Goal: Task Accomplishment & Management: Complete application form

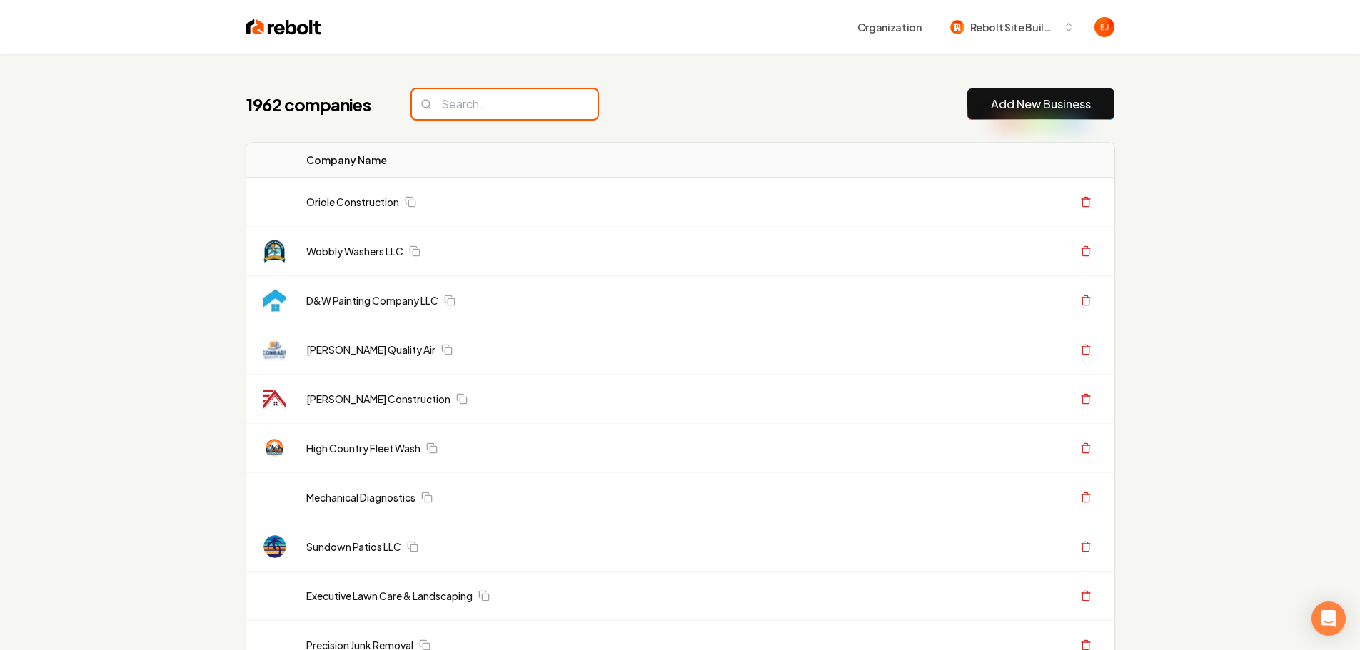
click at [480, 102] on input "search" at bounding box center [505, 104] width 186 height 30
paste input "A Better Garage Door"
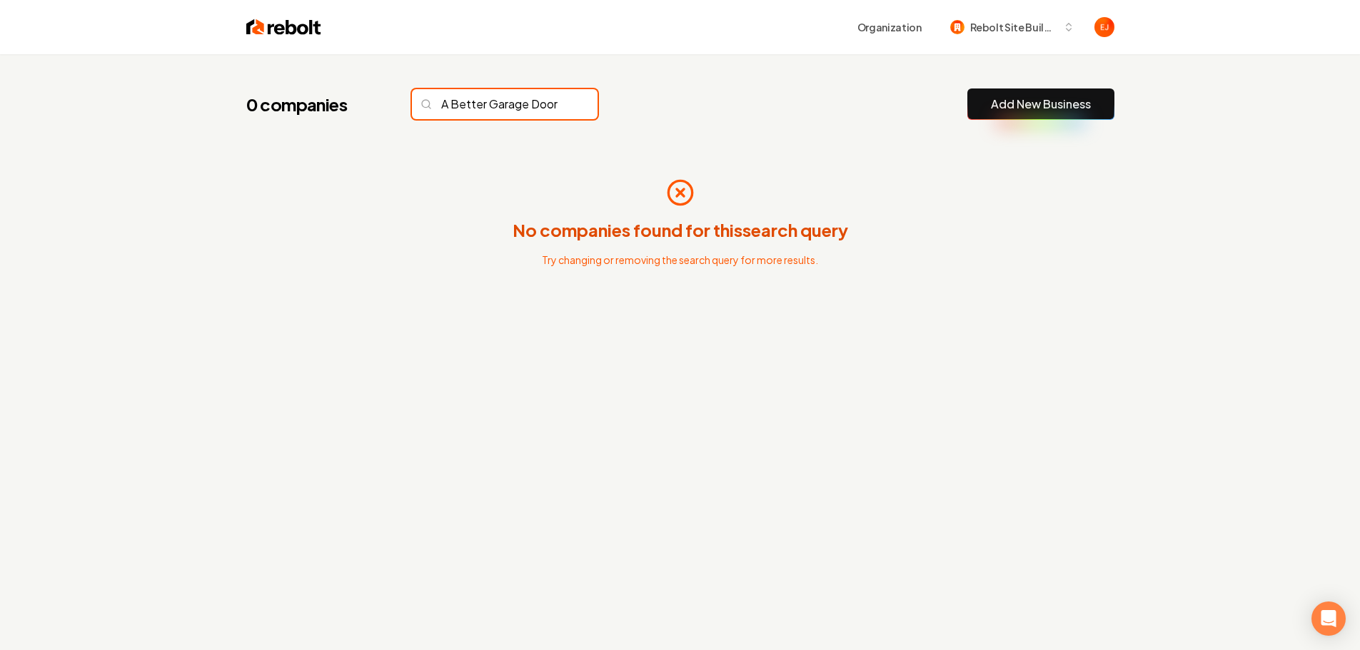
type input "A Better Garage Door"
click at [1018, 105] on link "Add New Business" at bounding box center [1041, 104] width 100 height 17
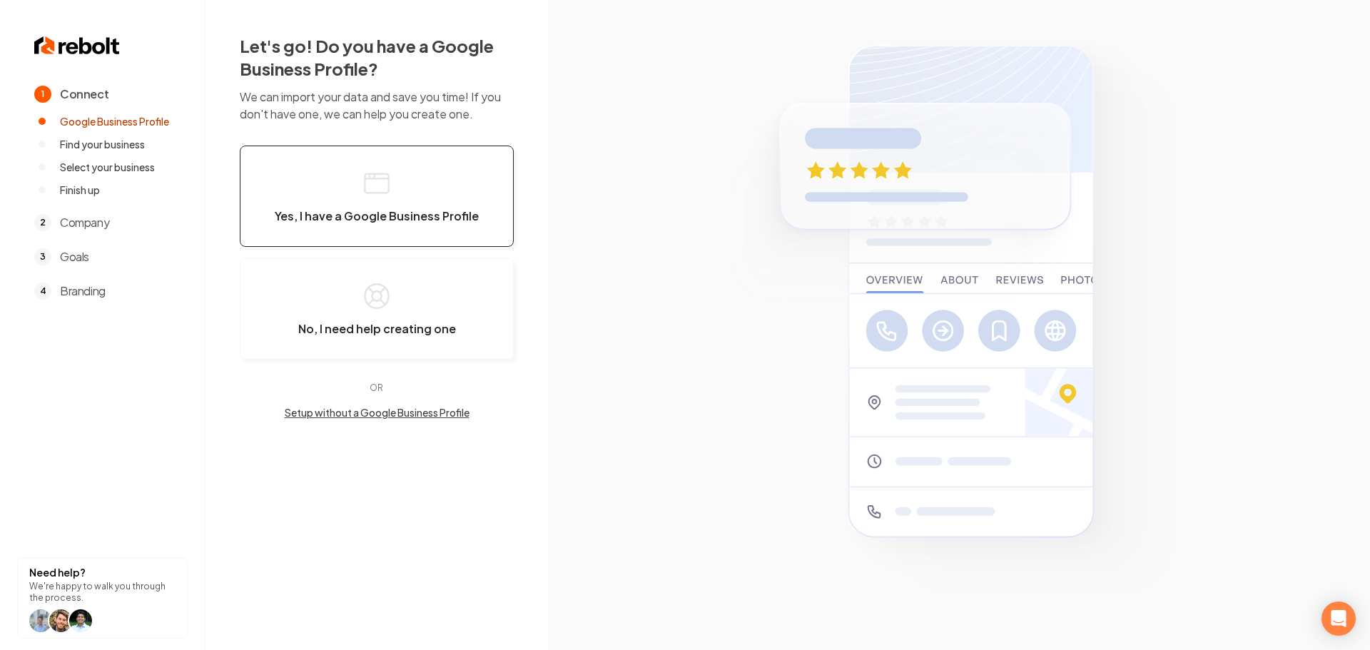
click at [479, 241] on button "Yes, I have a Google Business Profile" at bounding box center [377, 196] width 274 height 101
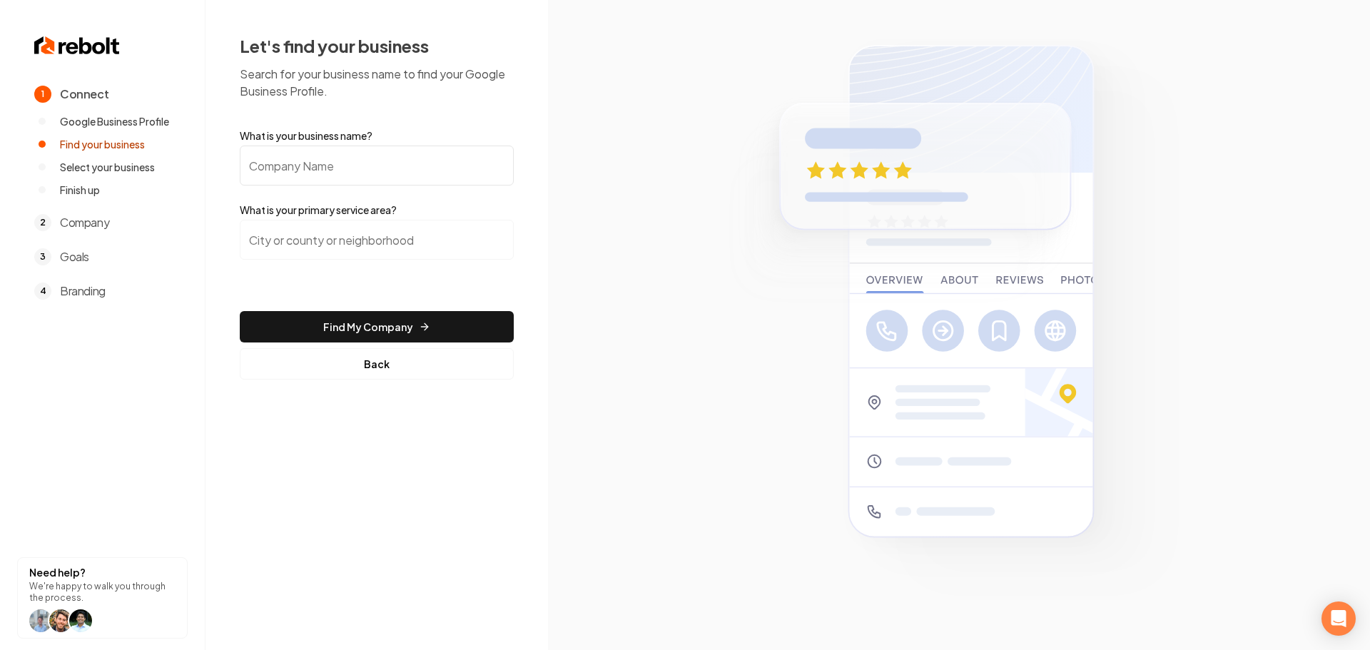
click at [362, 164] on input "What is your business name?" at bounding box center [377, 166] width 274 height 40
paste input "A Better Garage Door"
type input "A Better Garage Door"
drag, startPoint x: 366, startPoint y: 158, endPoint x: 375, endPoint y: 163, distance: 10.9
click at [366, 158] on input "A Better Garage Door" at bounding box center [377, 166] width 274 height 40
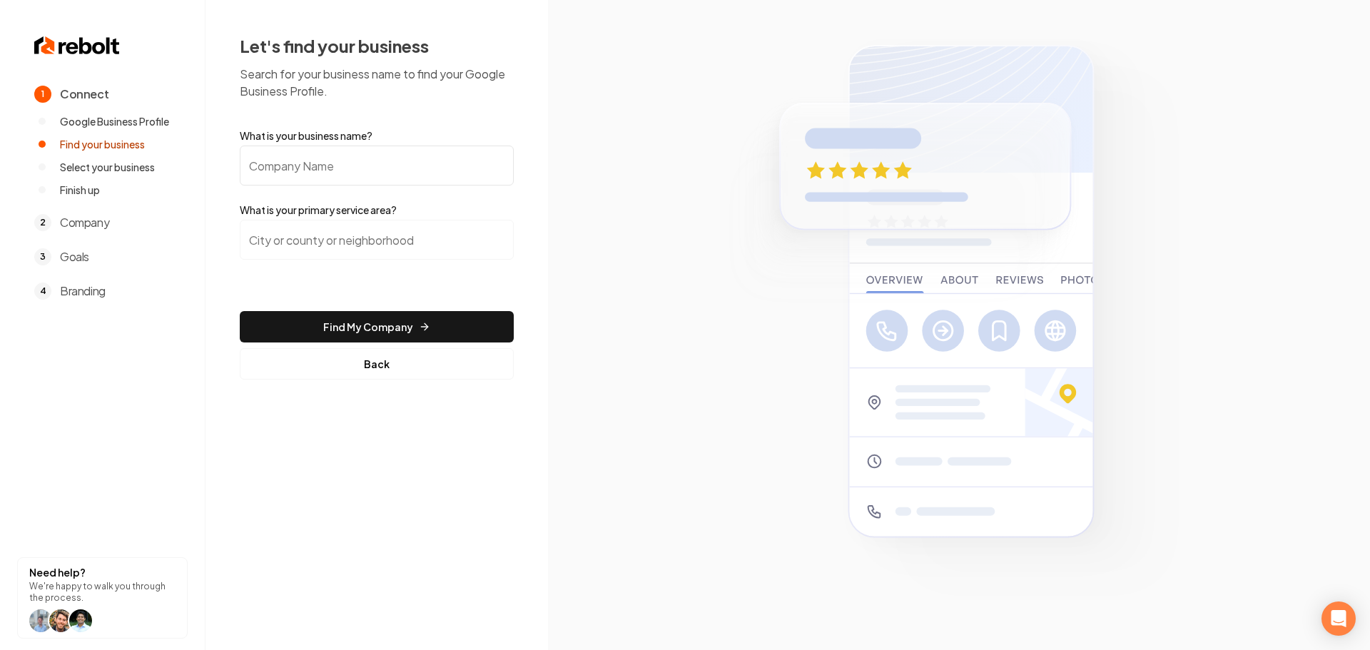
paste input "A Better Garage Door - Longmont"
type input "A Better Garage Door - Longmont"
click at [270, 251] on input "search" at bounding box center [377, 240] width 274 height 40
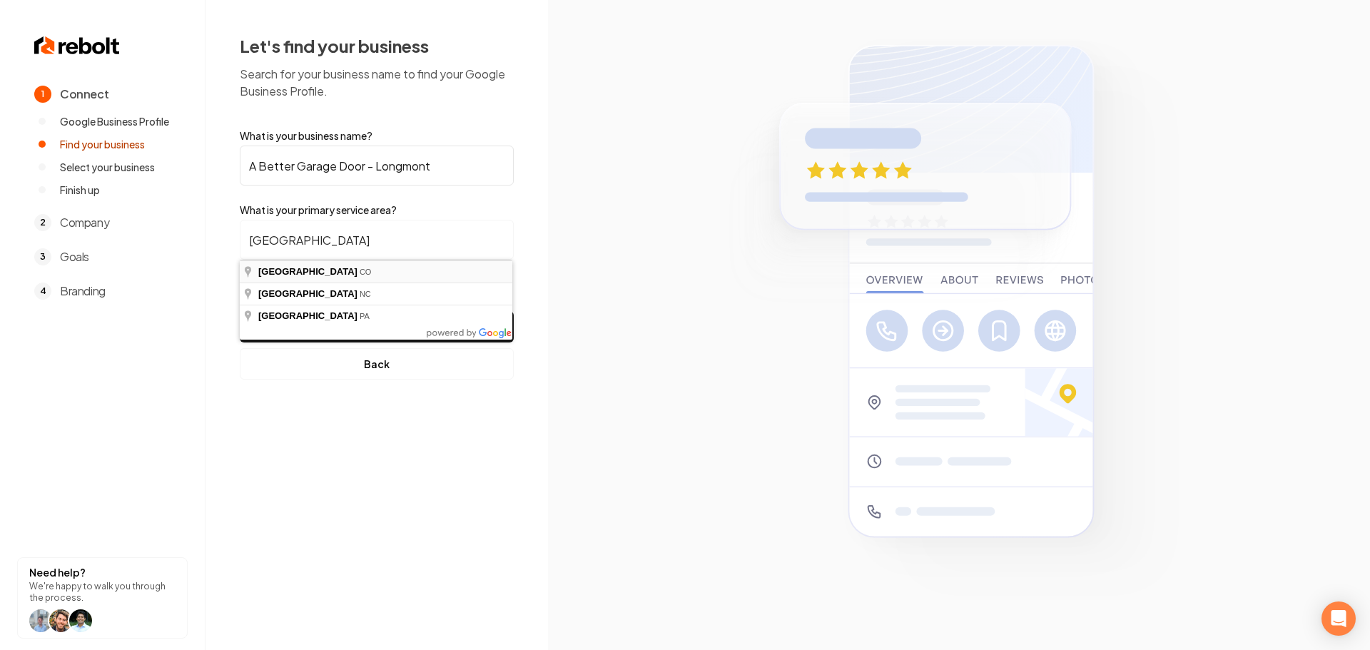
type input "Denver, CO"
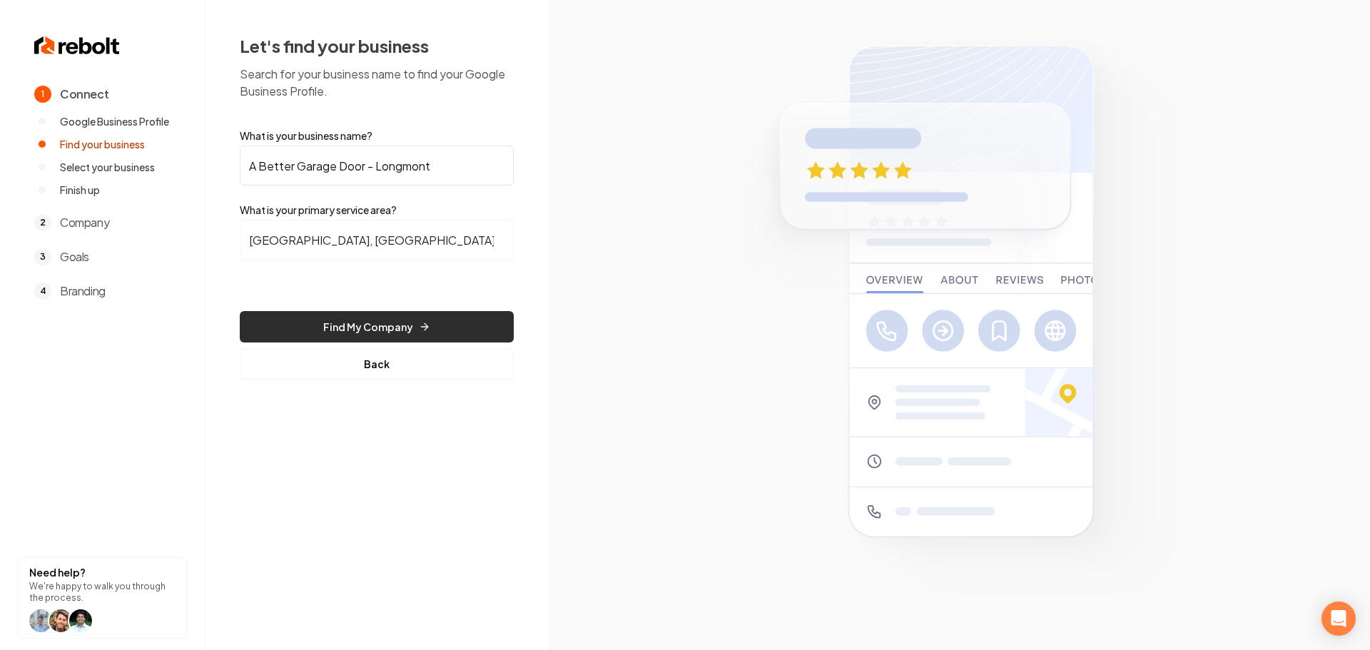
click at [377, 327] on button "Find My Company" at bounding box center [377, 326] width 274 height 31
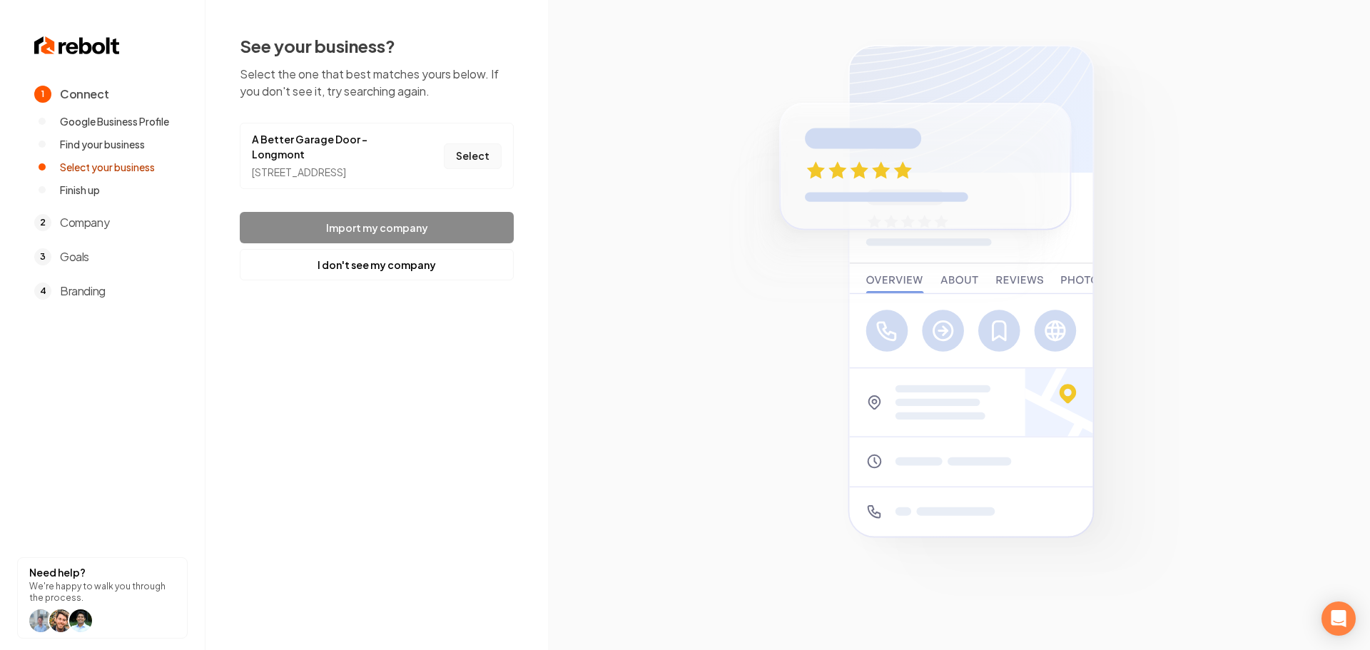
click at [480, 168] on button "Select" at bounding box center [473, 156] width 58 height 26
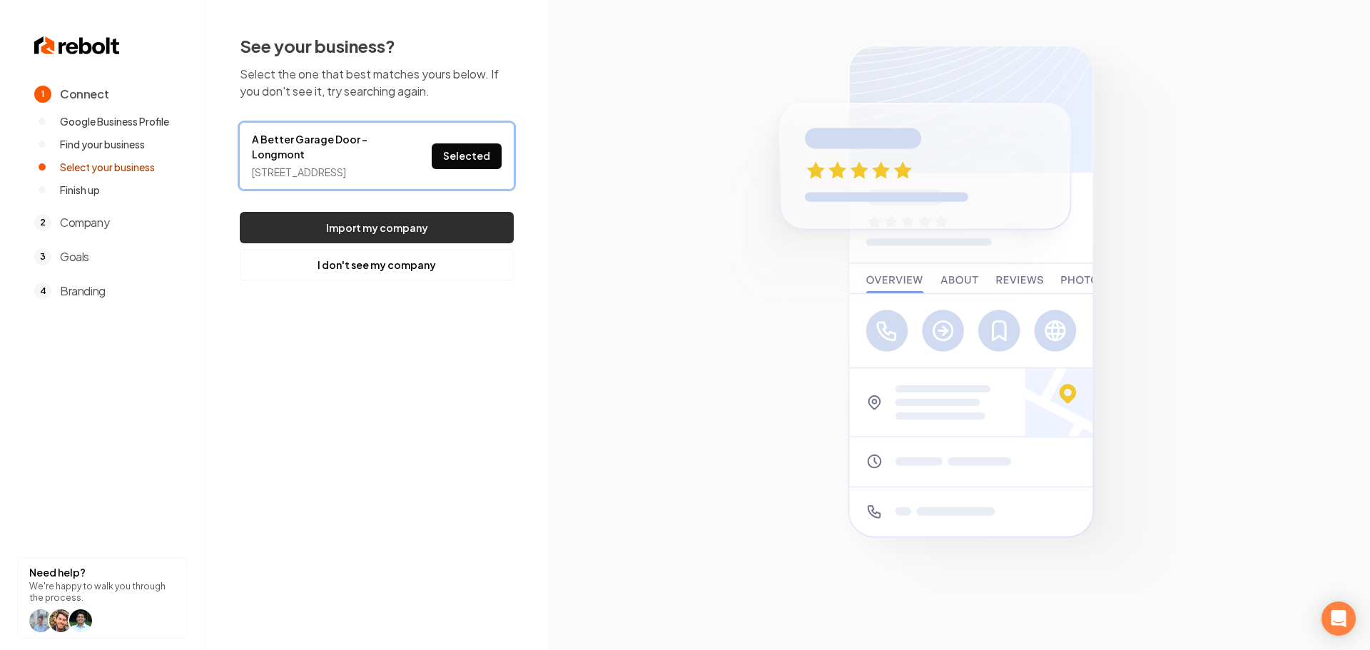
click at [444, 243] on button "Import my company" at bounding box center [377, 227] width 274 height 31
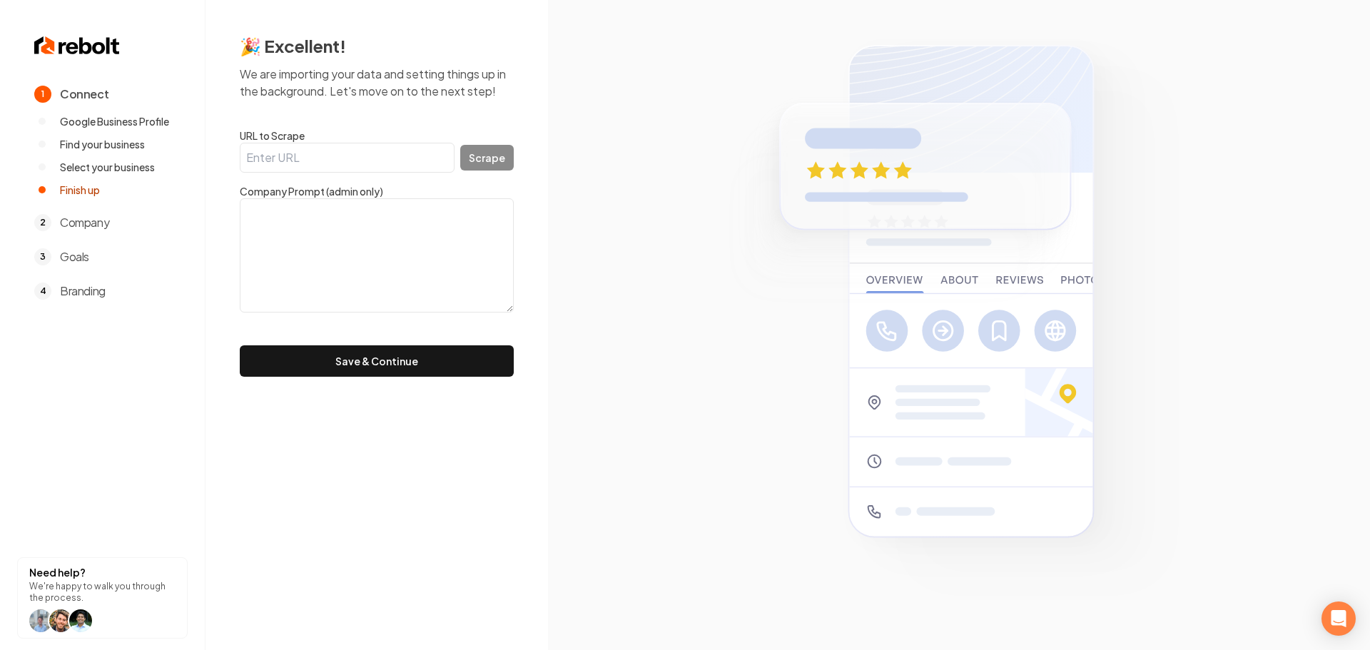
click at [354, 161] on input "URL to Scrape" at bounding box center [347, 158] width 215 height 30
paste input "https://www.abettergaragedoorinc.com/service-work/areas/longmont"
type input "https://www.abettergaragedoorinc.com/service-work/areas/longmont"
click at [491, 158] on button "Scrape" at bounding box center [487, 158] width 54 height 26
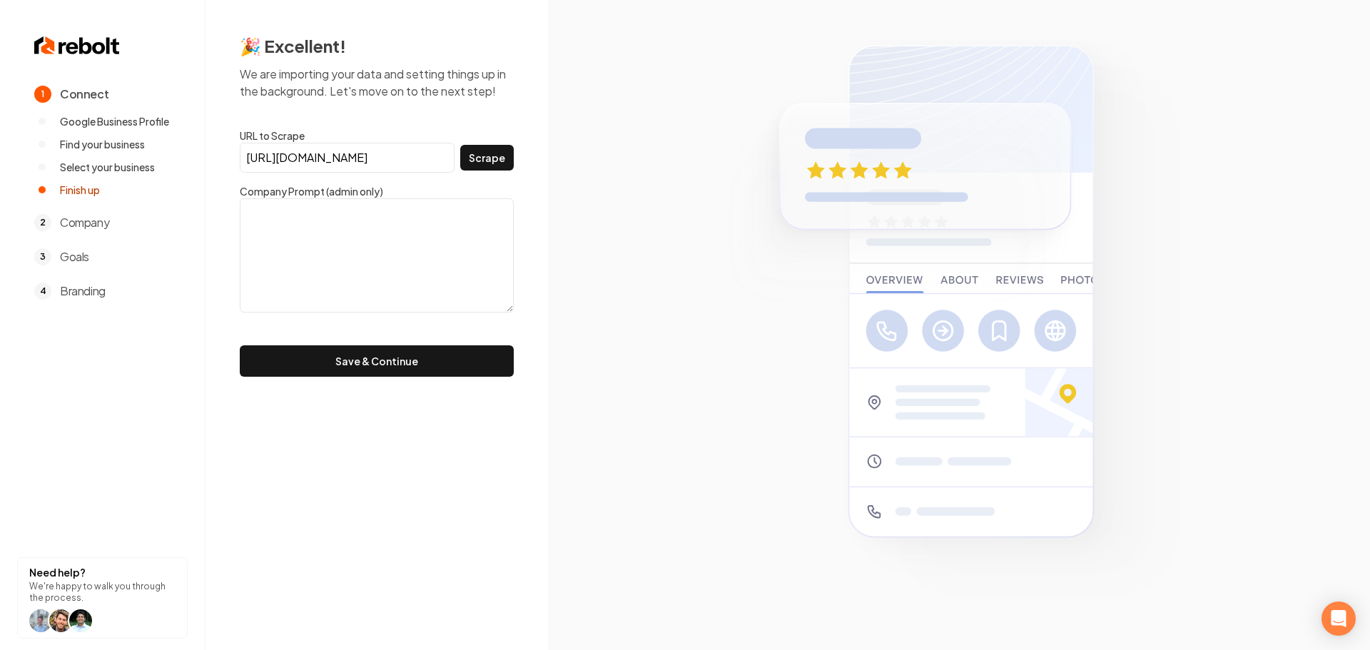
scroll to position [0, 0]
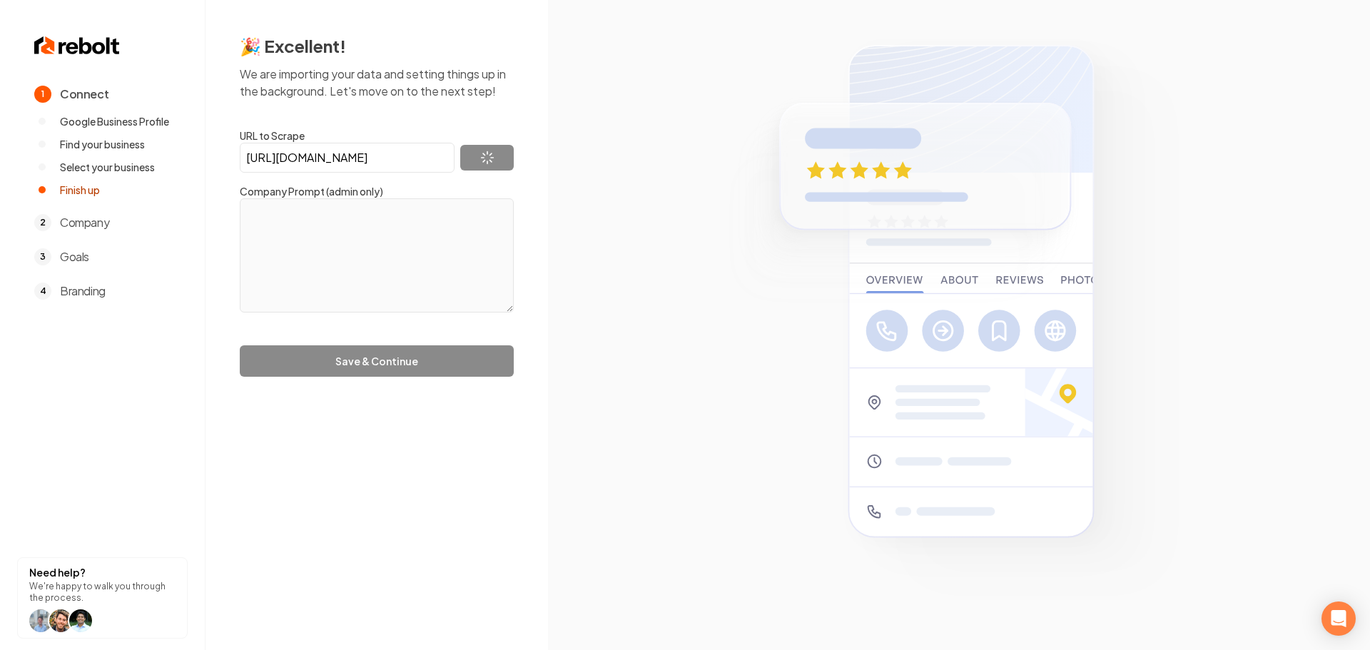
type textarea "A Better Garage Door has been providing quality American made garage doors for …"
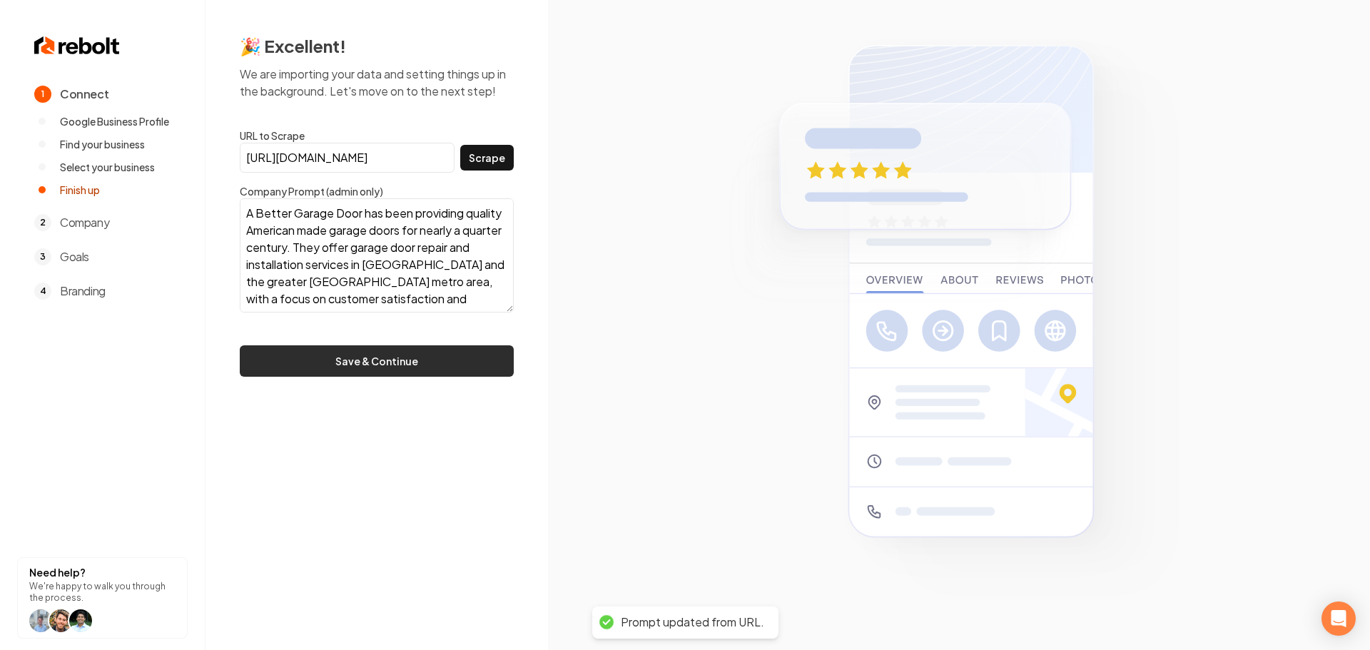
click at [377, 370] on button "Save & Continue" at bounding box center [377, 360] width 274 height 31
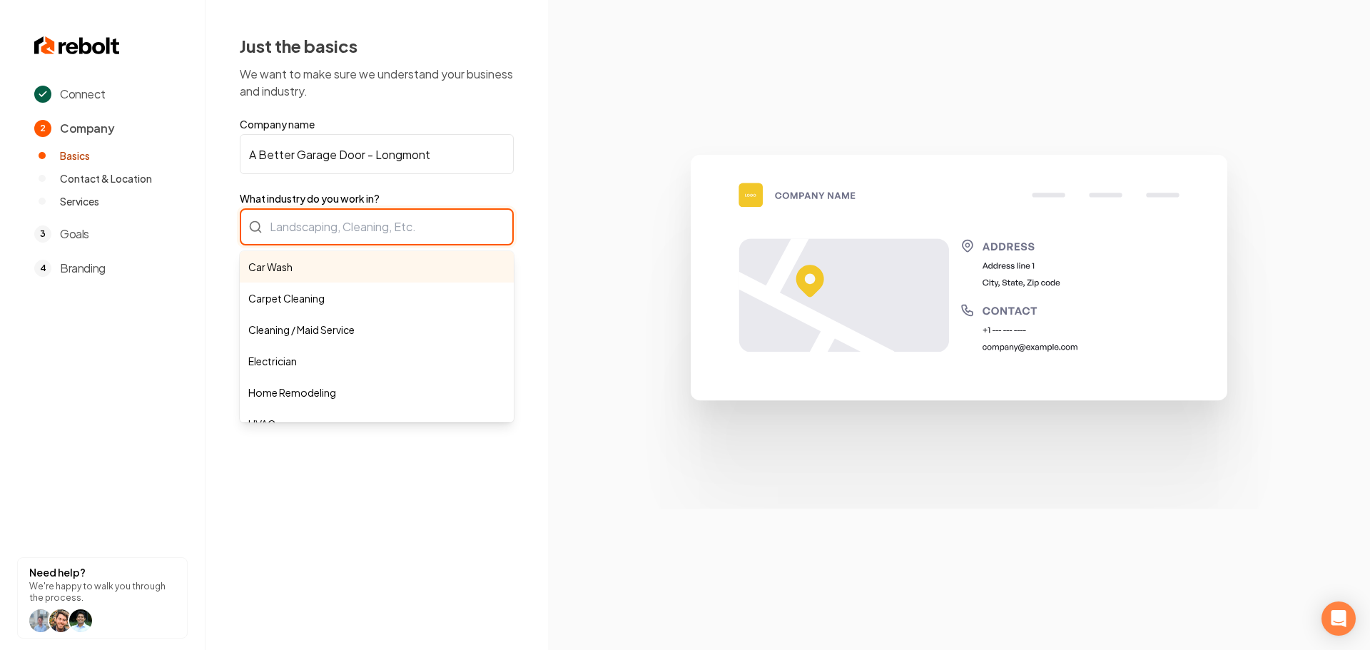
click at [343, 226] on div "Car Wash Carpet Cleaning Cleaning / Maid Service Electrician Home Remodeling HV…" at bounding box center [377, 226] width 274 height 37
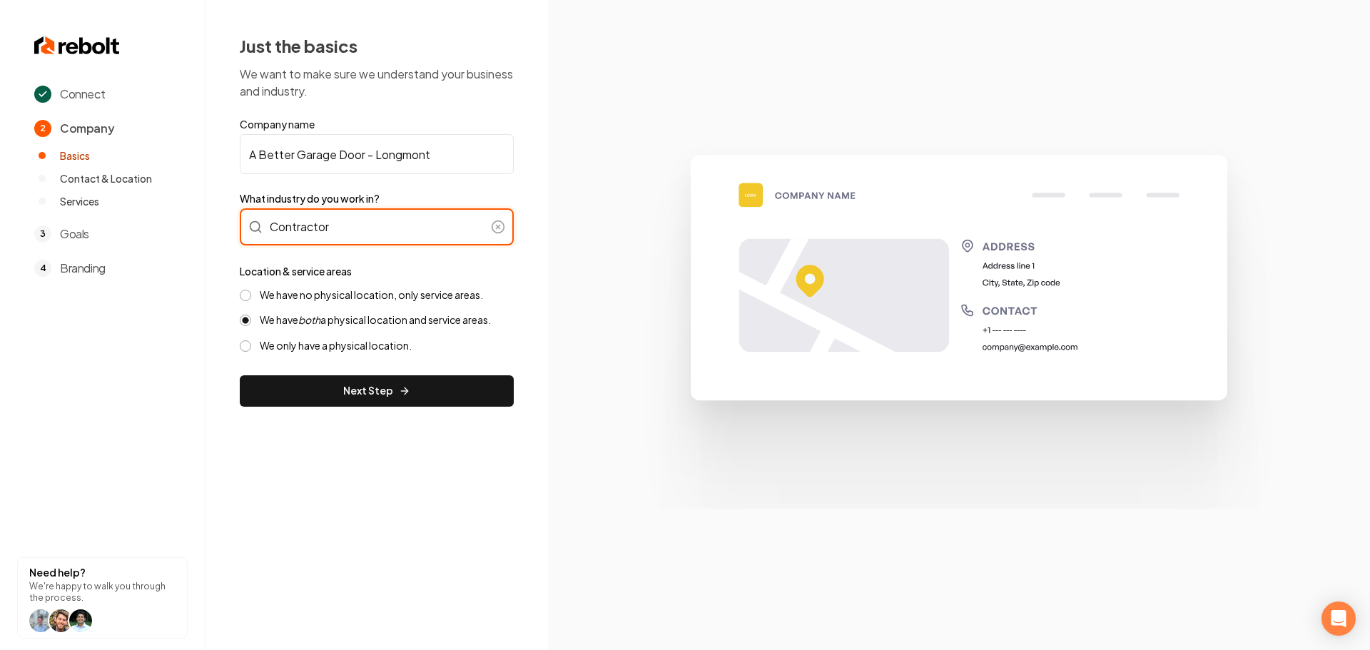
type input "Contractor"
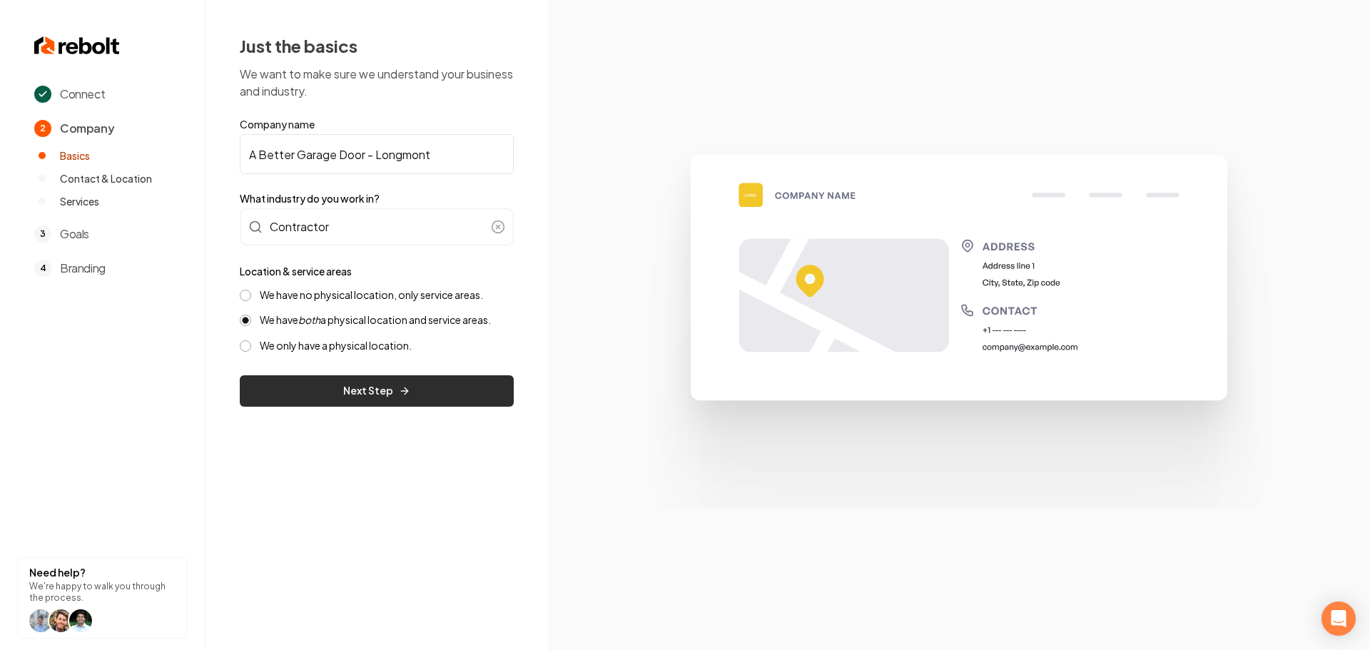
click at [419, 380] on button "Next Step" at bounding box center [377, 390] width 274 height 31
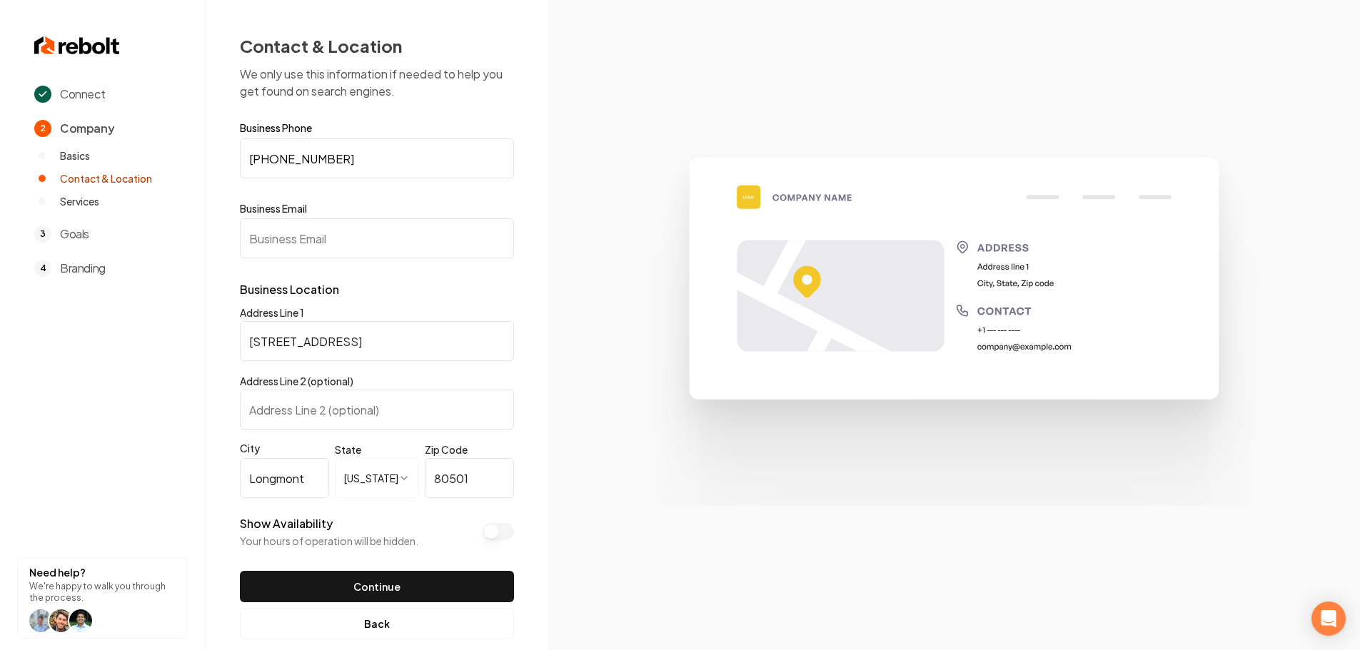
click at [380, 239] on input "Business Email" at bounding box center [377, 238] width 274 height 40
paste input "abgdinc@yahoo.com"
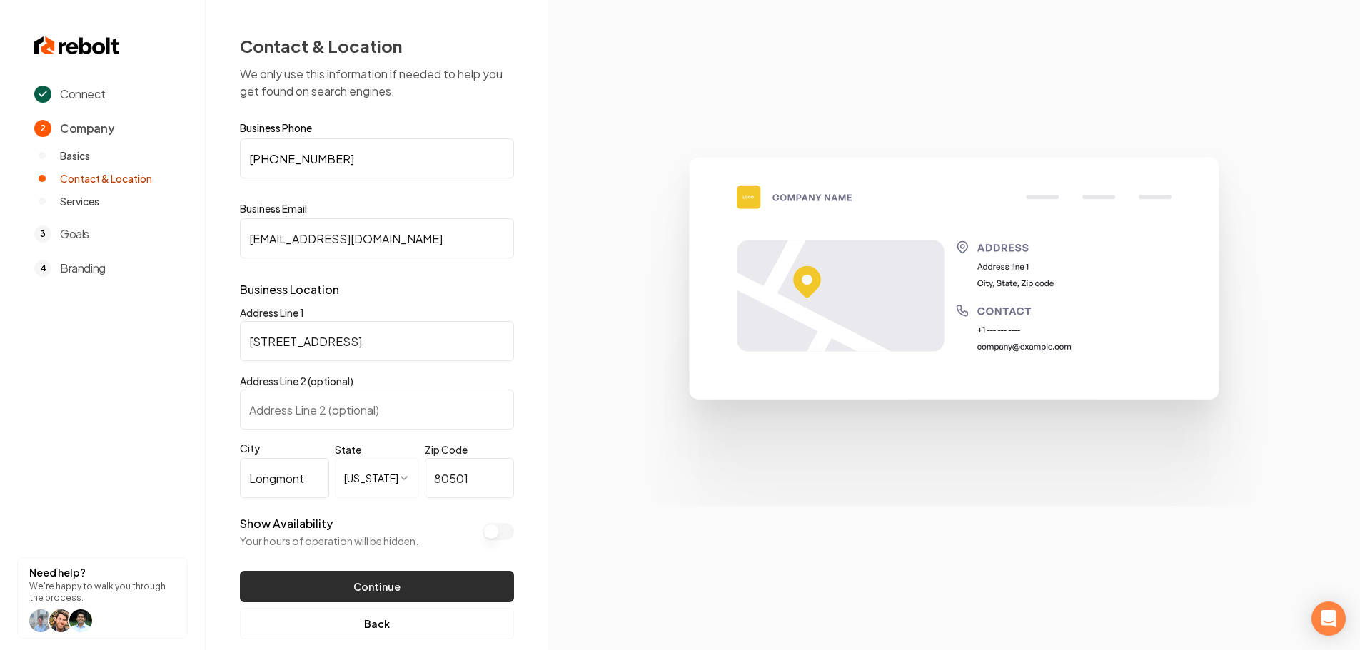
type input "abgdinc@yahoo.com"
click at [377, 587] on button "Continue" at bounding box center [377, 586] width 274 height 31
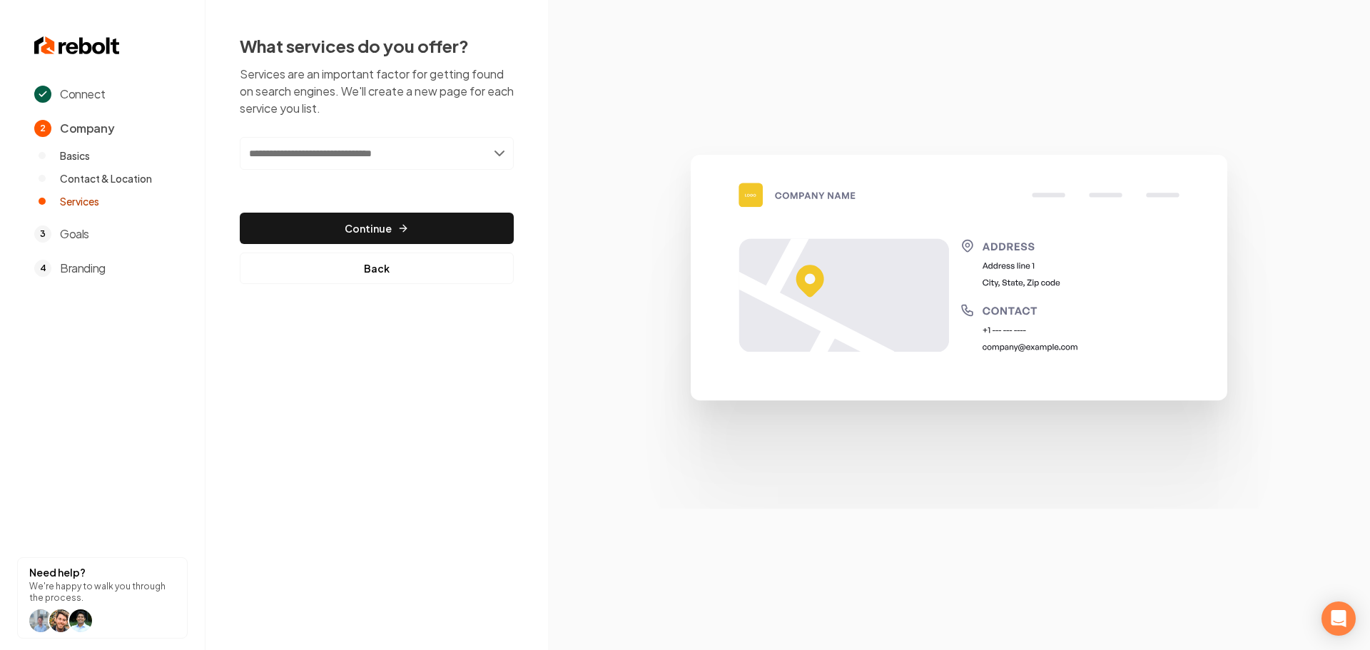
click at [340, 154] on input "text" at bounding box center [377, 153] width 274 height 33
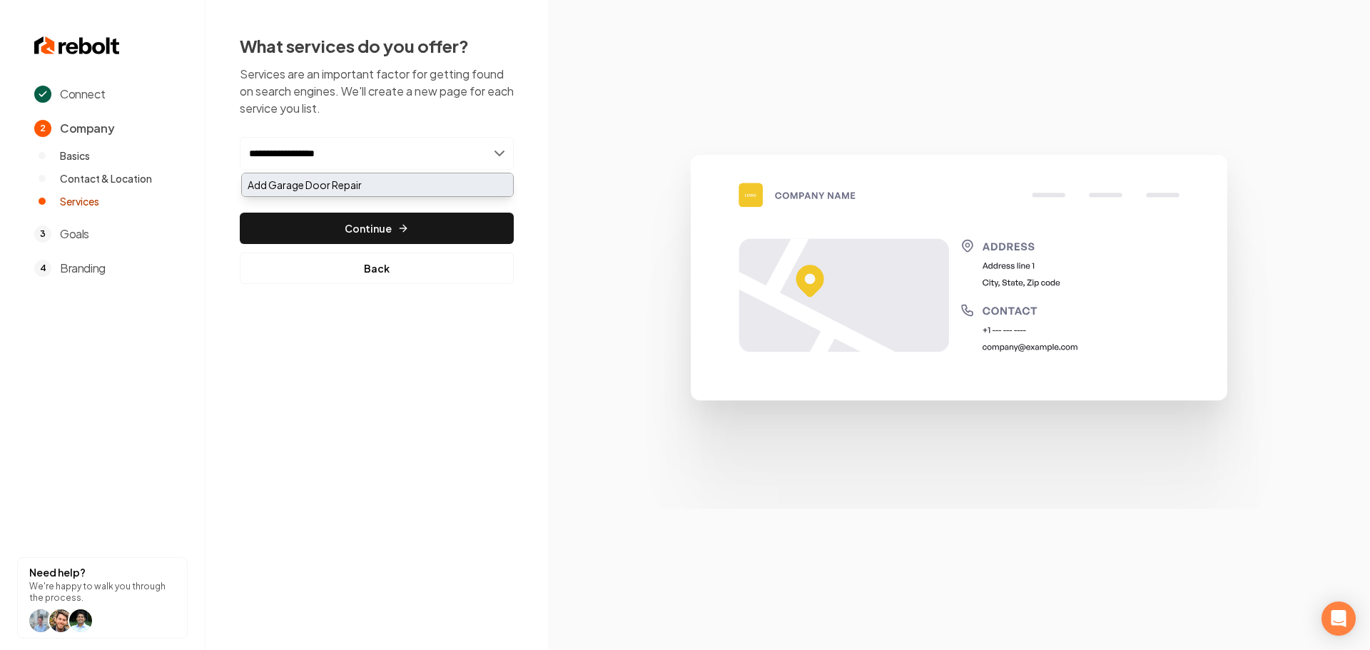
type input "**********"
click at [330, 183] on div "Add Garage Door Repair" at bounding box center [377, 184] width 271 height 23
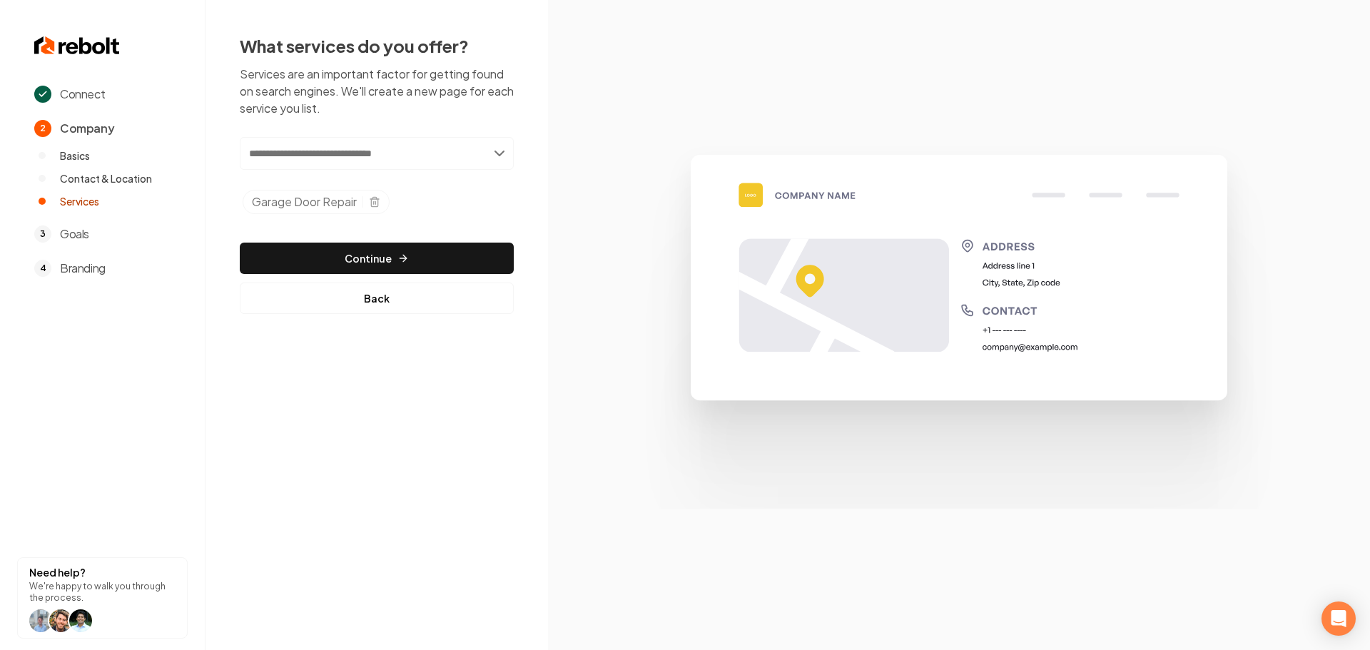
click at [396, 163] on input "text" at bounding box center [377, 153] width 274 height 33
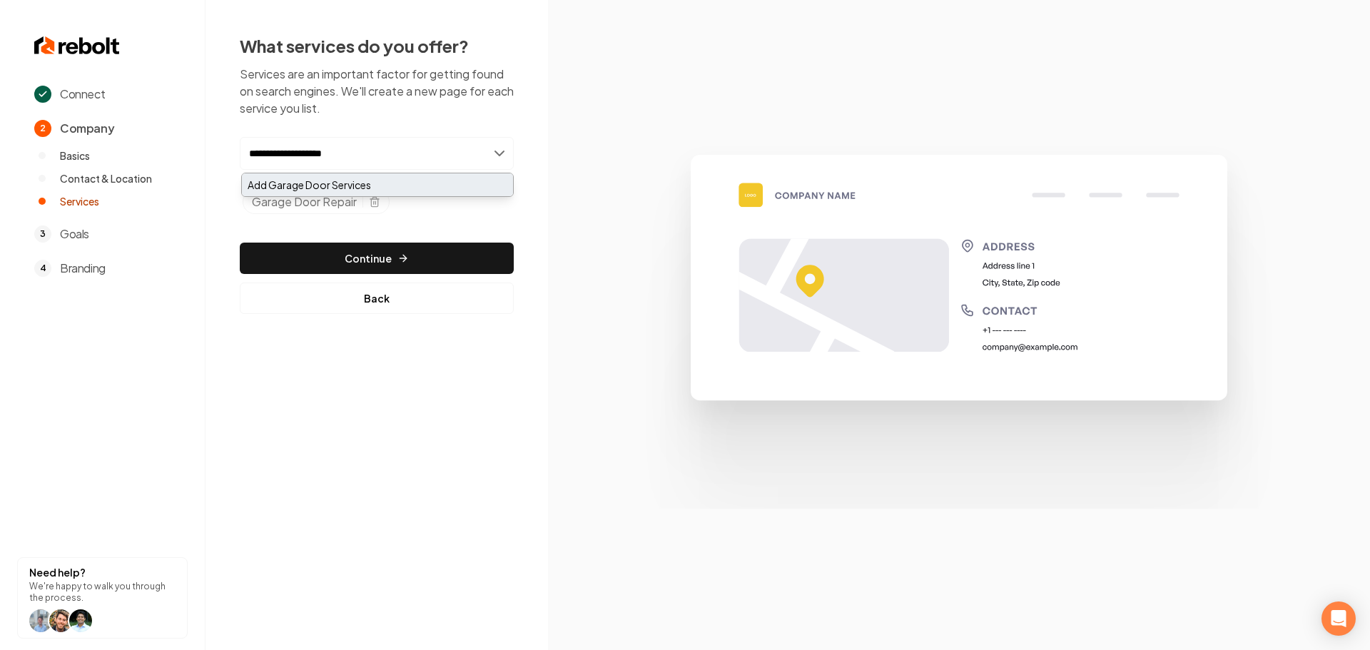
type input "**********"
click at [394, 174] on div "Add Garage Door Services" at bounding box center [377, 184] width 271 height 23
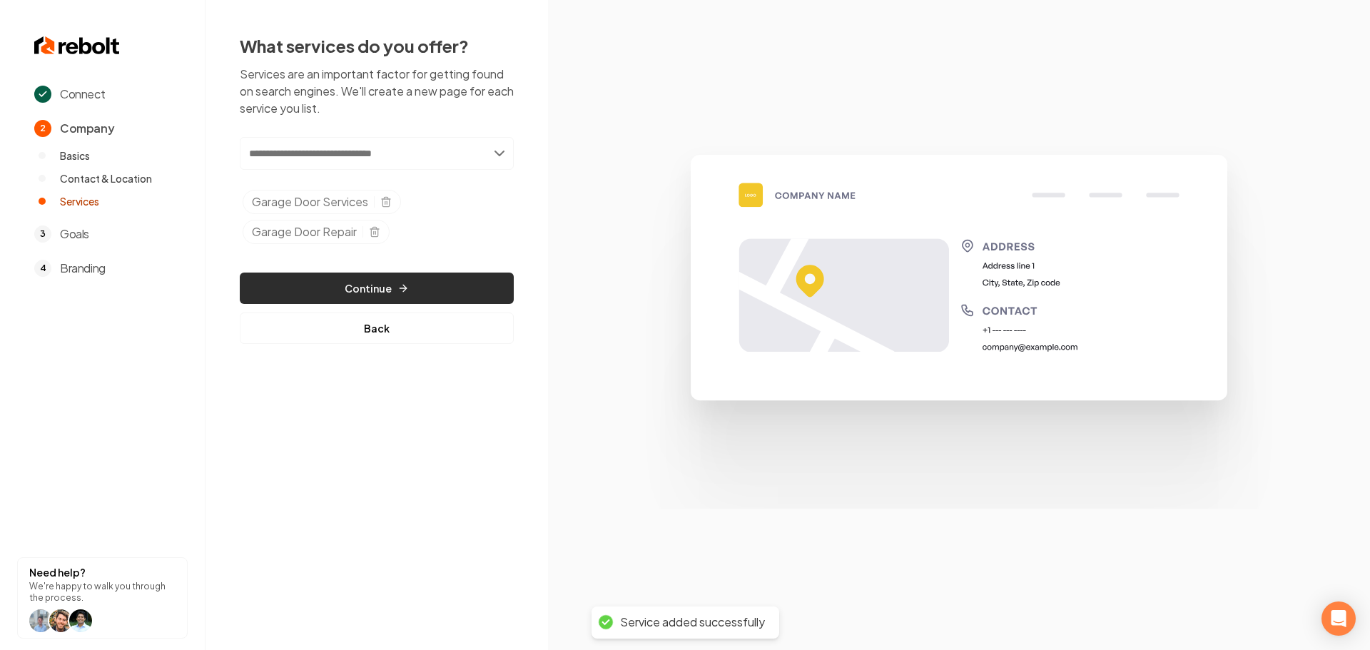
click at [394, 283] on button "Continue" at bounding box center [377, 288] width 274 height 31
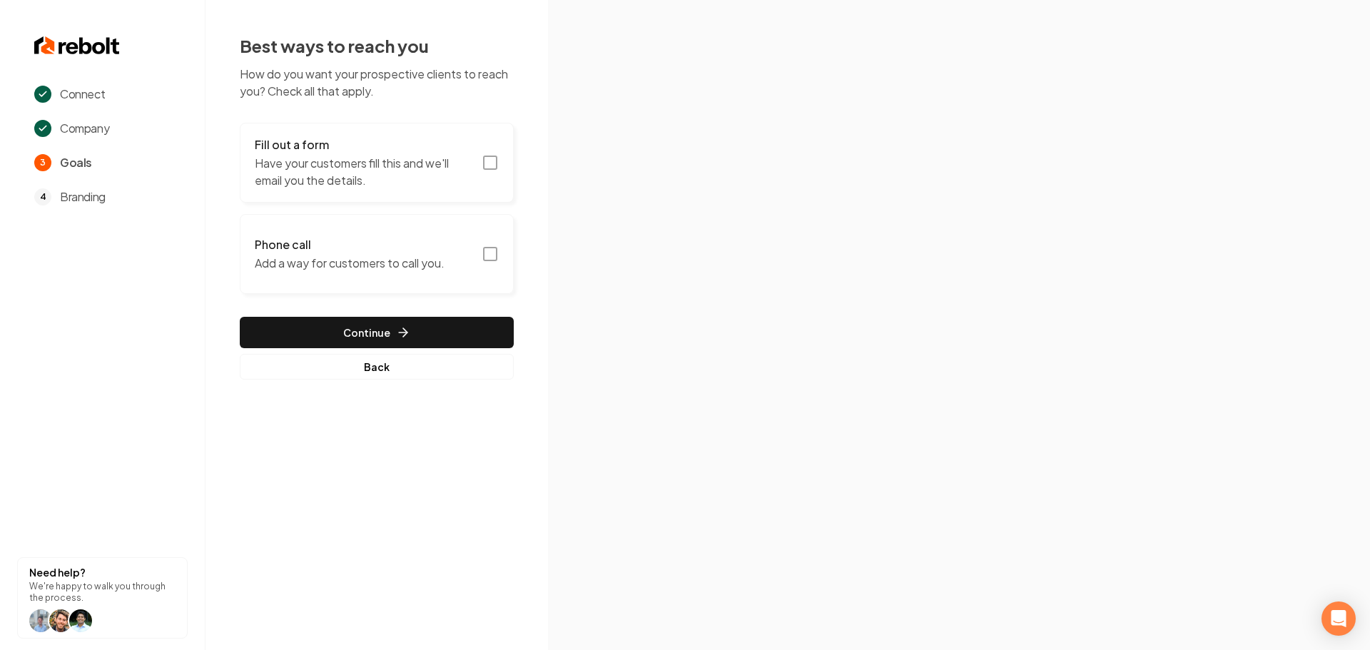
click at [495, 165] on icon "button" at bounding box center [490, 162] width 17 height 17
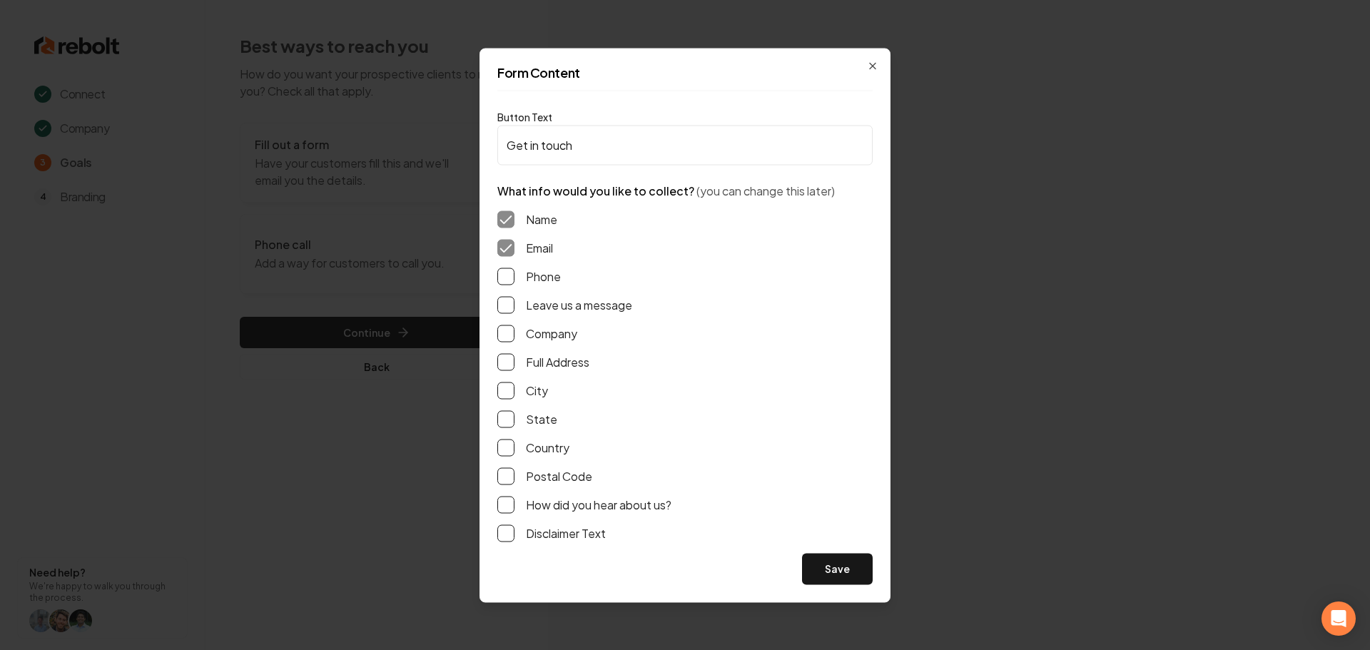
click at [511, 281] on button "Phone" at bounding box center [505, 276] width 17 height 17
click at [507, 300] on button "Leave us a message" at bounding box center [505, 304] width 17 height 17
click at [508, 368] on button "Full Address" at bounding box center [505, 361] width 17 height 17
click at [825, 572] on button "Save" at bounding box center [837, 568] width 71 height 31
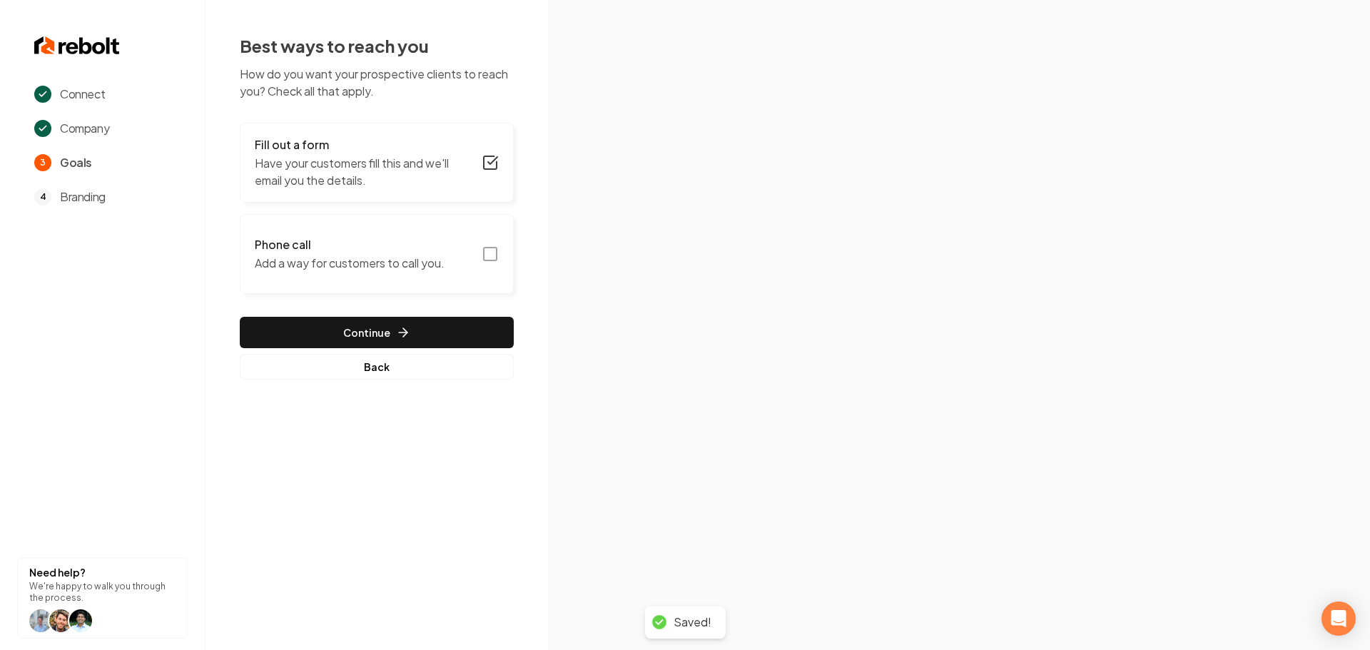
click at [489, 257] on icon "button" at bounding box center [490, 254] width 17 height 17
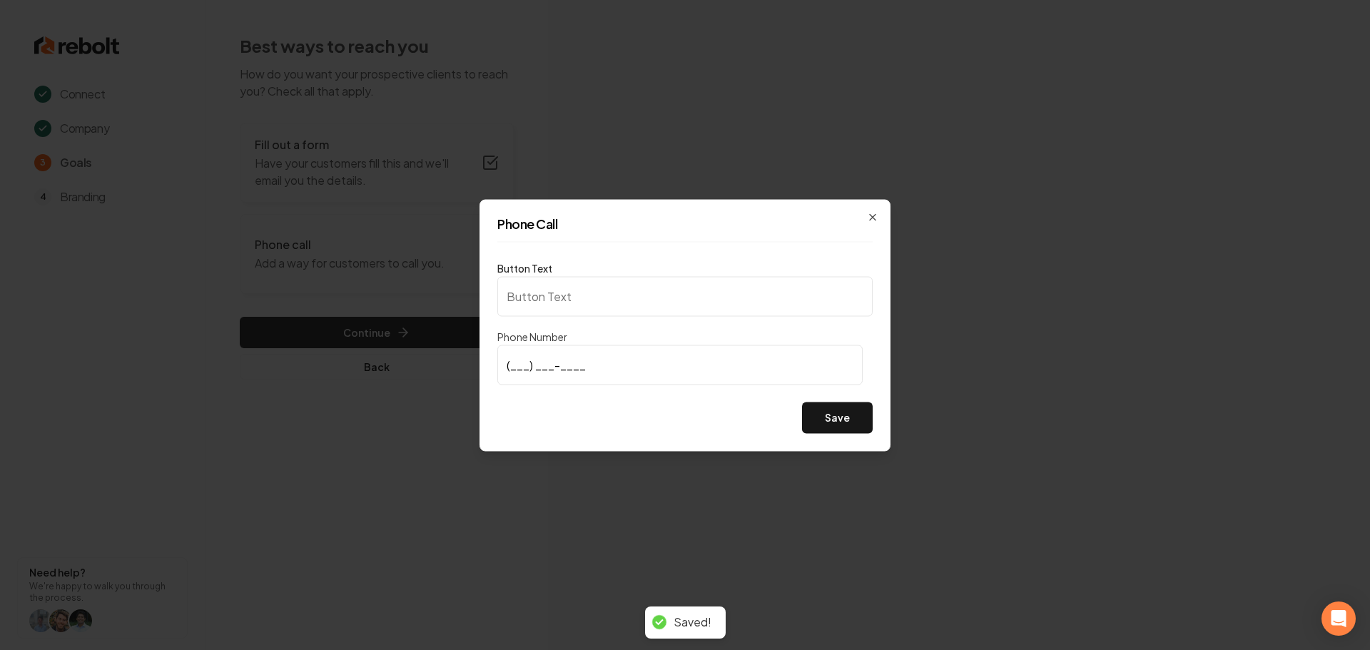
type input "Call us"
type input "(720) 916-1008"
click at [821, 418] on button "Save" at bounding box center [837, 417] width 71 height 31
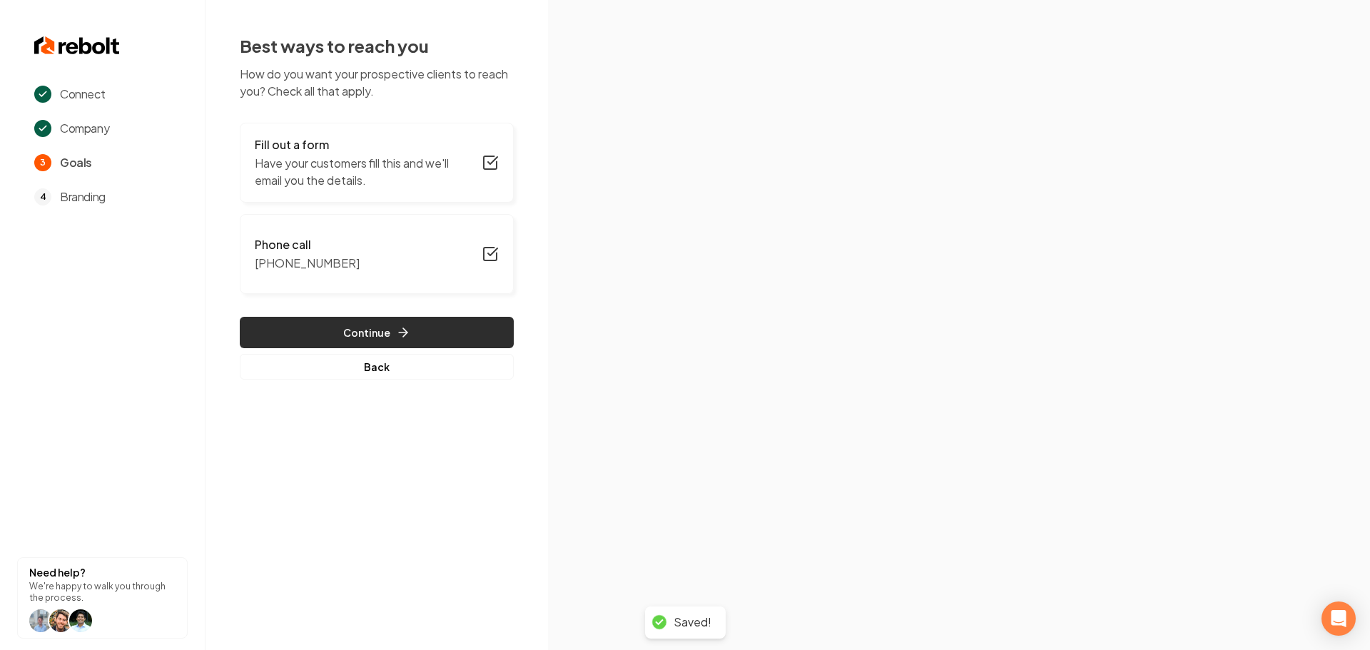
click at [453, 334] on button "Continue" at bounding box center [377, 332] width 274 height 31
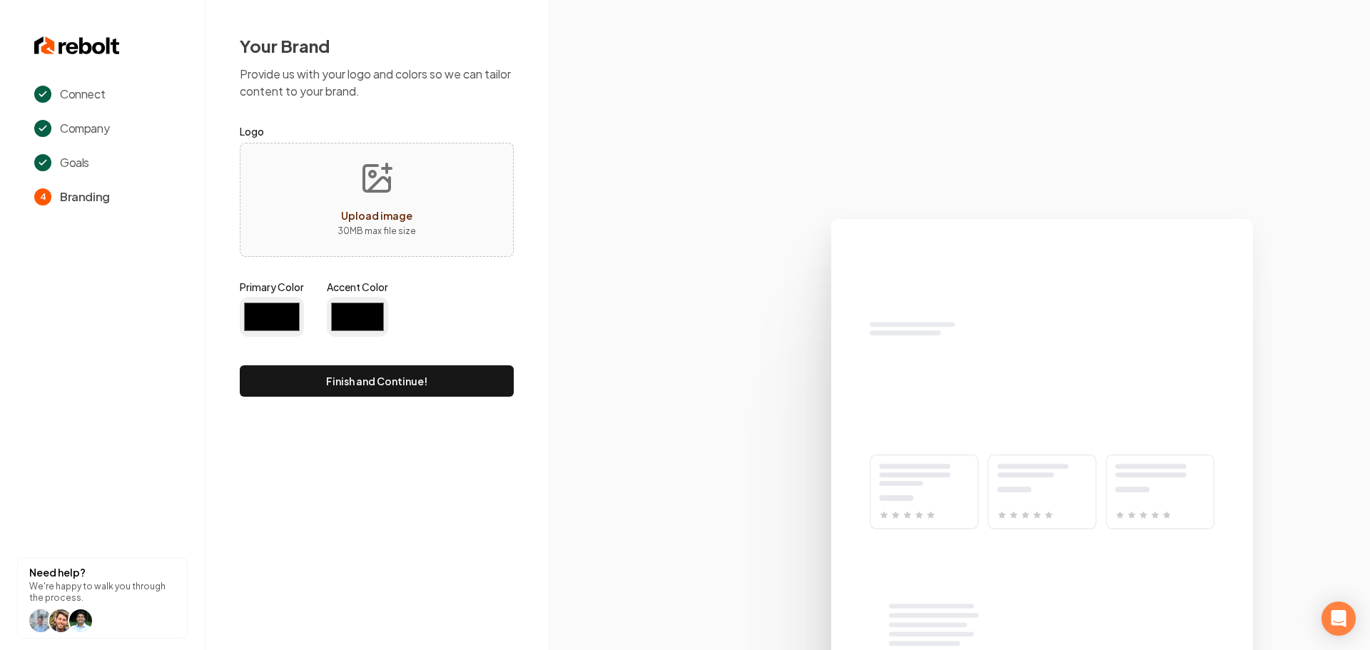
type input "#194d33"
type input "#70be00"
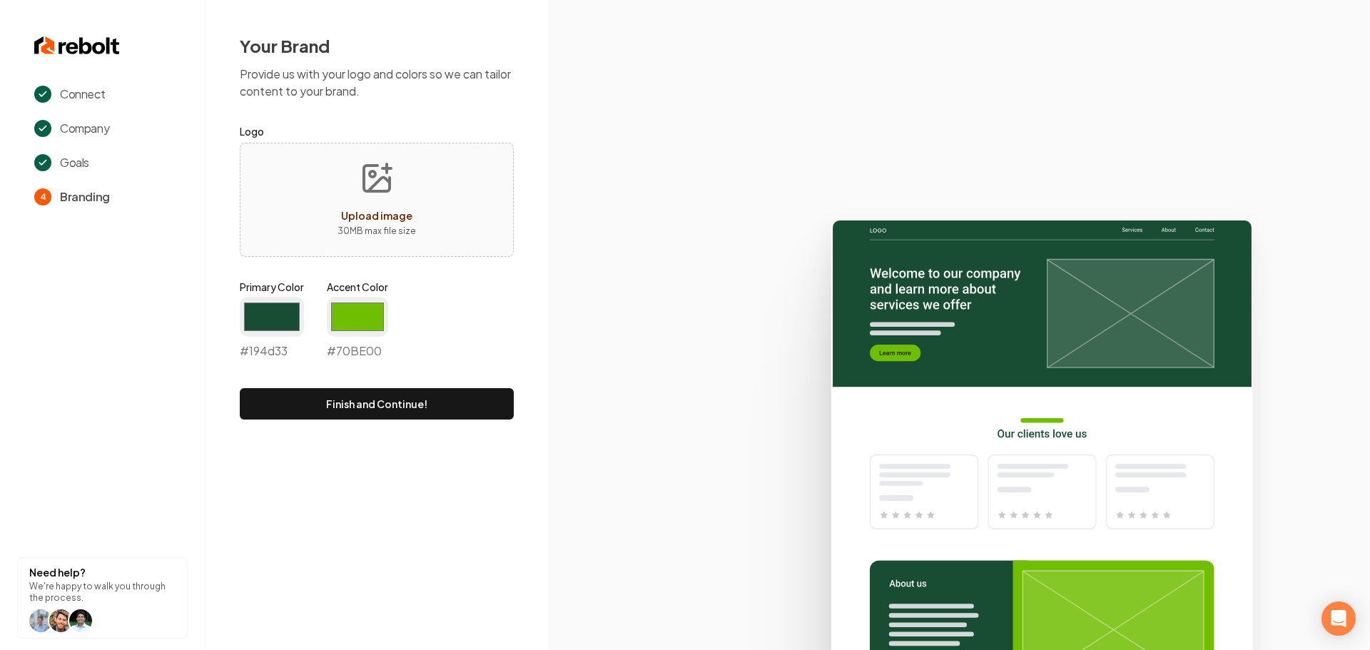
click at [320, 153] on div "Upload image 30 MB max file size" at bounding box center [377, 200] width 274 height 114
type input "**********"
click at [255, 310] on input "#194d33" at bounding box center [272, 317] width 64 height 40
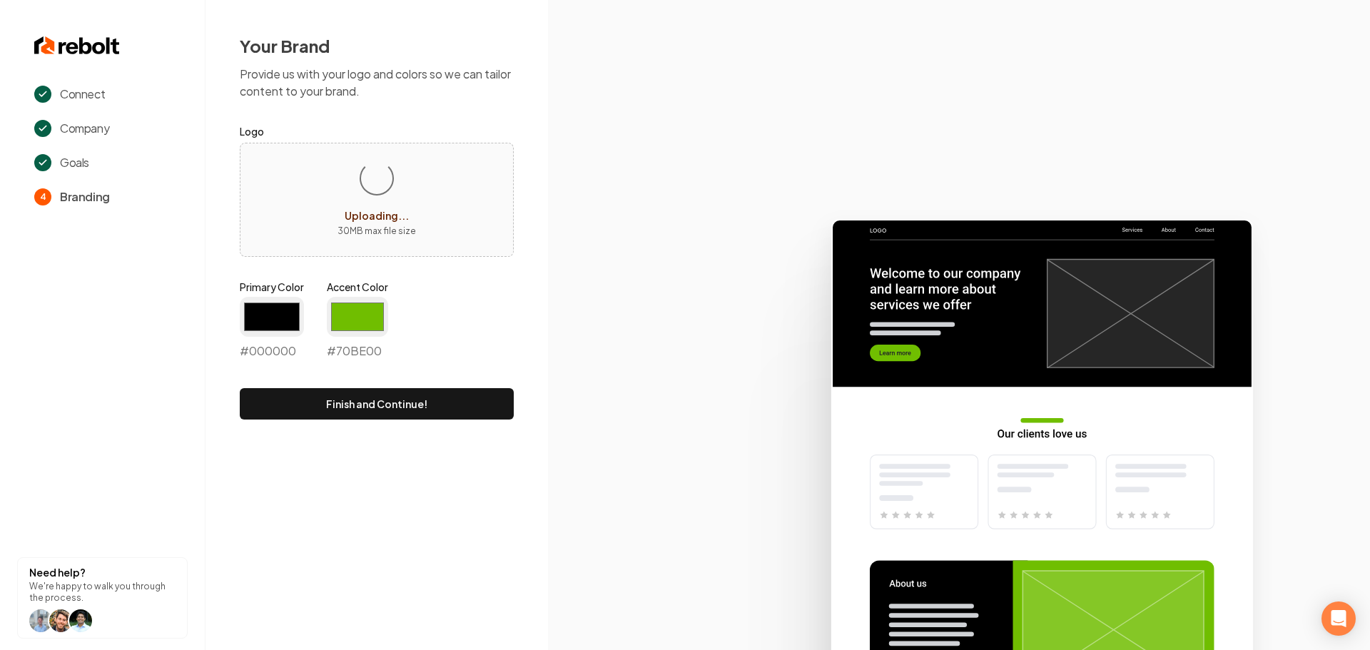
type input "#000000"
click at [540, 562] on div "Connect Company Goals 4 Branding Need help? We're happy to walk you through the…" at bounding box center [685, 325] width 1370 height 650
click at [347, 320] on input "#70be00" at bounding box center [357, 317] width 61 height 40
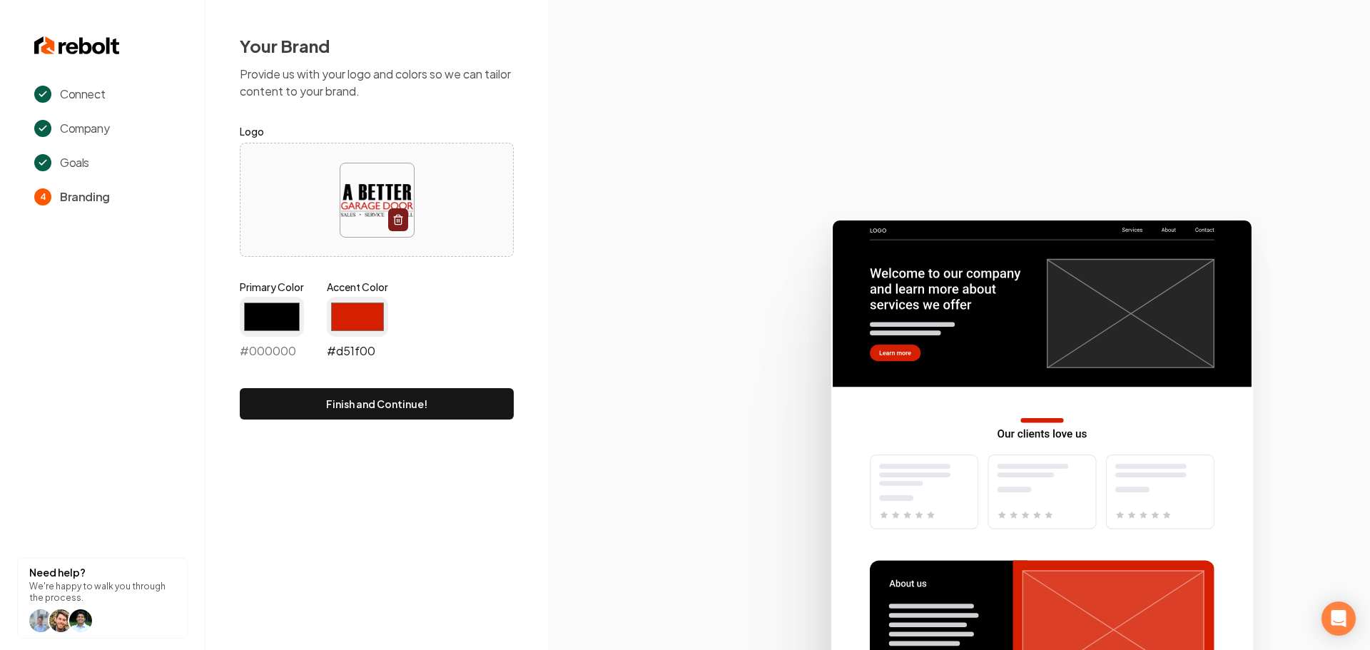
click at [359, 319] on input "#d51f00" at bounding box center [357, 317] width 61 height 40
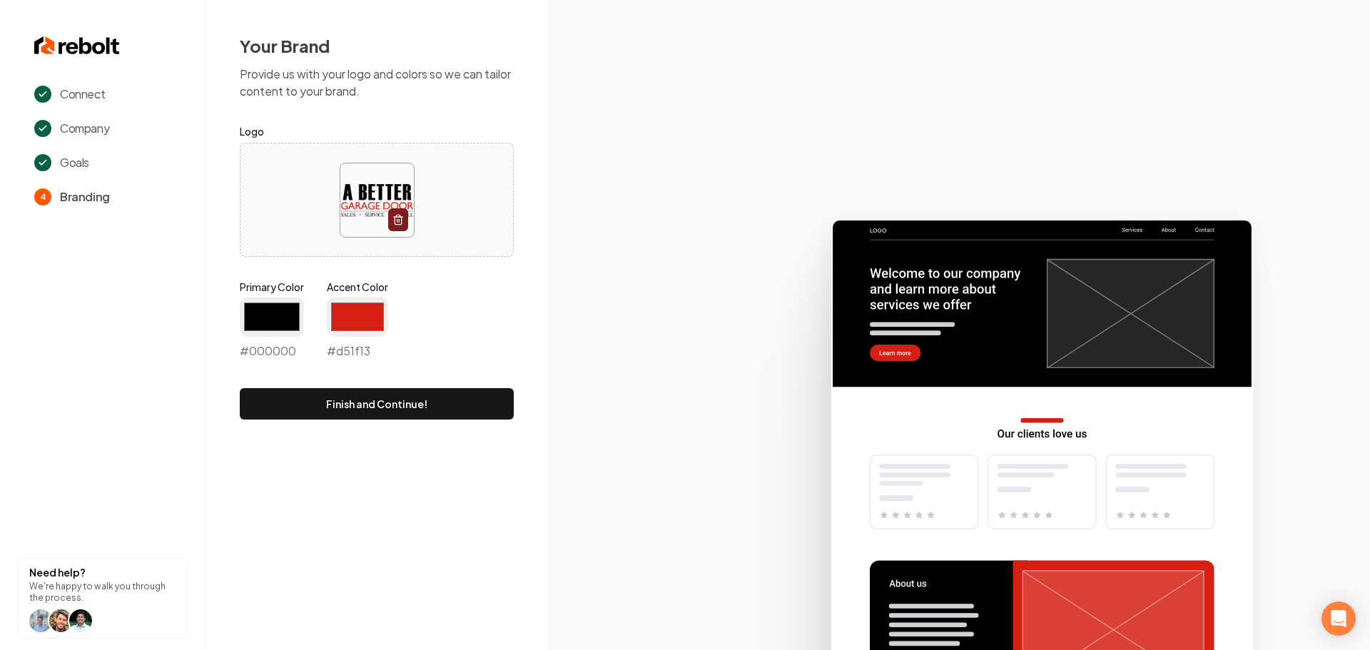
type input "#d51f13"
click at [629, 495] on icon at bounding box center [959, 428] width 822 height 443
click at [415, 406] on button "Finish and Continue!" at bounding box center [377, 403] width 274 height 31
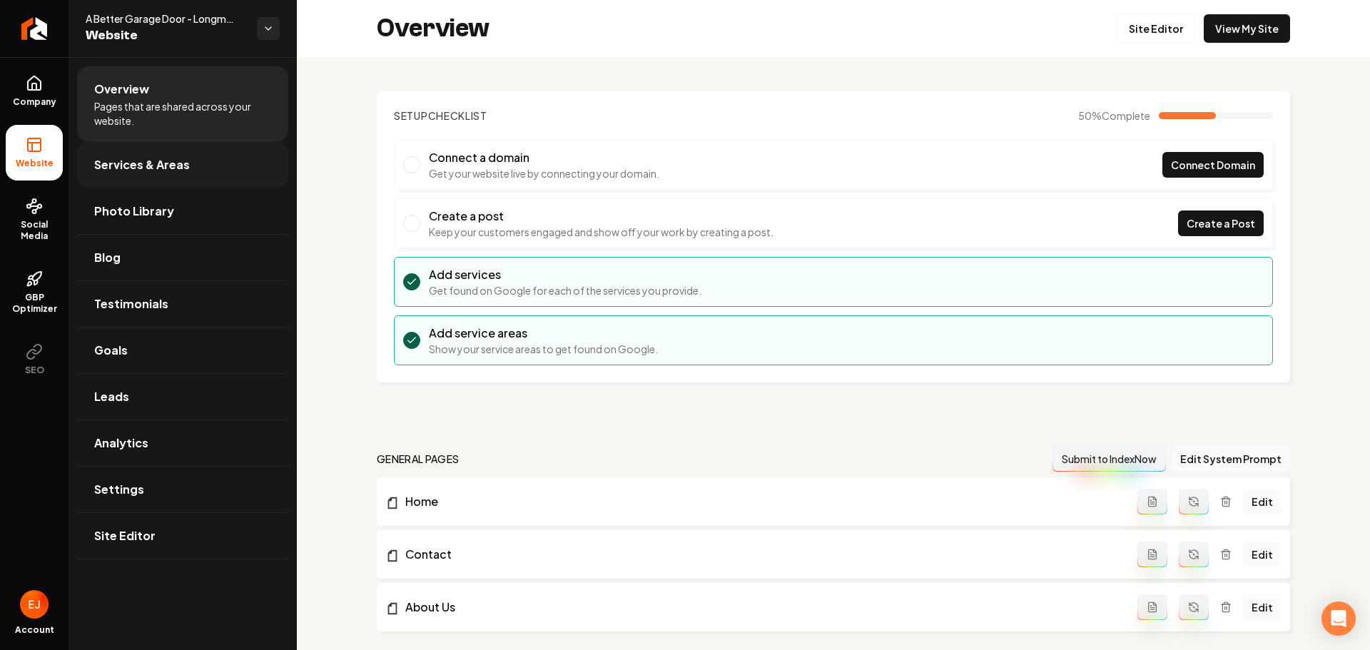
click at [136, 166] on span "Services & Areas" at bounding box center [142, 164] width 96 height 17
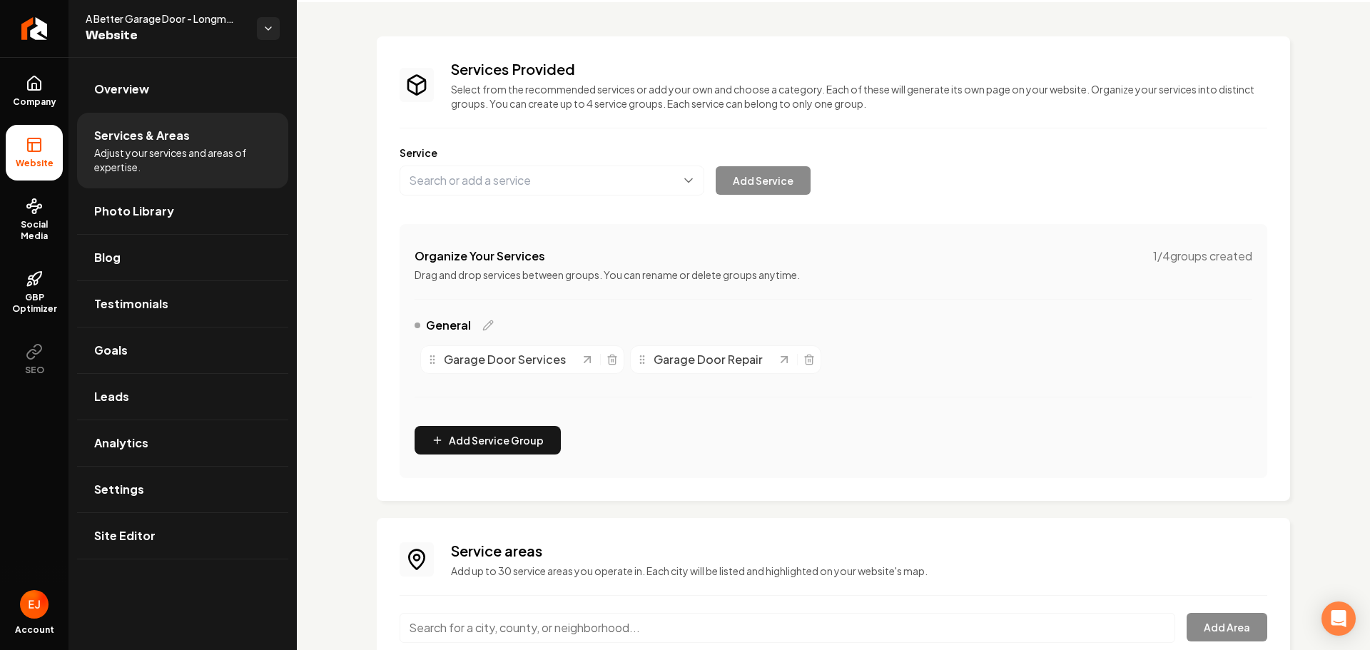
scroll to position [172, 0]
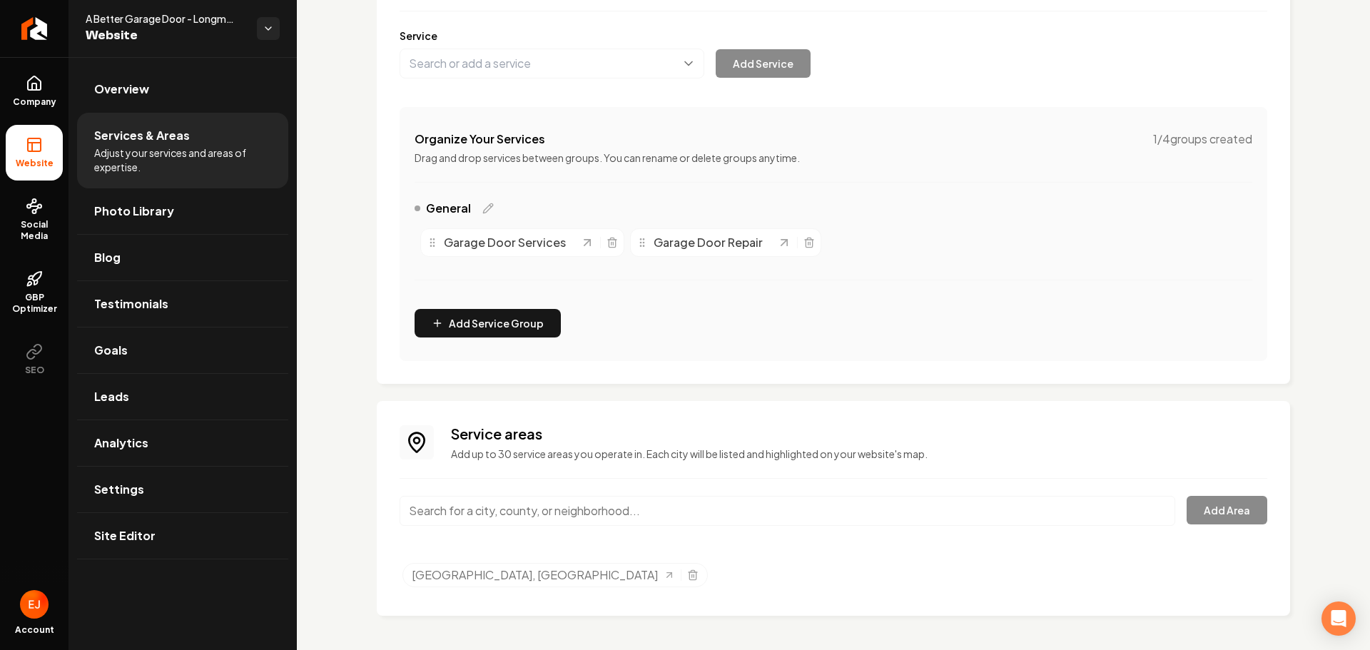
click at [517, 520] on input "Main content area" at bounding box center [788, 511] width 776 height 30
type input "Arvada, CO"
click at [1225, 523] on button "Add Area" at bounding box center [1227, 510] width 81 height 29
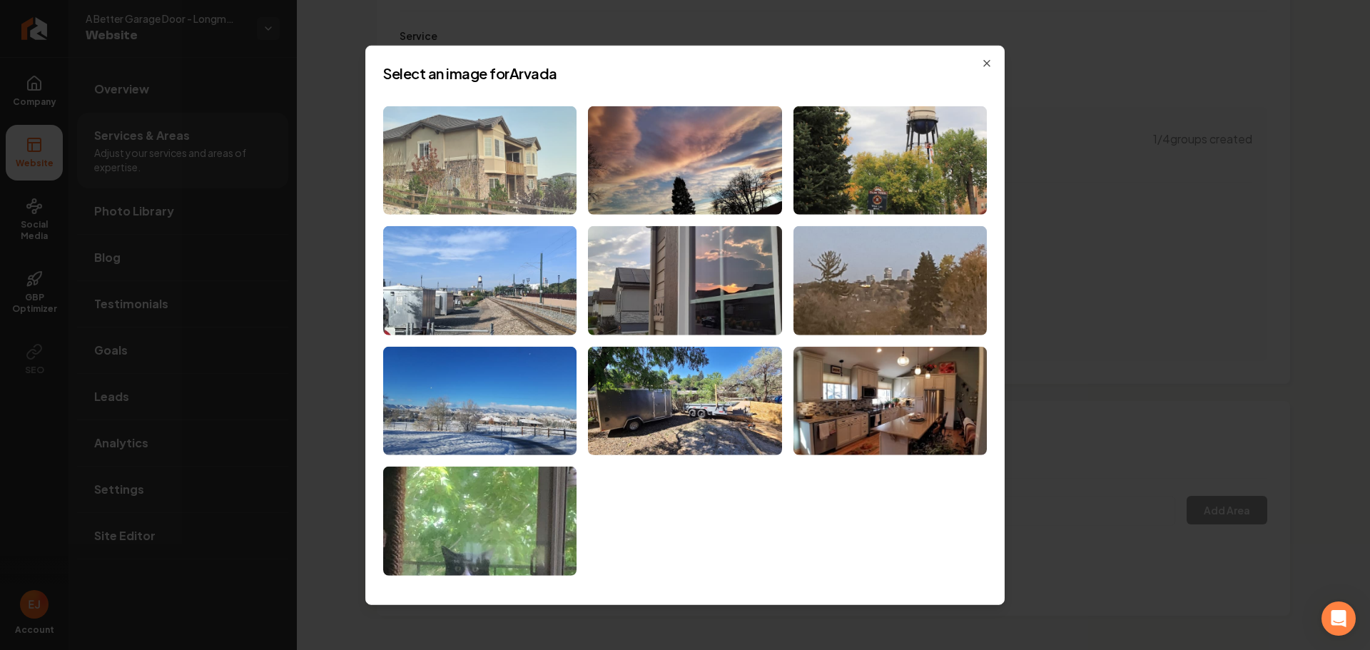
click at [511, 198] on img at bounding box center [479, 160] width 193 height 109
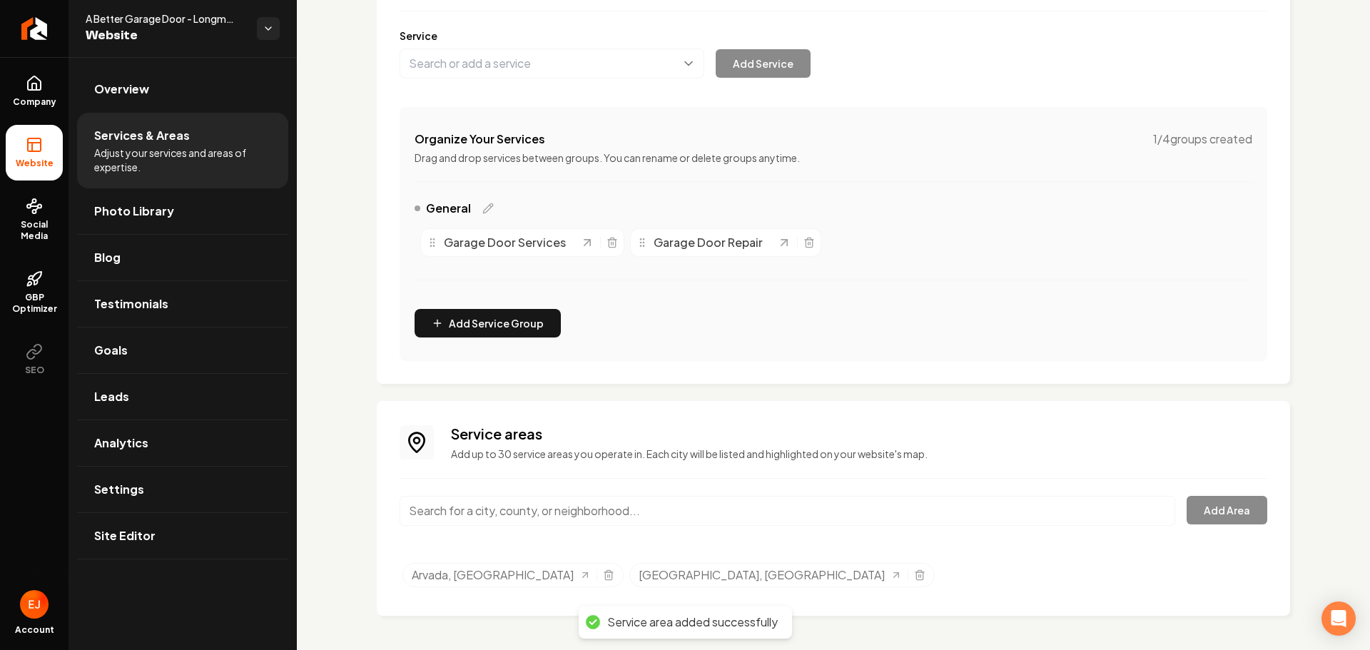
click at [518, 512] on input "Main content area" at bounding box center [788, 511] width 776 height 30
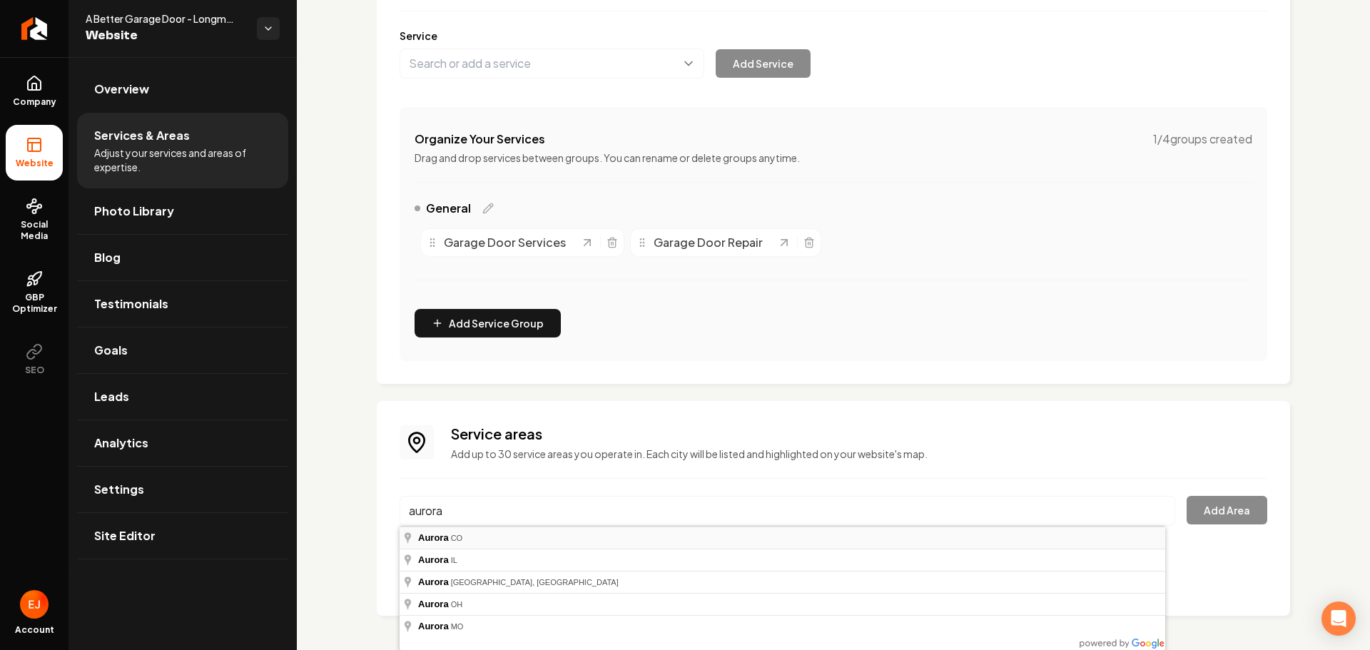
type input "Aurora, CO"
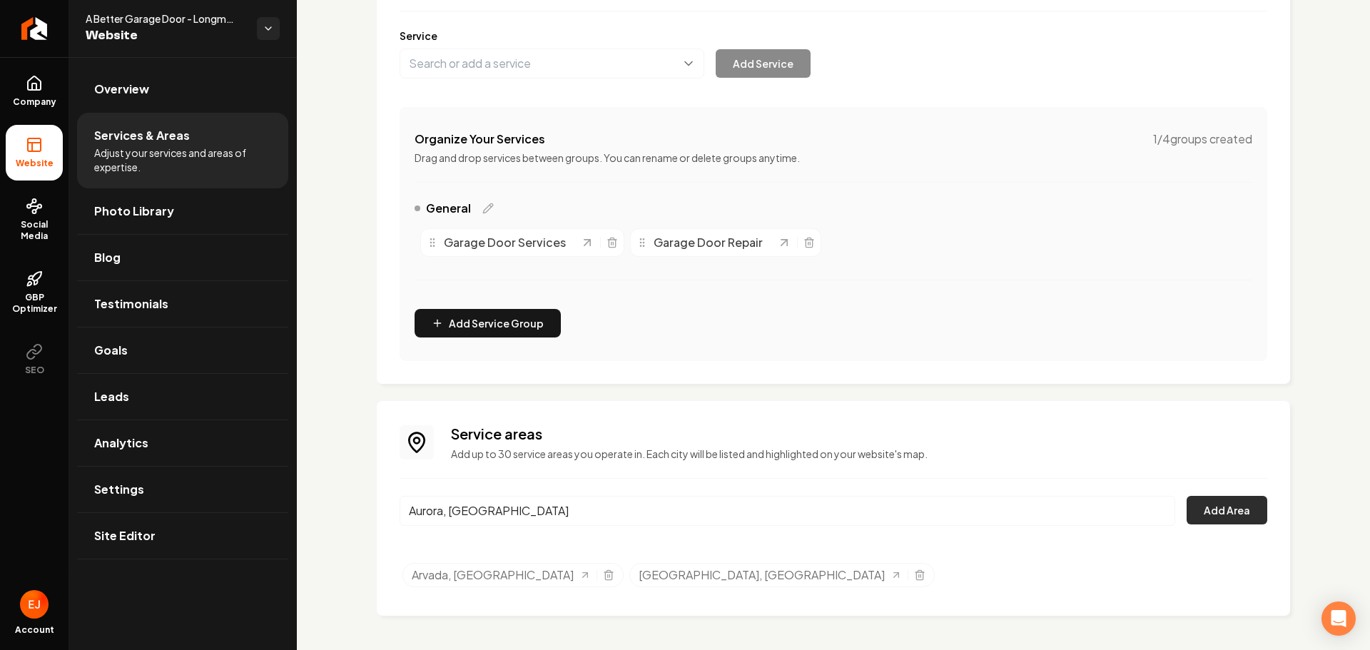
click at [1243, 508] on button "Add Area" at bounding box center [1227, 510] width 81 height 29
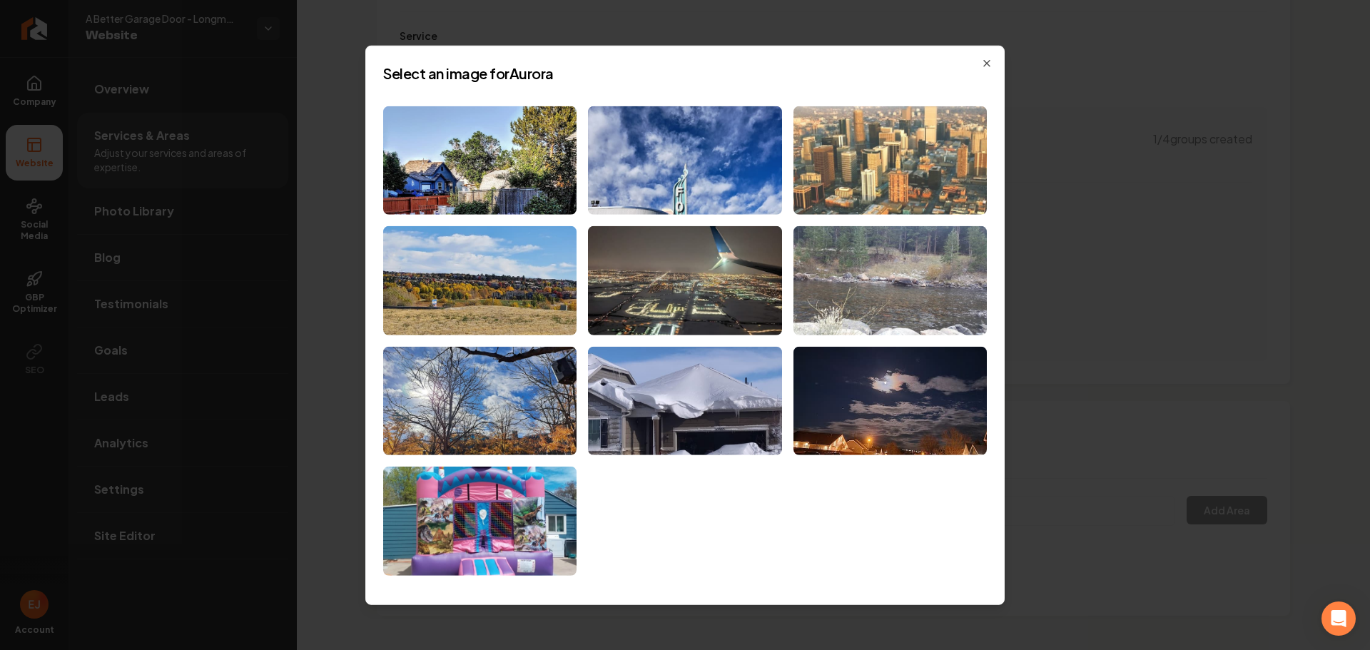
click at [966, 177] on img at bounding box center [890, 160] width 193 height 109
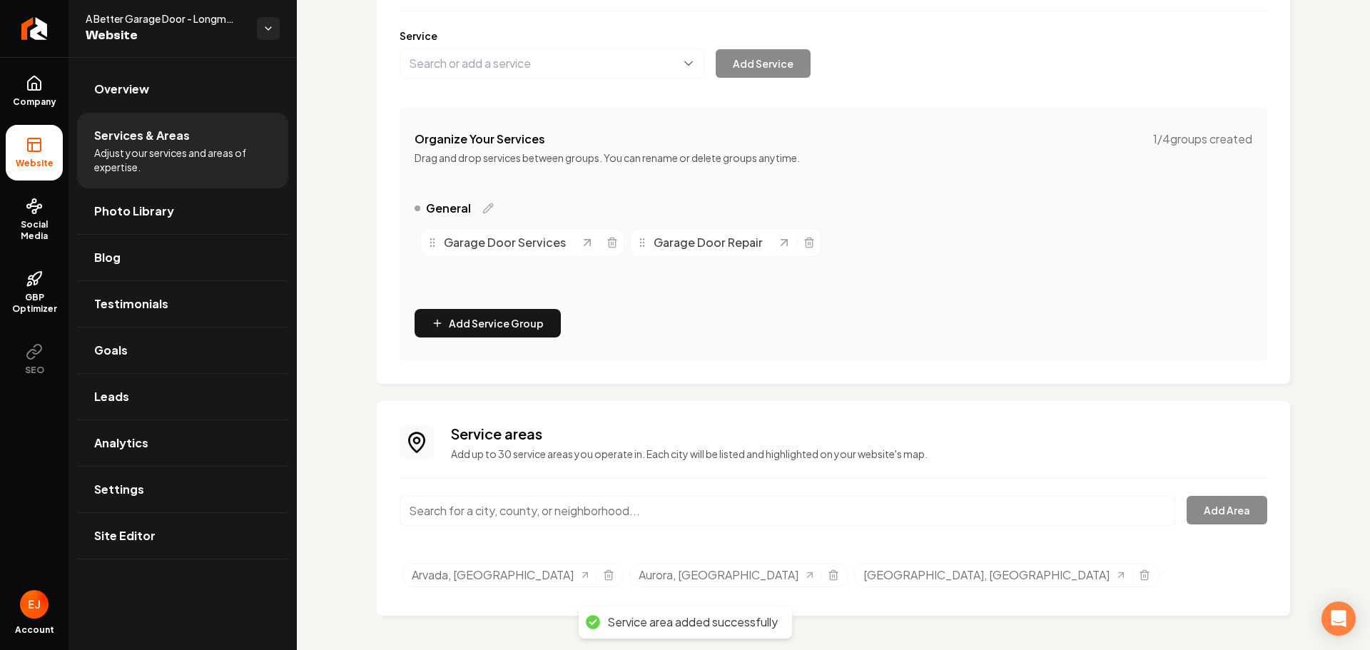
click at [556, 524] on input "Main content area" at bounding box center [788, 511] width 776 height 30
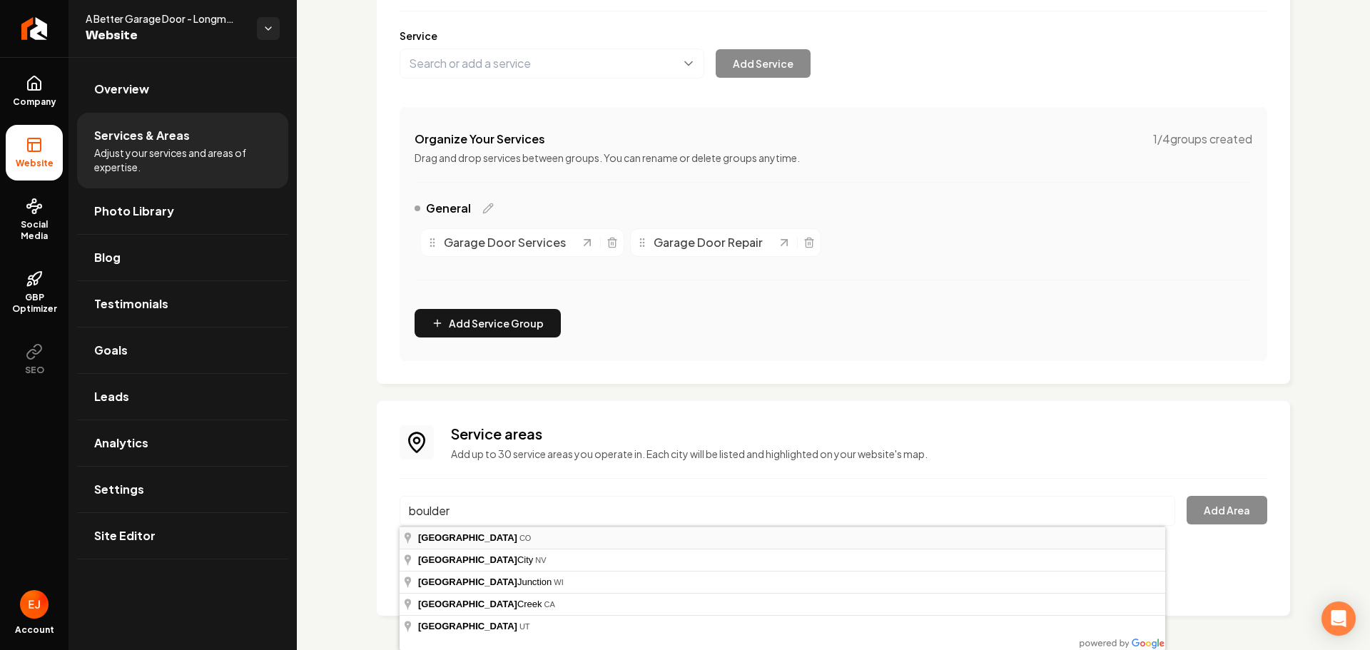
type input "Boulder, CO"
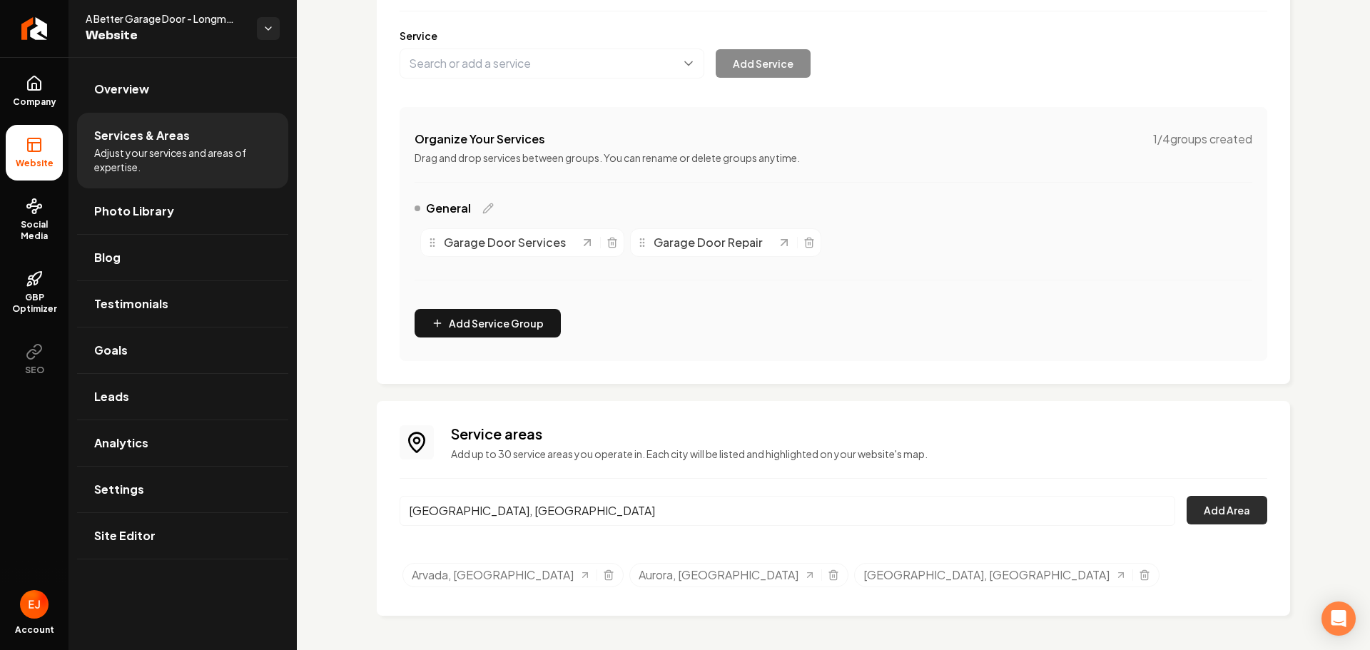
click at [1218, 505] on button "Add Area" at bounding box center [1227, 510] width 81 height 29
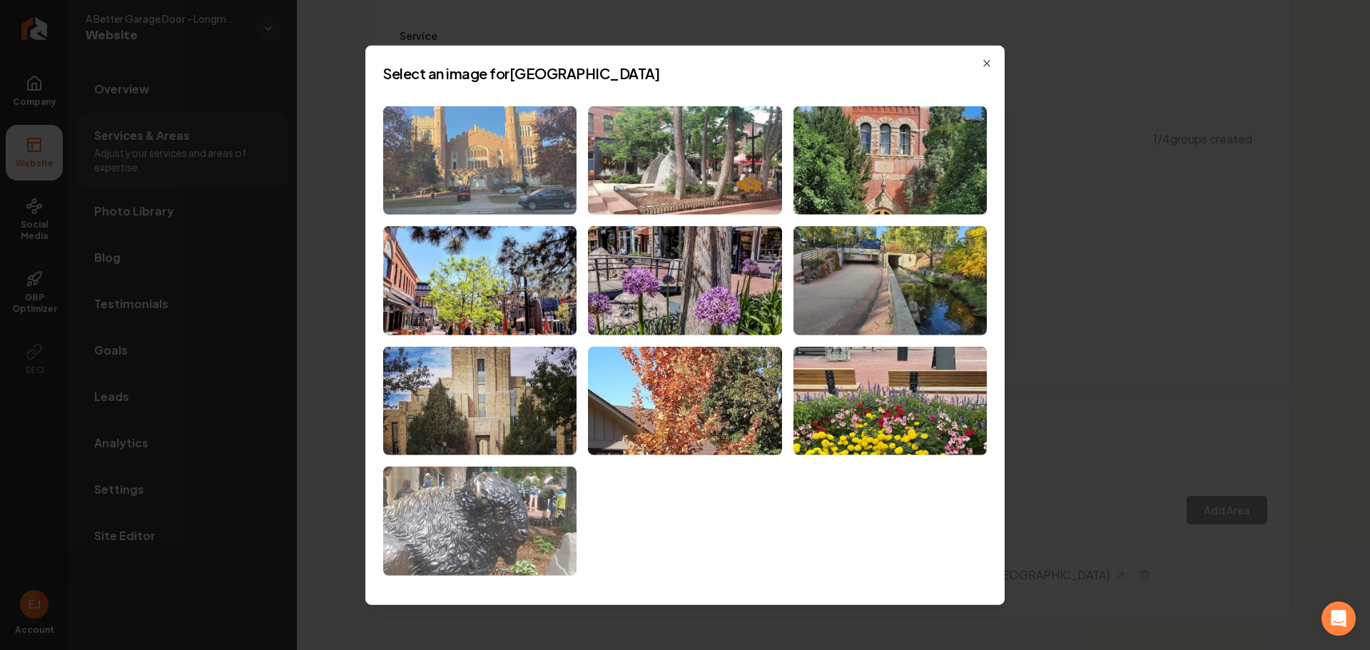
click at [533, 206] on img at bounding box center [479, 160] width 193 height 109
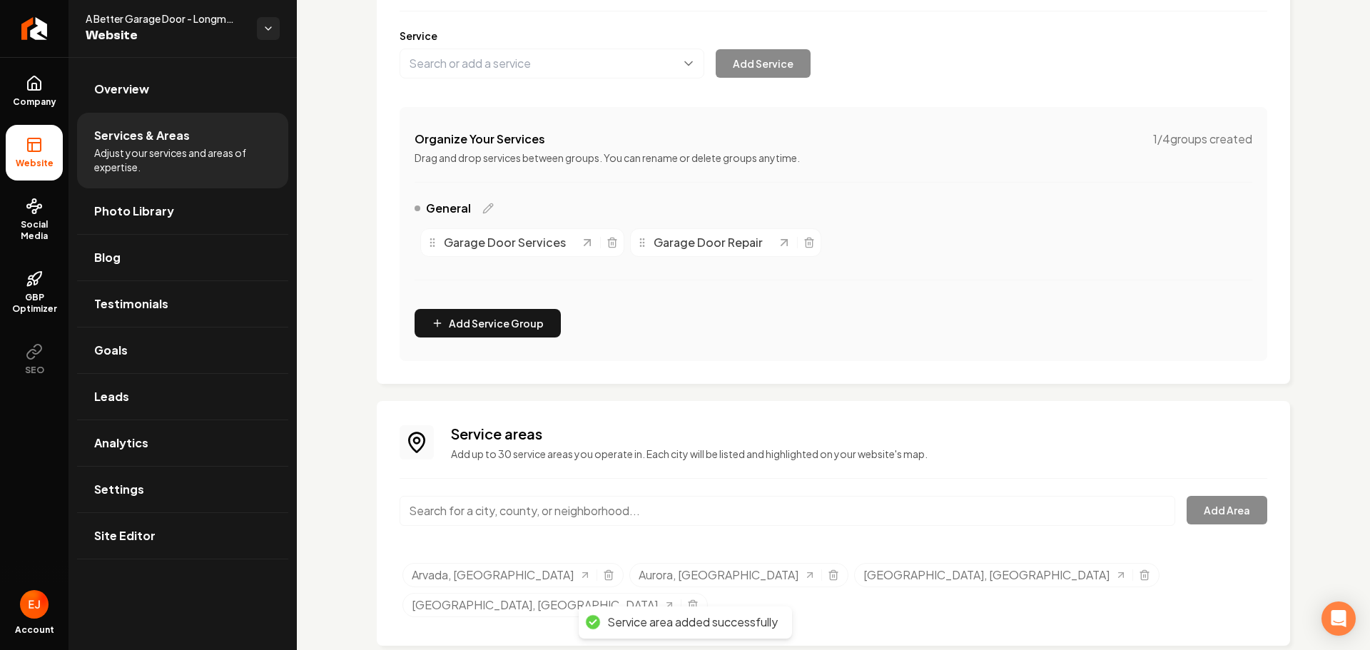
click at [500, 507] on input "Main content area" at bounding box center [788, 511] width 776 height 30
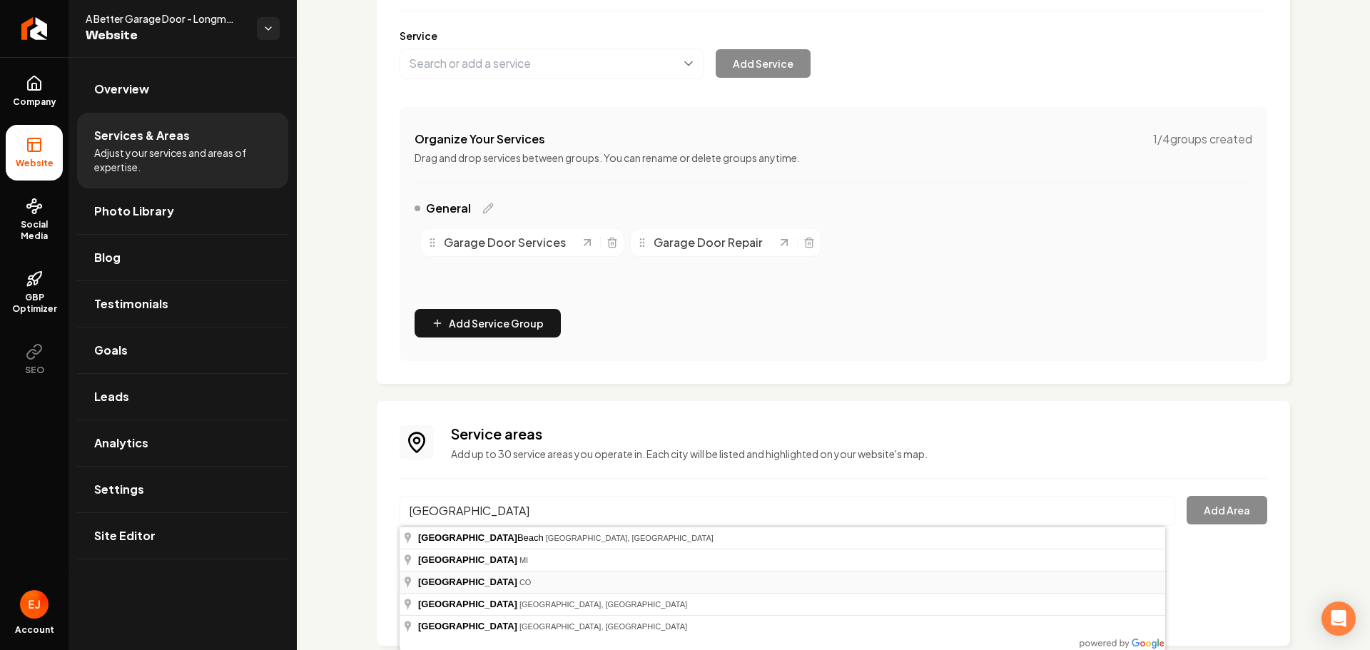
type input "Brighton, CO"
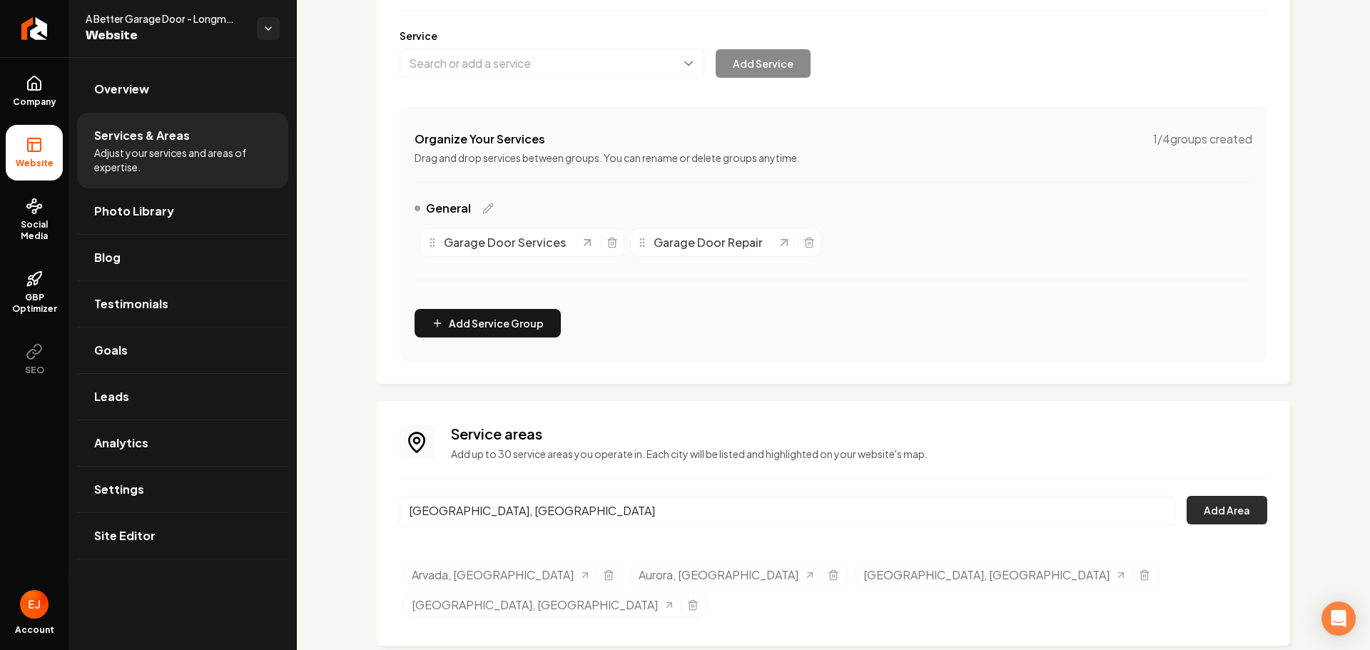
click at [1228, 522] on button "Add Area" at bounding box center [1227, 510] width 81 height 29
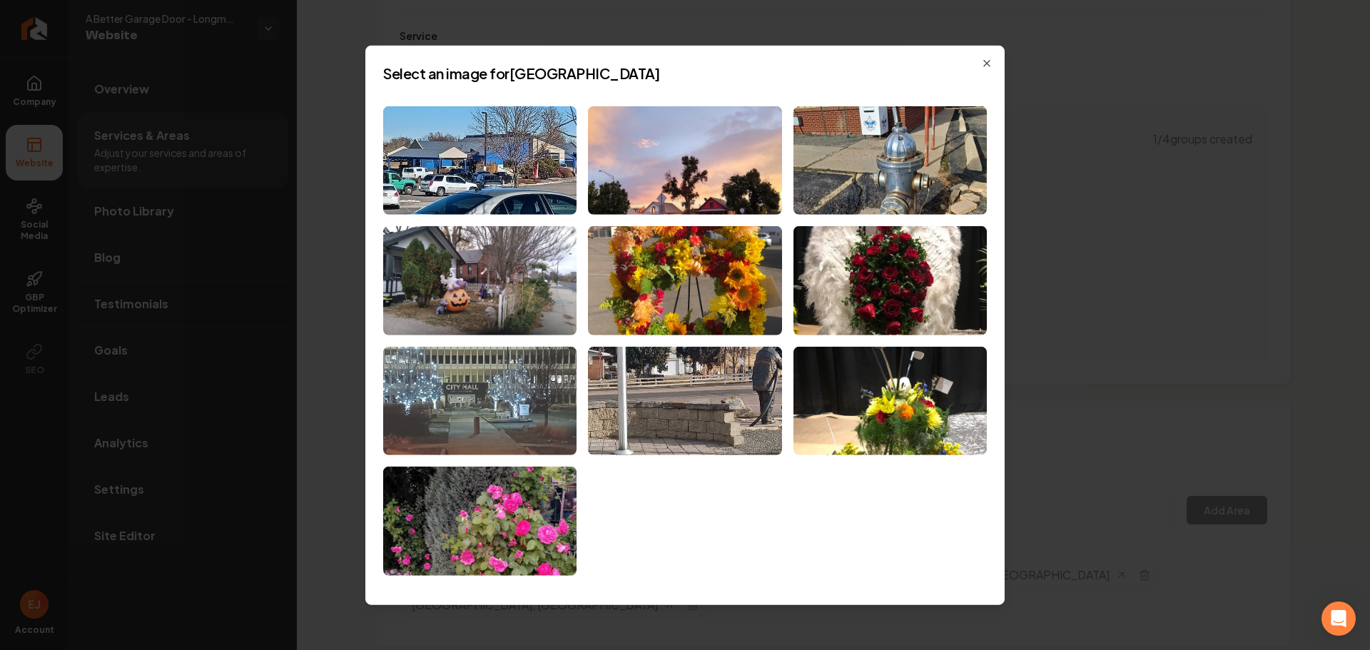
click at [563, 435] on img at bounding box center [479, 401] width 193 height 109
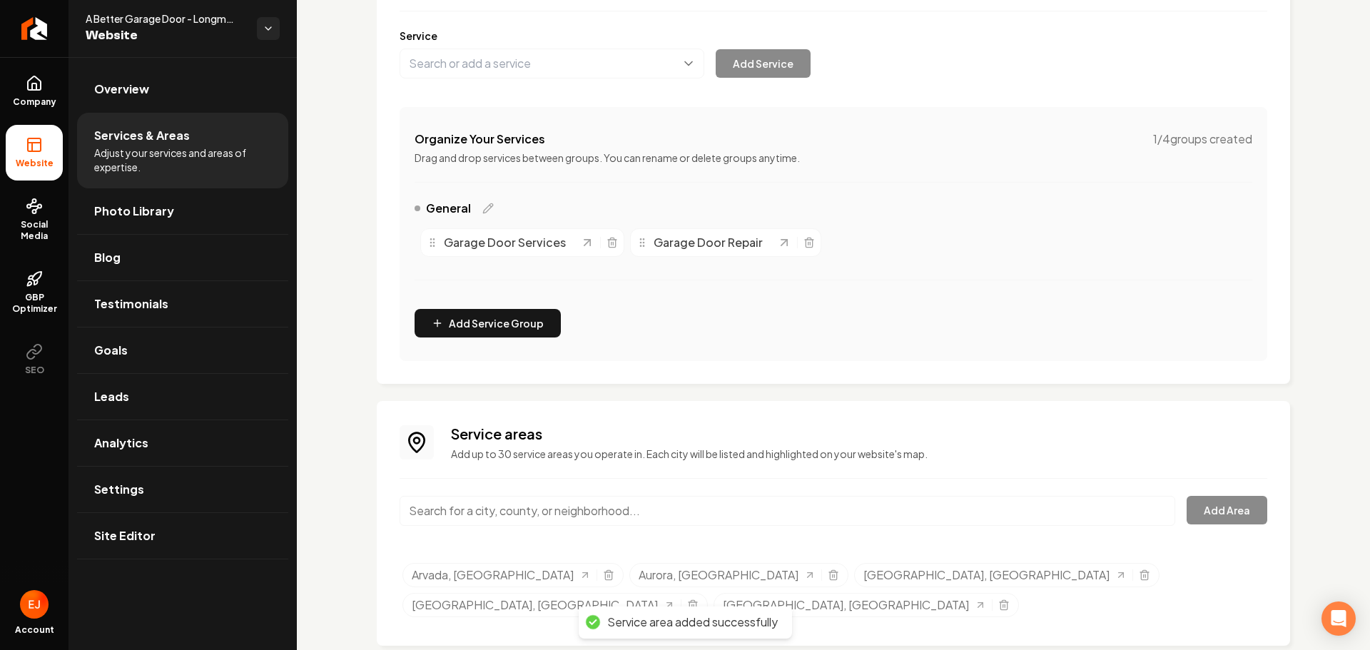
click at [499, 513] on input "Main content area" at bounding box center [788, 511] width 776 height 30
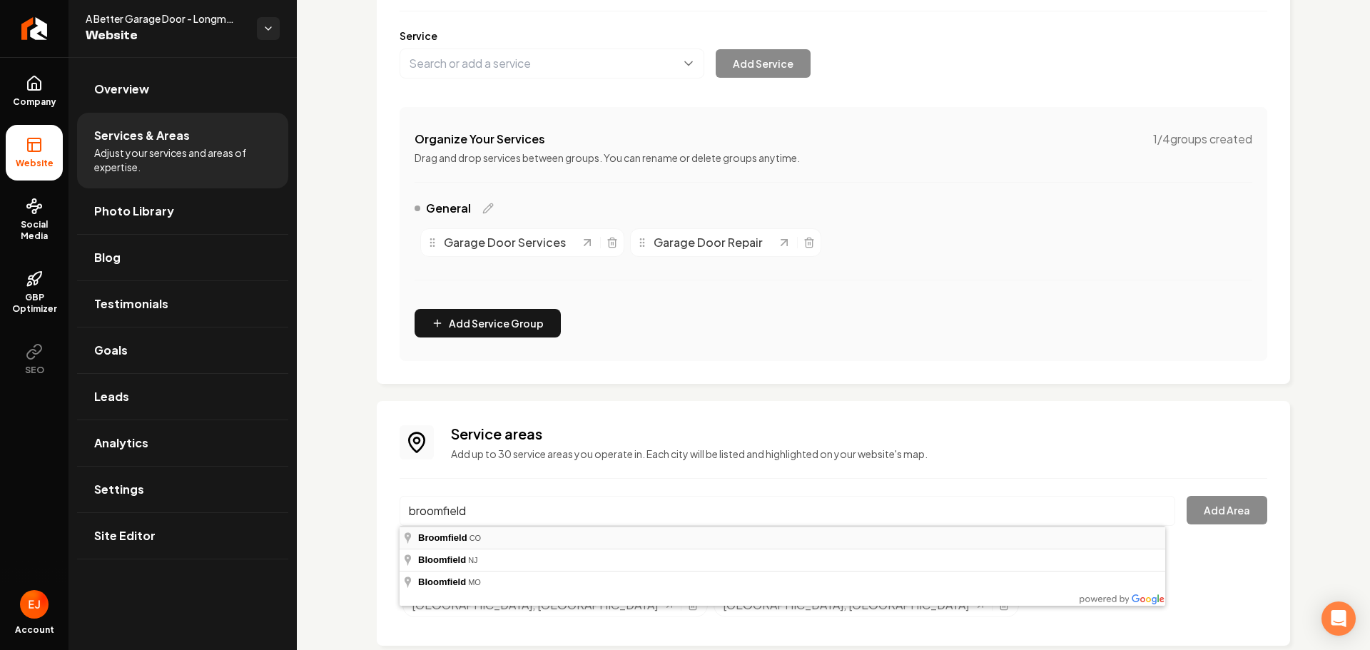
type input "Broomfield, CO"
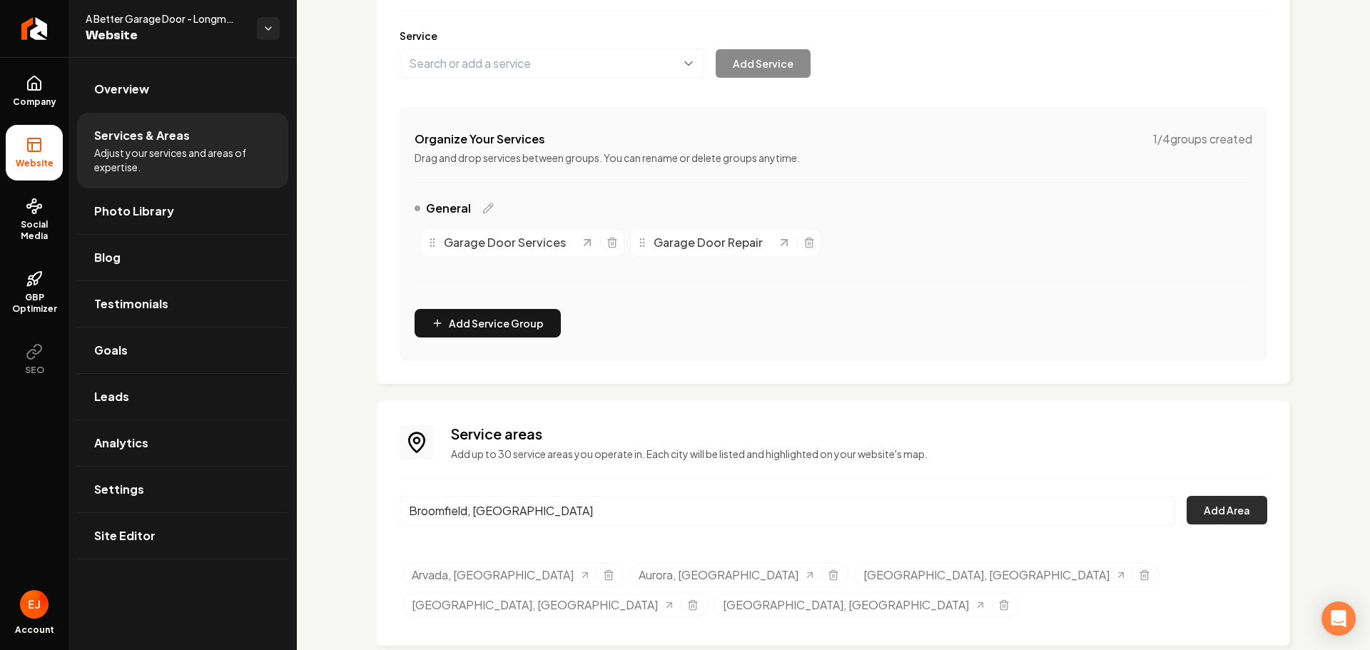
click at [1235, 502] on button "Add Area" at bounding box center [1227, 510] width 81 height 29
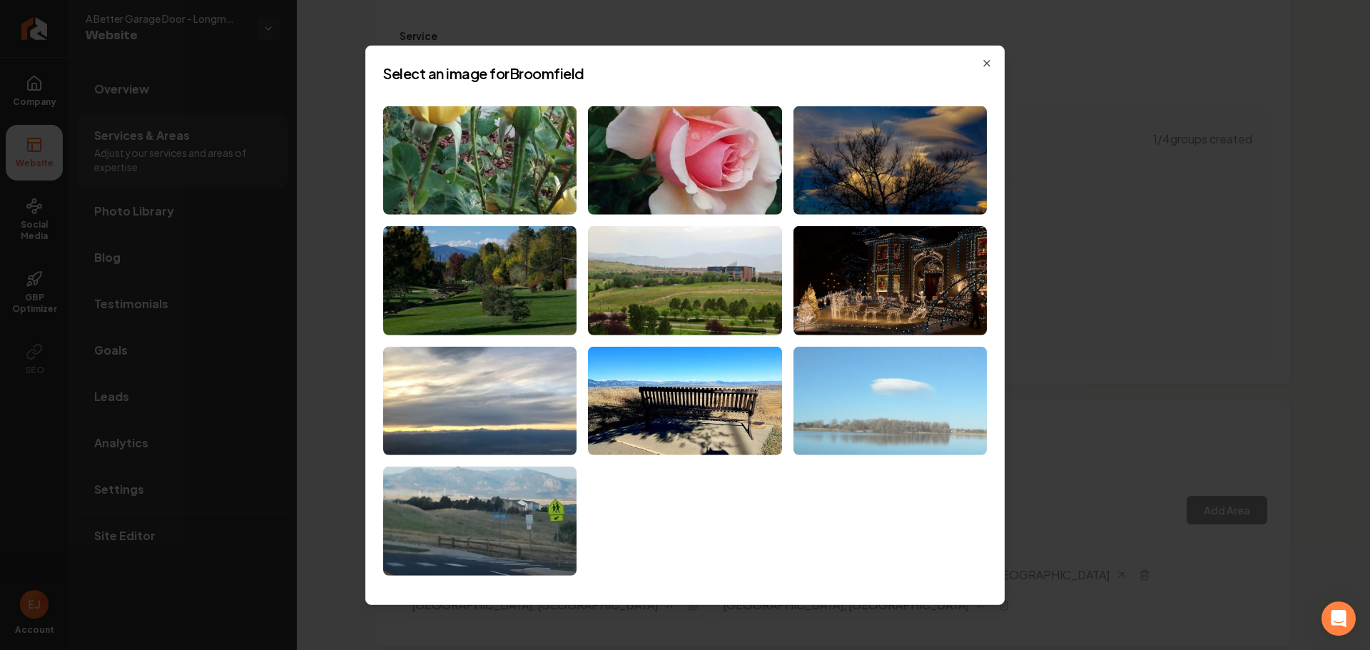
click at [894, 430] on img at bounding box center [890, 401] width 193 height 109
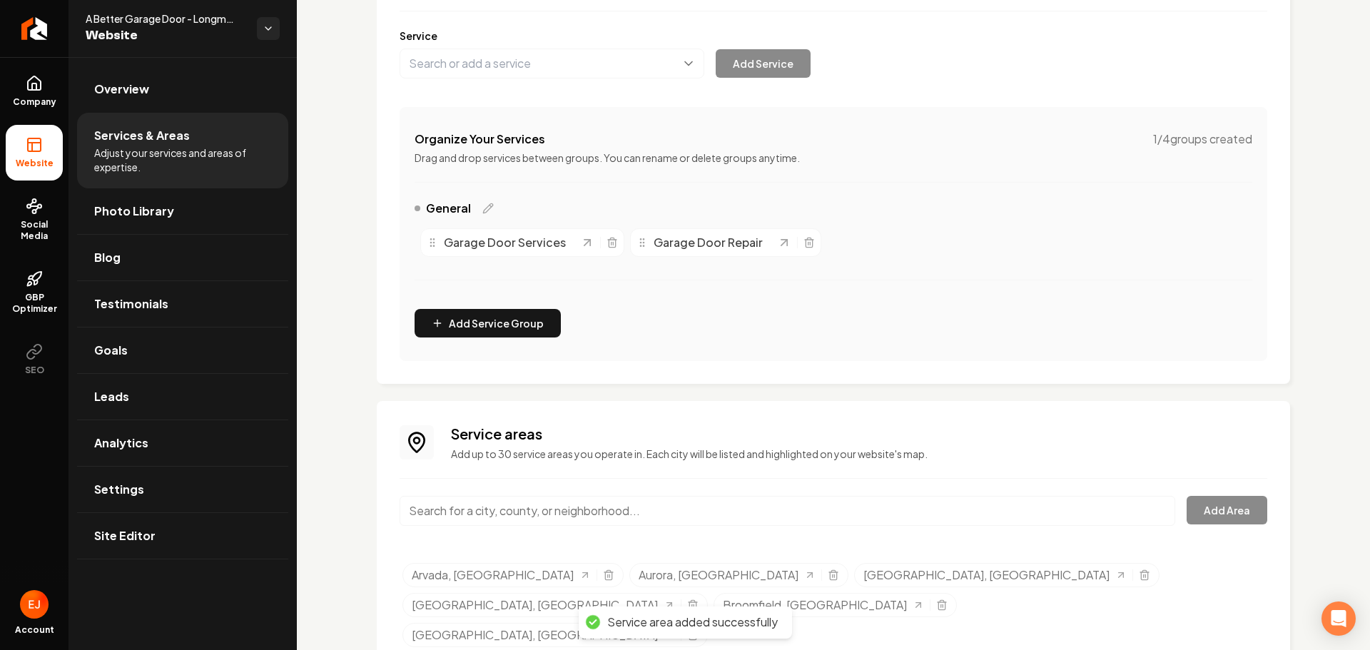
click at [548, 519] on input "Main content area" at bounding box center [788, 511] width 776 height 30
type input "v"
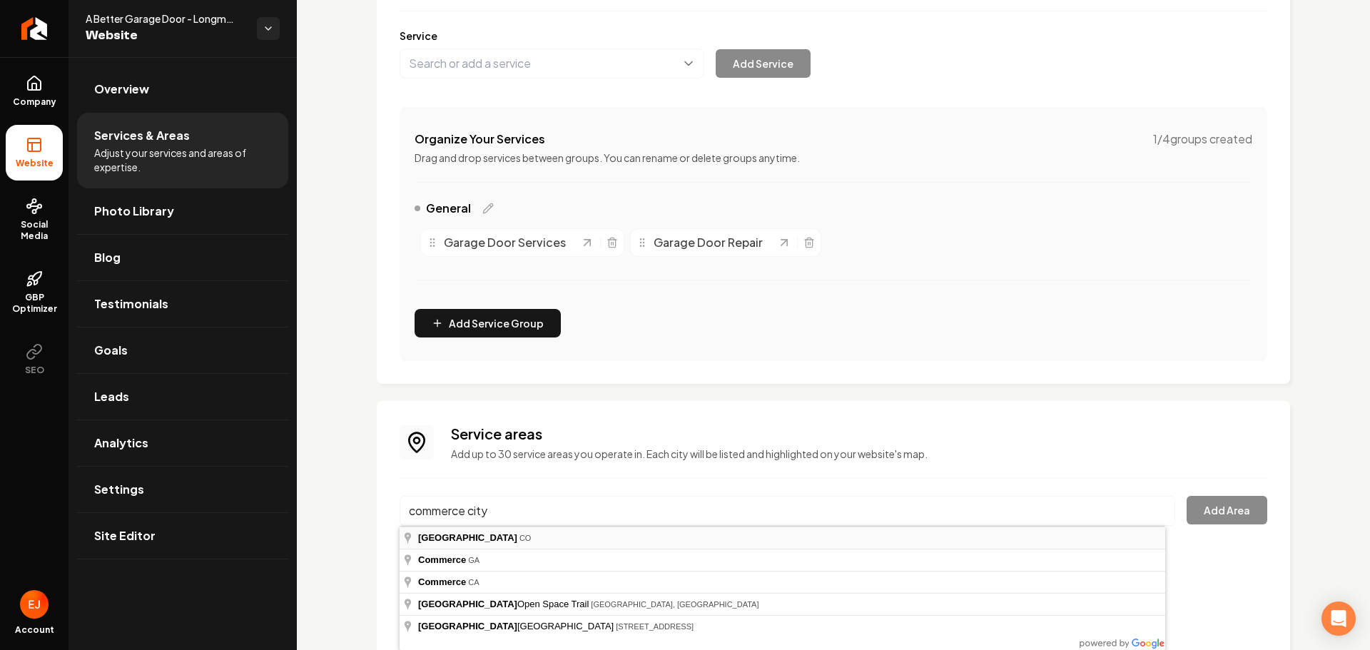
type input "Commerce City, CO"
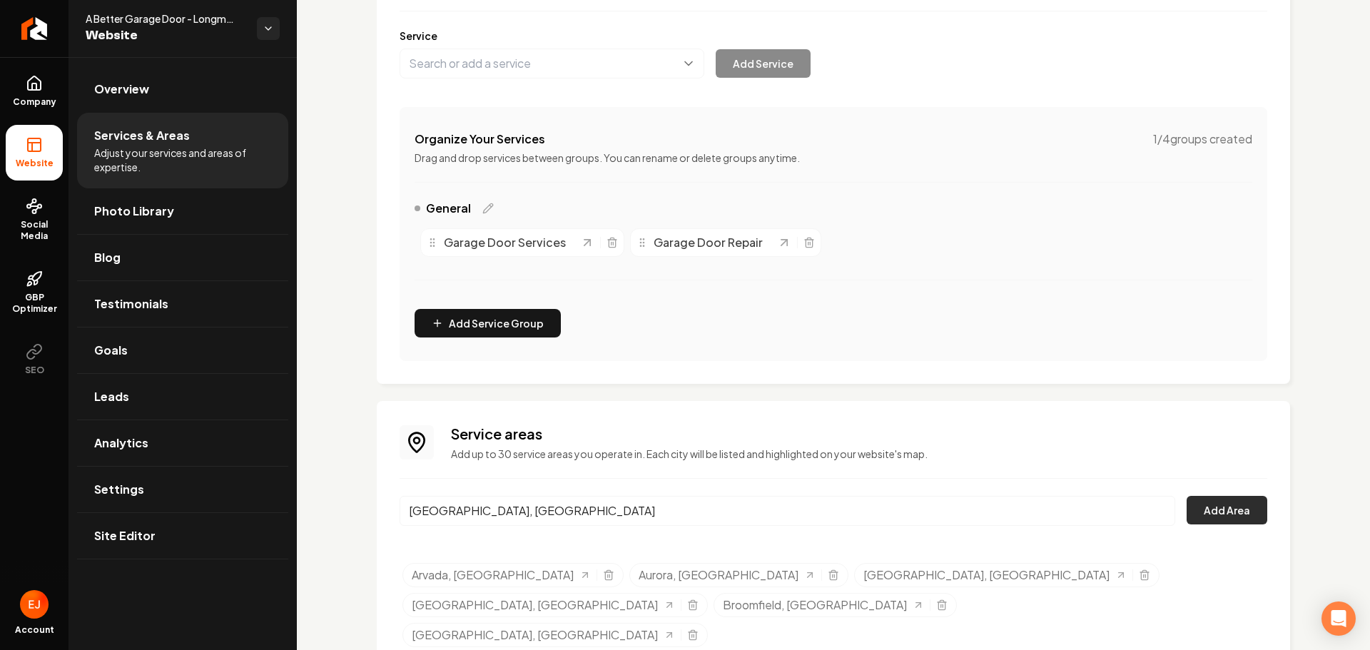
click at [1223, 520] on button "Add Area" at bounding box center [1227, 510] width 81 height 29
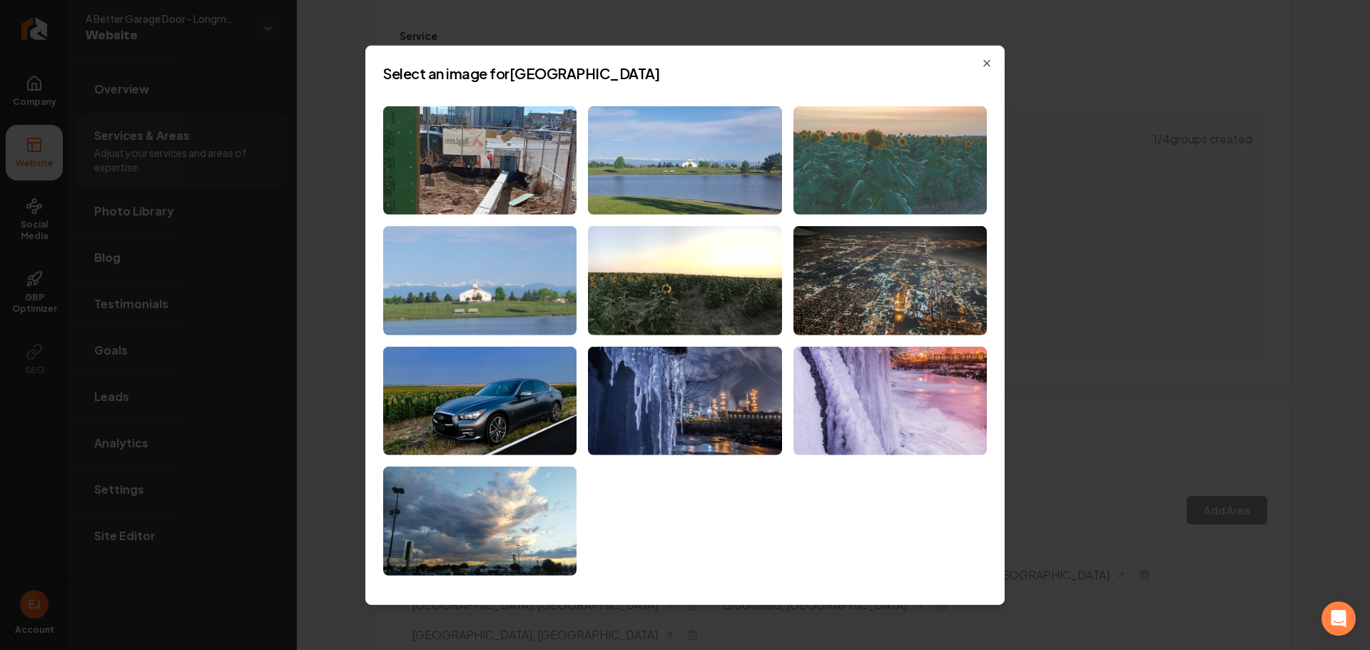
click at [925, 199] on img at bounding box center [890, 160] width 193 height 109
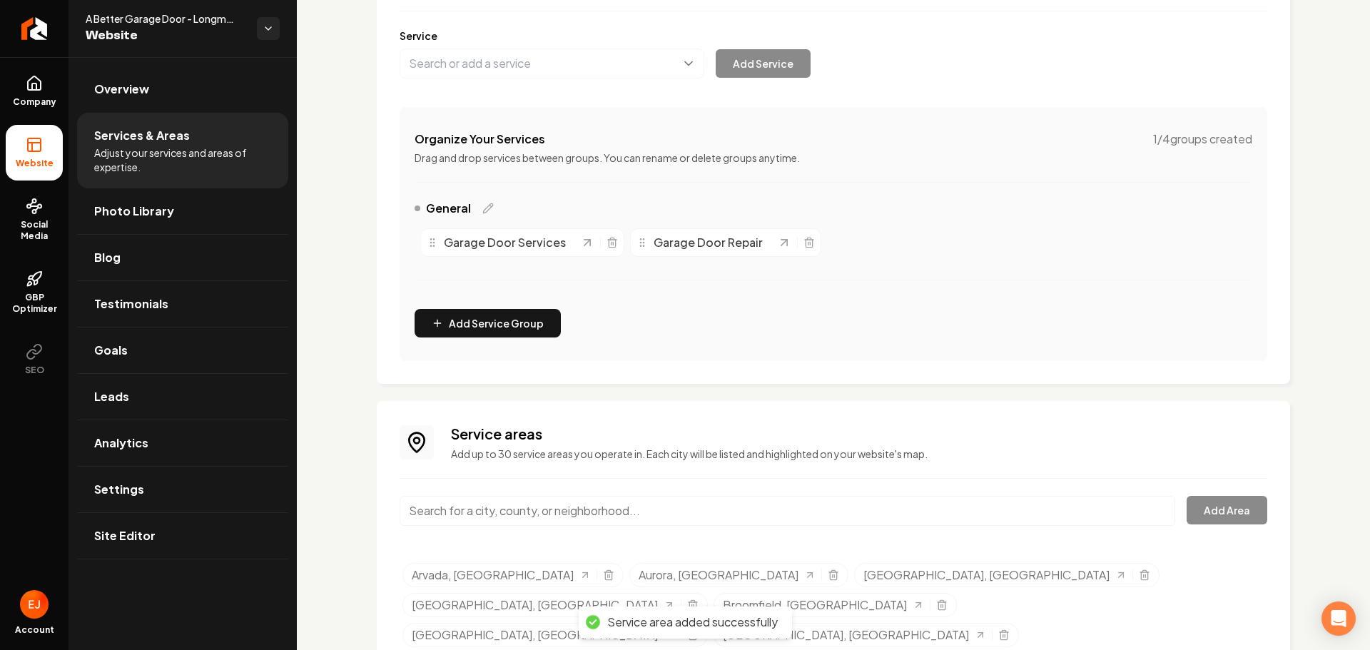
click at [559, 505] on input "Main content area" at bounding box center [788, 511] width 776 height 30
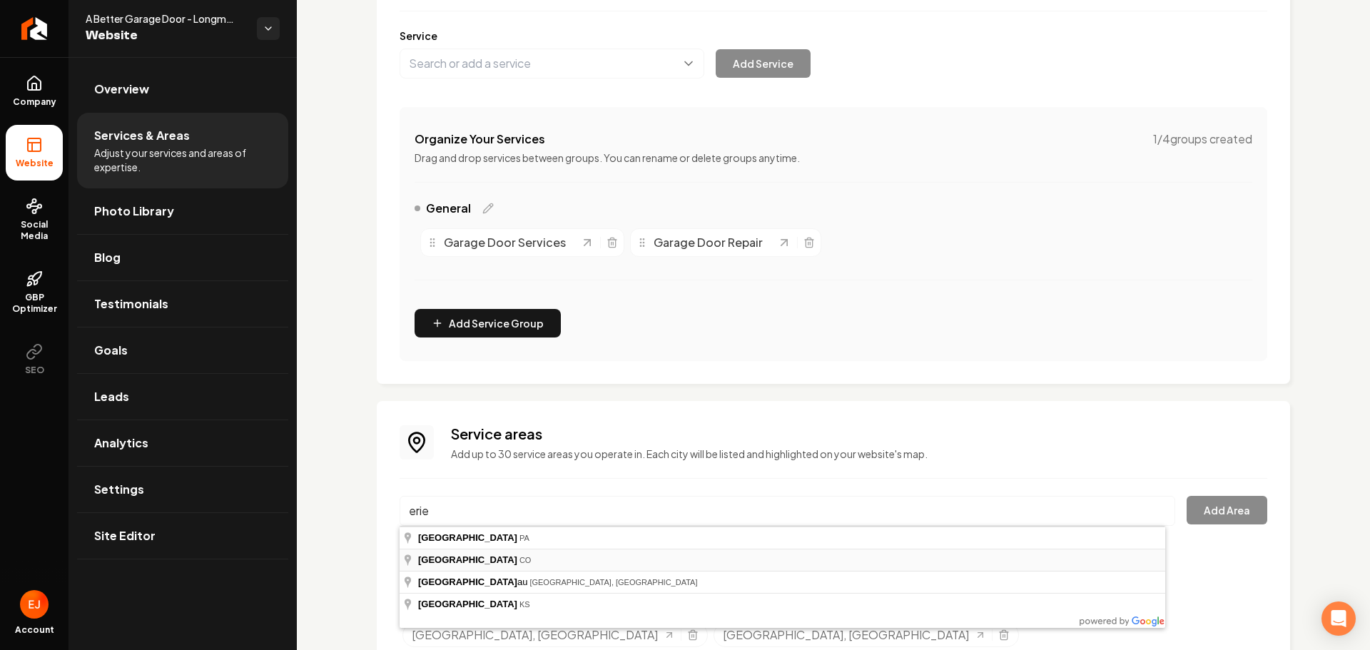
type input "Erie, CO"
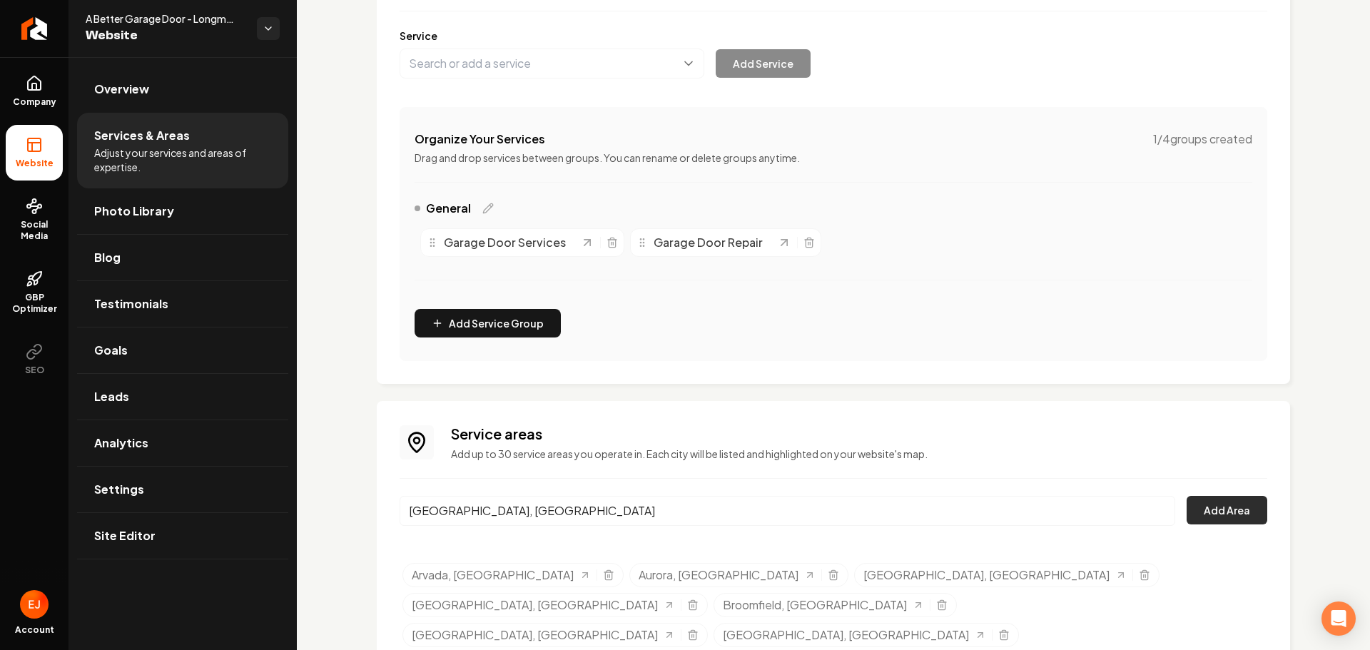
click at [1213, 514] on button "Add Area" at bounding box center [1227, 510] width 81 height 29
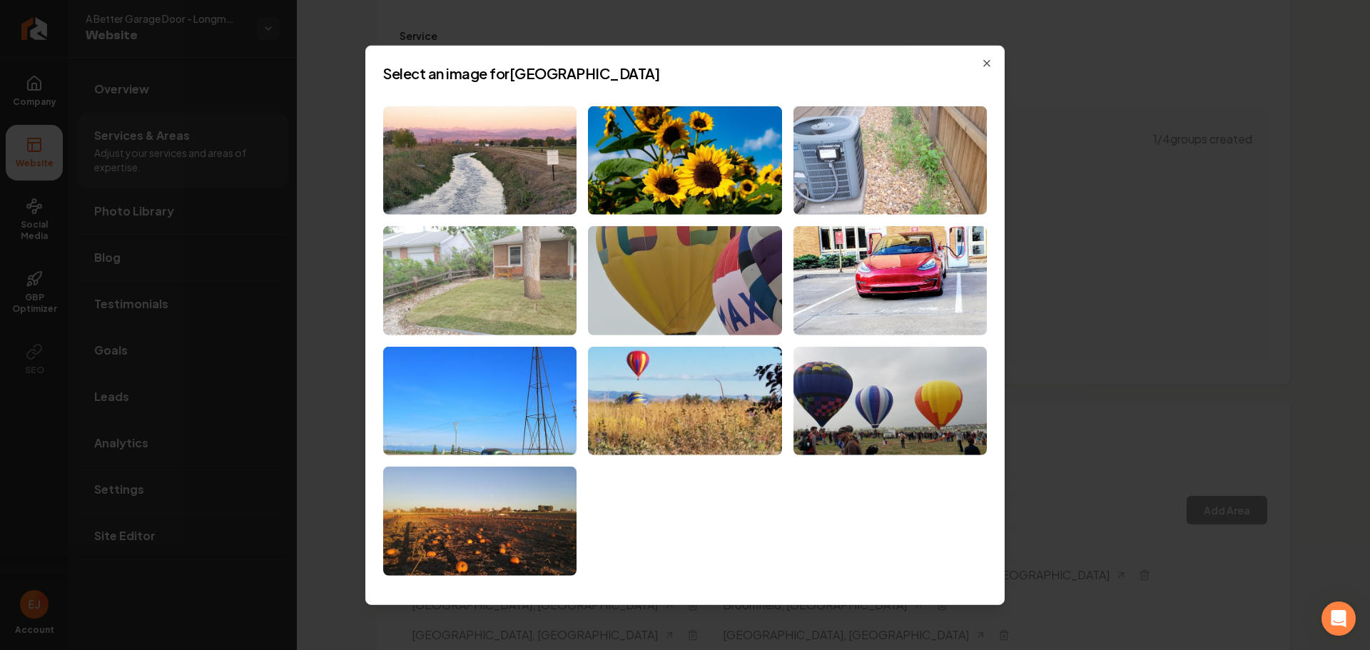
click at [517, 320] on img at bounding box center [479, 280] width 193 height 109
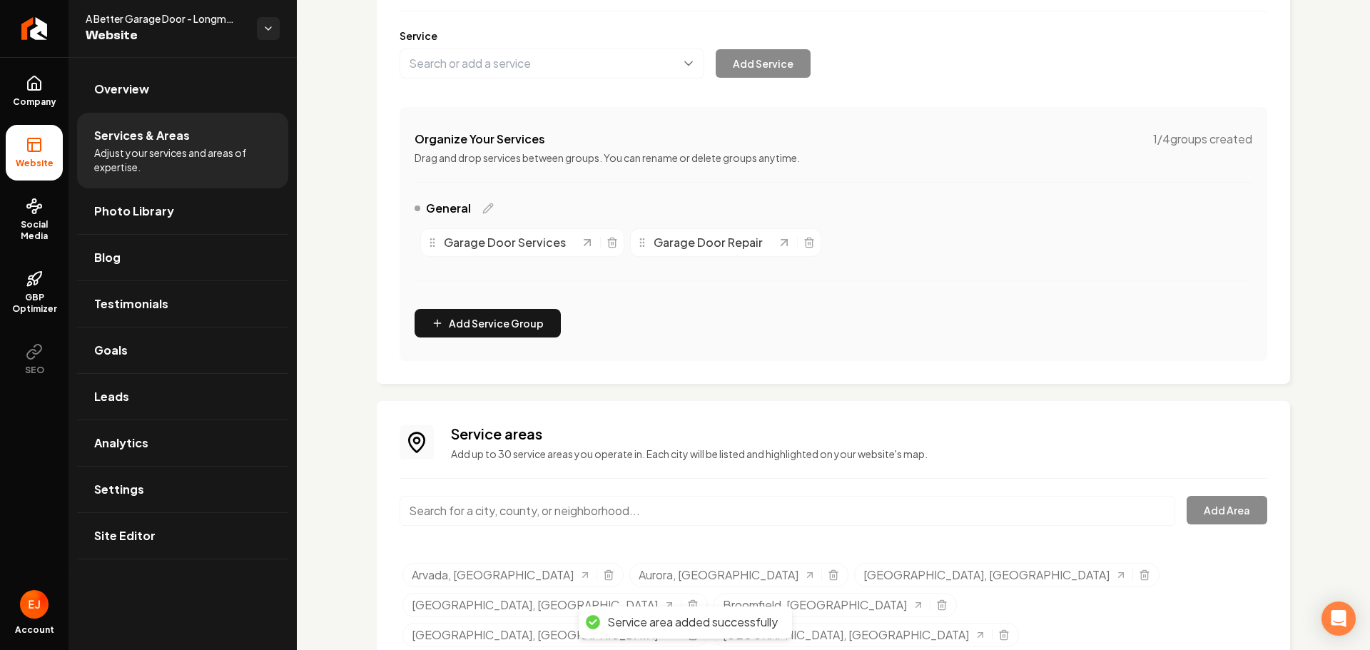
click at [490, 508] on input "Main content area" at bounding box center [788, 511] width 776 height 30
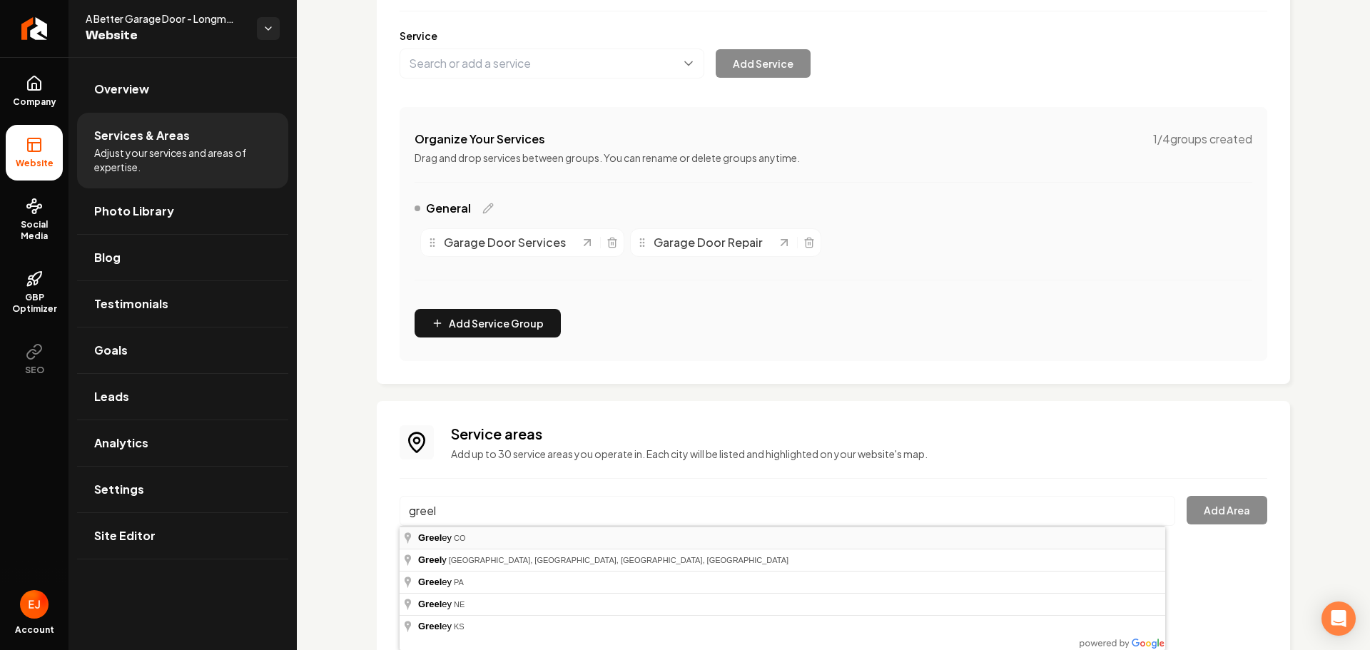
type input "Greeley, CO"
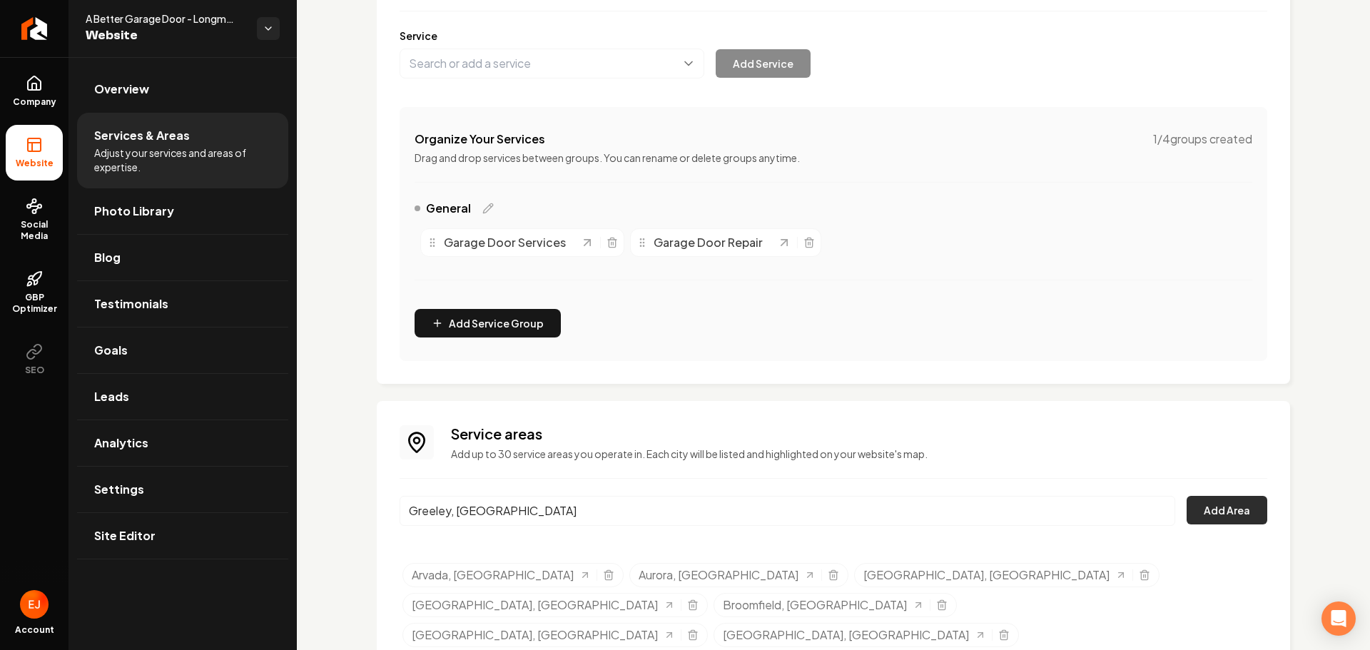
click at [1232, 515] on button "Add Area" at bounding box center [1227, 510] width 81 height 29
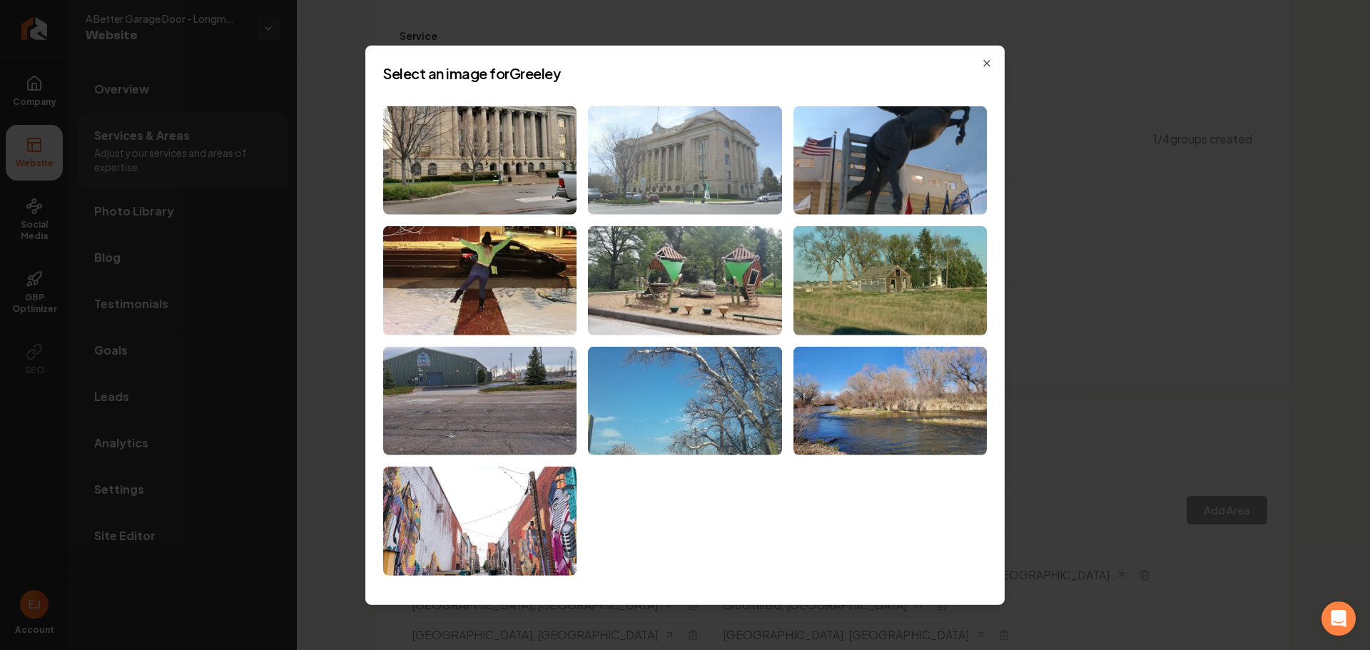
click at [751, 190] on img at bounding box center [684, 160] width 193 height 109
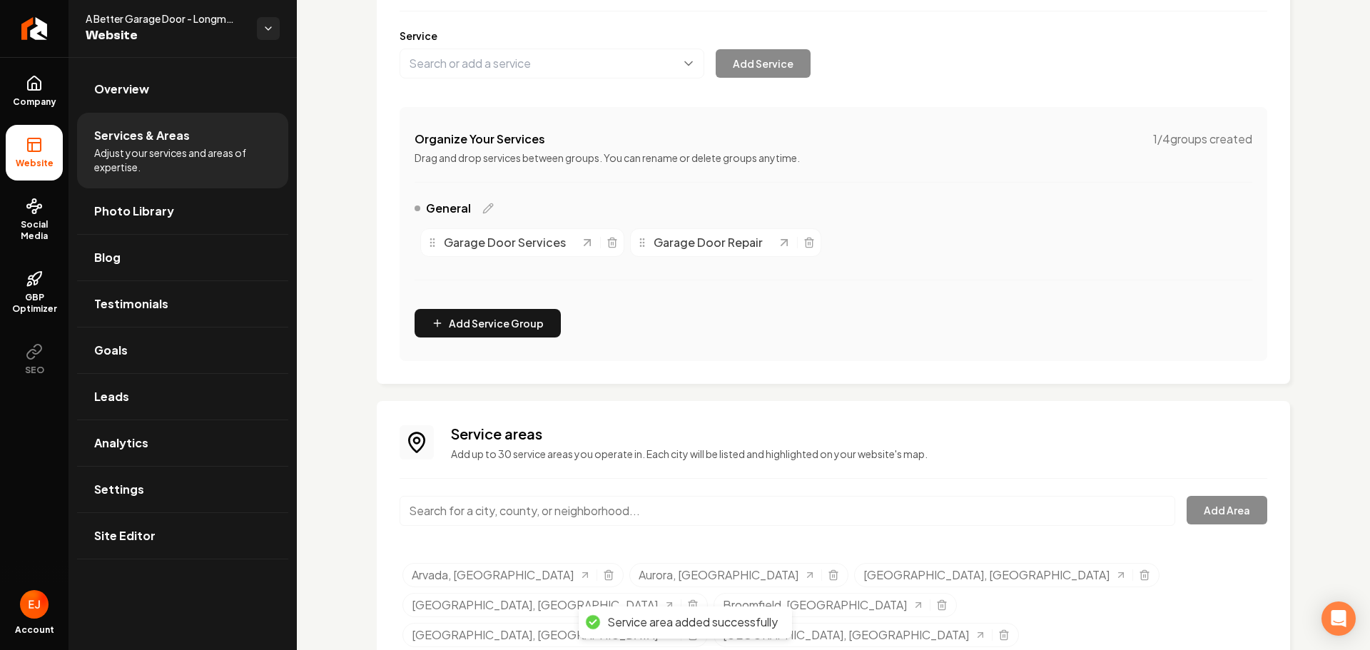
click at [498, 510] on input "Main content area" at bounding box center [788, 511] width 776 height 30
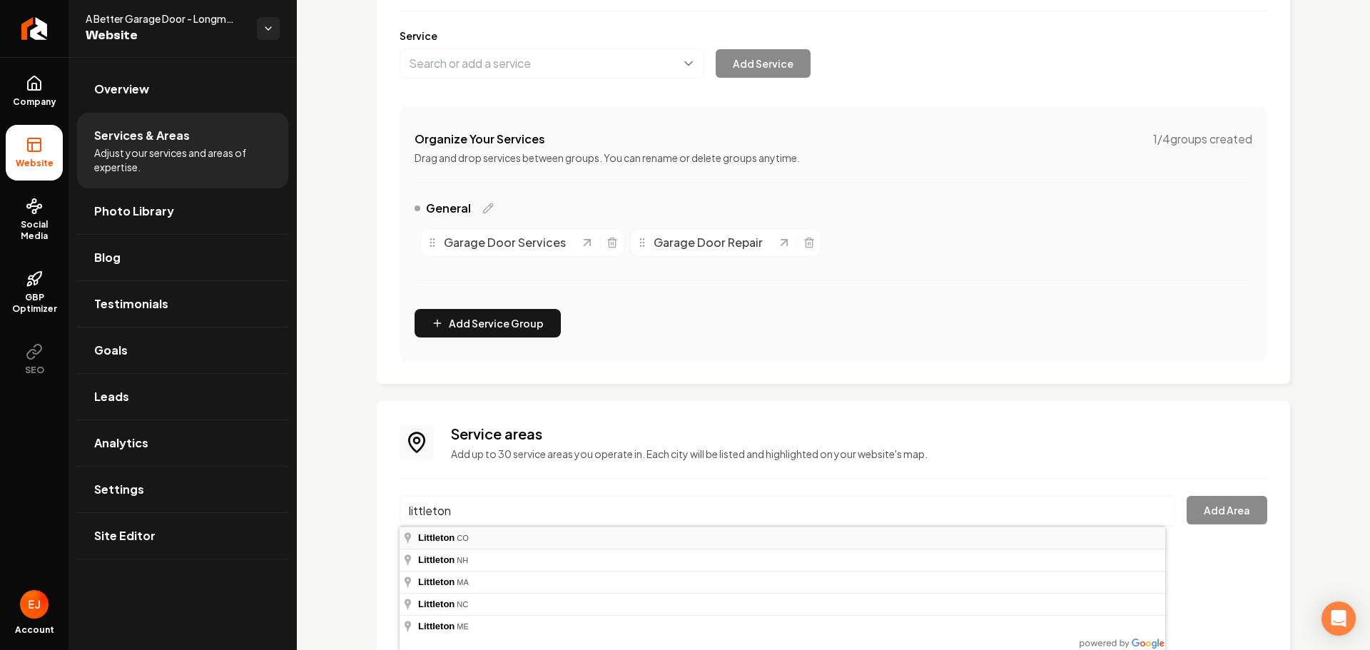
type input "Littleton, CO"
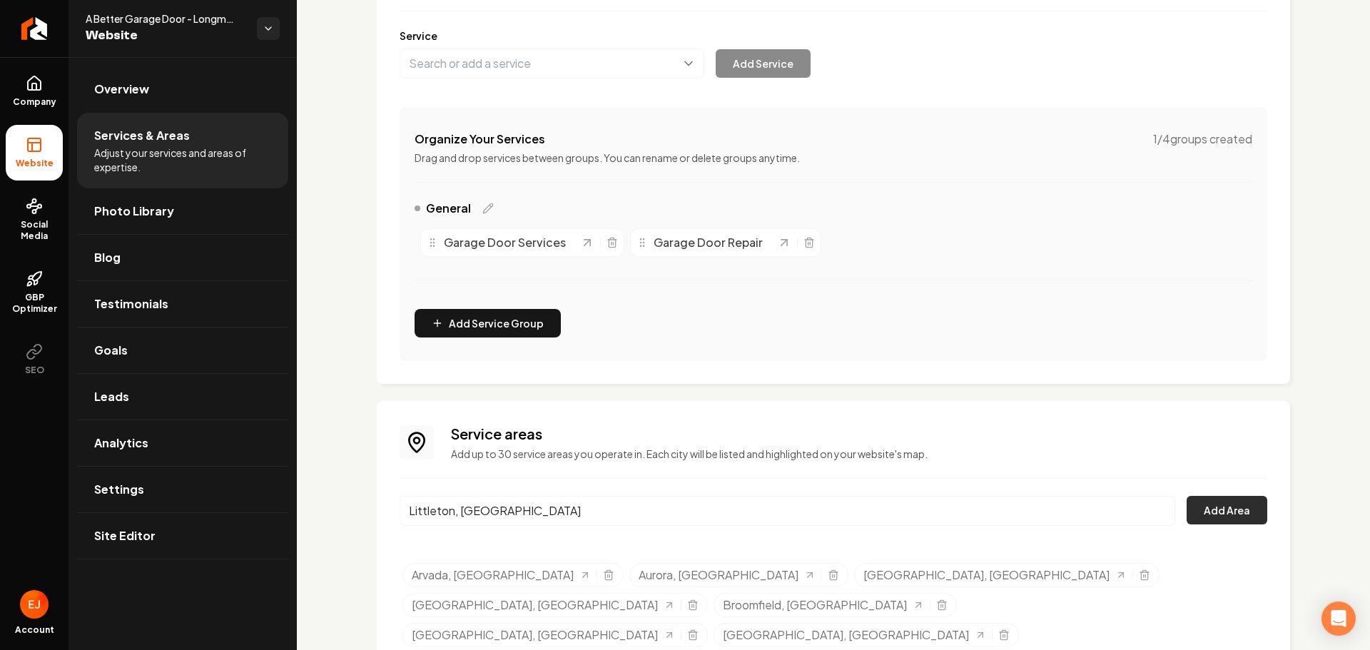
click at [1233, 514] on button "Add Area" at bounding box center [1227, 510] width 81 height 29
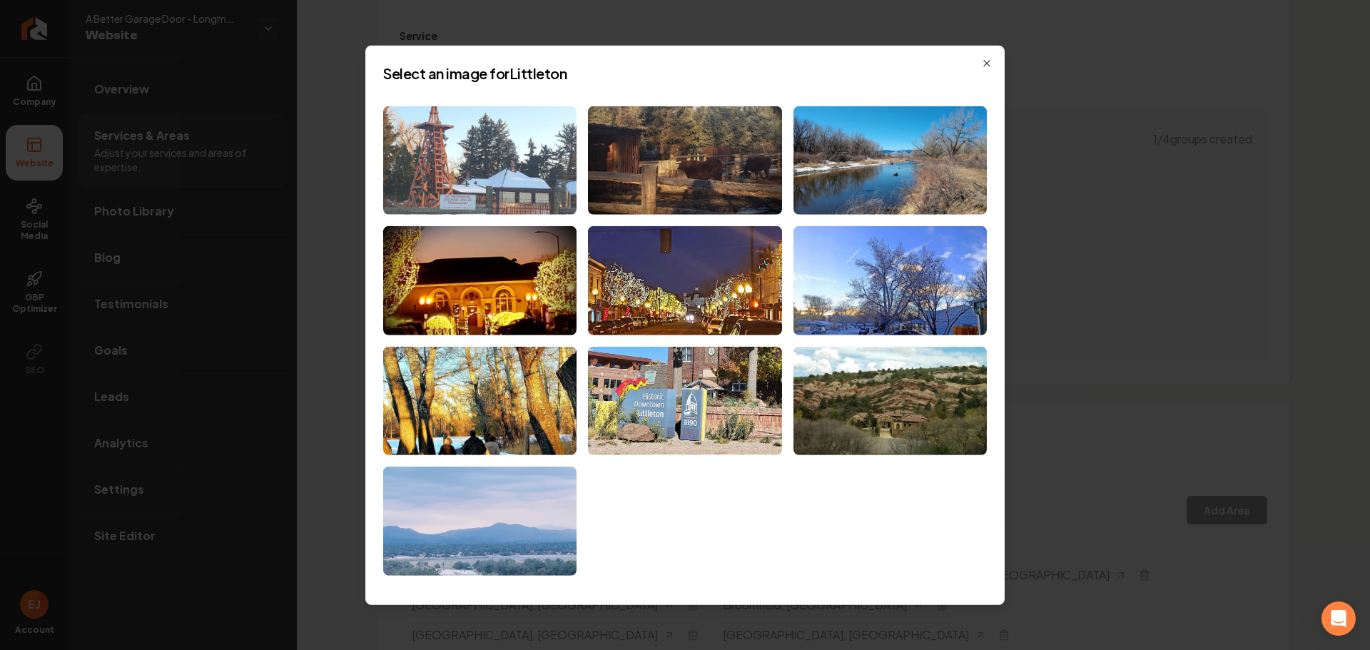
click at [527, 172] on img at bounding box center [479, 160] width 193 height 109
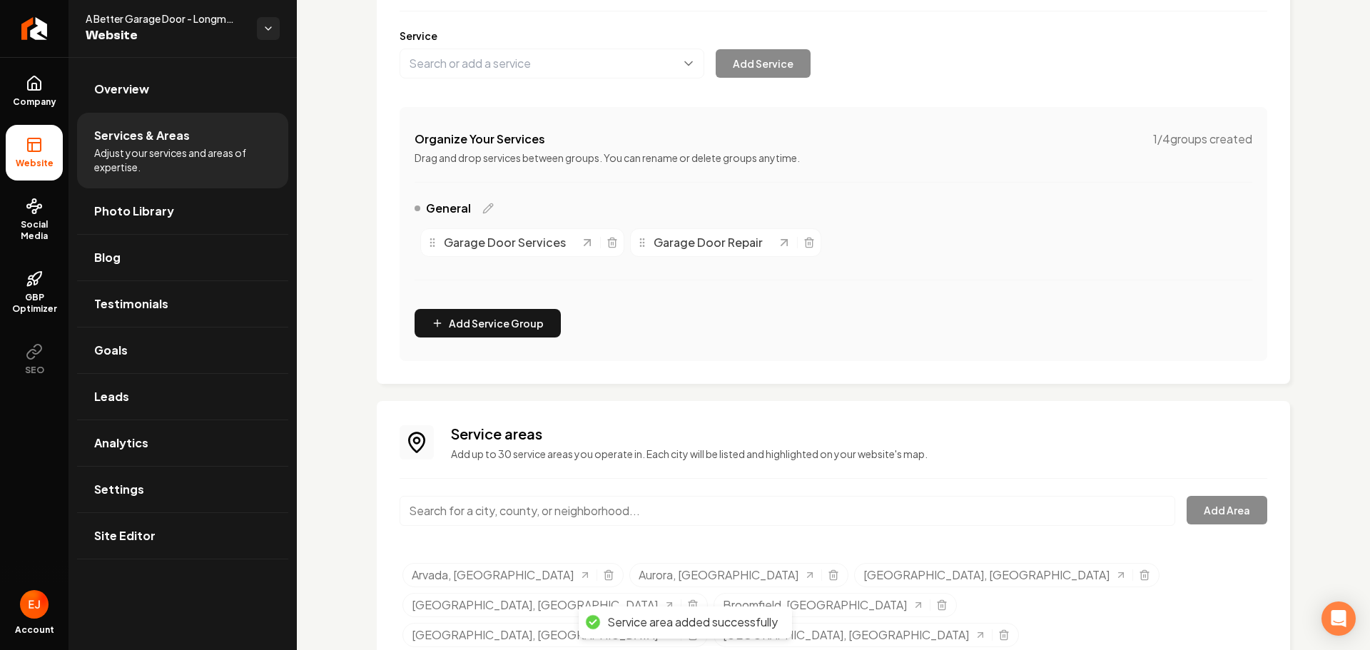
click at [493, 517] on input "Main content area" at bounding box center [788, 511] width 776 height 30
type input "Longmont, CO"
click at [1231, 528] on div "Longmont, CO Add Area" at bounding box center [834, 519] width 868 height 47
click at [1213, 520] on button "Add Area" at bounding box center [1227, 510] width 81 height 29
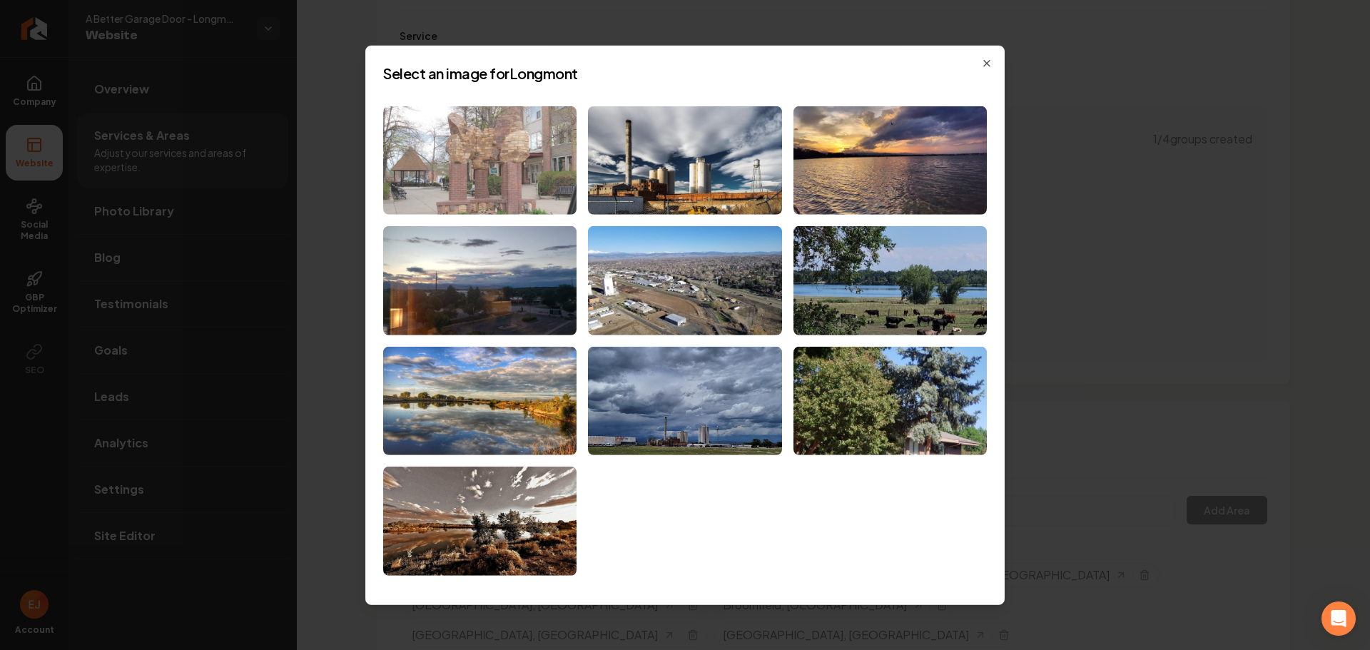
click at [553, 174] on img at bounding box center [479, 160] width 193 height 109
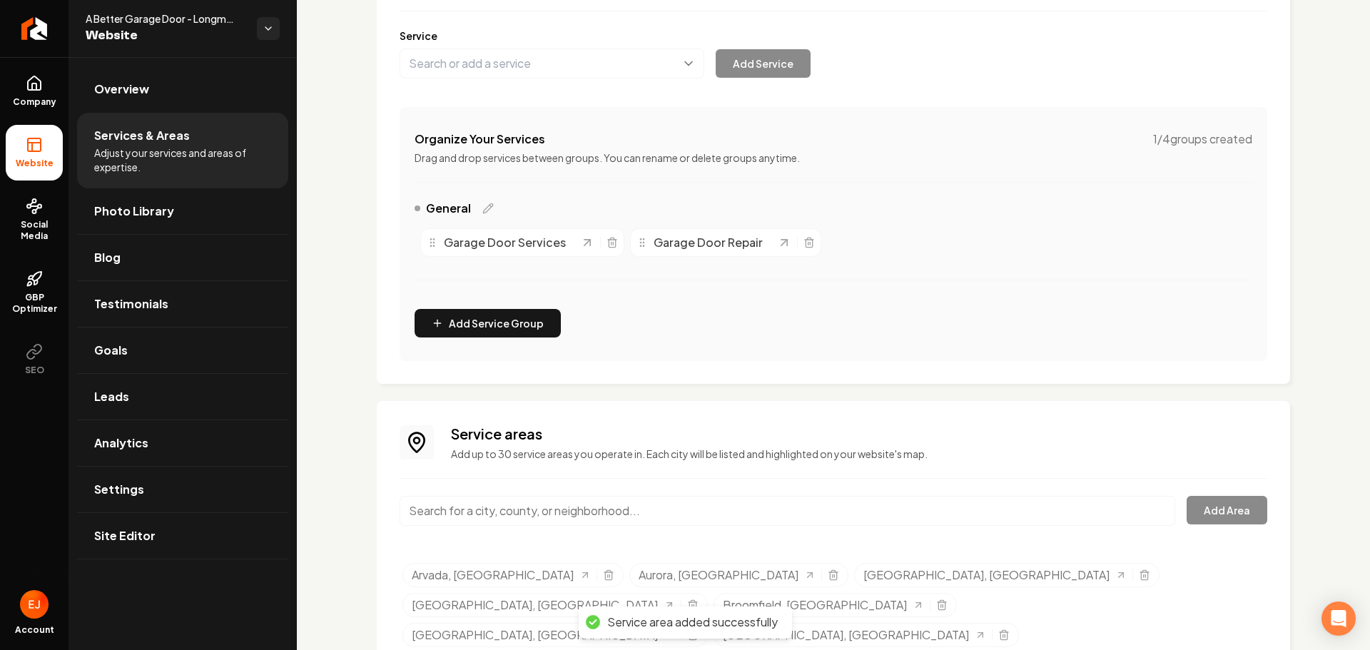
click at [539, 510] on input "Main content area" at bounding box center [788, 511] width 776 height 30
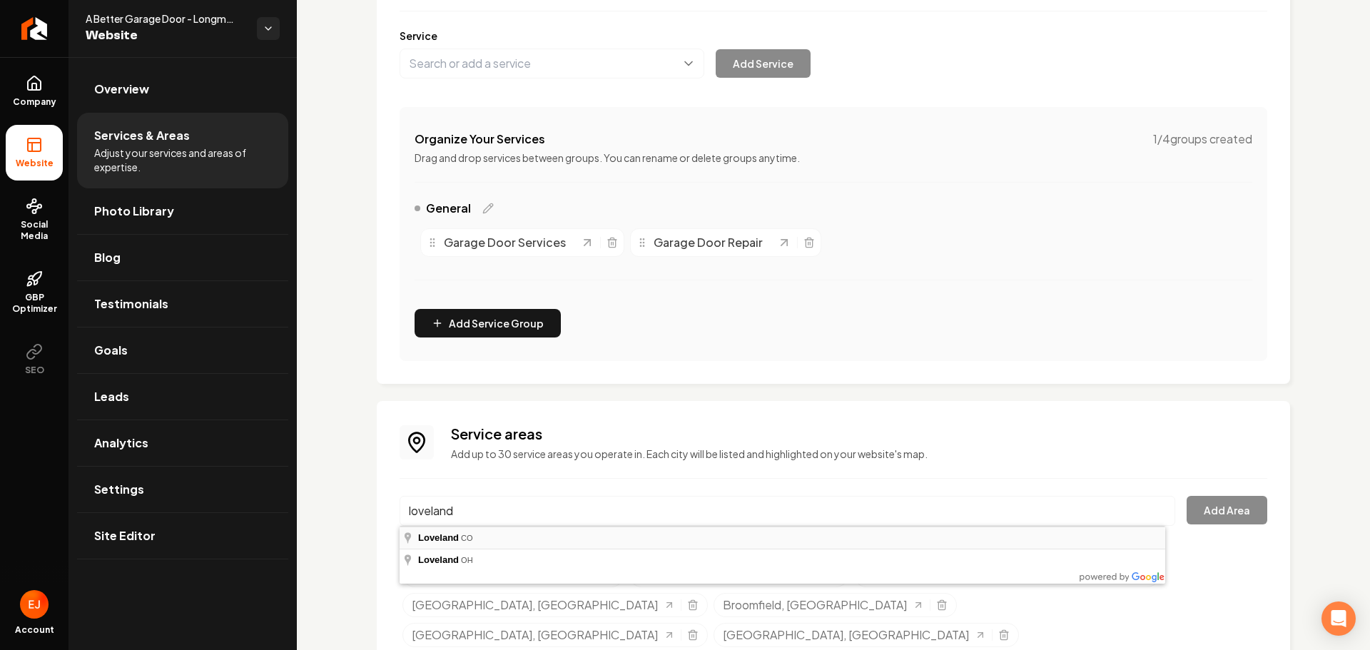
type input "Loveland, CO"
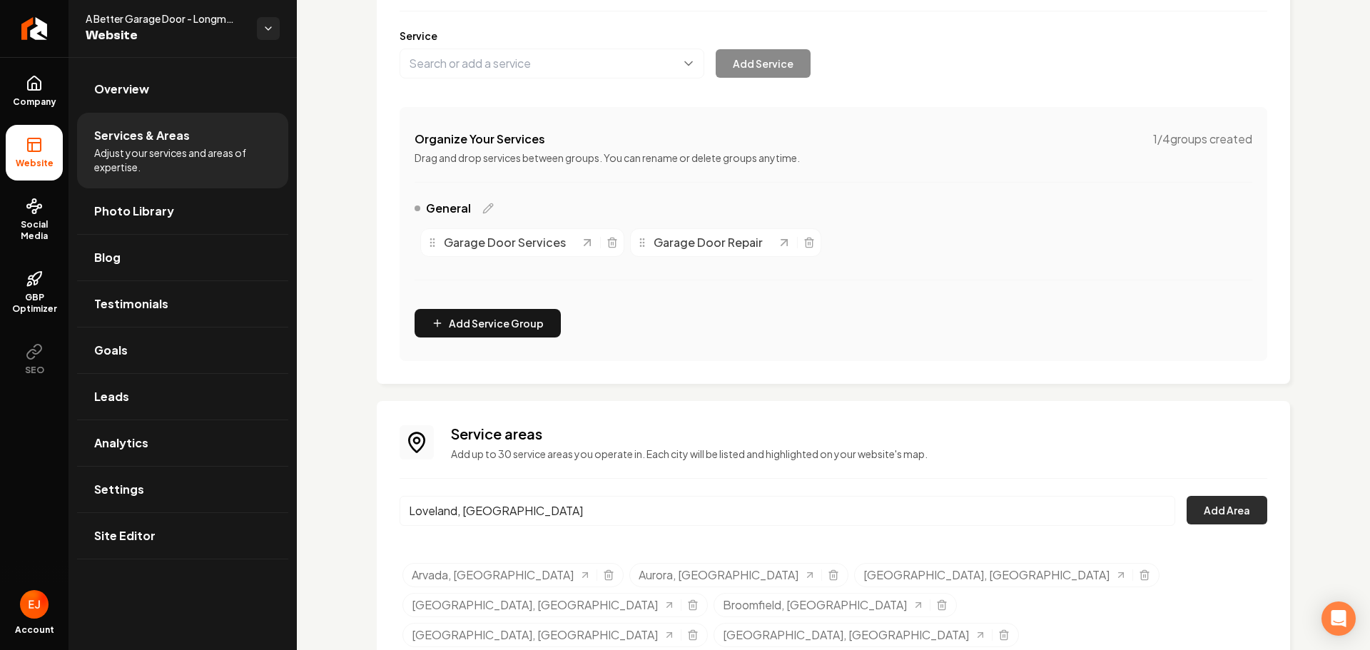
click at [1214, 508] on button "Add Area" at bounding box center [1227, 510] width 81 height 29
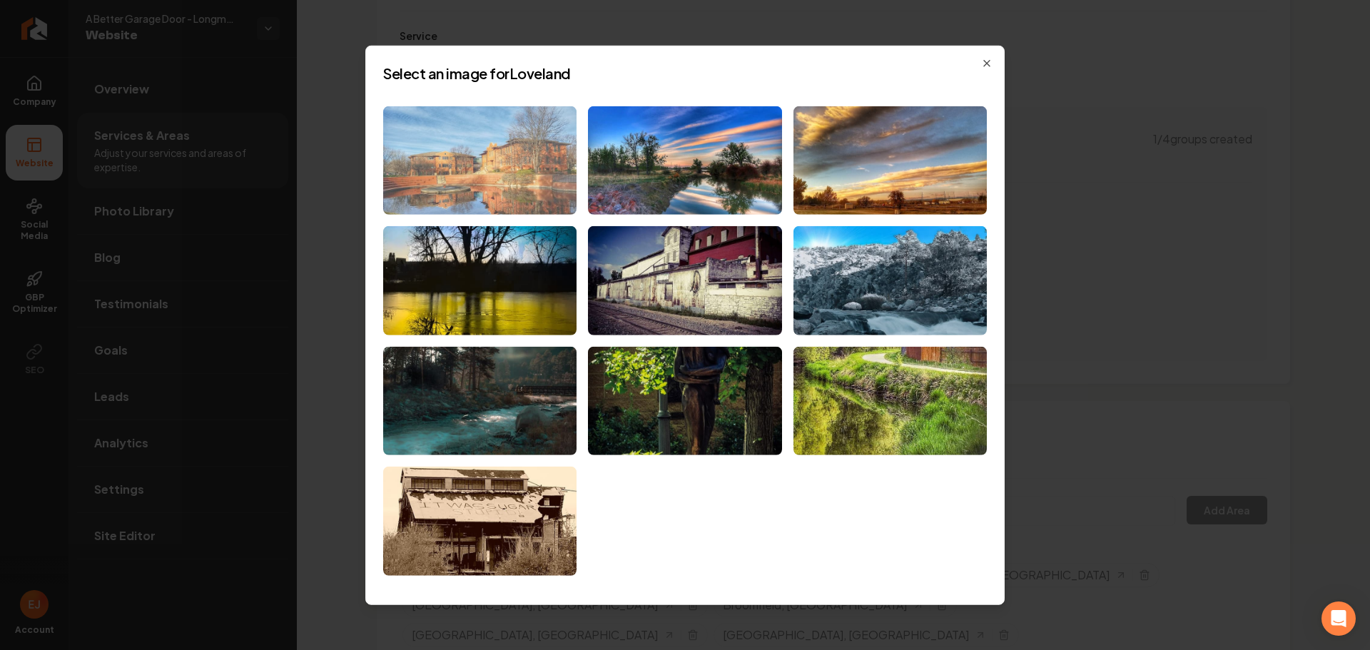
click at [512, 196] on img at bounding box center [479, 160] width 193 height 109
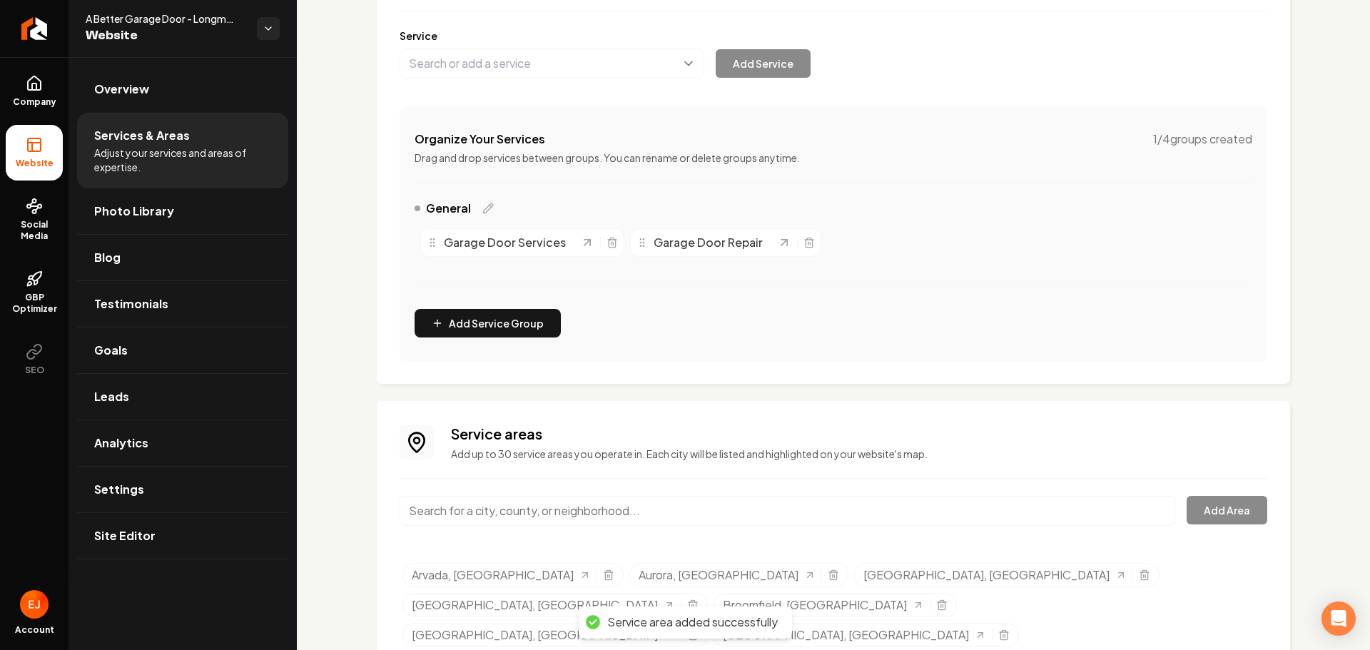
click at [510, 512] on input "Main content area" at bounding box center [788, 511] width 776 height 30
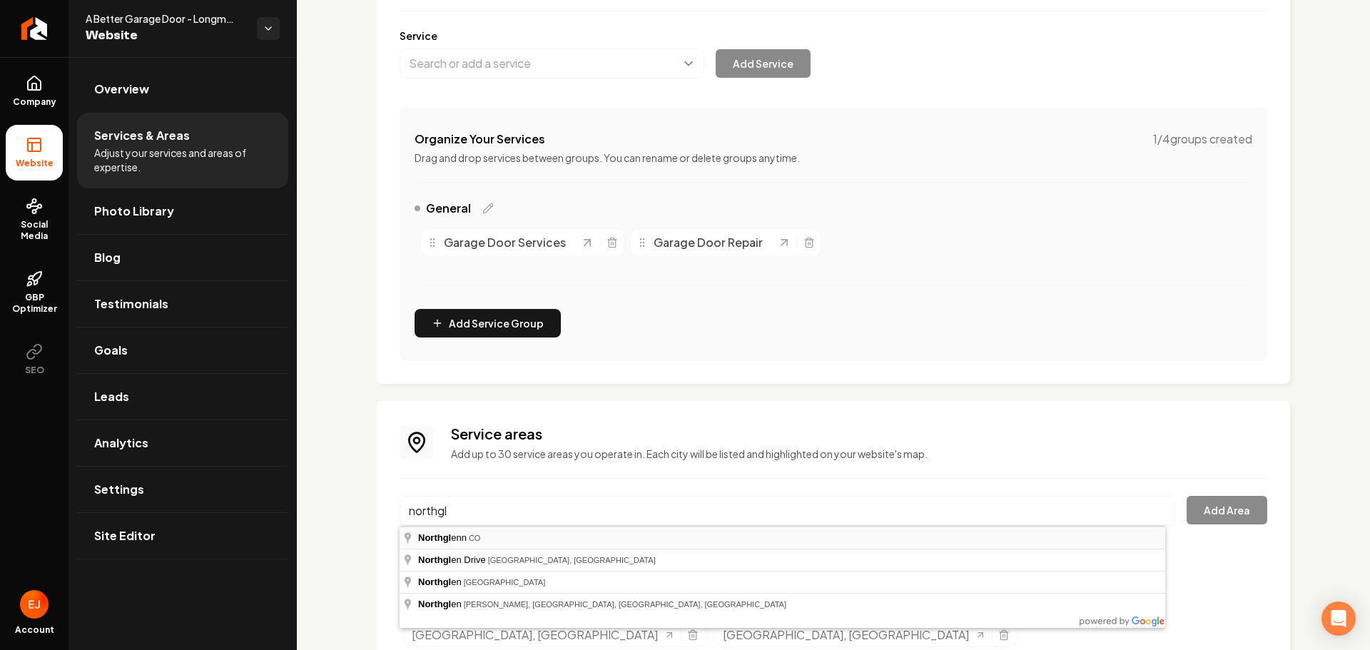
type input "Northglenn, CO"
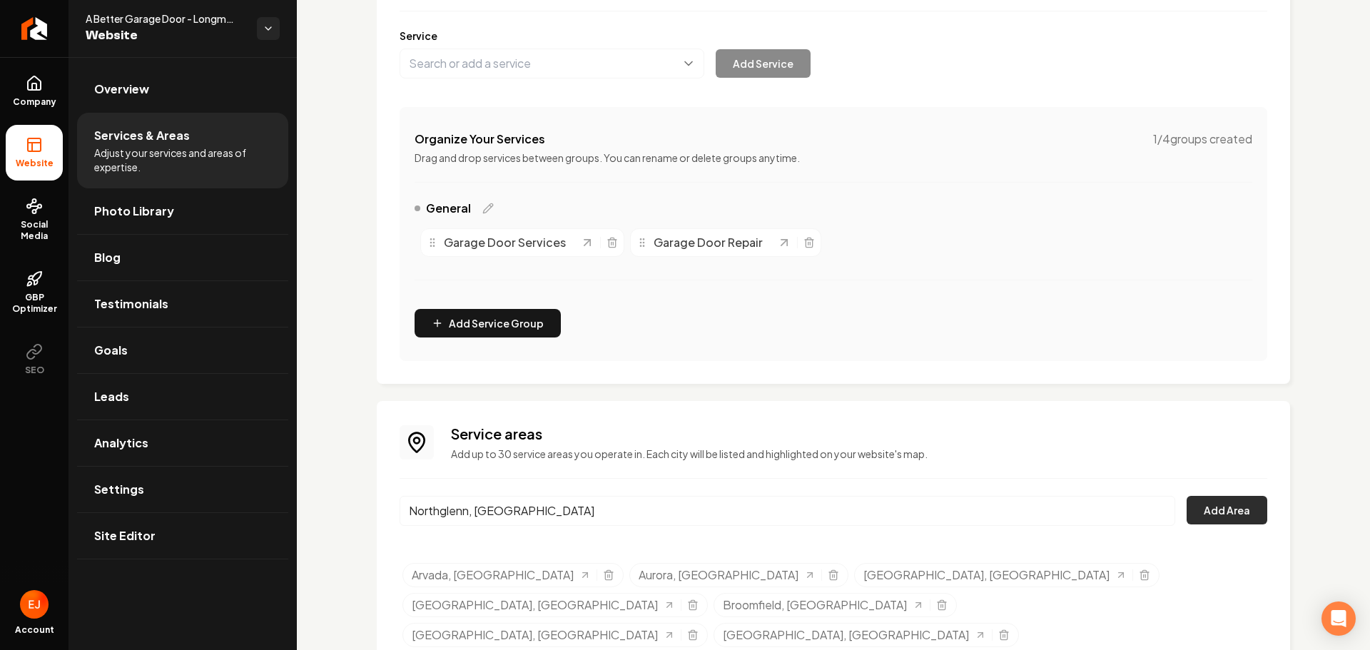
click at [1213, 505] on button "Add Area" at bounding box center [1227, 510] width 81 height 29
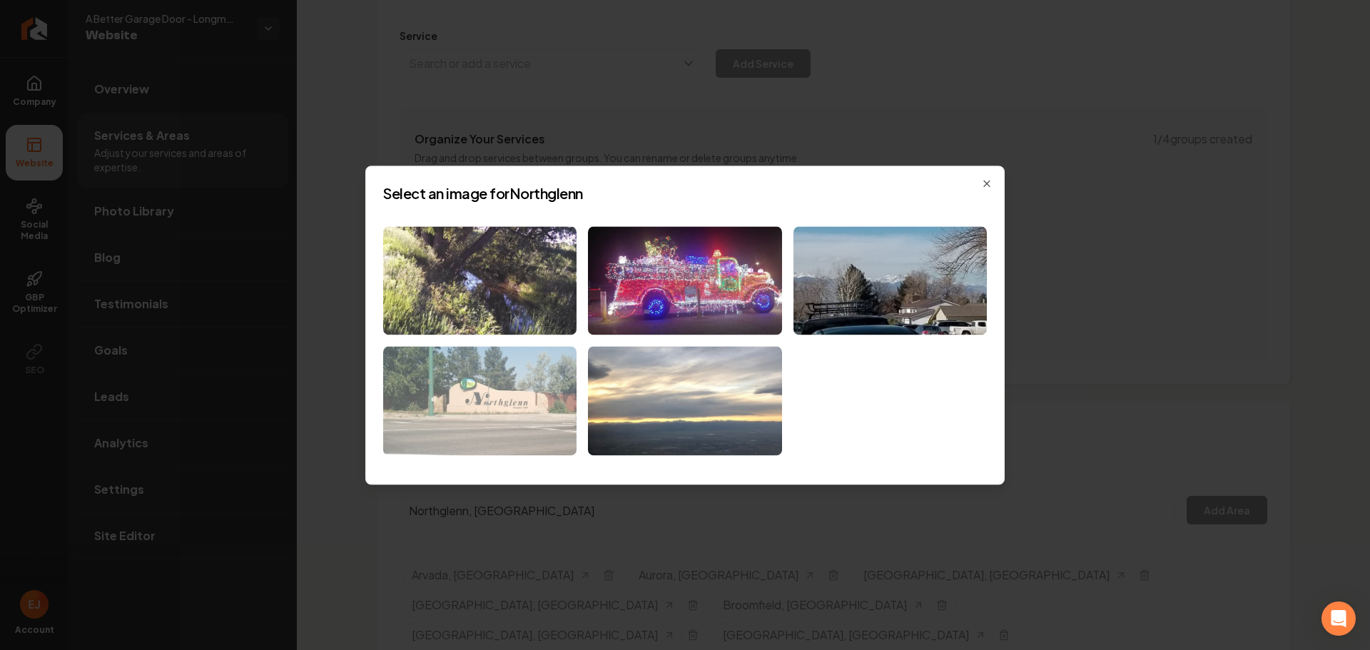
click at [512, 383] on img at bounding box center [479, 401] width 193 height 109
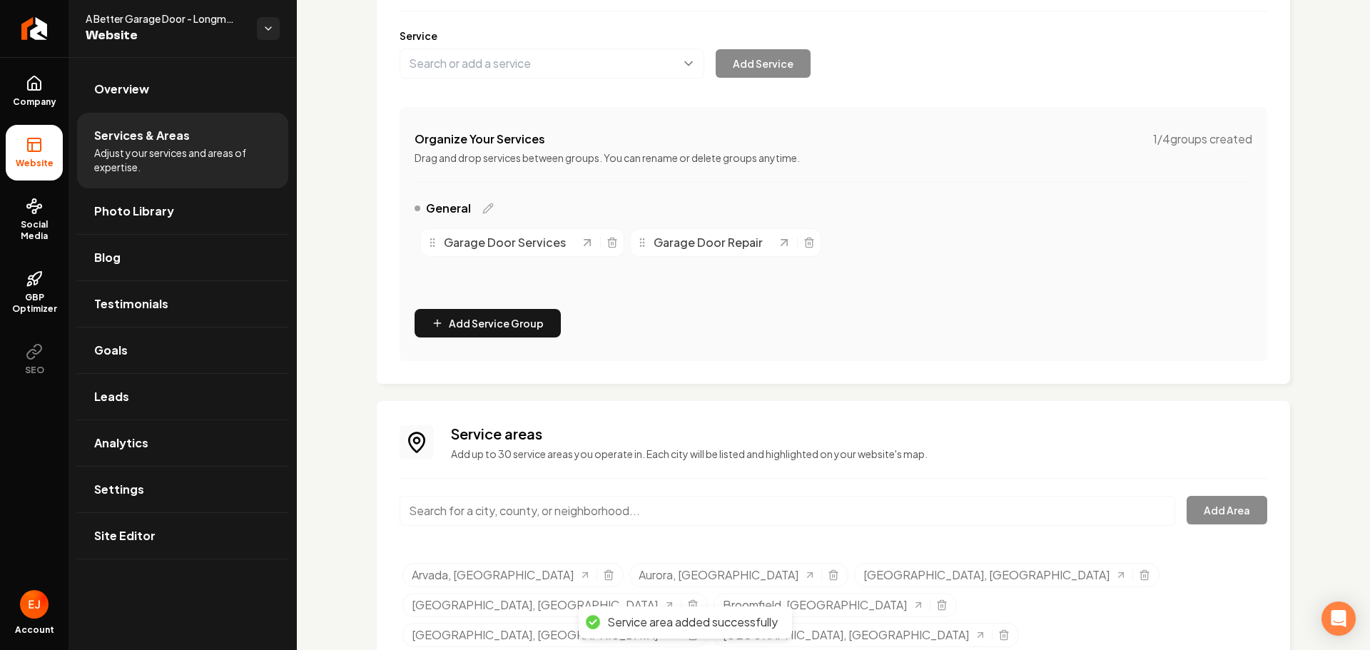
click at [507, 514] on input "Main content area" at bounding box center [788, 511] width 776 height 30
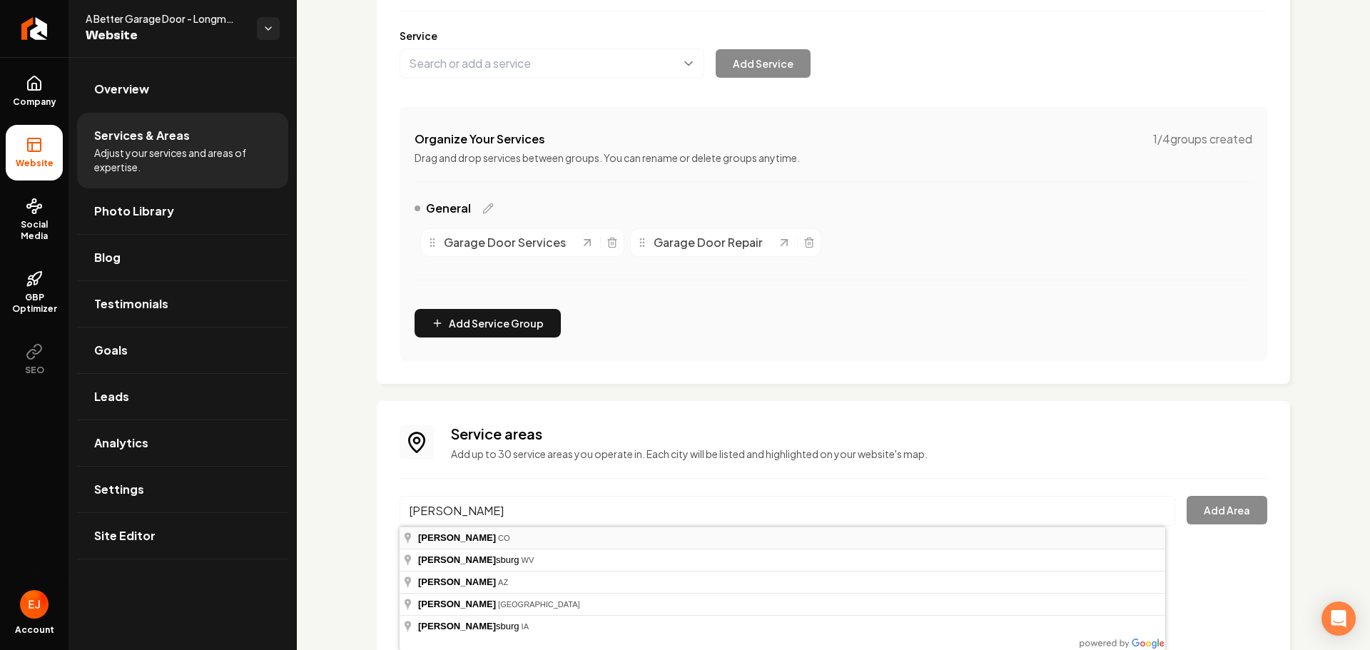
type input "Parker, CO"
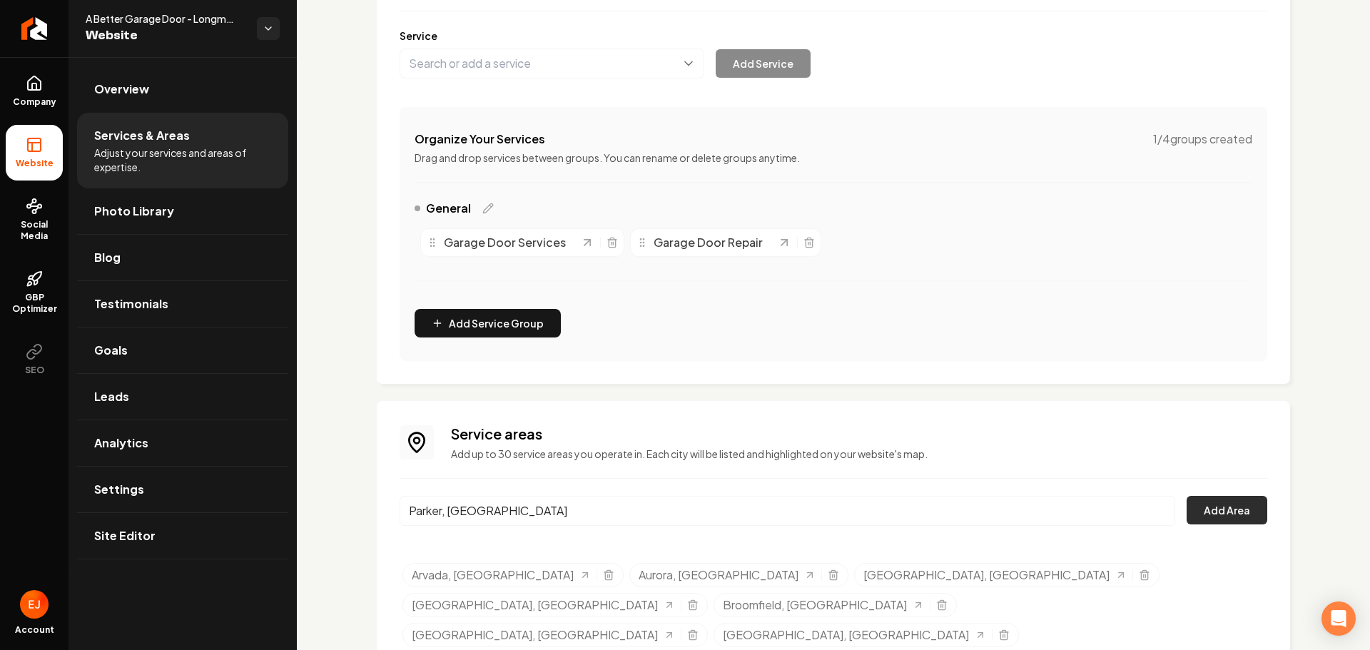
click at [1225, 508] on button "Add Area" at bounding box center [1227, 510] width 81 height 29
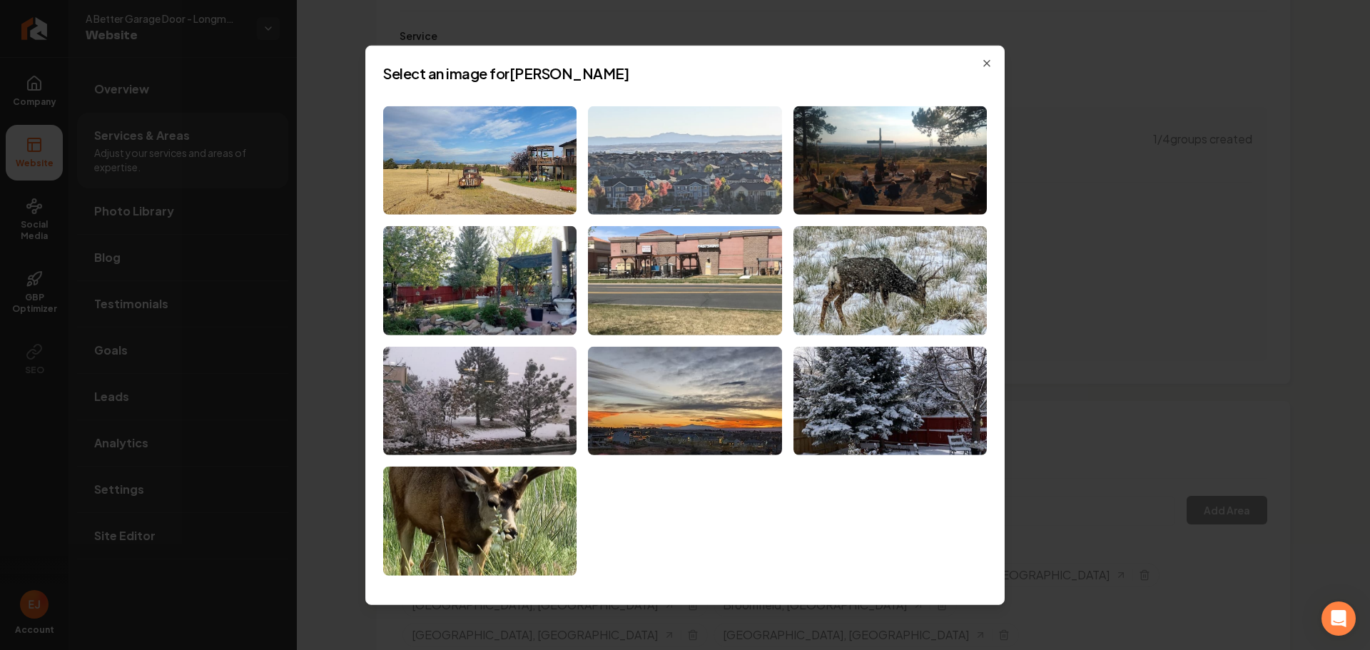
click at [769, 179] on img at bounding box center [684, 160] width 193 height 109
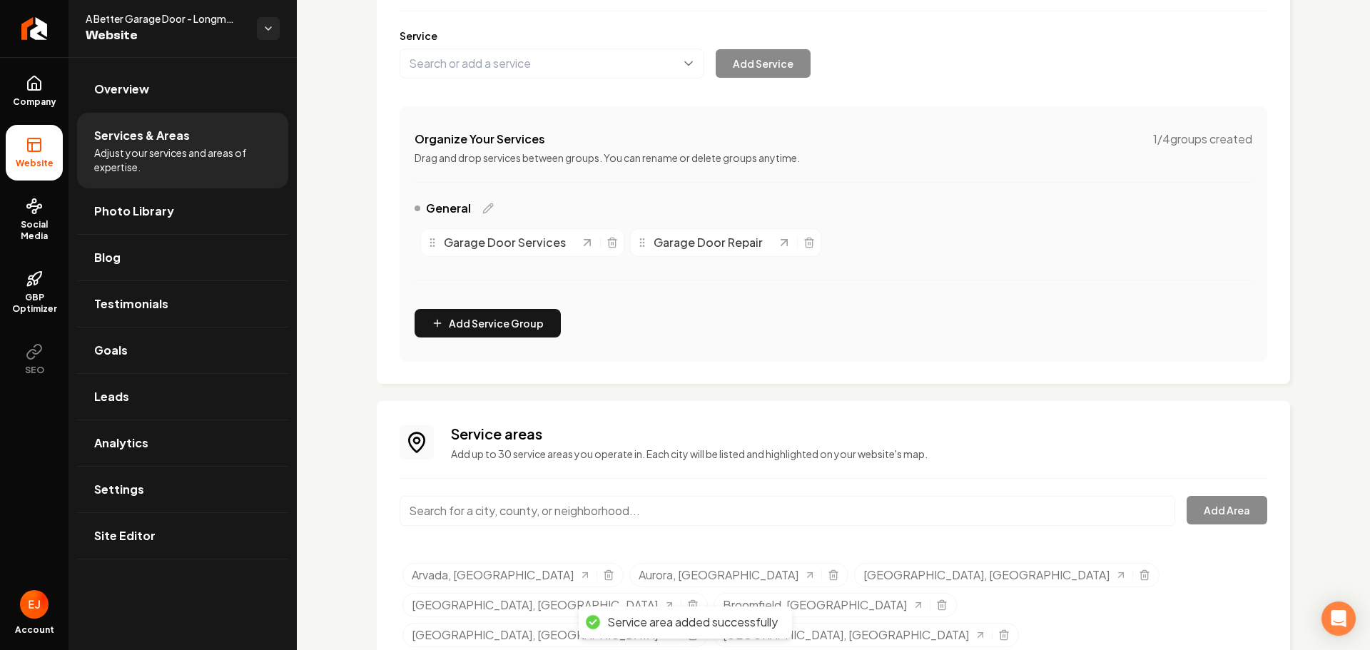
click at [484, 515] on input "Main content area" at bounding box center [788, 511] width 776 height 30
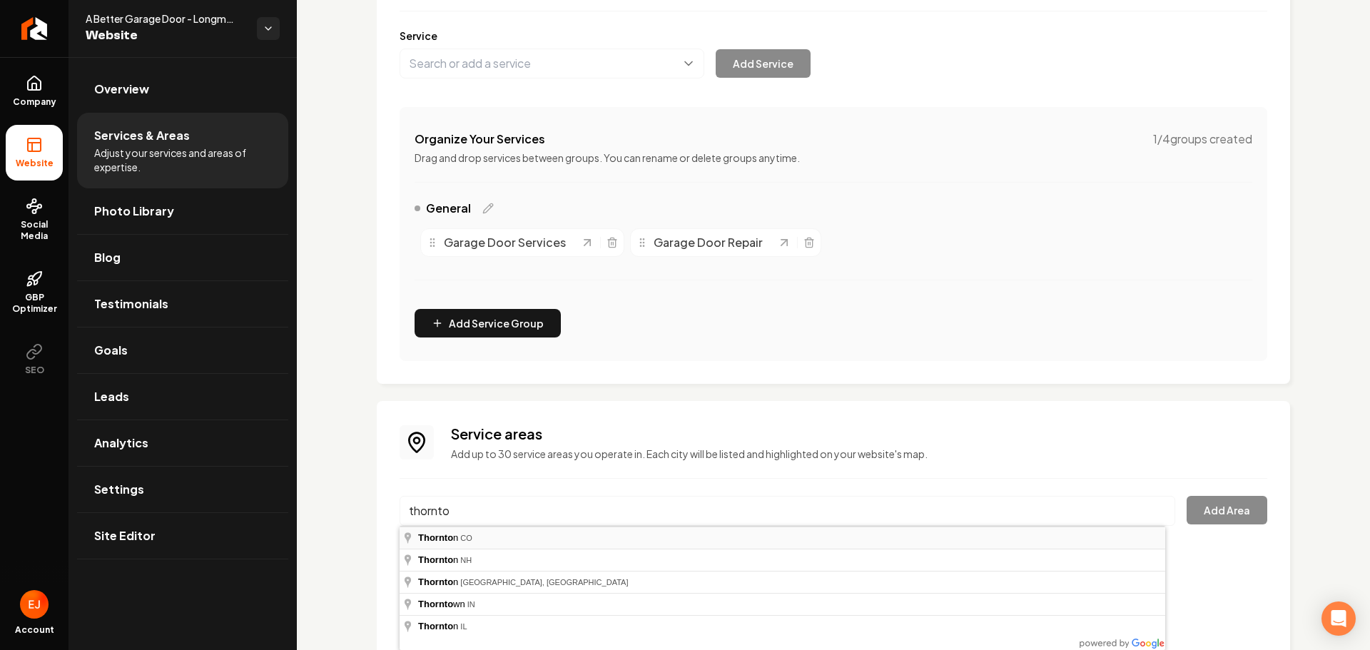
type input "Thornton, CO"
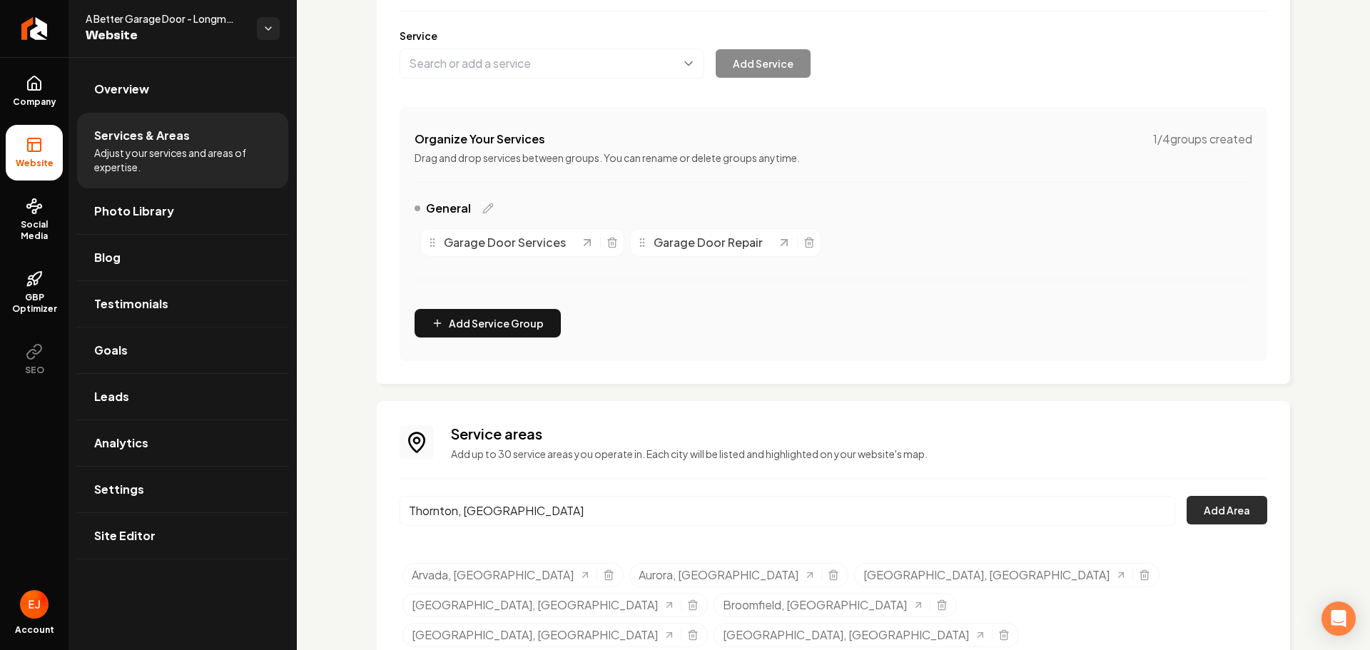
click at [1220, 515] on button "Add Area" at bounding box center [1227, 510] width 81 height 29
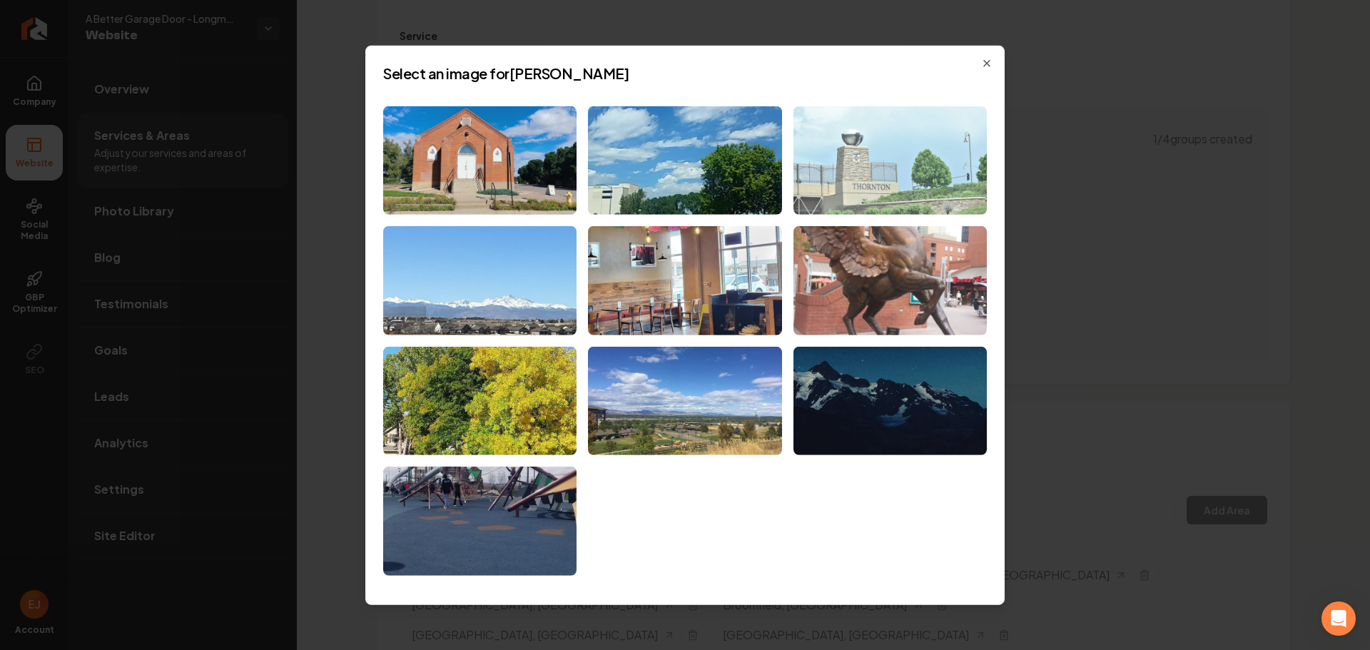
click at [838, 145] on img at bounding box center [890, 160] width 193 height 109
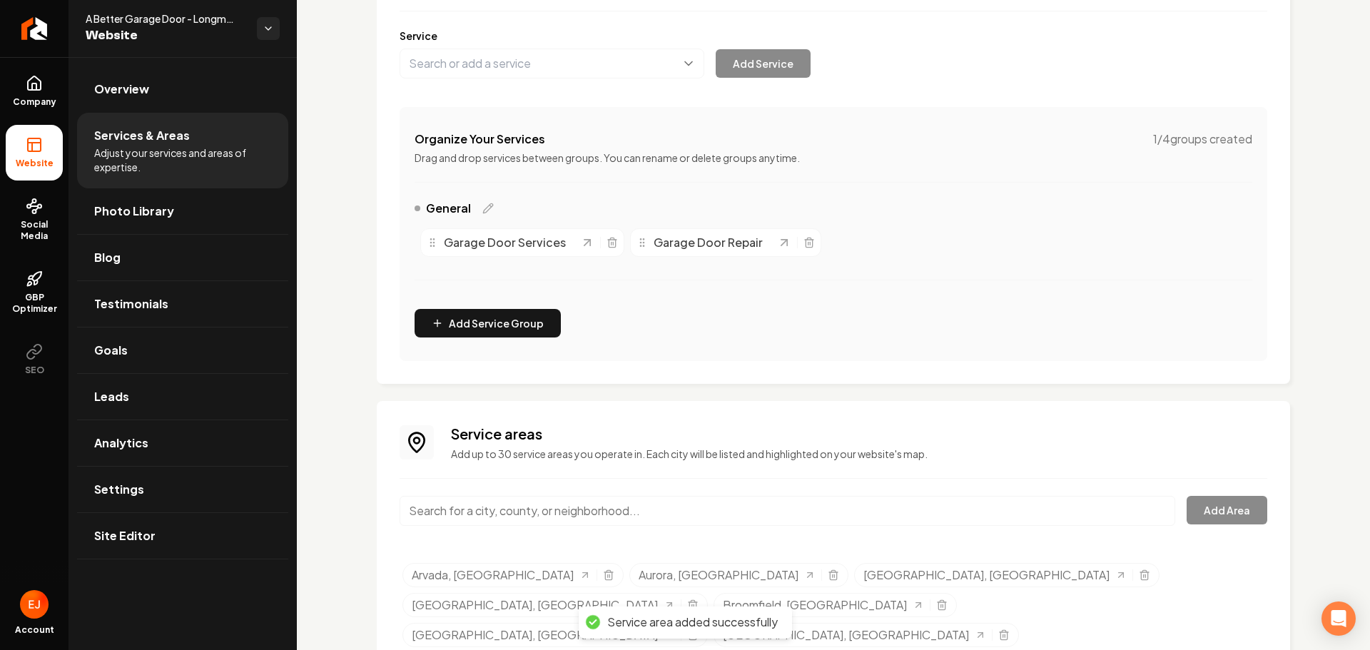
click at [507, 520] on input "Main content area" at bounding box center [788, 511] width 776 height 30
type input "Westminster, CO"
click at [1217, 515] on button "Add Area" at bounding box center [1227, 510] width 81 height 29
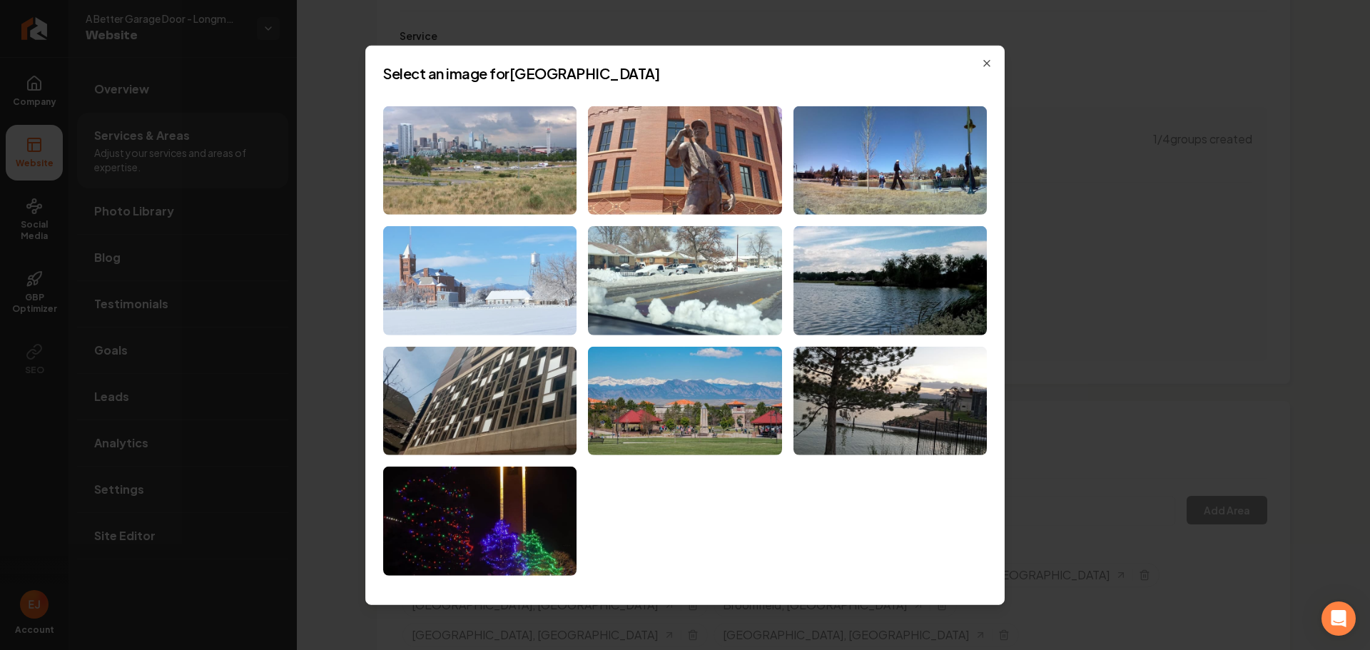
click at [519, 310] on img at bounding box center [479, 280] width 193 height 109
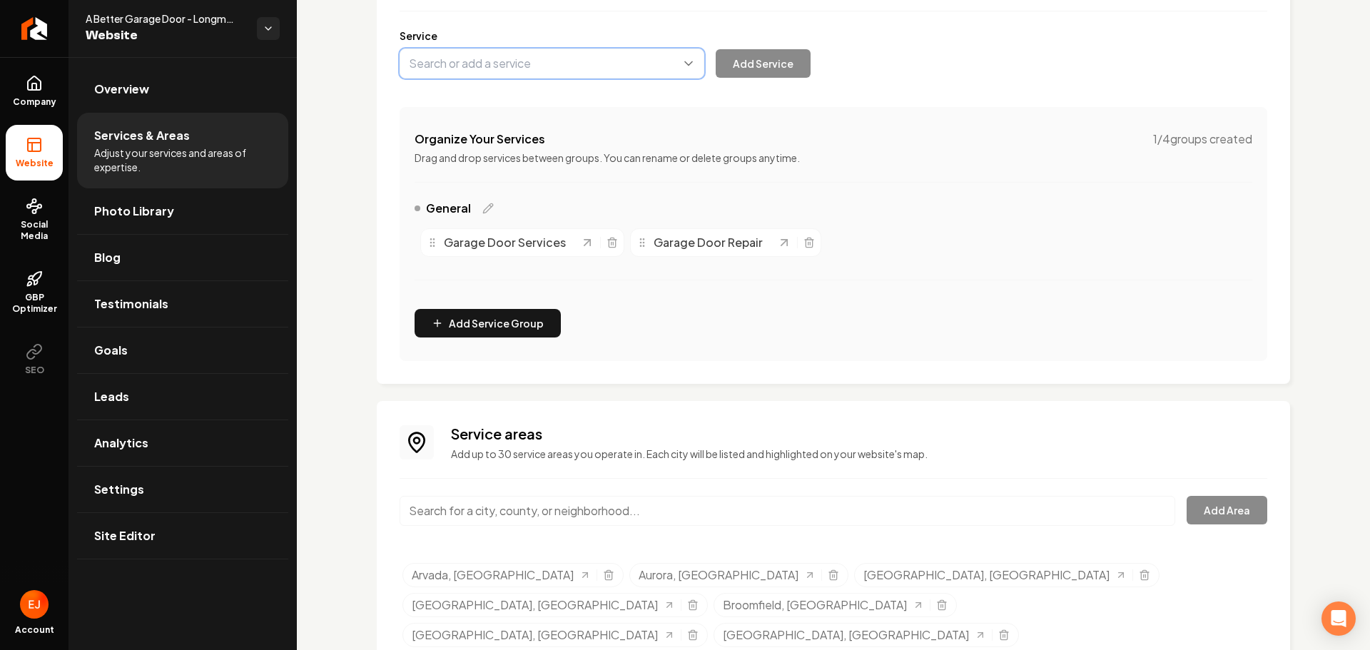
click at [532, 69] on button "Main content area" at bounding box center [552, 64] width 305 height 30
type input "Custom Garage Doors"
click at [764, 66] on button "Add Service" at bounding box center [763, 63] width 95 height 29
click at [151, 541] on span "Site Editor" at bounding box center [124, 535] width 61 height 17
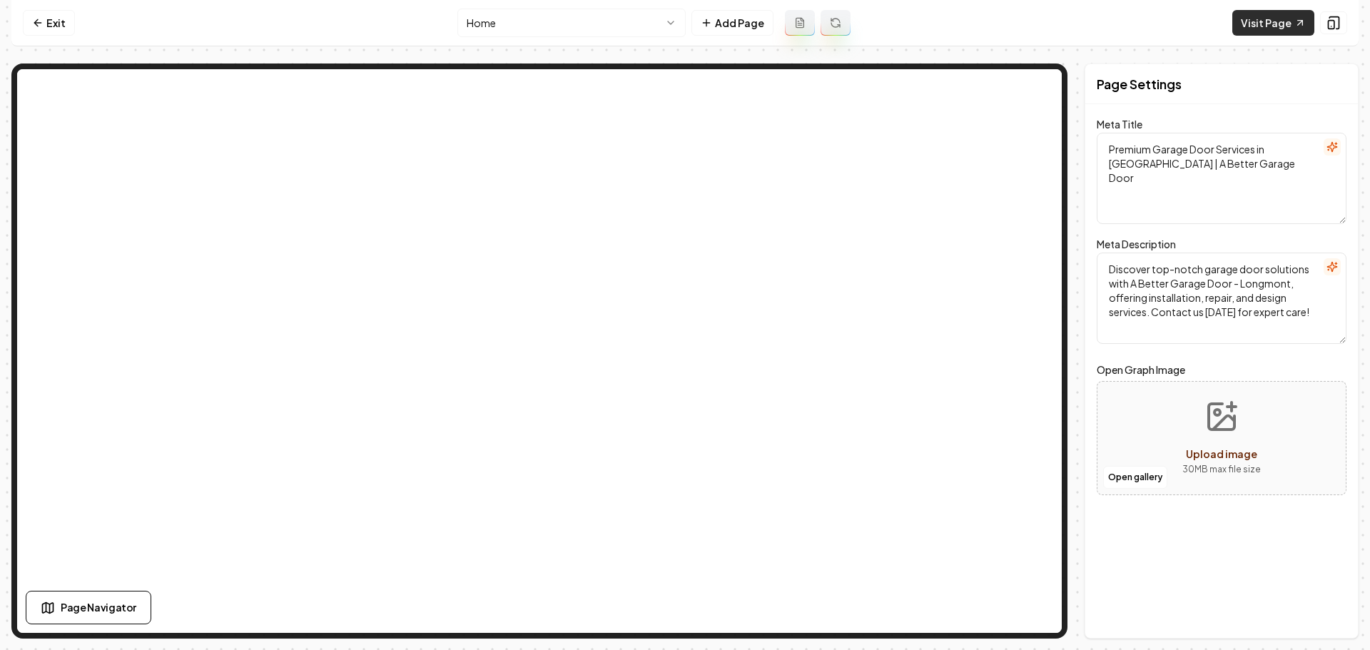
click at [1275, 25] on link "Visit Page" at bounding box center [1274, 23] width 82 height 26
click at [43, 23] on icon at bounding box center [37, 22] width 11 height 11
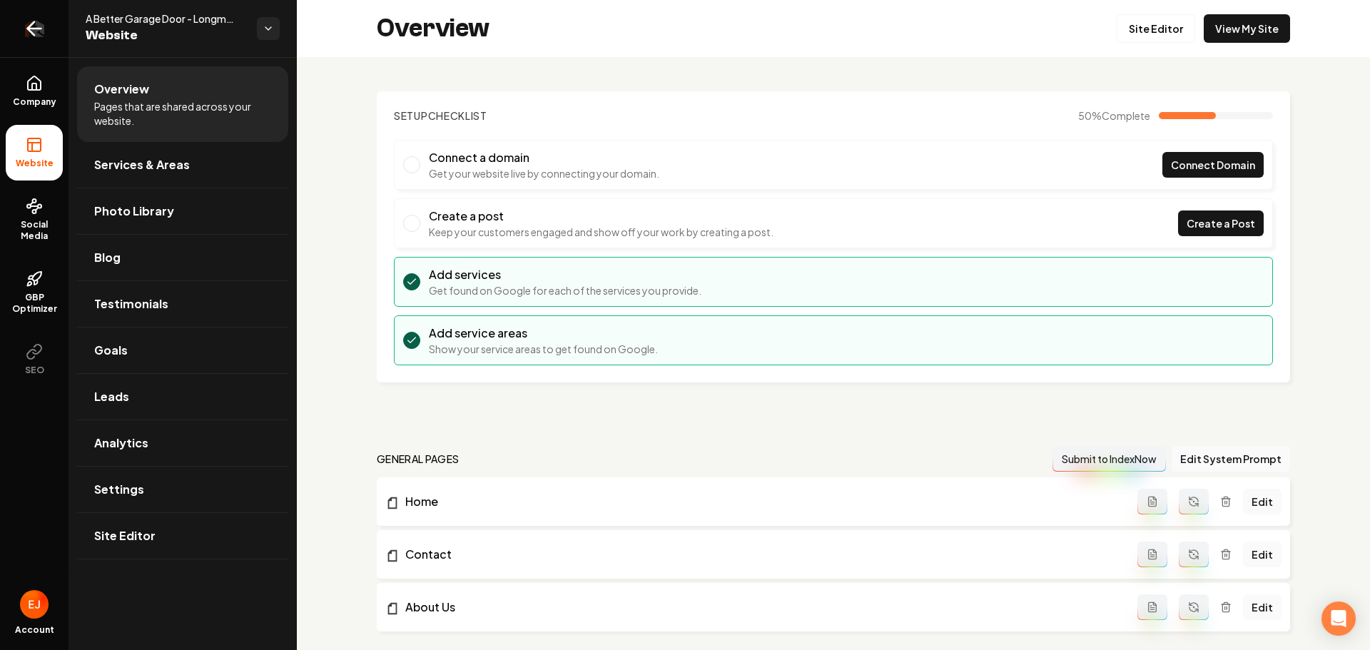
click at [29, 24] on icon "Return to dashboard" at bounding box center [34, 28] width 23 height 23
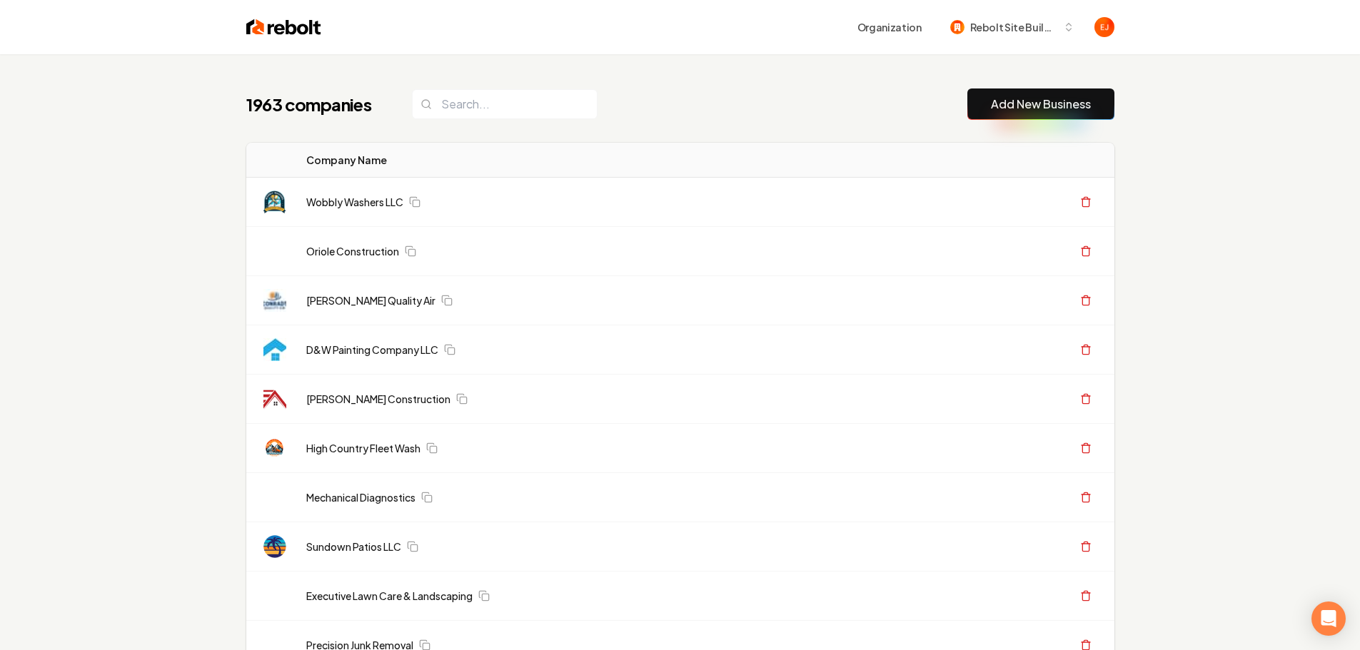
click at [999, 104] on link "Add New Business" at bounding box center [1041, 104] width 100 height 17
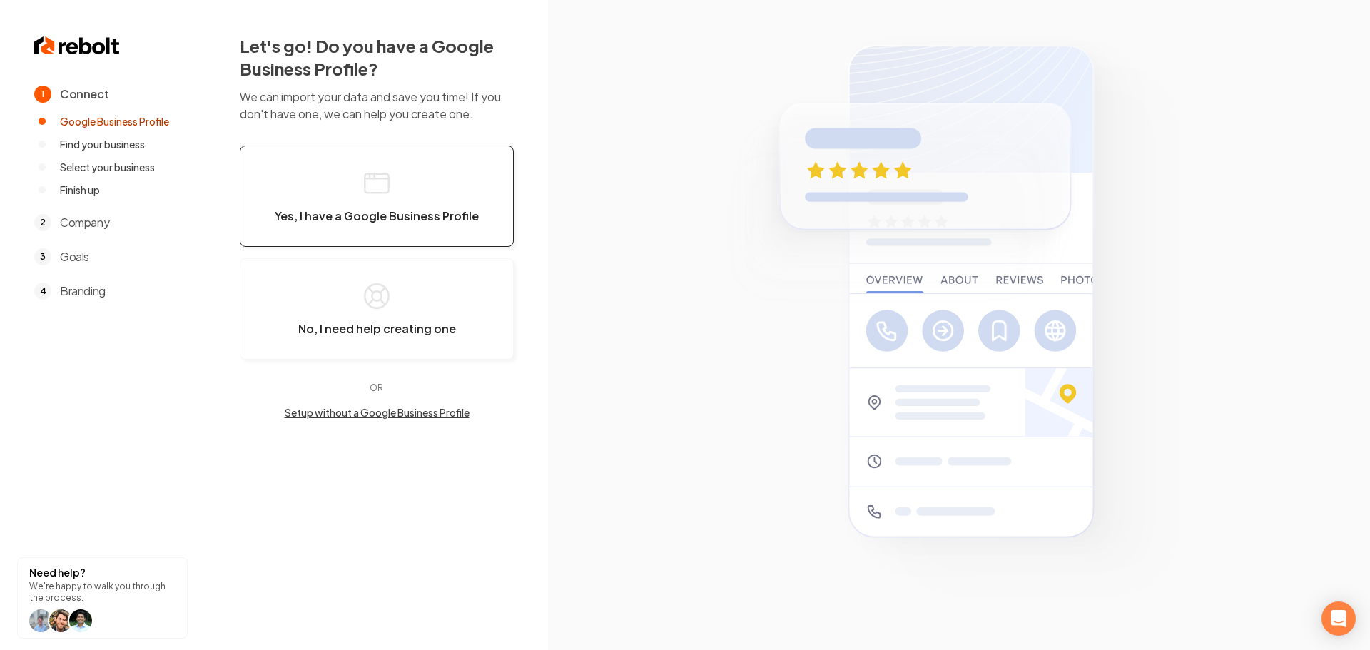
click at [350, 207] on button "Yes, I have a Google Business Profile" at bounding box center [377, 196] width 274 height 101
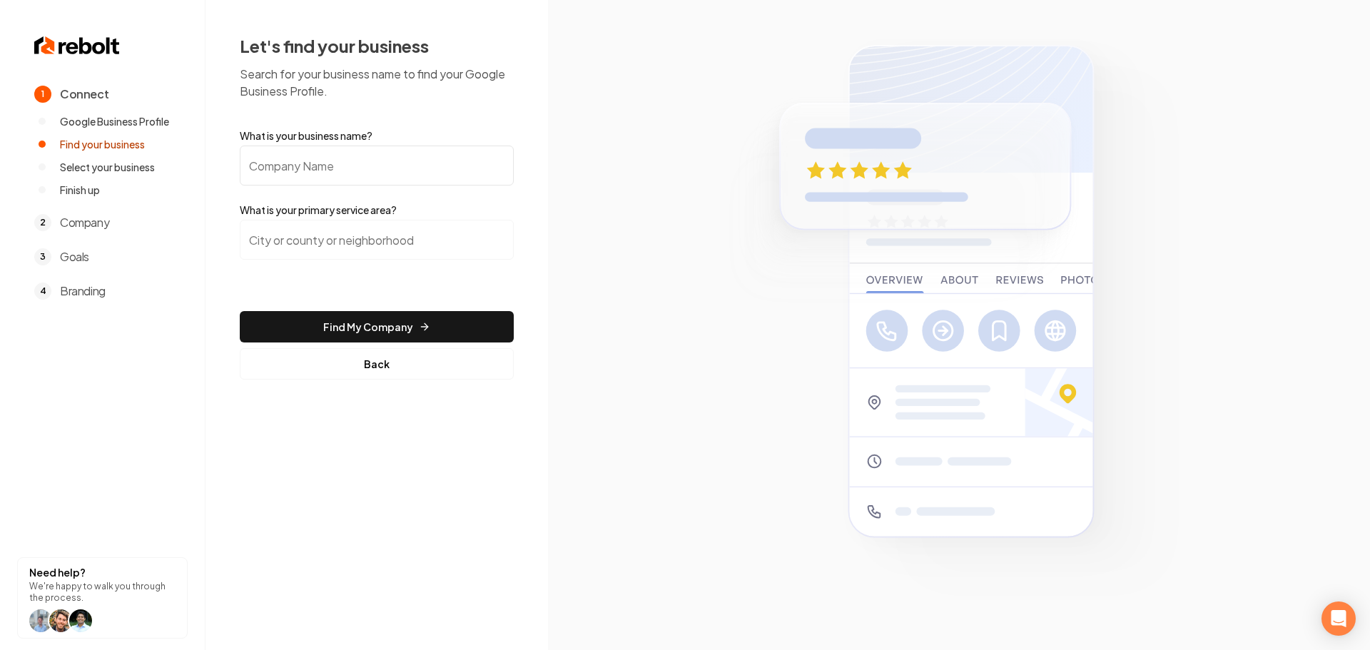
click at [362, 176] on input "What is your business name?" at bounding box center [377, 166] width 274 height 40
paste input "ZipZap Electric LLC"
type input "ZipZap Electric LLC"
click at [359, 234] on input "search" at bounding box center [377, 240] width 274 height 40
type input "Kissimmee, FL"
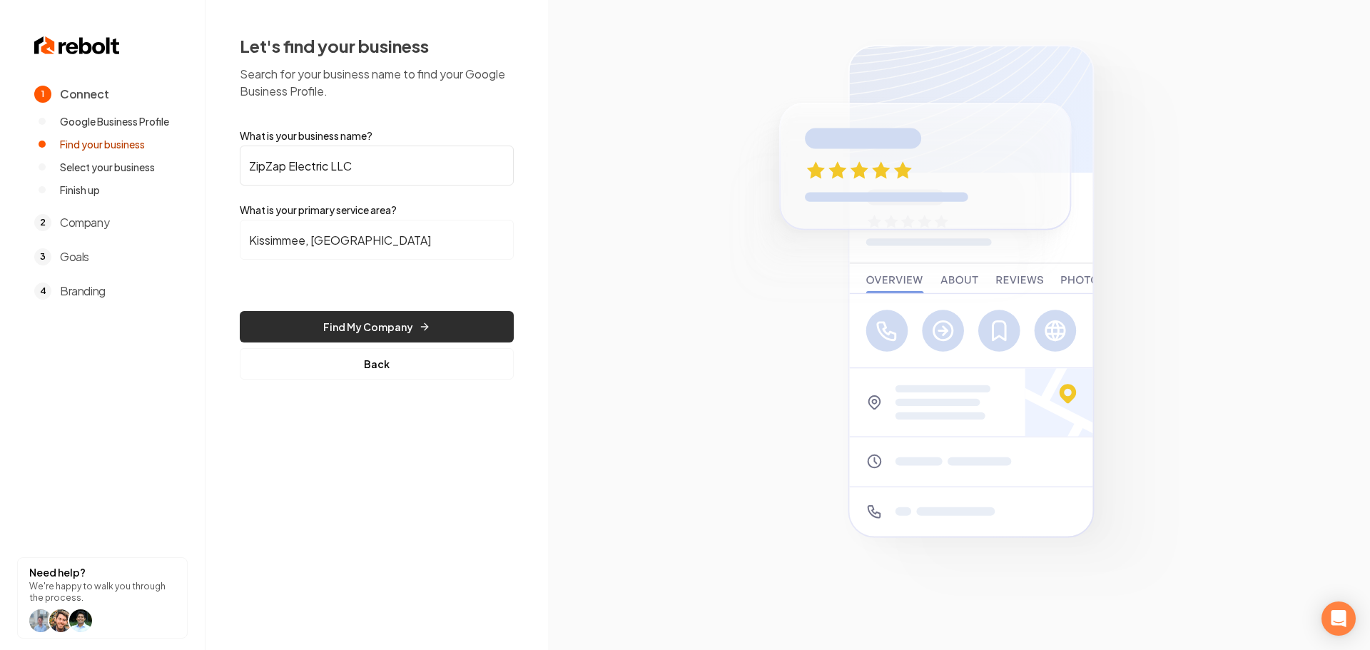
click at [320, 318] on button "Find My Company" at bounding box center [377, 326] width 274 height 31
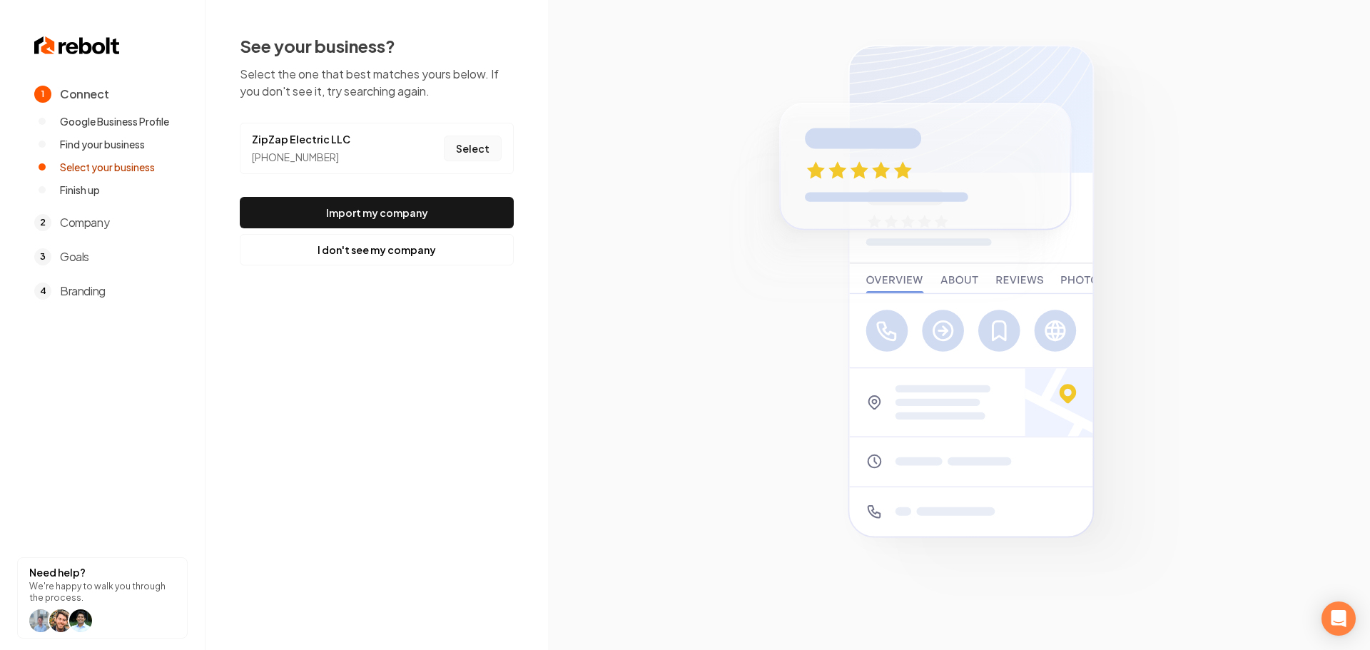
click at [454, 149] on button "Select" at bounding box center [473, 149] width 58 height 26
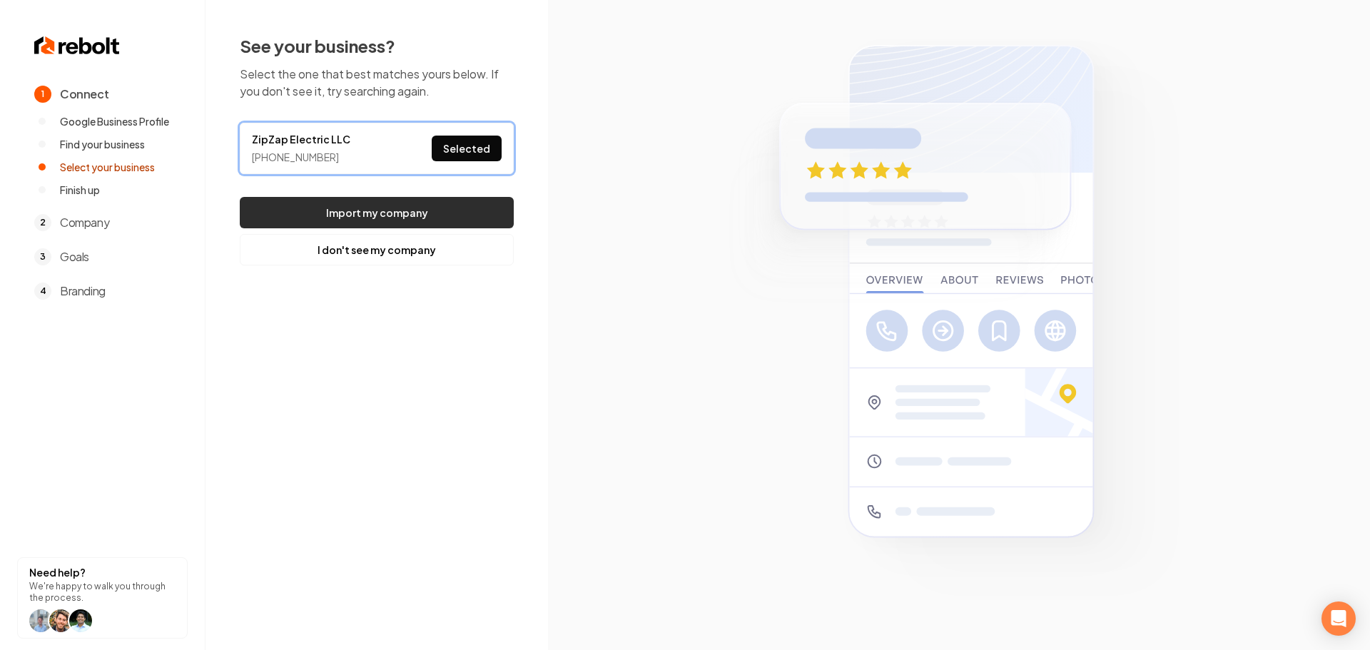
click at [453, 205] on button "Import my company" at bounding box center [377, 212] width 274 height 31
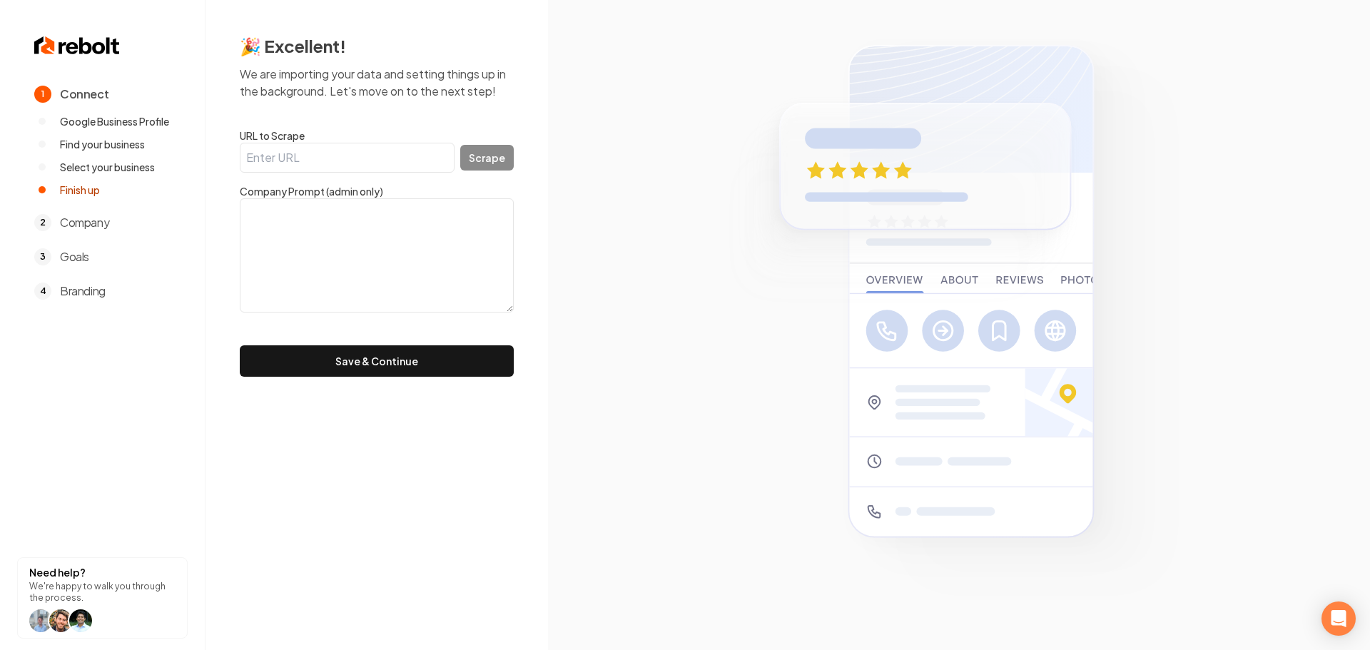
click at [404, 143] on input "URL to Scrape" at bounding box center [347, 158] width 215 height 30
paste input "https://zipzapelectric.net/"
type input "https://zipzapelectric.net/"
click at [484, 162] on button "Scrape" at bounding box center [487, 158] width 54 height 26
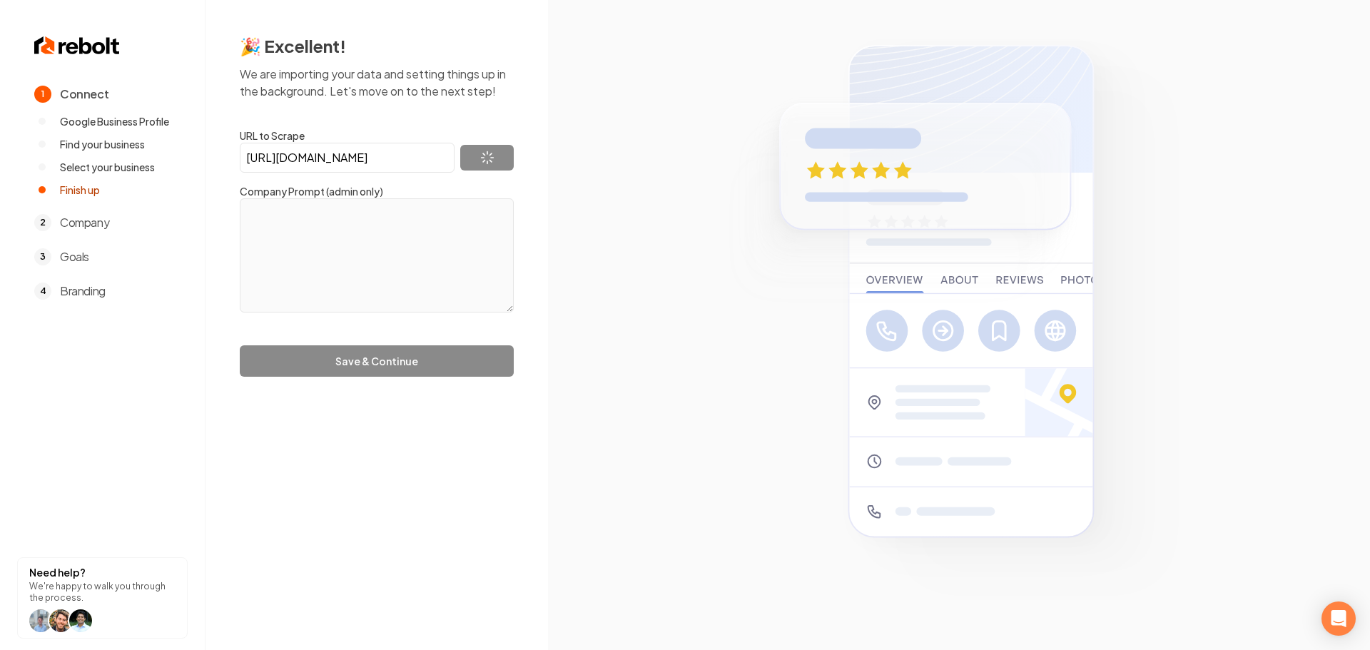
type textarea "At ZipZap Electric LLC, we specialize in providing top-tier electrical services…"
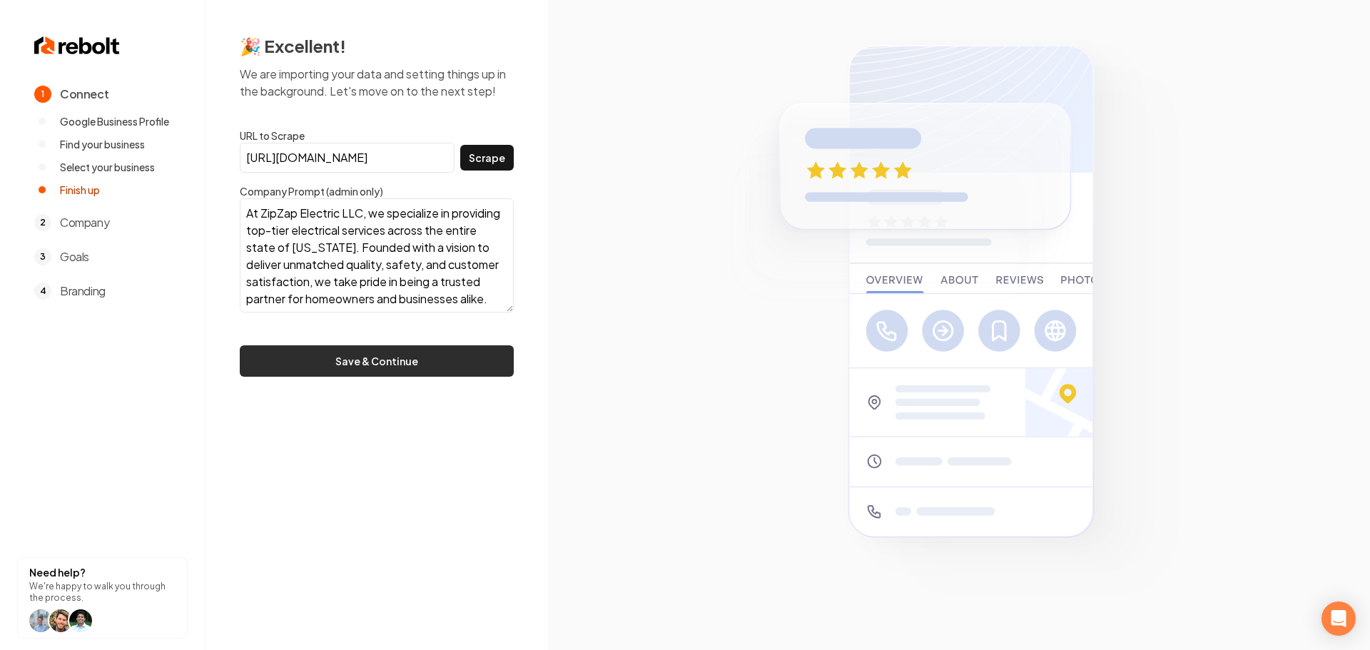
click at [453, 351] on button "Save & Continue" at bounding box center [377, 360] width 274 height 31
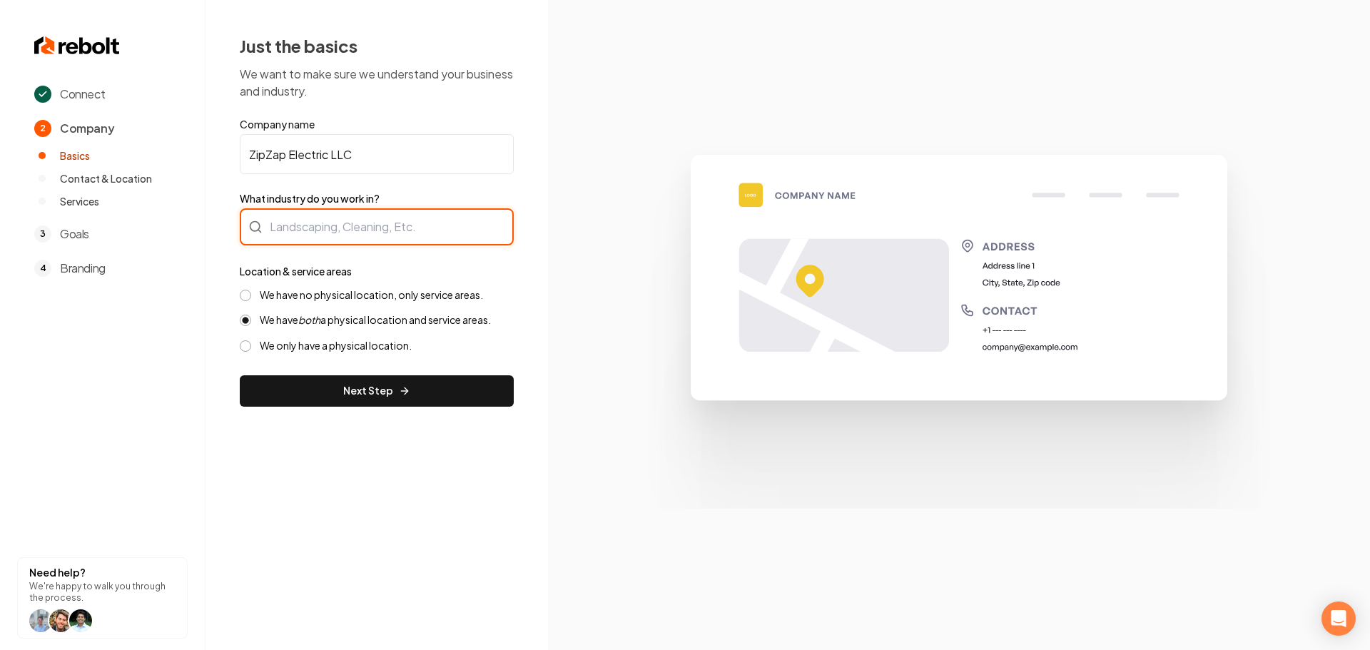
click at [377, 231] on div at bounding box center [377, 226] width 274 height 37
type input "Electrician"
click at [273, 301] on label "We have no physical location, only service areas." at bounding box center [371, 295] width 223 height 14
click at [251, 301] on button "We have no physical location, only service areas." at bounding box center [245, 295] width 11 height 11
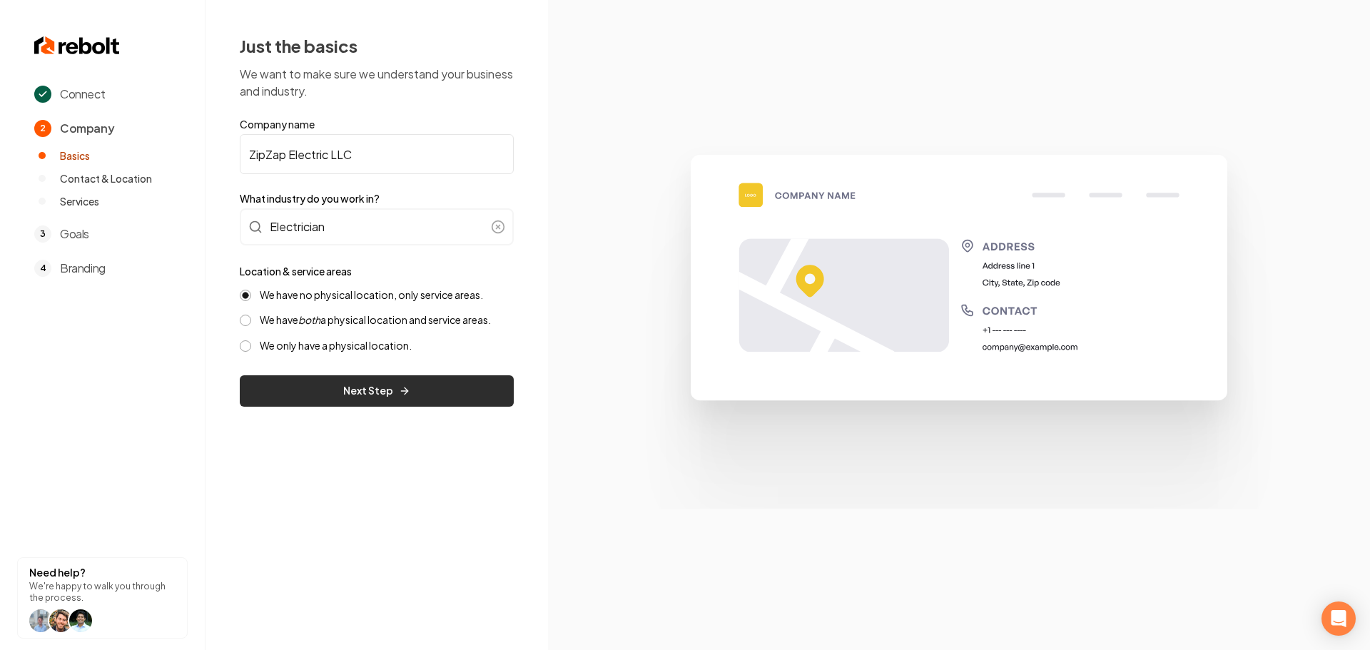
click at [333, 395] on button "Next Step" at bounding box center [377, 390] width 274 height 31
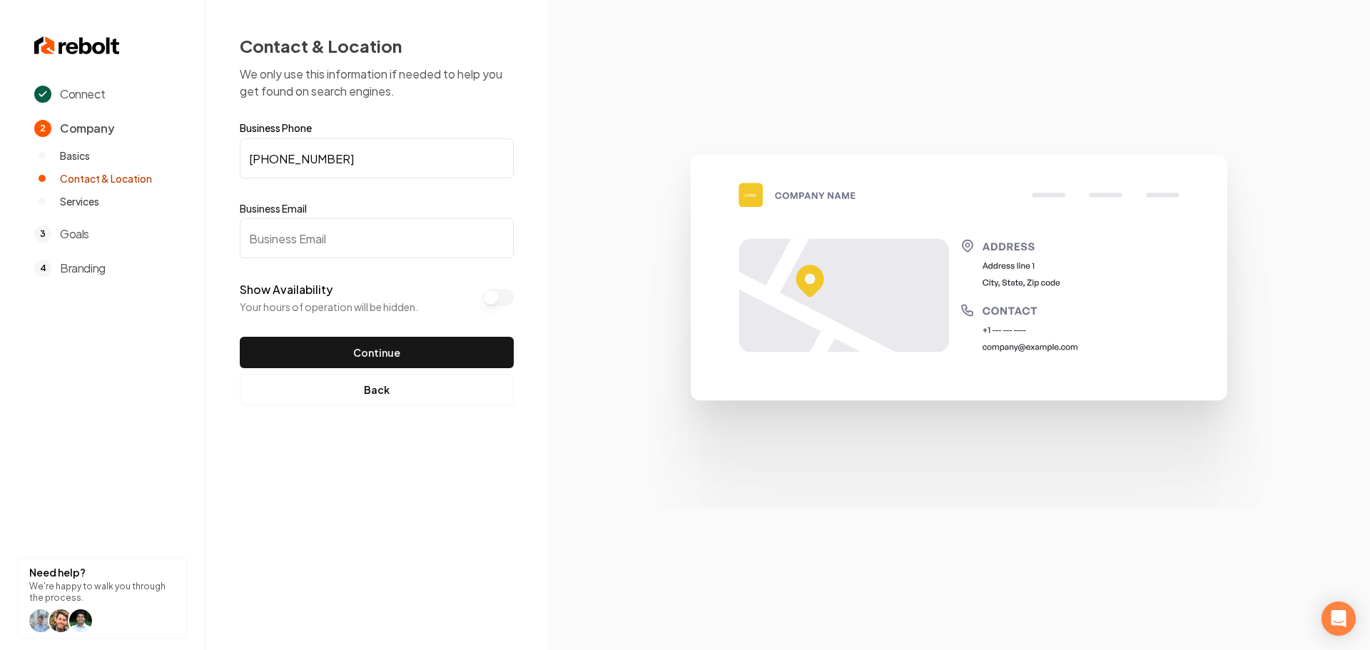
click at [388, 239] on input "Business Email" at bounding box center [377, 238] width 274 height 40
paste input "zipzapelectric@gmail.com"
type input "zipzapelectric@gmail.com"
click at [386, 357] on button "Continue" at bounding box center [377, 352] width 274 height 31
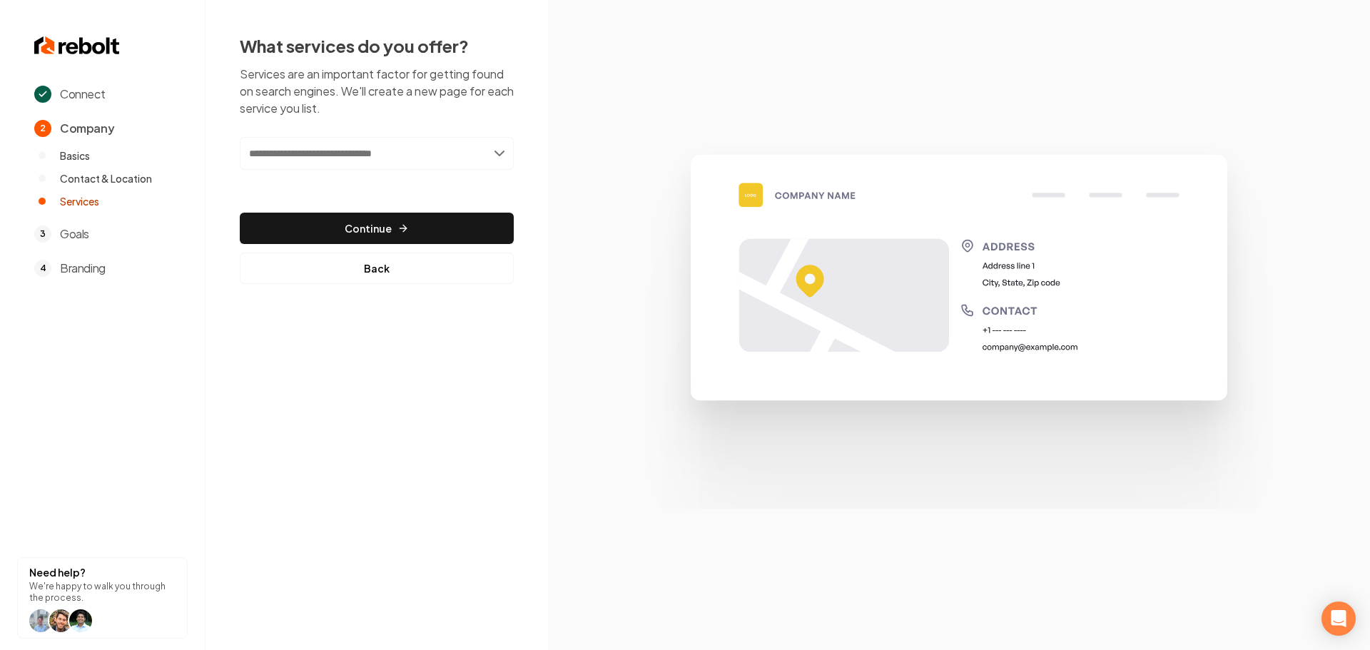
click at [396, 161] on input "text" at bounding box center [377, 153] width 274 height 33
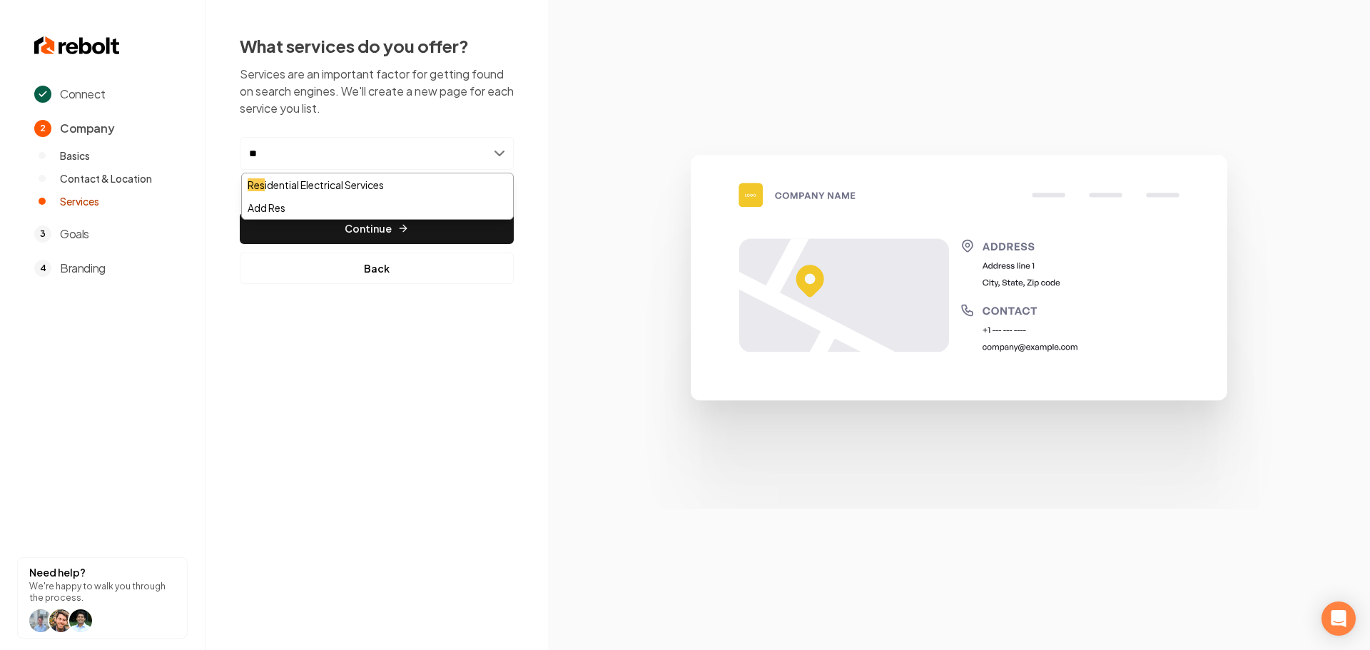
type input "***"
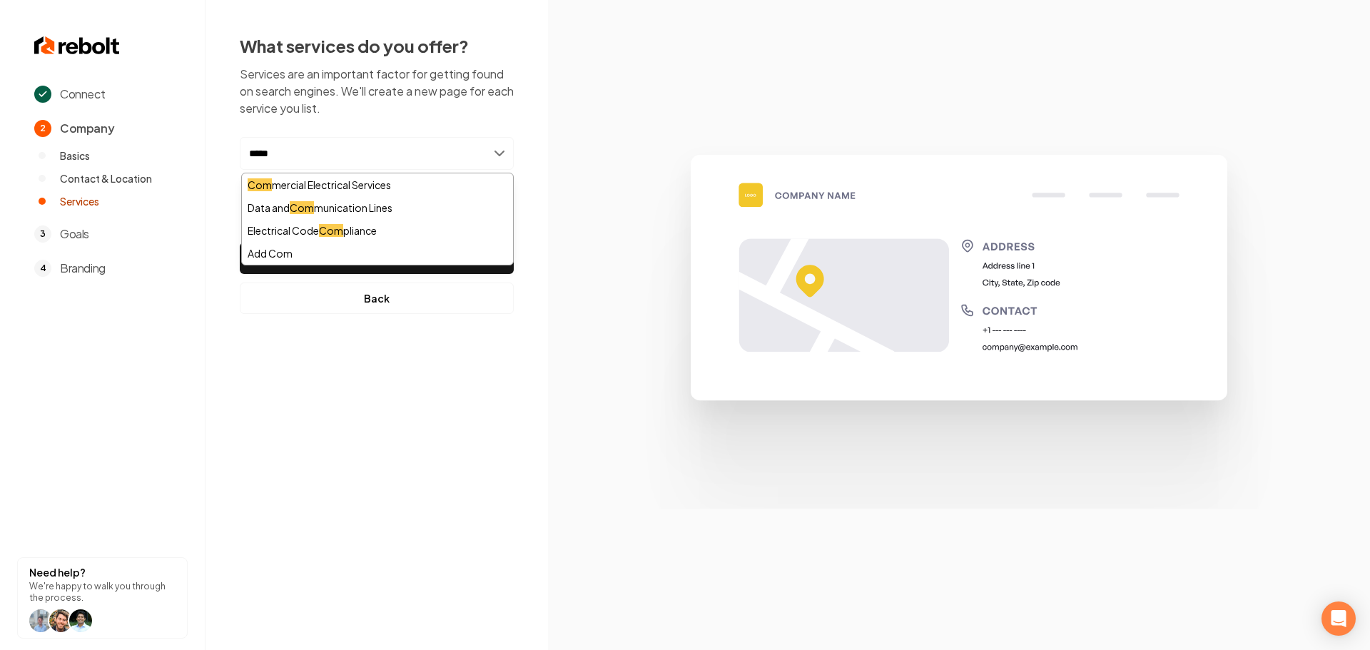
type input "******"
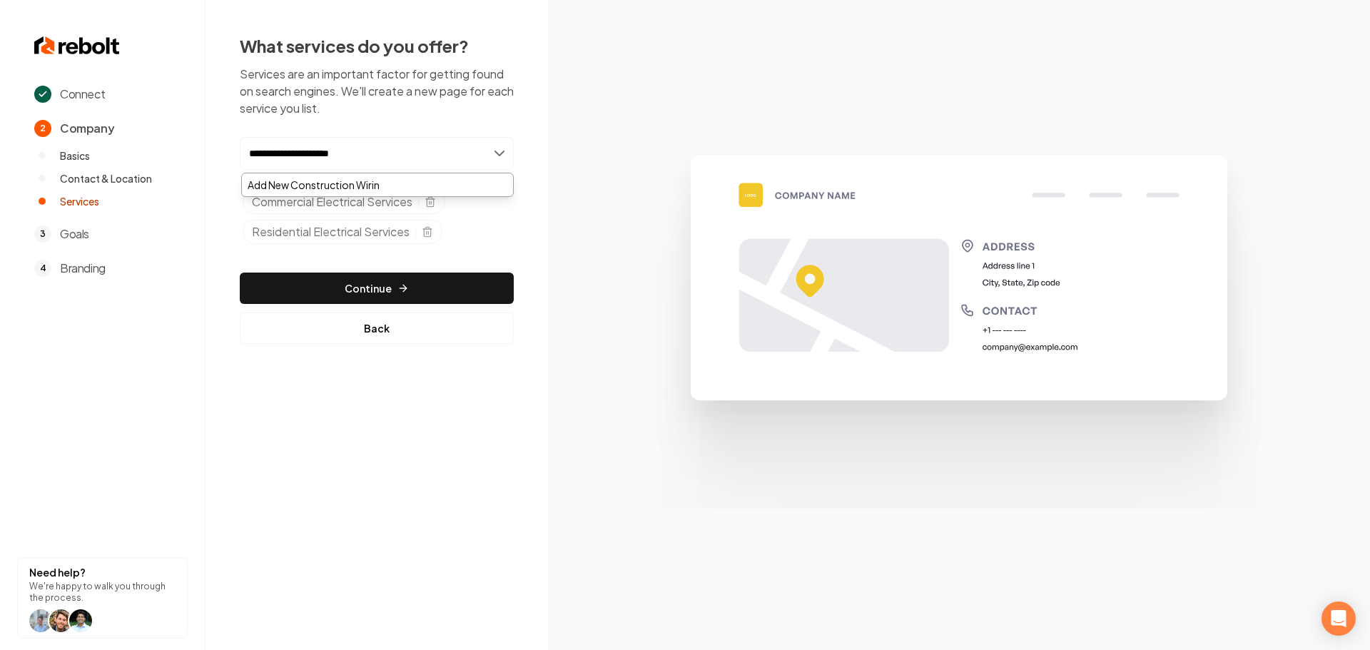
type input "**********"
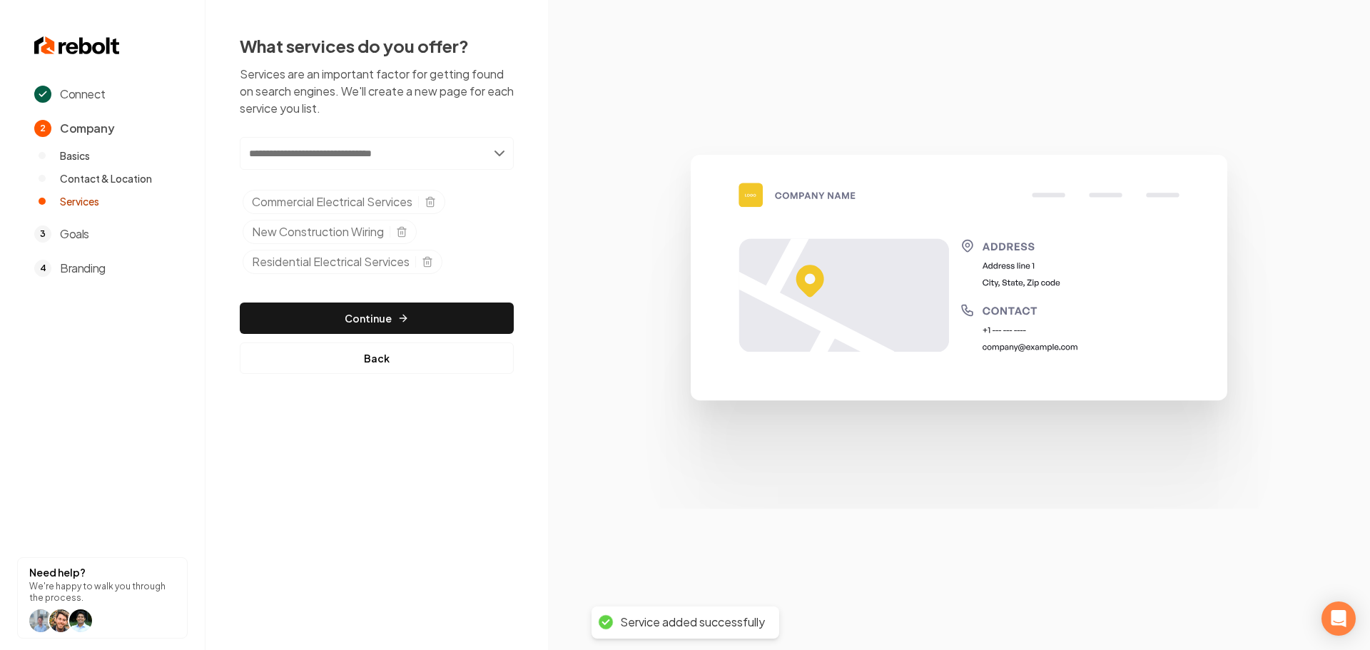
click at [393, 158] on input "text" at bounding box center [377, 153] width 274 height 33
type input "**********"
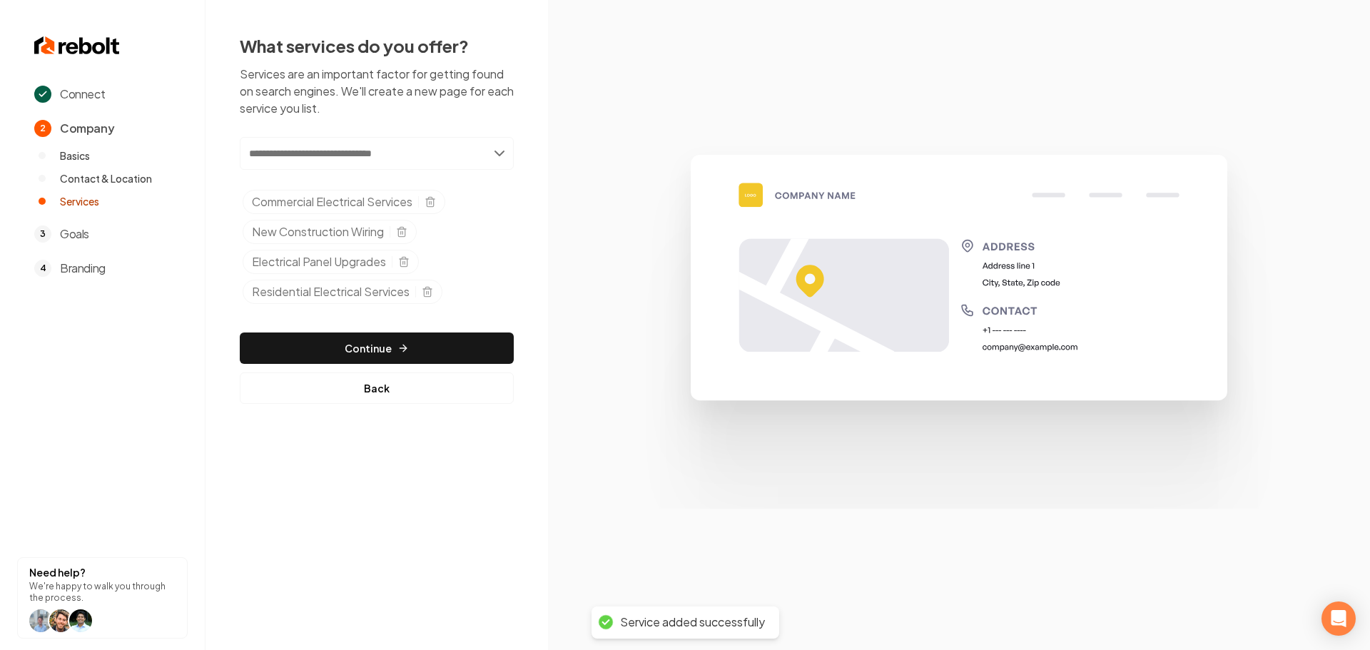
click at [386, 167] on input "text" at bounding box center [377, 153] width 274 height 33
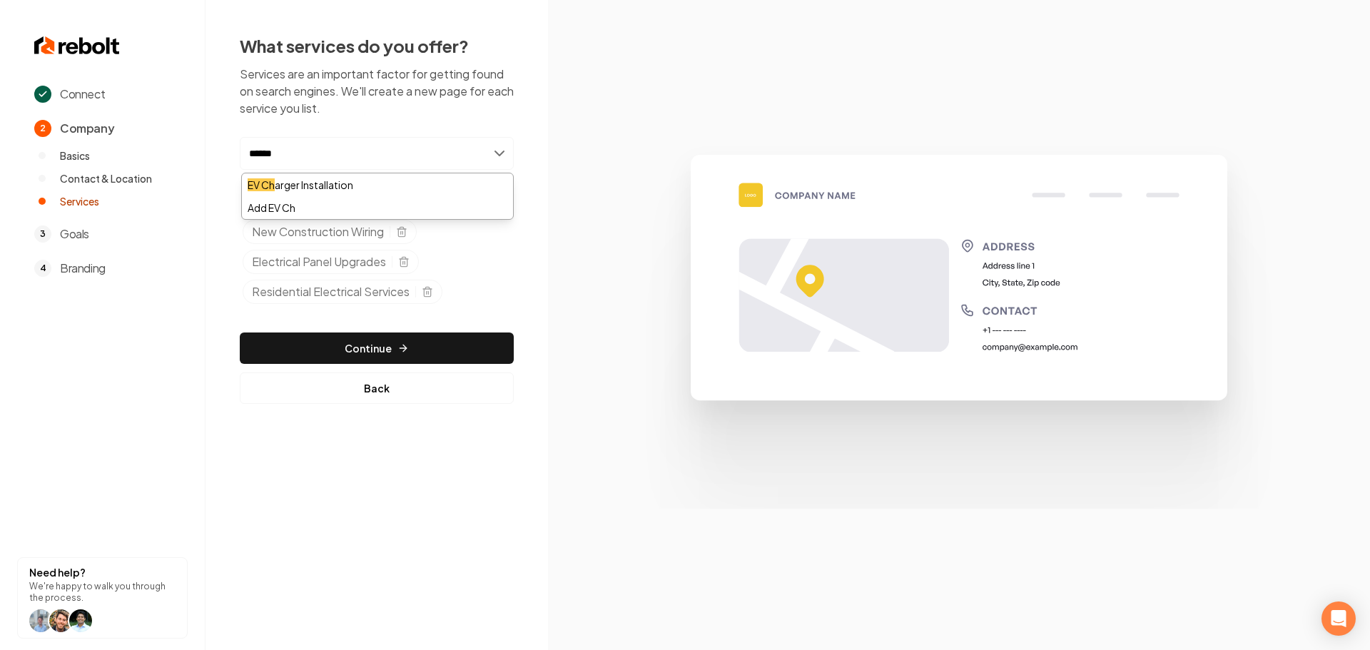
type input "*******"
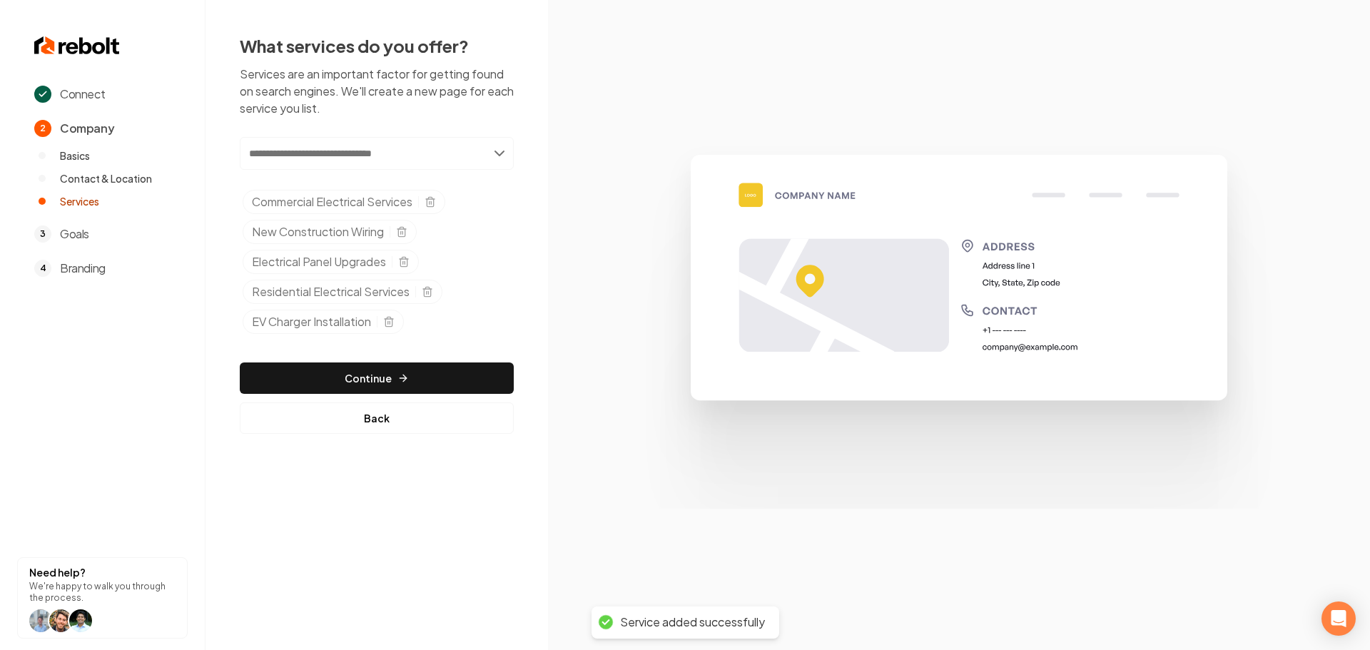
click at [390, 158] on input "text" at bounding box center [377, 153] width 274 height 33
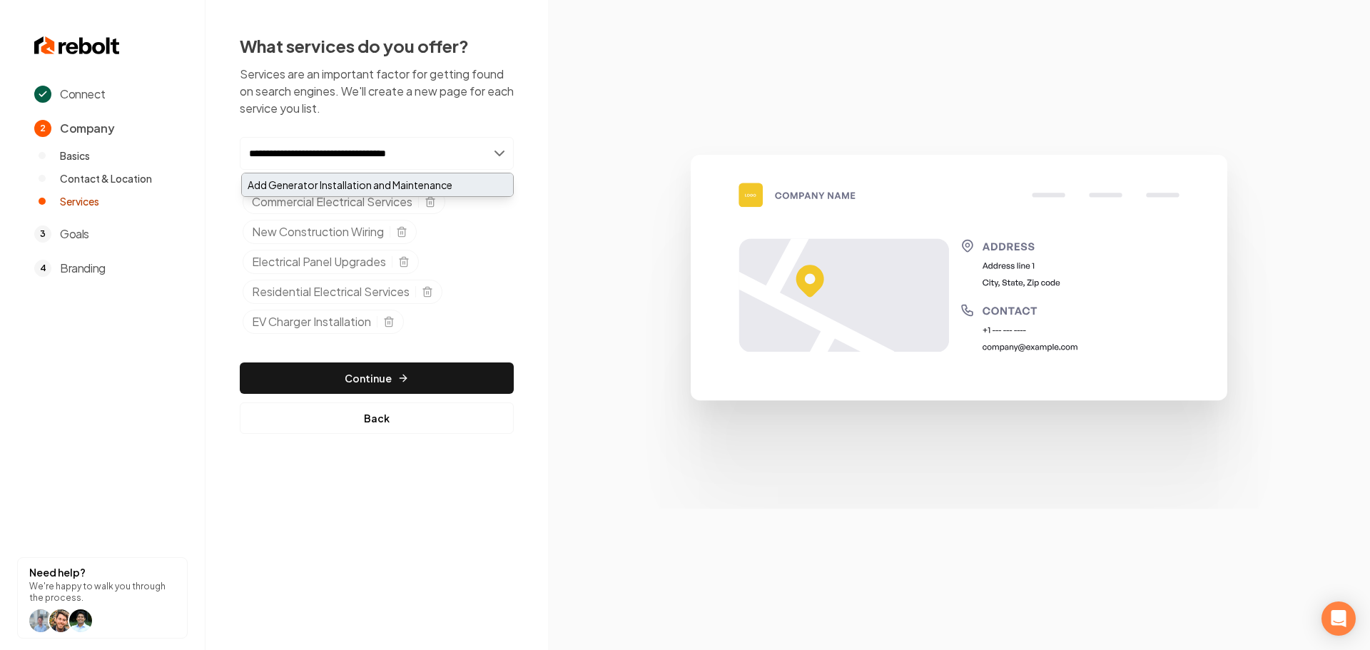
type input "**********"
click at [382, 190] on div "Add Generator Installation and Maintenance" at bounding box center [377, 184] width 271 height 23
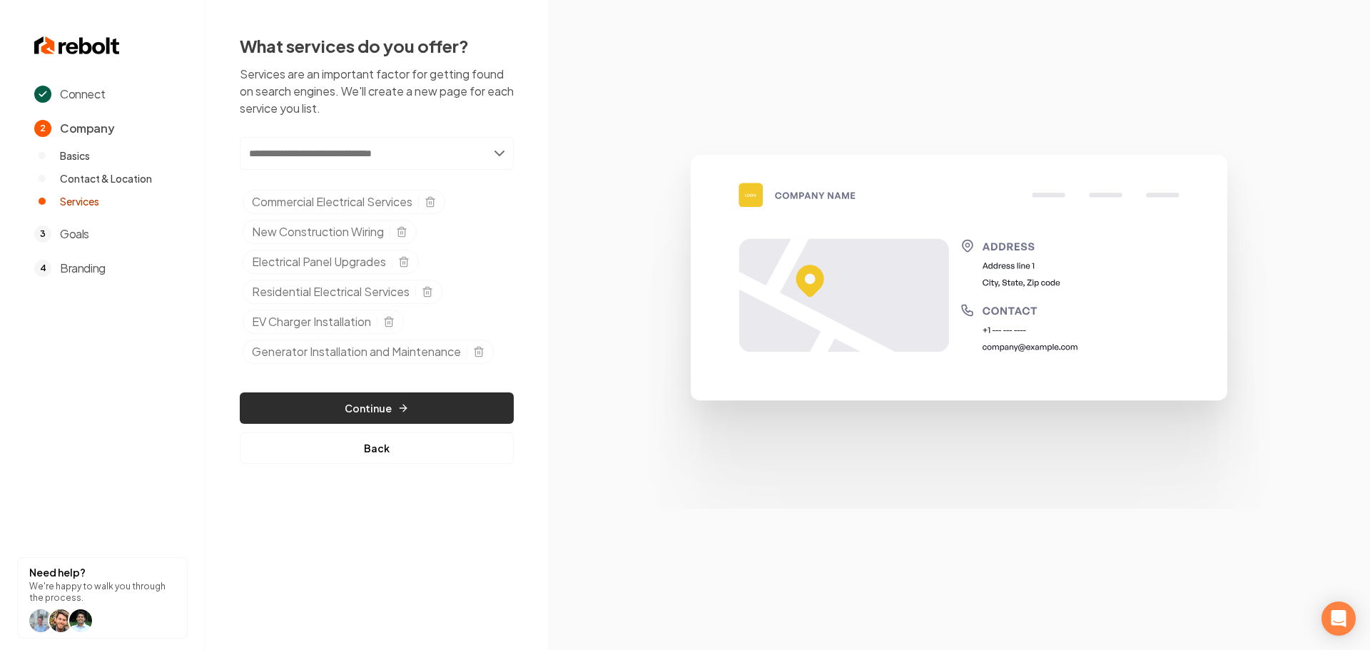
click at [419, 401] on button "Continue" at bounding box center [377, 408] width 274 height 31
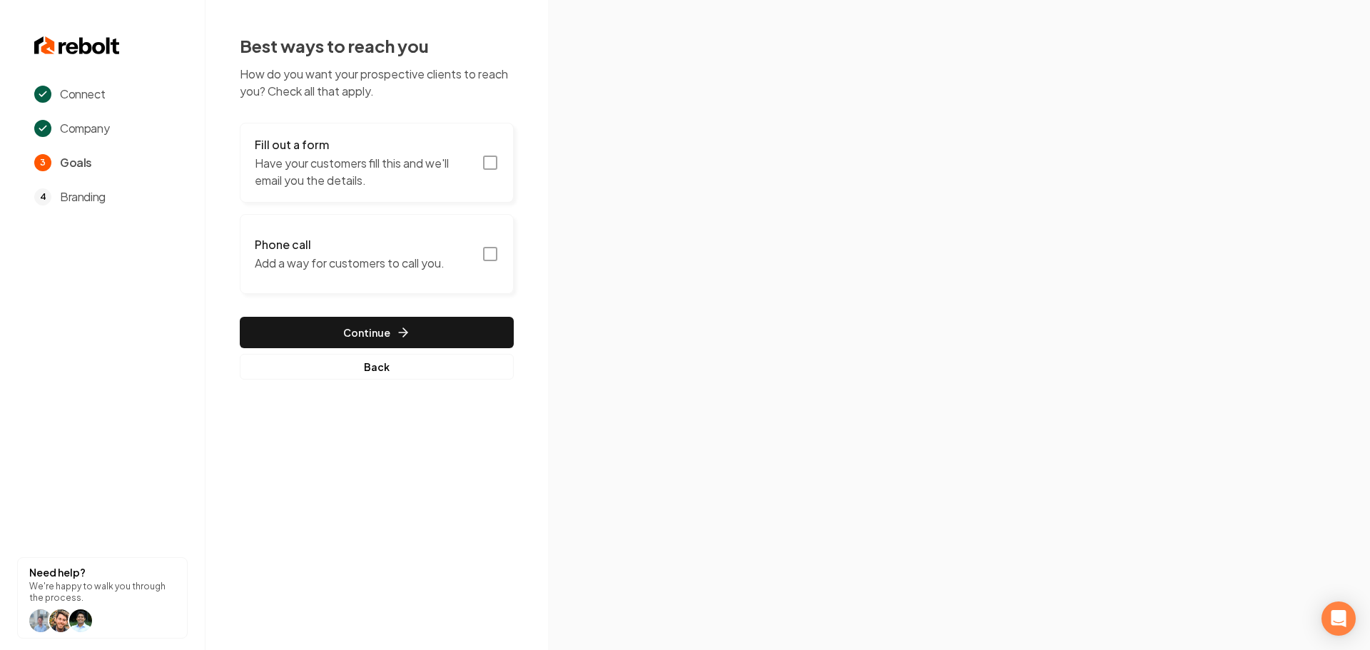
click at [490, 163] on icon "button" at bounding box center [490, 162] width 17 height 17
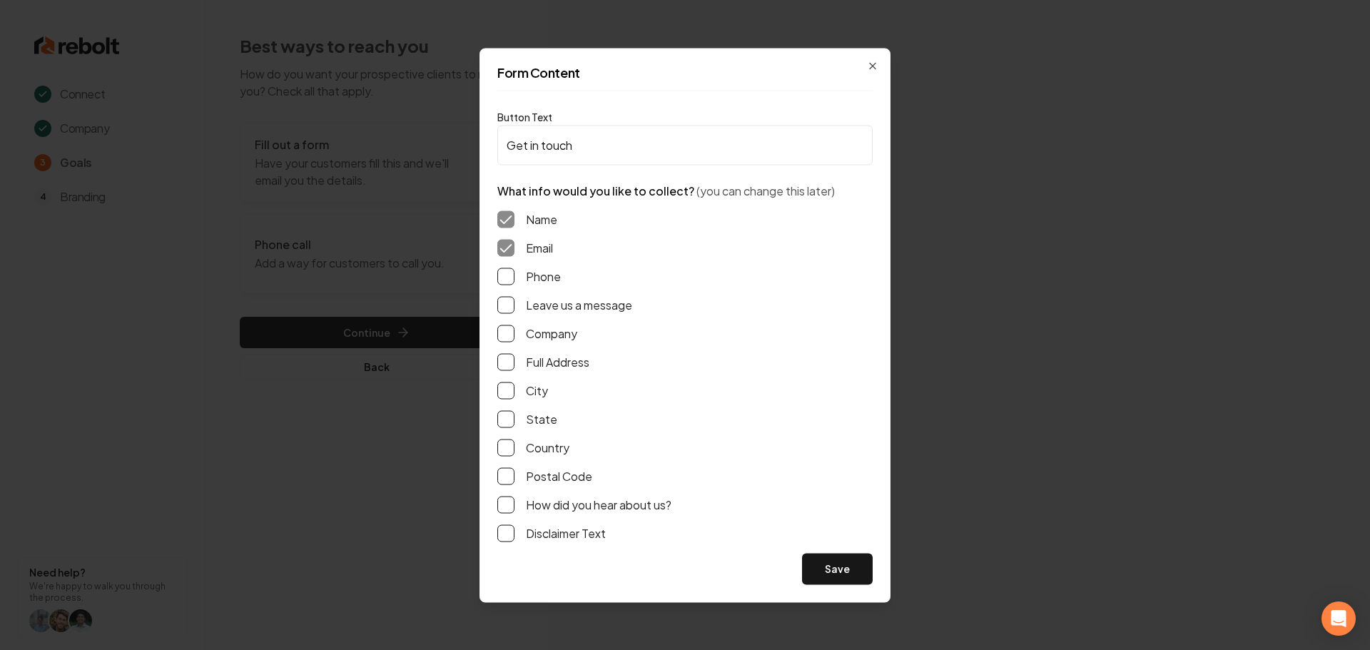
click at [543, 280] on label "Phone" at bounding box center [543, 276] width 35 height 17
click at [515, 280] on button "Phone" at bounding box center [505, 276] width 17 height 17
click at [540, 300] on label "Leave us a message" at bounding box center [579, 304] width 106 height 17
click at [515, 300] on button "Leave us a message" at bounding box center [505, 304] width 17 height 17
click at [533, 378] on div "Name Email Phone Leave us a message Company Full Address City State Country Pos…" at bounding box center [684, 376] width 375 height 354
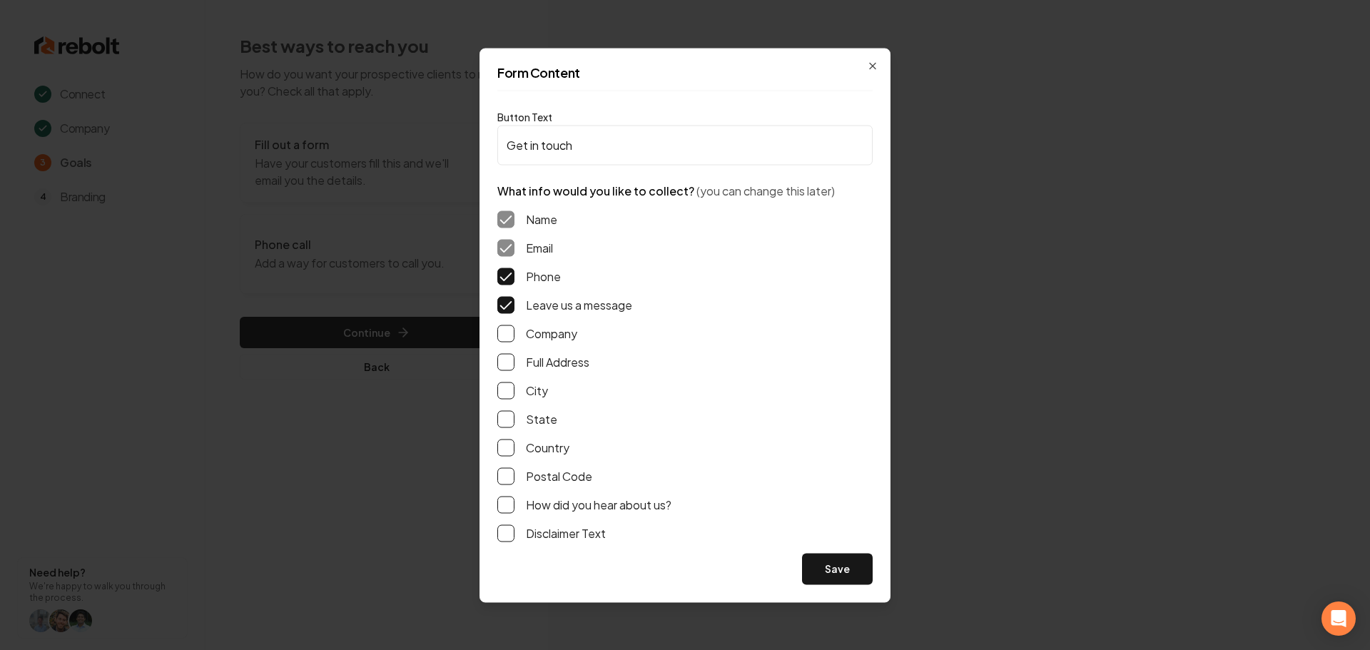
click at [537, 364] on label "Full Address" at bounding box center [558, 361] width 64 height 17
click at [515, 364] on button "Full Address" at bounding box center [505, 361] width 17 height 17
click at [844, 575] on button "Save" at bounding box center [837, 568] width 71 height 31
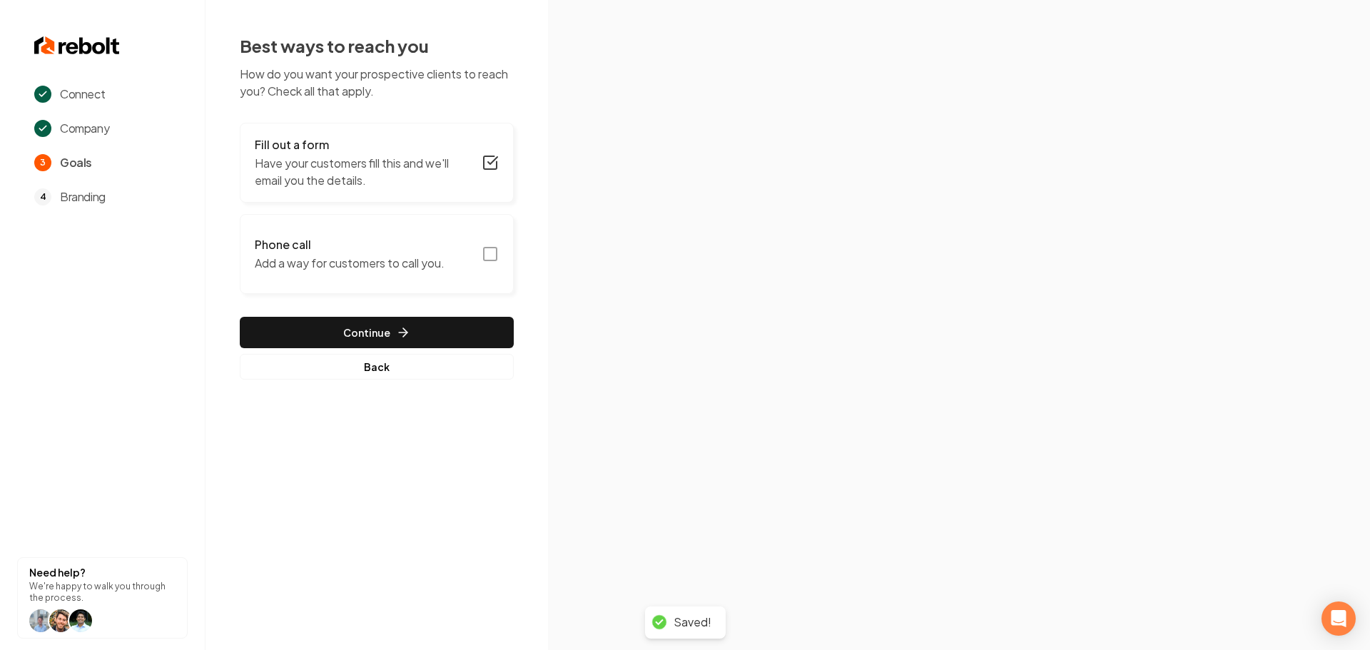
click at [490, 254] on icon "button" at bounding box center [490, 254] width 17 height 17
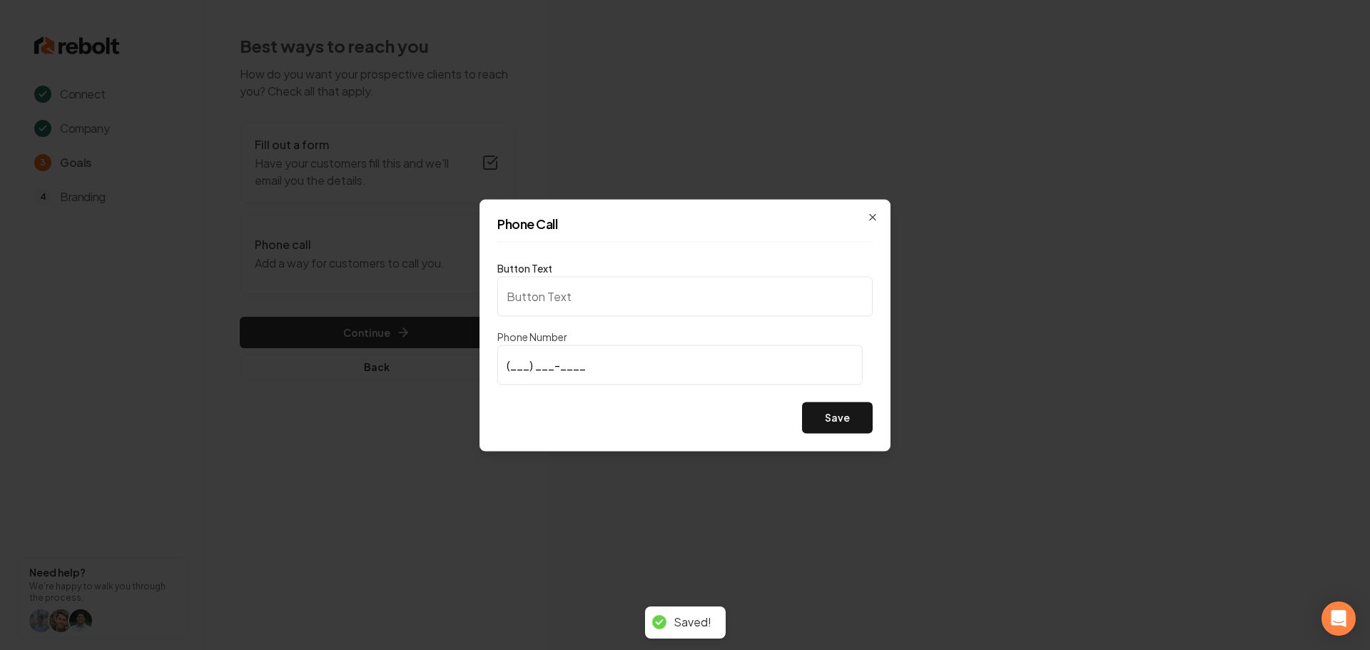
type input "Call us"
type input "(407) 780-7027"
click at [855, 425] on button "Save" at bounding box center [837, 417] width 71 height 31
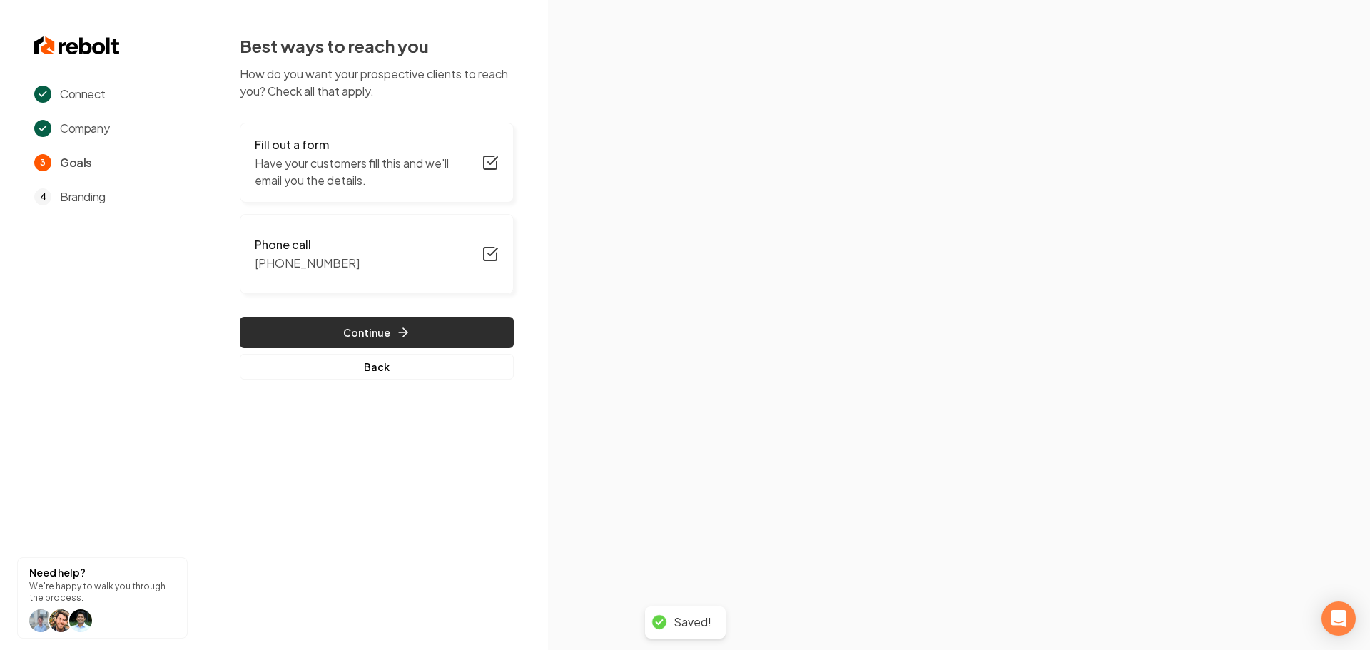
click at [455, 338] on button "Continue" at bounding box center [377, 332] width 274 height 31
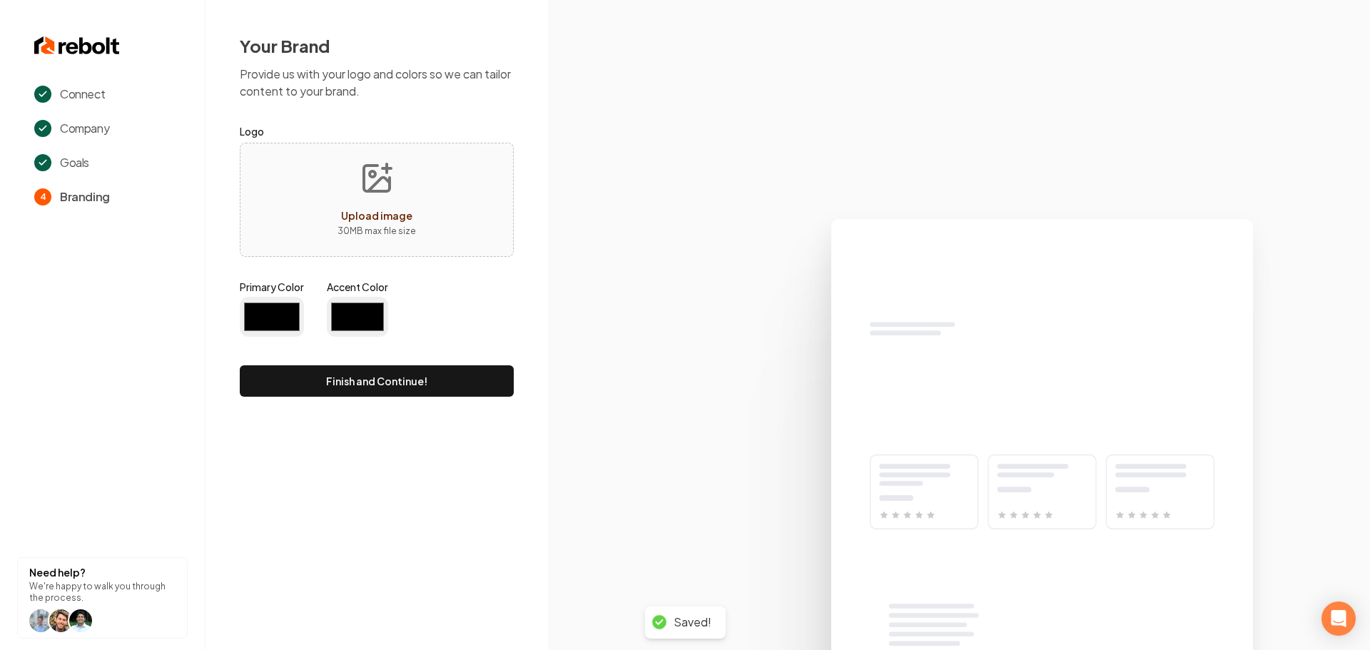
type input "#194d33"
type input "#70be00"
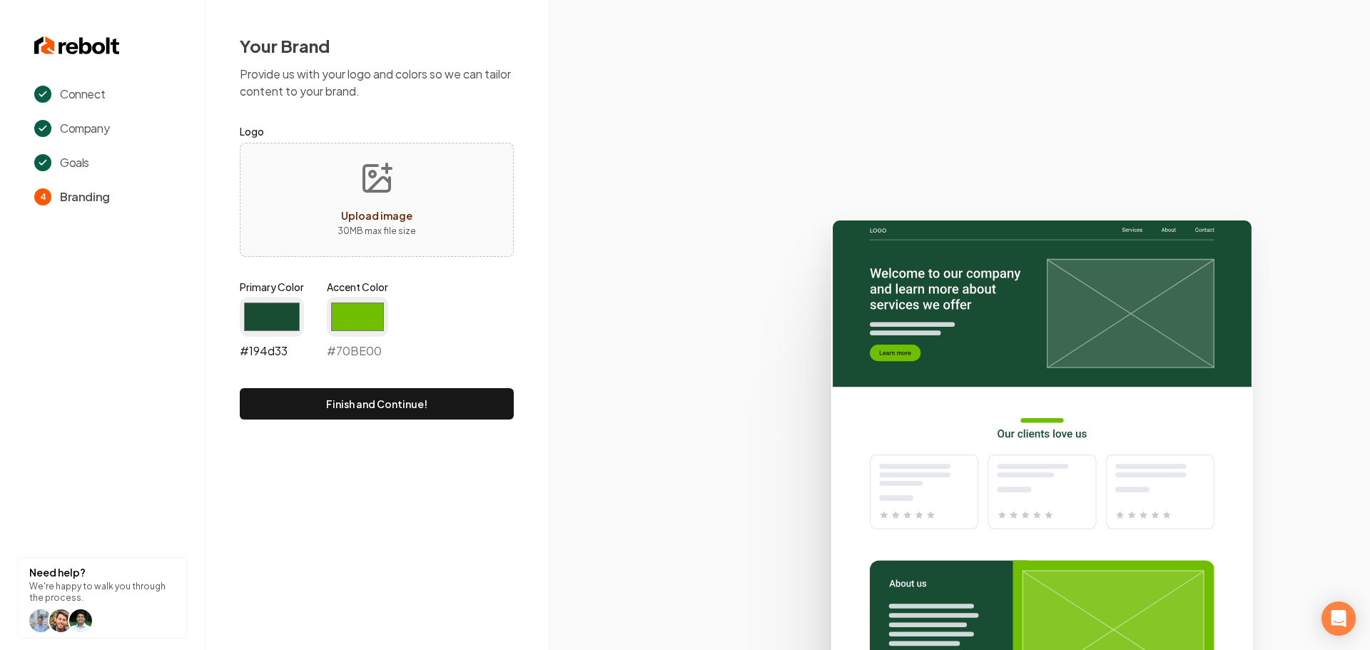
click at [265, 317] on input "#194d33" at bounding box center [272, 317] width 64 height 40
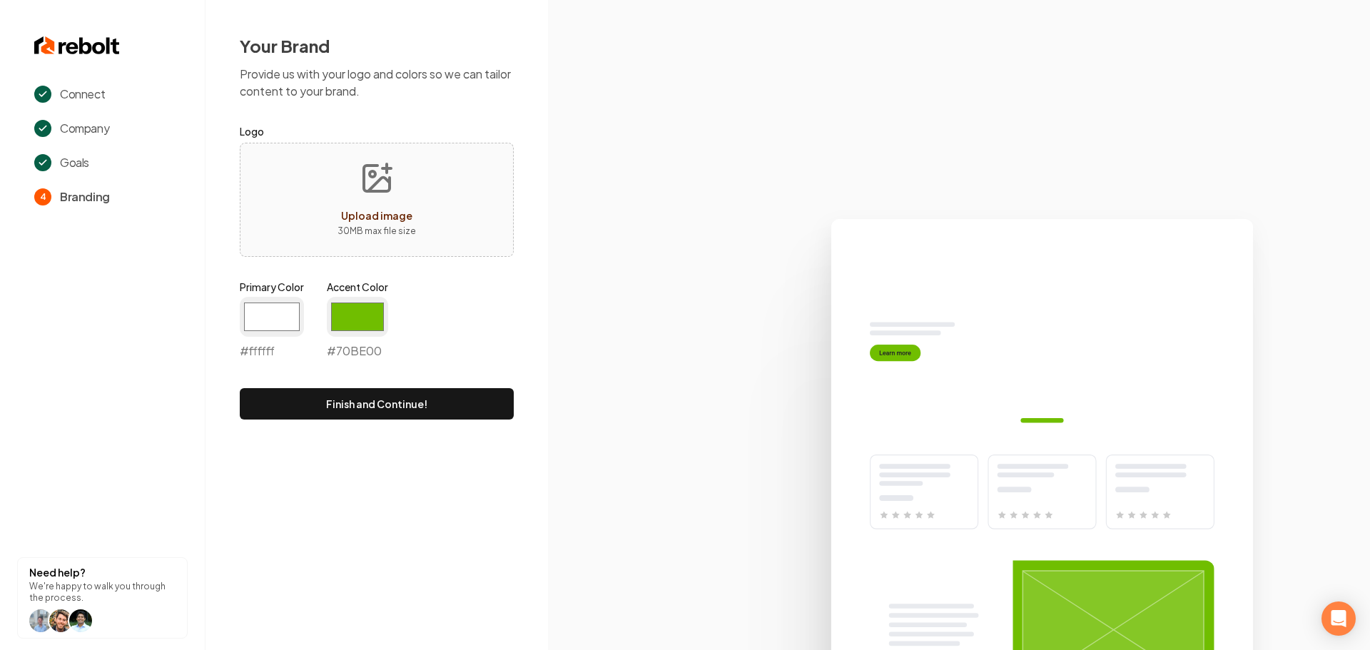
type input "#ffffff"
drag, startPoint x: 438, startPoint y: 338, endPoint x: 371, endPoint y: 333, distance: 67.3
click at [438, 338] on div "Primary Color #ffffff #ffffff Accent Color #70be00 #70BE00" at bounding box center [377, 323] width 274 height 86
click at [359, 324] on input "#70be00" at bounding box center [357, 317] width 61 height 40
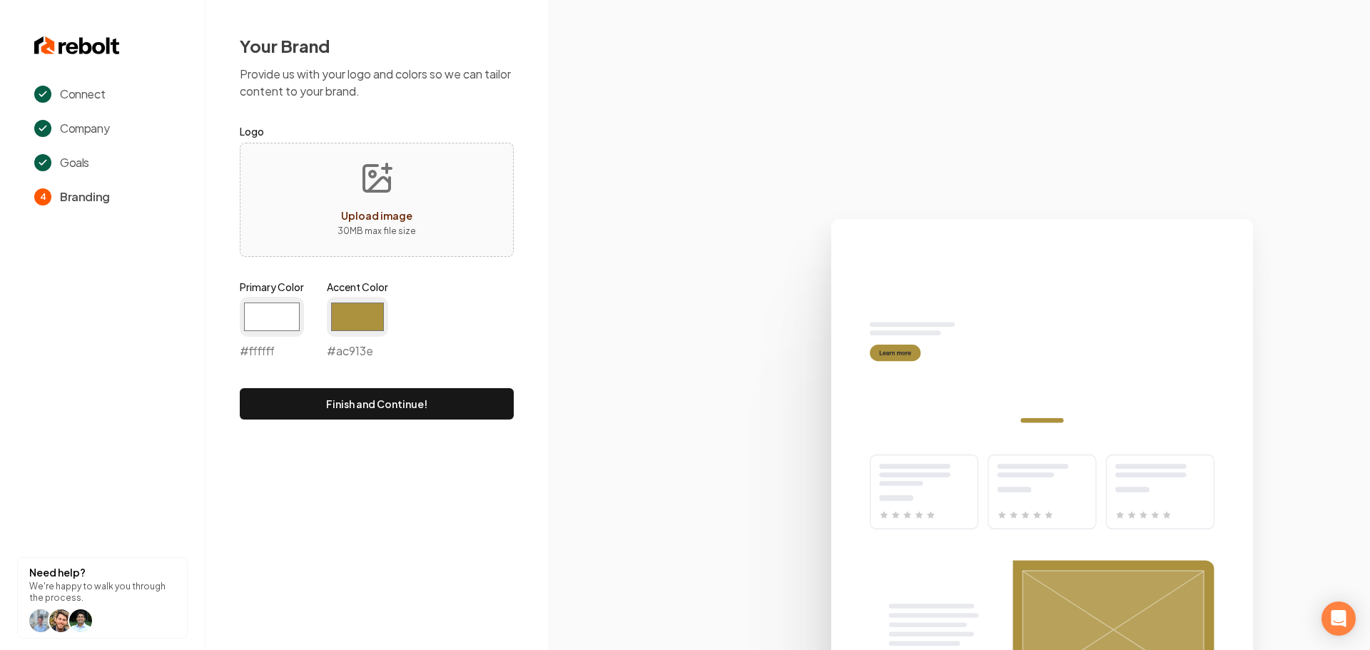
type input "#ac913e"
drag, startPoint x: 191, startPoint y: 562, endPoint x: 205, endPoint y: 552, distance: 17.8
click at [191, 562] on section "Connect Company Goals 4 Branding Need help? We're happy to walk you through the…" at bounding box center [103, 325] width 206 height 650
click at [393, 203] on button "Upload image 30 MB max file size" at bounding box center [376, 200] width 101 height 100
type input "**********"
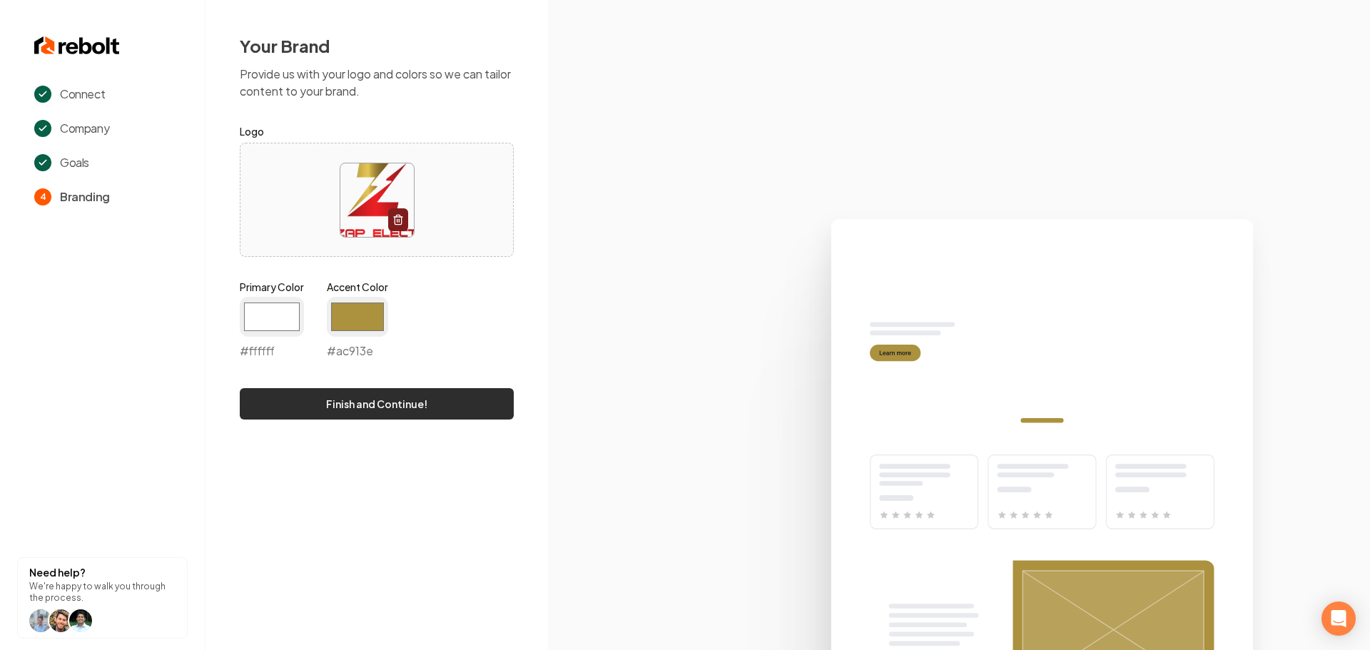
click at [398, 406] on button "Finish and Continue!" at bounding box center [377, 403] width 274 height 31
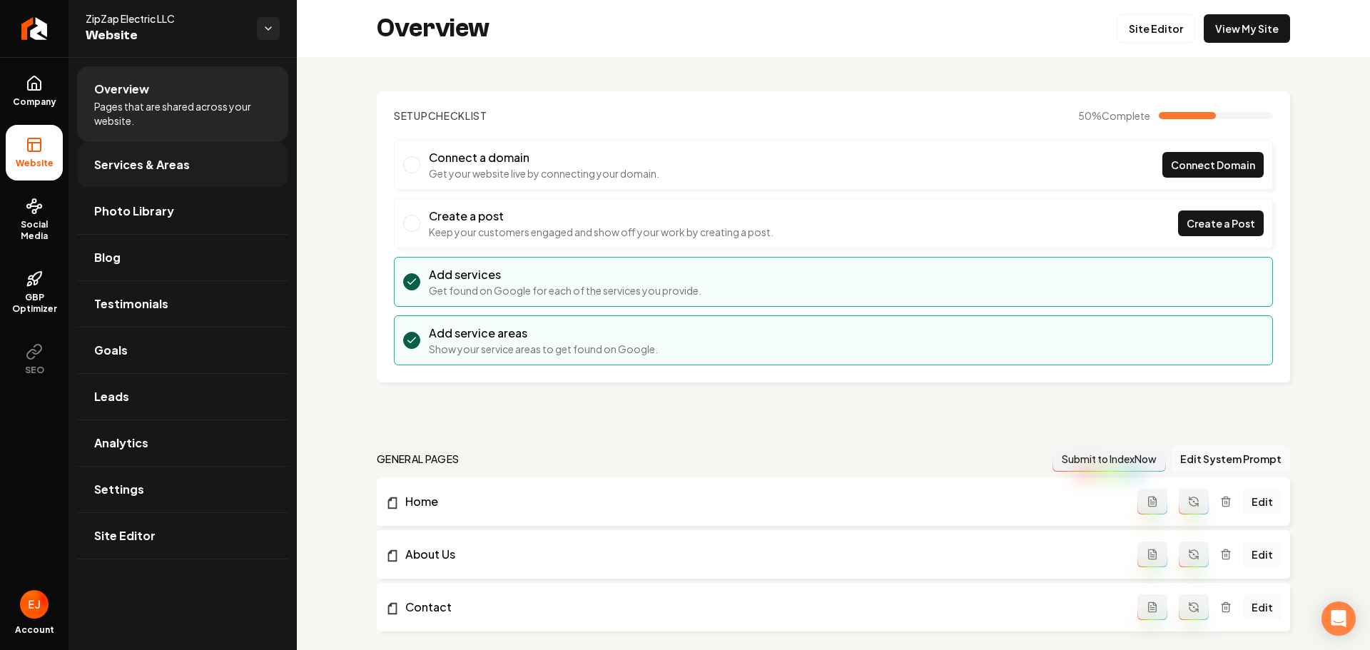
click at [183, 156] on link "Services & Areas" at bounding box center [182, 165] width 211 height 46
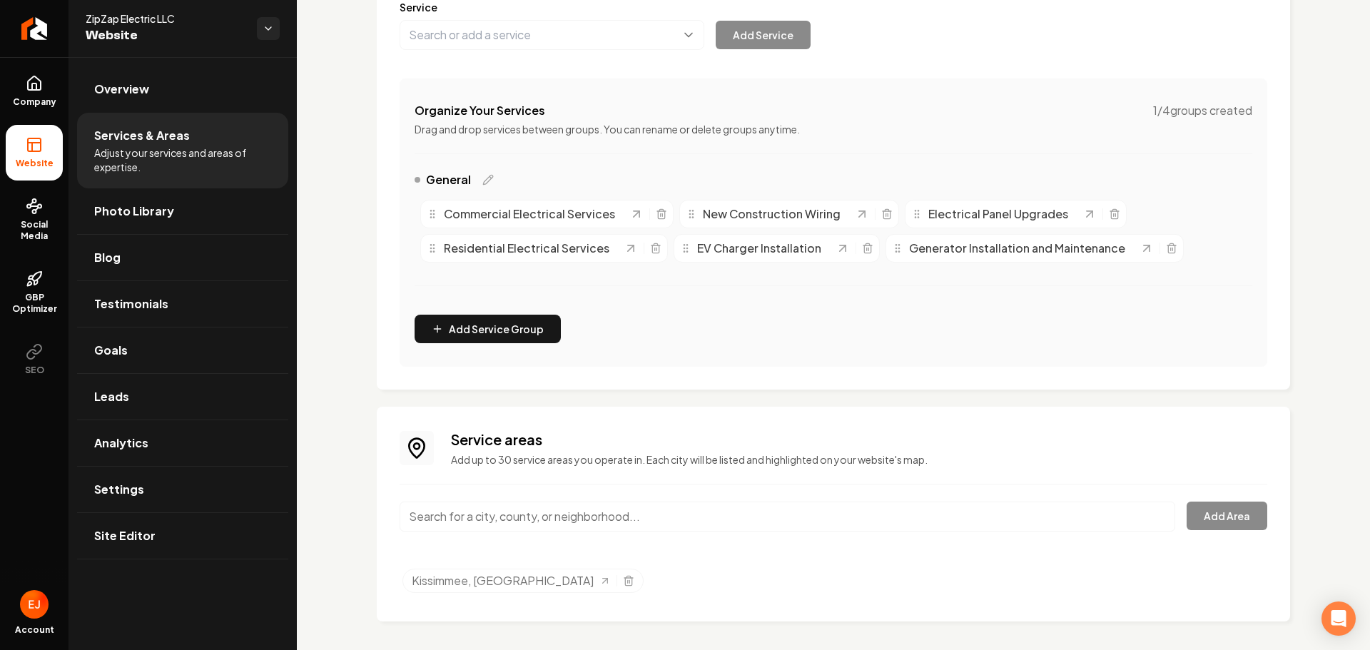
scroll to position [206, 0]
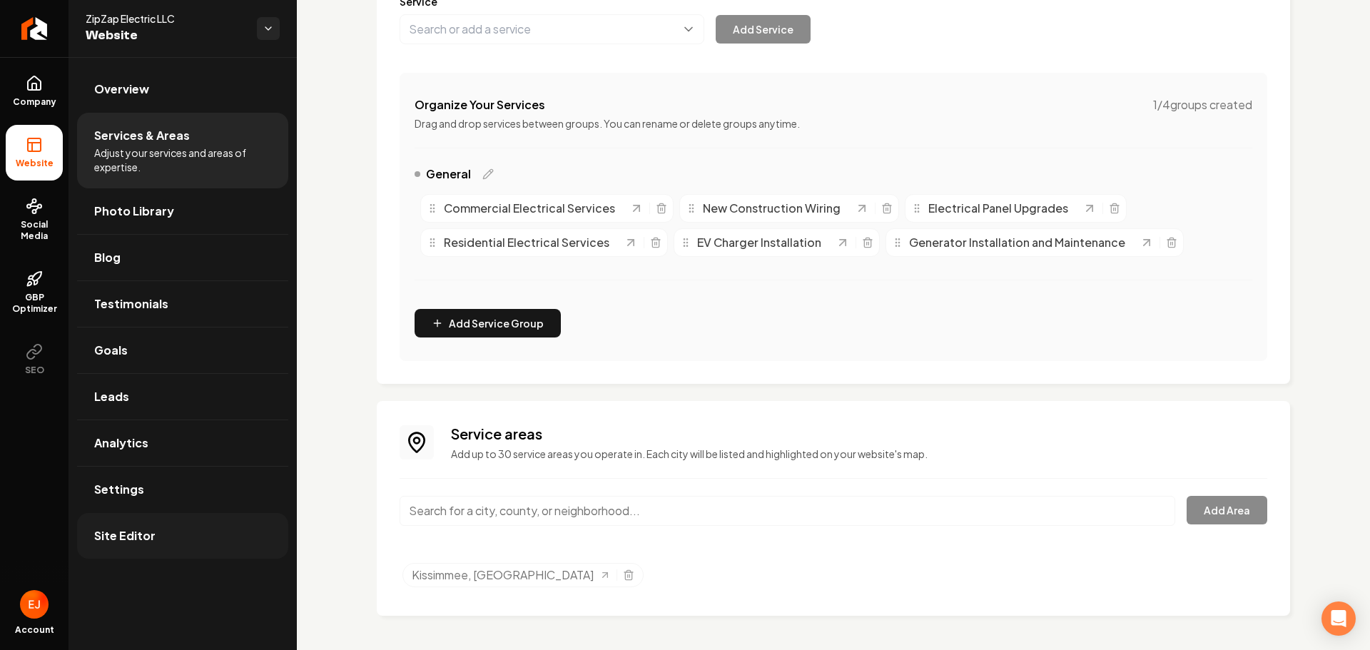
click at [128, 535] on span "Site Editor" at bounding box center [124, 535] width 61 height 17
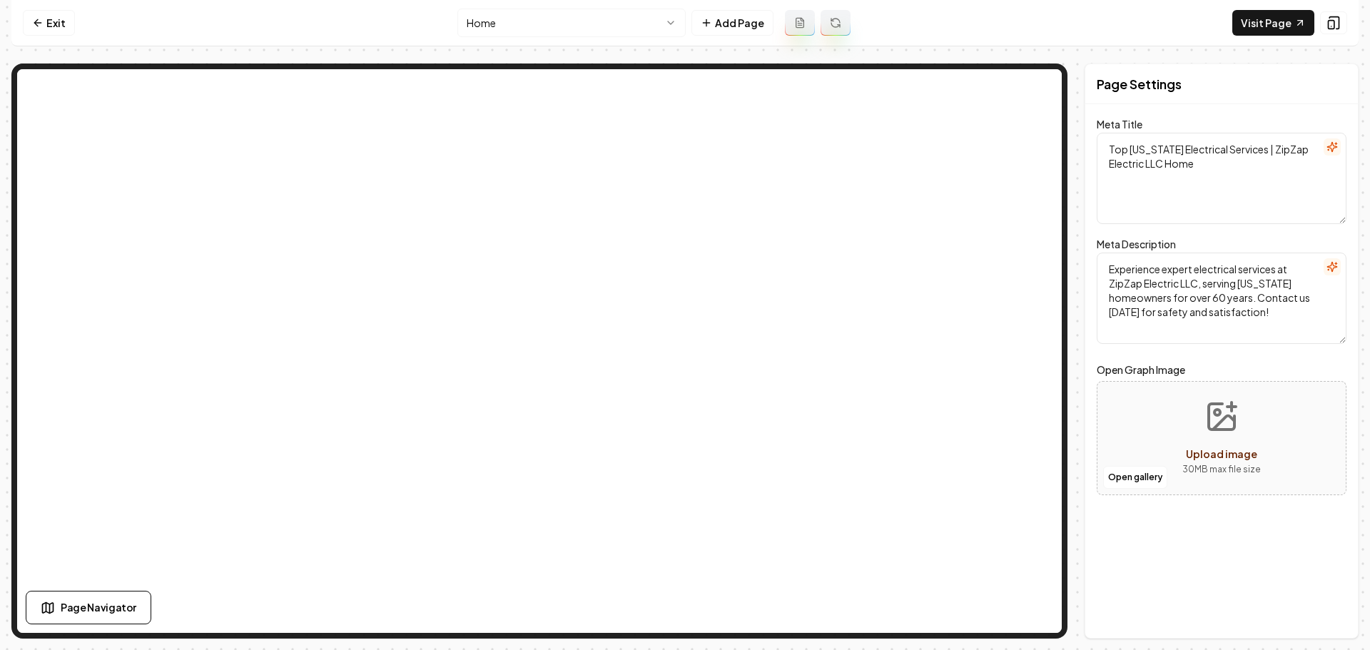
click at [1076, 192] on div "Page Settings Meta Title Top Florida Electrical Services | ZipZap Electric LLC …" at bounding box center [684, 351] width 1347 height 575
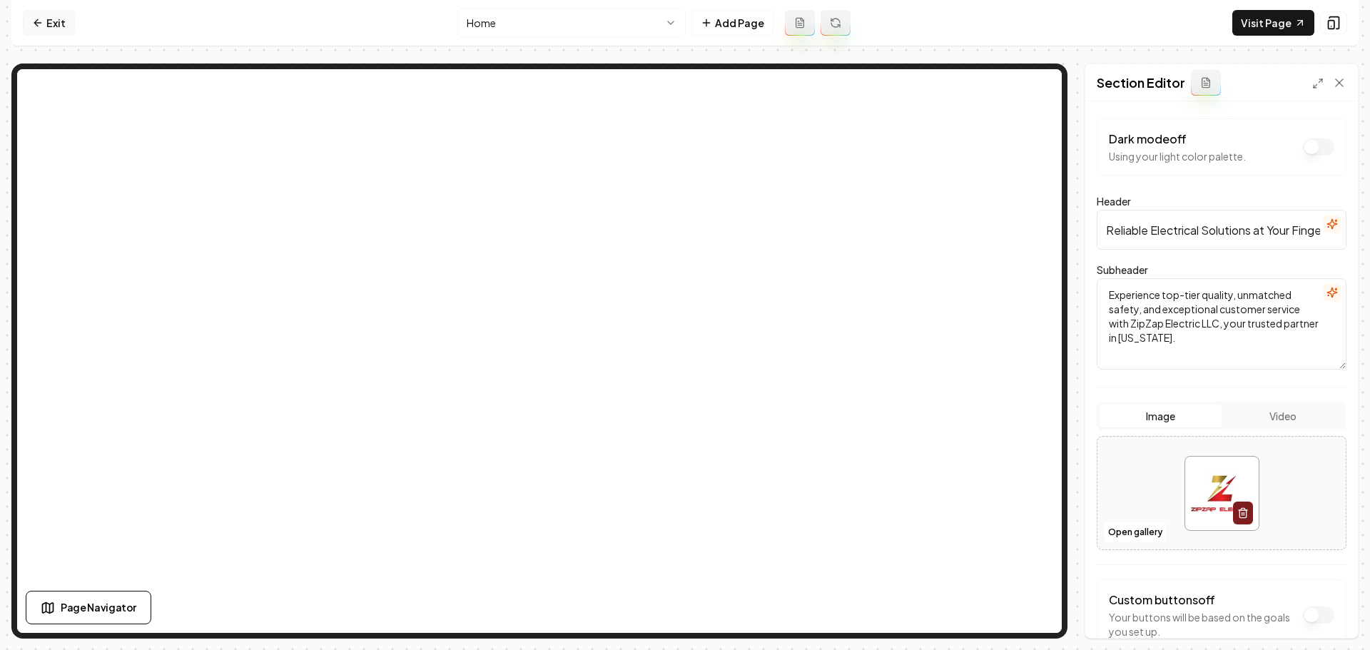
click at [49, 32] on link "Exit" at bounding box center [49, 23] width 52 height 26
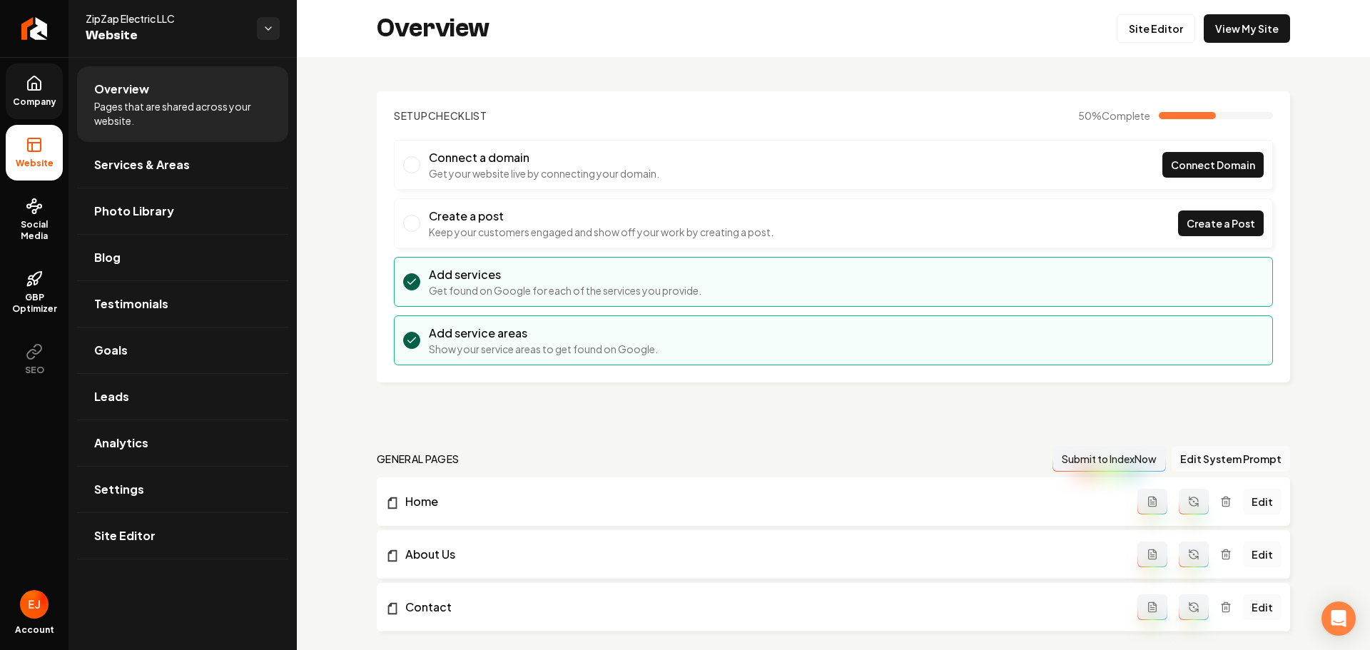
click at [43, 94] on link "Company" at bounding box center [34, 92] width 57 height 56
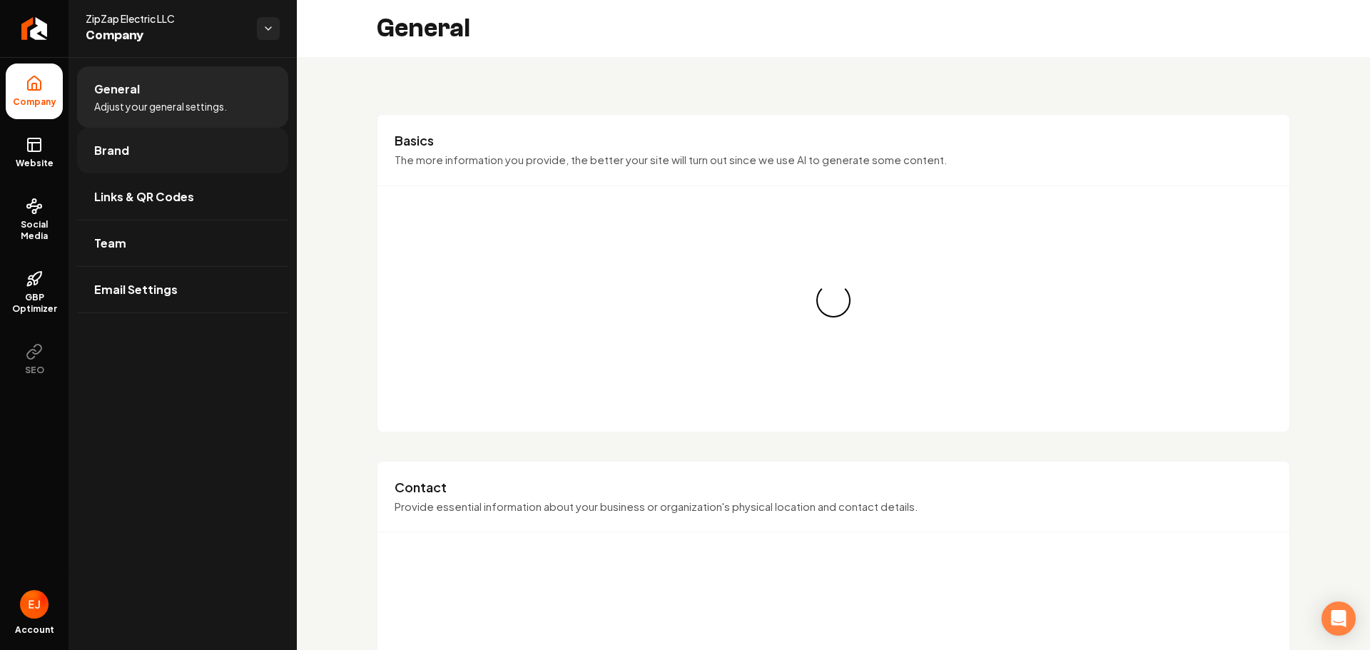
click at [139, 161] on link "Brand" at bounding box center [182, 151] width 211 height 46
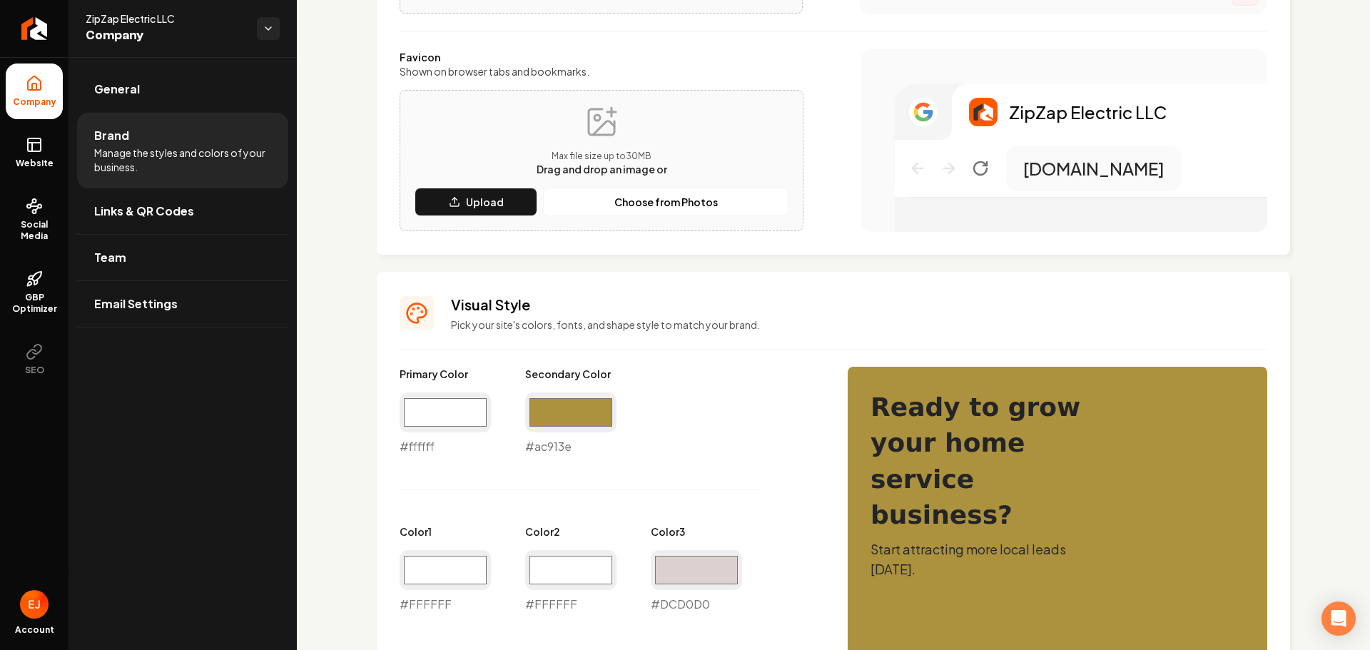
scroll to position [357, 0]
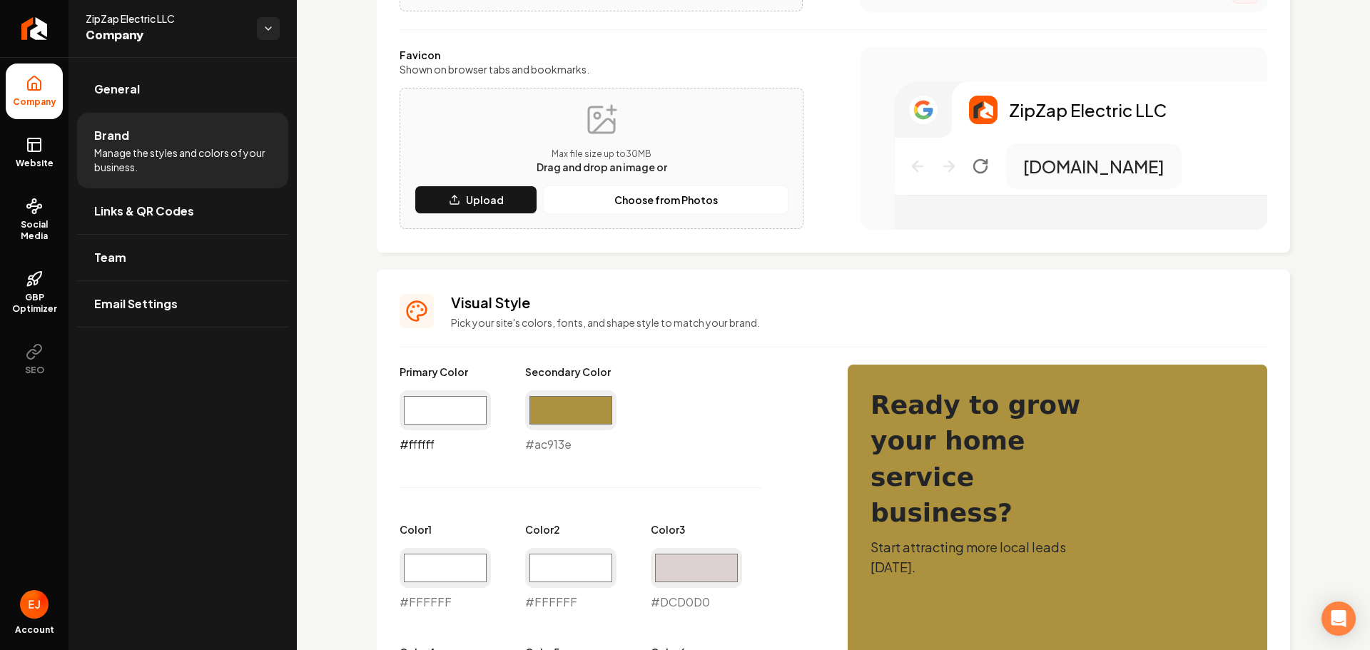
click at [438, 405] on input "#ffffff" at bounding box center [445, 410] width 91 height 40
drag, startPoint x: 381, startPoint y: 520, endPoint x: 390, endPoint y: 549, distance: 30.0
click at [439, 414] on input "#ffffff" at bounding box center [445, 410] width 91 height 40
type input "#000000"
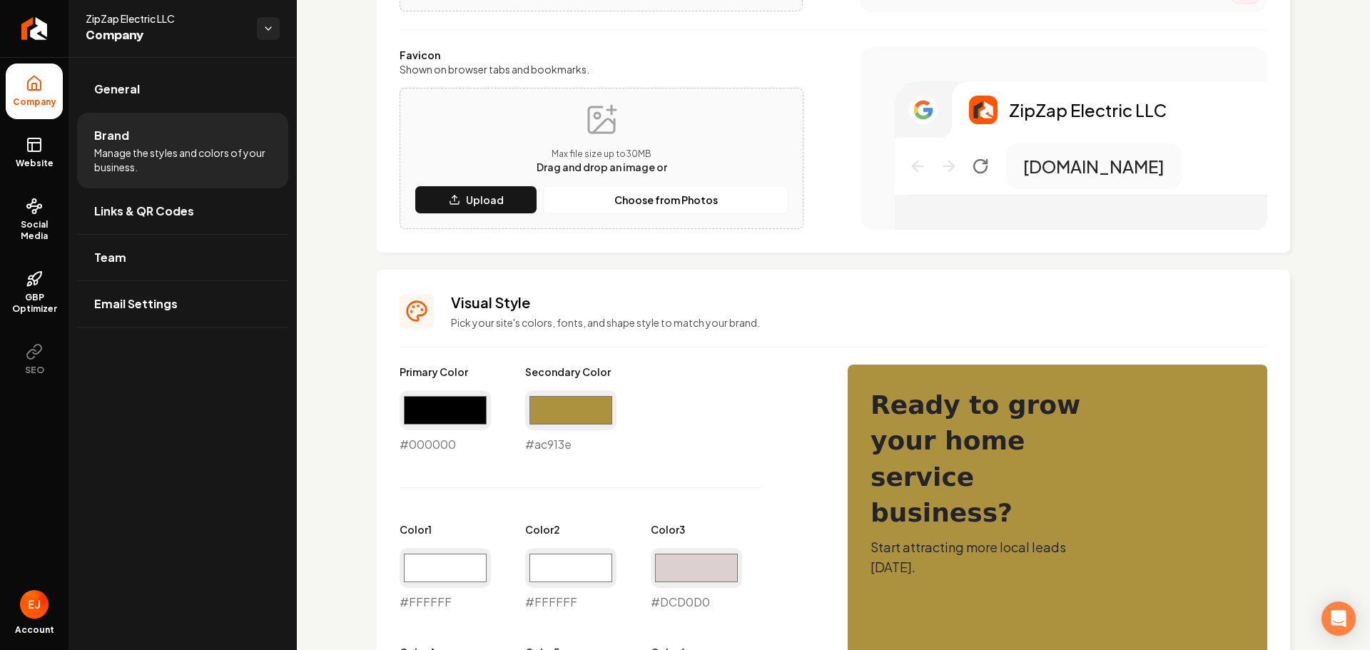
click at [371, 570] on div "Logo & Icon Add your business logo and icon to personalize your website appeara…" at bounding box center [833, 524] width 1073 height 1648
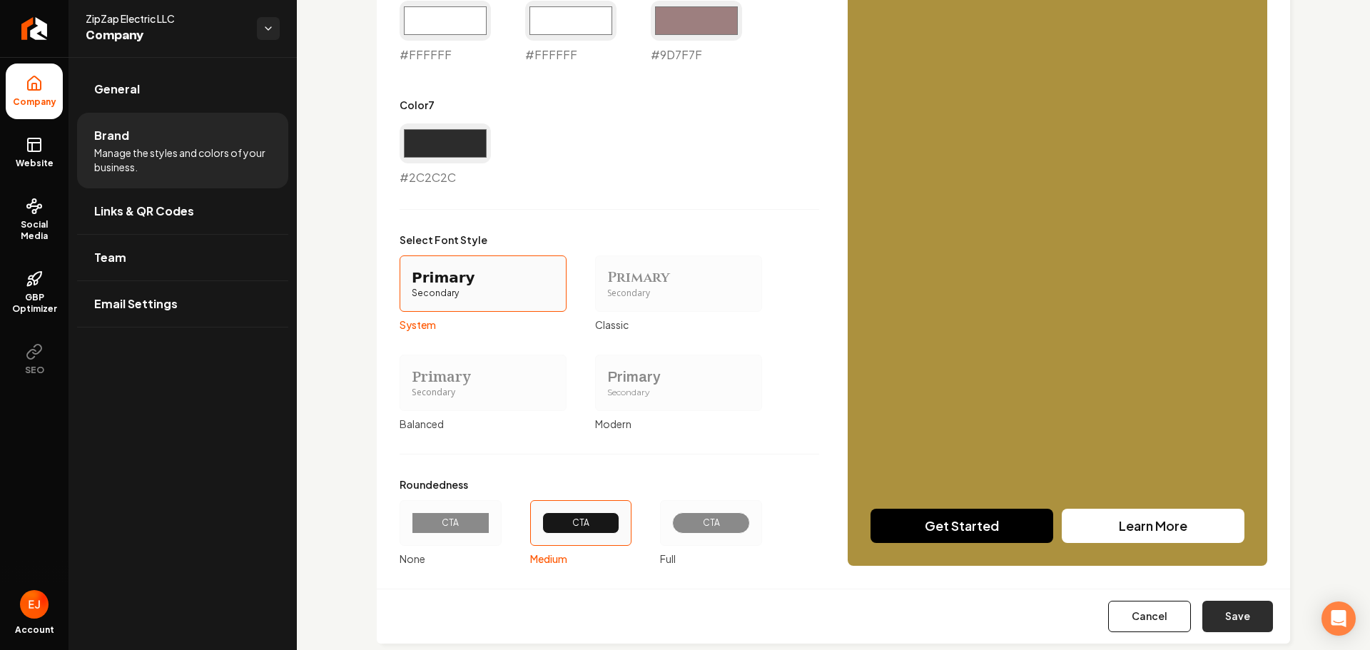
scroll to position [1055, 0]
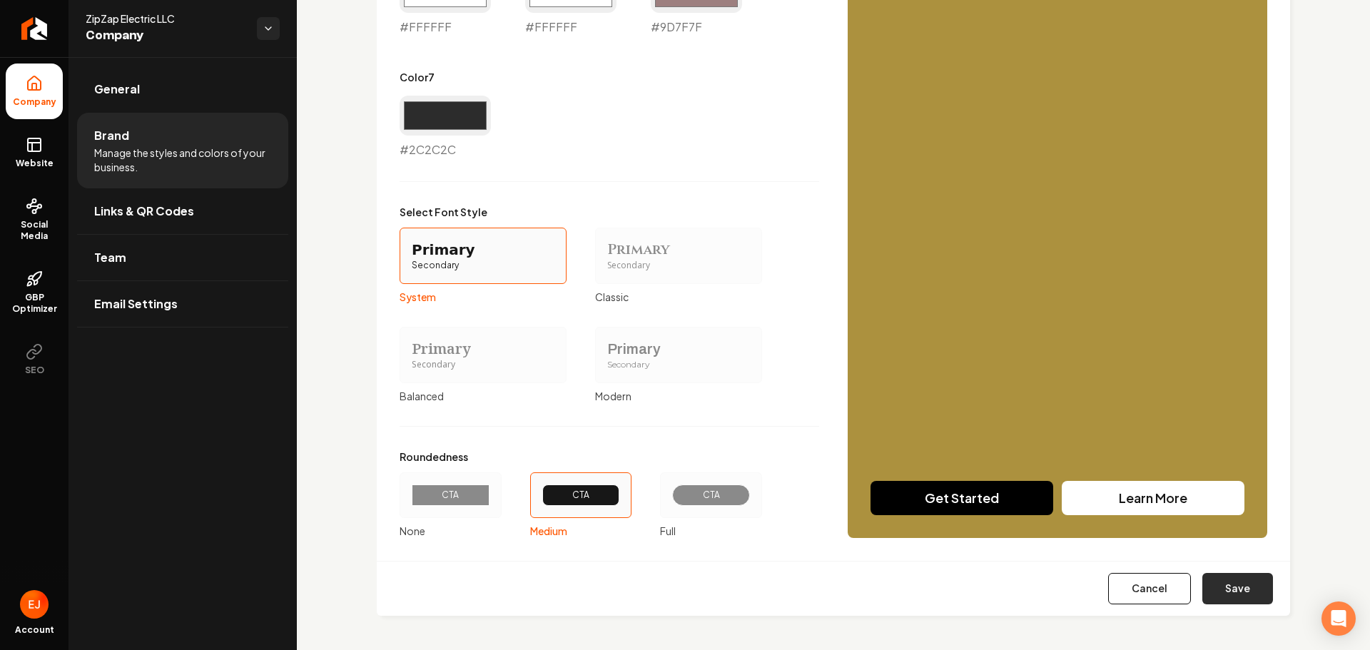
click at [1228, 585] on button "Save" at bounding box center [1238, 588] width 71 height 31
type input "#ffffff"
type input "#dcd0d0"
type input "#ffffff"
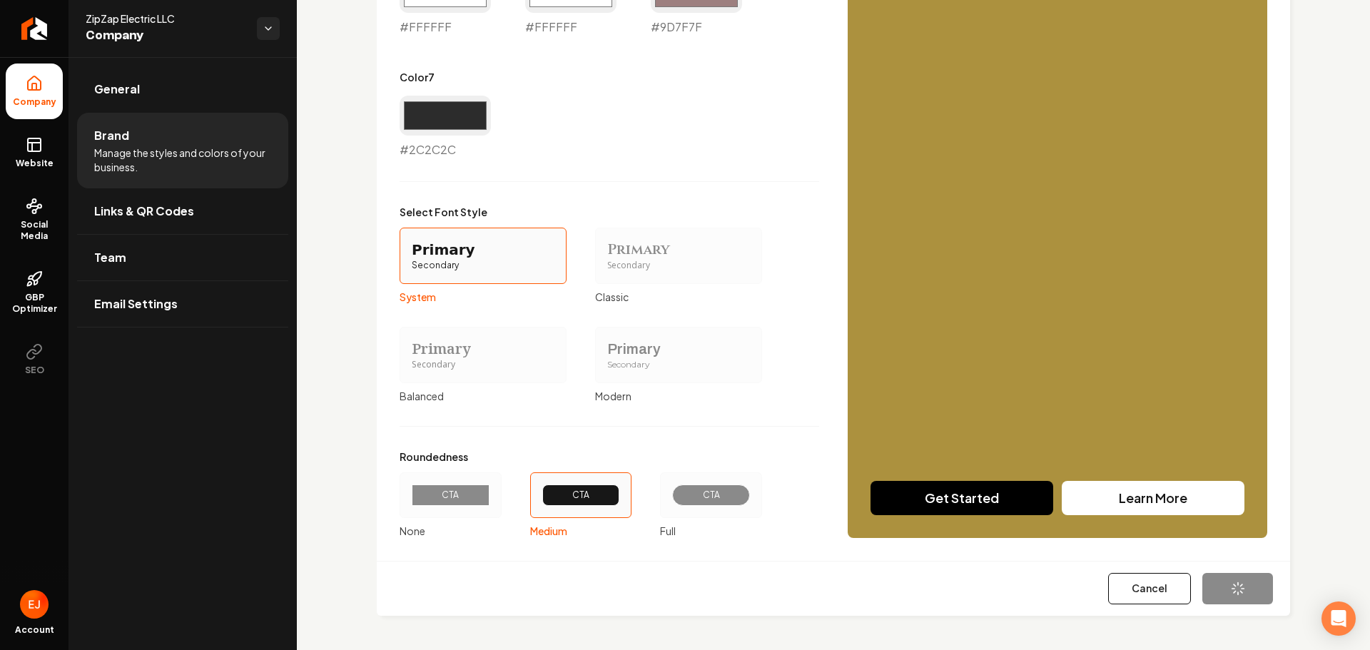
type input "#ffffff"
type input "#9d7f7f"
type input "#2c2c2c"
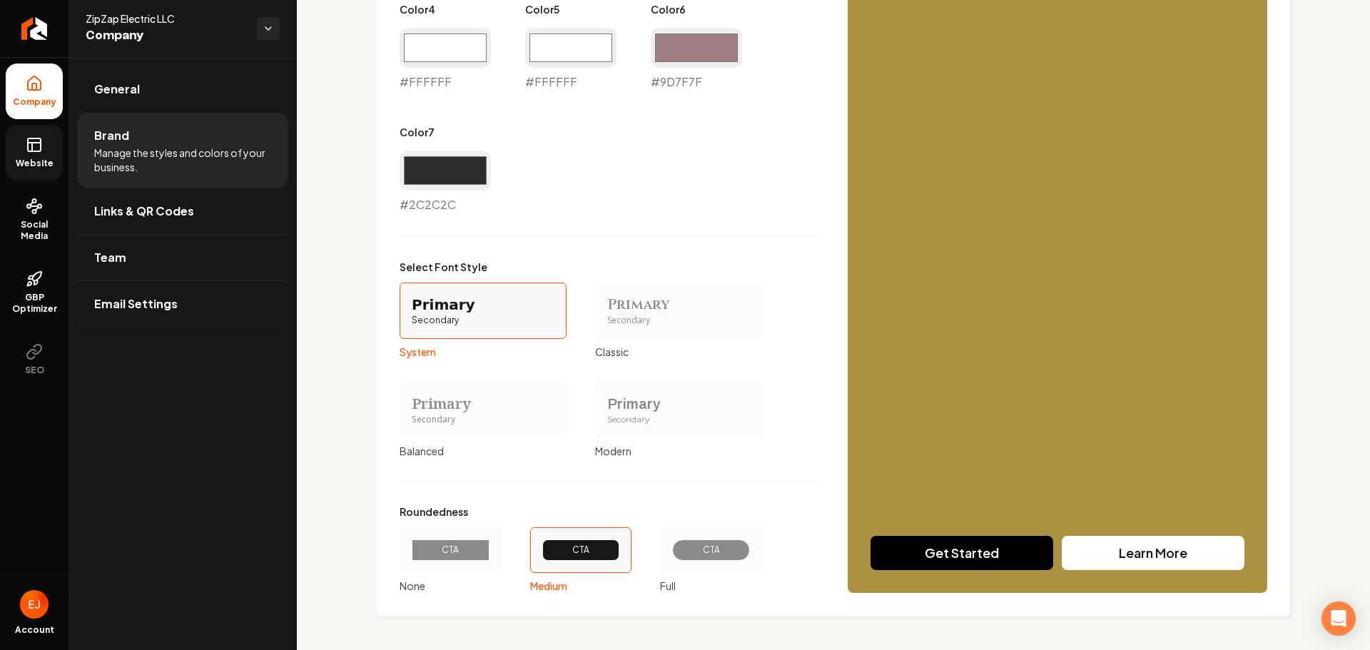
click at [43, 148] on link "Website" at bounding box center [34, 153] width 57 height 56
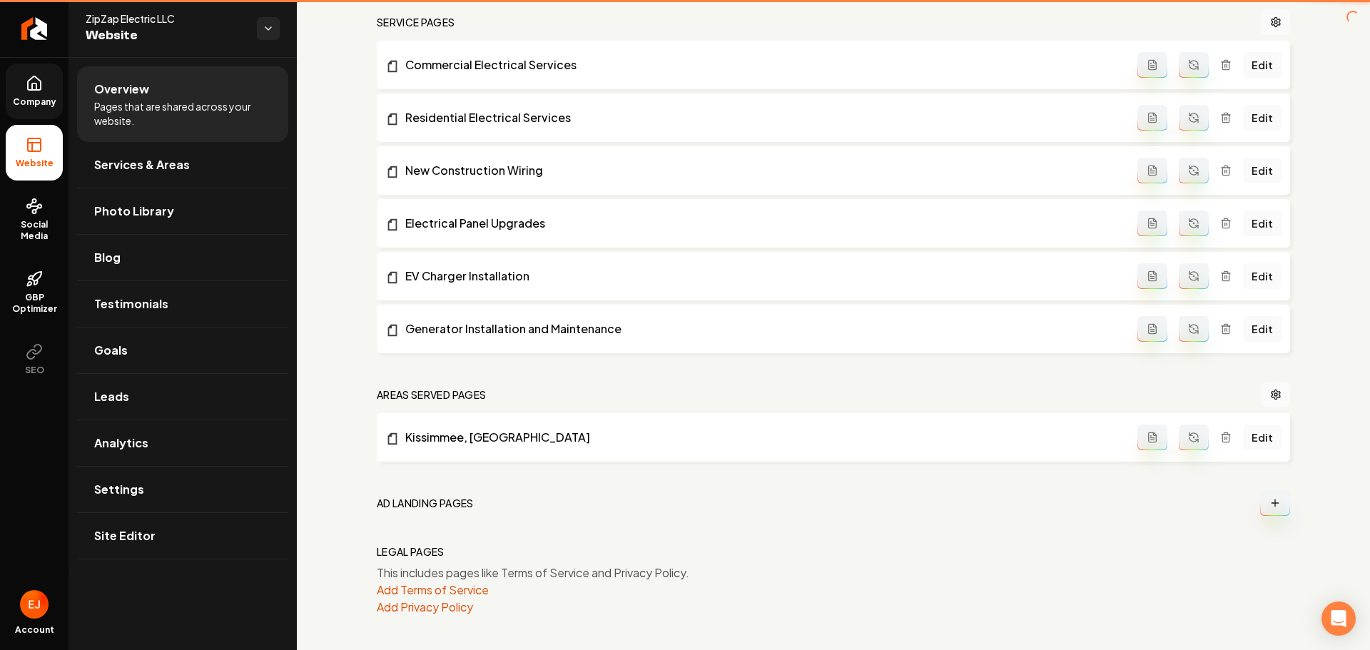
scroll to position [651, 0]
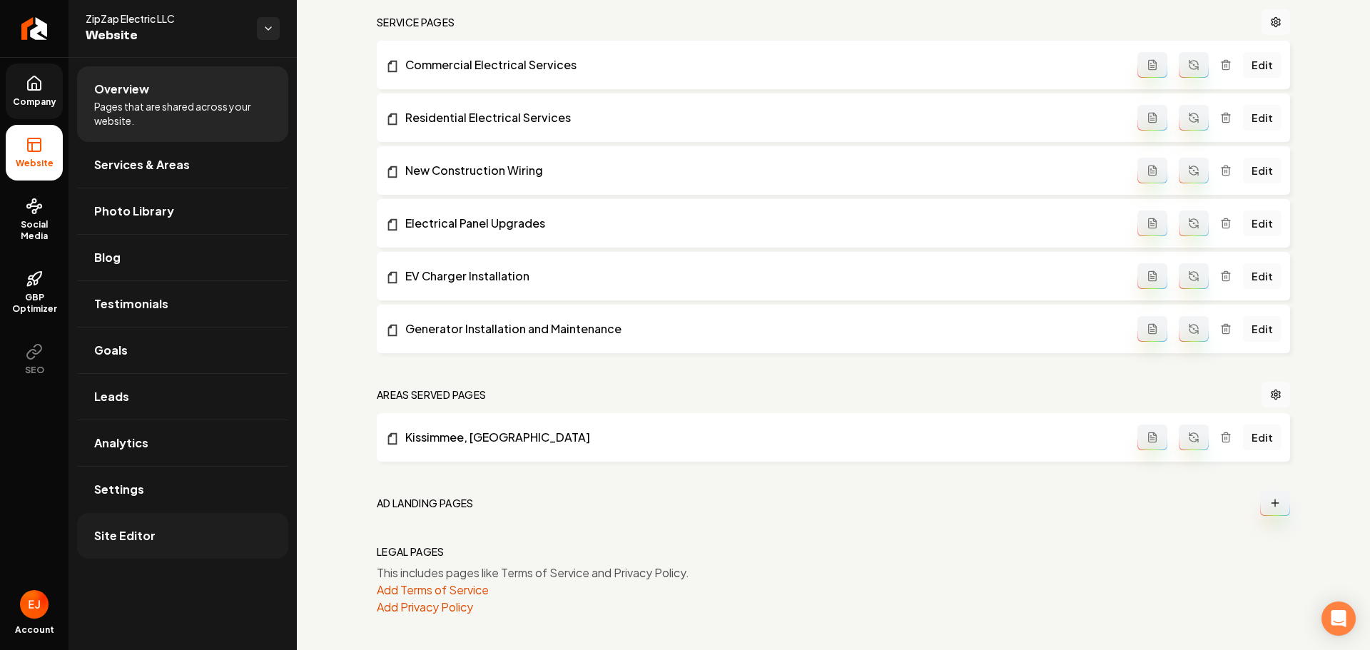
click at [162, 542] on link "Site Editor" at bounding box center [182, 536] width 211 height 46
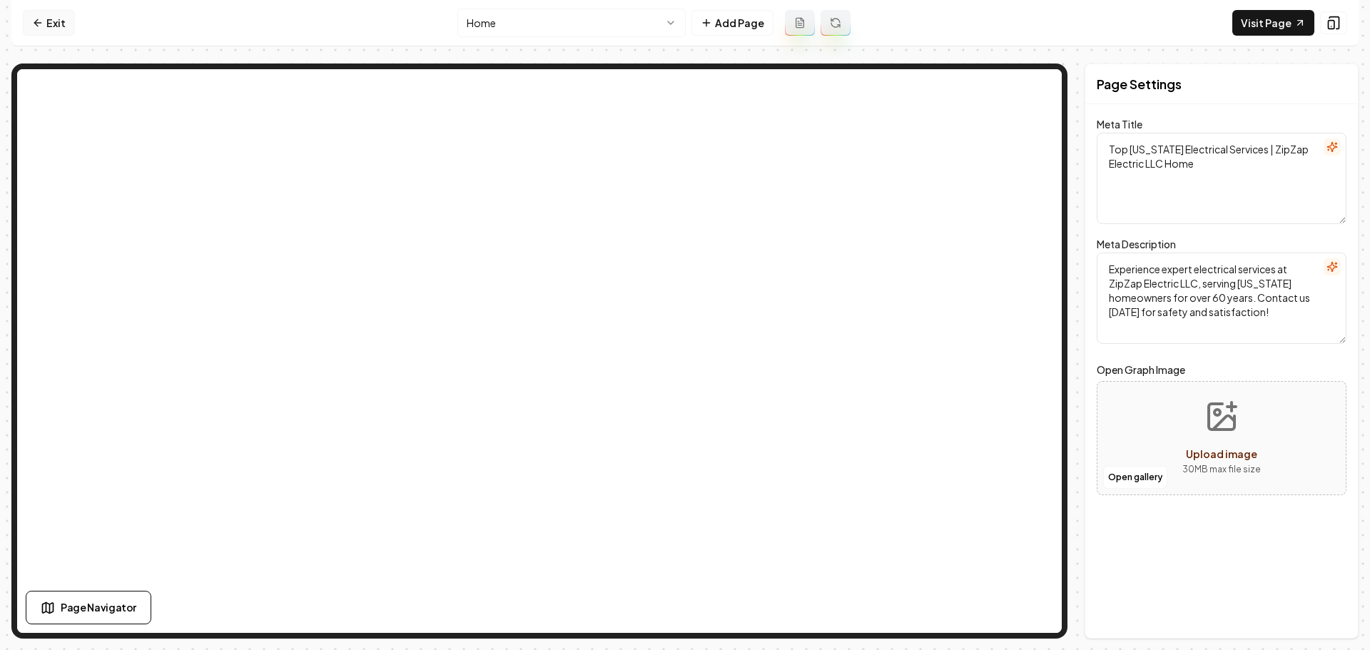
click at [39, 24] on icon at bounding box center [37, 22] width 11 height 11
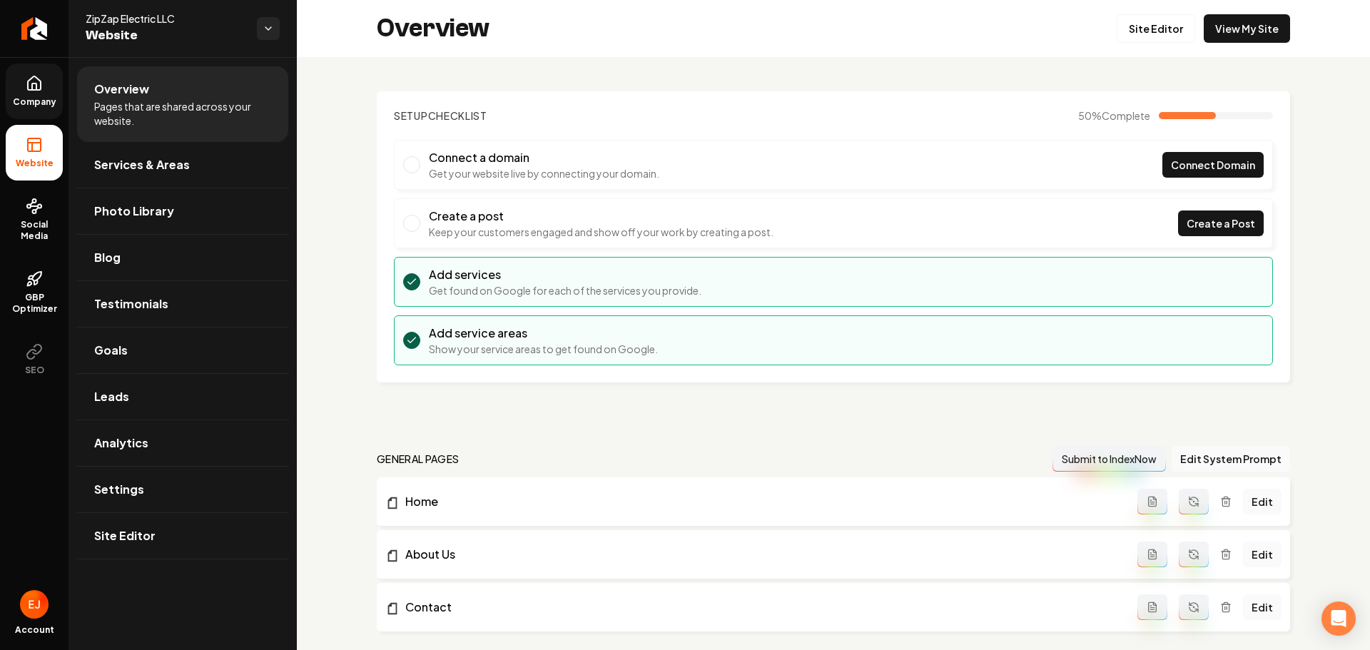
click at [40, 96] on link "Company" at bounding box center [34, 92] width 57 height 56
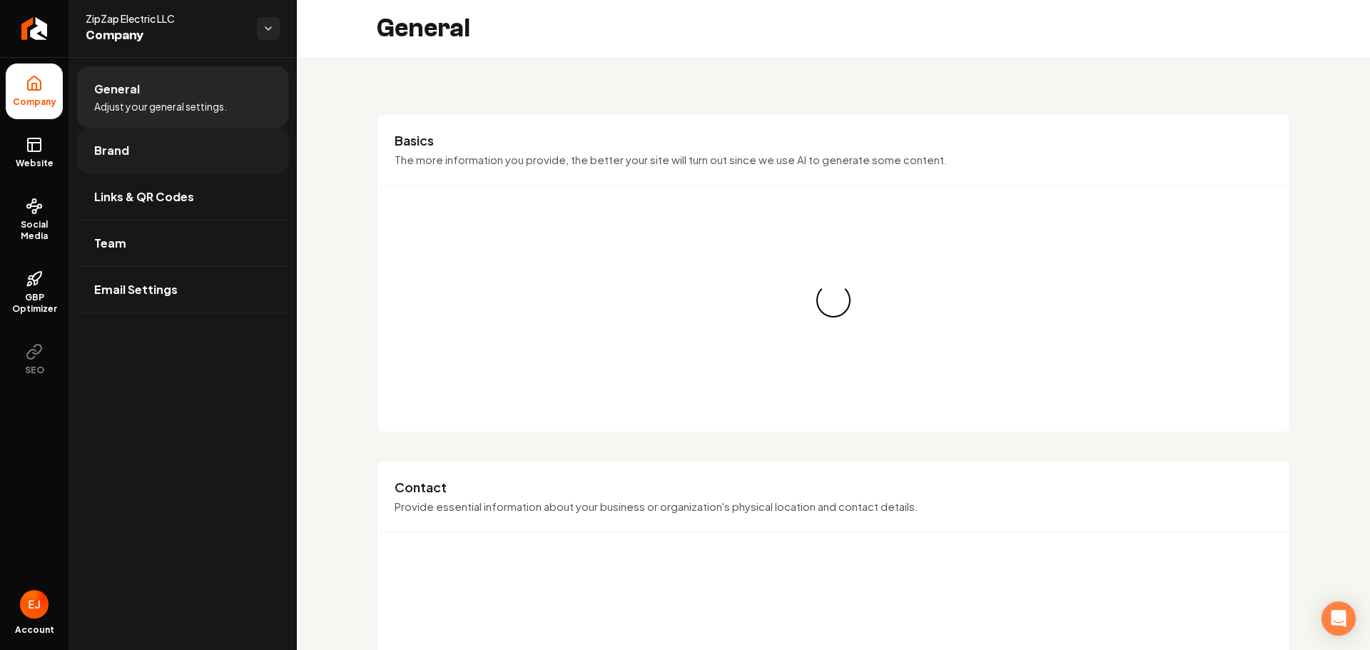
click at [153, 167] on link "Brand" at bounding box center [182, 151] width 211 height 46
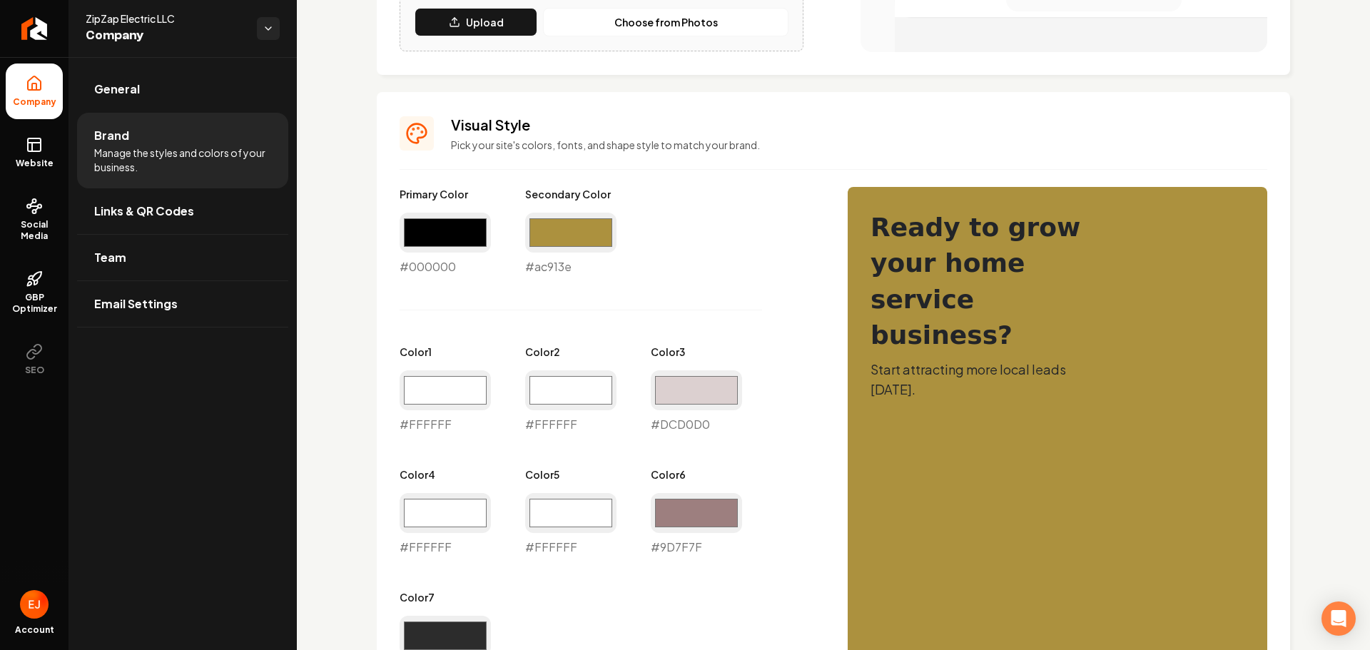
scroll to position [500, 0]
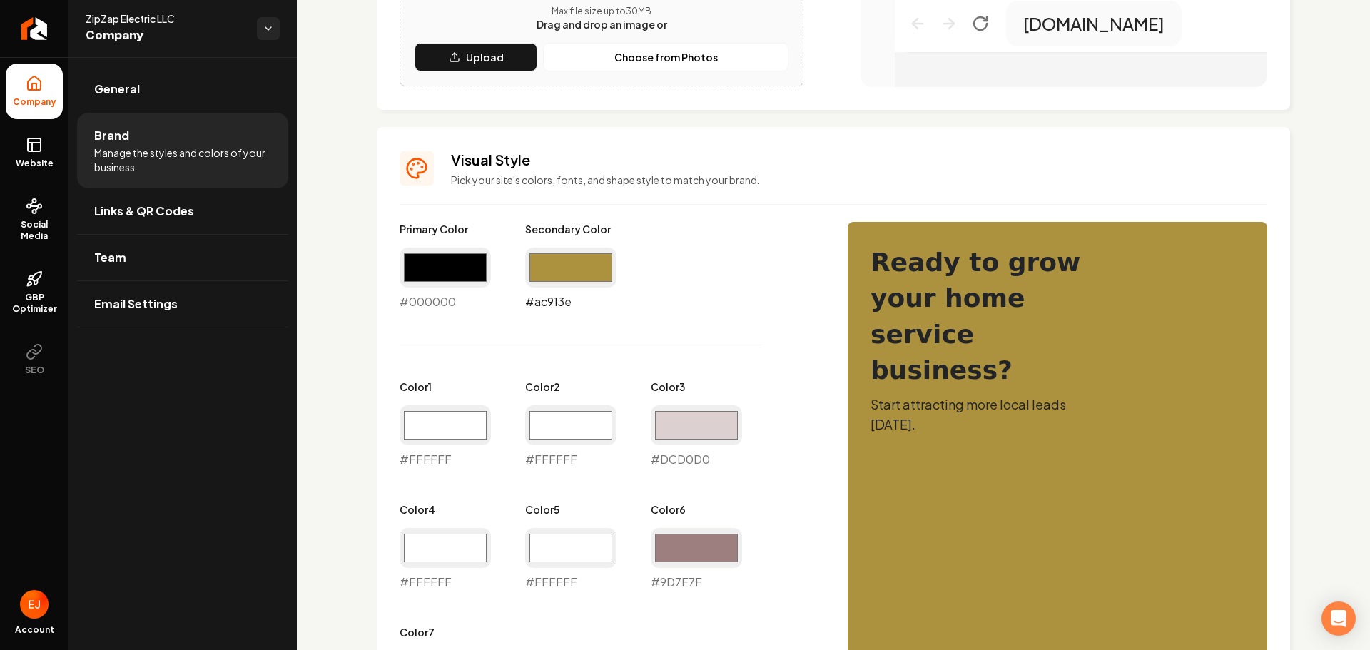
click at [563, 275] on input "#ac913e" at bounding box center [570, 268] width 91 height 40
click at [460, 280] on input "#000000" at bounding box center [445, 268] width 91 height 40
click at [545, 271] on input "#ac913e" at bounding box center [570, 268] width 91 height 40
click at [465, 261] on input "#000000" at bounding box center [445, 268] width 91 height 40
drag, startPoint x: 574, startPoint y: 270, endPoint x: 565, endPoint y: 271, distance: 8.6
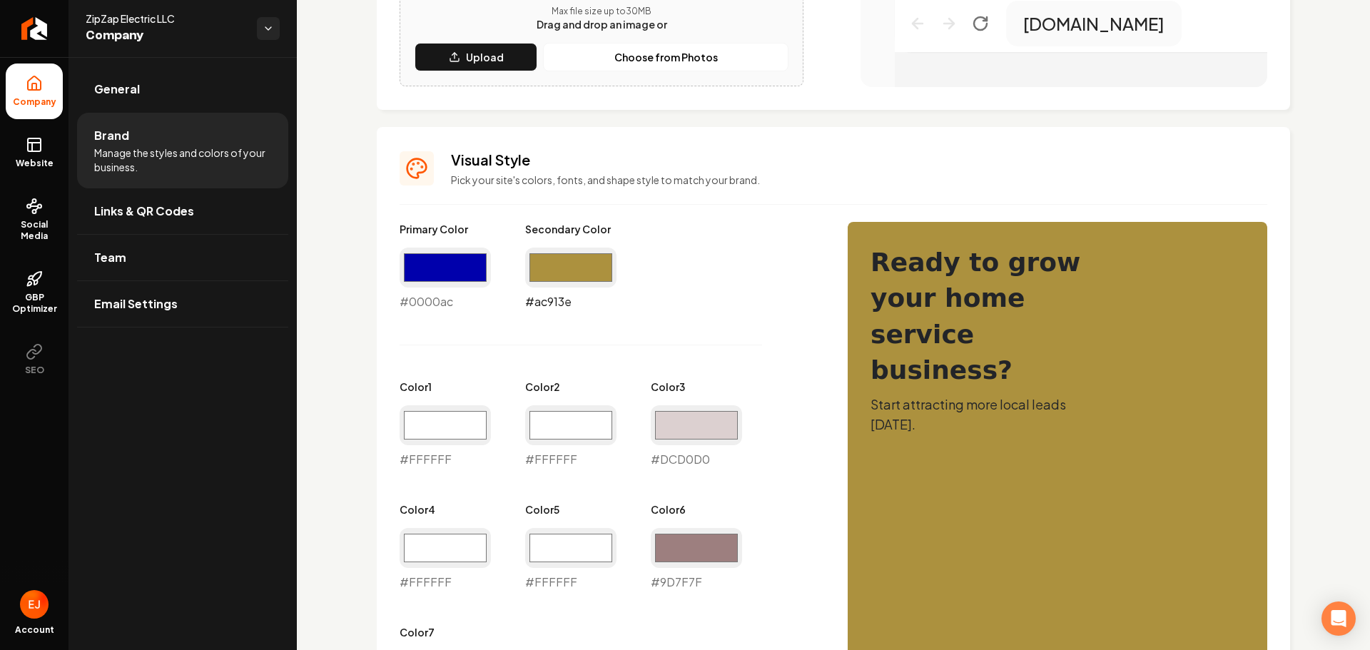
click at [574, 270] on input "#ac913e" at bounding box center [570, 268] width 91 height 40
click at [451, 276] on input "#0000ac" at bounding box center [445, 268] width 91 height 40
type input "#ac913e"
click at [586, 271] on input "#ac913e" at bounding box center [570, 268] width 91 height 40
click at [436, 276] on input "#ac913e" at bounding box center [445, 268] width 91 height 40
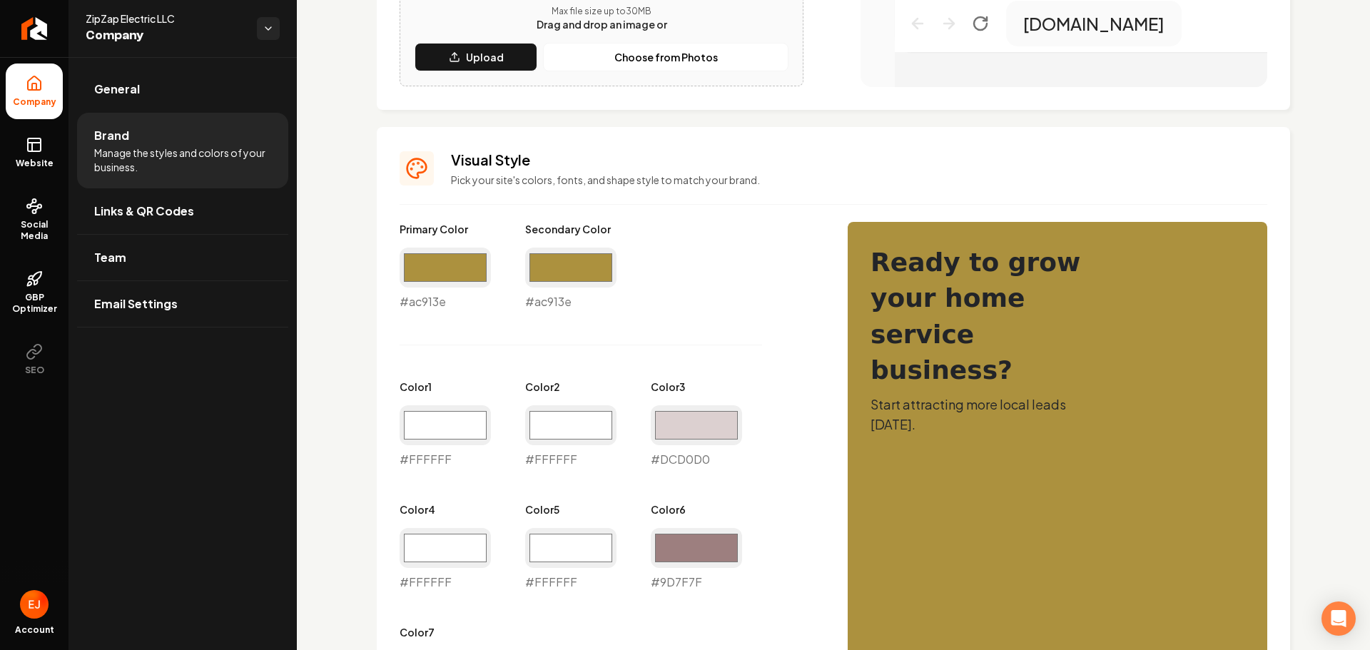
click at [657, 343] on div "Primary Color #ac913e #ac913e Secondary Color #ac913e #ac913e Color 1 #ffffff #…" at bounding box center [610, 468] width 420 height 492
click at [570, 275] on input "#ac913e" at bounding box center [570, 268] width 91 height 40
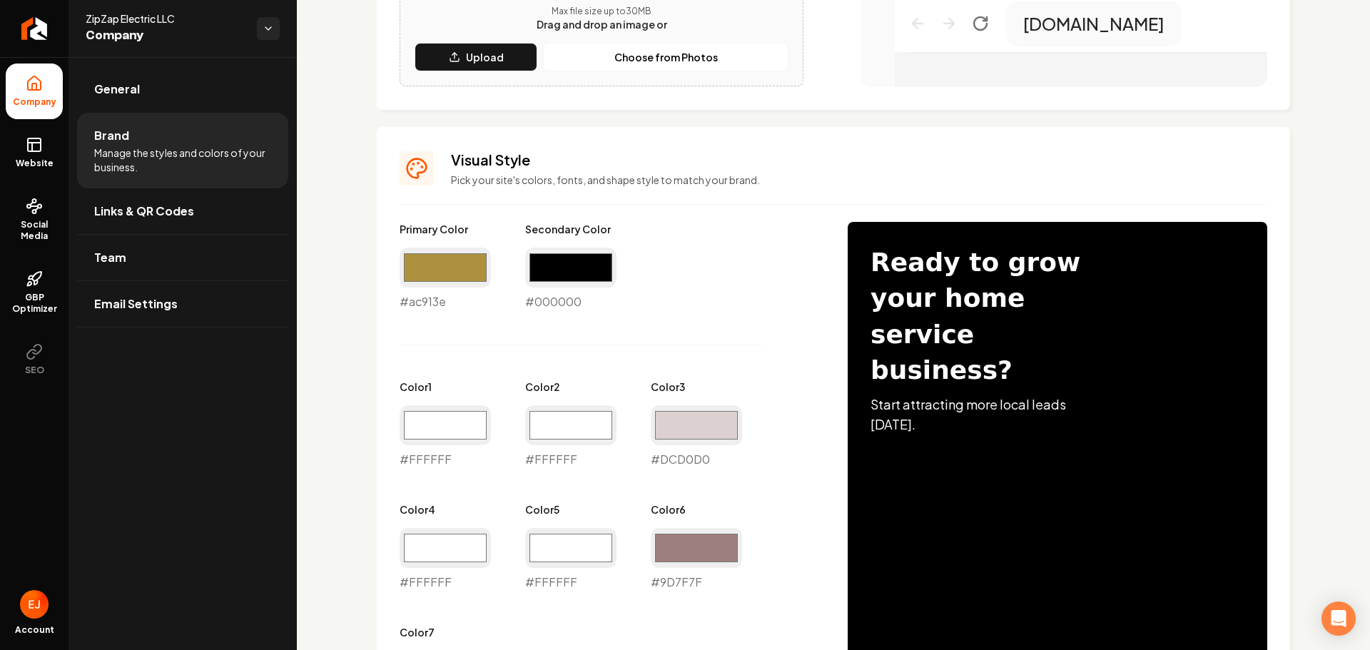
type input "#000000"
click at [721, 317] on div "Primary Color #ac913e #ac913e Secondary Color #000000 #000000 Color 1 #ffffff #…" at bounding box center [610, 468] width 420 height 492
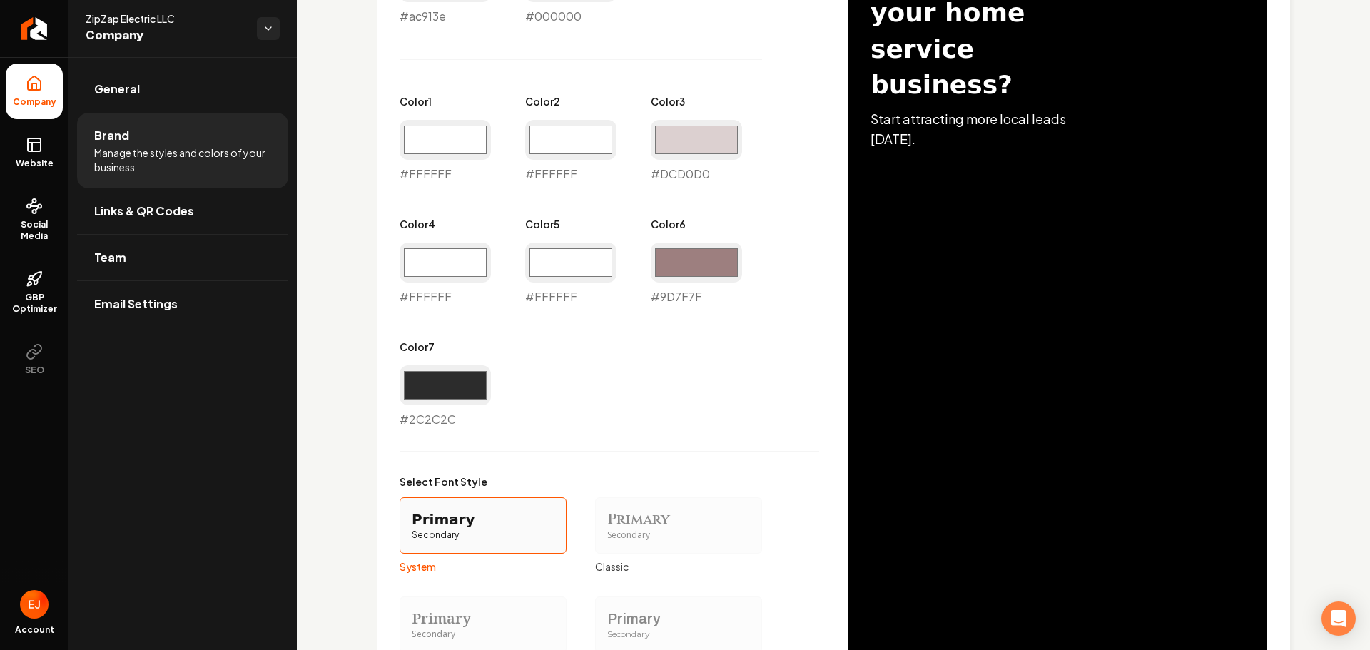
scroll to position [1055, 0]
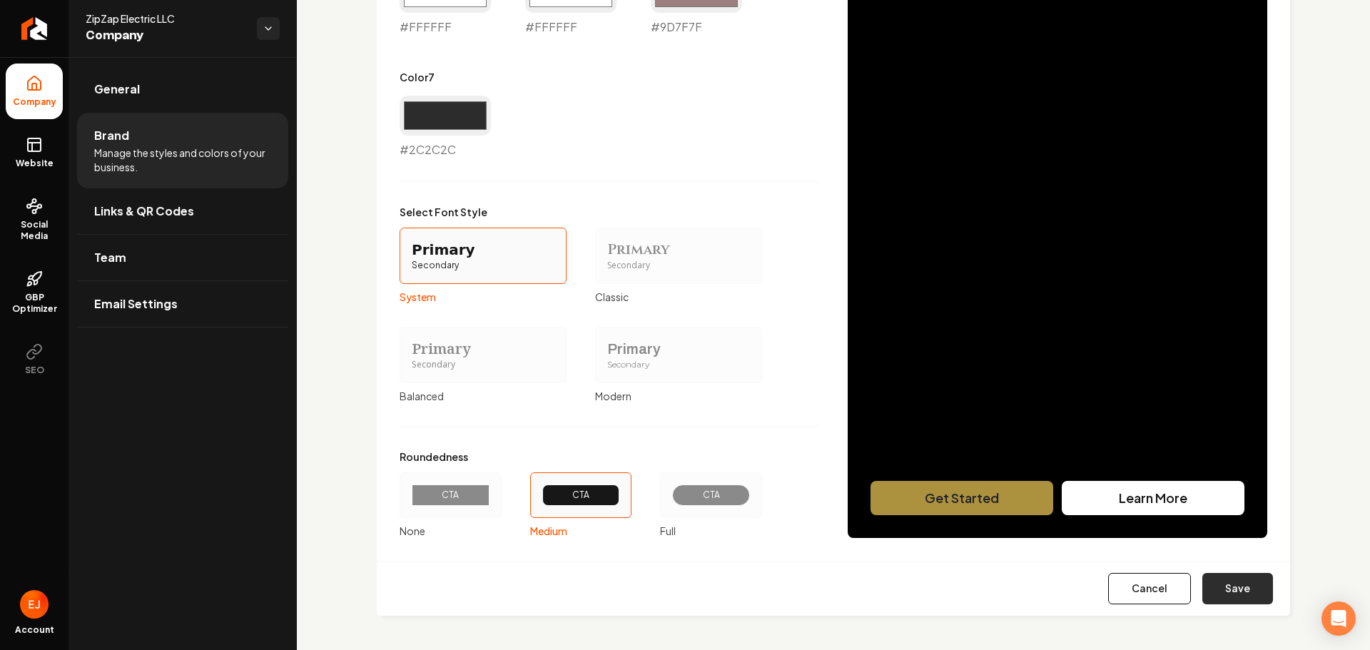
click at [1228, 600] on button "Save" at bounding box center [1238, 588] width 71 height 31
type input "#ffffff"
type input "#dcd0d0"
type input "#ffffff"
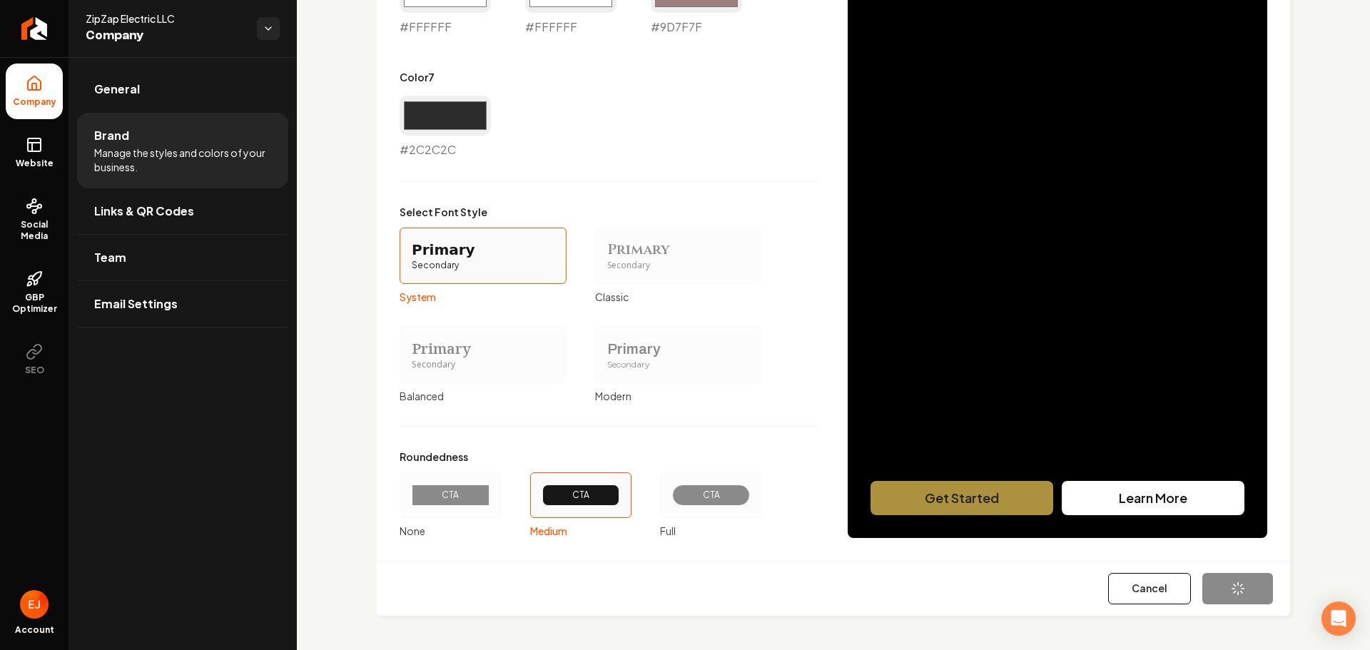
type input "#ffffff"
type input "#9d7f7f"
type input "#2c2c2c"
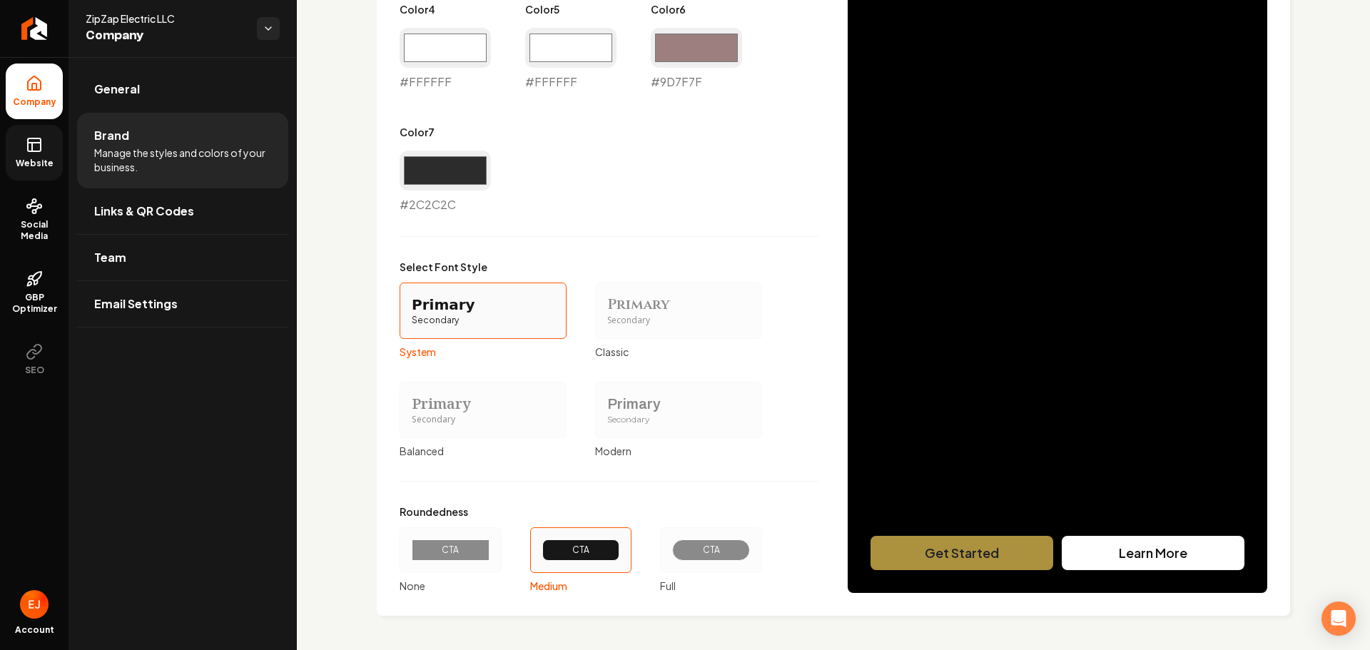
click at [40, 133] on link "Website" at bounding box center [34, 153] width 57 height 56
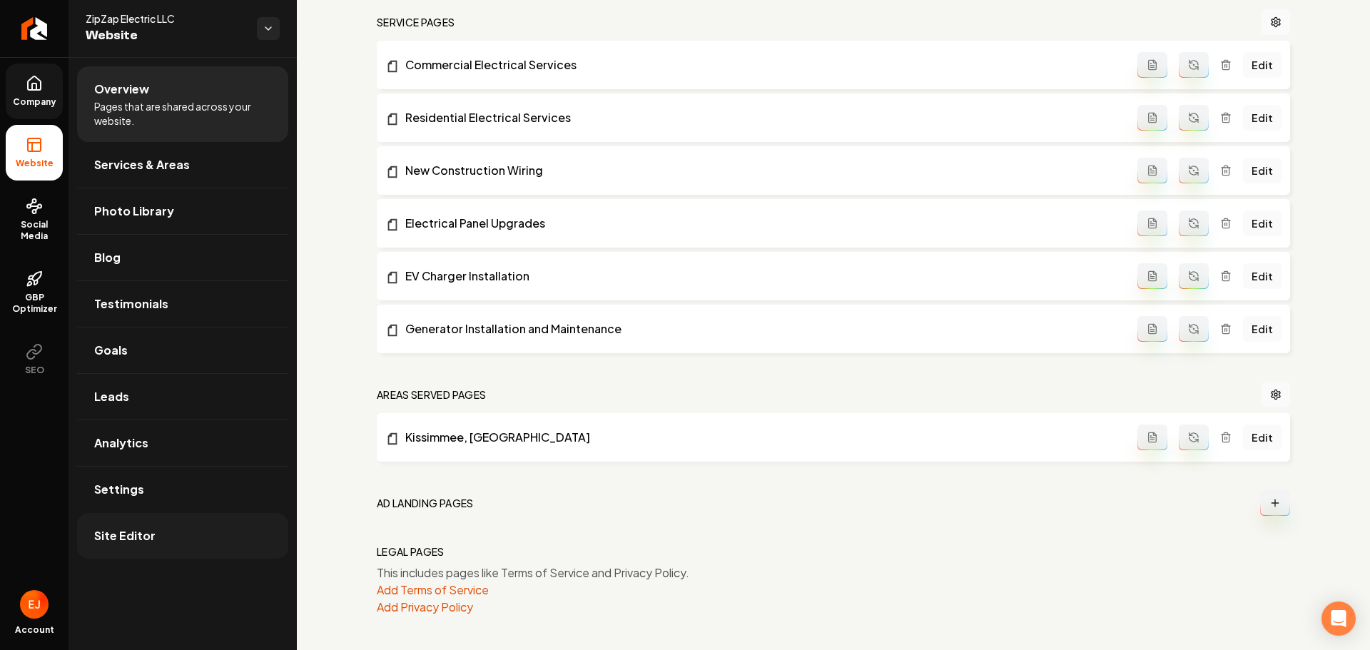
click at [131, 537] on span "Site Editor" at bounding box center [124, 535] width 61 height 17
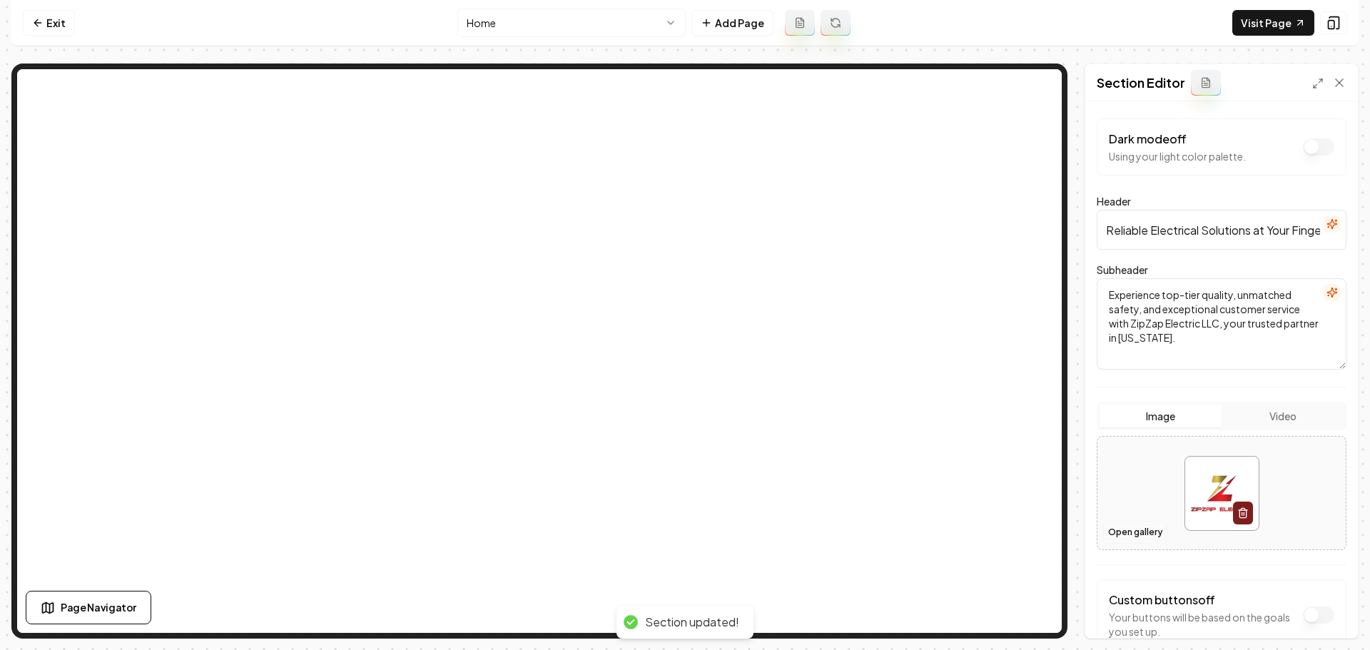
click at [1148, 527] on button "Open gallery" at bounding box center [1135, 532] width 64 height 23
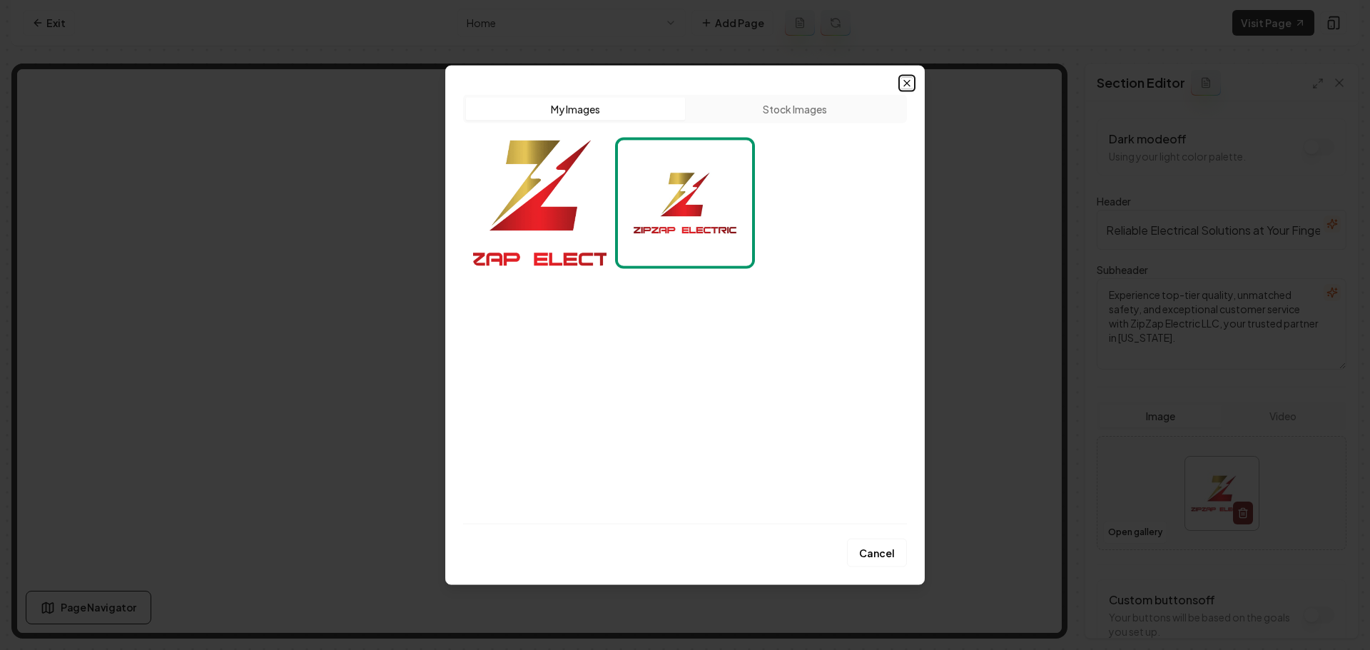
click at [910, 84] on icon "button" at bounding box center [906, 82] width 11 height 11
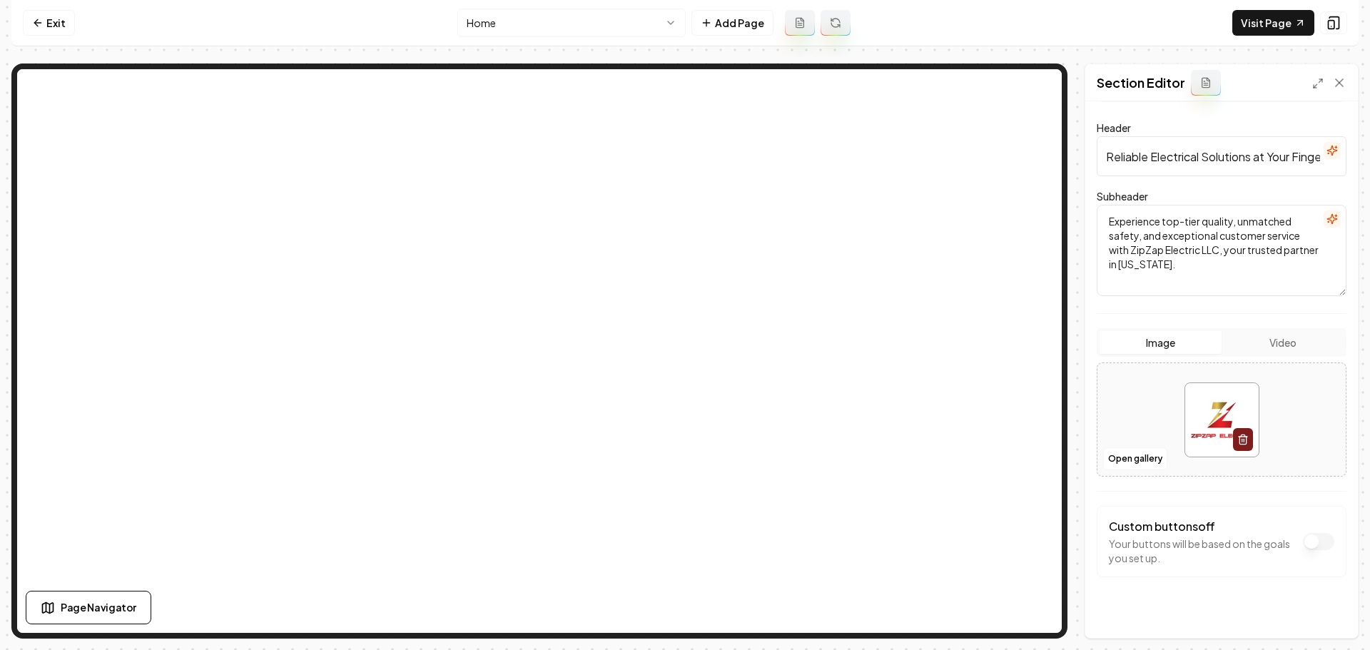
scroll to position [87, 0]
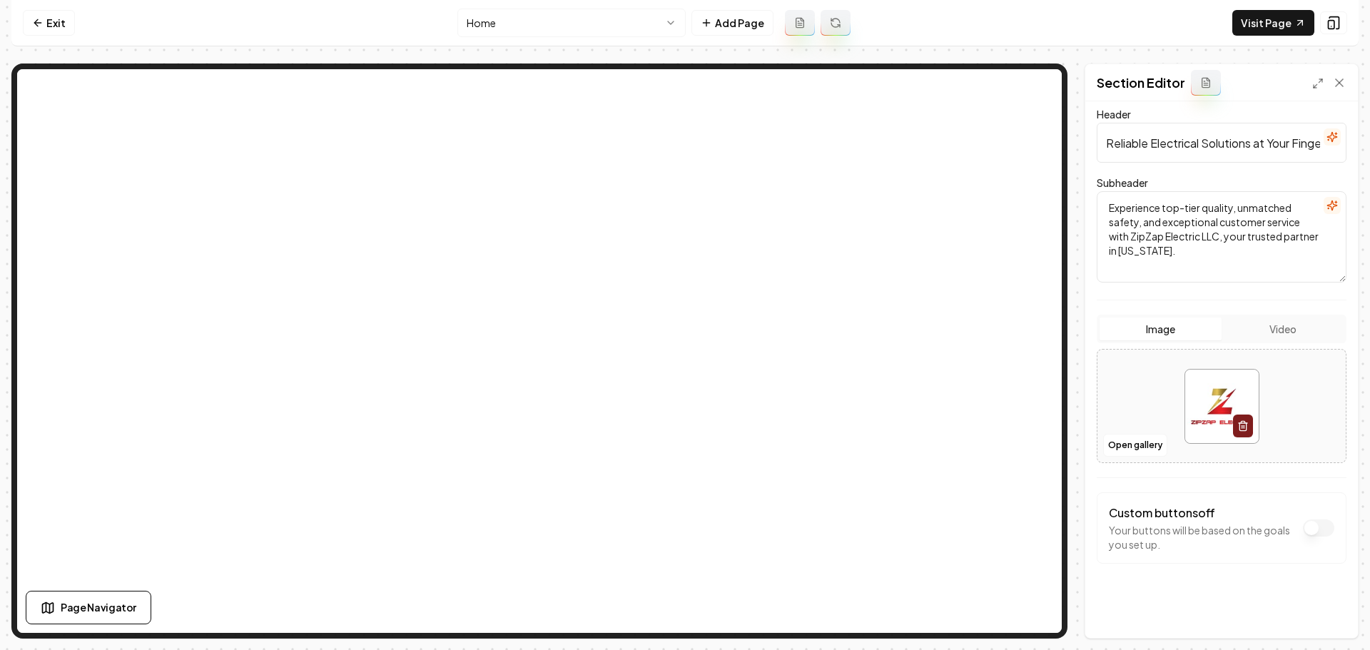
click at [1206, 385] on img at bounding box center [1222, 407] width 74 height 74
type input "**********"
click at [1315, 615] on button "Save" at bounding box center [1326, 614] width 42 height 26
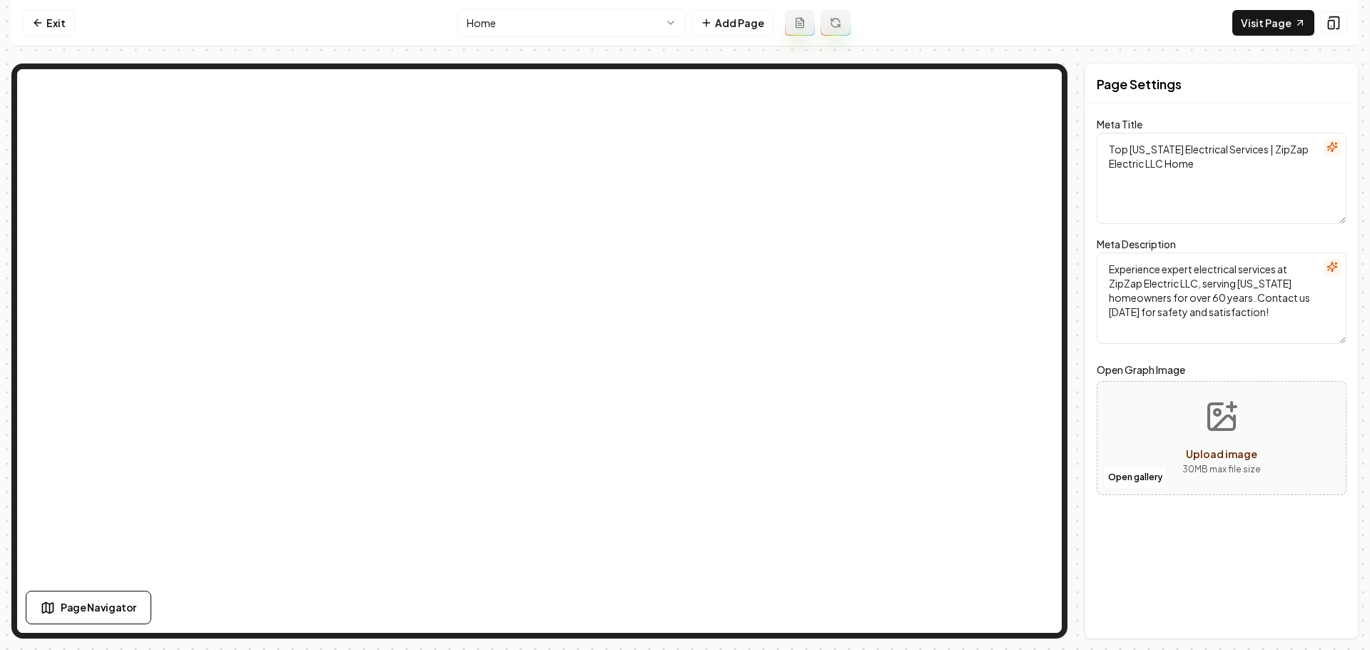
scroll to position [0, 0]
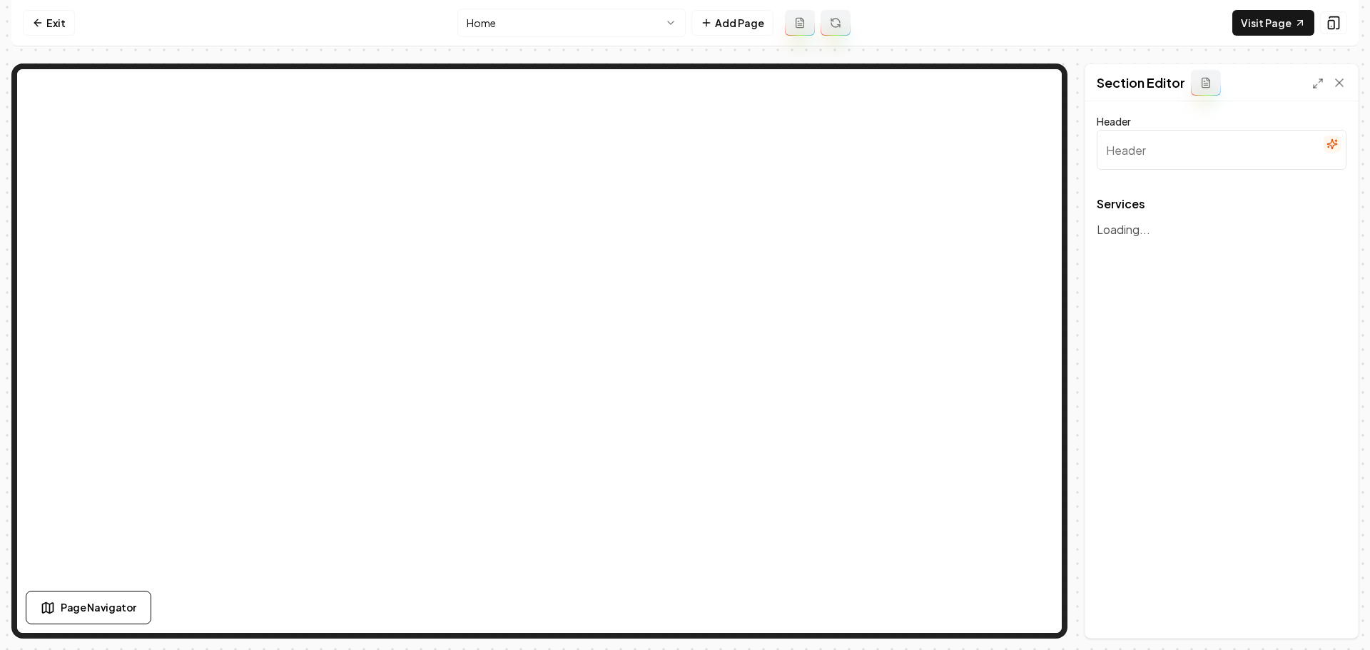
type input "Comprehensive Electrical Solutions"
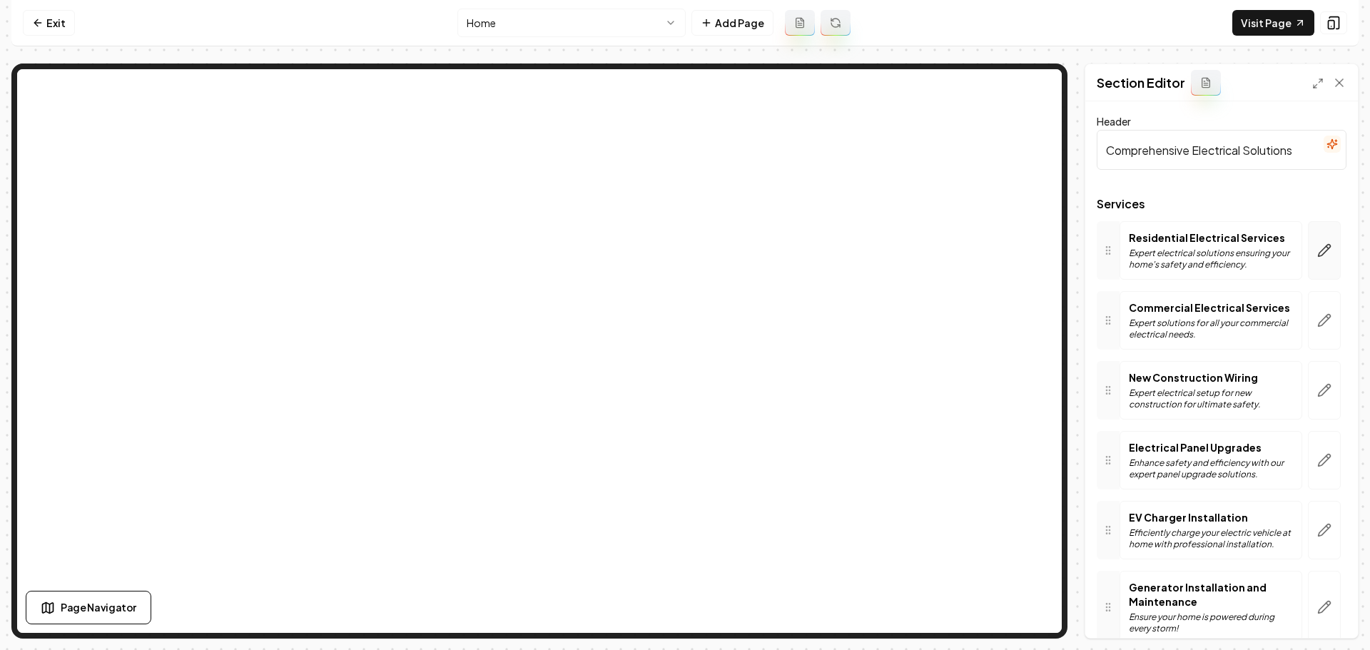
click at [1317, 255] on icon "button" at bounding box center [1324, 250] width 14 height 14
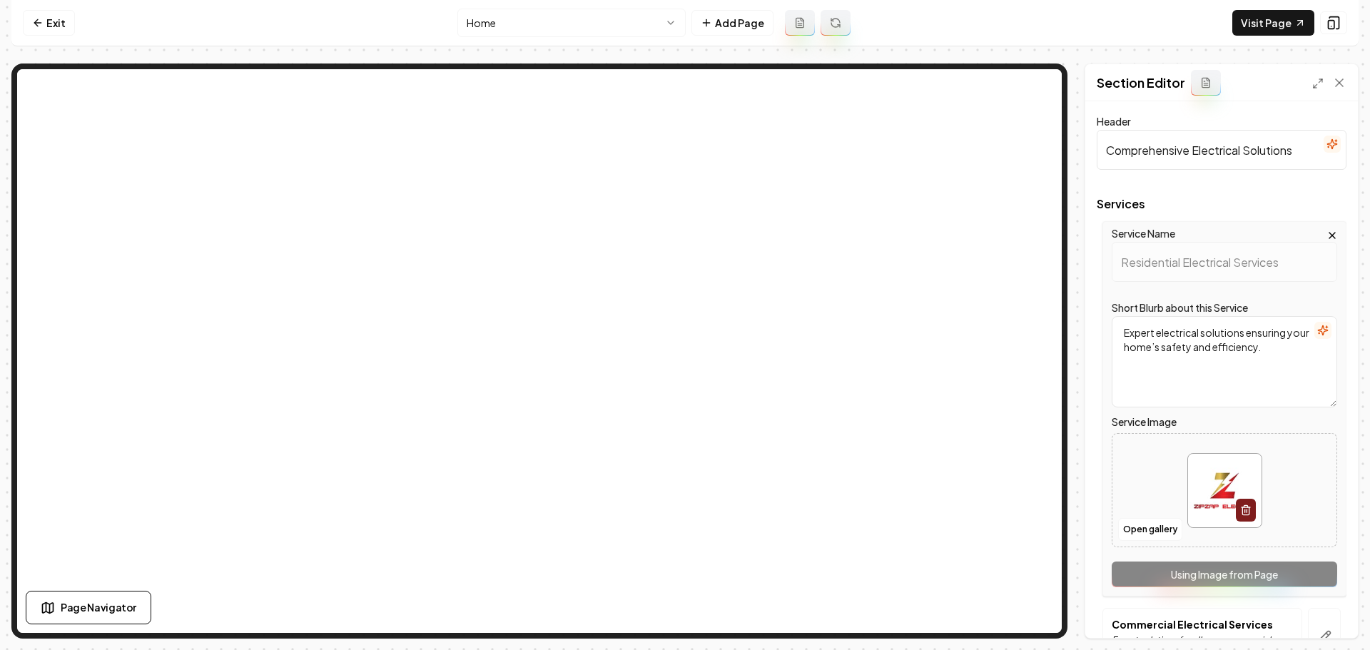
click at [1228, 477] on img at bounding box center [1225, 491] width 74 height 74
type input "**********"
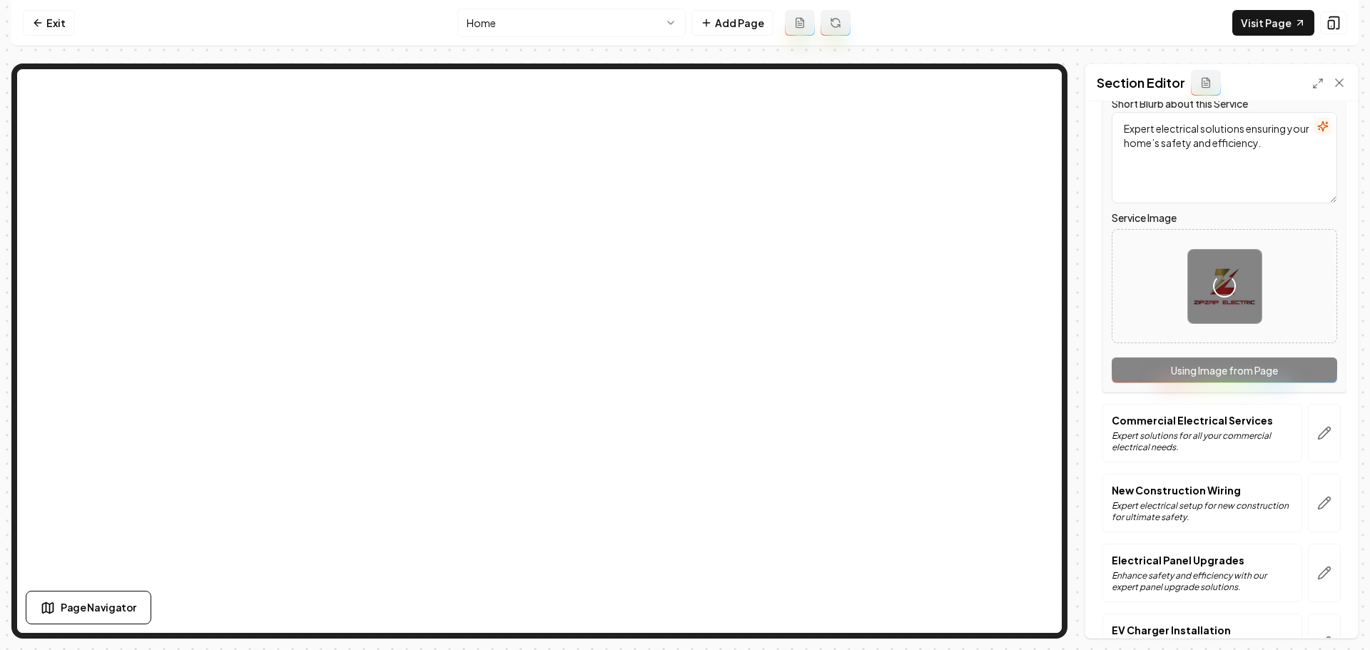
scroll to position [285, 0]
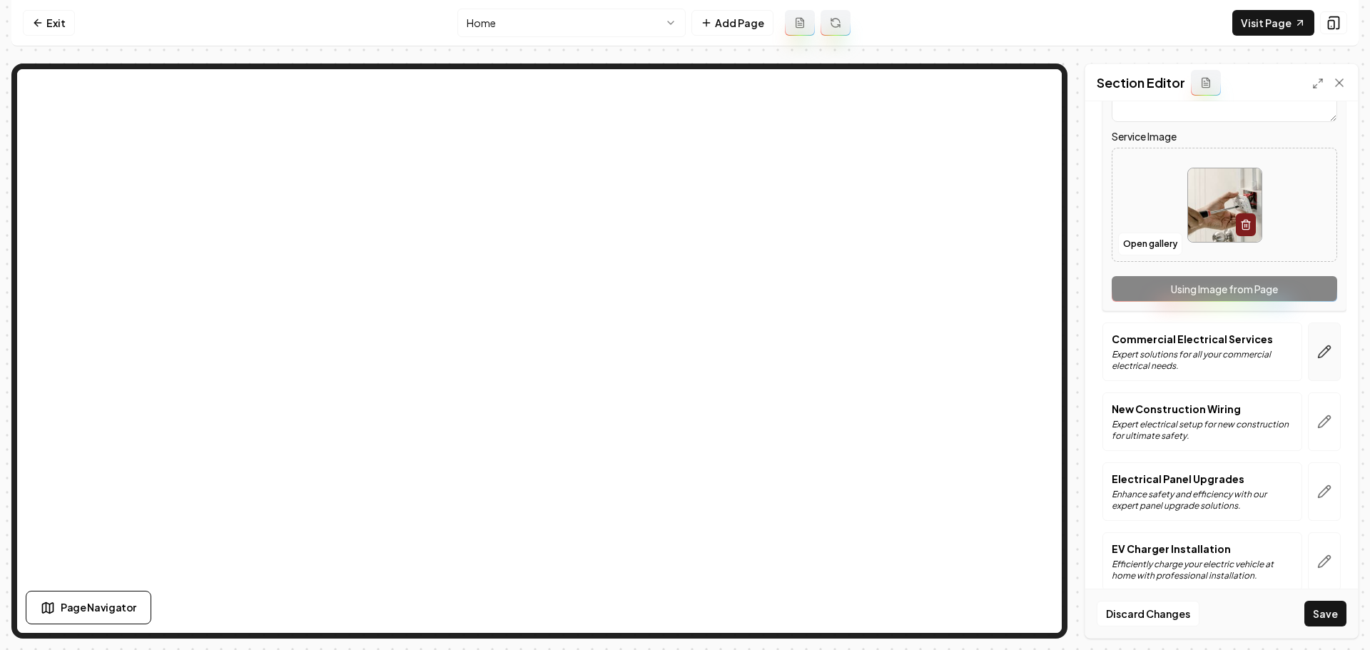
click at [1327, 355] on button "button" at bounding box center [1324, 352] width 33 height 59
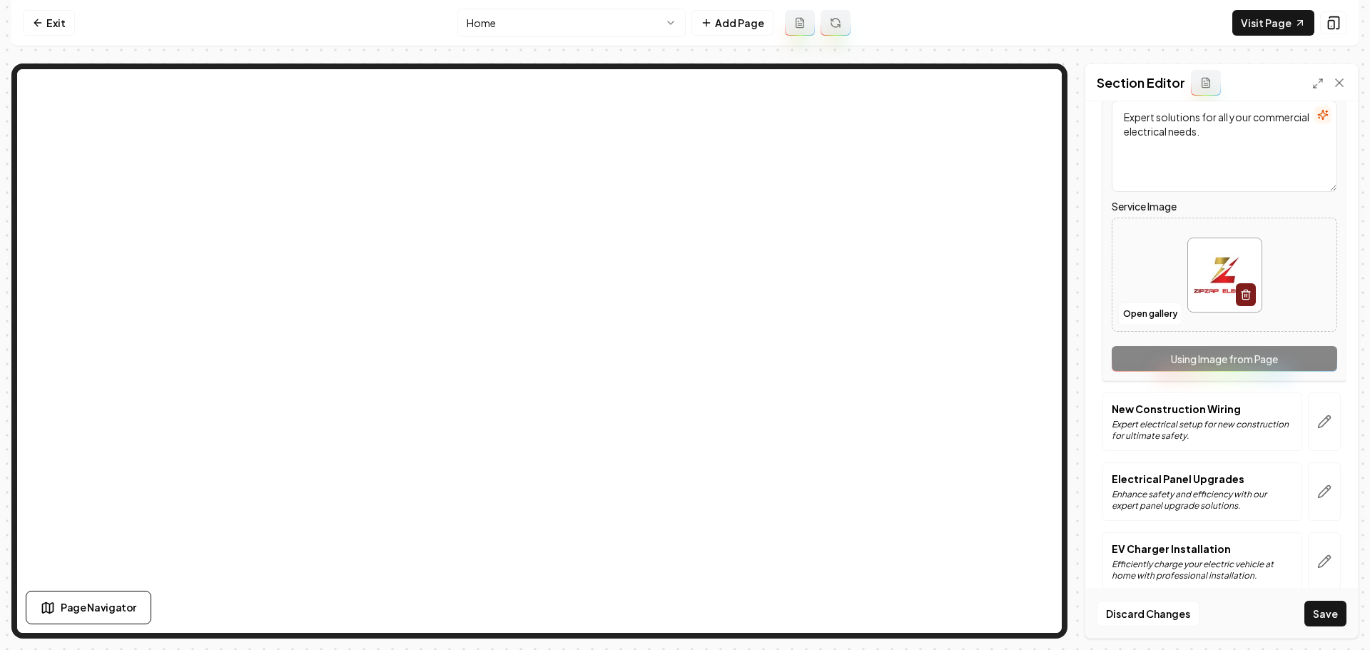
click at [1210, 275] on img at bounding box center [1225, 275] width 74 height 74
type input "**********"
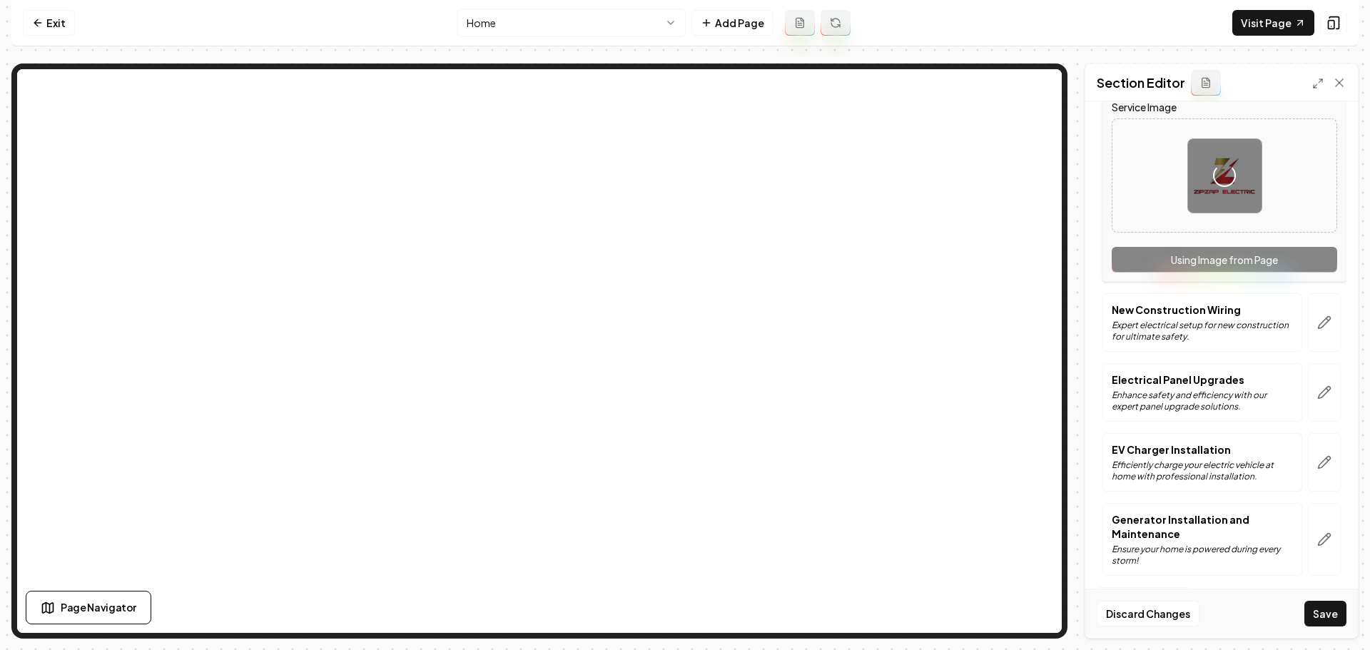
scroll to position [388, 0]
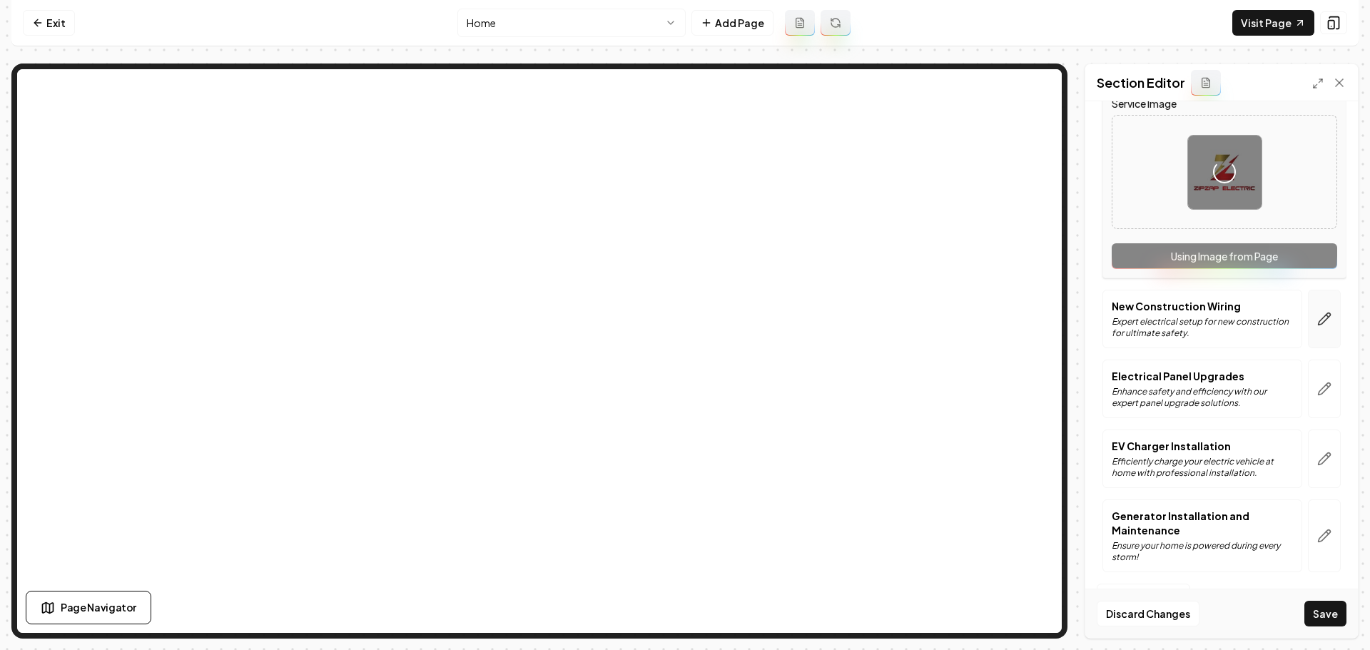
click at [1324, 325] on button "button" at bounding box center [1324, 319] width 33 height 59
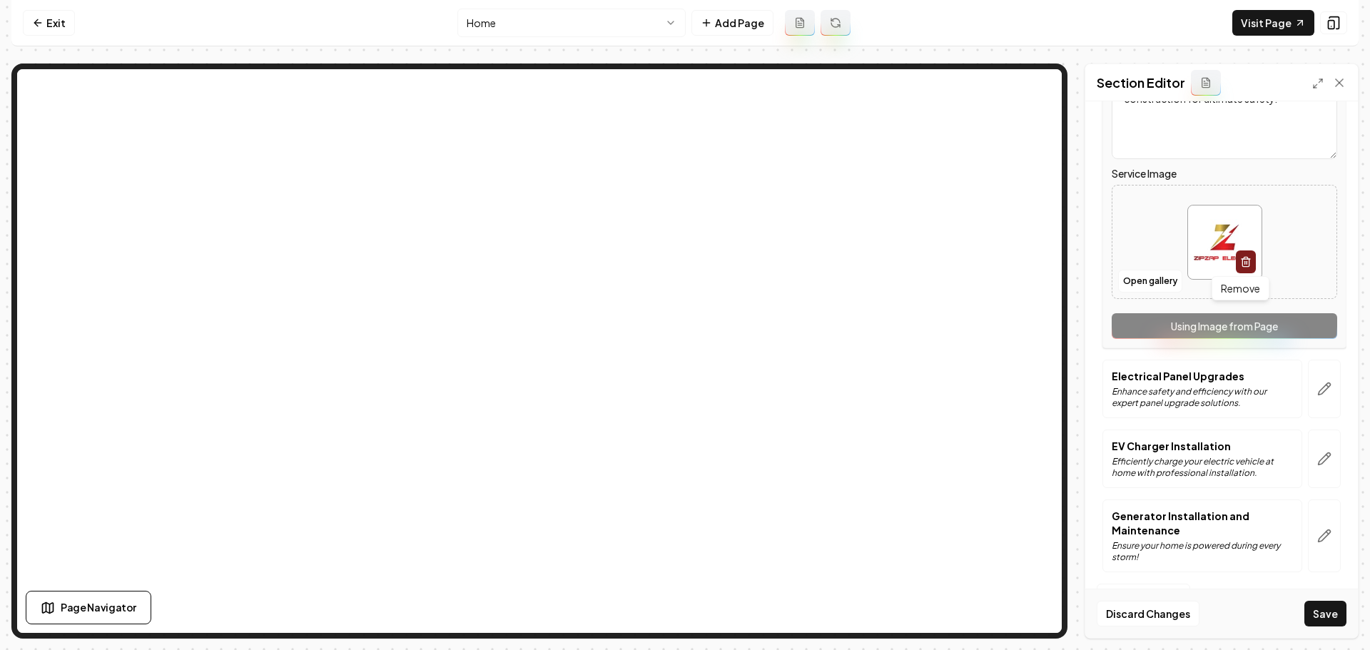
click at [1200, 237] on img at bounding box center [1225, 243] width 74 height 74
type input "**********"
click at [1317, 392] on icon "button" at bounding box center [1324, 389] width 14 height 14
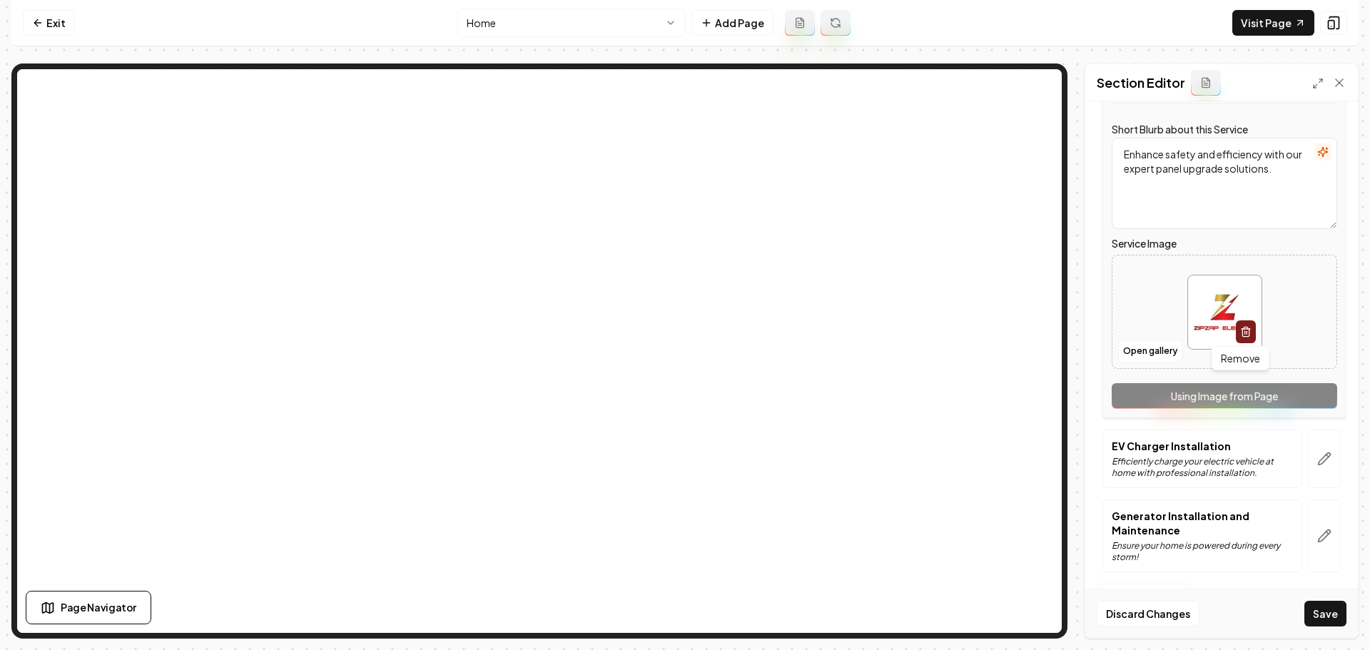
click at [1204, 293] on img at bounding box center [1225, 312] width 74 height 74
type input "**********"
click at [1317, 465] on icon "button" at bounding box center [1324, 459] width 14 height 14
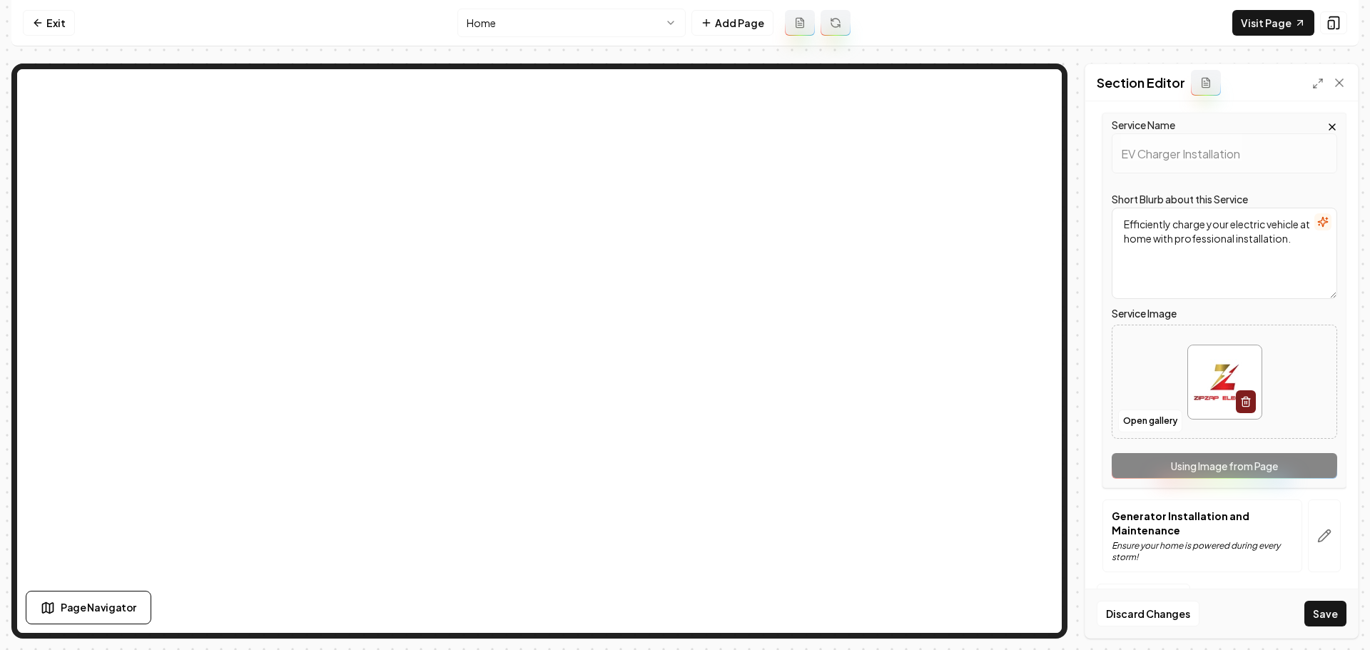
click at [1209, 388] on img at bounding box center [1225, 382] width 74 height 74
type input "**********"
click at [1318, 544] on button "button" at bounding box center [1324, 536] width 33 height 73
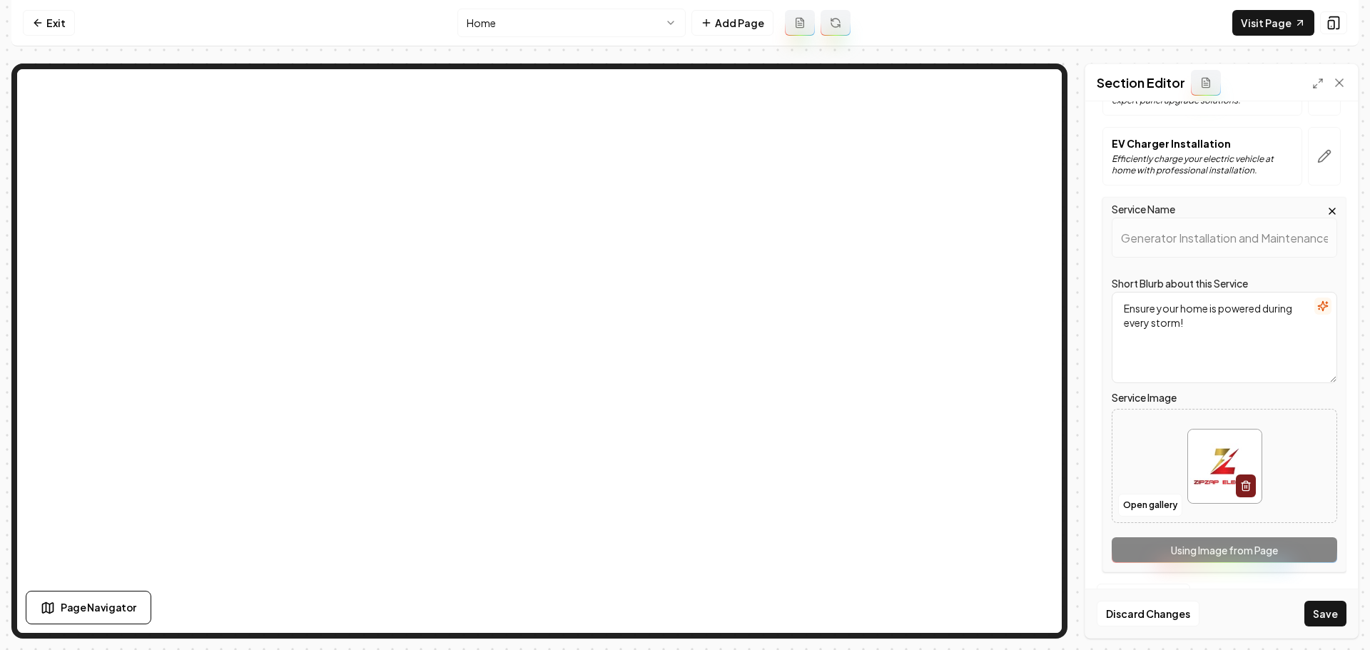
click at [1203, 460] on img at bounding box center [1225, 467] width 74 height 74
type input "**********"
click at [1335, 620] on button "Save" at bounding box center [1326, 614] width 42 height 26
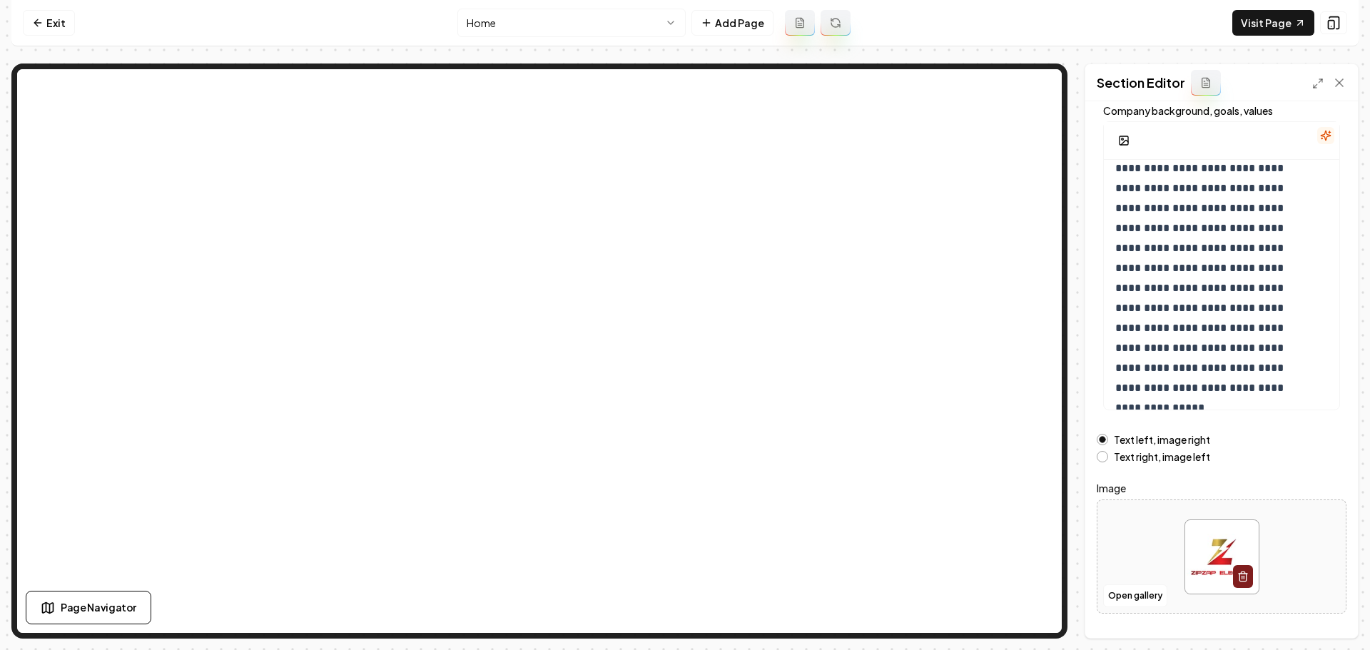
scroll to position [121, 0]
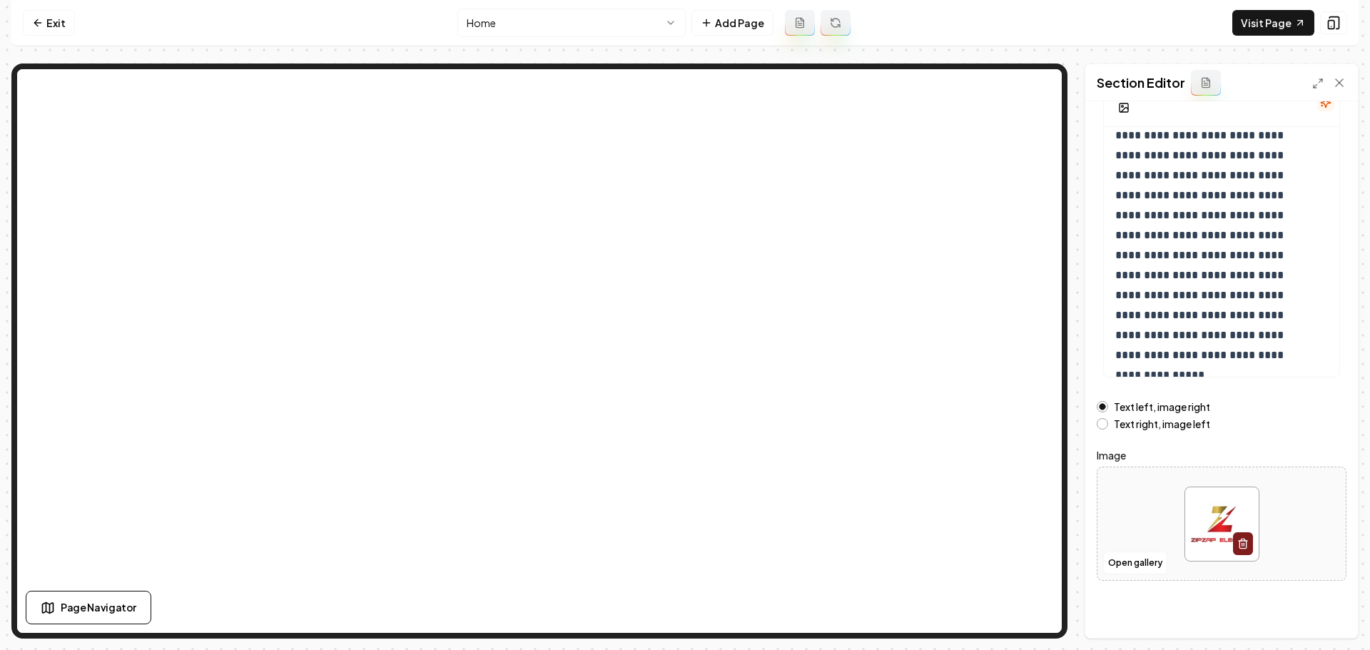
click at [1222, 518] on img at bounding box center [1222, 524] width 74 height 74
type input "**********"
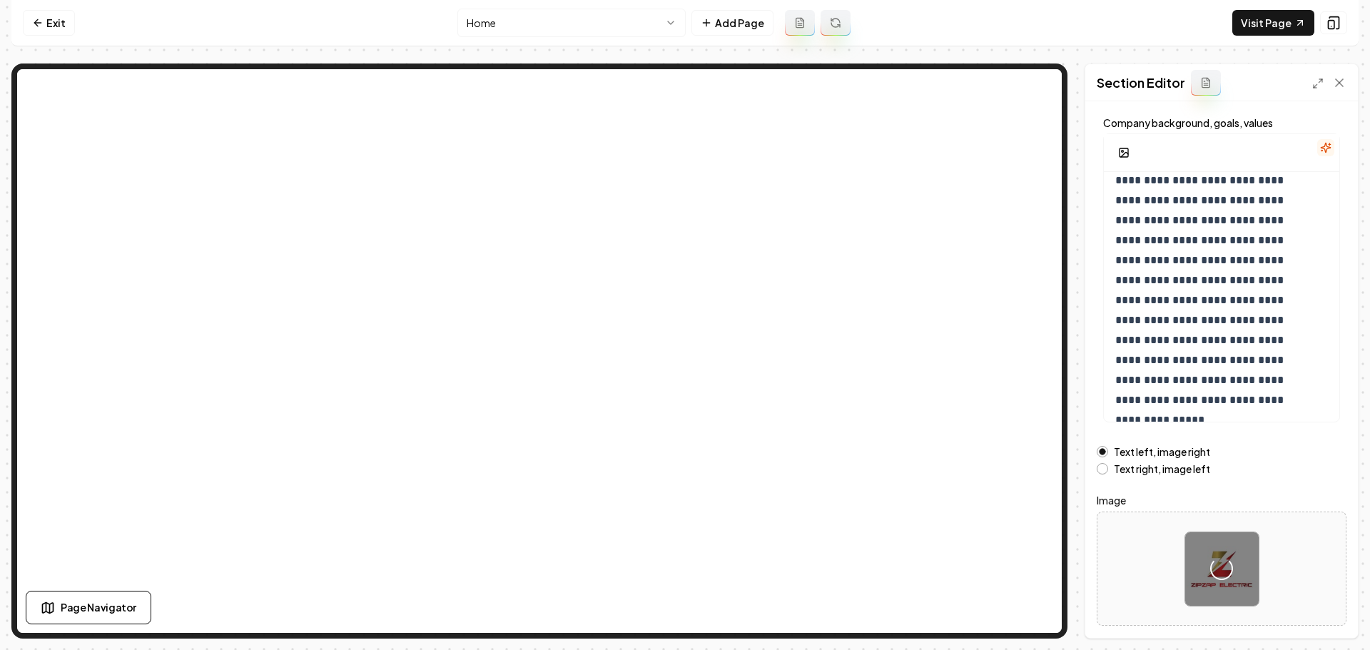
scroll to position [0, 0]
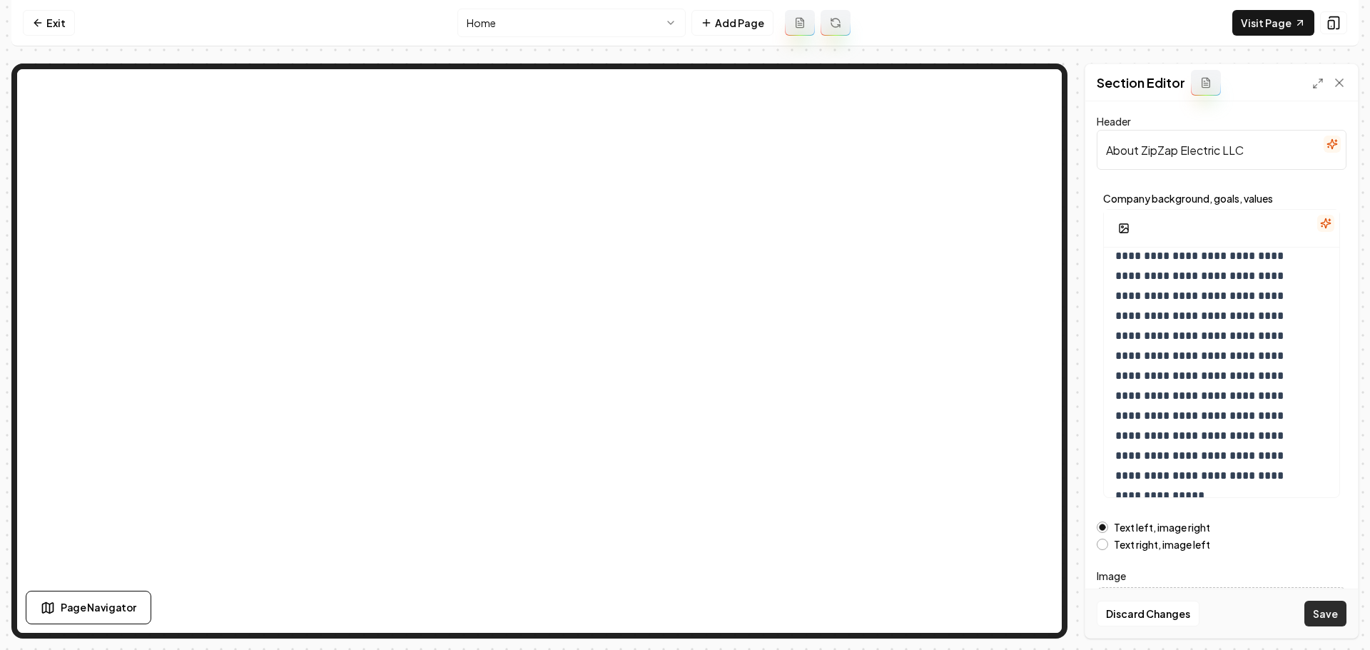
click at [1330, 617] on button "Save" at bounding box center [1326, 614] width 42 height 26
click at [1282, 24] on link "Visit Page" at bounding box center [1274, 23] width 82 height 26
click at [47, 20] on link "Exit" at bounding box center [49, 23] width 52 height 26
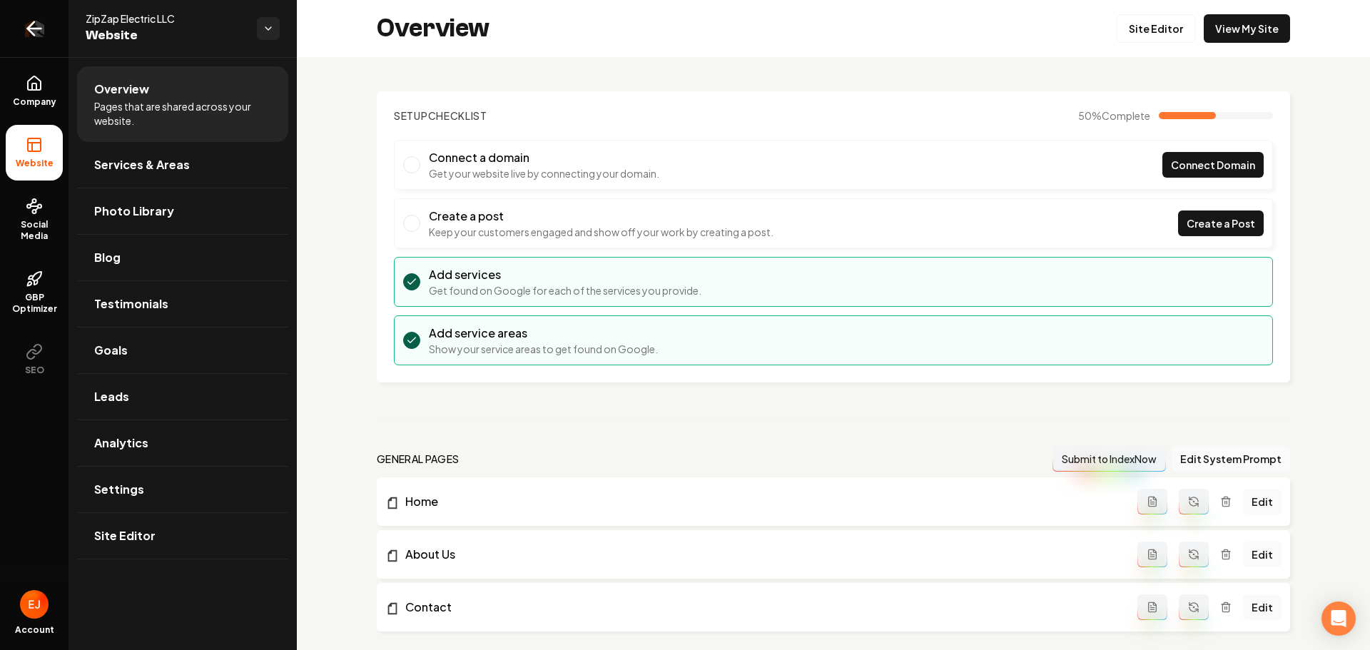
click at [43, 29] on icon "Return to dashboard" at bounding box center [34, 28] width 23 height 23
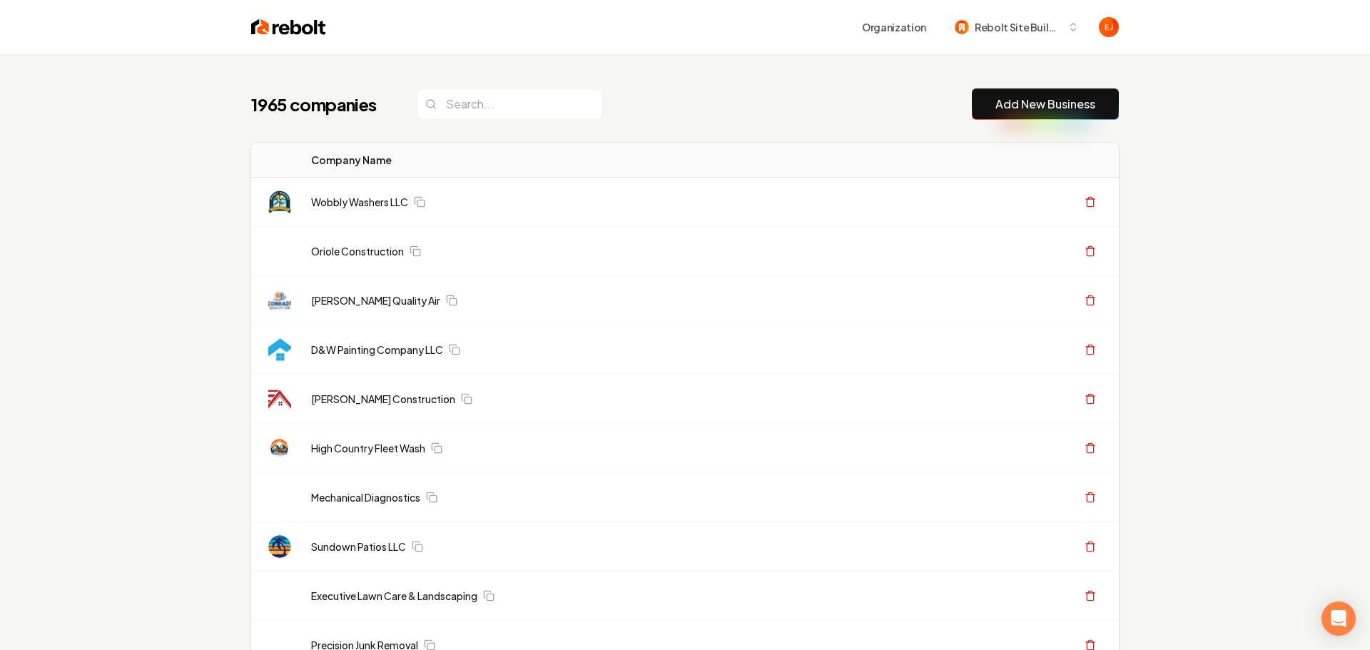
click at [1038, 105] on link "Add New Business" at bounding box center [1046, 104] width 100 height 17
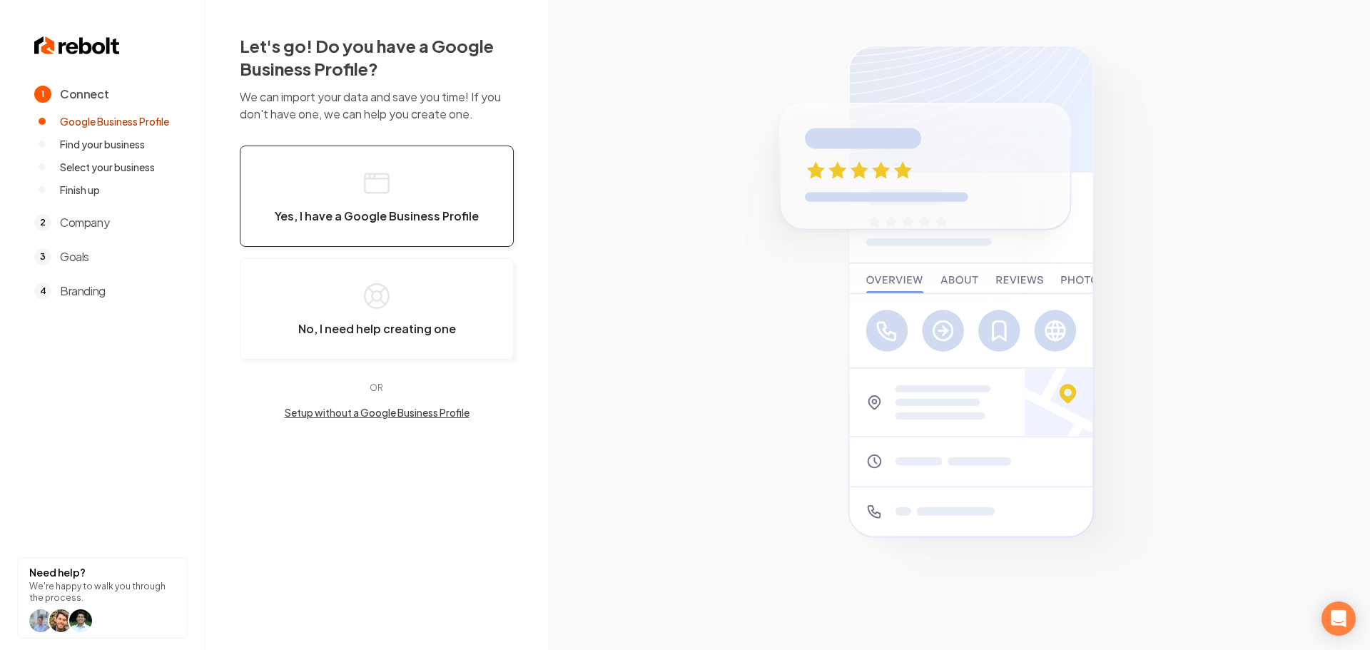
click at [382, 166] on button "Yes, I have a Google Business Profile" at bounding box center [377, 196] width 274 height 101
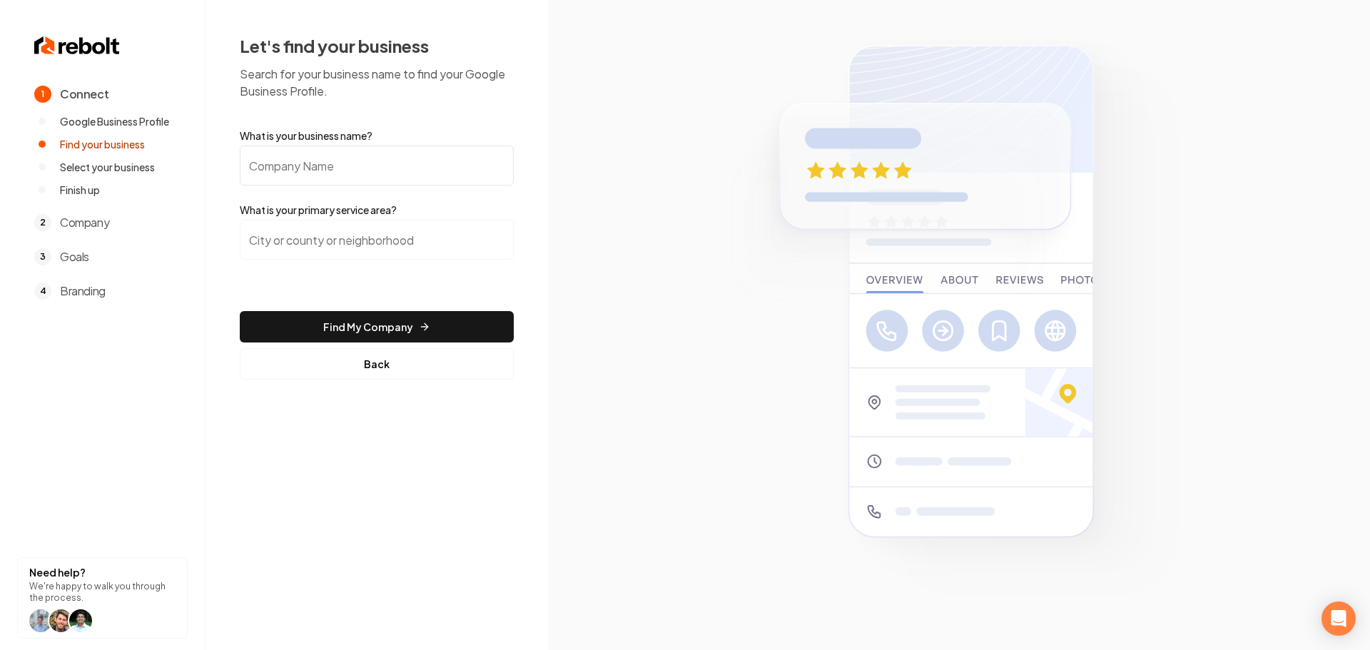
click at [354, 165] on input "What is your business name?" at bounding box center [377, 166] width 274 height 40
drag, startPoint x: 425, startPoint y: 169, endPoint x: 413, endPoint y: 171, distance: 11.5
click at [424, 169] on input "What is your business name?" at bounding box center [377, 166] width 274 height 40
paste input "Colburn Electric"
type input "Colburn Electric"
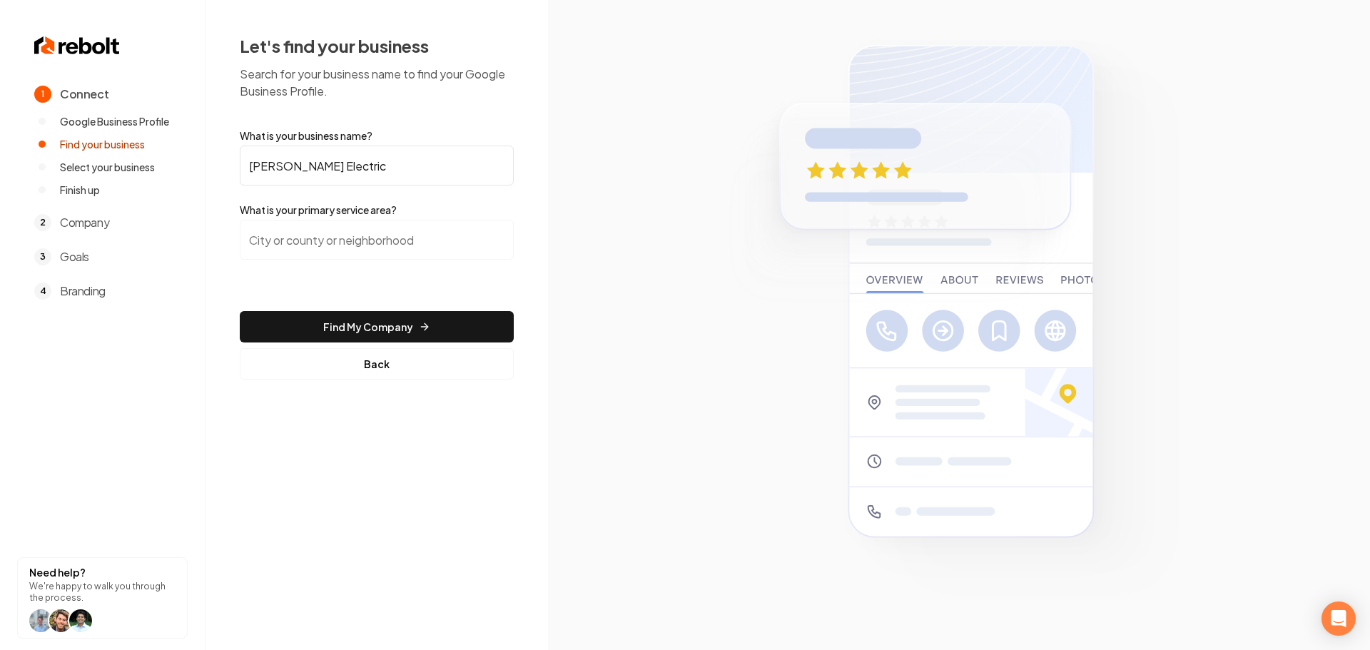
click at [323, 253] on input "search" at bounding box center [377, 240] width 274 height 40
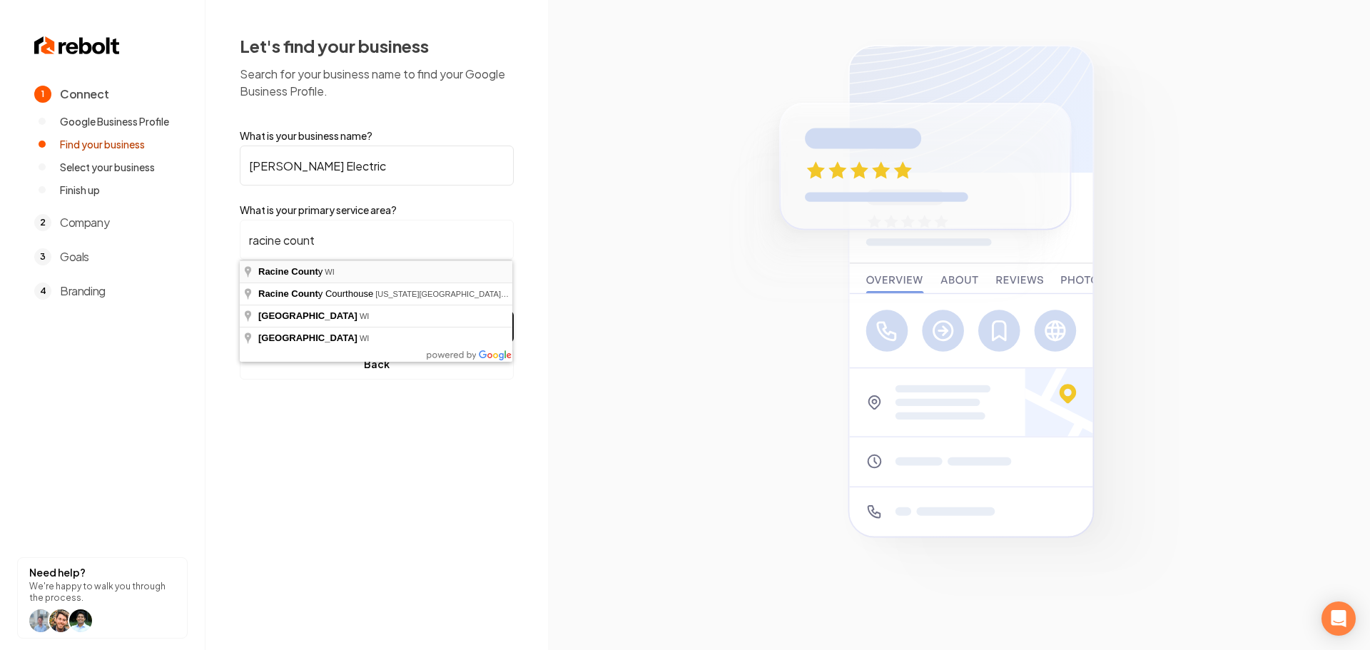
type input "Racine County, WI"
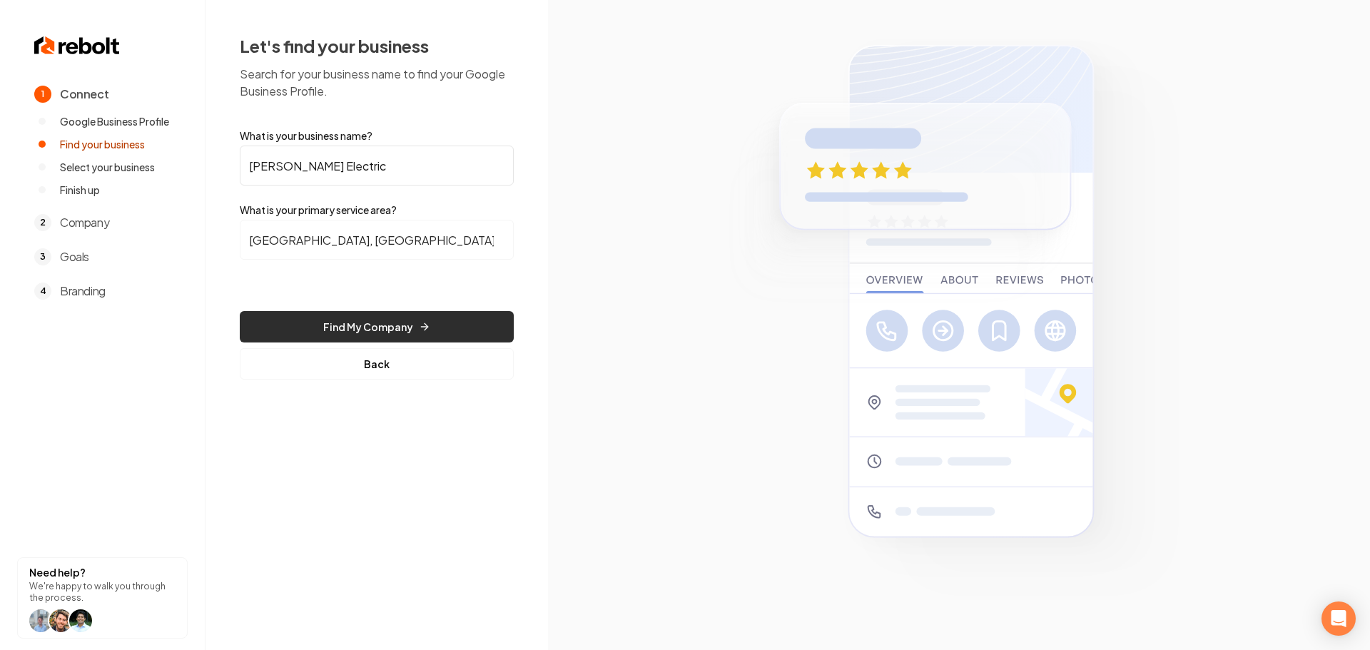
click at [321, 315] on button "Find My Company" at bounding box center [377, 326] width 274 height 31
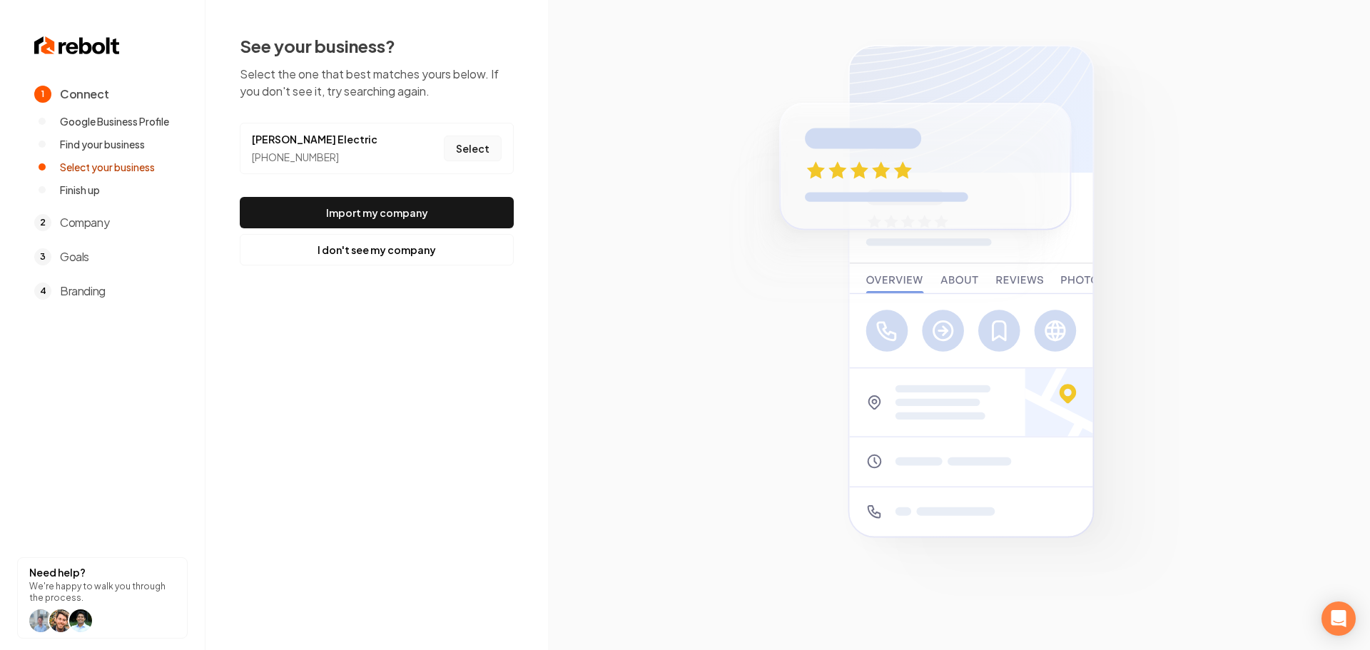
click at [459, 151] on button "Select" at bounding box center [473, 149] width 58 height 26
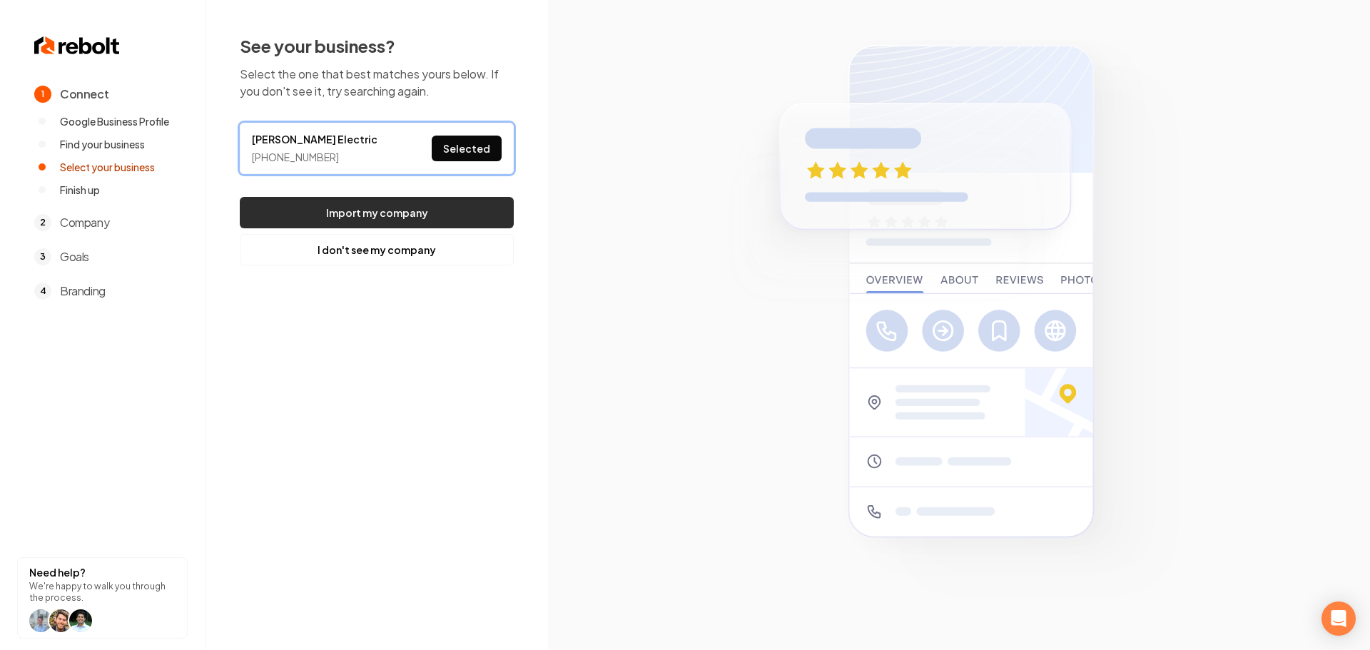
click at [425, 216] on button "Import my company" at bounding box center [377, 212] width 274 height 31
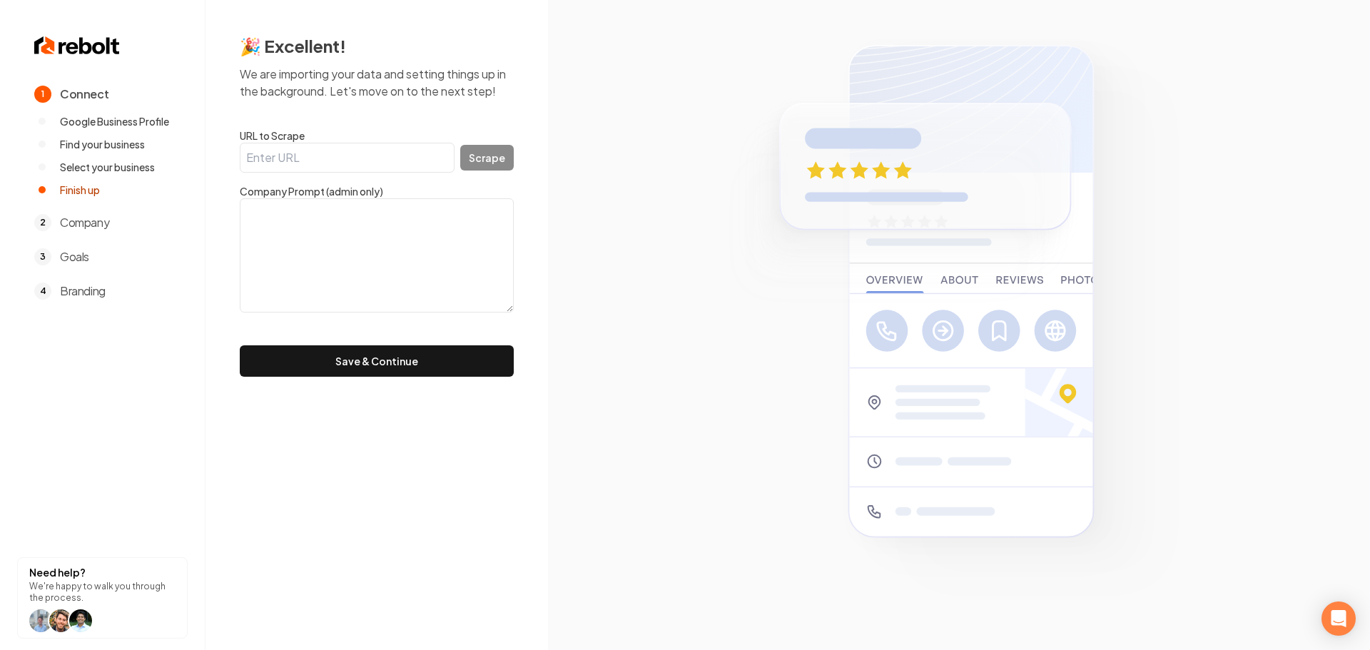
click at [400, 163] on input "URL to Scrape" at bounding box center [347, 158] width 215 height 30
paste input "http://www.colburnelectricwi.net/"
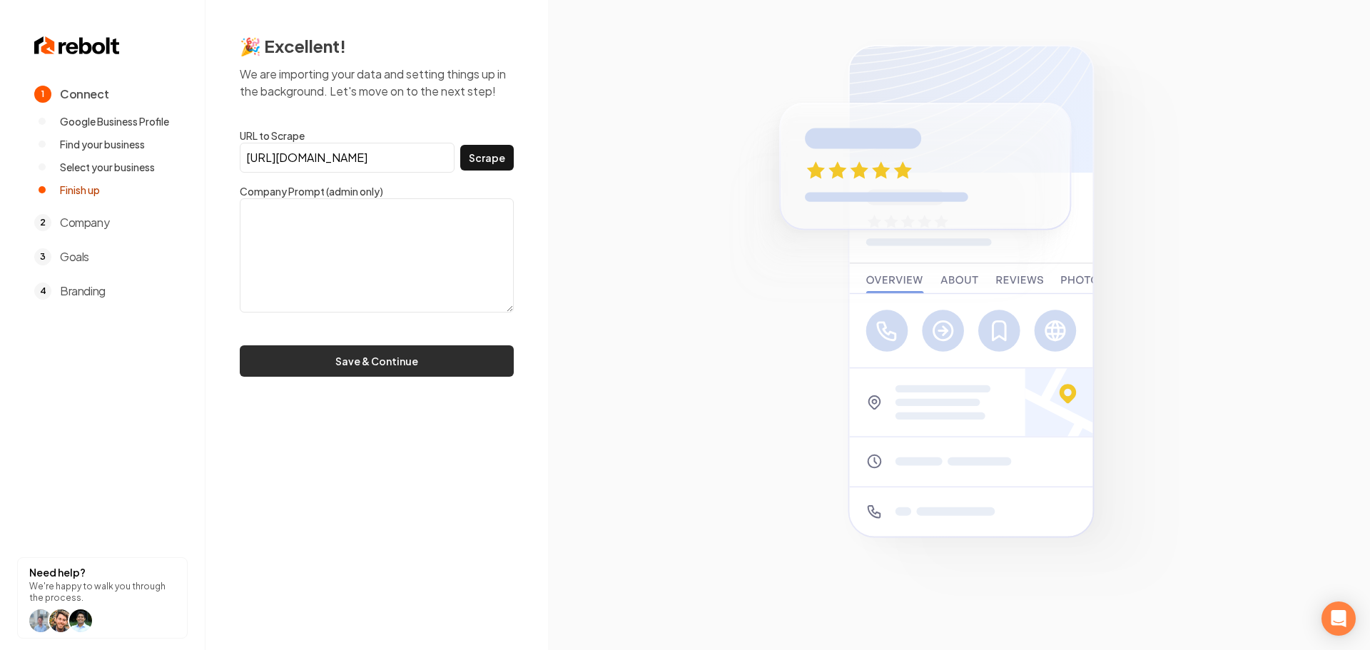
type input "http://www.colburnelectricwi.net/"
click at [362, 363] on button "Save & Continue" at bounding box center [377, 360] width 274 height 31
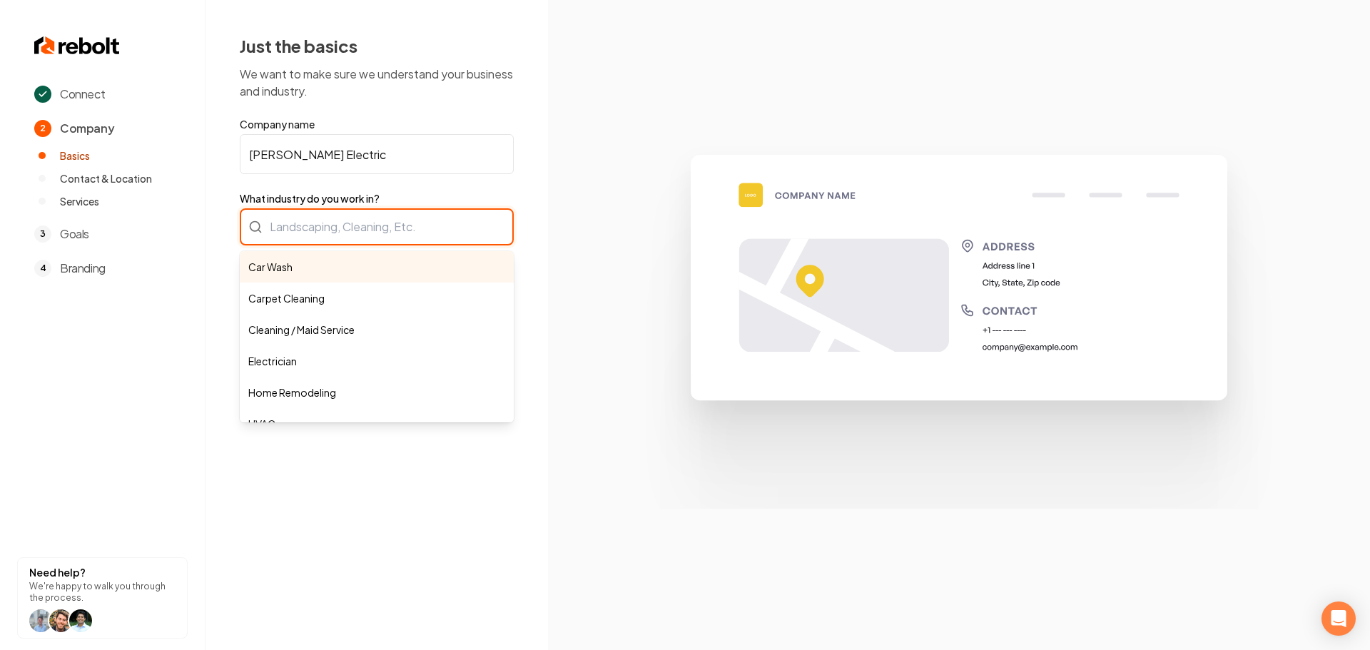
click at [385, 235] on div "Car Wash Carpet Cleaning Cleaning / Maid Service Electrician Home Remodeling HV…" at bounding box center [377, 226] width 274 height 37
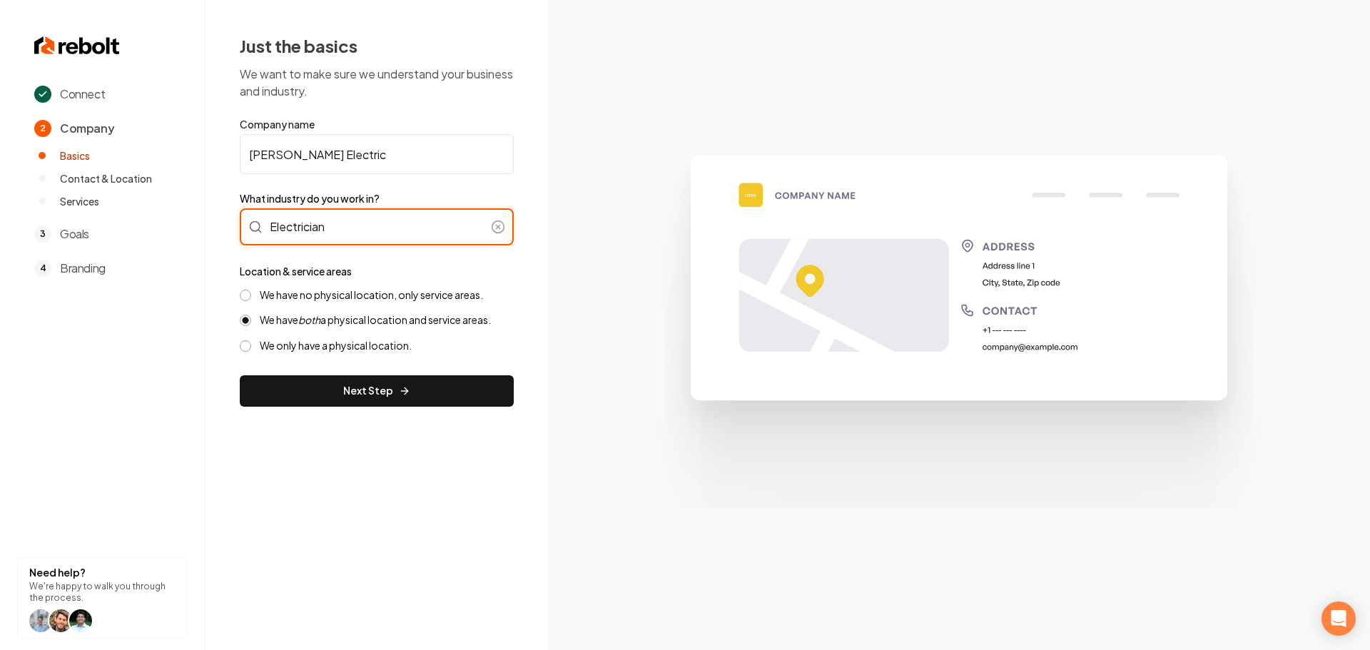
type input "Electrician"
click at [329, 300] on label "We have no physical location, only service areas." at bounding box center [371, 295] width 223 height 14
click at [251, 300] on button "We have no physical location, only service areas." at bounding box center [245, 295] width 11 height 11
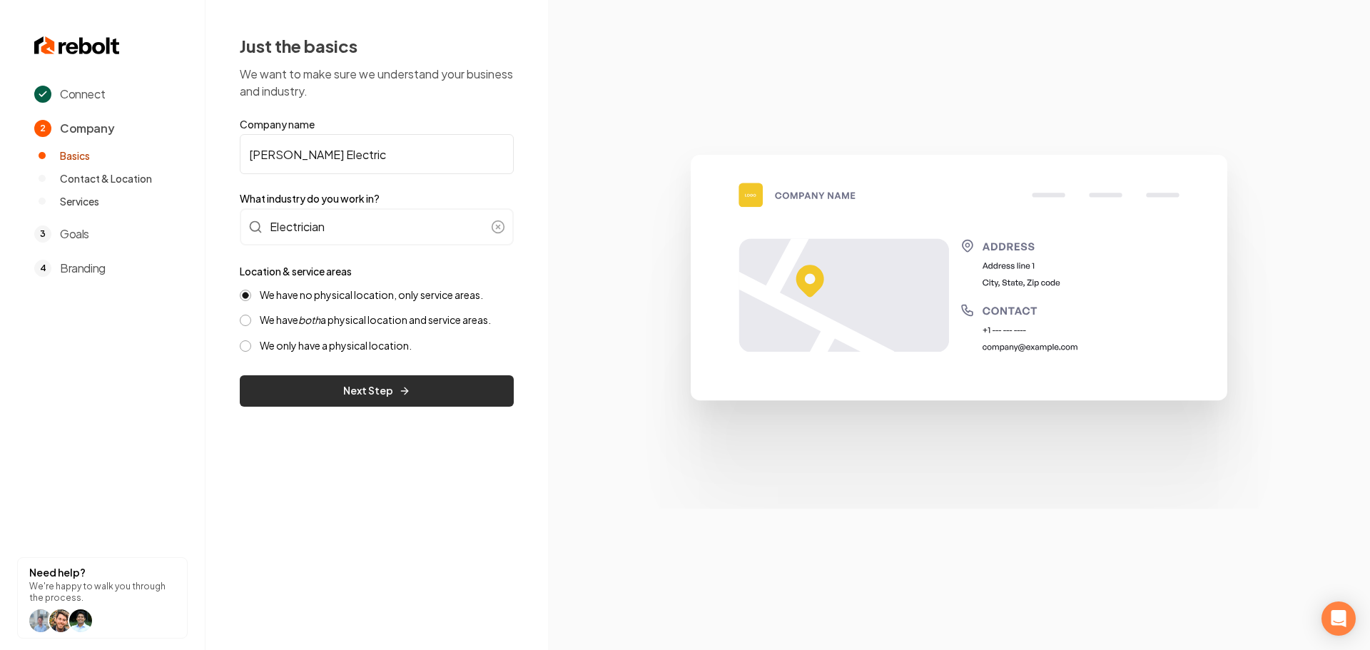
click at [338, 401] on button "Next Step" at bounding box center [377, 390] width 274 height 31
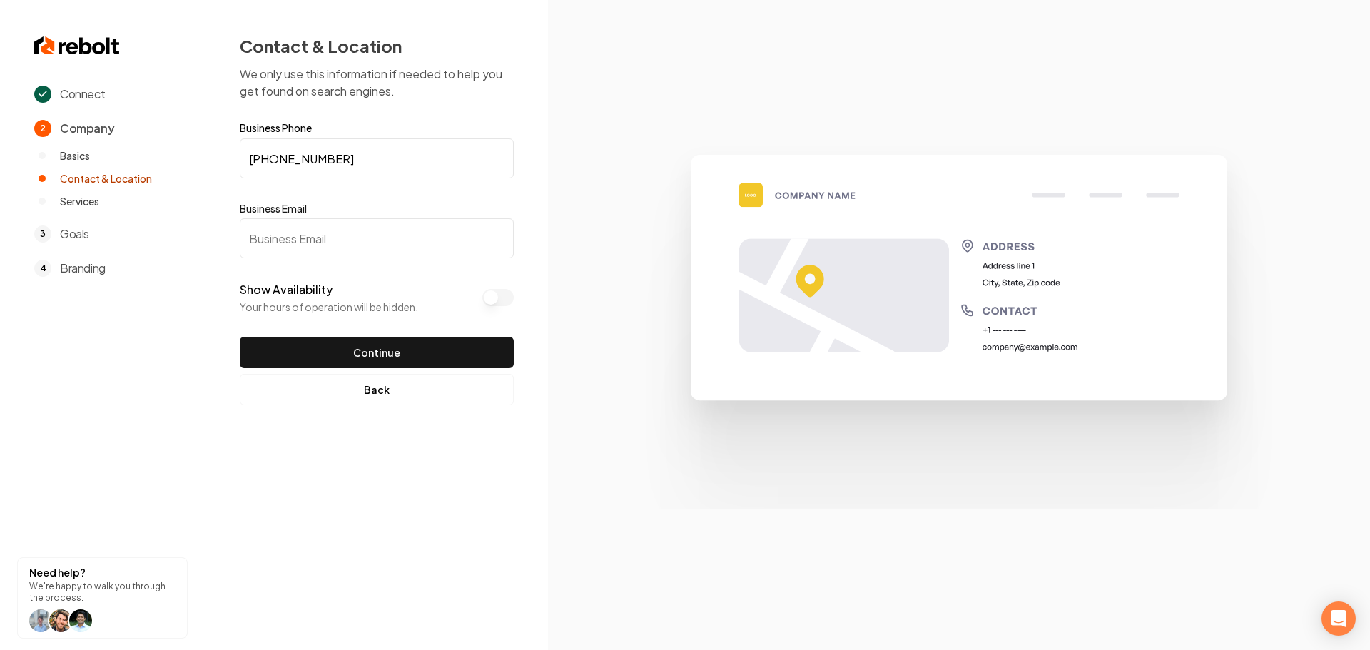
click at [349, 231] on input "Business Email" at bounding box center [377, 238] width 274 height 40
paste input "colburnelectric@yahoo.com"
type input "colburnelectric@yahoo.com"
click at [358, 353] on button "Continue" at bounding box center [377, 352] width 274 height 31
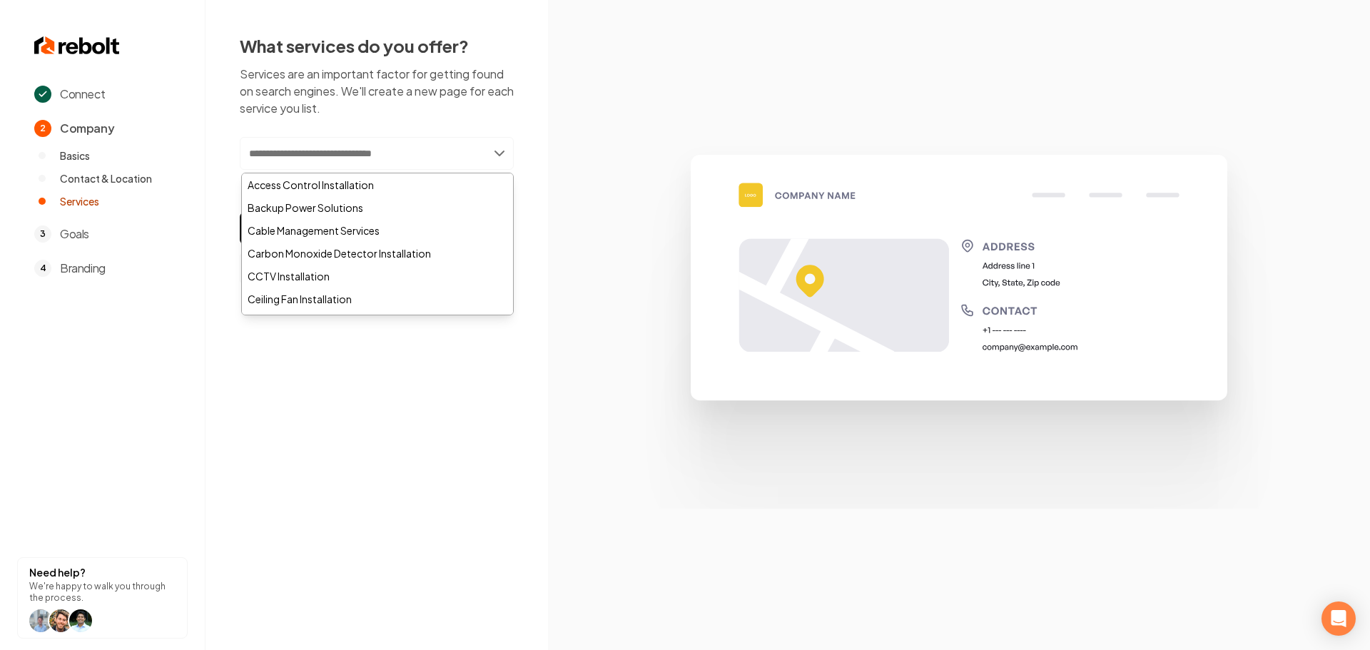
click at [360, 162] on input "text" at bounding box center [377, 153] width 274 height 33
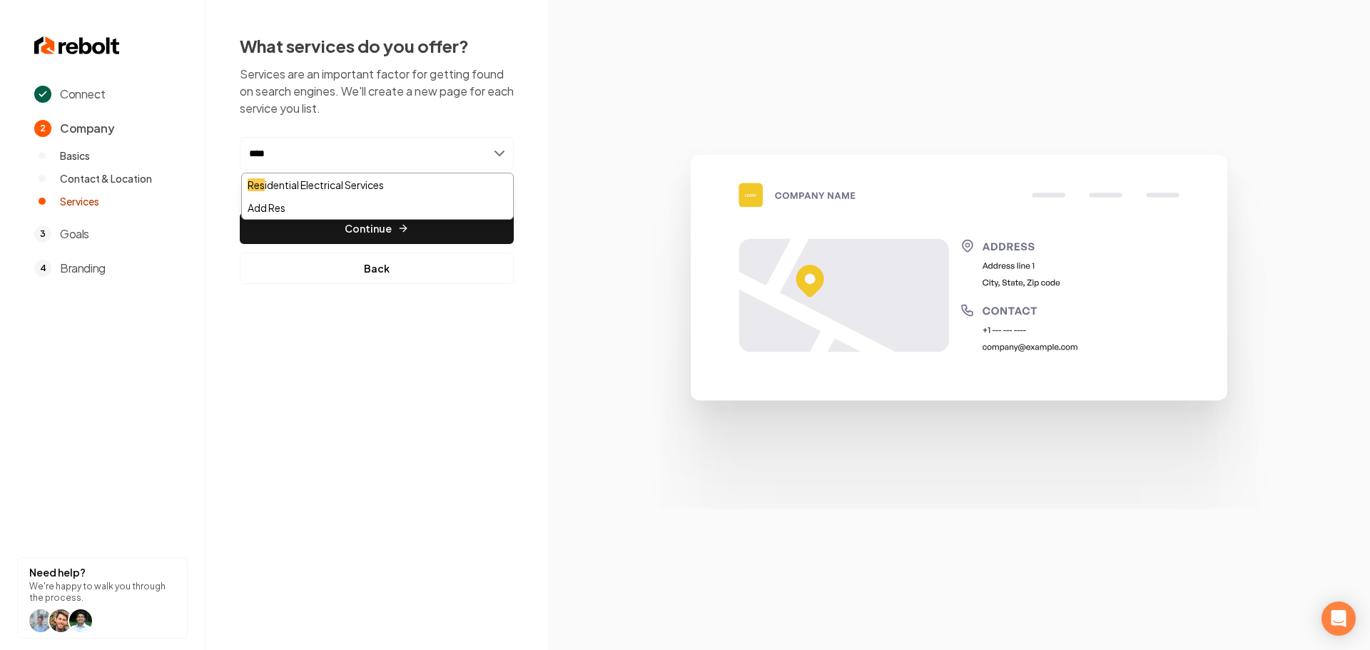
type input "*****"
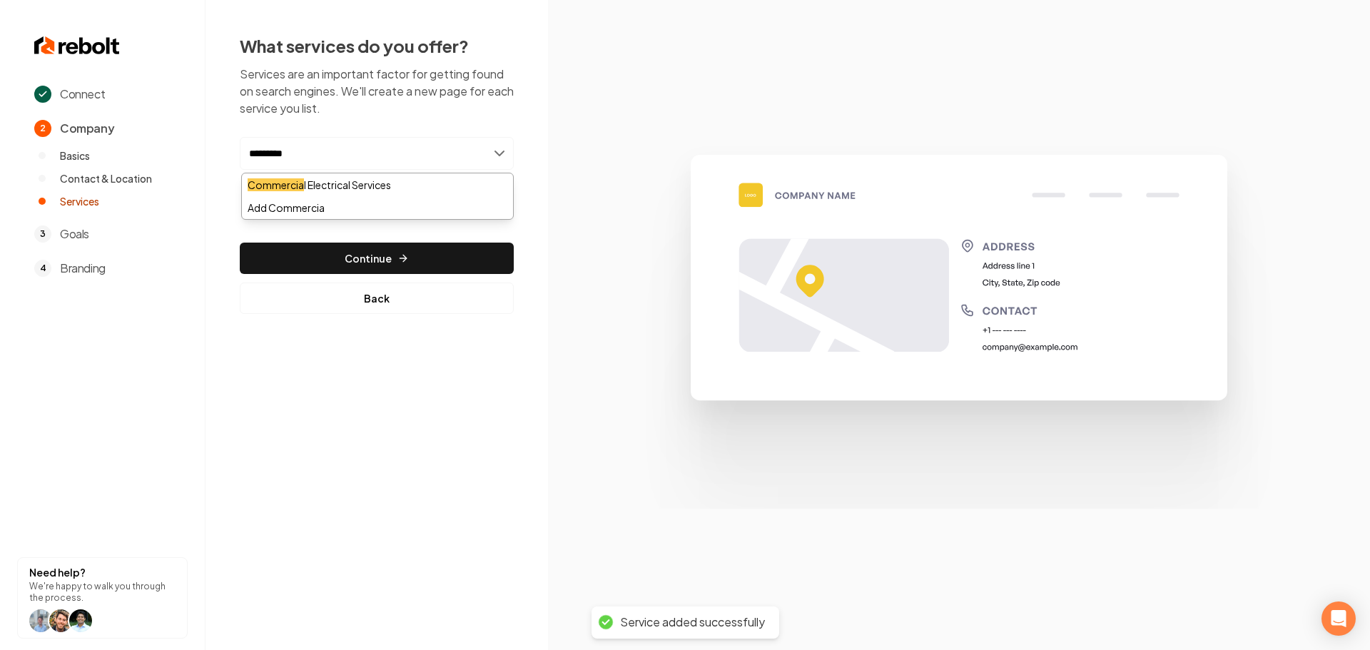
type input "**********"
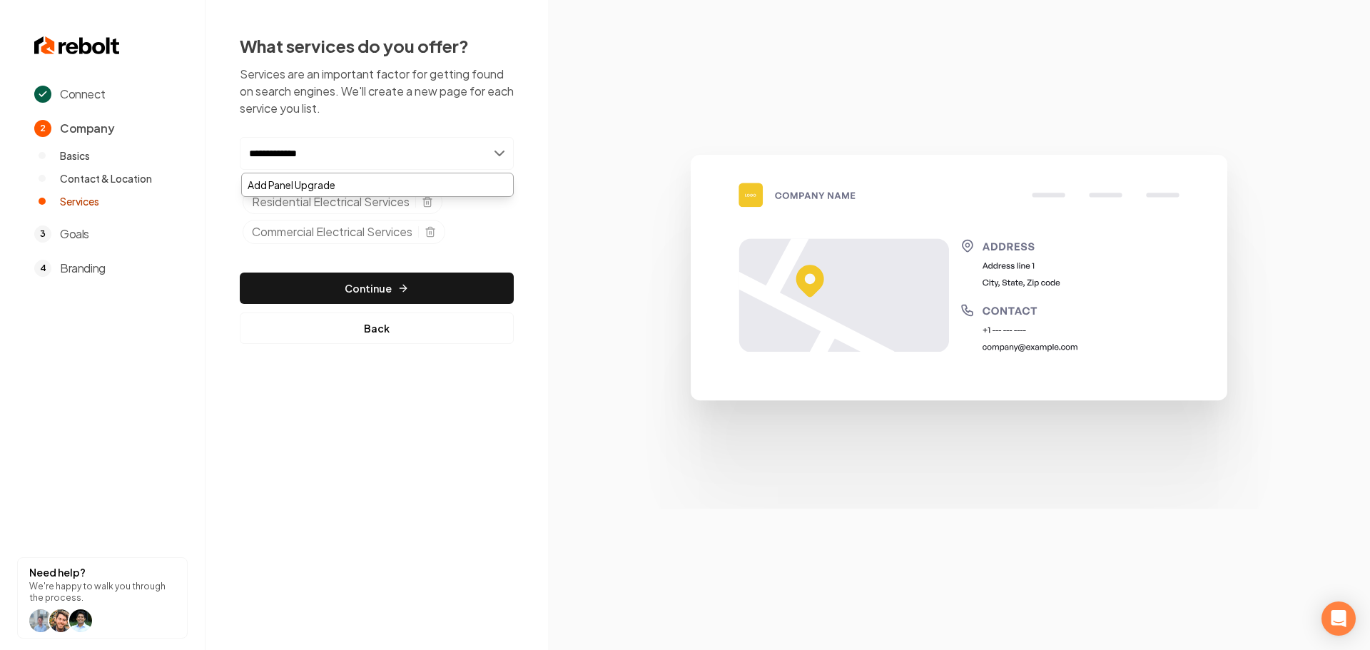
type input "**********"
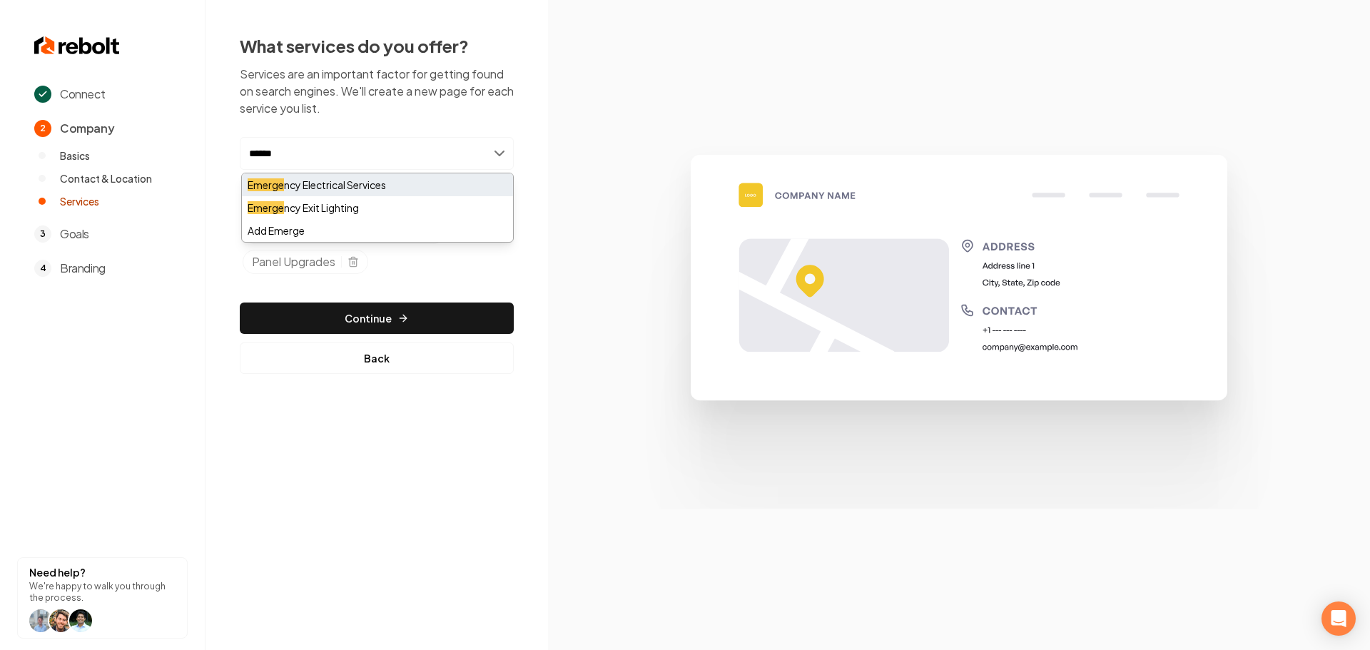
type input "******"
click at [428, 174] on div "Emerge ncy Electrical Services" at bounding box center [377, 184] width 271 height 23
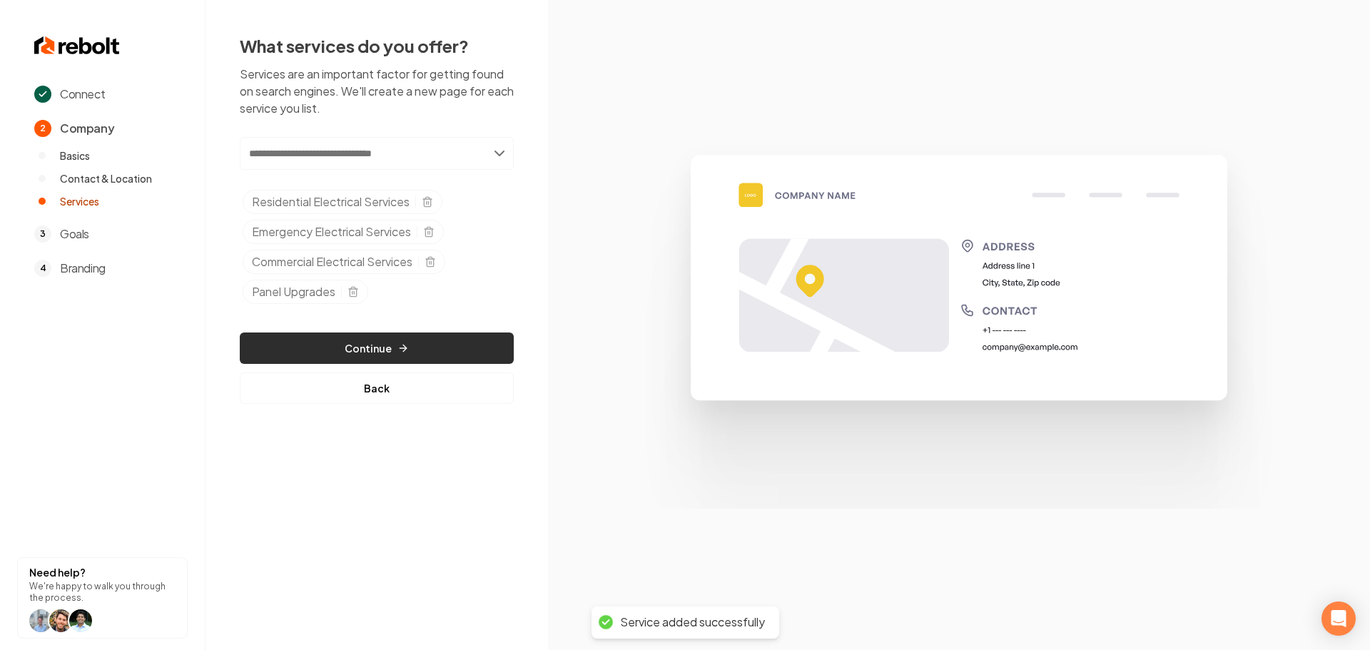
click at [403, 351] on icon "button" at bounding box center [403, 348] width 11 height 11
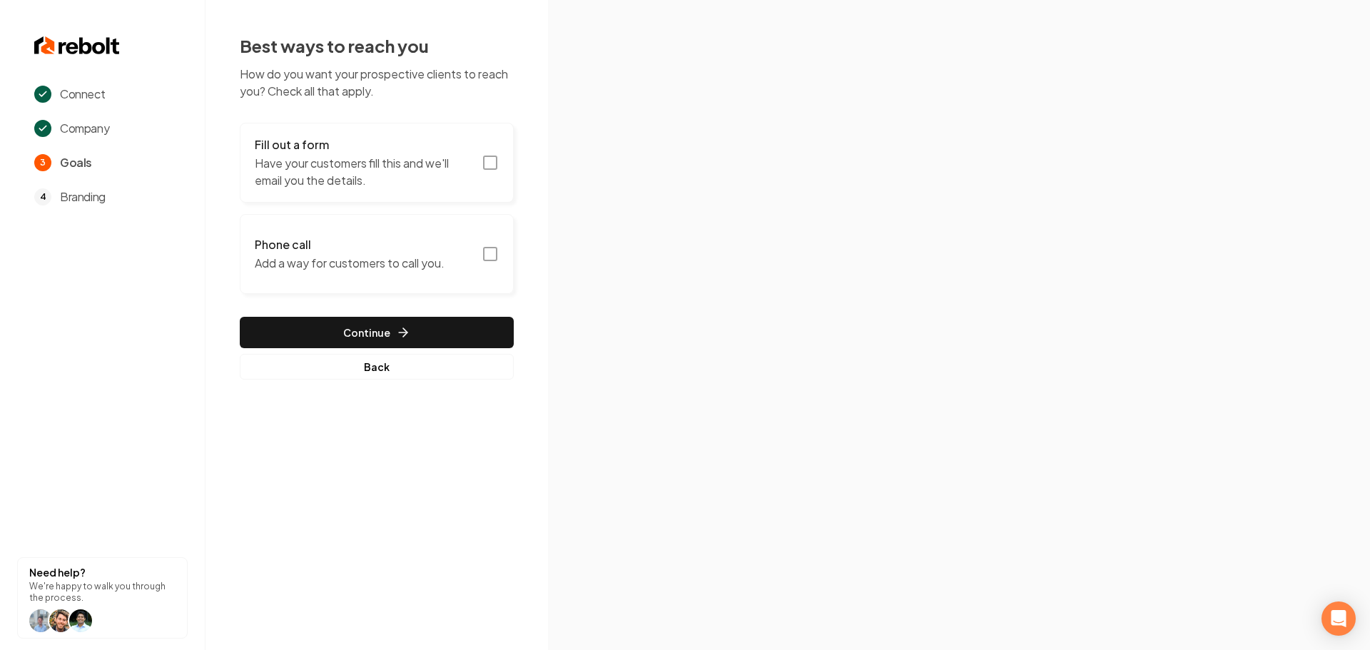
click at [495, 173] on button "Fill out a form Have your customers fill this and we'll email you the details." at bounding box center [377, 163] width 274 height 80
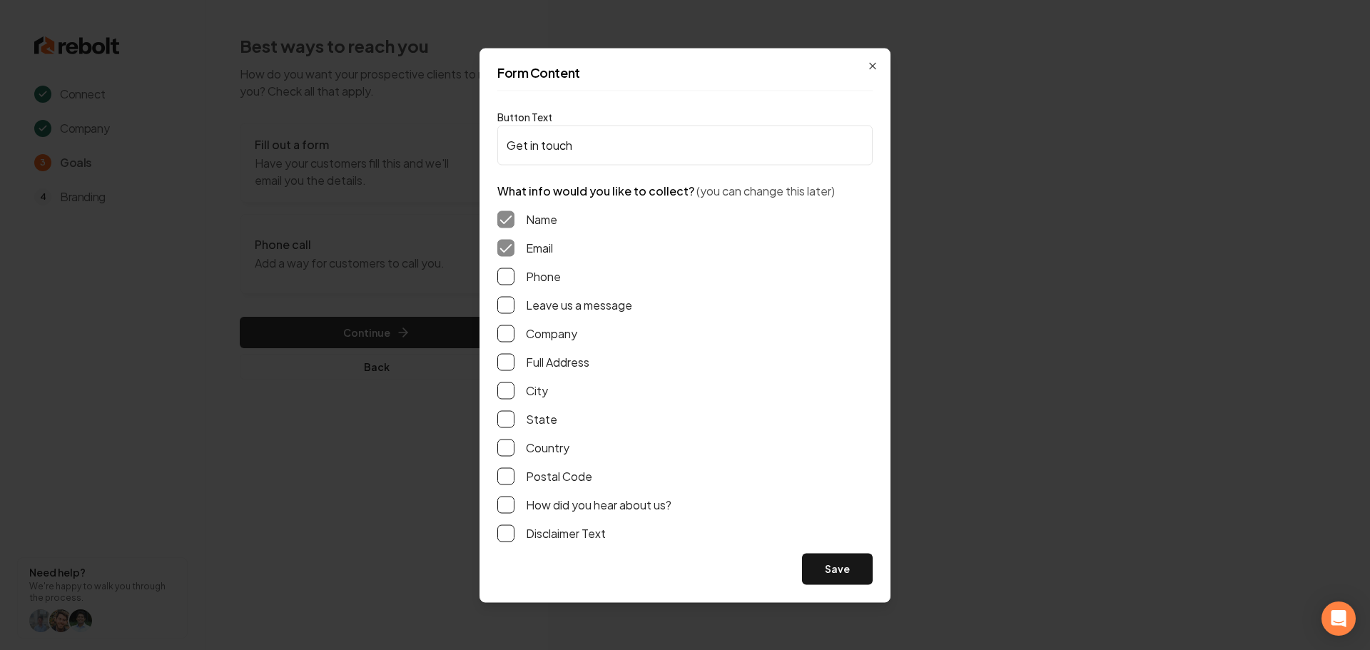
click at [540, 282] on label "Phone" at bounding box center [543, 276] width 35 height 17
click at [515, 282] on button "Phone" at bounding box center [505, 276] width 17 height 17
click at [540, 303] on label "Leave us a message" at bounding box center [579, 304] width 106 height 17
click at [515, 303] on button "Leave us a message" at bounding box center [505, 304] width 17 height 17
click at [538, 361] on label "Full Address" at bounding box center [558, 361] width 64 height 17
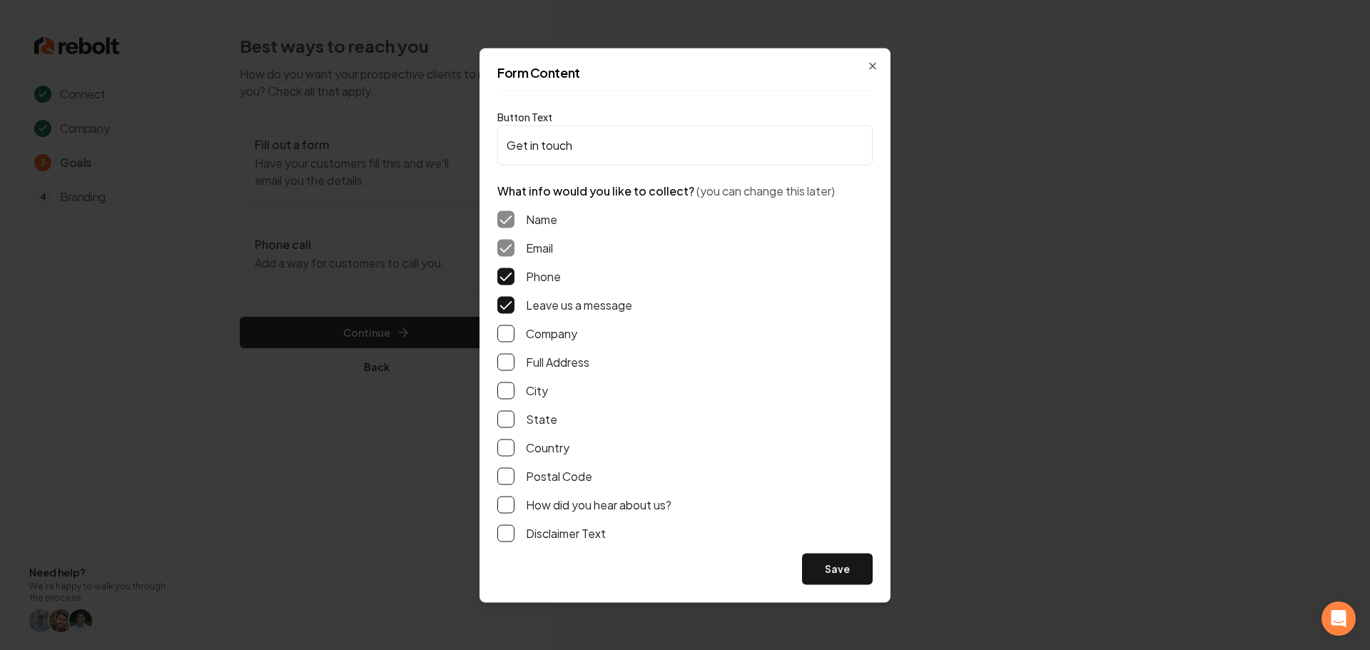
click at [515, 361] on button "Full Address" at bounding box center [505, 361] width 17 height 17
click at [841, 589] on div "Form Content Button Text Get in touch What info would you like to collect? (you…" at bounding box center [685, 325] width 411 height 555
click at [841, 576] on button "Save" at bounding box center [837, 568] width 71 height 31
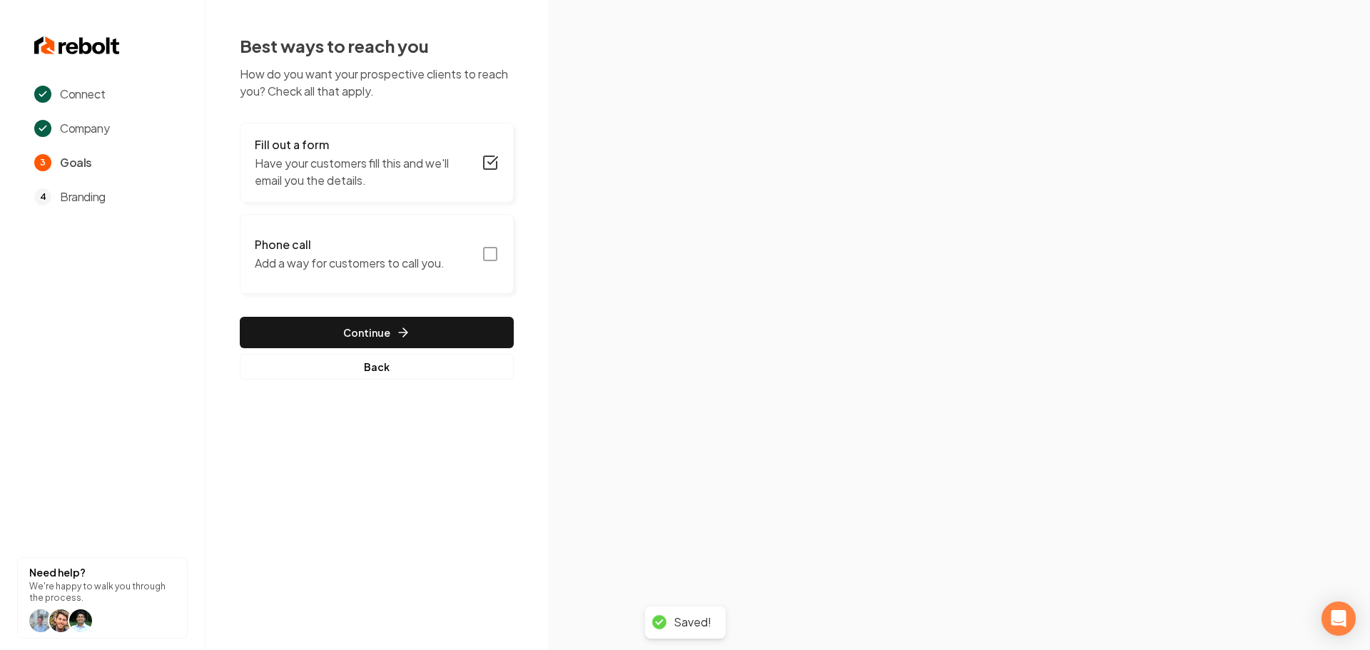
click at [497, 256] on rect "button" at bounding box center [490, 254] width 13 height 13
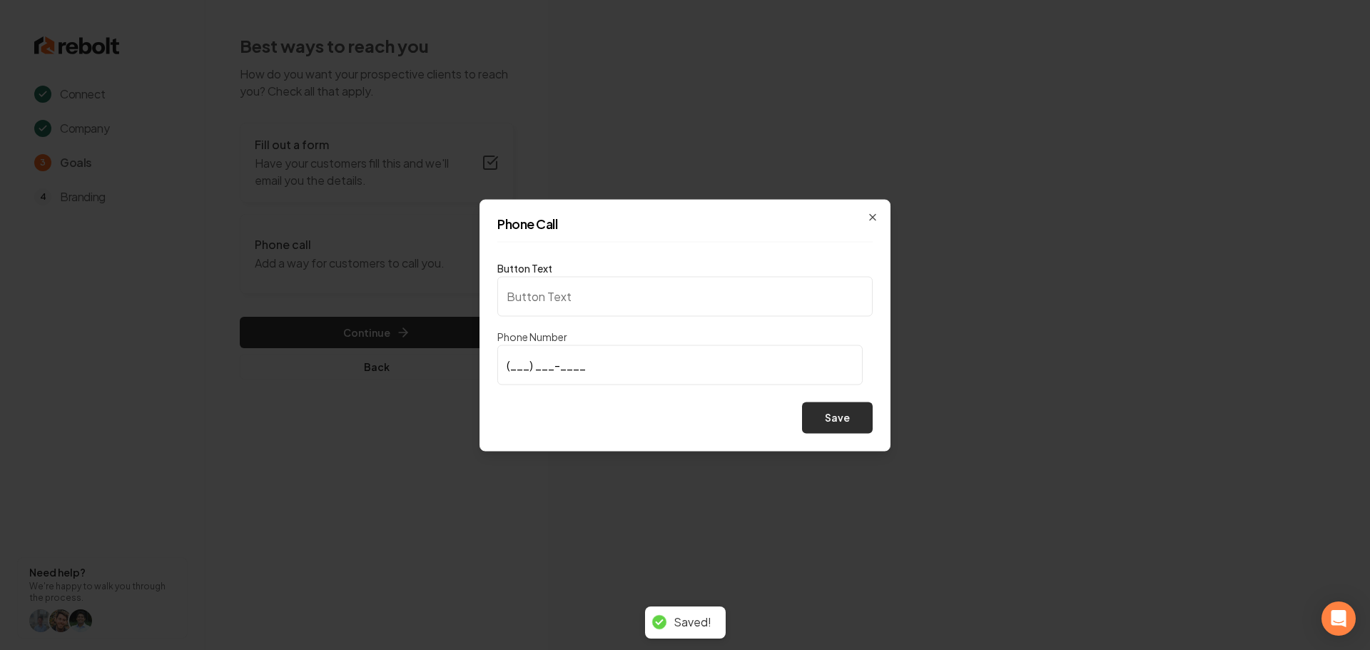
type input "Call us"
type input "(847) 401-2866"
click at [845, 422] on button "Save" at bounding box center [837, 417] width 71 height 31
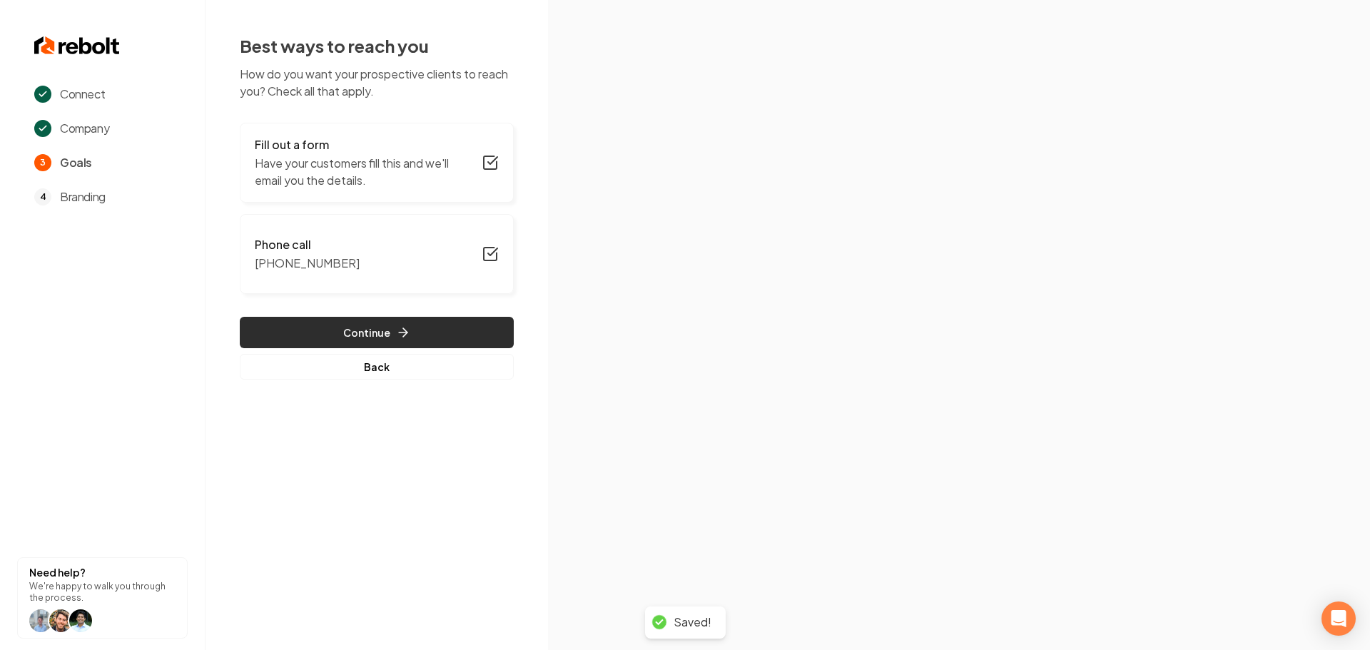
click at [459, 330] on button "Continue" at bounding box center [377, 332] width 274 height 31
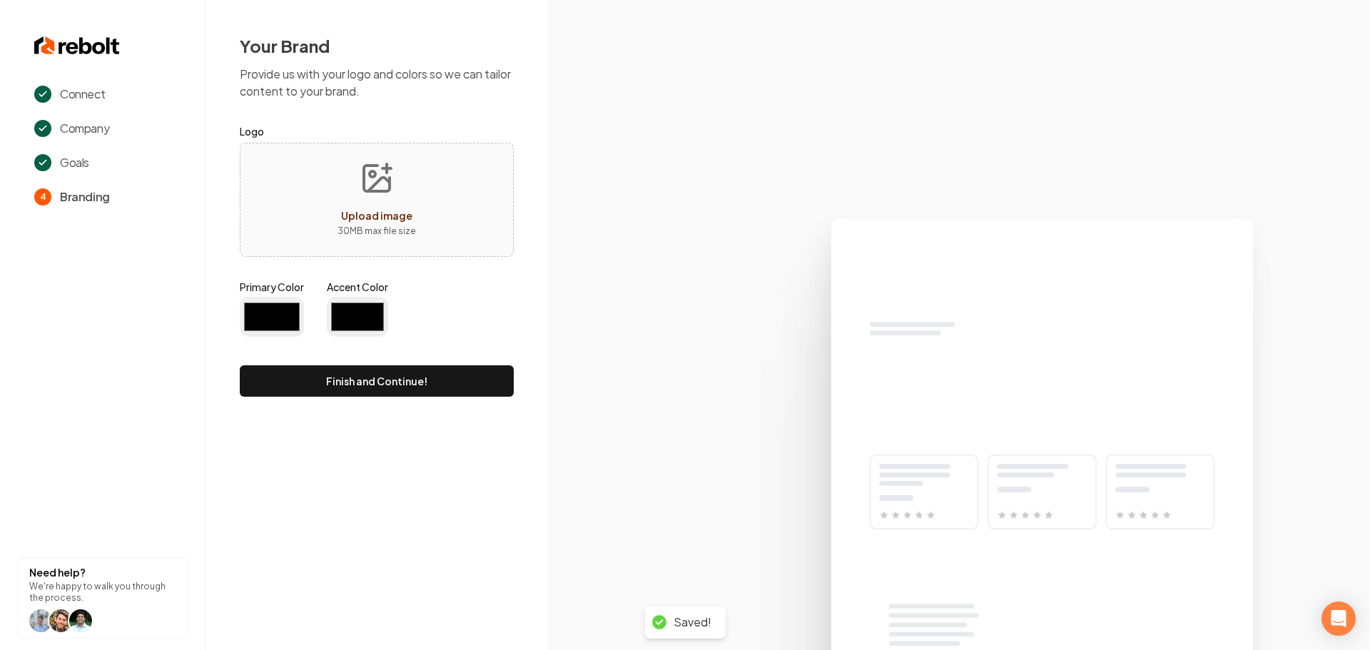
type input "#194d33"
type input "#70be00"
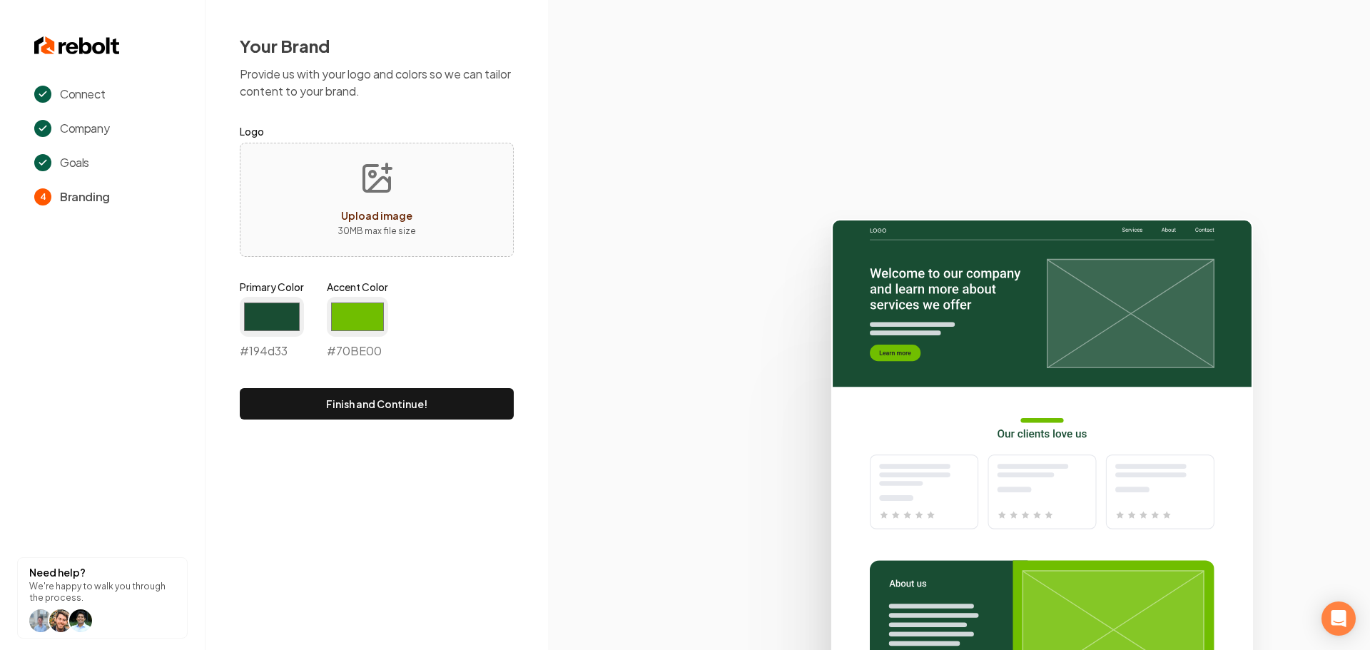
click at [390, 220] on span "Upload image" at bounding box center [376, 215] width 71 height 13
type input "**********"
click at [265, 313] on input "#194d33" at bounding box center [272, 317] width 64 height 40
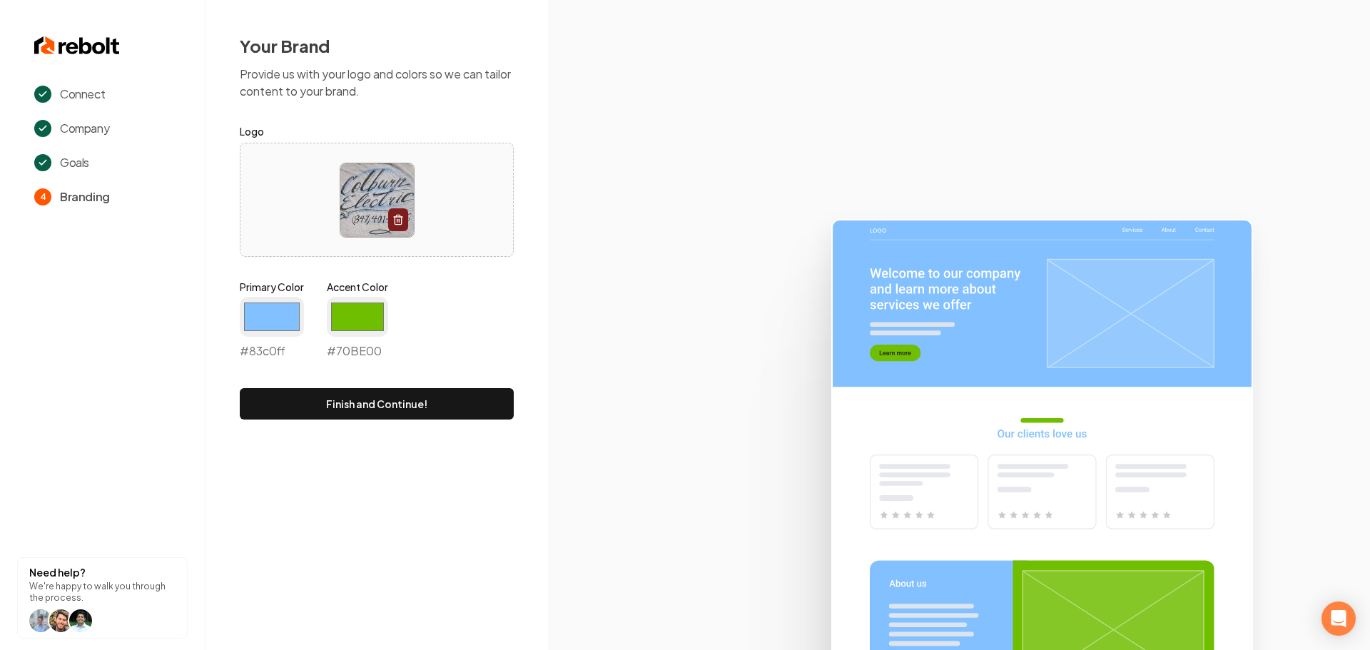
type input "#83c0ff"
drag, startPoint x: 476, startPoint y: 517, endPoint x: 438, endPoint y: 450, distance: 76.4
click at [476, 517] on div "Connect Company Goals 4 Branding Need help? We're happy to walk you through the…" at bounding box center [685, 325] width 1370 height 650
click at [369, 320] on input "#70be00" at bounding box center [357, 317] width 61 height 40
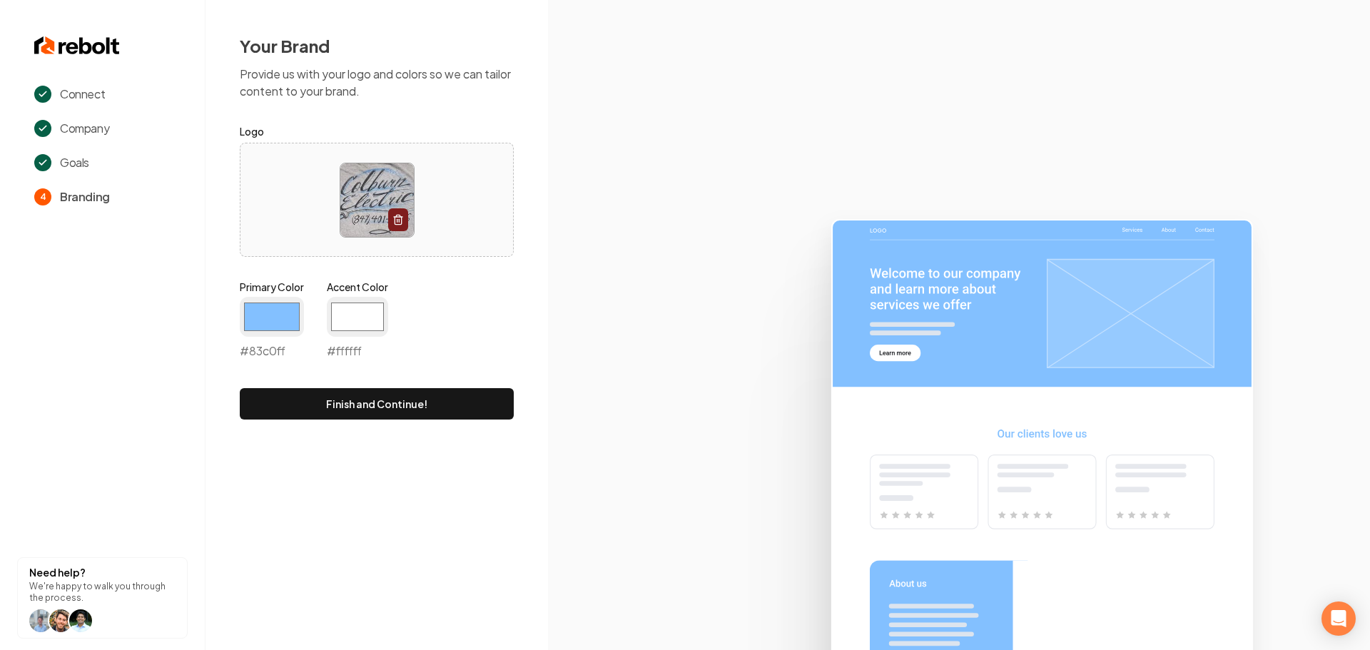
type input "#ffffff"
drag, startPoint x: 557, startPoint y: 306, endPoint x: 516, endPoint y: 345, distance: 56.0
click at [557, 306] on icon at bounding box center [959, 428] width 822 height 443
click at [470, 395] on button "Finish and Continue!" at bounding box center [377, 403] width 274 height 31
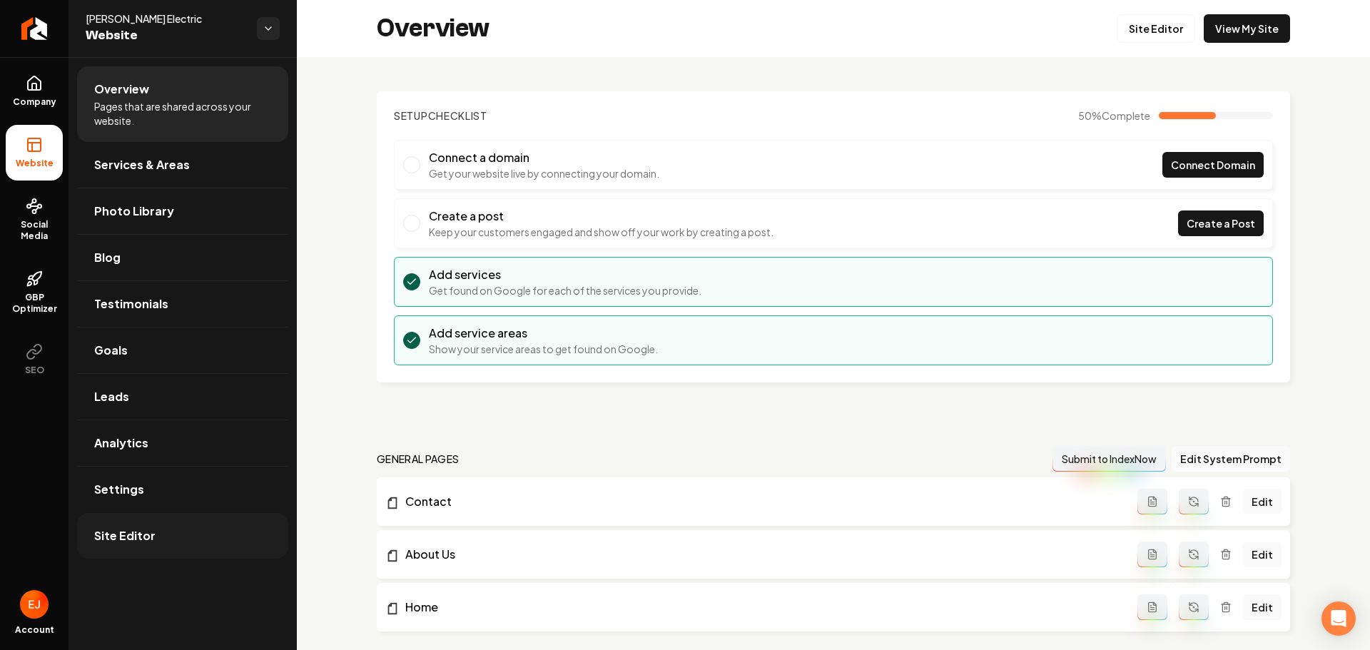
click at [140, 537] on span "Site Editor" at bounding box center [124, 535] width 61 height 17
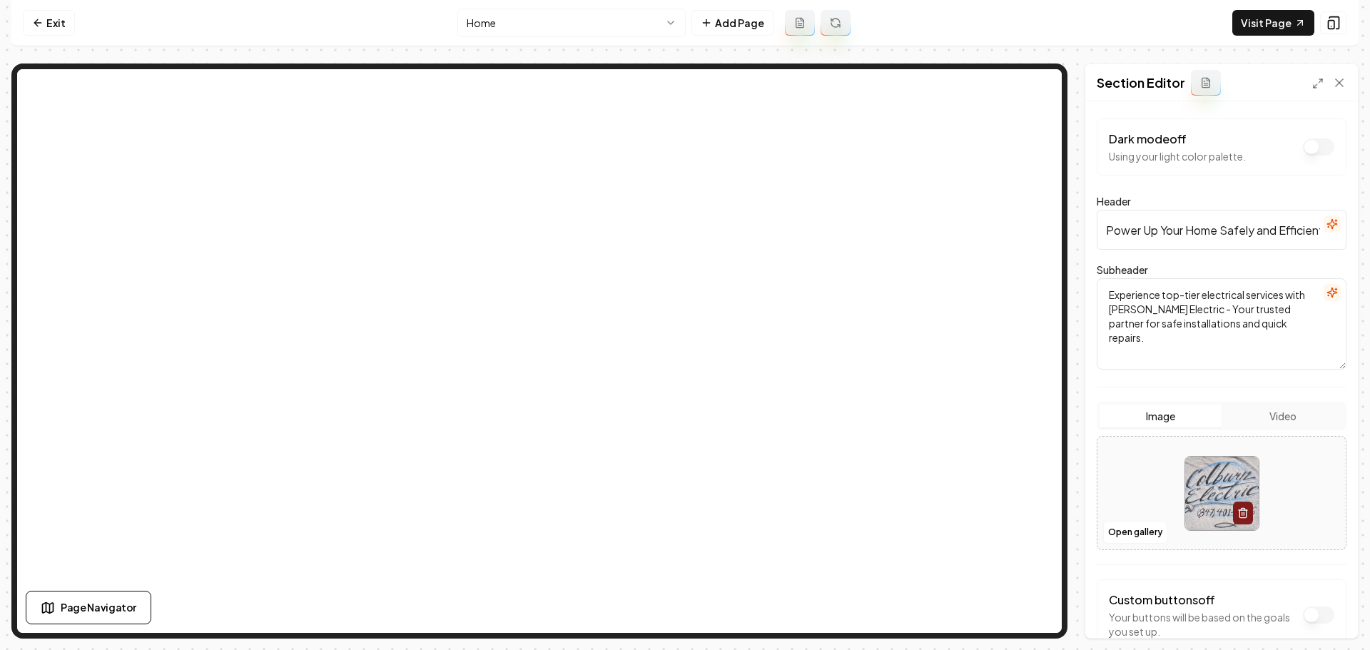
click at [1203, 485] on img at bounding box center [1222, 494] width 74 height 74
type input "**********"
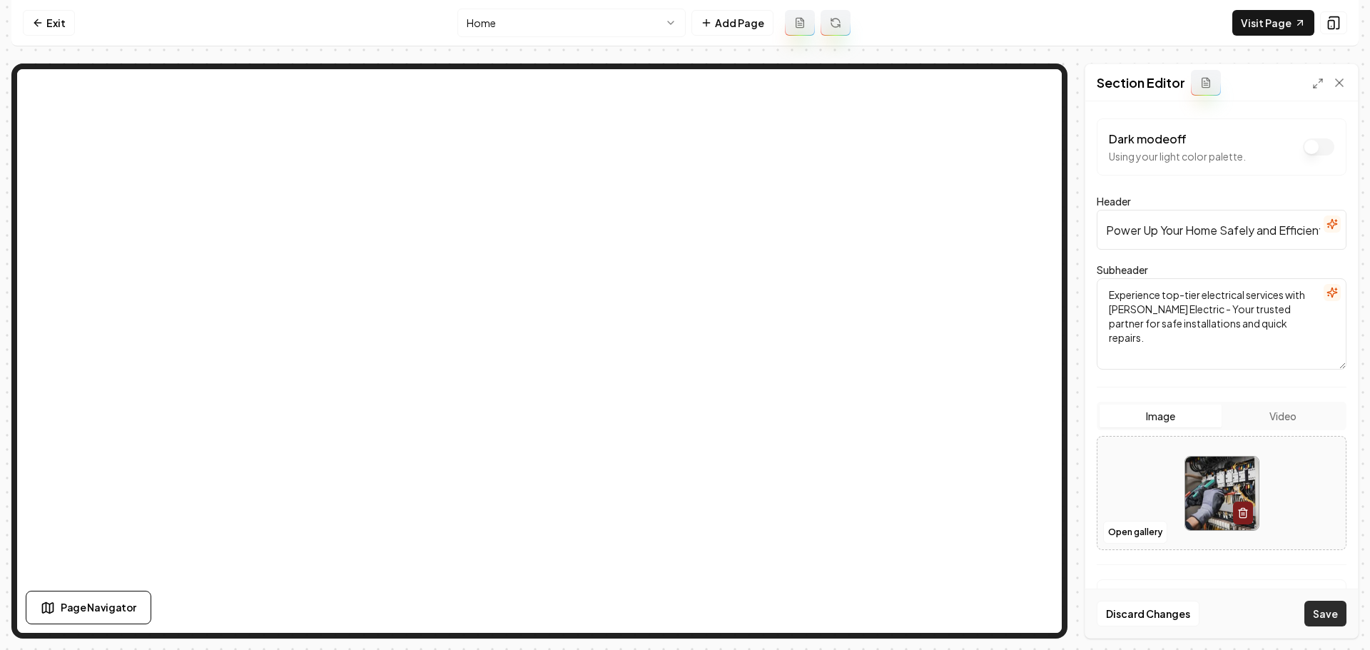
click at [1335, 623] on button "Save" at bounding box center [1326, 614] width 42 height 26
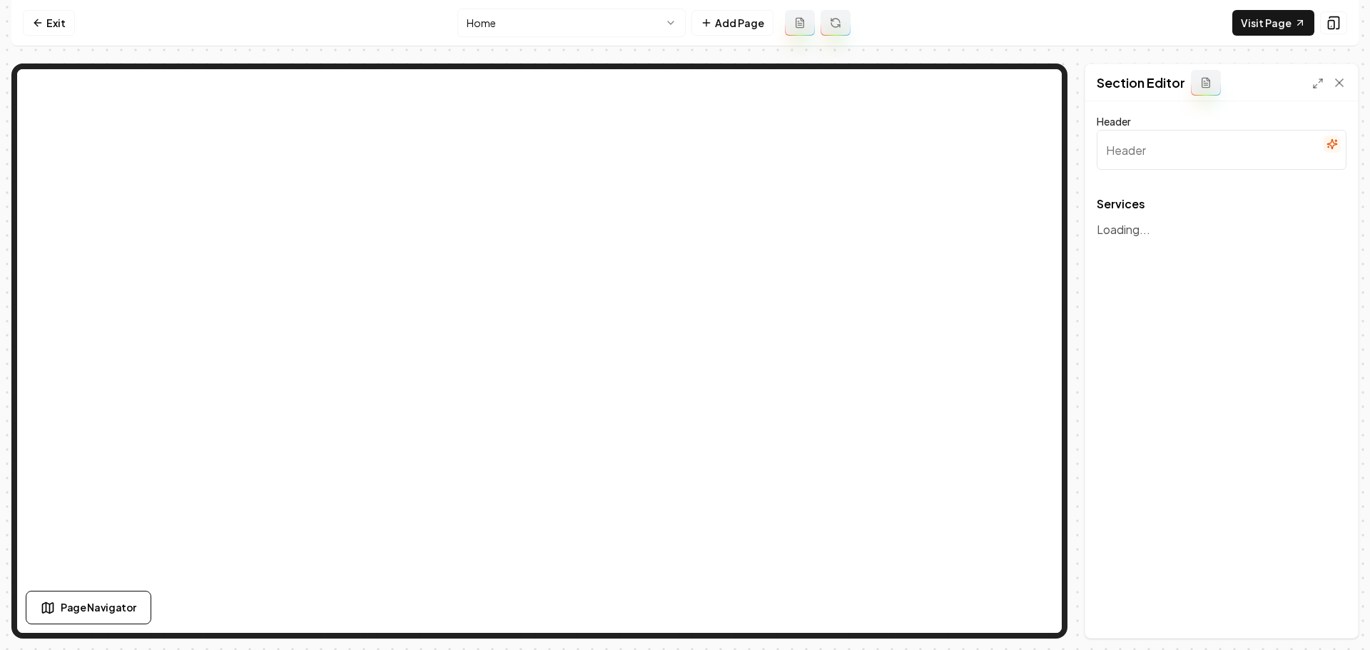
type input "Our Expert Electrical Services"
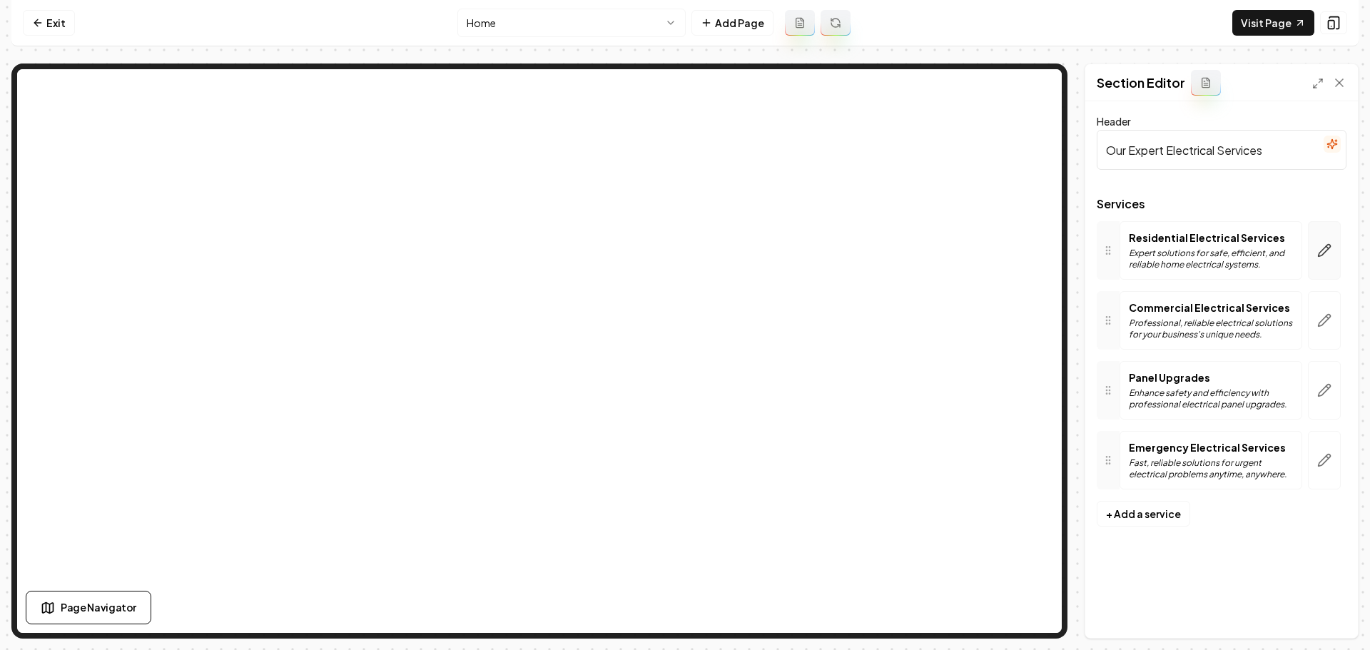
click at [1317, 251] on icon "button" at bounding box center [1324, 250] width 14 height 14
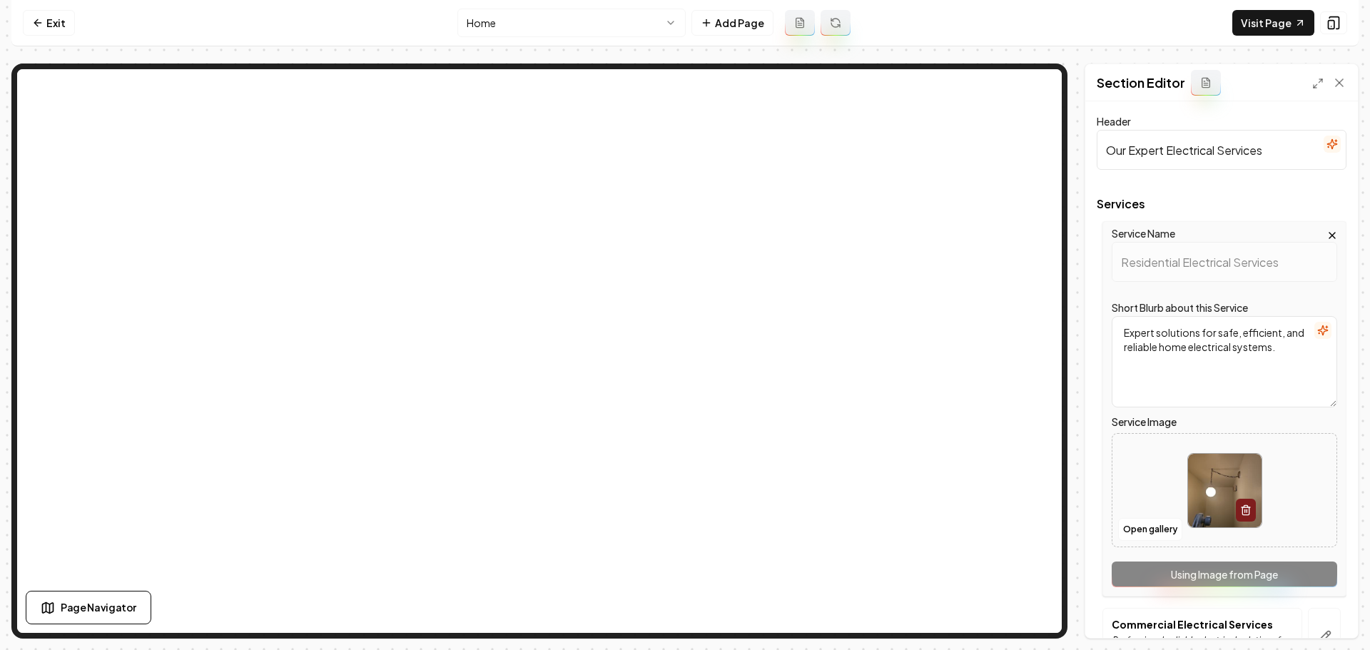
click at [1213, 491] on img at bounding box center [1225, 491] width 74 height 74
type input "**********"
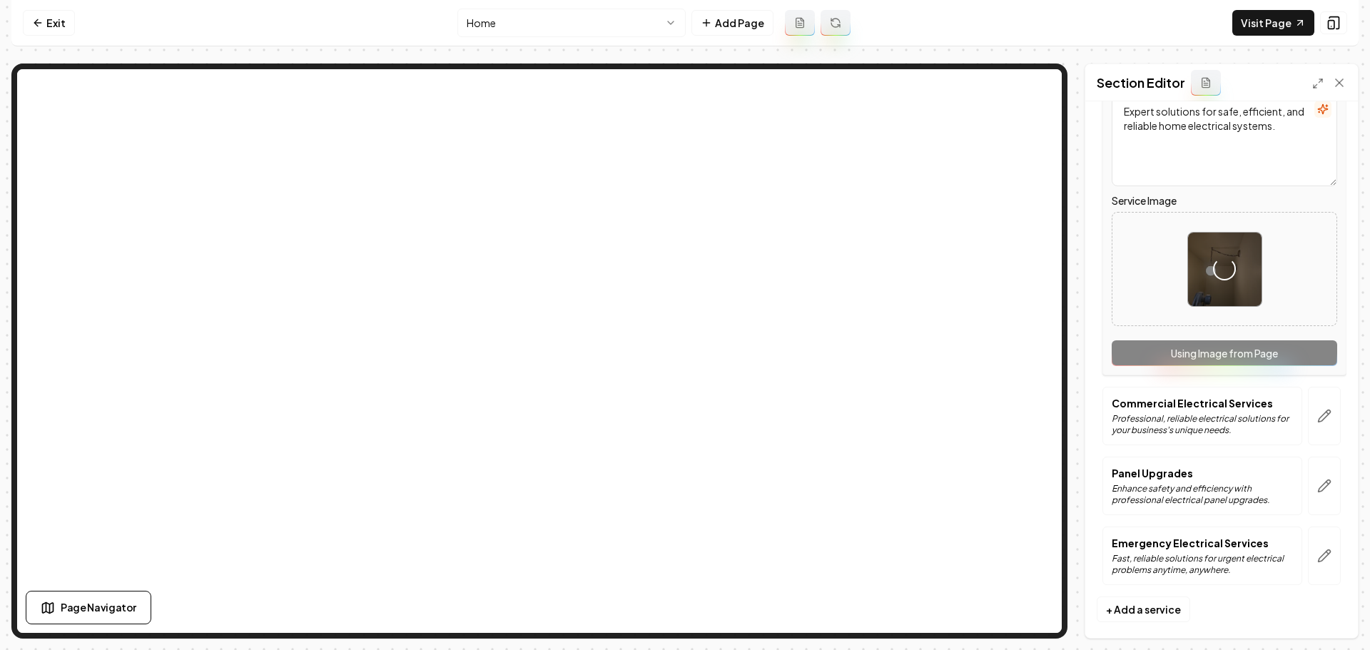
scroll to position [234, 0]
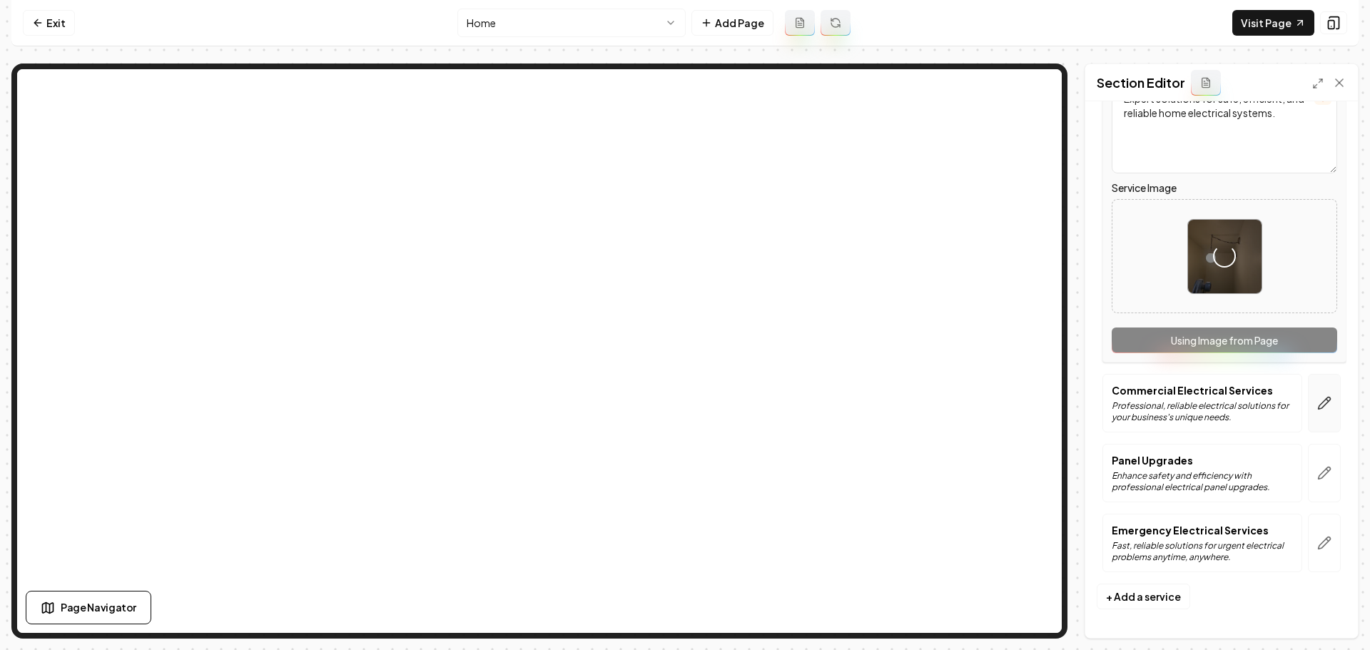
click at [1319, 398] on icon "button" at bounding box center [1325, 404] width 12 height 12
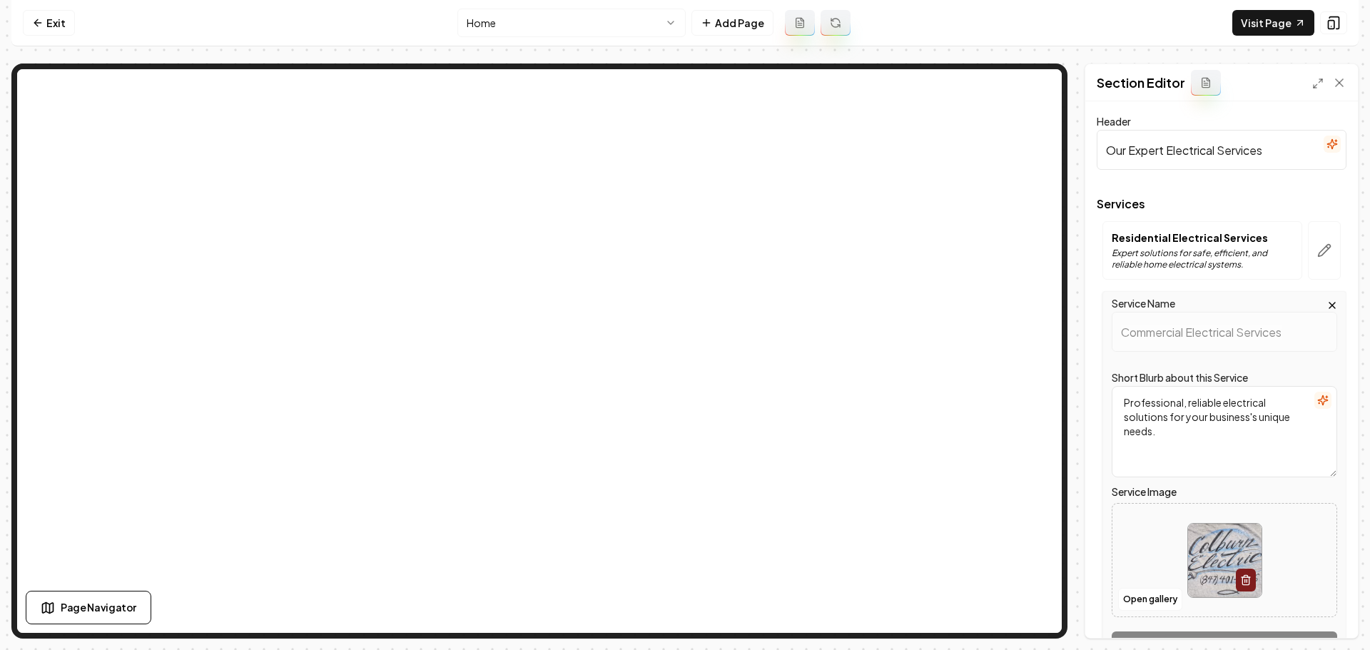
click at [1240, 544] on img at bounding box center [1225, 561] width 74 height 74
type input "**********"
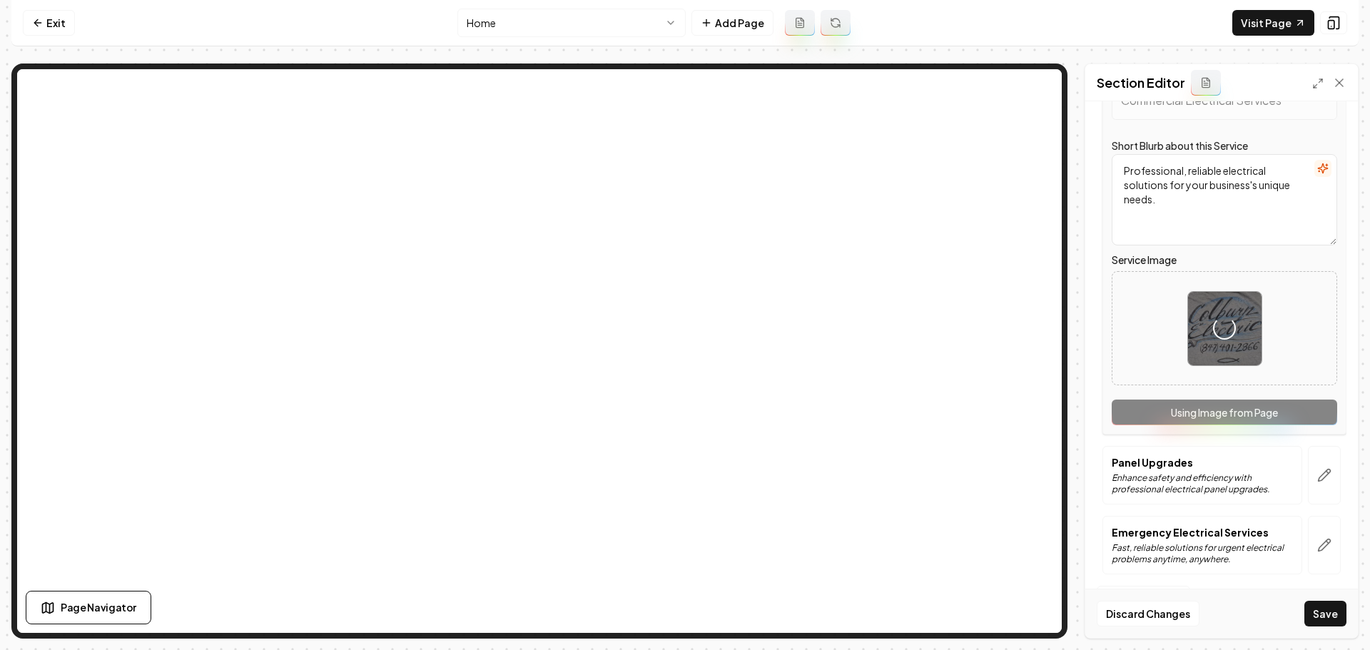
scroll to position [234, 0]
click at [1317, 480] on icon "button" at bounding box center [1324, 473] width 14 height 14
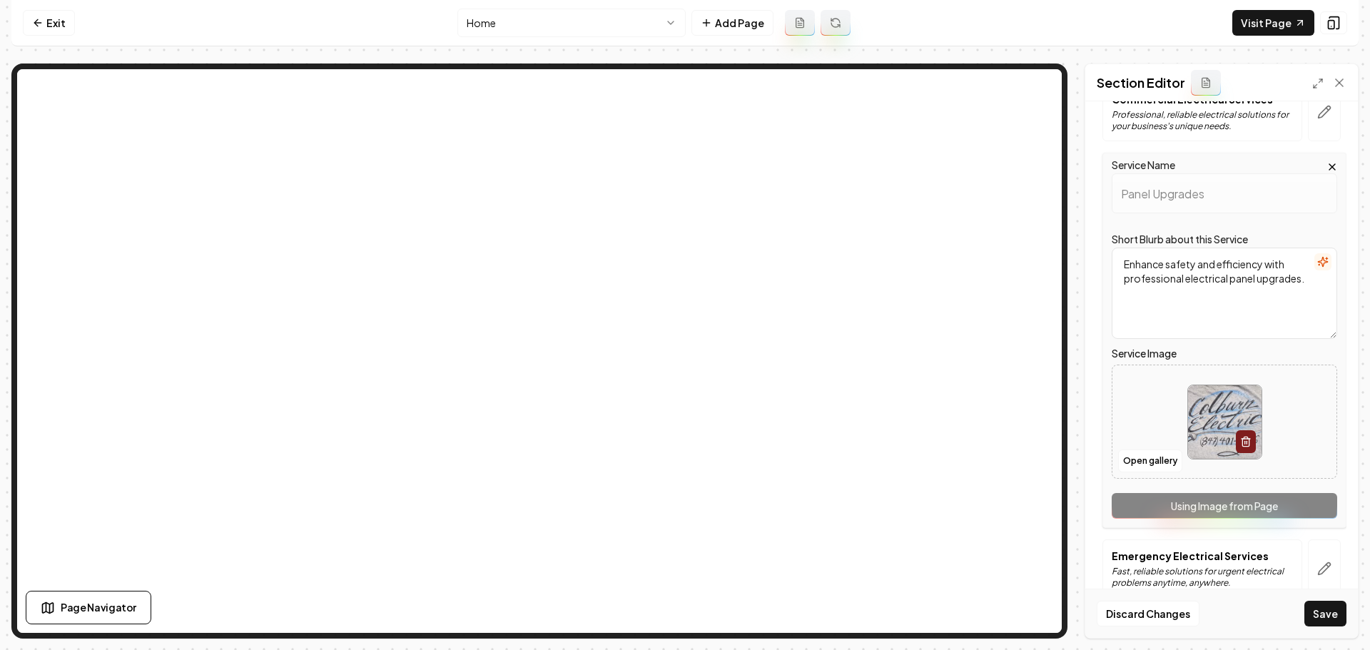
scroll to position [214, 0]
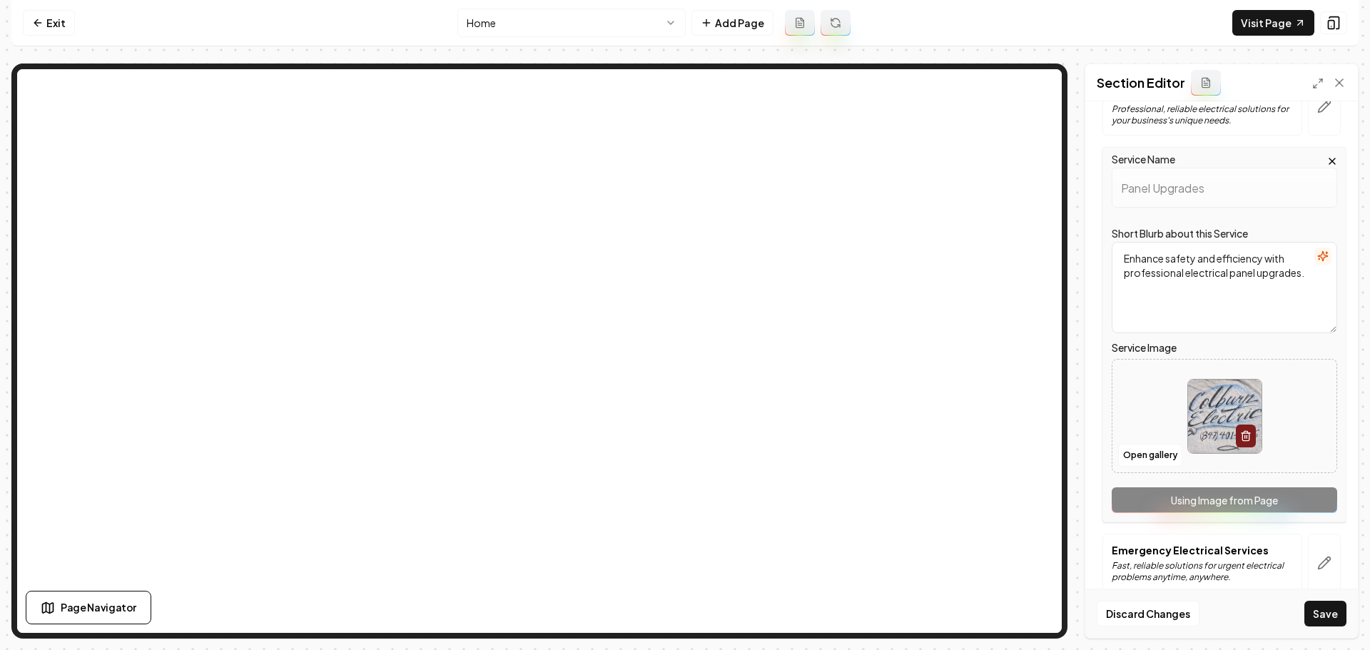
click at [1202, 425] on img at bounding box center [1225, 417] width 74 height 74
type input "**********"
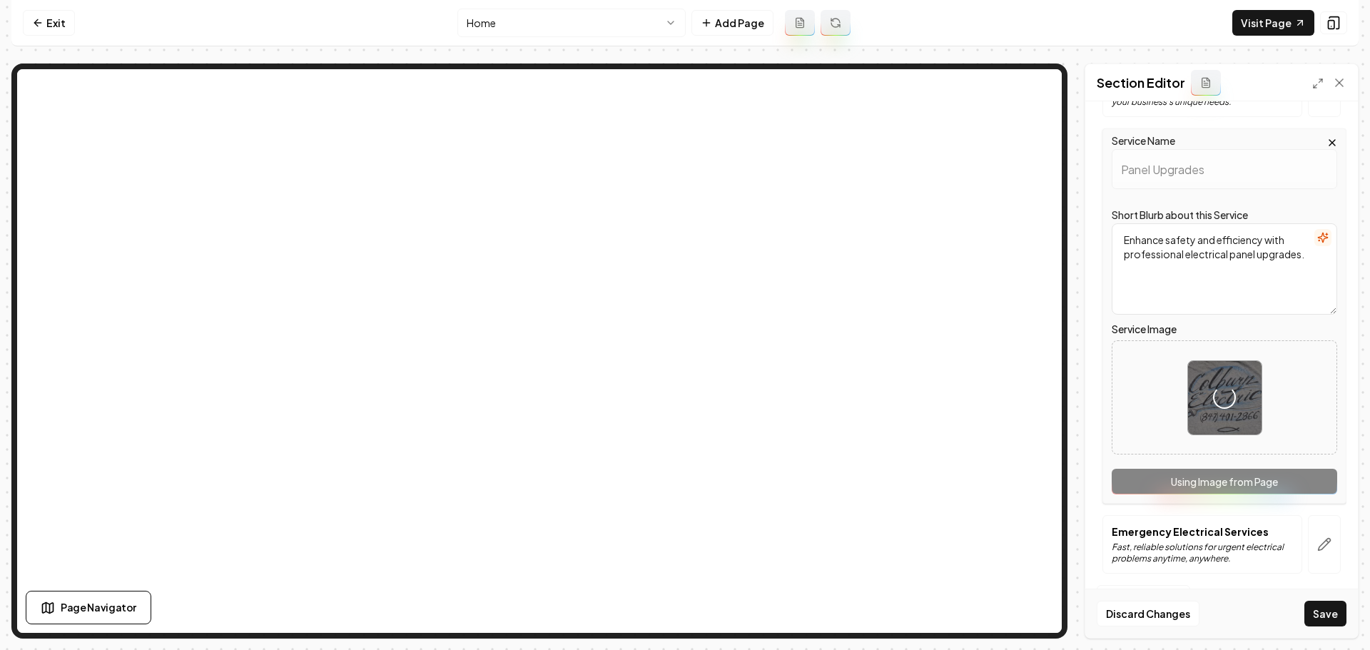
scroll to position [234, 0]
click at [1317, 537] on icon "button" at bounding box center [1324, 543] width 14 height 14
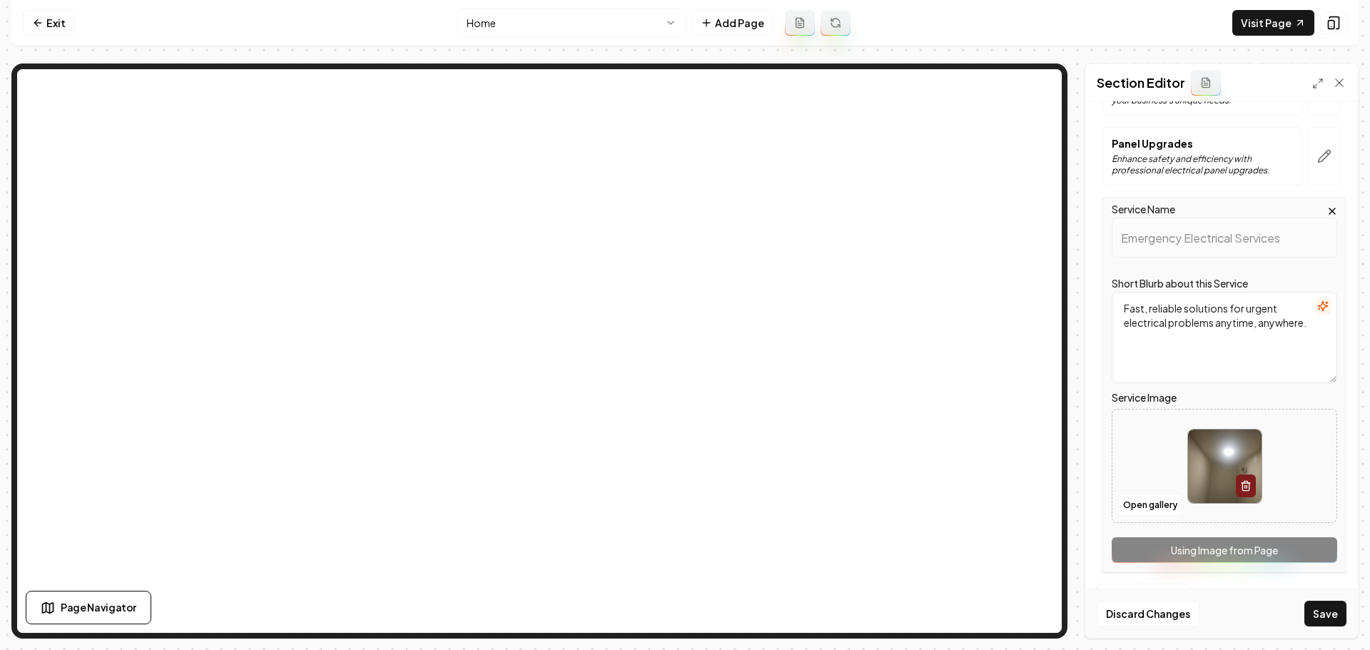
click at [1218, 473] on img at bounding box center [1225, 467] width 74 height 74
click at [1208, 459] on img at bounding box center [1225, 467] width 74 height 74
type input "**********"
click at [1321, 619] on button "Save" at bounding box center [1326, 614] width 42 height 26
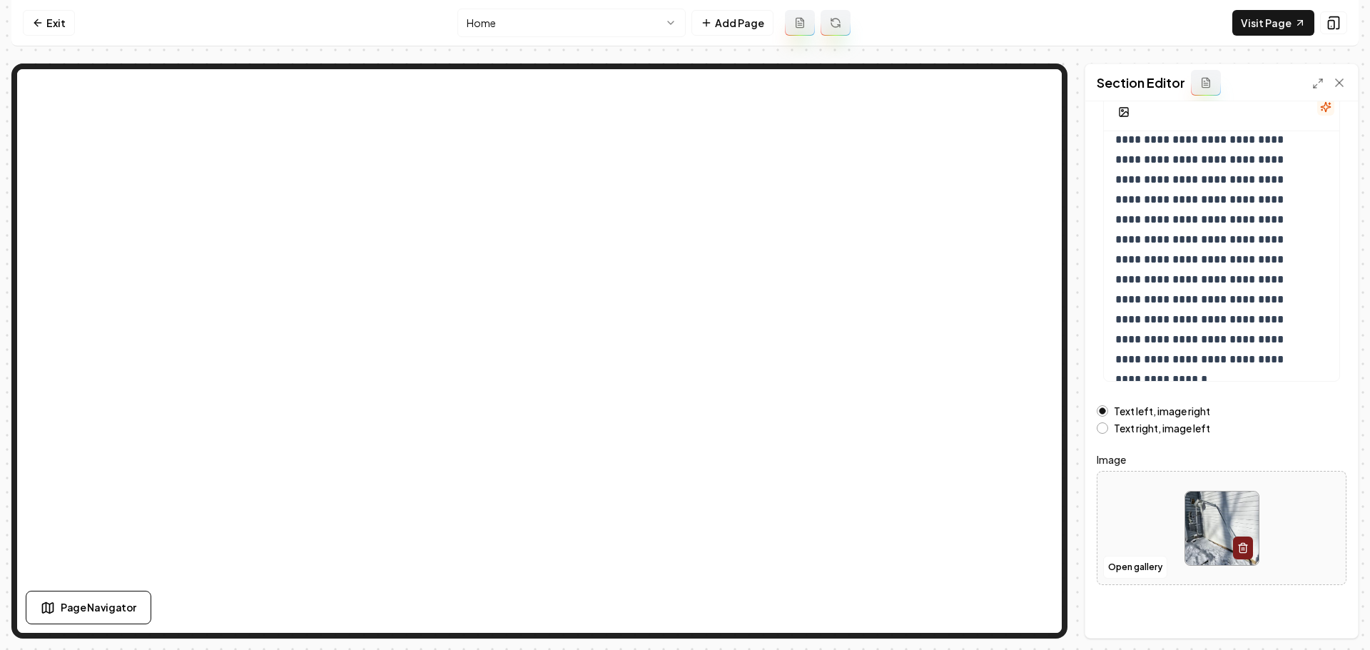
scroll to position [121, 0]
click at [1130, 555] on button "Open gallery" at bounding box center [1135, 563] width 64 height 23
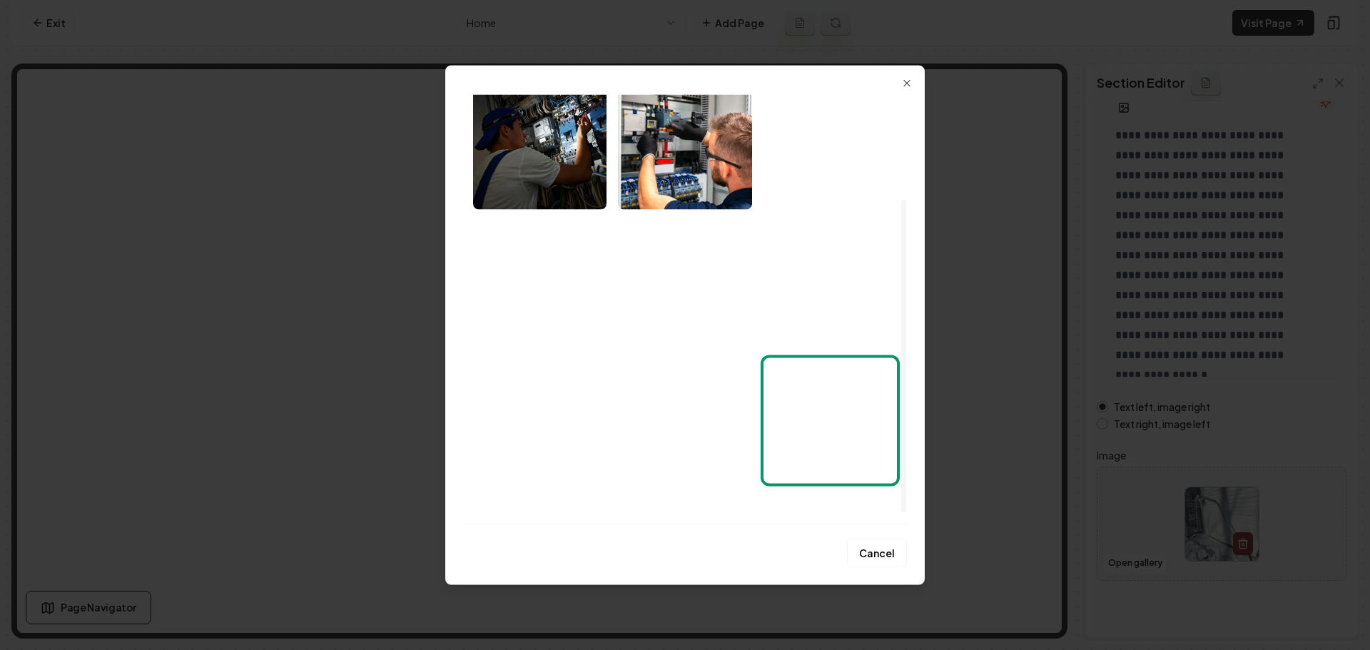
scroll to position [158, 0]
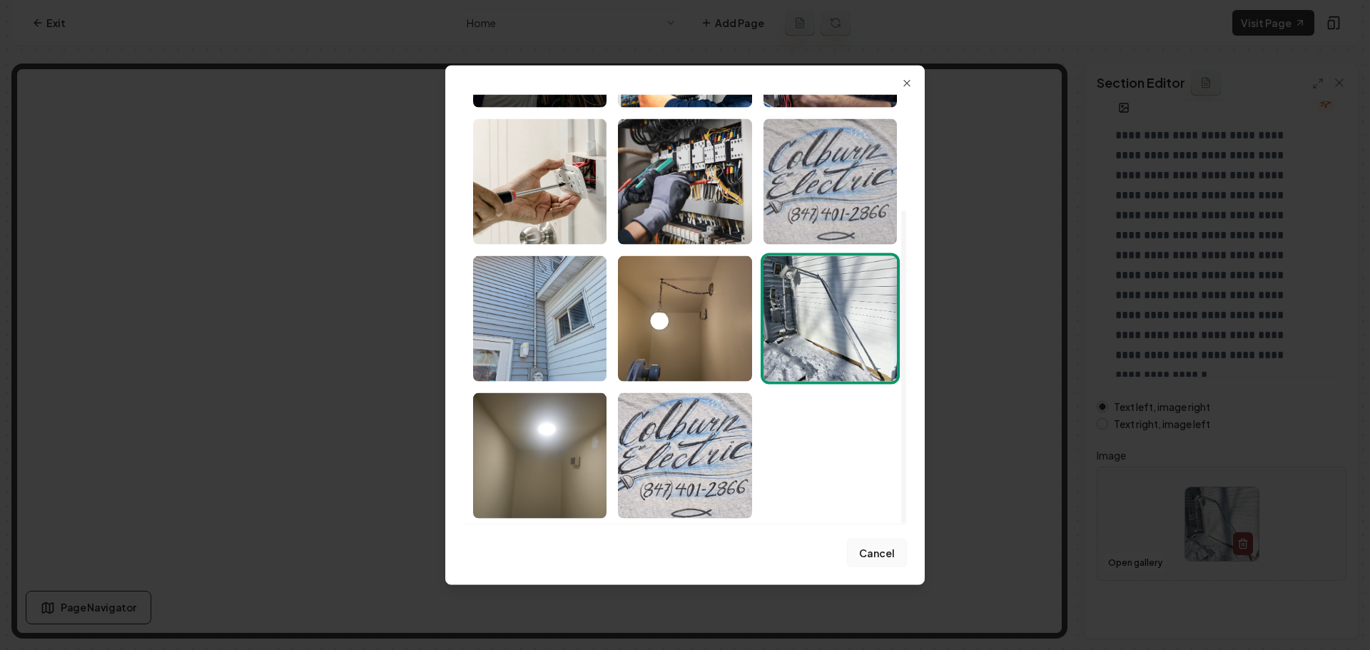
click at [881, 558] on button "Cancel" at bounding box center [877, 553] width 60 height 29
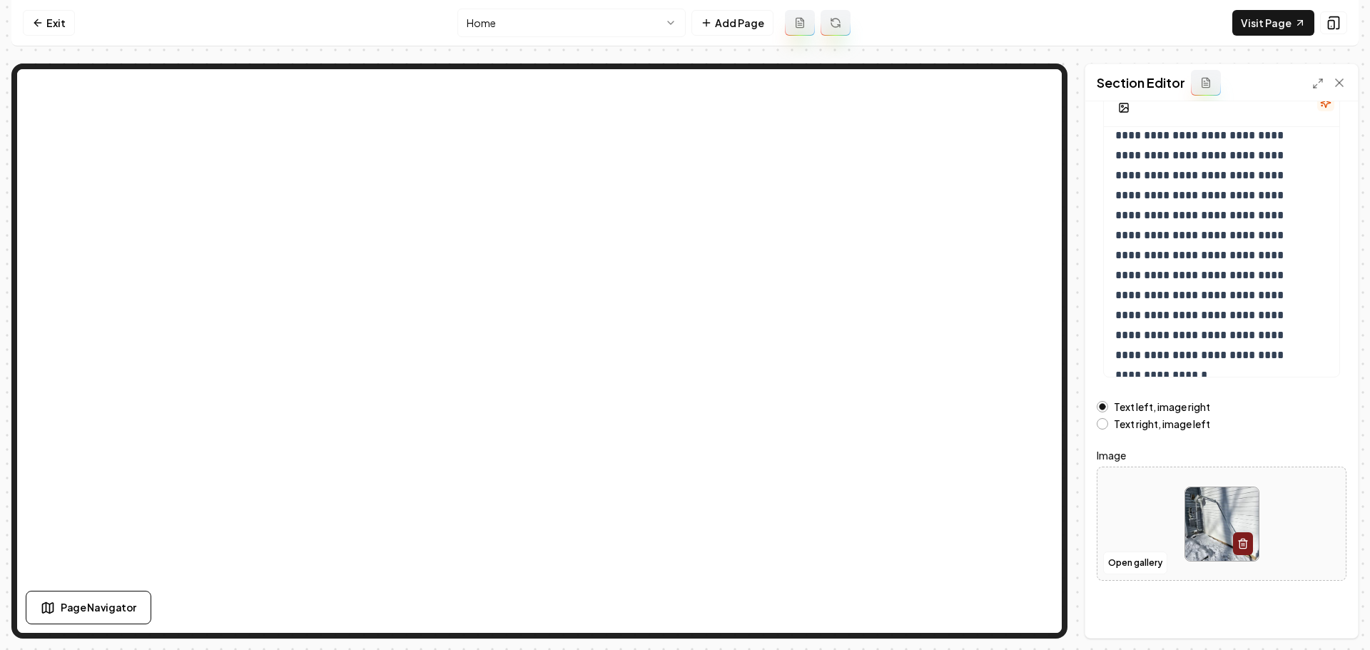
click at [1196, 510] on img at bounding box center [1222, 524] width 74 height 74
type input "**********"
click at [1327, 609] on button "Save" at bounding box center [1326, 614] width 42 height 26
click at [1275, 24] on link "Visit Page" at bounding box center [1274, 23] width 82 height 26
click at [54, 31] on link "Exit" at bounding box center [49, 23] width 52 height 26
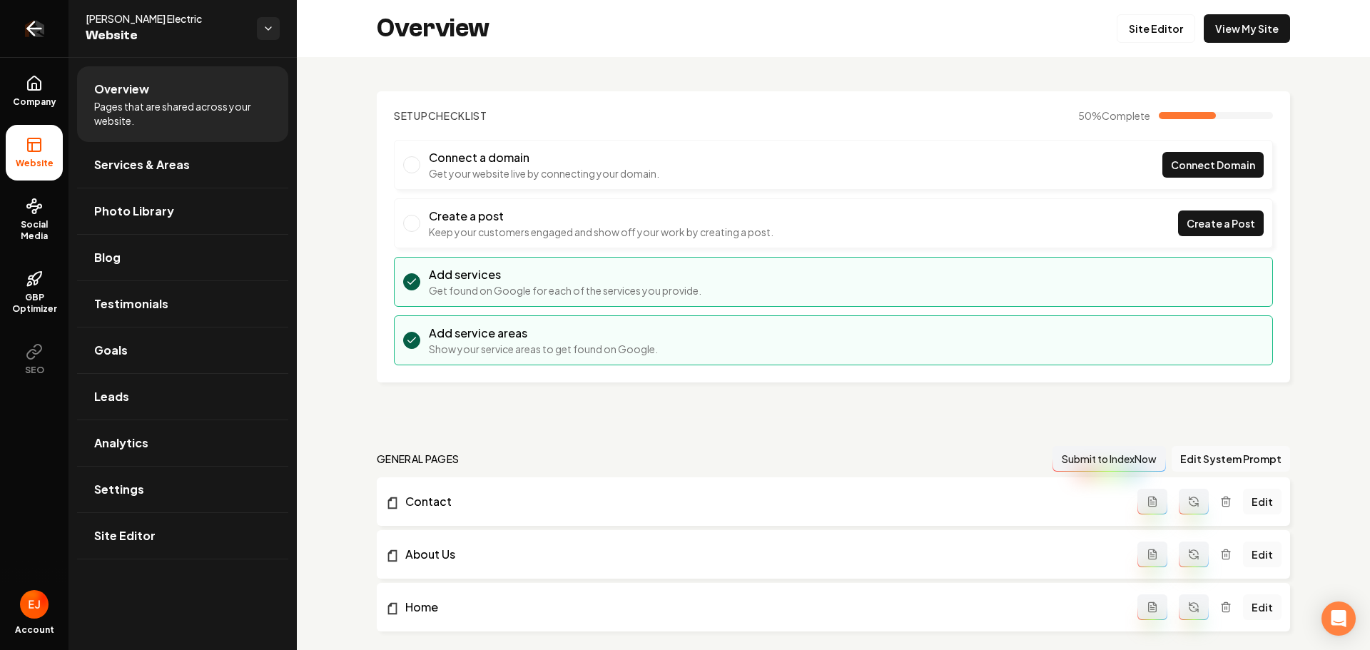
click at [29, 30] on icon "Return to dashboard" at bounding box center [31, 29] width 6 height 14
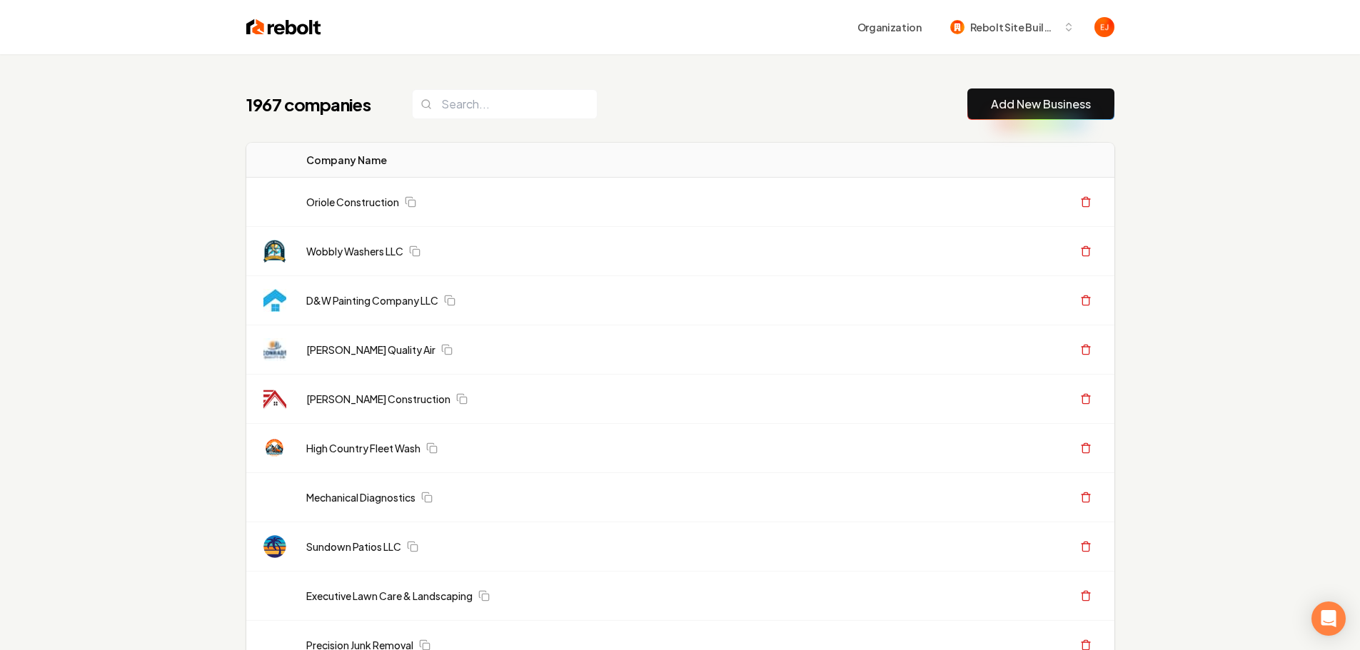
click at [1003, 118] on button "Add New Business" at bounding box center [1040, 103] width 147 height 31
click at [1022, 102] on link "Add New Business" at bounding box center [1041, 104] width 100 height 17
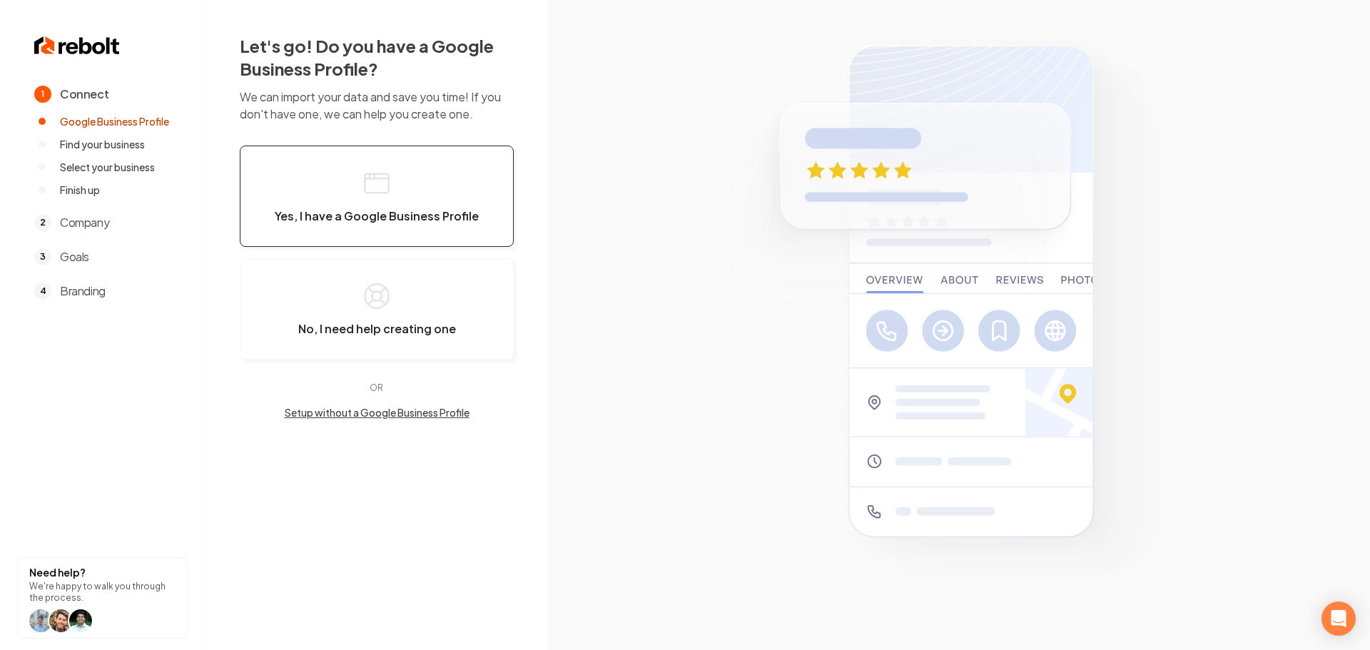
click at [390, 206] on button "Yes, I have a Google Business Profile" at bounding box center [377, 196] width 274 height 101
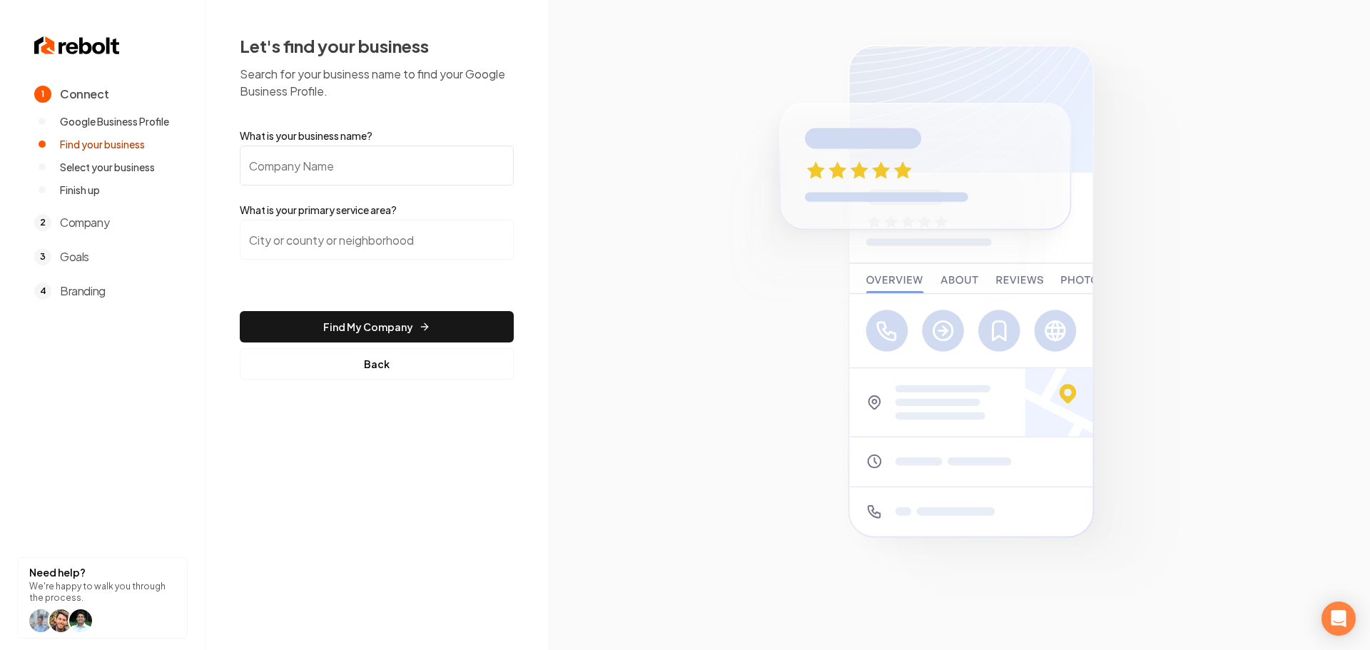
click at [377, 184] on input "What is your business name?" at bounding box center [377, 166] width 274 height 40
click at [372, 176] on input "What is your business name?" at bounding box center [377, 166] width 274 height 40
paste input "NS Evergreen Construction LLC"
type input "NS Evergreen Construction LLC"
click at [415, 245] on input "search" at bounding box center [377, 240] width 274 height 40
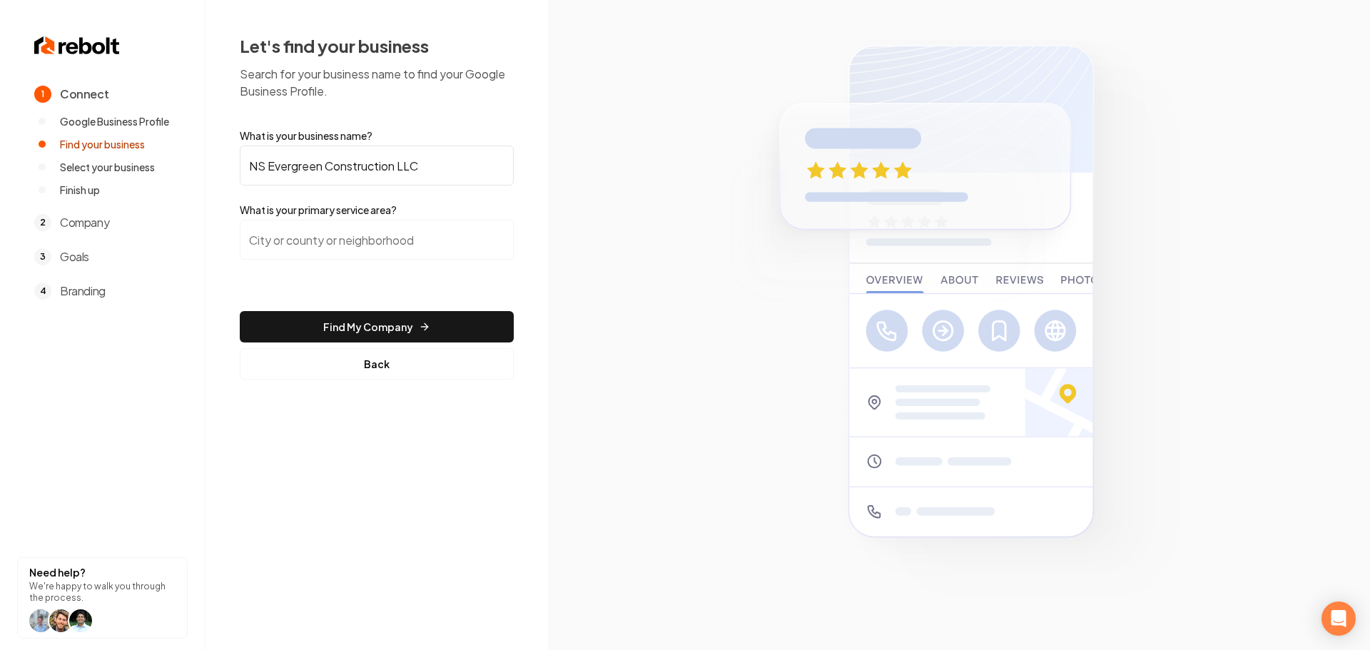
click at [365, 255] on input "search" at bounding box center [377, 240] width 274 height 40
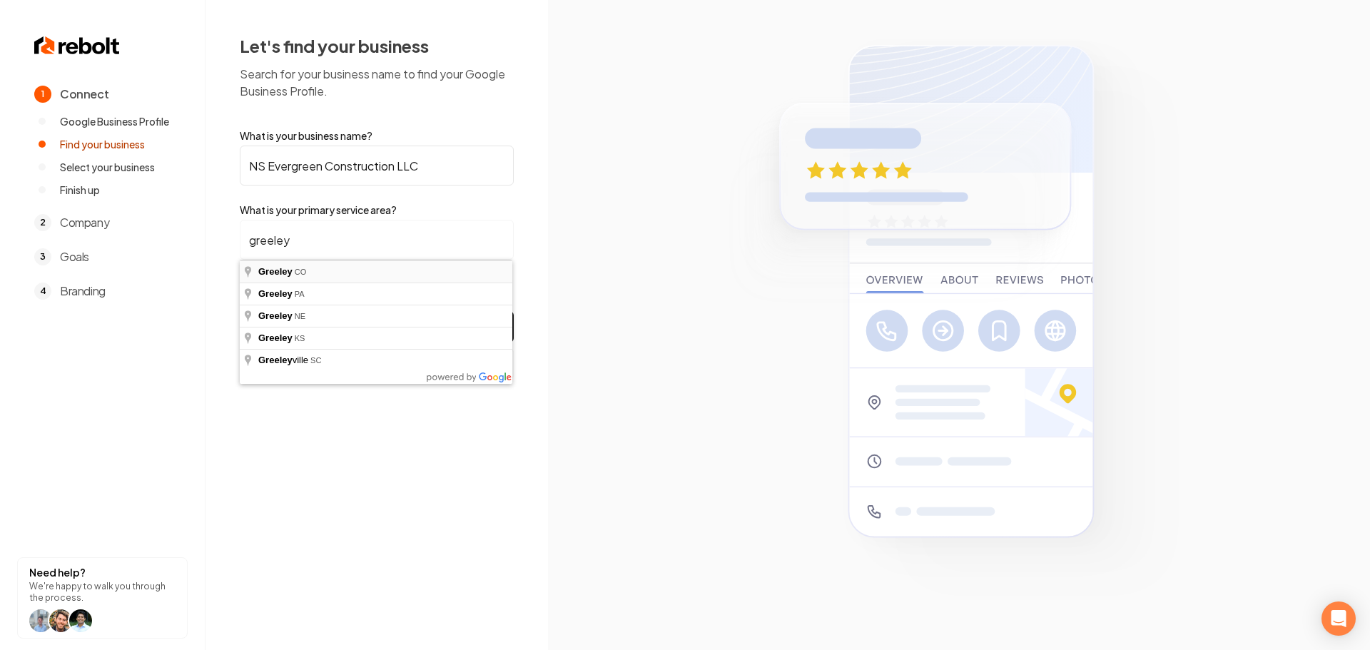
type input "Greeley, CO"
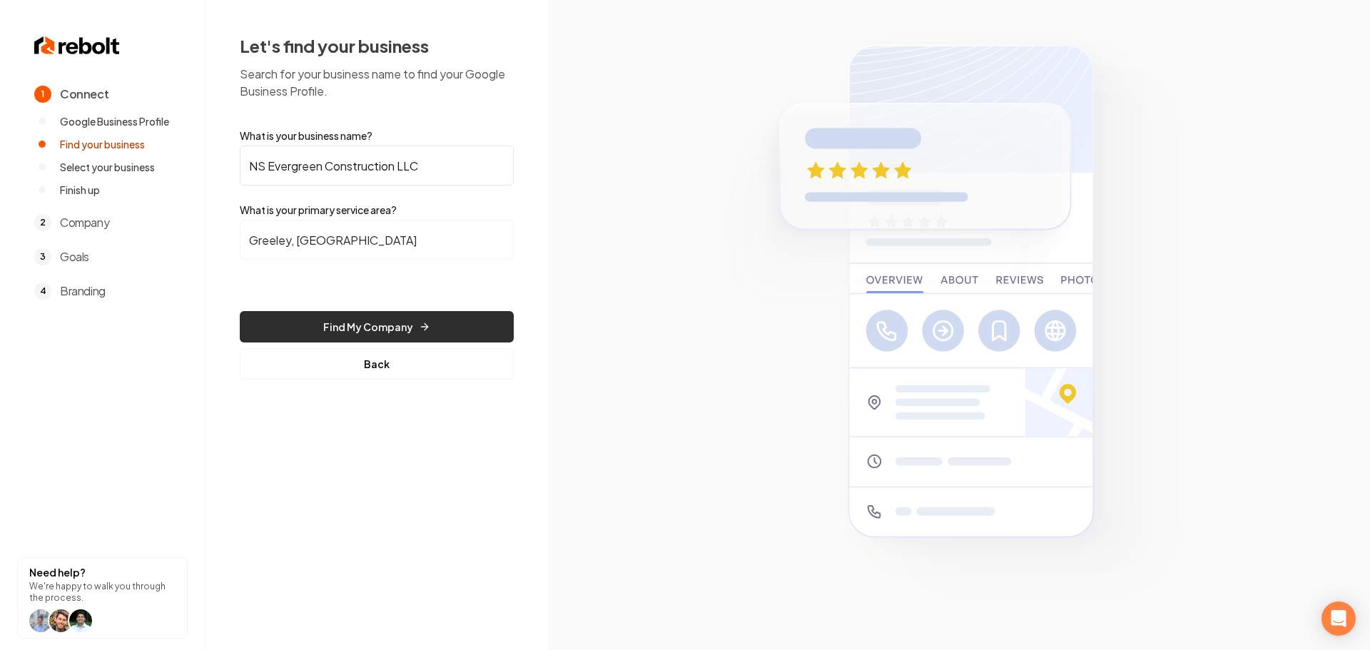
click at [378, 327] on button "Find My Company" at bounding box center [377, 326] width 274 height 31
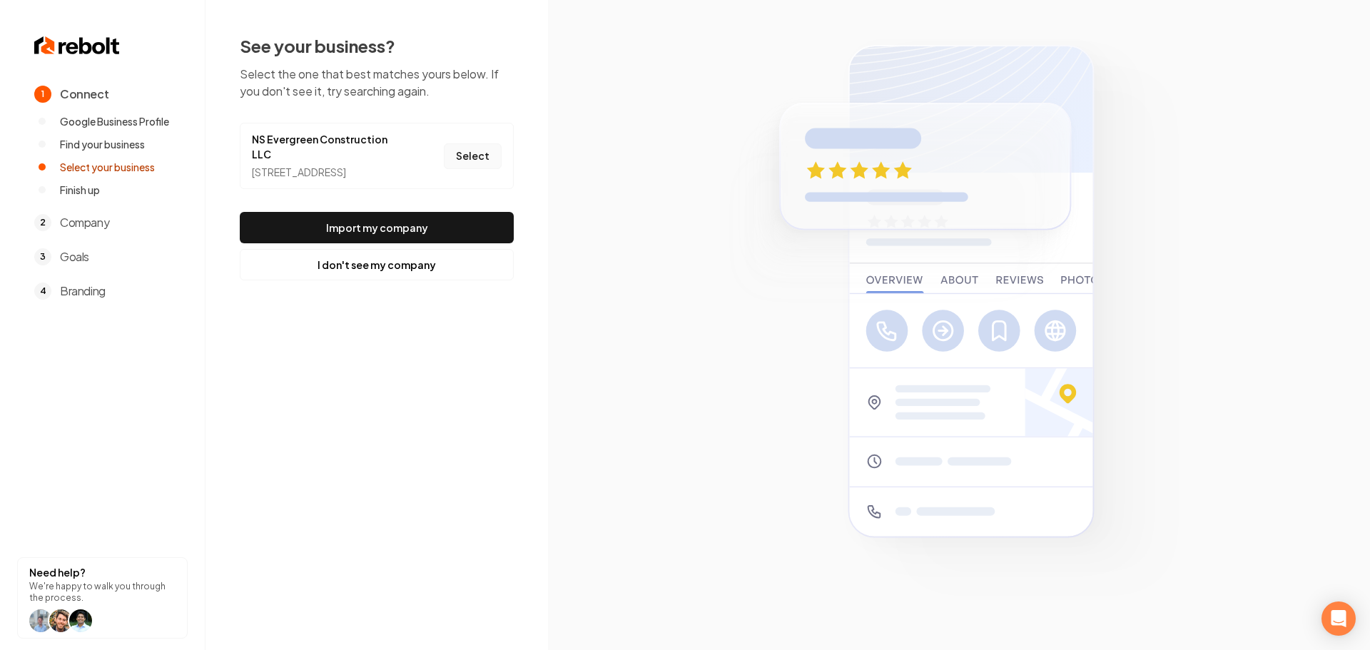
click at [485, 161] on button "Select" at bounding box center [473, 156] width 58 height 26
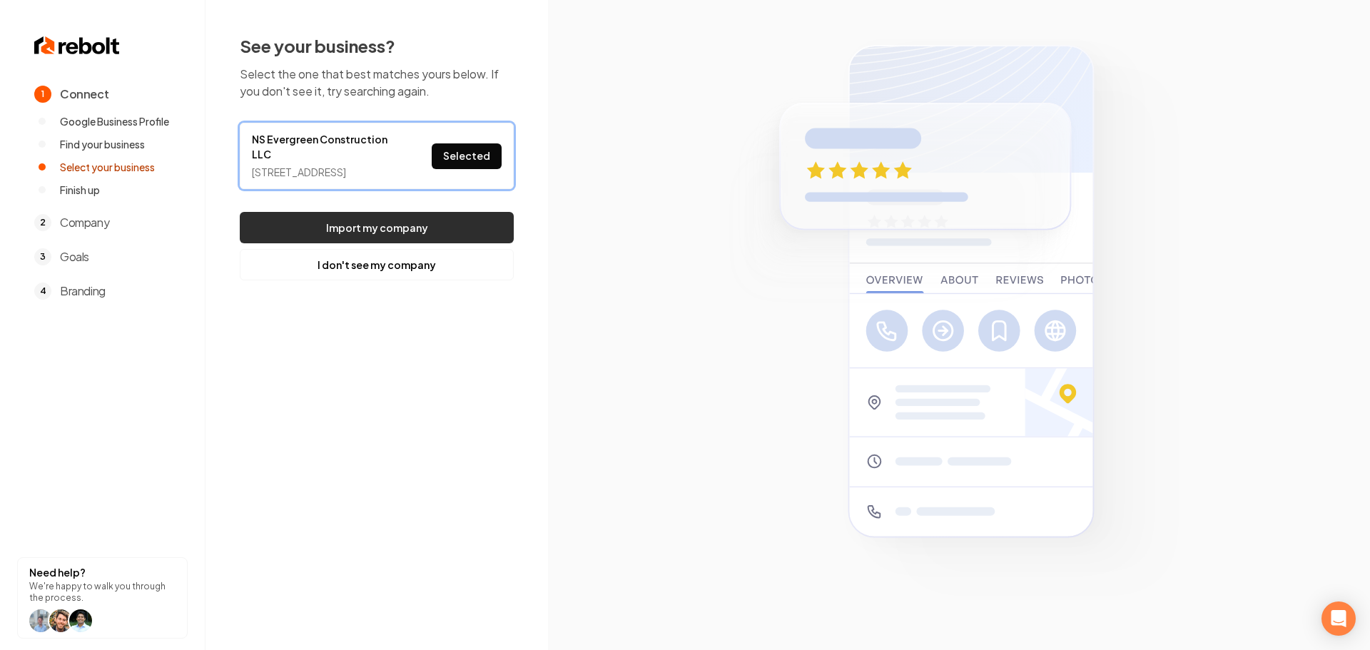
click at [326, 241] on button "Import my company" at bounding box center [377, 227] width 274 height 31
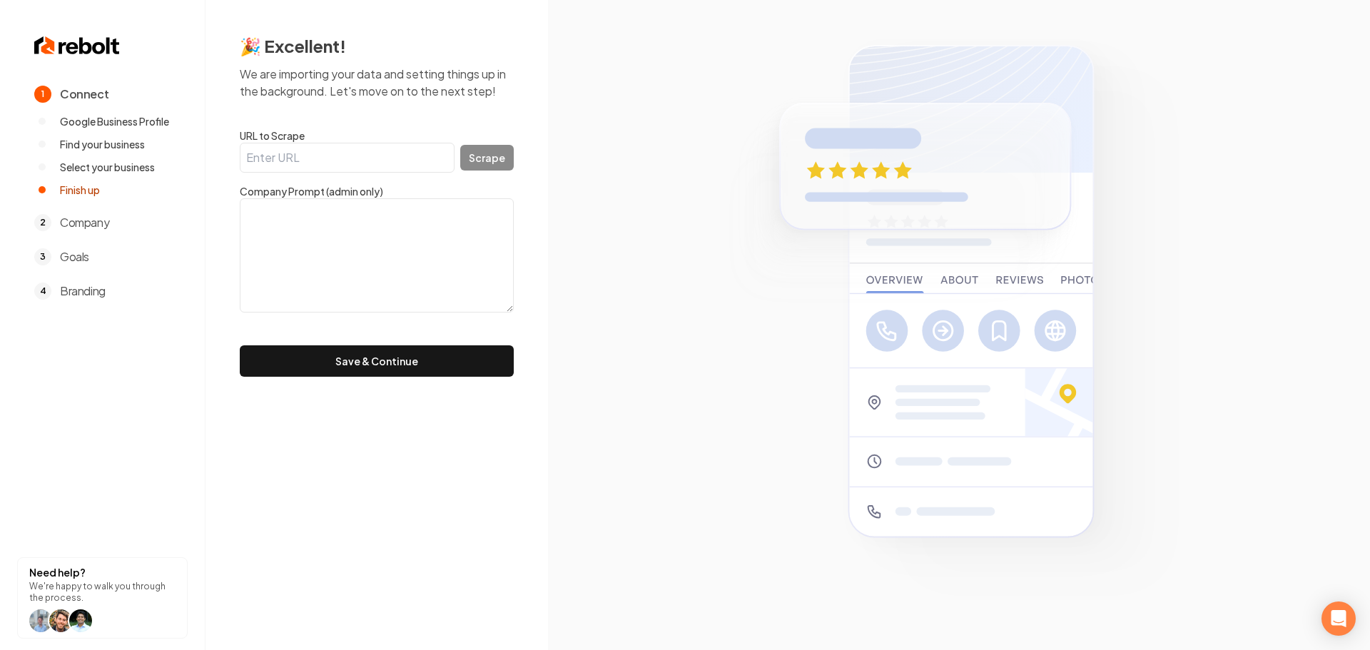
click at [367, 156] on input "URL to Scrape" at bounding box center [347, 158] width 215 height 30
paste input "https://www.nsevergreenconstruction.com/"
type input "https://www.nsevergreenconstruction.com/"
click at [493, 161] on button "Scrape" at bounding box center [487, 158] width 54 height 26
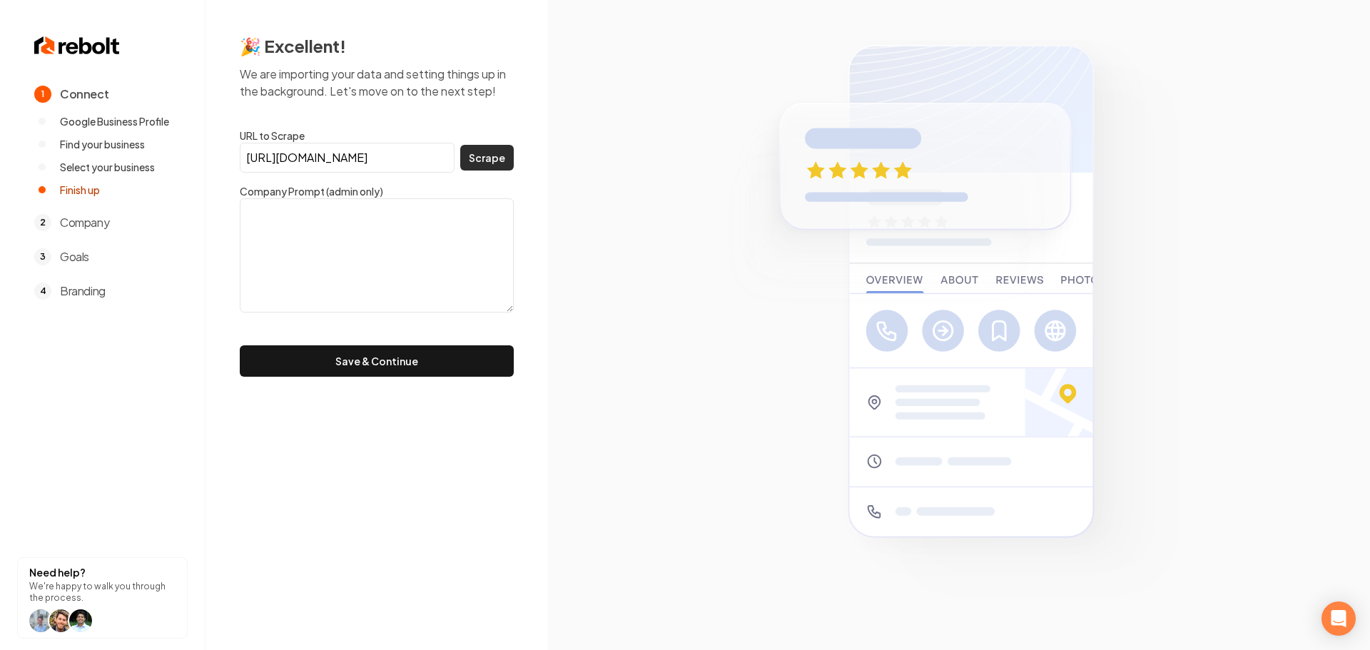
scroll to position [0, 0]
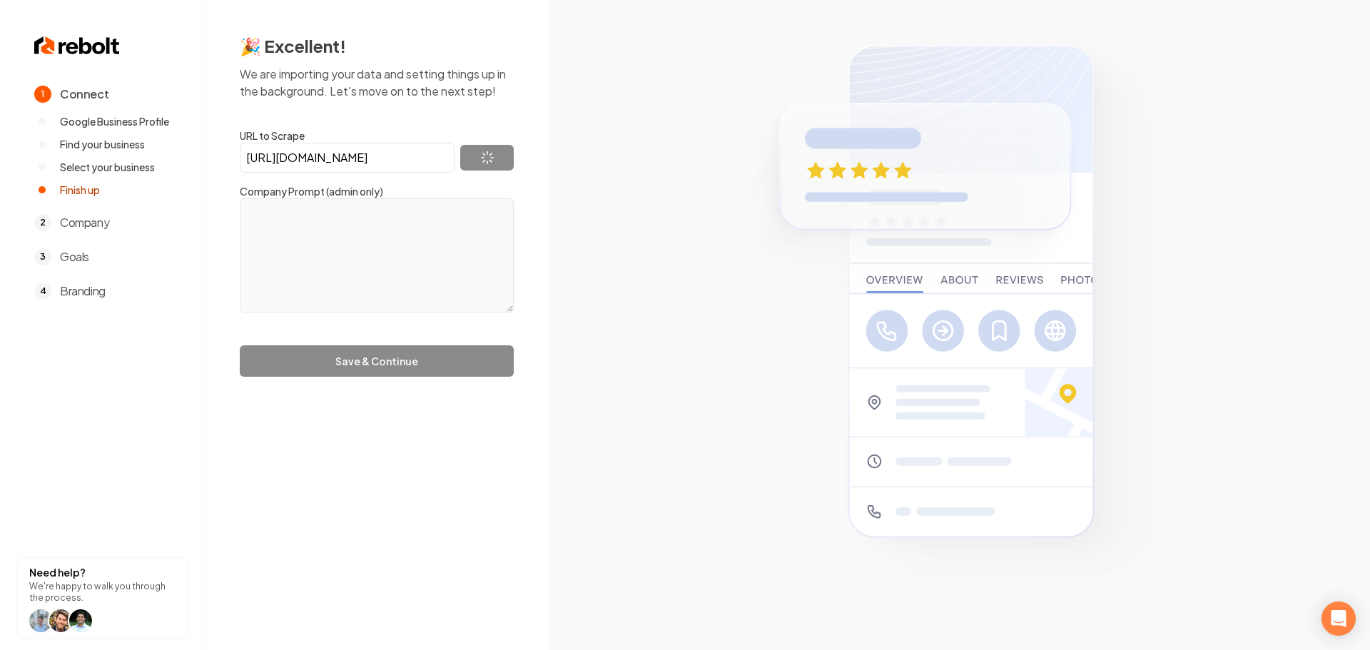
type textarea "NS Evergreen Construction is a construction contractor specializing in framing …"
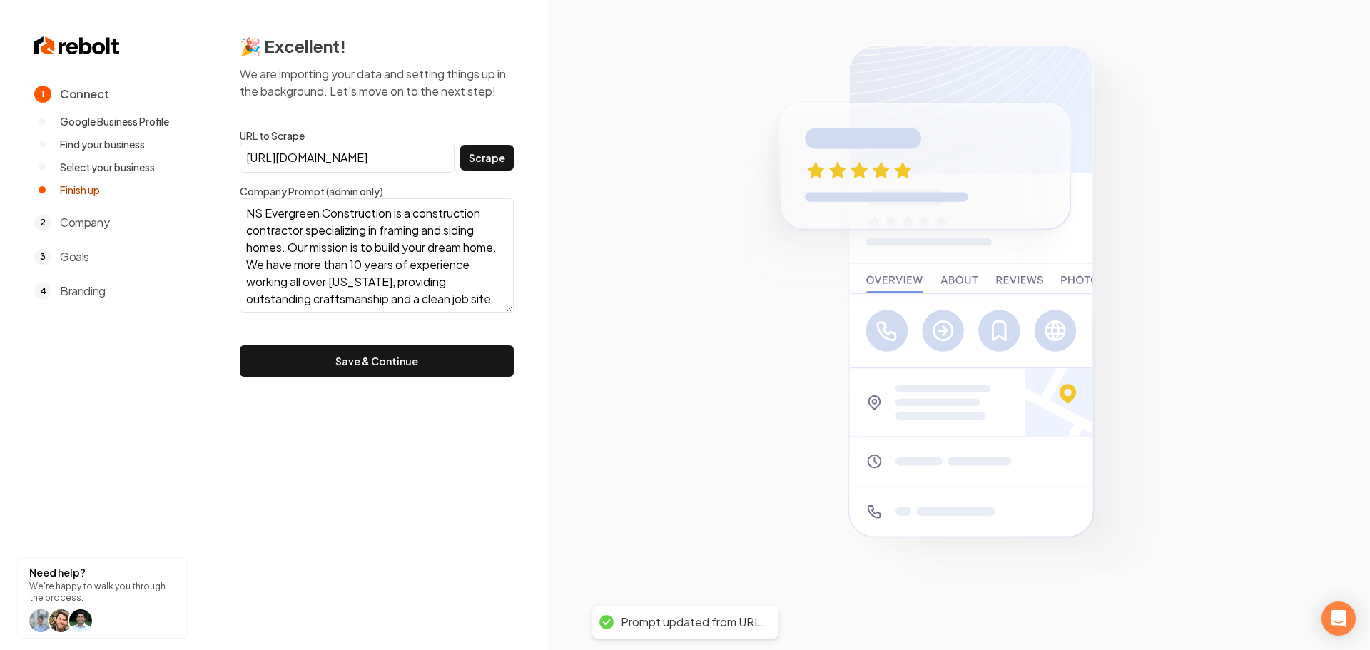
click at [440, 356] on button "Save & Continue" at bounding box center [377, 360] width 274 height 31
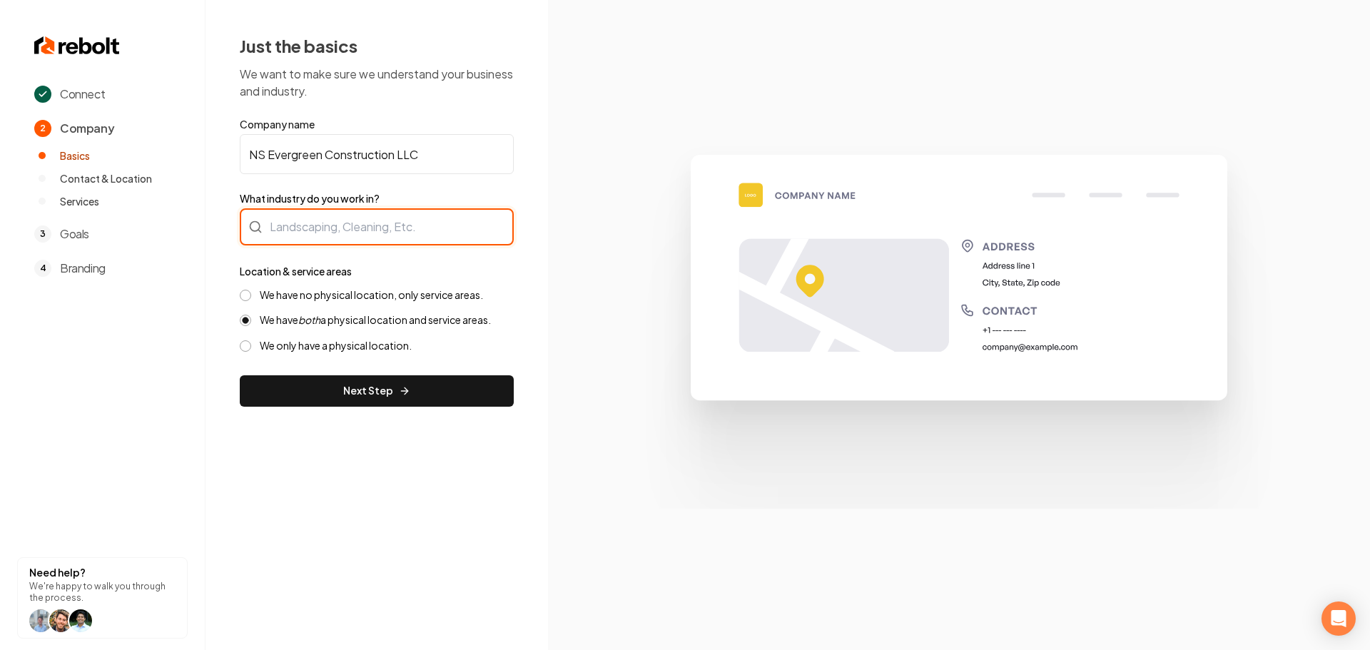
click at [368, 231] on div at bounding box center [377, 226] width 274 height 37
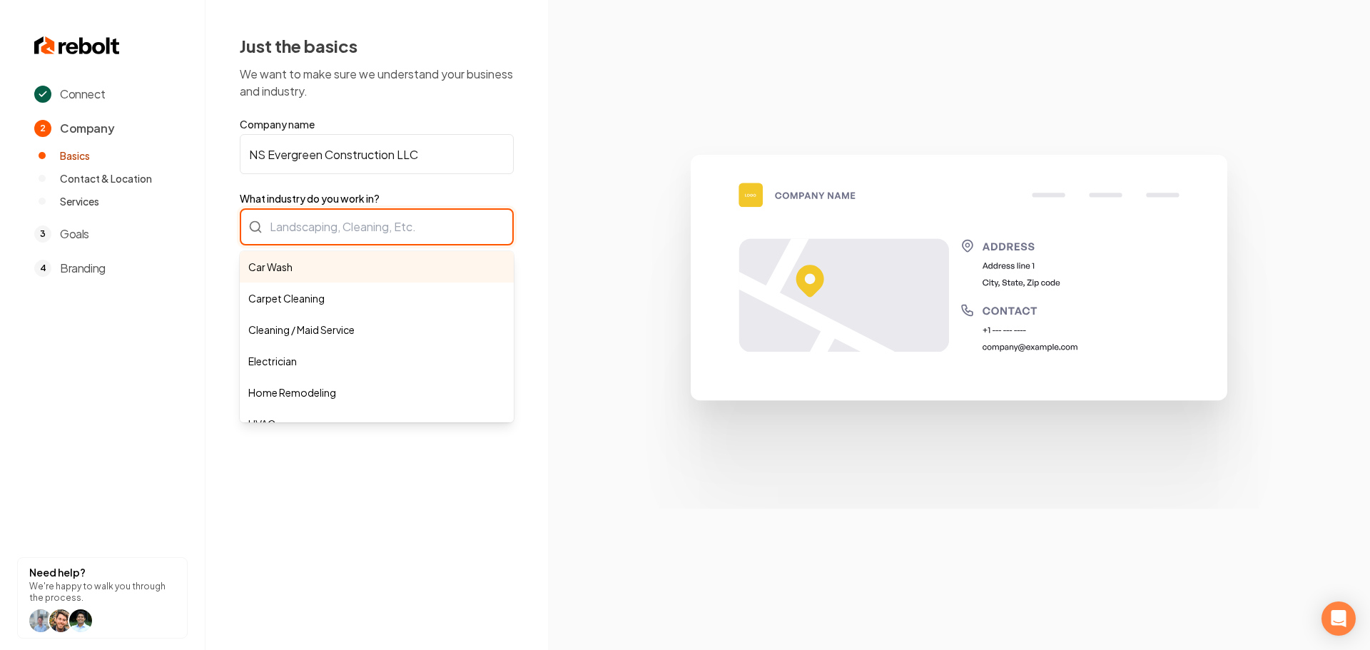
click at [357, 231] on div "Car Wash Carpet Cleaning Cleaning / Maid Service Electrician Home Remodeling HV…" at bounding box center [377, 226] width 274 height 37
type input "C"
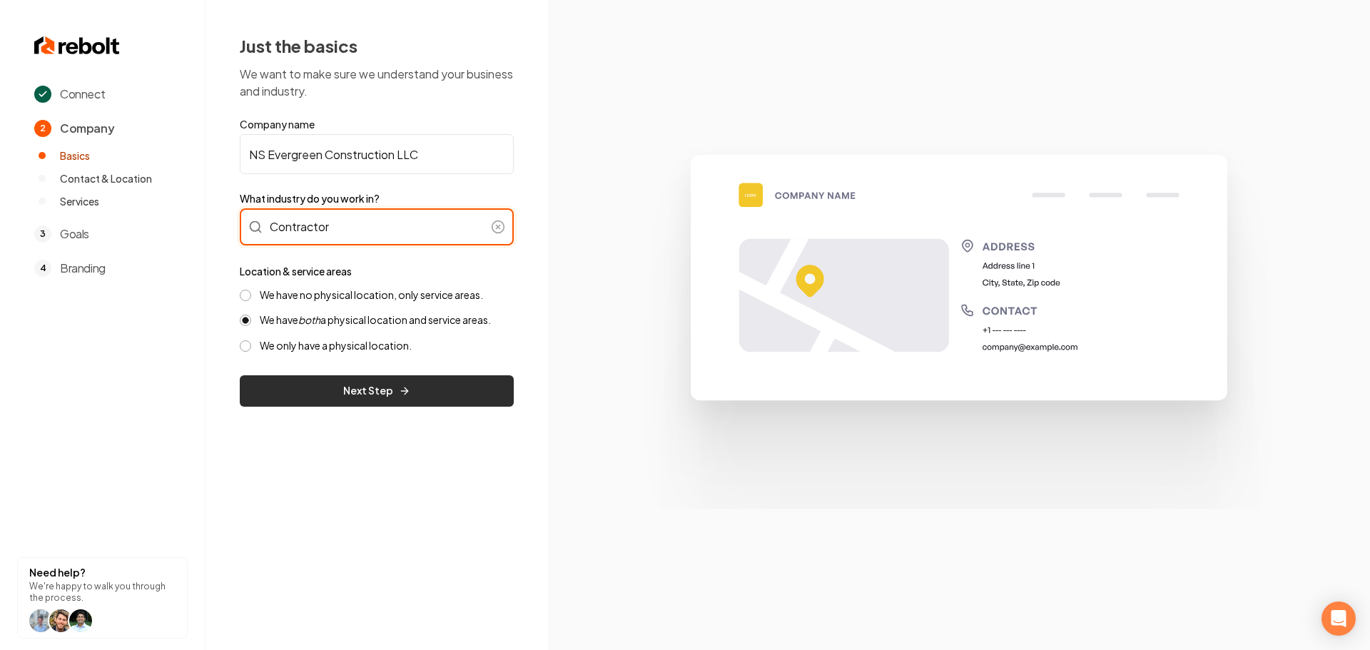
type input "Contractor"
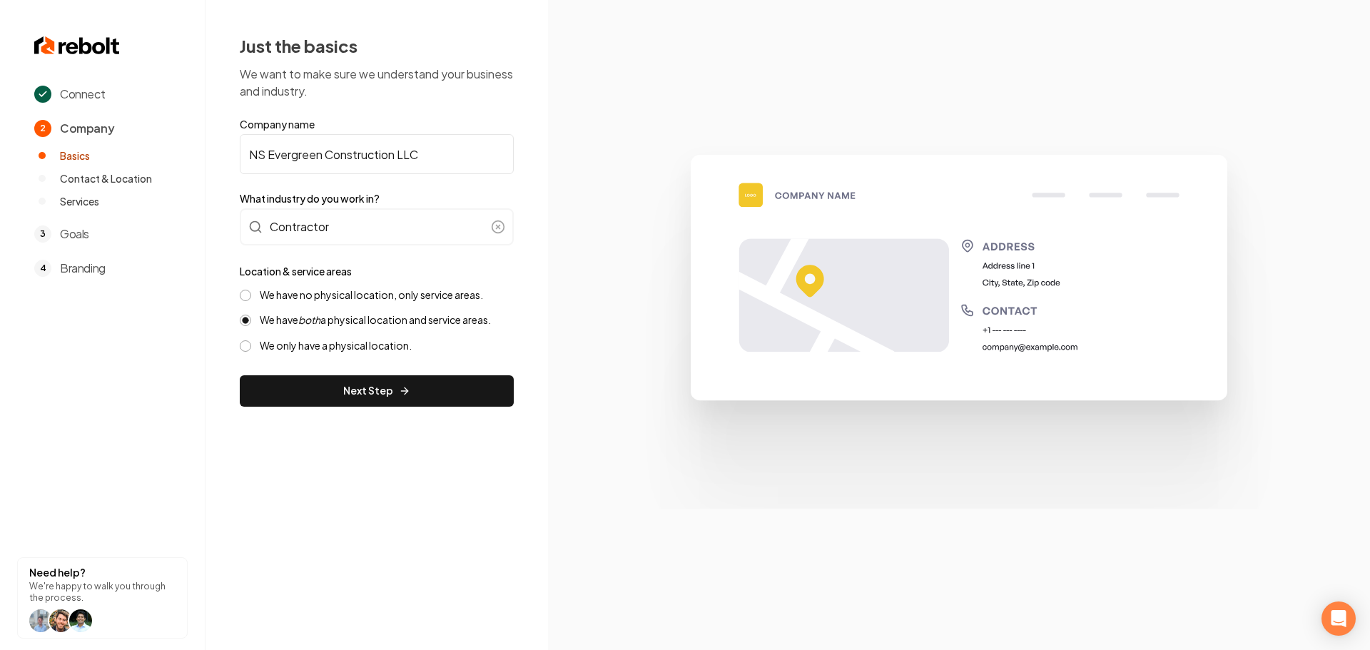
click at [357, 393] on button "Next Step" at bounding box center [377, 390] width 274 height 31
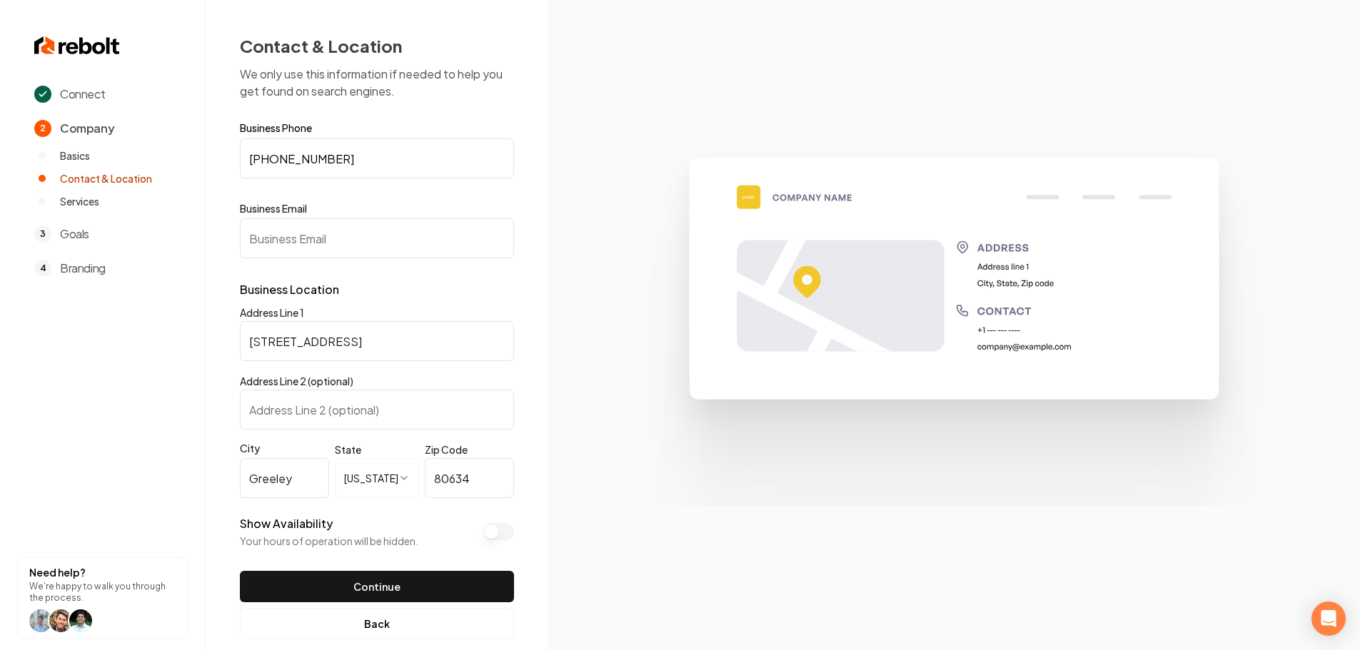
click at [336, 243] on input "Business Email" at bounding box center [377, 238] width 274 height 40
click at [363, 243] on input "Business Email" at bounding box center [377, 238] width 274 height 40
paste input "nsevergreen22@gmail.com"
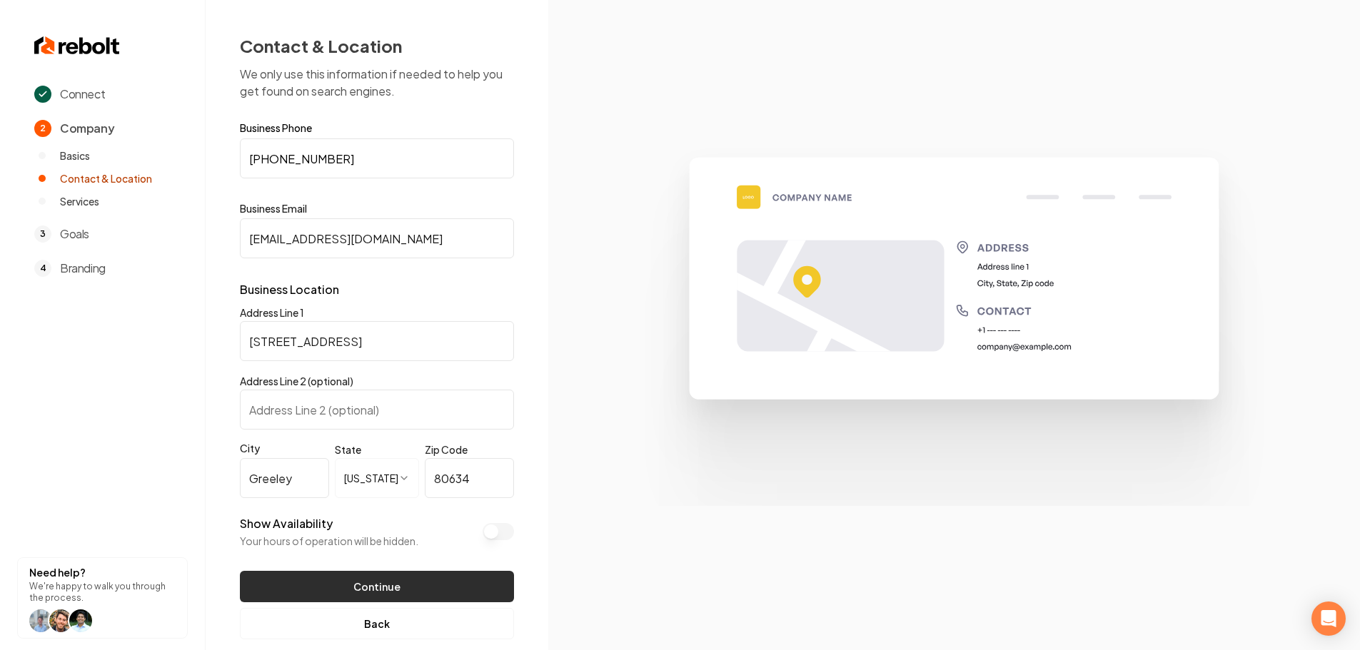
type input "nsevergreen22@gmail.com"
click at [318, 585] on button "Continue" at bounding box center [377, 586] width 274 height 31
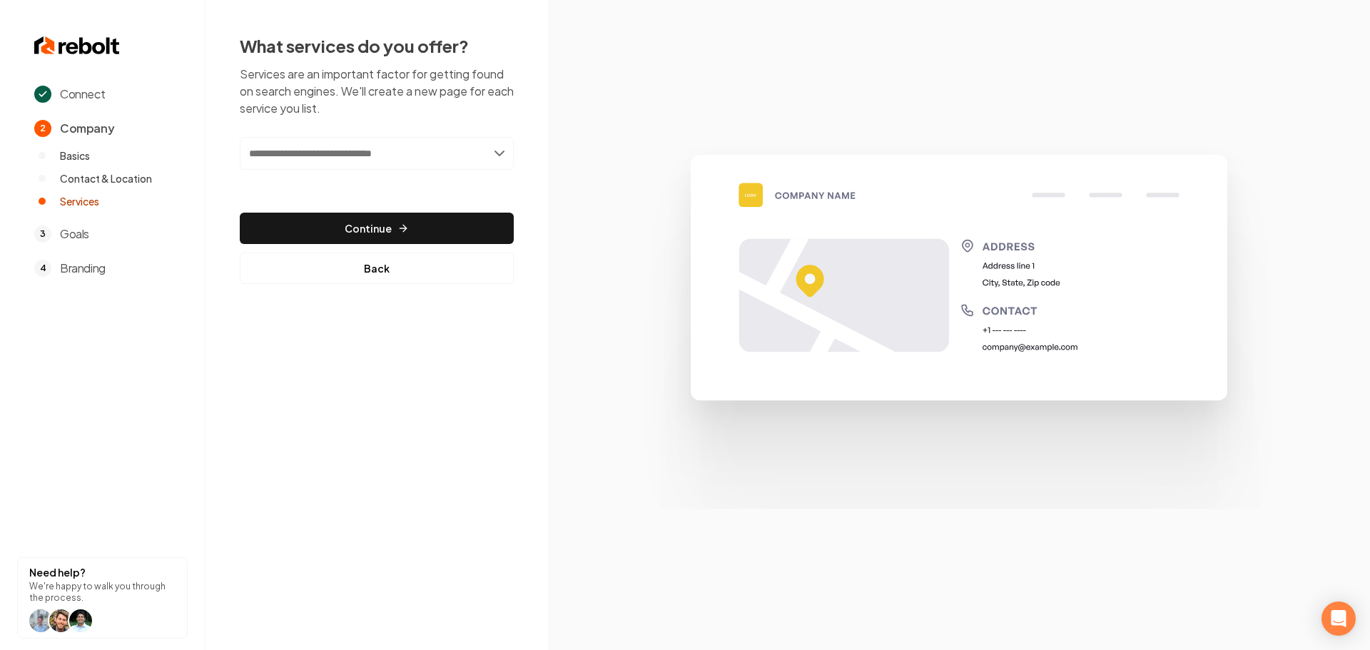
drag, startPoint x: 398, startPoint y: 153, endPoint x: 383, endPoint y: 158, distance: 15.8
click at [393, 154] on input "text" at bounding box center [377, 153] width 274 height 33
type input "*******"
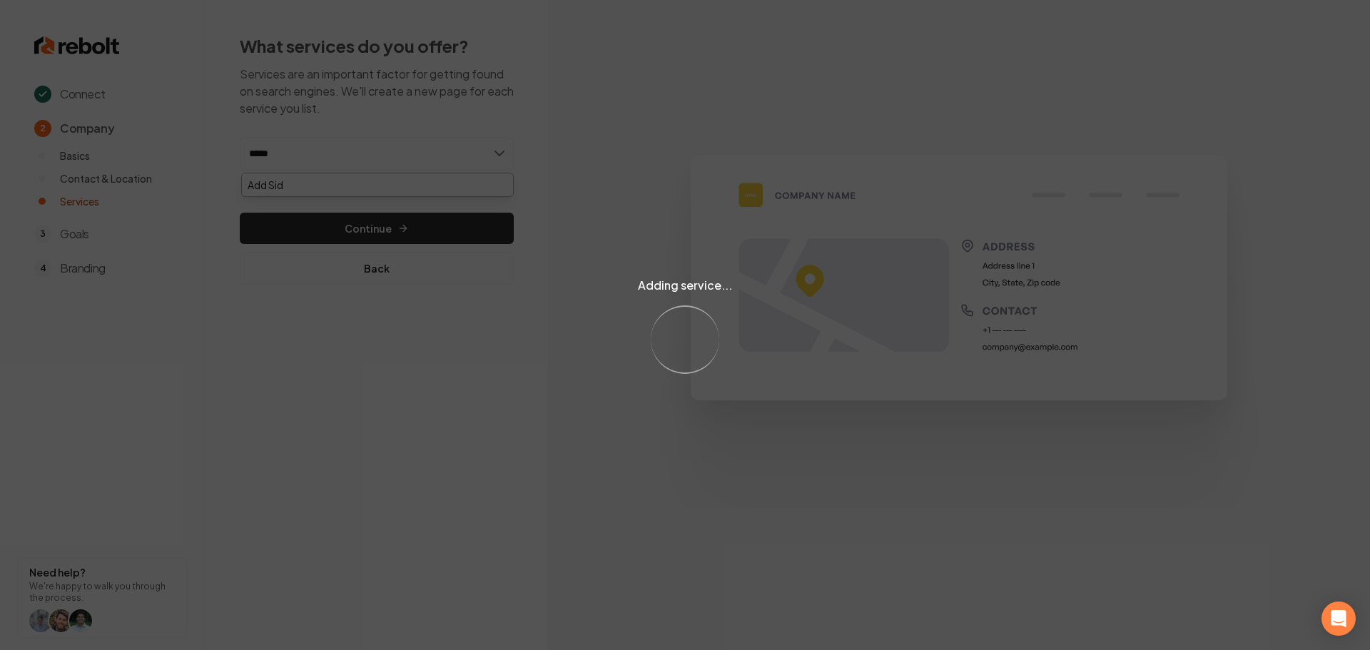
type input "******"
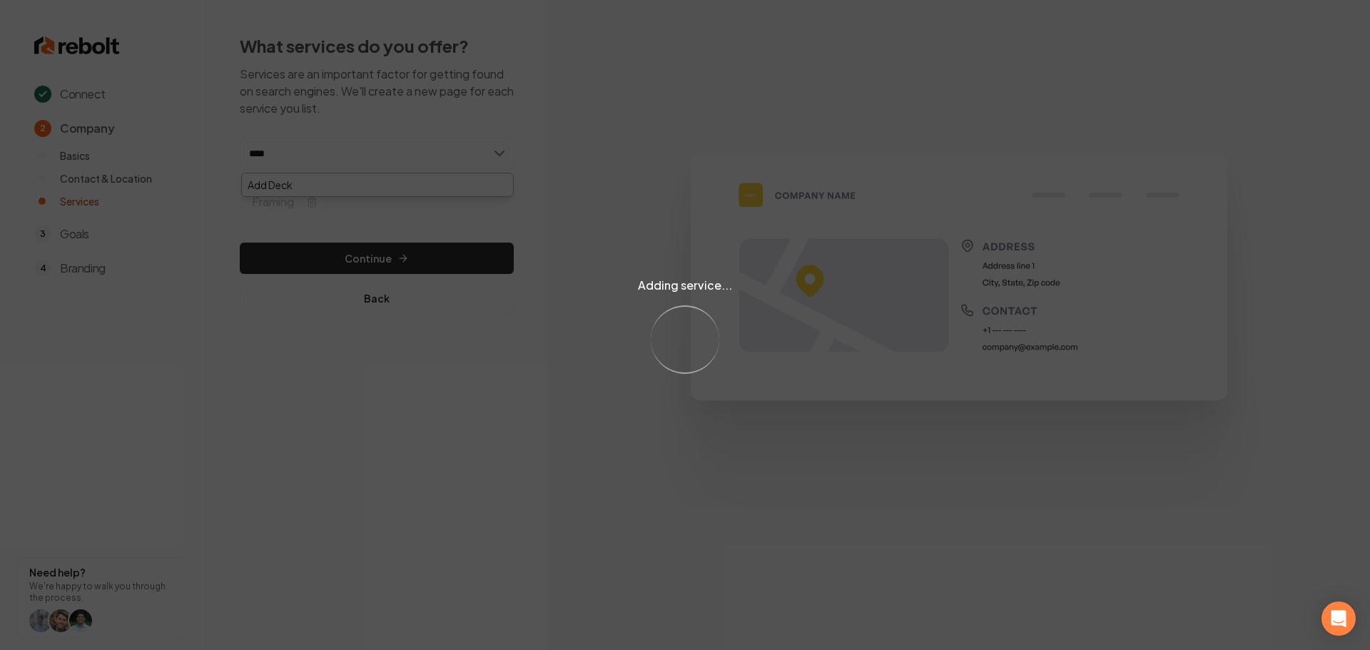
type input "*****"
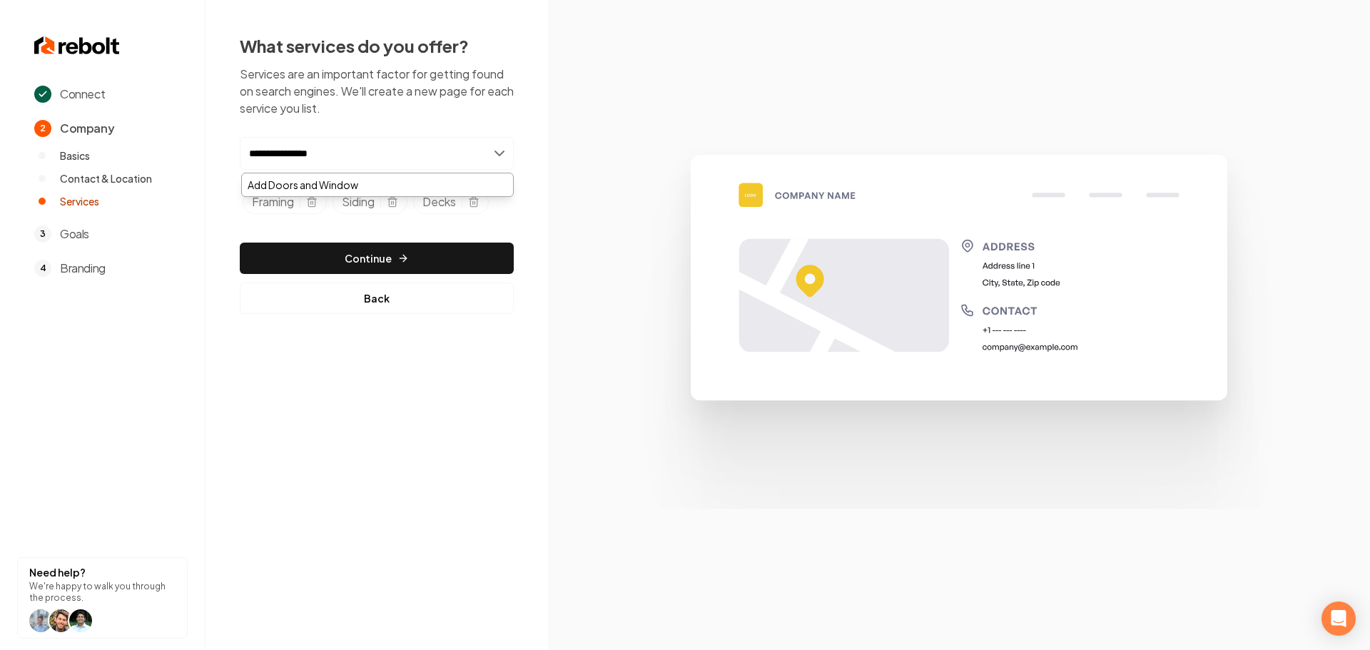
type input "**********"
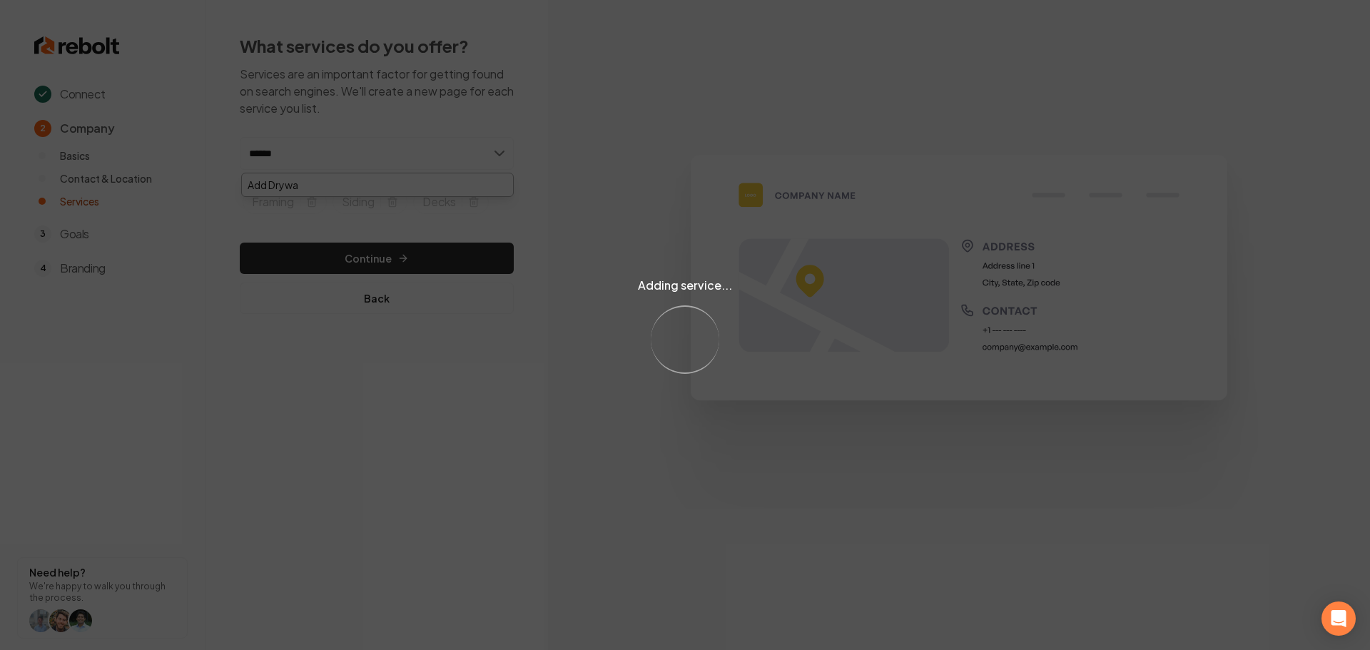
type input "*******"
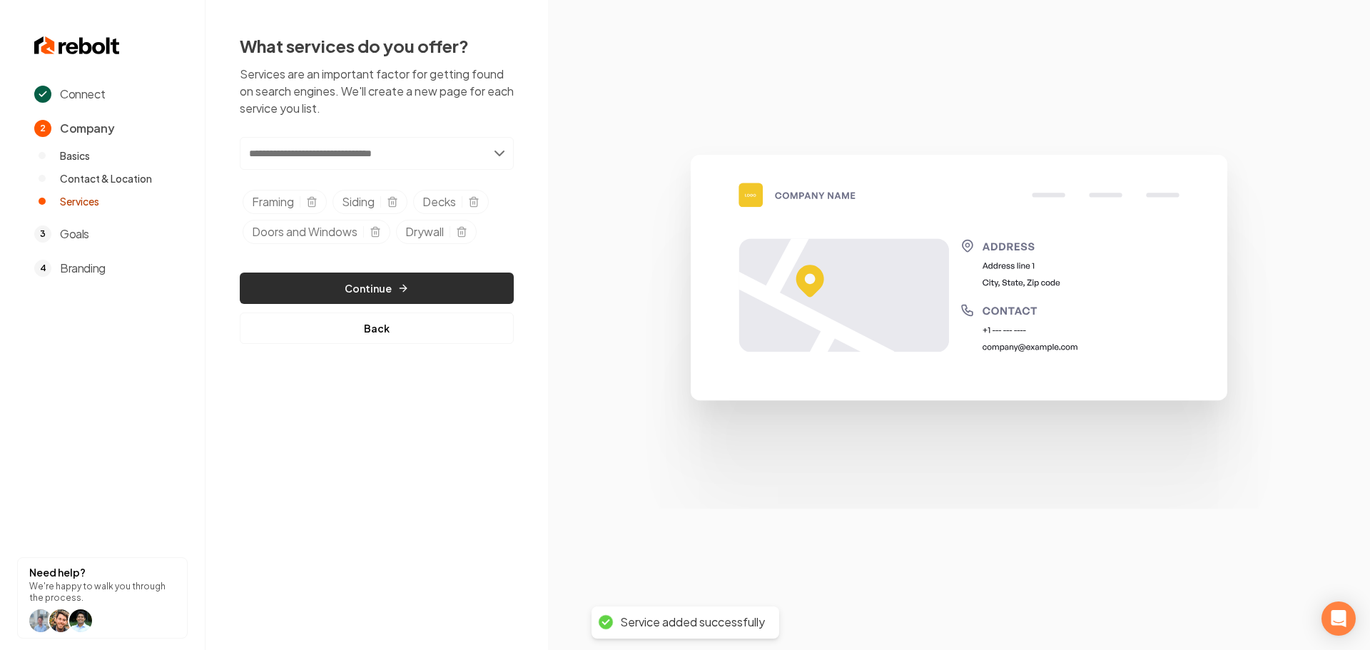
click at [410, 292] on button "Continue" at bounding box center [377, 288] width 274 height 31
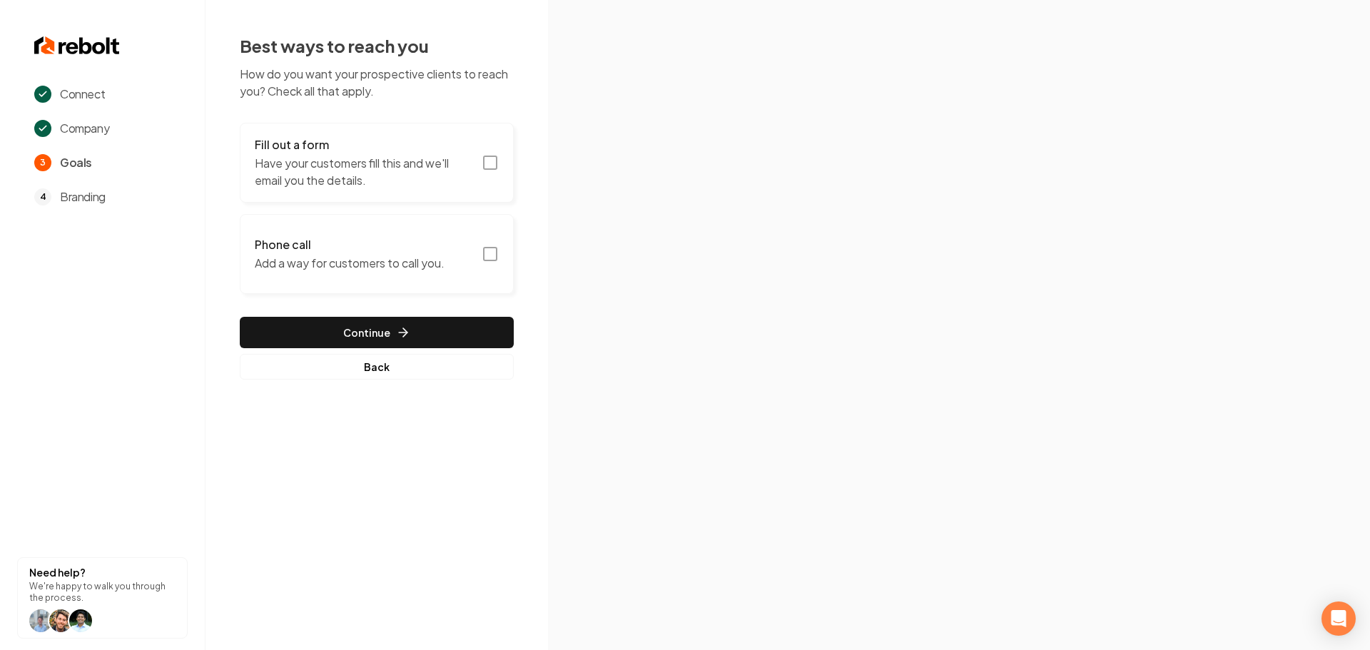
click at [494, 165] on icon "button" at bounding box center [490, 162] width 17 height 17
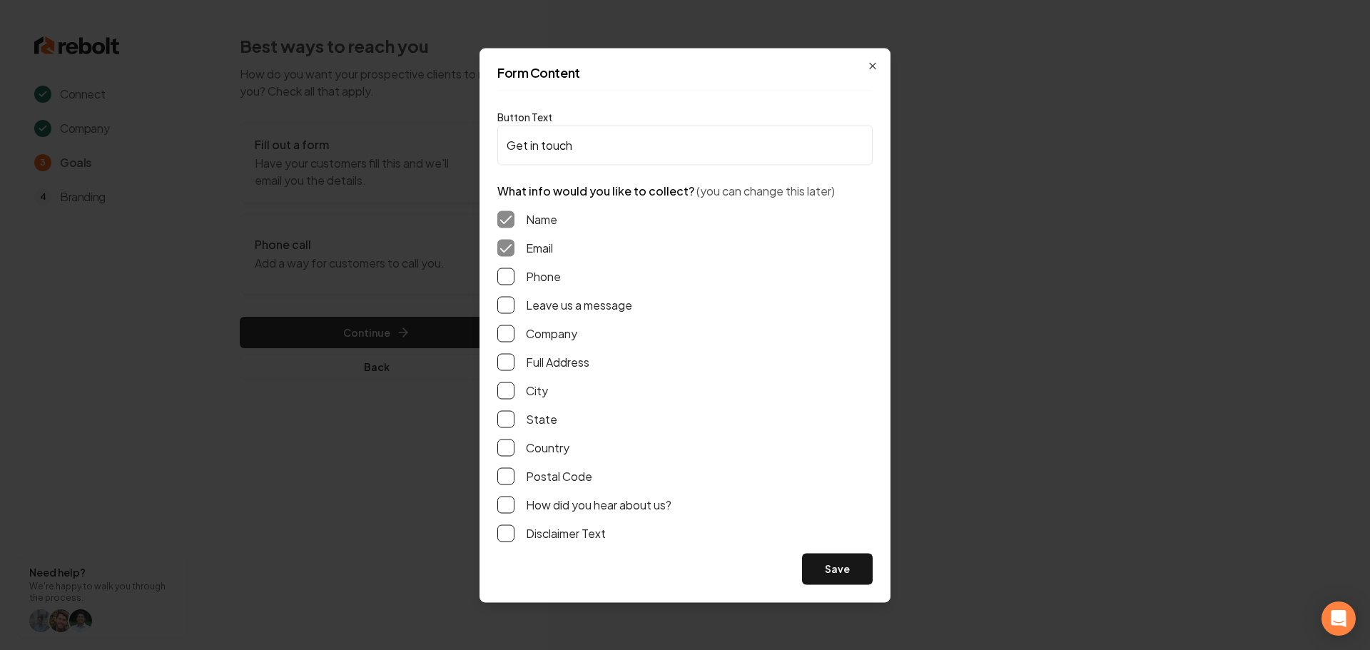
click at [503, 275] on button "Phone" at bounding box center [505, 276] width 17 height 17
click at [507, 304] on button "Leave us a message" at bounding box center [505, 304] width 17 height 17
click at [503, 368] on button "Full Address" at bounding box center [505, 361] width 17 height 17
click at [825, 574] on button "Save" at bounding box center [837, 568] width 71 height 31
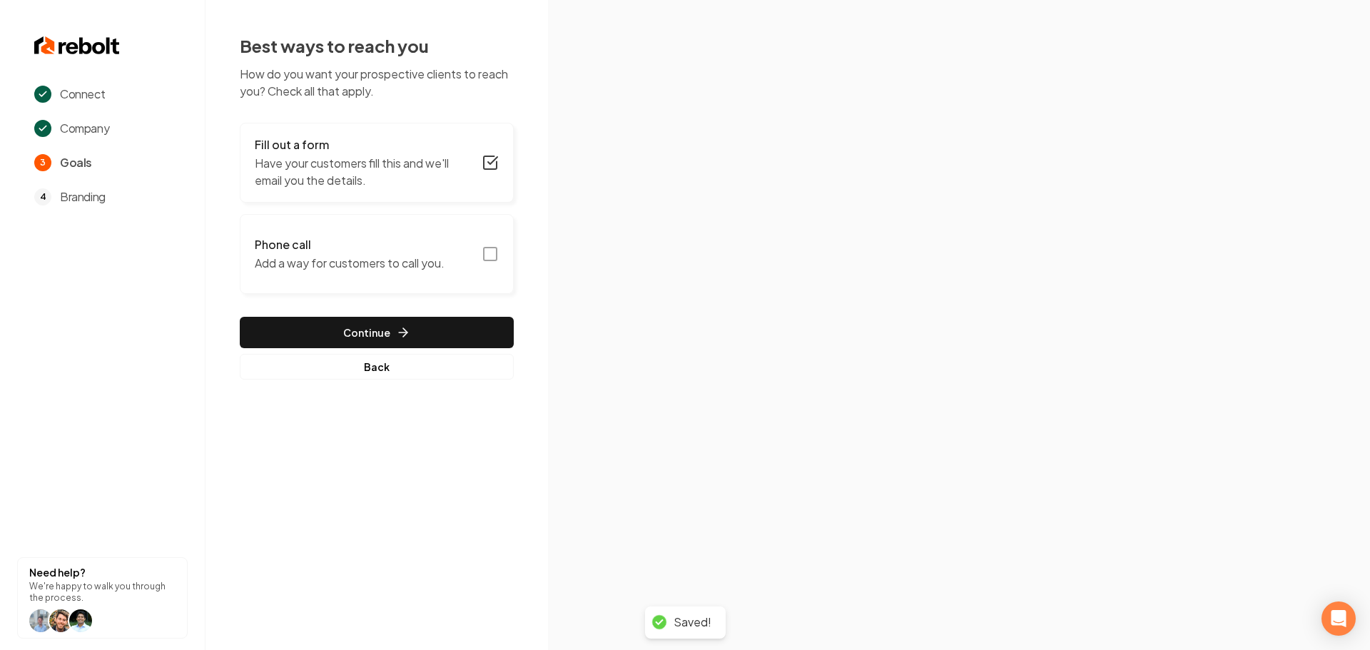
click at [497, 251] on rect "button" at bounding box center [490, 254] width 13 height 13
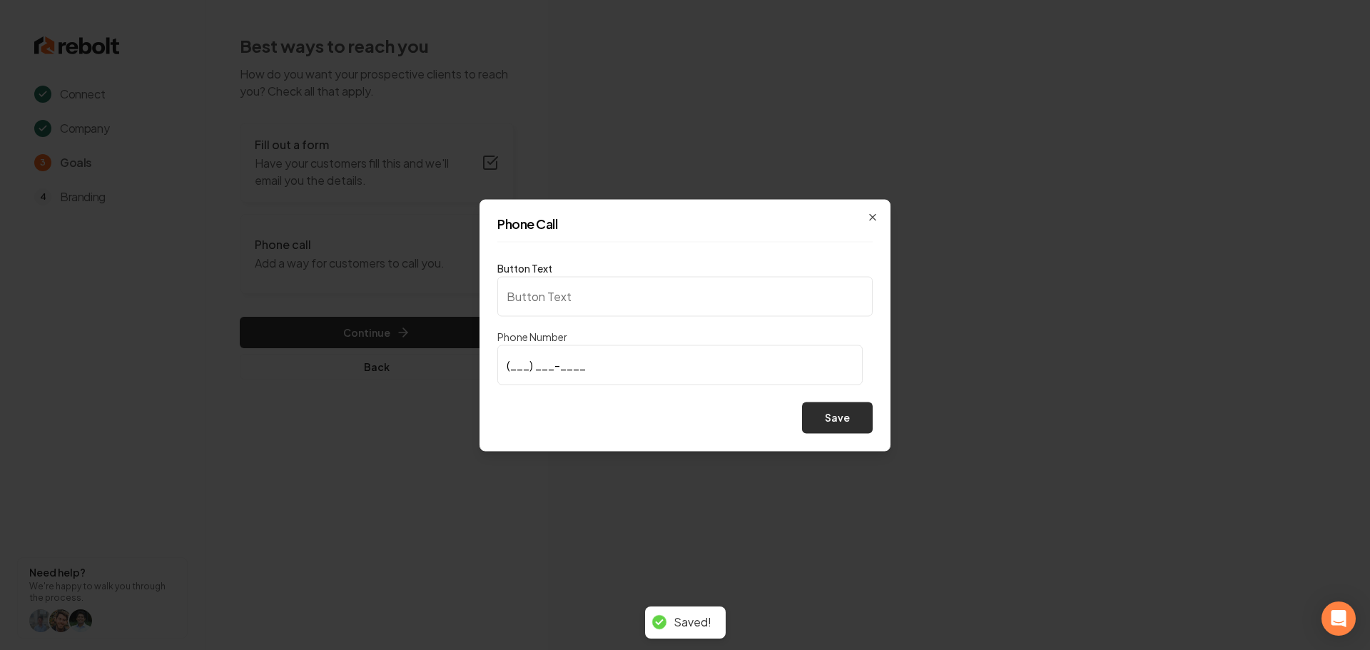
type input "Call us"
type input "(509) 733-2027"
click at [824, 428] on button "Save" at bounding box center [837, 417] width 71 height 31
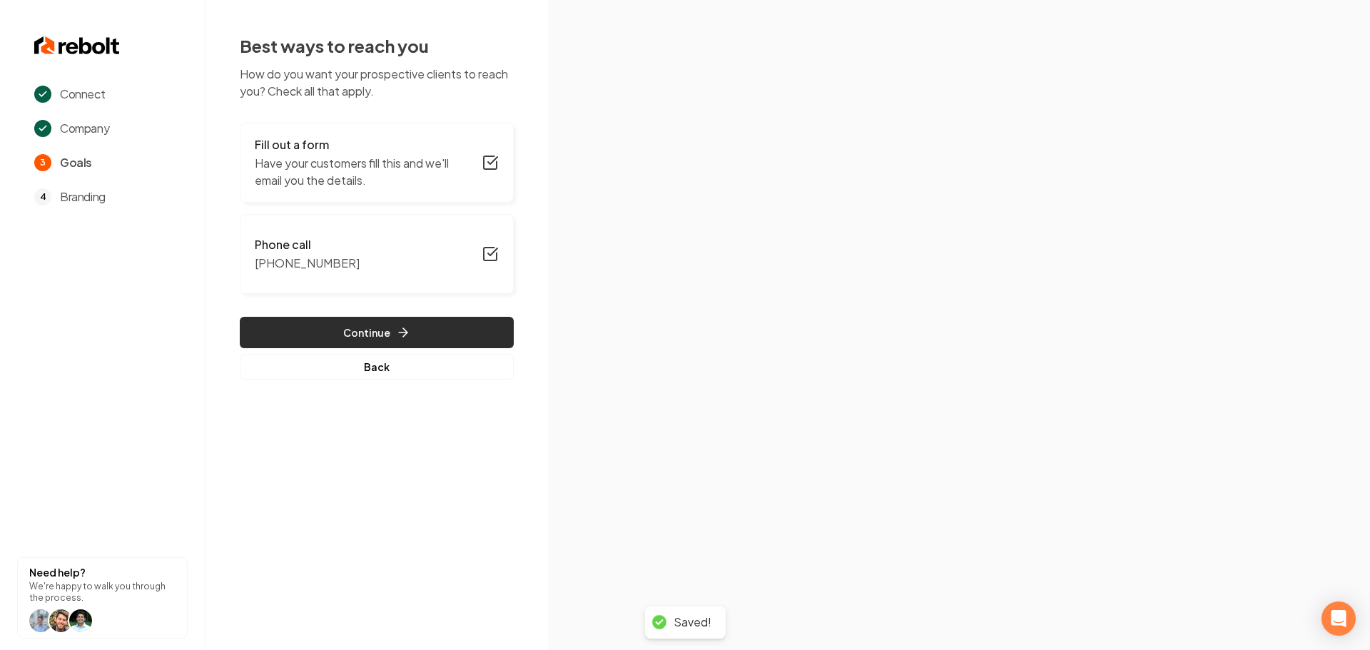
click at [419, 344] on button "Continue" at bounding box center [377, 332] width 274 height 31
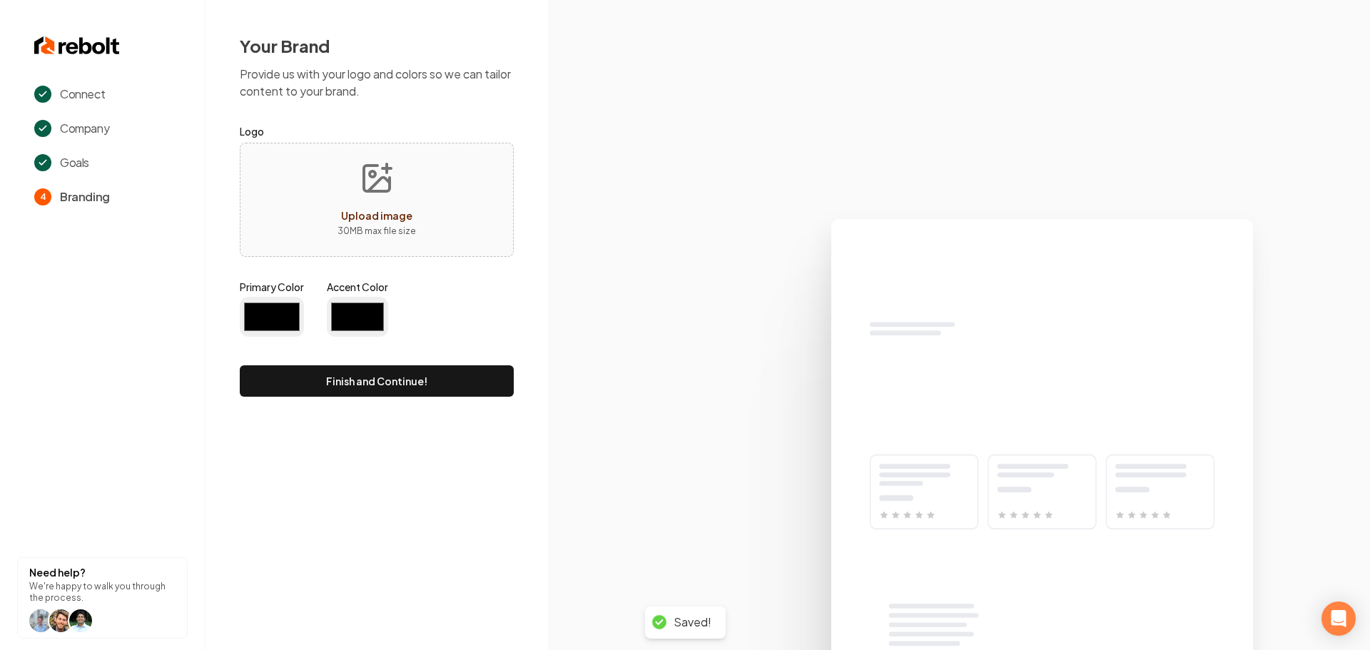
type input "#194d33"
type input "#70be00"
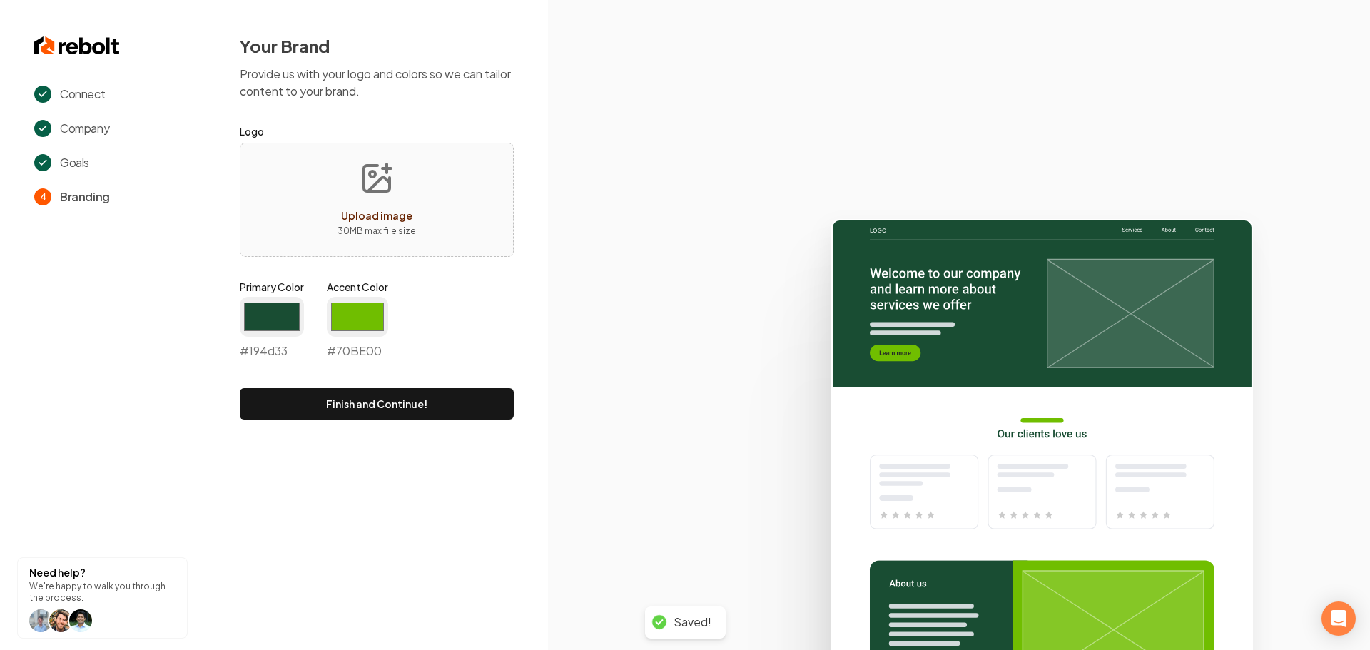
click at [401, 216] on span "Upload image" at bounding box center [376, 215] width 71 height 13
type input "**********"
click at [283, 320] on input "#194d33" at bounding box center [272, 317] width 64 height 40
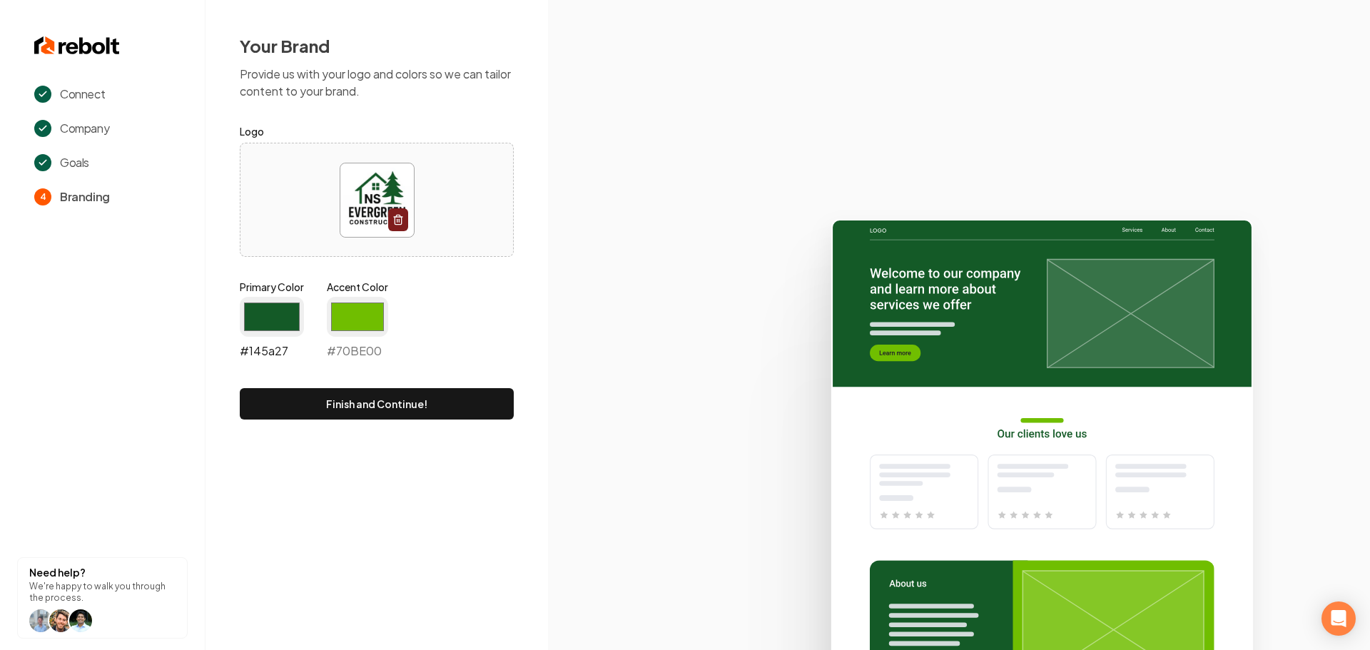
type input "#145a27"
click at [364, 304] on input "#70be00" at bounding box center [357, 317] width 61 height 40
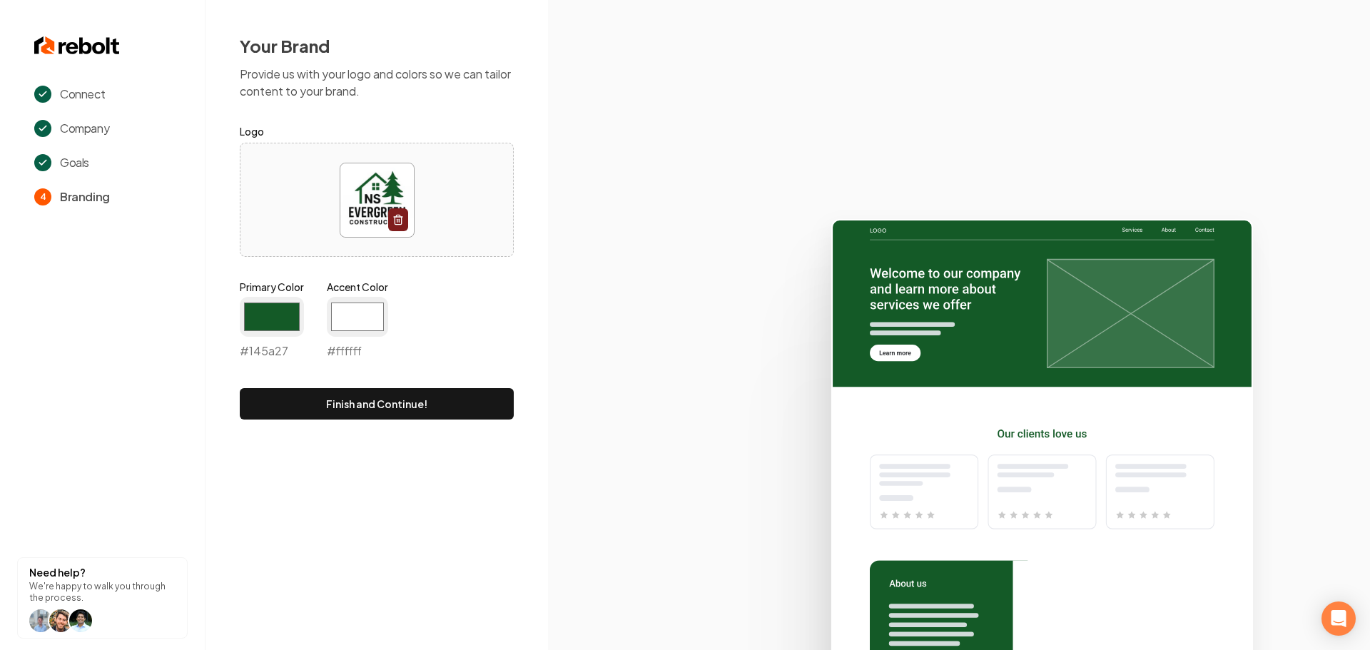
type input "#ffffff"
click at [515, 300] on div "Your Brand Provide us with your logo and colors so we can tailor content to you…" at bounding box center [377, 227] width 343 height 454
click at [428, 398] on button "Finish and Continue!" at bounding box center [377, 403] width 274 height 31
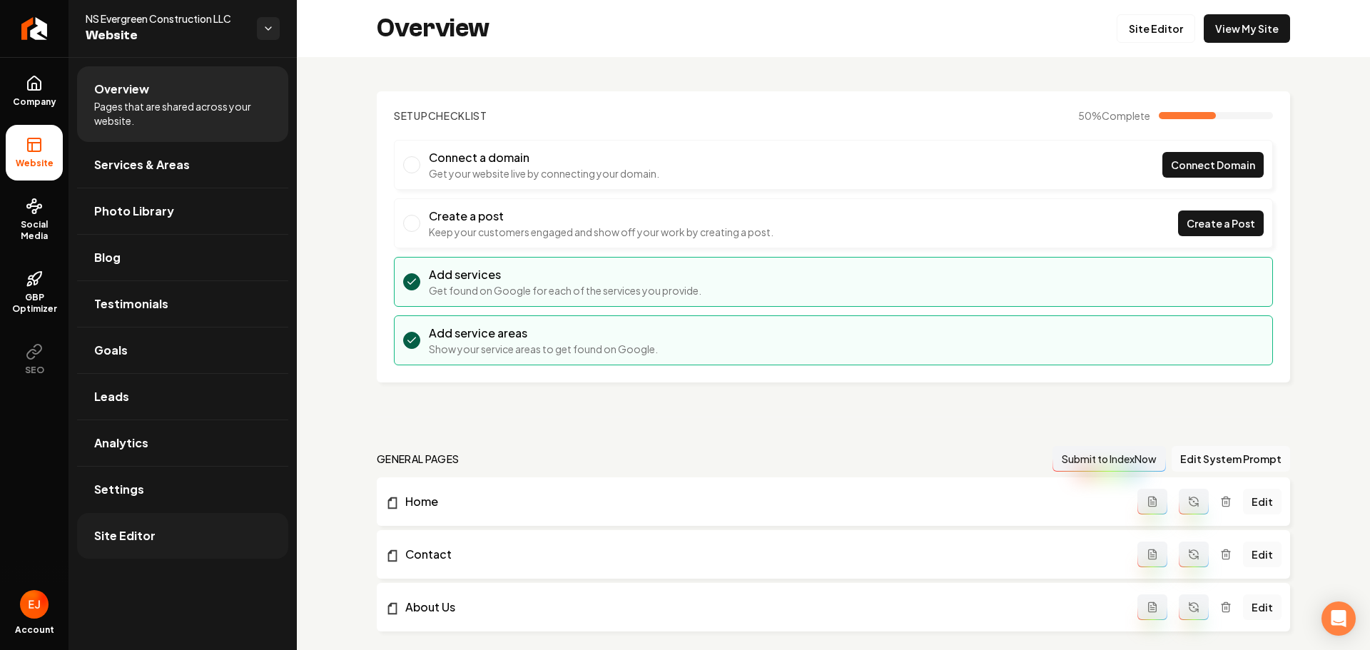
click at [138, 540] on span "Site Editor" at bounding box center [124, 535] width 61 height 17
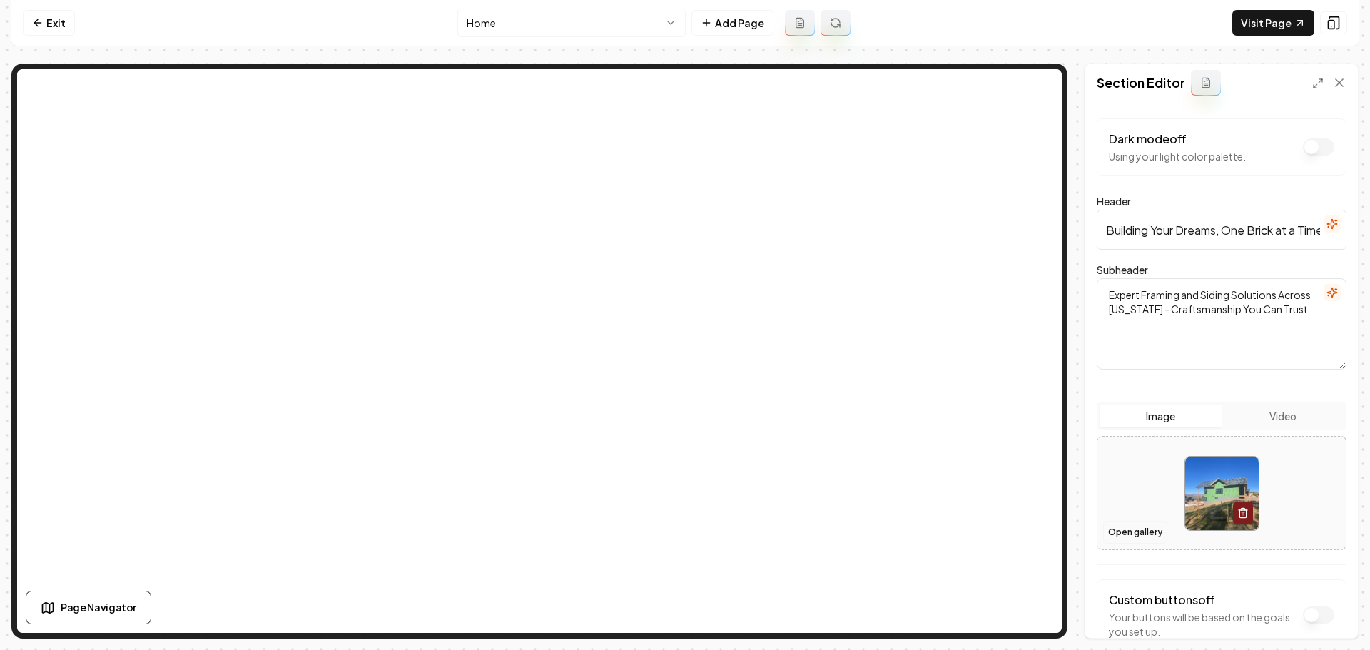
click at [1156, 528] on button "Open gallery" at bounding box center [1135, 532] width 64 height 23
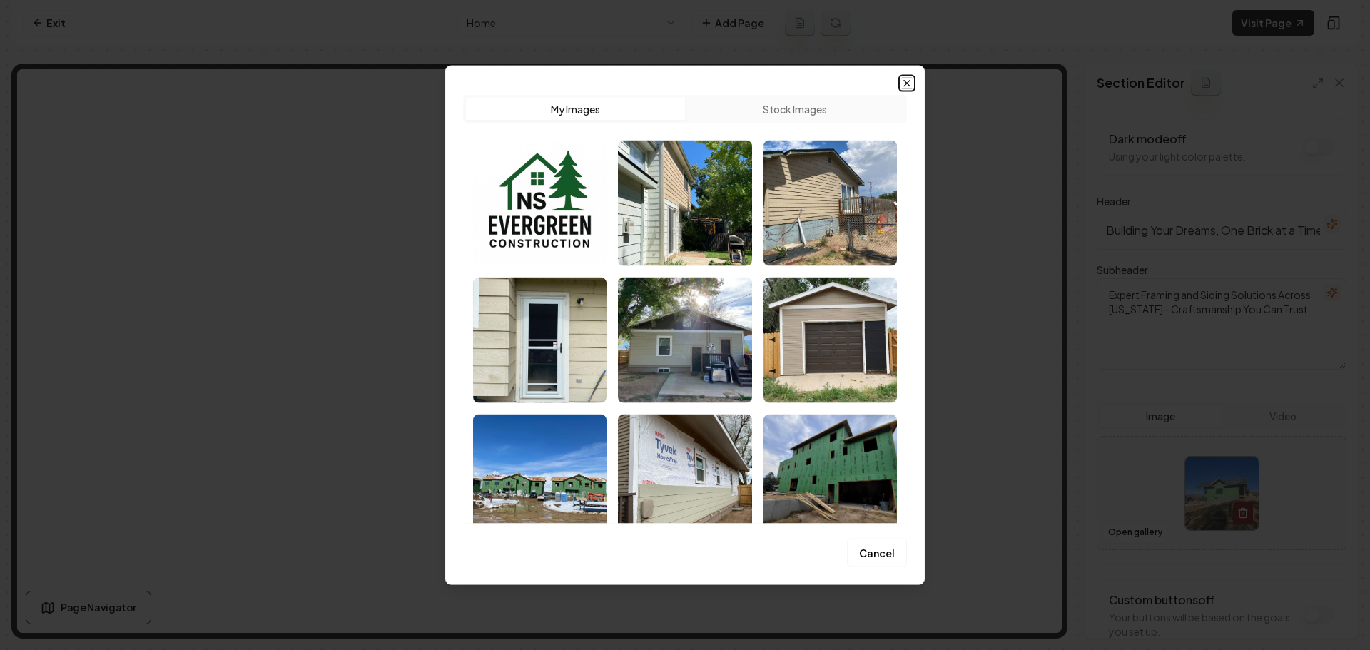
click at [910, 86] on icon "button" at bounding box center [906, 82] width 11 height 11
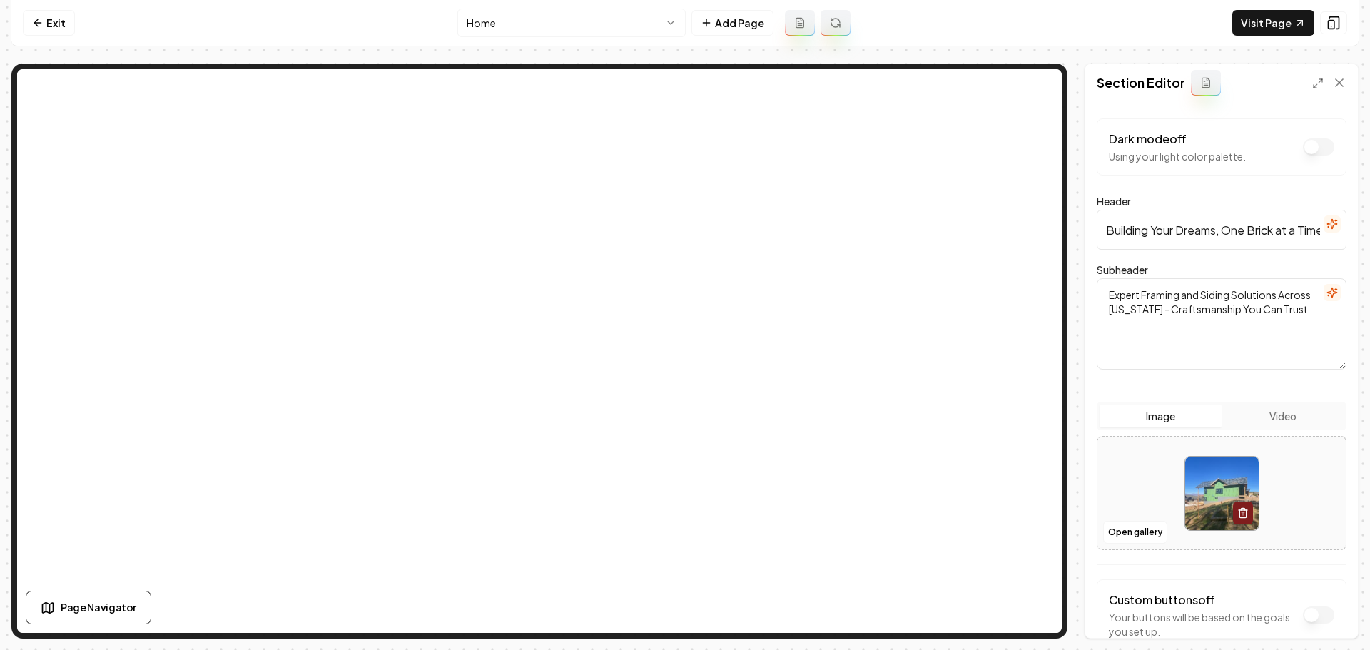
click at [1203, 505] on img at bounding box center [1222, 494] width 74 height 74
type input "**********"
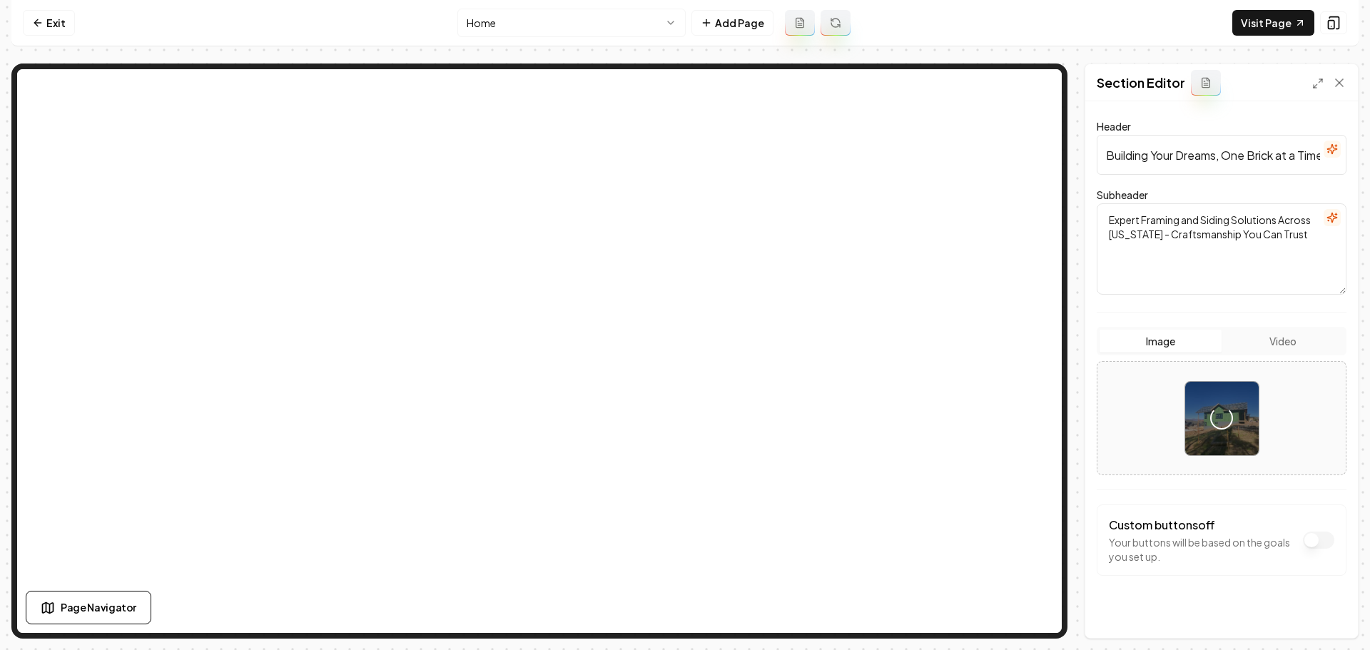
scroll to position [87, 0]
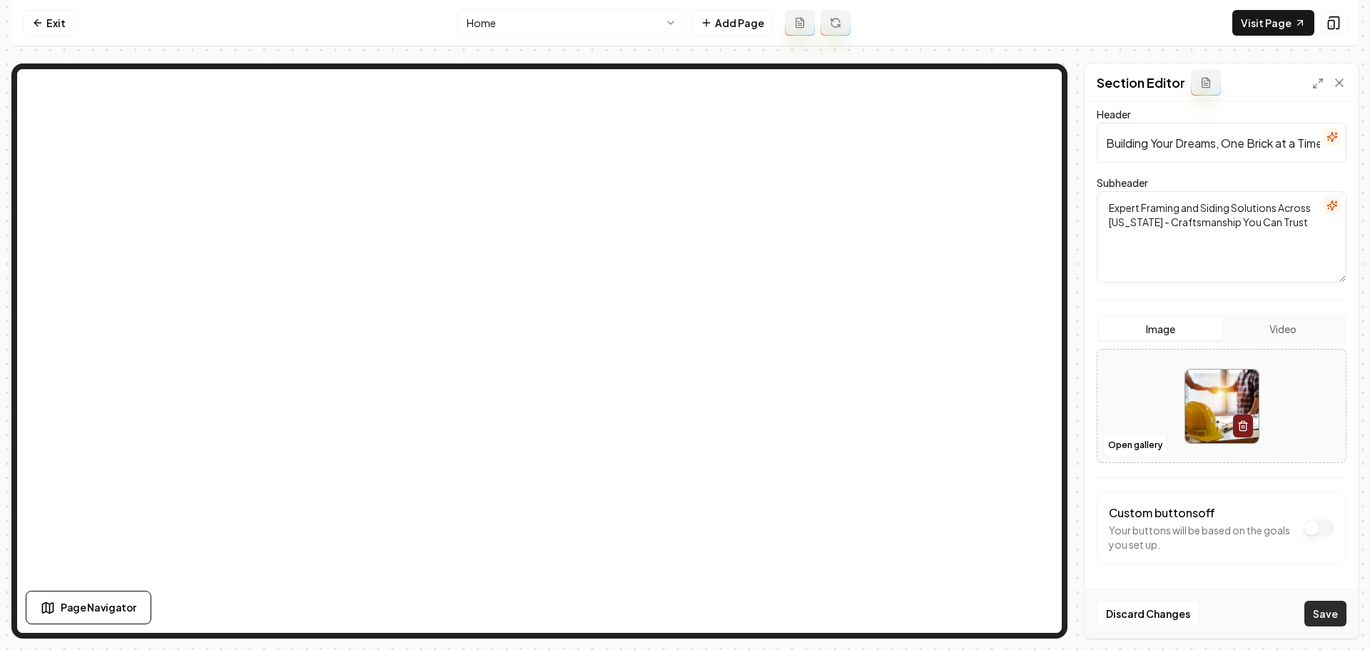
click at [1330, 622] on button "Save" at bounding box center [1326, 614] width 42 height 26
click at [1138, 452] on button "Open gallery" at bounding box center [1135, 445] width 64 height 23
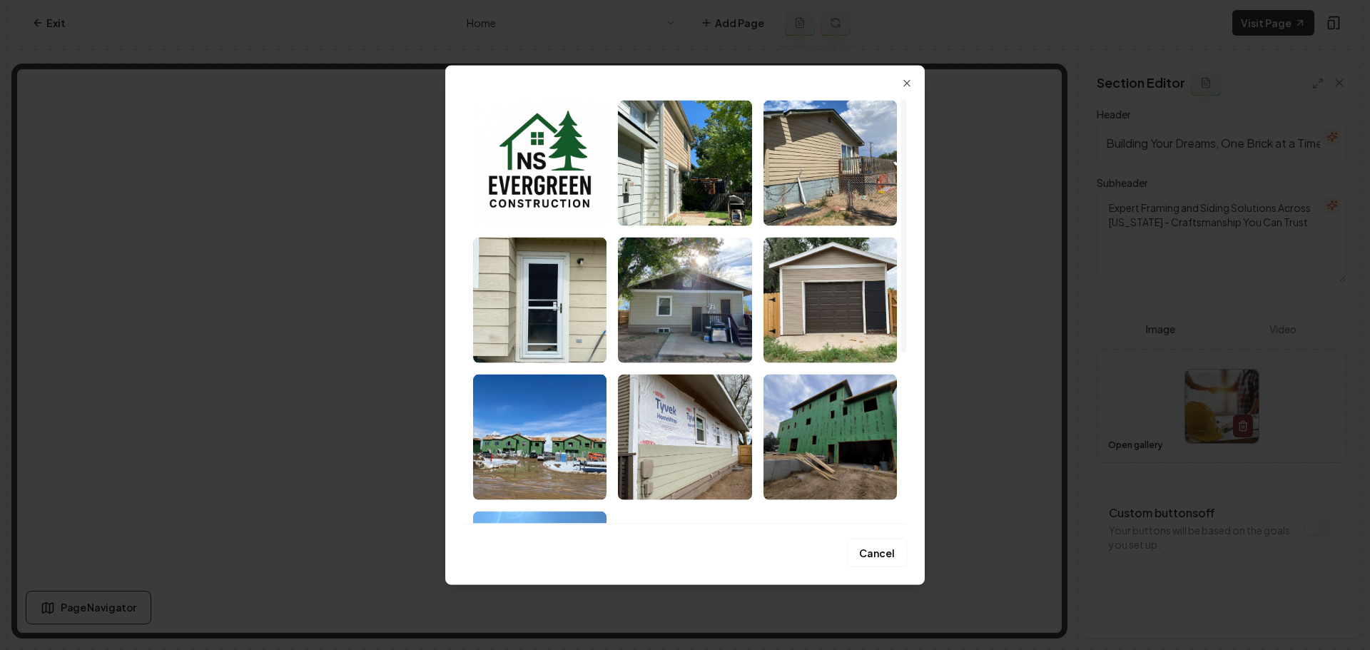
scroll to position [0, 0]
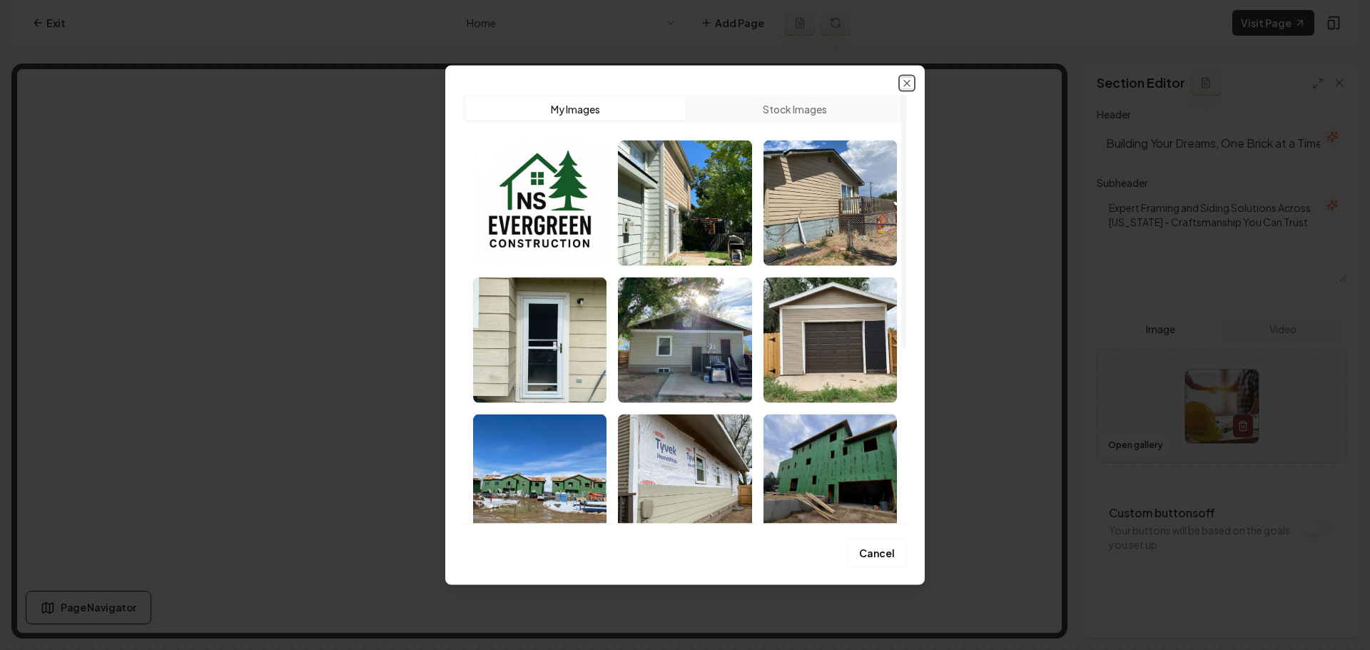
click at [901, 86] on icon "button" at bounding box center [906, 82] width 11 height 11
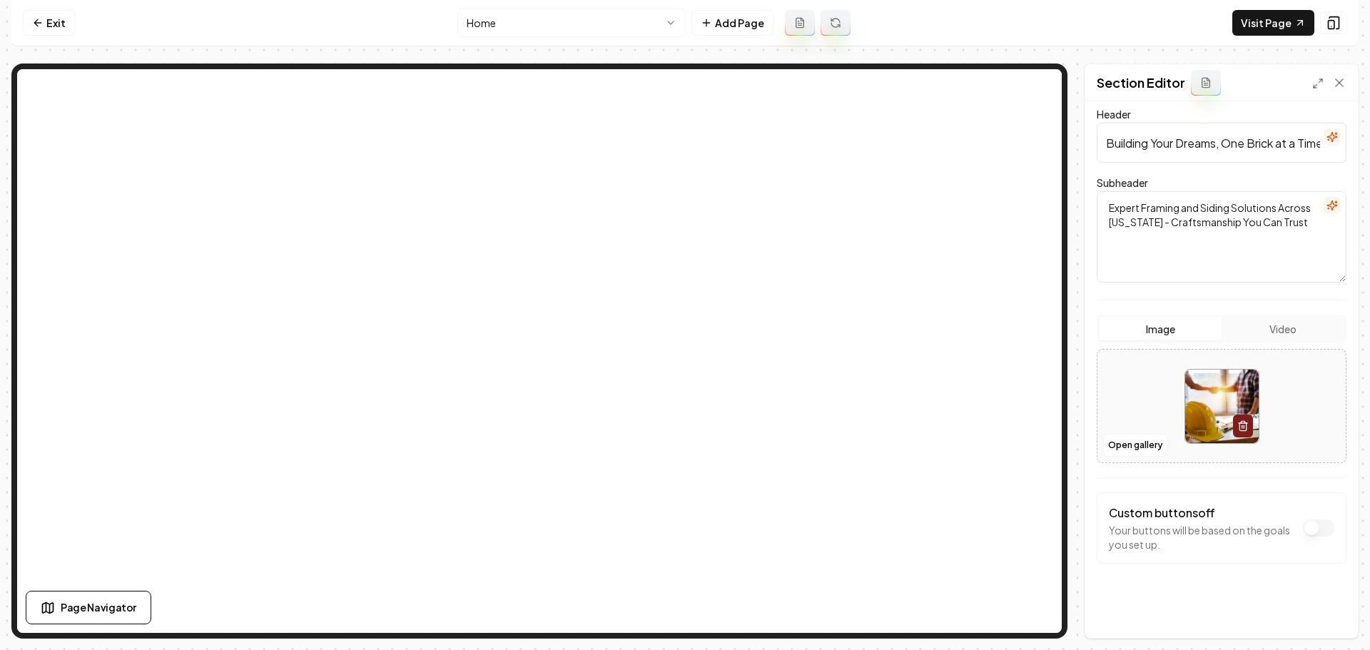
click at [1213, 410] on img at bounding box center [1222, 407] width 74 height 74
type input "**********"
click at [1330, 619] on button "Save" at bounding box center [1326, 614] width 42 height 26
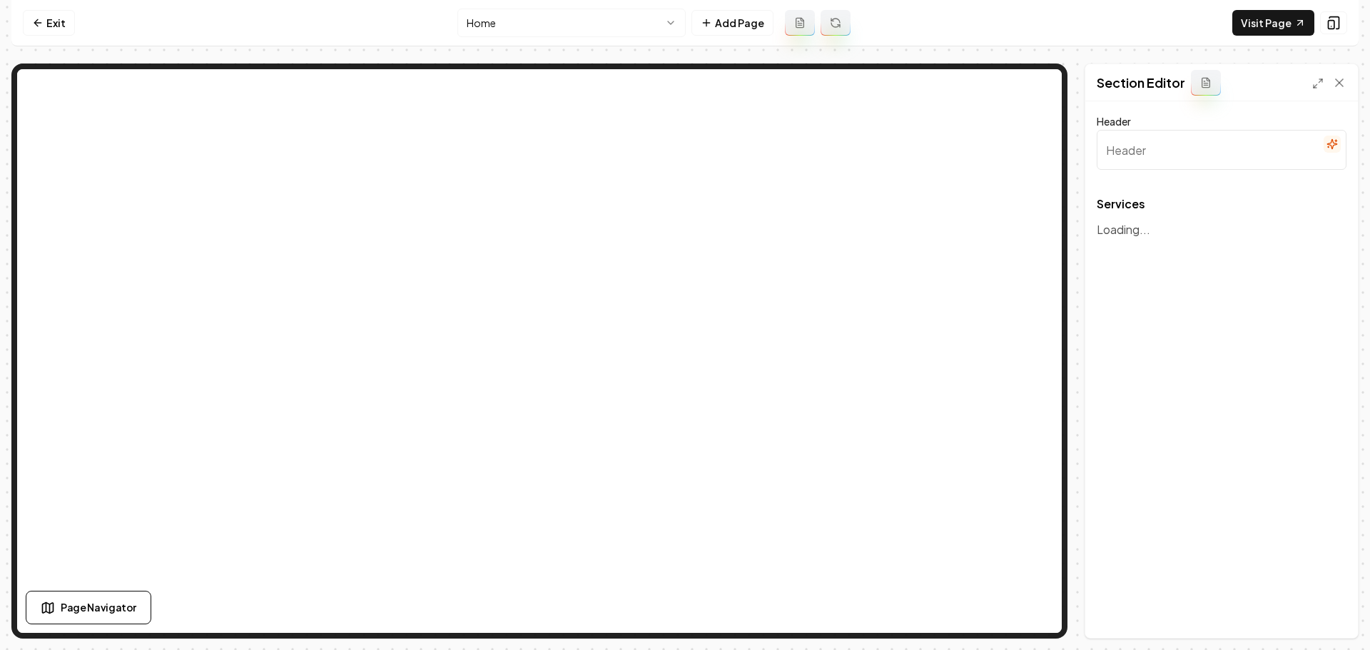
type input "Expert Framing & Siding Services"
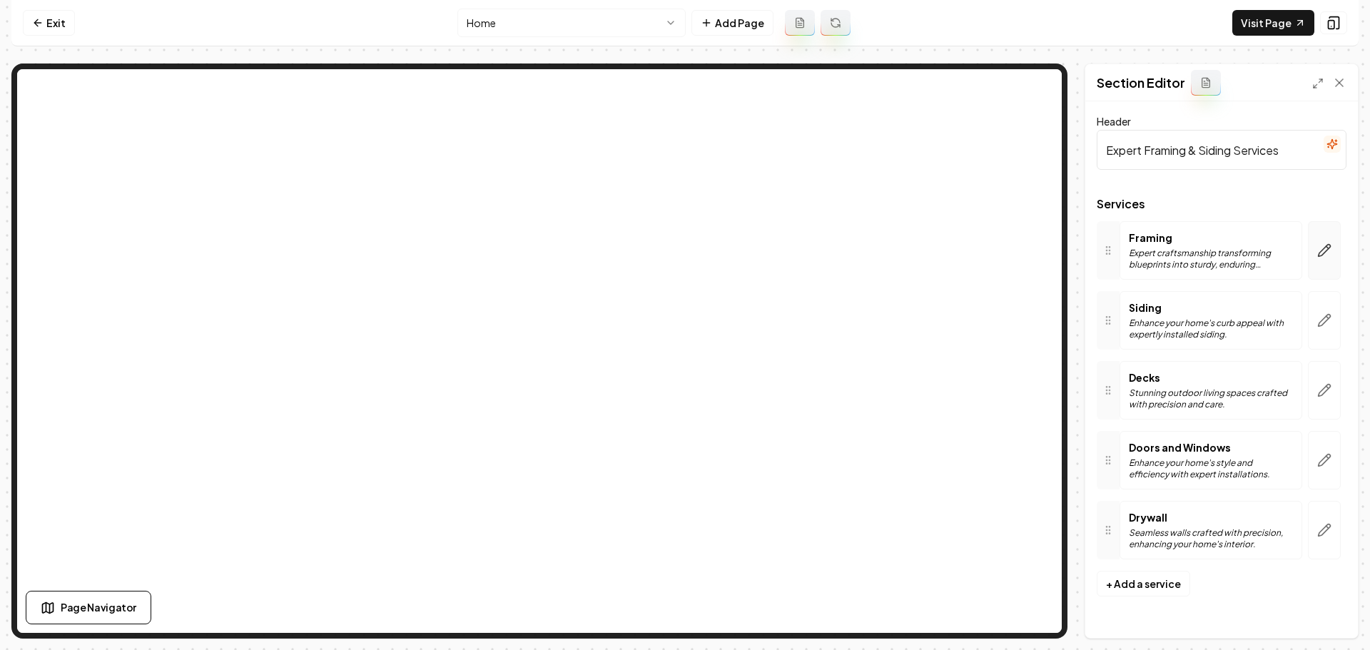
click at [1329, 245] on icon "button" at bounding box center [1325, 251] width 12 height 12
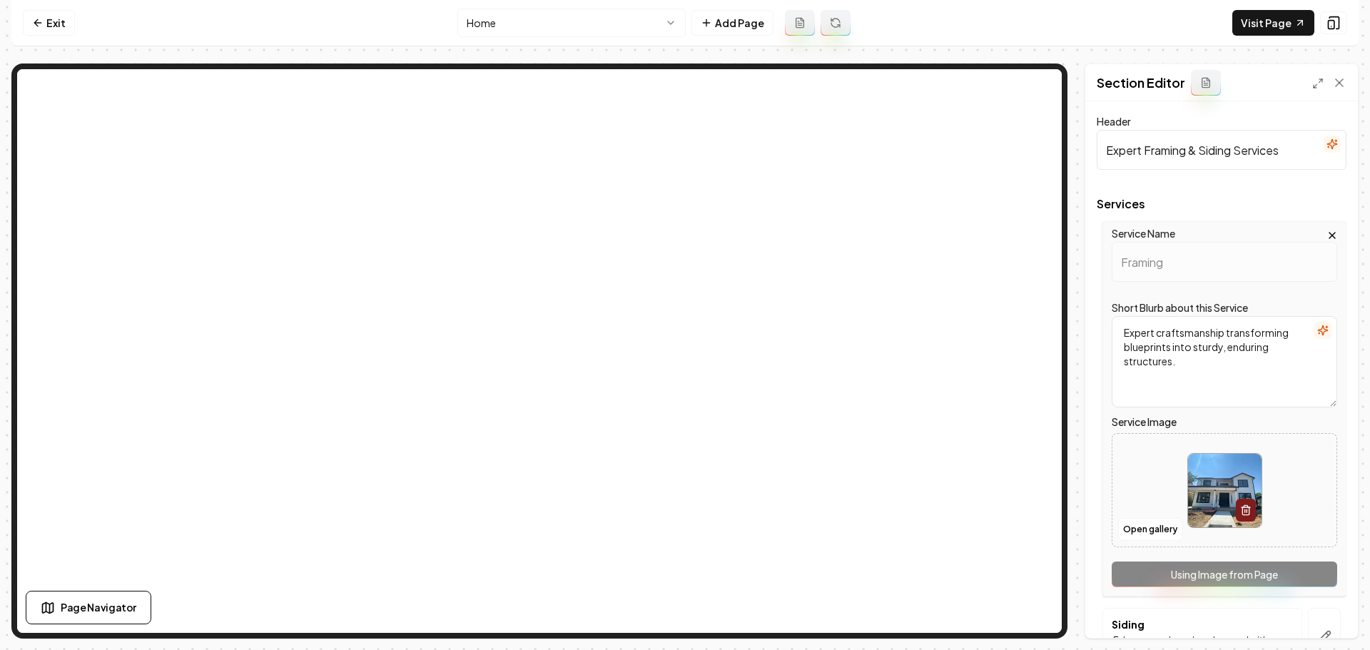
click at [1213, 483] on img at bounding box center [1225, 491] width 74 height 74
type input "**********"
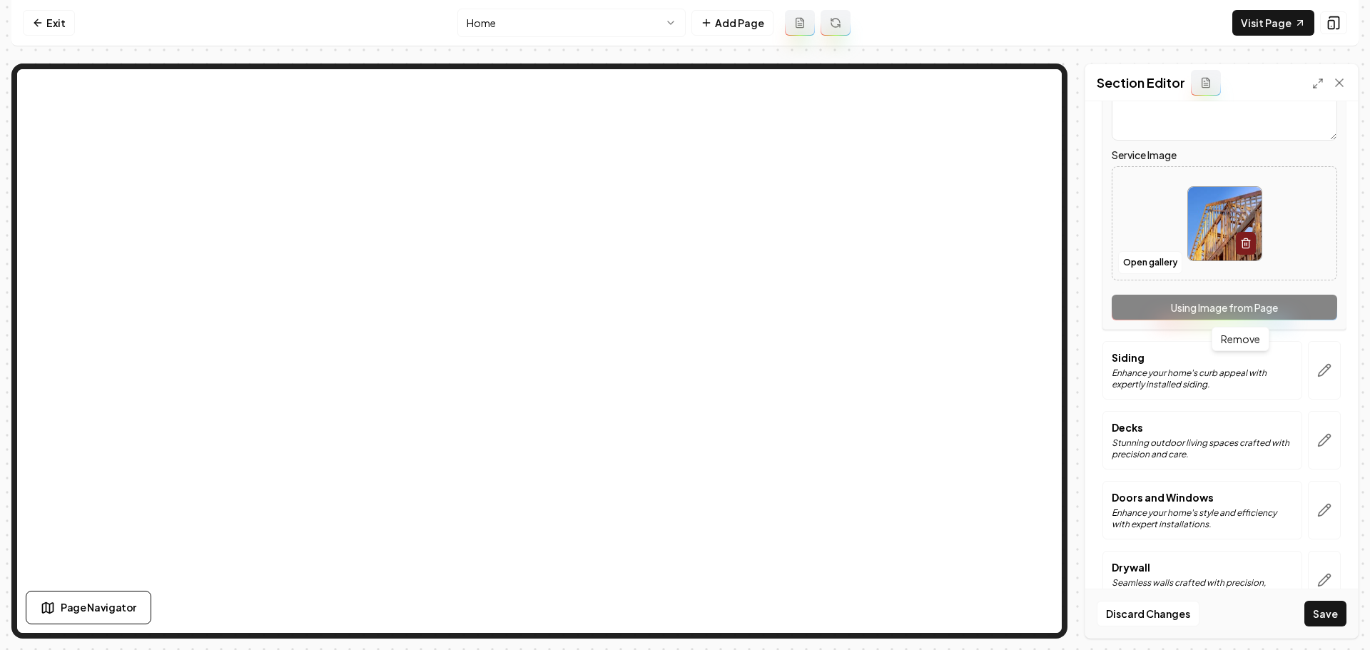
scroll to position [285, 0]
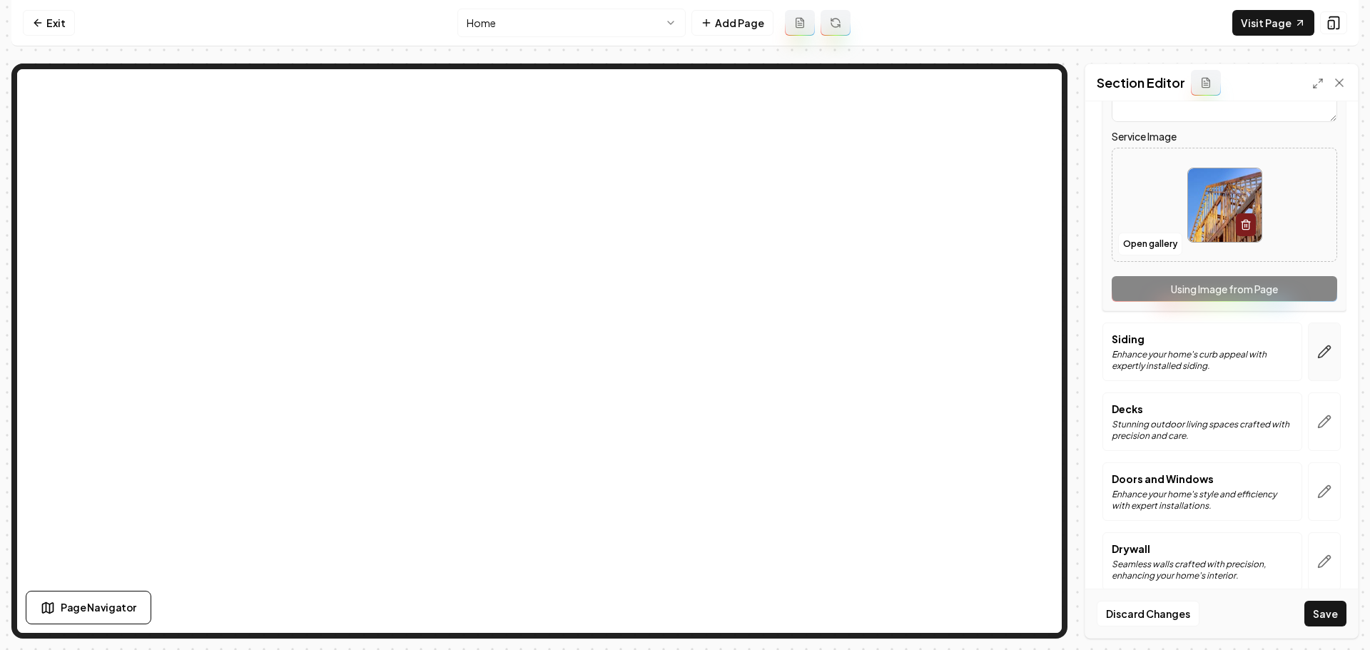
click at [1317, 365] on button "button" at bounding box center [1324, 352] width 33 height 59
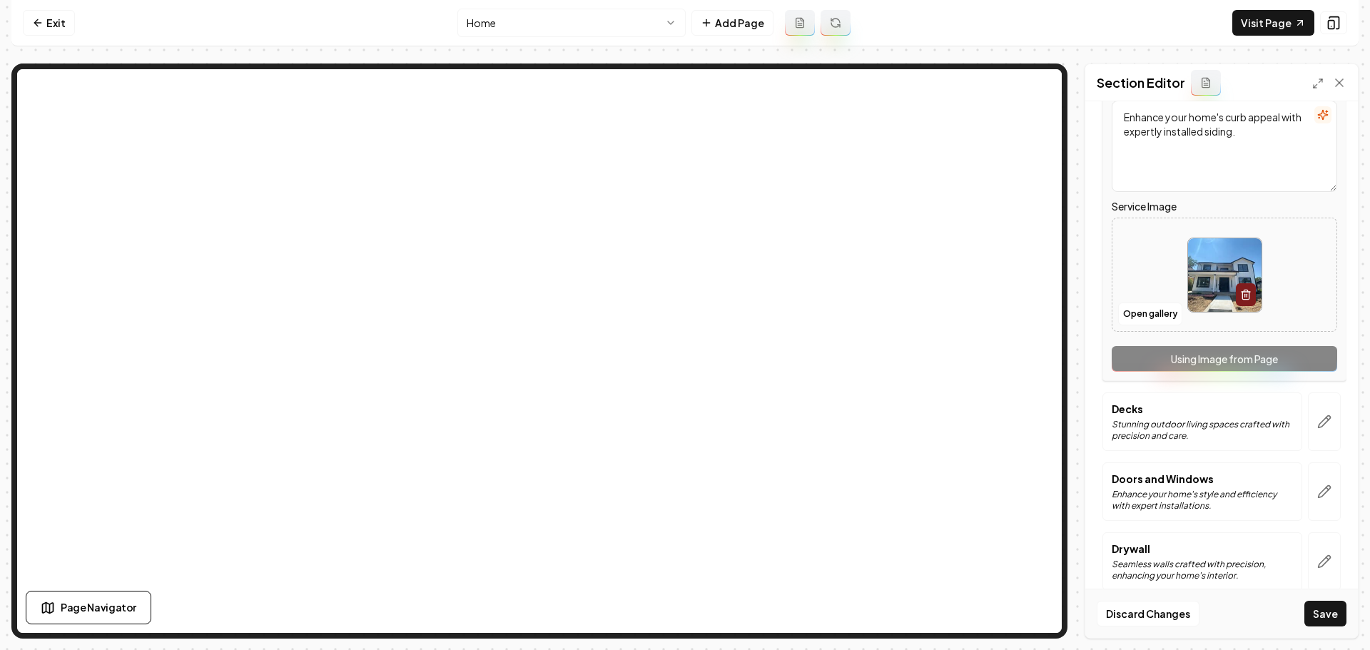
scroll to position [0, 0]
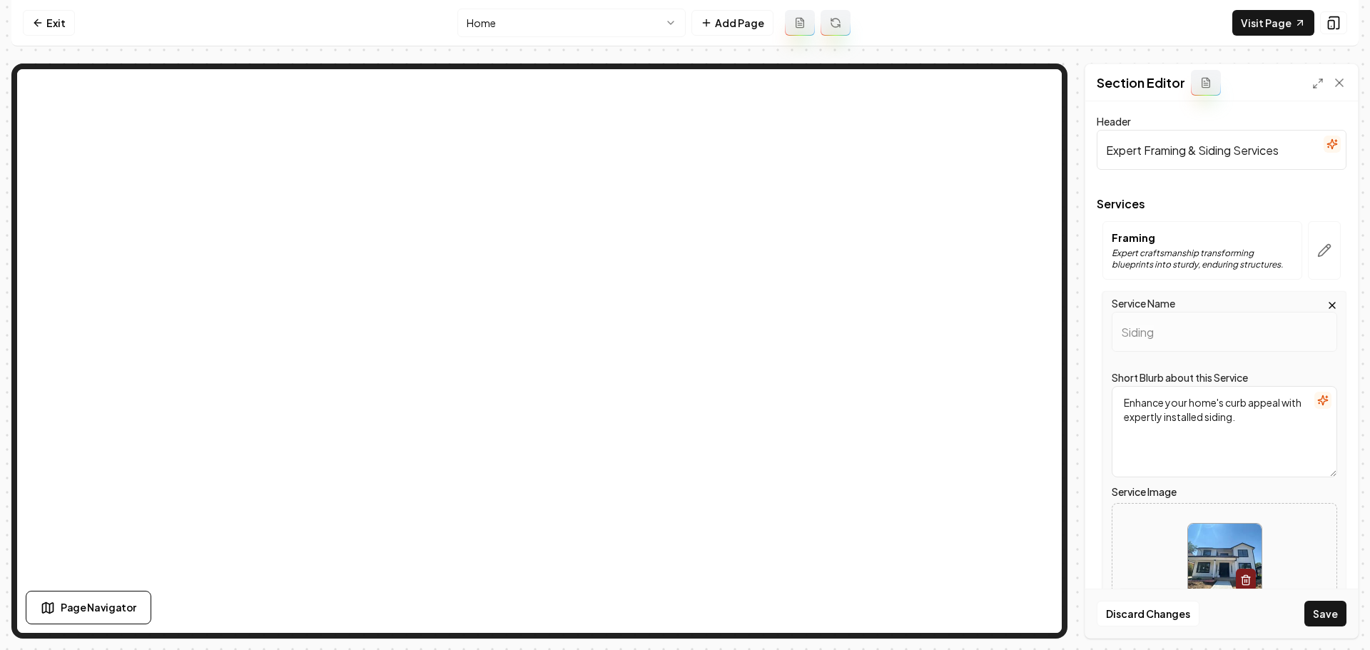
click at [1205, 536] on img at bounding box center [1225, 561] width 74 height 74
type input "**********"
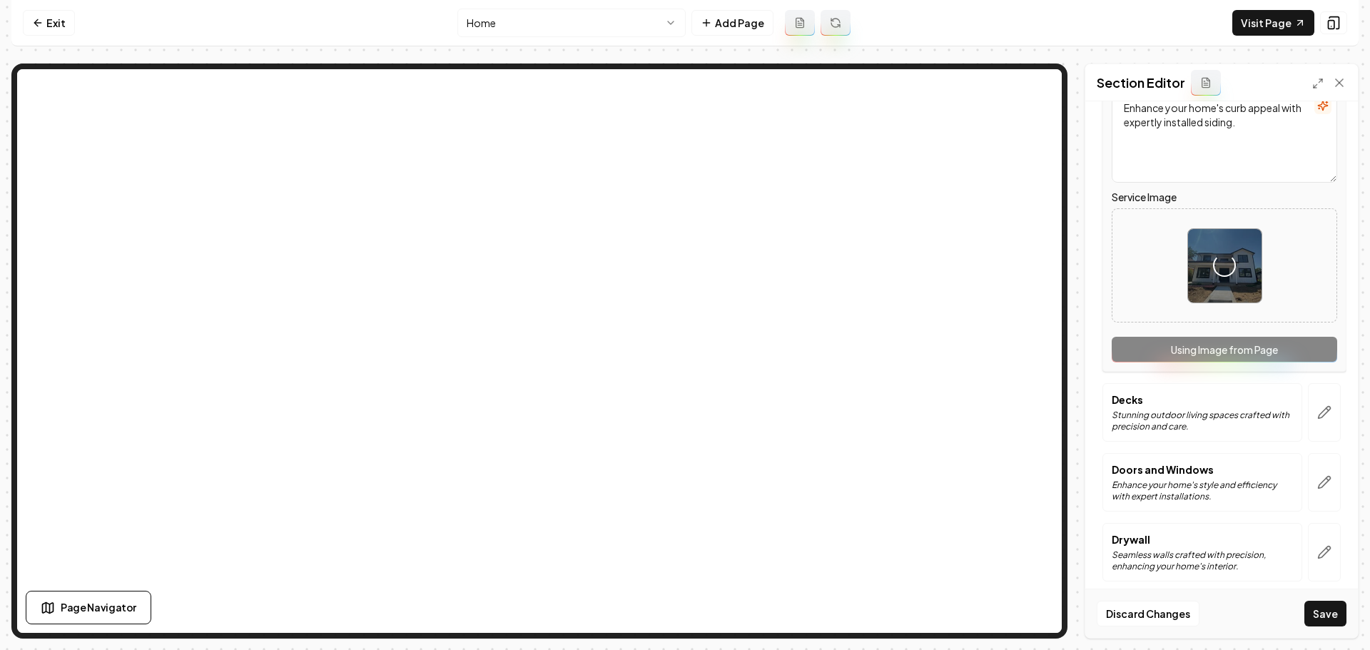
scroll to position [304, 0]
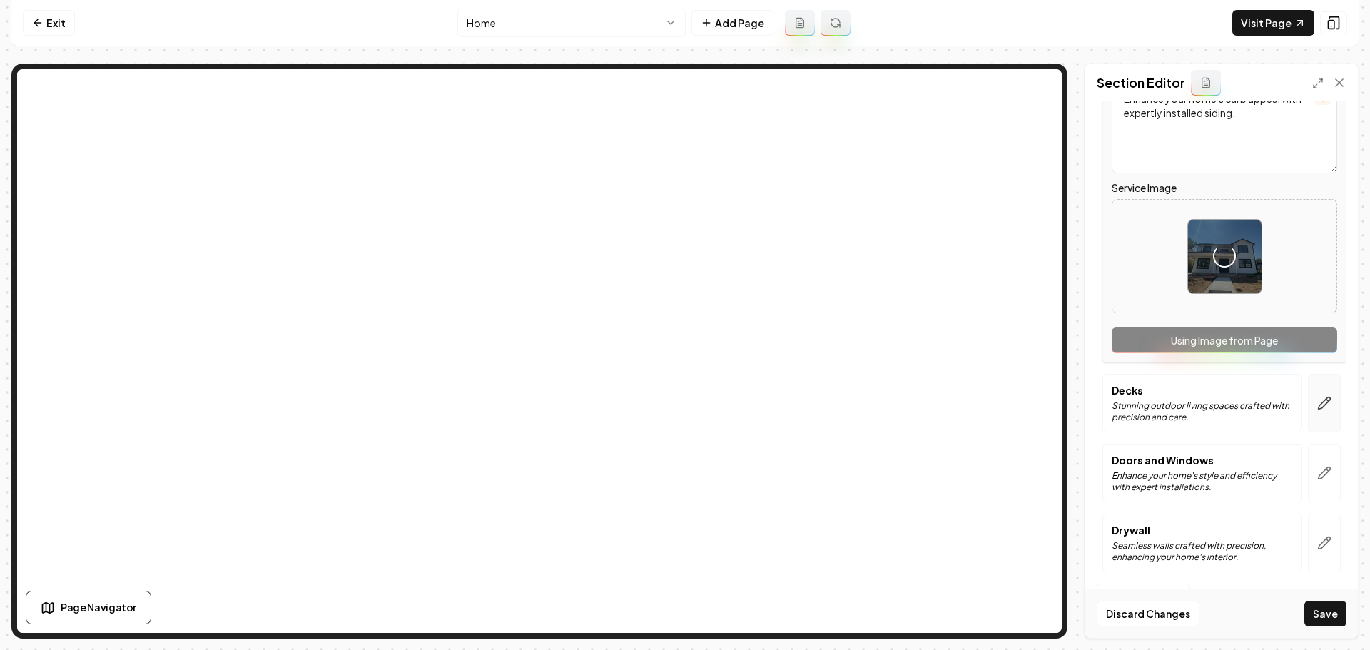
click at [1310, 413] on button "button" at bounding box center [1324, 403] width 33 height 59
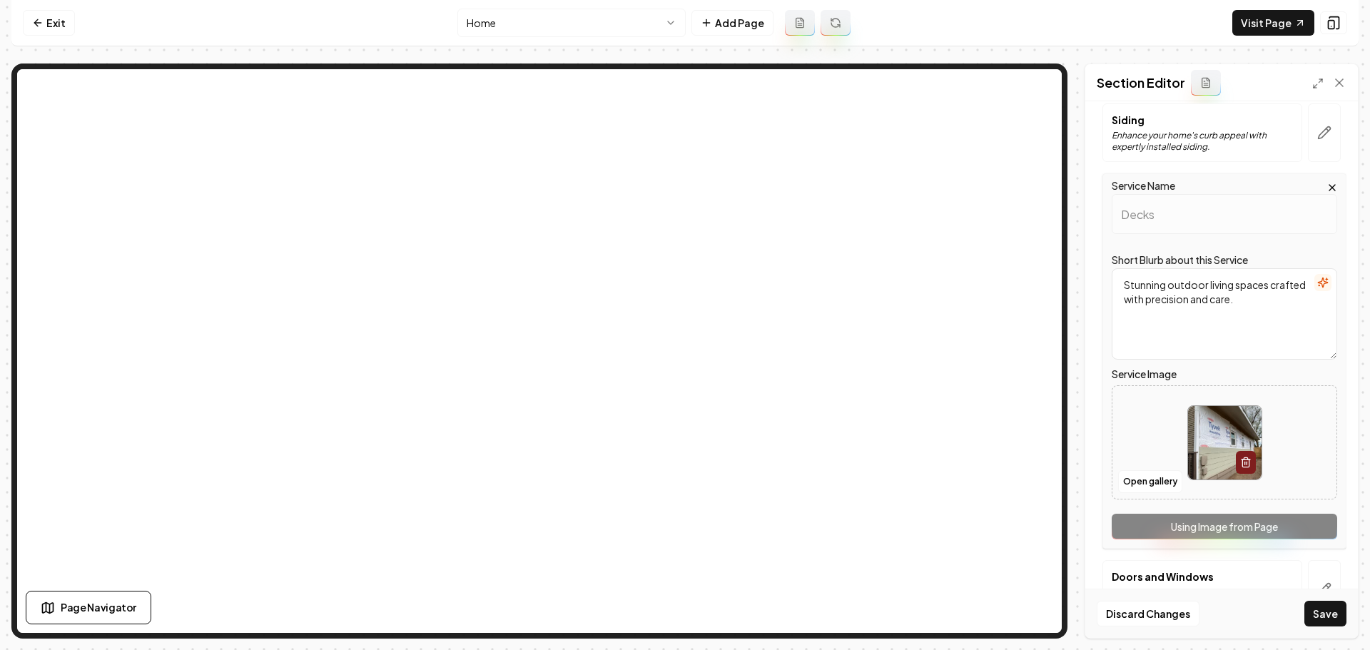
scroll to position [214, 0]
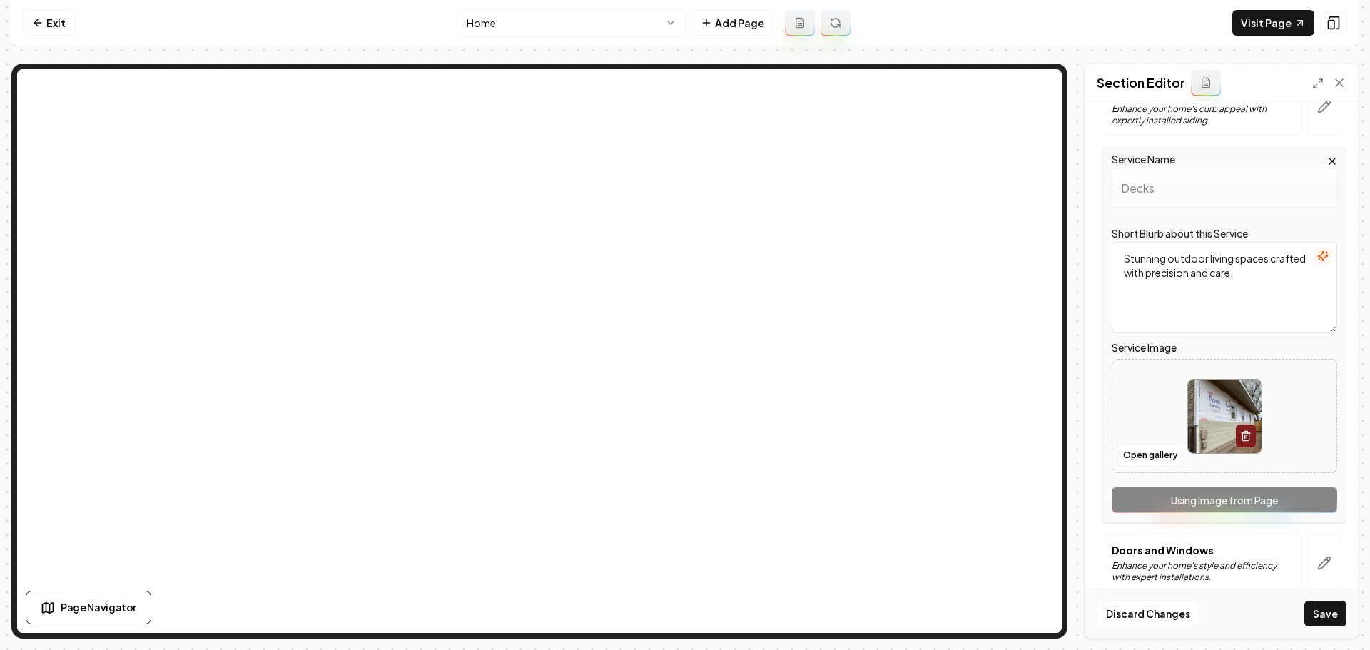
click at [1210, 425] on img at bounding box center [1225, 417] width 74 height 74
type input "**********"
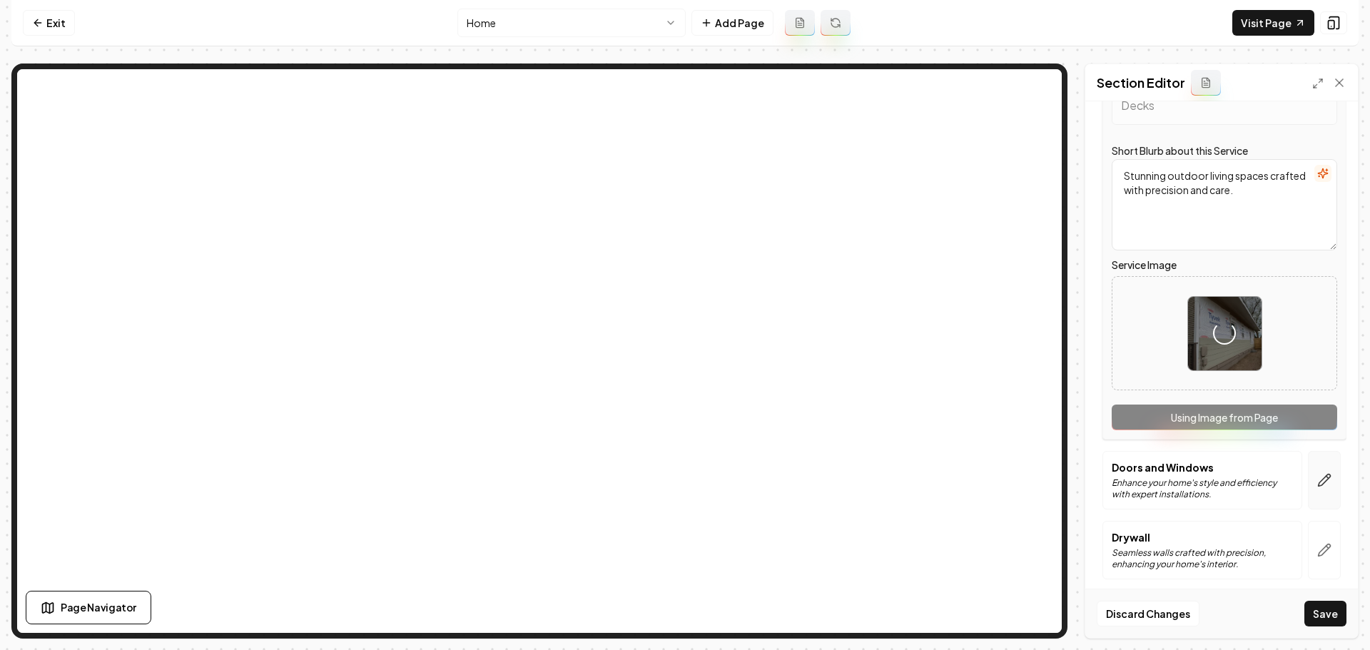
scroll to position [304, 0]
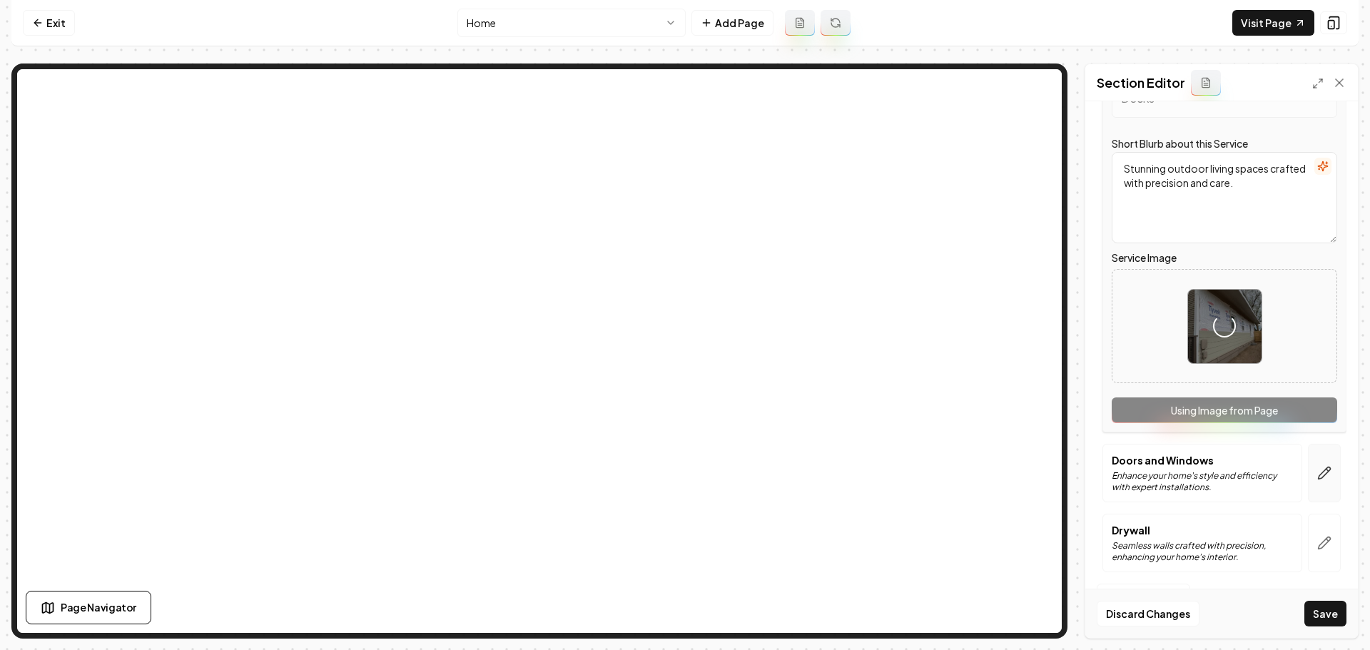
click at [1321, 481] on button "button" at bounding box center [1324, 473] width 33 height 59
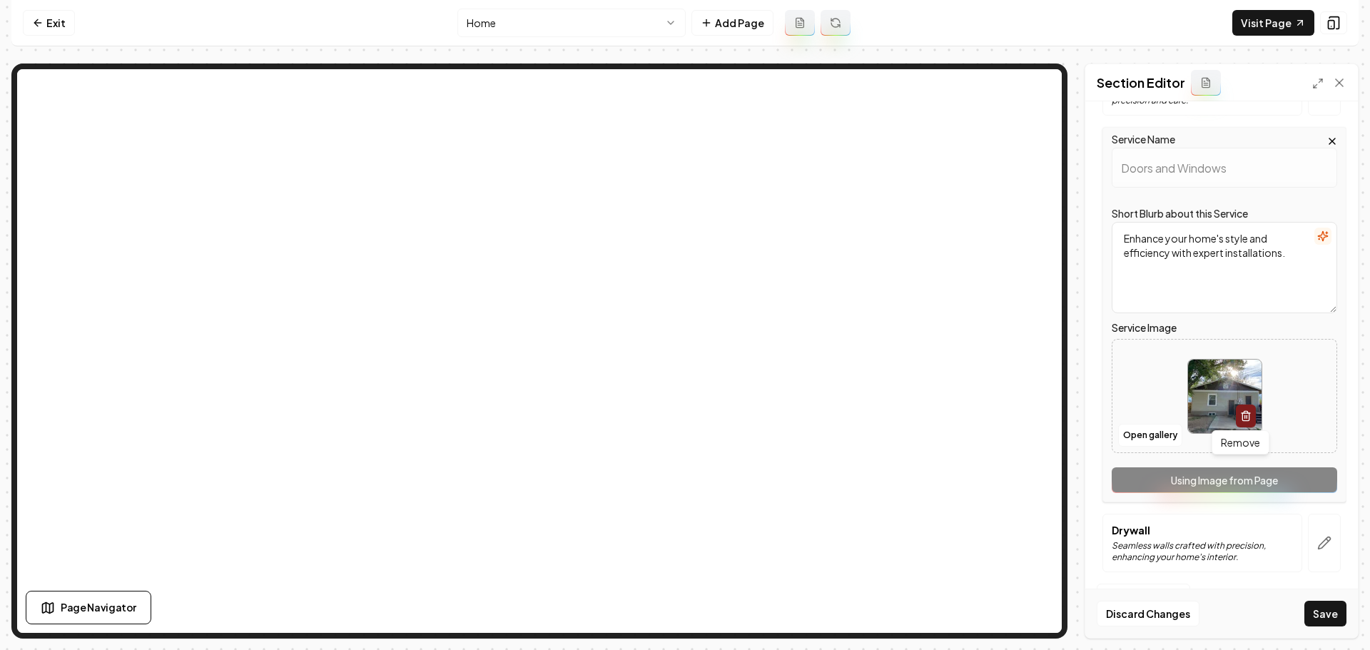
click at [1201, 395] on img at bounding box center [1225, 397] width 74 height 74
type input "**********"
click at [1322, 548] on button "button" at bounding box center [1324, 543] width 33 height 59
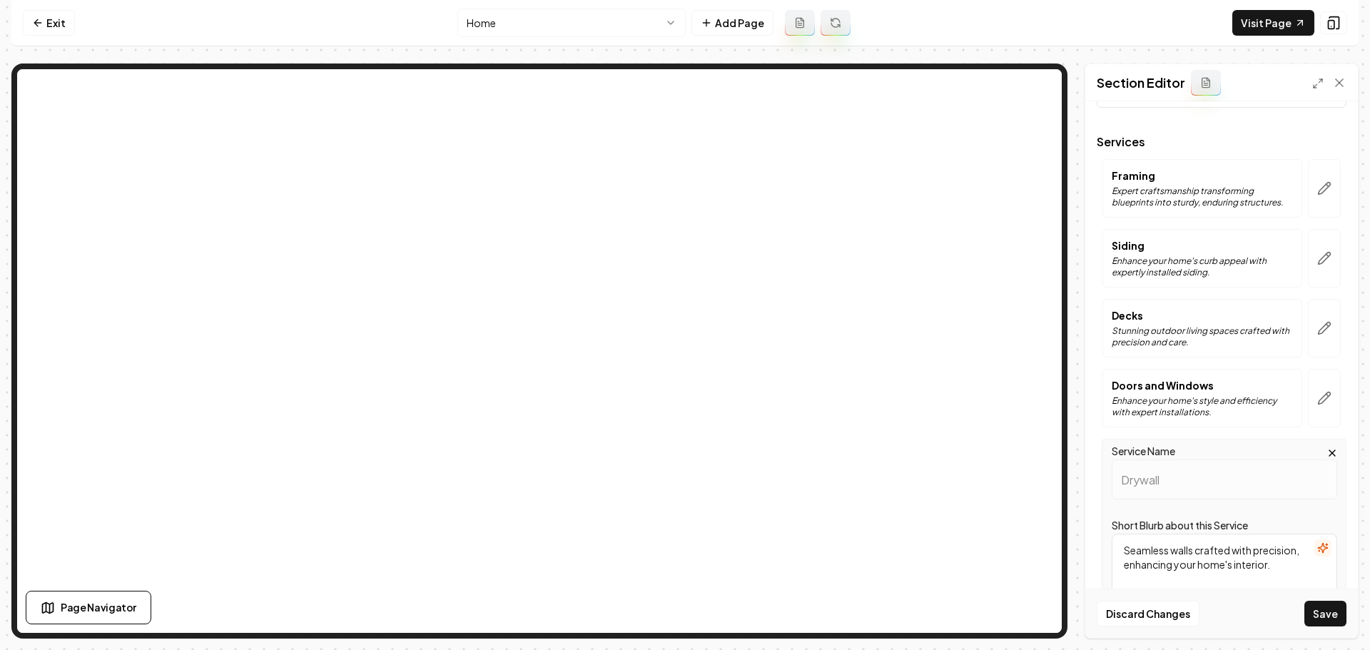
scroll to position [214, 0]
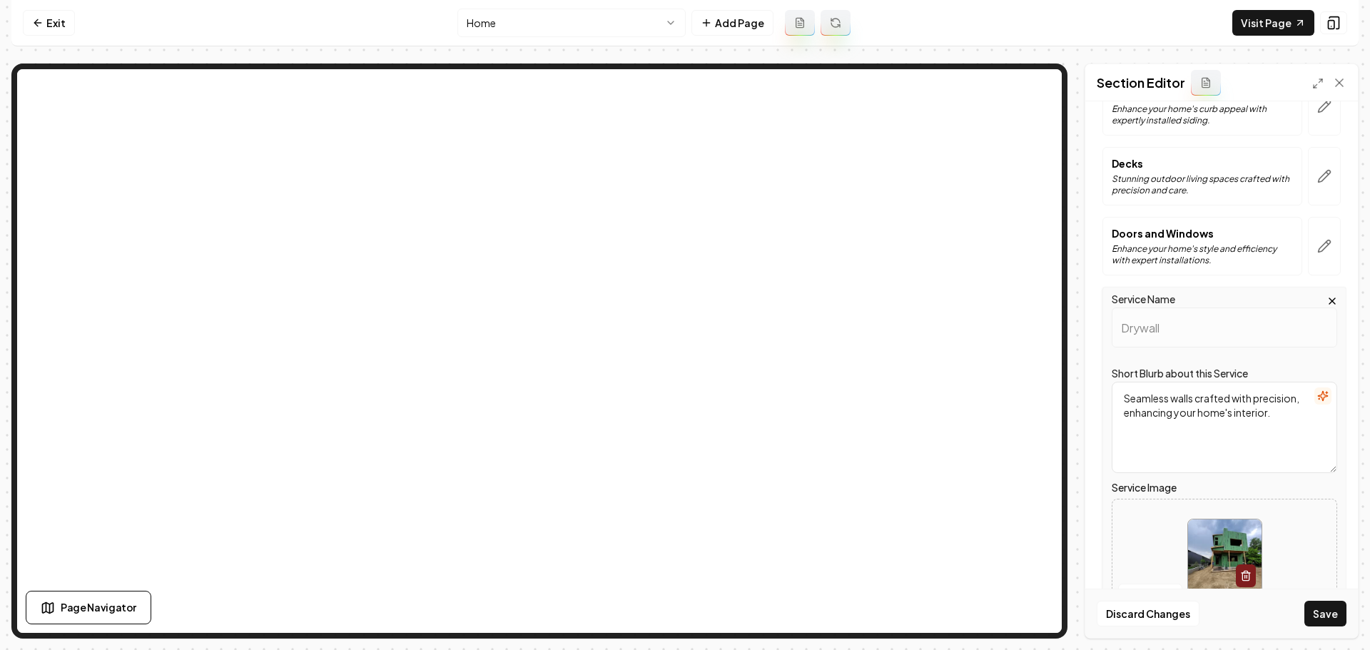
click at [1222, 537] on img at bounding box center [1225, 557] width 74 height 74
type input "**********"
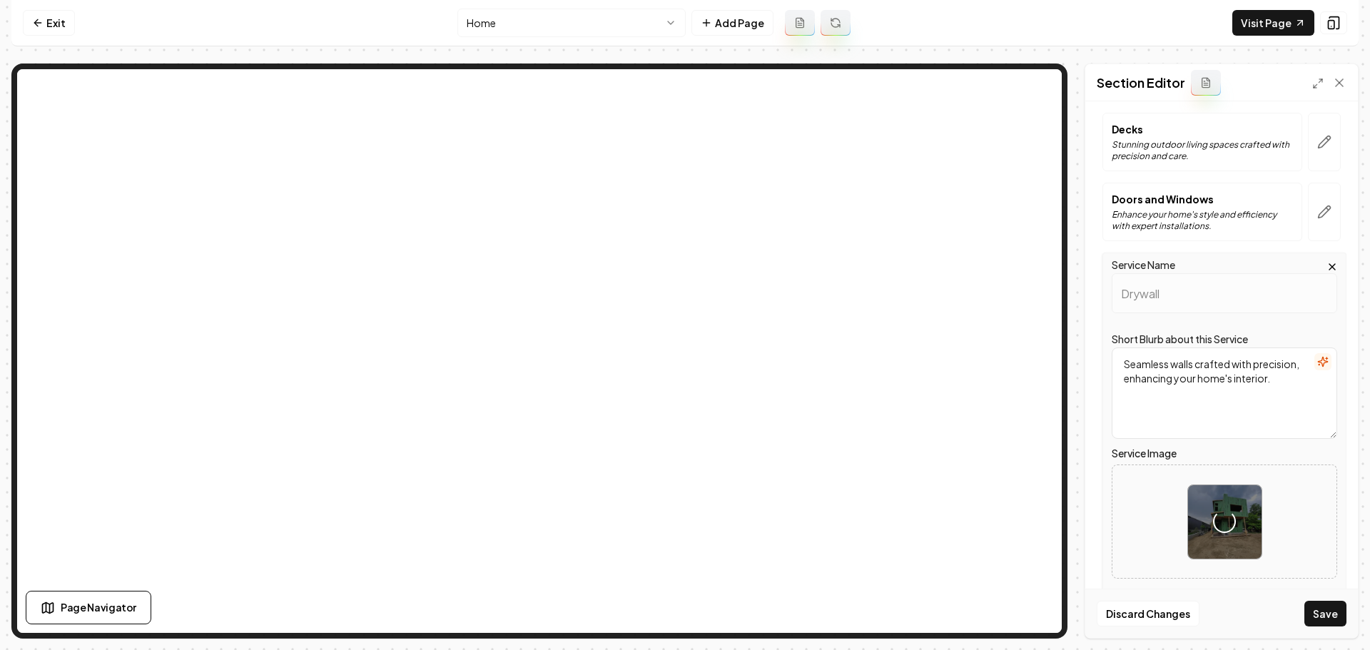
scroll to position [304, 0]
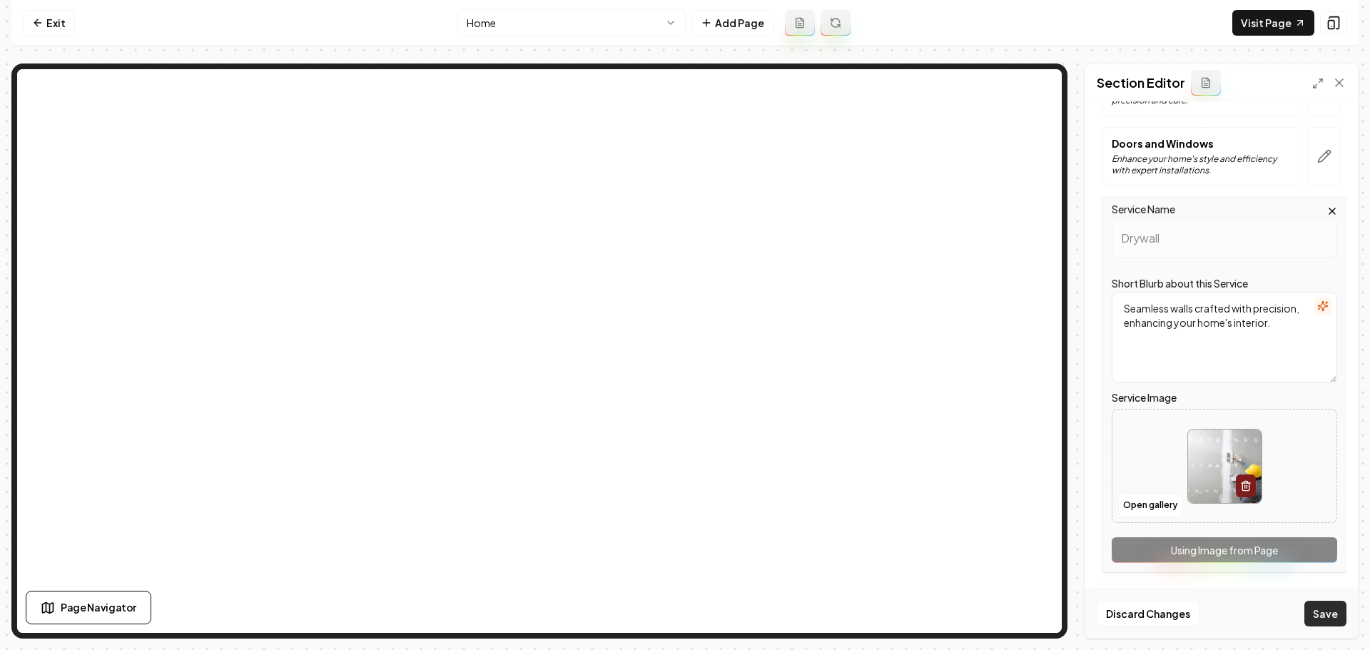
click at [1330, 616] on button "Save" at bounding box center [1326, 614] width 42 height 26
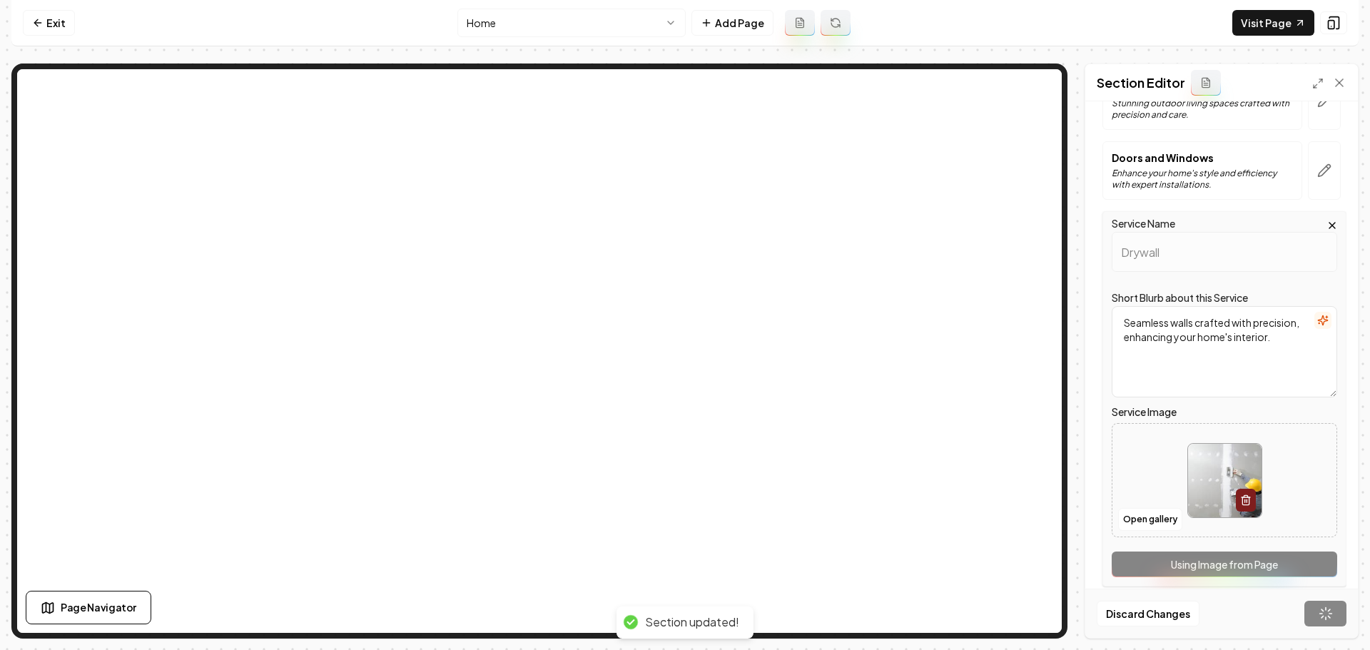
scroll to position [0, 0]
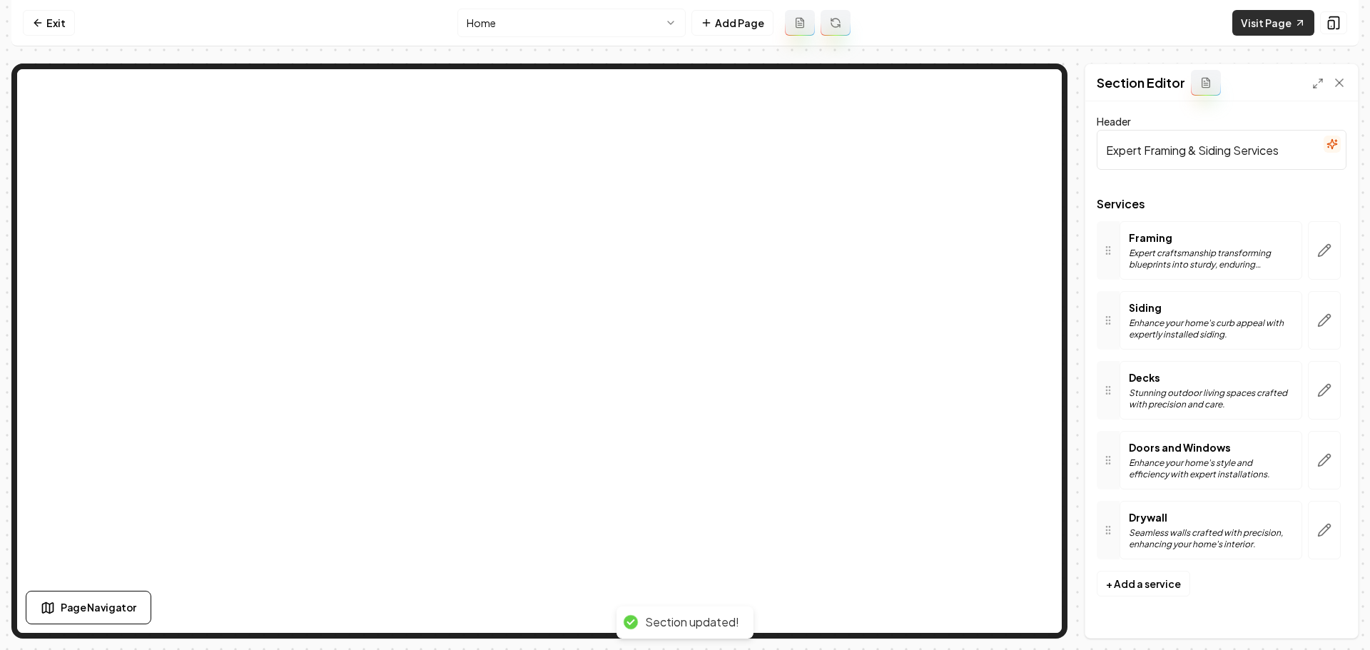
click at [1259, 28] on link "Visit Page" at bounding box center [1274, 23] width 82 height 26
click at [47, 36] on nav "Exit Home Add Page Visit Page" at bounding box center [684, 23] width 1347 height 46
click at [51, 26] on link "Exit" at bounding box center [49, 23] width 52 height 26
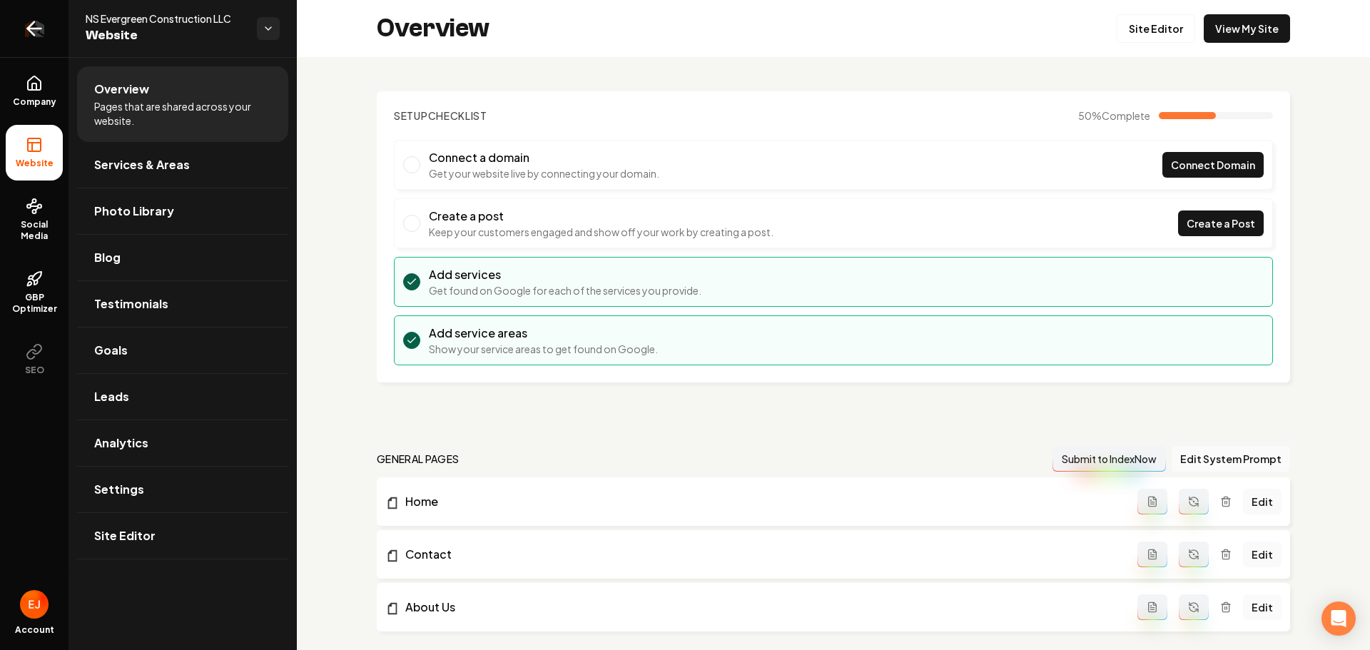
click at [36, 24] on icon "Return to dashboard" at bounding box center [34, 28] width 23 height 23
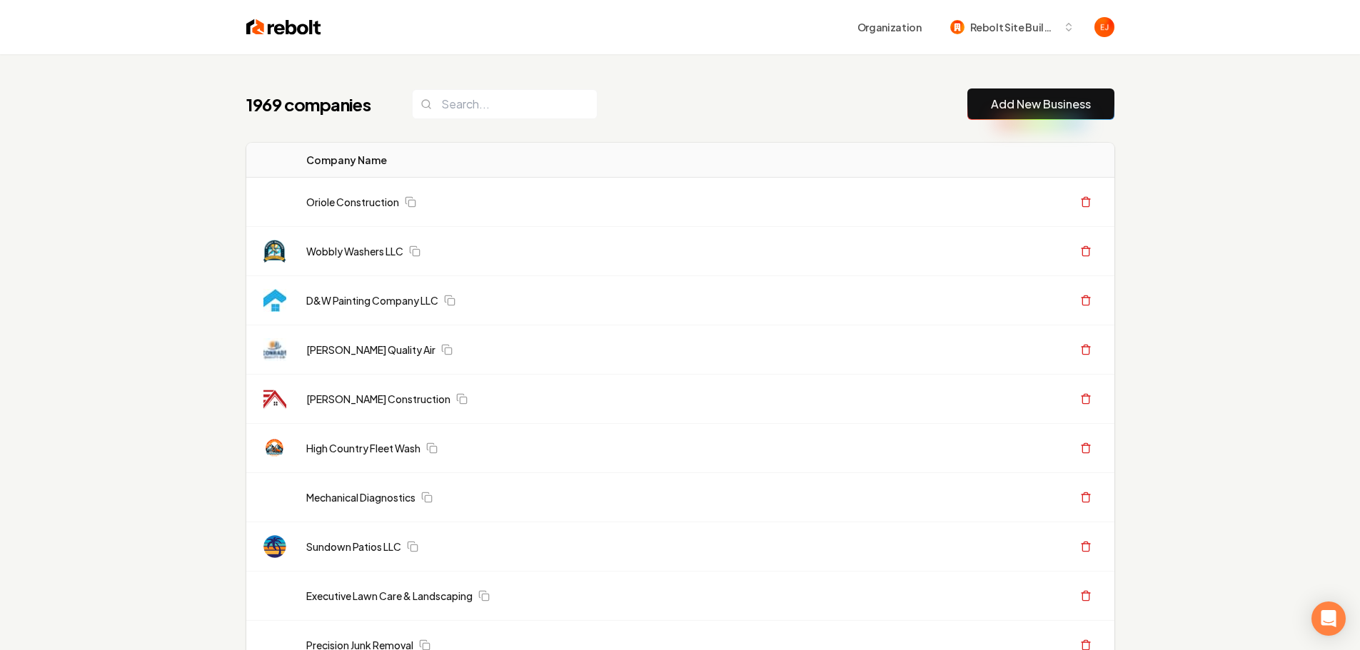
drag, startPoint x: 1049, startPoint y: 103, endPoint x: 0, endPoint y: 244, distance: 1058.6
click at [1049, 103] on link "Add New Business" at bounding box center [1041, 104] width 100 height 17
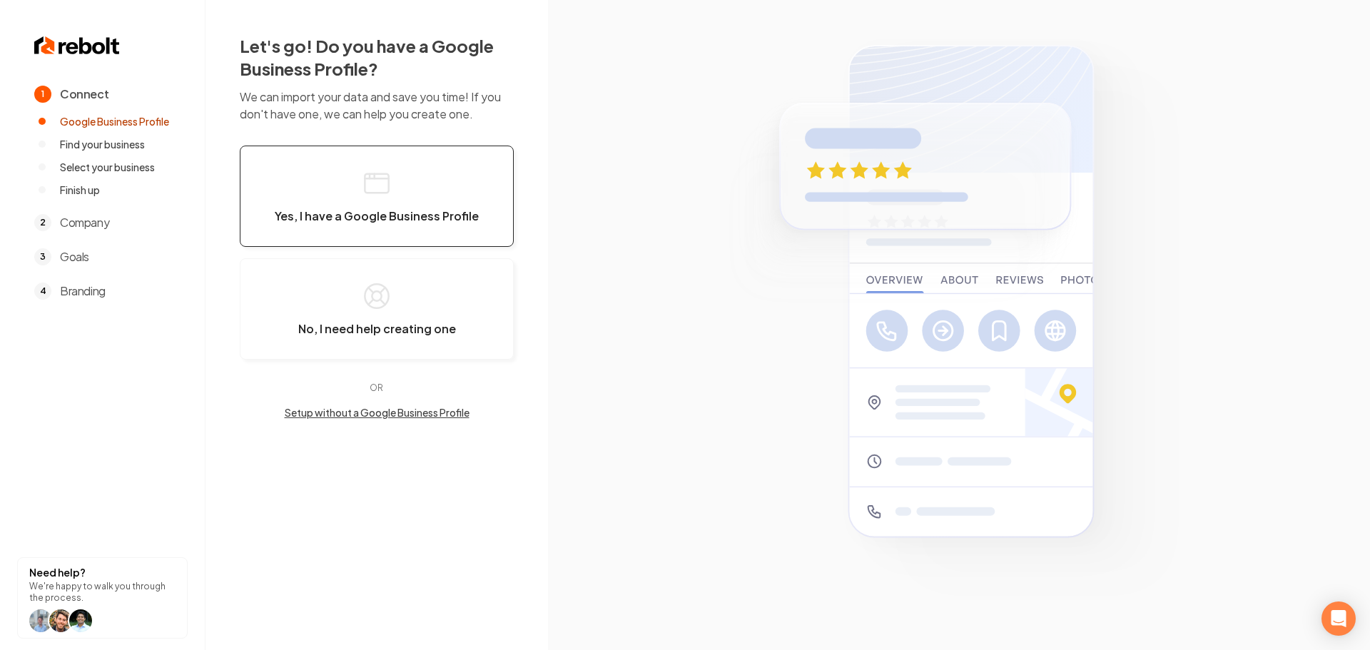
click at [393, 216] on span "Yes, I have a Google Business Profile" at bounding box center [377, 216] width 204 height 14
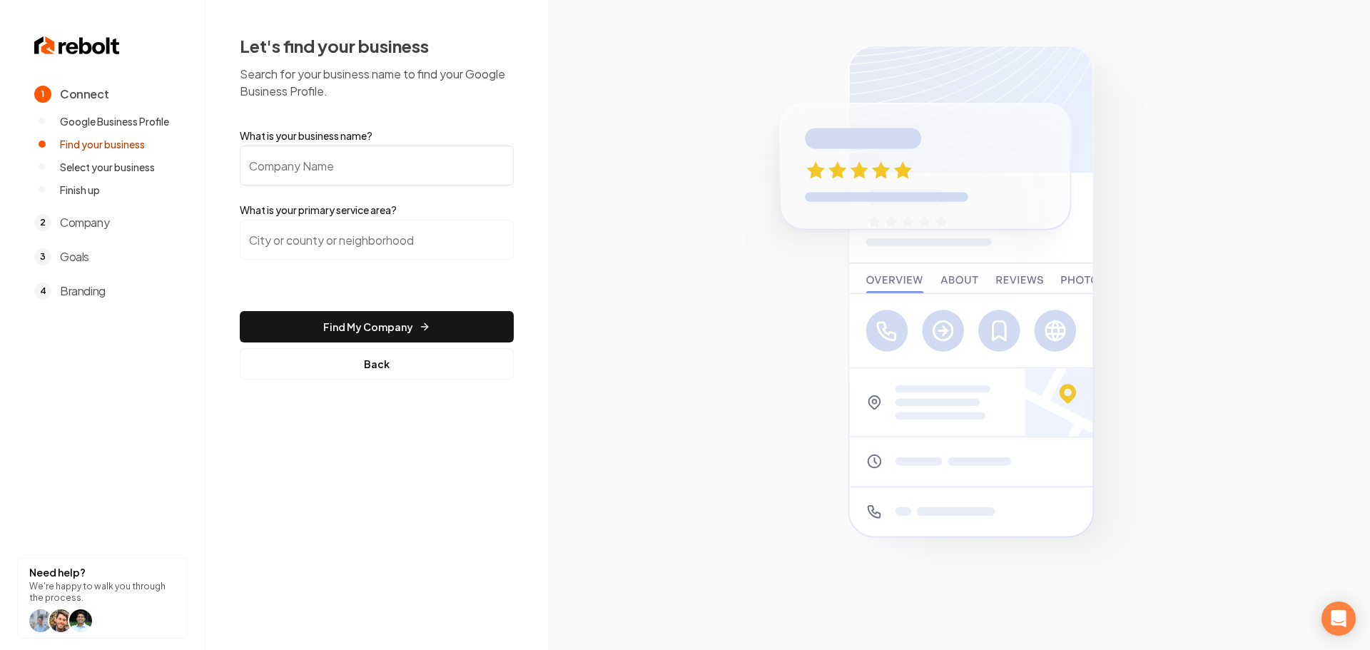
click at [418, 163] on input "What is your business name?" at bounding box center [377, 166] width 274 height 40
paste input "LongHorn Junk Removal"
type input "LongHorn Junk Removal"
click at [376, 226] on input "search" at bounding box center [377, 240] width 274 height 40
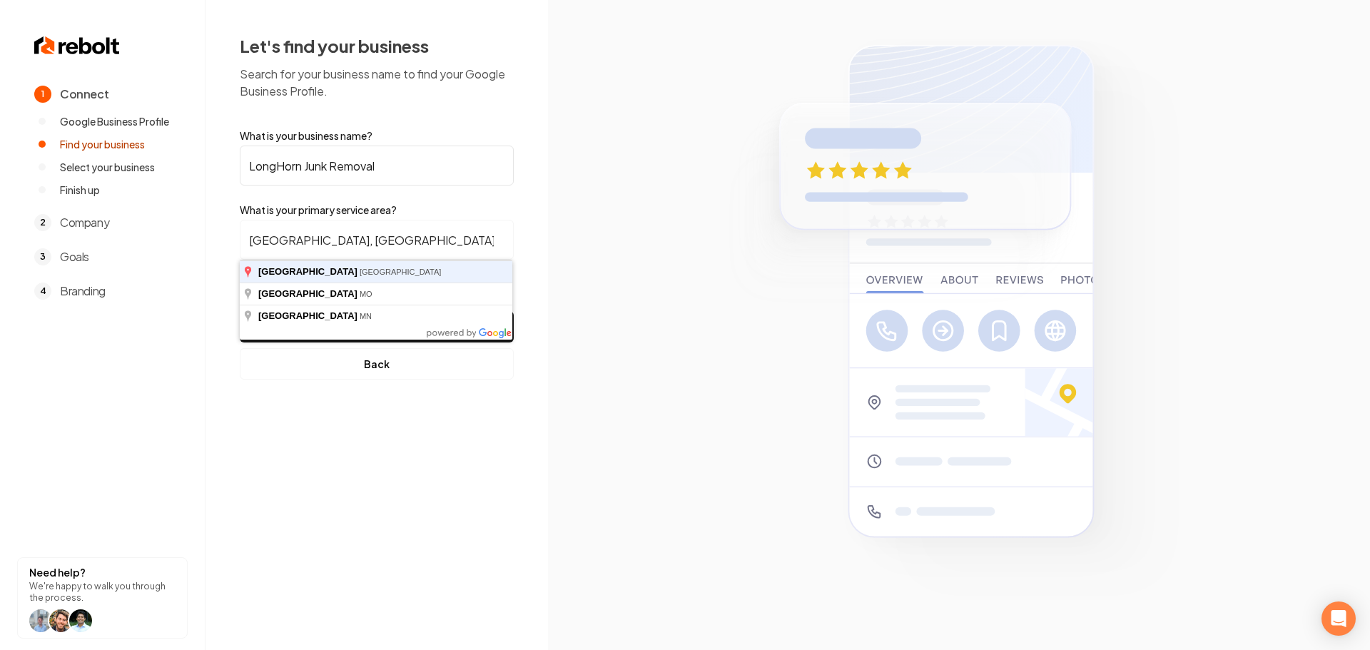
type input "Houston, TX"
click at [240, 311] on button "Find My Company" at bounding box center [377, 326] width 274 height 31
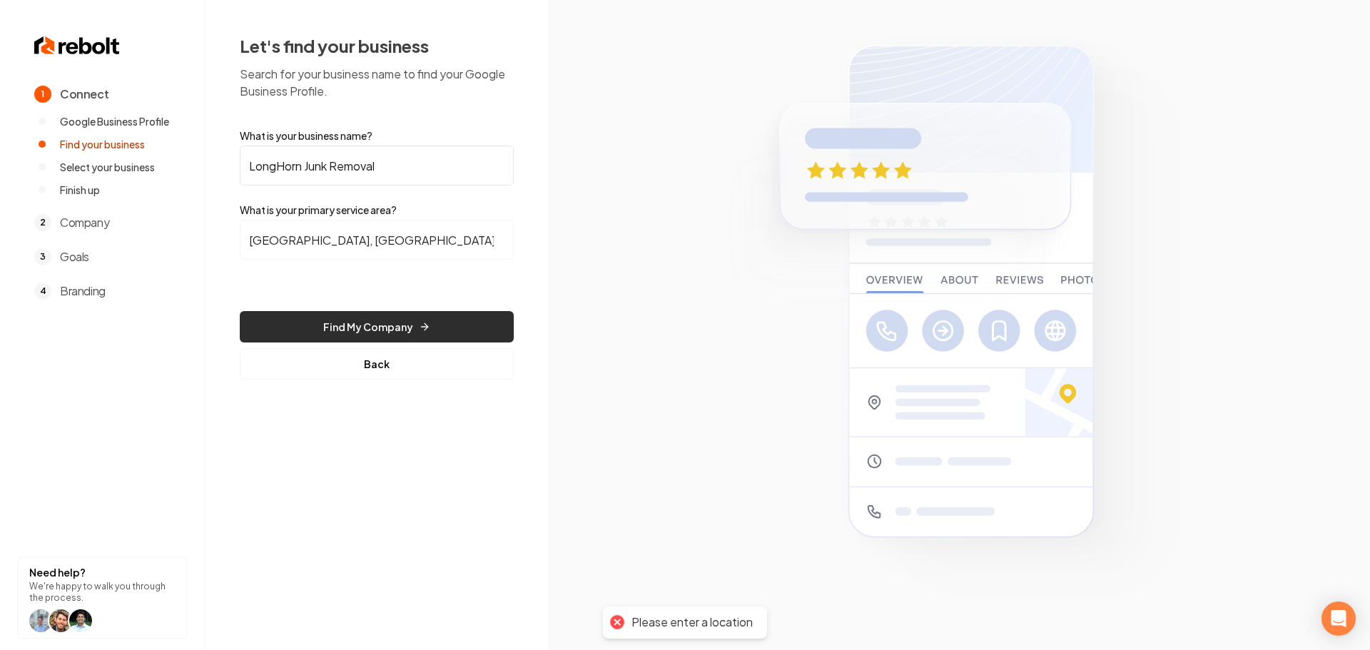
click at [377, 326] on button "Find My Company" at bounding box center [377, 326] width 274 height 31
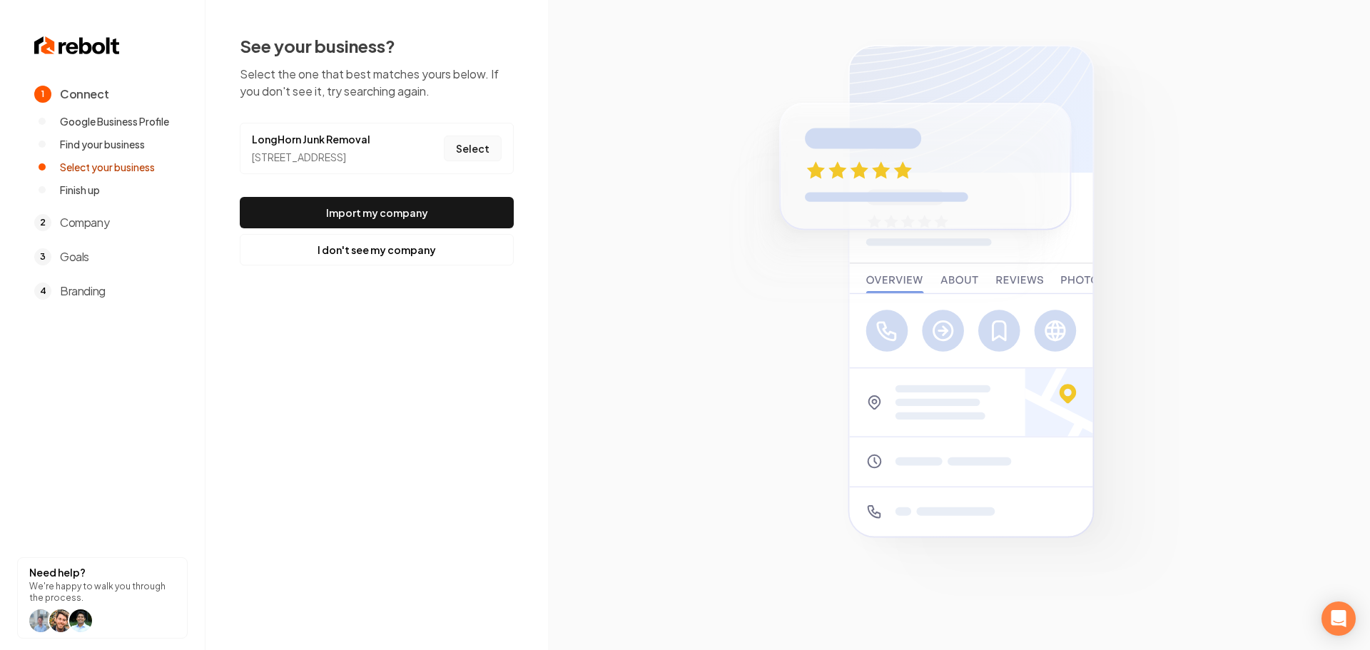
click at [495, 155] on button "Select" at bounding box center [473, 149] width 58 height 26
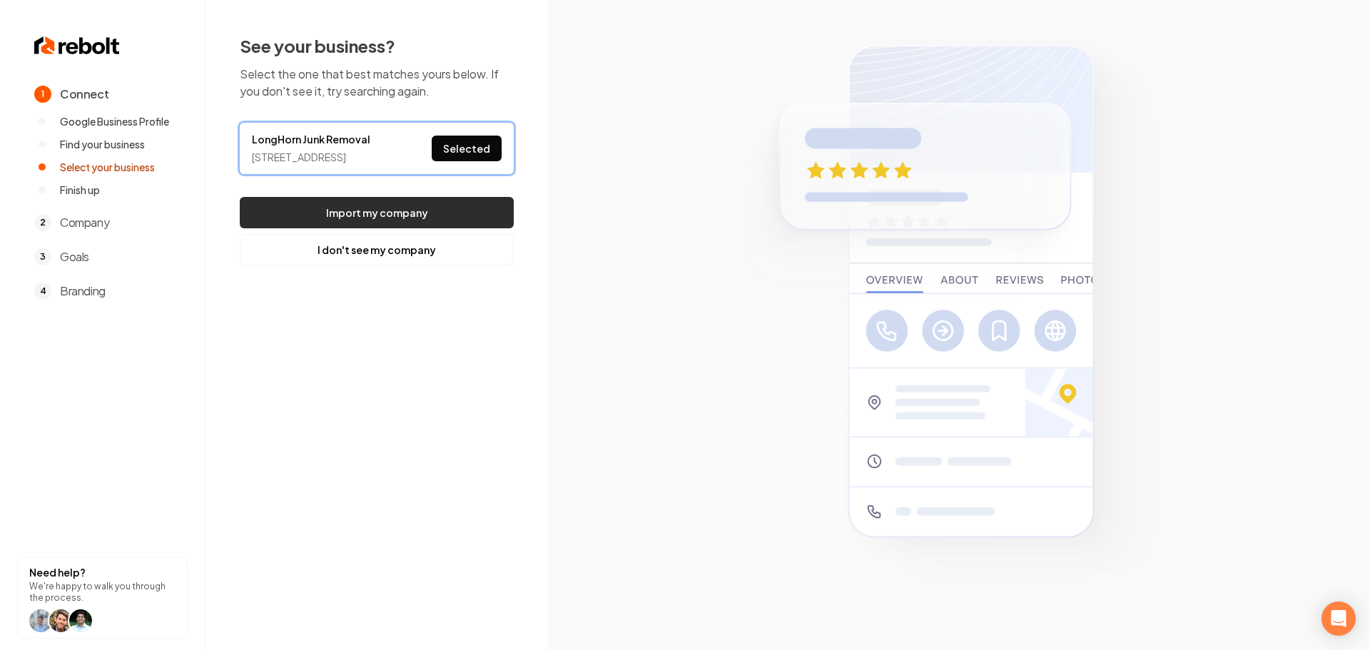
click at [470, 225] on button "Import my company" at bounding box center [377, 212] width 274 height 31
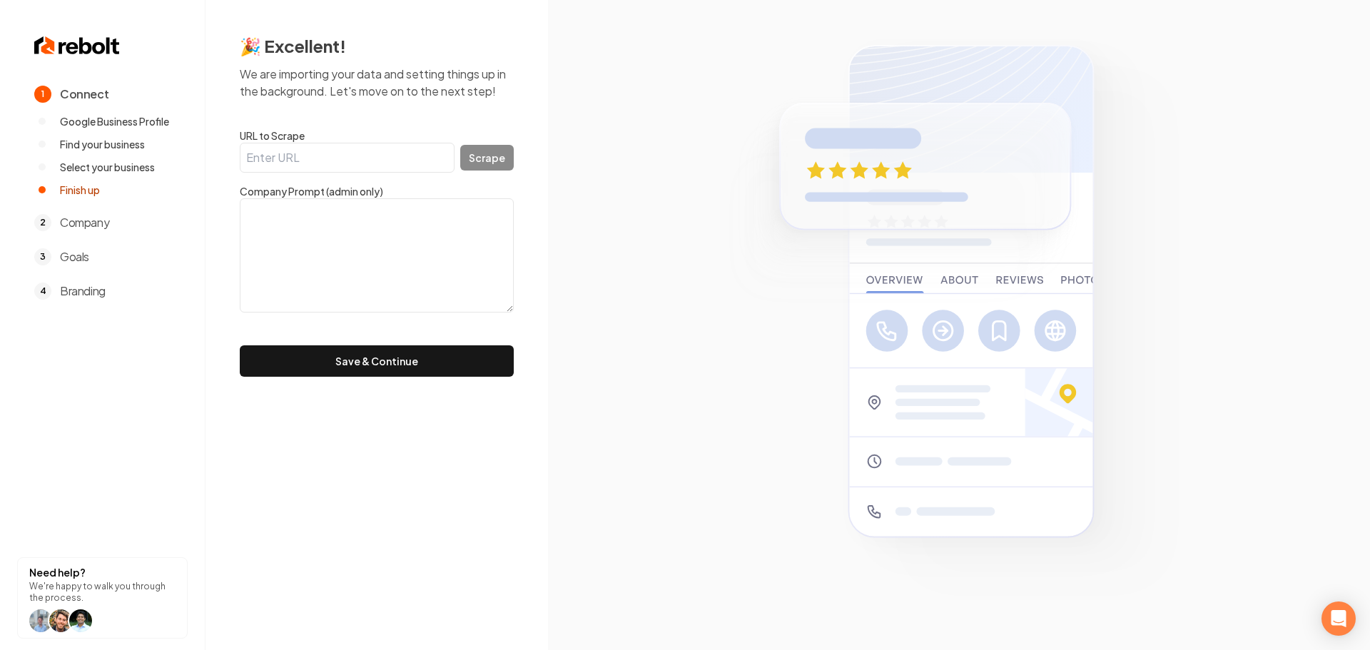
click at [300, 157] on input "URL to Scrape" at bounding box center [347, 158] width 215 height 30
paste input "https://www.longhornjunk.com/"
type input "https://www.longhornjunk.com/"
click at [507, 150] on button "Scrape" at bounding box center [487, 158] width 54 height 26
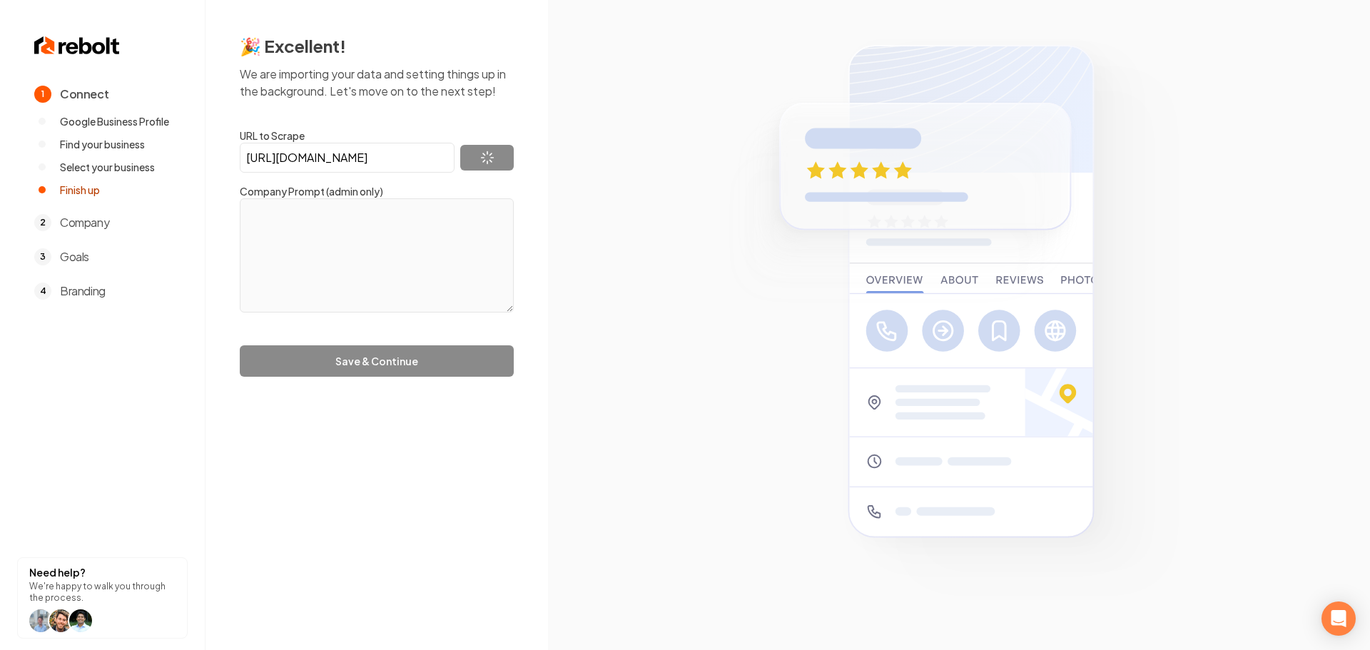
type textarea "Founded in 2024, our Houston-based junk removal company was built on a simple i…"
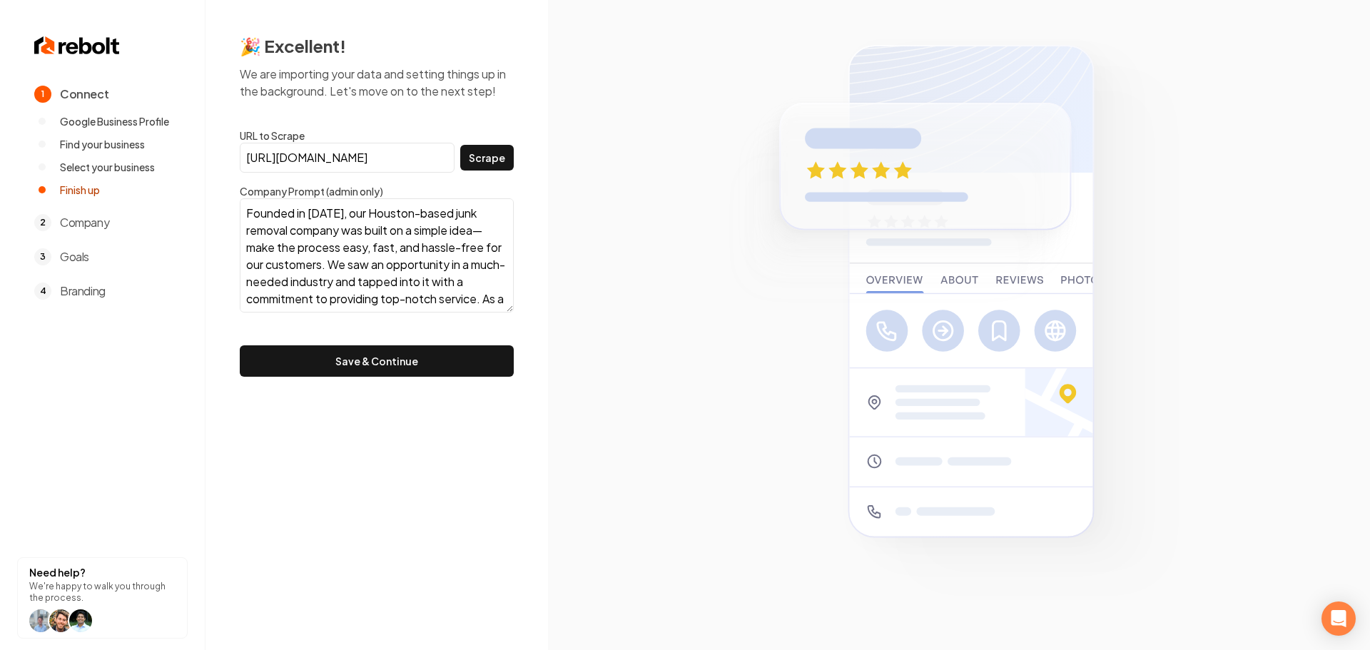
click at [413, 379] on div "🎉 Excellent! We are importing your data and setting things up in the background…" at bounding box center [377, 205] width 343 height 411
click at [423, 368] on button "Save & Continue" at bounding box center [377, 360] width 274 height 31
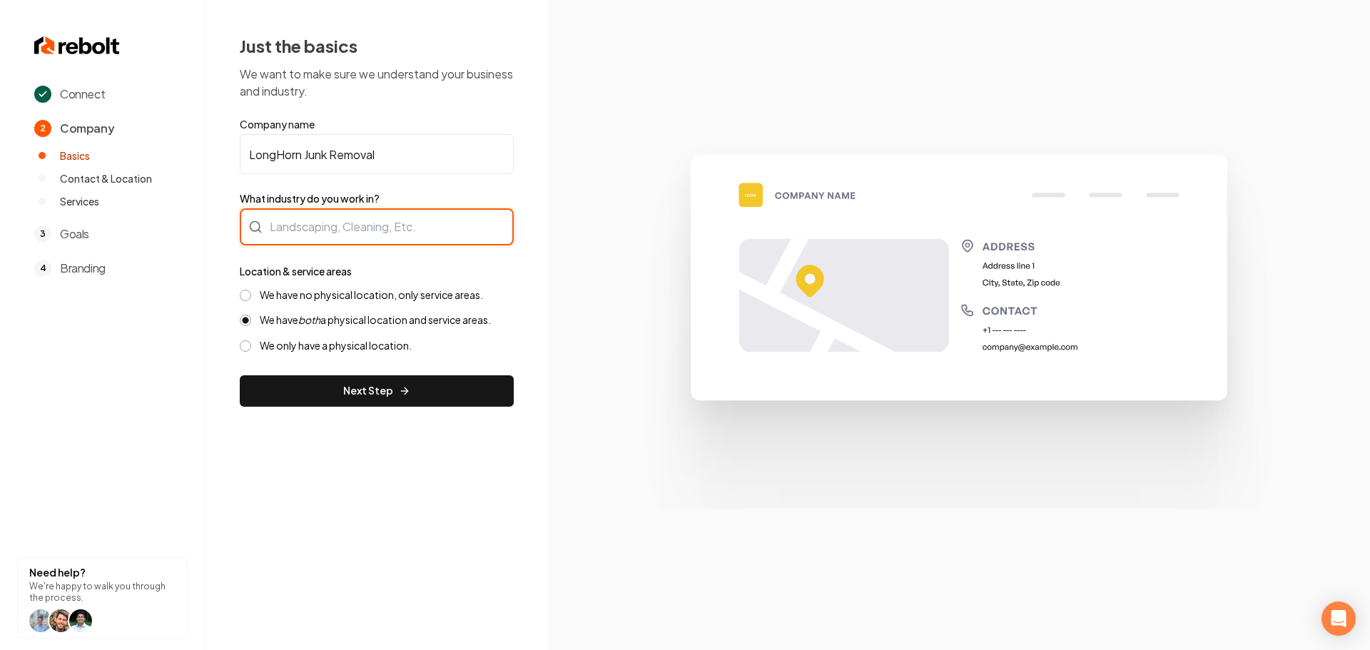
click at [376, 230] on div at bounding box center [377, 226] width 274 height 37
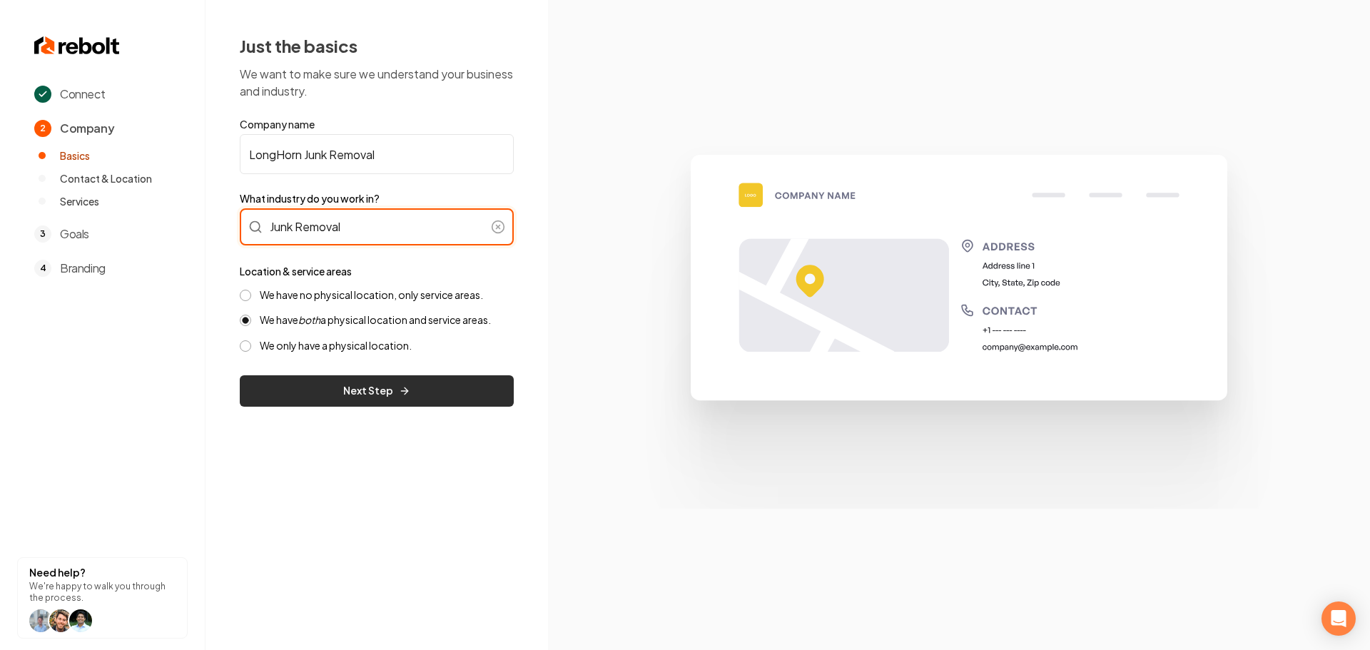
type input "Junk Removal"
click at [380, 393] on button "Next Step" at bounding box center [377, 390] width 274 height 31
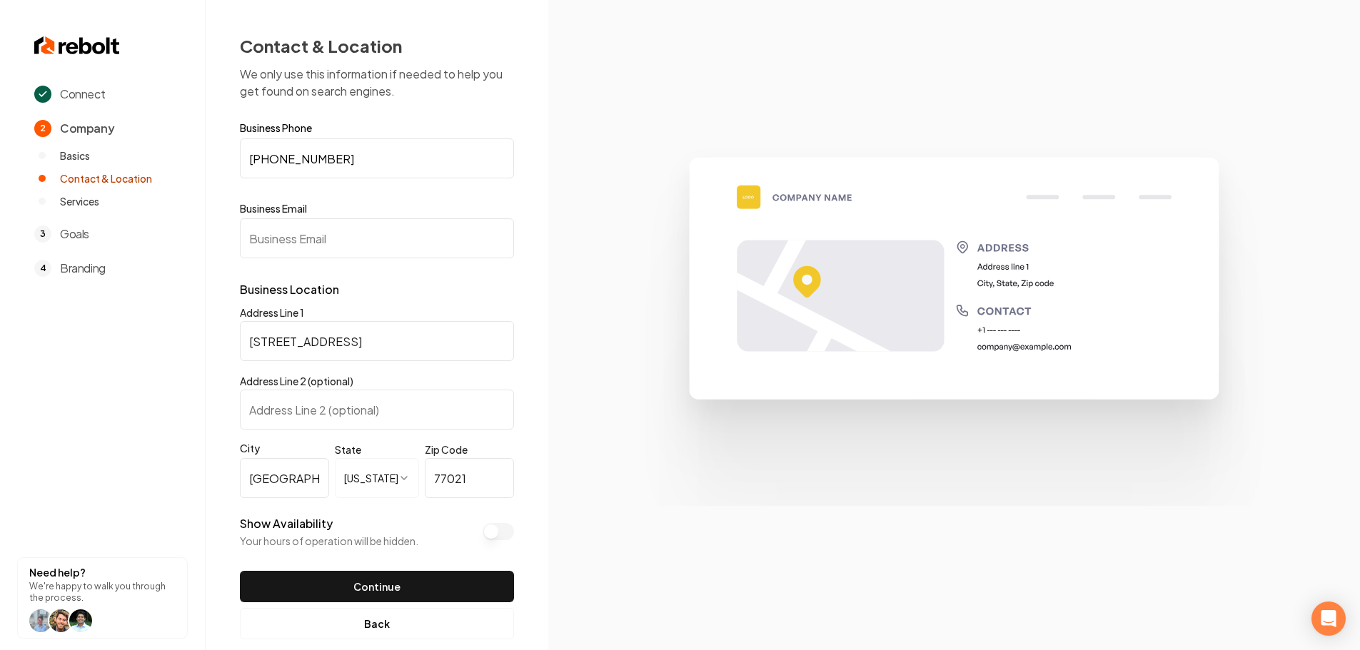
click at [308, 240] on input "Business Email" at bounding box center [377, 238] width 274 height 40
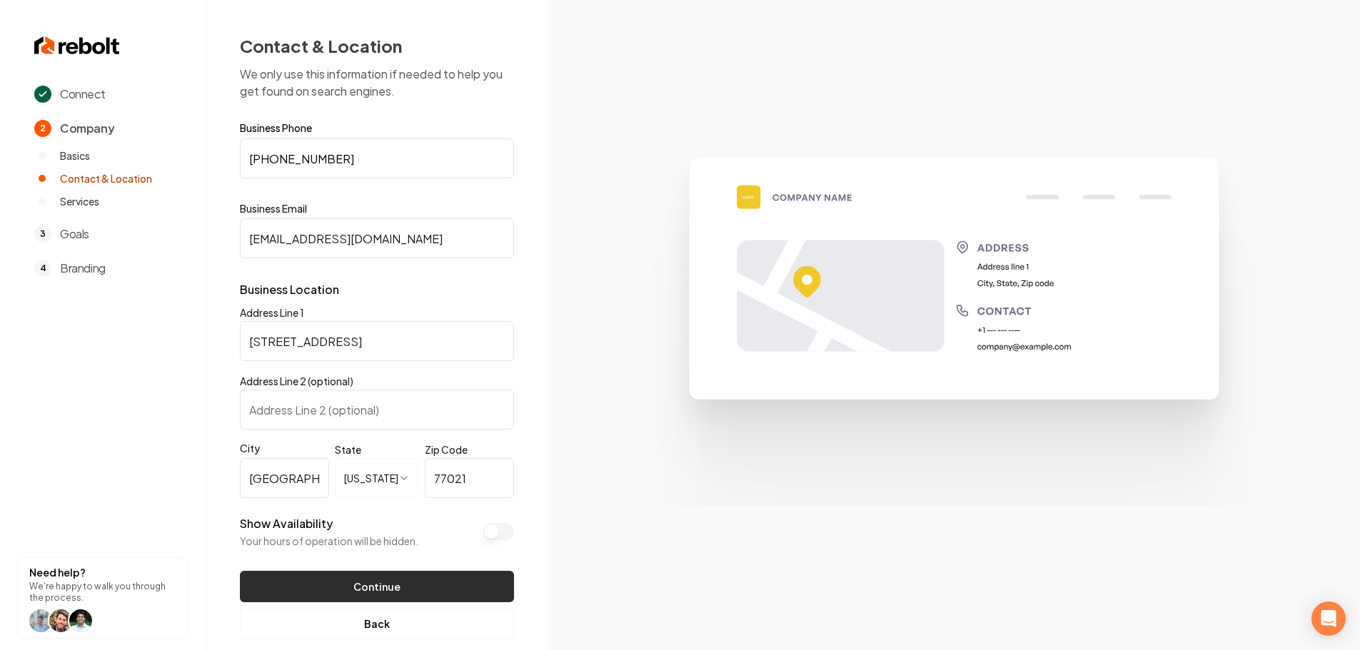
type input "test@test.com"
click at [430, 593] on button "Continue" at bounding box center [377, 586] width 274 height 31
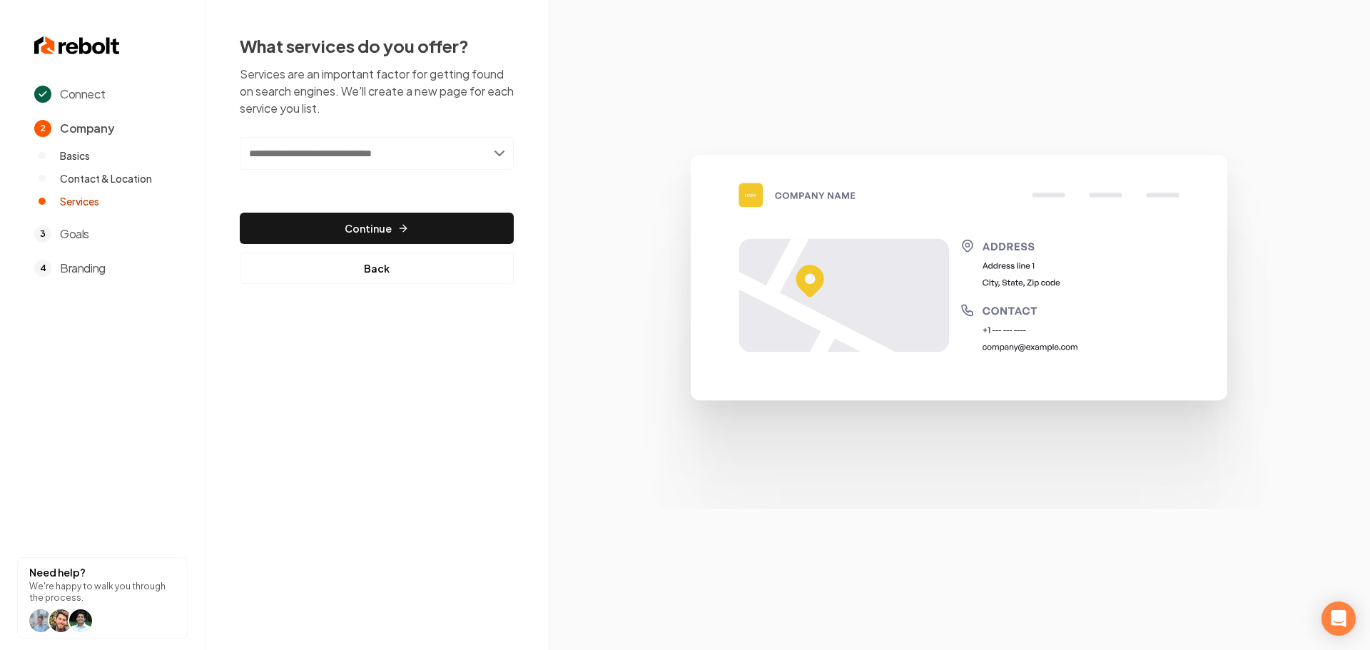
click at [338, 153] on input "text" at bounding box center [377, 153] width 274 height 33
type input "**********"
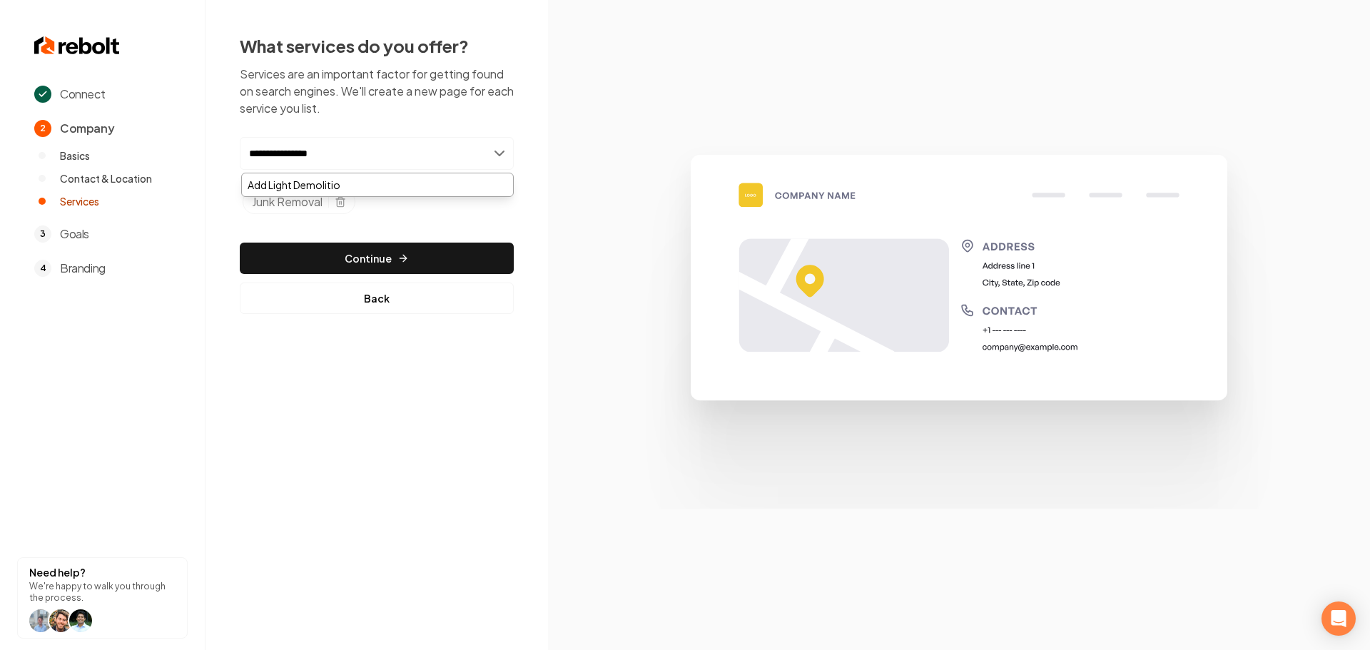
type input "**********"
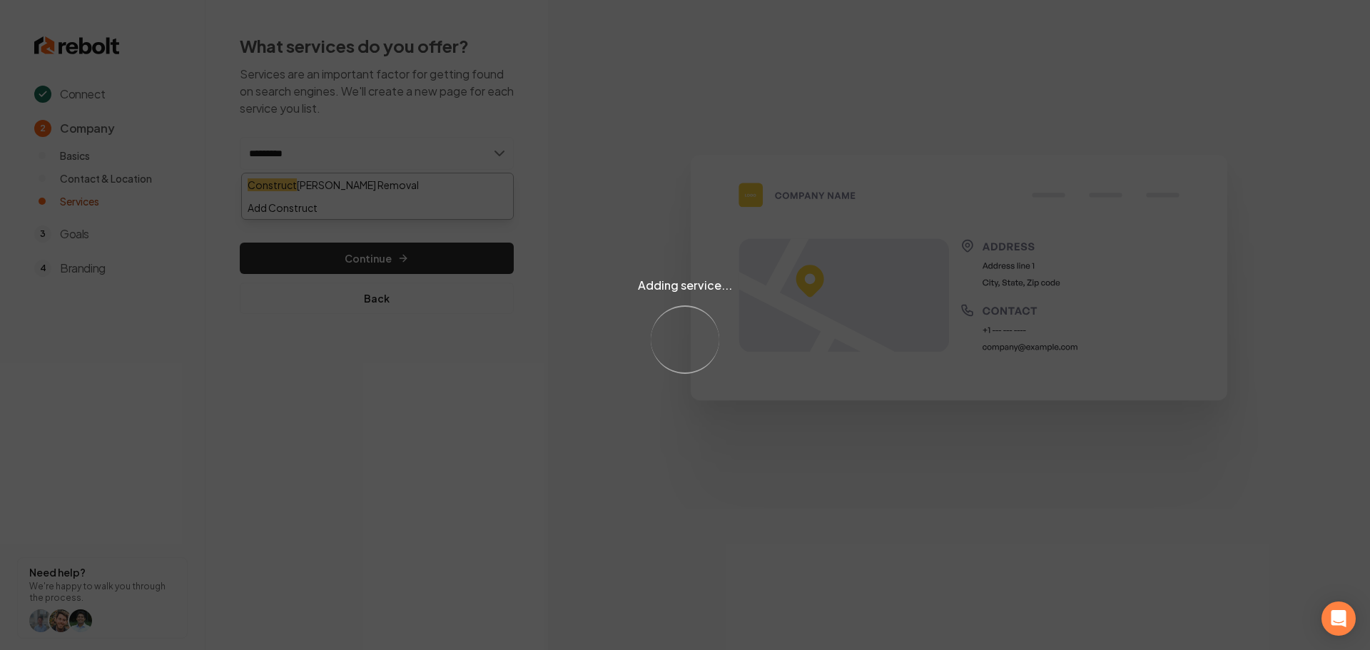
type input "**********"
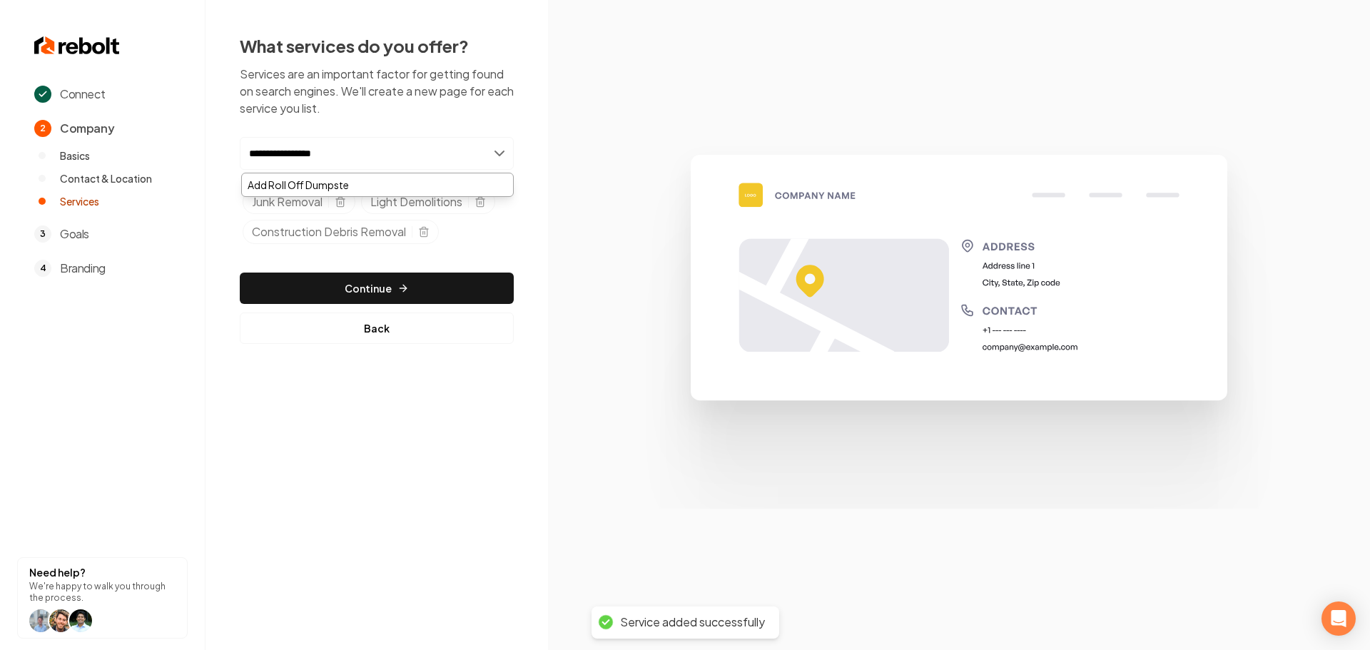
type input "**********"
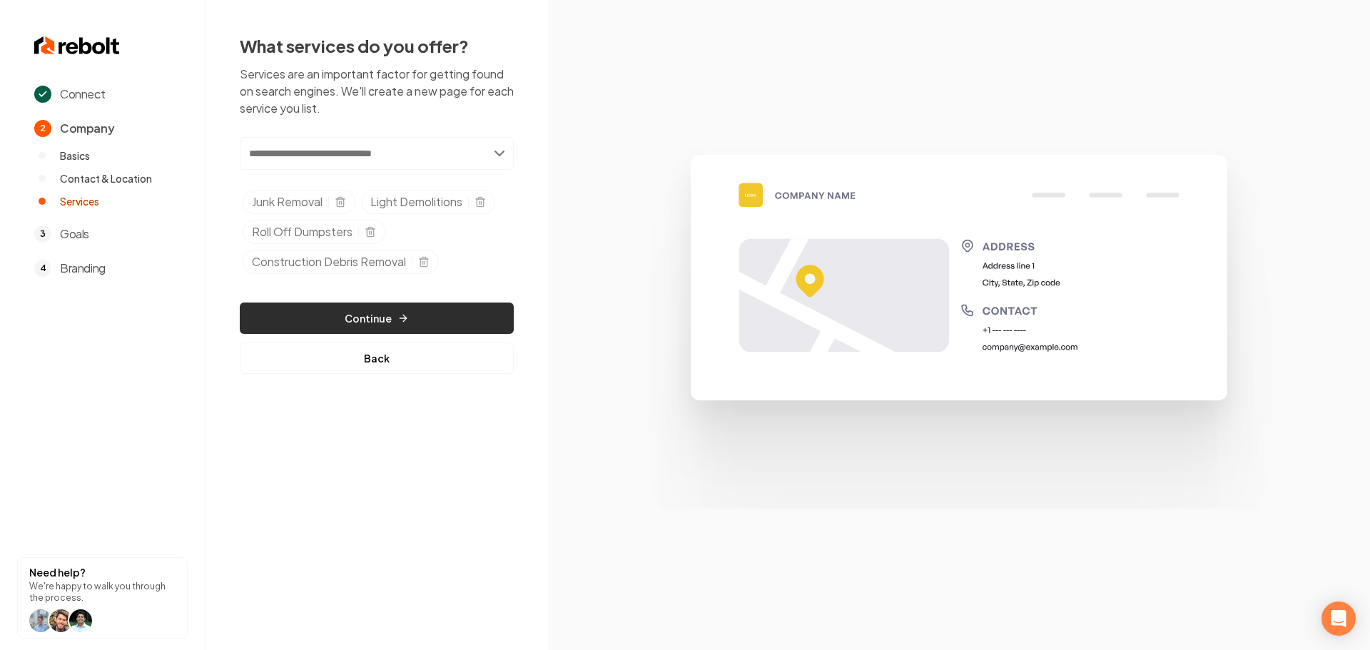
click at [353, 326] on button "Continue" at bounding box center [377, 318] width 274 height 31
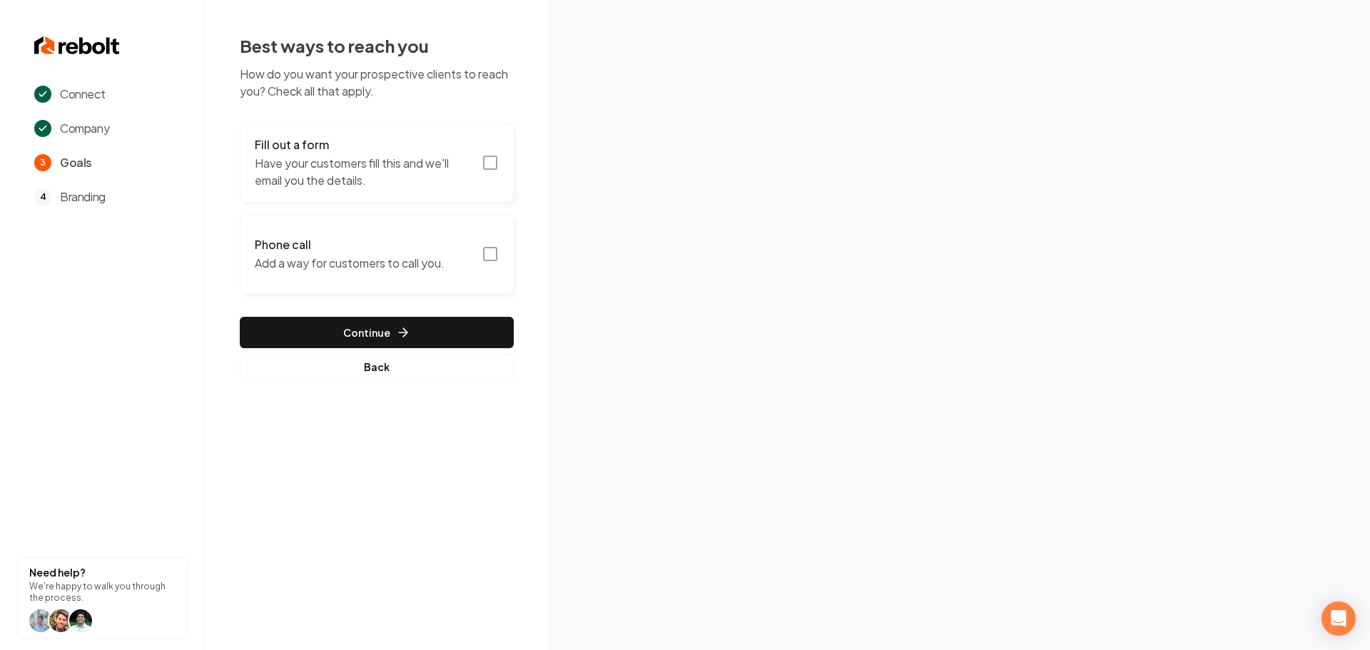
click at [492, 163] on icon "button" at bounding box center [490, 162] width 17 height 17
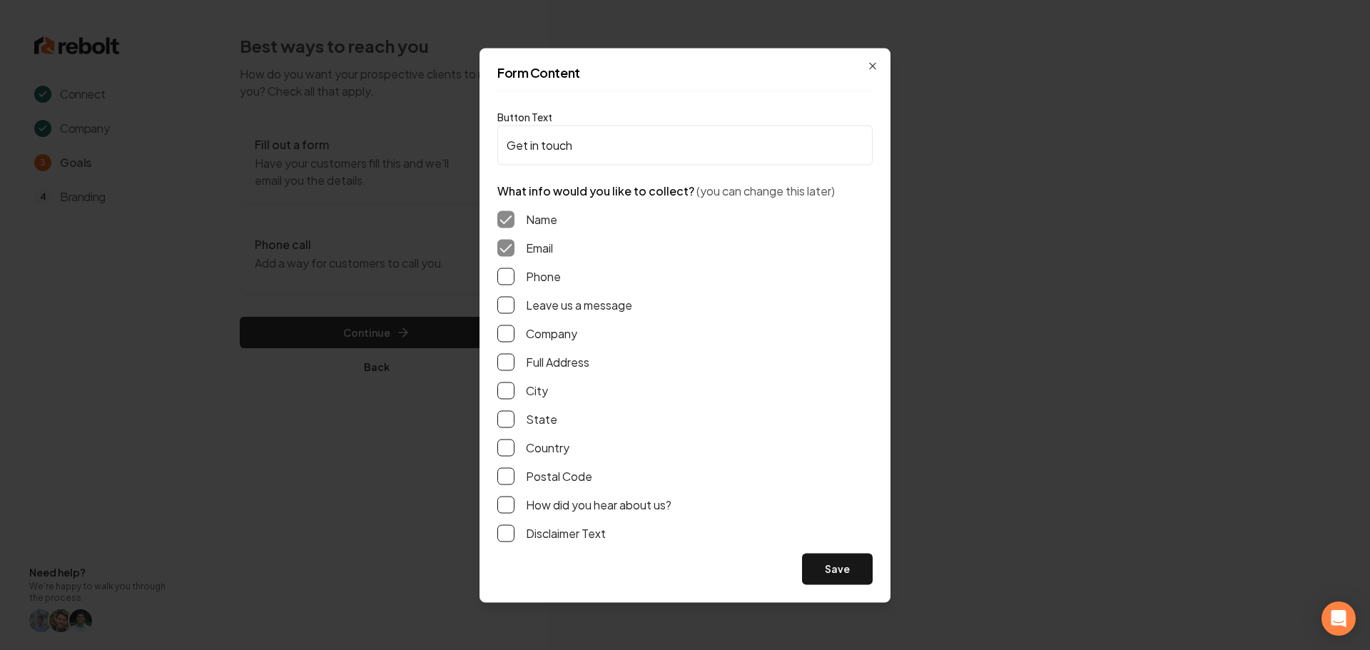
click at [506, 277] on button "Phone" at bounding box center [505, 276] width 17 height 17
click at [504, 301] on button "Leave us a message" at bounding box center [505, 304] width 17 height 17
click at [511, 358] on button "Full Address" at bounding box center [505, 361] width 17 height 17
click at [829, 567] on button "Save" at bounding box center [837, 568] width 71 height 31
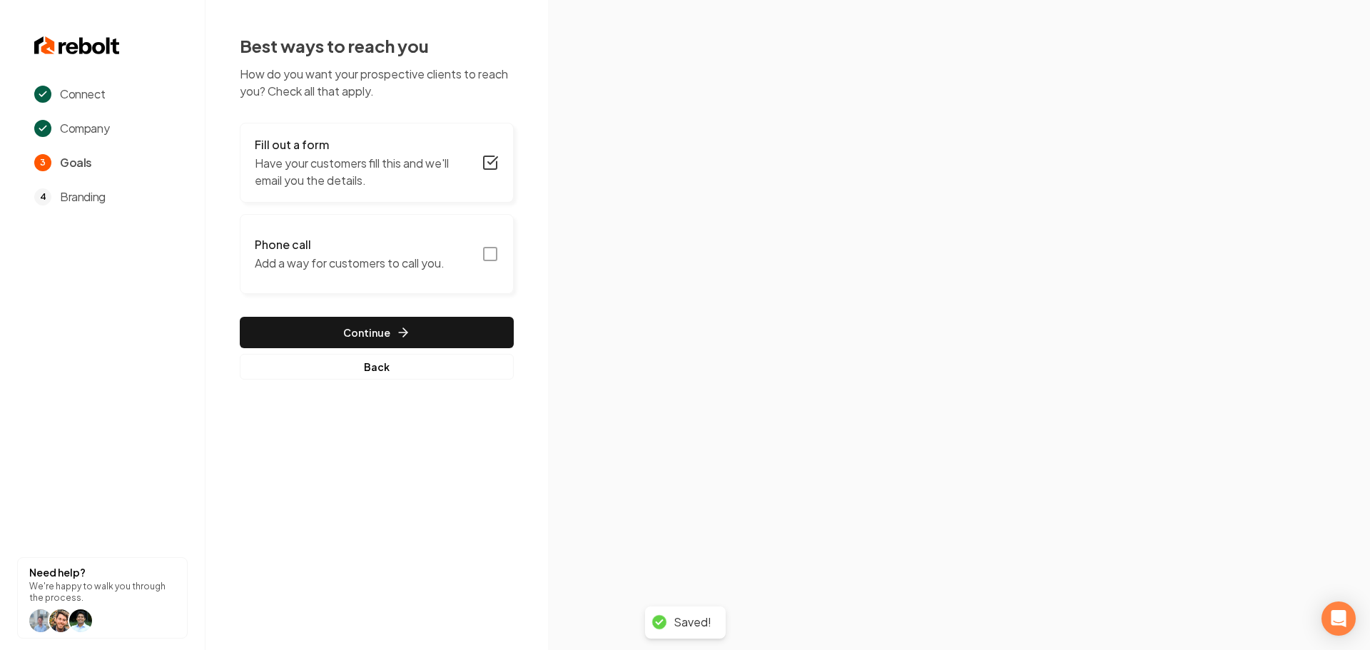
click at [492, 253] on icon "button" at bounding box center [490, 254] width 17 height 17
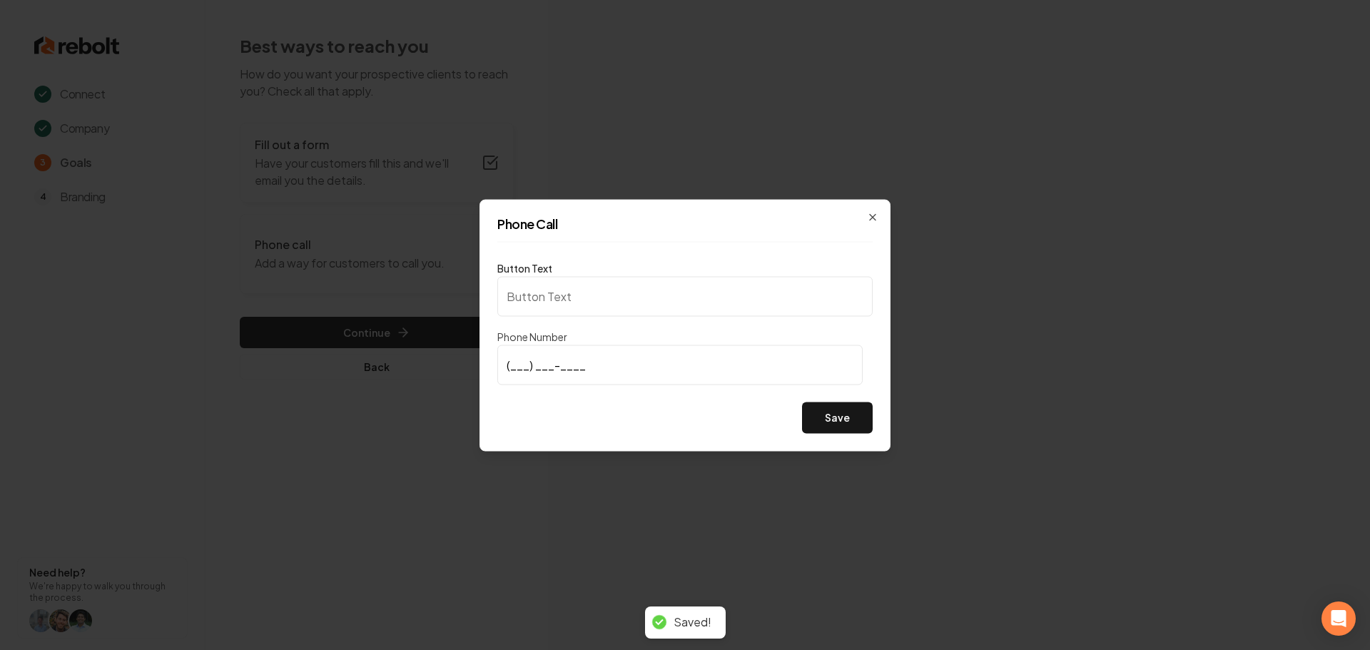
type input "Call us"
type input "(832) 576-9936"
click at [833, 419] on button "Save" at bounding box center [837, 417] width 71 height 31
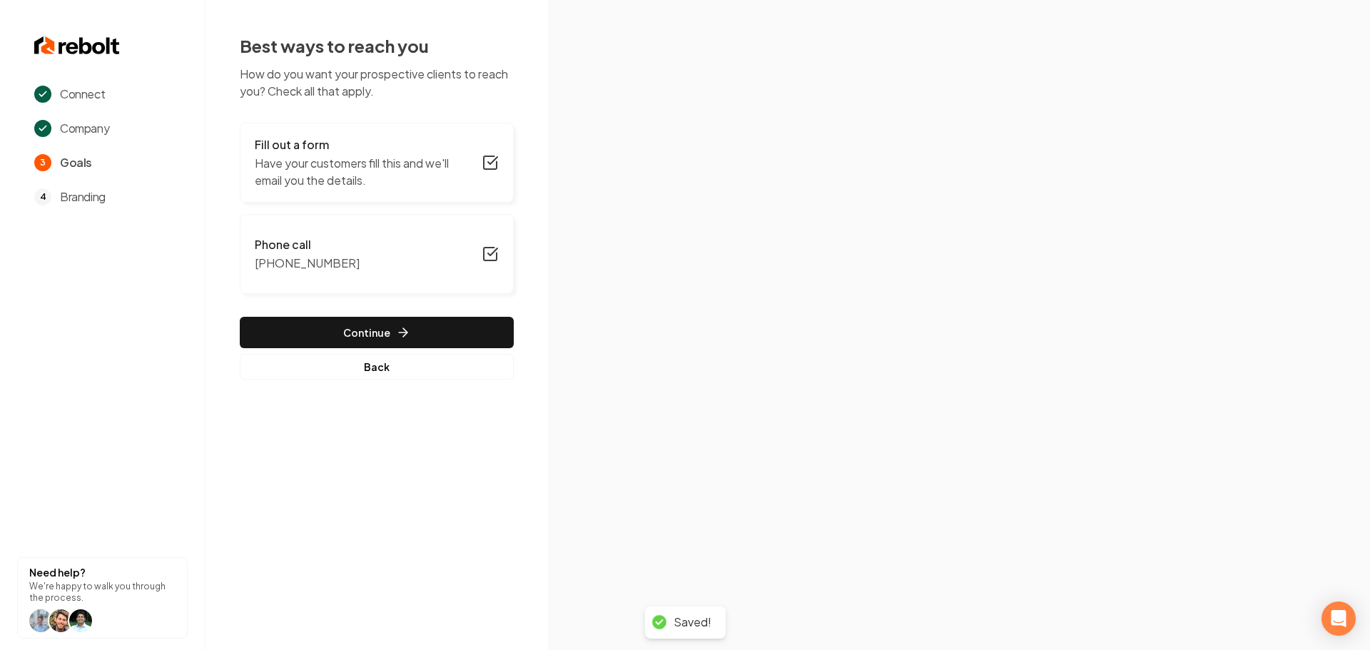
click at [417, 341] on button "Continue" at bounding box center [377, 332] width 274 height 31
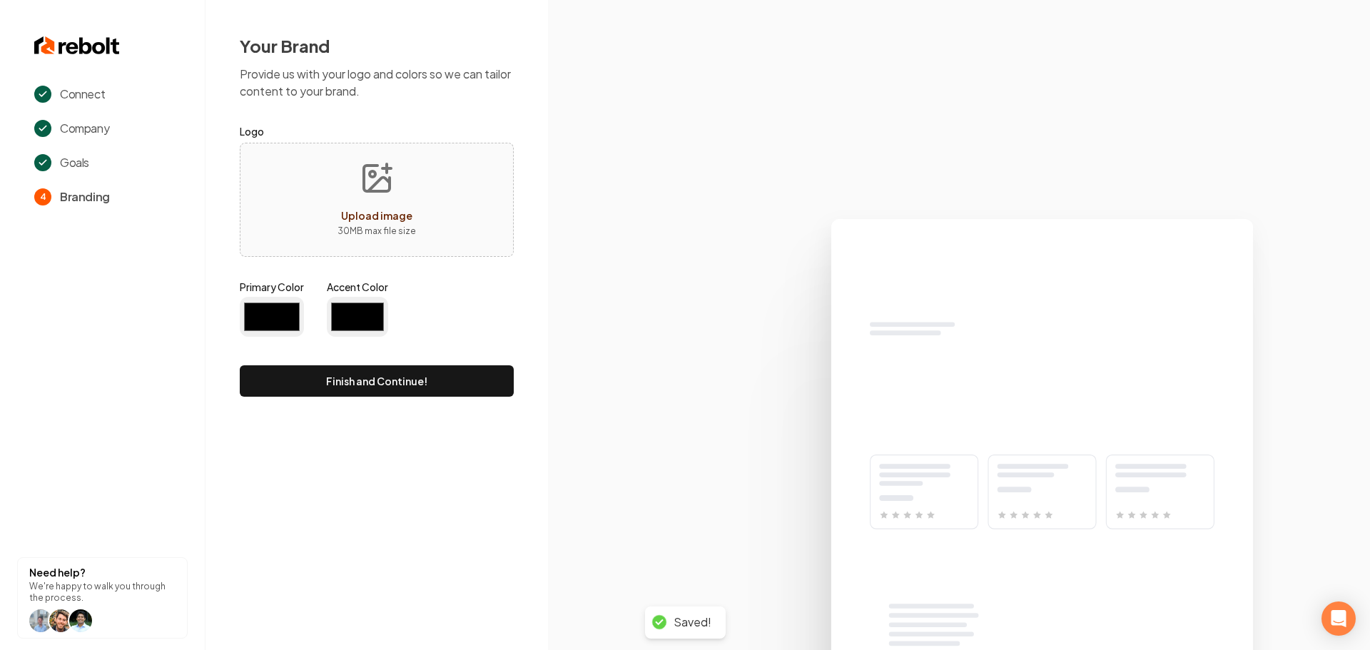
type input "#194d33"
type input "#70be00"
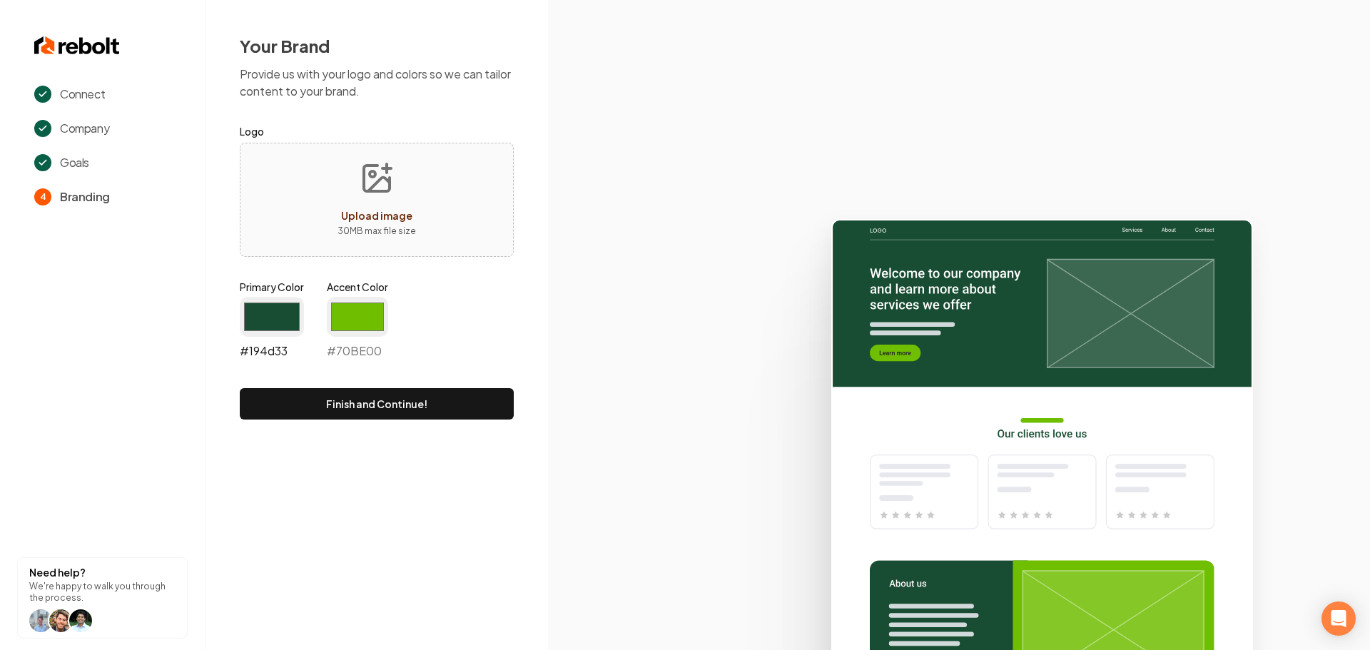
click at [269, 317] on input "#194d33" at bounding box center [272, 317] width 64 height 40
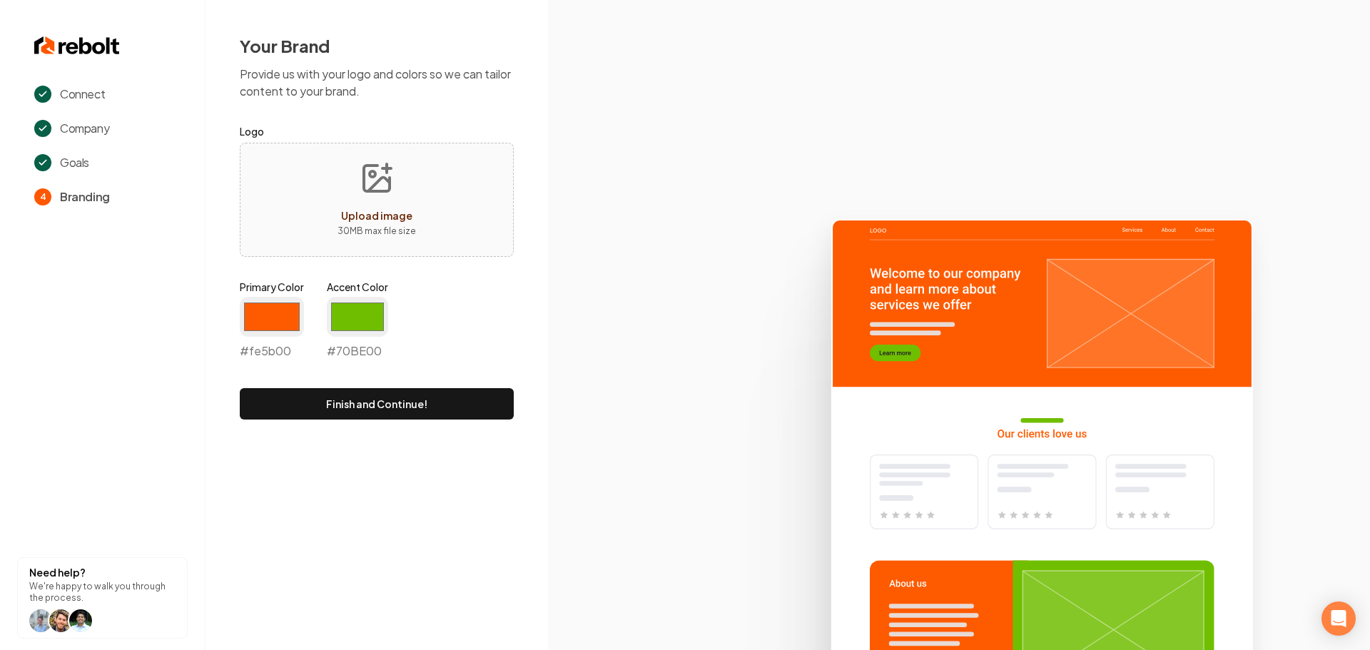
type input "#fe5b00"
click at [577, 339] on icon at bounding box center [959, 428] width 822 height 443
click at [353, 319] on input "#70be00" at bounding box center [357, 317] width 61 height 40
drag, startPoint x: 368, startPoint y: 325, endPoint x: 368, endPoint y: 335, distance: 10.0
click at [368, 325] on input "#70be00" at bounding box center [357, 317] width 61 height 40
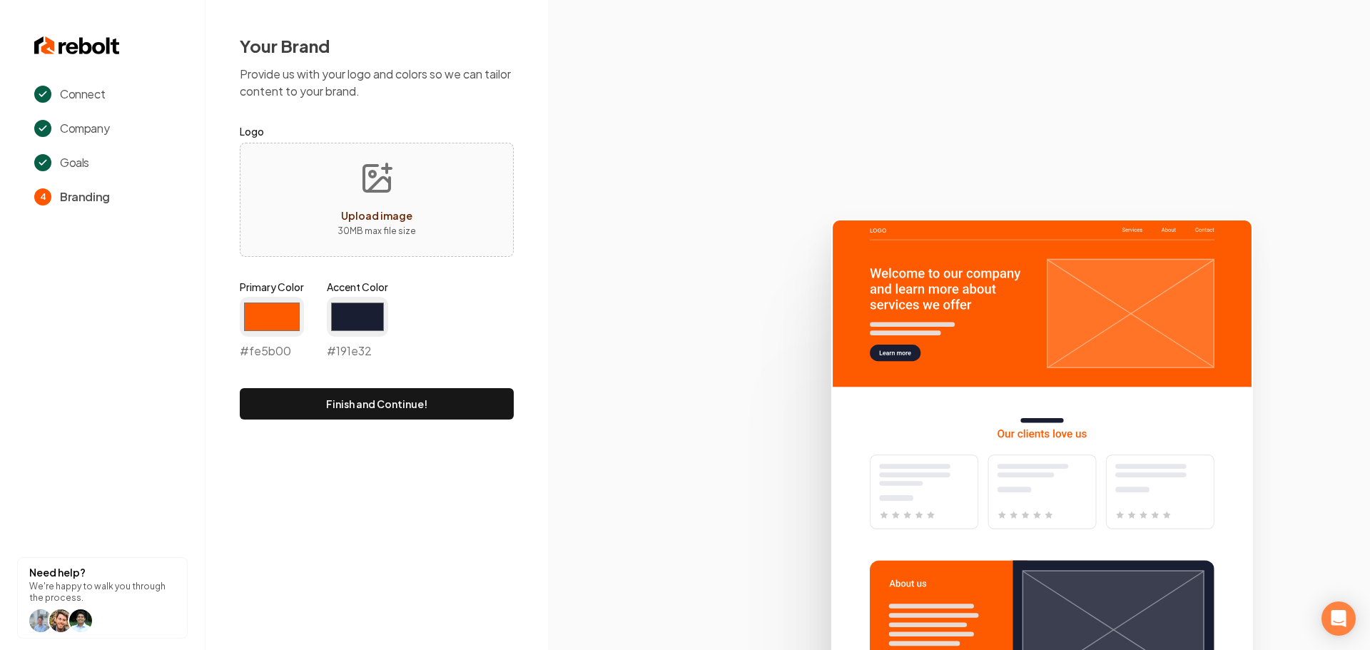
type input "#191e32"
click at [610, 477] on icon at bounding box center [959, 428] width 822 height 443
click at [355, 202] on button "Upload image 30 MB max file size" at bounding box center [376, 200] width 101 height 100
type input "**********"
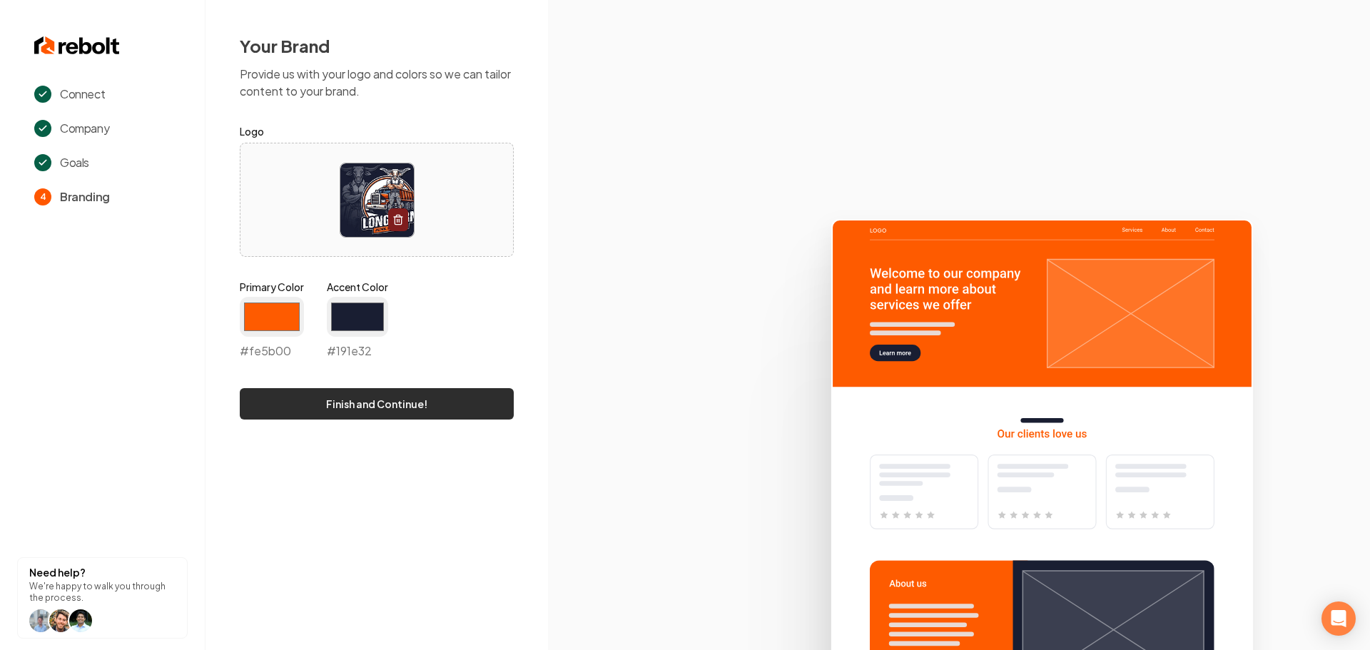
click at [373, 415] on button "Finish and Continue!" at bounding box center [377, 403] width 274 height 31
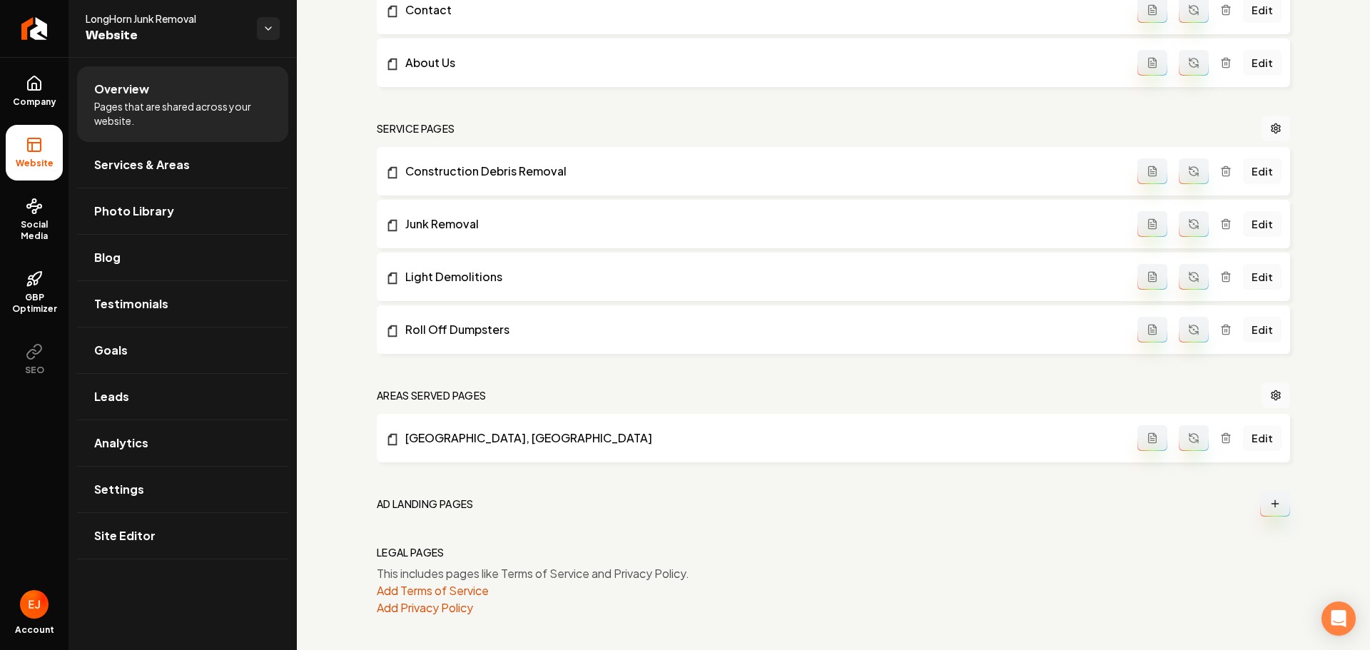
scroll to position [545, 0]
click at [186, 173] on link "Services & Areas" at bounding box center [182, 165] width 211 height 46
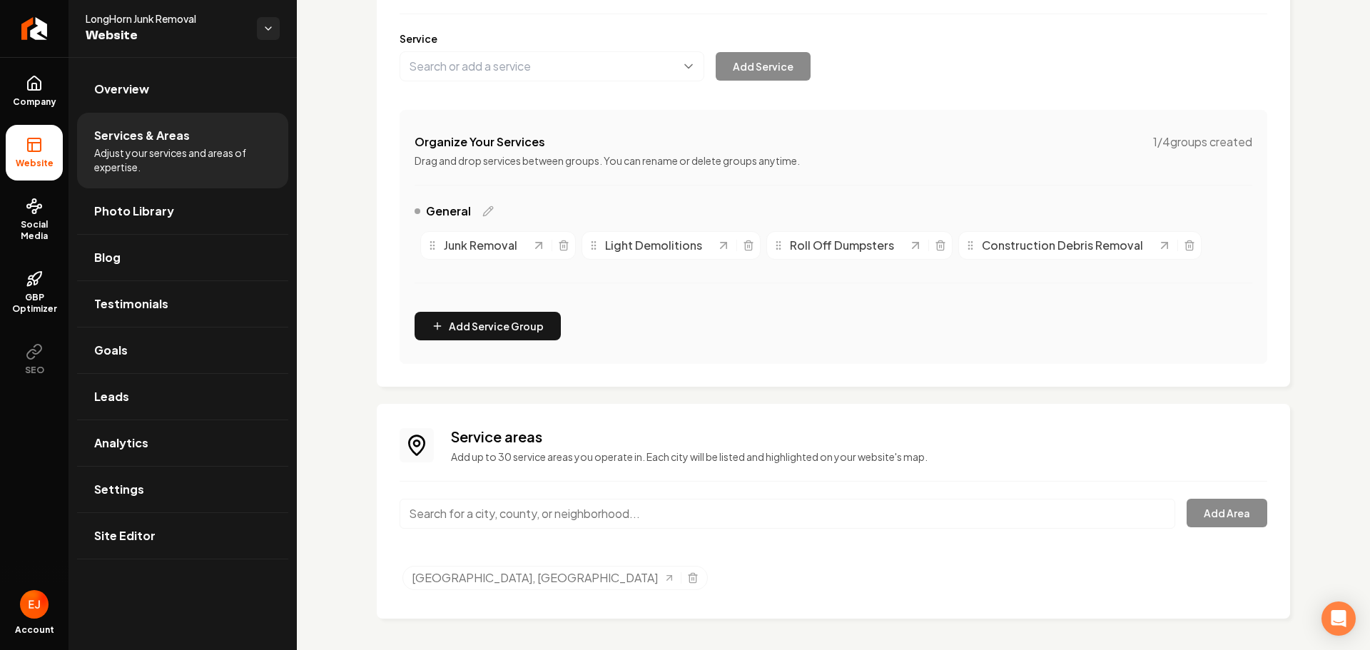
scroll to position [172, 0]
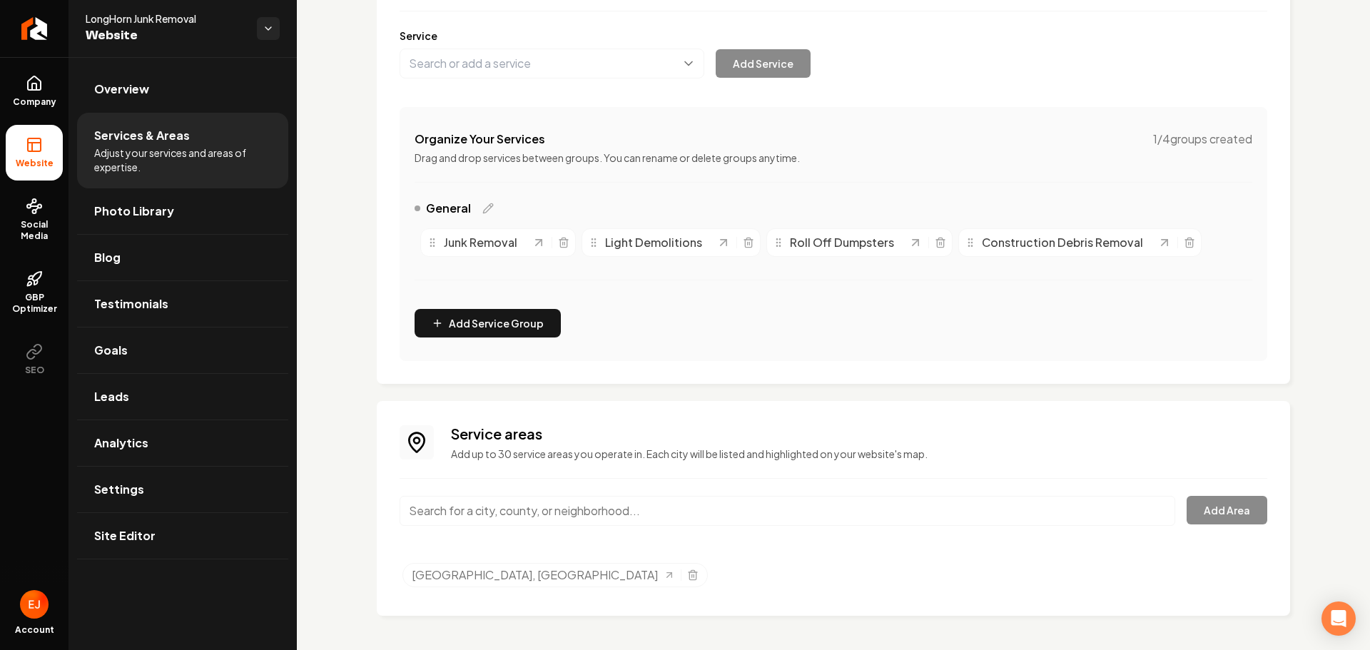
click at [502, 520] on input "Main content area" at bounding box center [788, 511] width 776 height 30
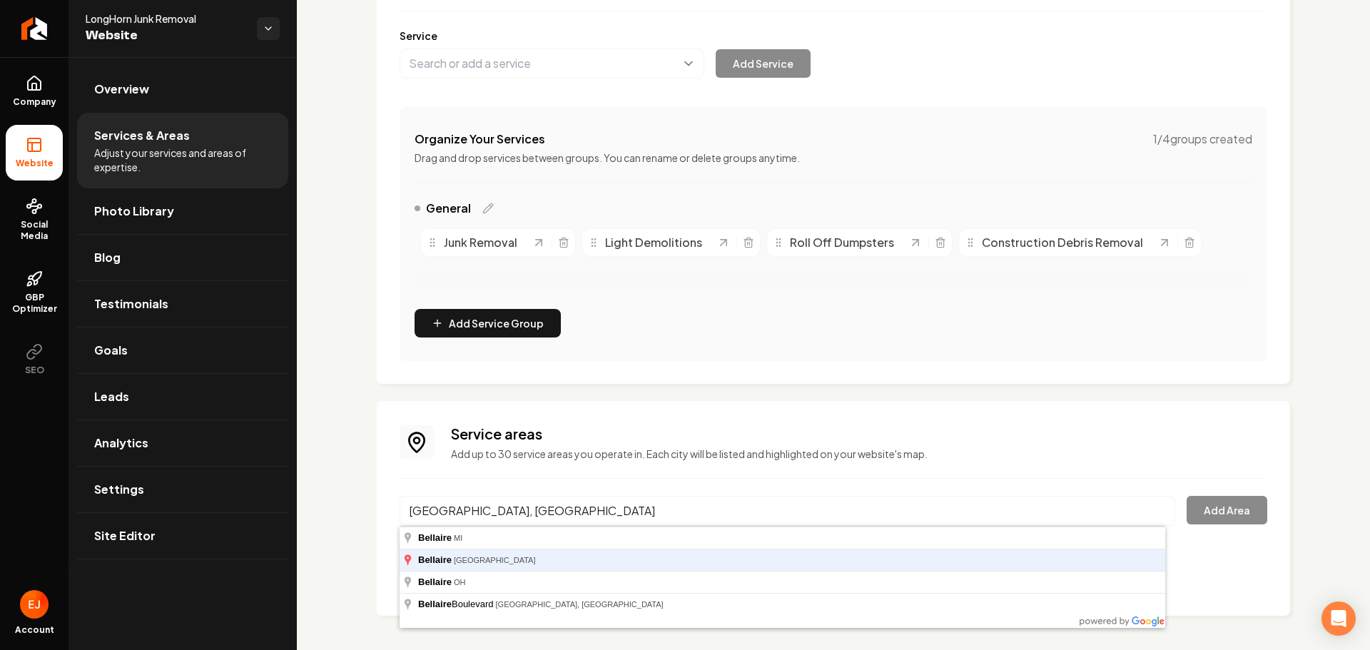
type input "Bellaire, TX"
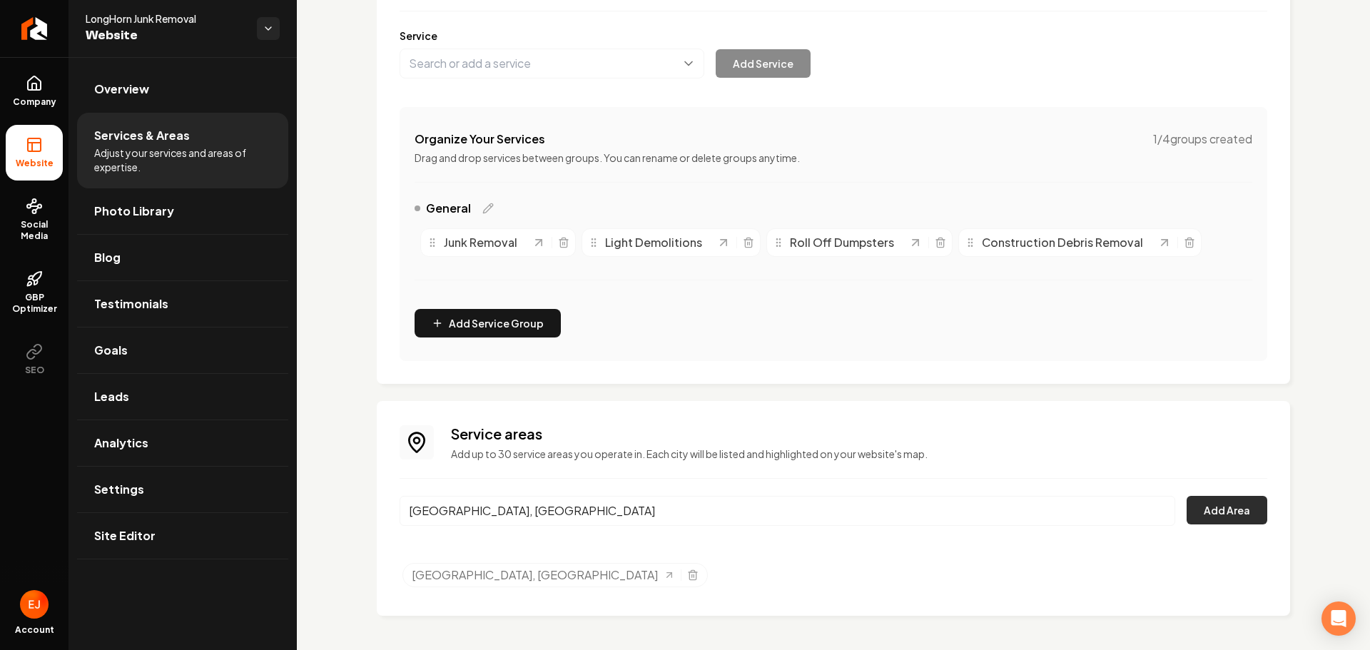
click at [1228, 514] on button "Add Area" at bounding box center [1227, 510] width 81 height 29
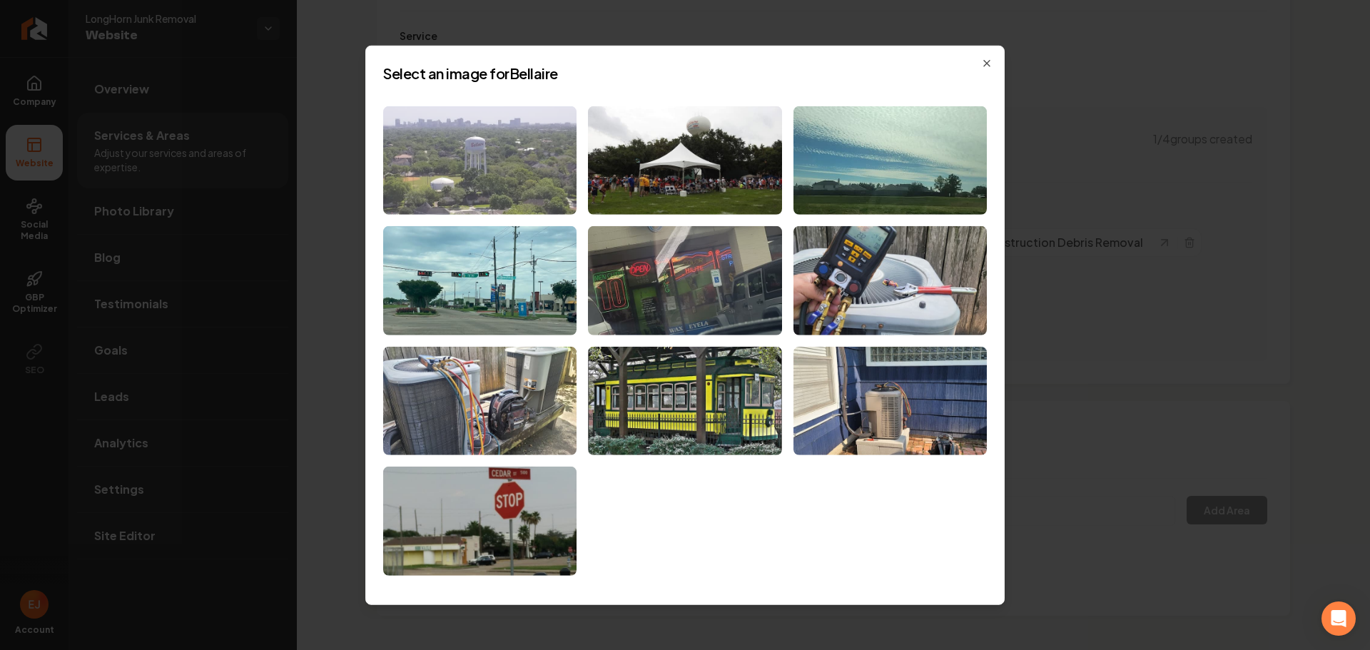
click at [473, 186] on img at bounding box center [479, 160] width 193 height 109
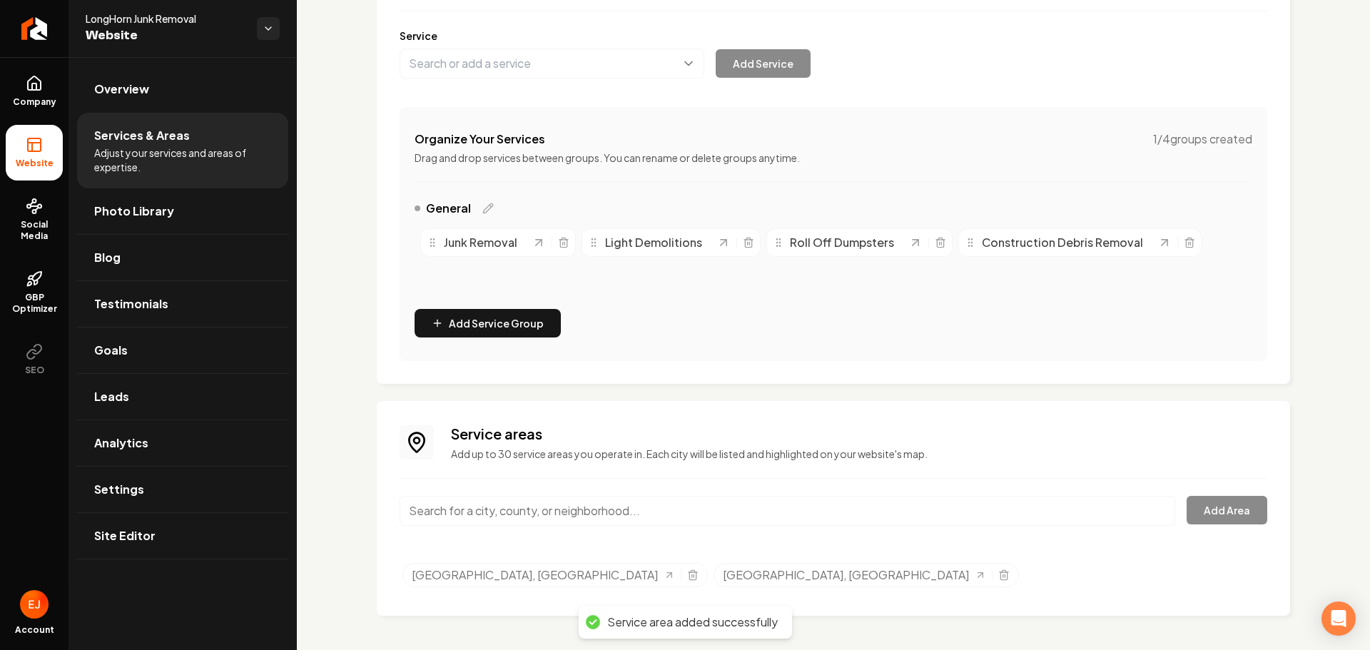
click at [505, 512] on input "Main content area" at bounding box center [788, 511] width 776 height 30
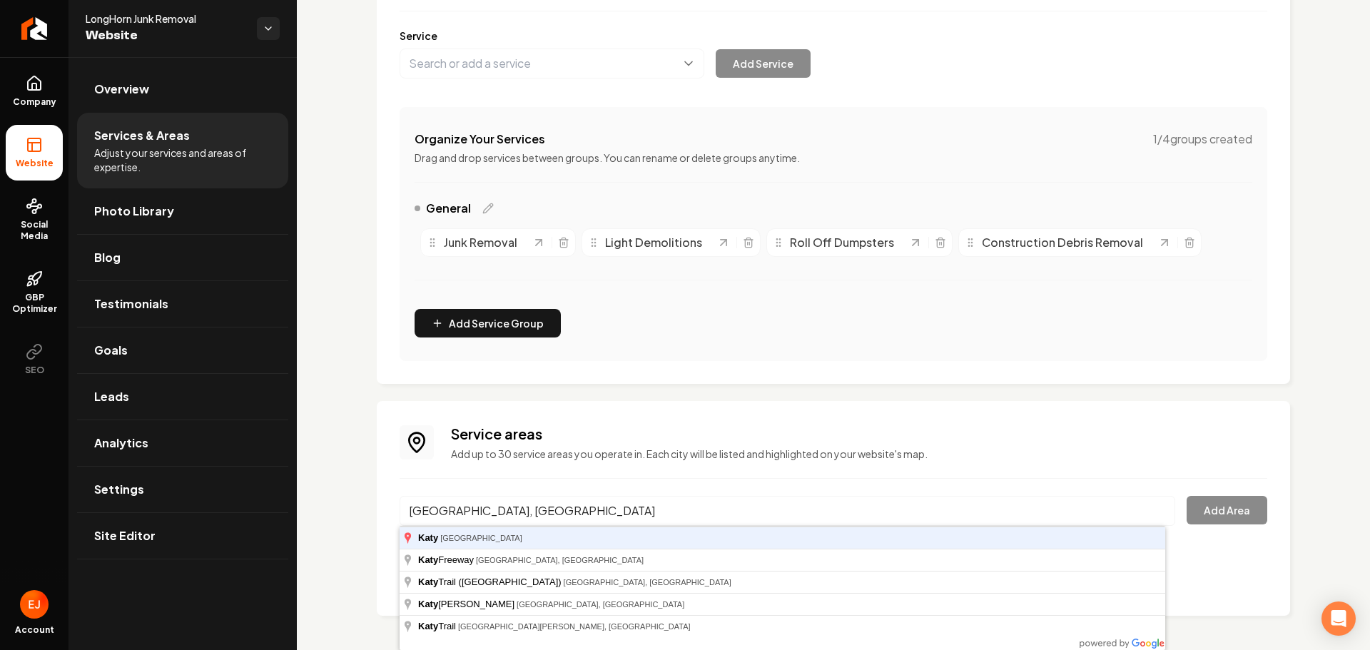
type input "Katy, TX"
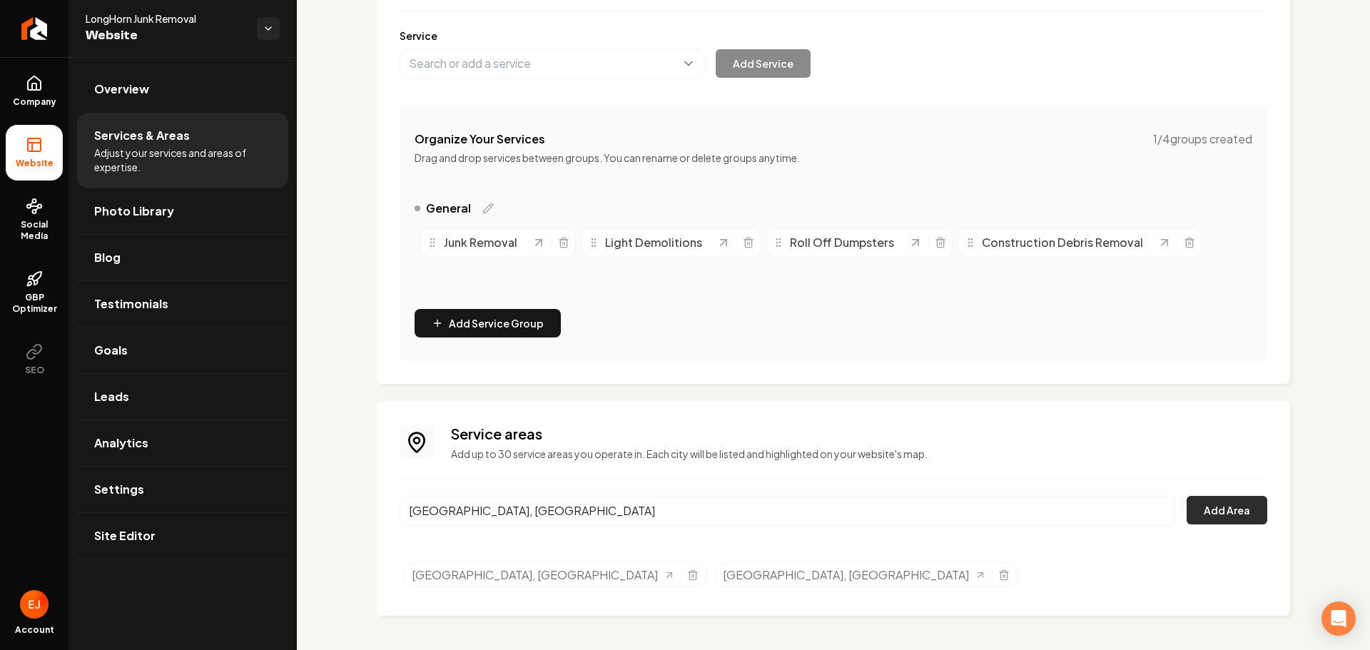
click at [1223, 516] on button "Add Area" at bounding box center [1227, 510] width 81 height 29
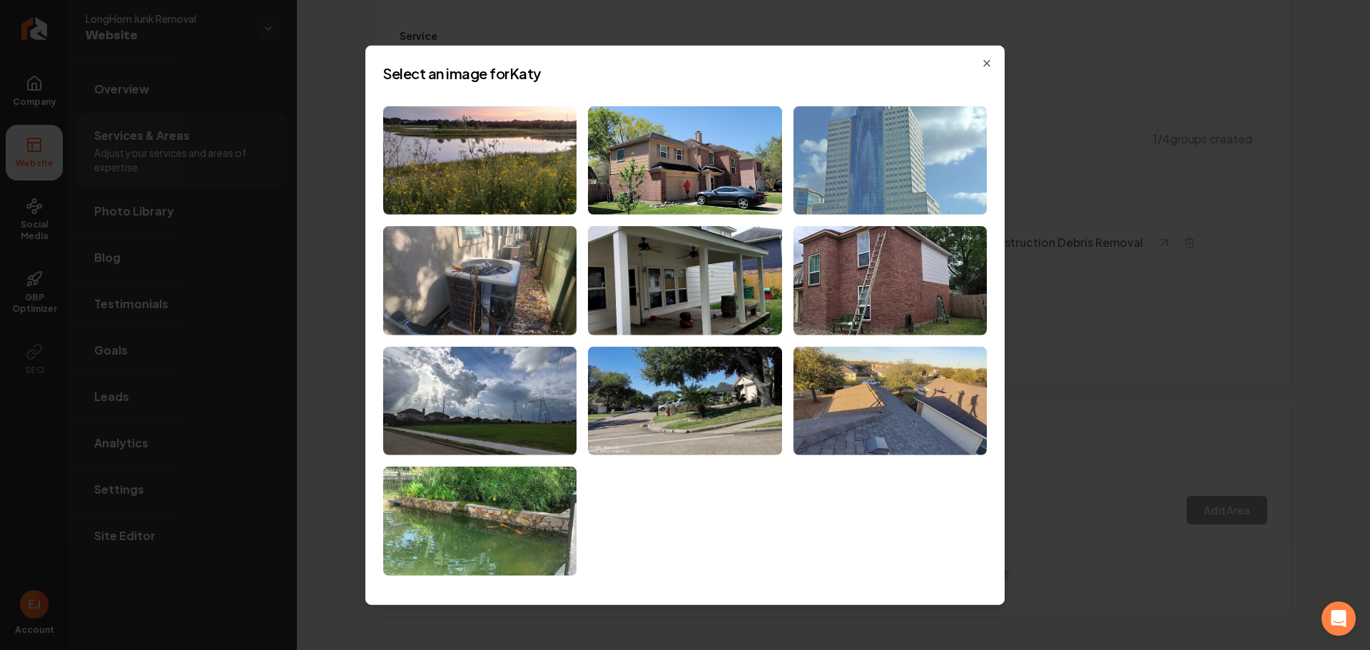
click at [874, 203] on img at bounding box center [890, 160] width 193 height 109
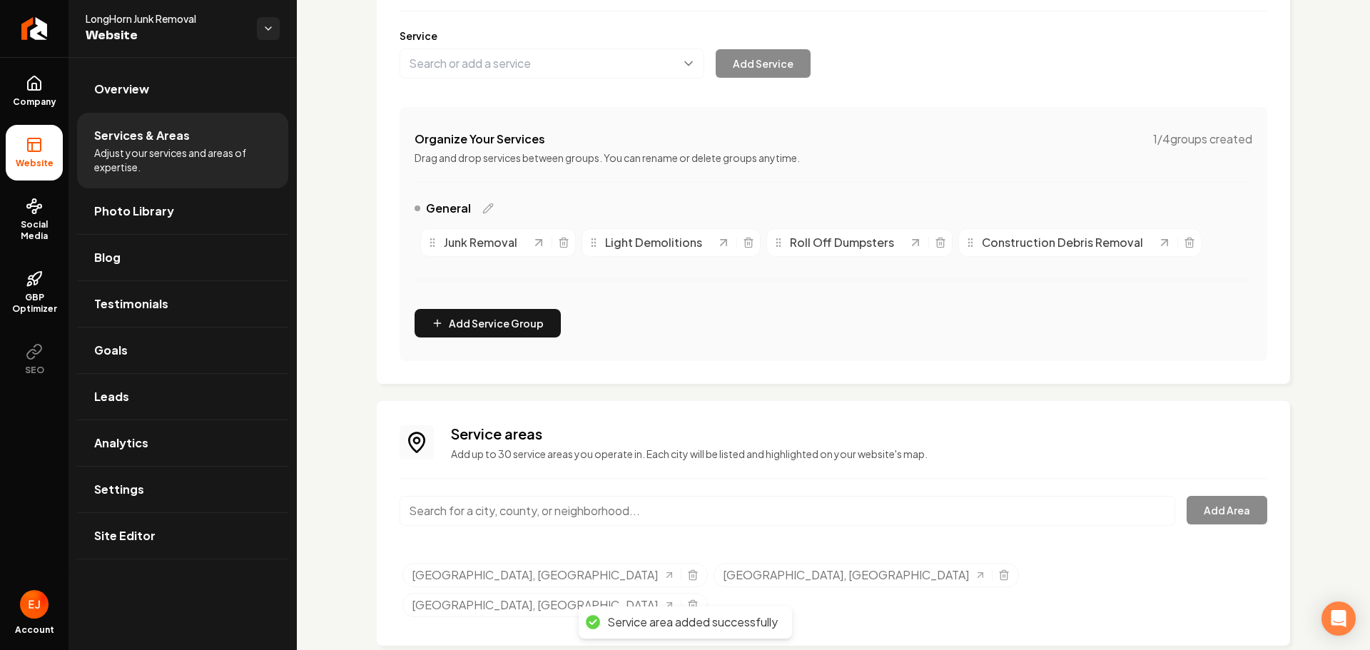
click at [685, 505] on input "Main content area" at bounding box center [788, 511] width 776 height 30
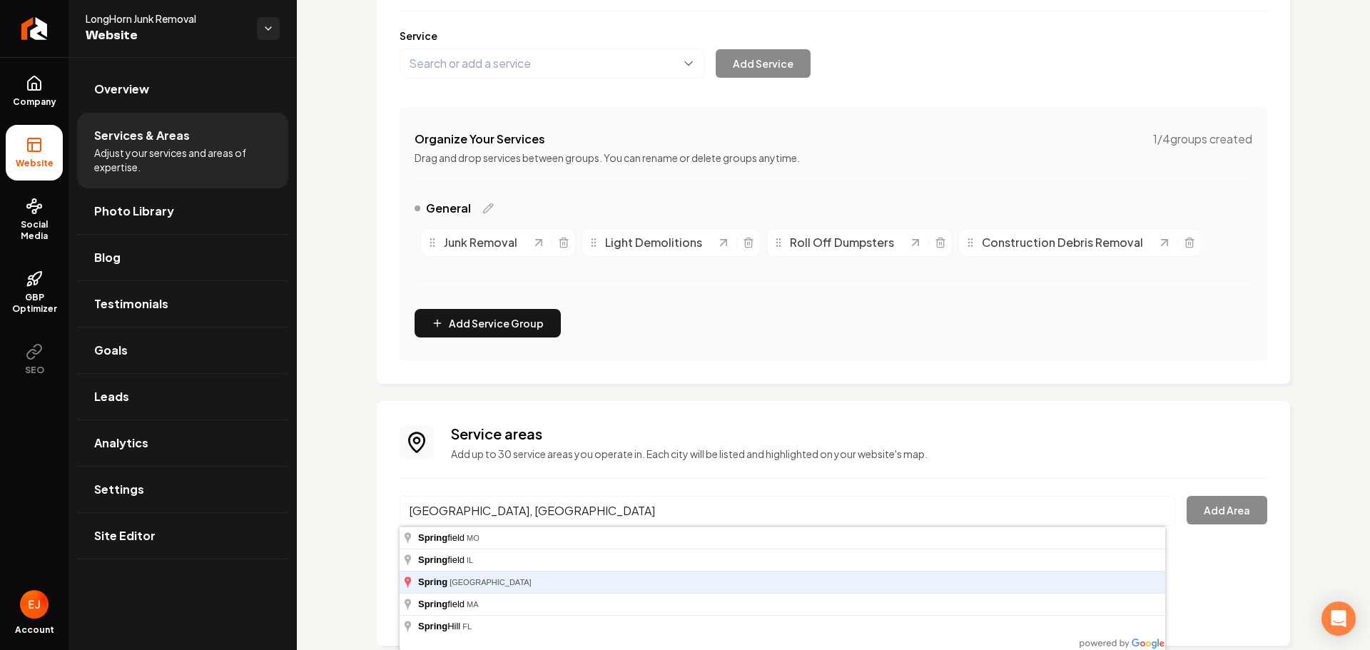
type input "Spring, TX"
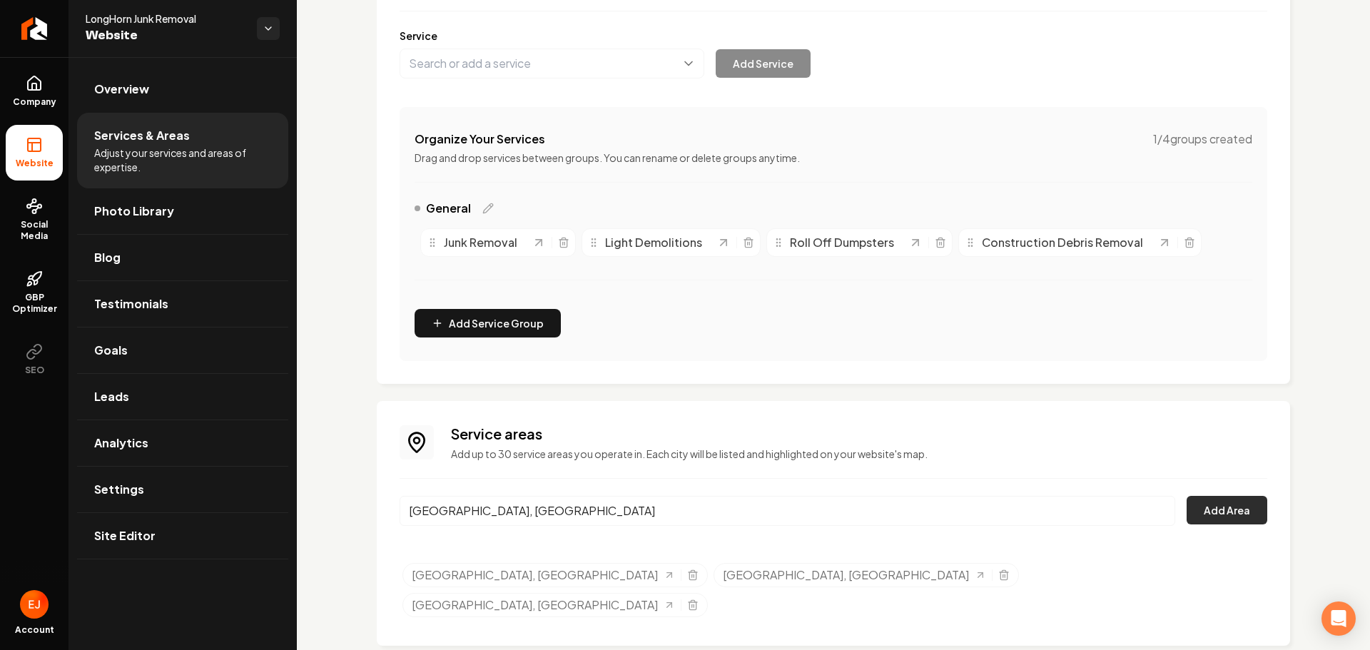
click at [1195, 503] on button "Add Area" at bounding box center [1227, 510] width 81 height 29
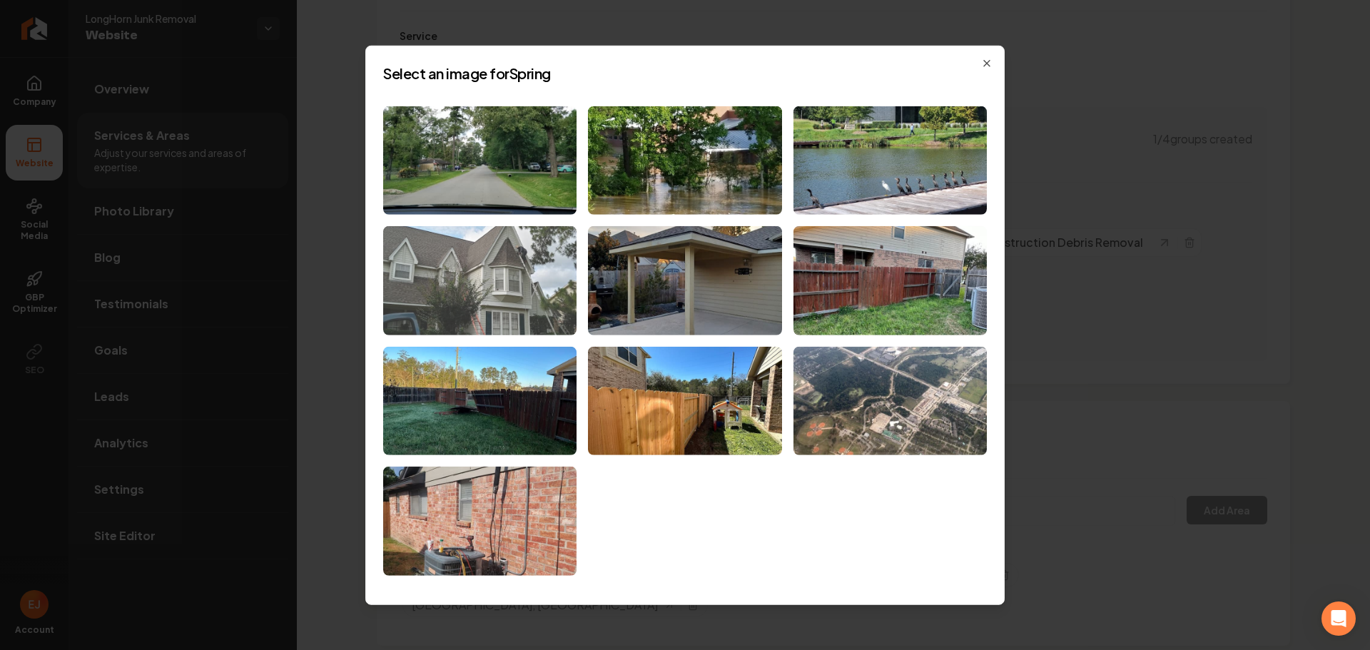
click at [515, 298] on img at bounding box center [479, 280] width 193 height 109
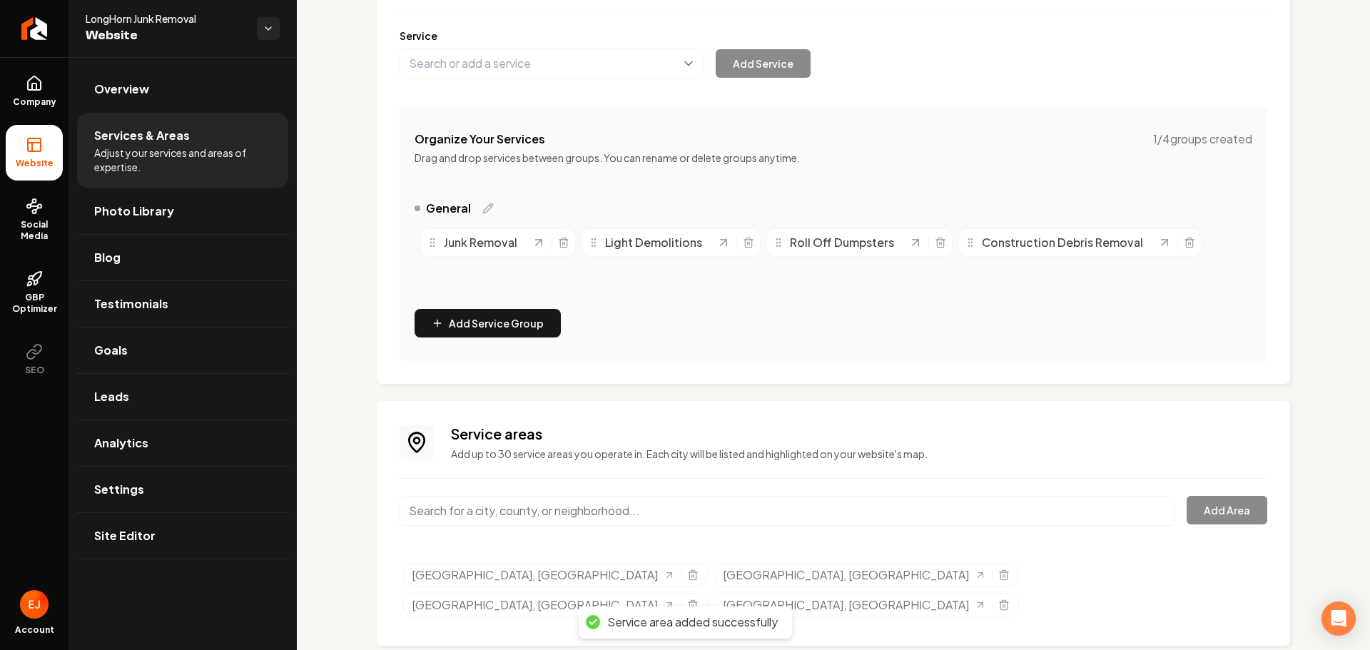
click at [465, 512] on input "Main content area" at bounding box center [788, 511] width 776 height 30
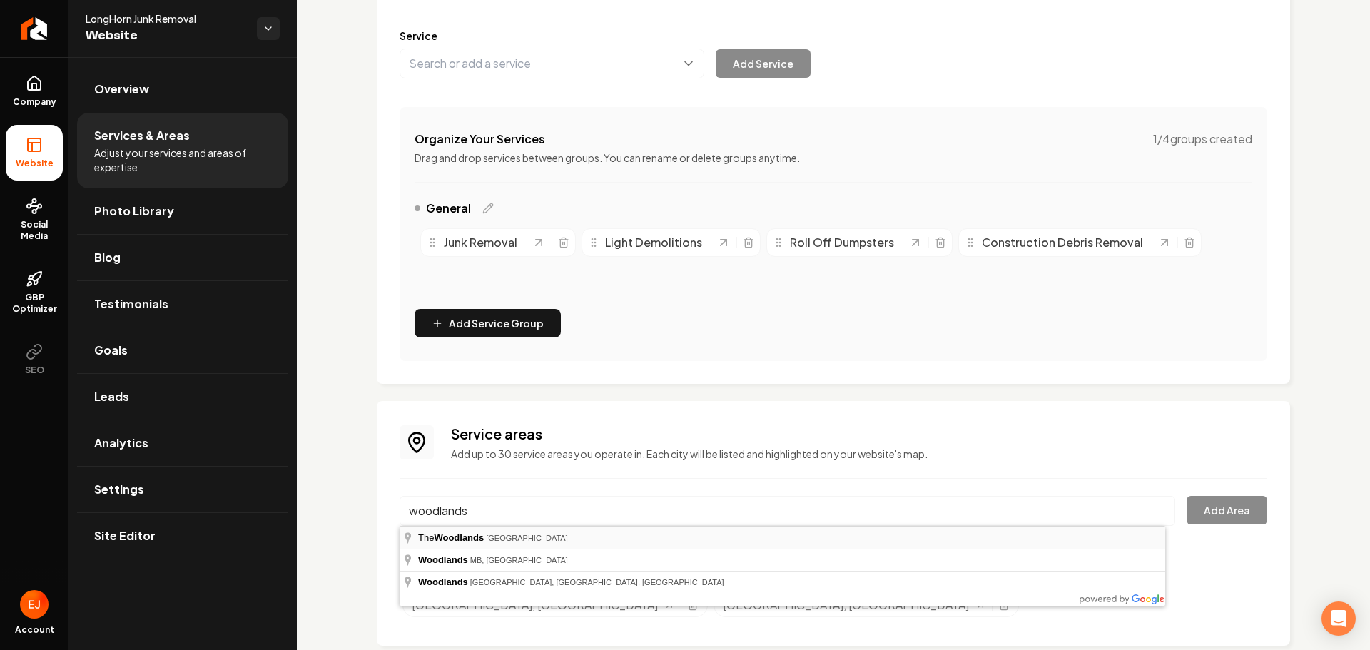
type input "The Woodlands, TX"
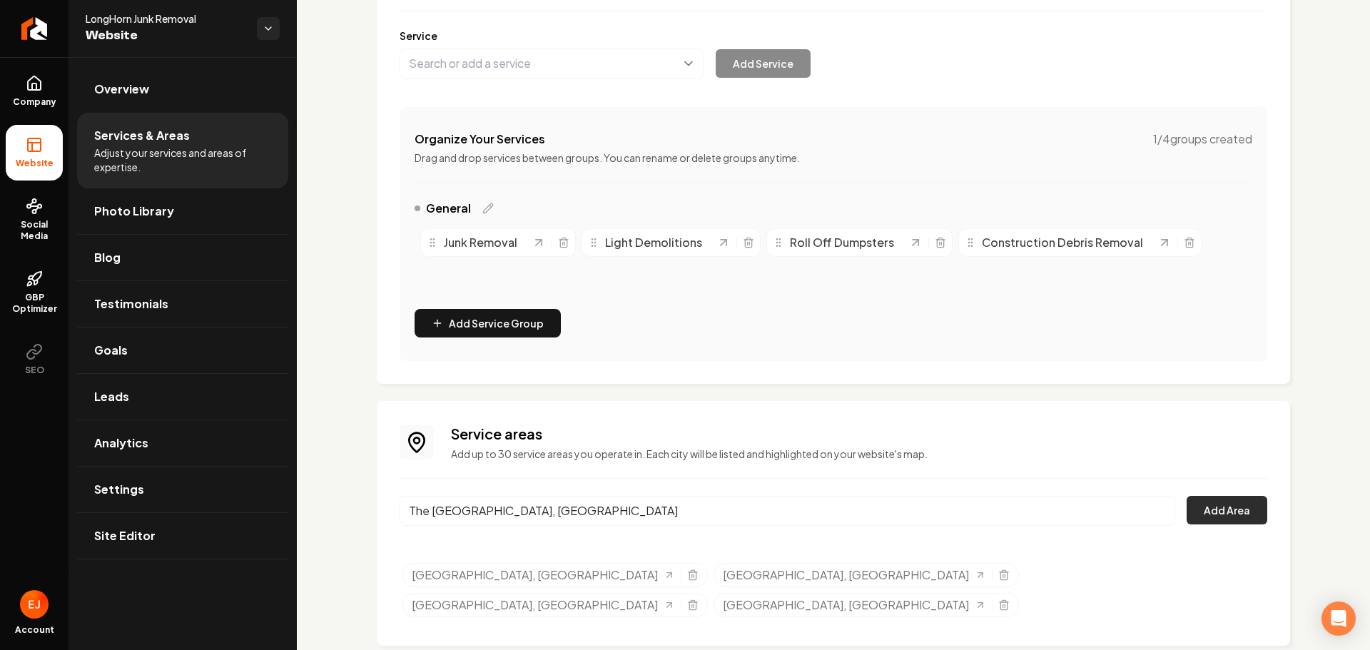
click at [1199, 511] on button "Add Area" at bounding box center [1227, 510] width 81 height 29
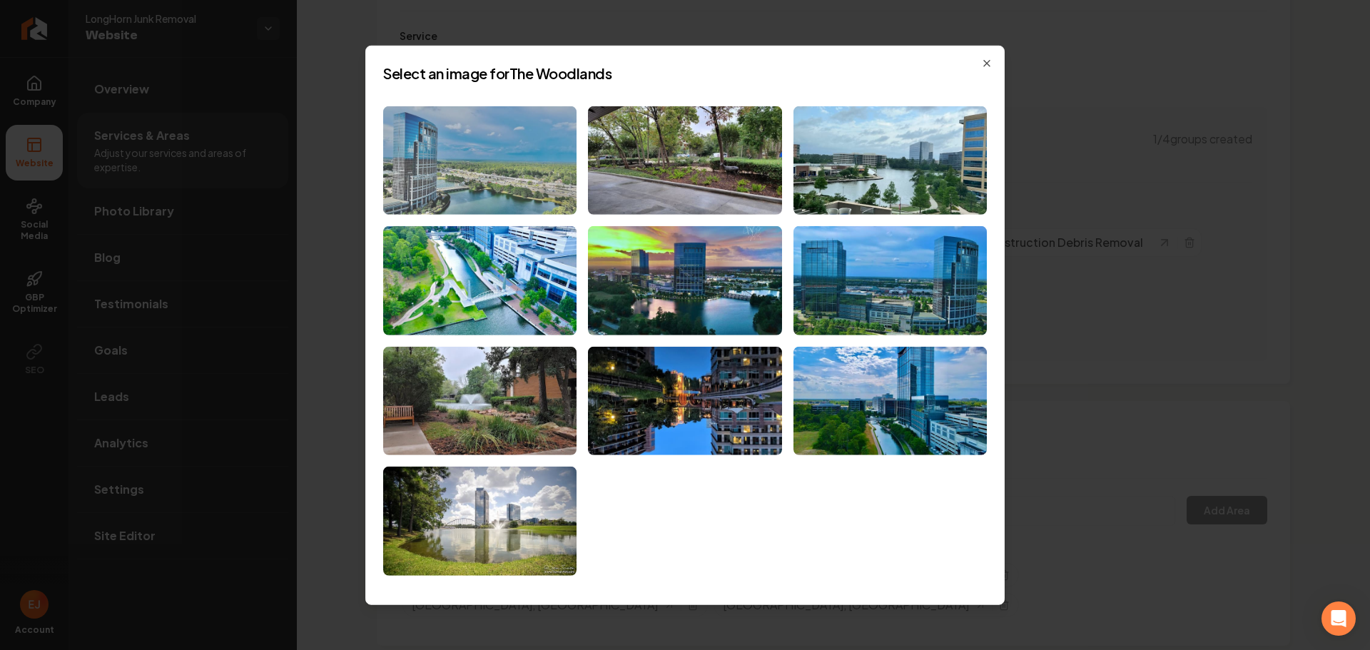
click at [515, 196] on img at bounding box center [479, 160] width 193 height 109
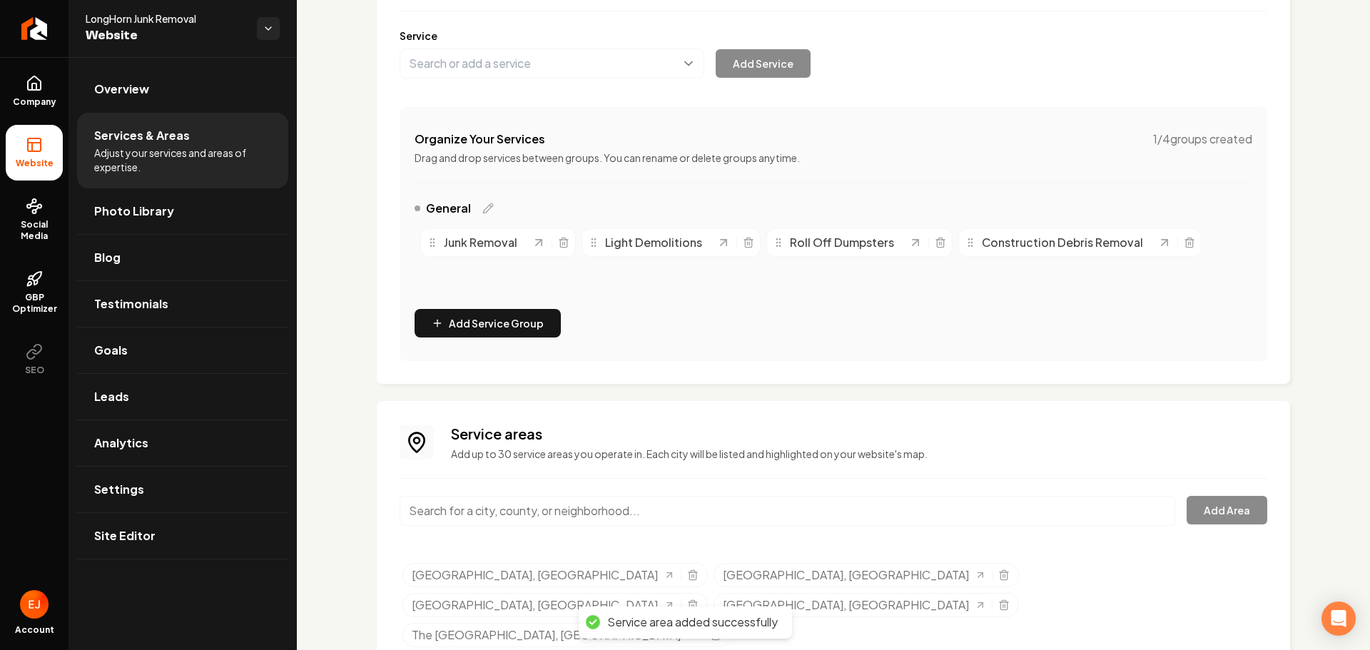
click at [516, 517] on input "Main content area" at bounding box center [788, 511] width 776 height 30
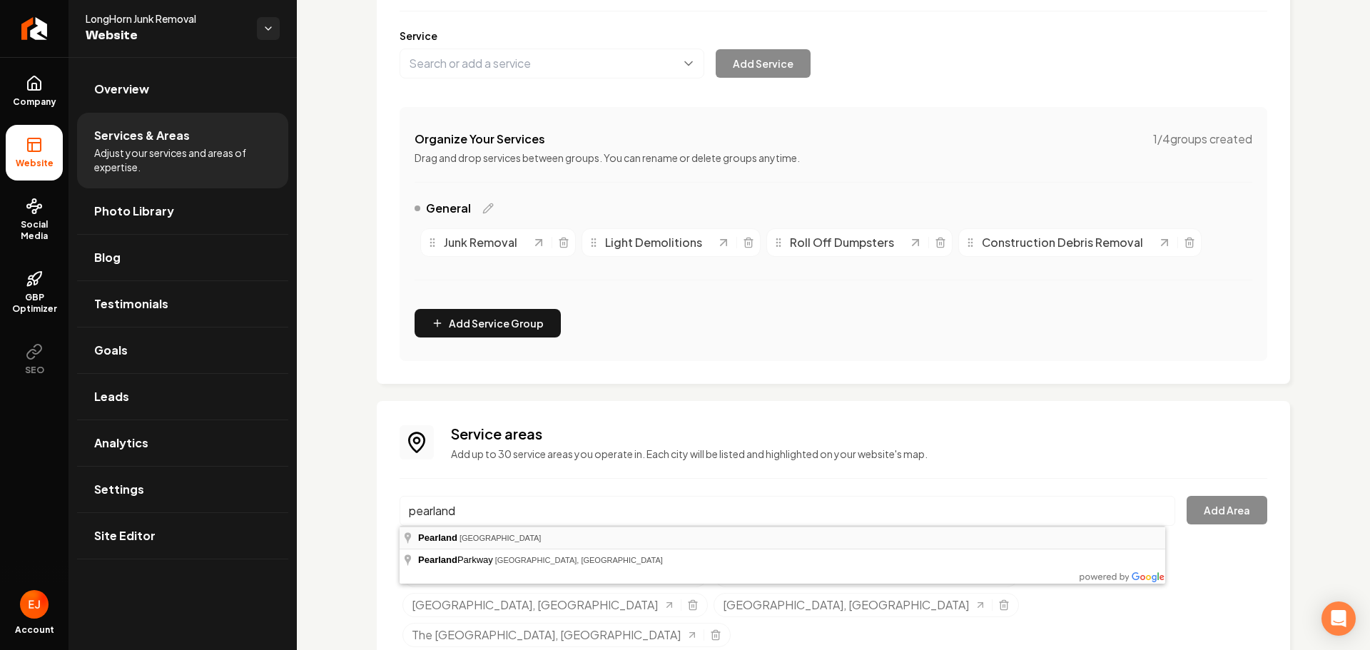
type input "Pearland, TX"
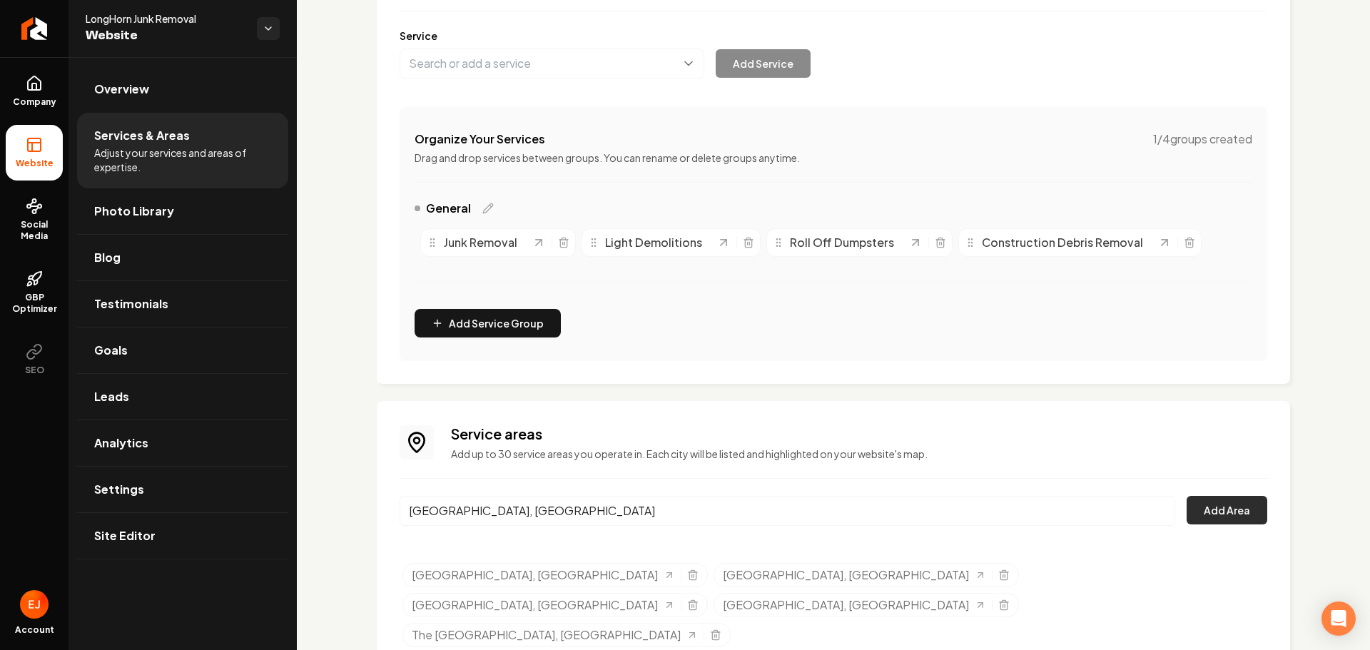
click at [1228, 497] on button "Add Area" at bounding box center [1227, 510] width 81 height 29
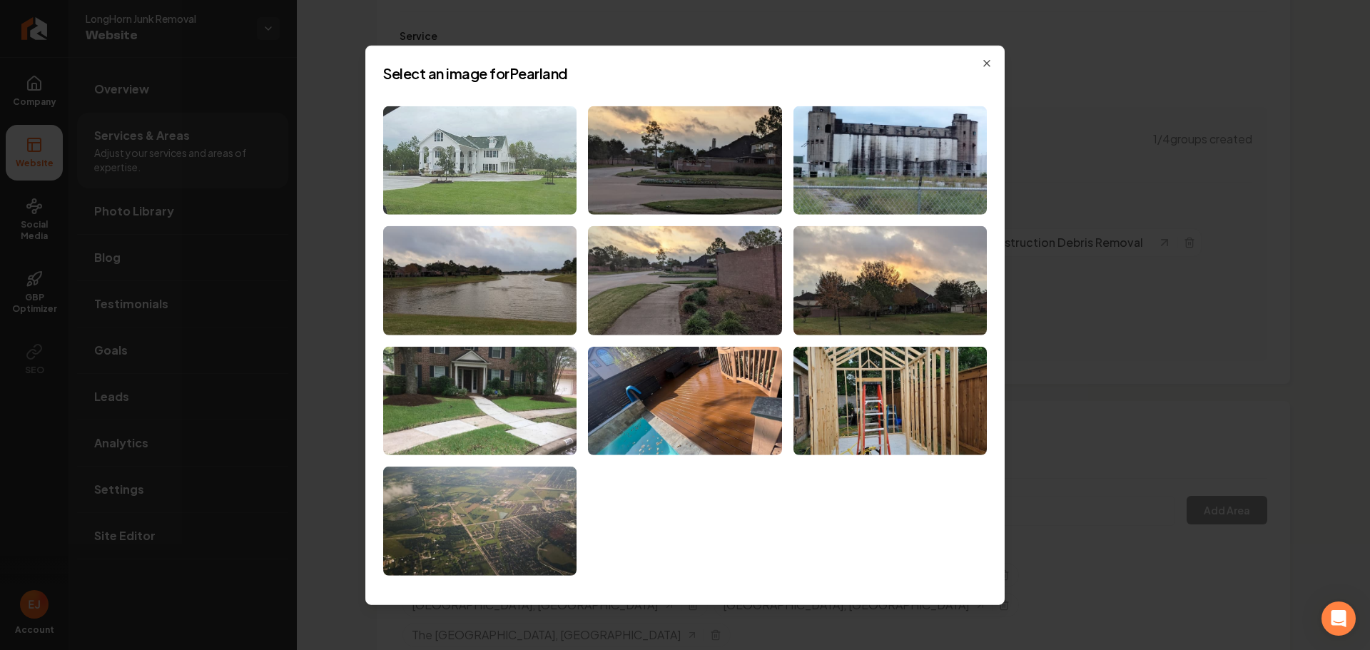
click at [541, 191] on img at bounding box center [479, 160] width 193 height 109
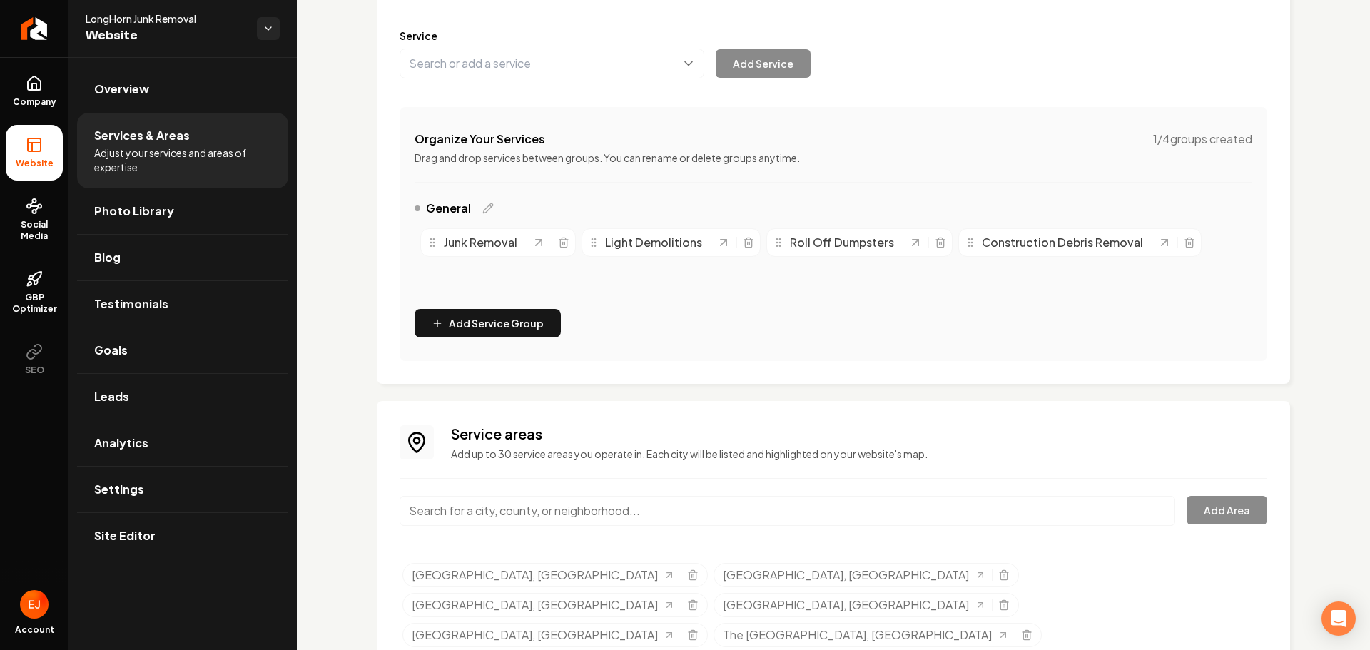
click at [494, 512] on input "Main content area" at bounding box center [788, 511] width 776 height 30
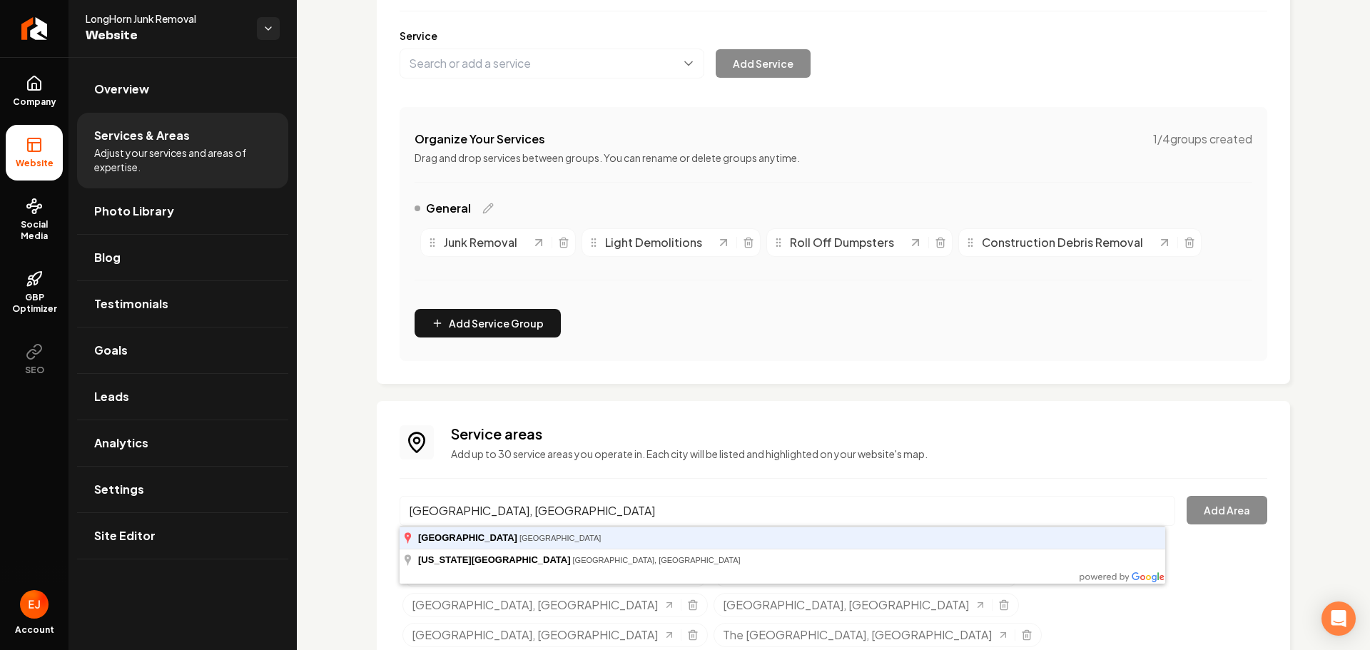
type input "Jersey Village, TX"
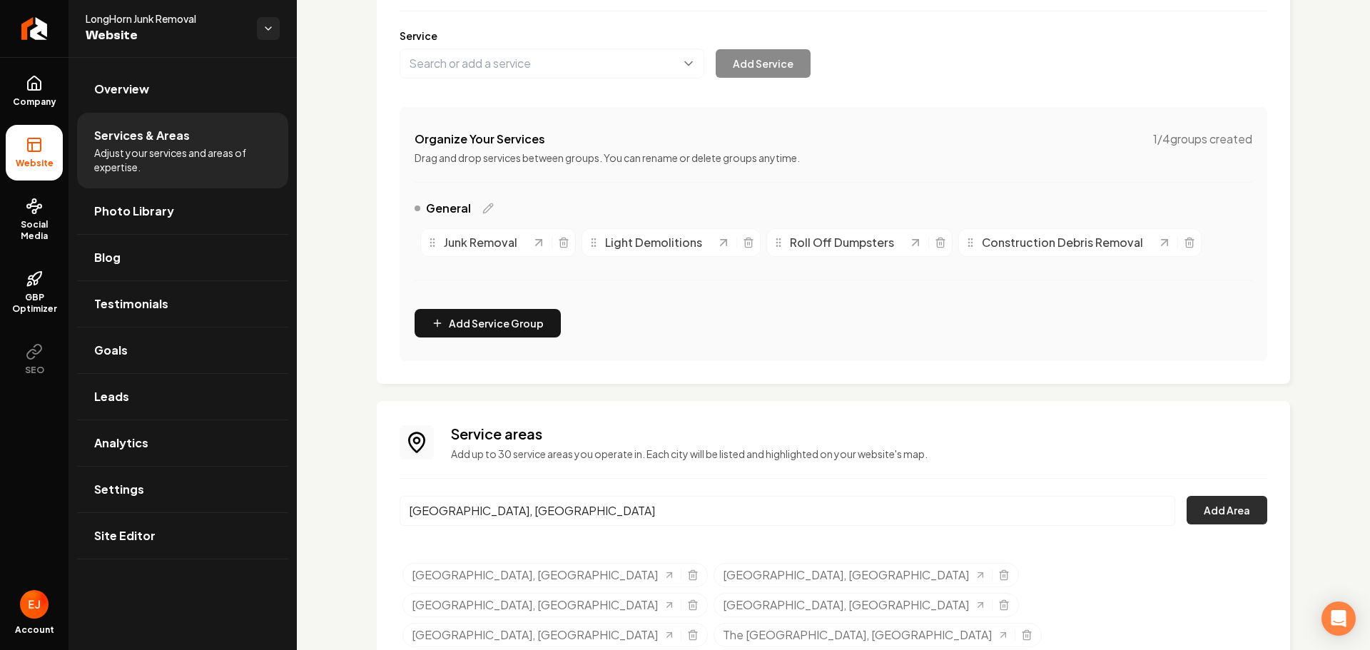
click at [1234, 520] on button "Add Area" at bounding box center [1227, 510] width 81 height 29
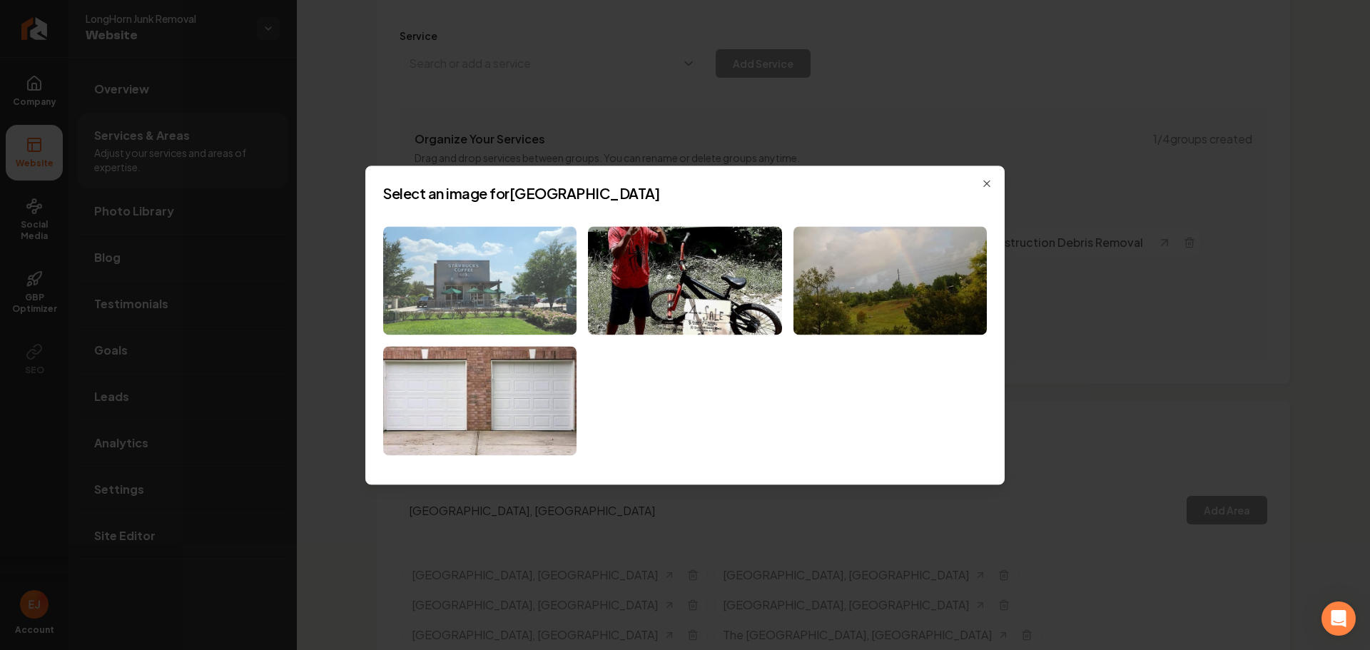
click at [537, 303] on img at bounding box center [479, 280] width 193 height 109
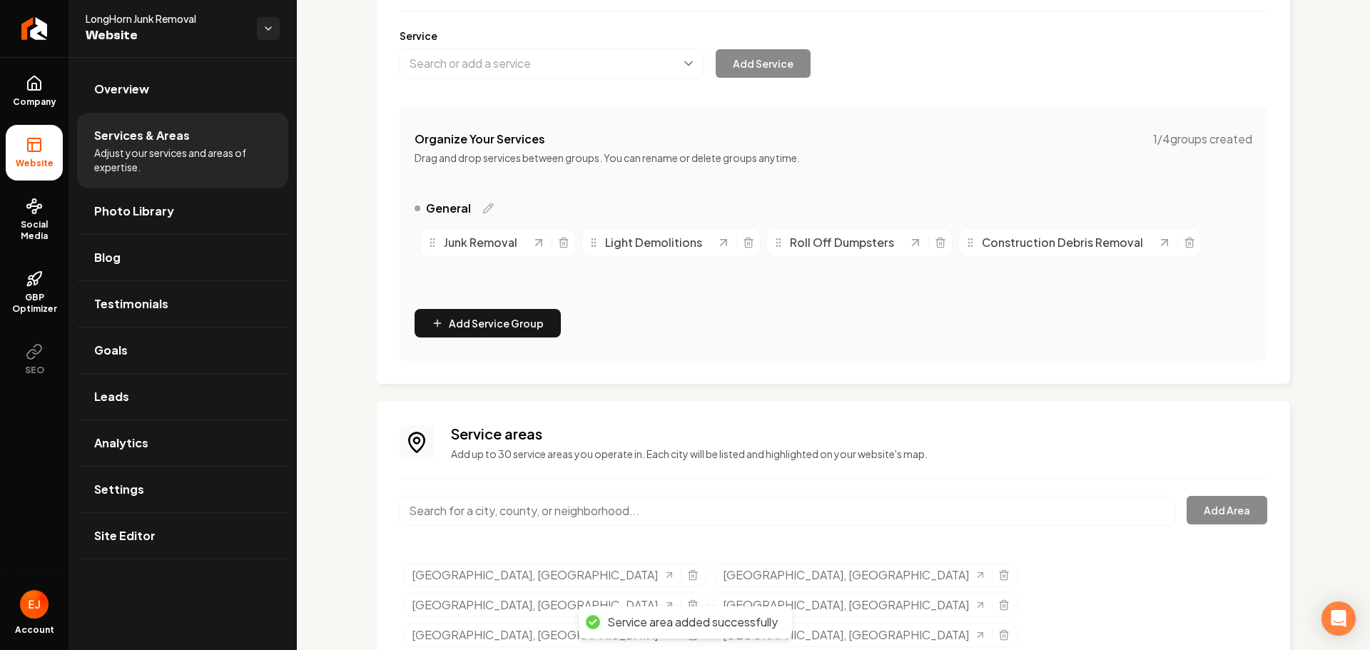
click at [516, 514] on input "Main content area" at bounding box center [788, 511] width 776 height 30
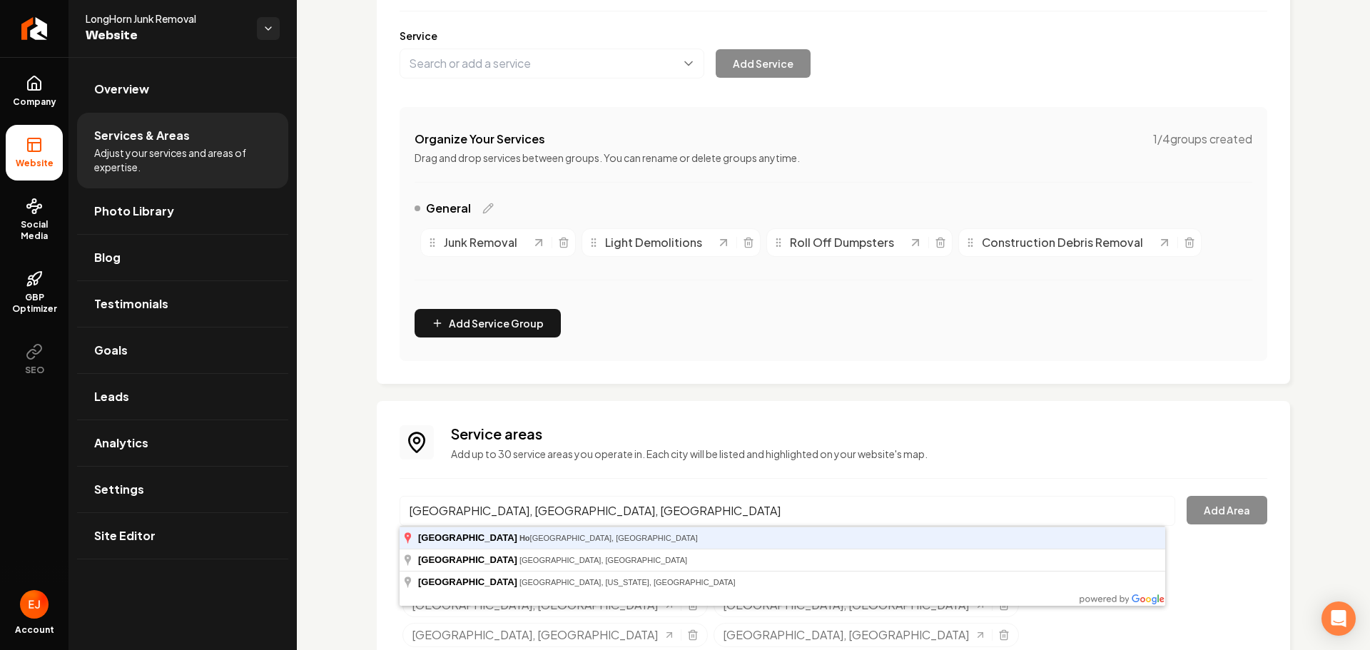
type input "Midtown, Houston, TX"
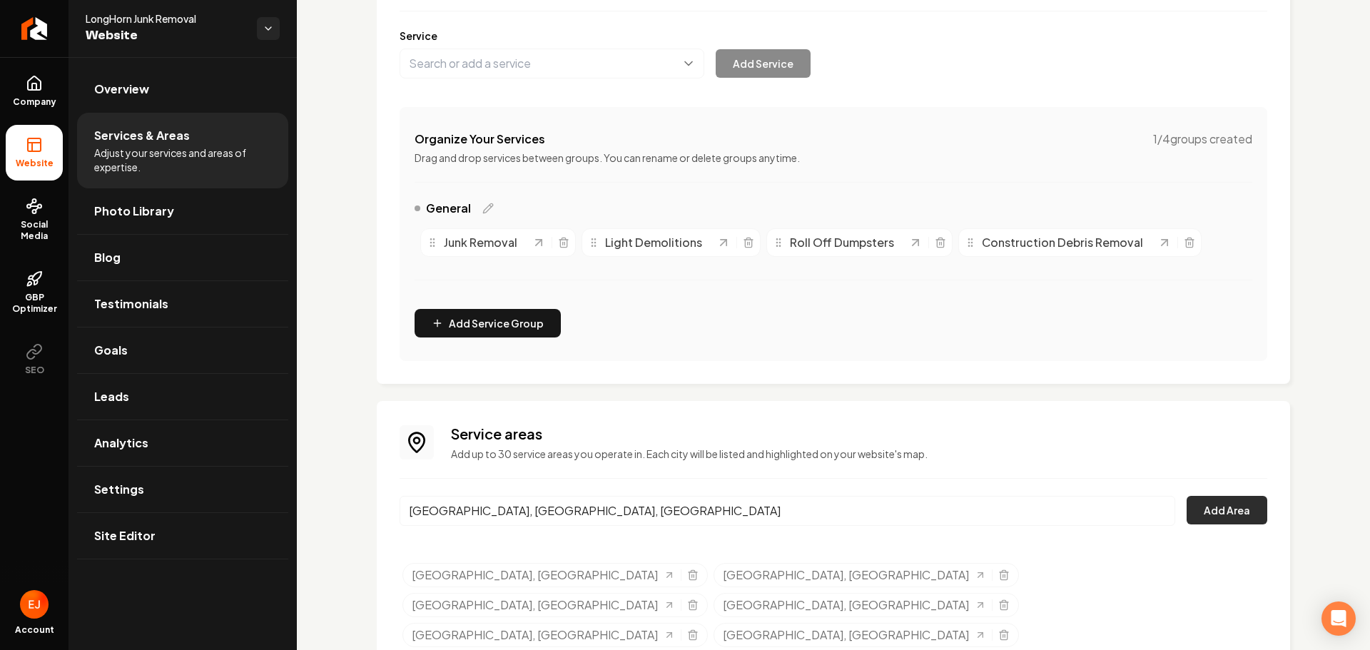
click at [1212, 509] on button "Add Area" at bounding box center [1227, 510] width 81 height 29
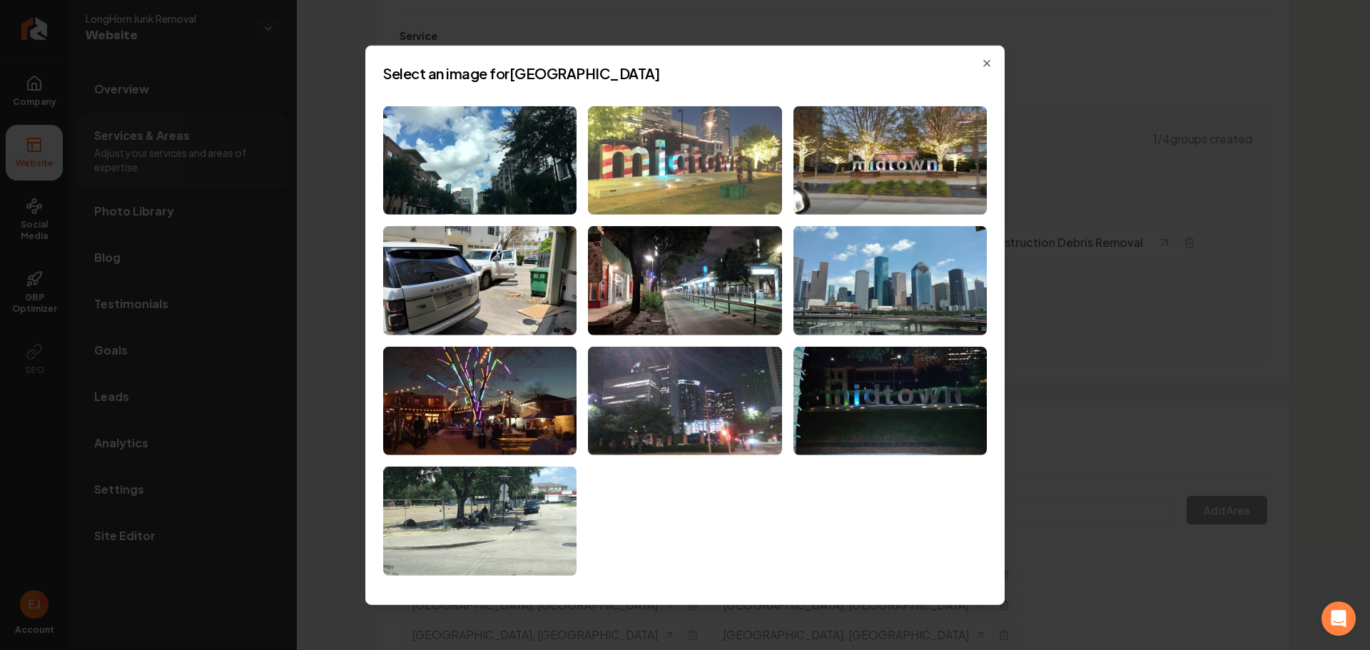
click at [707, 199] on img at bounding box center [684, 160] width 193 height 109
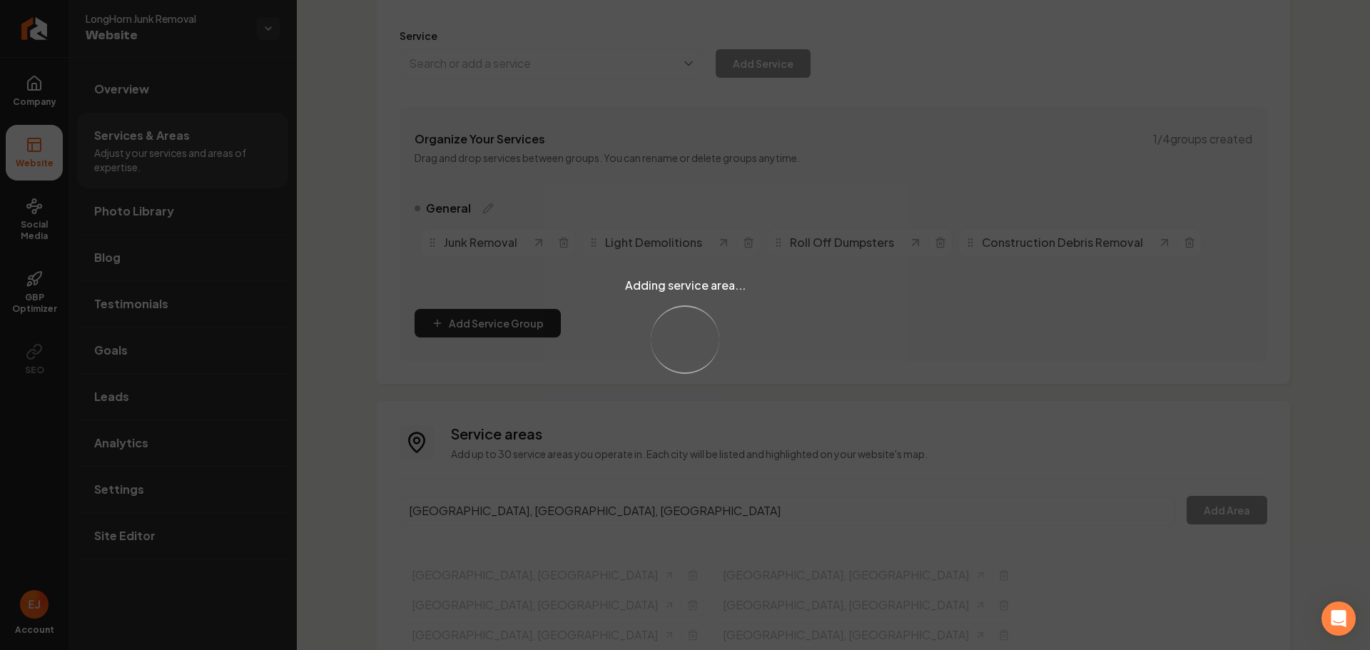
click at [561, 512] on div "Adding service area... Loading..." at bounding box center [685, 325] width 1370 height 650
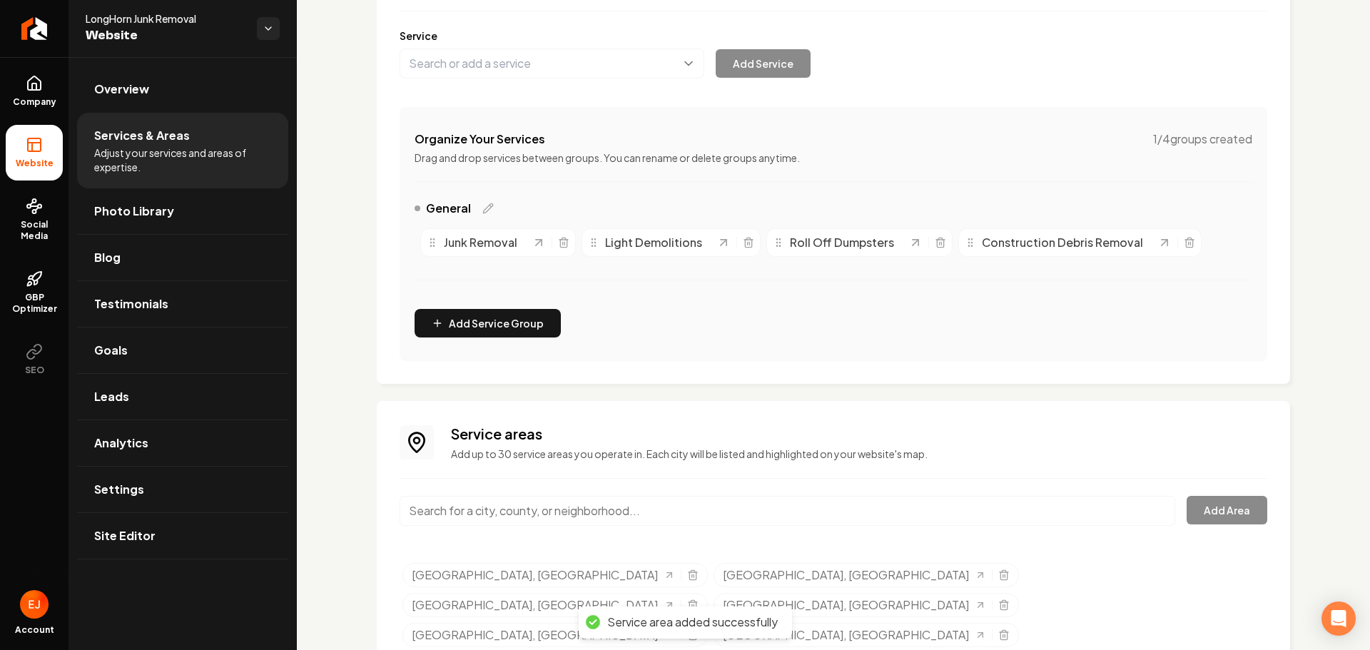
click at [554, 507] on input "Main content area" at bounding box center [788, 511] width 776 height 30
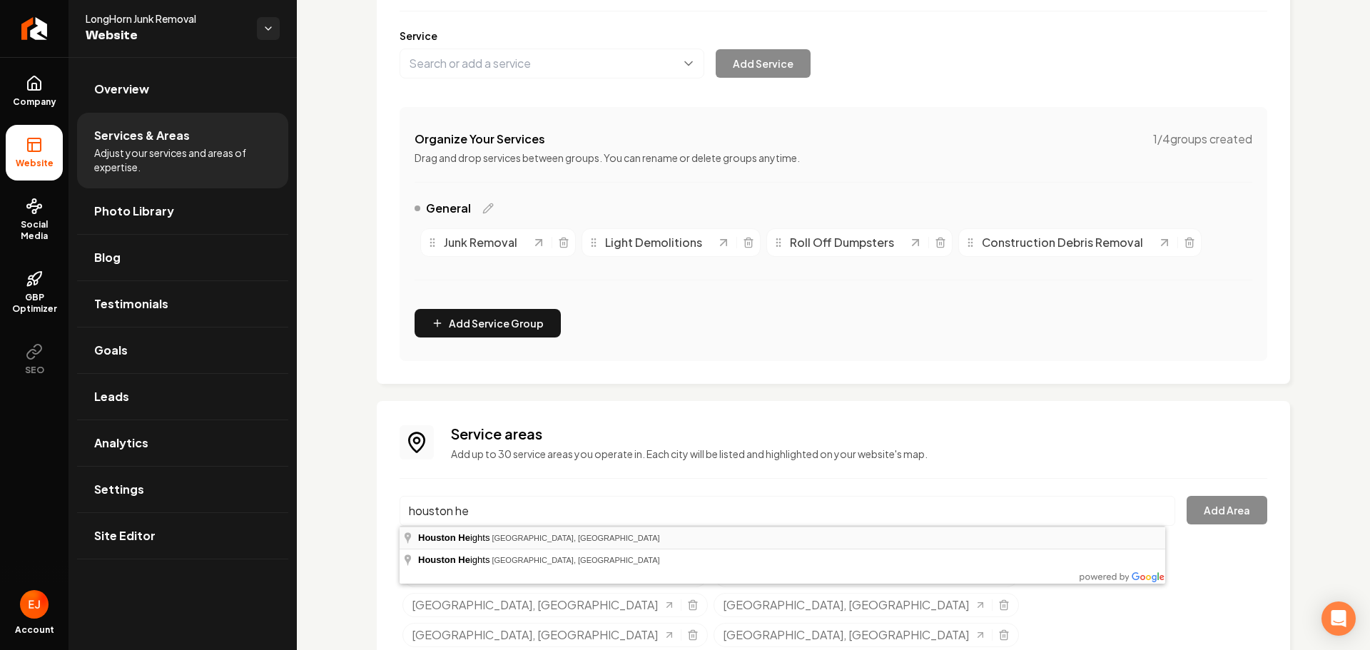
type input "Houston Heights, Houston, TX"
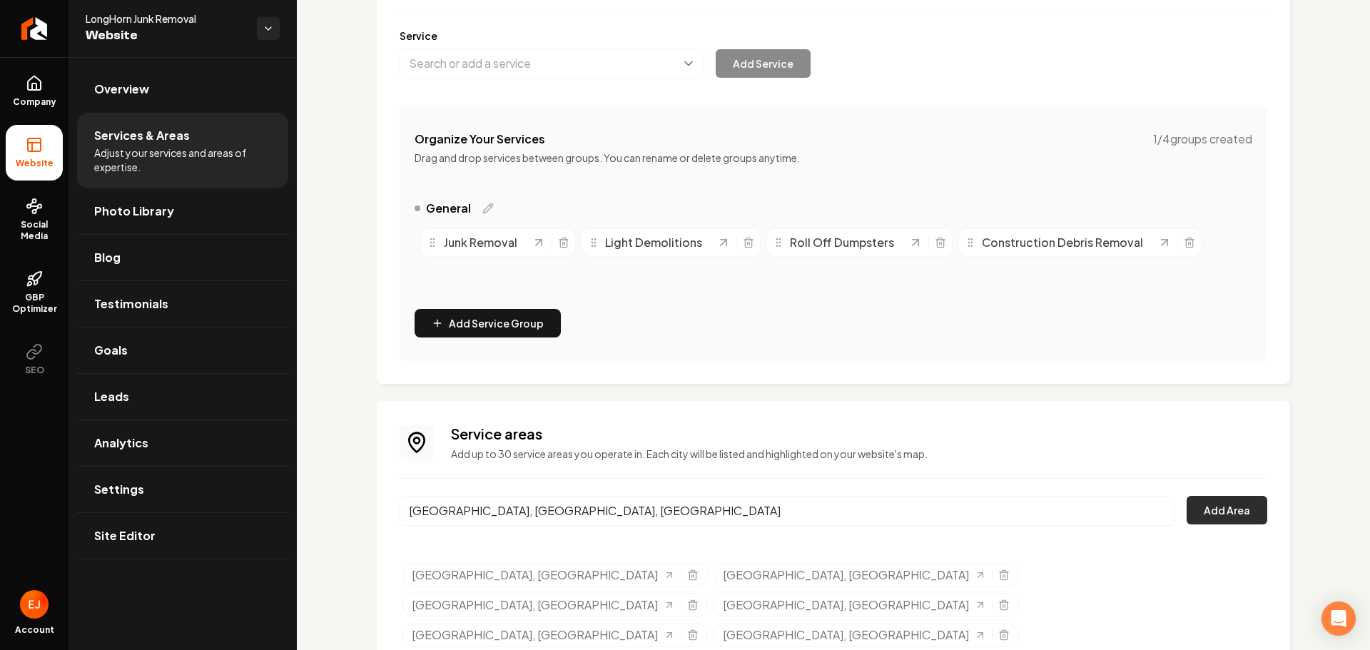
click at [1220, 507] on button "Add Area" at bounding box center [1227, 510] width 81 height 29
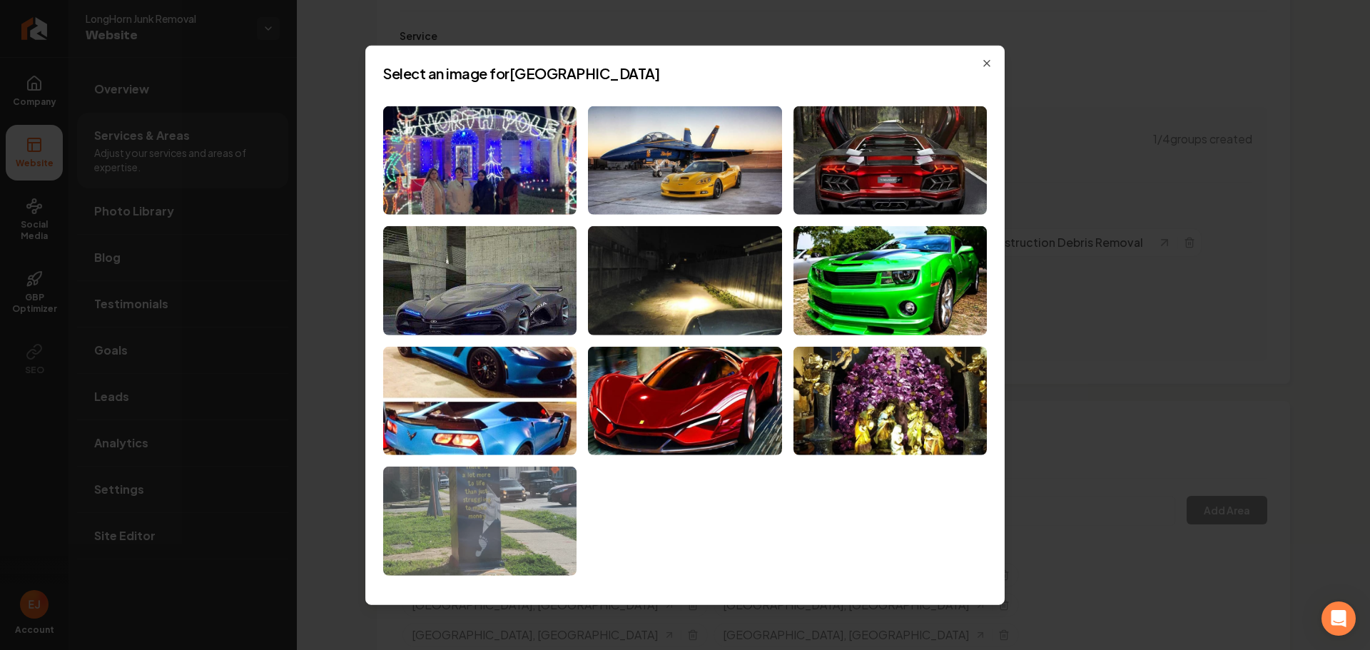
click at [492, 535] on img at bounding box center [479, 521] width 193 height 109
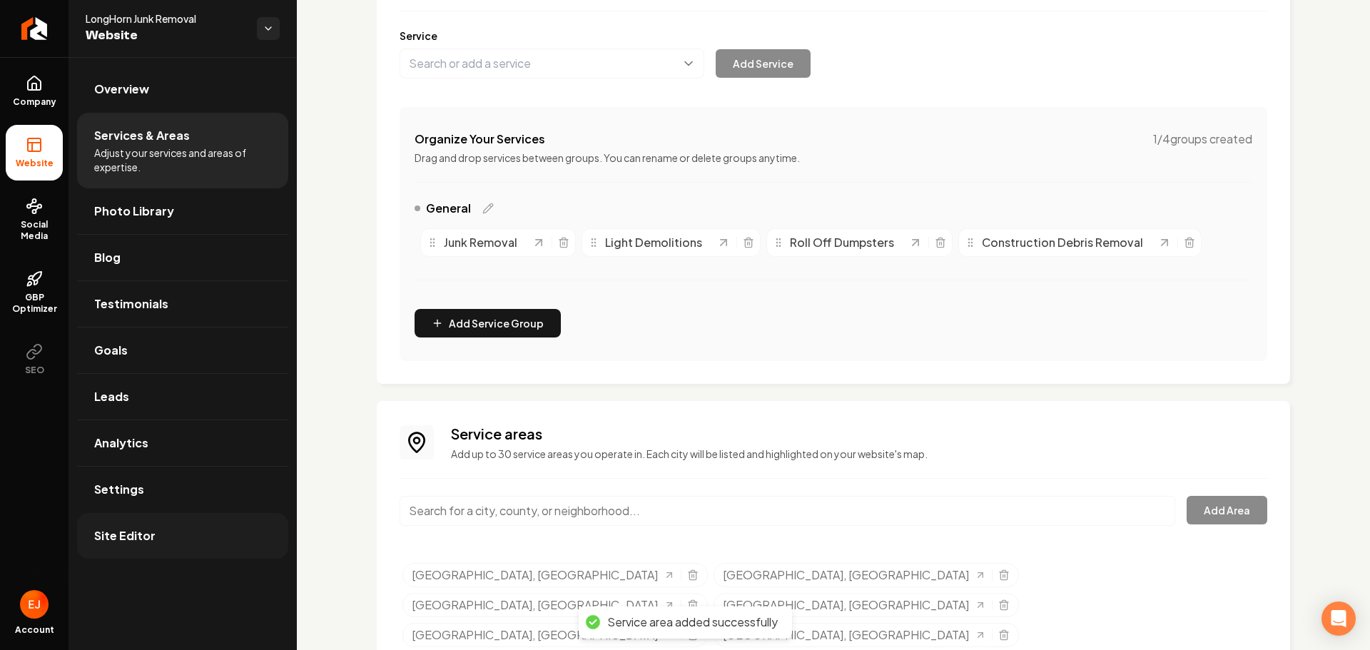
click at [135, 538] on span "Site Editor" at bounding box center [124, 535] width 61 height 17
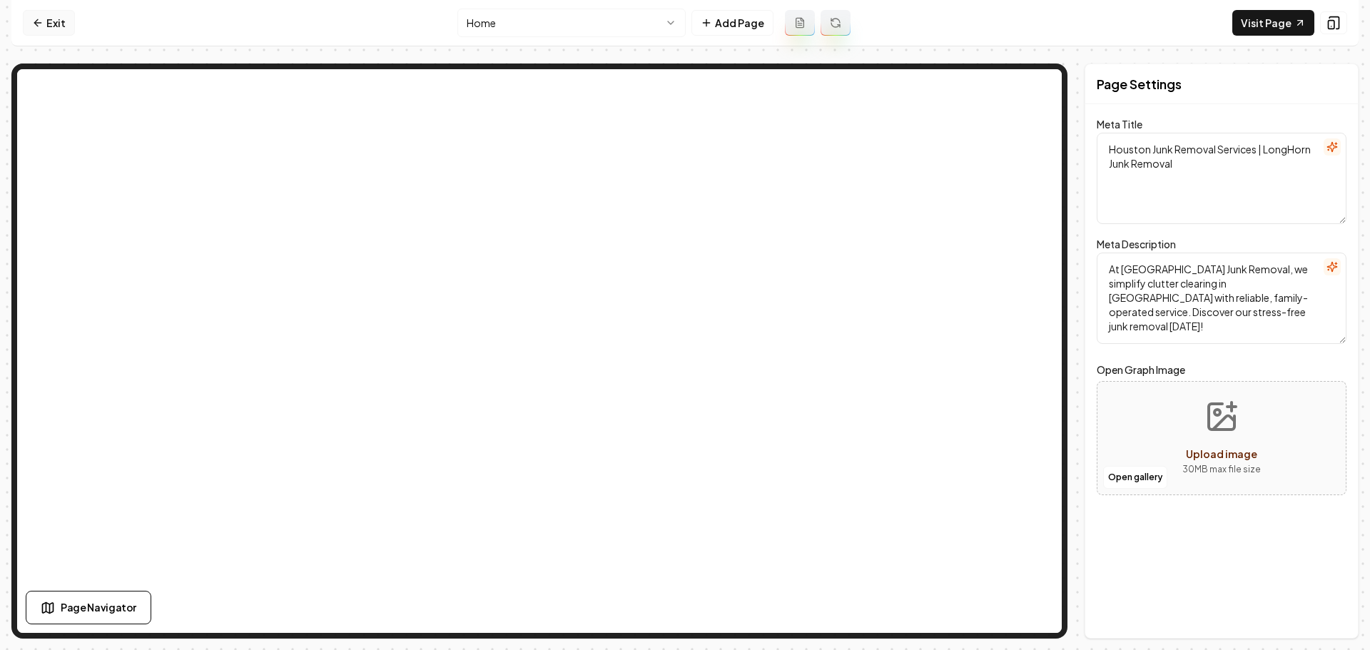
click at [50, 24] on link "Exit" at bounding box center [49, 23] width 52 height 26
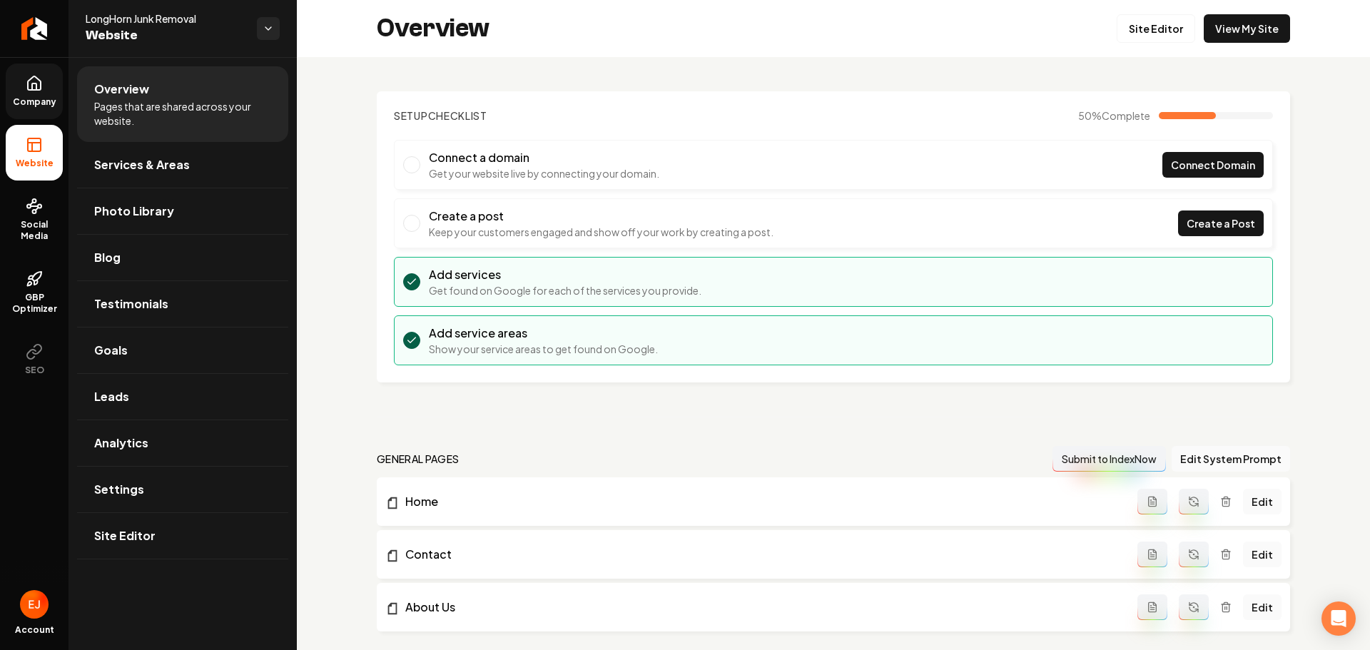
click at [41, 95] on link "Company" at bounding box center [34, 92] width 57 height 56
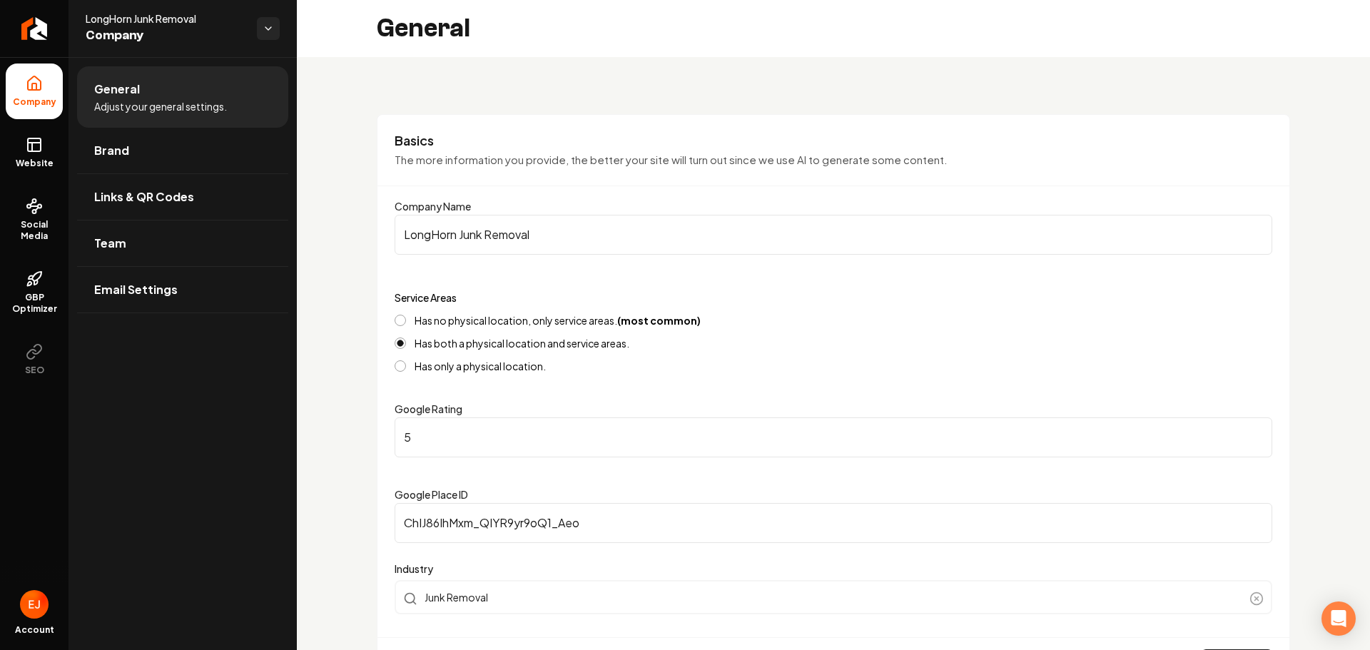
click at [121, 149] on span "Brand" at bounding box center [111, 150] width 35 height 17
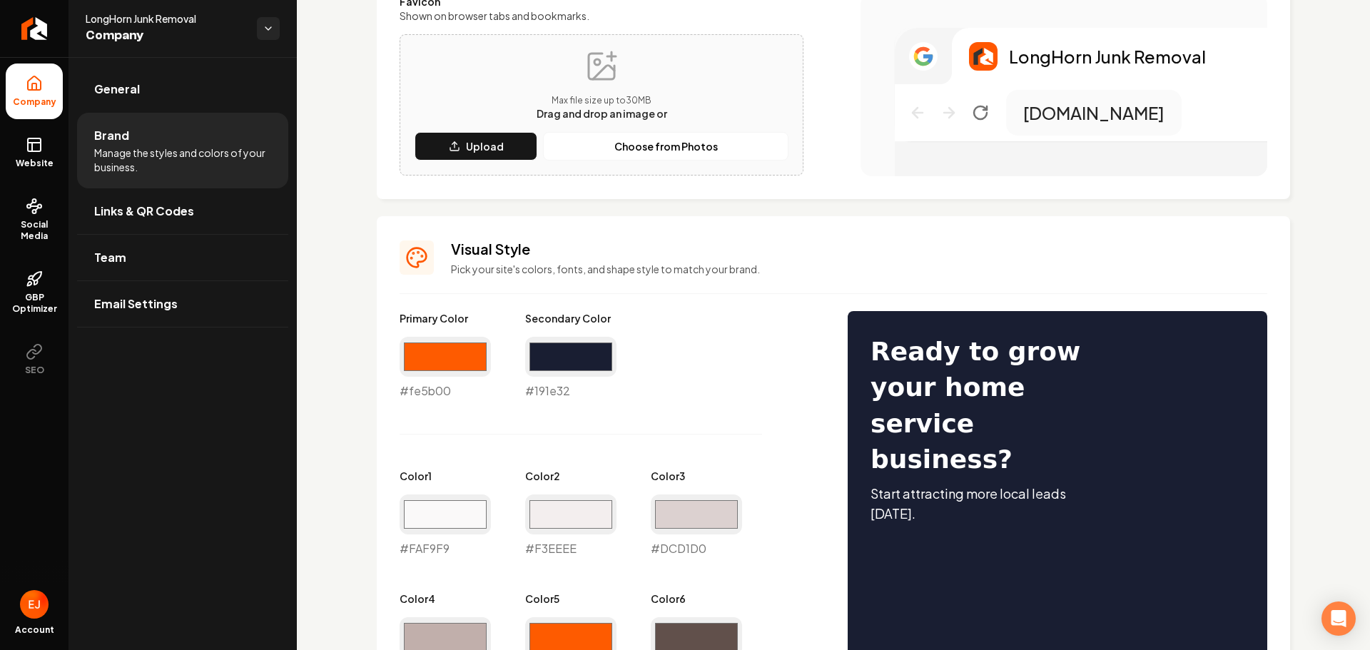
scroll to position [428, 0]
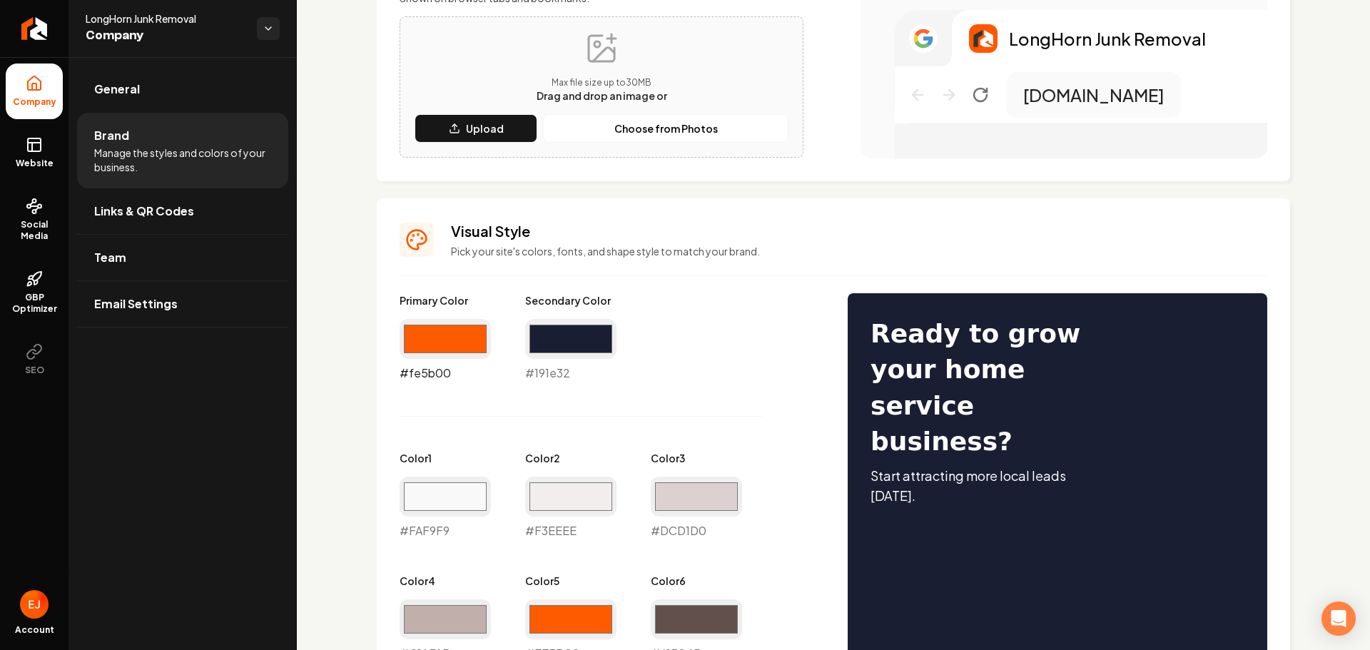
click at [452, 343] on input "#fe5b00" at bounding box center [445, 339] width 91 height 40
click at [572, 327] on input "#191e32" at bounding box center [570, 339] width 91 height 40
click at [462, 333] on input "#fe5b00" at bounding box center [445, 339] width 91 height 40
click at [425, 333] on input "#fe5b00" at bounding box center [445, 339] width 91 height 40
click at [581, 337] on input "#191e32" at bounding box center [570, 339] width 91 height 40
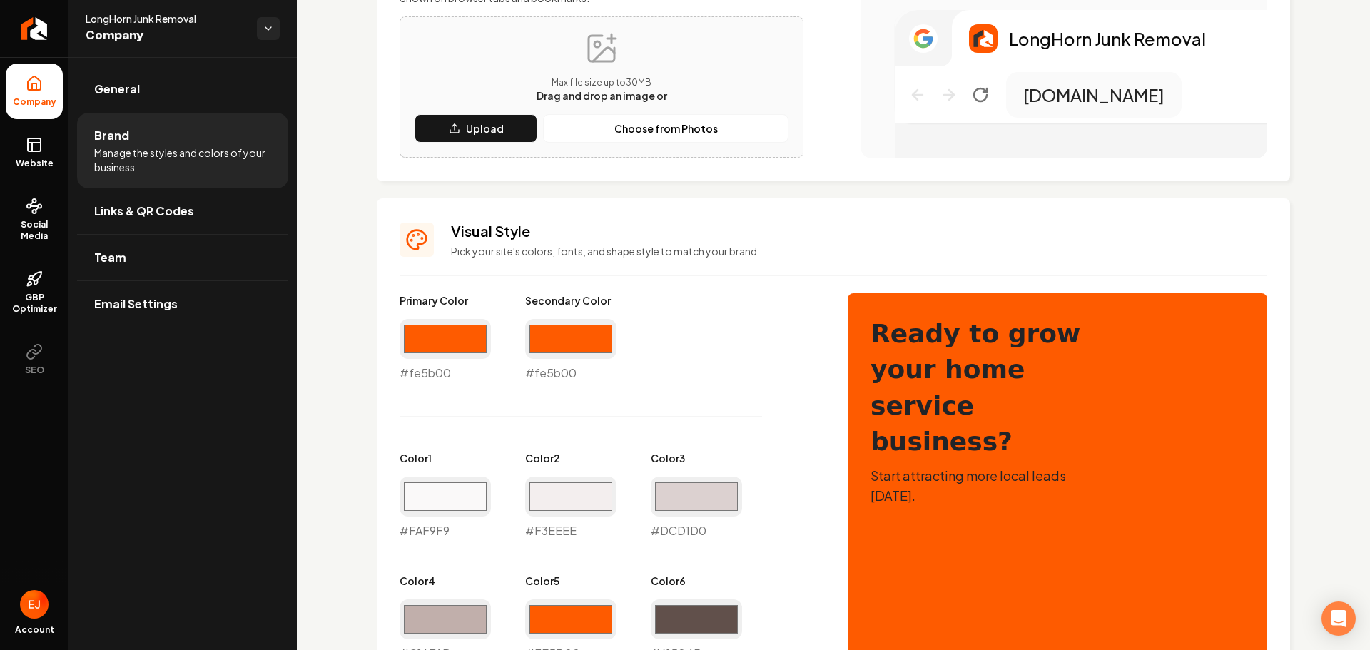
type input "#fe5b00"
click at [786, 354] on div "Primary Color #fe5b00 #fe5b00 Secondary Color #fe5b00 #fe5b00 Color 1 #faf9f9 #…" at bounding box center [610, 539] width 420 height 492
click at [452, 337] on input "#fe5b00" at bounding box center [445, 339] width 91 height 40
click at [450, 340] on input "#fe5b00" at bounding box center [445, 339] width 91 height 40
type input "#191e32"
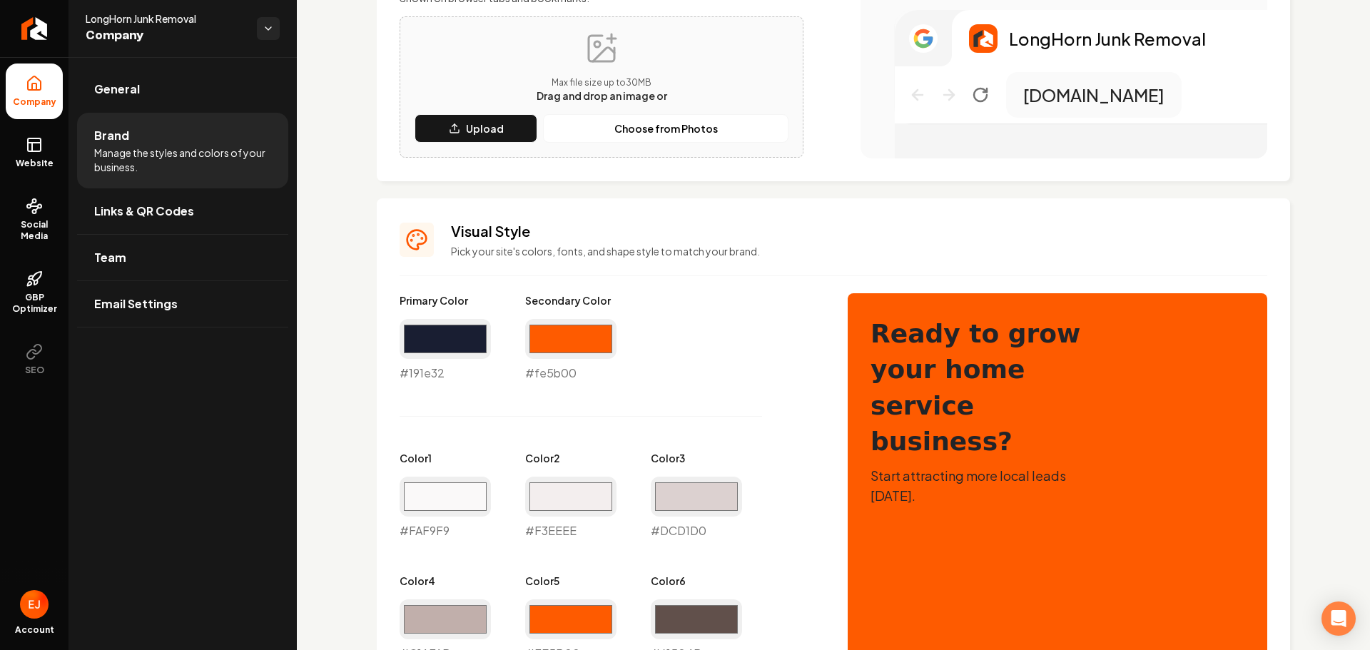
click at [789, 430] on div "Primary Color #191e32 #191e32 Secondary Color #fe5b00 #fe5b00 Color 1 #faf9f9 #…" at bounding box center [610, 539] width 420 height 492
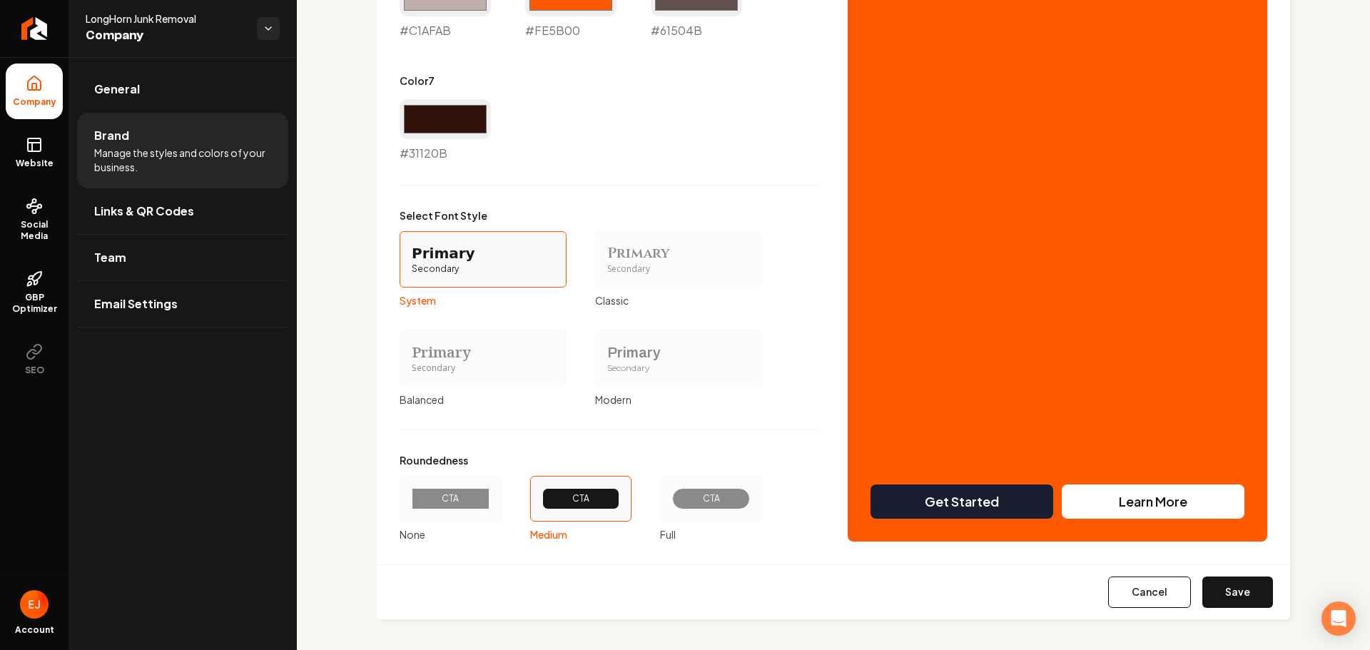
scroll to position [1055, 0]
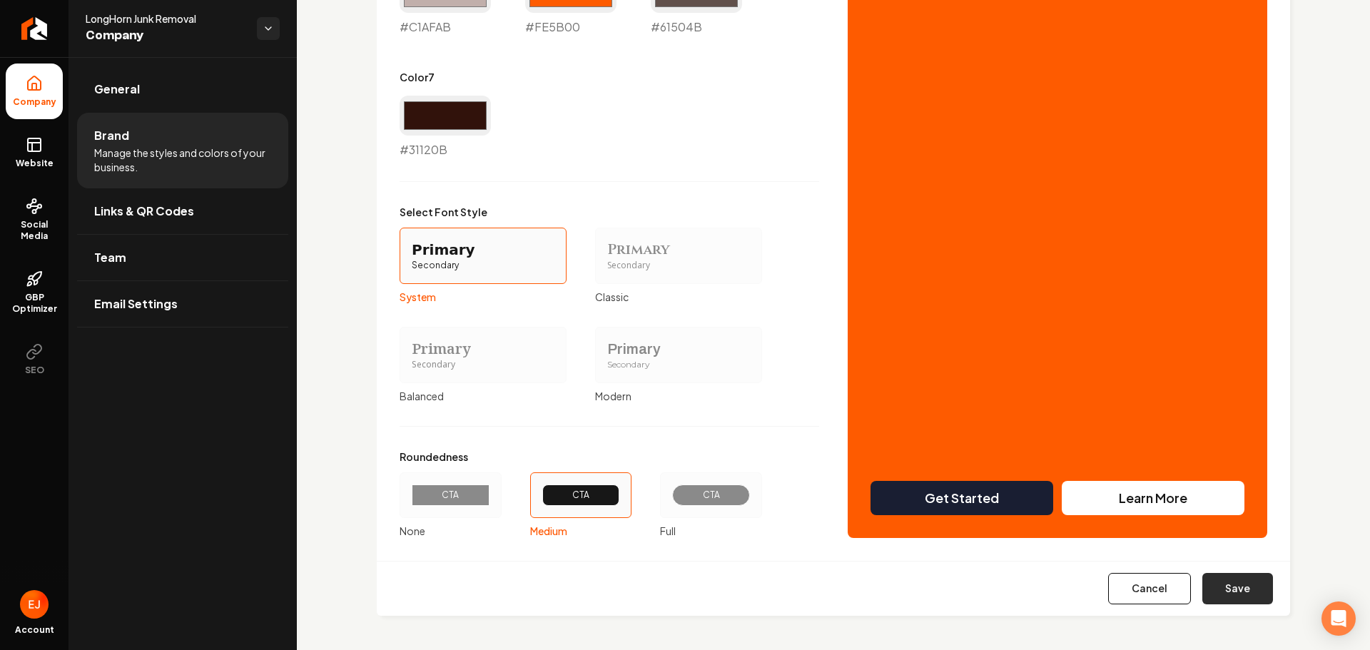
click at [1214, 585] on button "Save" at bounding box center [1238, 588] width 71 height 31
type input "#faf9f9"
type input "#f3eeee"
type input "#dcd1d0"
type input "#c1afab"
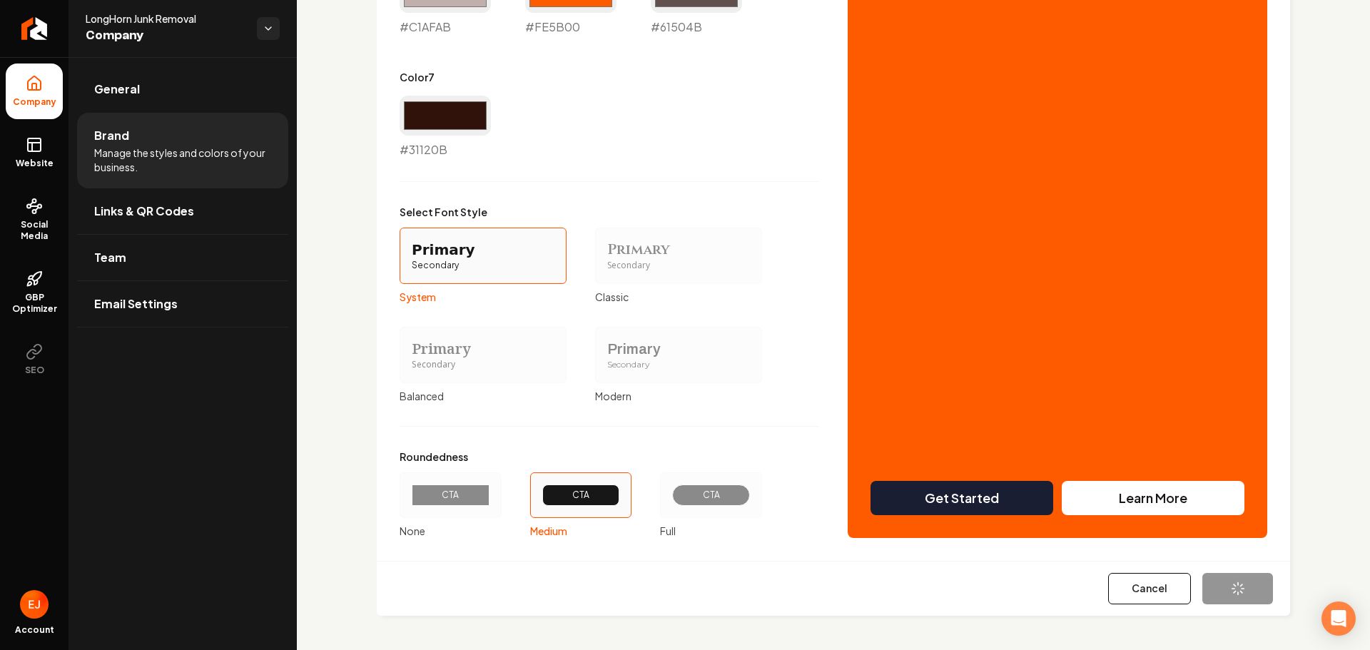
type input "#fe5b00"
type input "#61504b"
type input "#31120b"
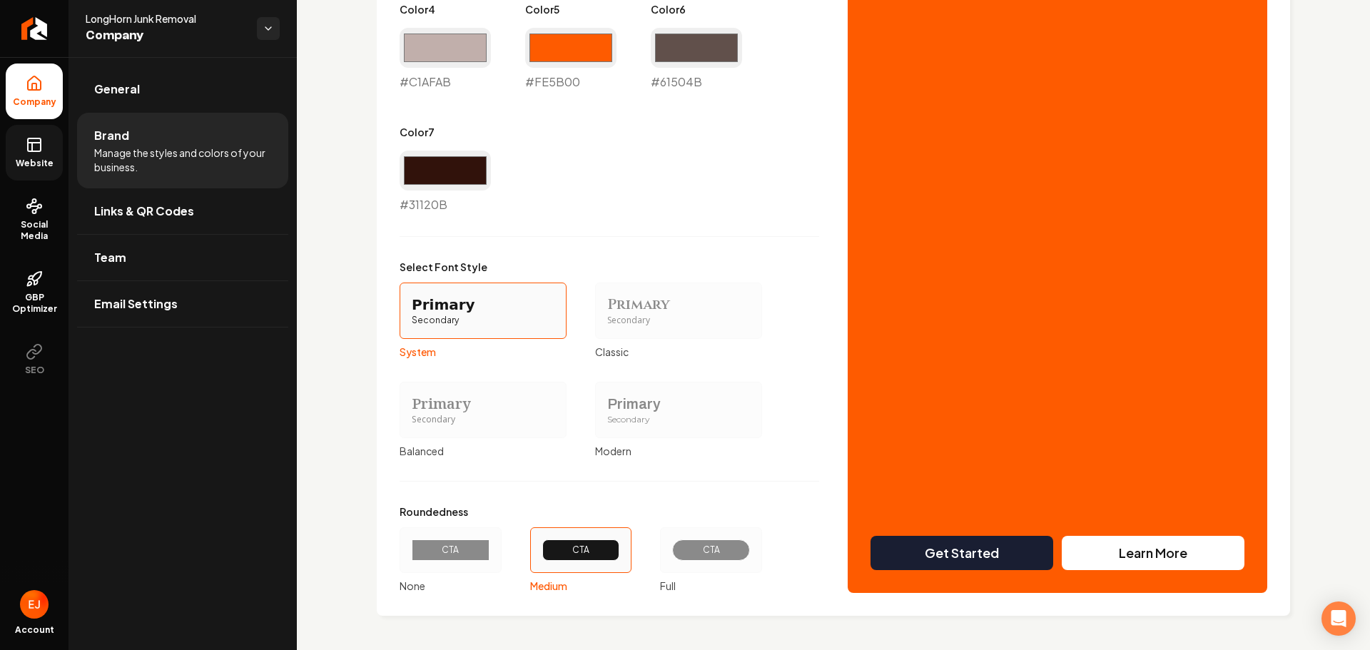
click at [35, 133] on link "Website" at bounding box center [34, 153] width 57 height 56
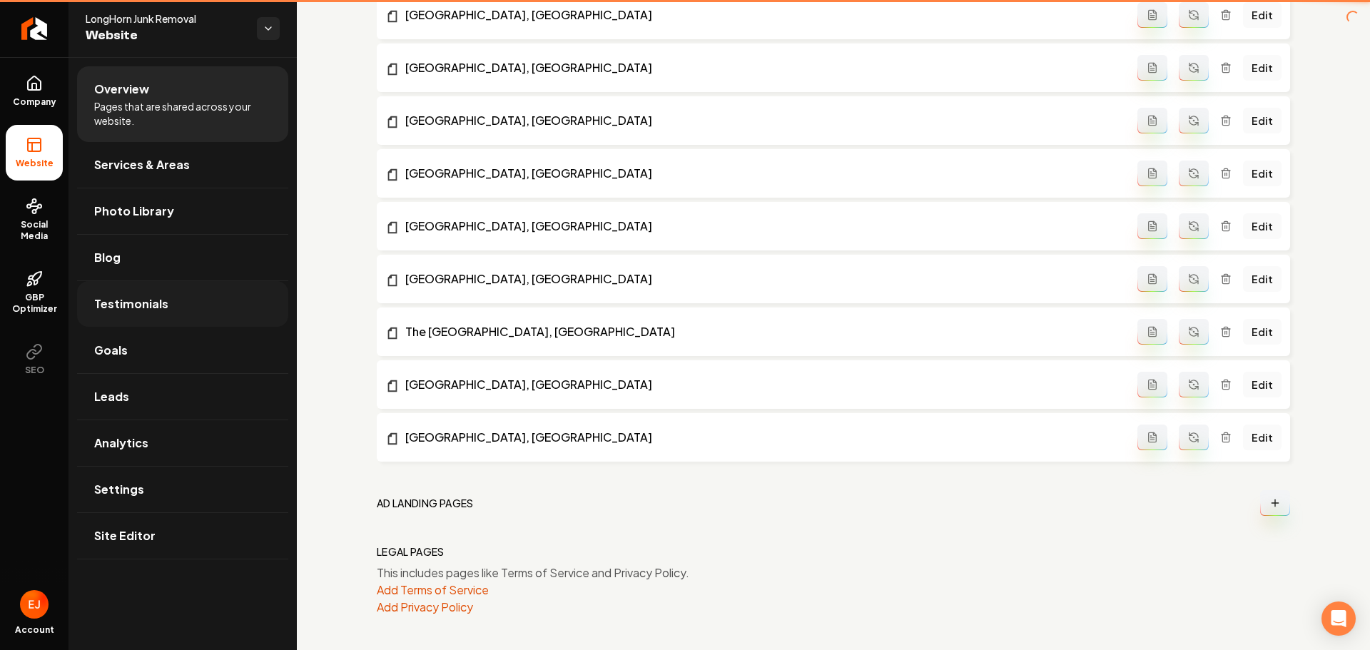
scroll to position [968, 0]
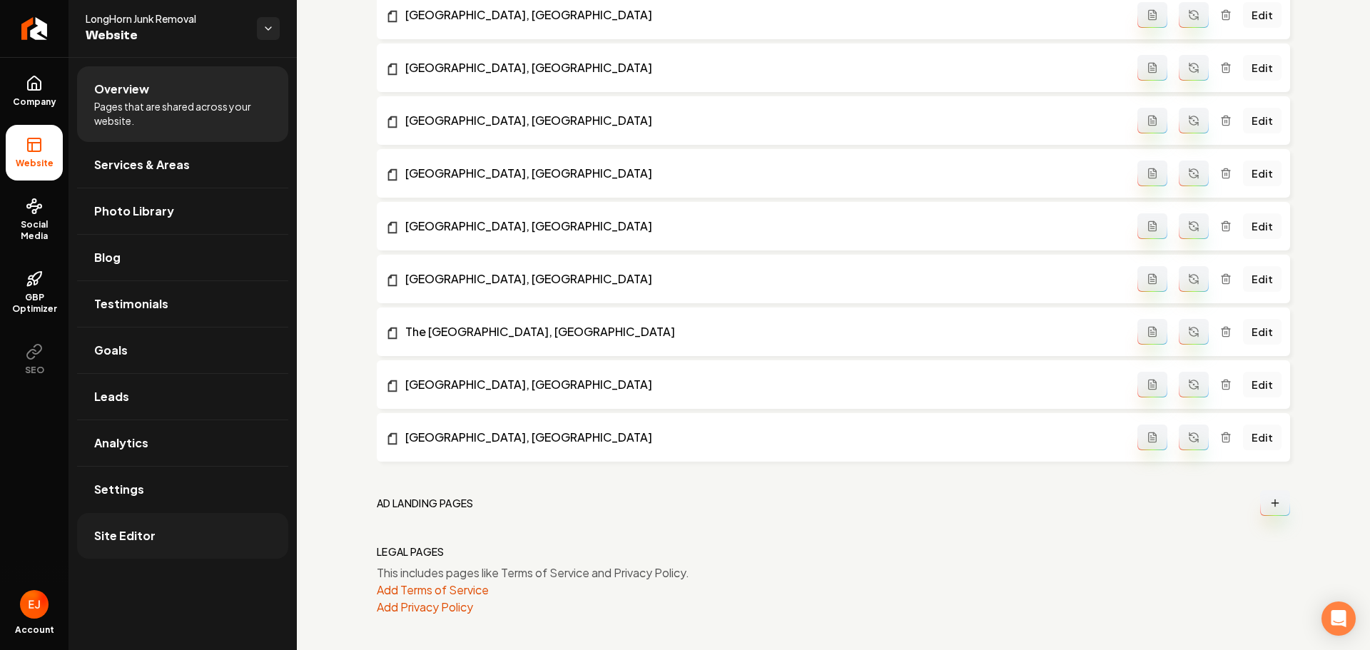
click at [155, 540] on link "Site Editor" at bounding box center [182, 536] width 211 height 46
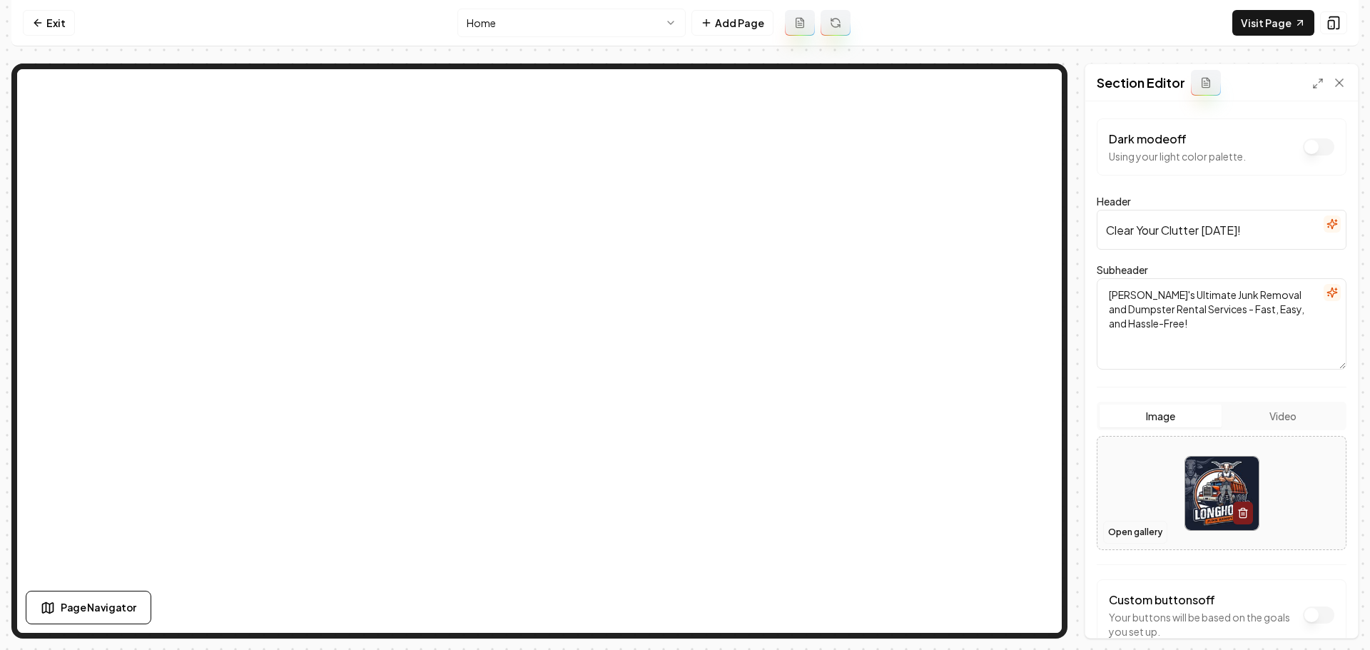
click at [1138, 528] on button "Open gallery" at bounding box center [1135, 532] width 64 height 23
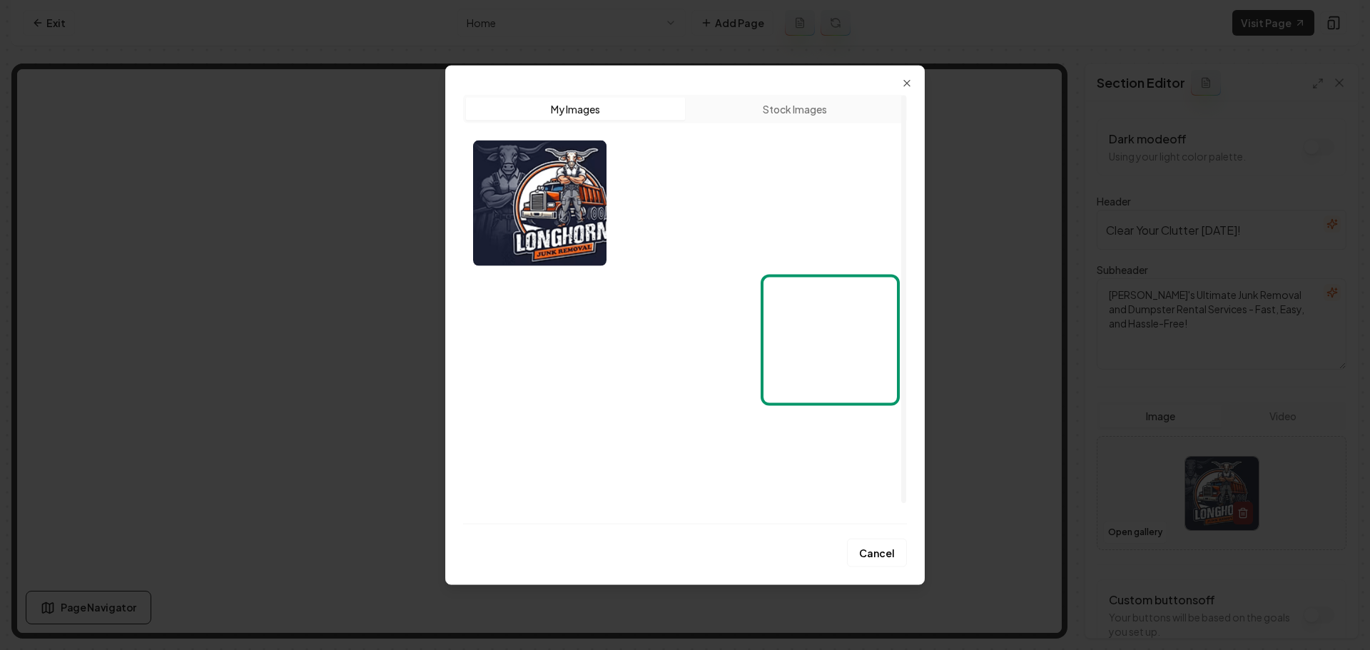
scroll to position [21, 0]
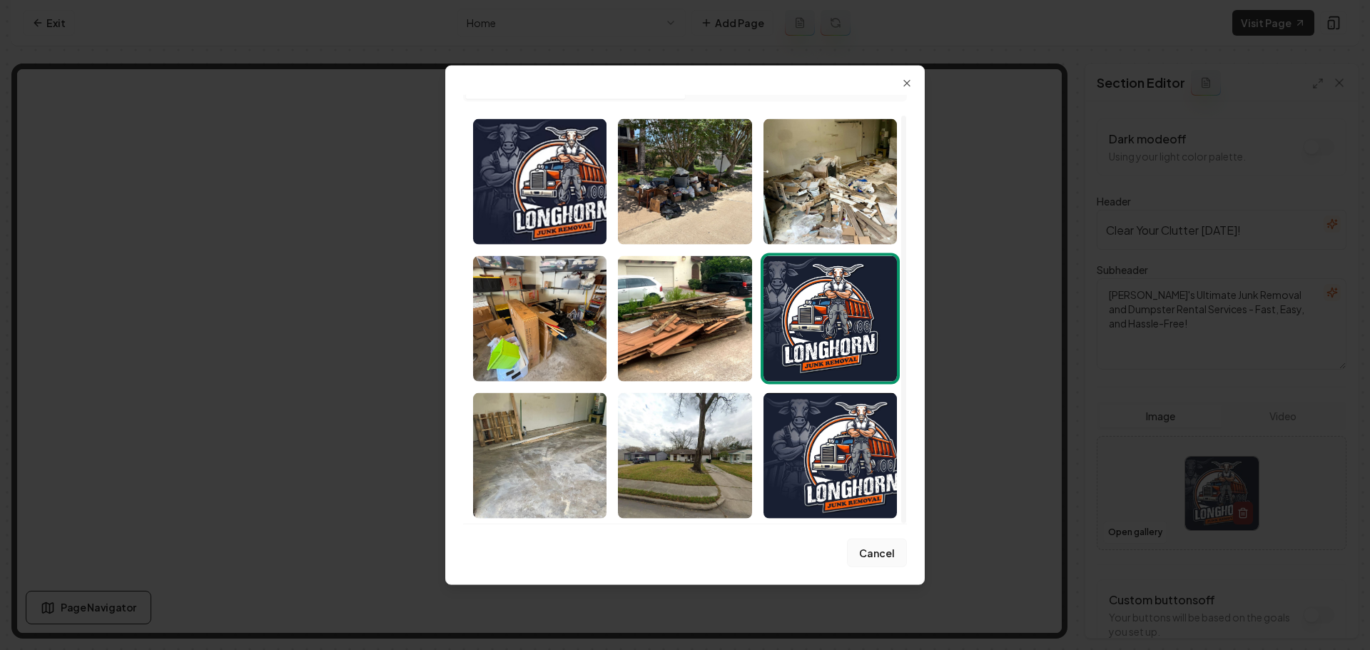
click at [884, 558] on button "Cancel" at bounding box center [877, 553] width 60 height 29
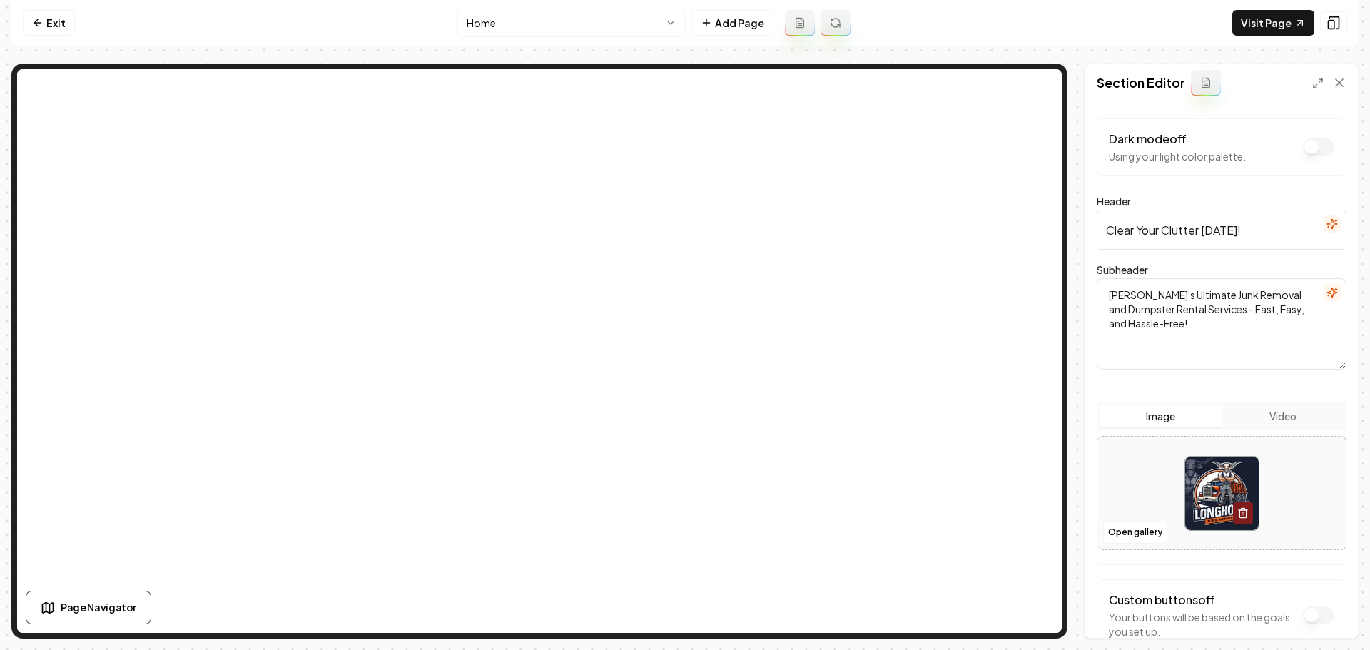
click at [1217, 463] on img at bounding box center [1222, 494] width 74 height 74
type input "**********"
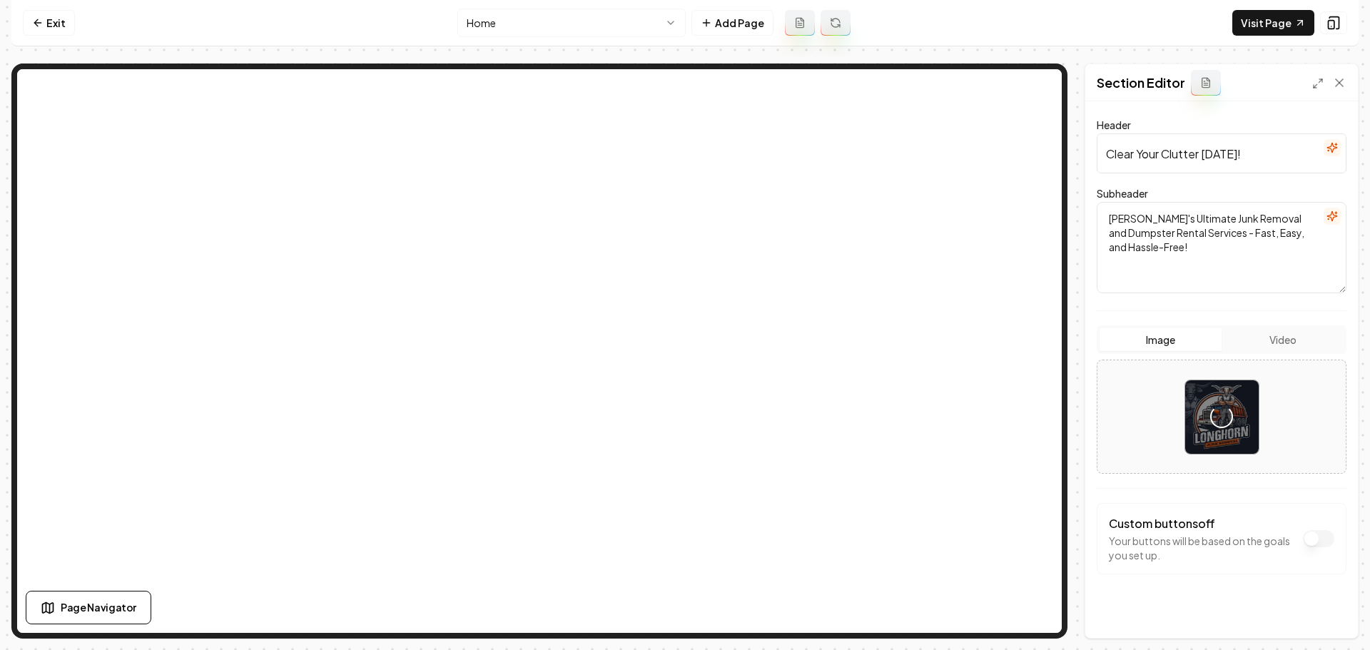
scroll to position [87, 0]
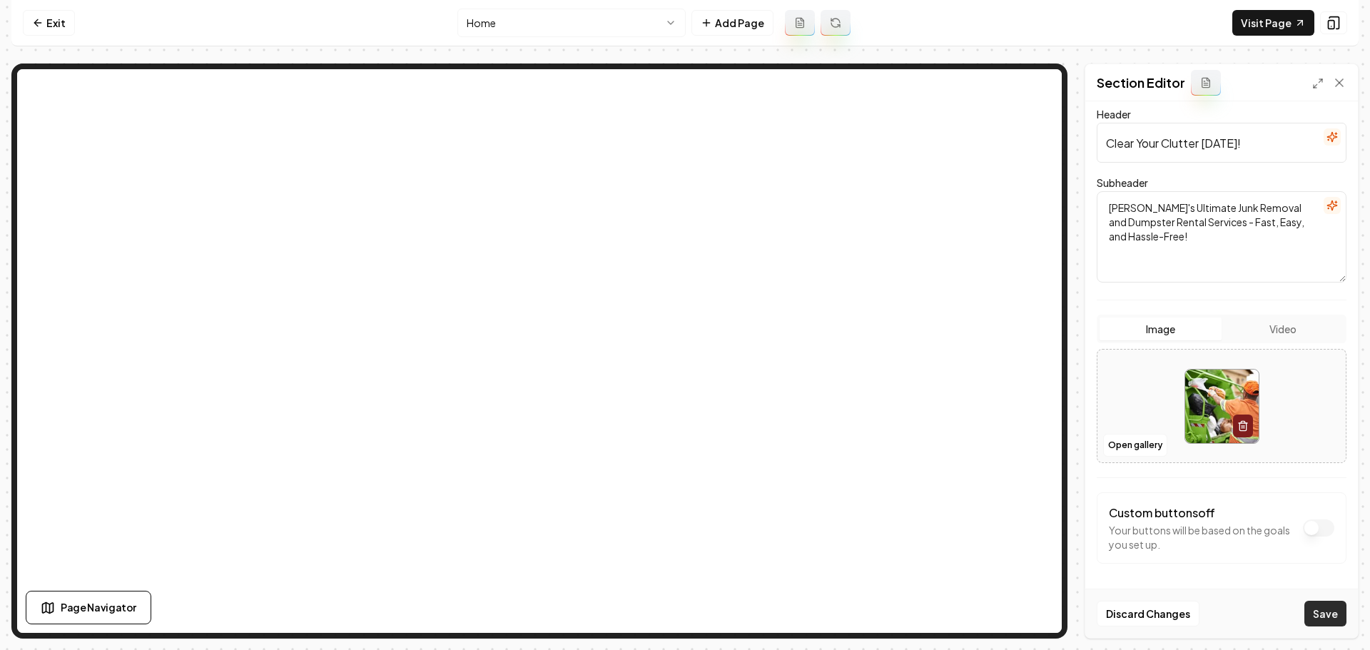
click at [1323, 608] on button "Save" at bounding box center [1326, 614] width 42 height 26
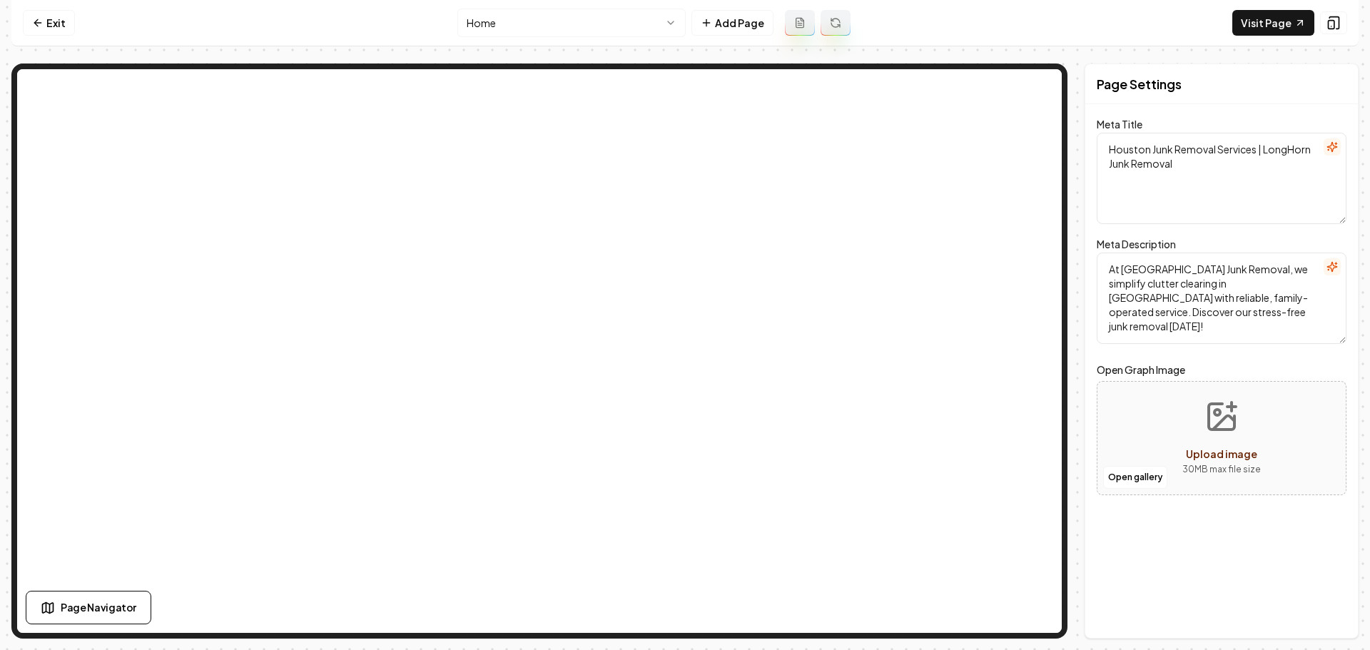
scroll to position [0, 0]
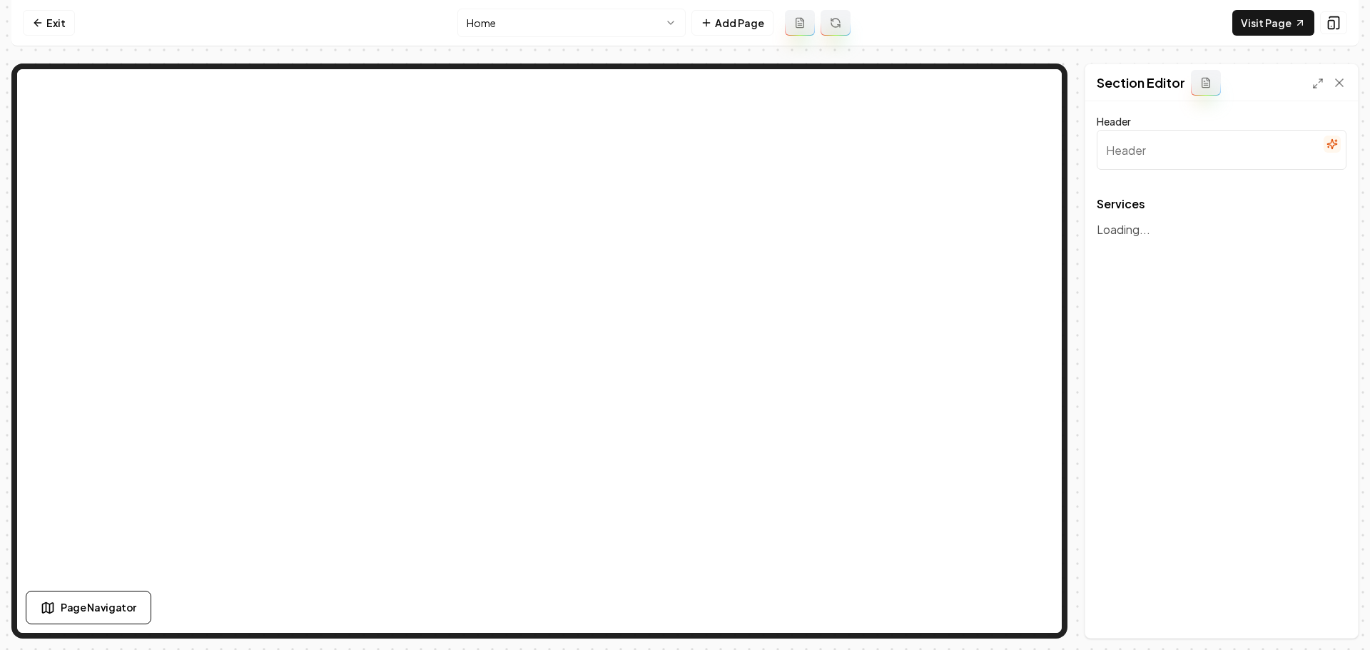
type input "Our Services: Efficient Junk Removal & Dumpster Rental"
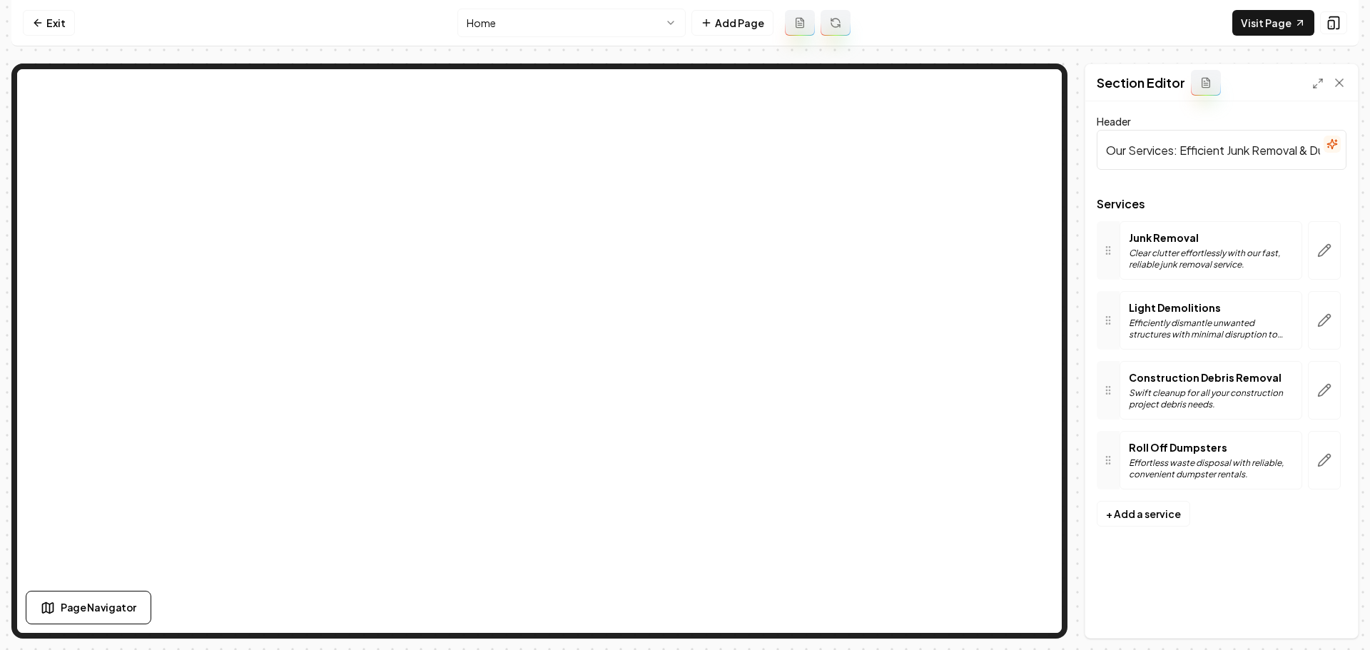
click at [1335, 463] on button "button" at bounding box center [1324, 460] width 33 height 59
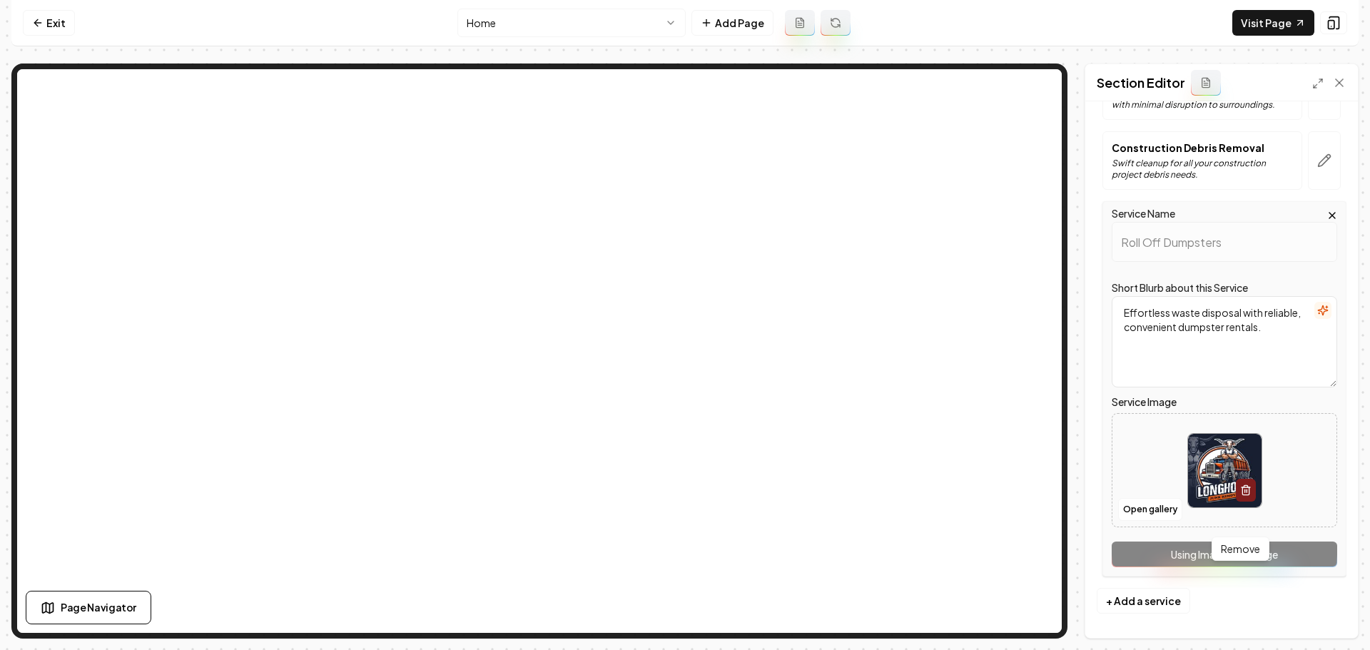
scroll to position [234, 0]
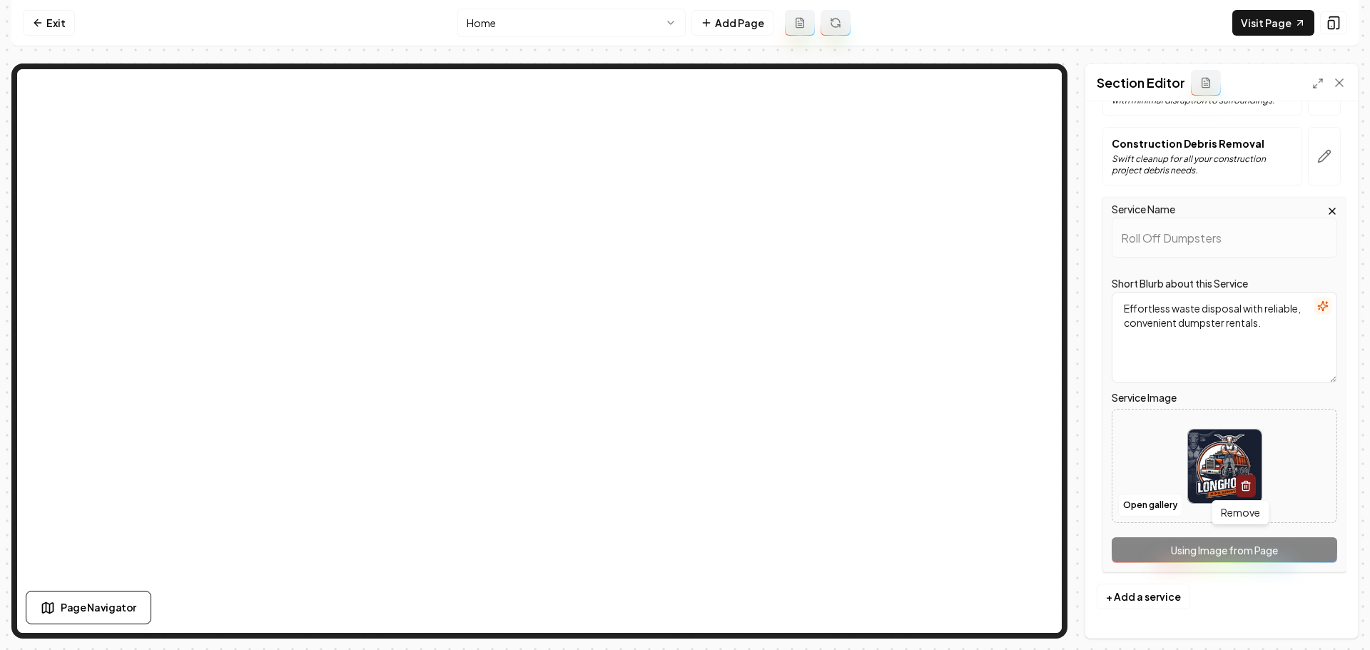
click at [1224, 469] on img at bounding box center [1225, 467] width 74 height 74
type input "**********"
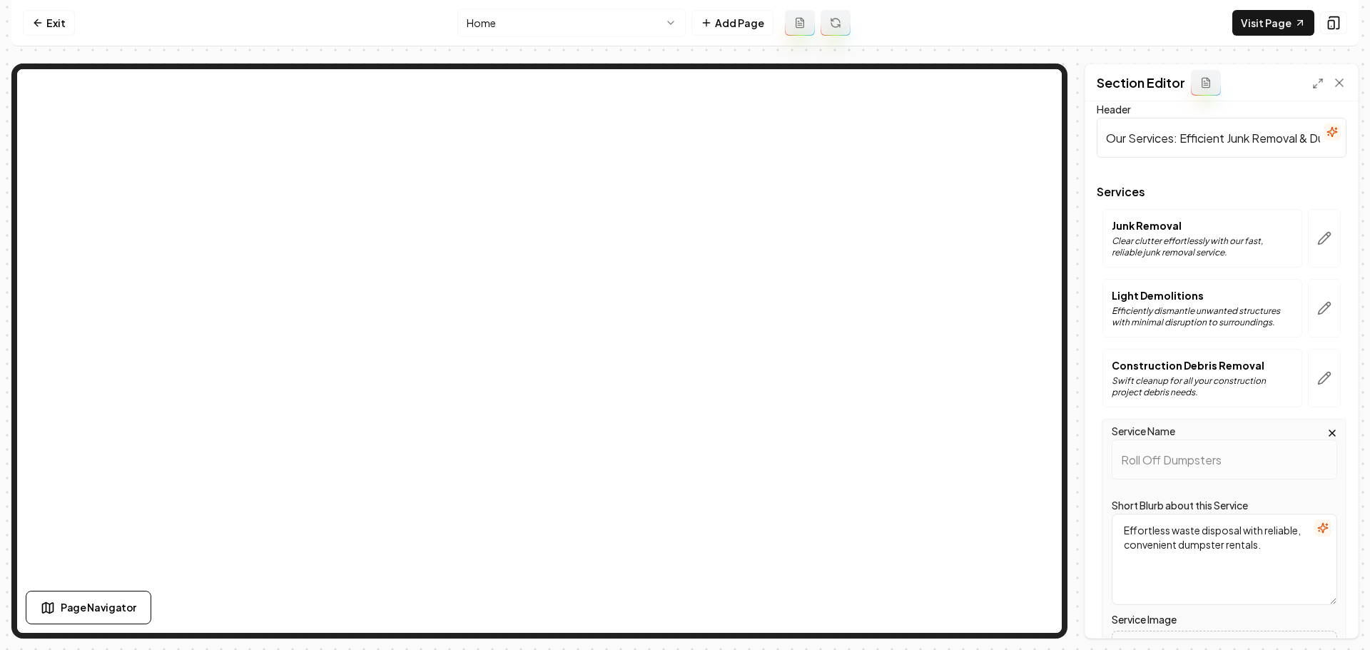
scroll to position [0, 0]
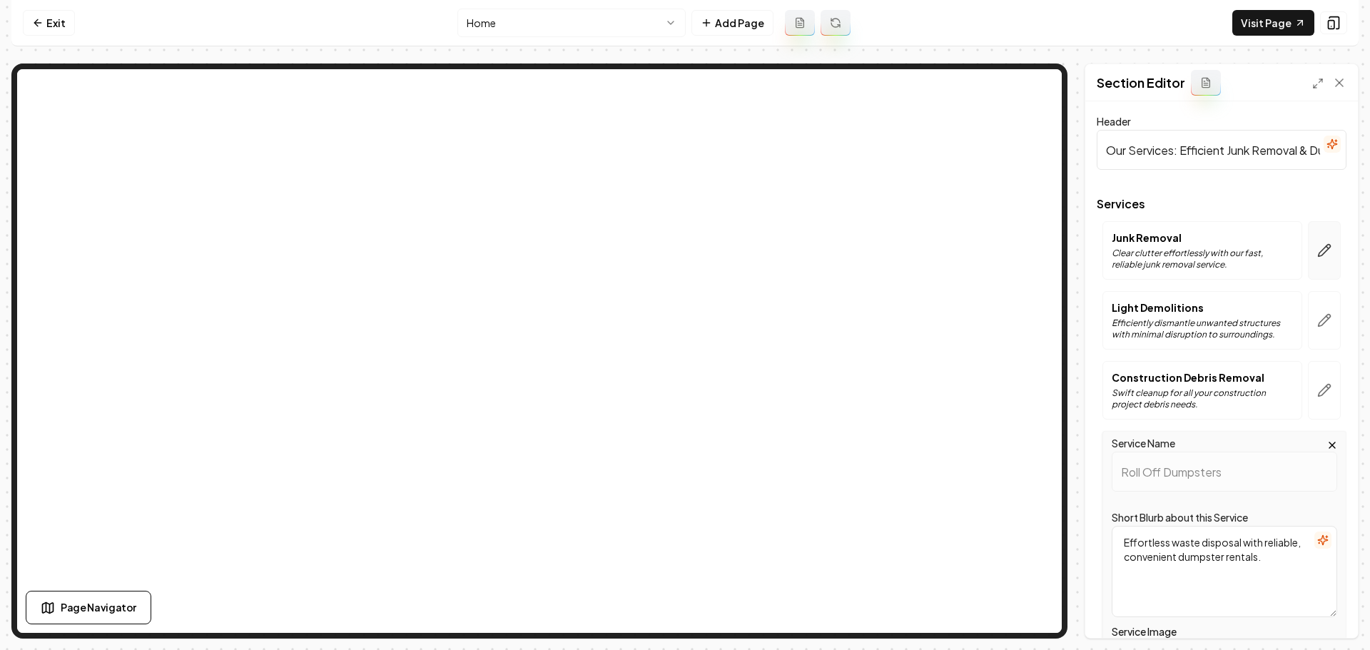
click at [1317, 252] on icon "button" at bounding box center [1324, 250] width 14 height 14
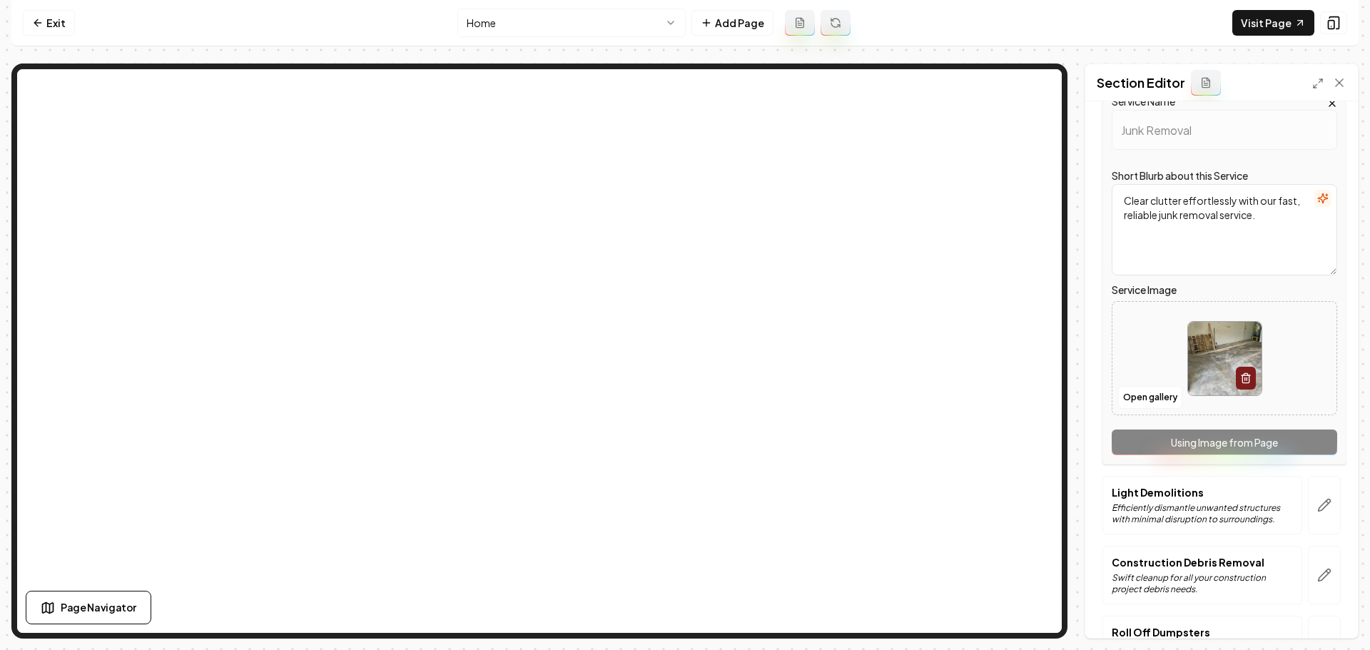
scroll to position [143, 0]
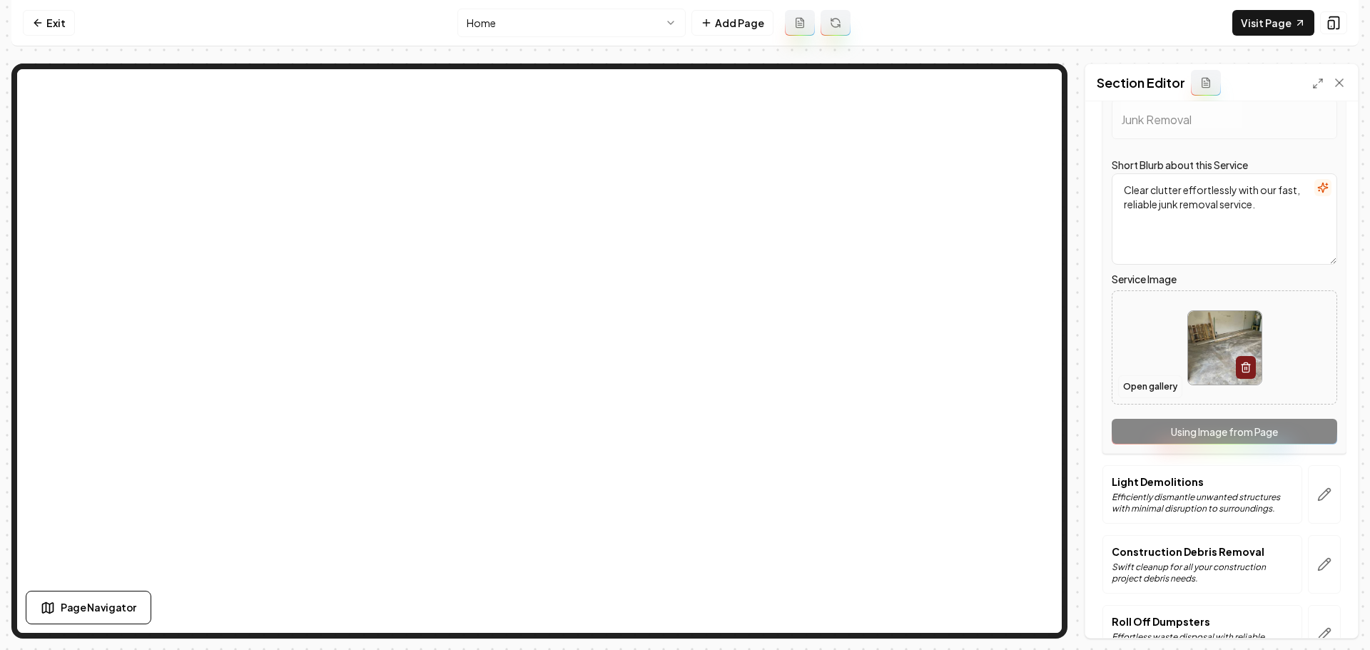
click at [1157, 388] on button "Open gallery" at bounding box center [1150, 386] width 64 height 23
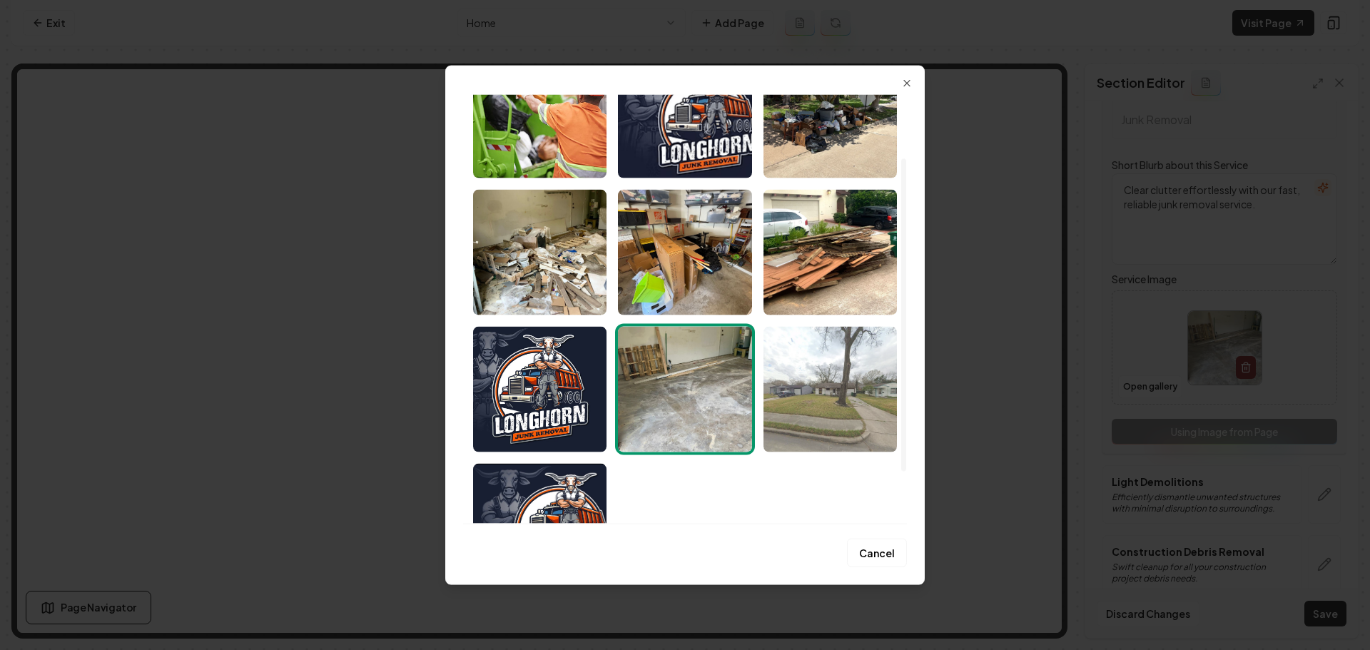
scroll to position [87, 0]
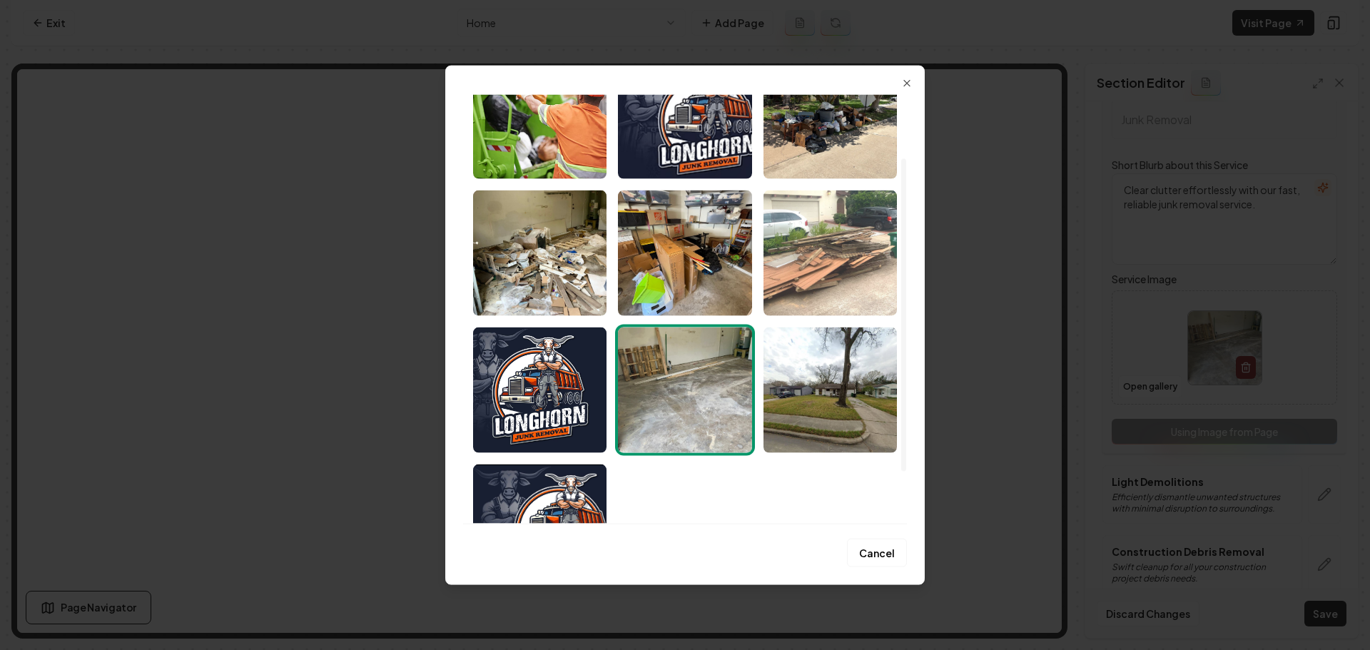
click at [856, 289] on img "Select image image_689cb8f45c7cd75eb8426df9.jpeg" at bounding box center [830, 253] width 133 height 126
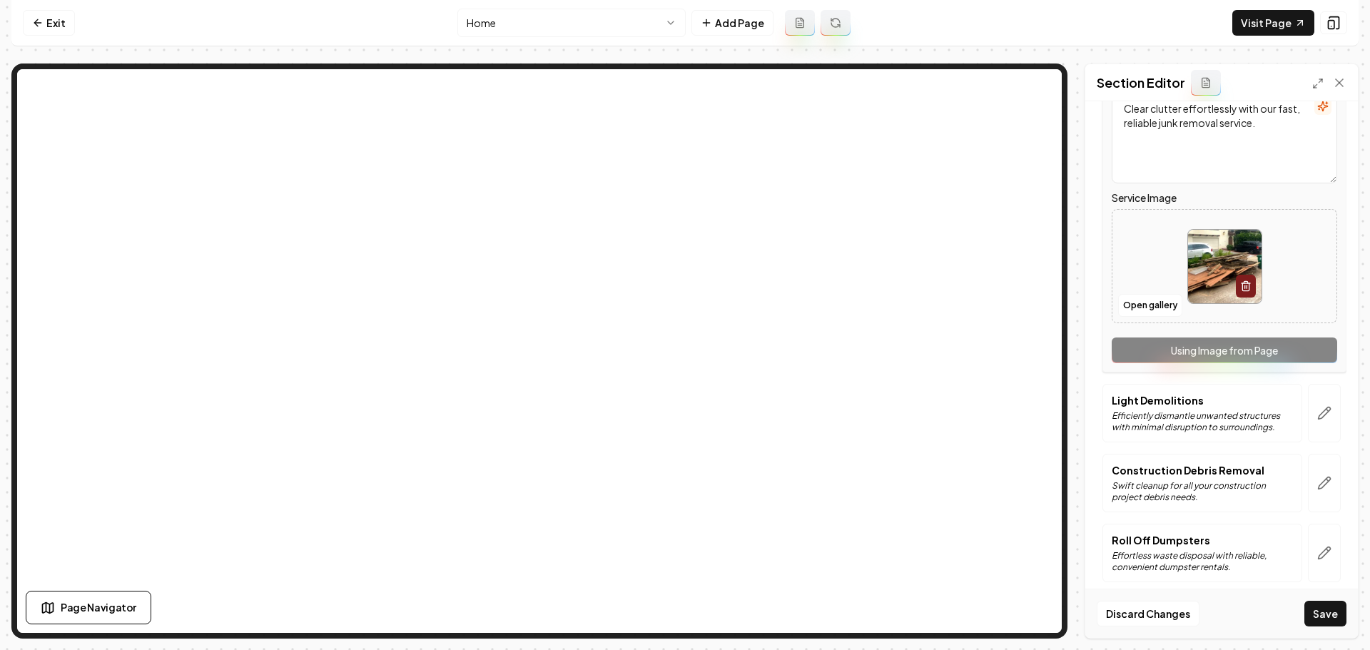
scroll to position [234, 0]
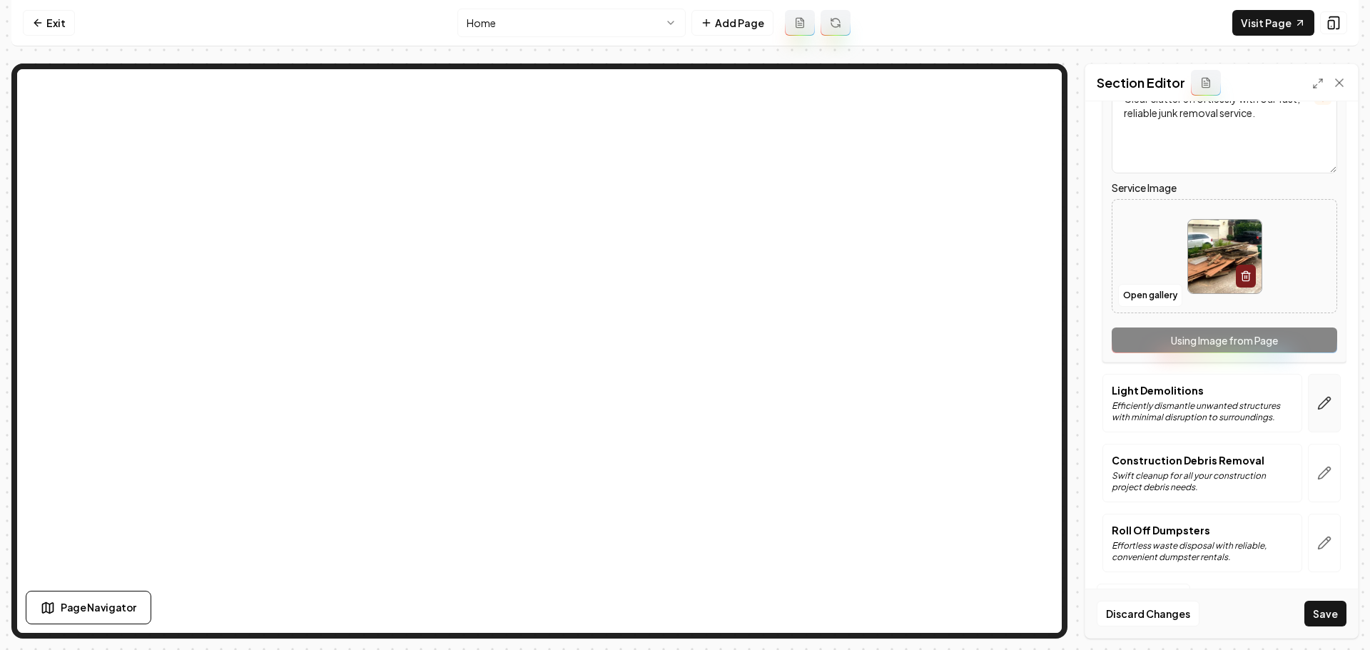
click at [1317, 405] on icon "button" at bounding box center [1324, 403] width 14 height 14
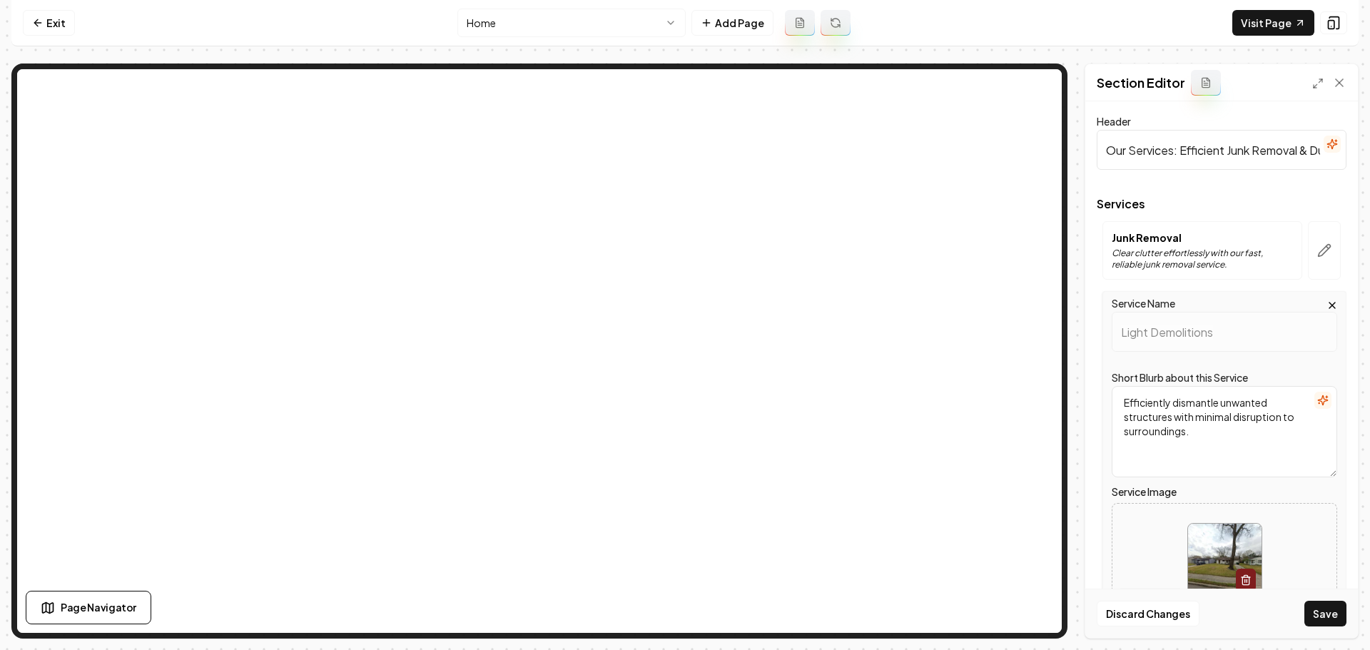
click at [1206, 552] on img at bounding box center [1225, 561] width 74 height 74
type input "**********"
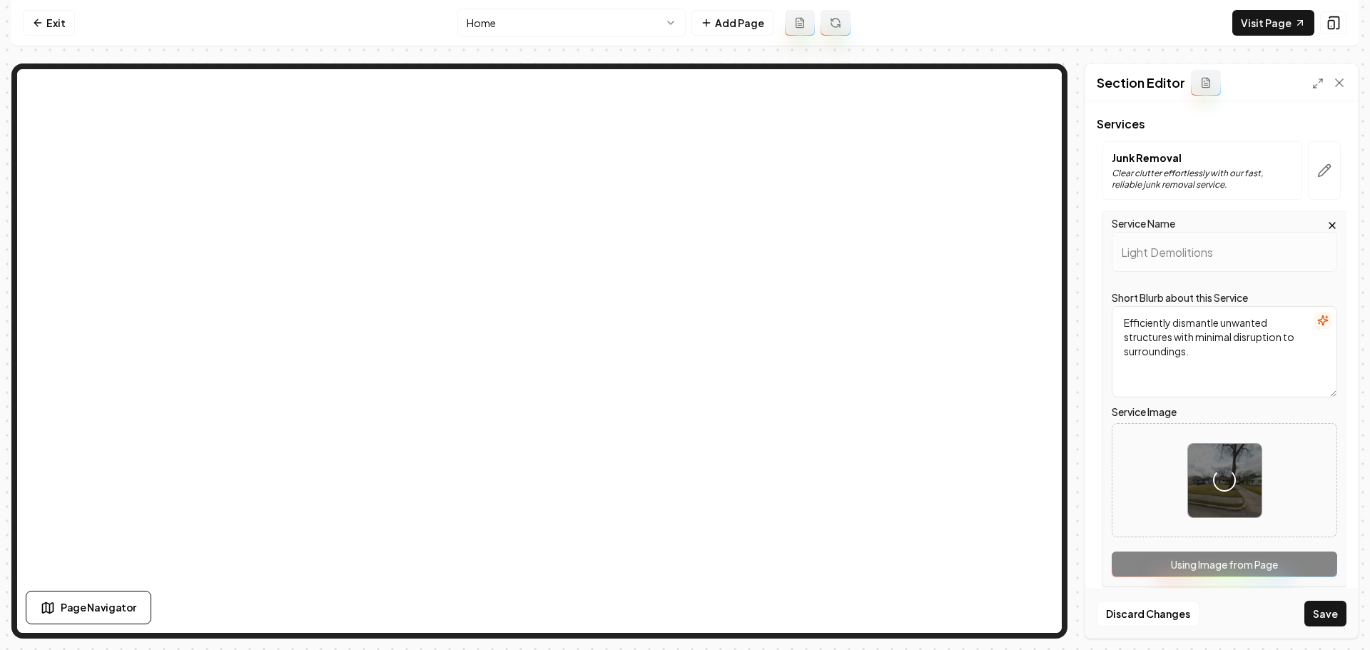
scroll to position [234, 0]
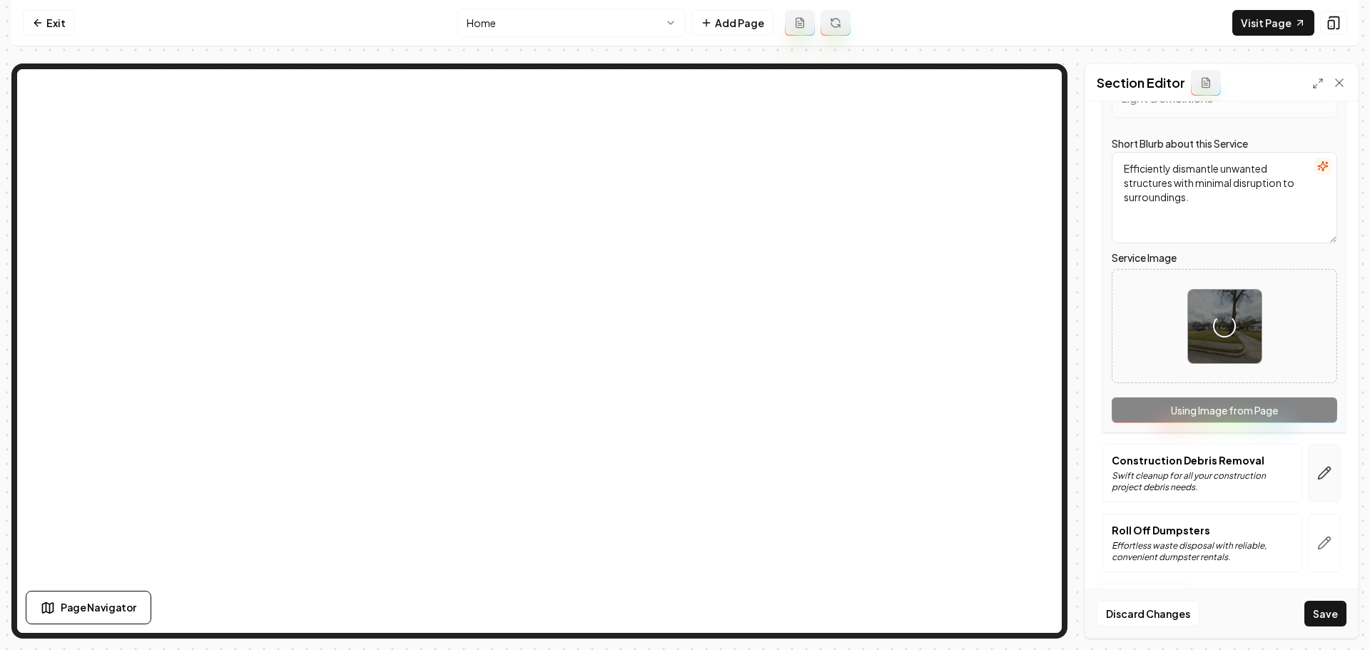
click at [1320, 480] on icon "button" at bounding box center [1324, 473] width 14 height 14
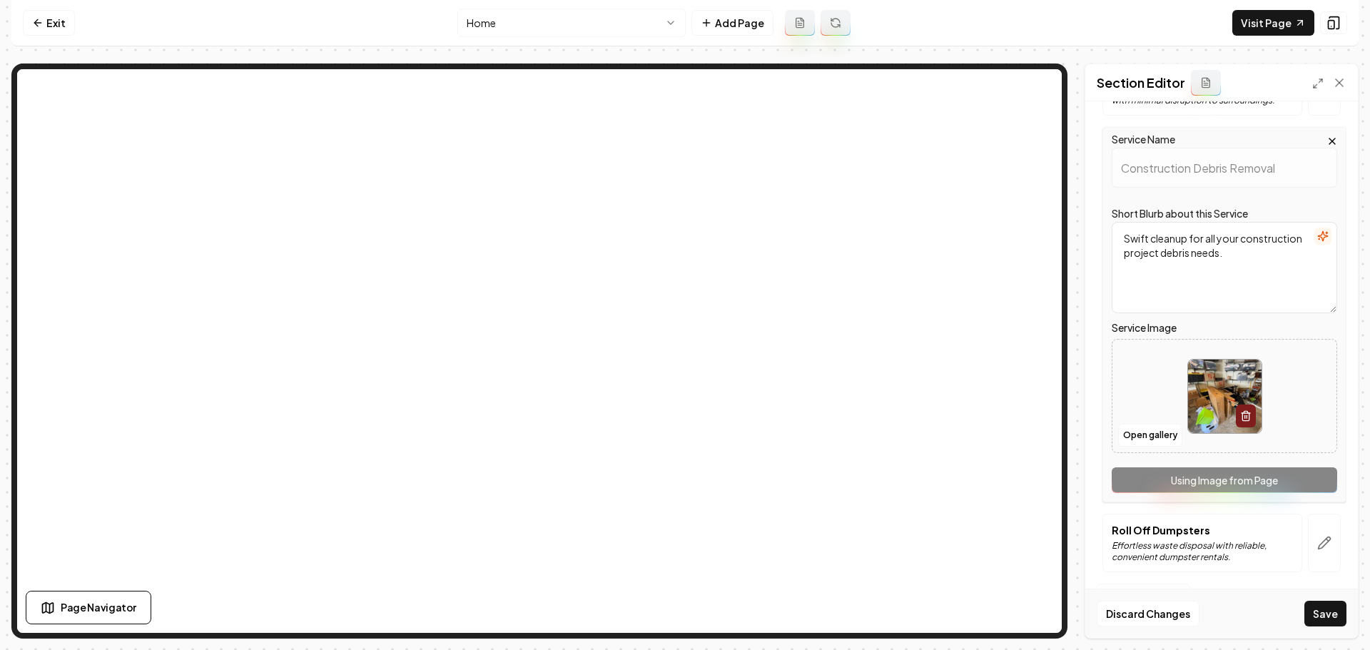
click at [1210, 407] on img at bounding box center [1225, 397] width 74 height 74
type input "**********"
click at [1335, 609] on button "Save" at bounding box center [1326, 614] width 42 height 26
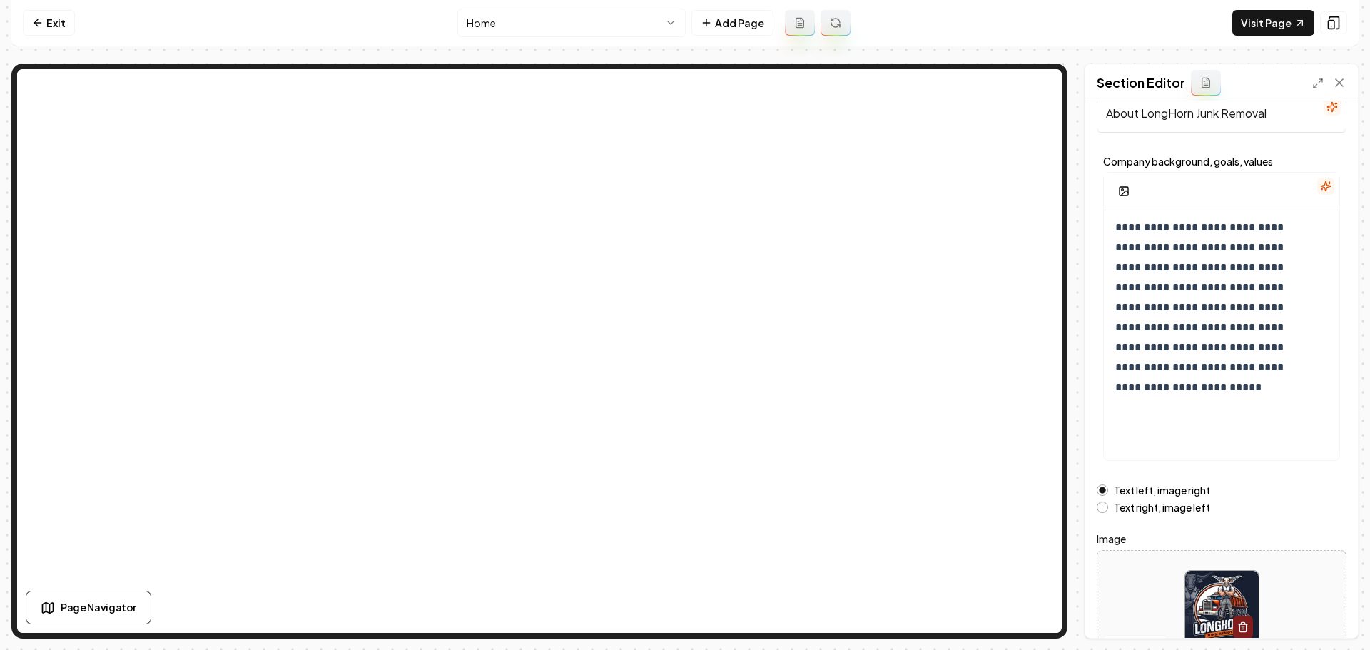
scroll to position [121, 0]
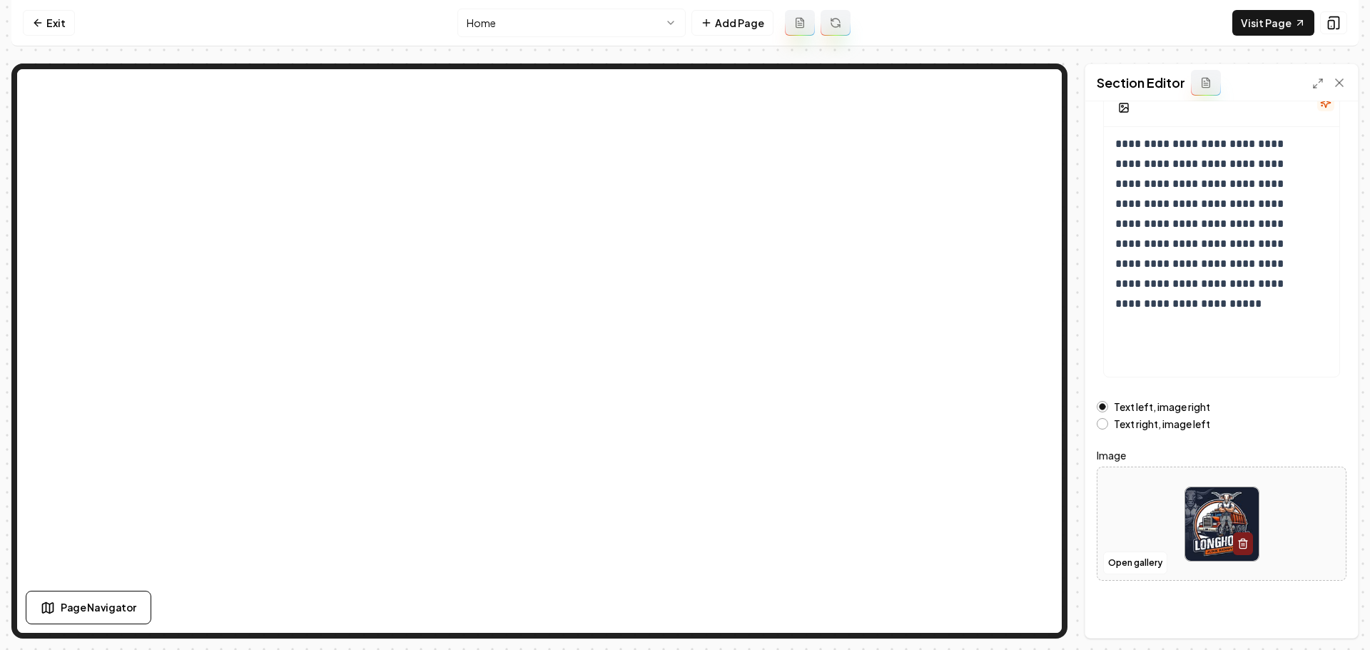
click at [1207, 509] on img at bounding box center [1222, 524] width 74 height 74
type input "**********"
click at [1243, 546] on icon "button" at bounding box center [1243, 543] width 11 height 11
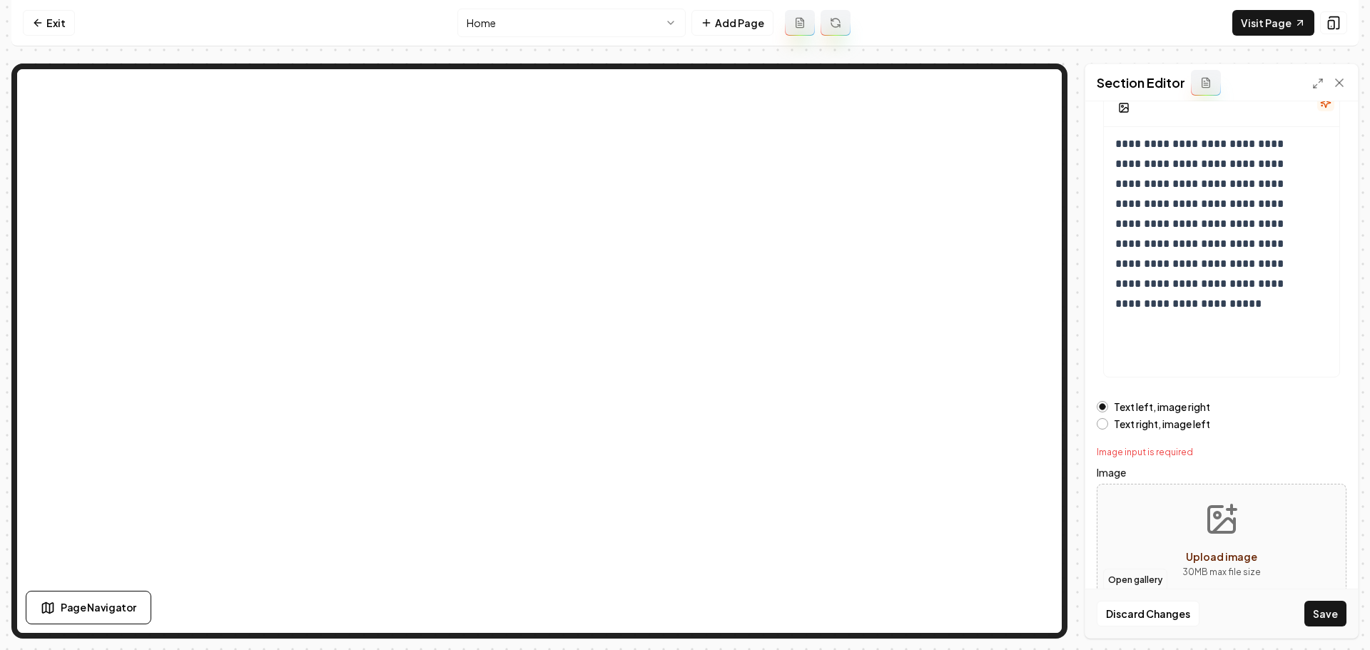
click at [1149, 580] on button "Open gallery" at bounding box center [1135, 580] width 64 height 23
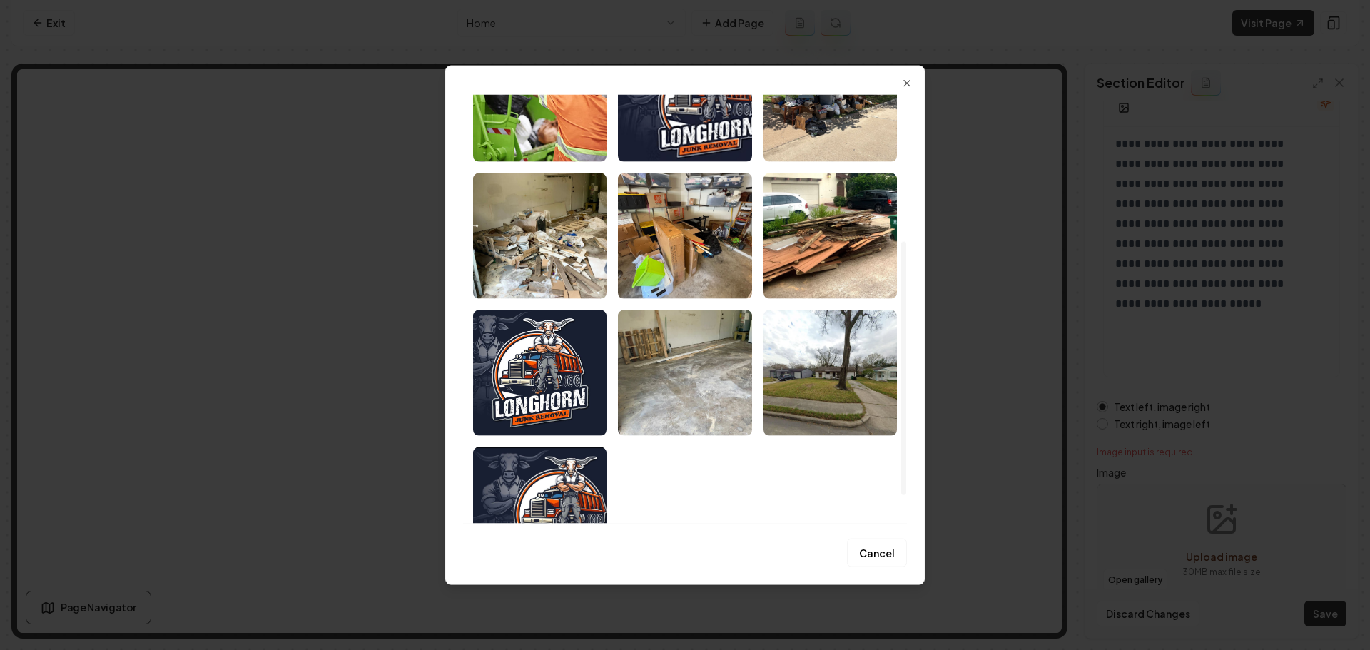
scroll to position [295, 0]
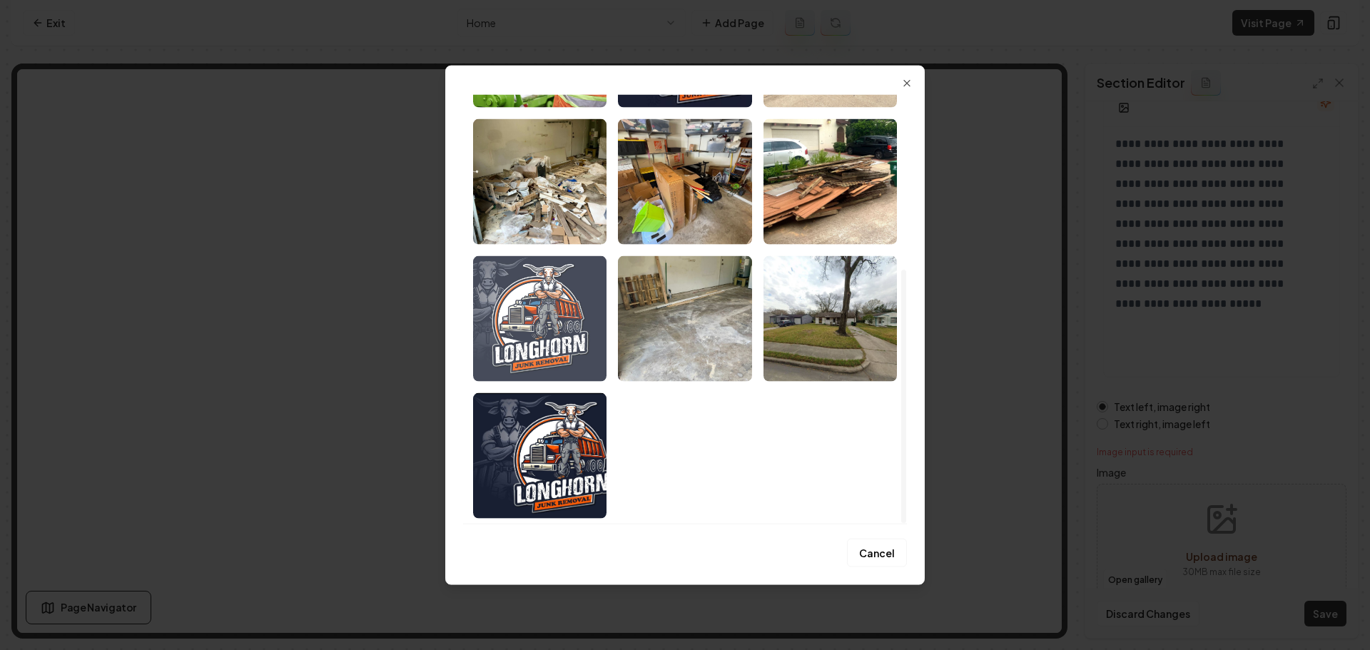
click at [575, 327] on img "Select image image_689cb8f35c7cd75eb8425d59.jpeg" at bounding box center [539, 319] width 133 height 126
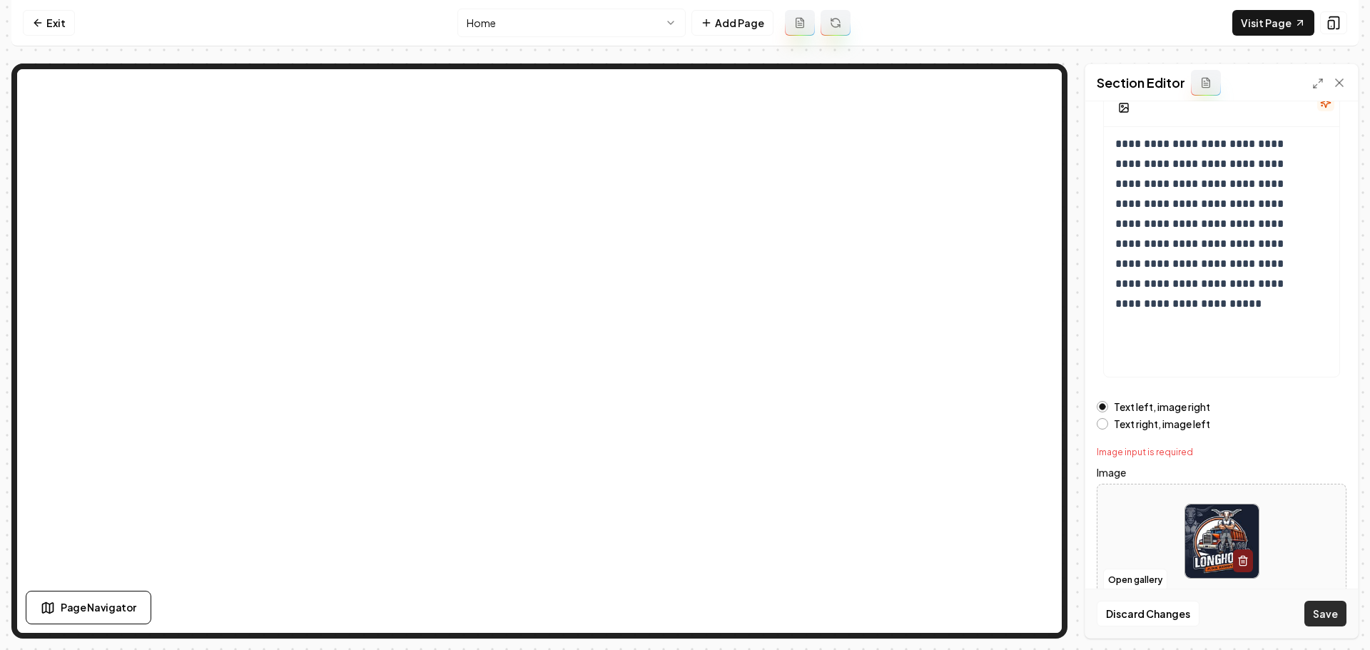
click at [1324, 614] on button "Save" at bounding box center [1326, 614] width 42 height 26
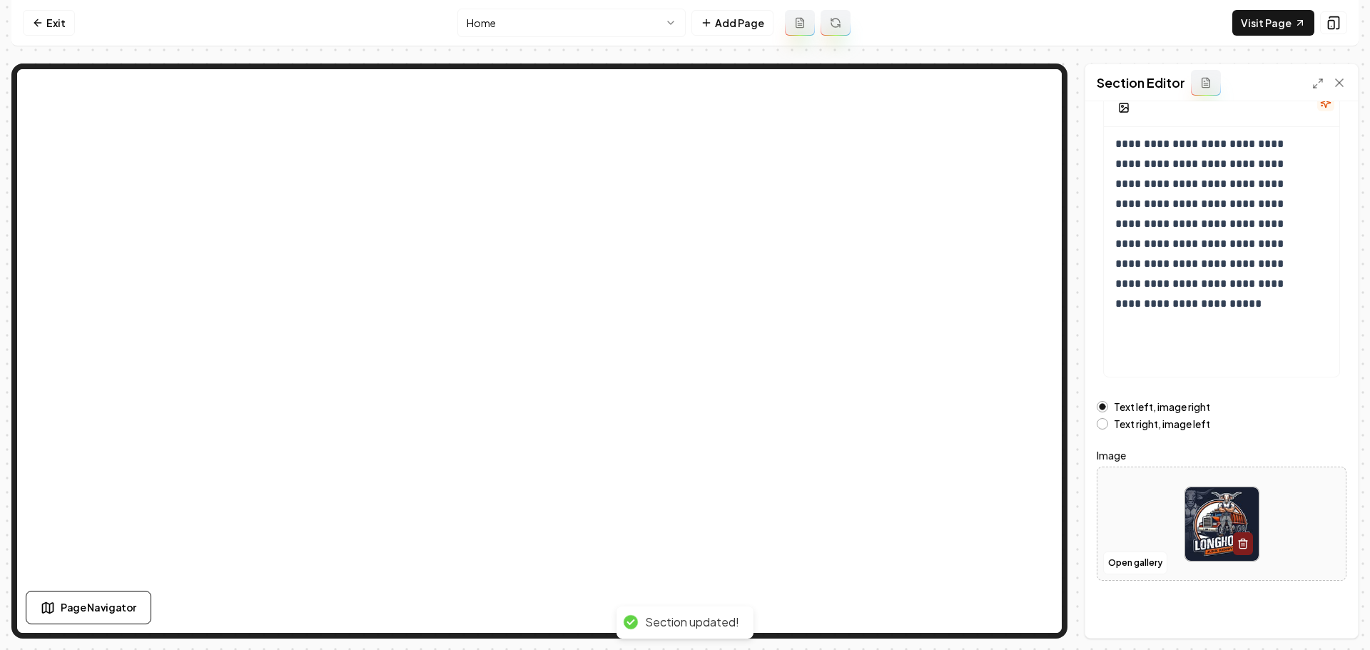
scroll to position [0, 0]
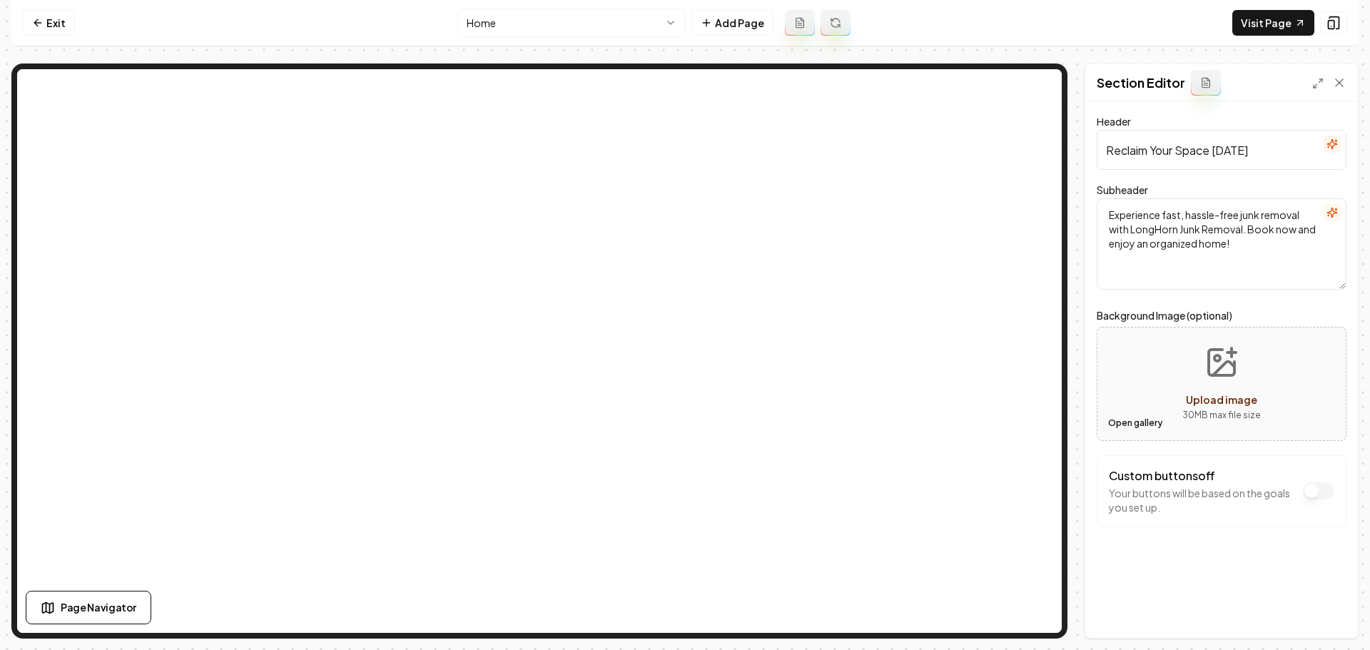
click at [1146, 426] on button "Open gallery" at bounding box center [1135, 423] width 64 height 23
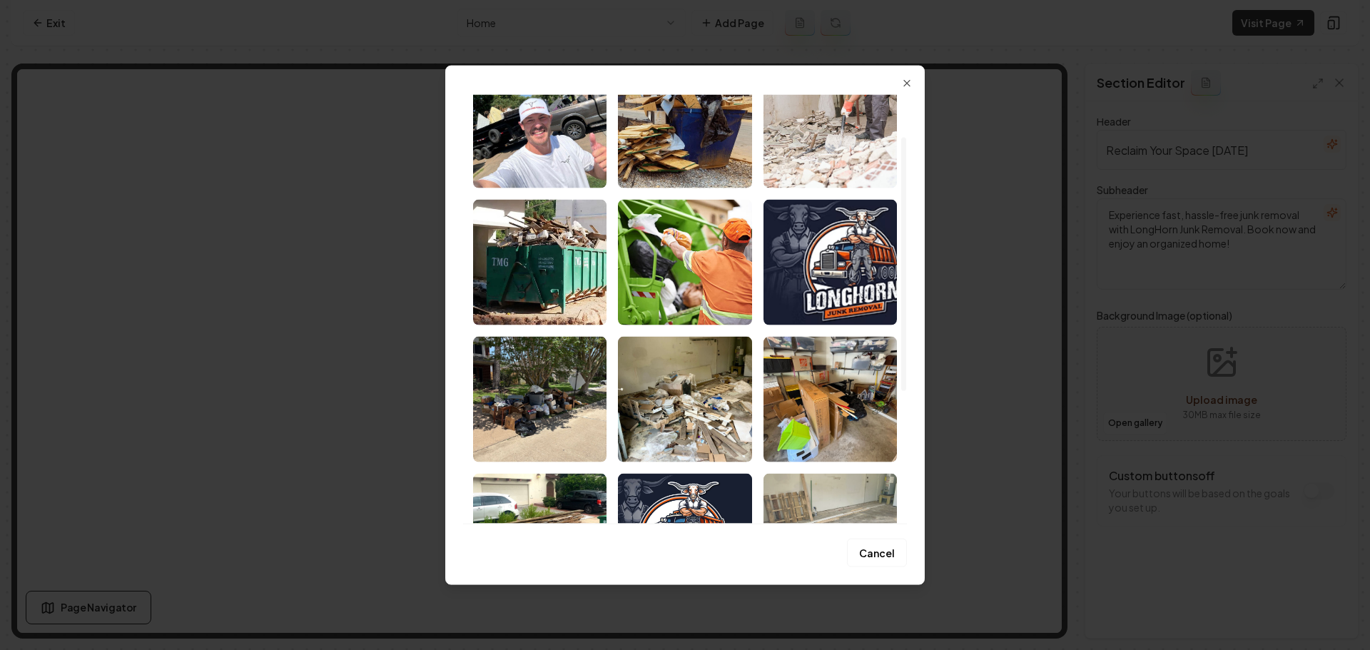
scroll to position [71, 0]
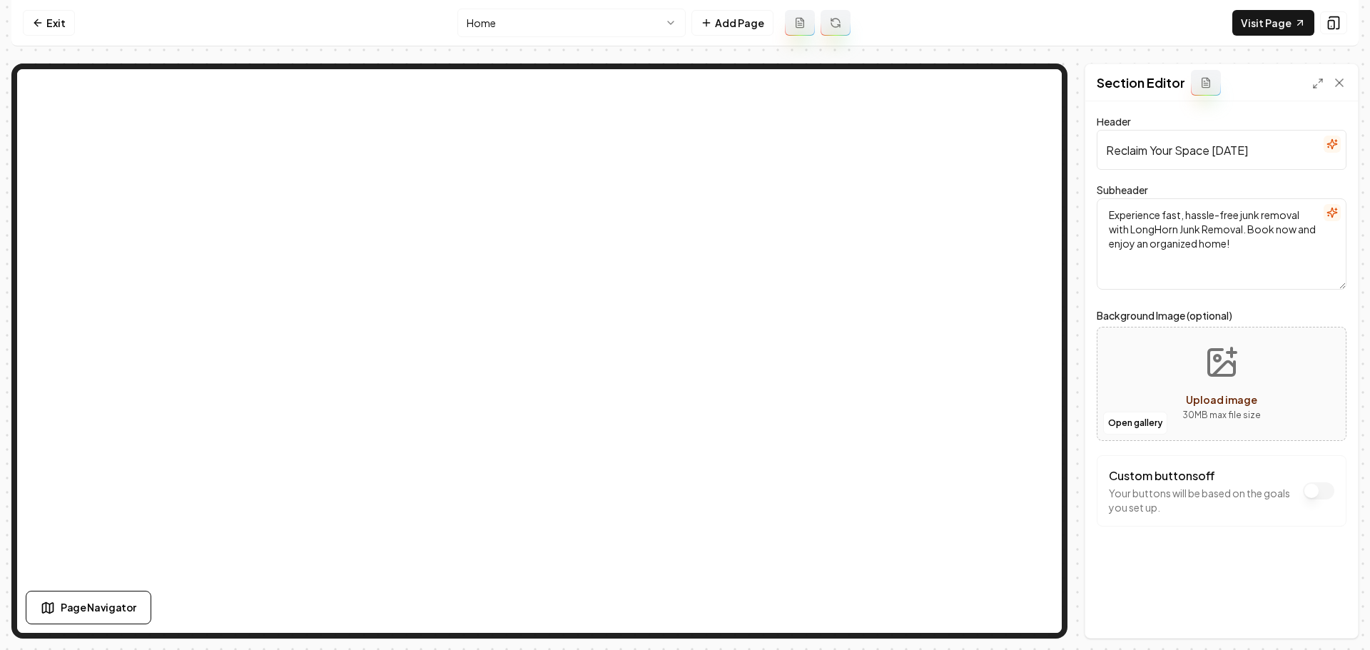
click at [1232, 388] on button "Upload image 30 MB max file size" at bounding box center [1221, 384] width 101 height 100
type input "**********"
click at [1324, 619] on button "Save" at bounding box center [1326, 614] width 42 height 26
click at [1260, 33] on link "Visit Page" at bounding box center [1274, 23] width 82 height 26
click at [38, 24] on icon at bounding box center [37, 22] width 11 height 11
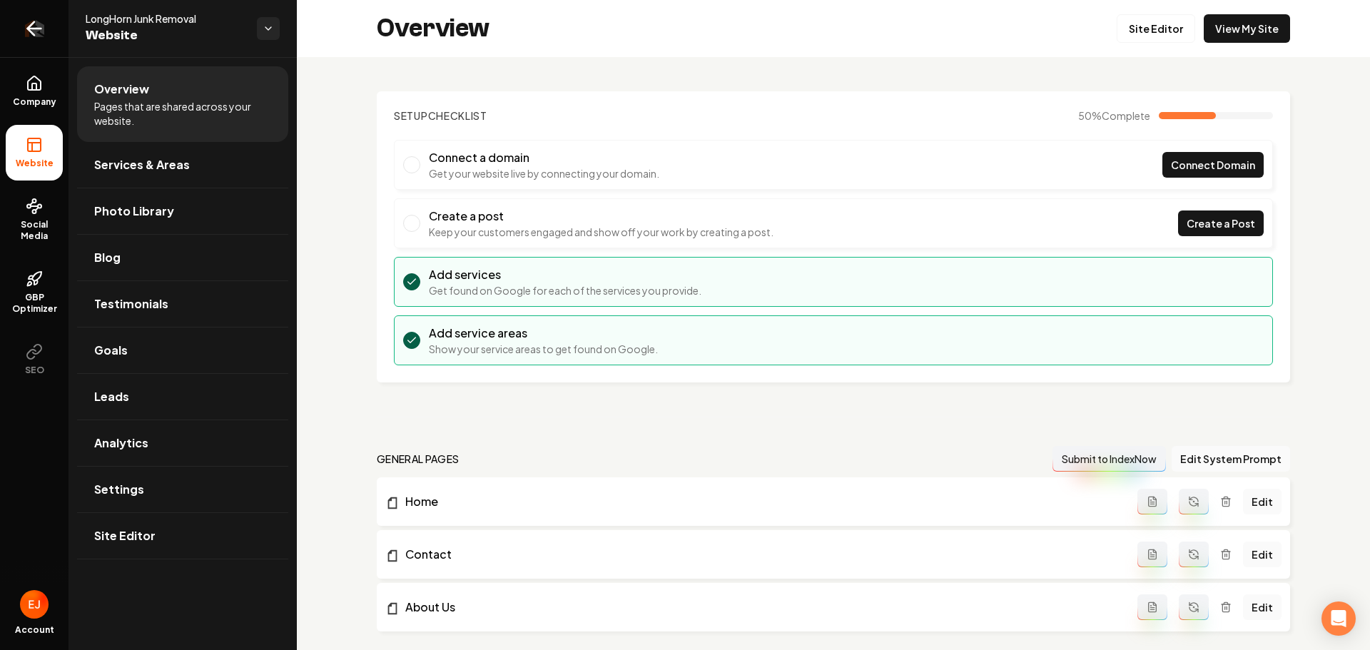
click at [29, 34] on icon "Return to dashboard" at bounding box center [34, 28] width 23 height 23
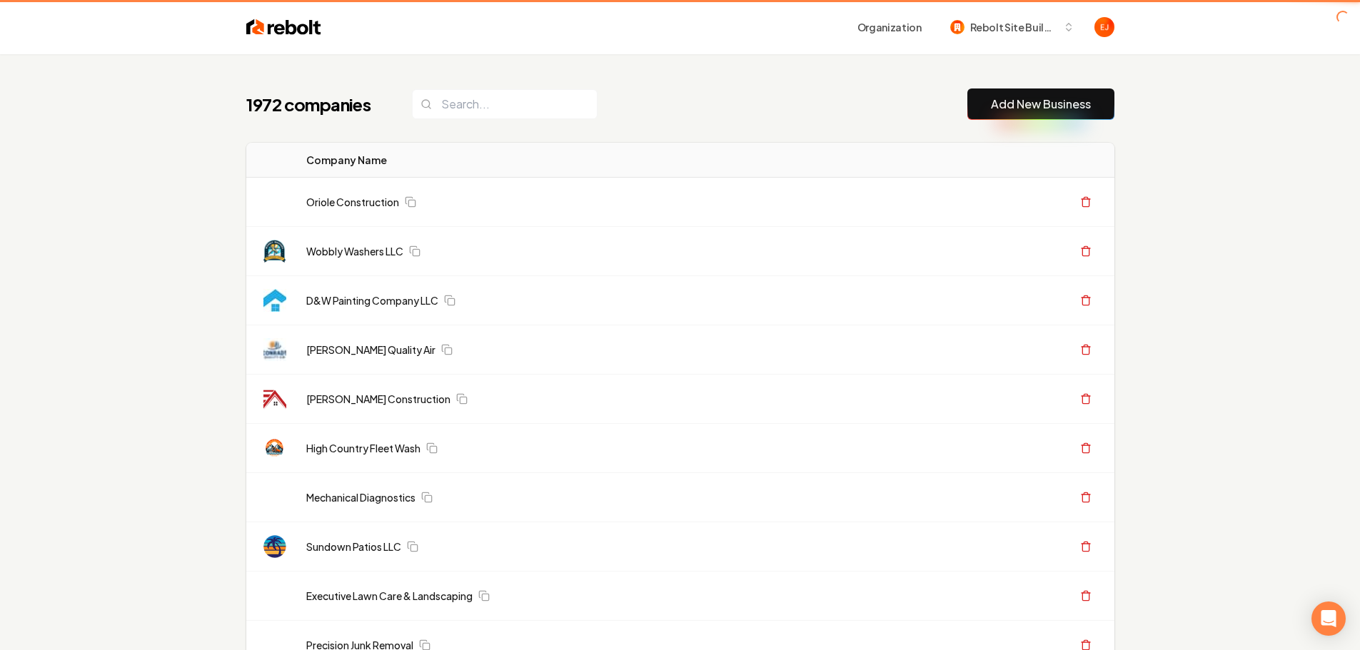
click at [998, 113] on button "Add New Business" at bounding box center [1040, 103] width 147 height 31
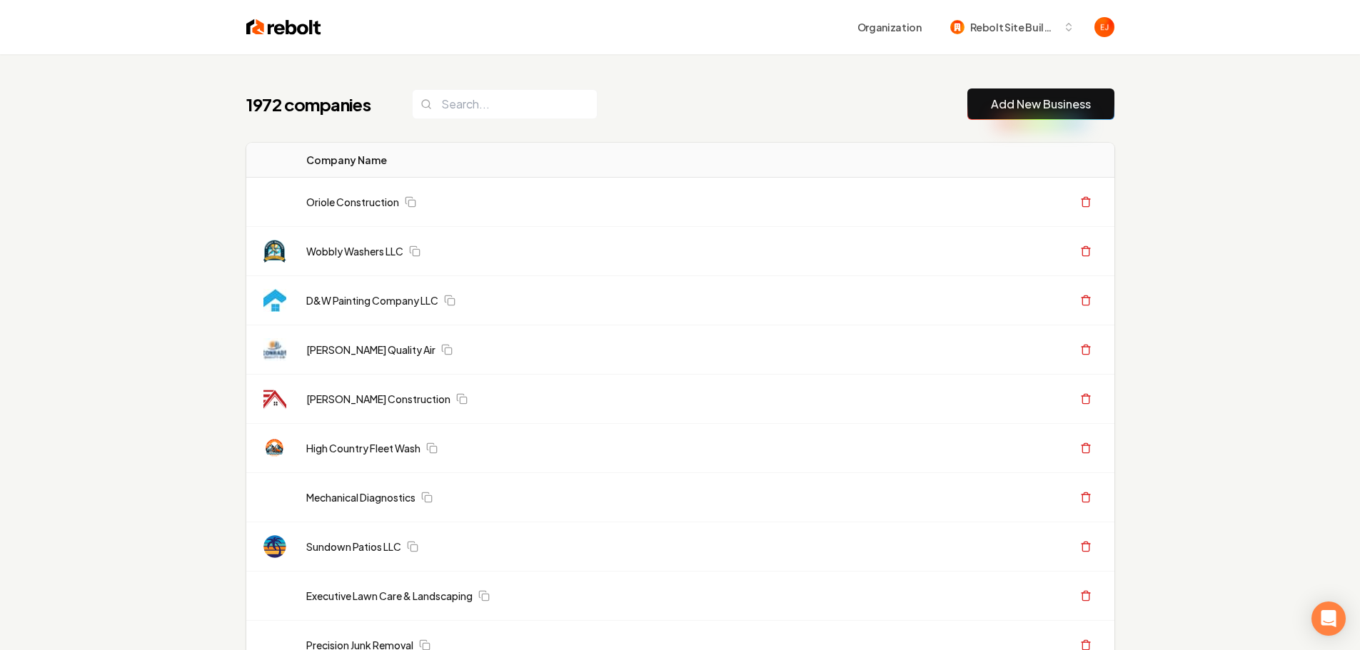
click at [1037, 99] on link "Add New Business" at bounding box center [1041, 104] width 100 height 17
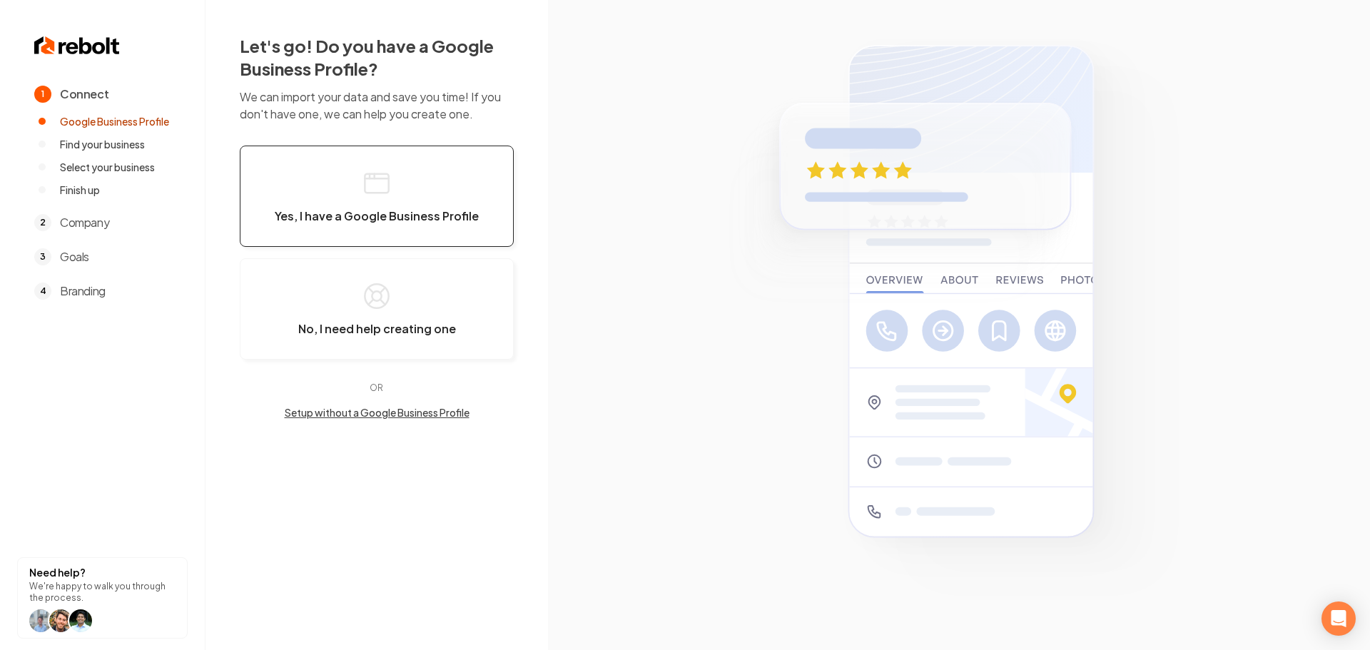
click at [378, 148] on button "Yes, I have a Google Business Profile" at bounding box center [377, 196] width 274 height 101
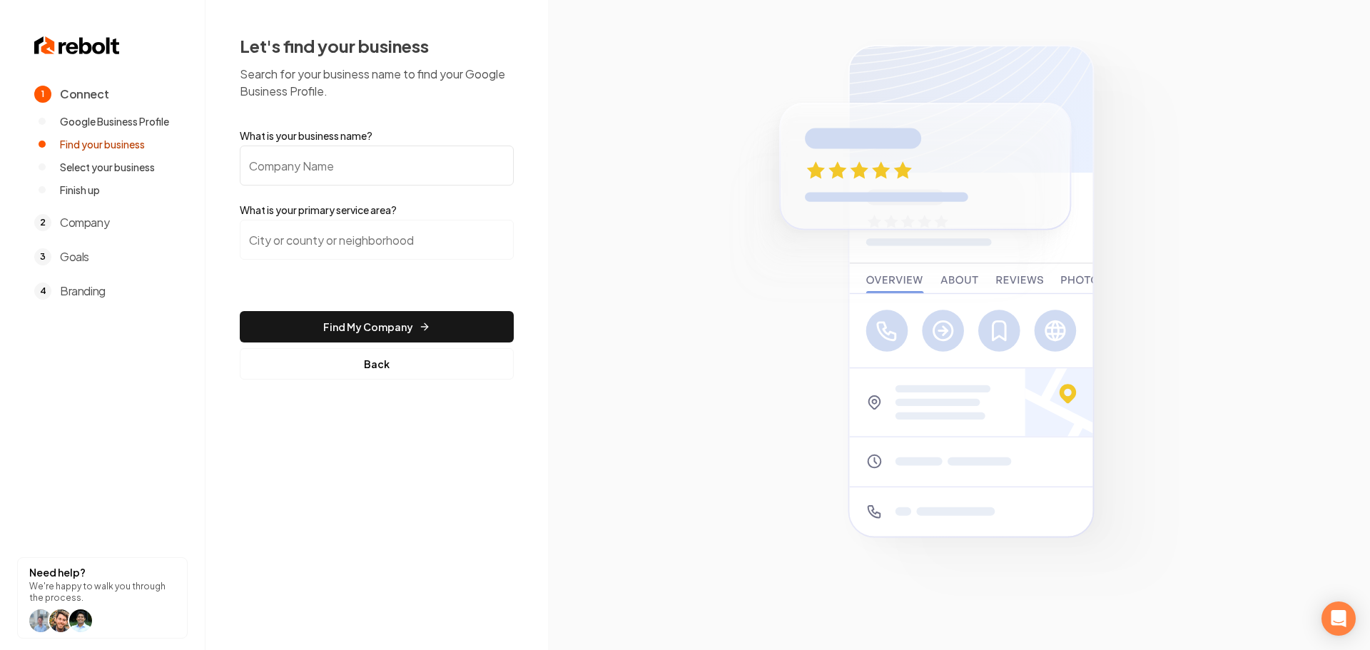
click at [325, 161] on input "What is your business name?" at bounding box center [377, 166] width 274 height 40
paste input "Precision Electric of Tampa Bay Inc"
type input "Precision Electric of Tampa Bay Inc"
click at [393, 228] on input "search" at bounding box center [377, 240] width 274 height 40
click at [273, 248] on input "search" at bounding box center [377, 240] width 274 height 40
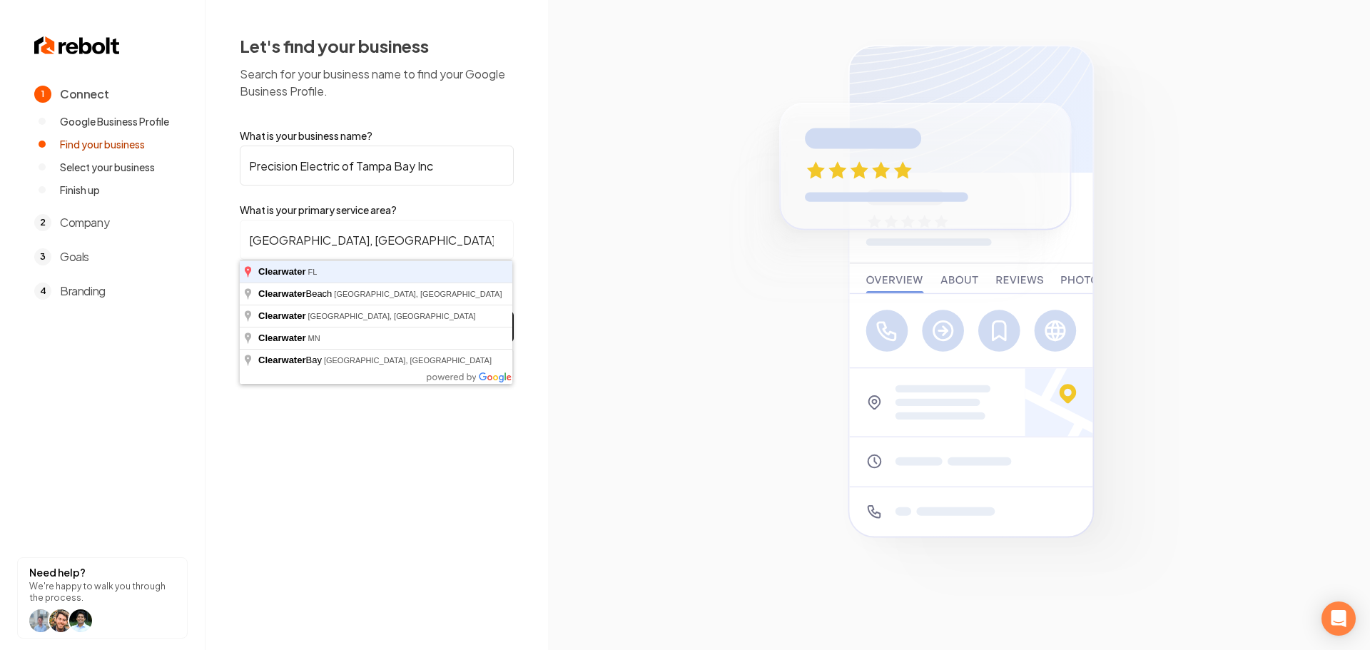
type input "Clearwater, FL"
click at [240, 311] on button "Find My Company" at bounding box center [377, 326] width 274 height 31
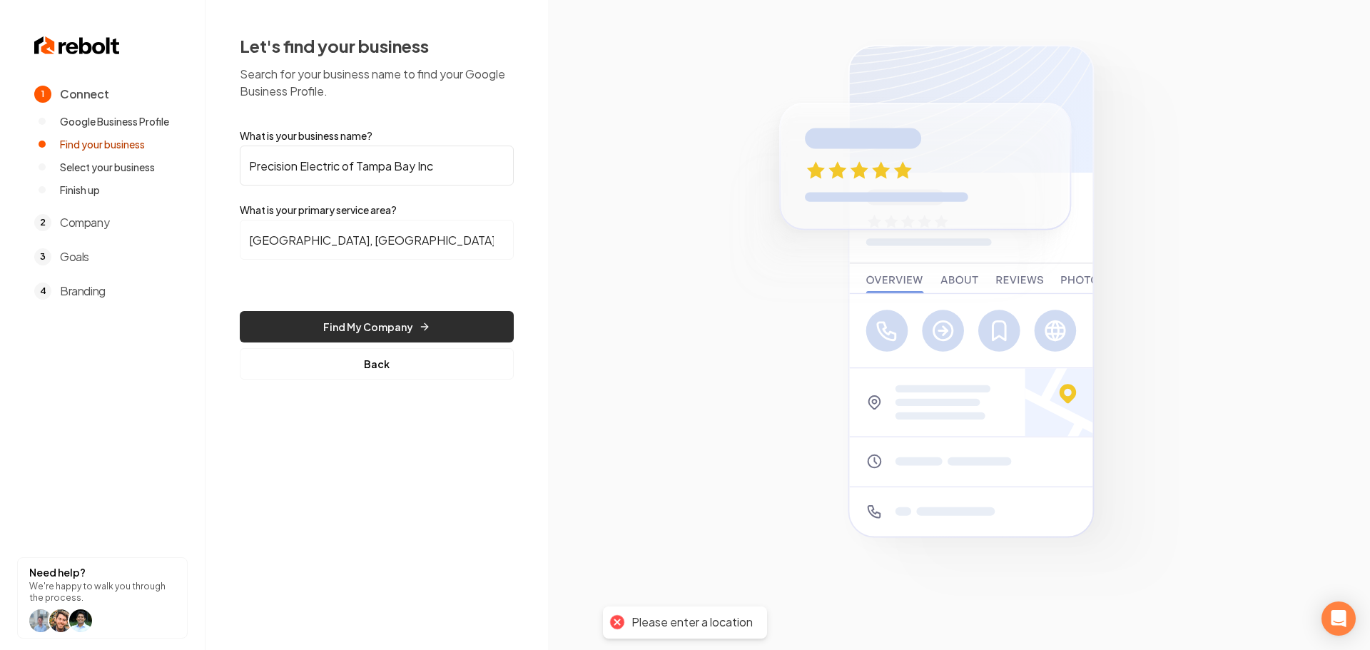
click at [403, 330] on button "Find My Company" at bounding box center [377, 326] width 274 height 31
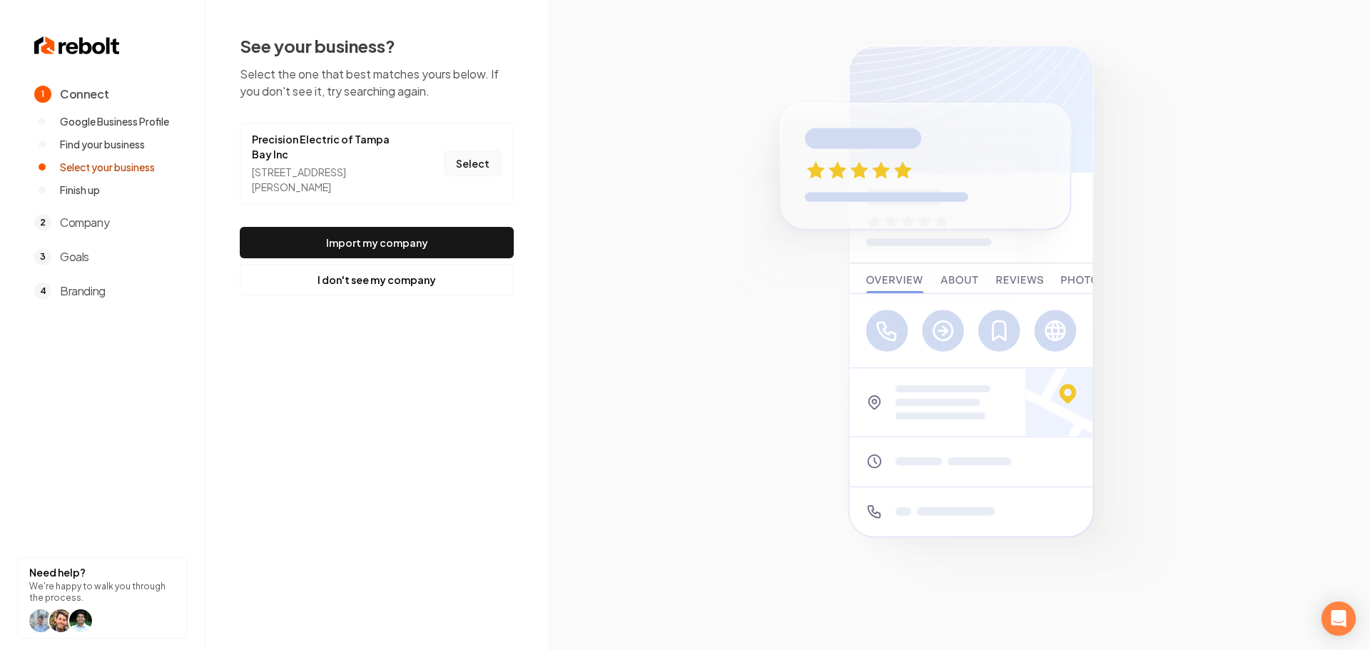
click at [472, 171] on button "Select" at bounding box center [473, 164] width 58 height 26
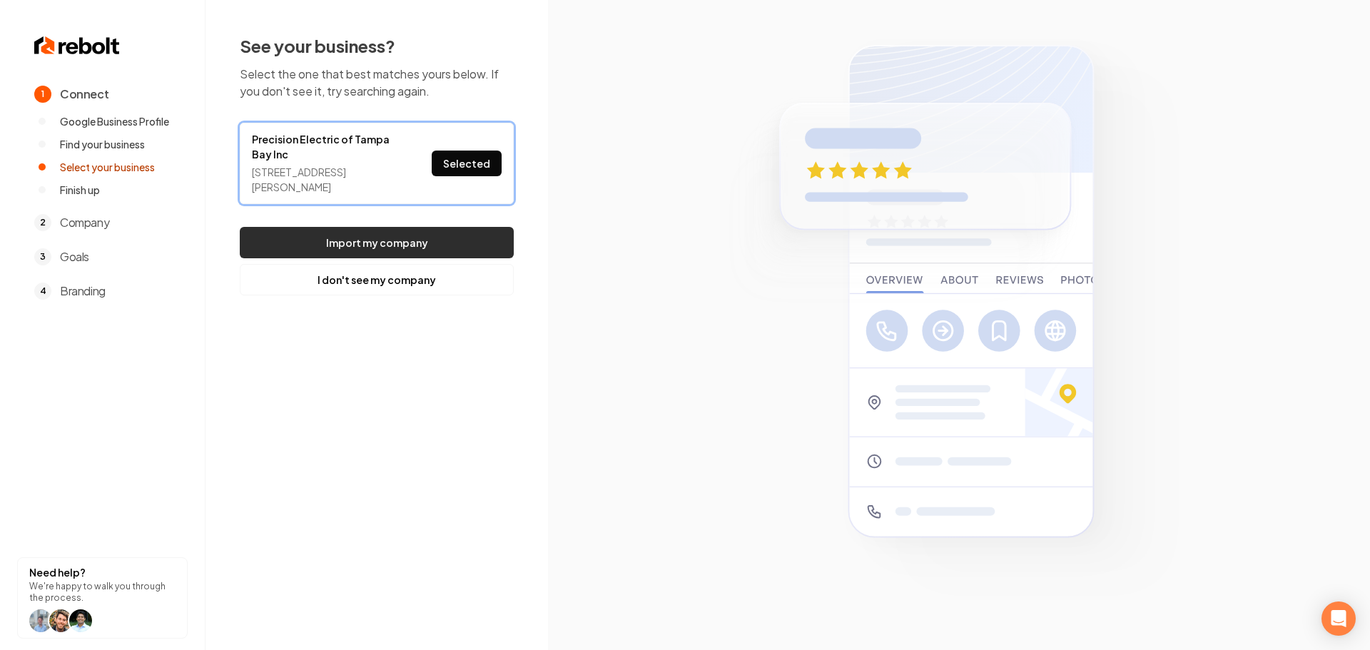
click at [430, 233] on button "Import my company" at bounding box center [377, 242] width 274 height 31
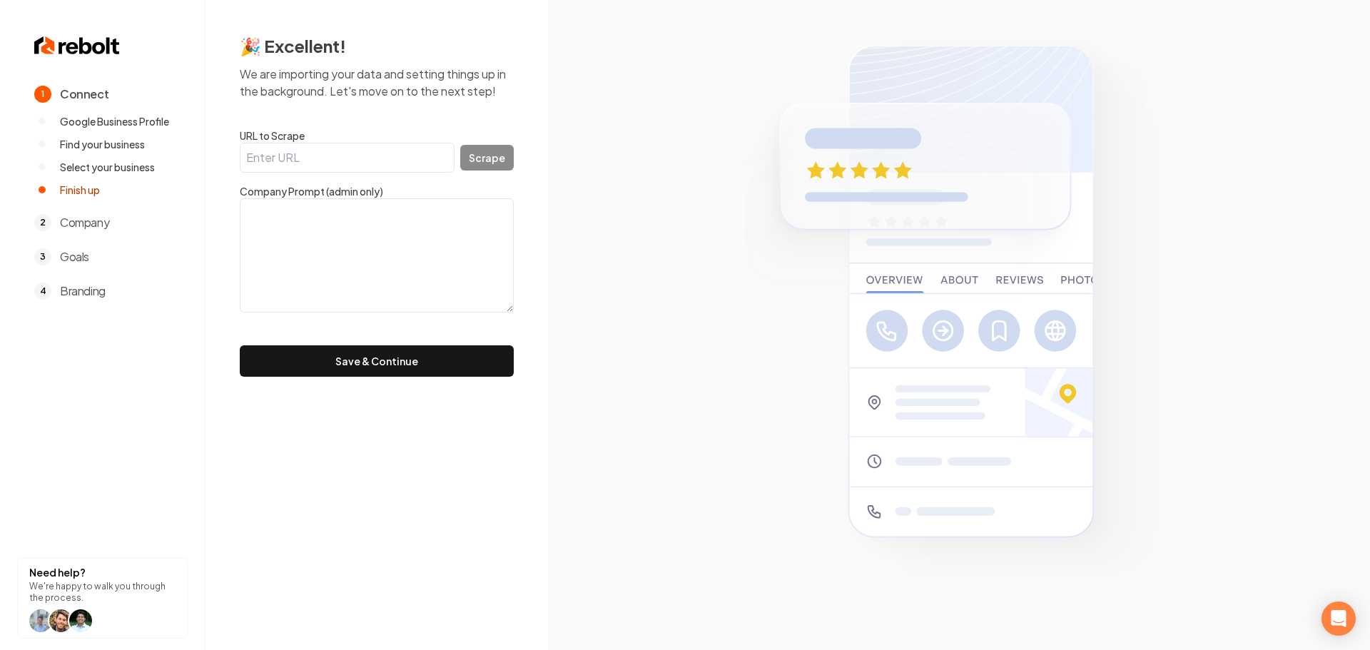
click at [358, 166] on input "URL to Scrape" at bounding box center [347, 158] width 215 height 30
paste input "https://precisionelectricoftampabay.com/"
type input "https://precisionelectricoftampabay.com/"
click at [505, 171] on div "https://precisionelectricoftampabay.com/ Scrape" at bounding box center [377, 158] width 274 height 30
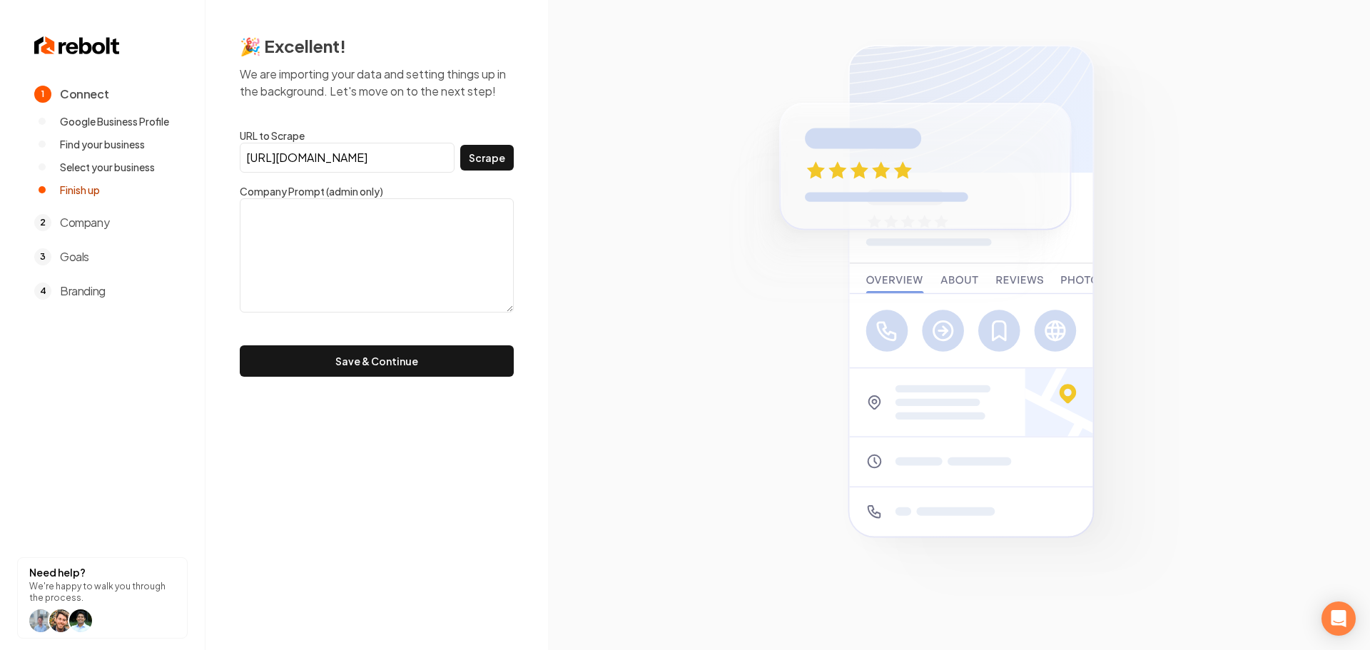
scroll to position [0, 0]
click at [501, 162] on button "Scrape" at bounding box center [487, 158] width 54 height 26
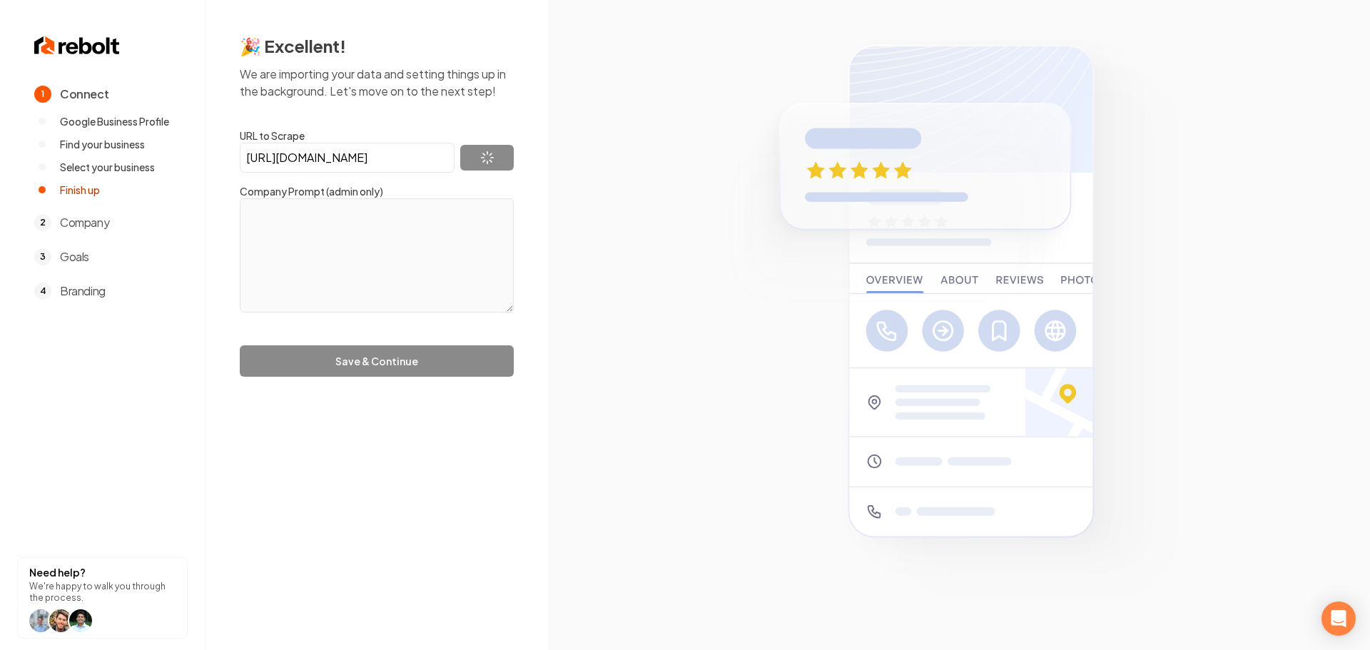
type textarea "Specializing in residential and commercial electrical services, we are dedicate…"
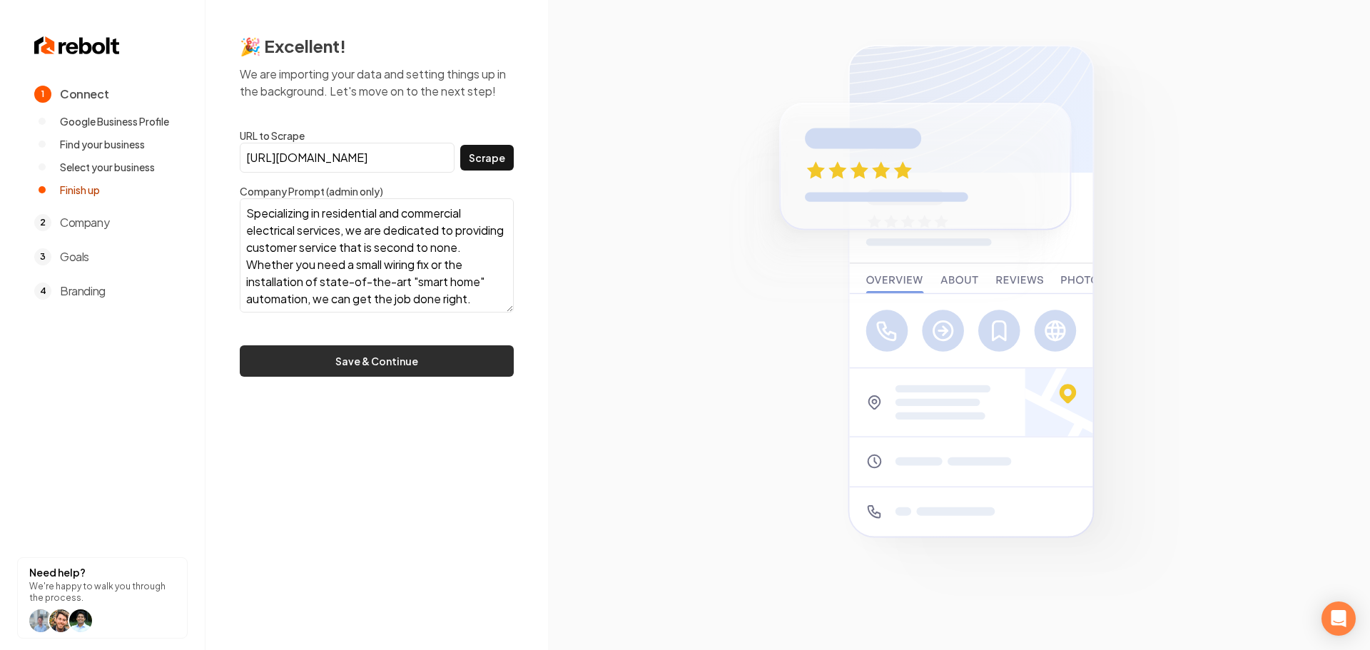
click at [345, 361] on button "Save & Continue" at bounding box center [377, 360] width 274 height 31
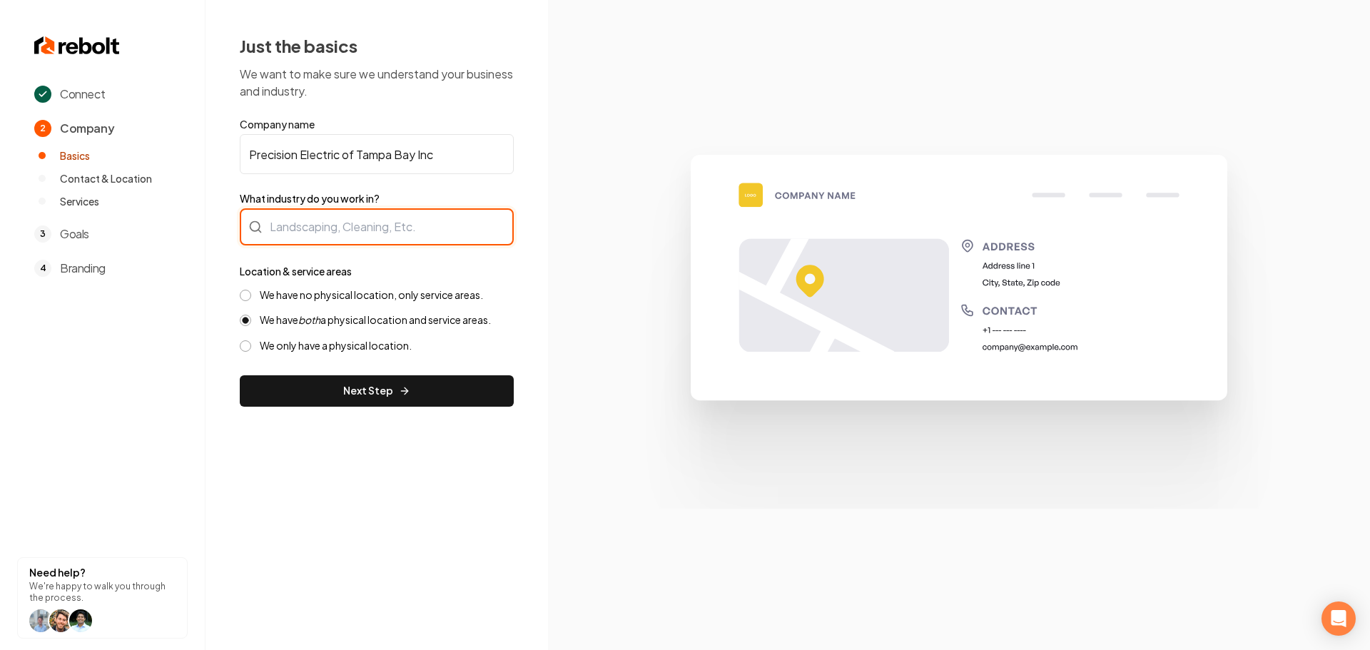
click at [454, 231] on div at bounding box center [377, 226] width 274 height 37
type input "Electrician"
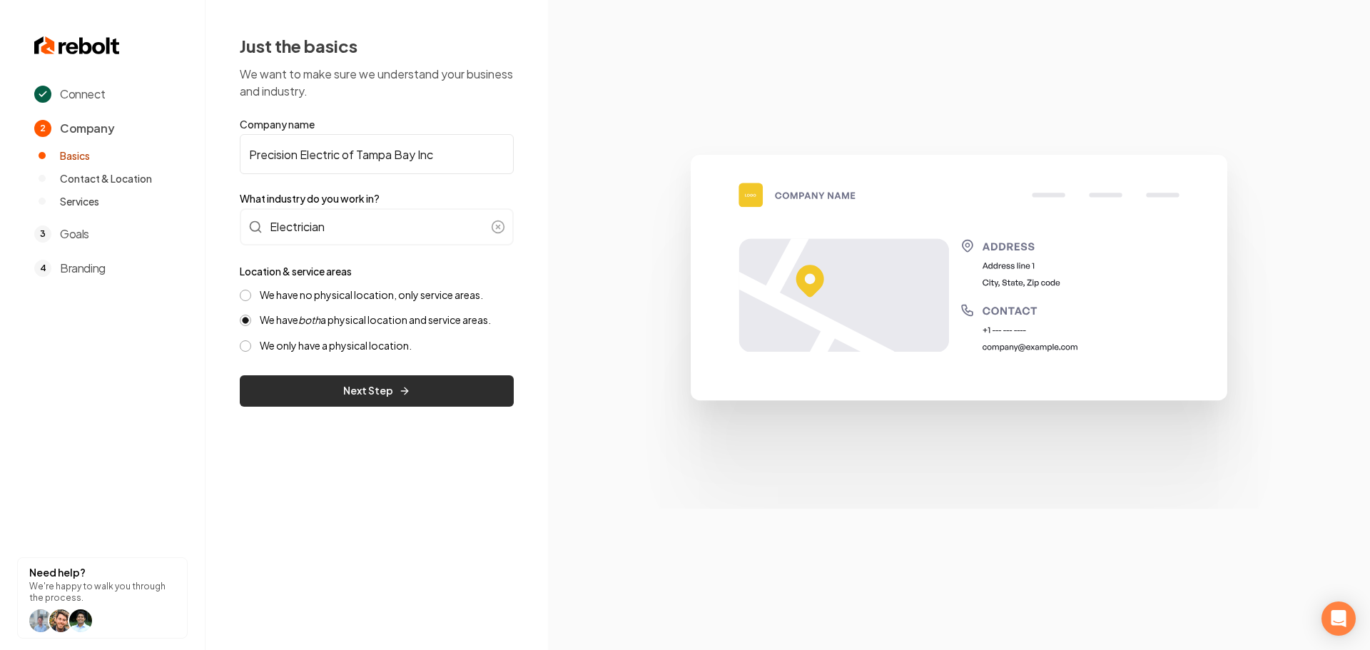
click at [338, 380] on button "Next Step" at bounding box center [377, 390] width 274 height 31
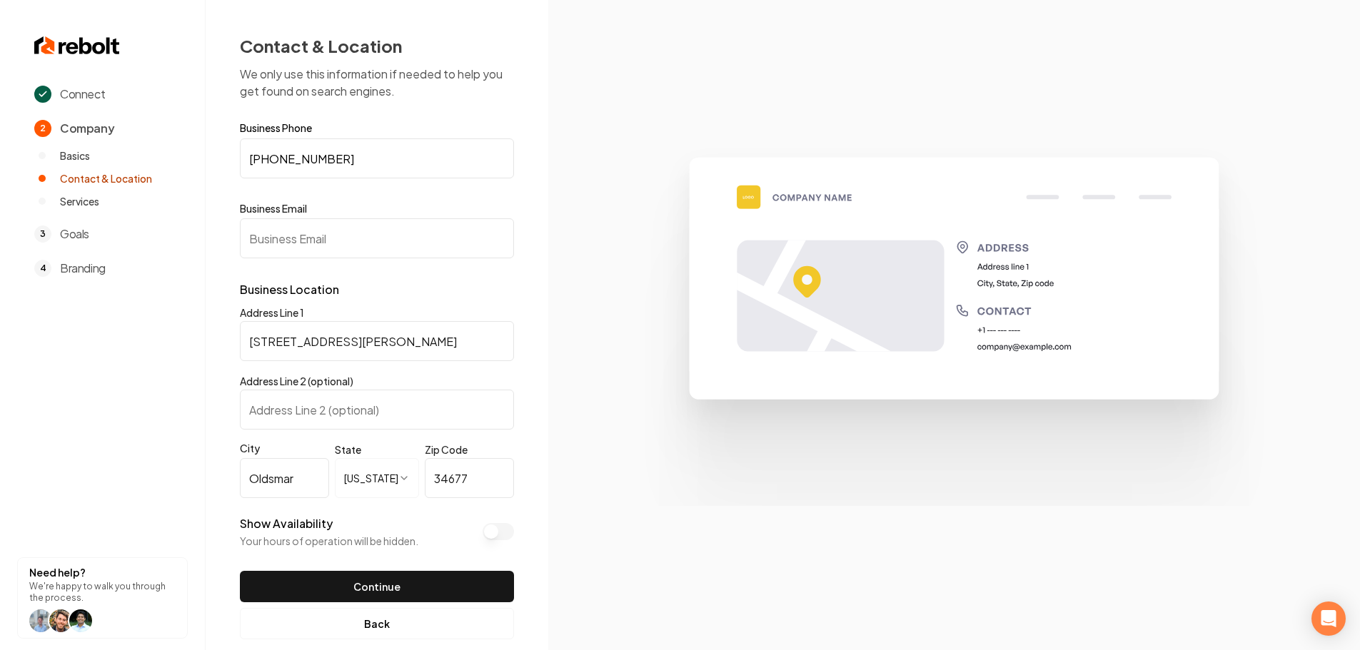
click at [353, 229] on input "Business Email" at bounding box center [377, 238] width 274 height 40
type input "g"
type input "test@test.com"
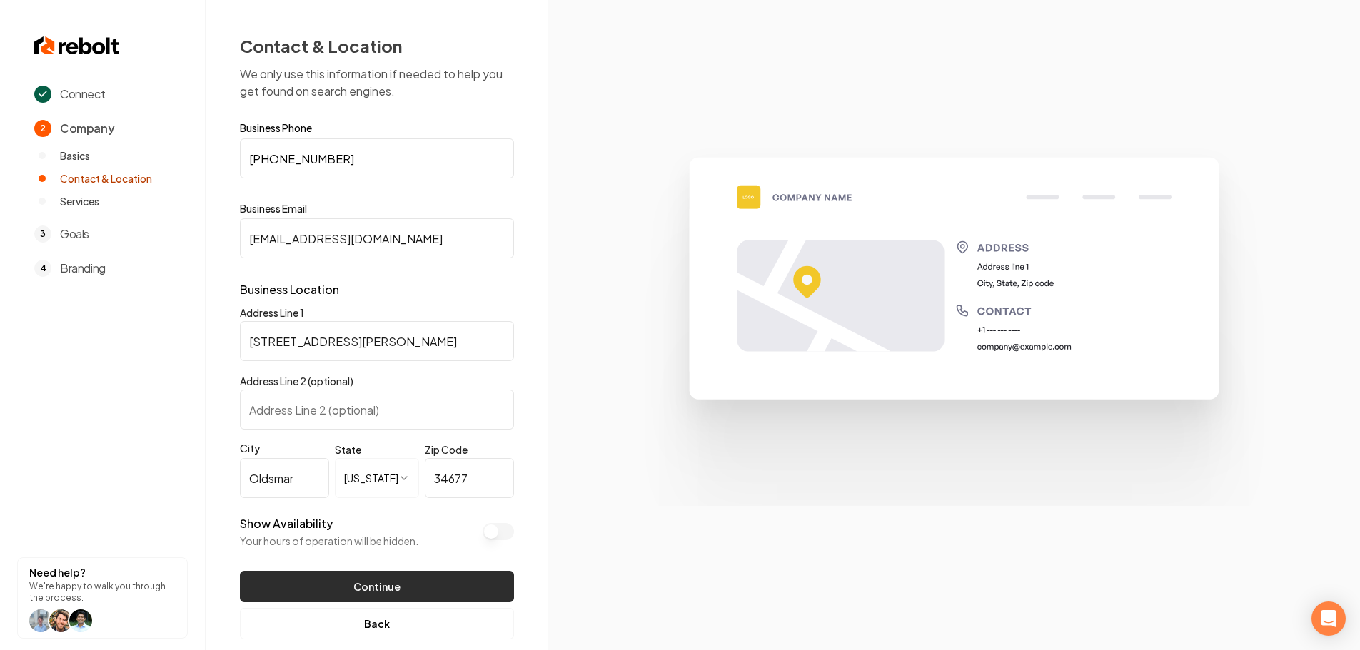
click at [358, 582] on button "Continue" at bounding box center [377, 586] width 274 height 31
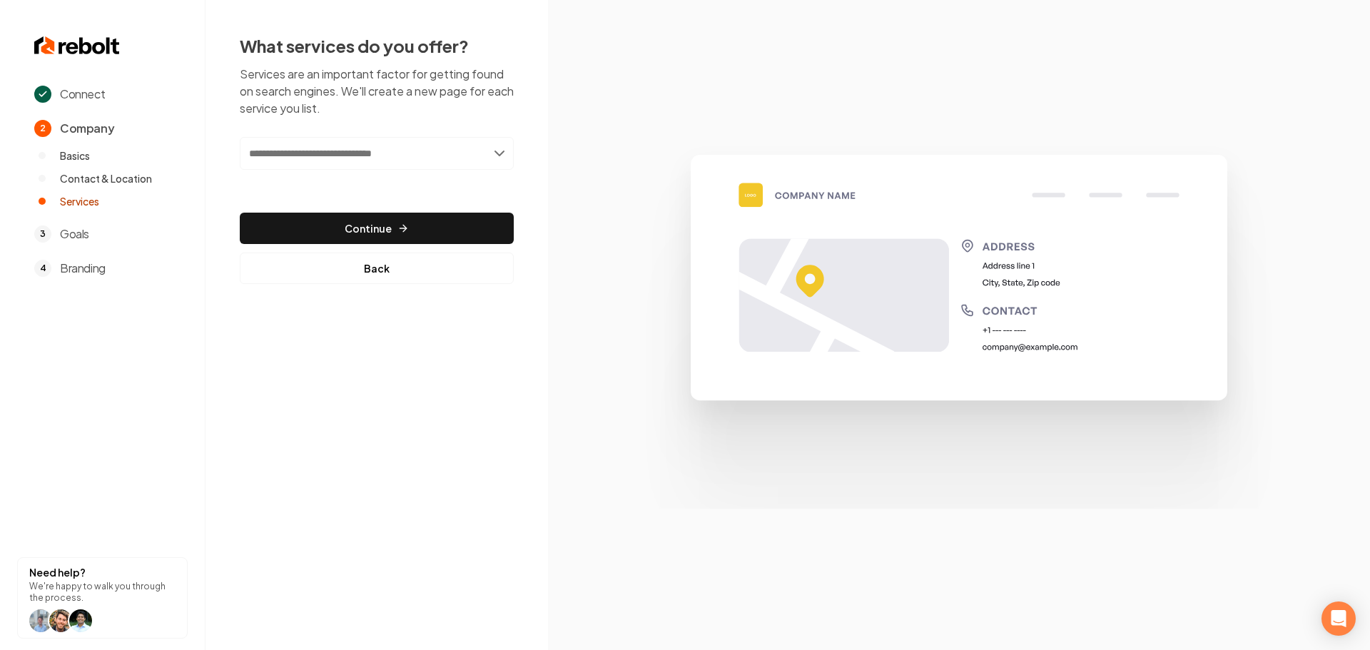
click at [423, 150] on input "text" at bounding box center [377, 153] width 274 height 33
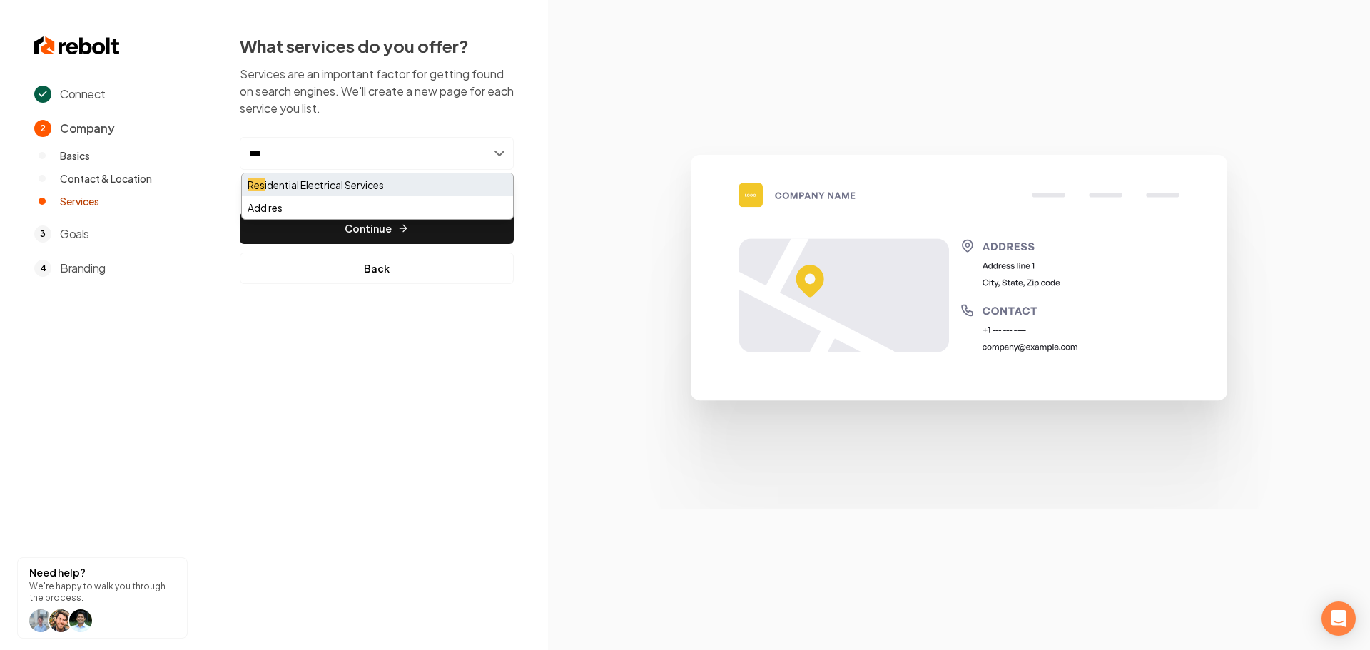
type input "***"
click at [297, 191] on div "Res idential Electrical Services" at bounding box center [377, 184] width 271 height 23
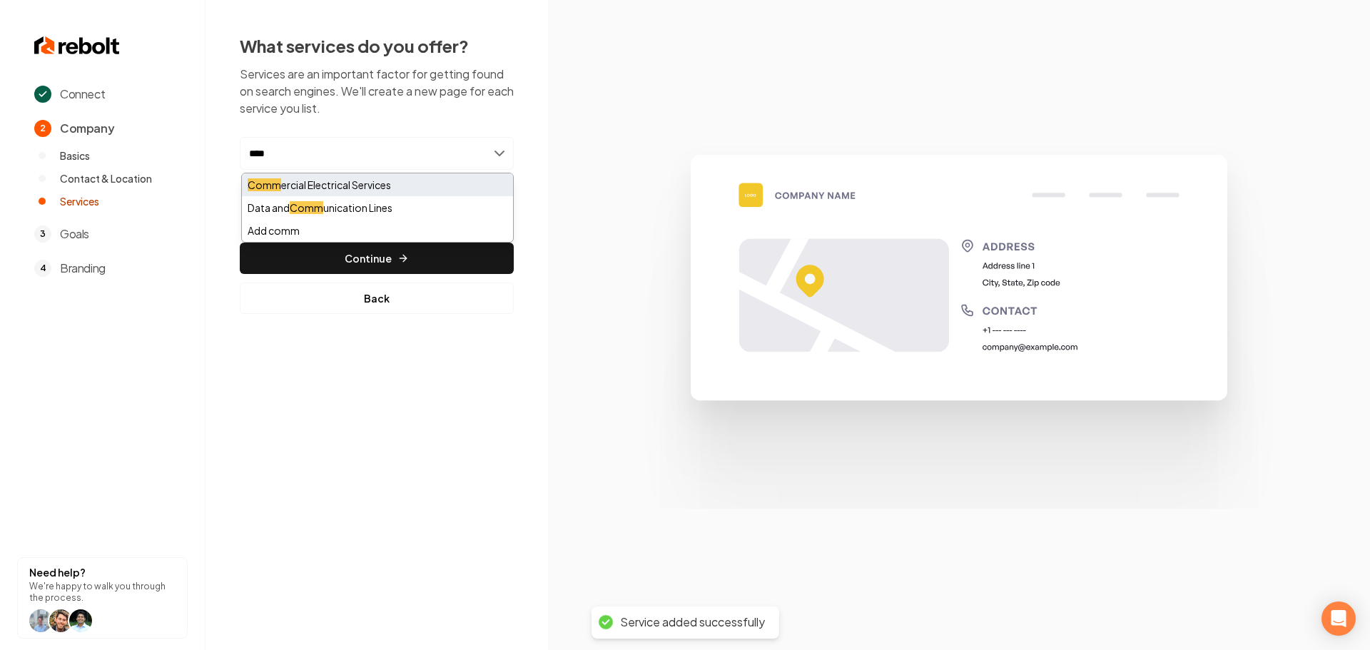
type input "****"
click at [325, 185] on div "Comm ercial Electrical Services" at bounding box center [377, 184] width 271 height 23
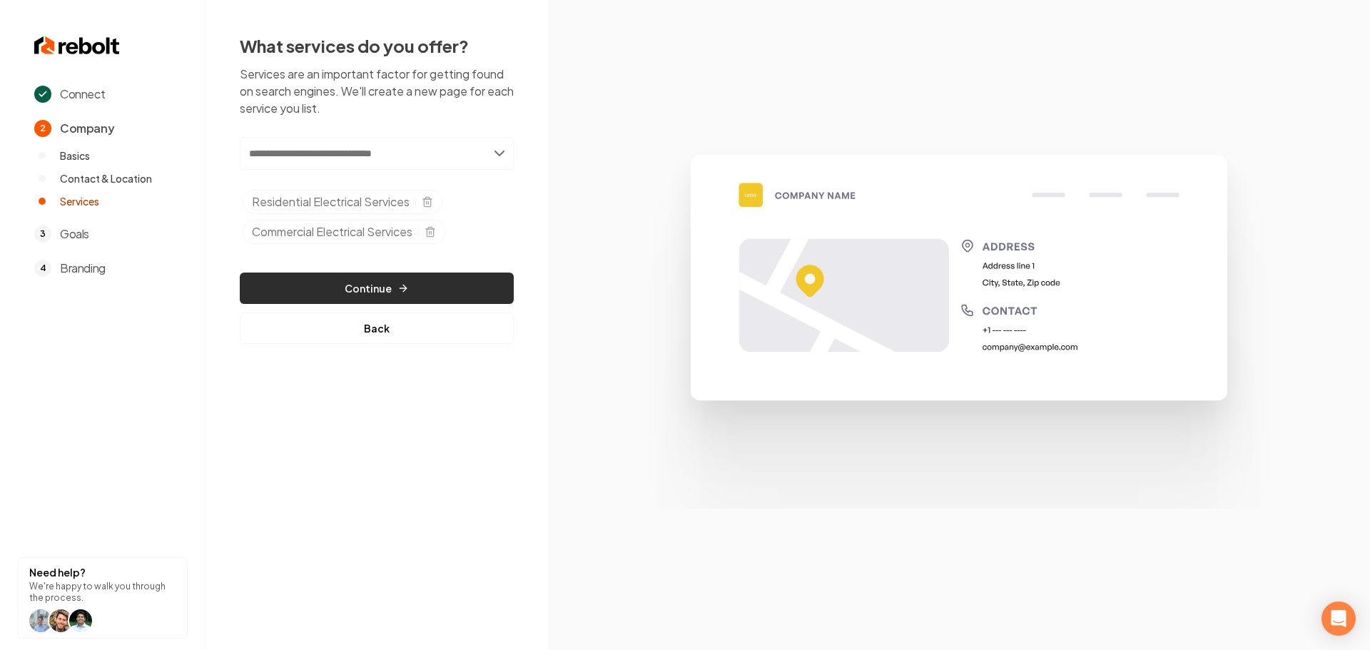
click at [365, 283] on button "Continue" at bounding box center [377, 288] width 274 height 31
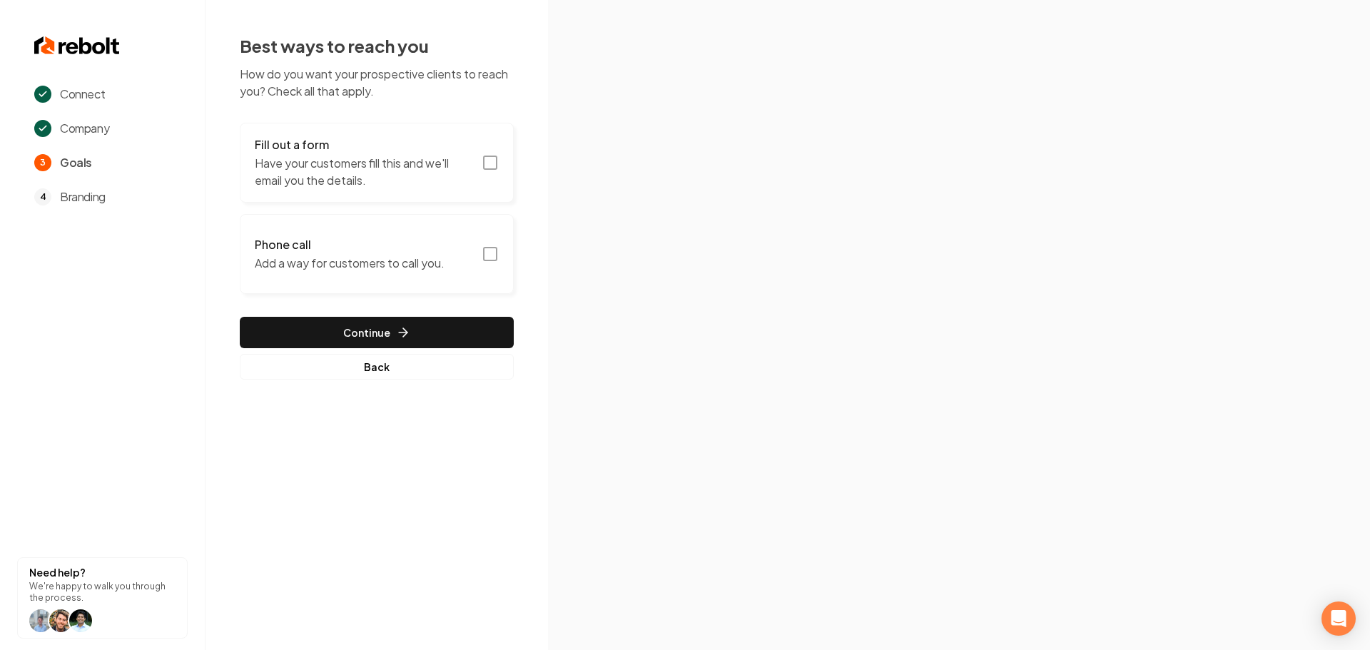
click at [500, 162] on button "Fill out a form Have your customers fill this and we'll email you the details." at bounding box center [377, 163] width 274 height 80
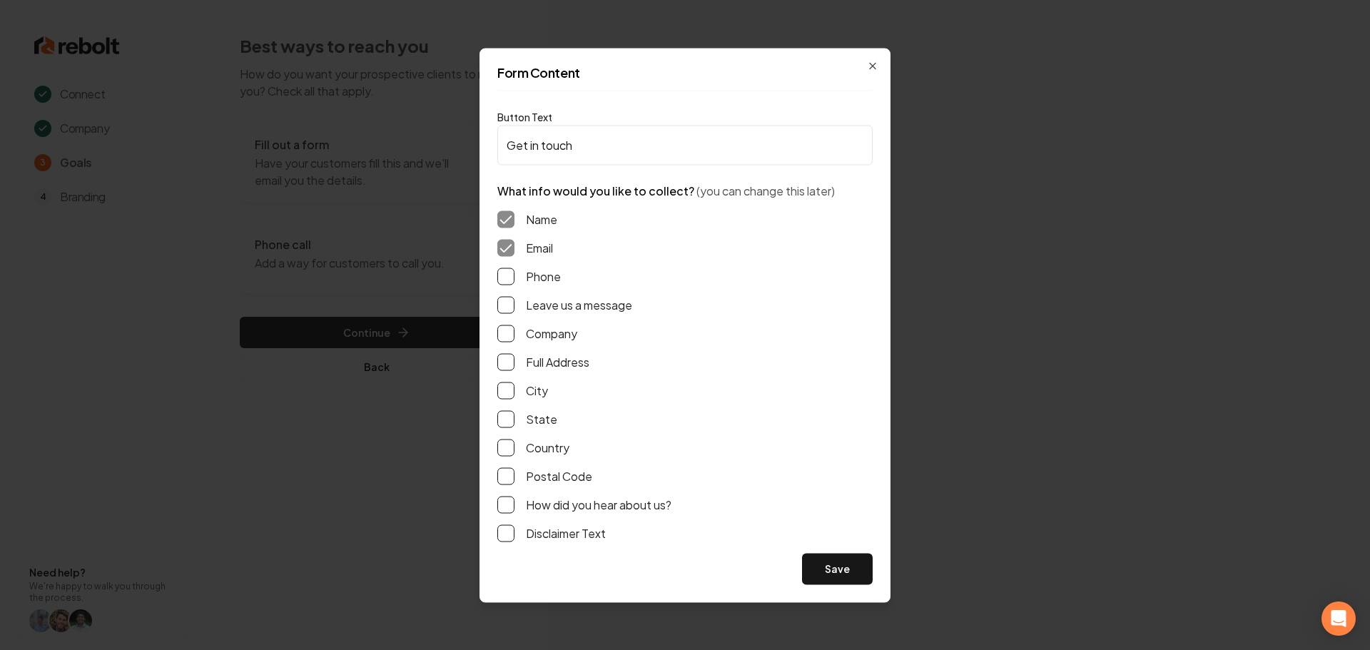
click at [534, 274] on label "Phone" at bounding box center [543, 276] width 35 height 17
click at [515, 274] on button "Phone" at bounding box center [505, 276] width 17 height 17
click at [539, 301] on label "Leave us a message" at bounding box center [579, 304] width 106 height 17
click at [515, 301] on button "Leave us a message" at bounding box center [505, 304] width 17 height 17
click at [535, 361] on label "Full Address" at bounding box center [558, 361] width 64 height 17
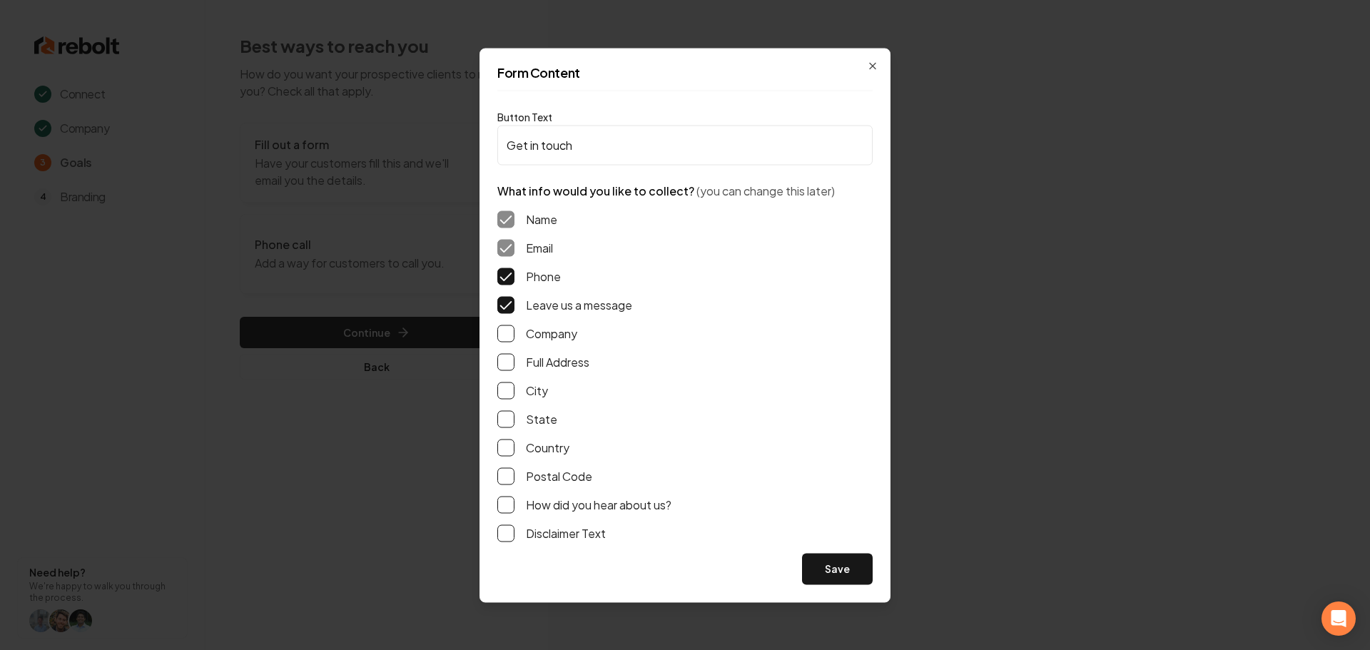
click at [515, 361] on button "Full Address" at bounding box center [505, 361] width 17 height 17
click at [839, 572] on button "Save" at bounding box center [837, 568] width 71 height 31
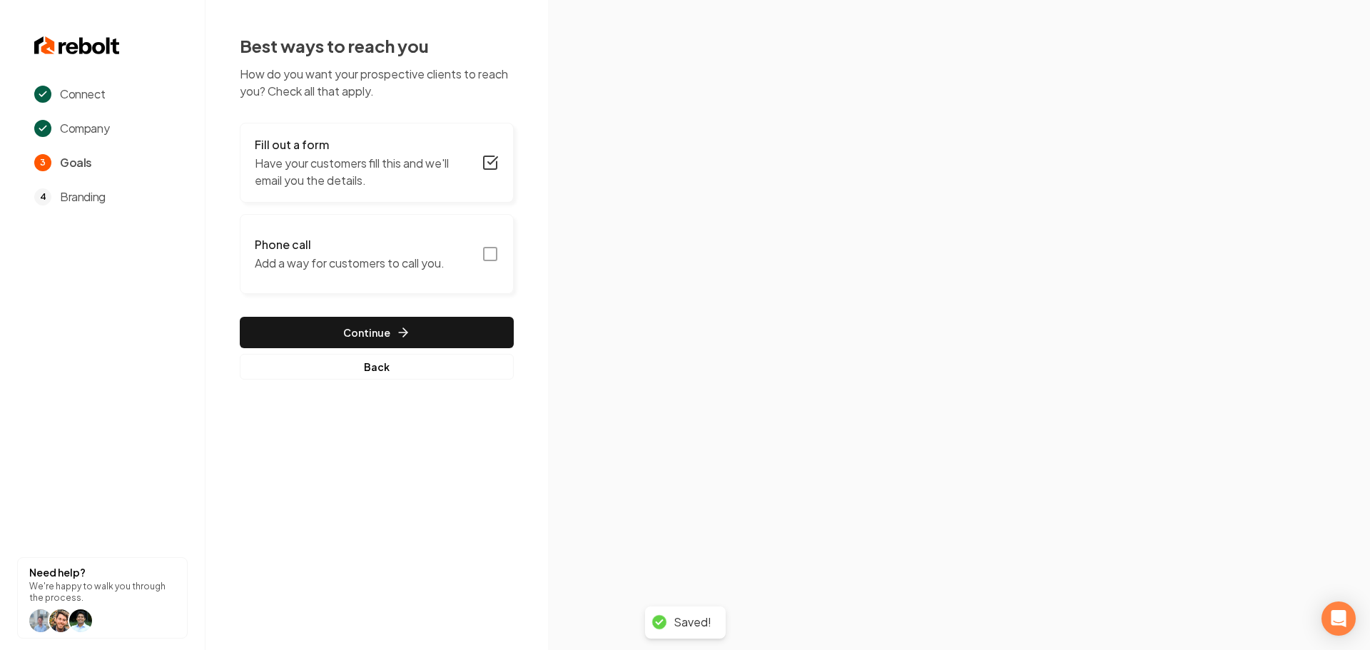
click at [499, 248] on button "Phone call Add a way for customers to call you." at bounding box center [377, 254] width 274 height 80
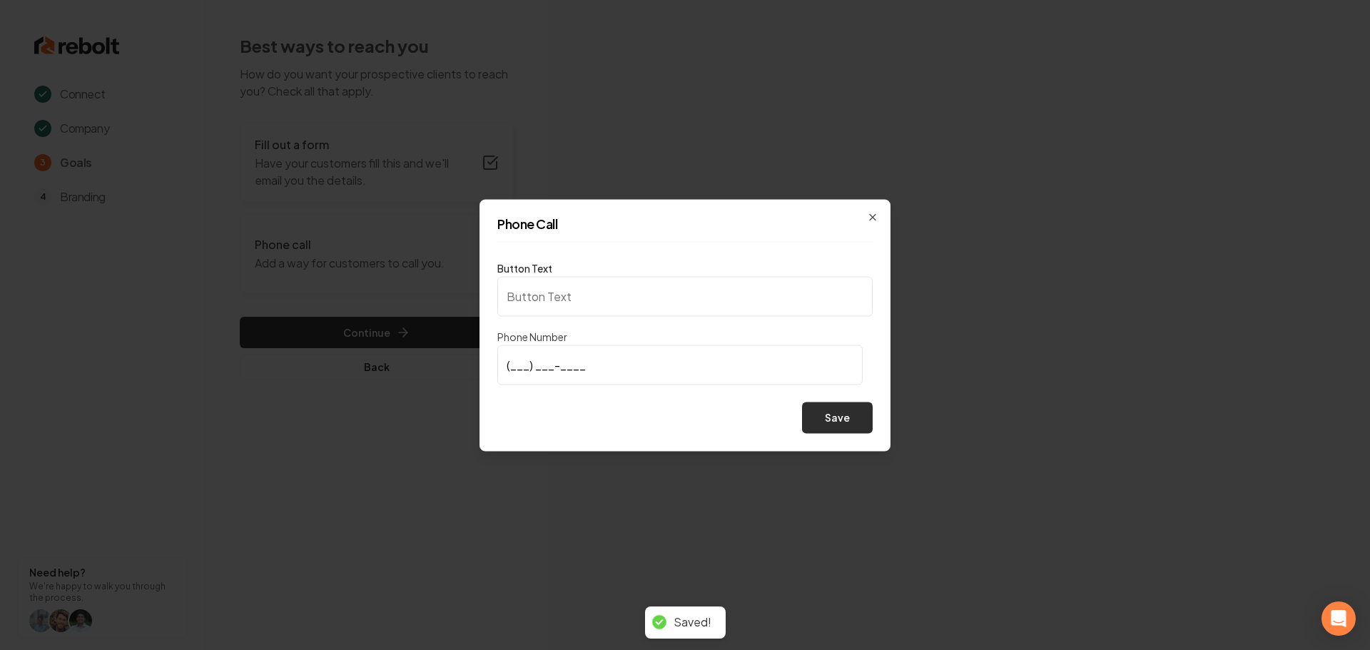
type input "Call us"
type input "(813) 810-6251"
click at [857, 422] on button "Save" at bounding box center [837, 417] width 71 height 31
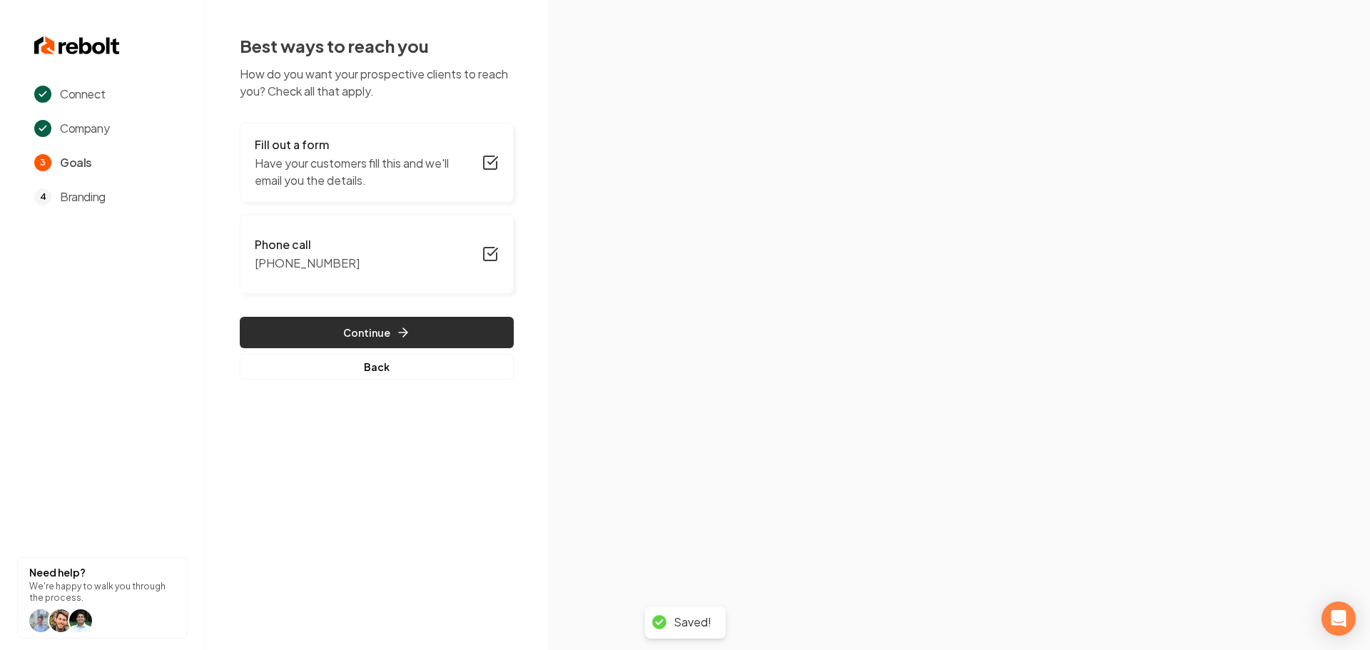
click at [442, 340] on button "Continue" at bounding box center [377, 332] width 274 height 31
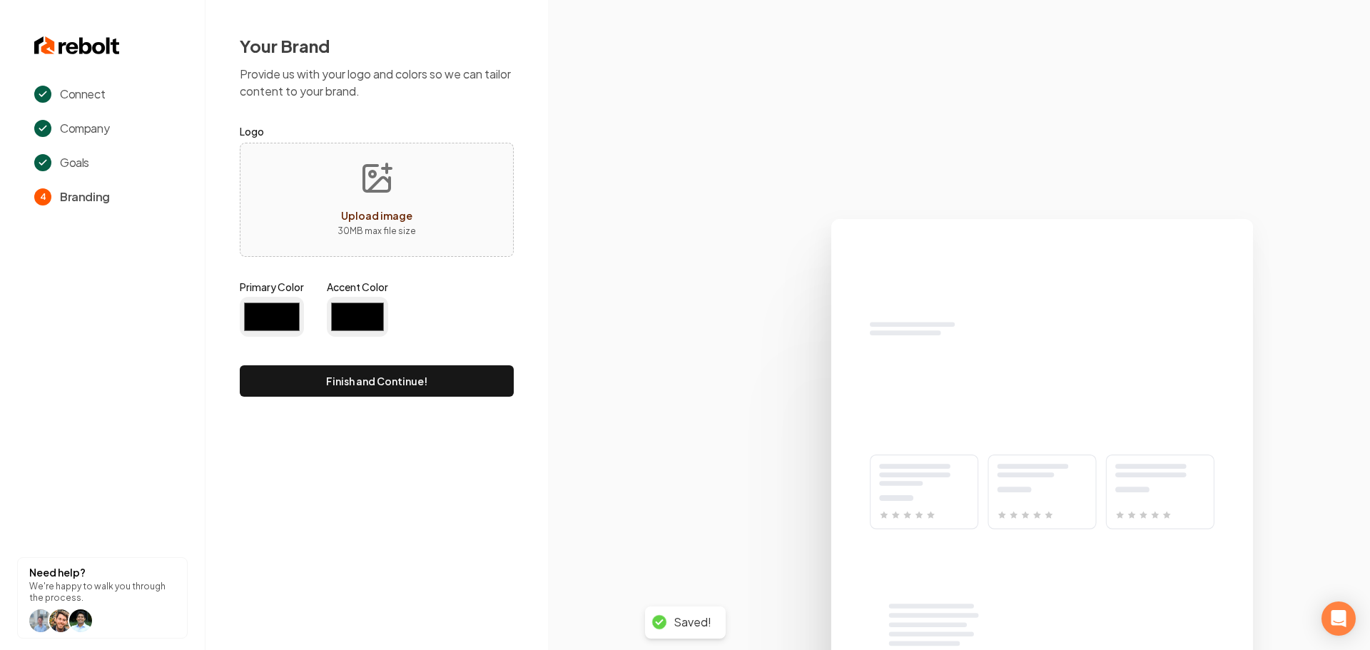
type input "#194d33"
type input "#70be00"
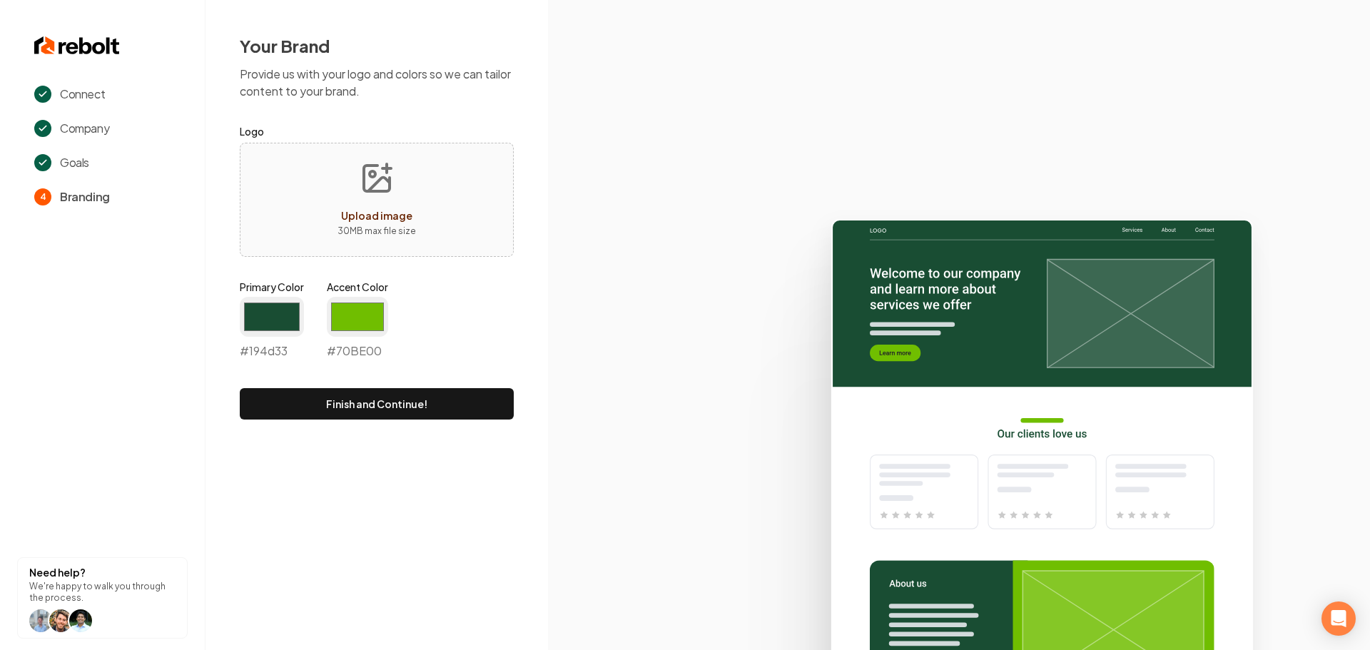
drag, startPoint x: 365, startPoint y: 193, endPoint x: 339, endPoint y: 182, distance: 28.1
click at [339, 182] on button "Upload image 30 MB max file size" at bounding box center [376, 200] width 101 height 100
type input "**********"
click at [265, 325] on input "#194d33" at bounding box center [272, 317] width 64 height 40
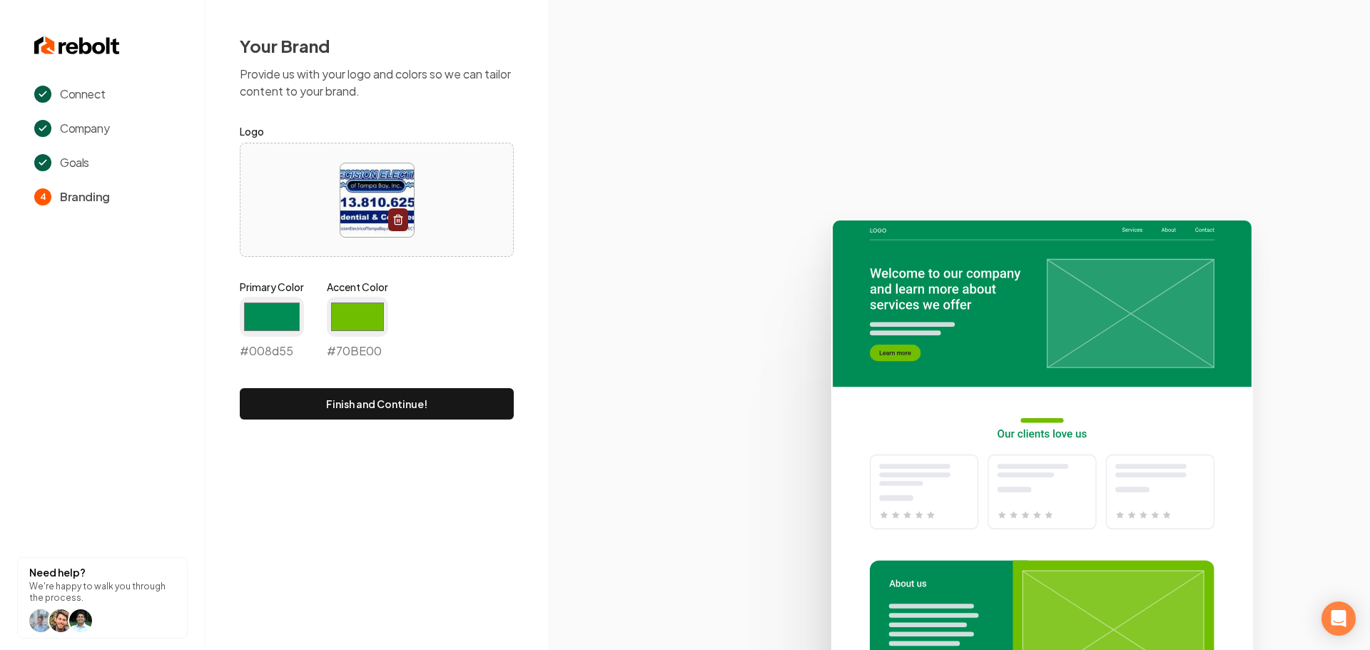
type input "#008d55"
click at [609, 417] on icon at bounding box center [959, 428] width 822 height 443
click at [365, 314] on input "#70be00" at bounding box center [357, 317] width 61 height 40
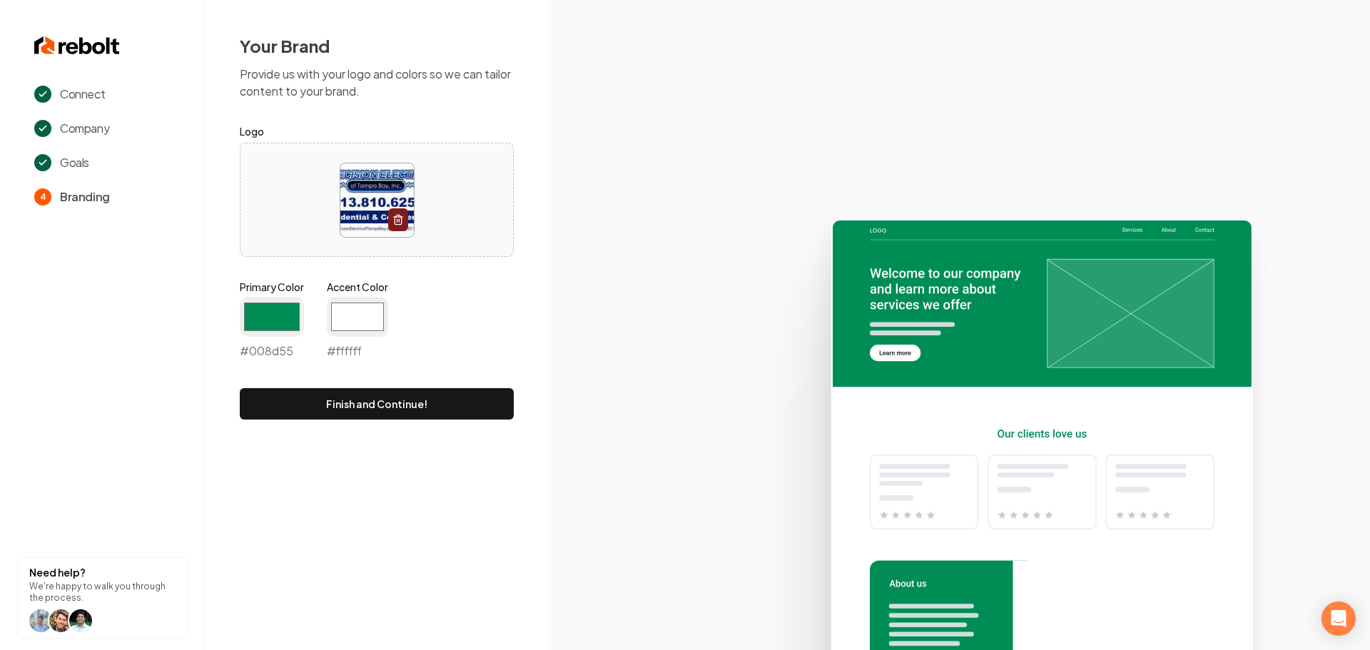
type input "#ffffff"
click at [615, 380] on icon at bounding box center [959, 428] width 822 height 443
click at [354, 409] on button "Finish and Continue!" at bounding box center [377, 403] width 274 height 31
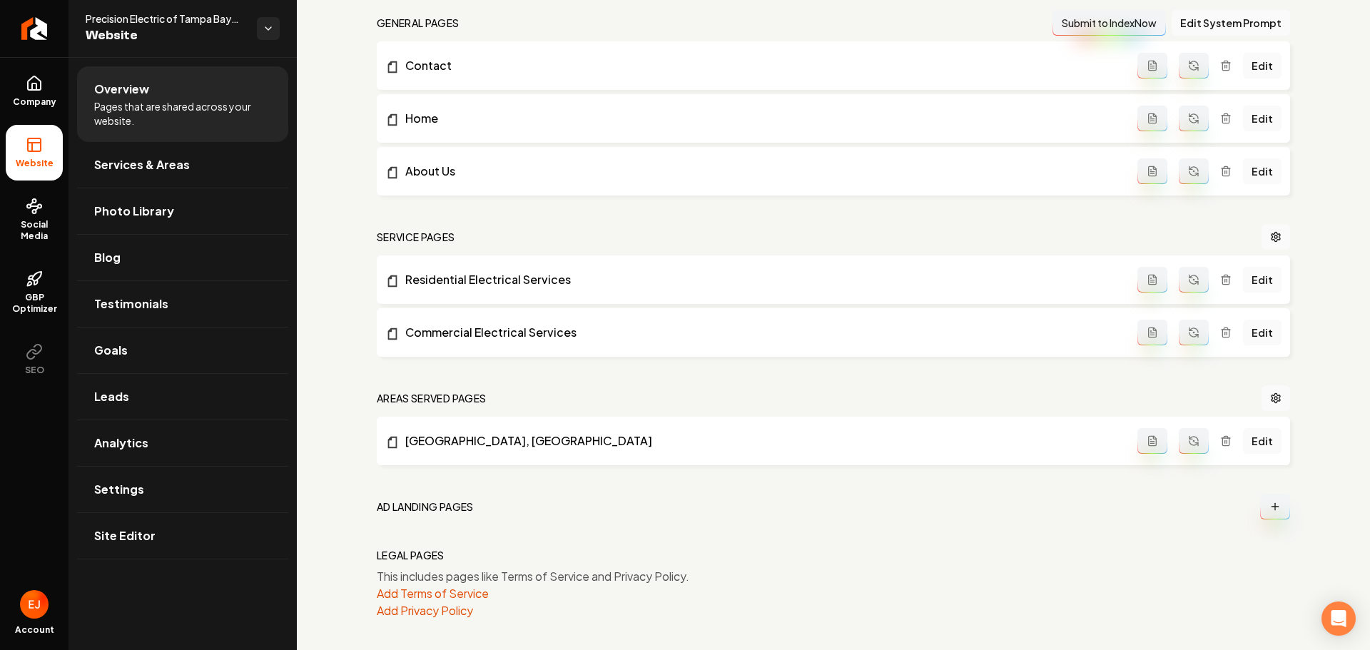
scroll to position [440, 0]
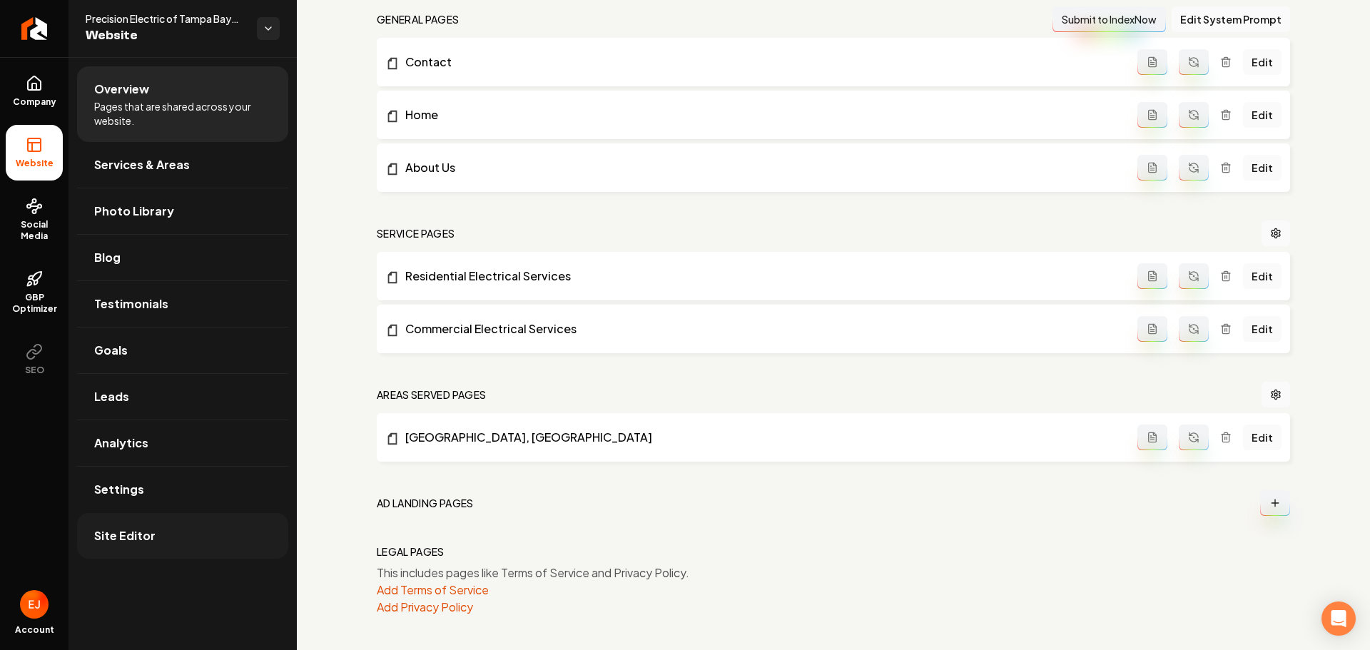
click at [116, 539] on span "Site Editor" at bounding box center [124, 535] width 61 height 17
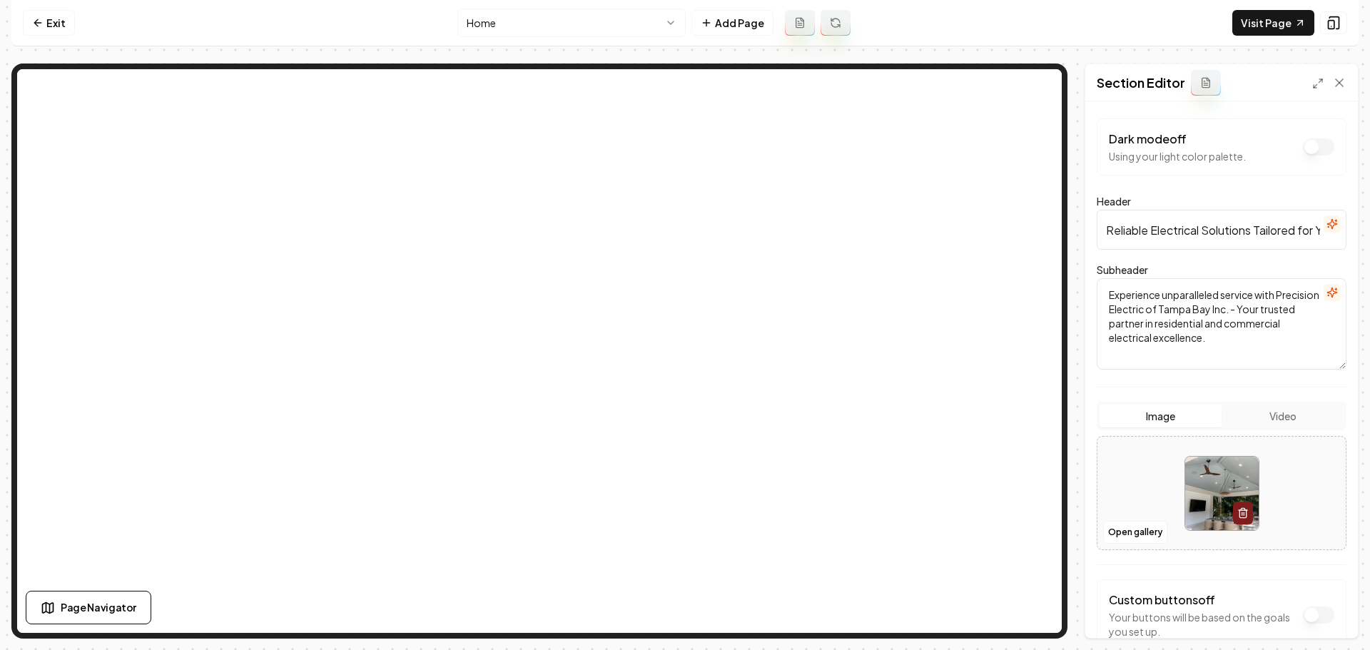
click at [1215, 480] on img at bounding box center [1222, 494] width 74 height 74
click at [1114, 530] on button "Open gallery" at bounding box center [1135, 532] width 64 height 23
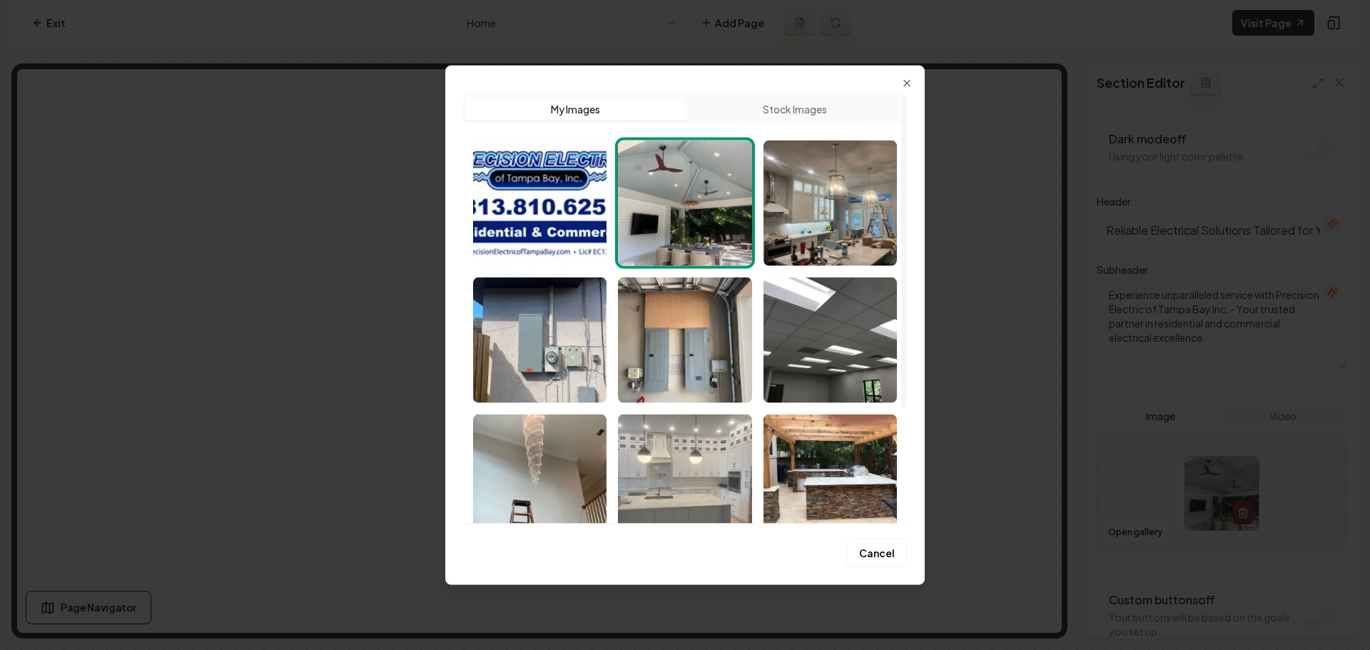
click at [706, 457] on img "Select image image_689cc3a35c7cd75eb88538fe.jpeg" at bounding box center [684, 477] width 133 height 126
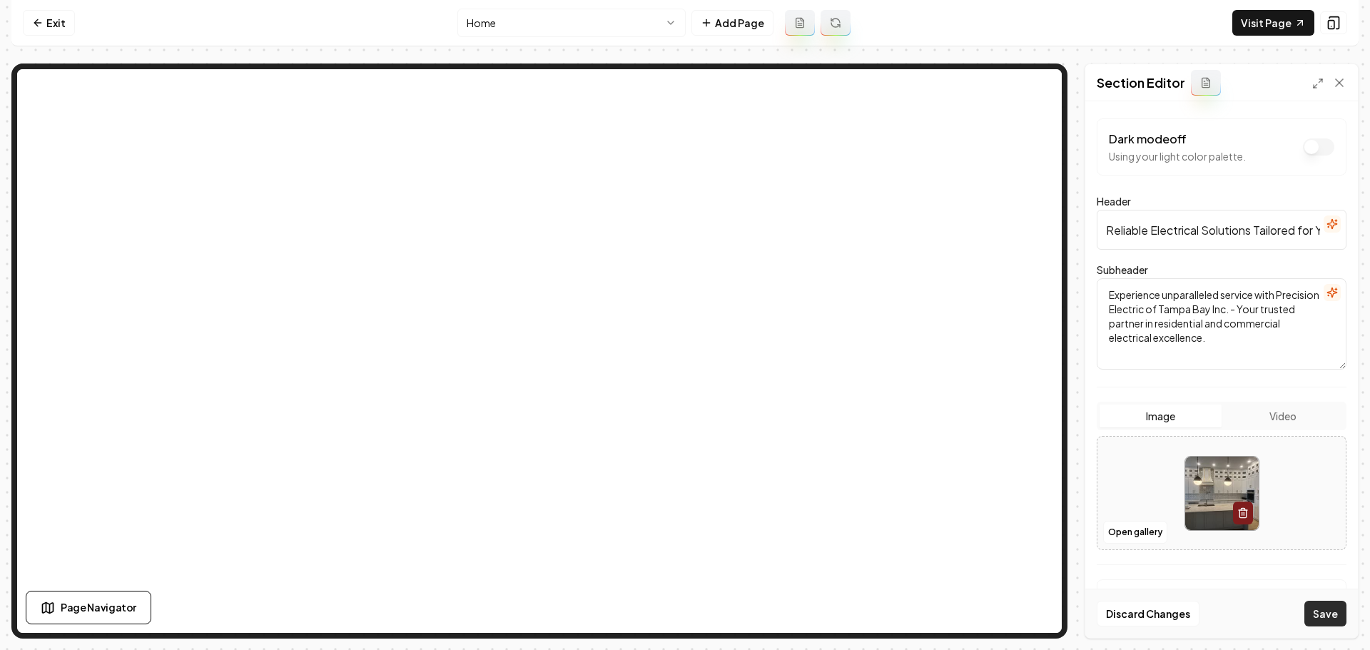
click at [1323, 607] on button "Save" at bounding box center [1326, 614] width 42 height 26
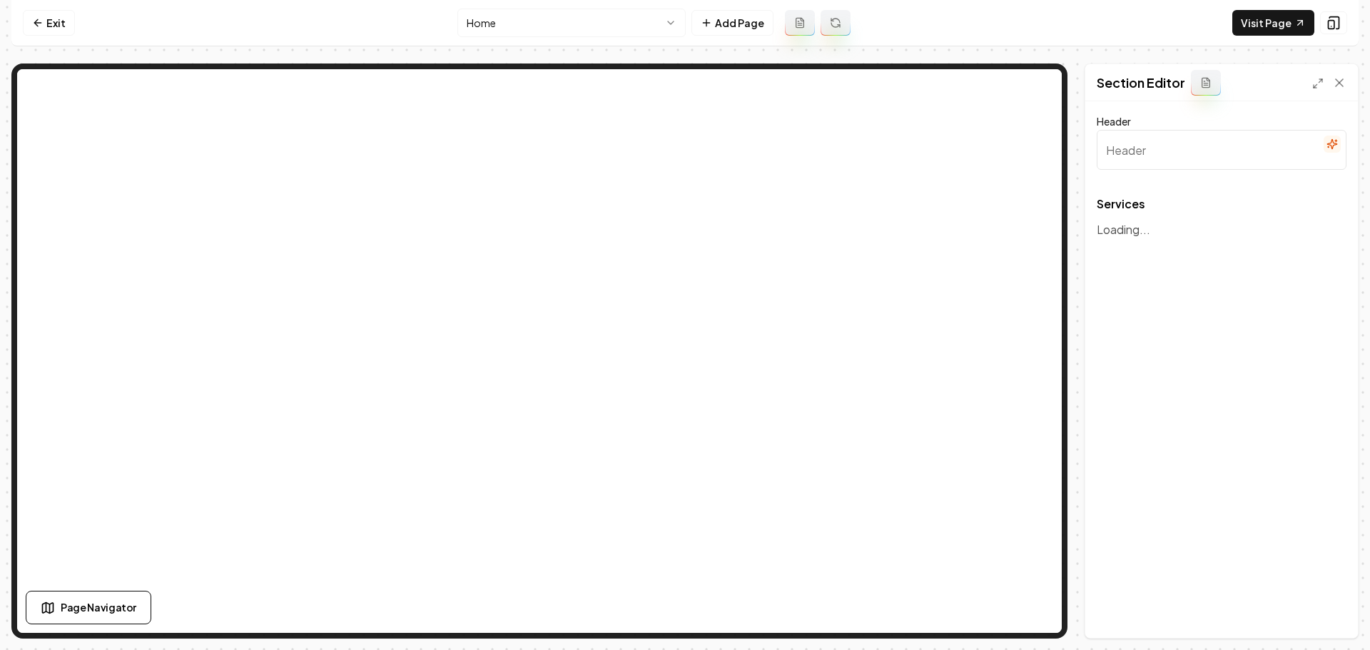
type input "Our Electrical Services"
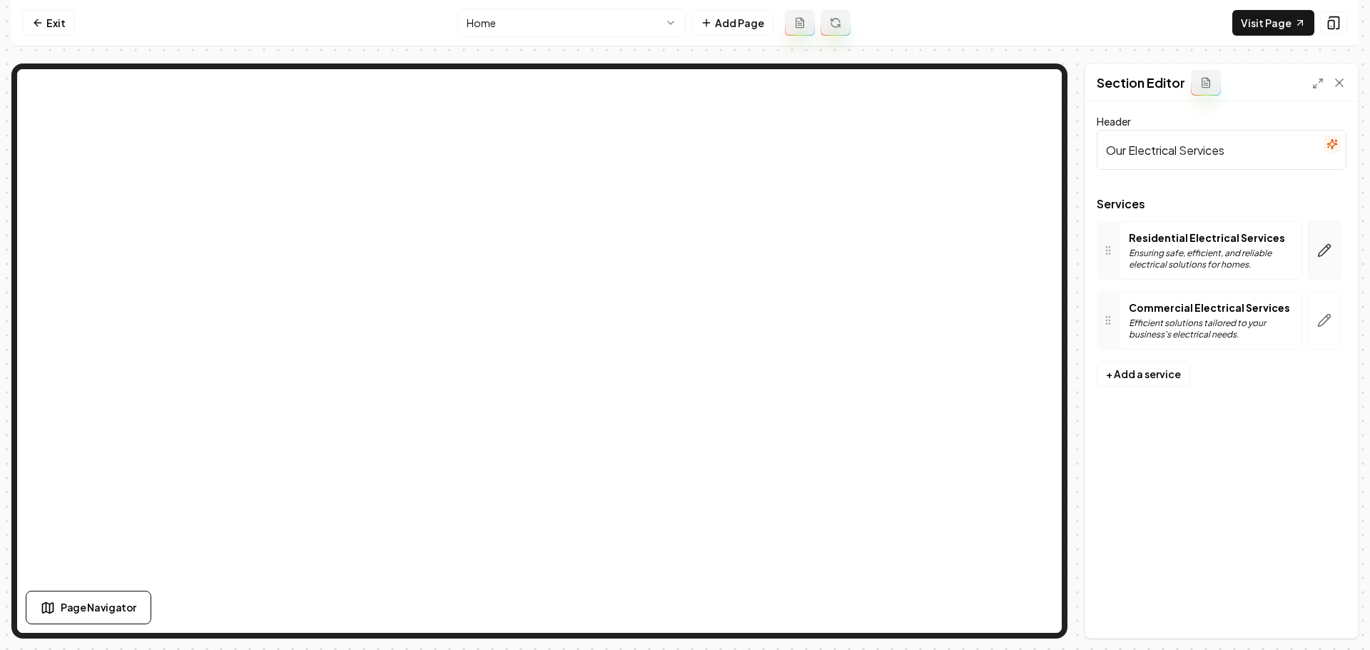
click at [1322, 251] on icon "button" at bounding box center [1325, 251] width 12 height 12
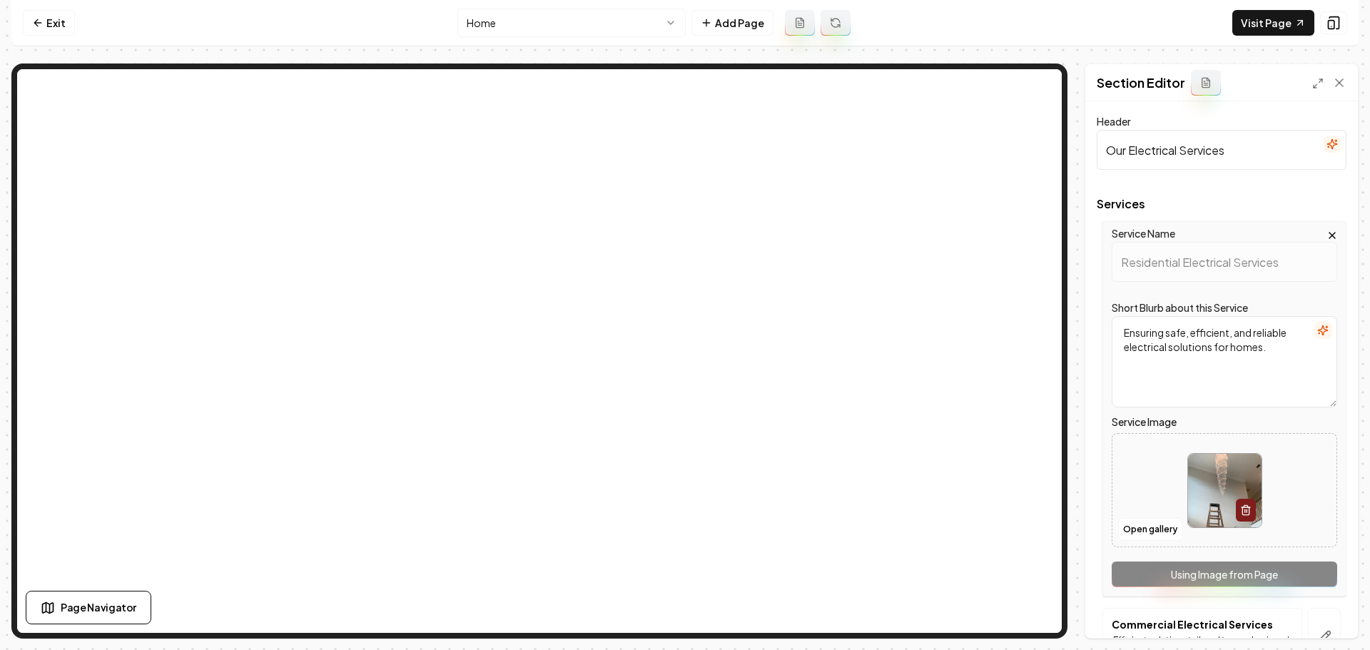
click at [1210, 492] on img at bounding box center [1225, 491] width 74 height 74
type input "**********"
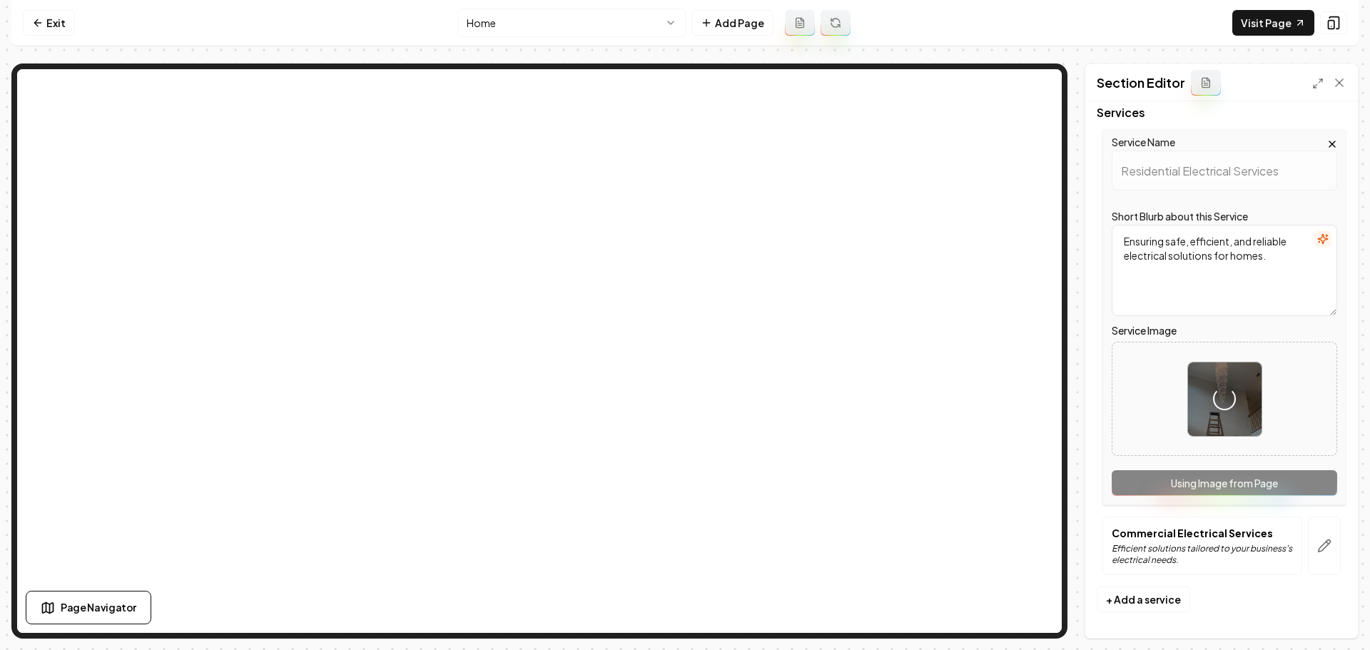
scroll to position [94, 0]
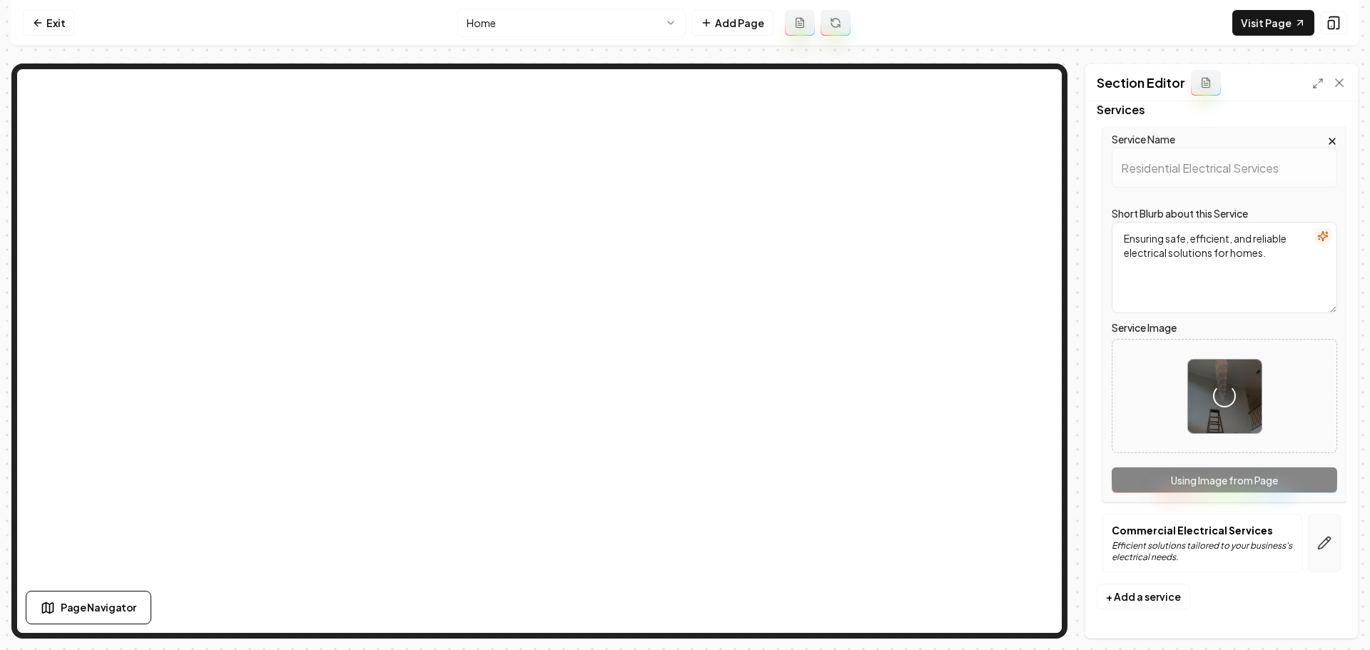
click at [1317, 542] on icon "button" at bounding box center [1324, 543] width 14 height 14
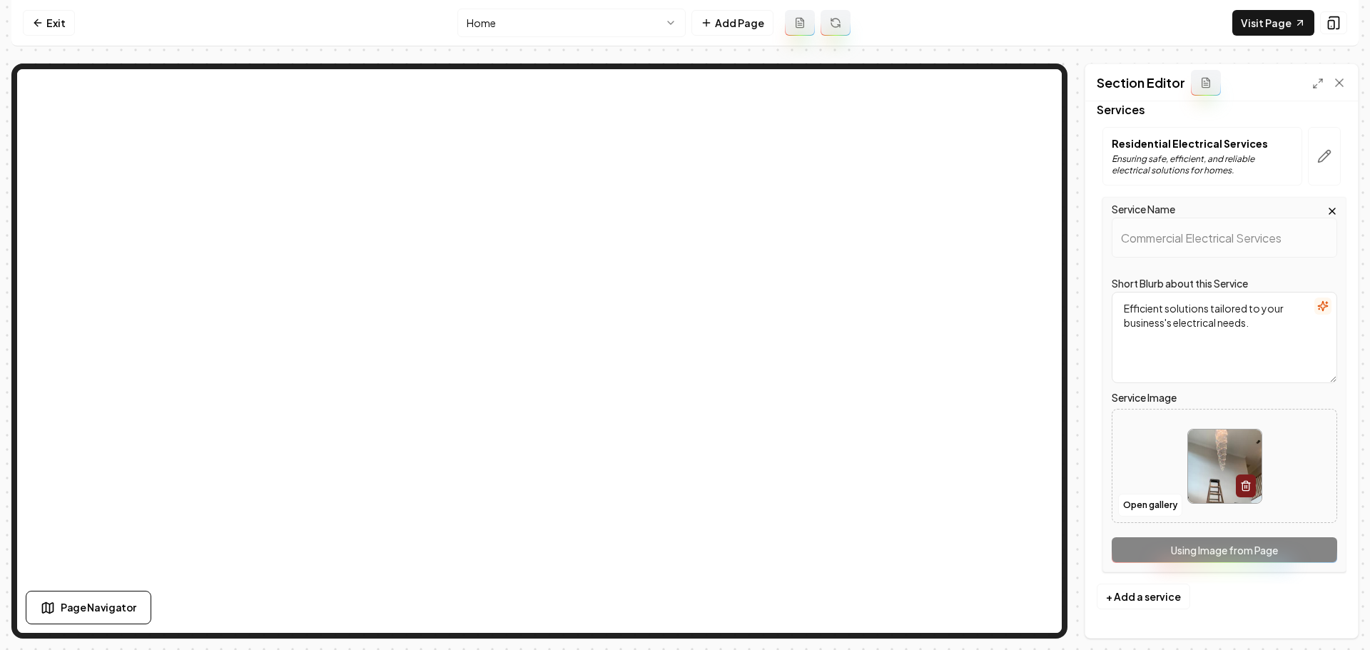
scroll to position [0, 0]
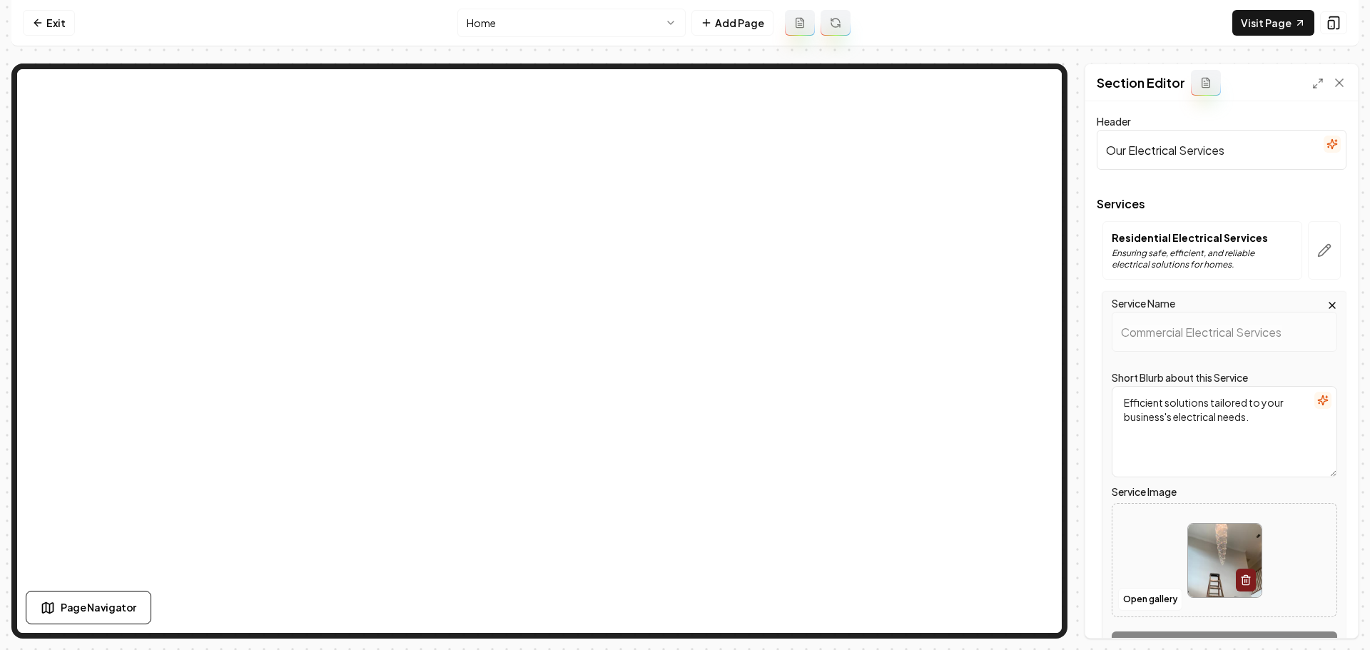
click at [1227, 563] on img at bounding box center [1225, 561] width 74 height 74
type input "**********"
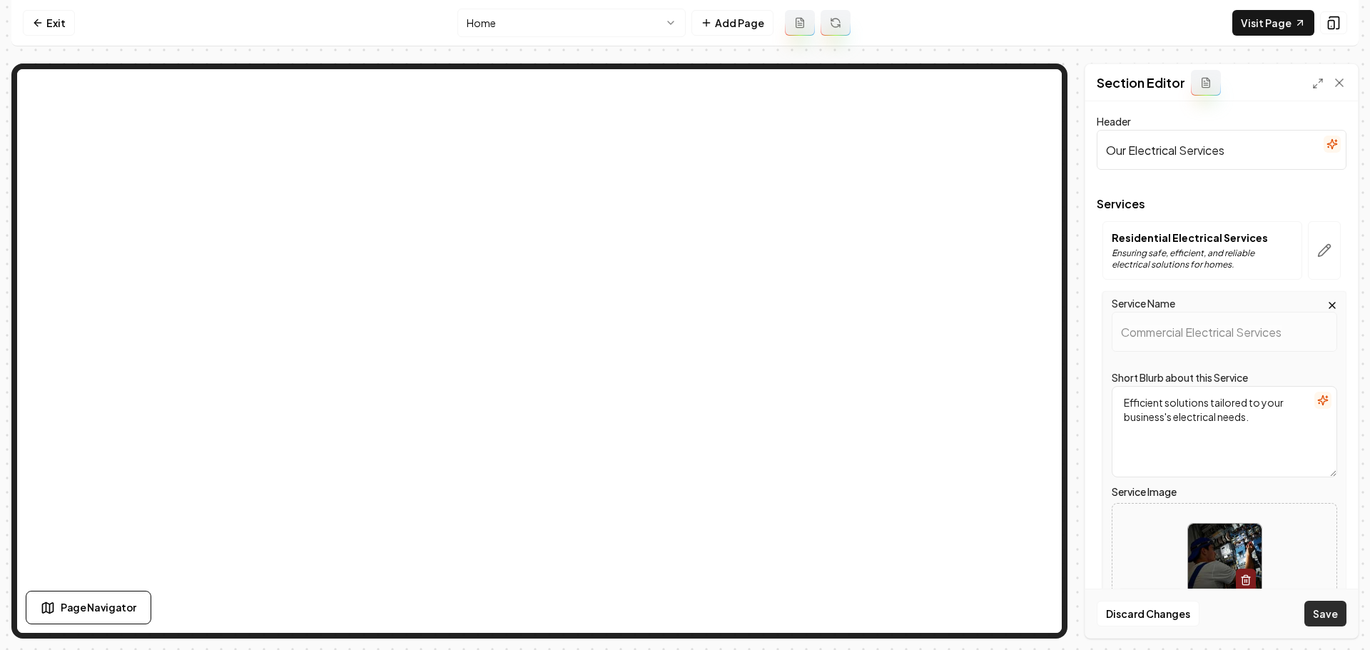
click at [1320, 618] on button "Save" at bounding box center [1326, 614] width 42 height 26
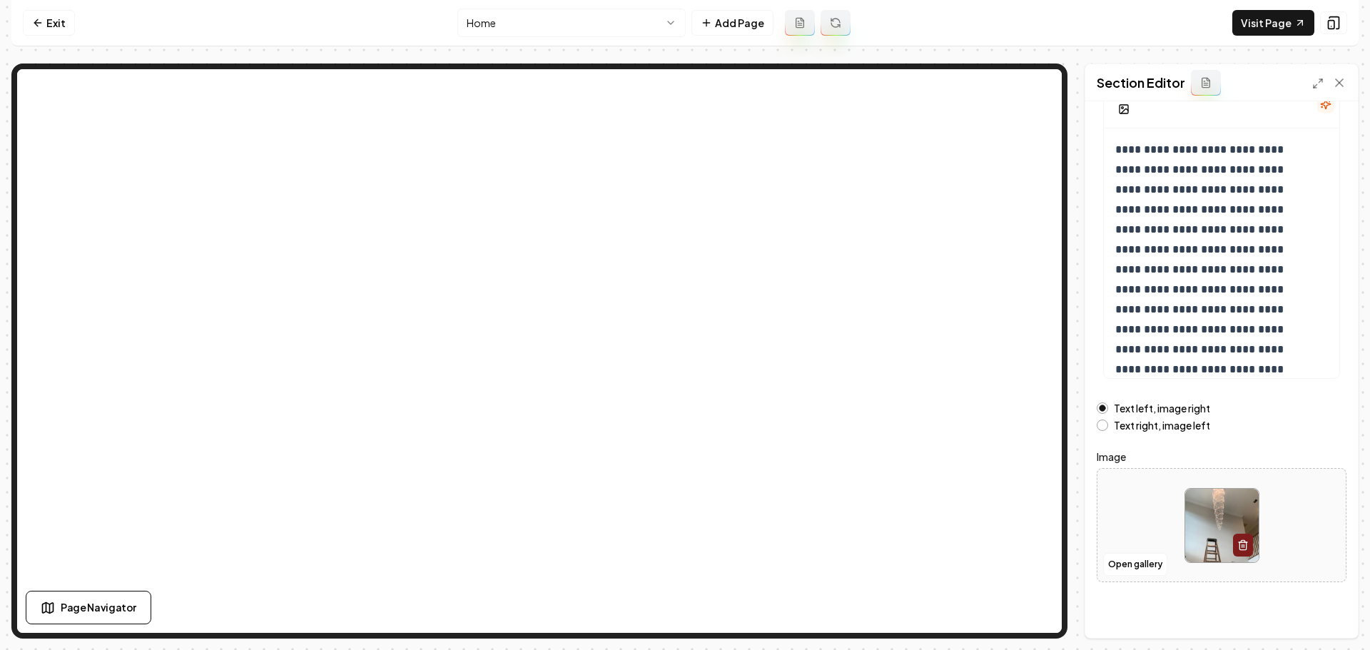
scroll to position [121, 0]
click at [1137, 568] on button "Open gallery" at bounding box center [1135, 563] width 64 height 23
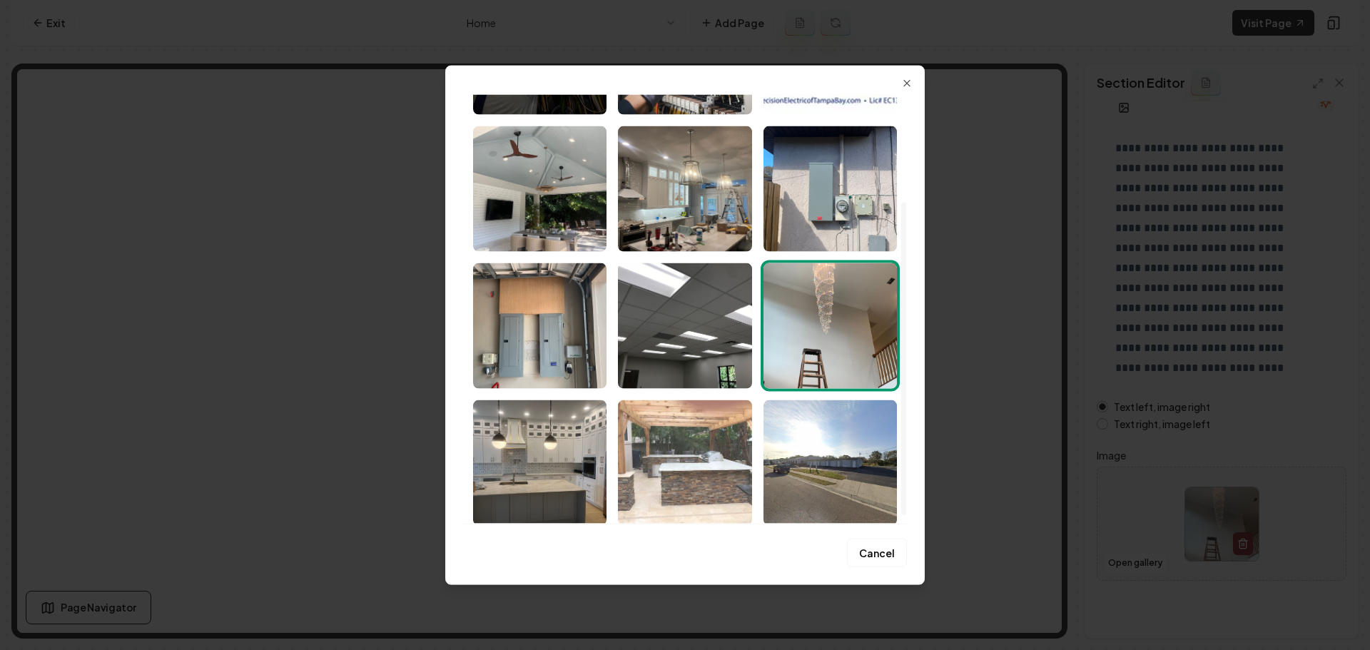
scroll to position [158, 0]
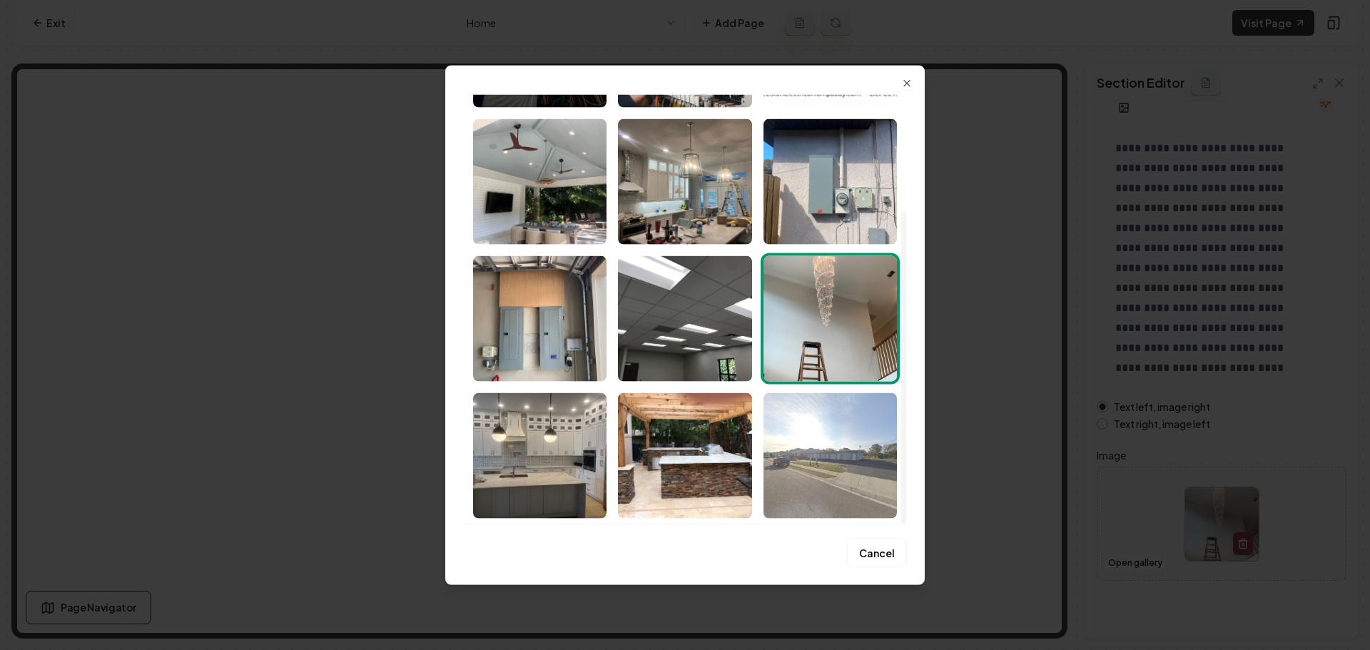
click at [785, 492] on img "Select image image_689cc3a35c7cd75eb8853637.jpeg" at bounding box center [830, 456] width 133 height 126
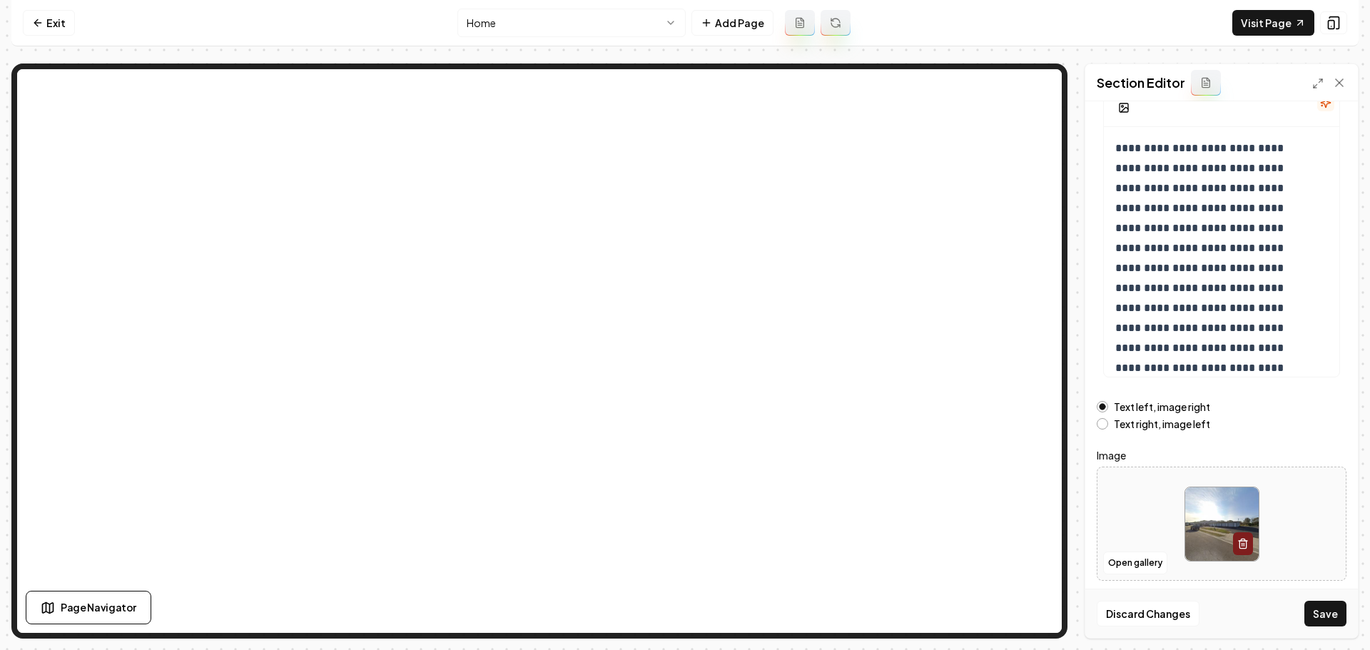
click at [1335, 612] on button "Save" at bounding box center [1326, 614] width 42 height 26
click at [1275, 19] on link "Visit Page" at bounding box center [1274, 23] width 82 height 26
click at [56, 34] on link "Exit" at bounding box center [49, 23] width 52 height 26
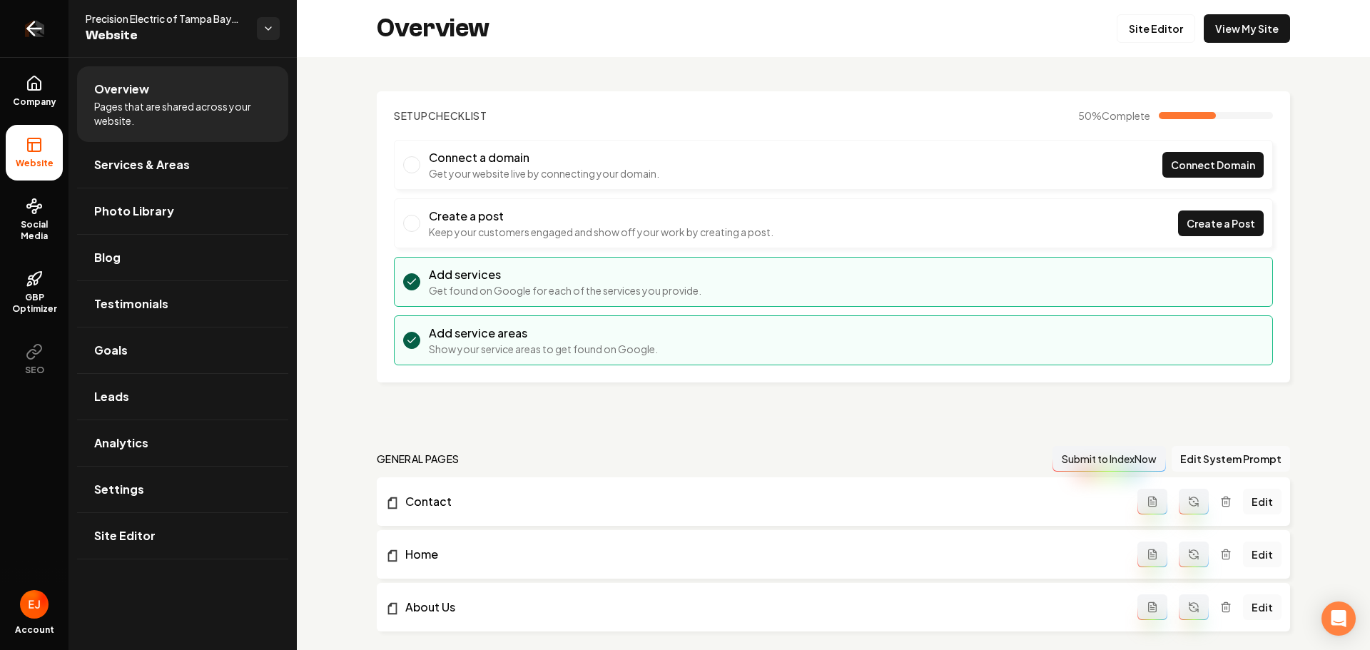
click at [41, 36] on icon "Return to dashboard" at bounding box center [34, 28] width 23 height 23
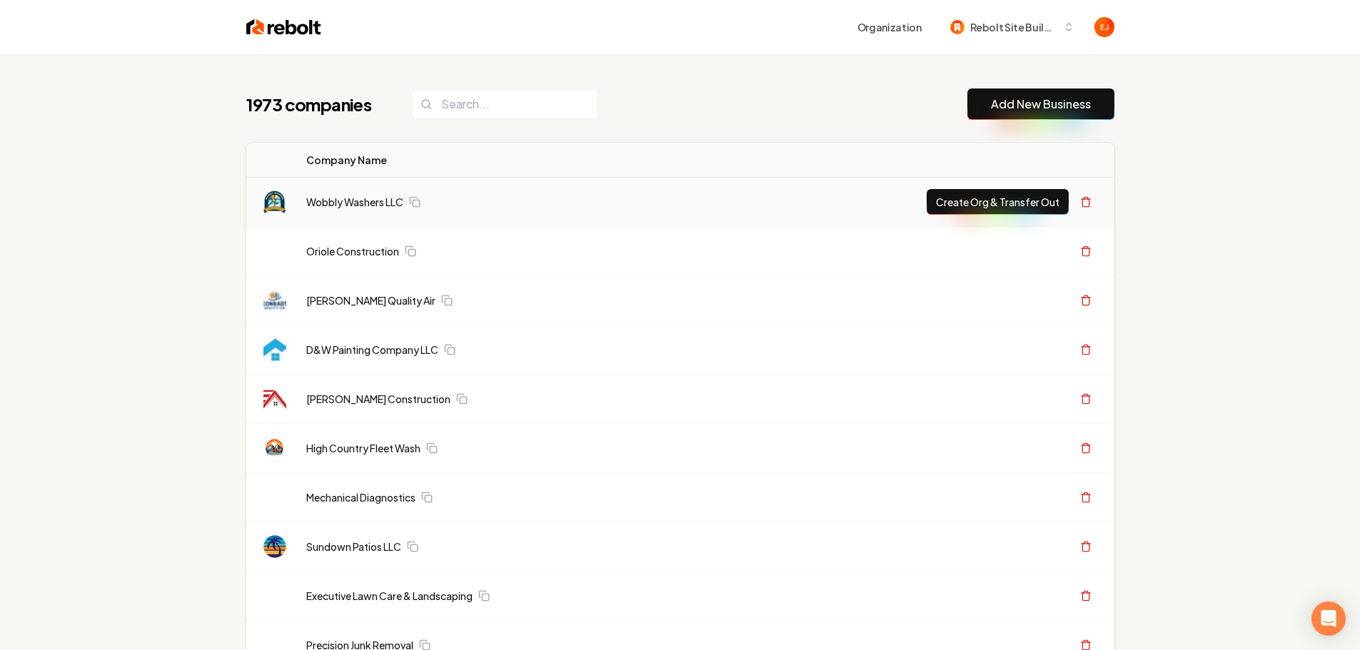
click at [1064, 104] on link "Add New Business" at bounding box center [1041, 104] width 100 height 17
click at [1063, 105] on link "Add New Business" at bounding box center [1041, 104] width 100 height 17
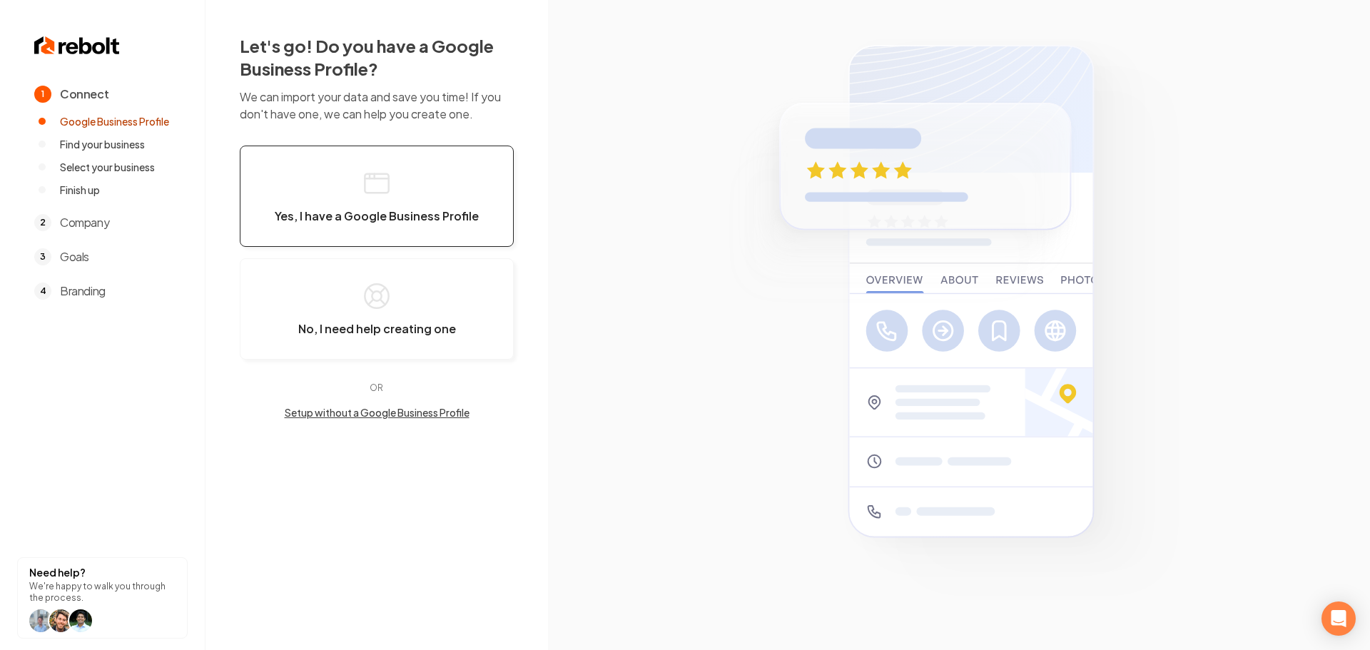
click at [368, 219] on span "Yes, I have a Google Business Profile" at bounding box center [377, 216] width 204 height 14
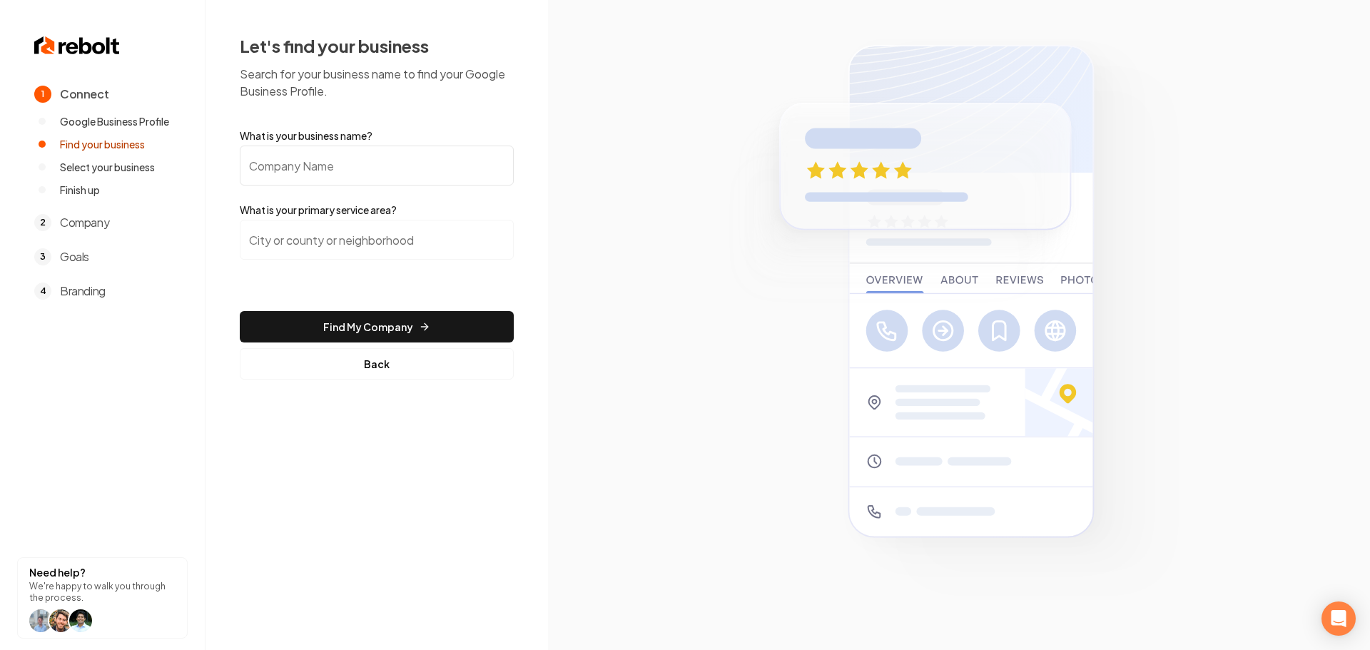
drag, startPoint x: 405, startPoint y: 149, endPoint x: 400, endPoint y: 158, distance: 9.9
click at [405, 149] on input "What is your business name?" at bounding box center [377, 166] width 274 height 40
paste input "[PERSON_NAME] Electric"
type input "[PERSON_NAME] Electric"
click at [356, 251] on input "search" at bounding box center [377, 240] width 274 height 40
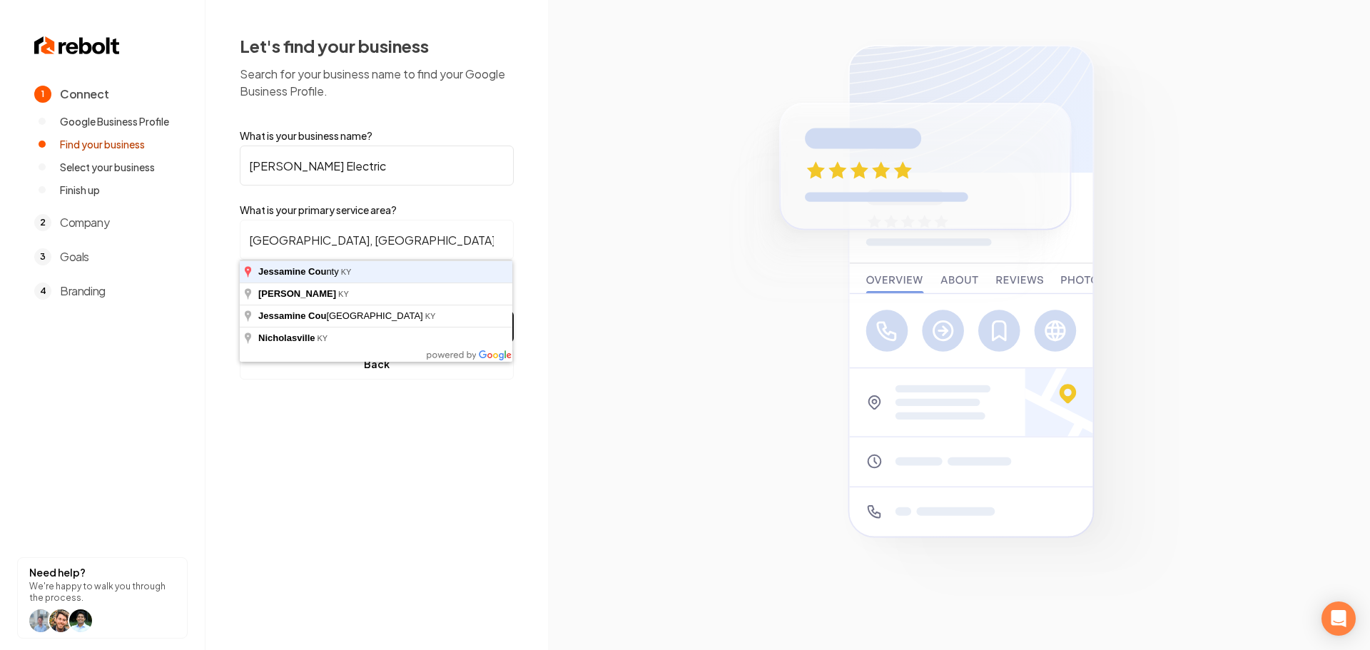
type input "Jessamine County, KY"
click at [240, 311] on button "Find My Company" at bounding box center [377, 326] width 274 height 31
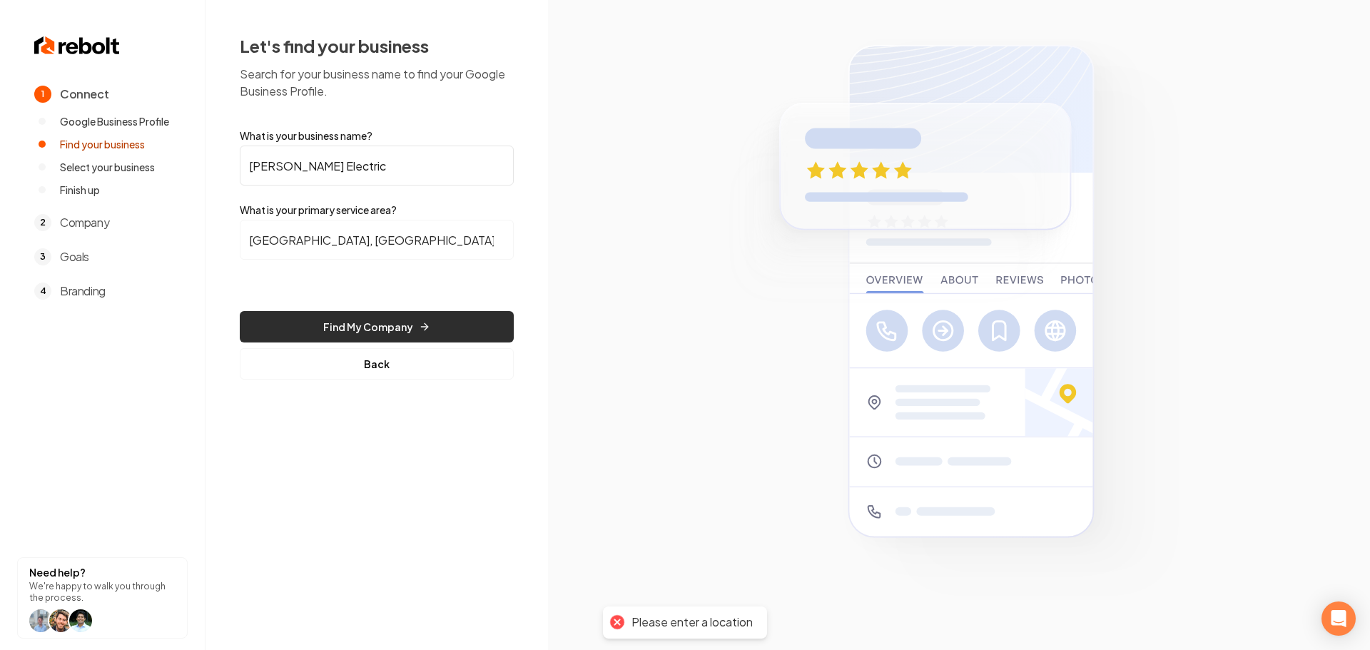
click at [341, 323] on button "Find My Company" at bounding box center [377, 326] width 274 height 31
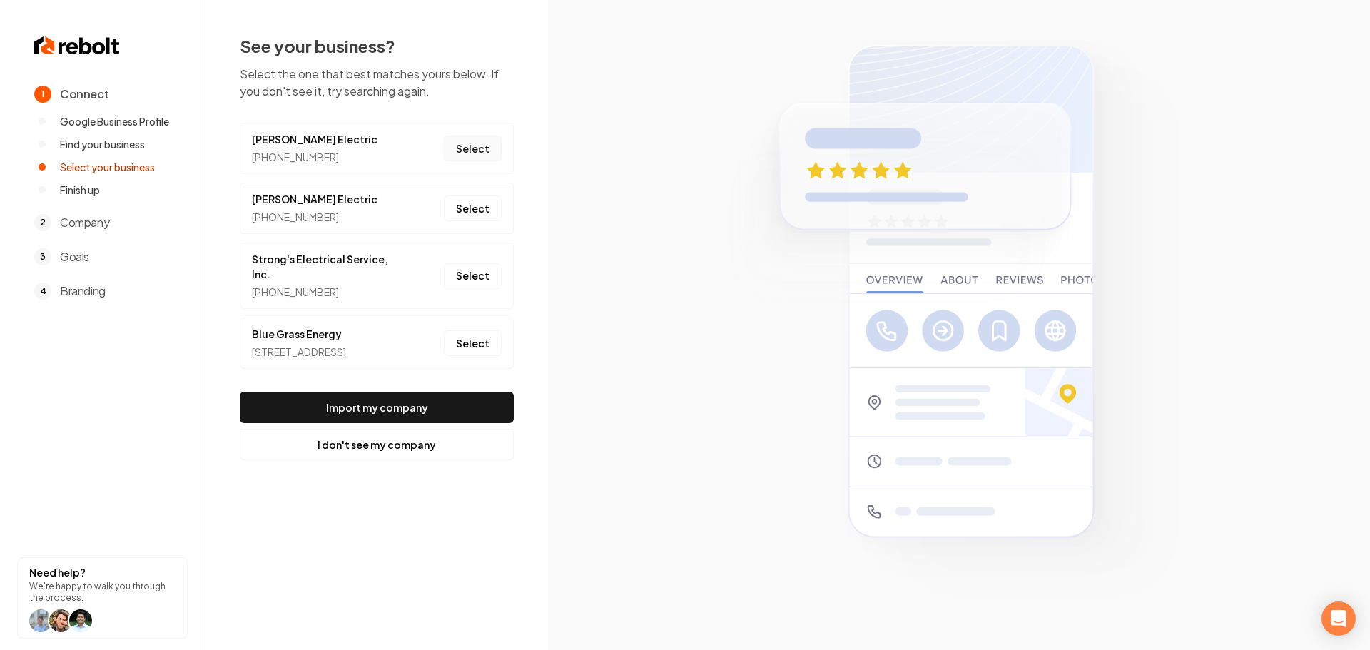
click at [471, 141] on button "Select" at bounding box center [473, 149] width 58 height 26
click at [469, 214] on button "Select" at bounding box center [473, 209] width 58 height 26
click at [483, 158] on button "Select" at bounding box center [473, 149] width 58 height 26
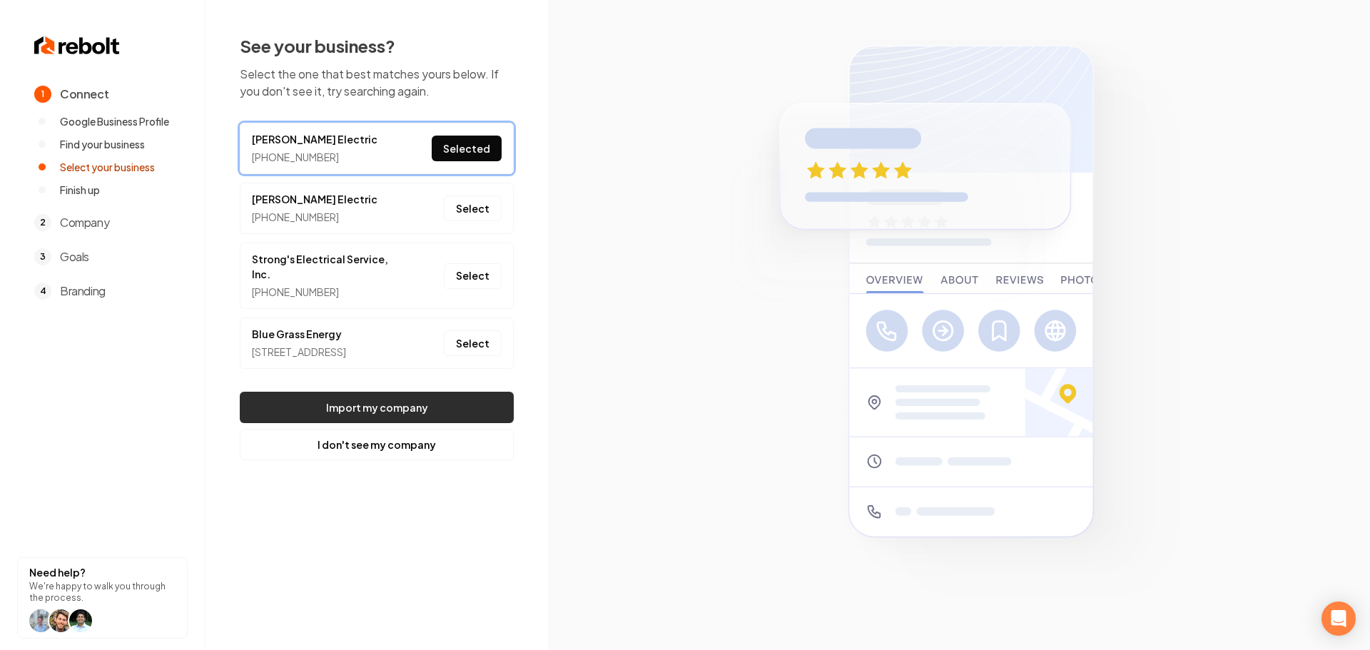
click at [416, 405] on button "Import my company" at bounding box center [377, 407] width 274 height 31
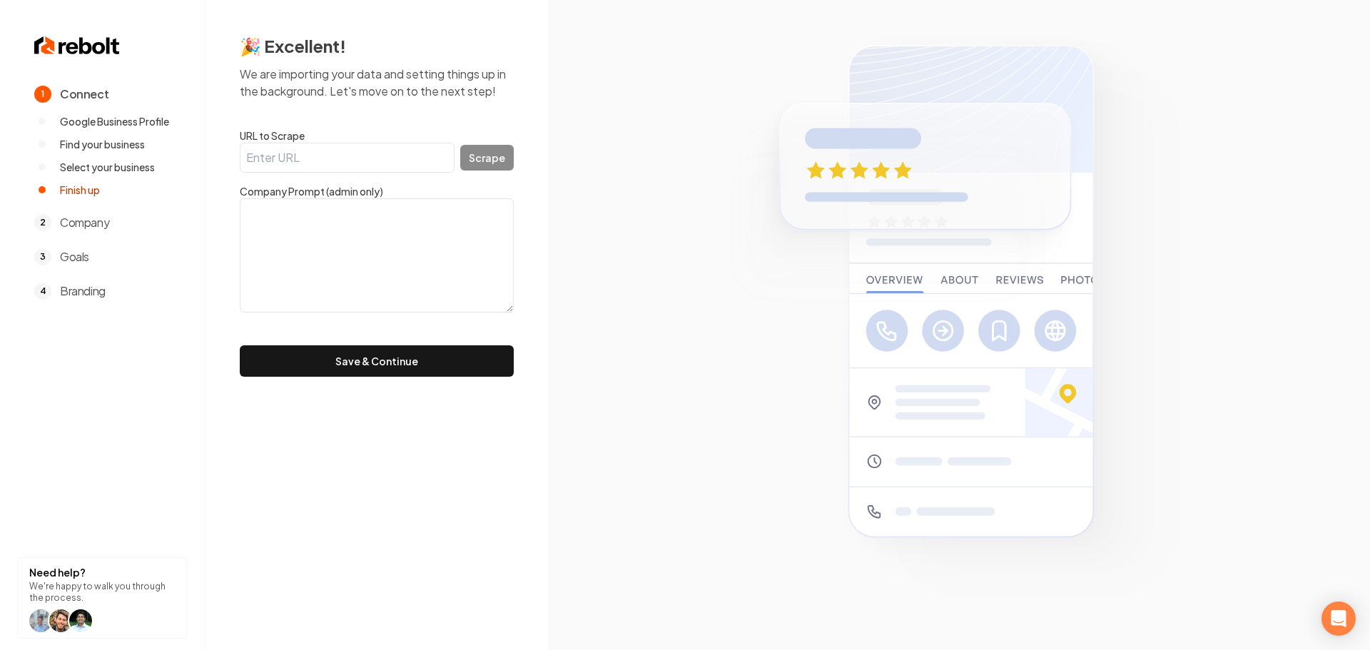
click at [390, 150] on input "URL to Scrape" at bounding box center [347, 158] width 215 height 30
paste input "https://www.armstrongelectricllc.com/"
type input "https://www.armstrongelectricllc.com/"
click at [479, 160] on button "Scrape" at bounding box center [487, 158] width 54 height 26
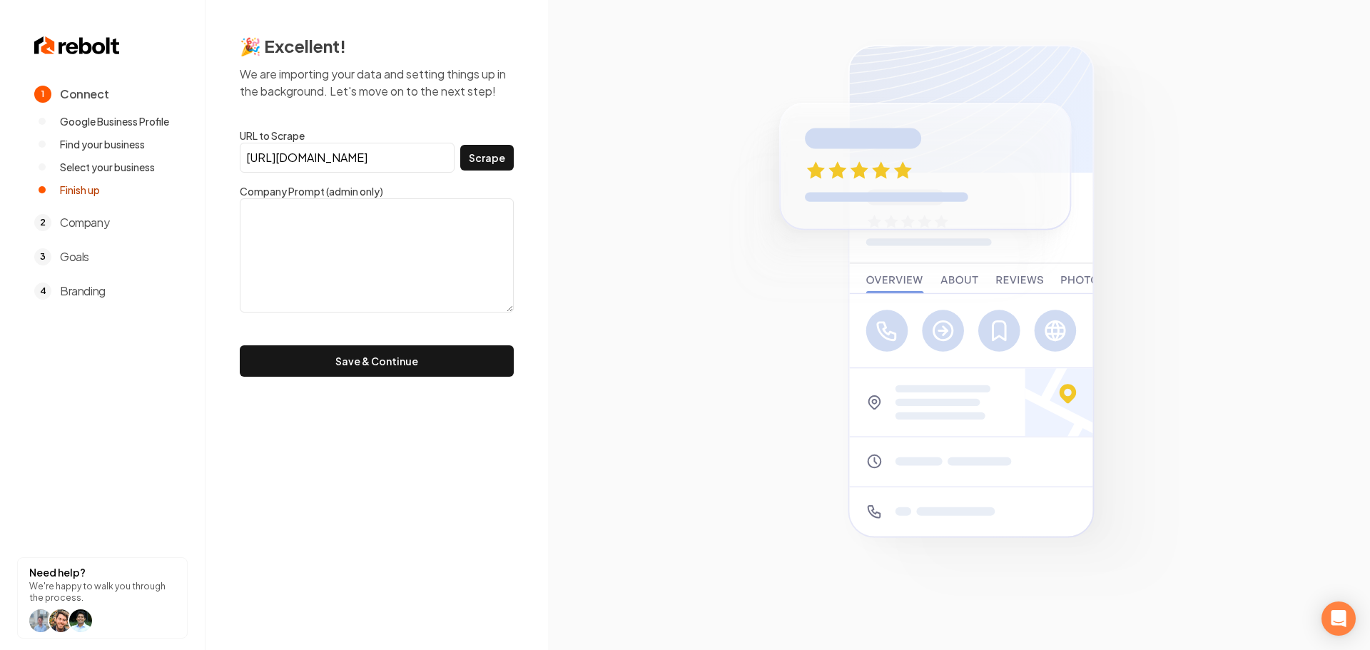
scroll to position [0, 0]
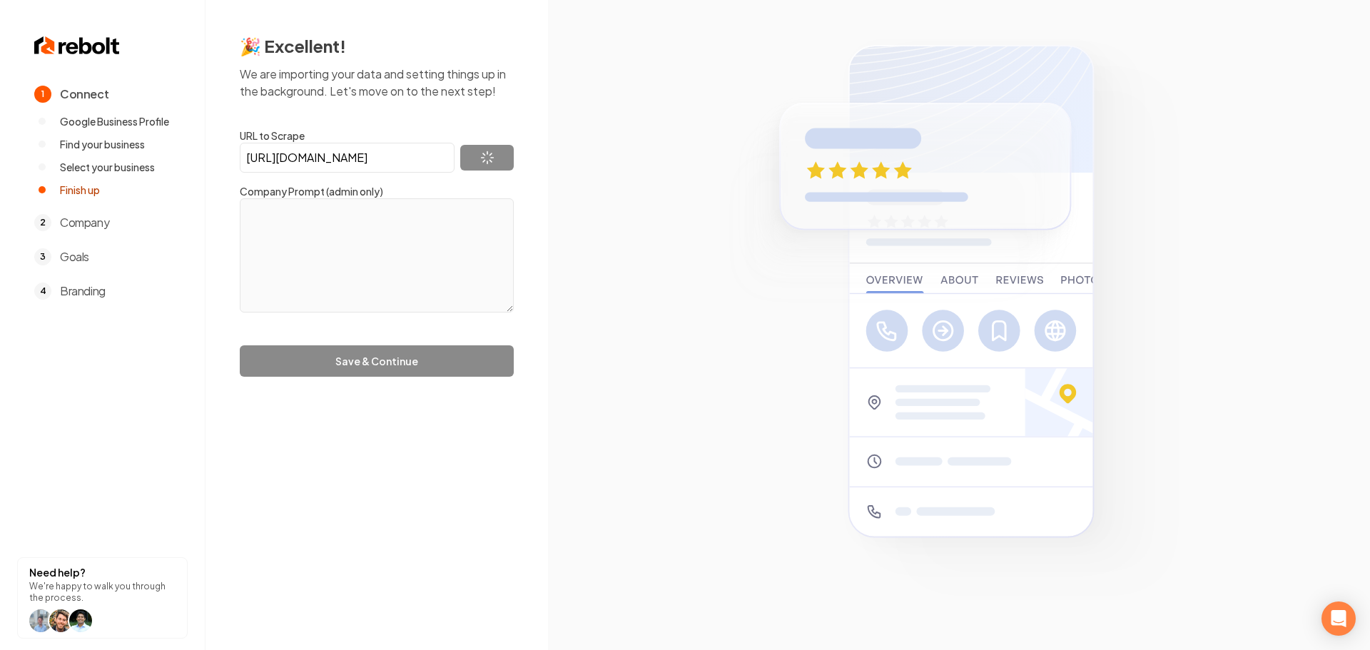
type textarea "Armstrong Electric, LLC, led by owner and operator Nick Armstrong, is a disting…"
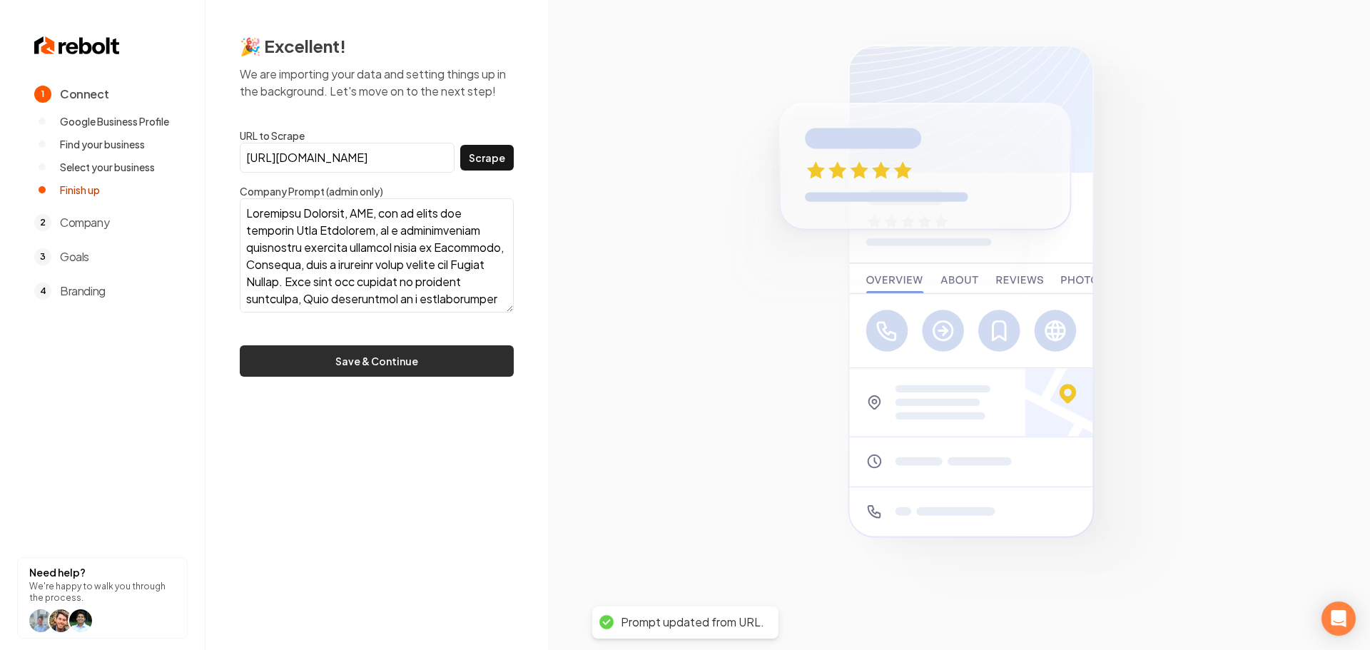
click at [376, 370] on button "Save & Continue" at bounding box center [377, 360] width 274 height 31
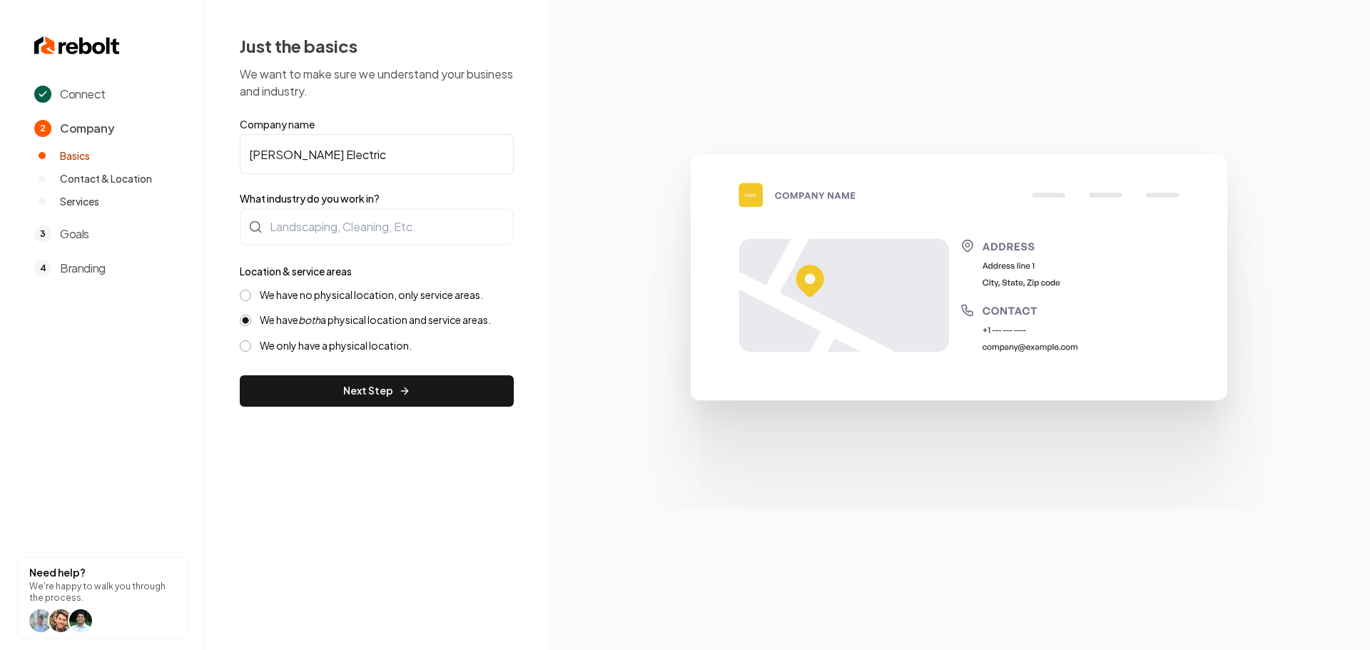
click at [330, 291] on label "We have no physical location, only service areas." at bounding box center [371, 295] width 223 height 14
click at [251, 291] on button "We have no physical location, only service areas." at bounding box center [245, 295] width 11 height 11
click at [329, 393] on button "Next Step" at bounding box center [377, 390] width 274 height 31
click at [318, 242] on div at bounding box center [377, 226] width 274 height 37
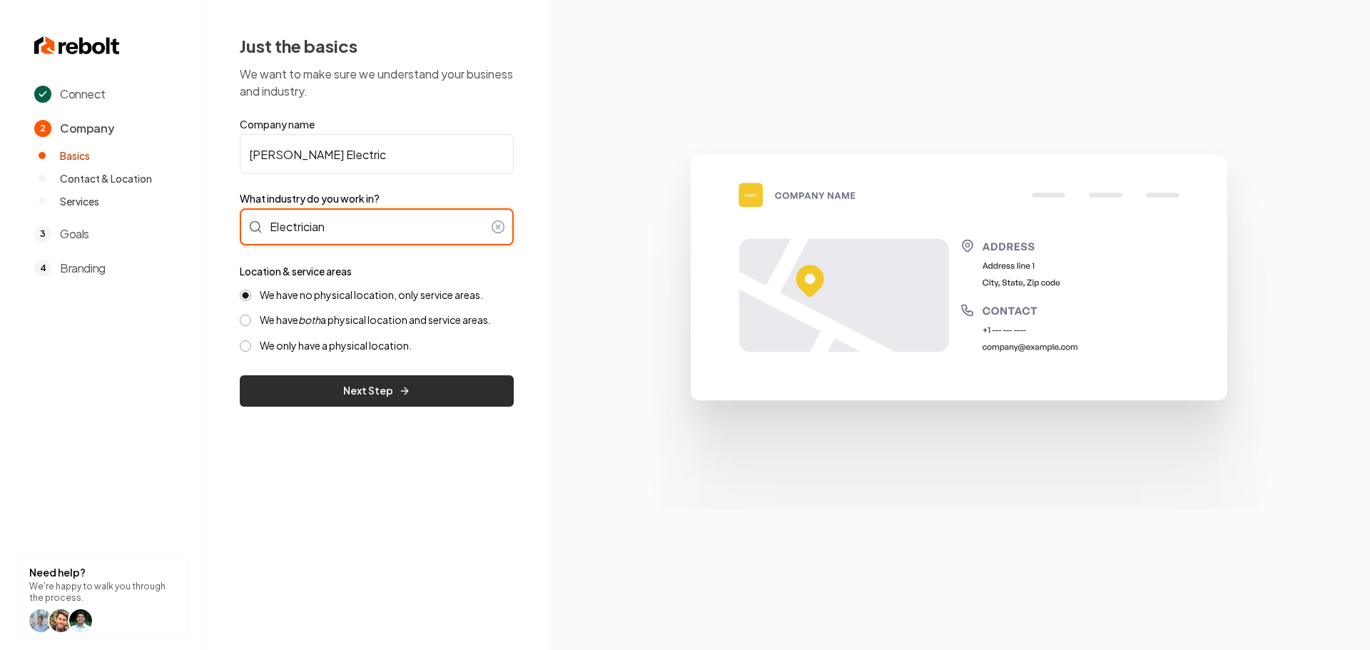
type input "Electrician"
click at [344, 396] on button "Next Step" at bounding box center [377, 390] width 274 height 31
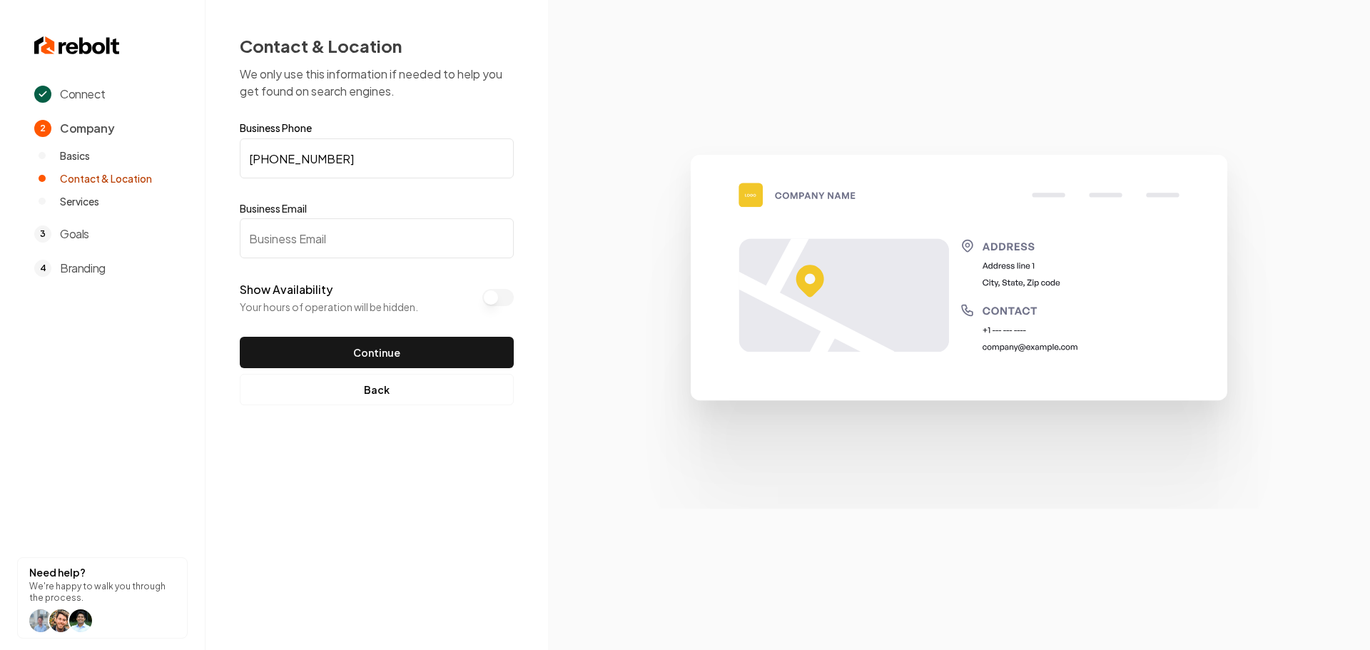
click at [355, 228] on input "Business Email" at bounding box center [377, 238] width 274 height 40
type input "[EMAIL_ADDRESS][DOMAIN_NAME]"
click at [408, 347] on button "Continue" at bounding box center [377, 352] width 274 height 31
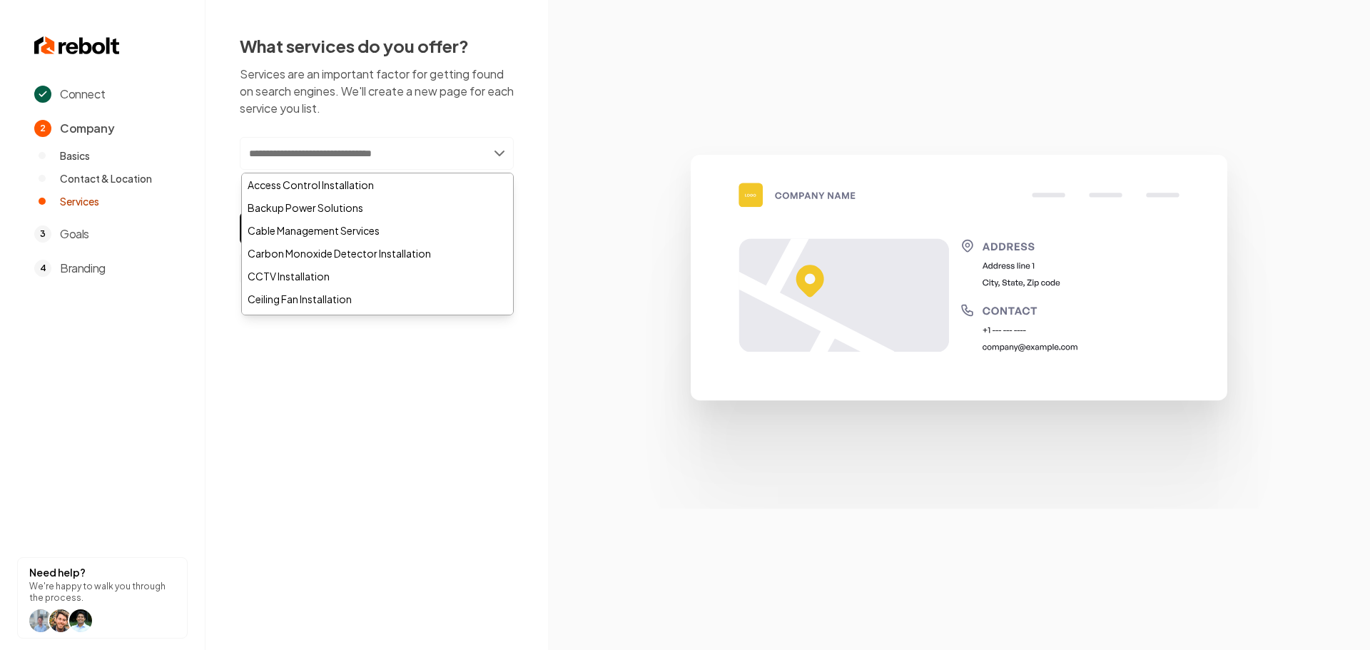
click at [390, 166] on input "text" at bounding box center [377, 153] width 274 height 33
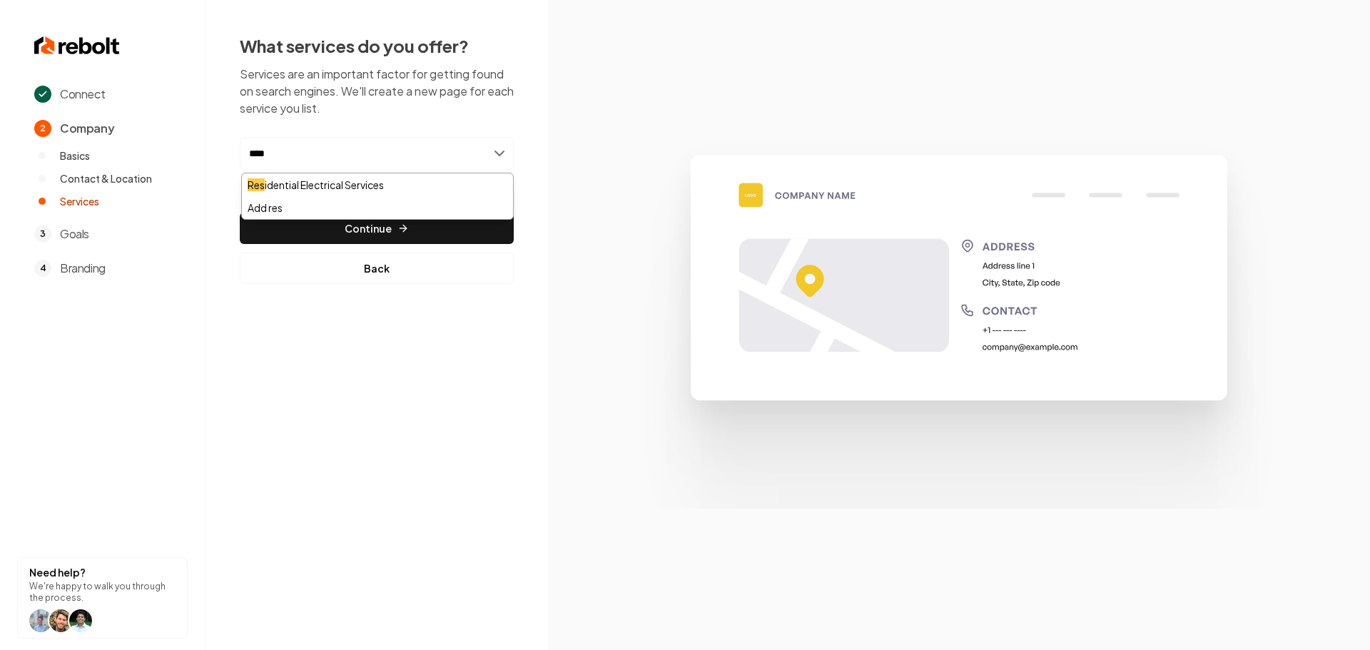
type input "*****"
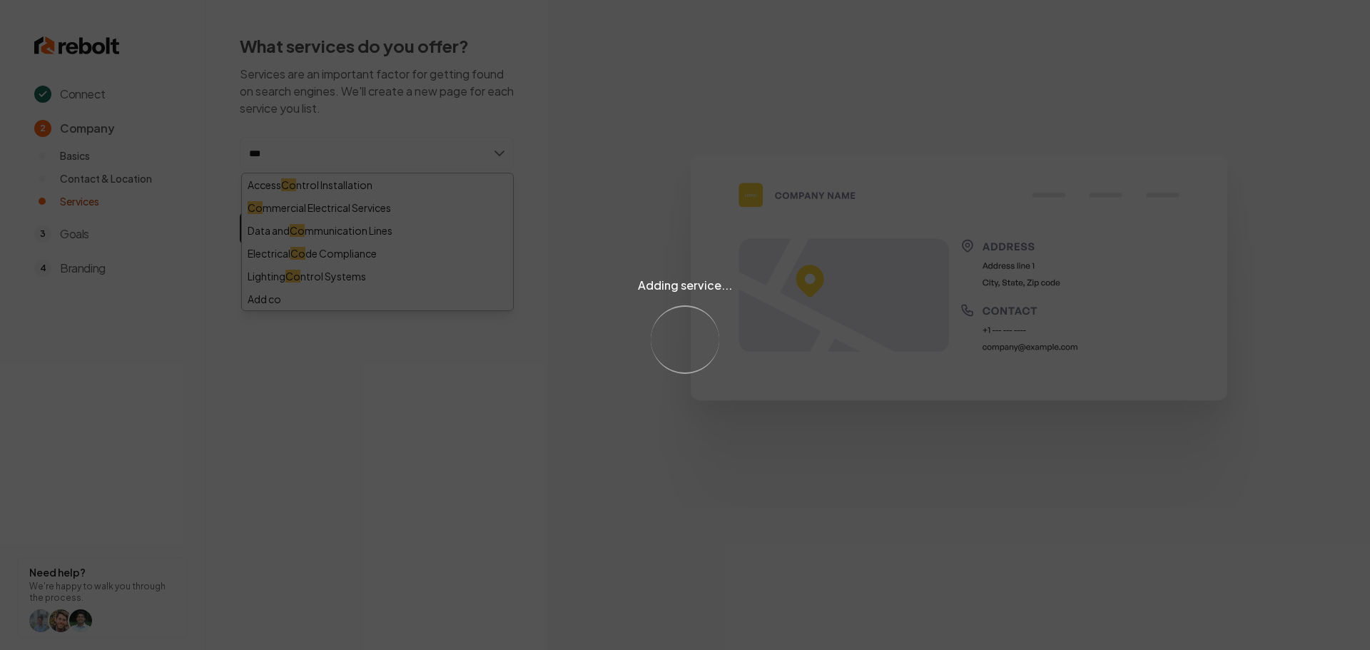
type input "****"
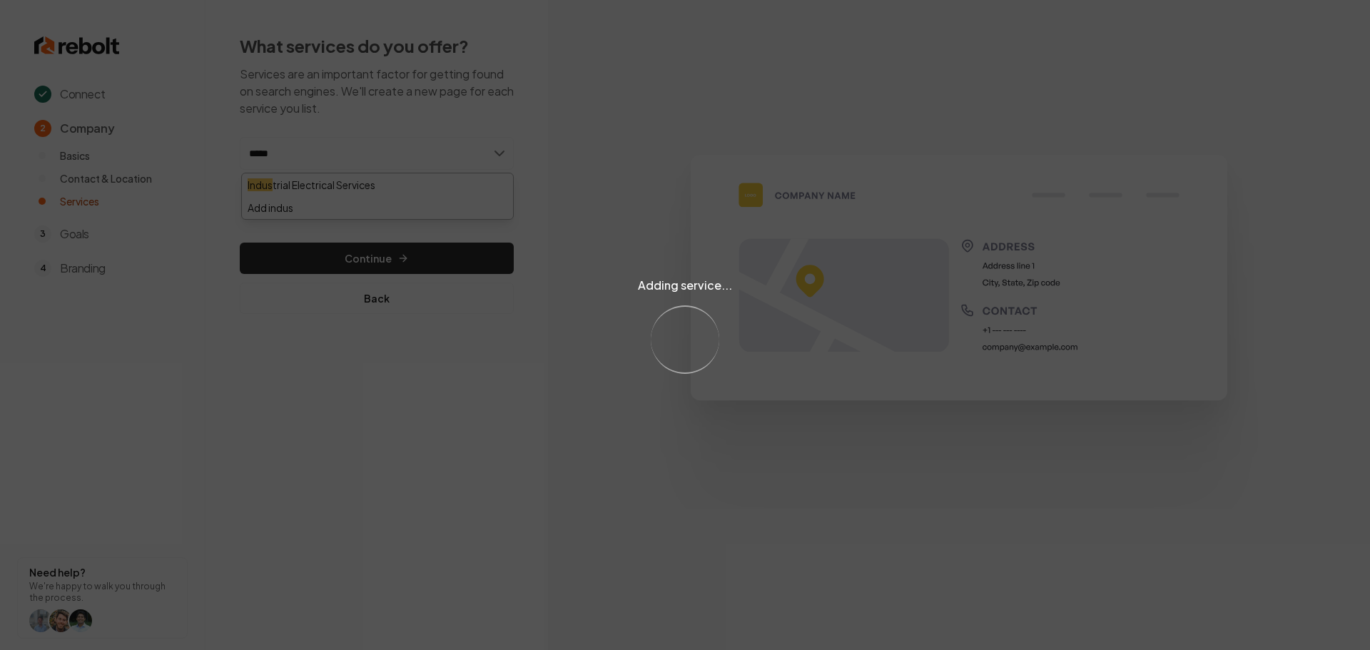
type input "******"
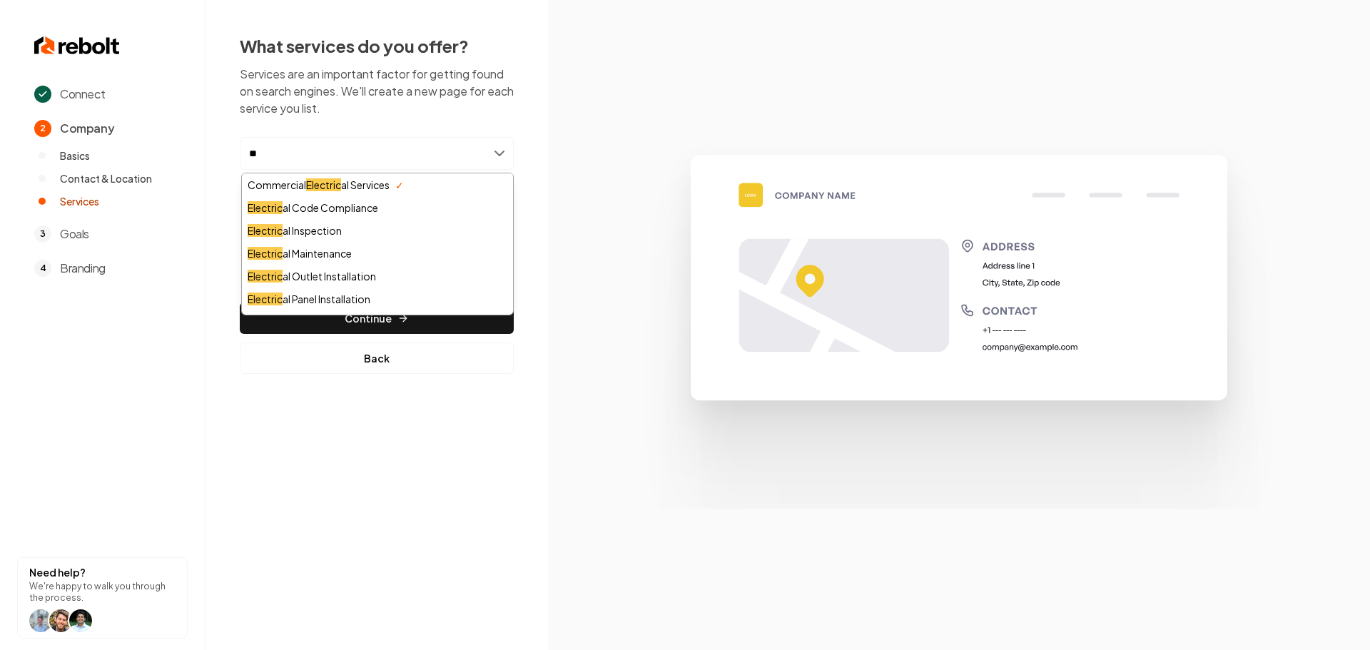
type input "*"
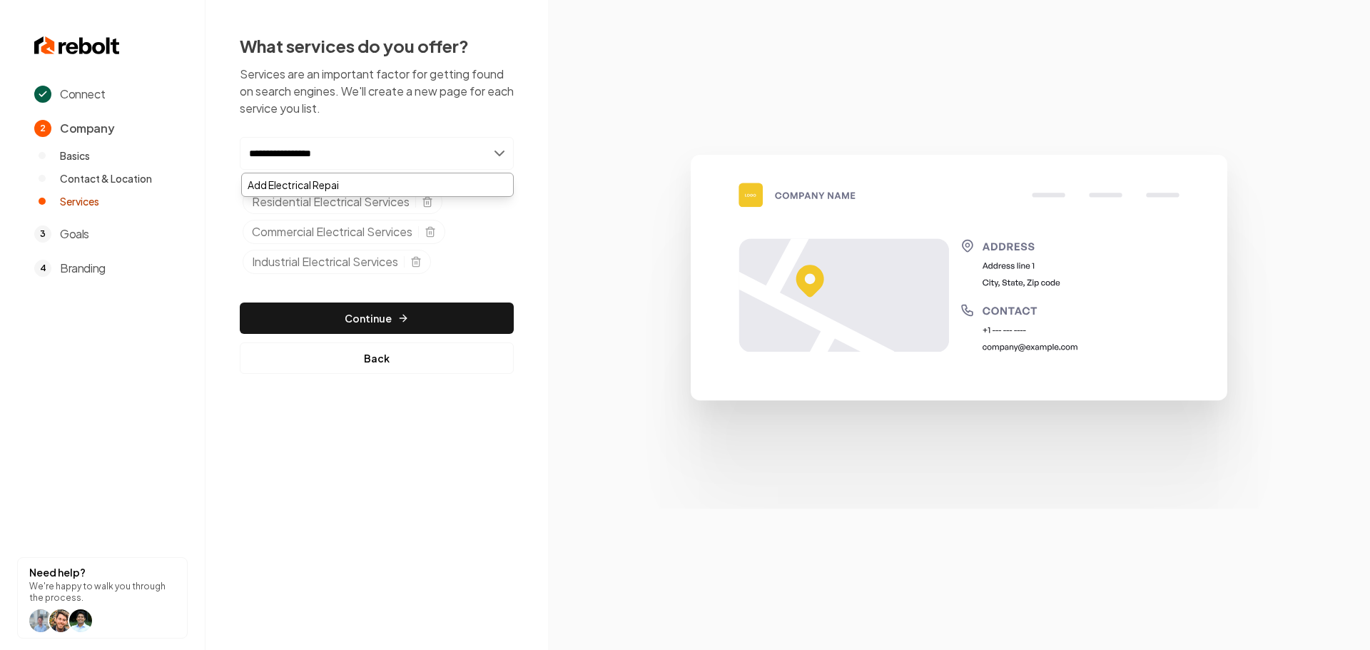
type input "**********"
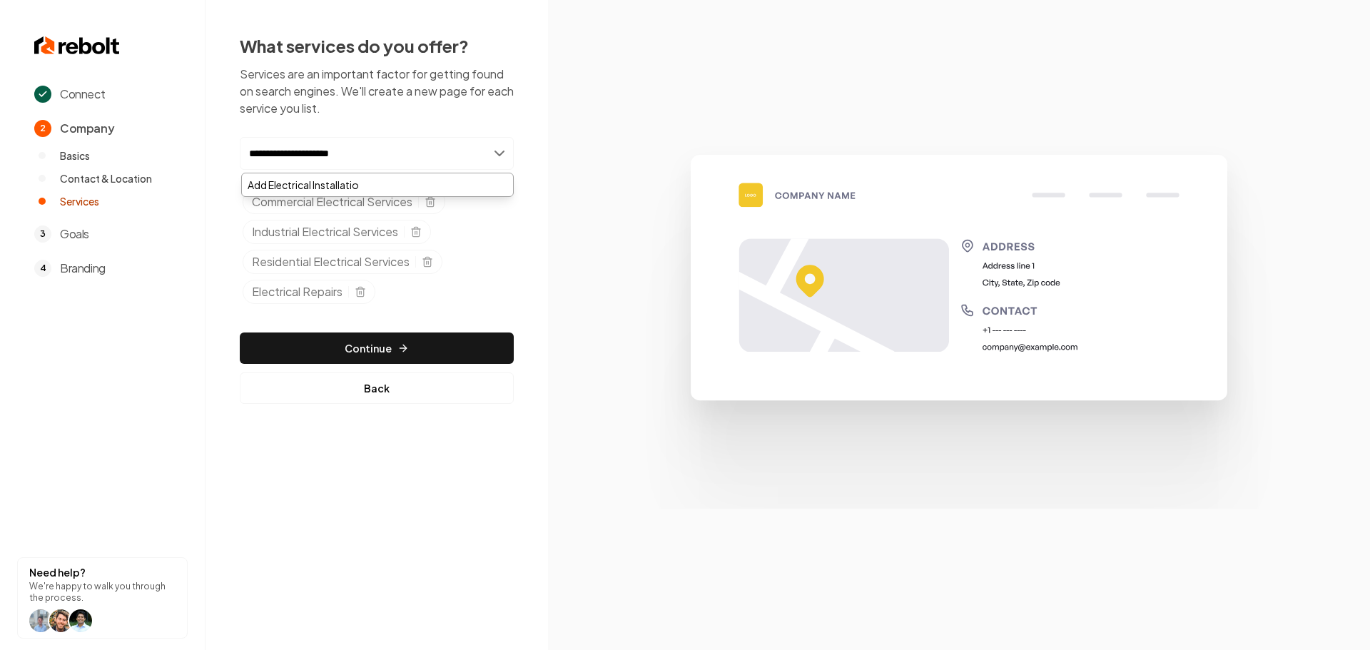
type input "**********"
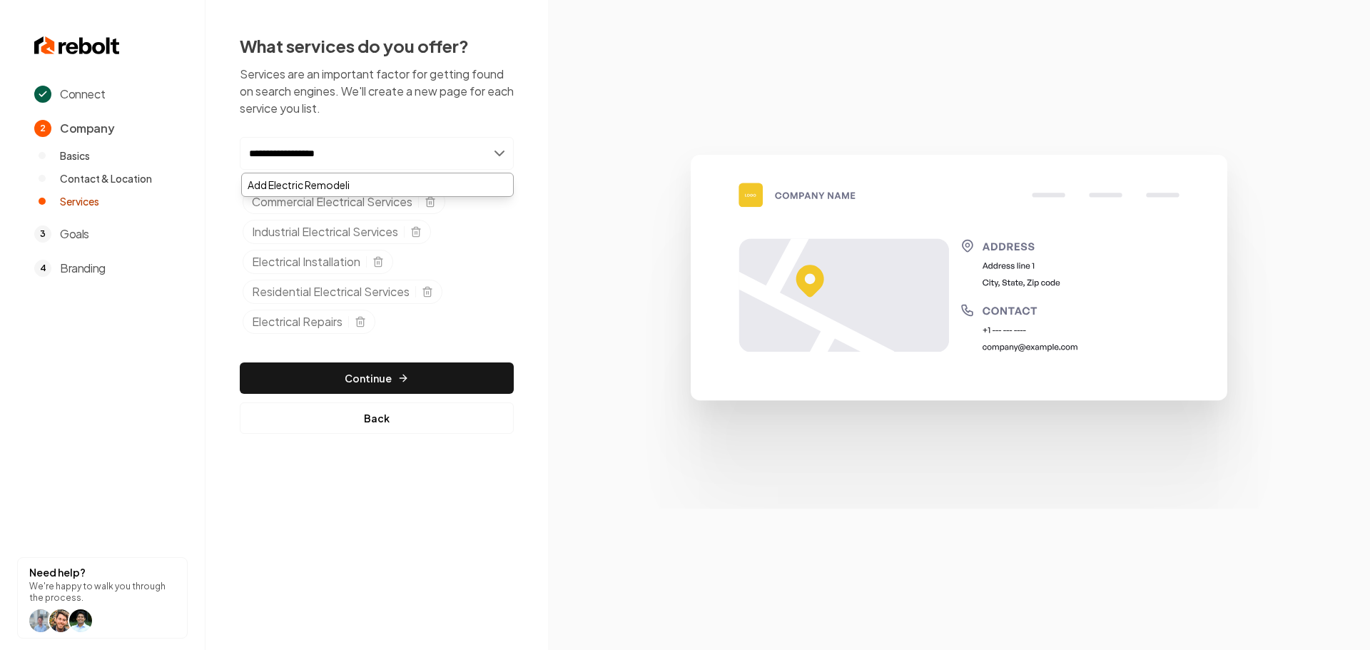
type input "**********"
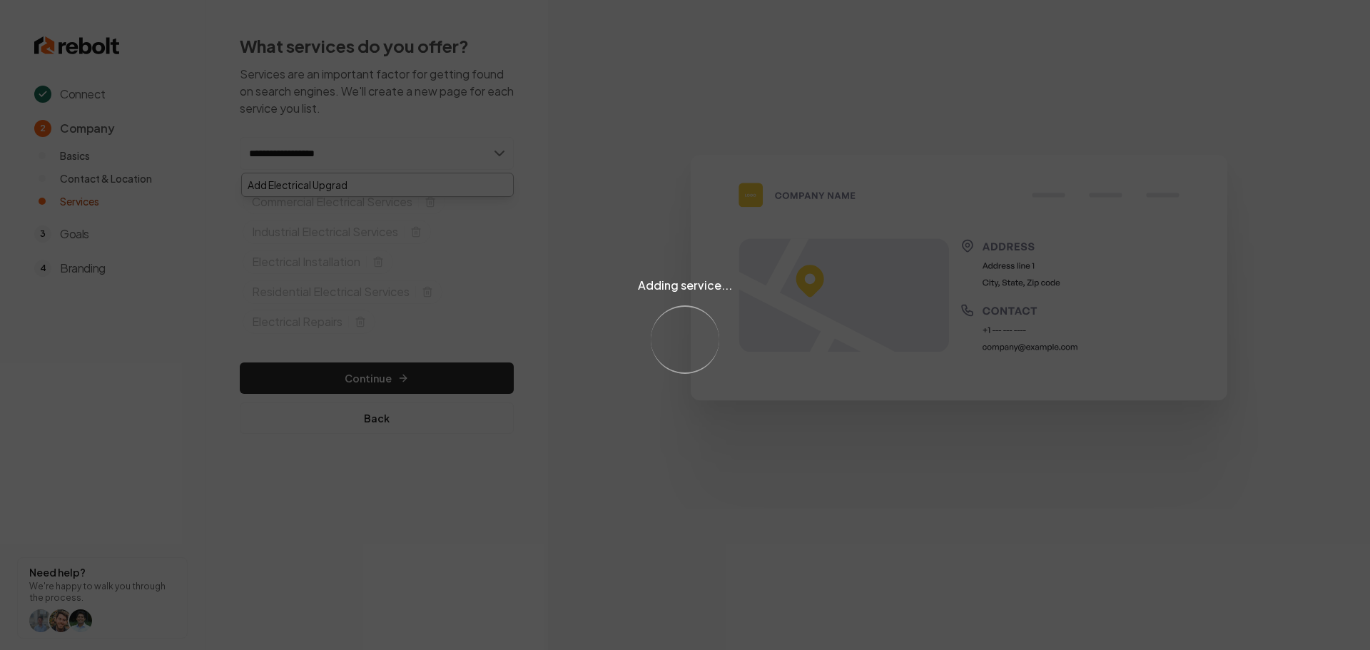
type input "**********"
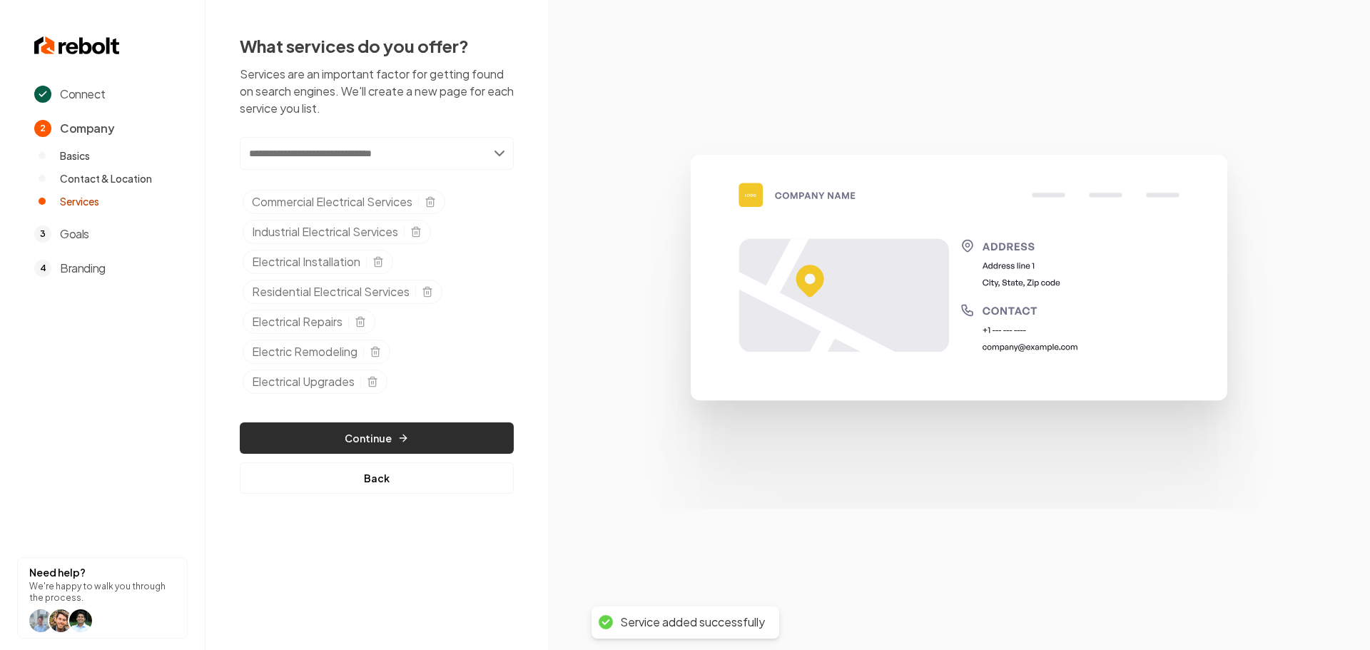
click at [386, 449] on button "Continue" at bounding box center [377, 438] width 274 height 31
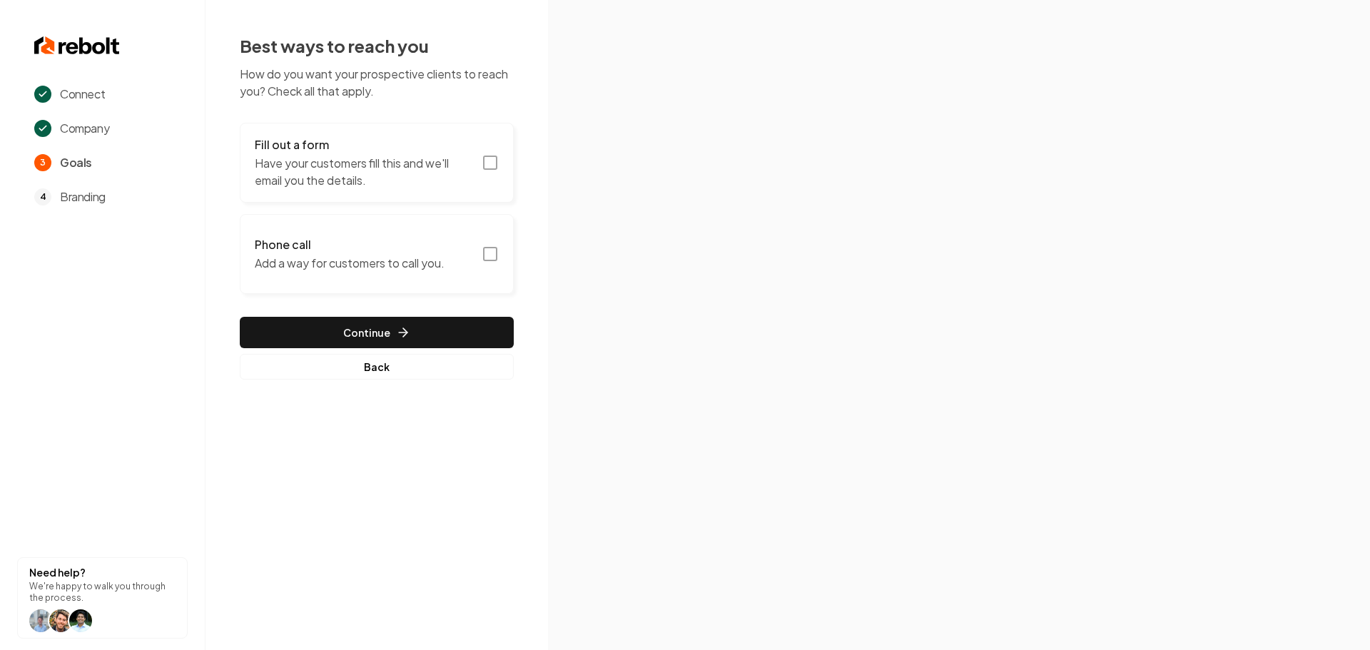
click at [500, 168] on button "Fill out a form Have your customers fill this and we'll email you the details." at bounding box center [377, 163] width 274 height 80
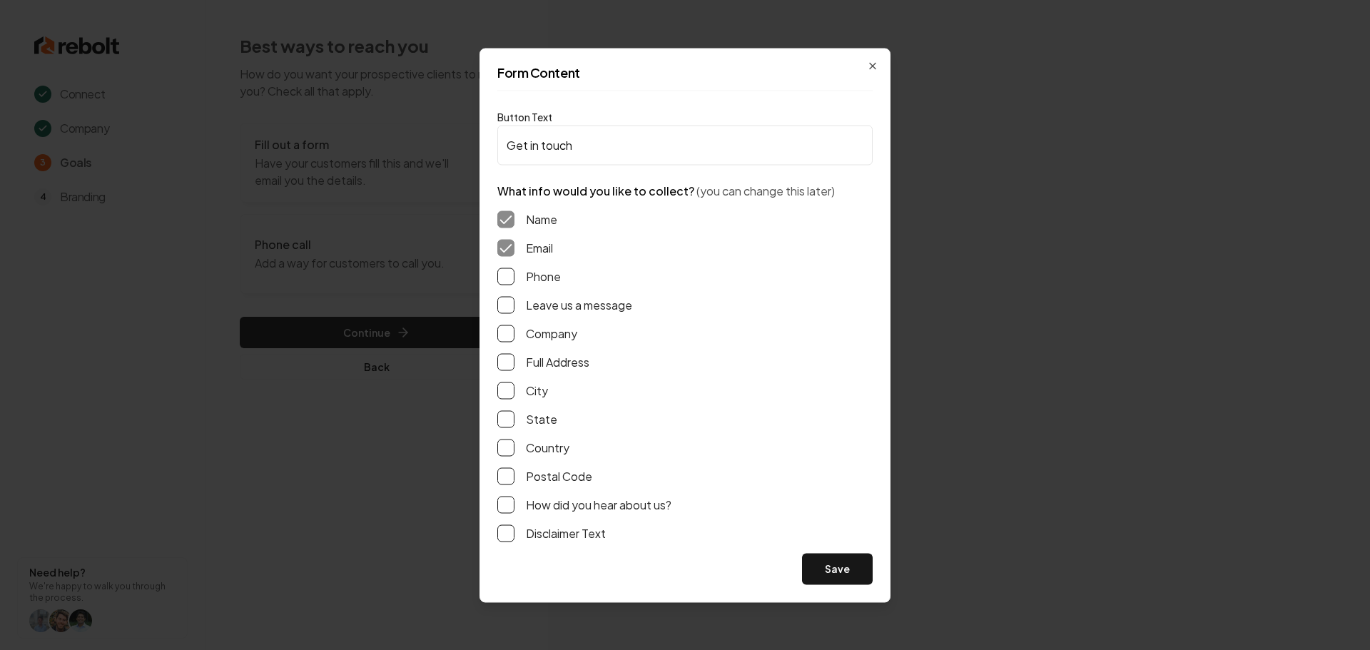
click at [536, 278] on label "Phone" at bounding box center [543, 276] width 35 height 17
click at [515, 278] on button "Phone" at bounding box center [505, 276] width 17 height 17
click at [529, 305] on label "Leave us a message" at bounding box center [579, 304] width 106 height 17
click at [515, 305] on button "Leave us a message" at bounding box center [505, 304] width 17 height 17
click at [505, 366] on button "Full Address" at bounding box center [505, 361] width 17 height 17
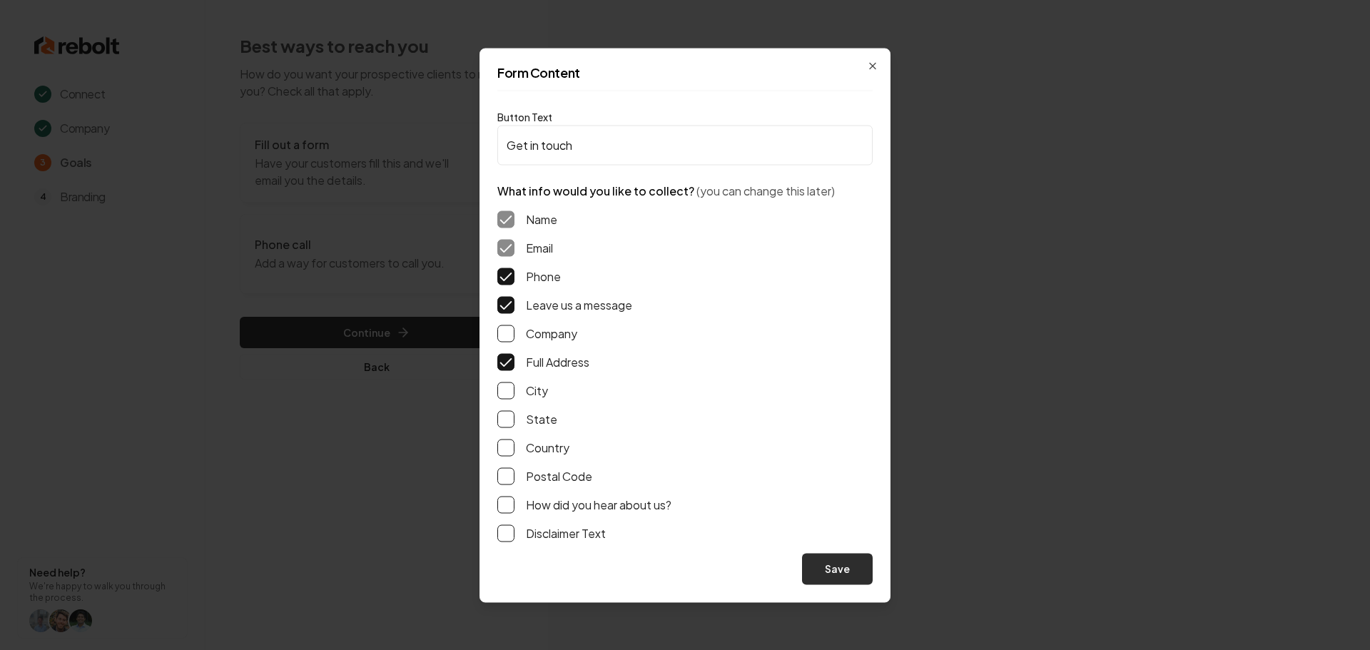
click at [840, 572] on button "Save" at bounding box center [837, 568] width 71 height 31
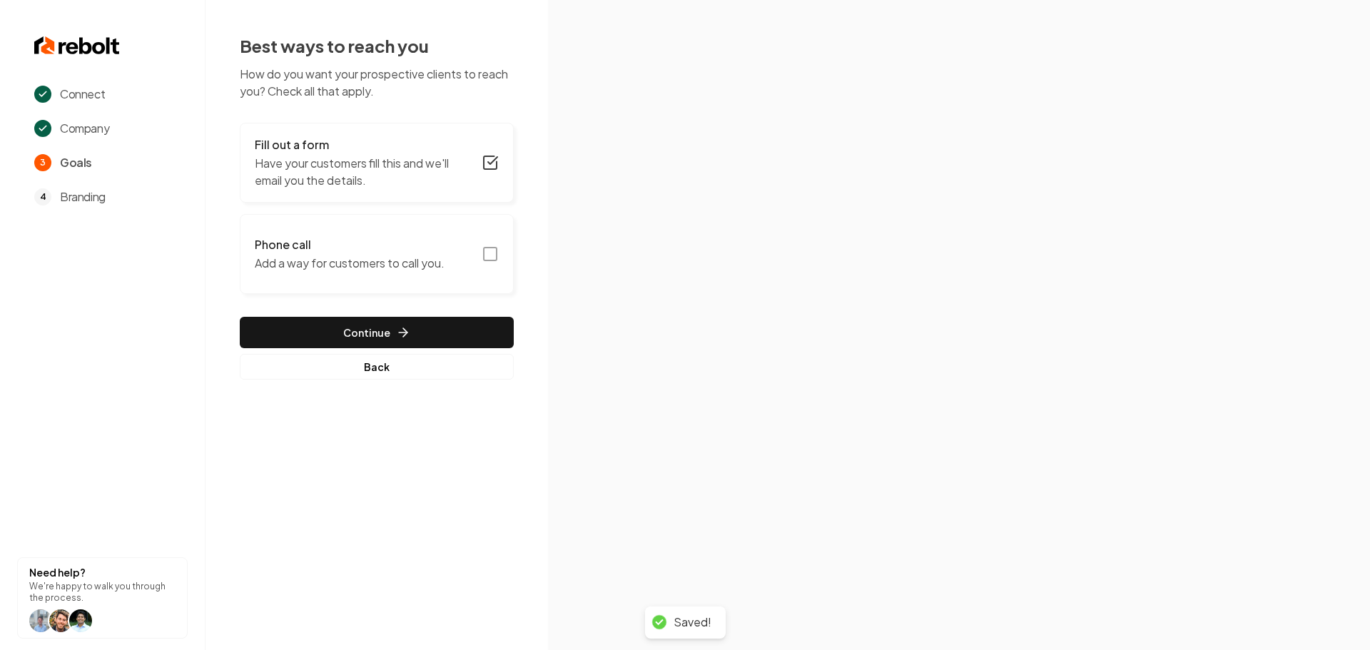
click at [489, 256] on icon "button" at bounding box center [490, 254] width 17 height 17
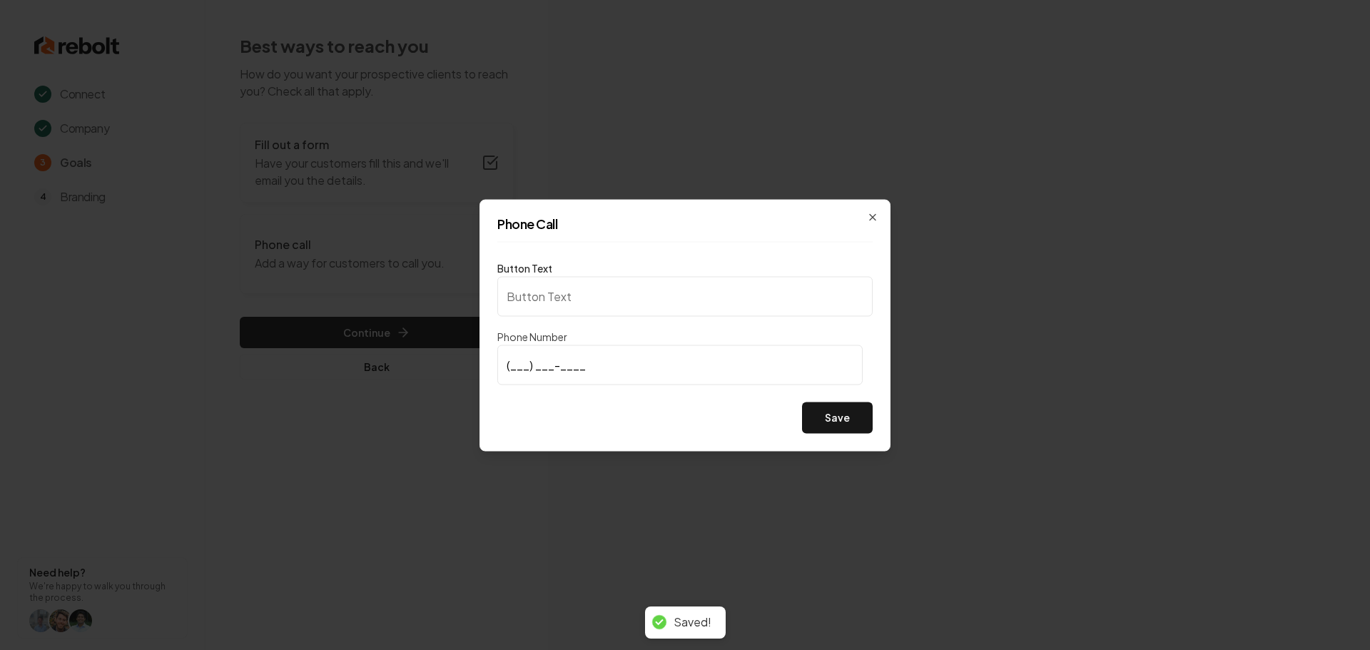
type input "Call us"
type input "(502) 401-8801"
click at [860, 423] on button "Save" at bounding box center [837, 417] width 71 height 31
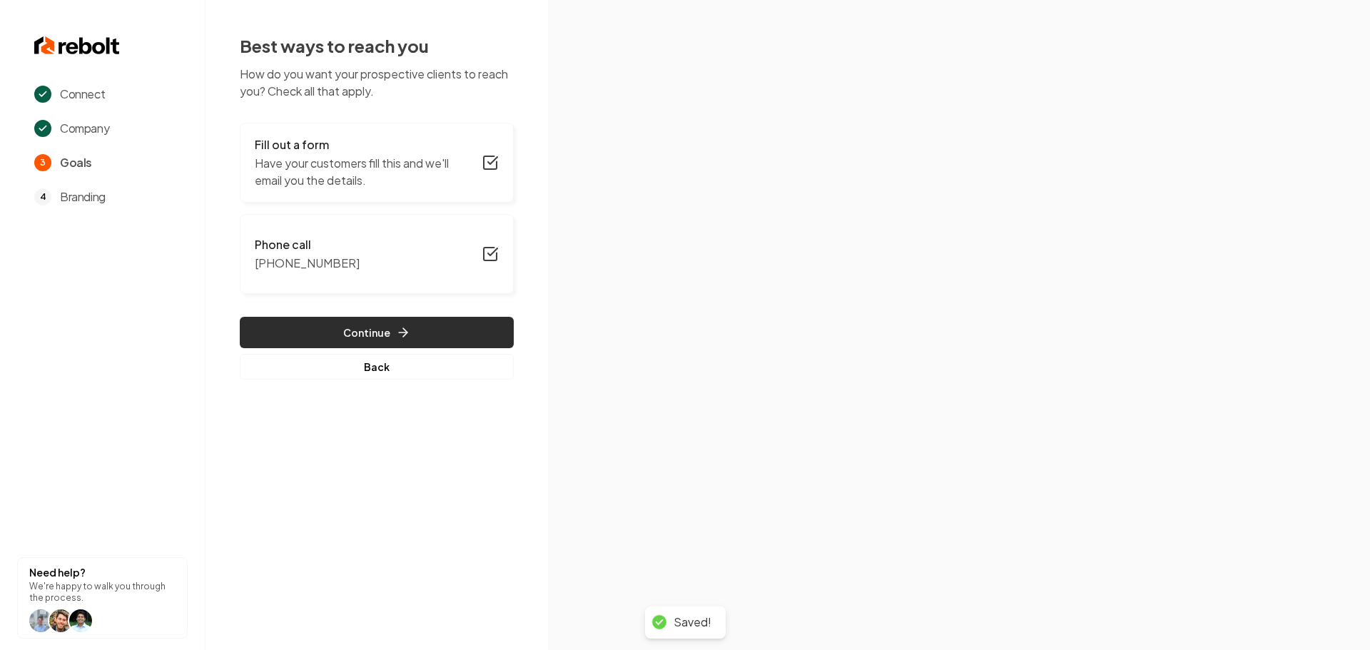
click at [405, 330] on icon "button" at bounding box center [403, 332] width 14 height 14
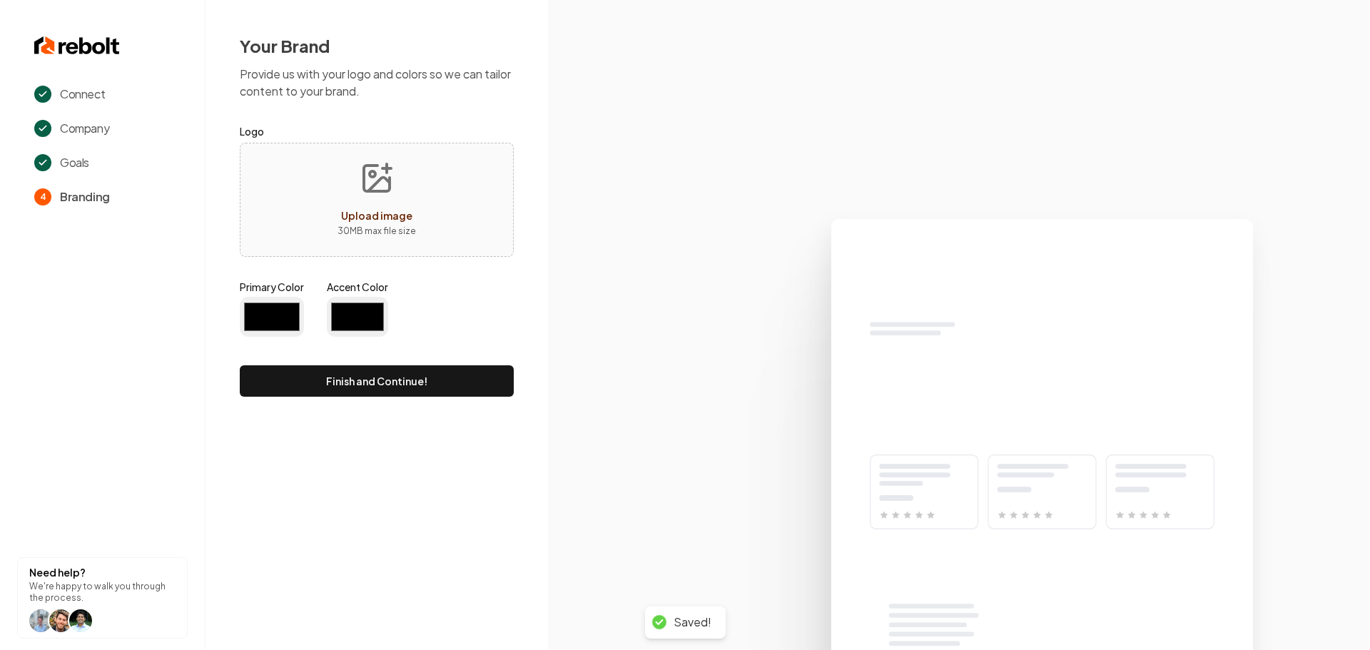
type input "#194d33"
type input "#70be00"
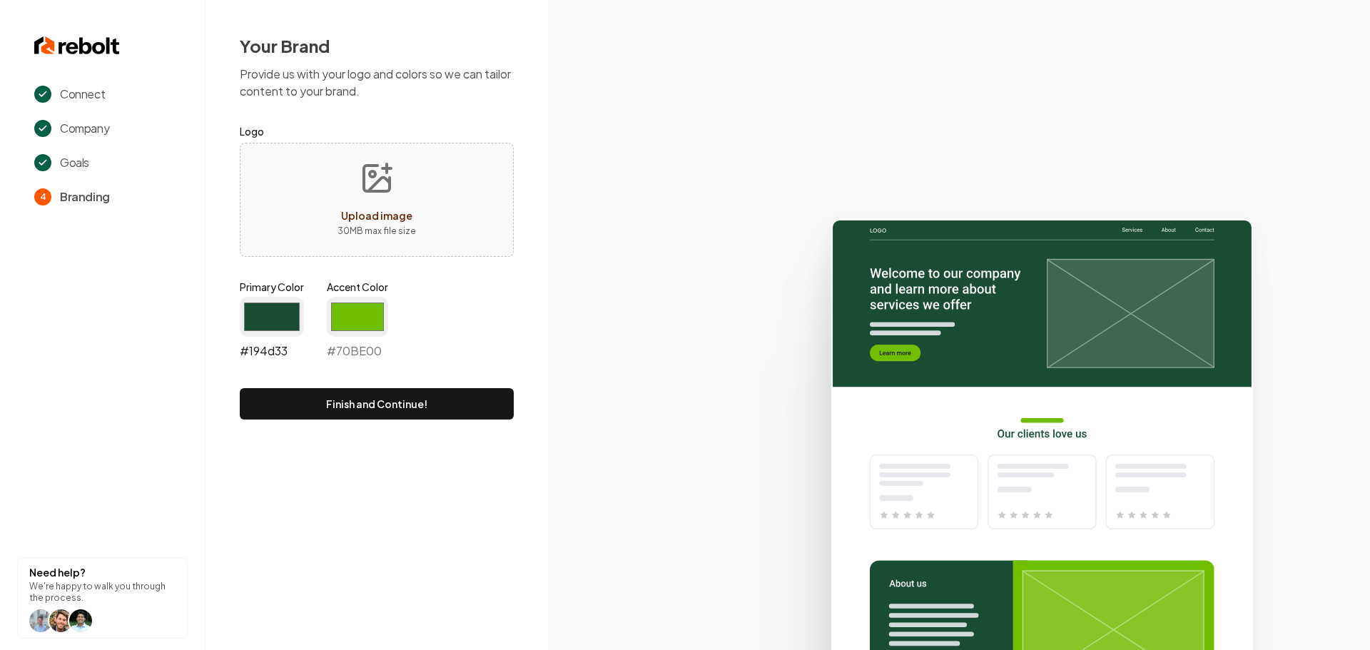
click at [270, 328] on input "#194d33" at bounding box center [272, 317] width 64 height 40
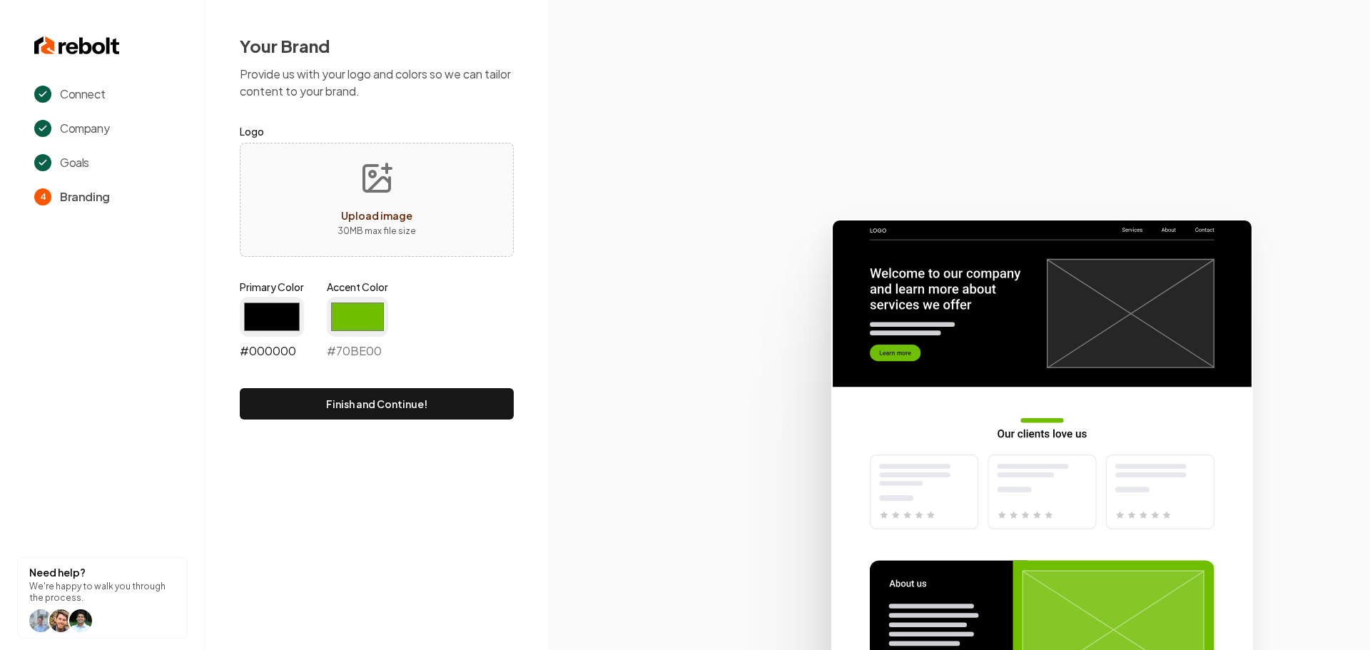
click at [257, 312] on input "#000000" at bounding box center [272, 317] width 64 height 40
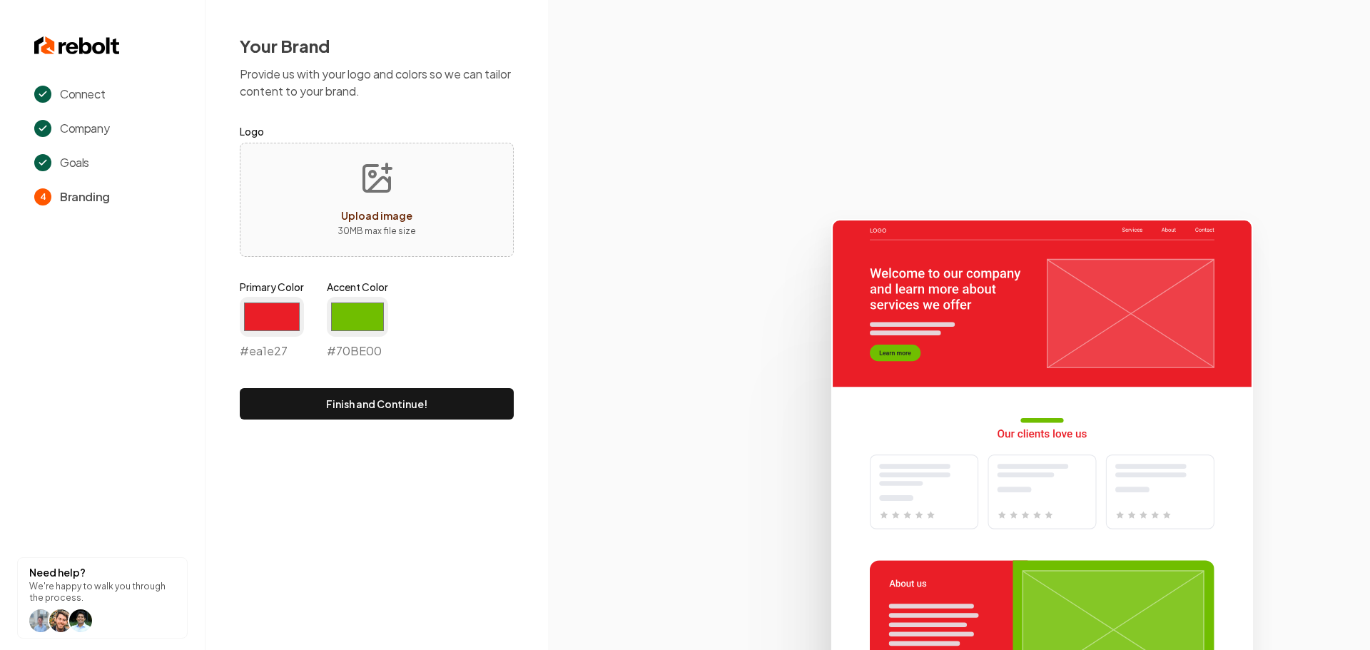
type input "#ea1e27"
drag, startPoint x: 578, startPoint y: 317, endPoint x: 522, endPoint y: 328, distance: 56.7
click at [577, 317] on icon at bounding box center [959, 428] width 822 height 443
drag, startPoint x: 364, startPoint y: 315, endPoint x: 362, endPoint y: 331, distance: 16.6
click at [364, 314] on input "#70be00" at bounding box center [357, 317] width 61 height 40
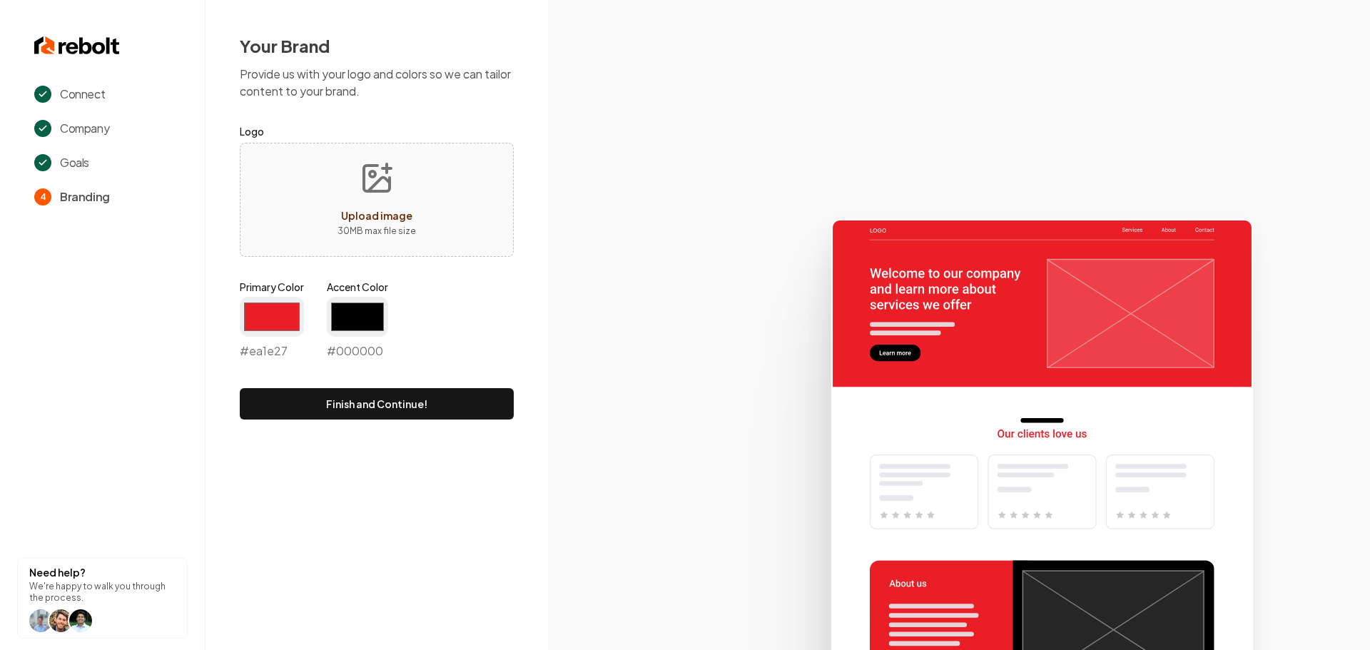
type input "#000000"
click at [562, 361] on icon at bounding box center [959, 428] width 822 height 443
drag, startPoint x: 4, startPoint y: 177, endPoint x: 370, endPoint y: 203, distance: 367.1
click at [370, 203] on button "Upload image 30 MB max file size" at bounding box center [376, 200] width 101 height 100
click at [406, 198] on button "Upload image 30 MB max file size" at bounding box center [376, 200] width 101 height 100
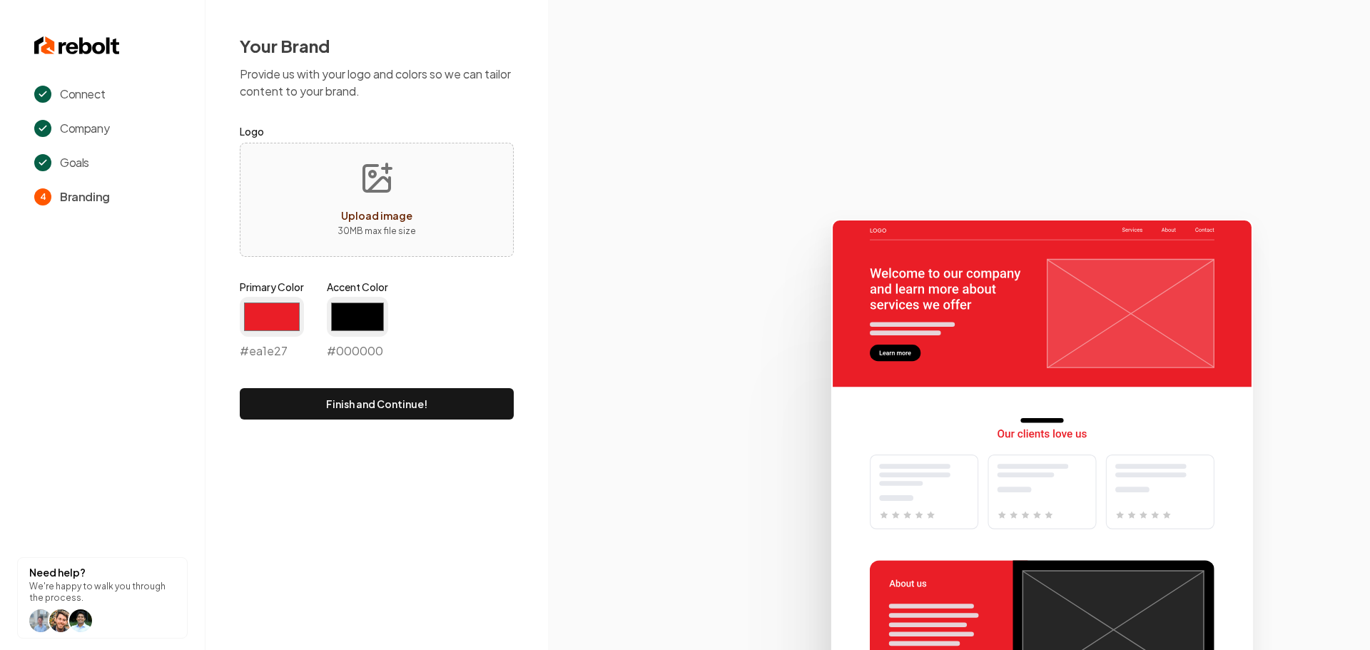
type input "**********"
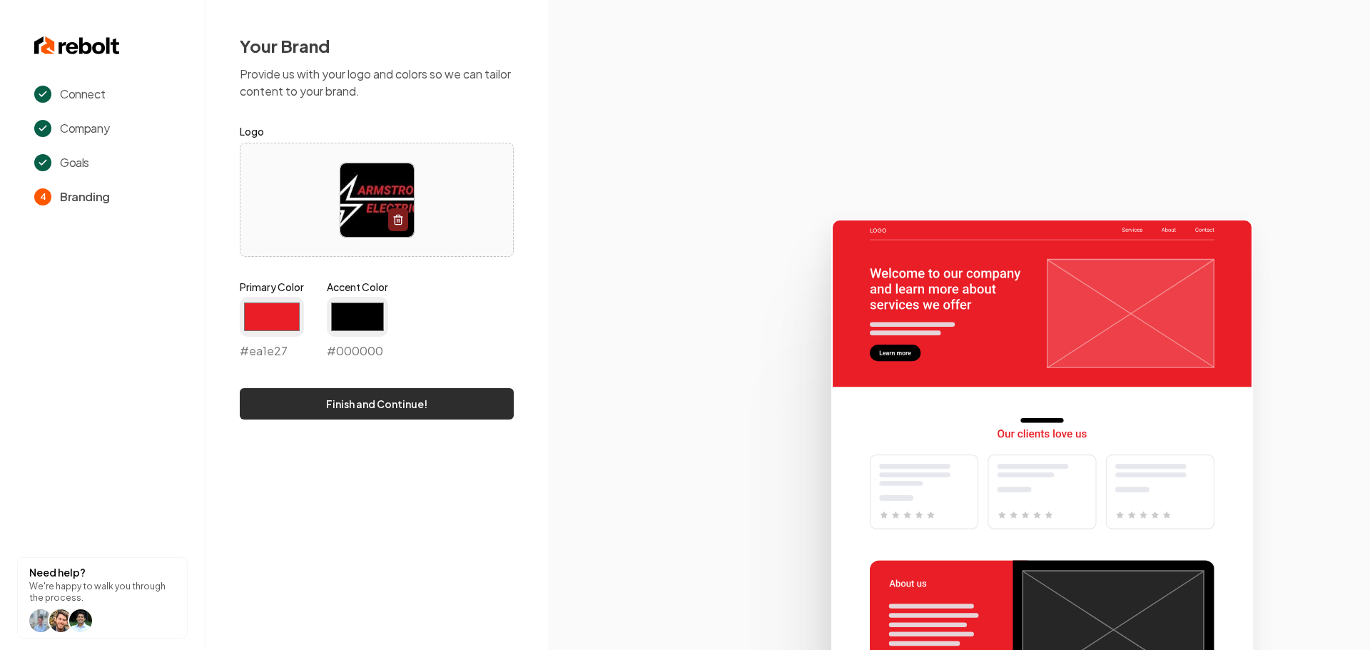
click at [458, 412] on button "Finish and Continue!" at bounding box center [377, 403] width 274 height 31
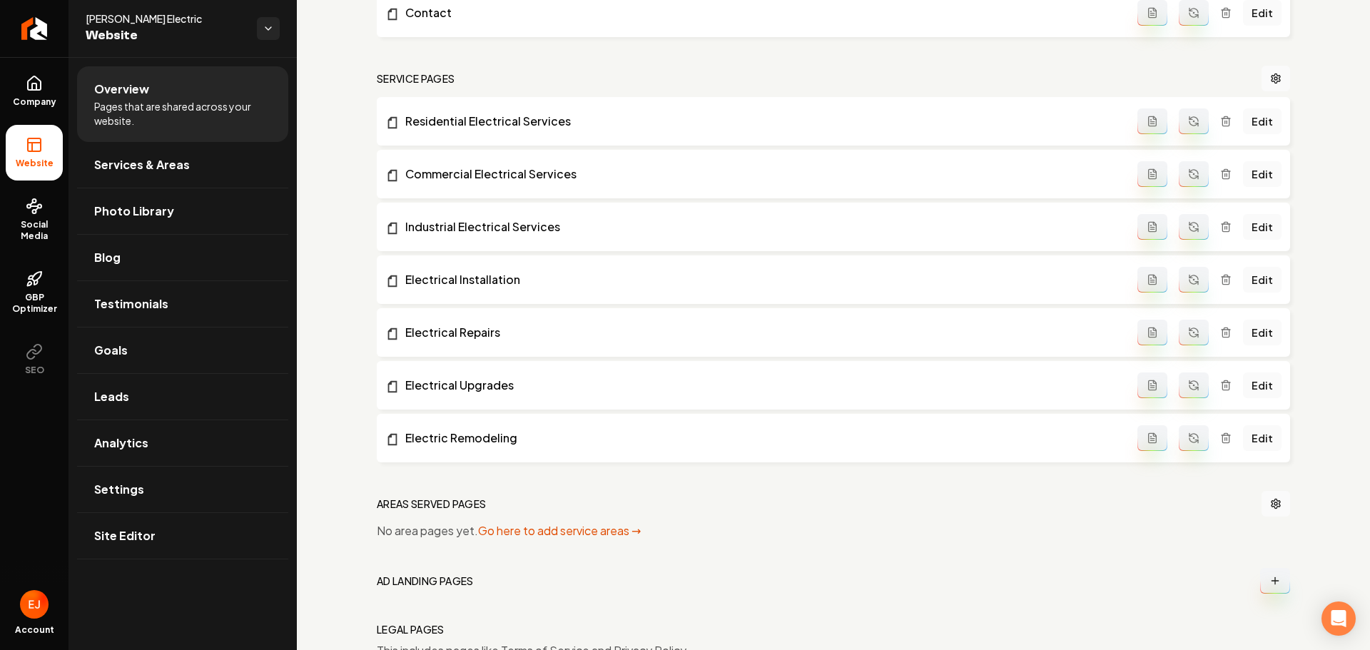
scroll to position [672, 0]
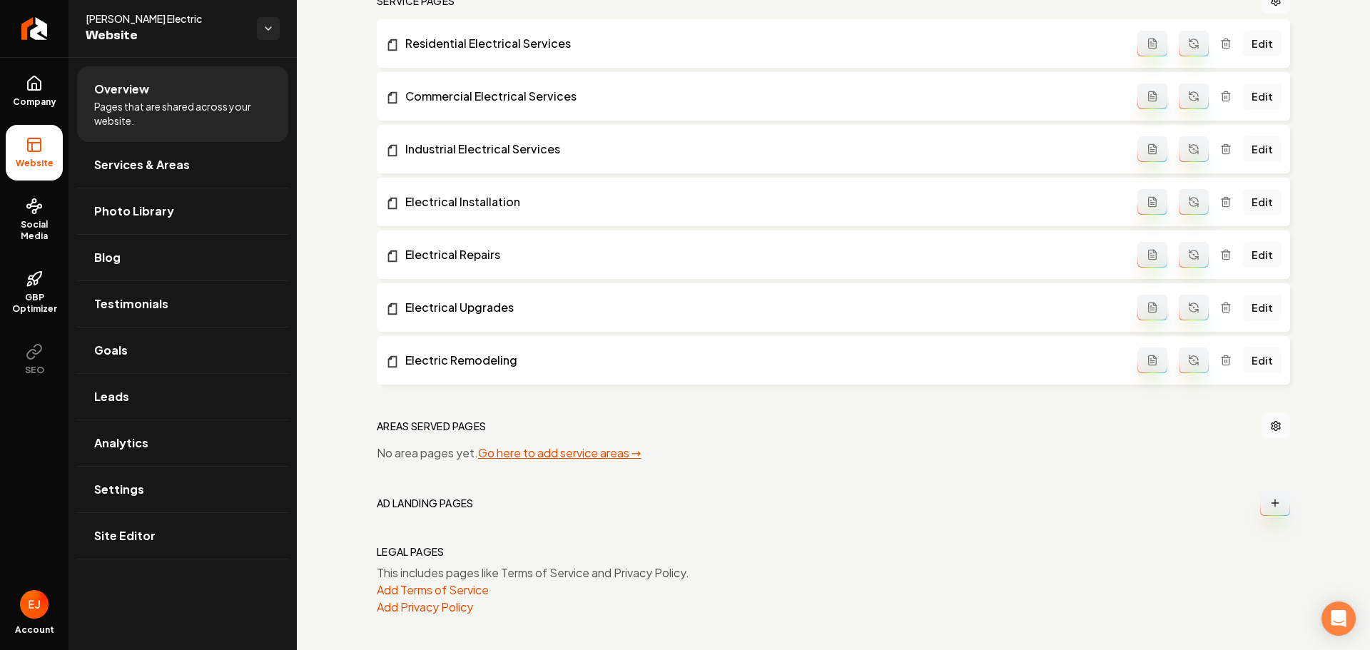
click at [545, 457] on link "Go here to add service areas →" at bounding box center [559, 452] width 163 height 15
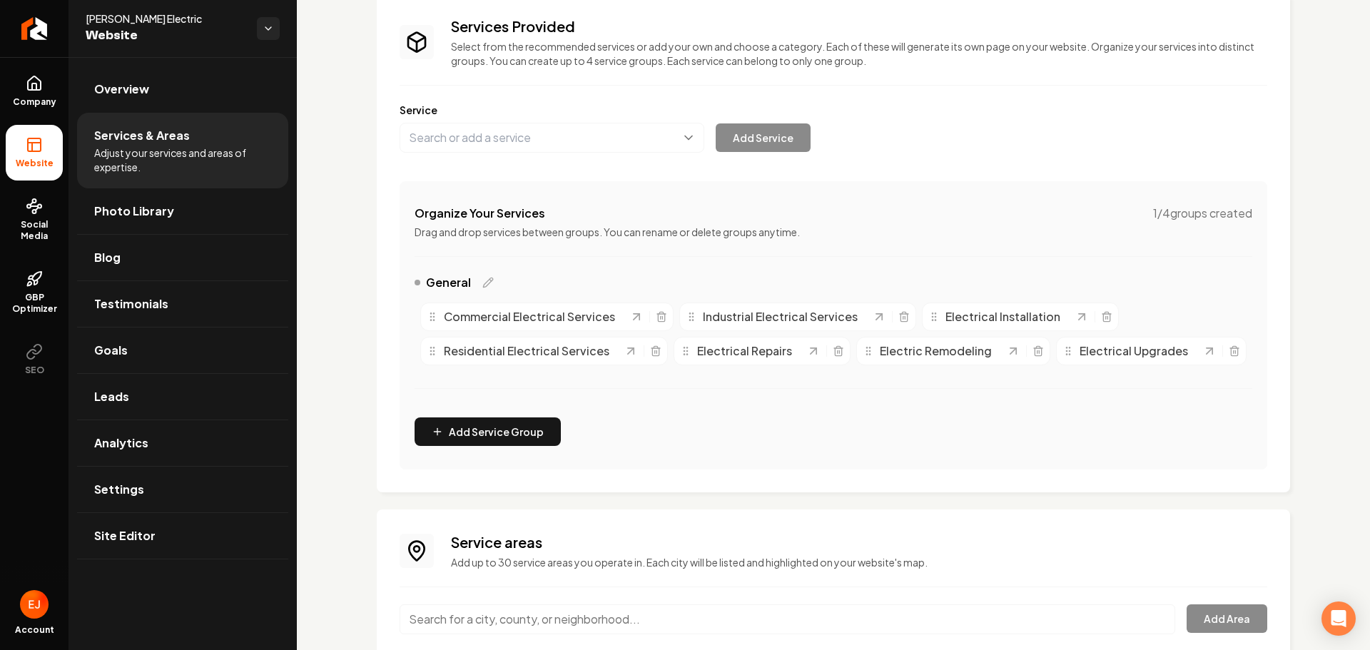
scroll to position [211, 0]
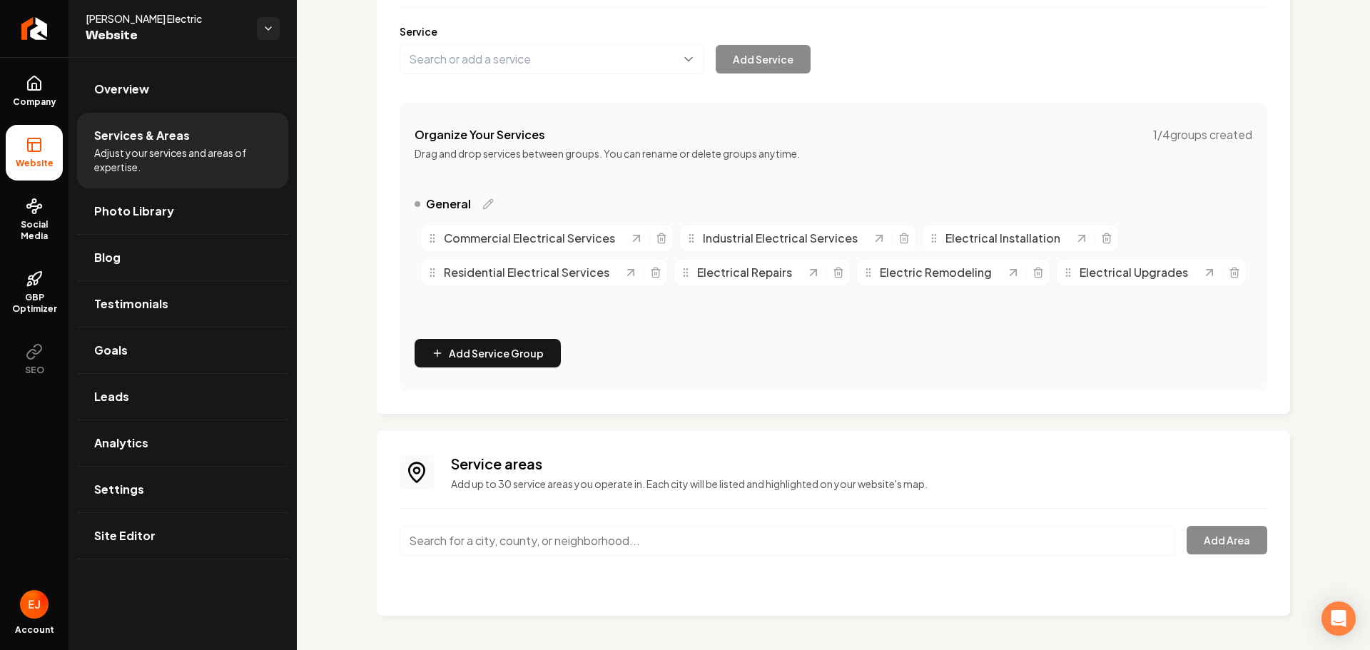
click at [575, 540] on input "Main content area" at bounding box center [788, 541] width 776 height 30
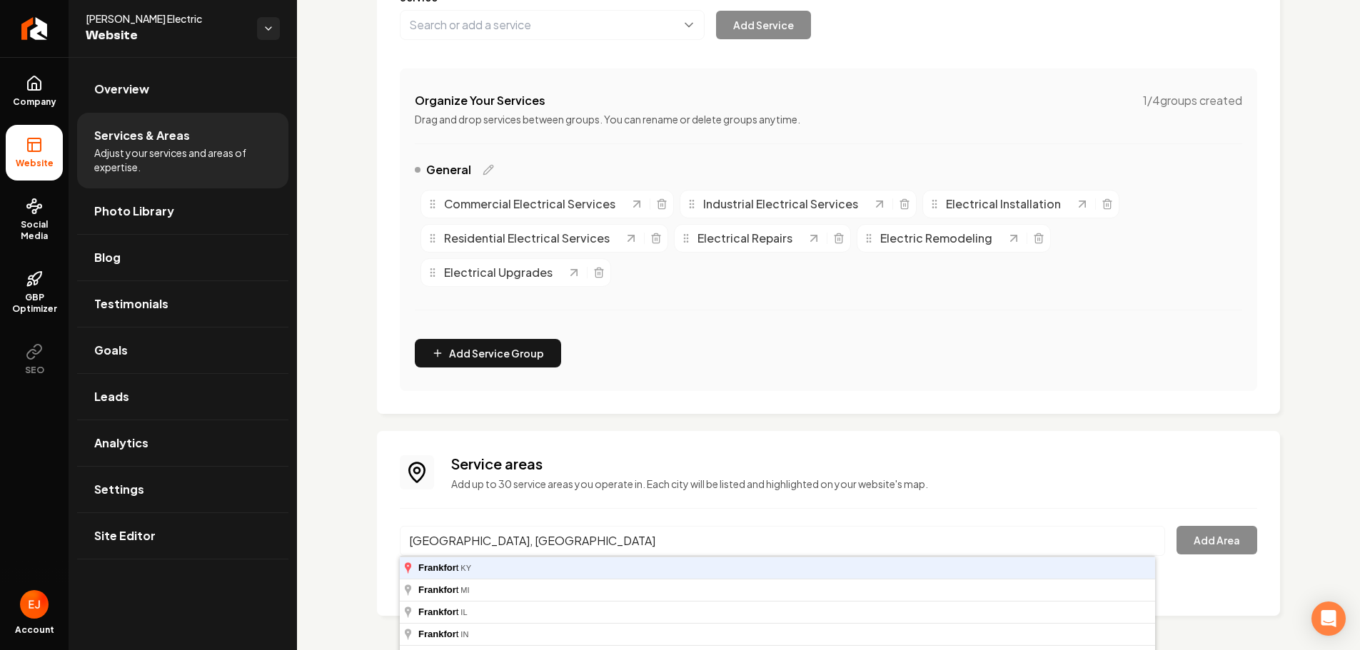
type input "[GEOGRAPHIC_DATA], [GEOGRAPHIC_DATA]"
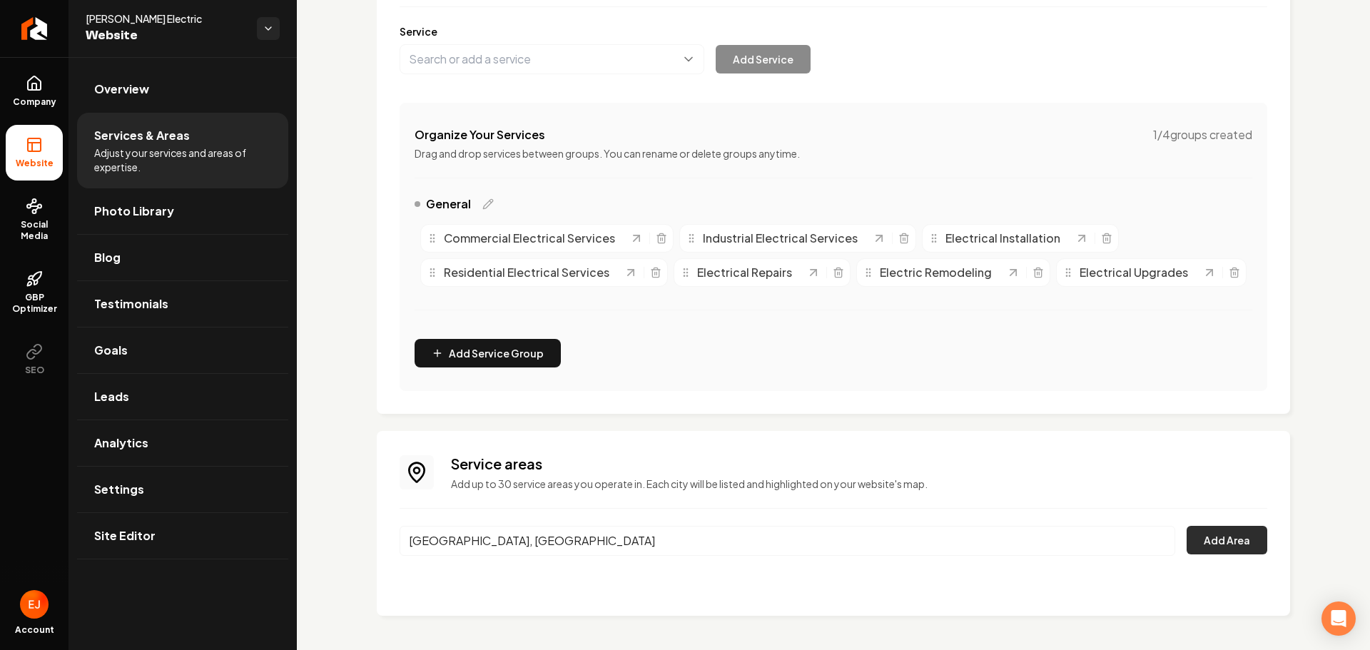
click at [1236, 547] on button "Add Area" at bounding box center [1227, 540] width 81 height 29
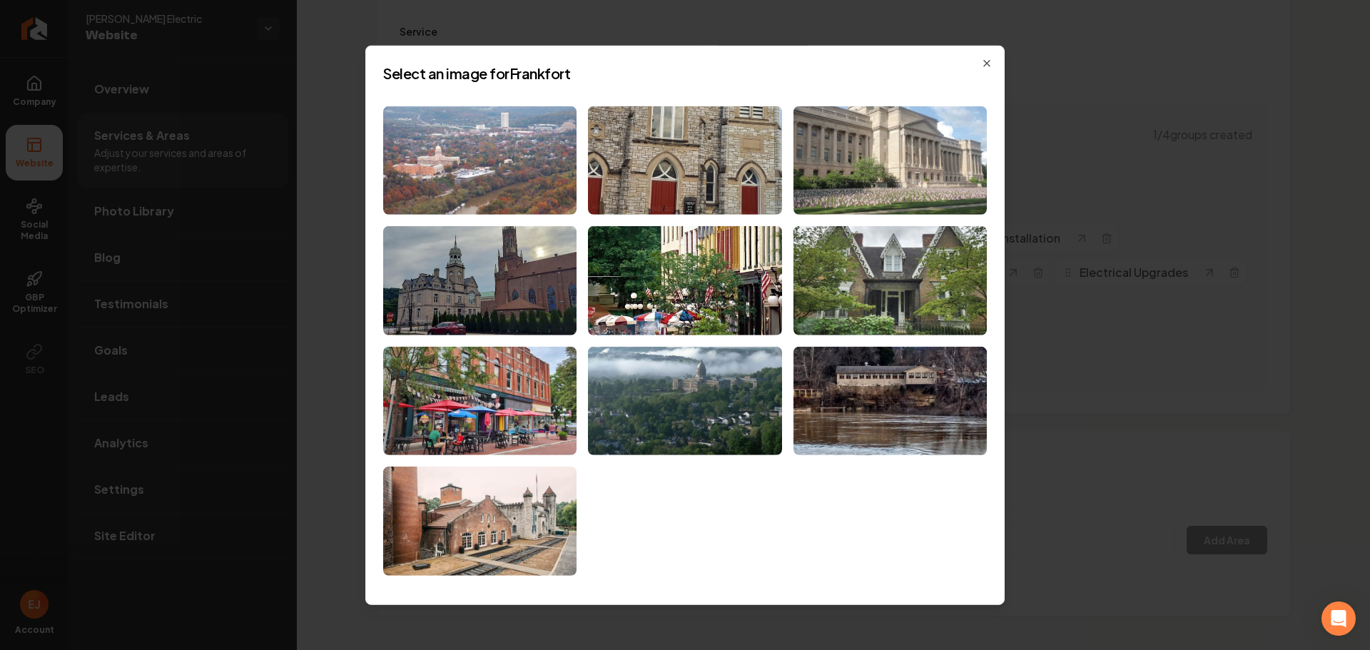
click at [540, 182] on img at bounding box center [479, 160] width 193 height 109
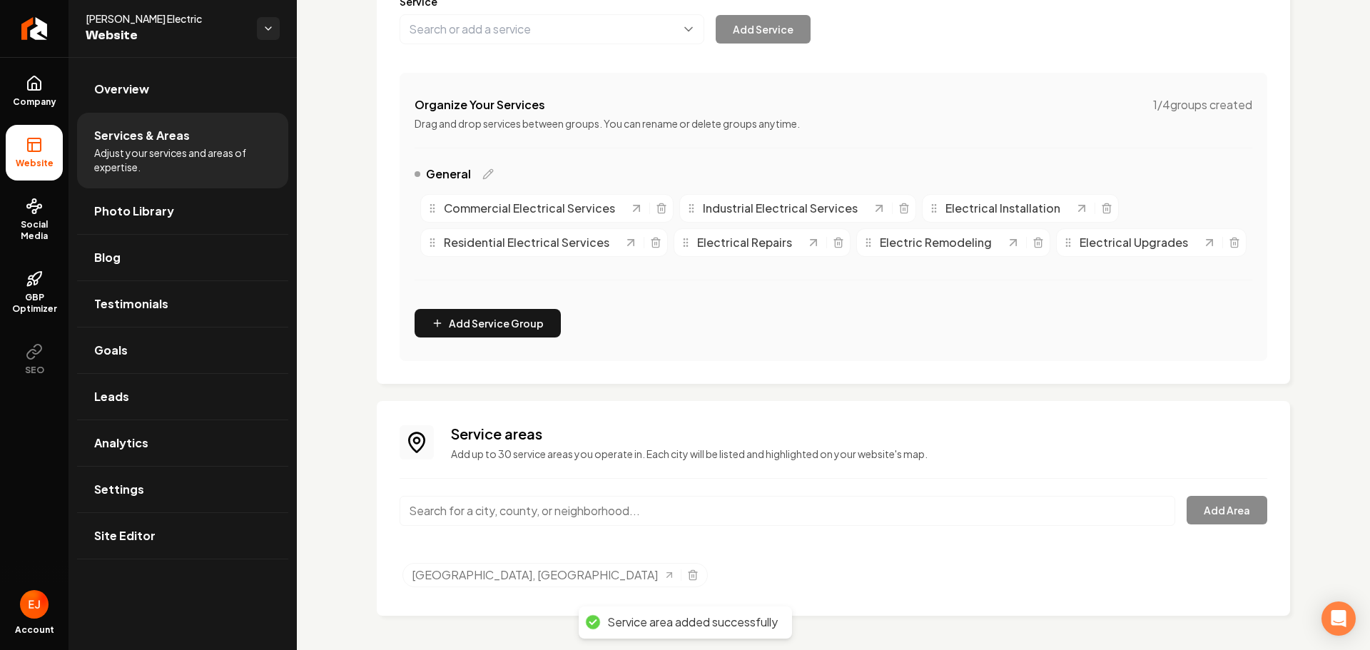
click at [885, 526] on input "Main content area" at bounding box center [788, 511] width 776 height 30
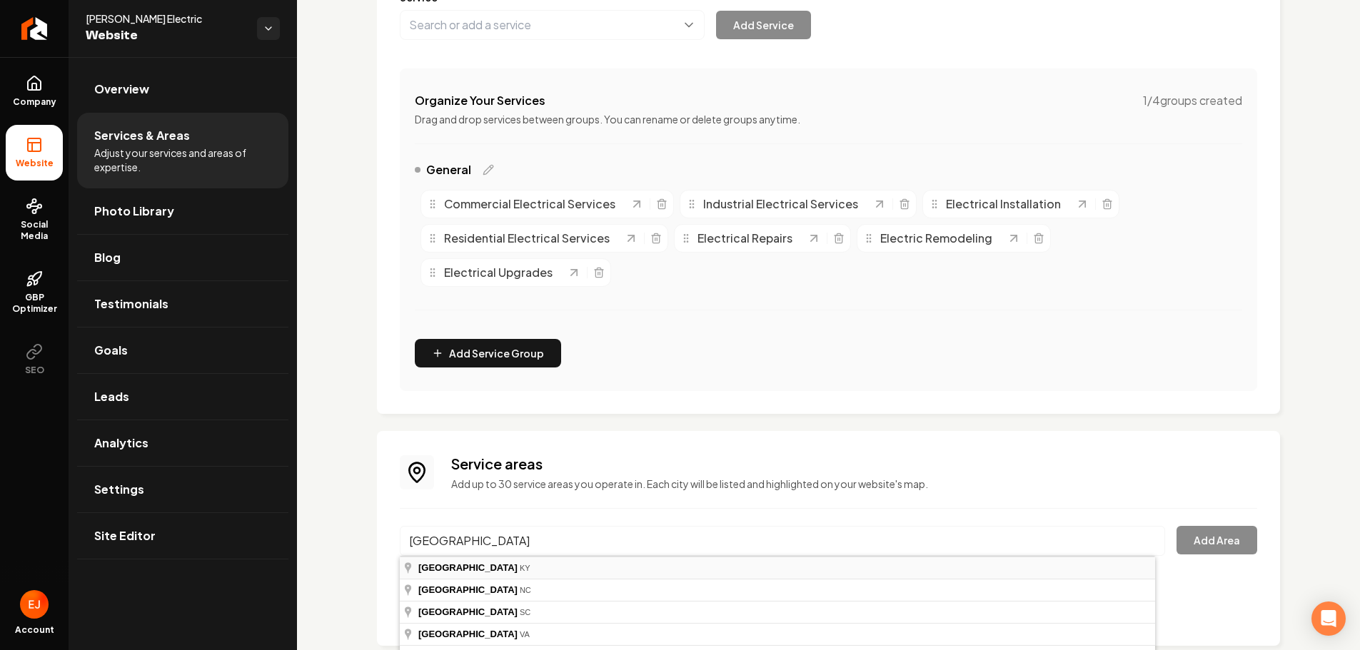
type input "Lexington, KY"
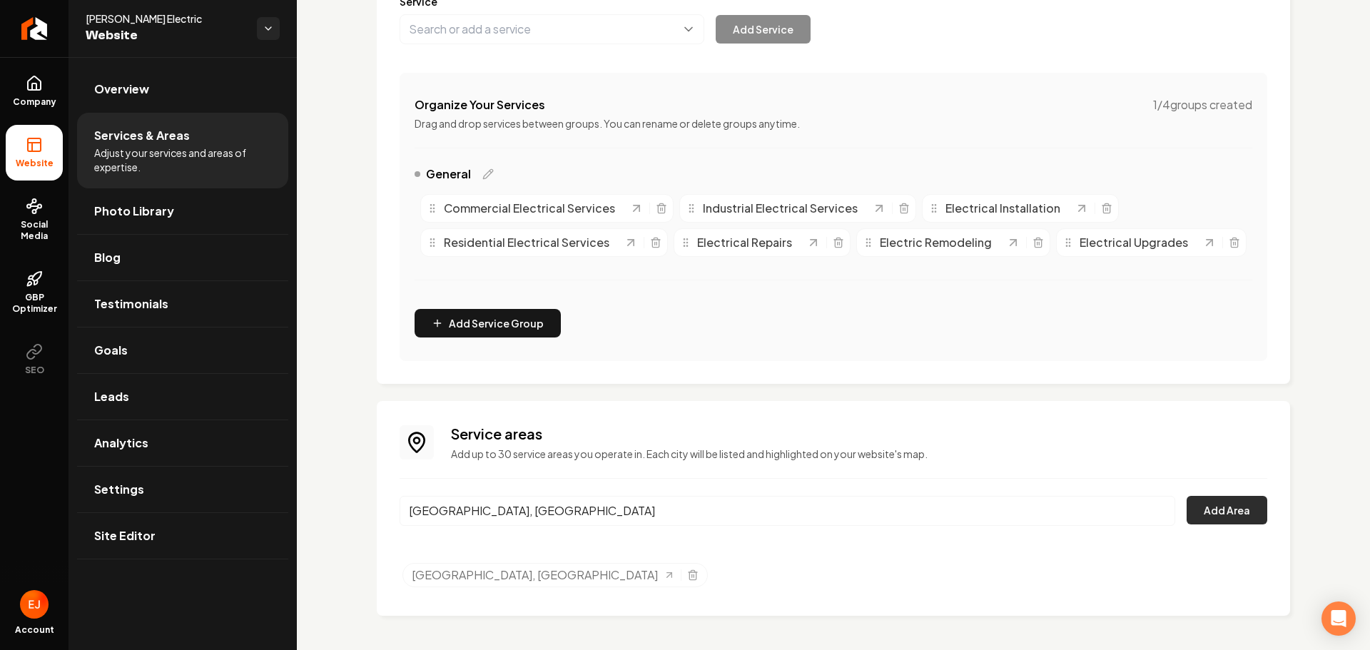
click at [1213, 525] on button "Add Area" at bounding box center [1227, 510] width 81 height 29
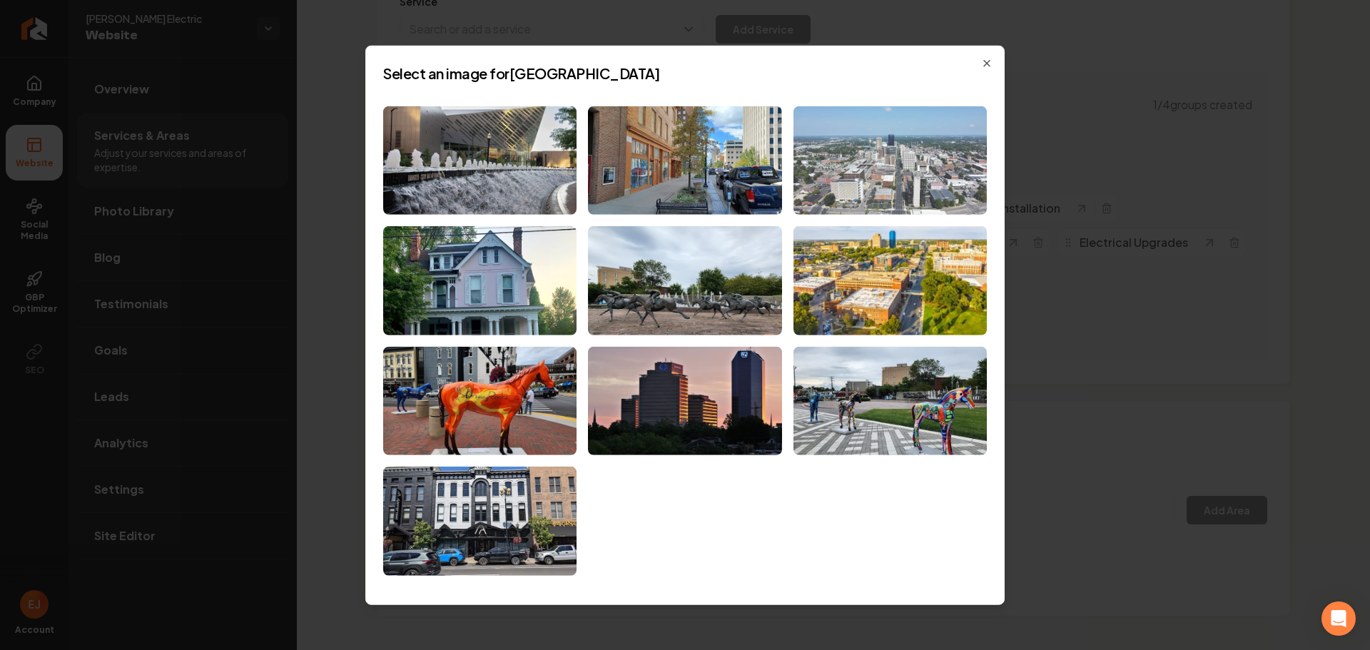
click at [820, 190] on img at bounding box center [890, 160] width 193 height 109
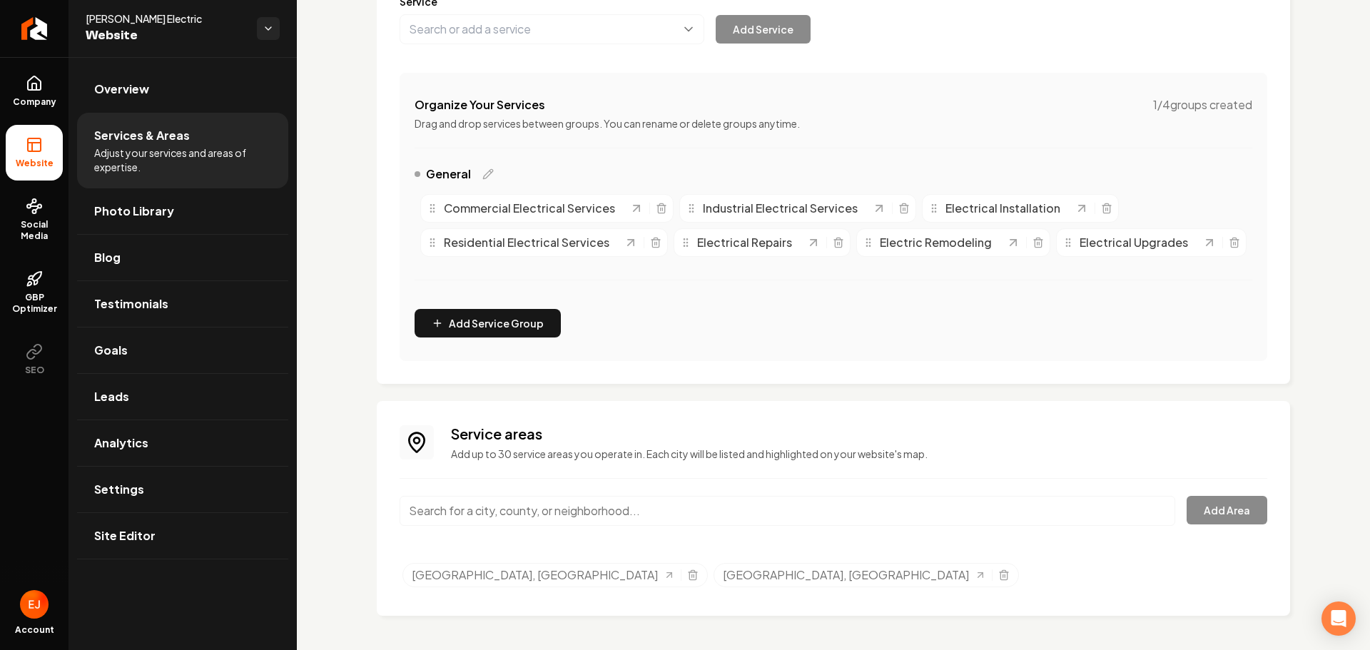
click at [595, 526] on input "Main content area" at bounding box center [788, 511] width 776 height 30
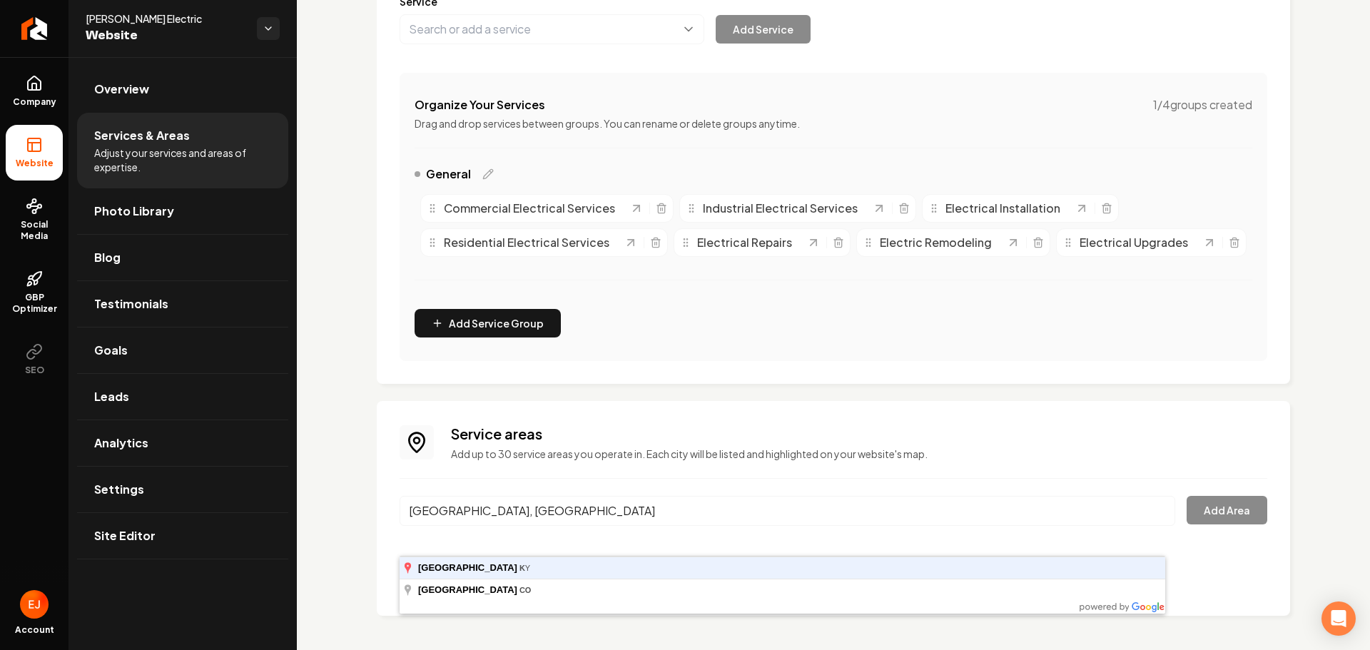
type input "Louisville, KY"
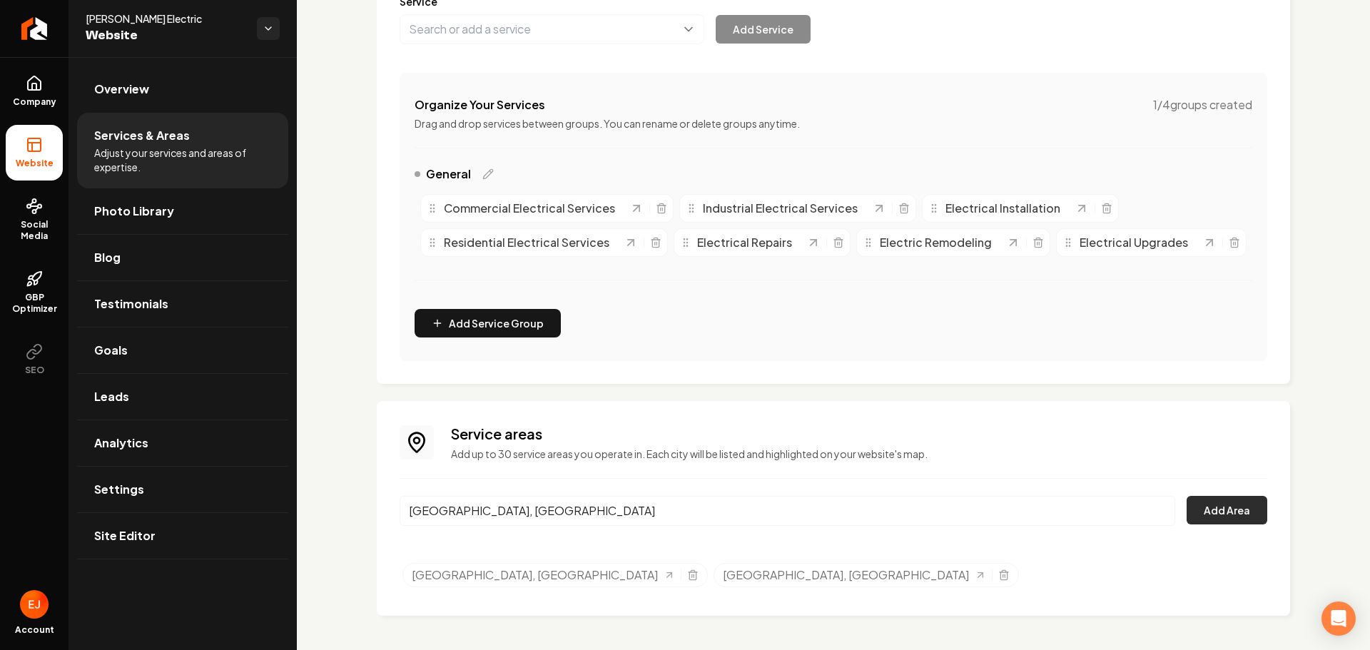
click at [1222, 525] on button "Add Area" at bounding box center [1227, 510] width 81 height 29
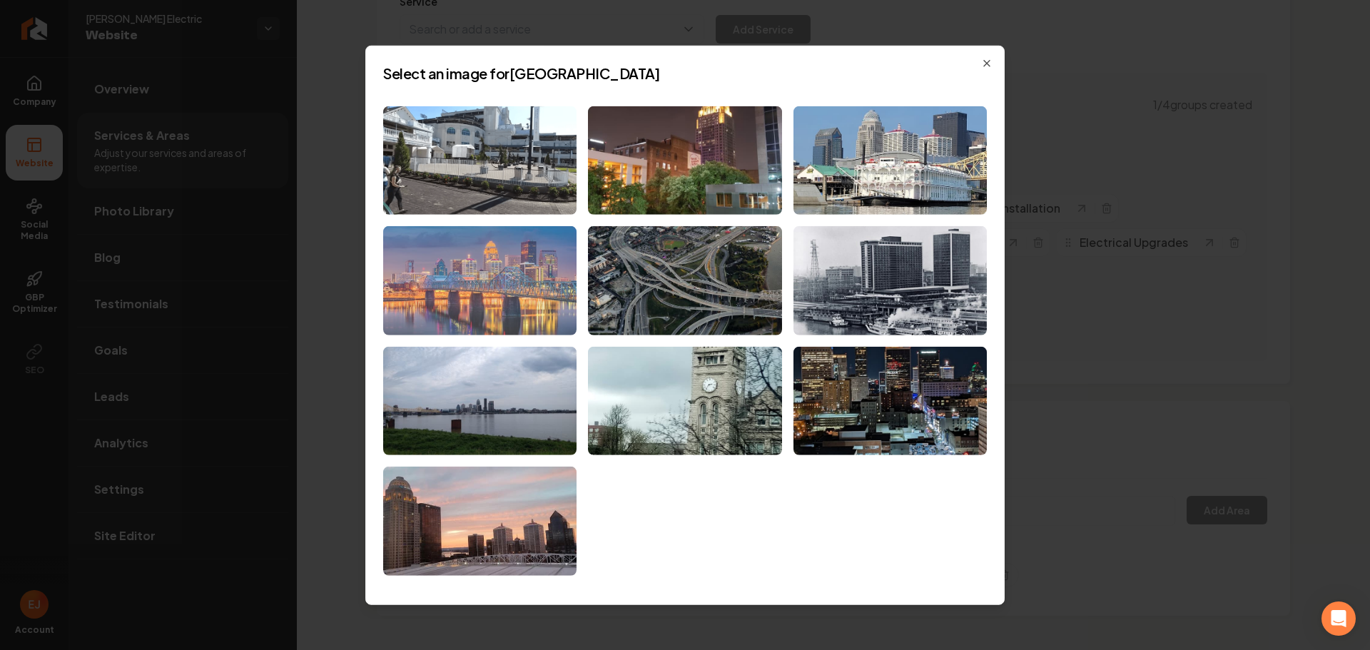
click at [560, 325] on img at bounding box center [479, 280] width 193 height 109
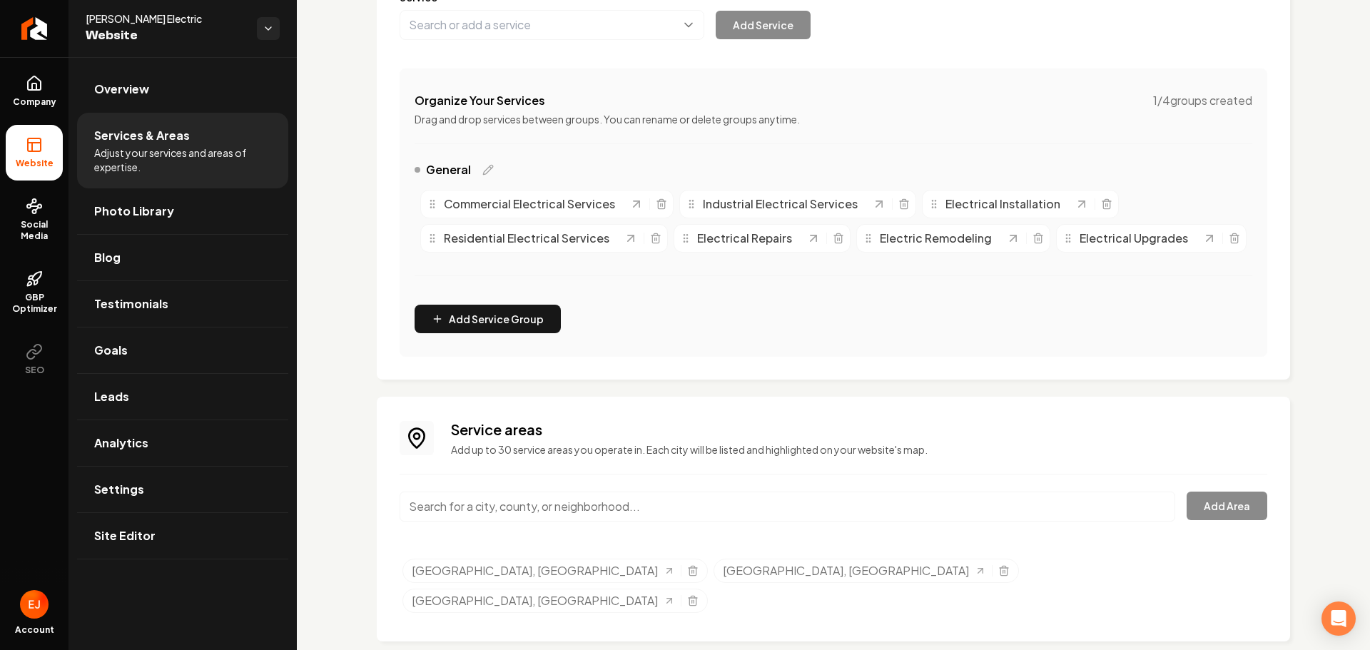
click at [527, 522] on input "Main content area" at bounding box center [788, 507] width 776 height 30
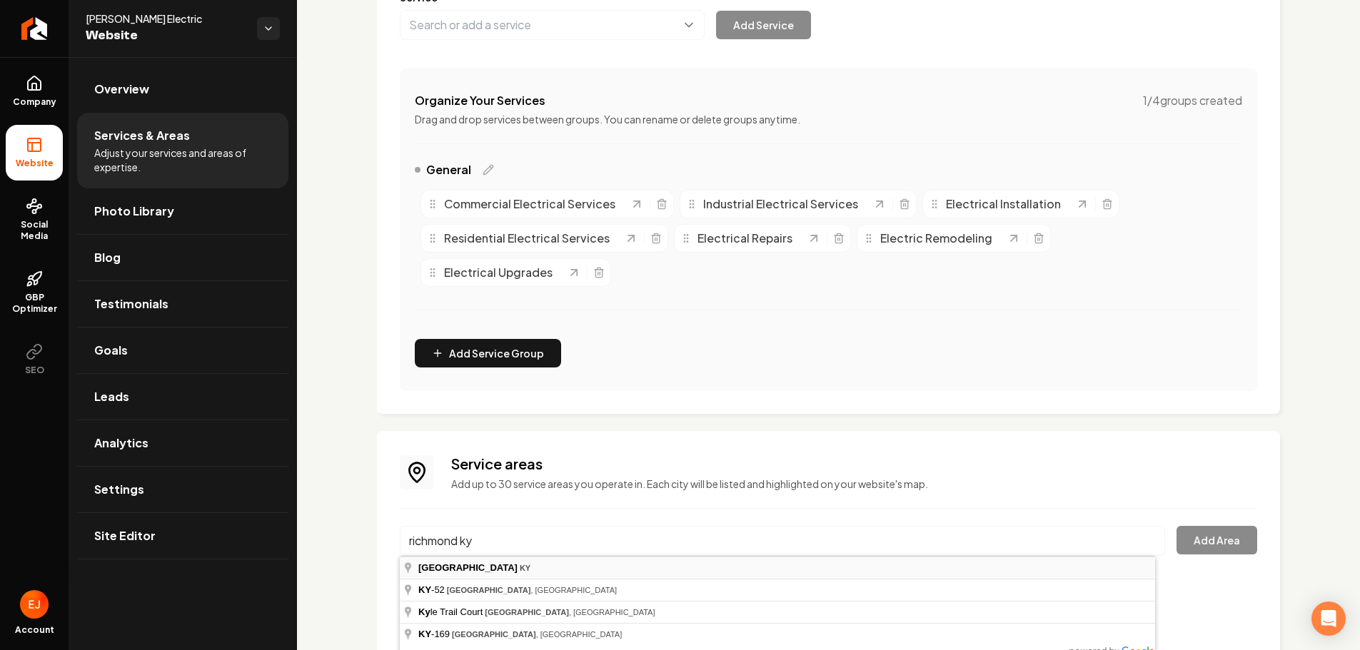
type input "Richmond, KY"
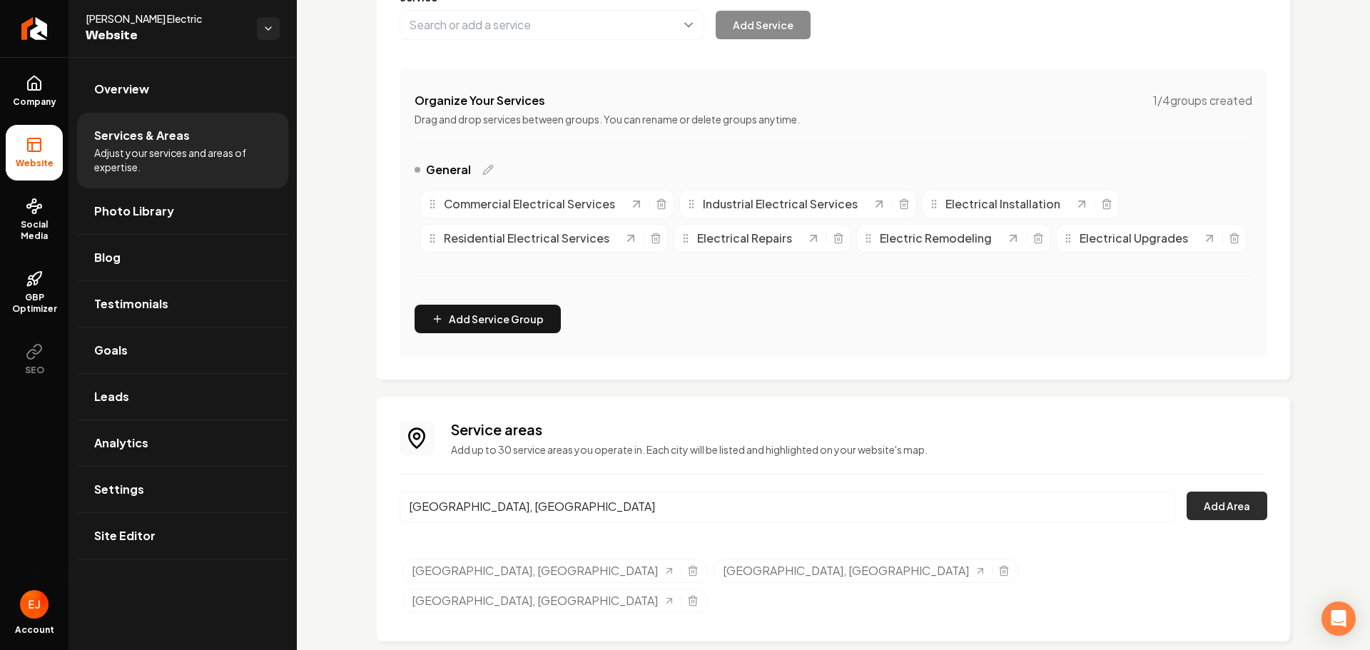
click at [1227, 520] on button "Add Area" at bounding box center [1227, 506] width 81 height 29
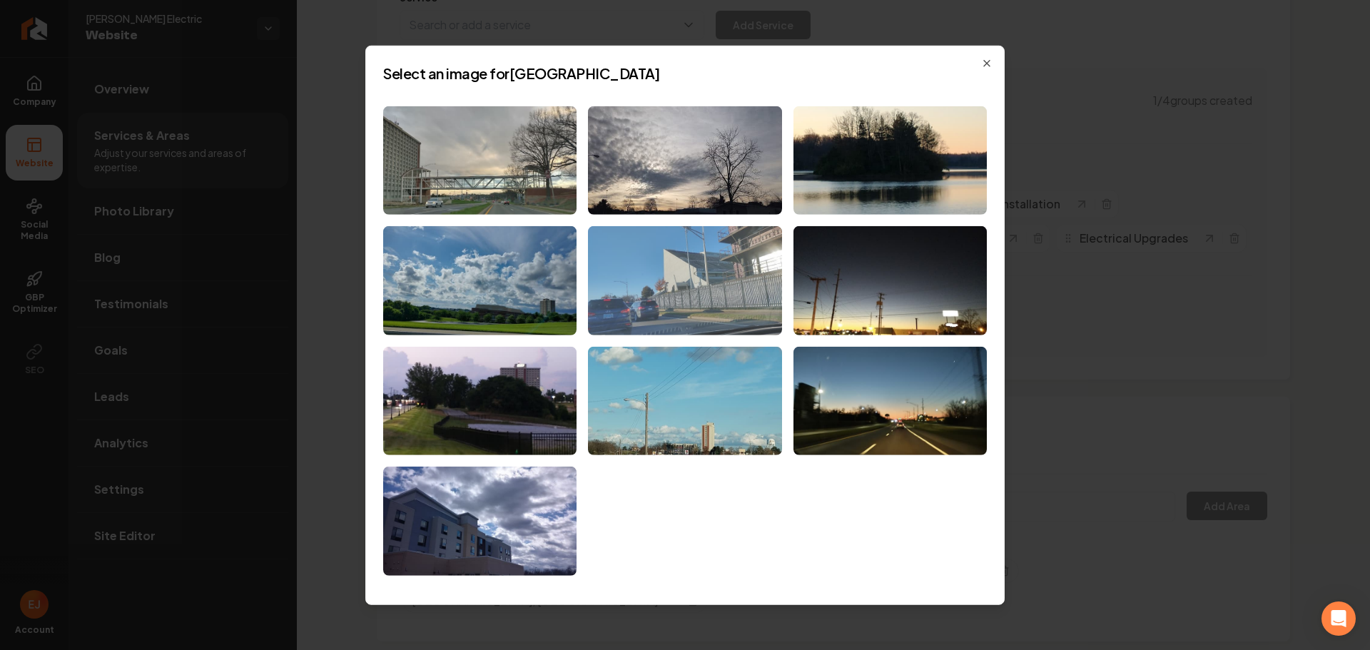
click at [729, 321] on img at bounding box center [684, 280] width 193 height 109
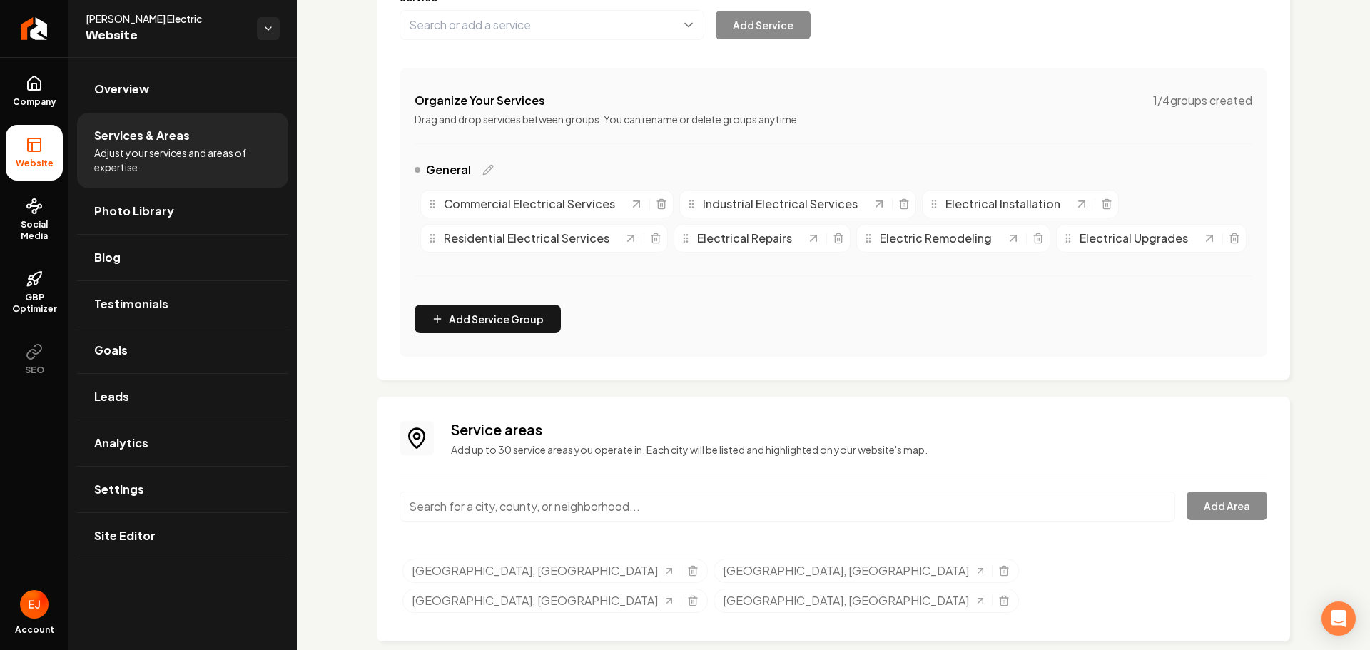
click at [739, 522] on input "Main content area" at bounding box center [788, 507] width 776 height 30
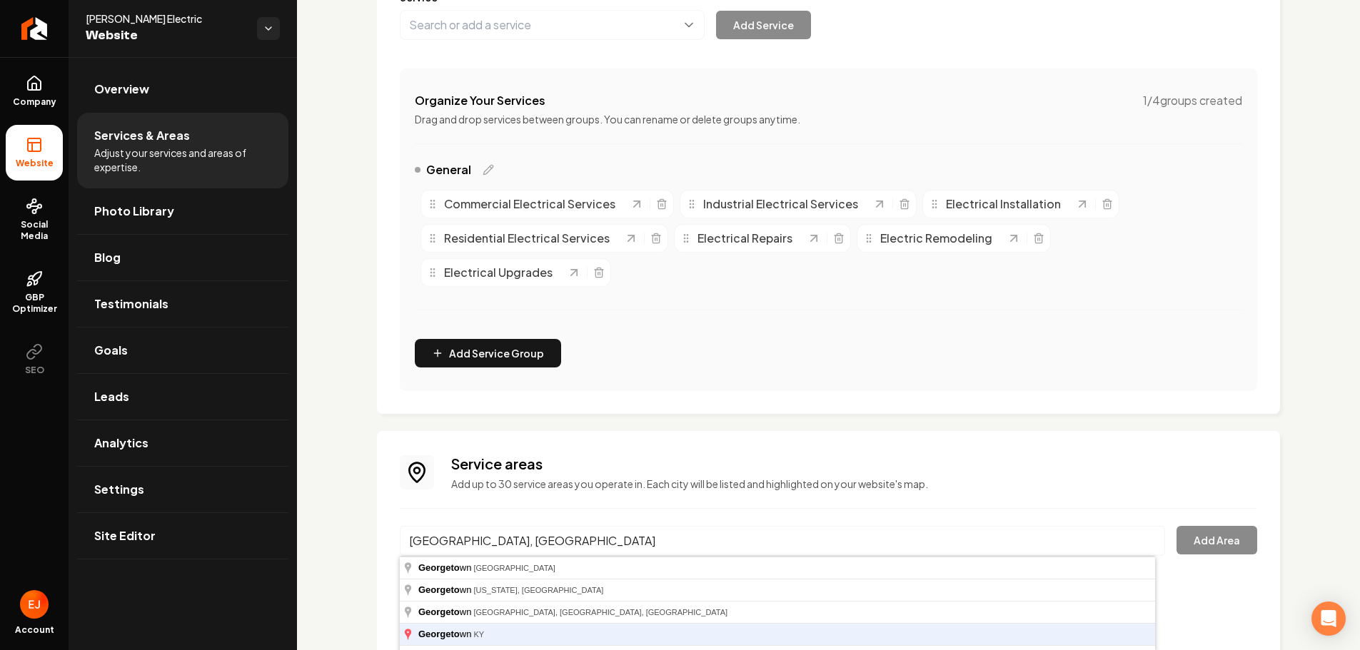
type input "Georgetown, KY"
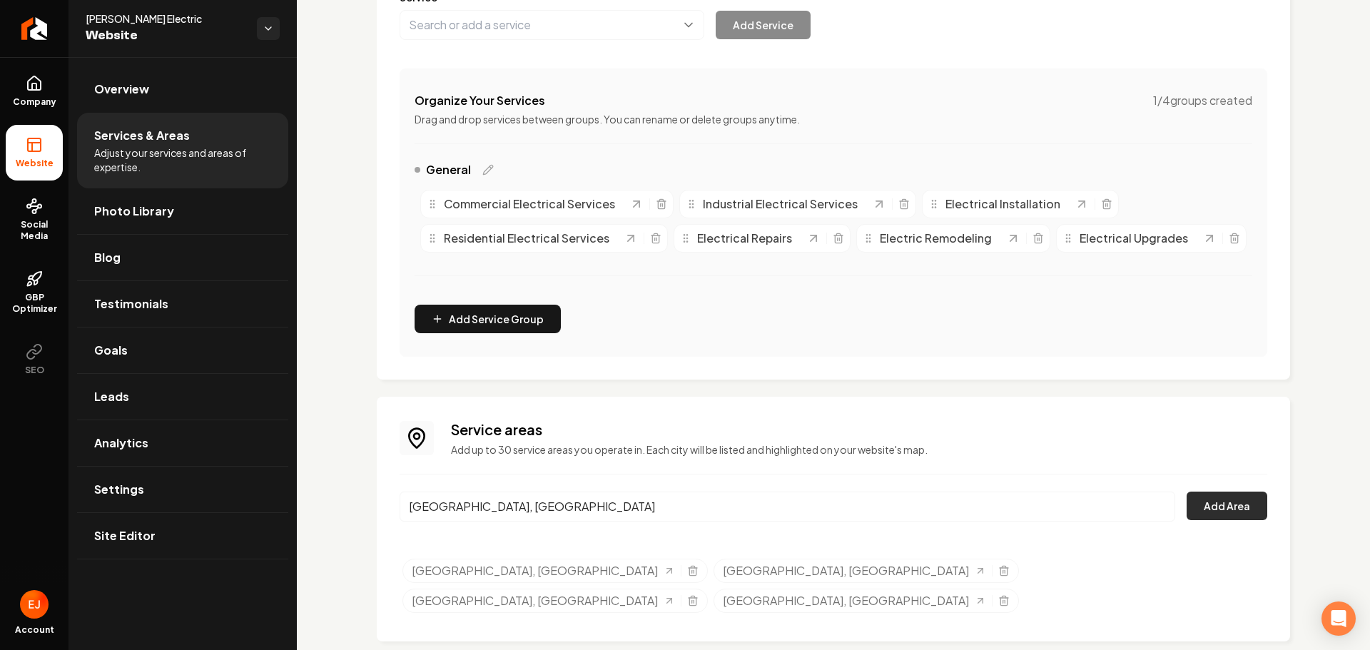
click at [1233, 520] on button "Add Area" at bounding box center [1227, 506] width 81 height 29
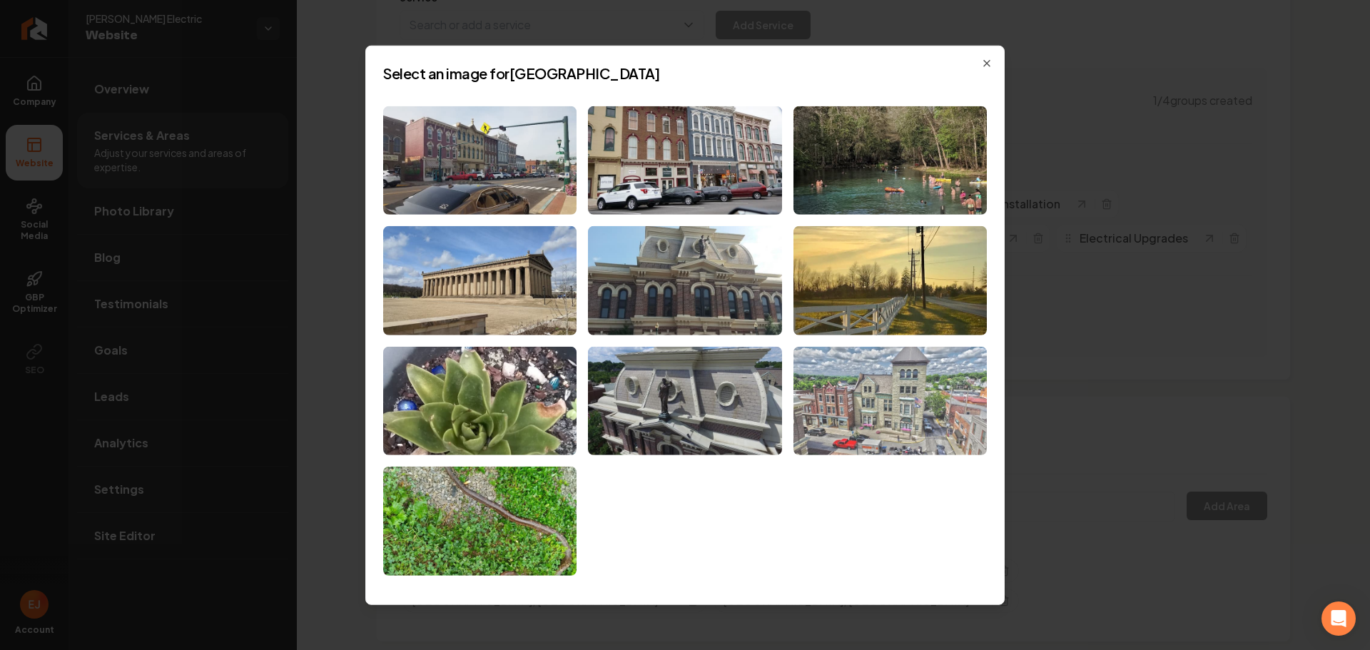
click at [896, 441] on img at bounding box center [890, 401] width 193 height 109
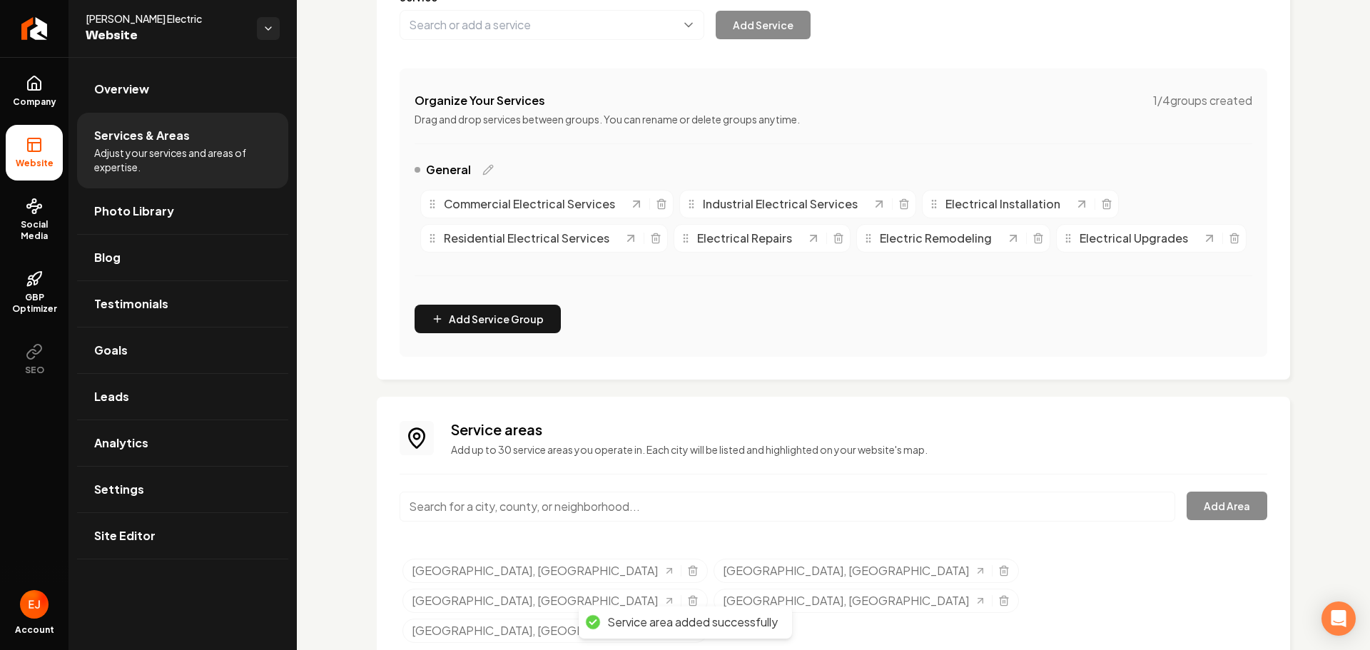
click at [503, 522] on input "Main content area" at bounding box center [788, 507] width 776 height 30
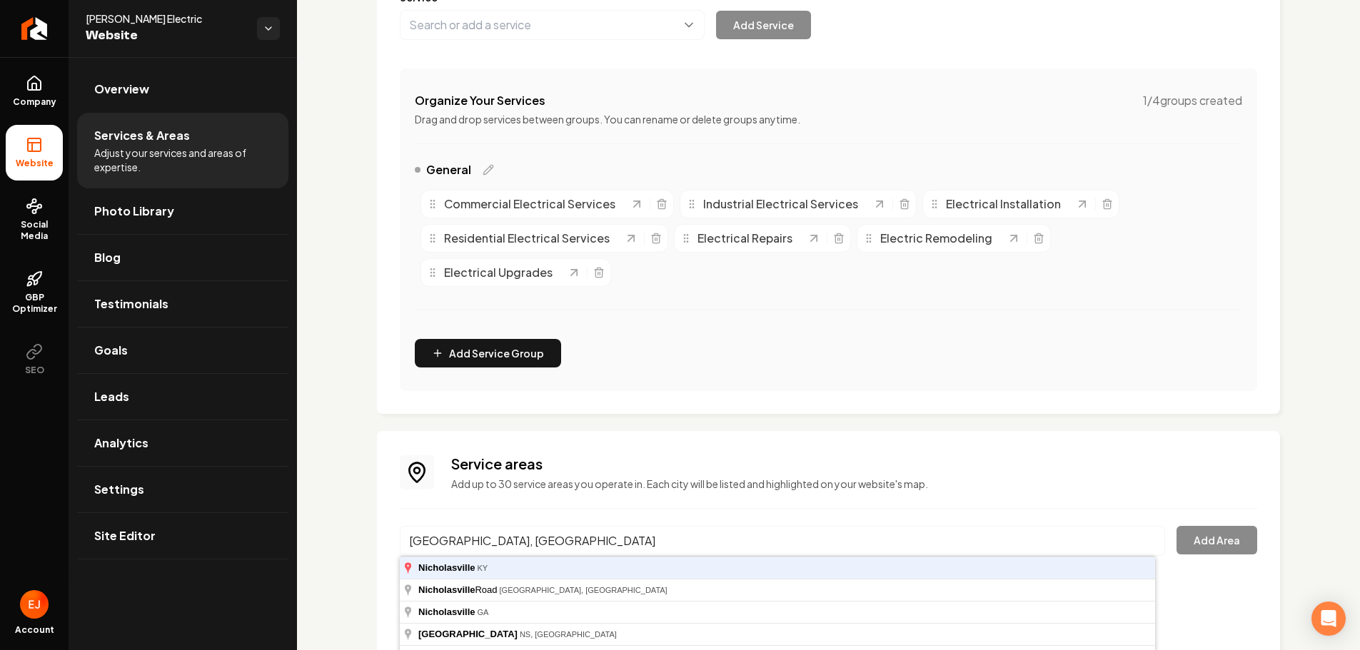
type input "Nicholasville, KY"
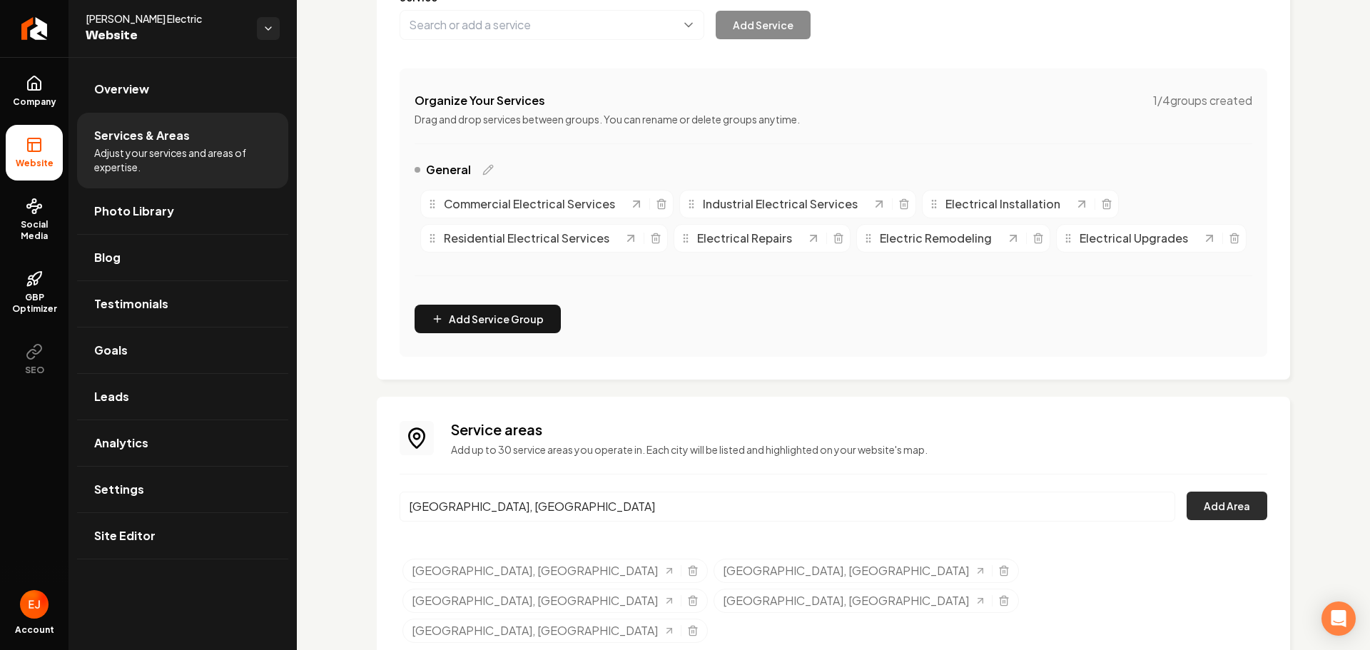
click at [1213, 520] on button "Add Area" at bounding box center [1227, 506] width 81 height 29
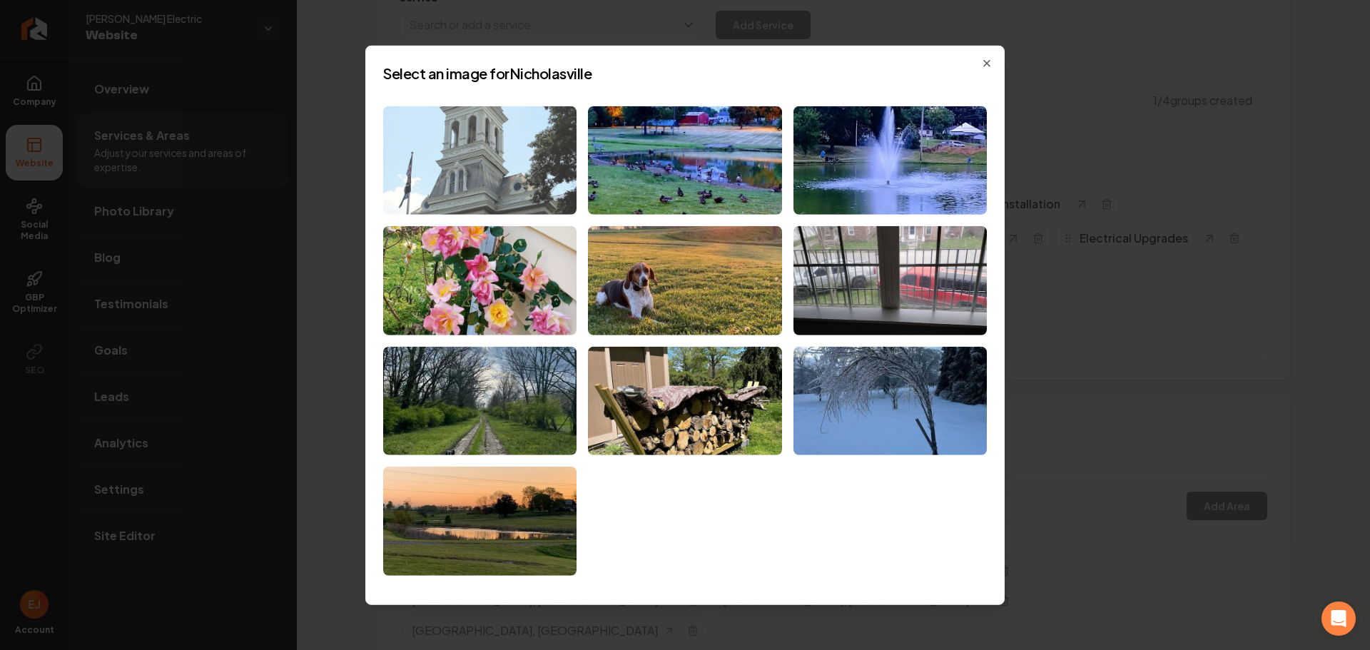
click at [556, 205] on img at bounding box center [479, 160] width 193 height 109
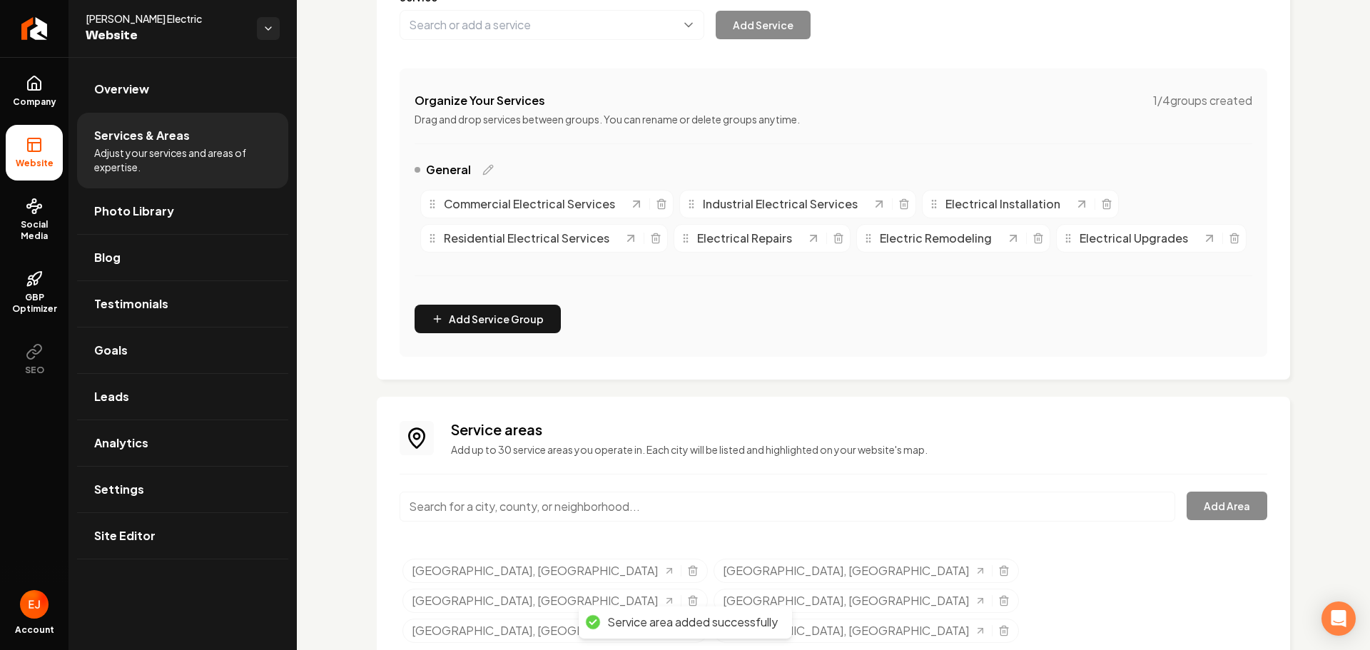
click at [530, 522] on input "Main content area" at bounding box center [788, 507] width 776 height 30
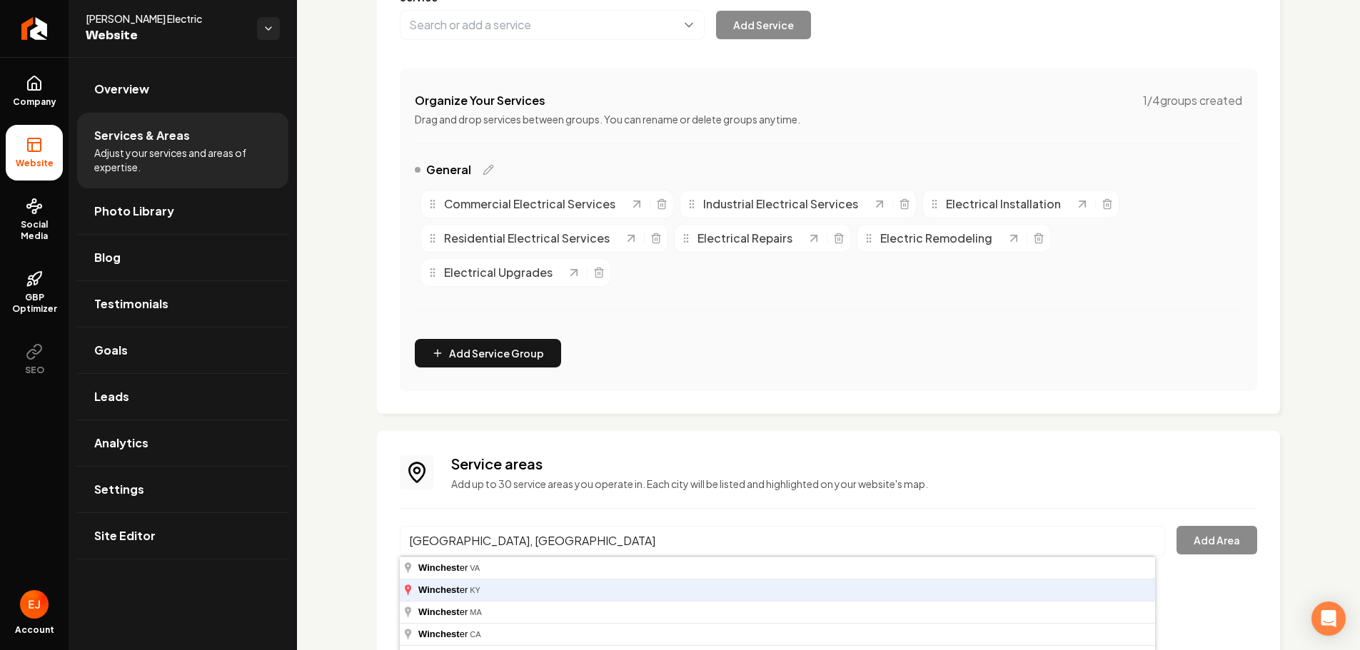
type input "Winchester, KY"
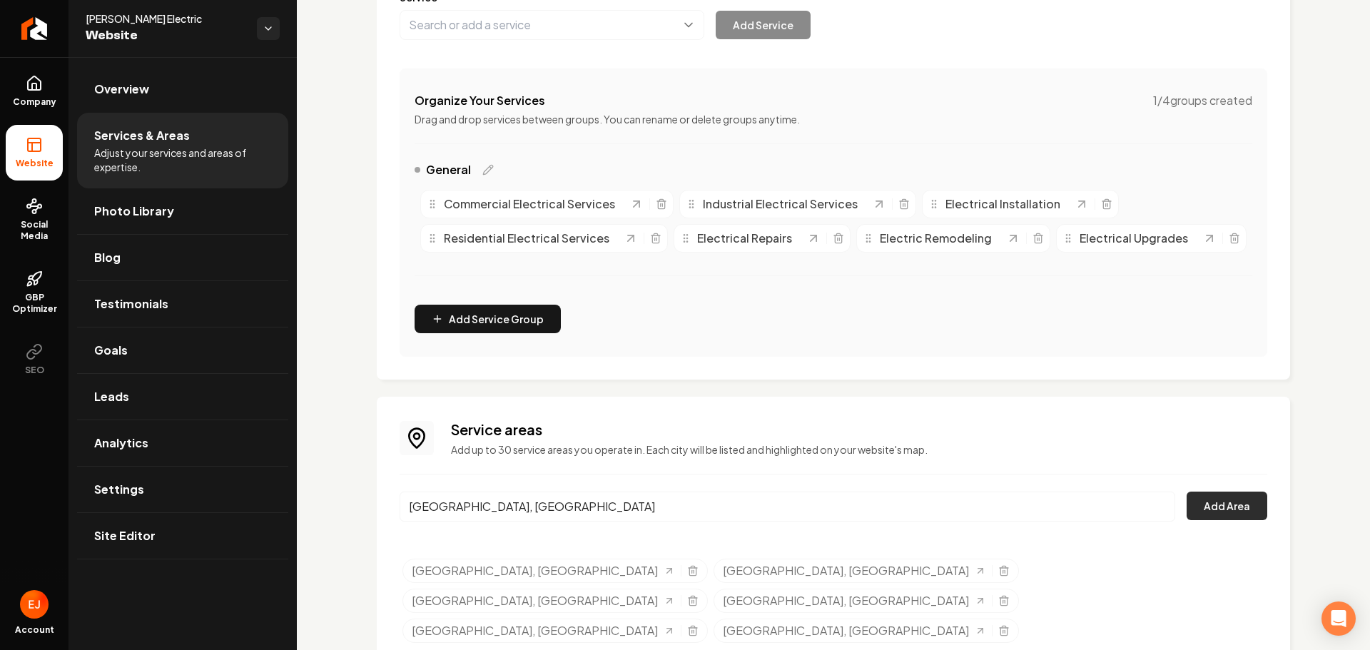
click at [1210, 520] on button "Add Area" at bounding box center [1227, 506] width 81 height 29
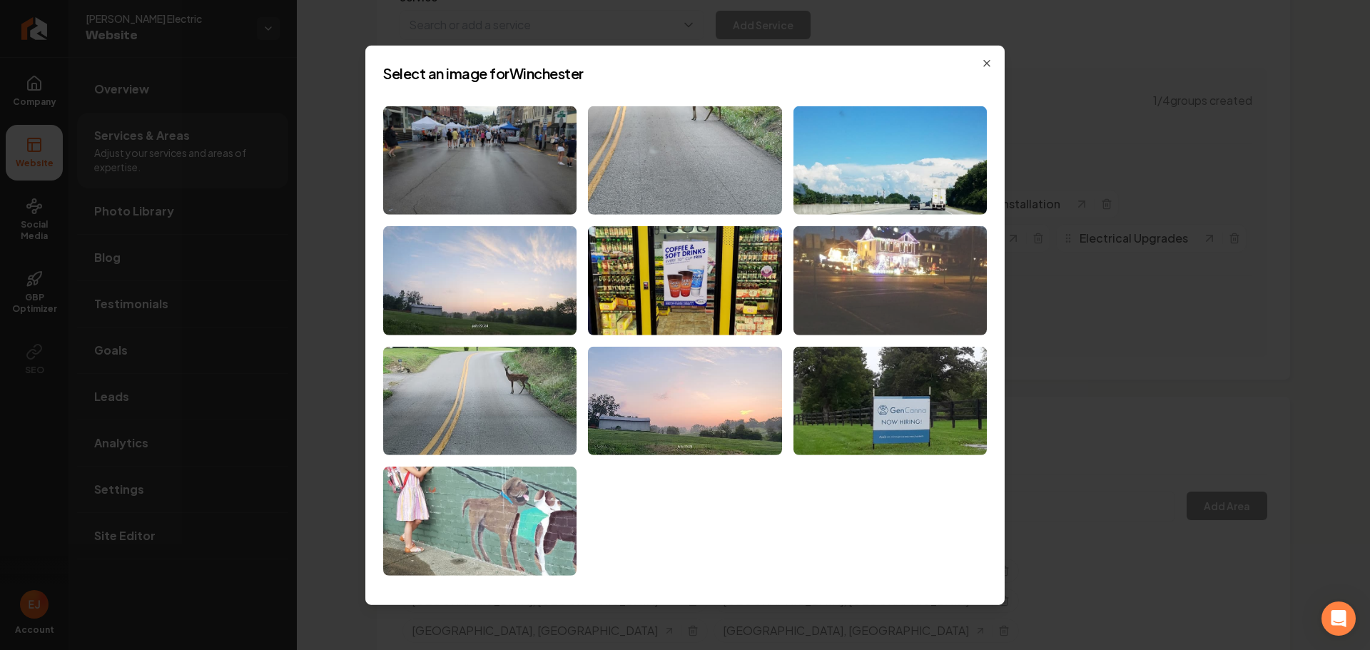
click at [930, 285] on img at bounding box center [890, 280] width 193 height 109
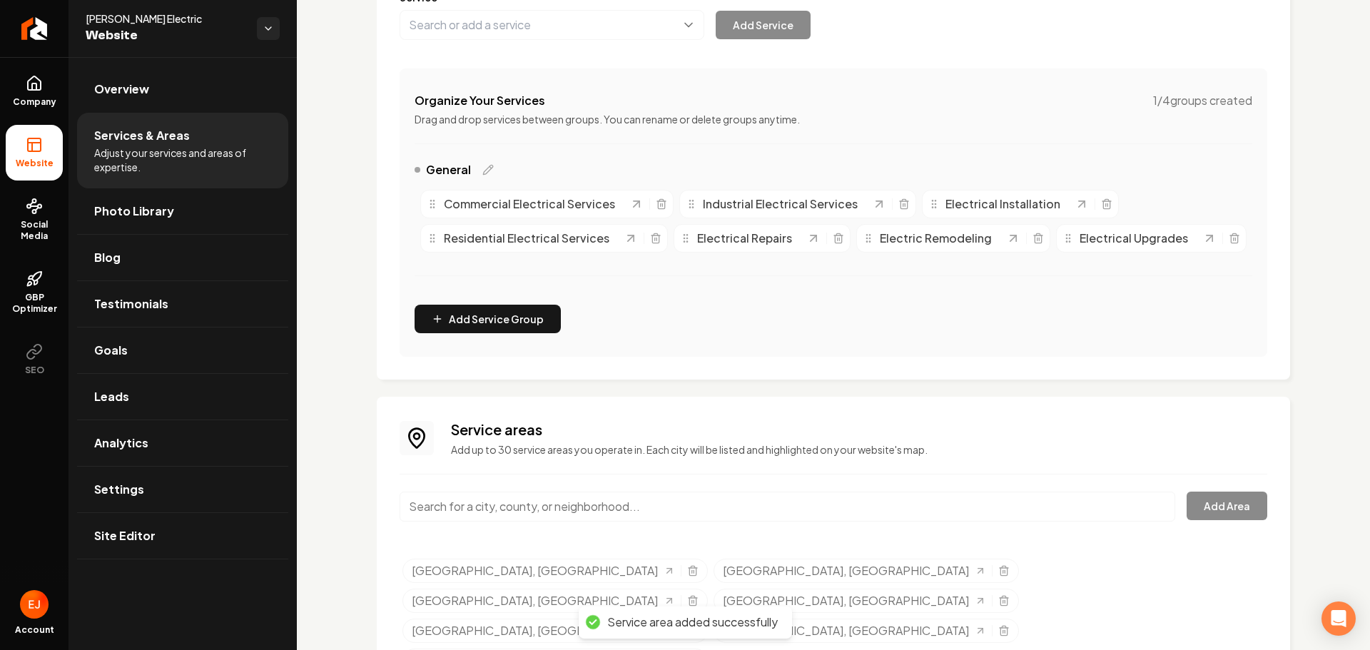
click at [513, 522] on input "Main content area" at bounding box center [788, 507] width 776 height 30
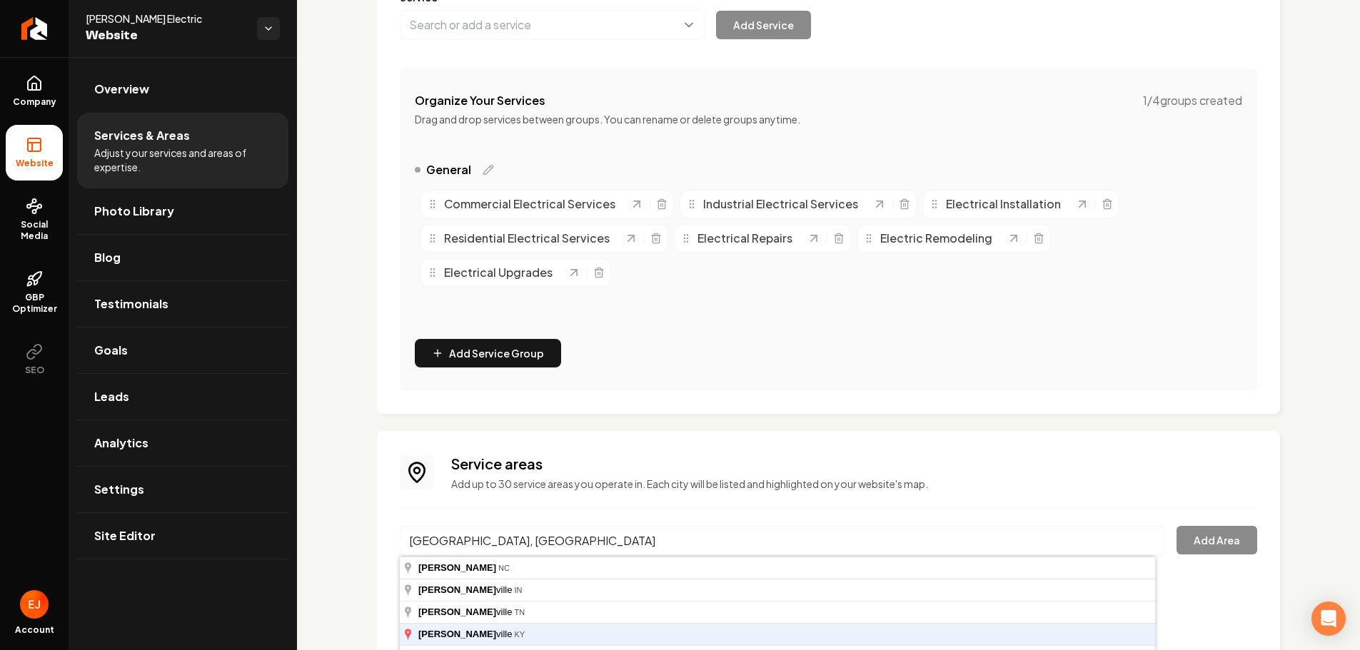
type input "Shelbyville, KY"
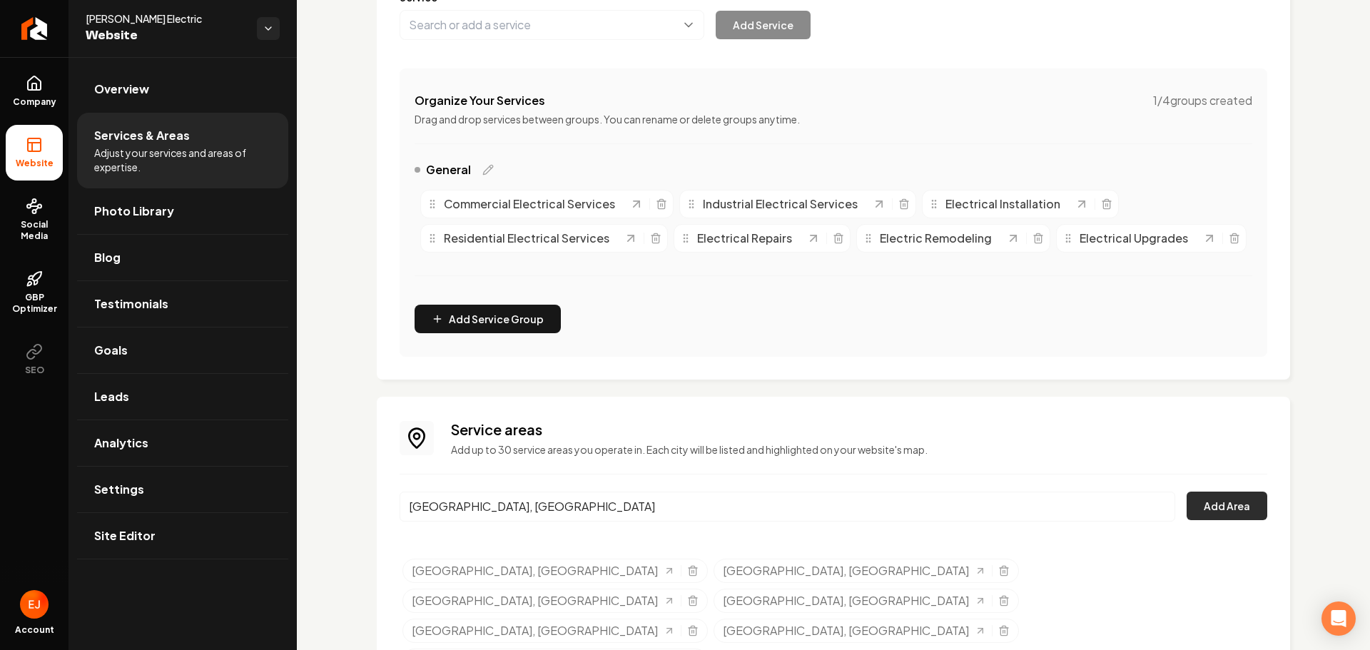
click at [1238, 520] on button "Add Area" at bounding box center [1227, 506] width 81 height 29
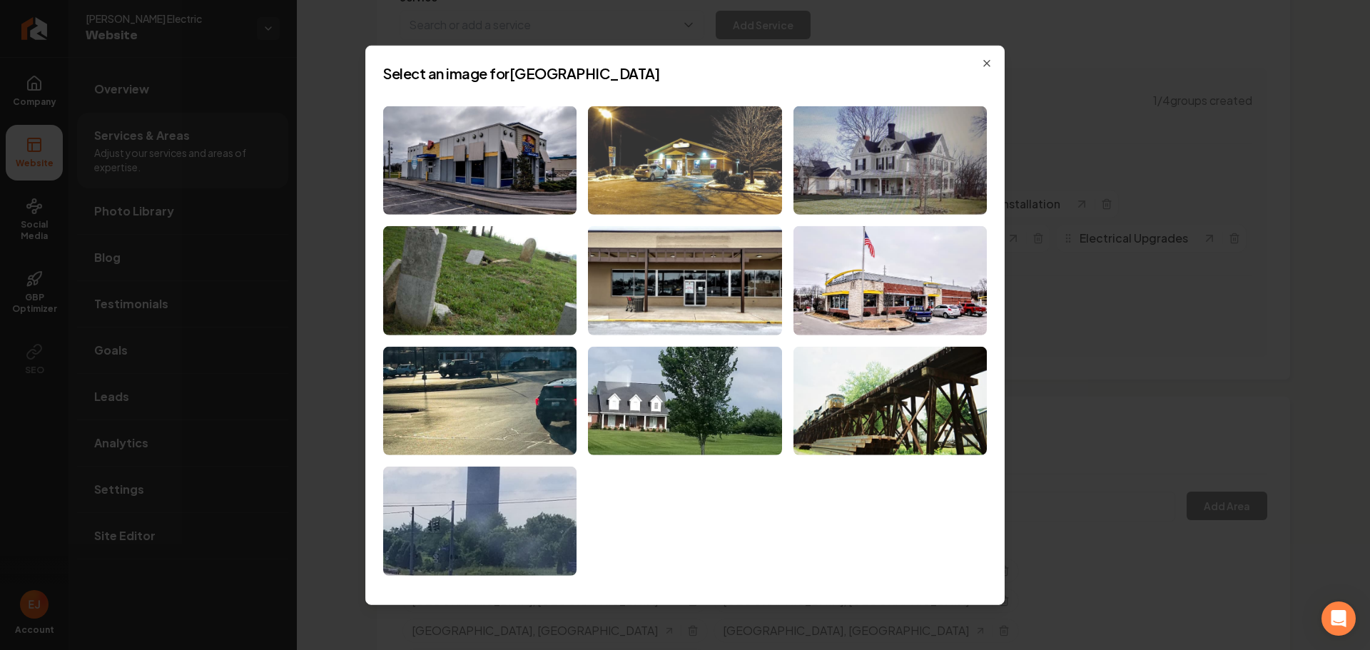
click at [677, 194] on img at bounding box center [684, 160] width 193 height 109
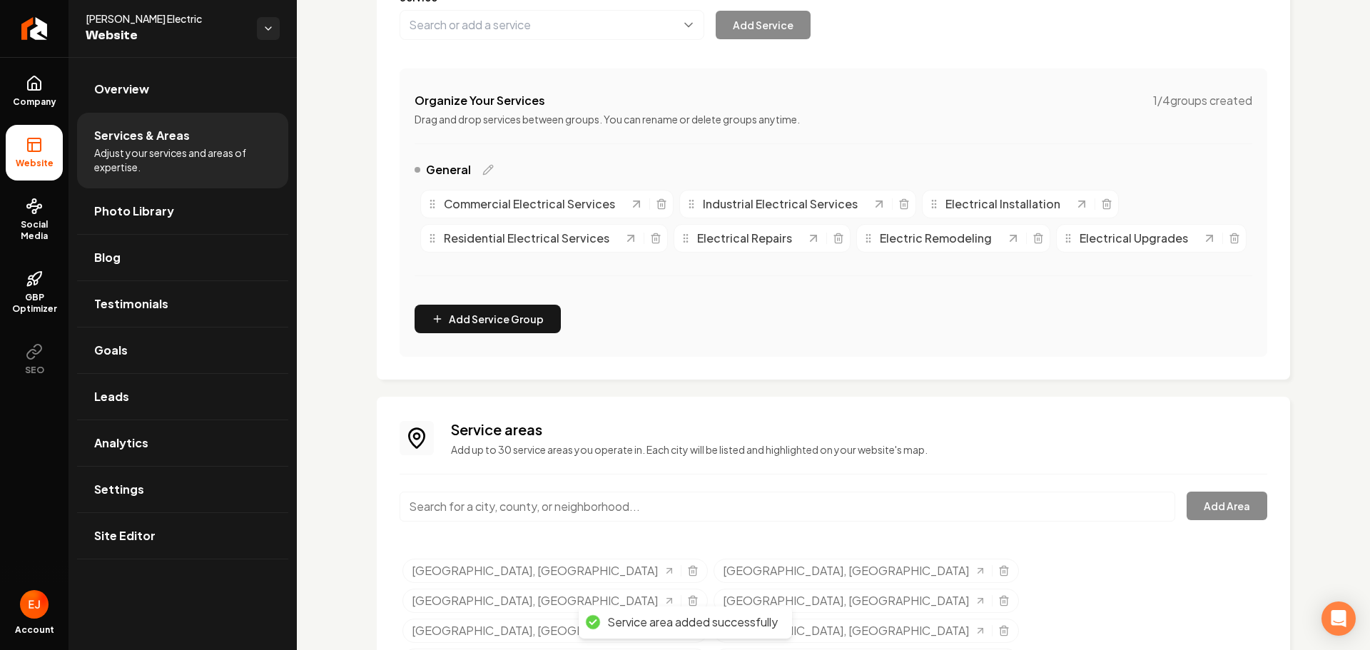
click at [524, 522] on input "Main content area" at bounding box center [788, 507] width 776 height 30
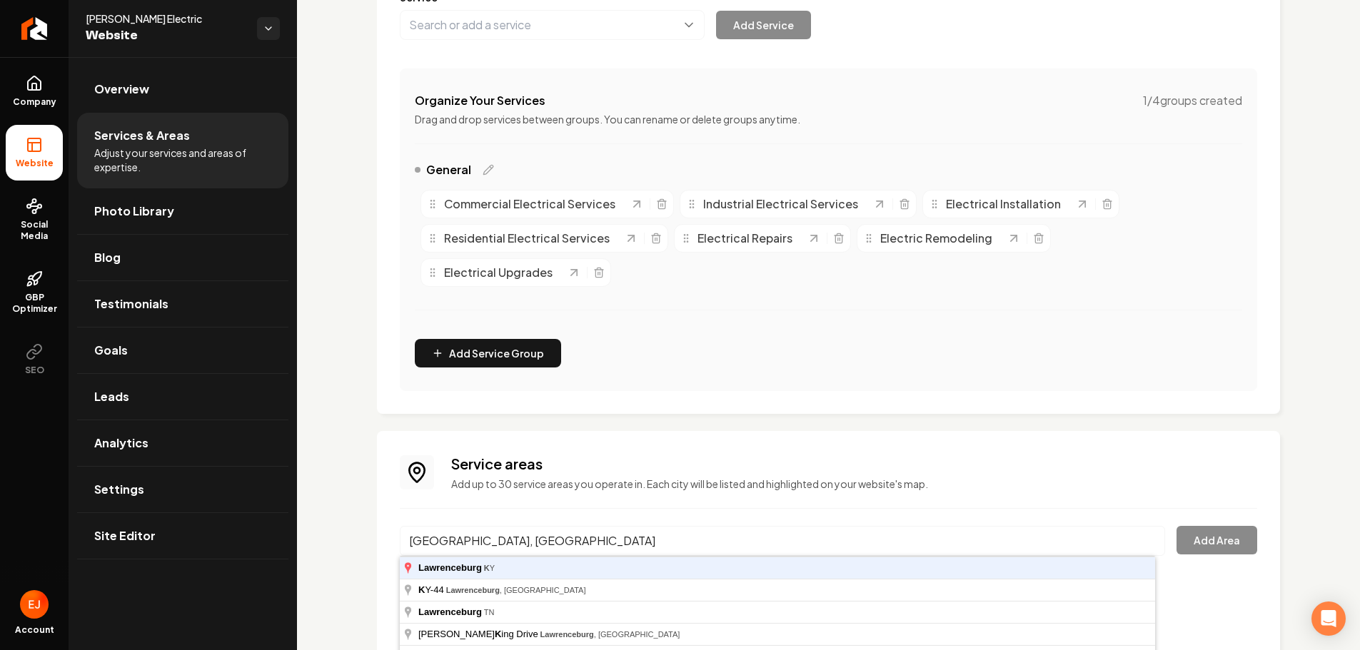
type input "Lawrenceburg, KY"
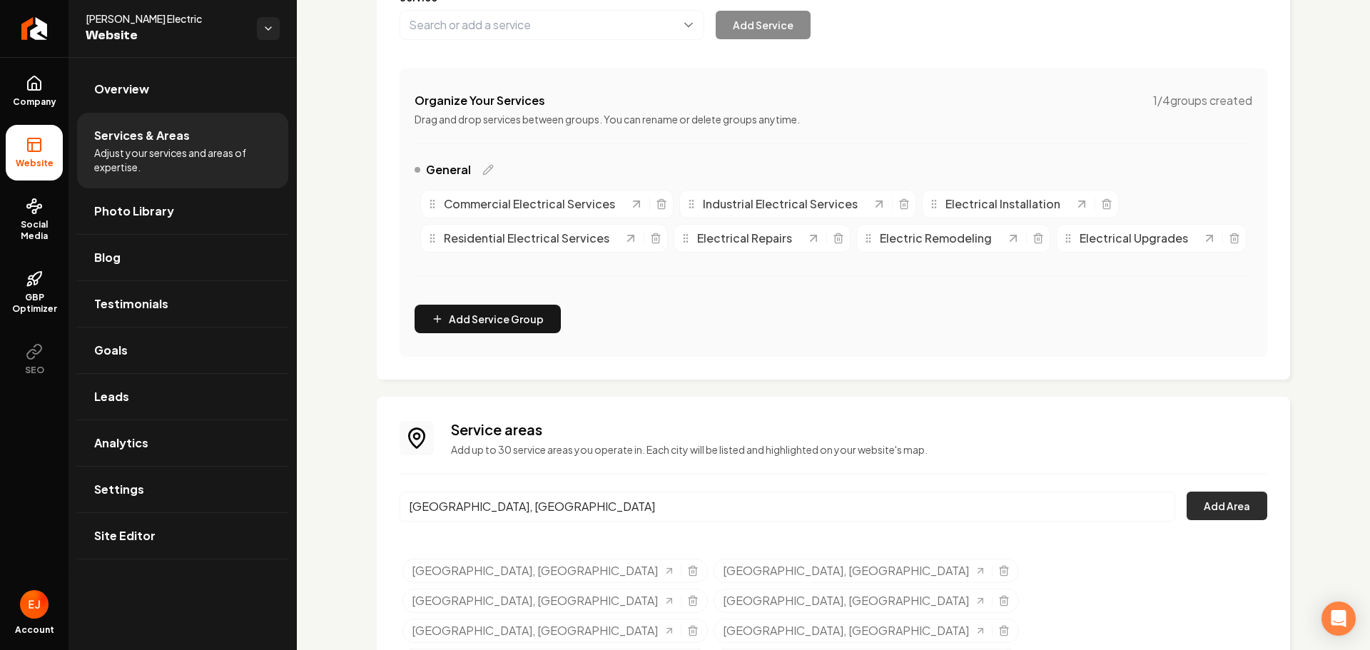
click at [1218, 520] on button "Add Area" at bounding box center [1227, 506] width 81 height 29
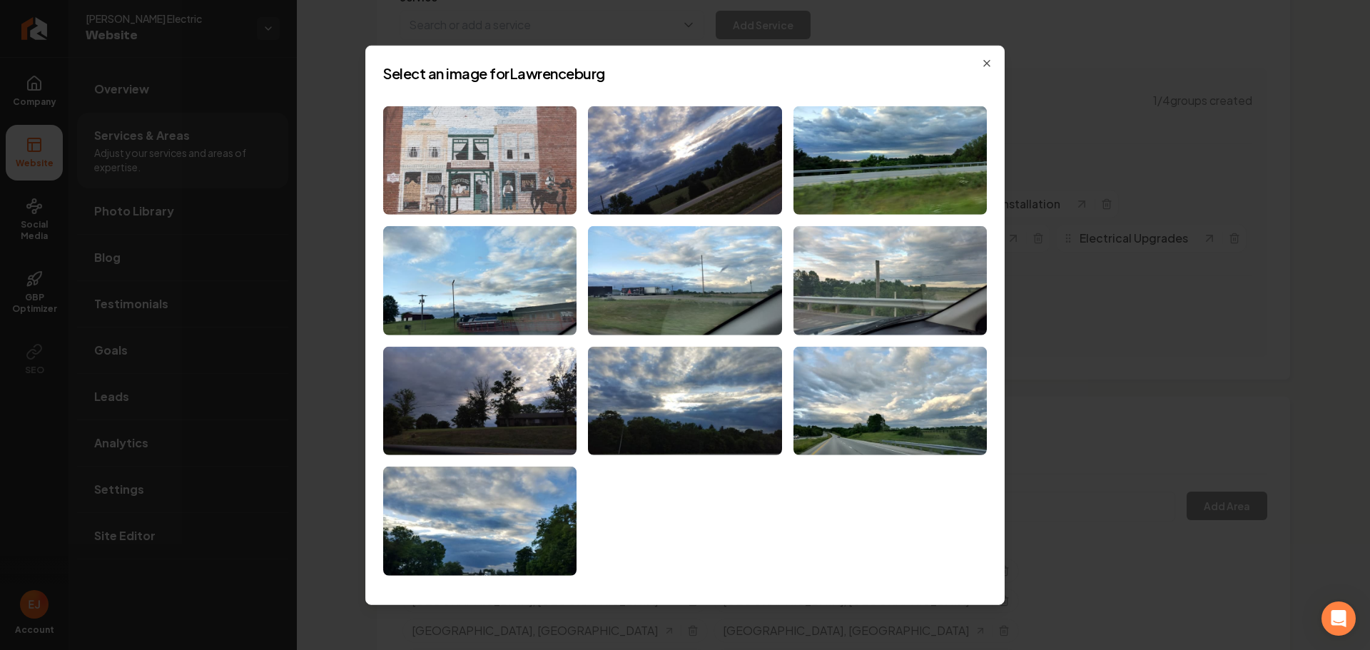
click at [527, 208] on img at bounding box center [479, 160] width 193 height 109
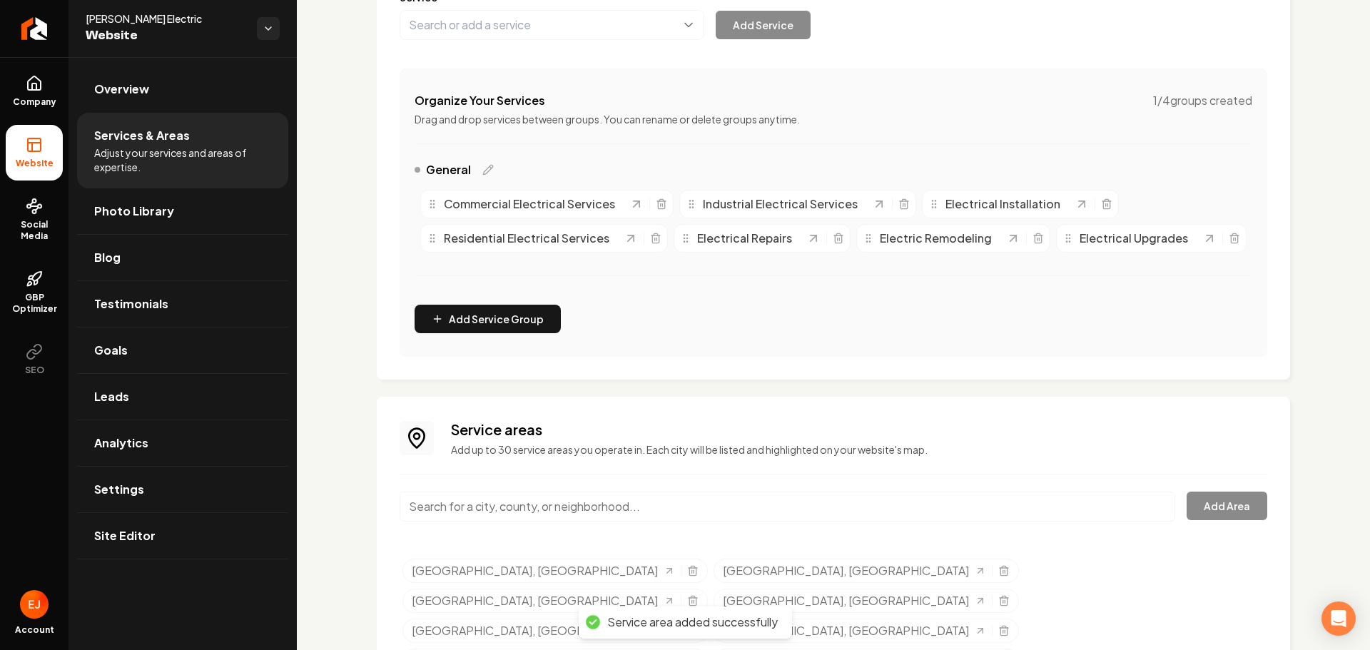
click at [527, 522] on input "Main content area" at bounding box center [788, 507] width 776 height 30
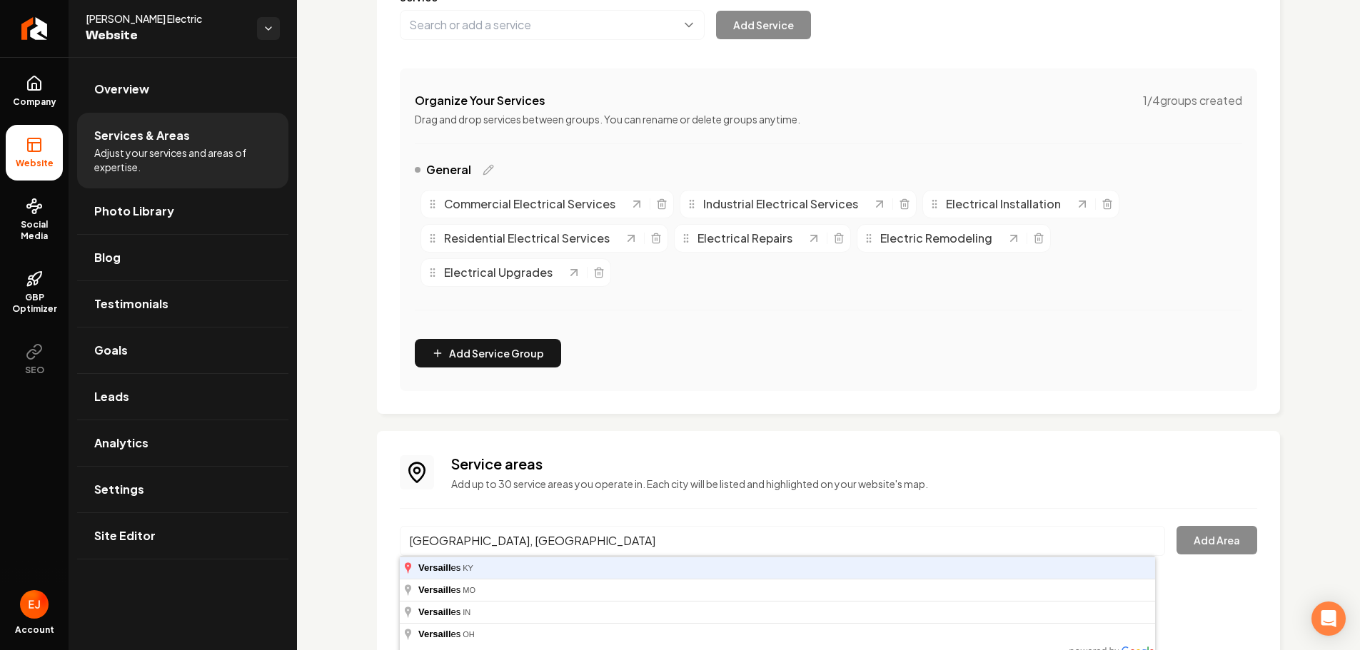
type input "Versailles, KY"
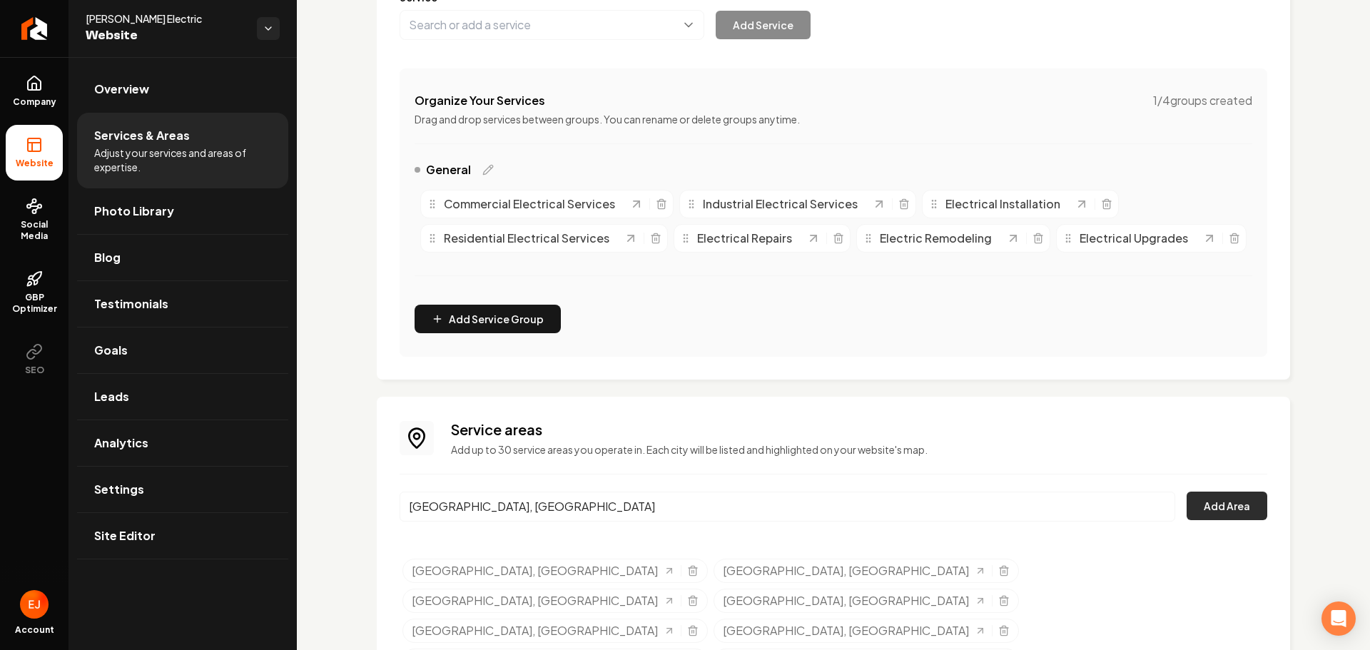
click at [1205, 520] on button "Add Area" at bounding box center [1227, 506] width 81 height 29
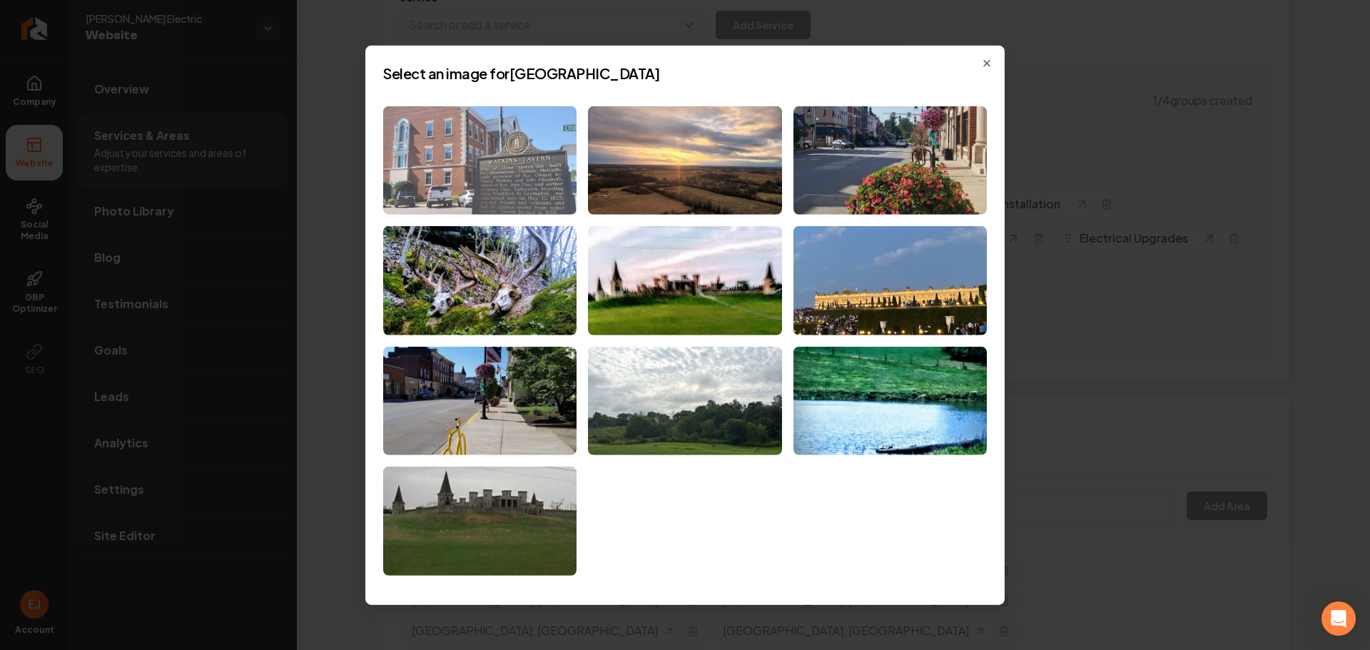
click at [528, 197] on img at bounding box center [479, 160] width 193 height 109
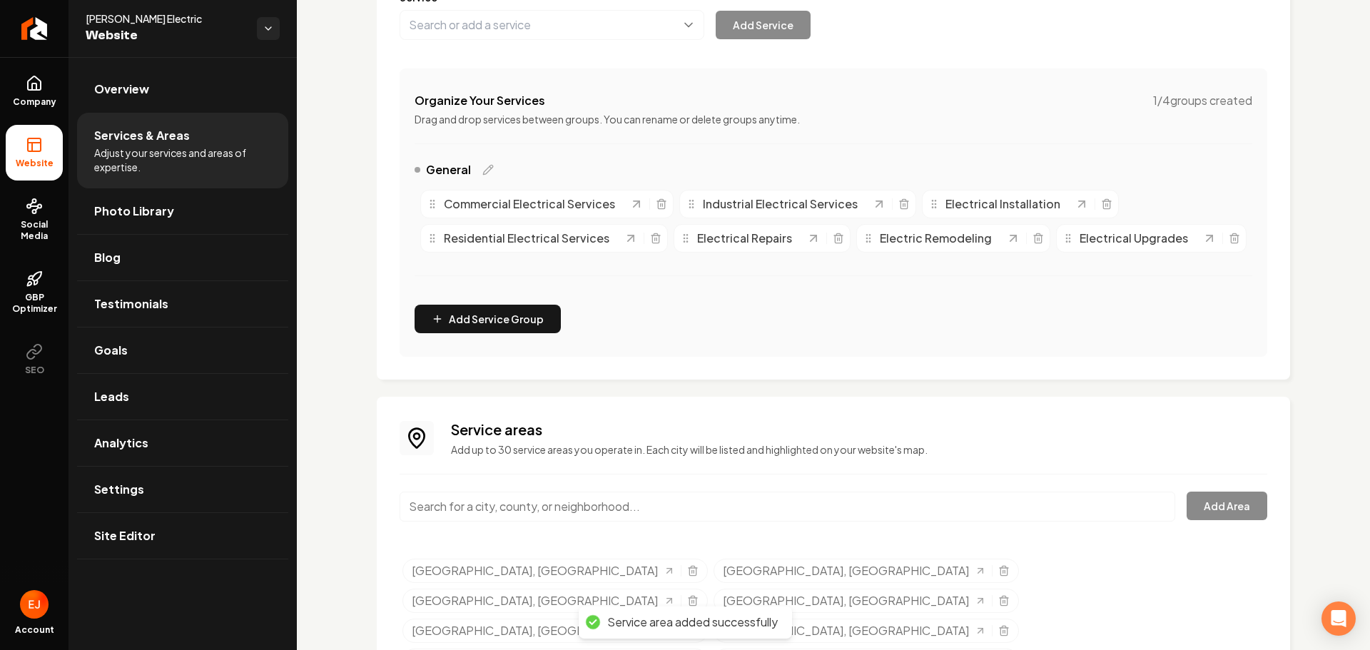
click at [509, 522] on input "Main content area" at bounding box center [788, 507] width 776 height 30
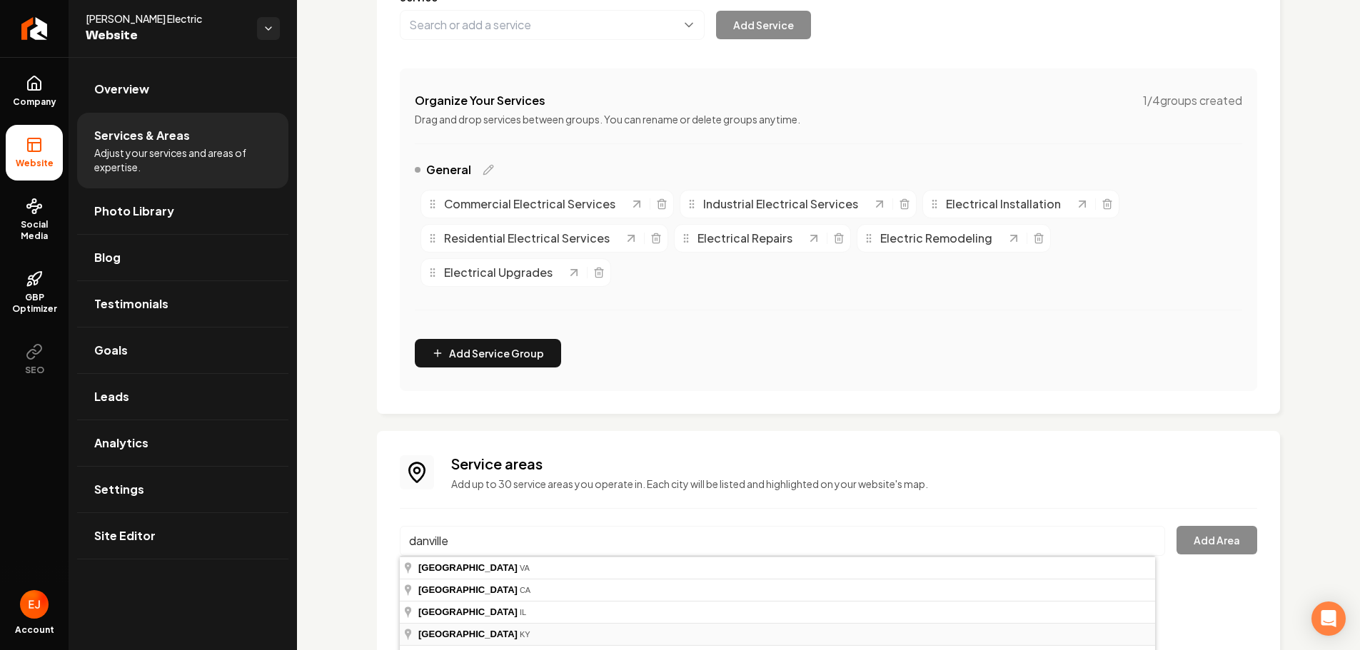
type input "Danville, KY"
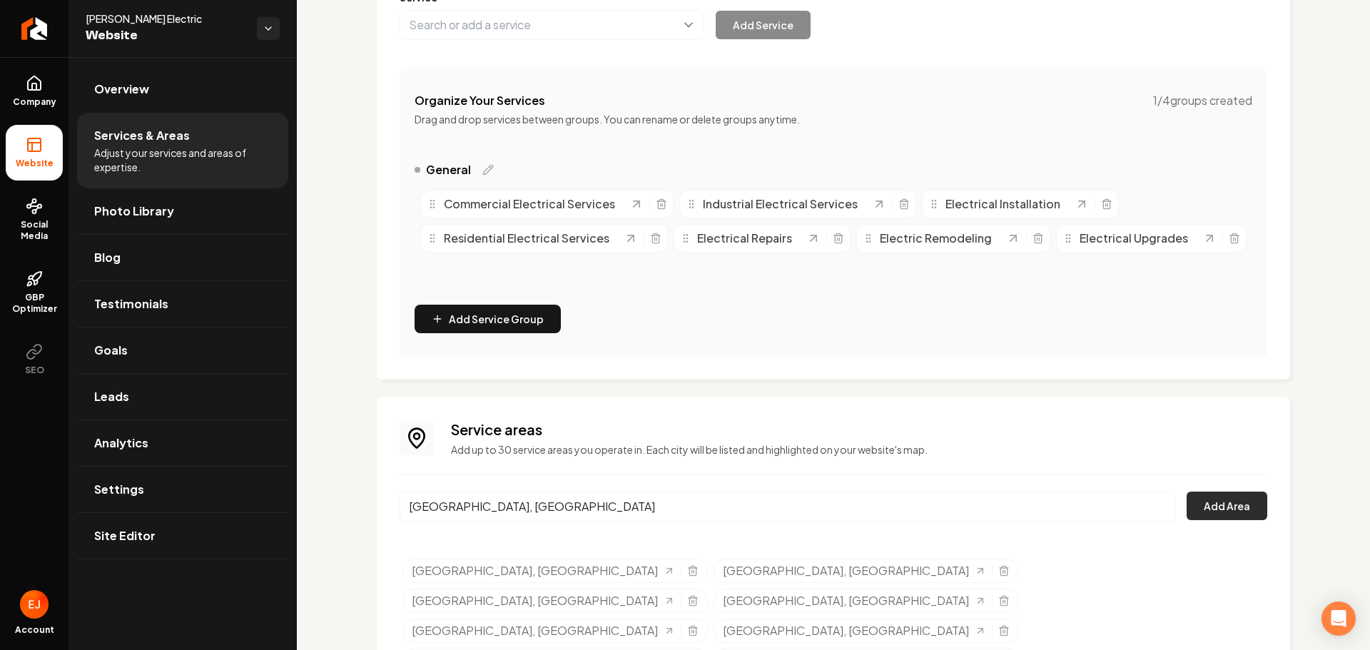
click at [1208, 520] on button "Add Area" at bounding box center [1227, 506] width 81 height 29
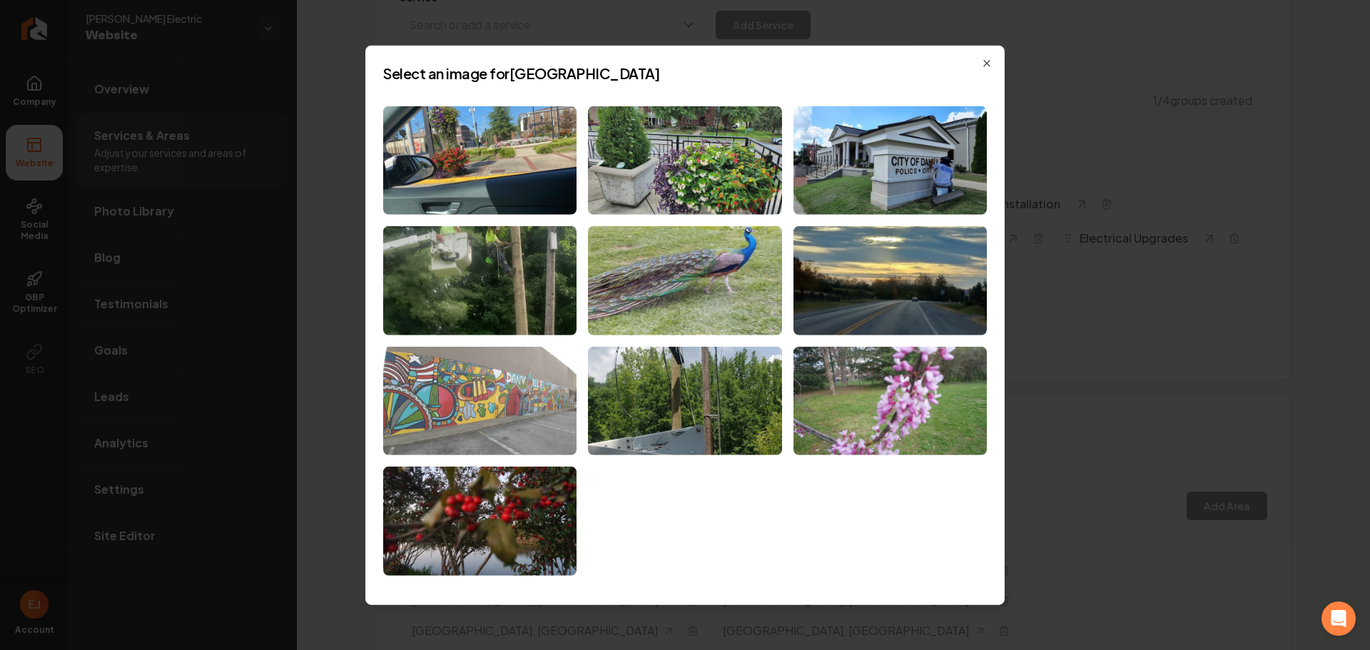
click at [499, 433] on img at bounding box center [479, 401] width 193 height 109
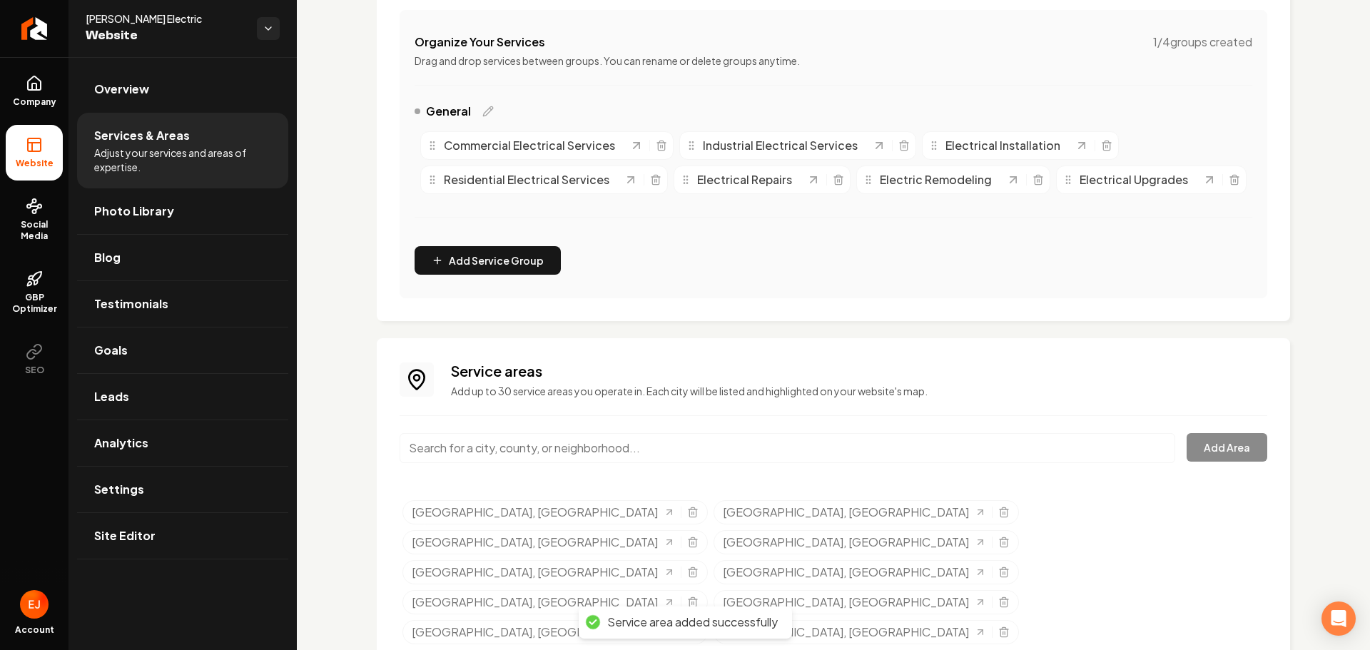
scroll to position [270, 0]
click at [605, 462] on input "Main content area" at bounding box center [788, 447] width 776 height 30
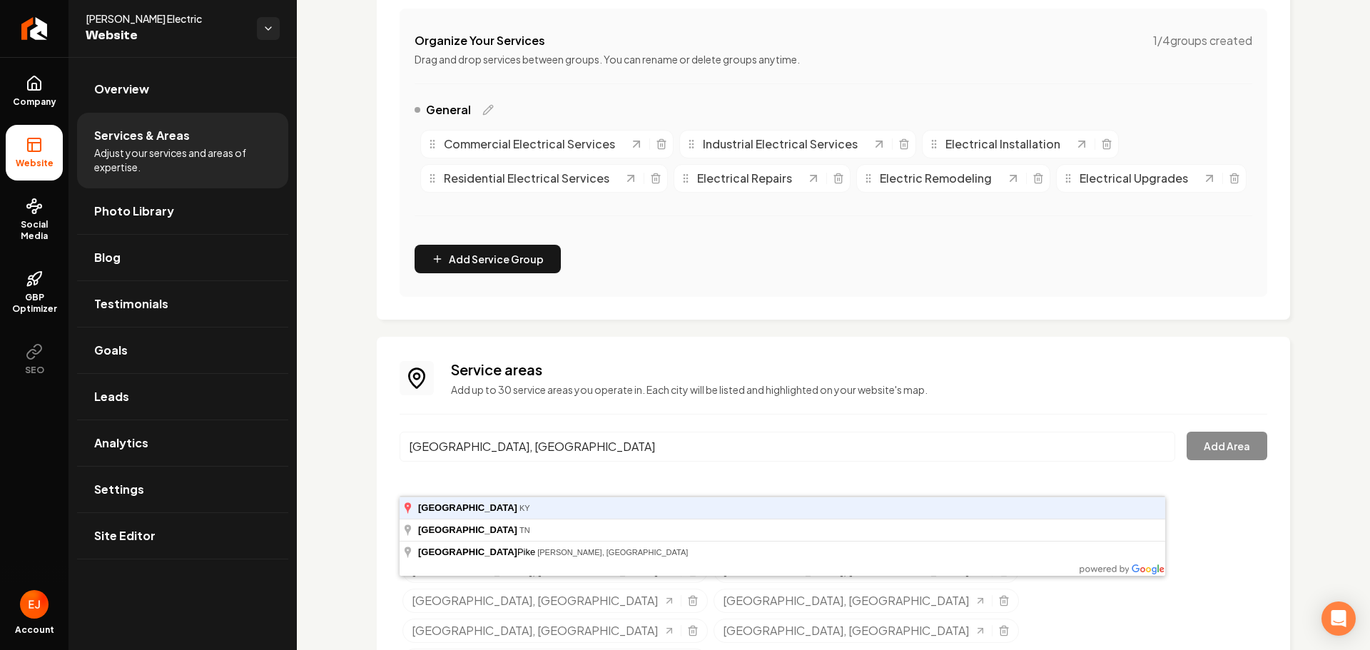
type input "Campbellsville, KY"
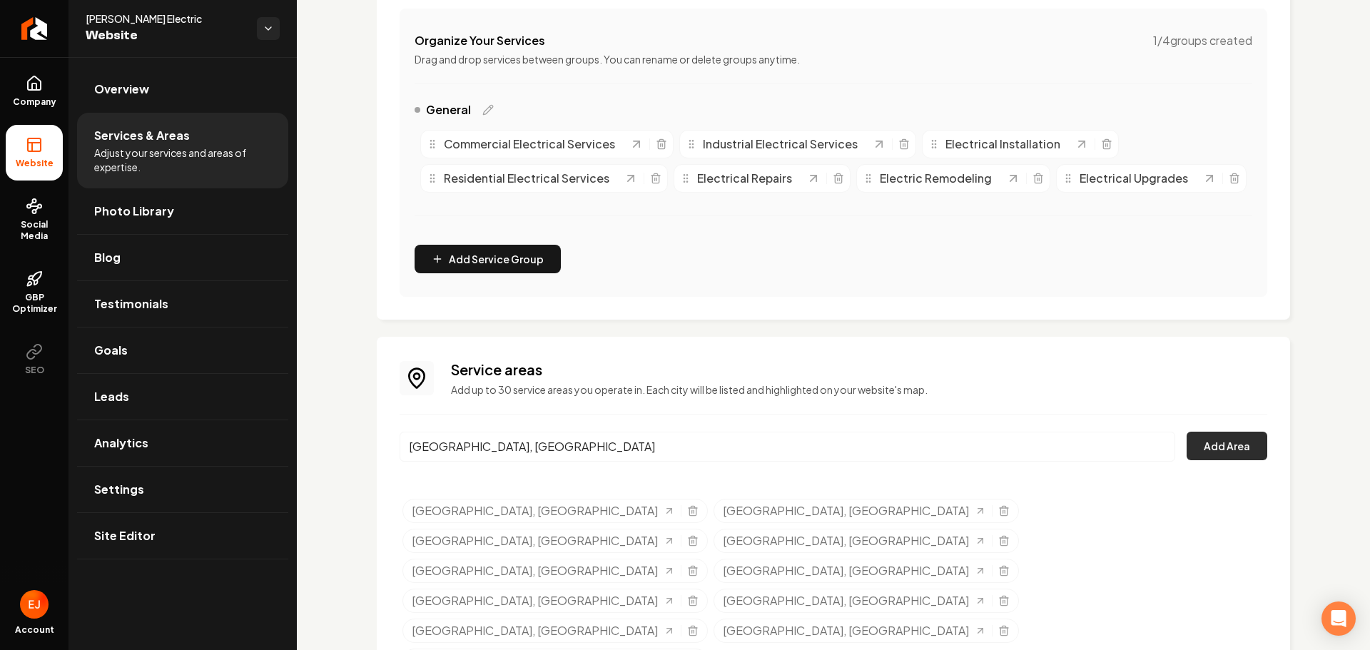
click at [1200, 460] on button "Add Area" at bounding box center [1227, 446] width 81 height 29
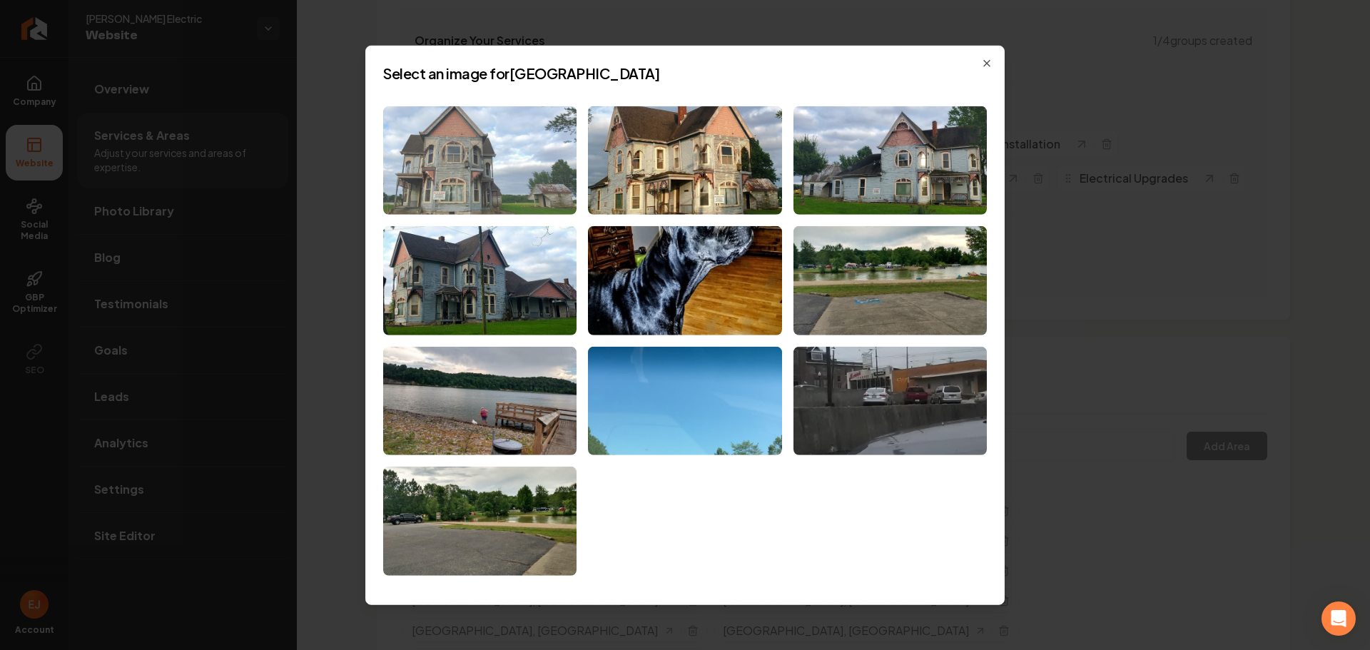
click at [560, 193] on img at bounding box center [479, 160] width 193 height 109
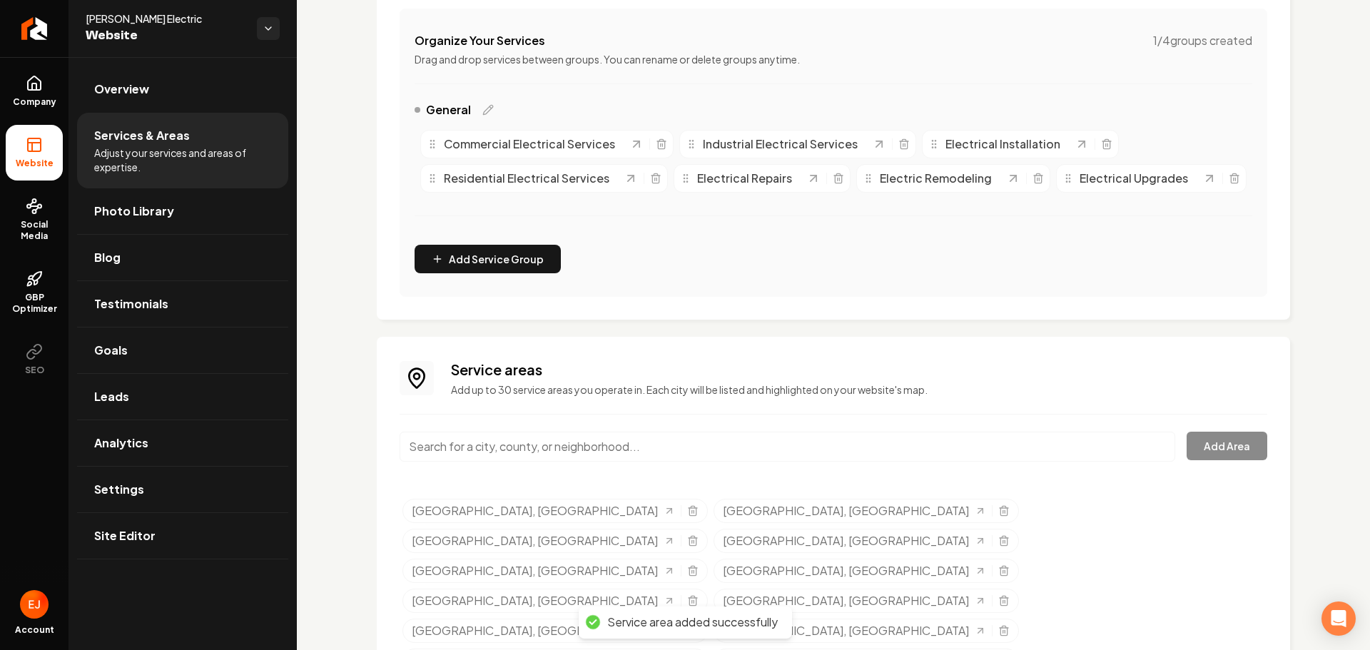
click at [540, 462] on input "Main content area" at bounding box center [788, 447] width 776 height 30
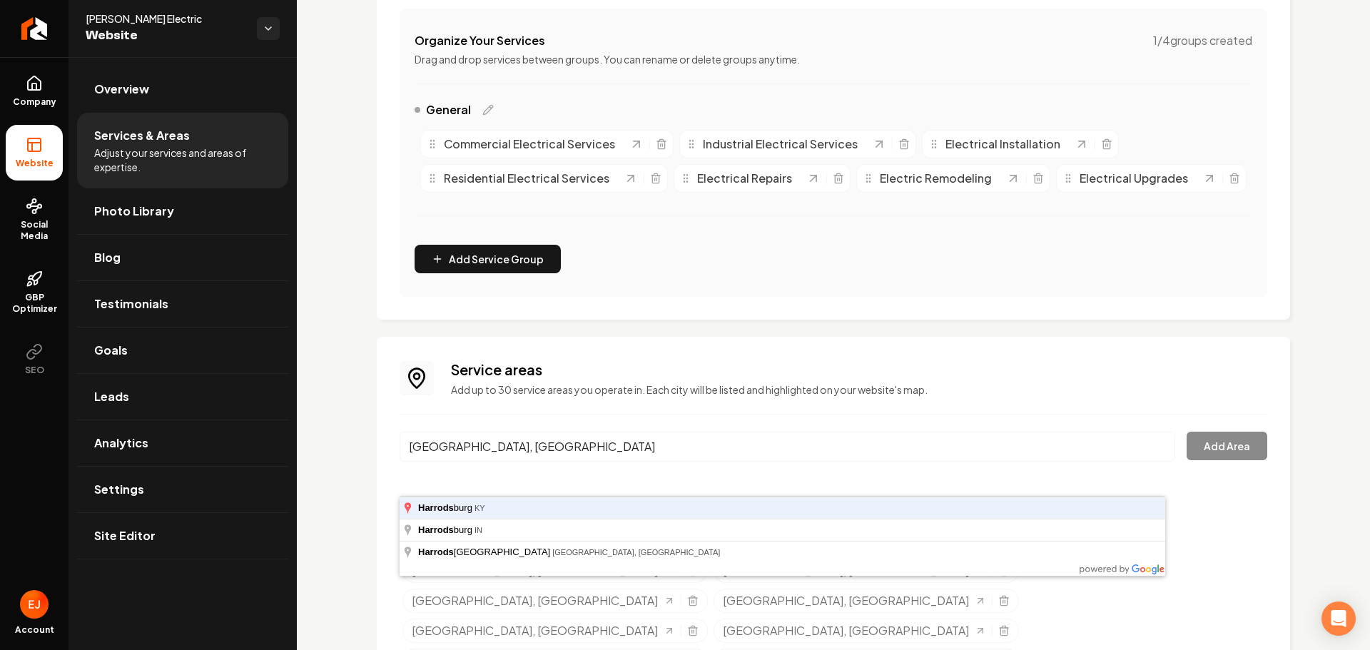
type input "Harrodsburg, KY"
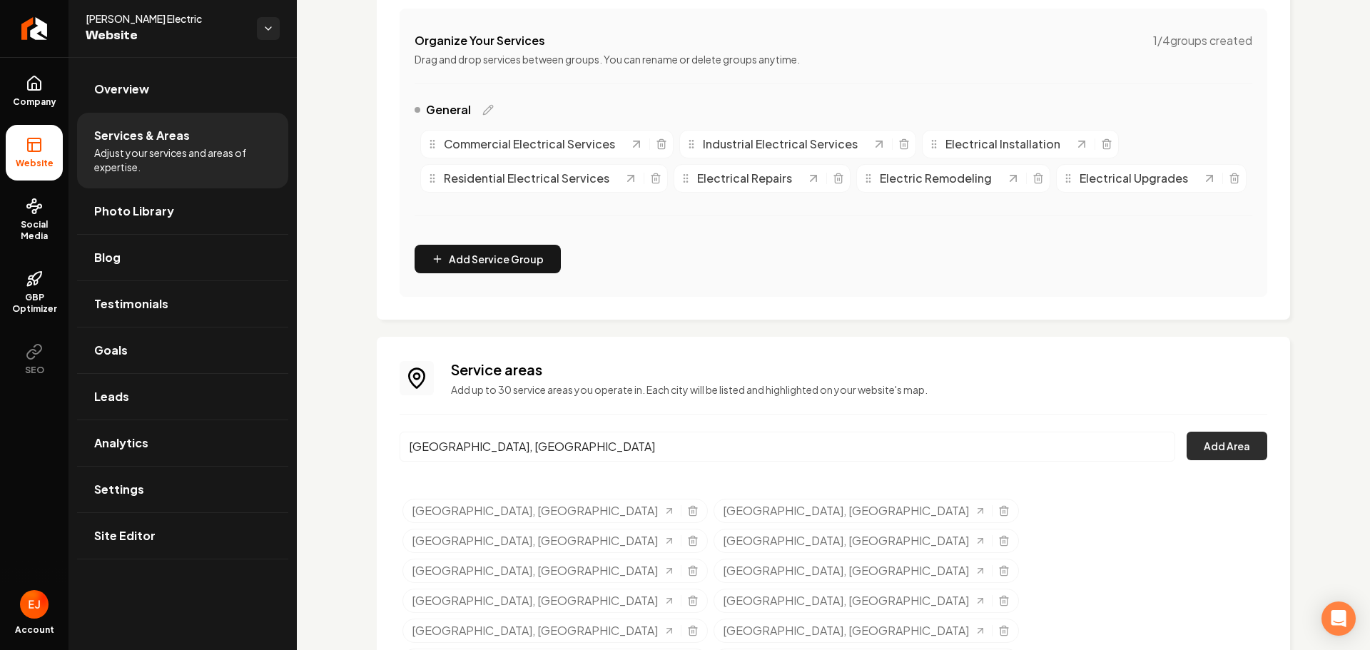
click at [1206, 460] on button "Add Area" at bounding box center [1227, 446] width 81 height 29
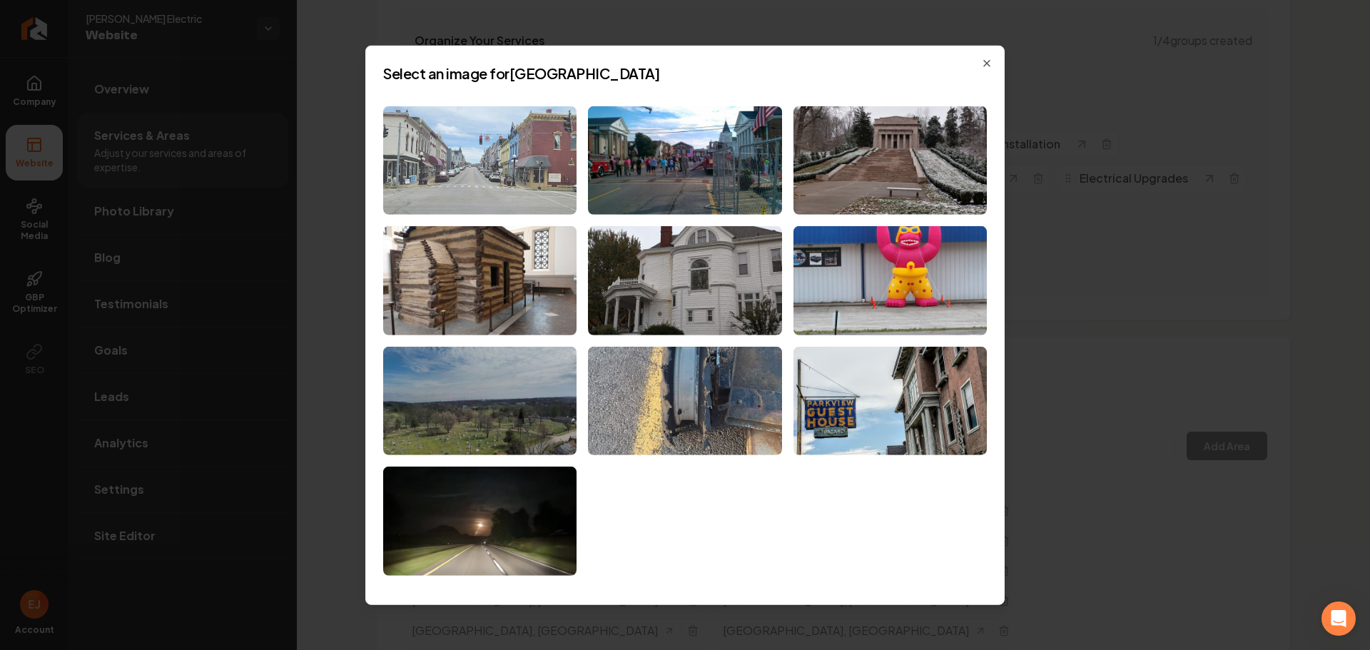
click at [555, 183] on img at bounding box center [479, 160] width 193 height 109
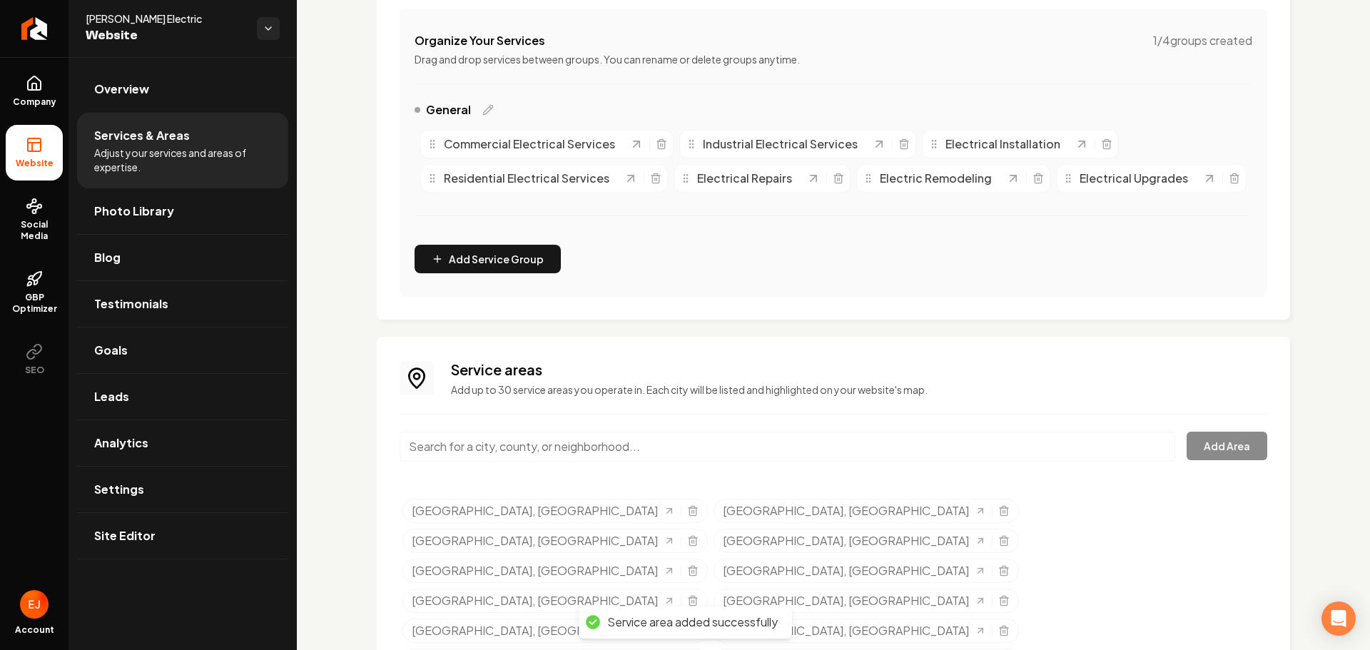
click at [522, 462] on input "Main content area" at bounding box center [788, 447] width 776 height 30
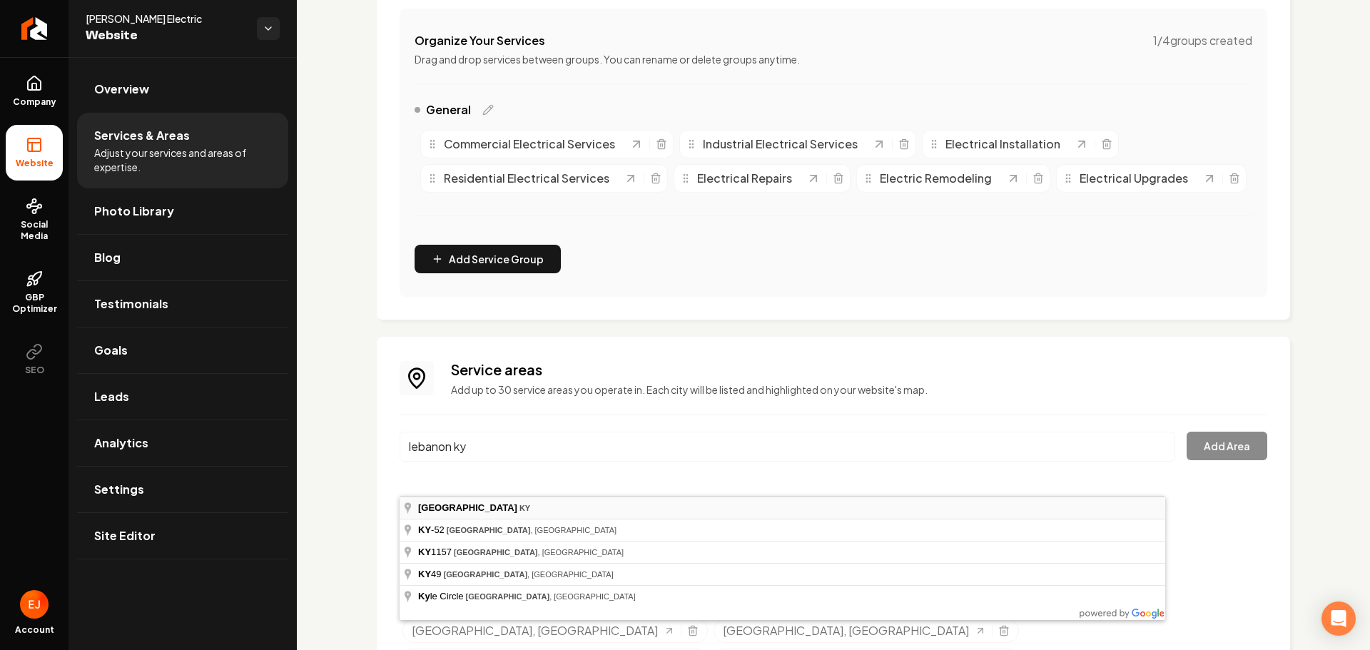
type input "Lebanon, KY"
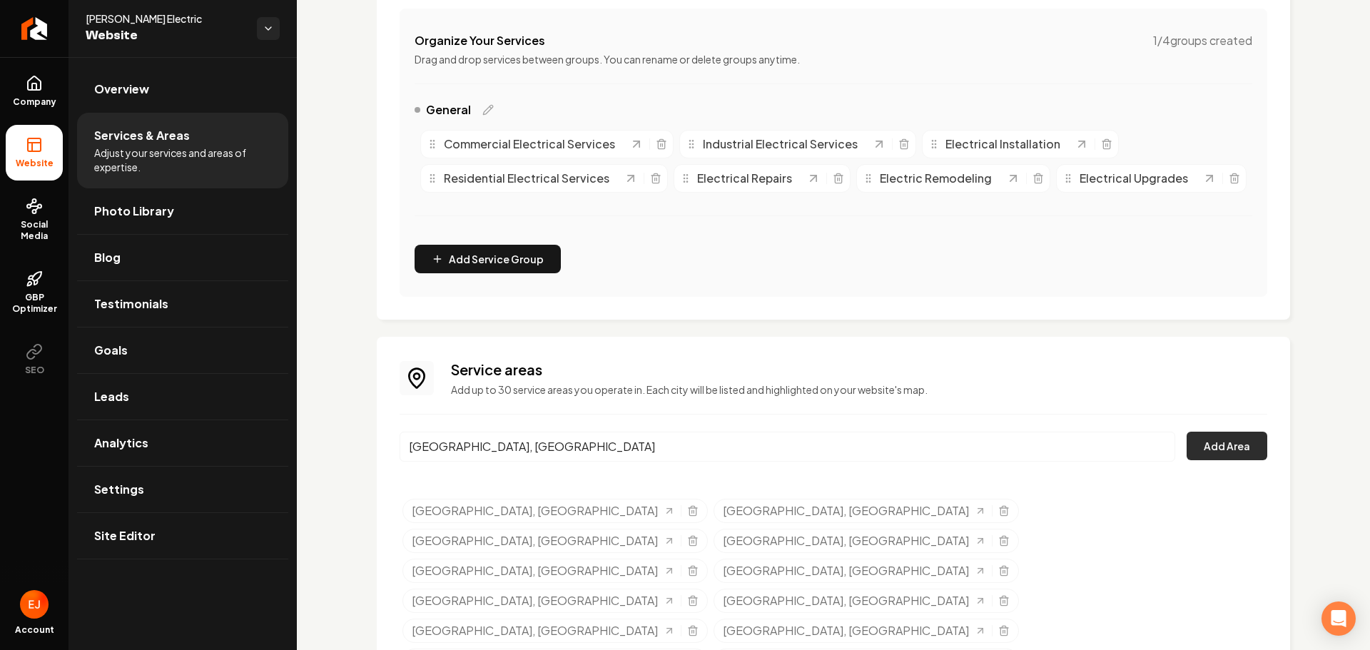
click at [1242, 460] on button "Add Area" at bounding box center [1227, 446] width 81 height 29
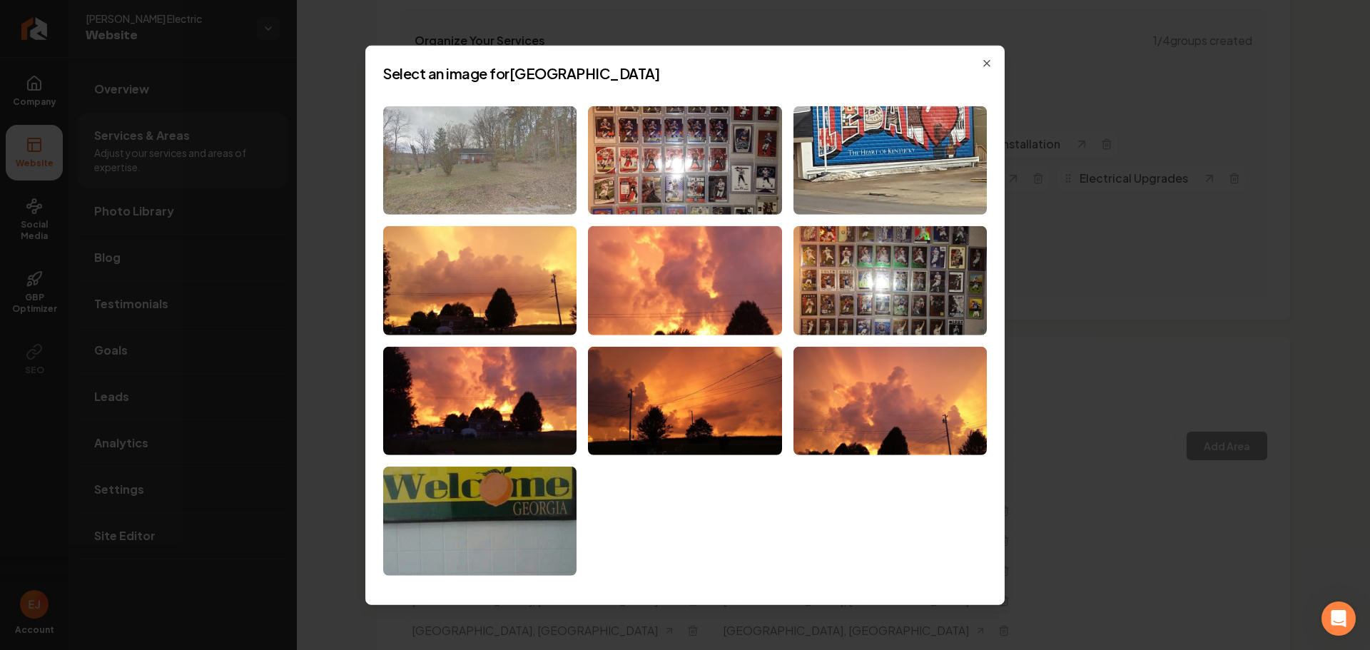
click at [524, 187] on img at bounding box center [479, 160] width 193 height 109
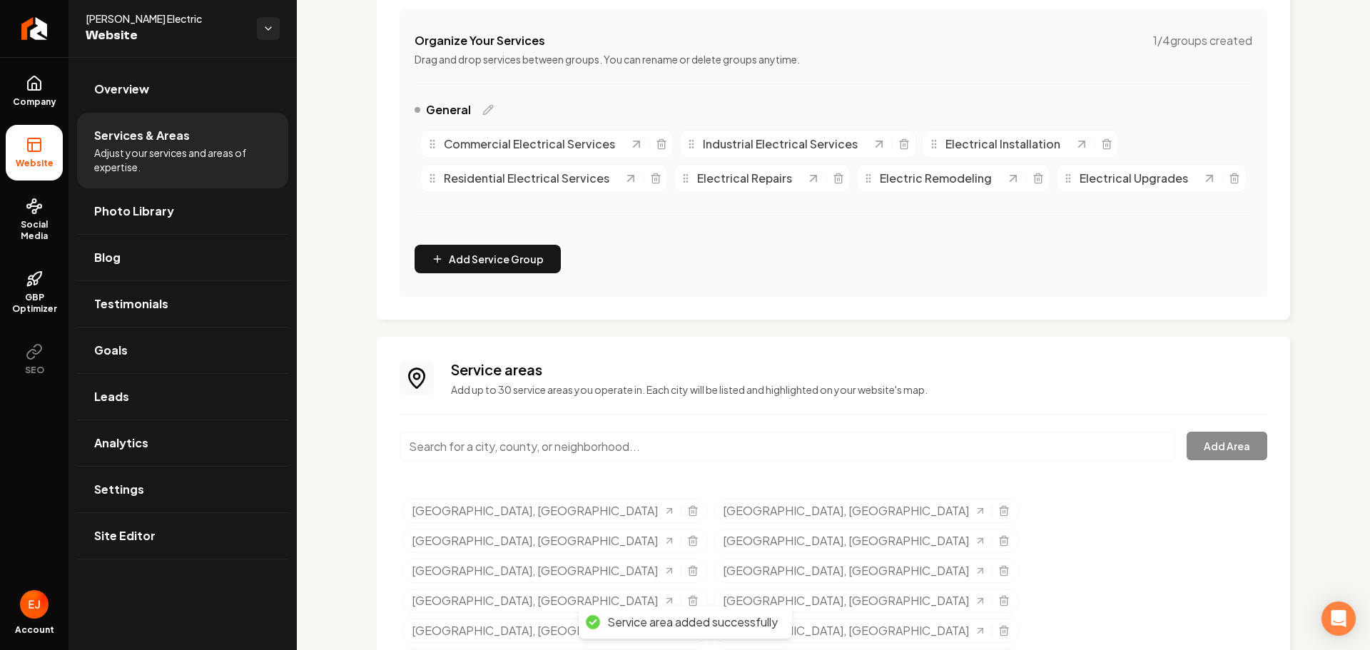
click at [539, 462] on input "Main content area" at bounding box center [788, 447] width 776 height 30
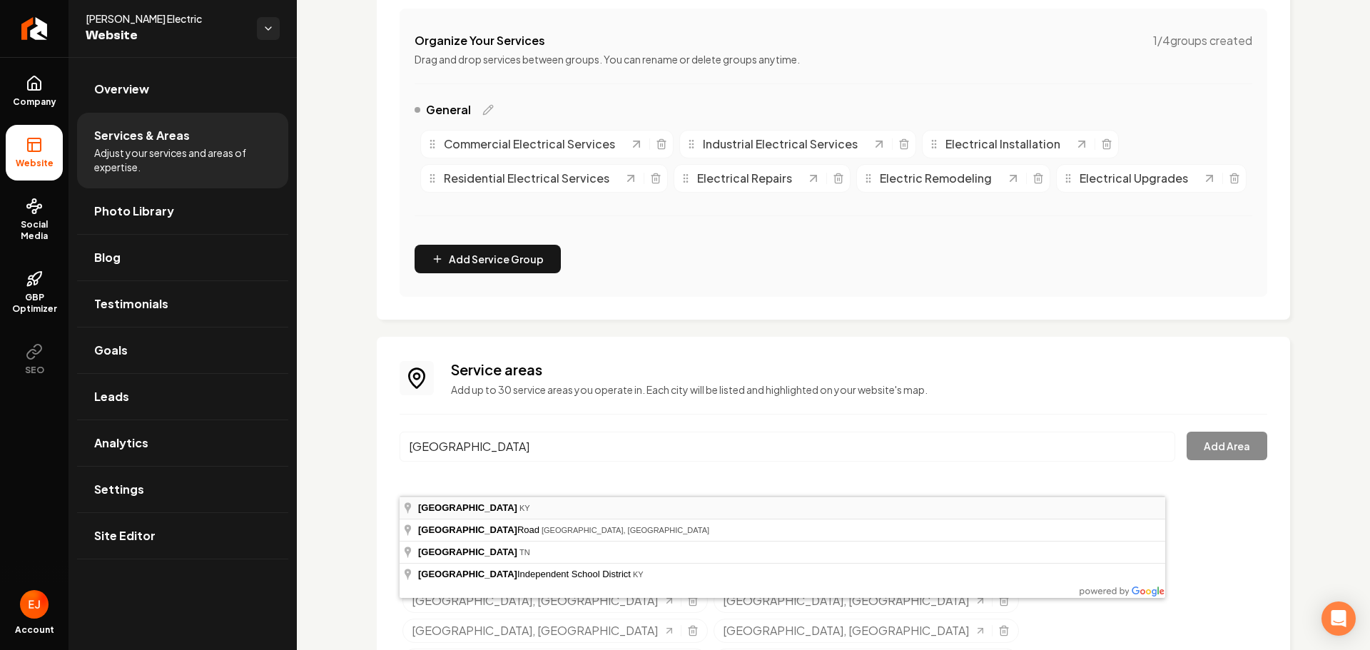
type input "Bardstown, KY"
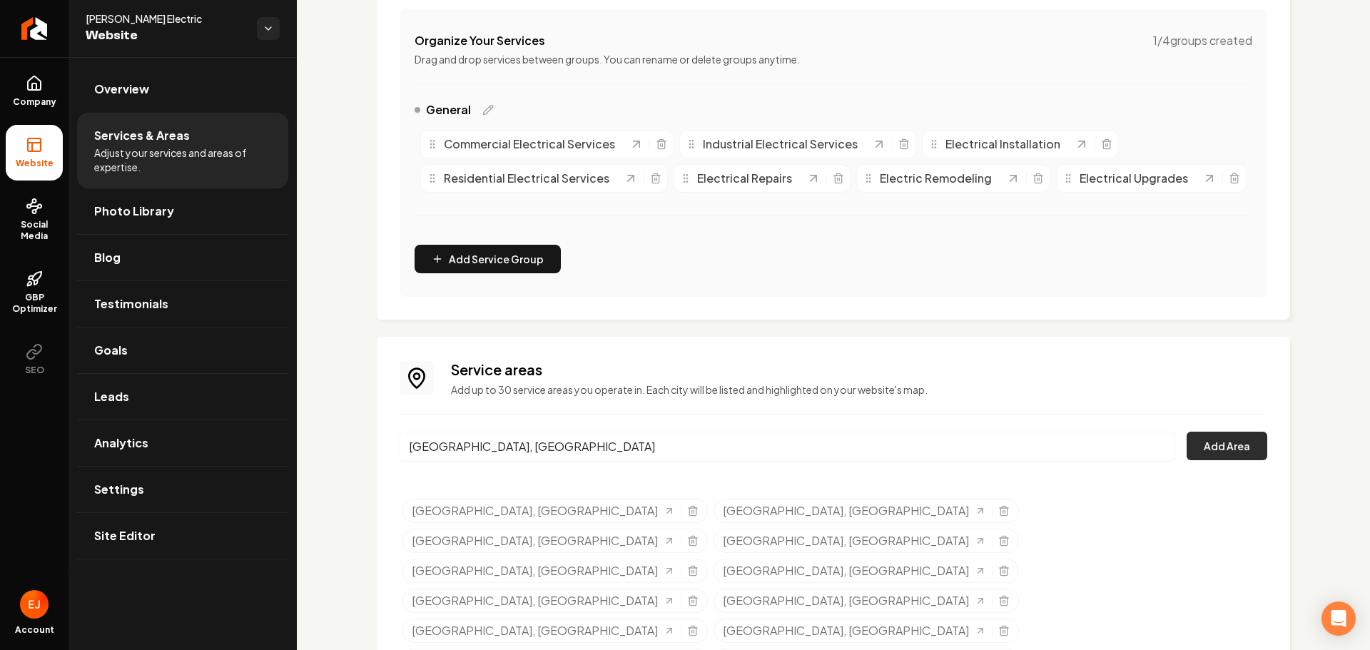
click at [1204, 460] on button "Add Area" at bounding box center [1227, 446] width 81 height 29
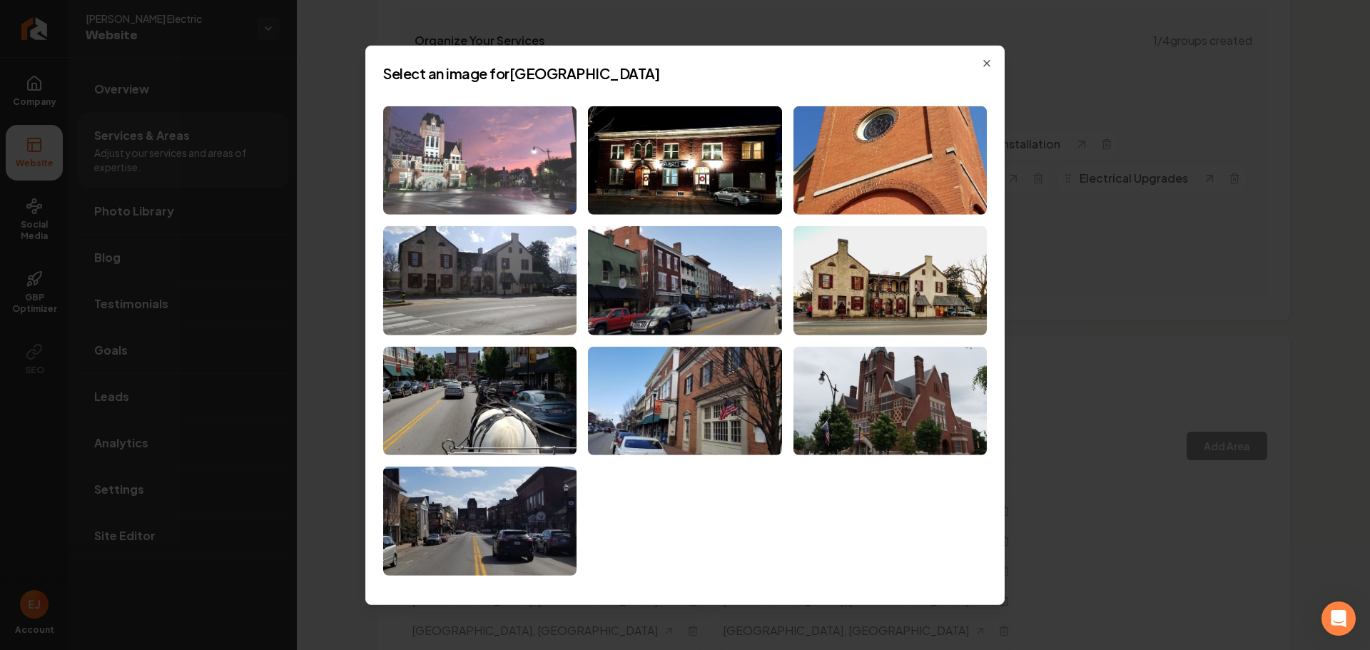
click at [560, 193] on img at bounding box center [479, 160] width 193 height 109
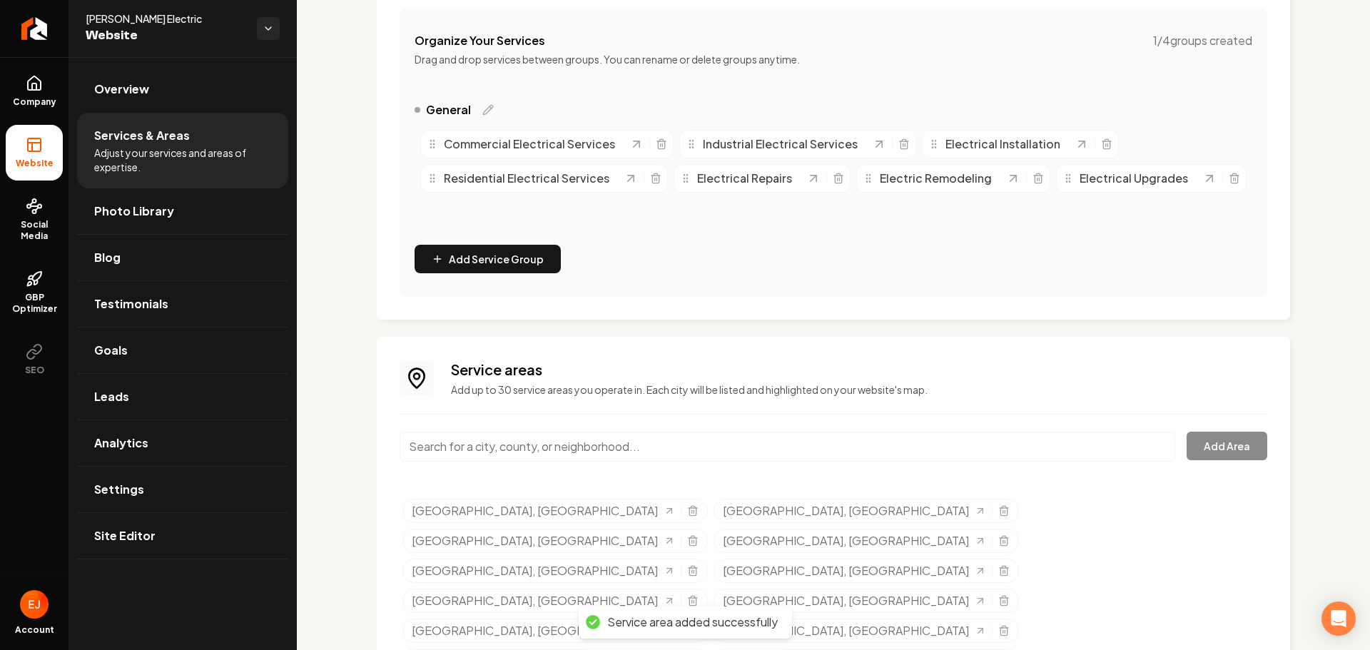
click at [517, 462] on input "Main content area" at bounding box center [788, 447] width 776 height 30
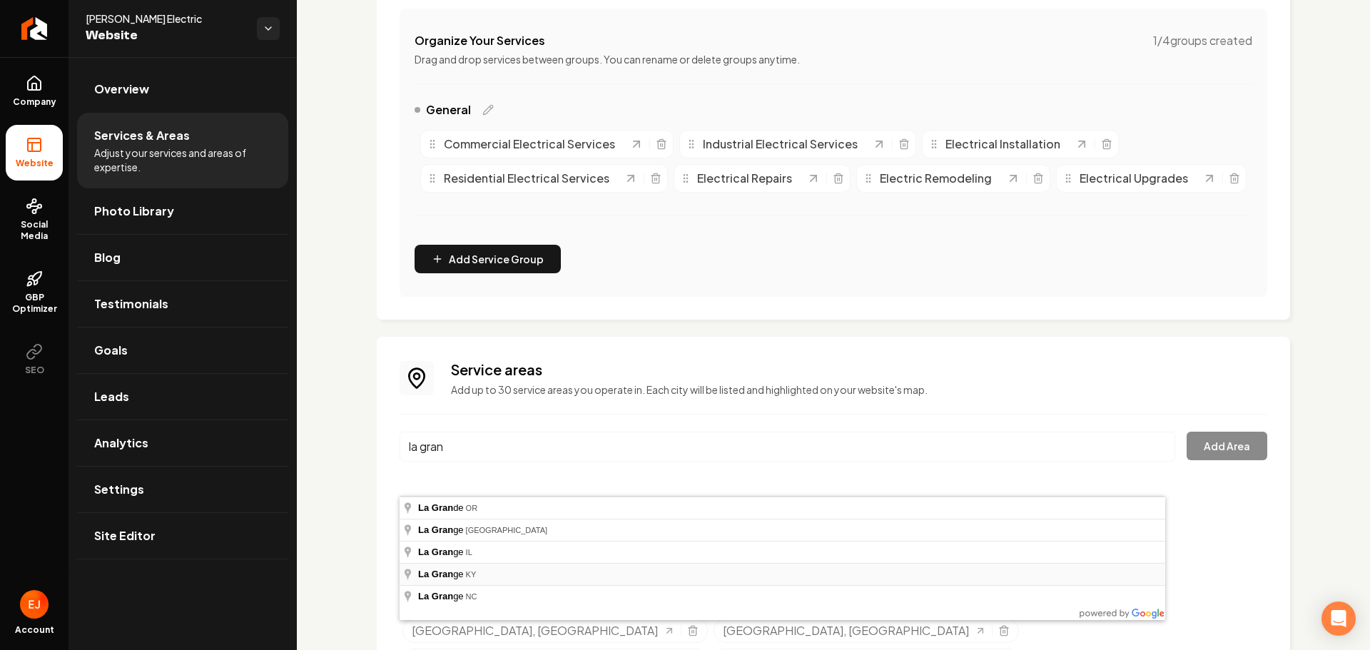
type input "La Grange, KY"
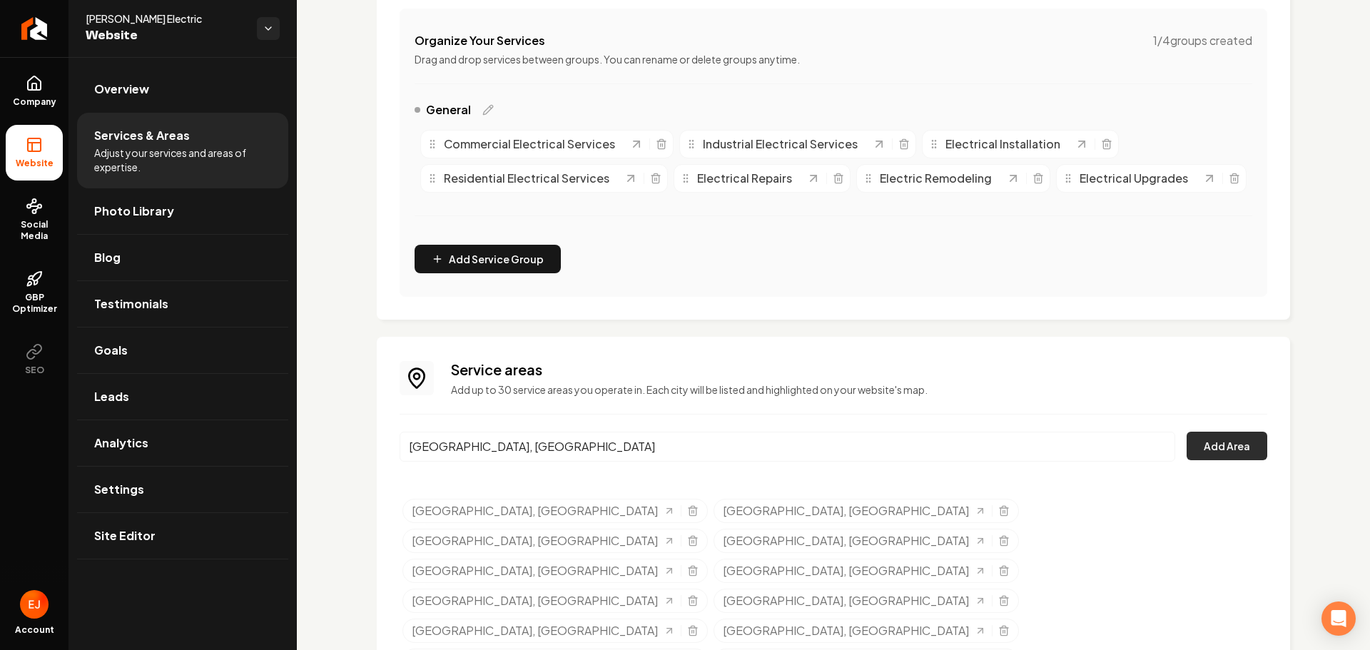
click at [1242, 460] on button "Add Area" at bounding box center [1227, 446] width 81 height 29
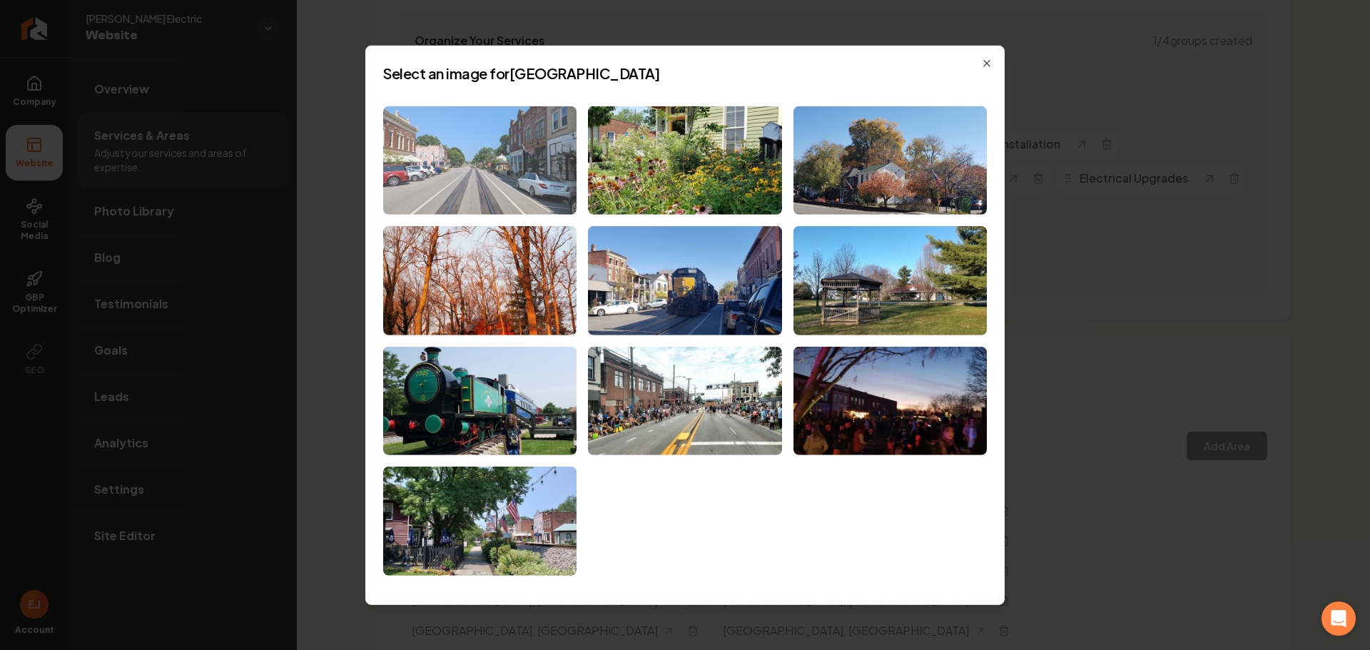
click at [513, 196] on img at bounding box center [479, 160] width 193 height 109
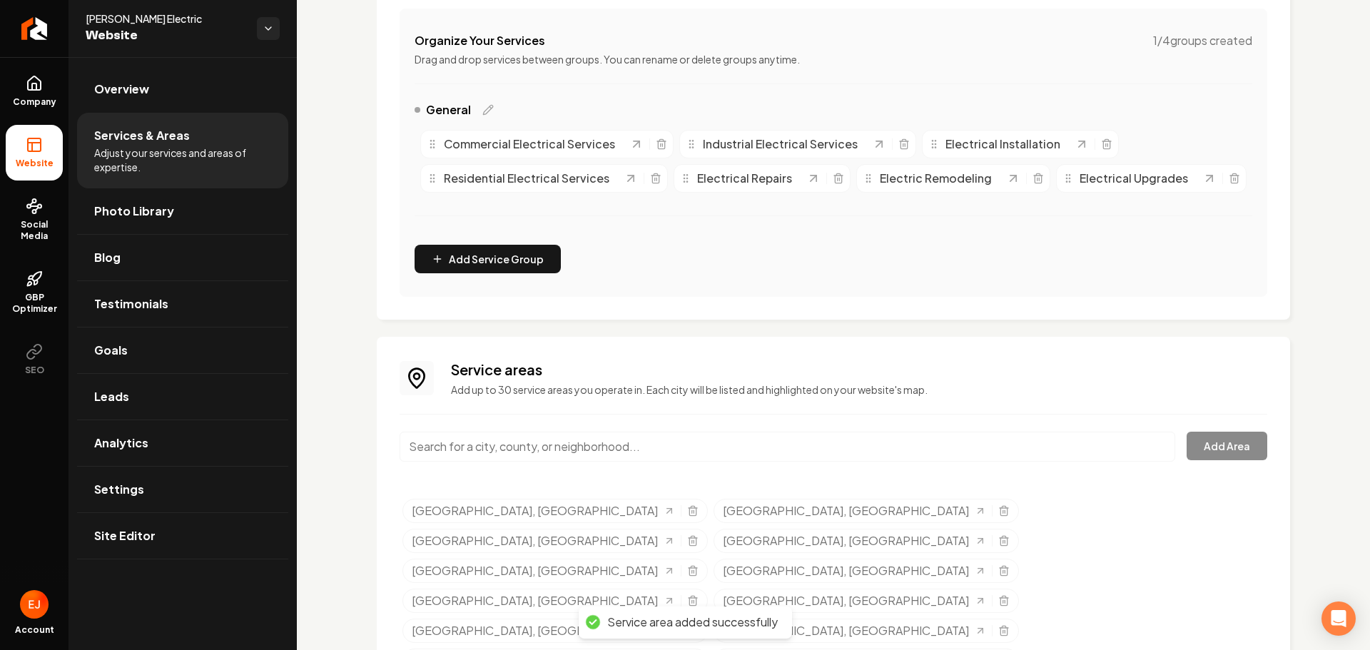
click at [540, 462] on input "Main content area" at bounding box center [788, 447] width 776 height 30
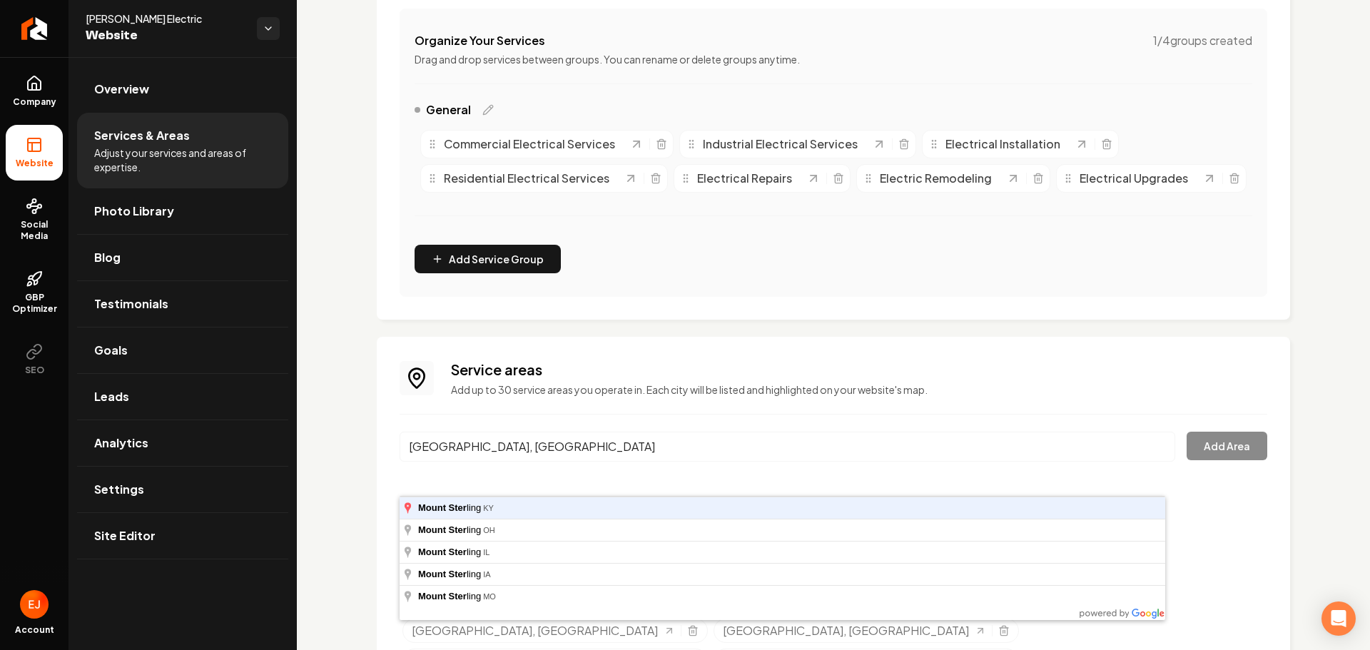
type input "Mount Sterling, KY"
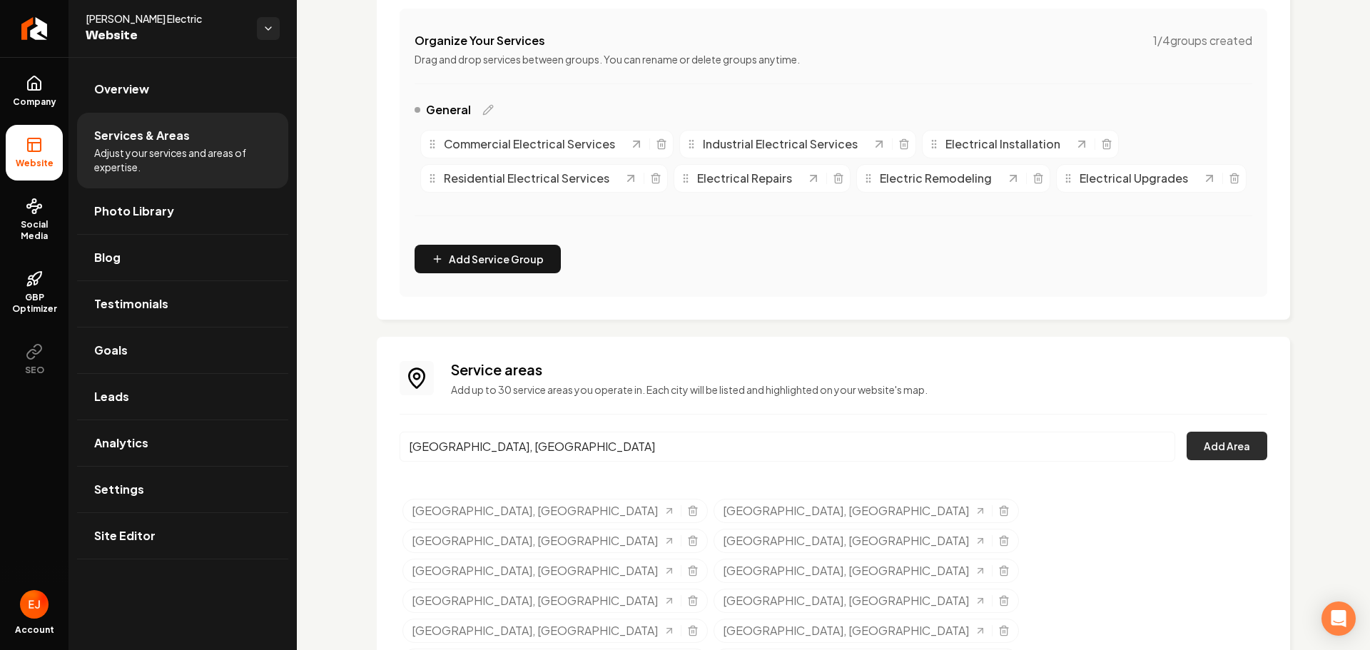
click at [1227, 460] on button "Add Area" at bounding box center [1227, 446] width 81 height 29
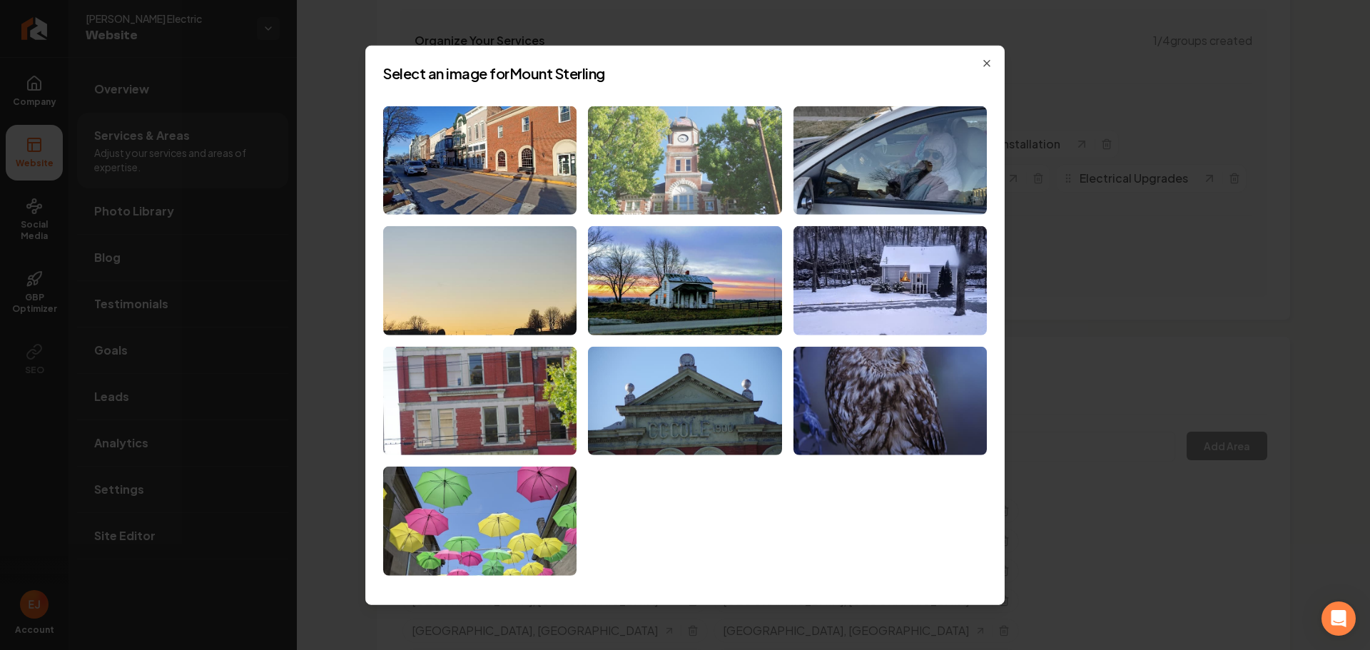
click at [708, 186] on img at bounding box center [684, 160] width 193 height 109
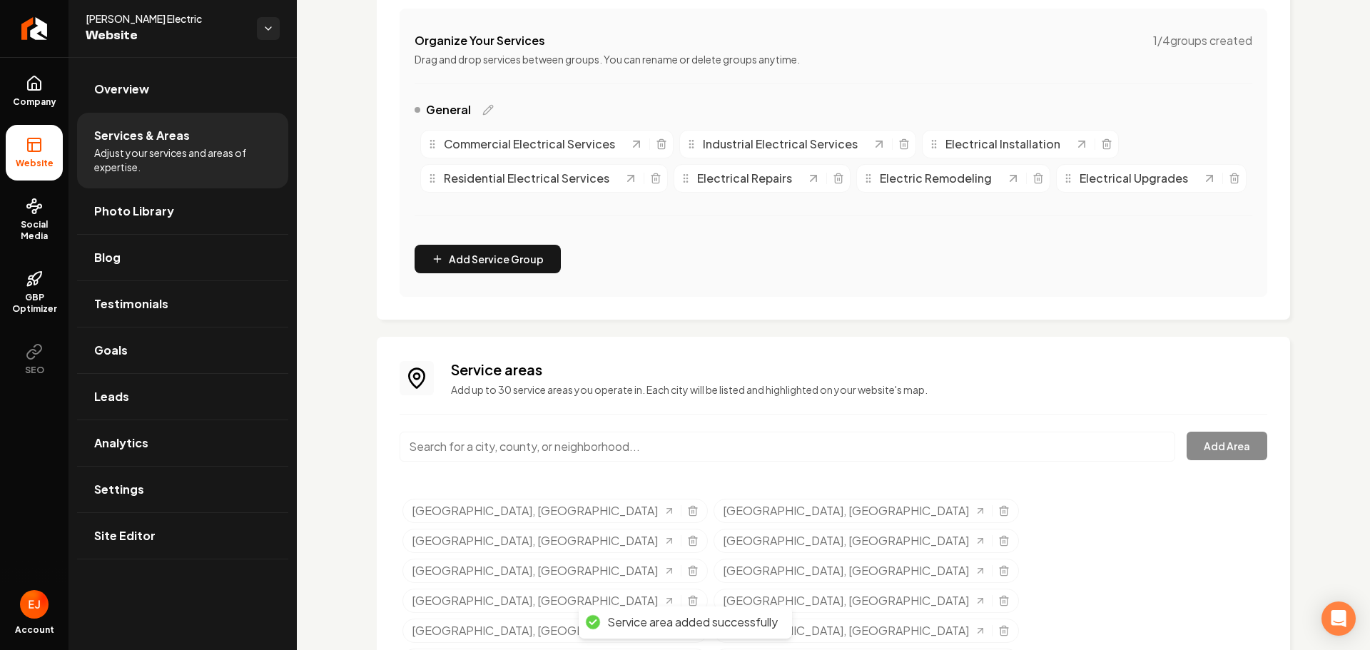
click at [547, 462] on input "Main content area" at bounding box center [788, 447] width 776 height 30
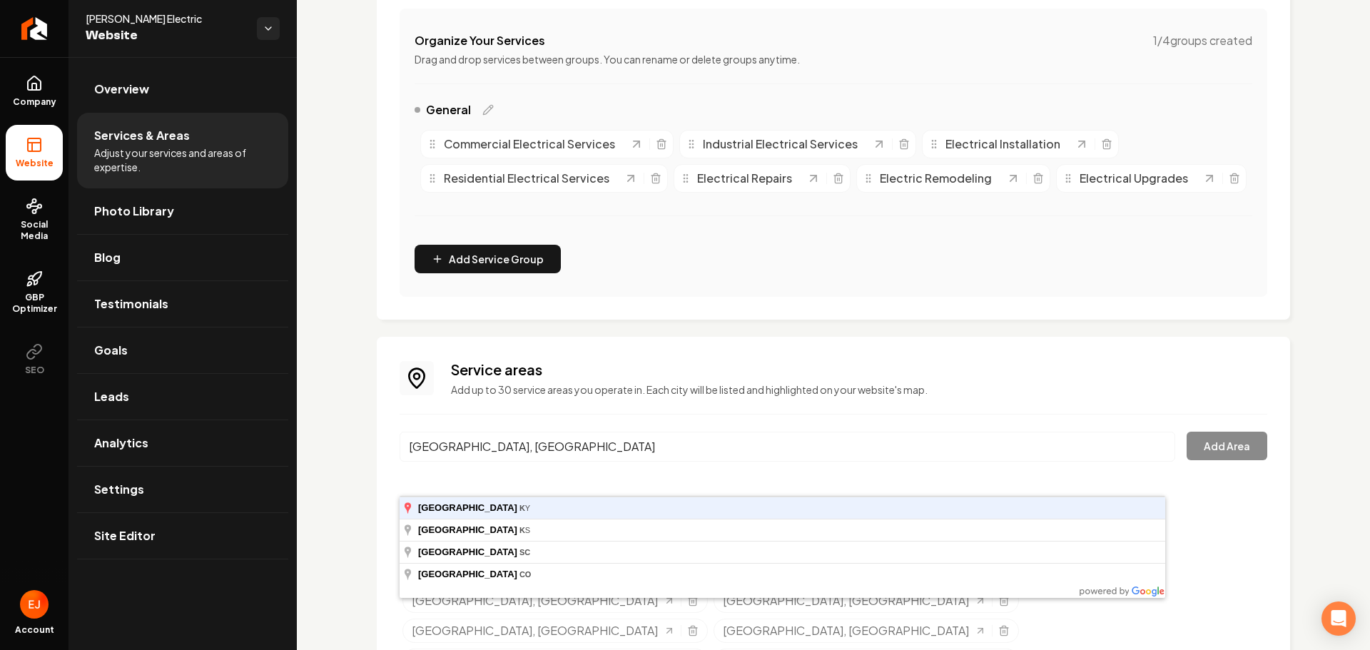
type input "Florence, KY"
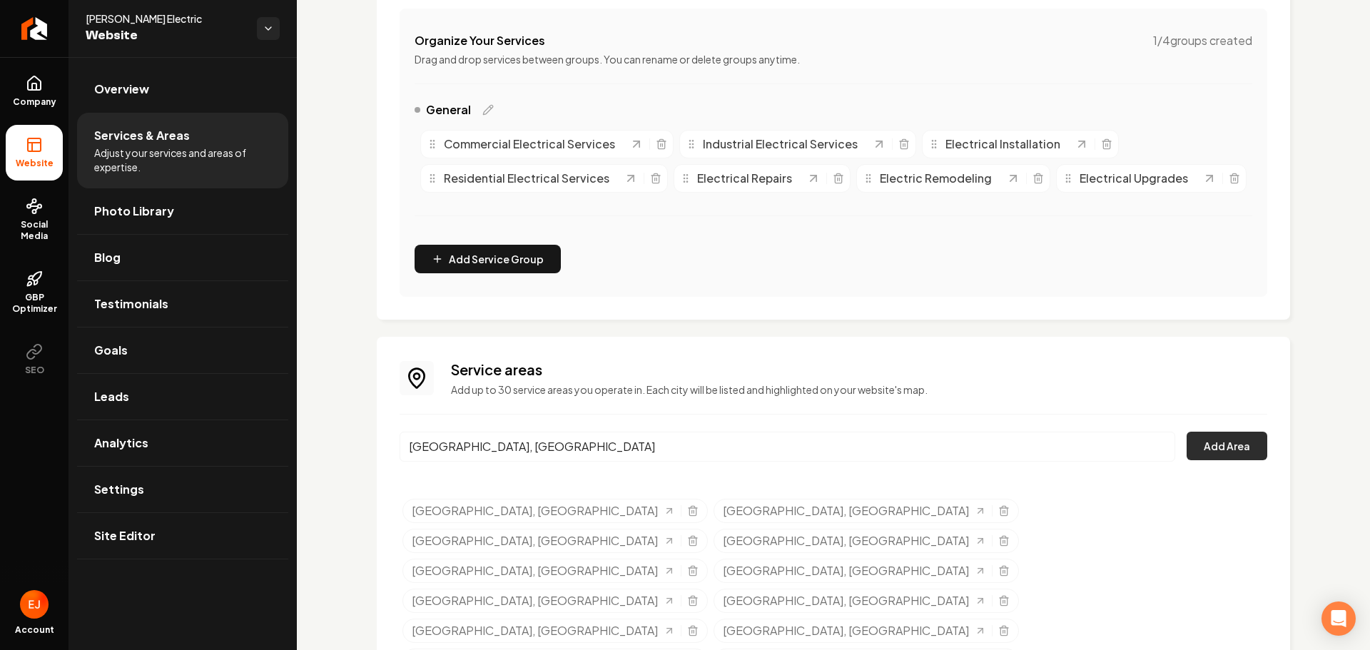
click at [1249, 460] on button "Add Area" at bounding box center [1227, 446] width 81 height 29
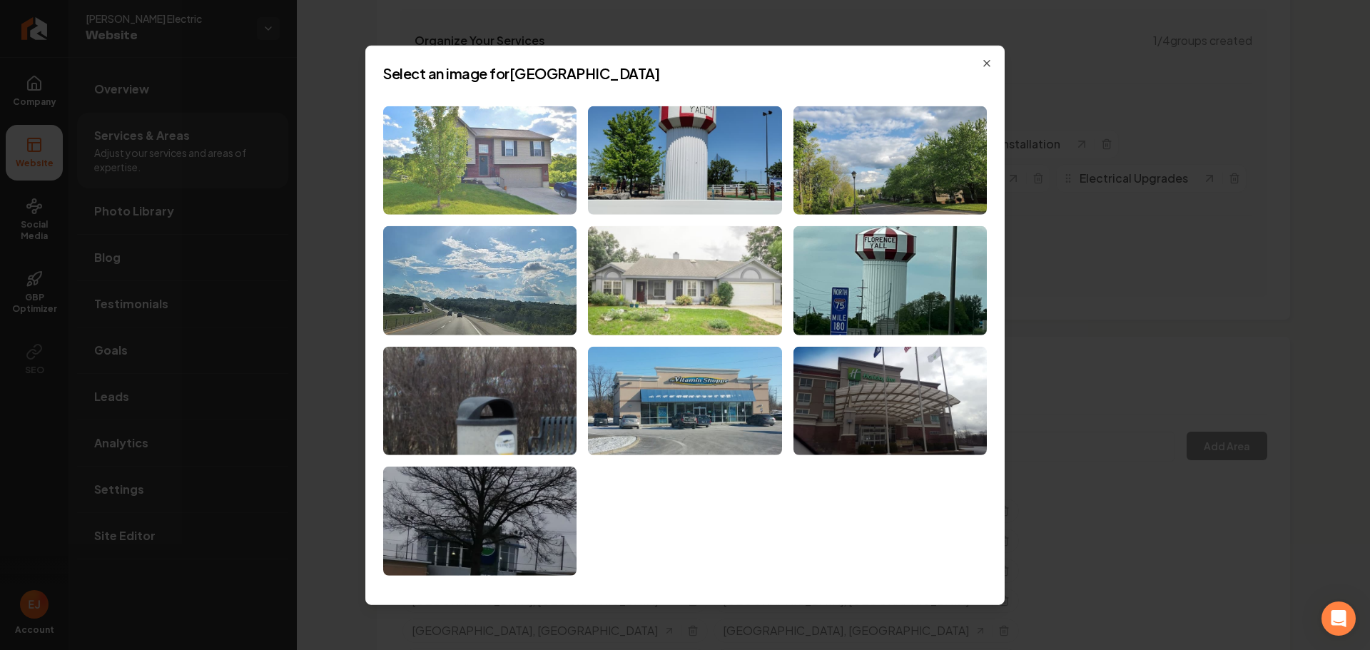
click at [567, 178] on img at bounding box center [479, 160] width 193 height 109
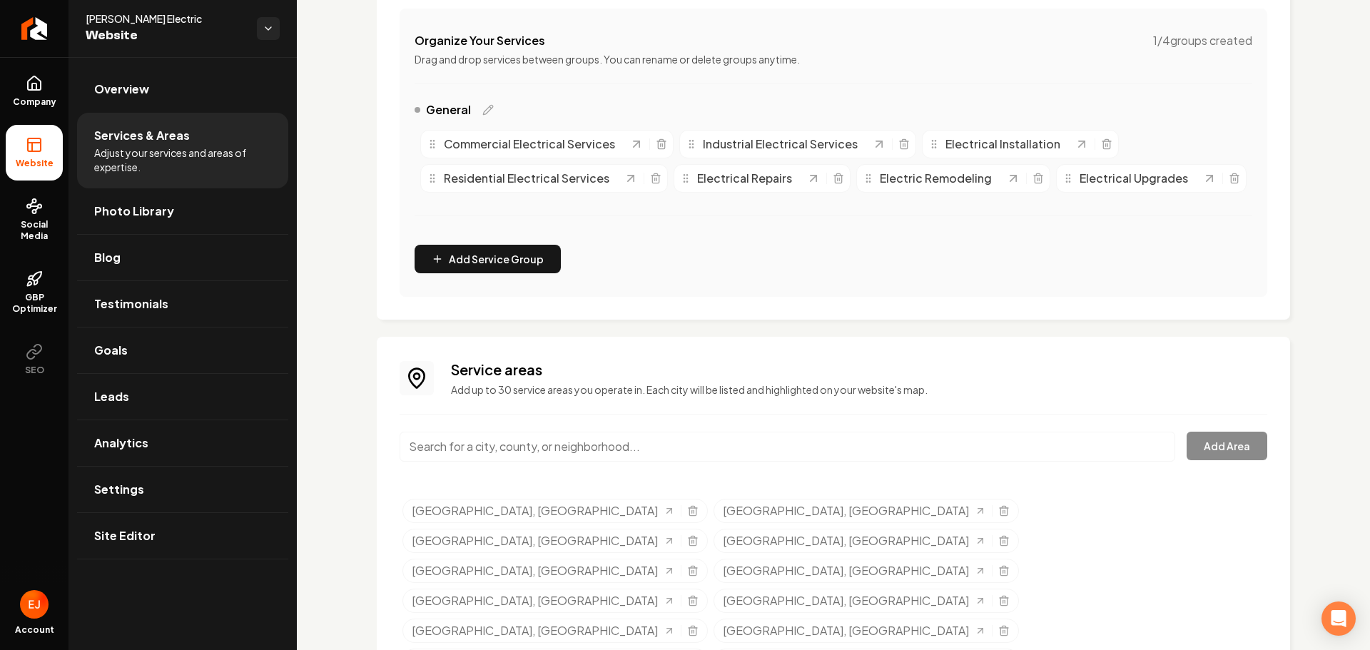
click at [634, 462] on input "Main content area" at bounding box center [788, 447] width 776 height 30
click at [1229, 460] on button "Add Area" at bounding box center [1227, 446] width 81 height 29
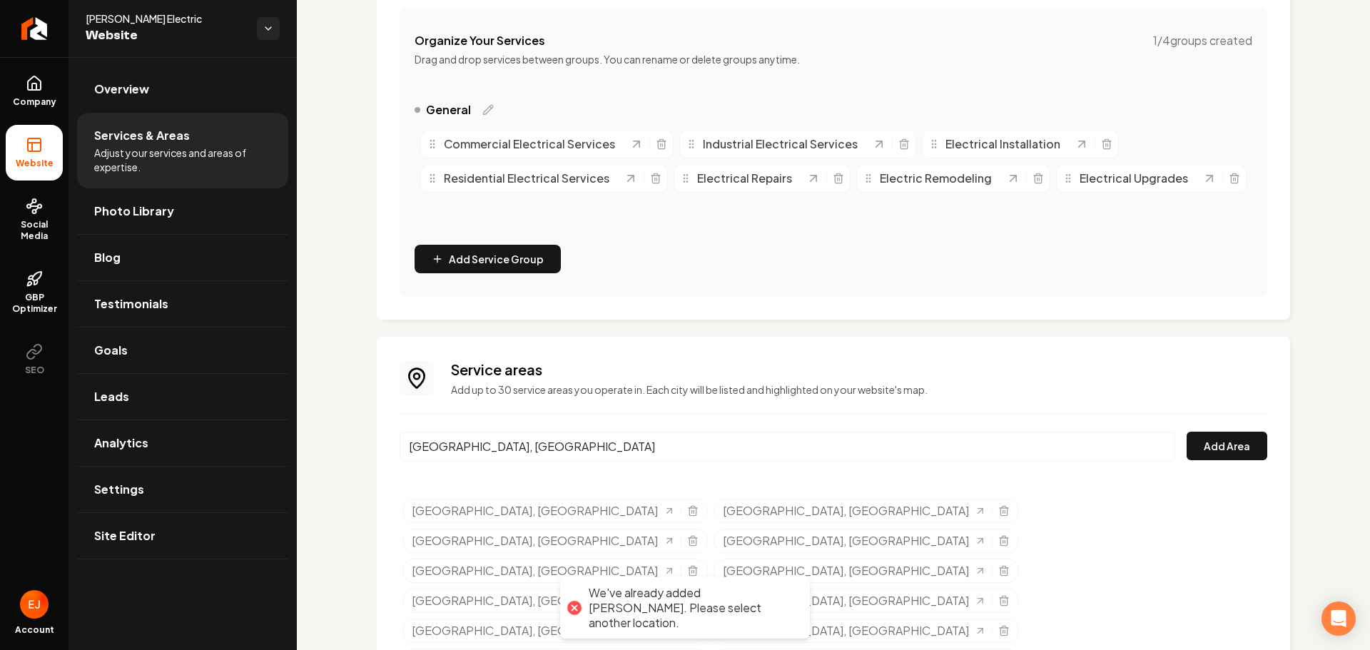
click at [799, 462] on input "Florence, KY" at bounding box center [788, 447] width 776 height 30
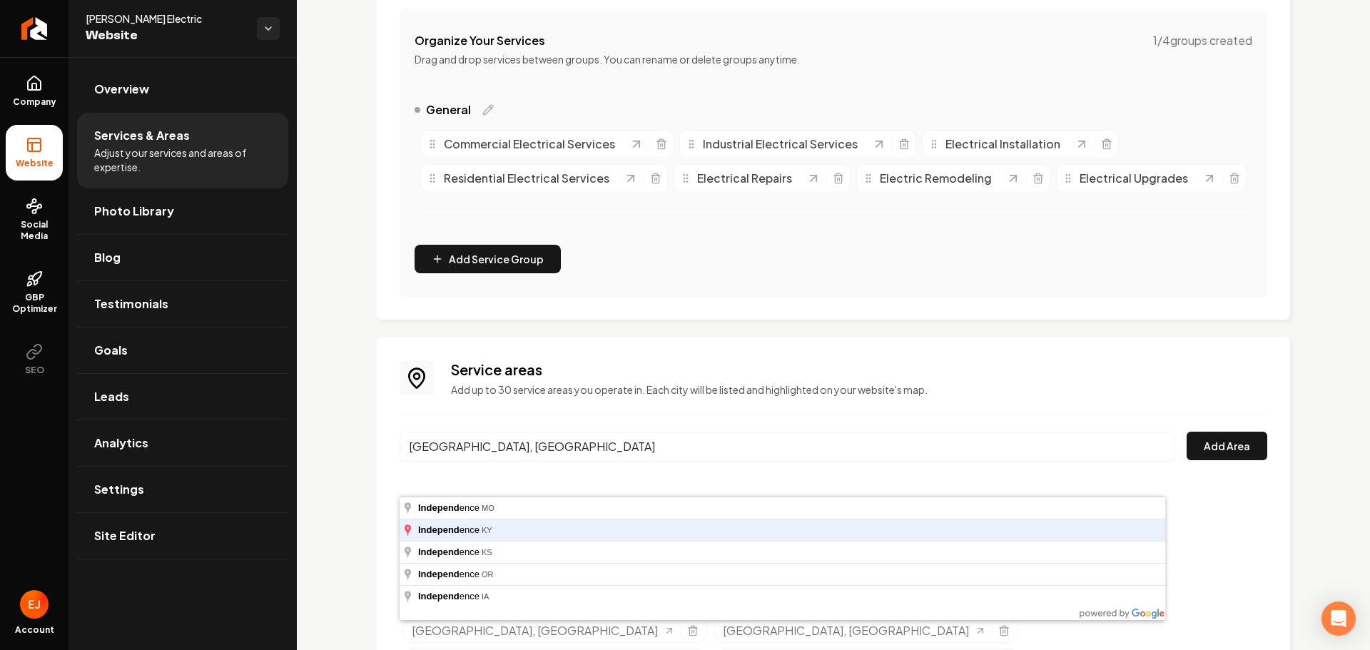
type input "Independence, KY"
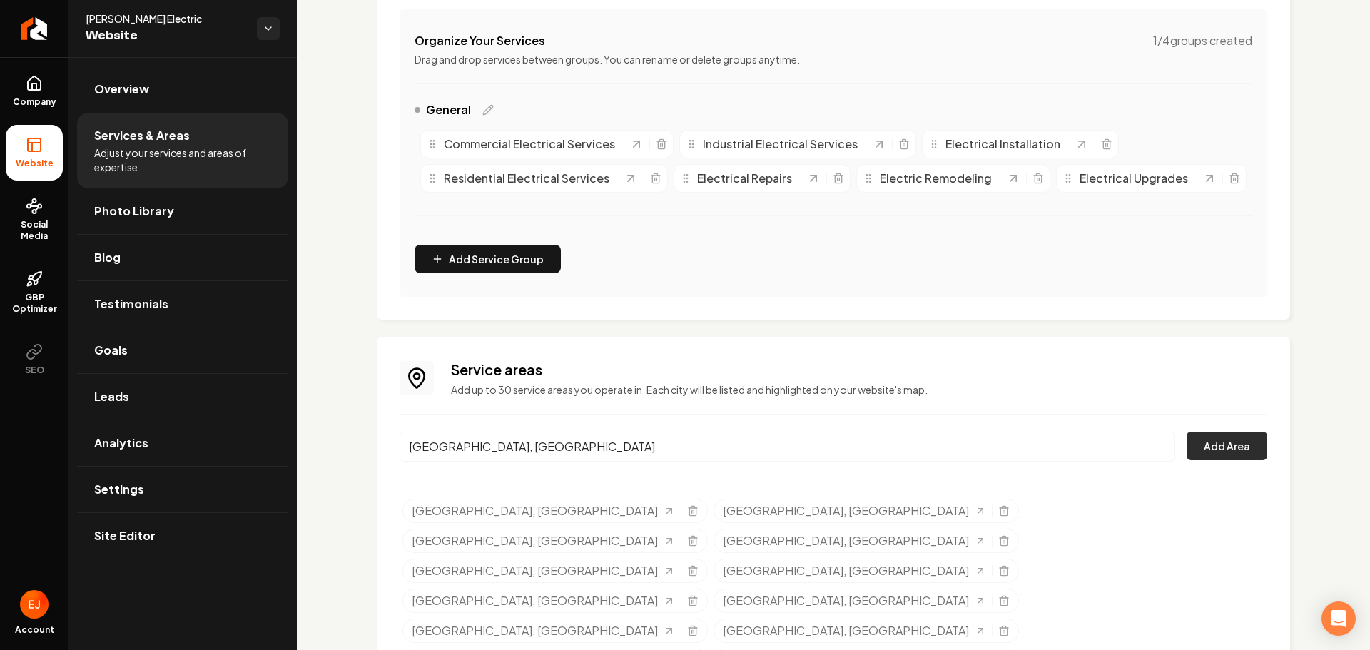
click at [1214, 460] on button "Add Area" at bounding box center [1227, 446] width 81 height 29
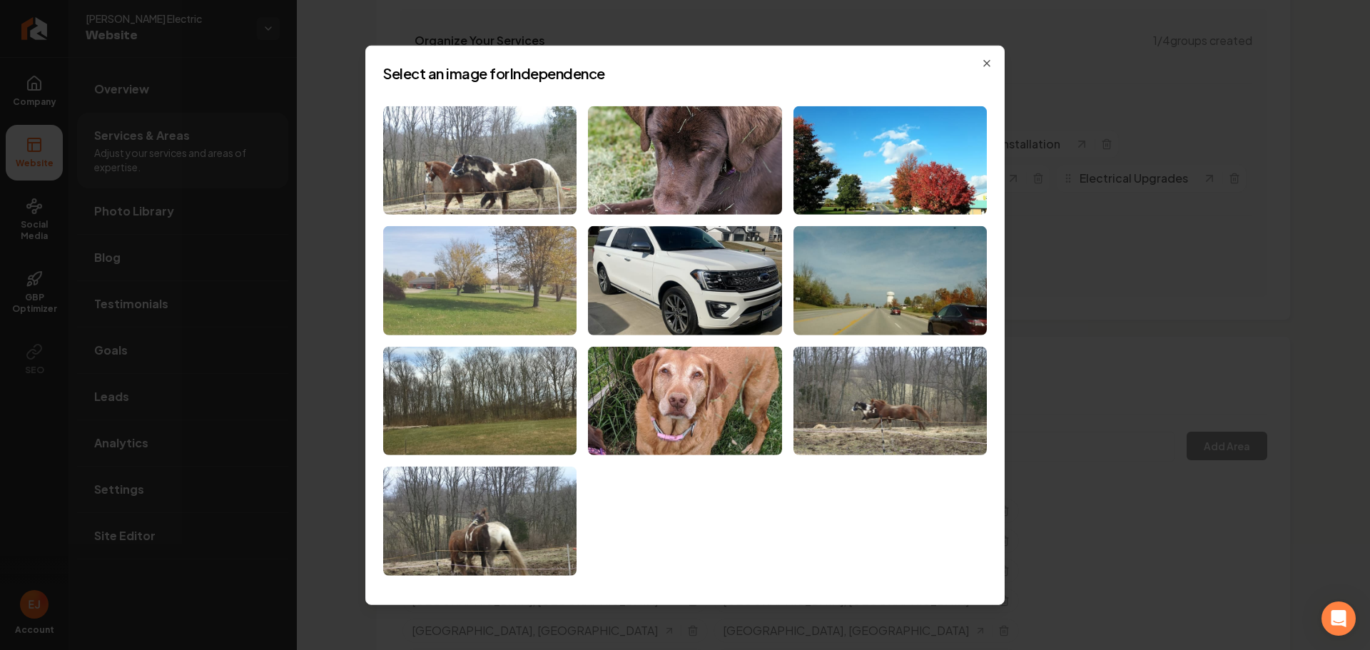
click at [537, 302] on img at bounding box center [479, 280] width 193 height 109
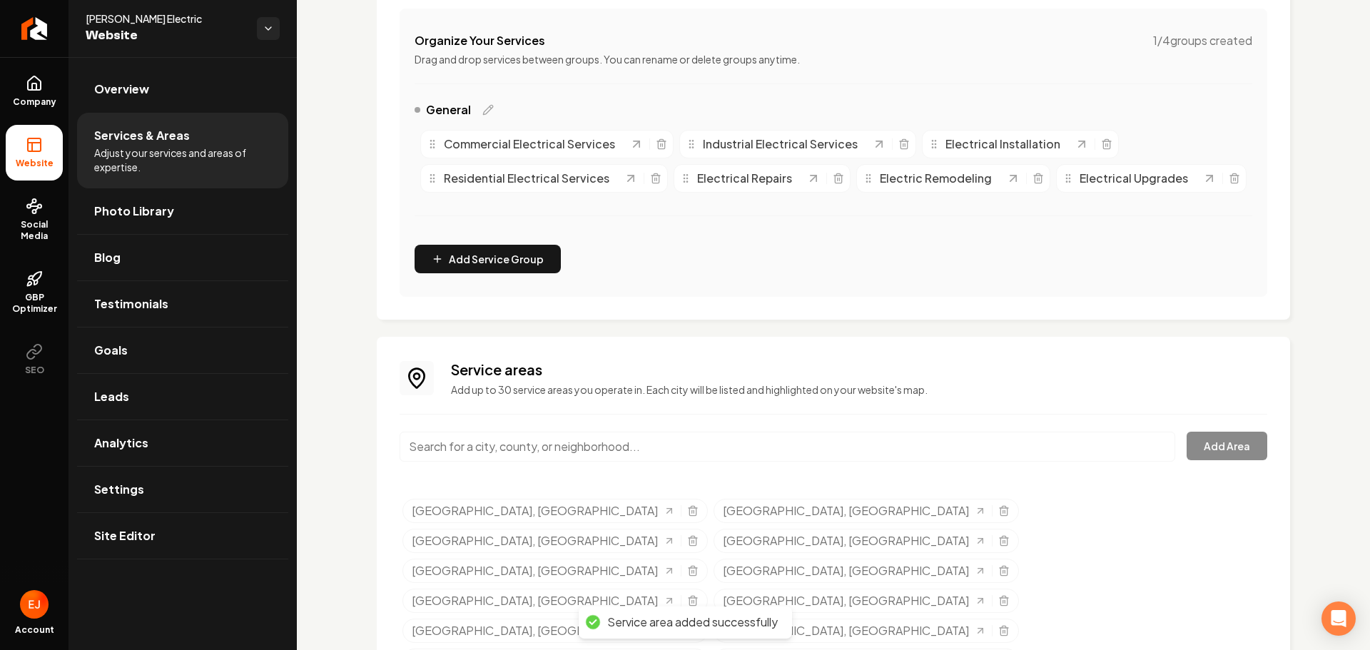
click at [579, 462] on input "Main content area" at bounding box center [788, 447] width 776 height 30
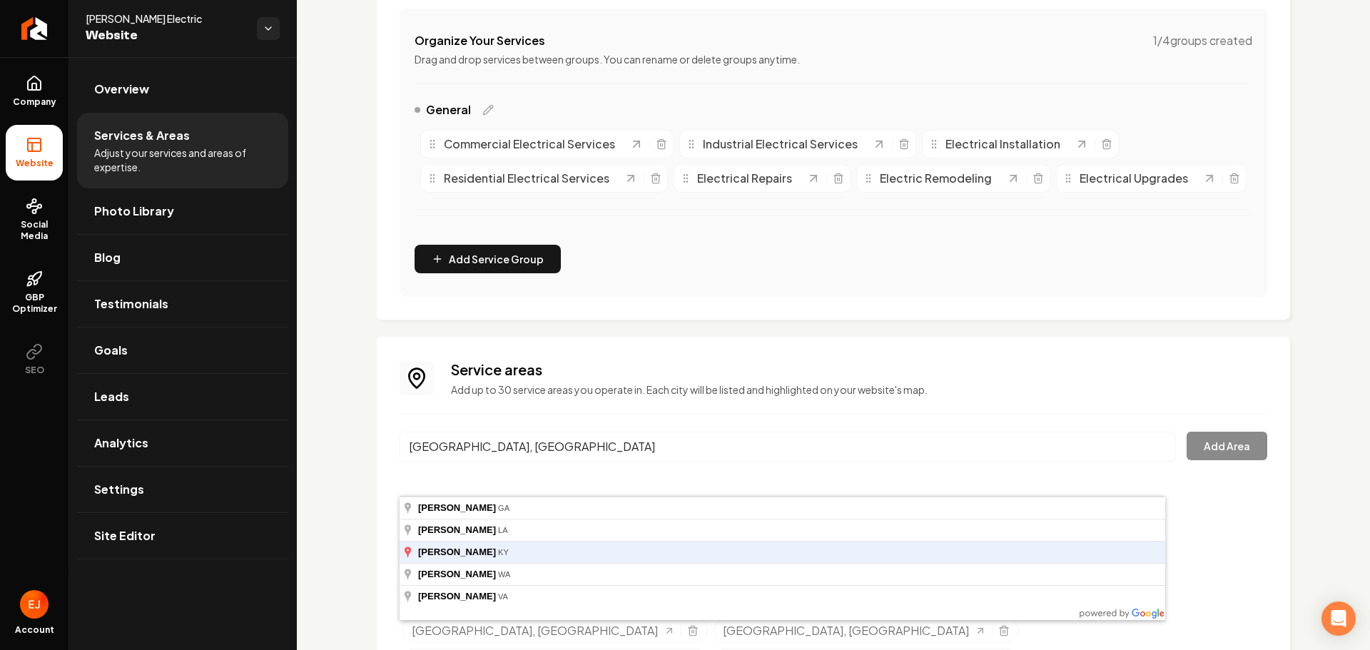
type input "Covington, KY"
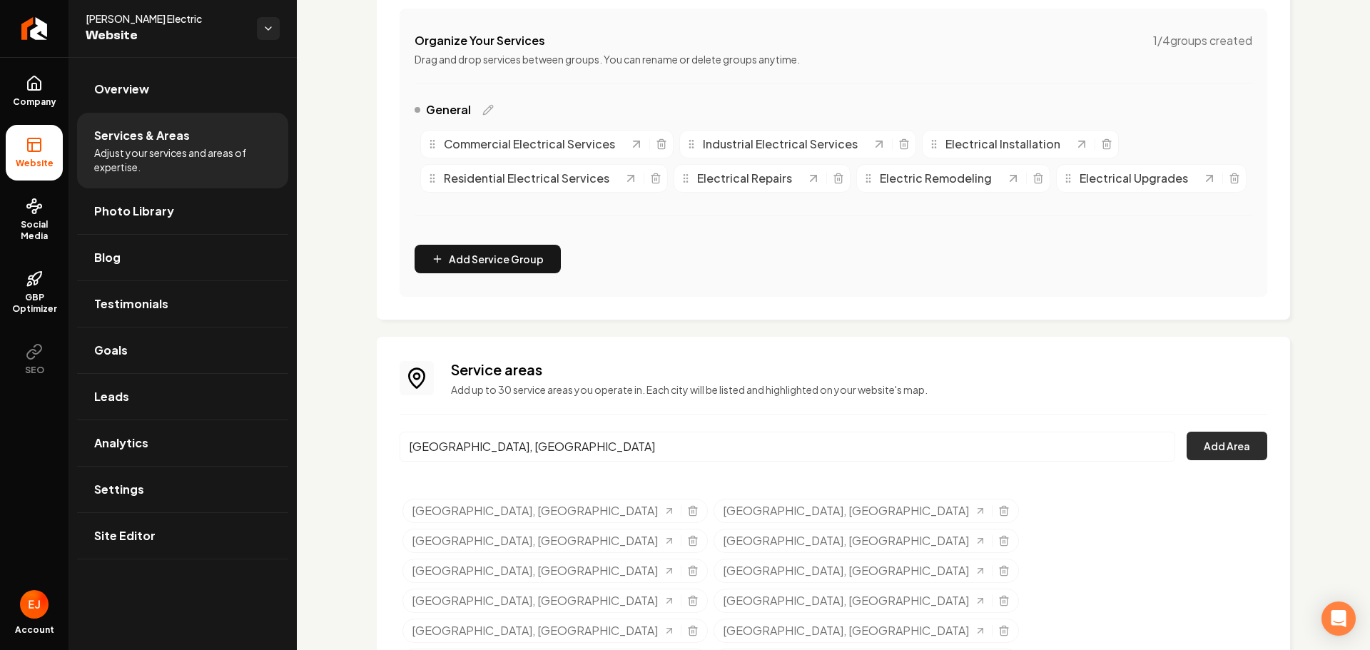
click at [1203, 460] on button "Add Area" at bounding box center [1227, 446] width 81 height 29
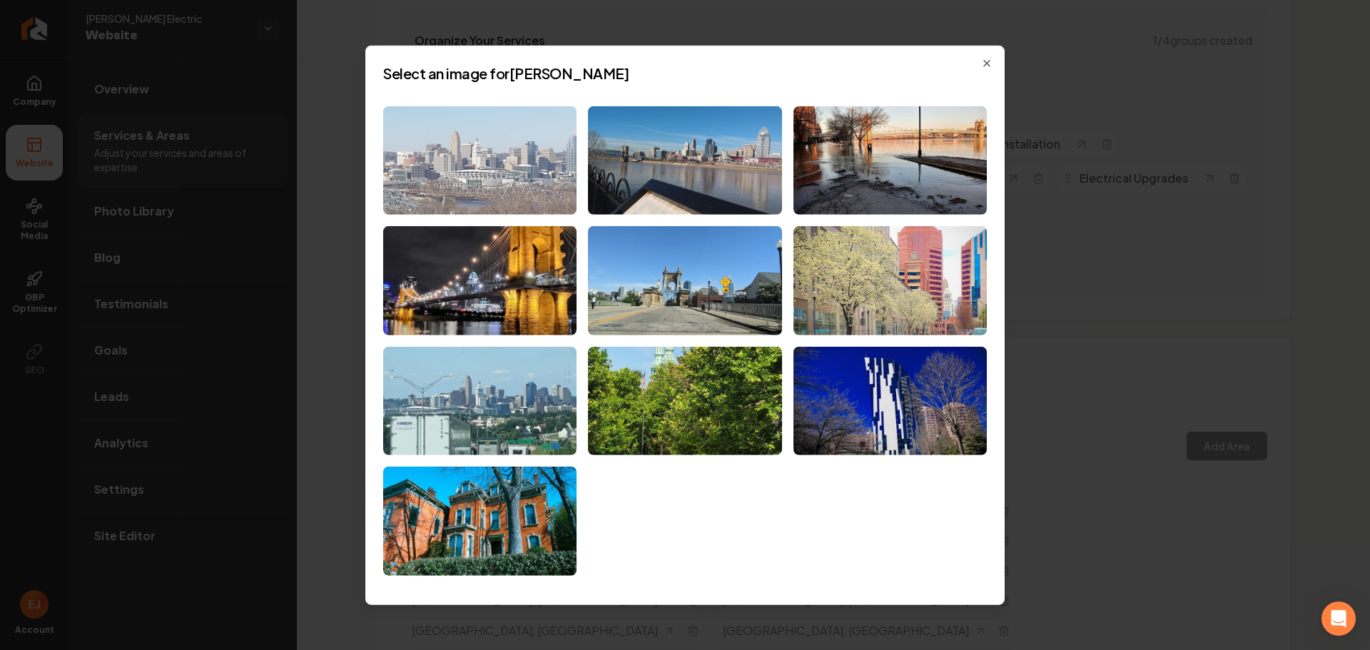
click at [548, 179] on img at bounding box center [479, 160] width 193 height 109
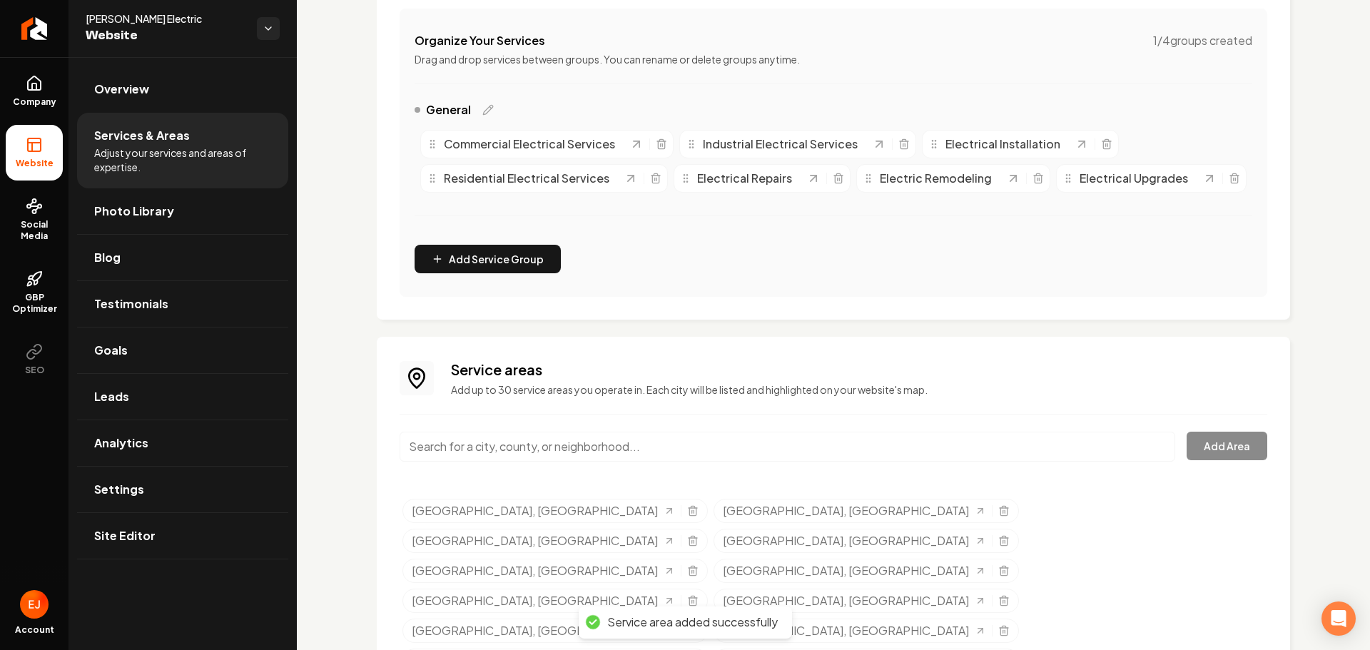
click at [510, 462] on input "Main content area" at bounding box center [788, 447] width 776 height 30
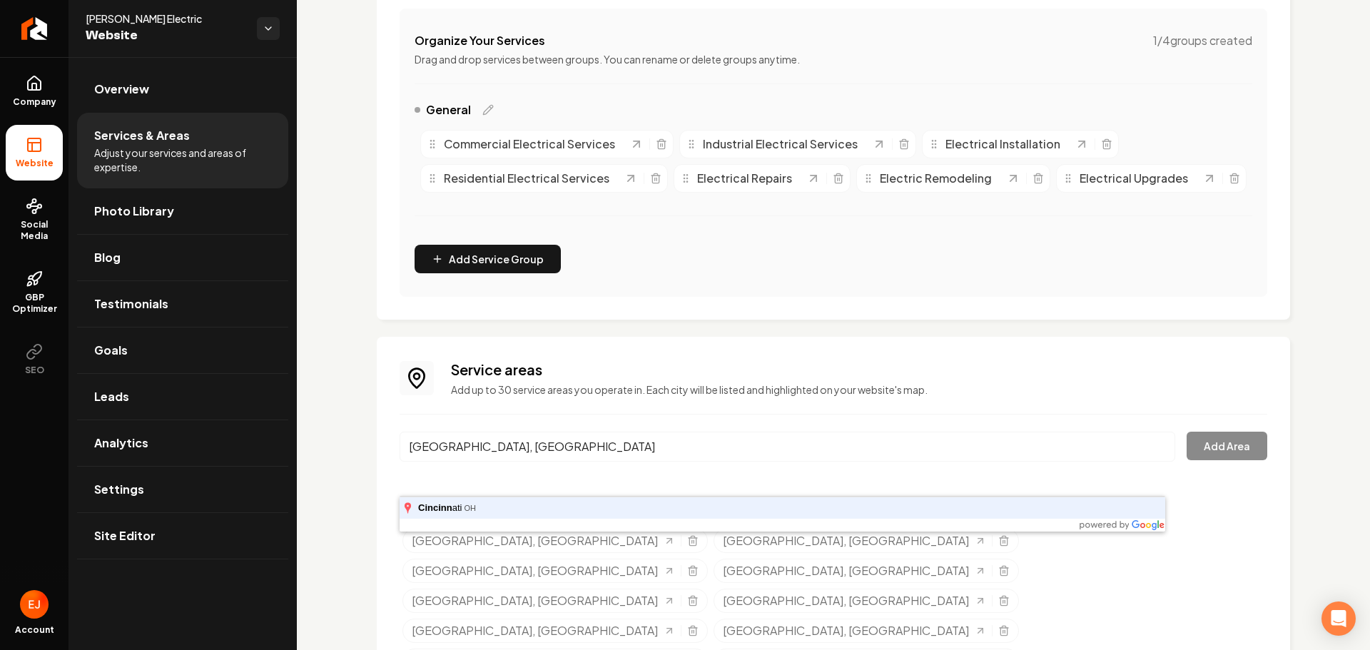
type input "Cincinnati, OH"
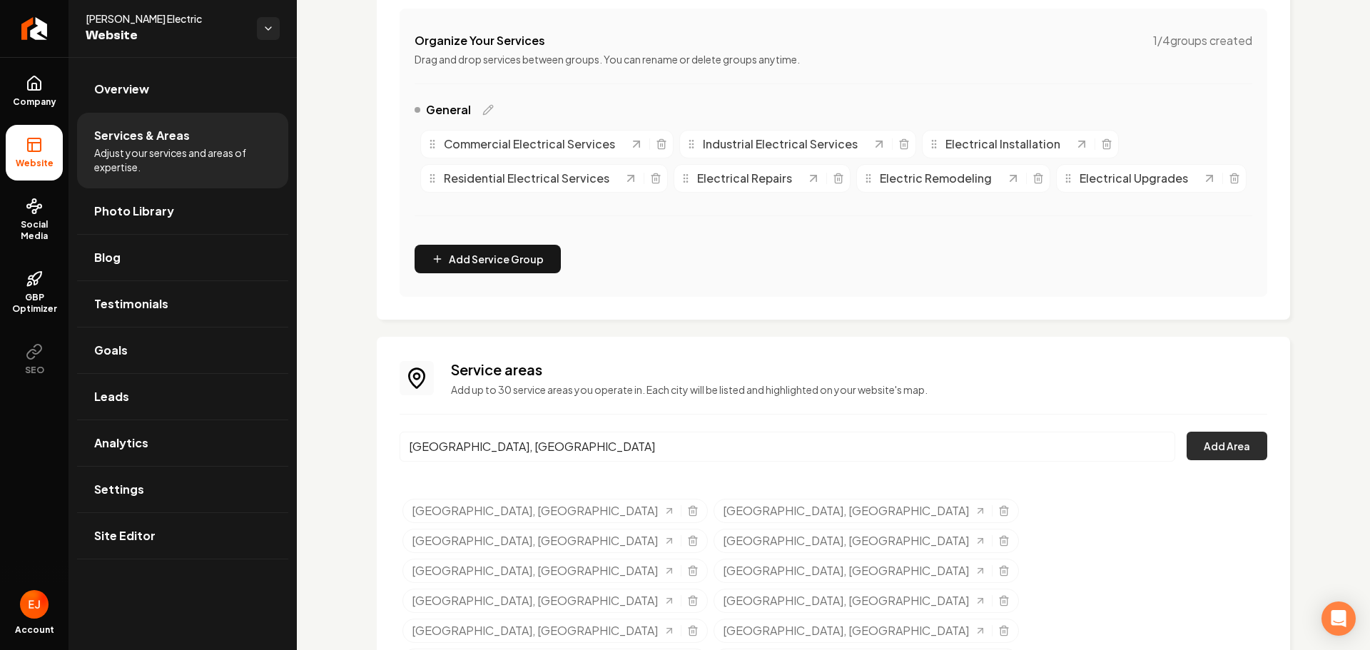
click at [1225, 460] on button "Add Area" at bounding box center [1227, 446] width 81 height 29
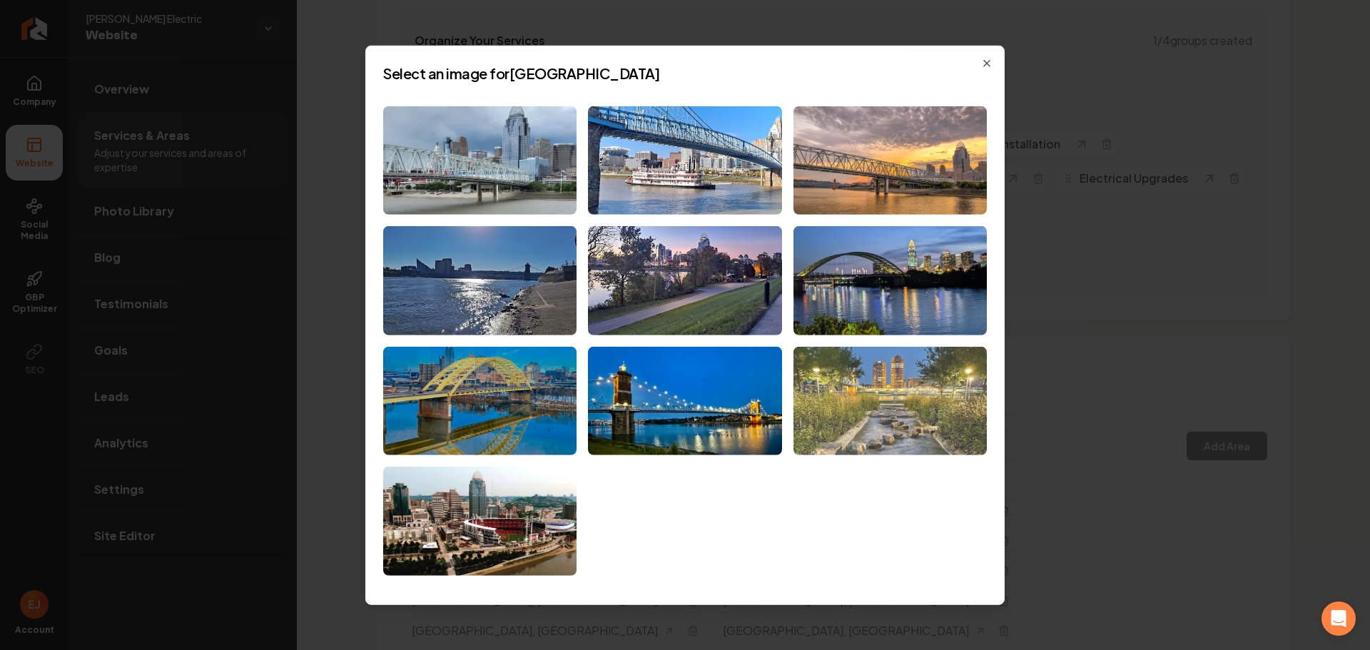
click at [878, 393] on img at bounding box center [890, 401] width 193 height 109
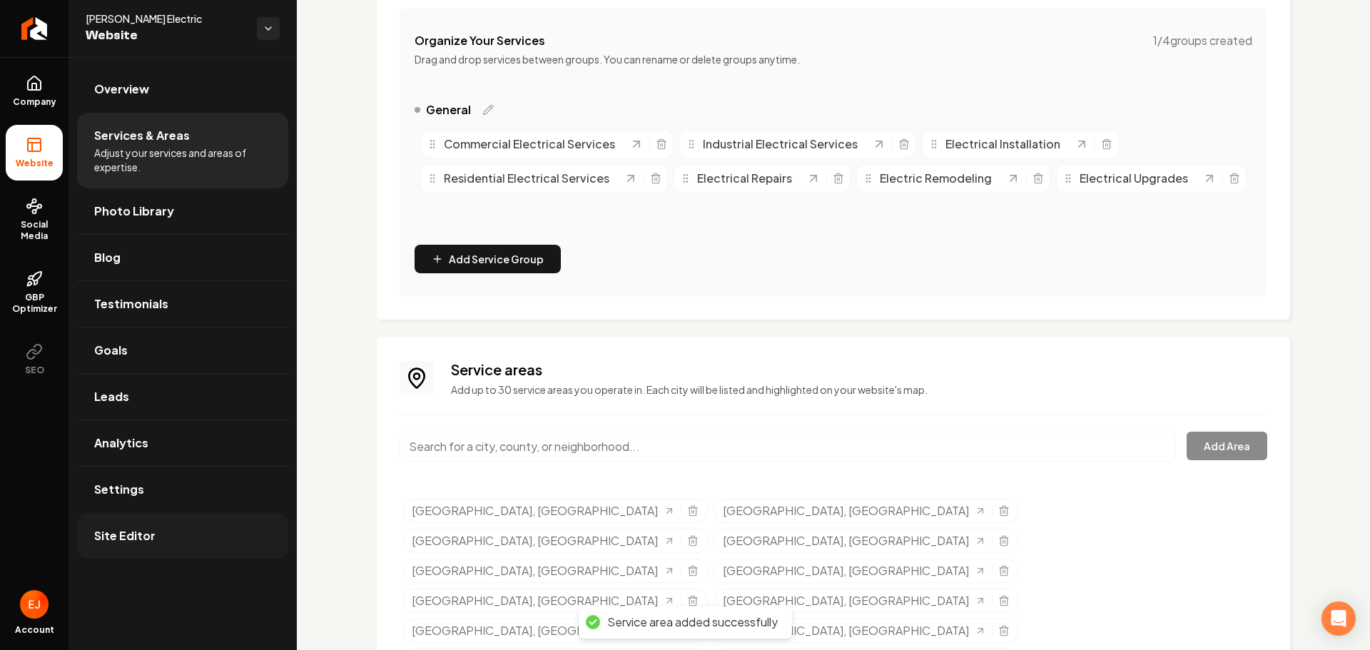
click at [144, 523] on link "Site Editor" at bounding box center [182, 536] width 211 height 46
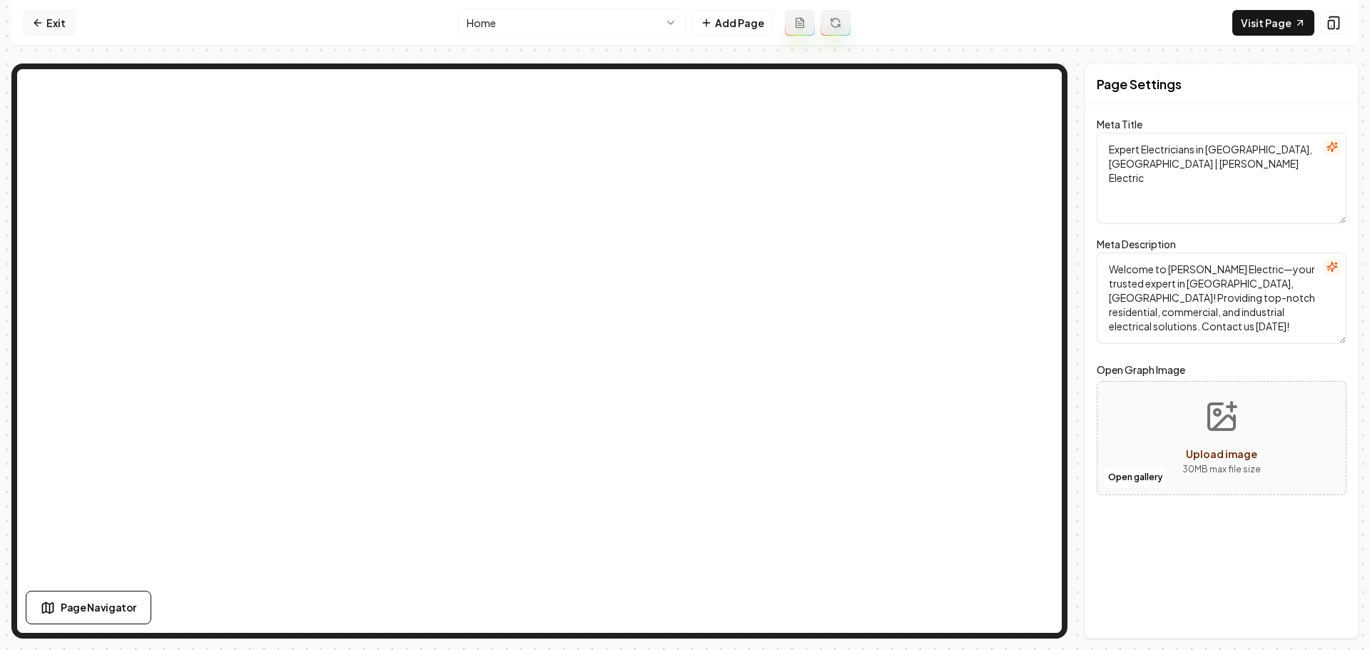
click at [49, 21] on link "Exit" at bounding box center [49, 23] width 52 height 26
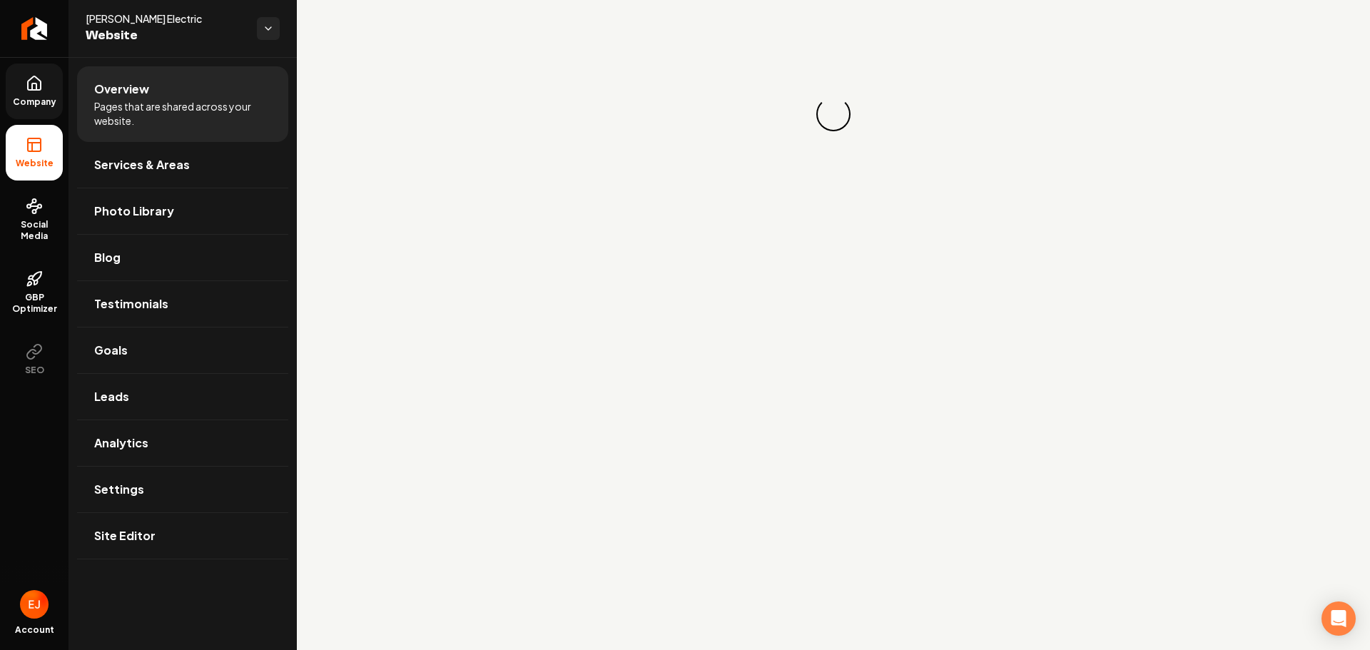
click at [37, 96] on span "Company" at bounding box center [34, 101] width 55 height 11
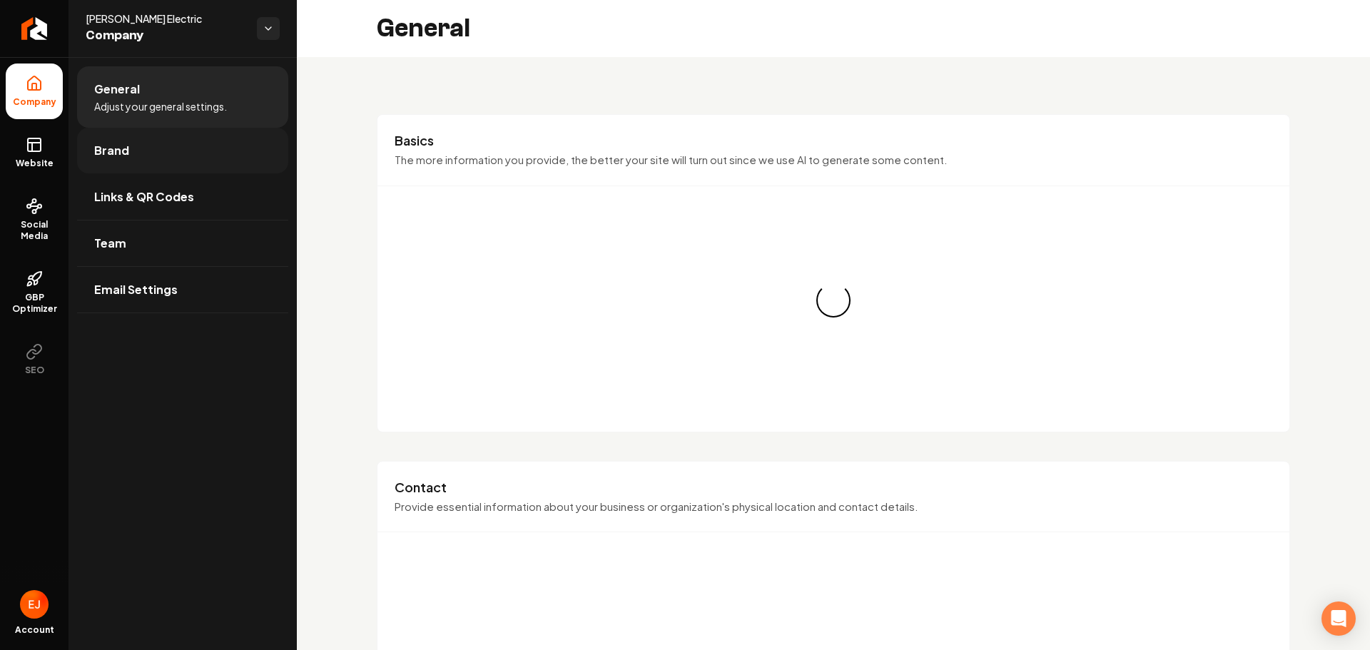
click at [137, 162] on link "Brand" at bounding box center [182, 151] width 211 height 46
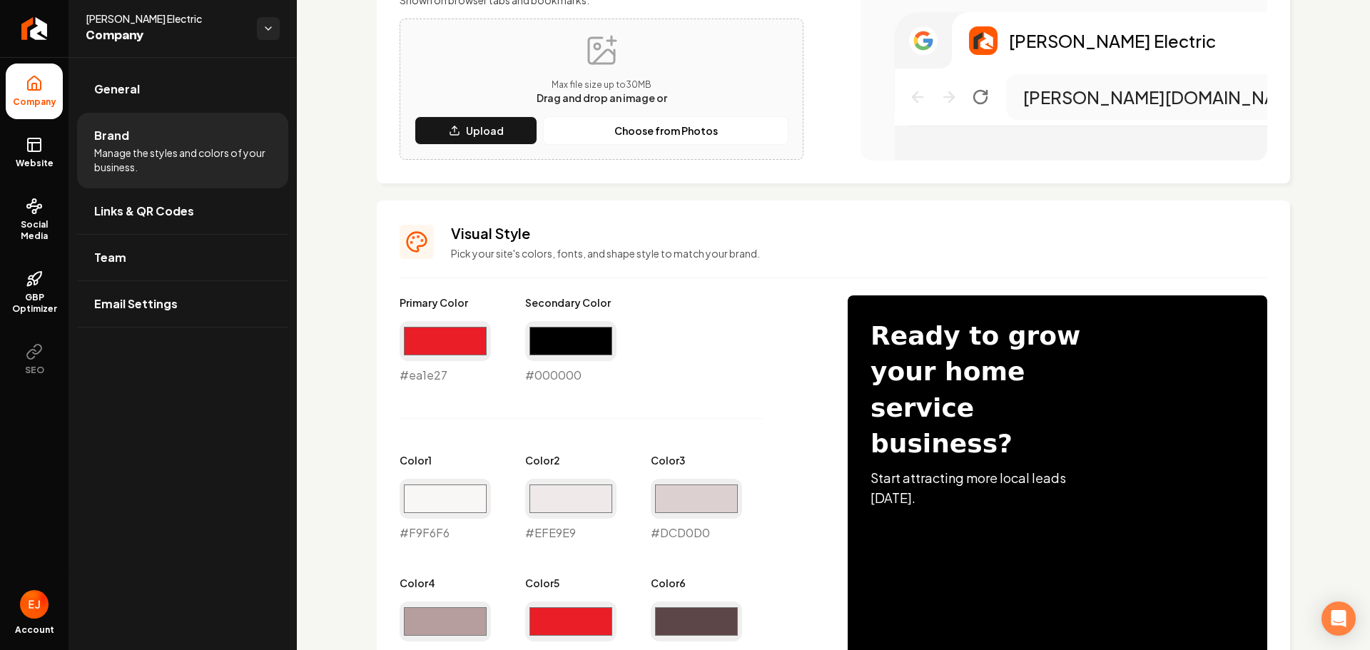
scroll to position [428, 0]
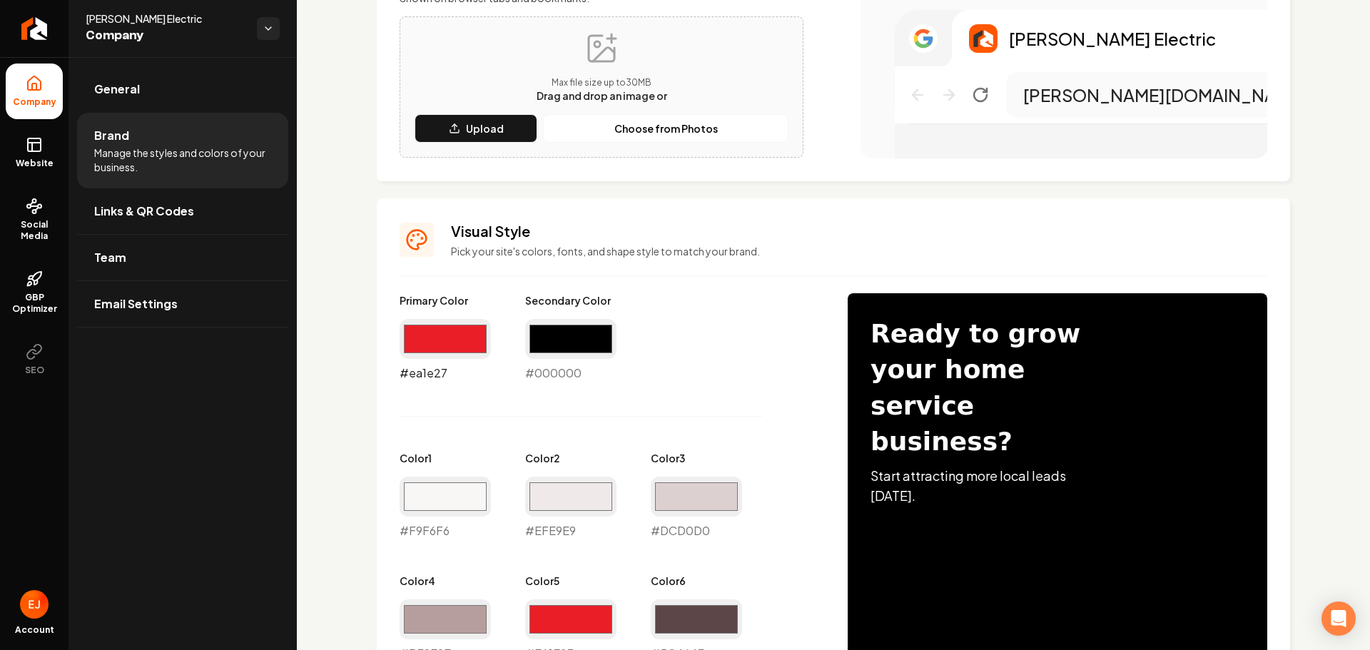
click at [449, 347] on input "#ea1e27" at bounding box center [445, 339] width 91 height 40
click at [554, 341] on input "#000000" at bounding box center [570, 339] width 91 height 40
click at [477, 345] on input "#ea1e27" at bounding box center [445, 339] width 91 height 40
drag, startPoint x: 582, startPoint y: 336, endPoint x: 577, endPoint y: 346, distance: 11.5
click at [582, 336] on input "#000000" at bounding box center [570, 339] width 91 height 40
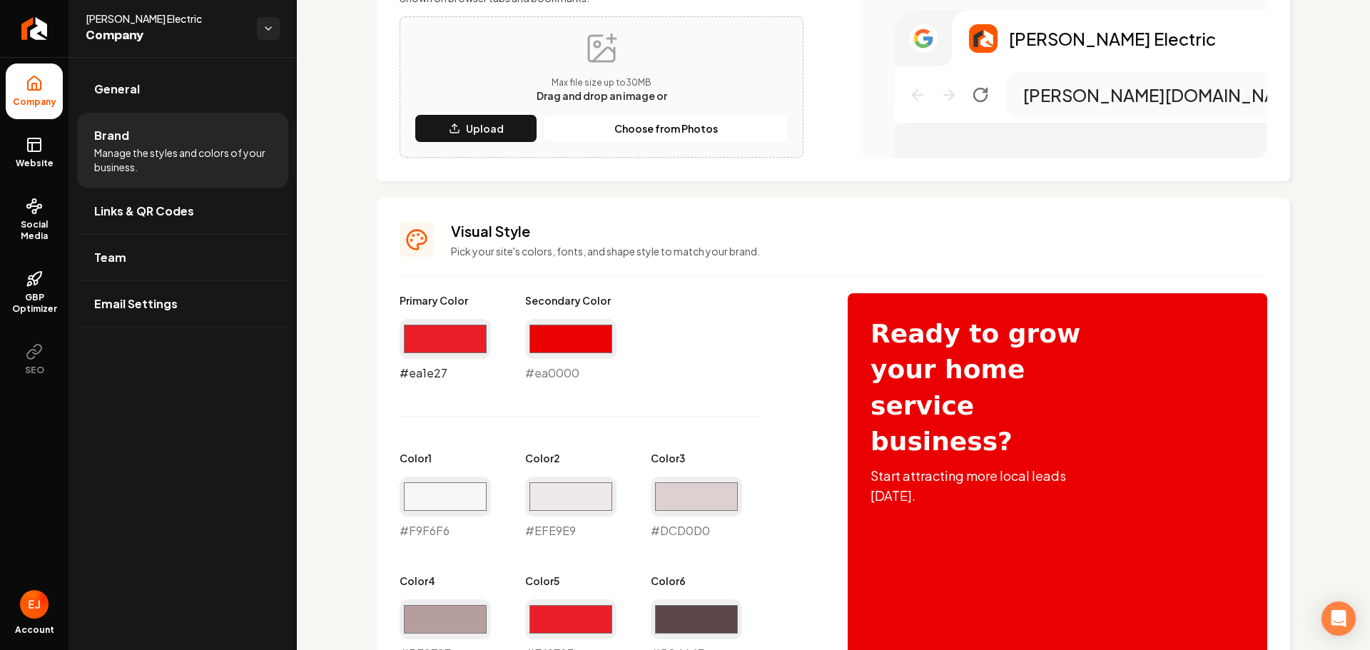
click at [466, 342] on input "#ea1e27" at bounding box center [445, 339] width 91 height 40
click at [590, 344] on input "#ea0000" at bounding box center [570, 339] width 91 height 40
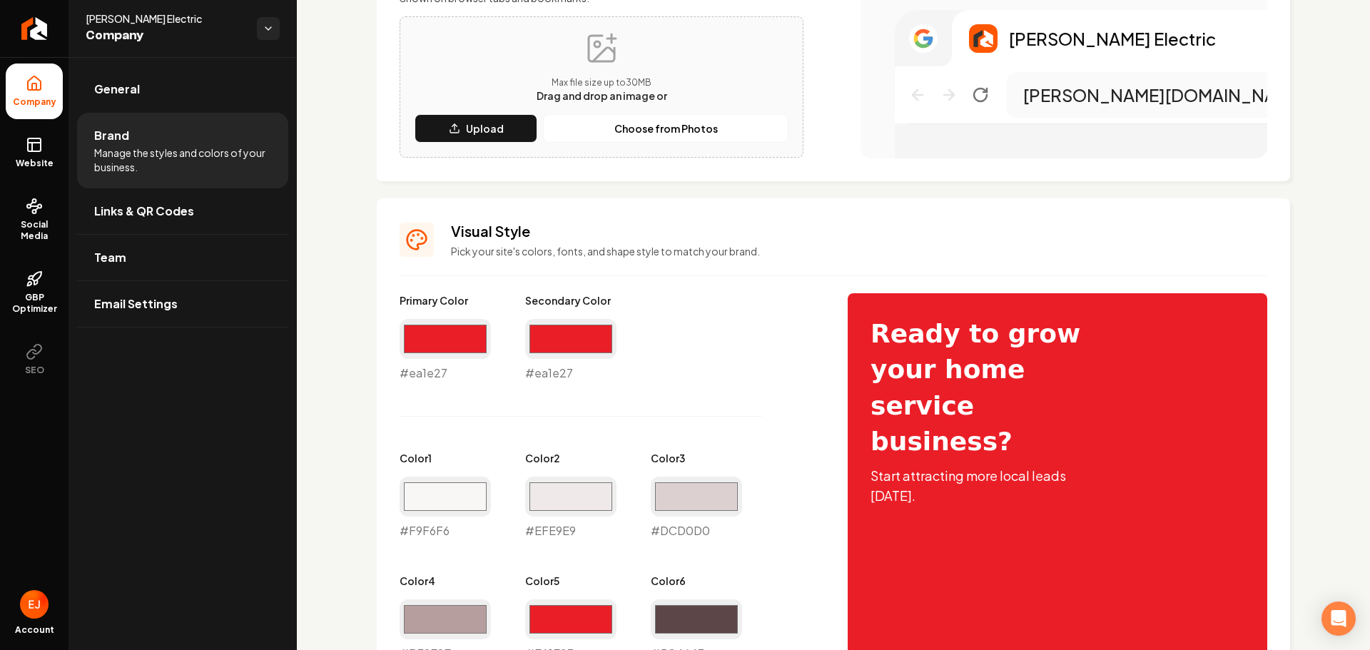
type input "#ea1e27"
click at [431, 340] on input "#ea1e27" at bounding box center [445, 339] width 91 height 40
type input "#000000"
click at [723, 428] on div "Primary Color #000000 #000000 Secondary Color #ea1e27 #ea1e27 Color 1 #f9f6f6 #…" at bounding box center [610, 539] width 420 height 492
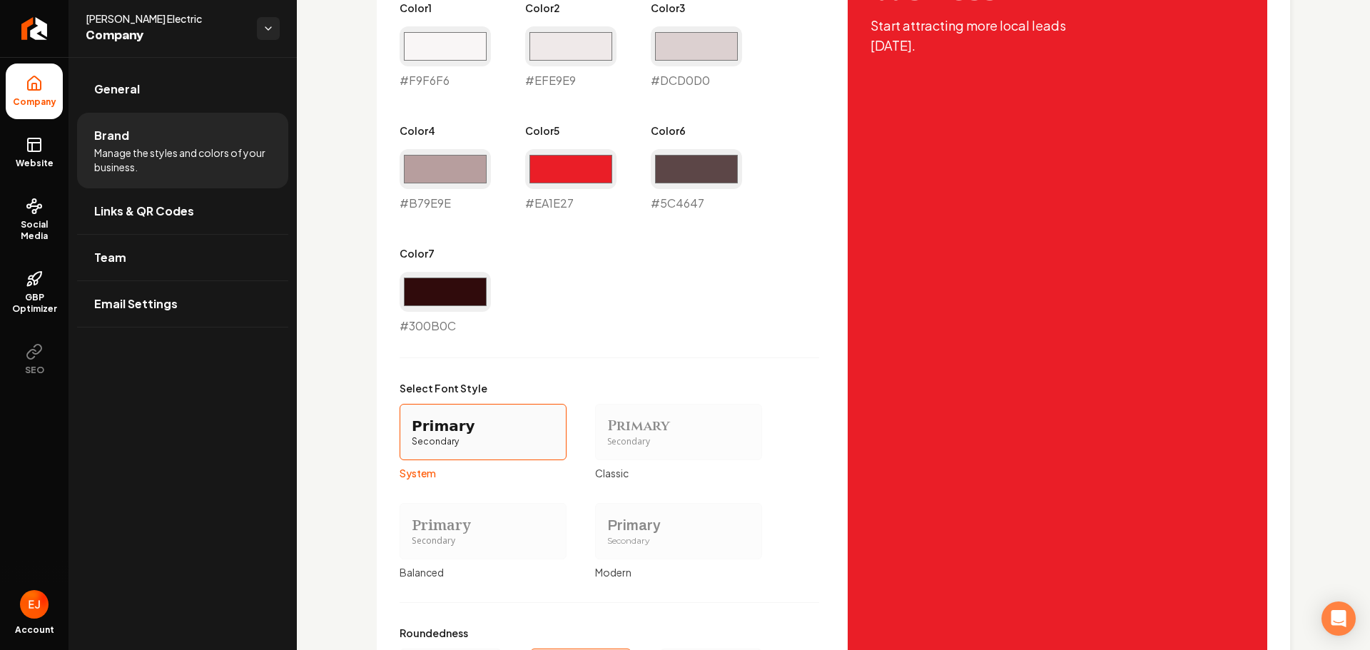
scroll to position [1055, 0]
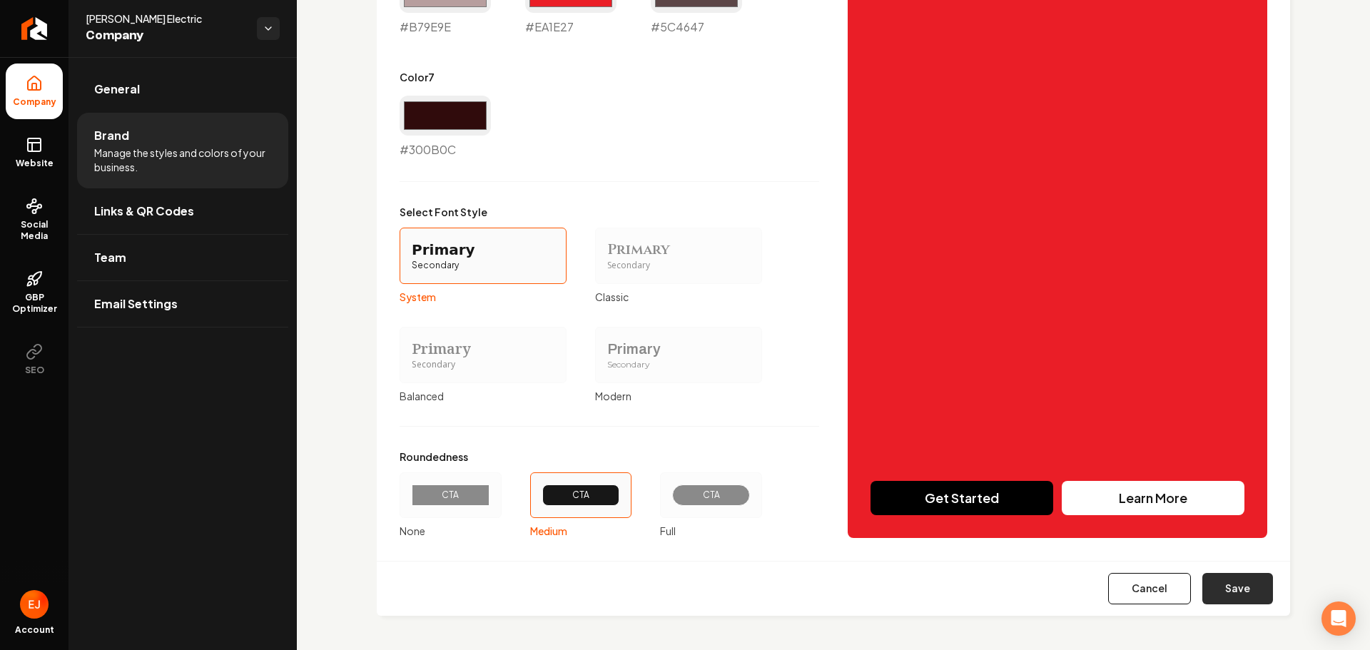
click at [1211, 588] on button "Save" at bounding box center [1238, 588] width 71 height 31
type input "#f9f6f6"
type input "#efe9e9"
type input "#dcd0d0"
type input "#b79e9e"
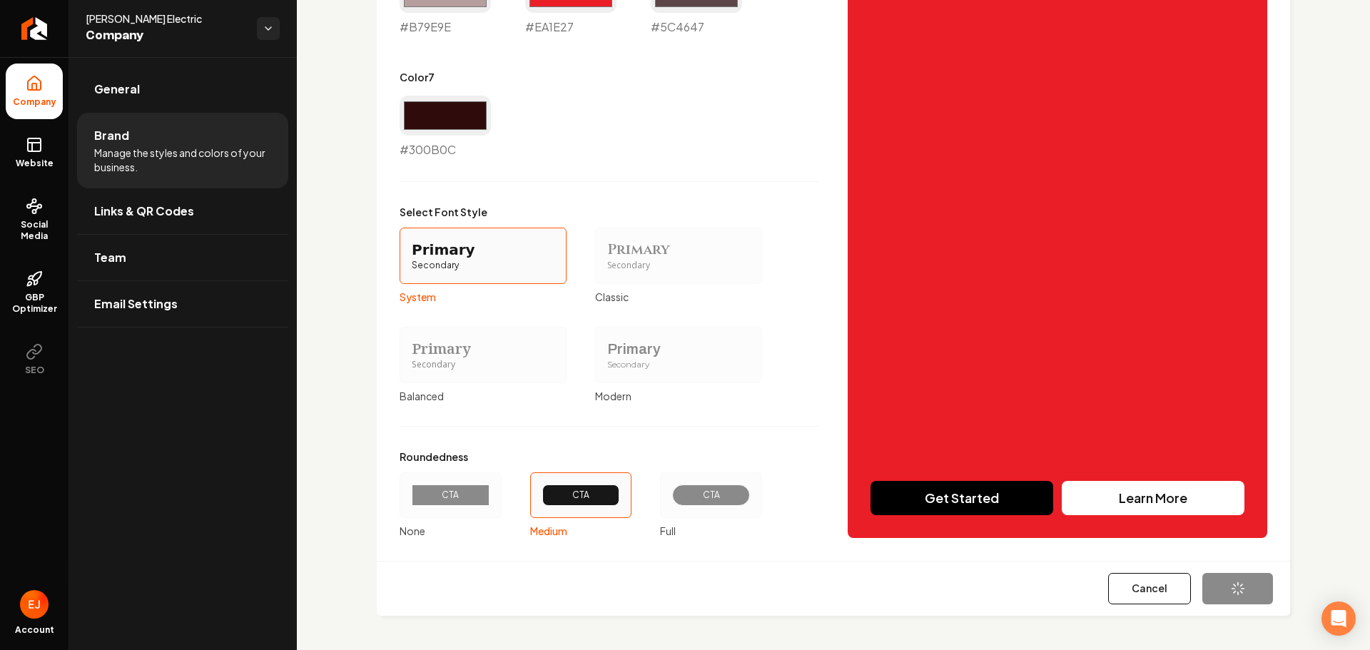
type input "#ea1e27"
type input "#5c4647"
type input "#300b0c"
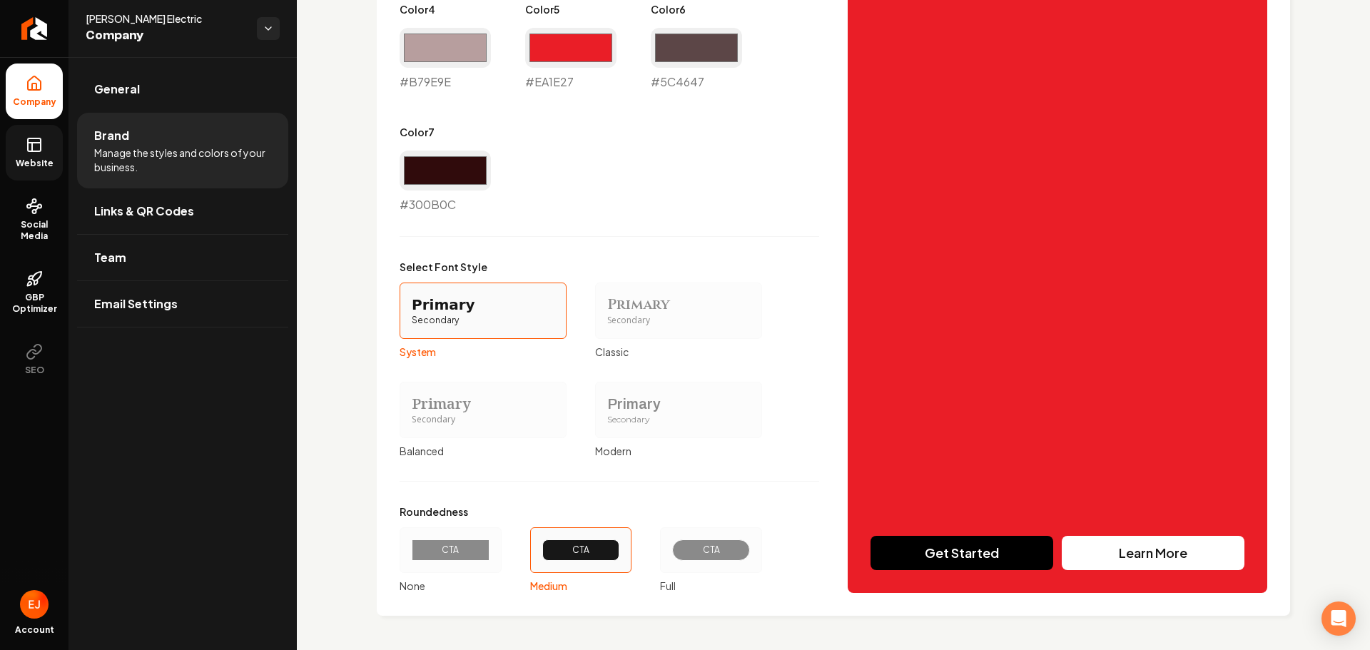
click at [27, 129] on link "Website" at bounding box center [34, 153] width 57 height 56
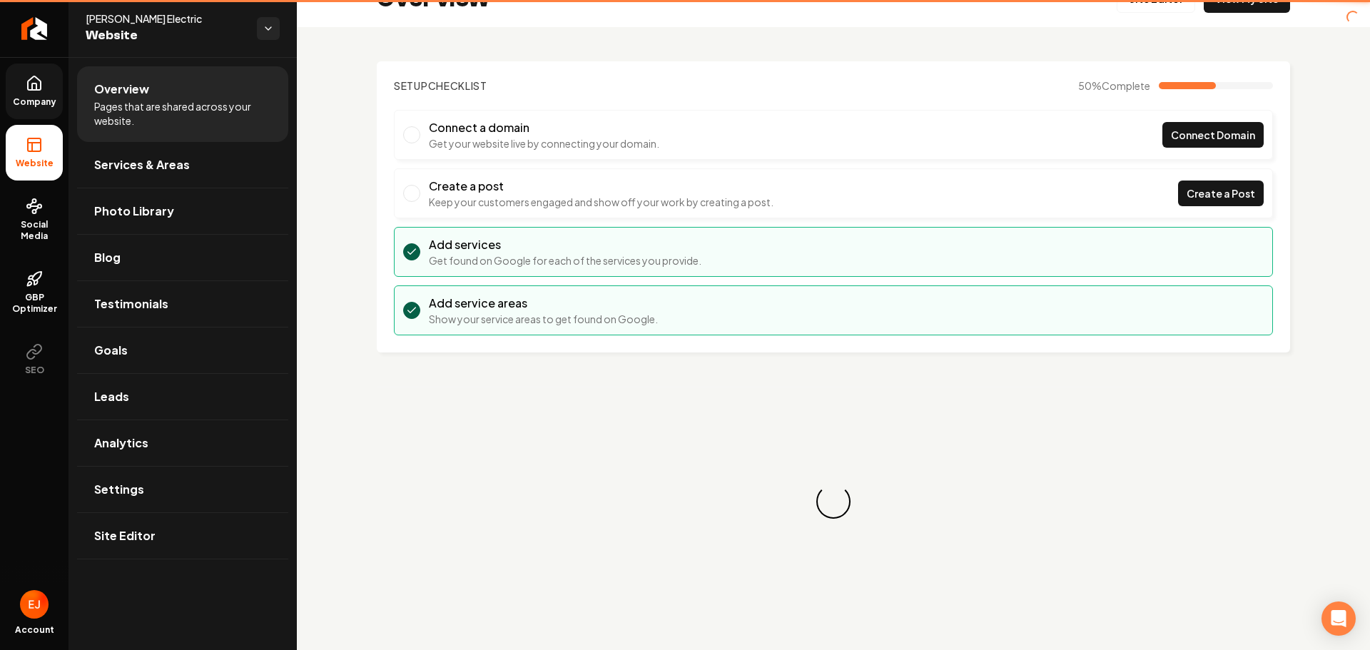
scroll to position [30, 0]
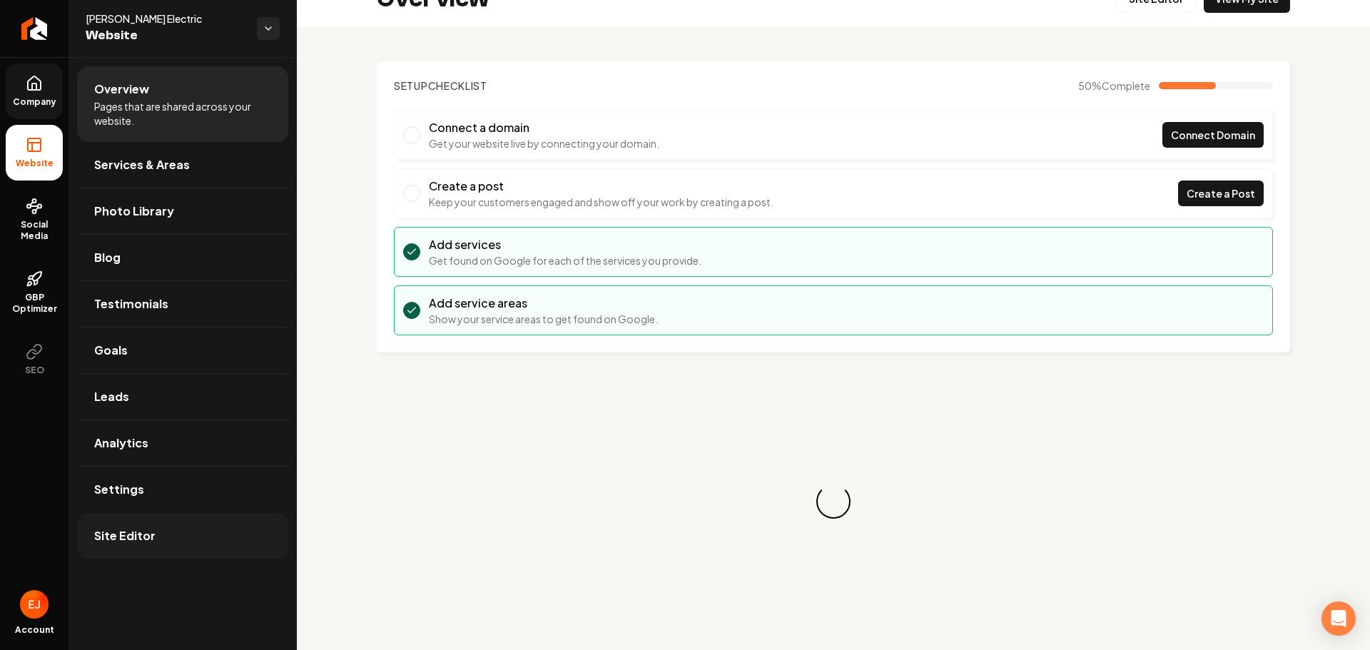
click at [146, 546] on link "Site Editor" at bounding box center [182, 536] width 211 height 46
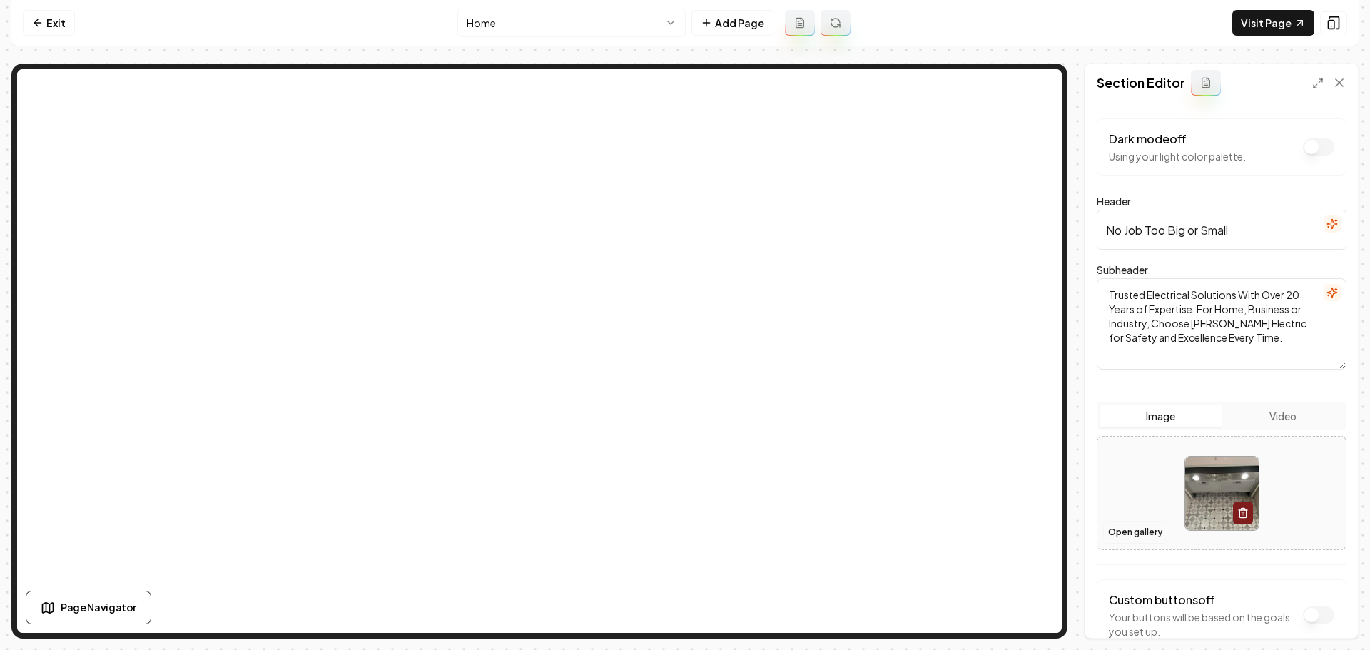
click at [1115, 529] on button "Open gallery" at bounding box center [1135, 532] width 64 height 23
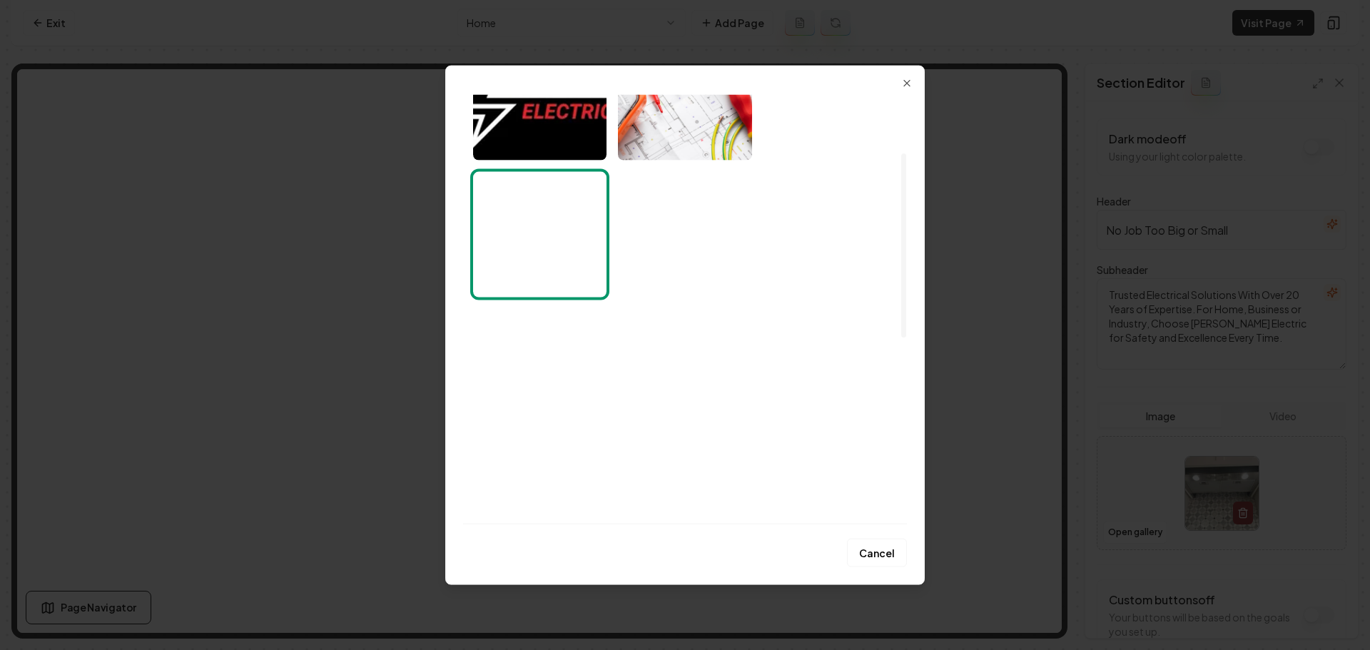
scroll to position [70, 0]
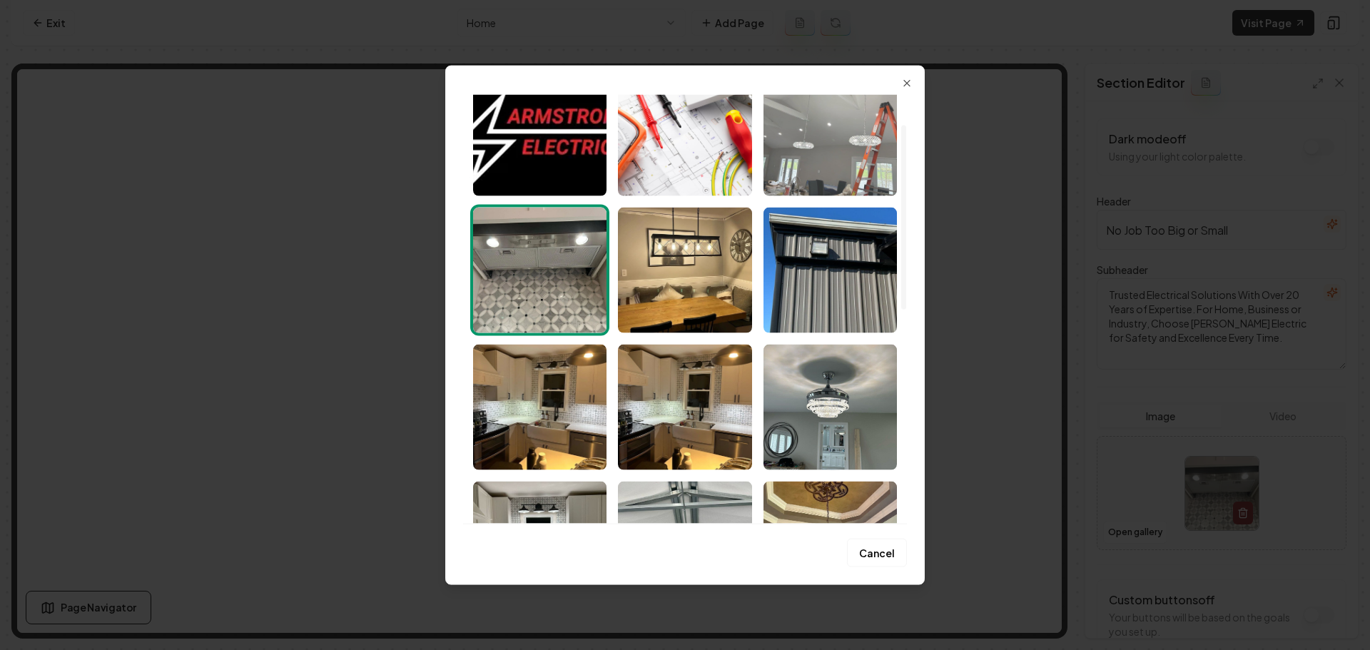
click at [827, 191] on img "Select image image_689ccc855c7cd75eb8bde564.jpeg" at bounding box center [830, 133] width 133 height 126
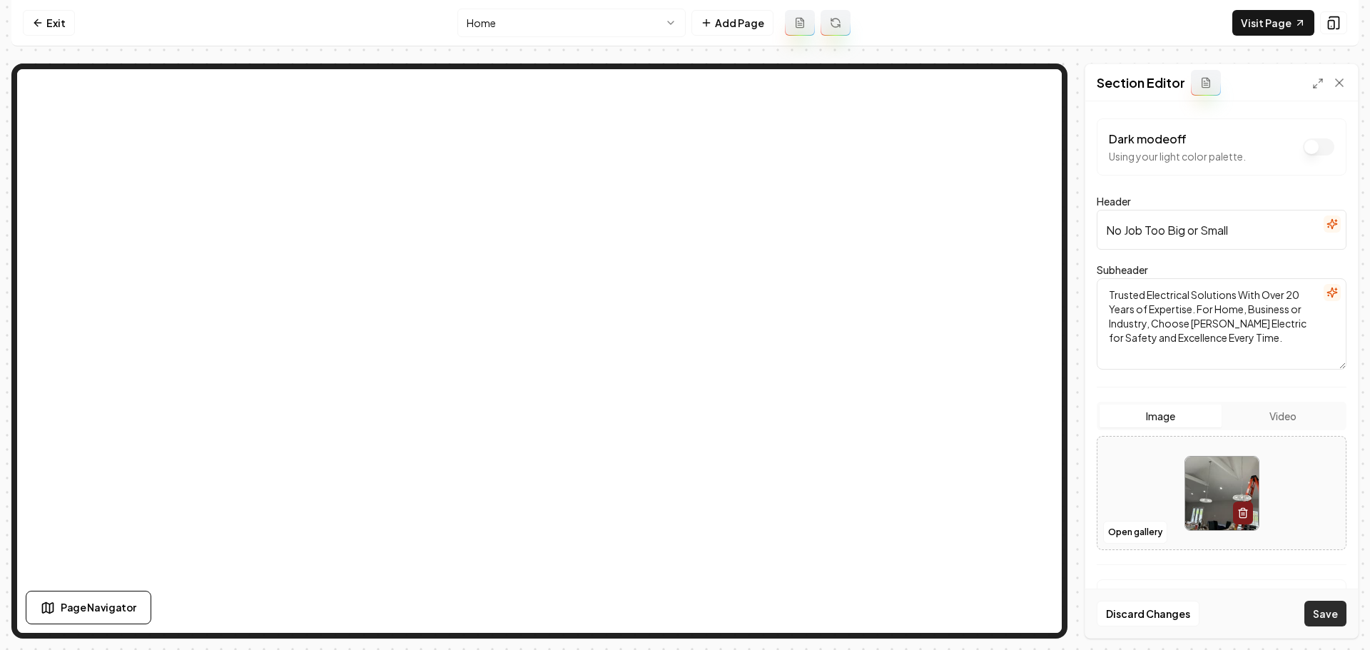
click at [1315, 609] on button "Save" at bounding box center [1326, 614] width 42 height 26
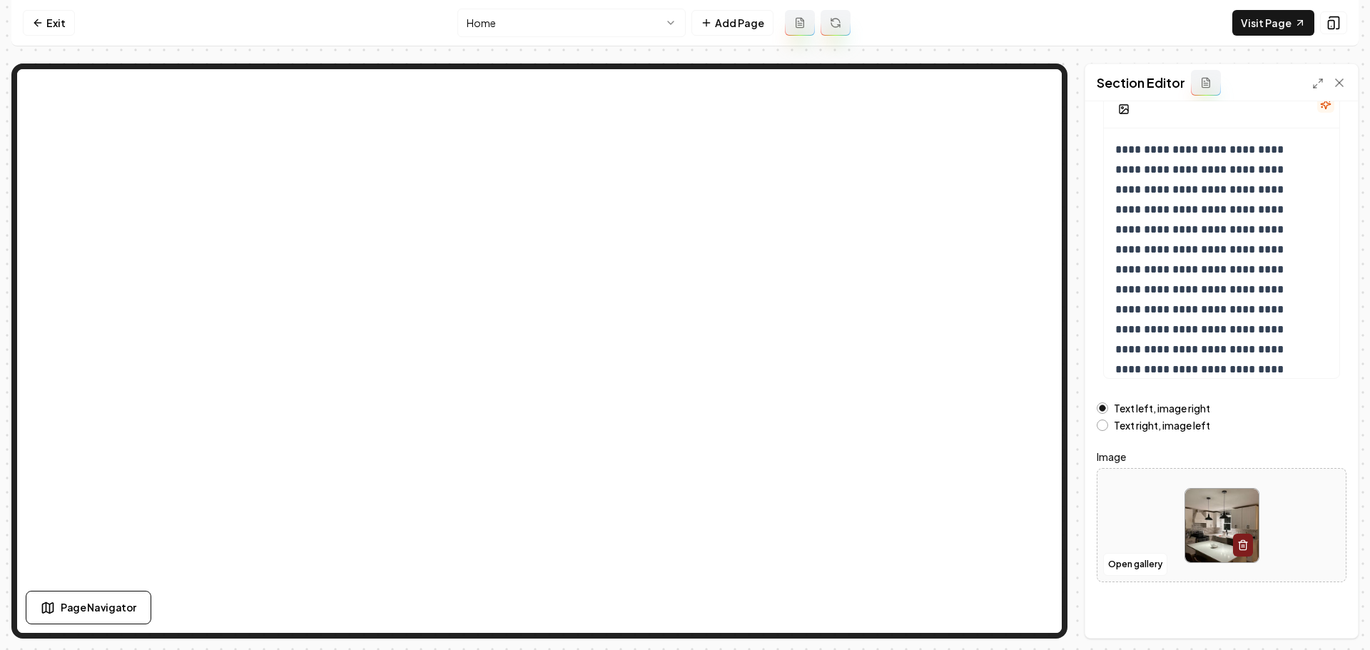
scroll to position [121, 0]
click at [1126, 561] on button "Open gallery" at bounding box center [1135, 563] width 64 height 23
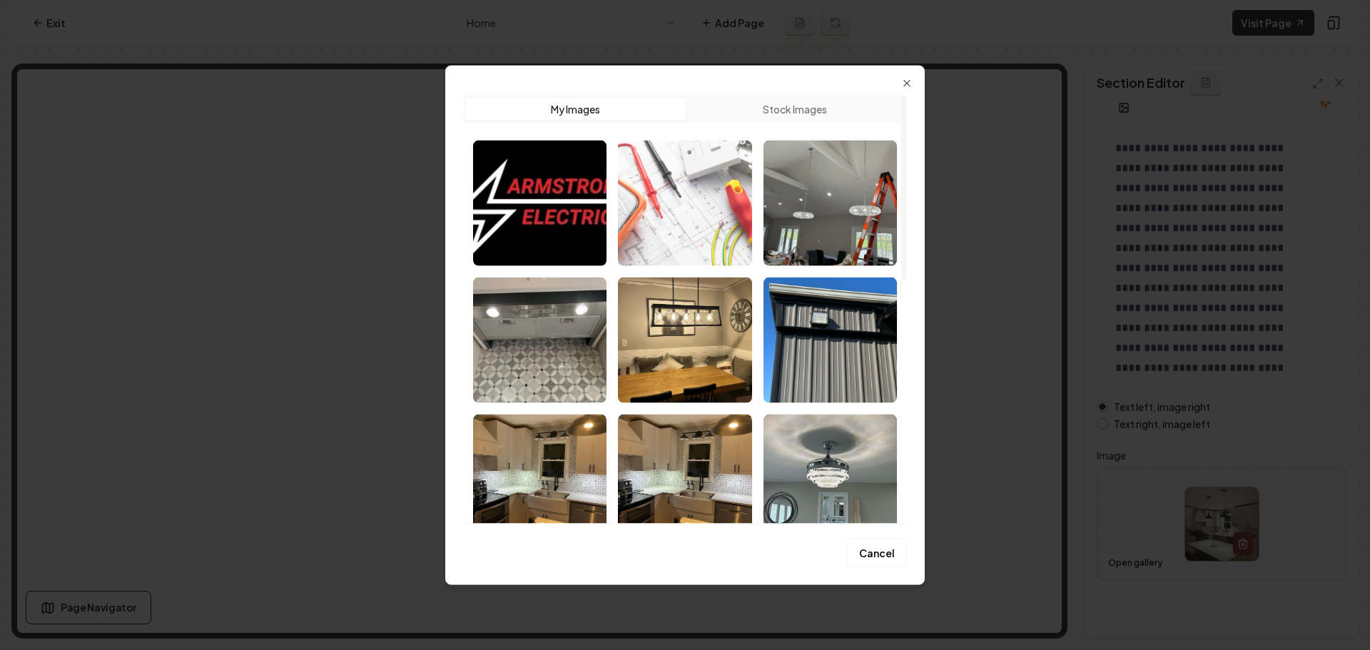
click at [704, 253] on img "Select image image_689ccc885c7cd75eb8be039f.jpeg" at bounding box center [684, 203] width 133 height 126
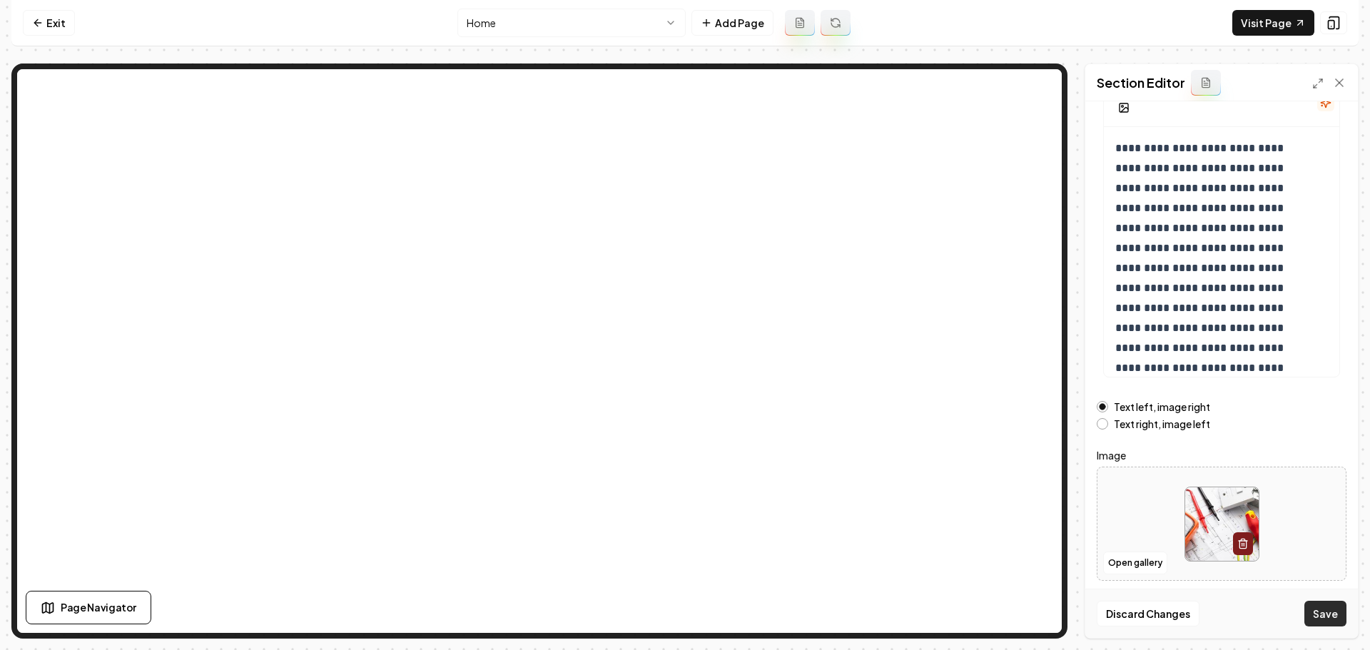
click at [1322, 607] on button "Save" at bounding box center [1326, 614] width 42 height 26
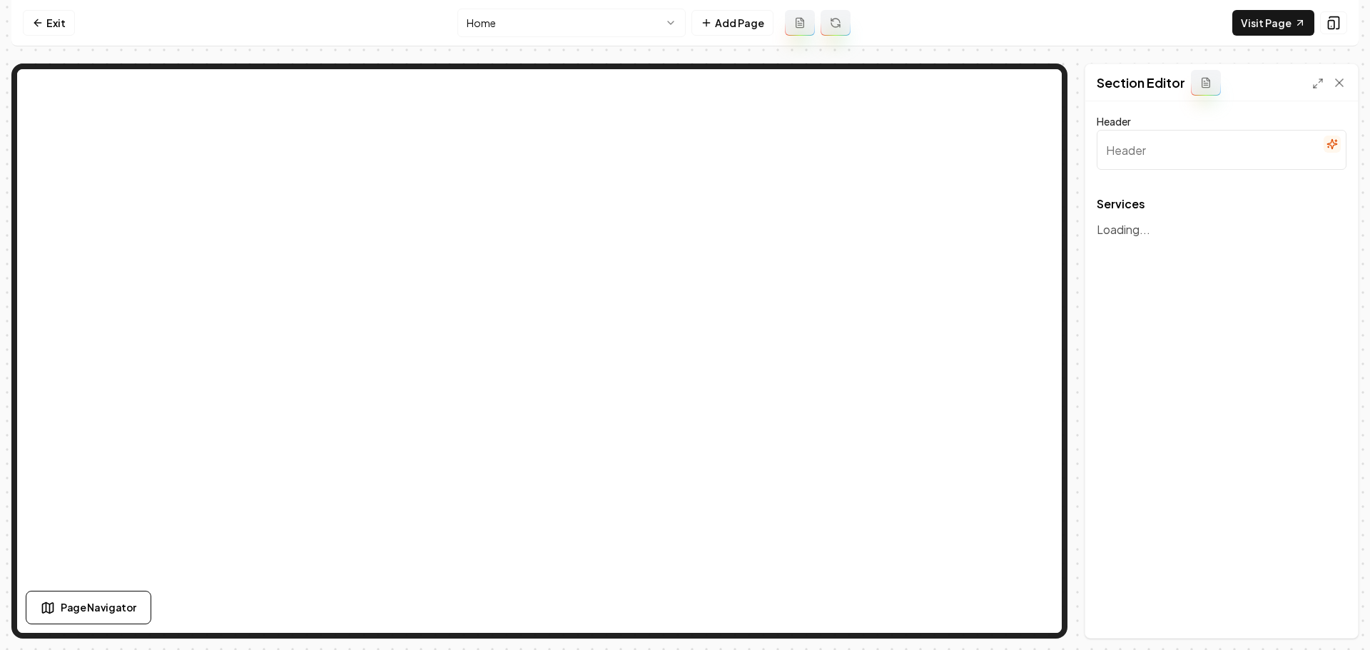
type input "Our Electrical Services"
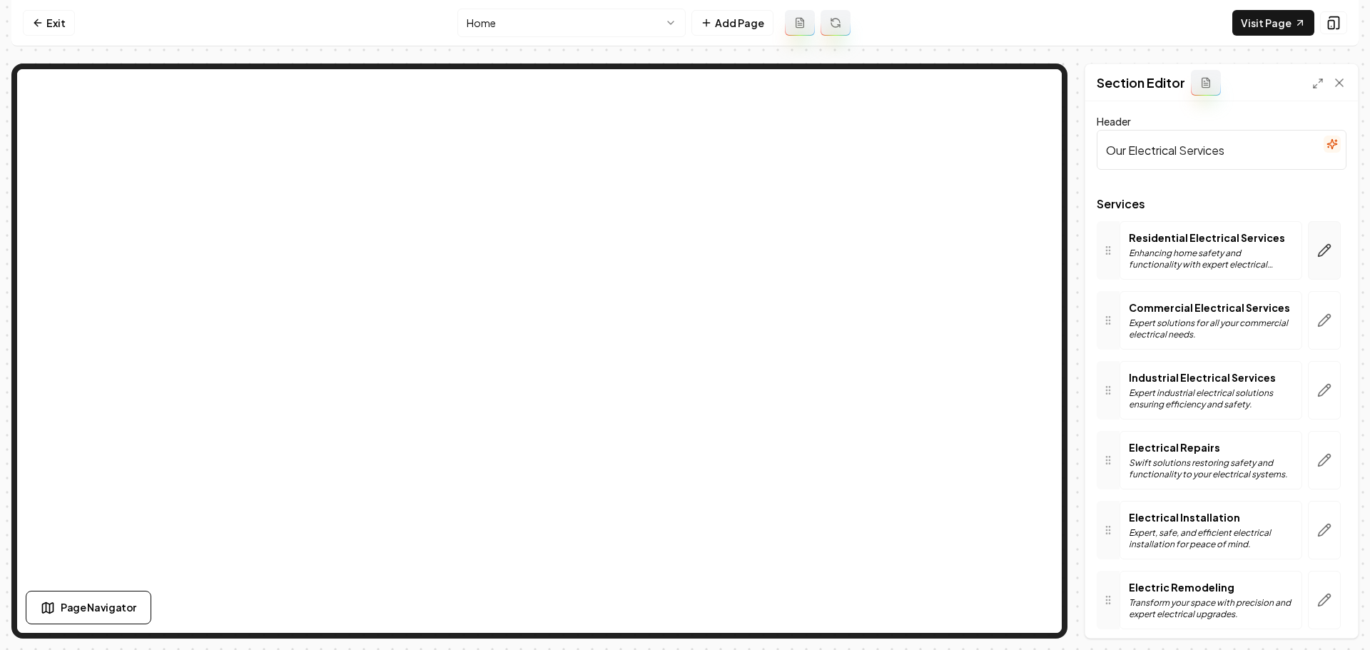
click at [1317, 258] on icon "button" at bounding box center [1324, 250] width 14 height 14
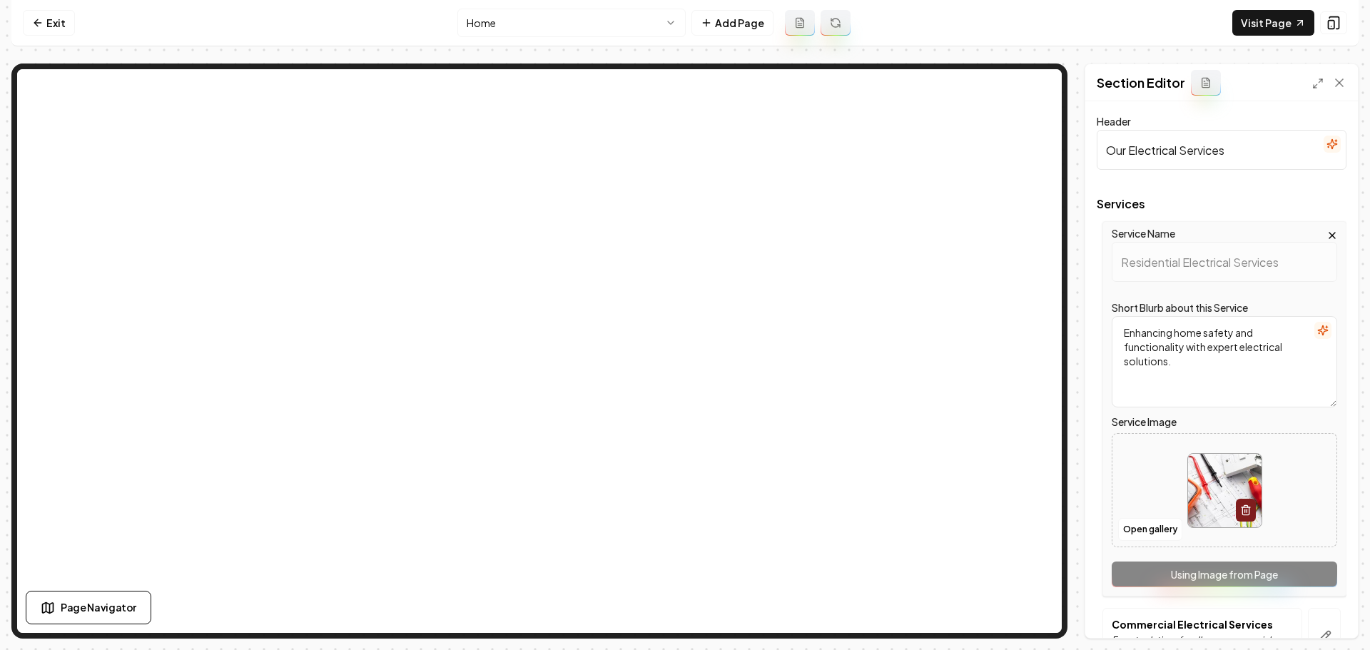
click at [1203, 508] on img at bounding box center [1225, 491] width 74 height 74
type input "**********"
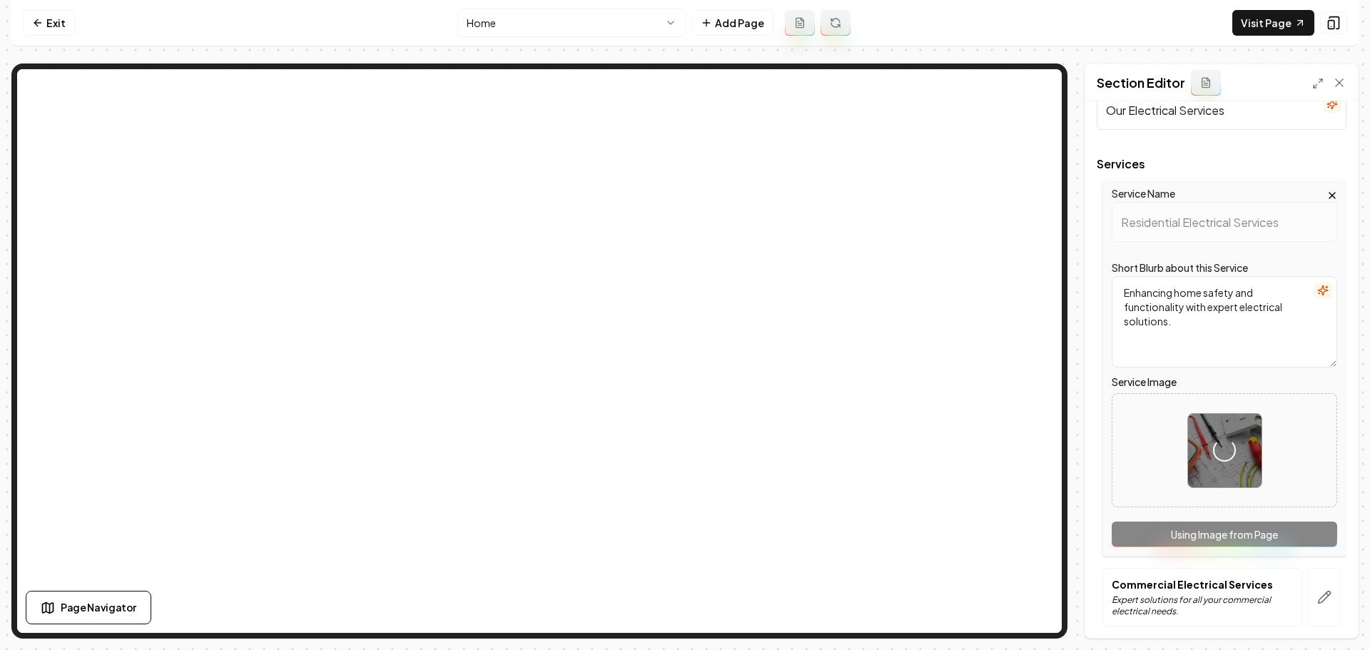
scroll to position [285, 0]
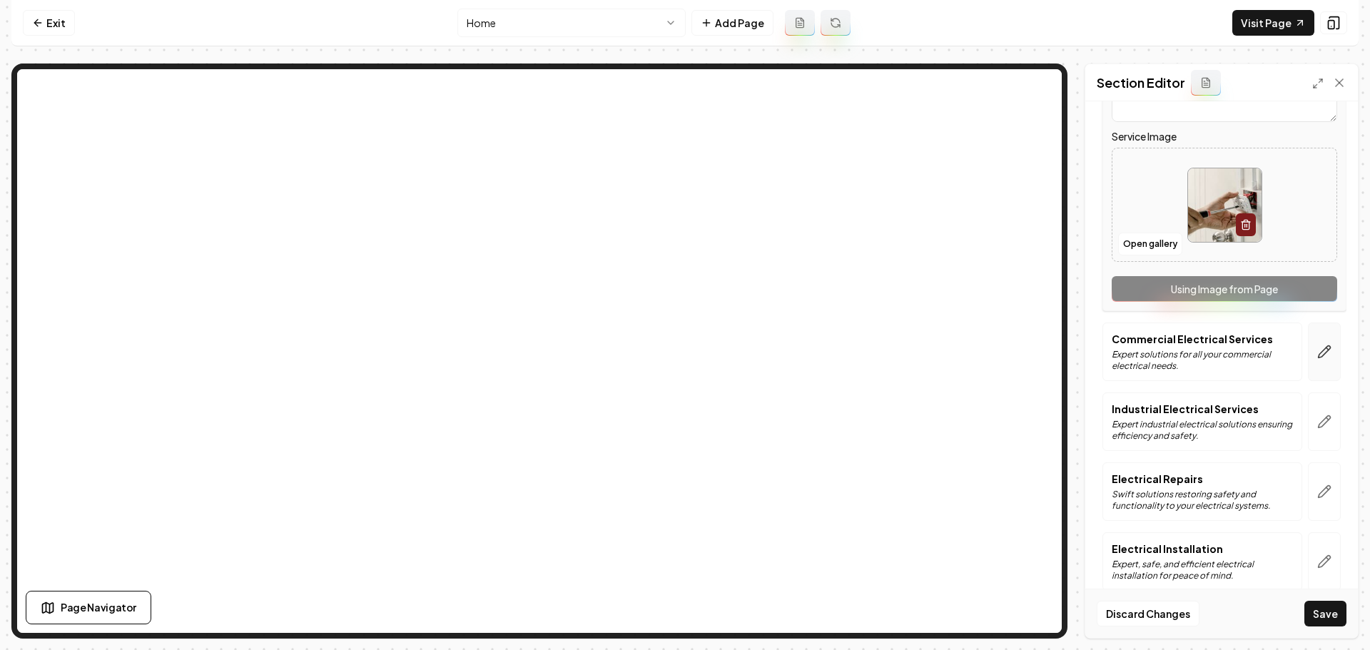
click at [1318, 358] on icon "button" at bounding box center [1324, 352] width 14 height 14
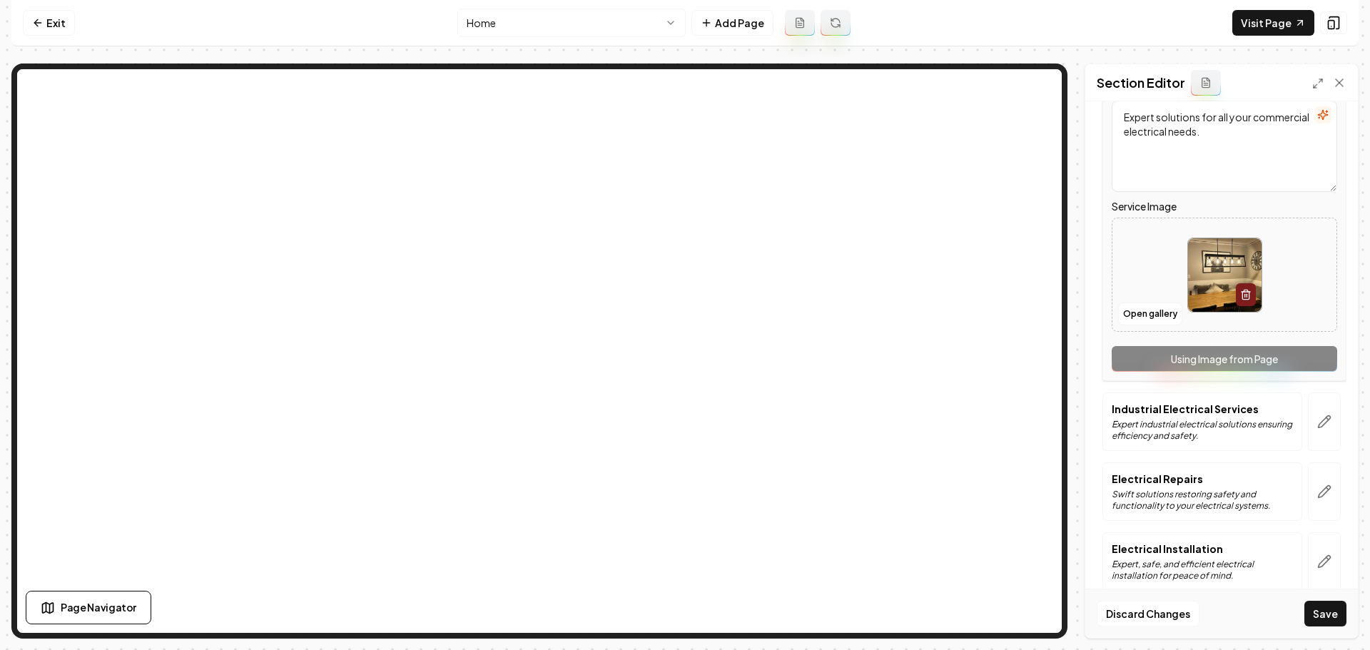
click at [1188, 297] on img at bounding box center [1225, 275] width 74 height 74
type input "**********"
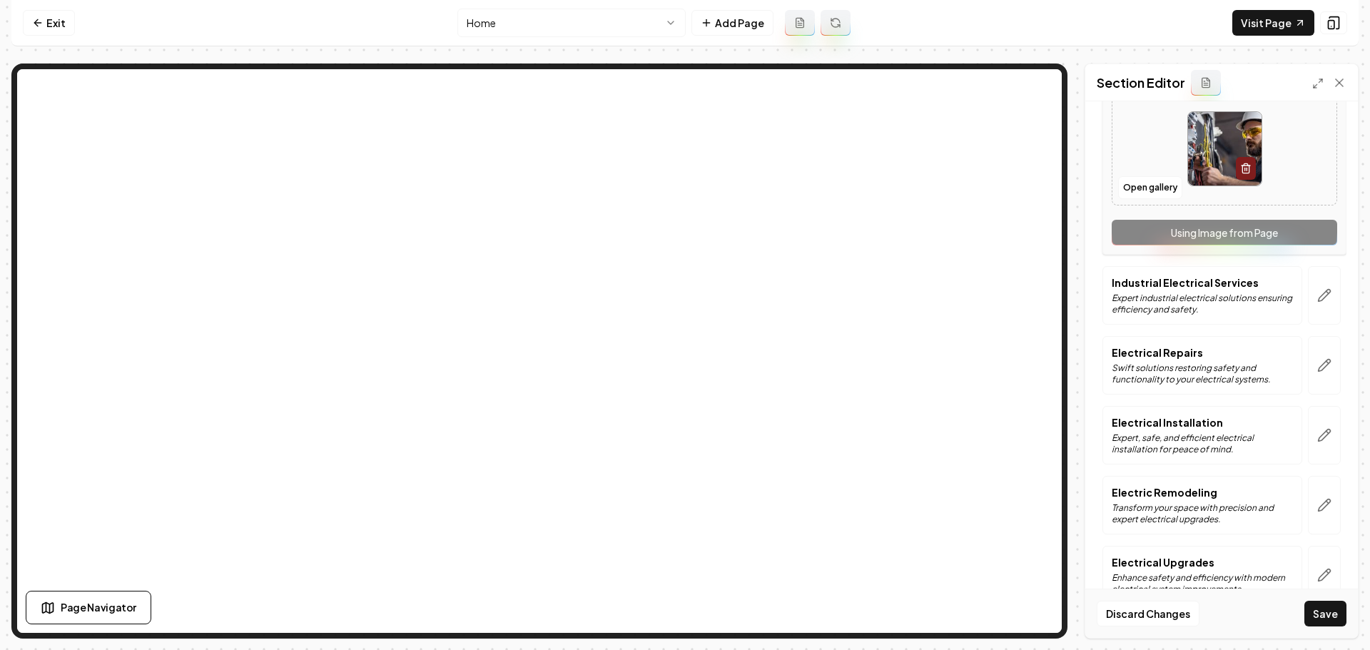
scroll to position [444, 0]
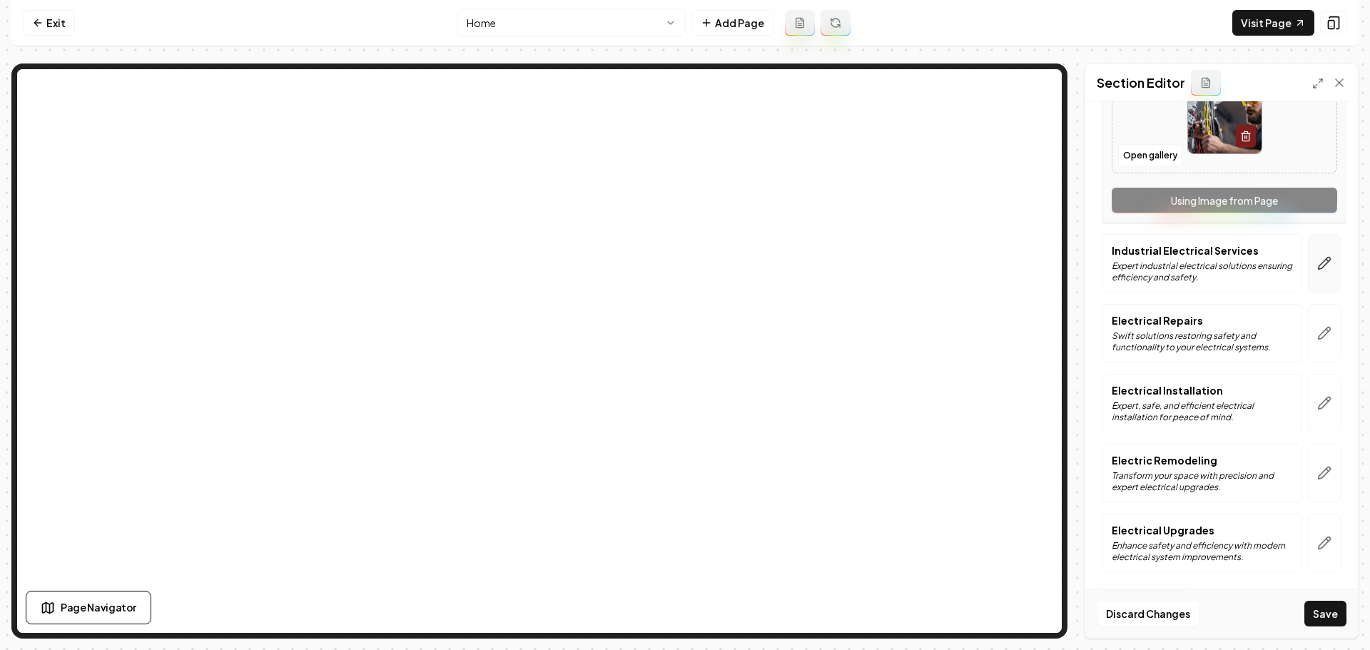
click at [1324, 280] on button "button" at bounding box center [1324, 263] width 33 height 59
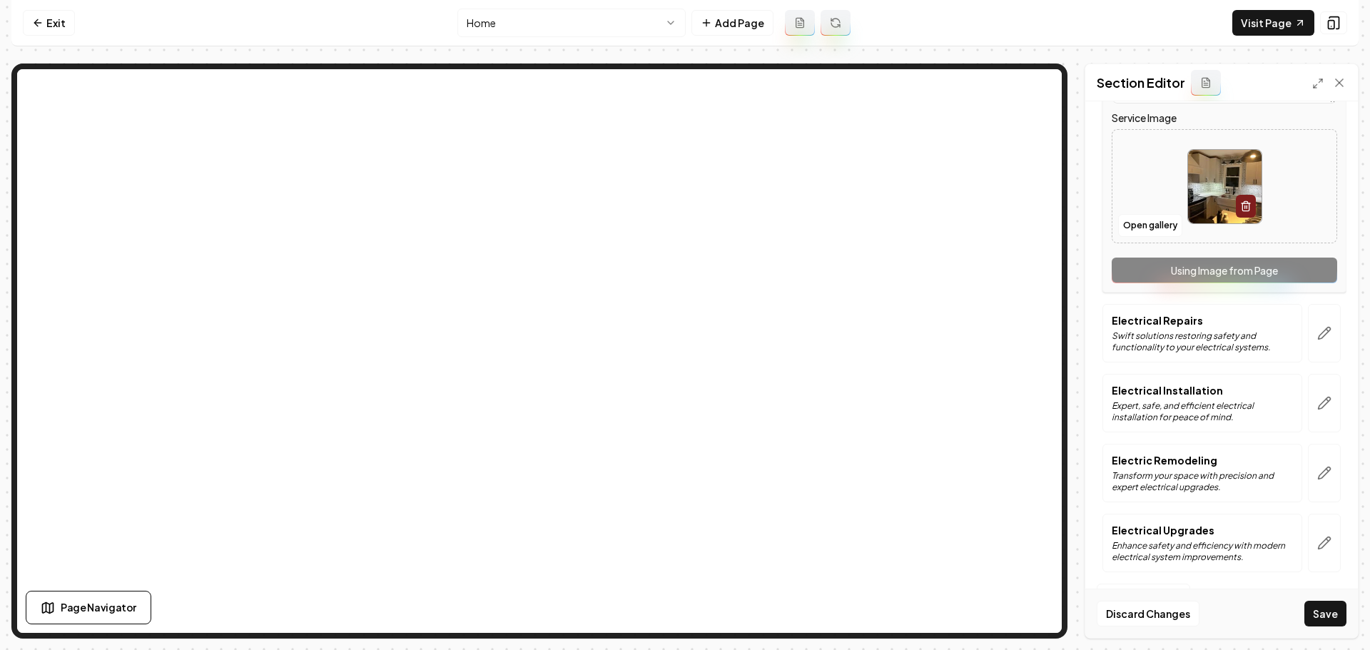
click at [1219, 196] on img at bounding box center [1225, 187] width 74 height 74
type input "**********"
click at [1325, 340] on button "button" at bounding box center [1324, 333] width 33 height 59
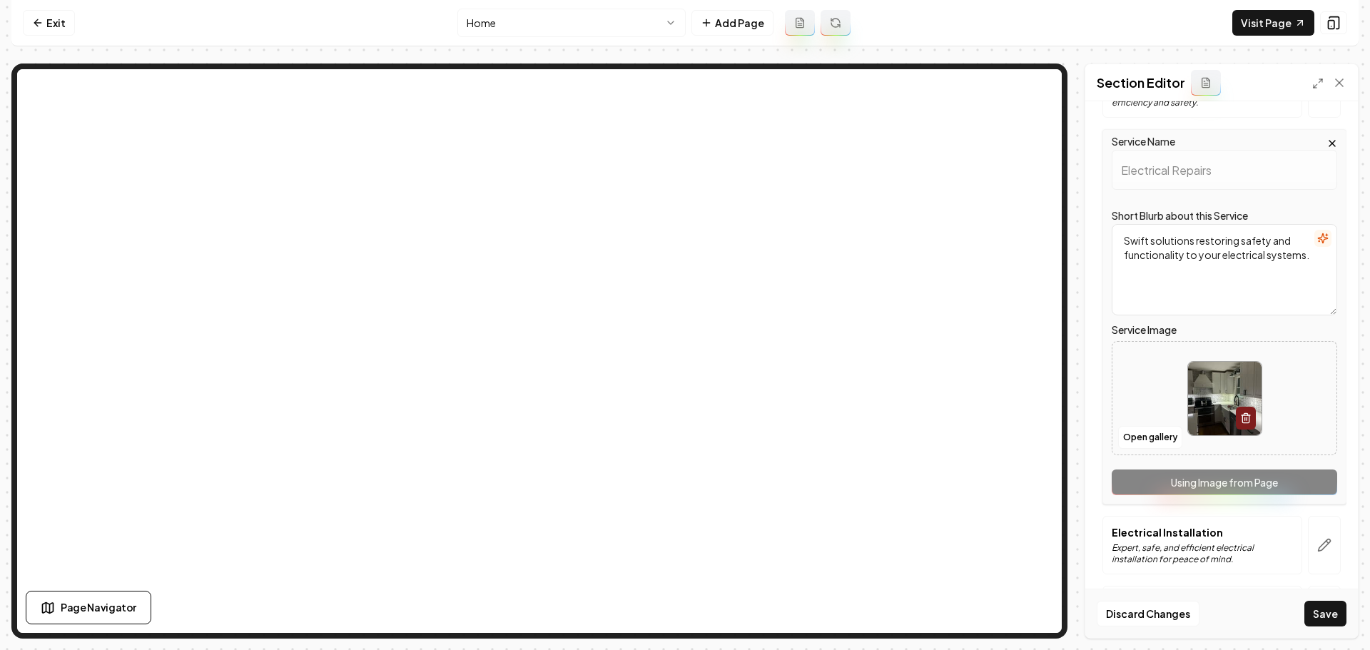
scroll to position [301, 0]
click at [1222, 403] on img at bounding box center [1225, 400] width 74 height 74
type input "**********"
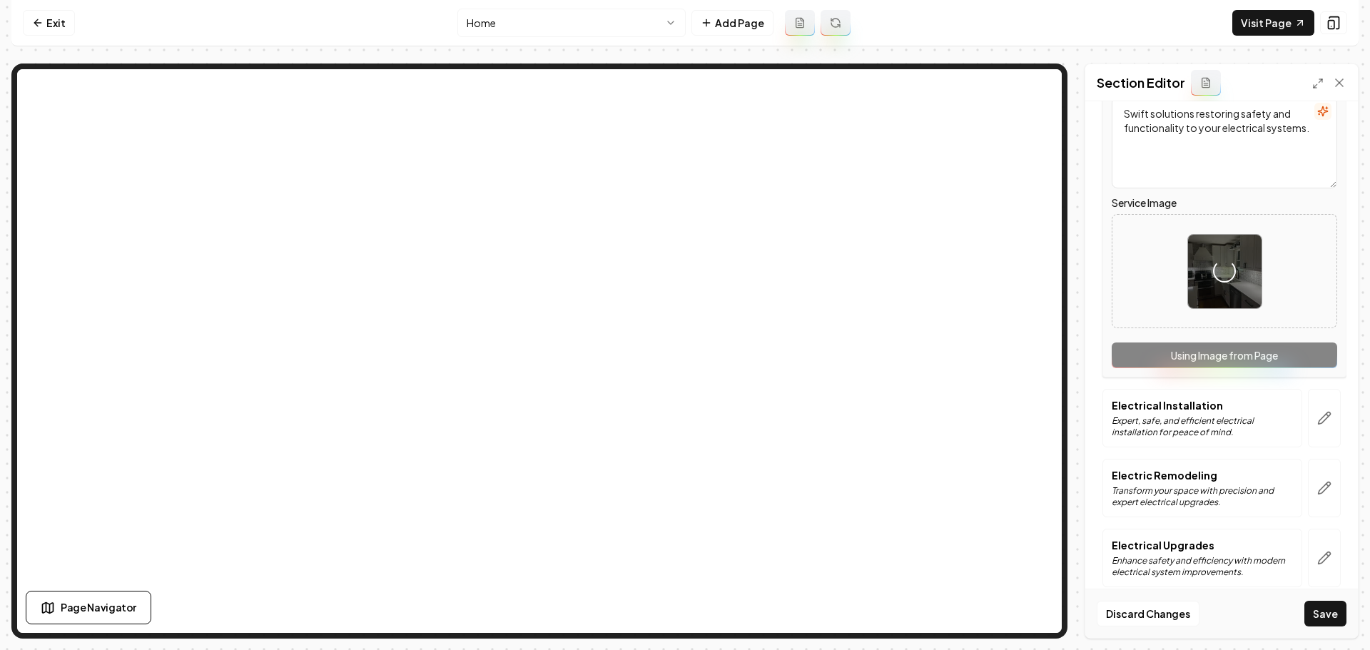
scroll to position [444, 0]
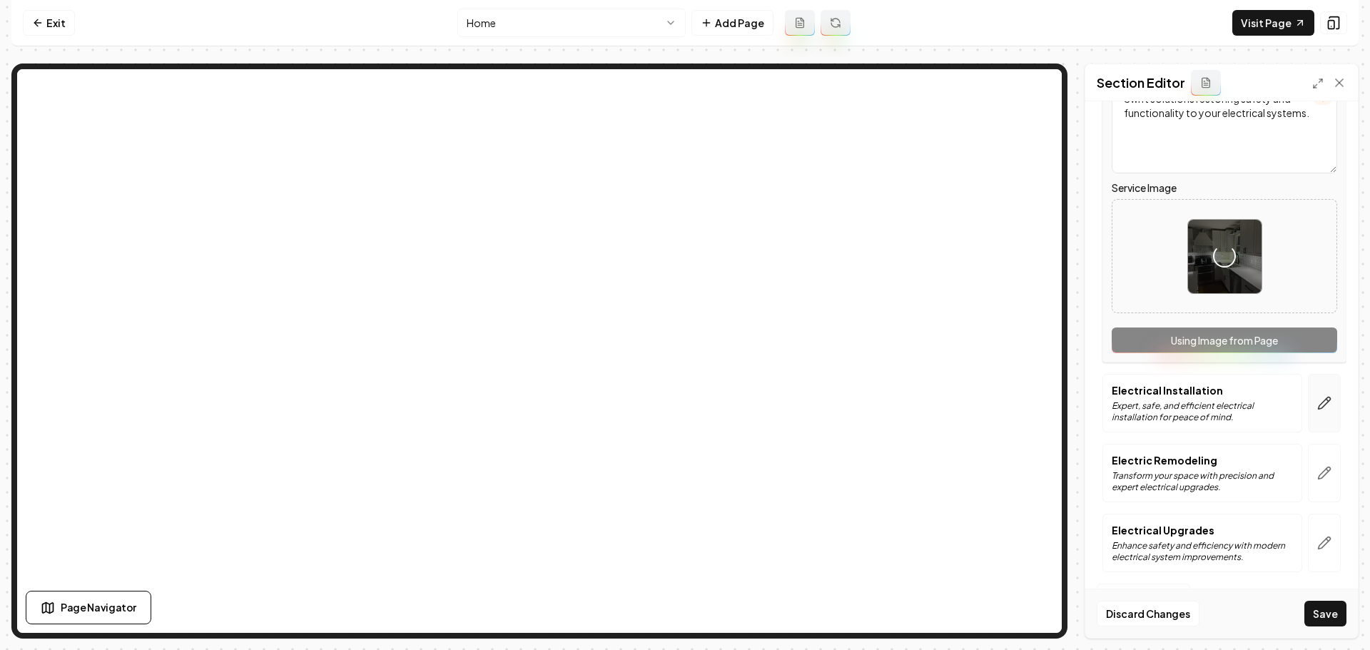
click at [1320, 418] on button "button" at bounding box center [1324, 403] width 33 height 59
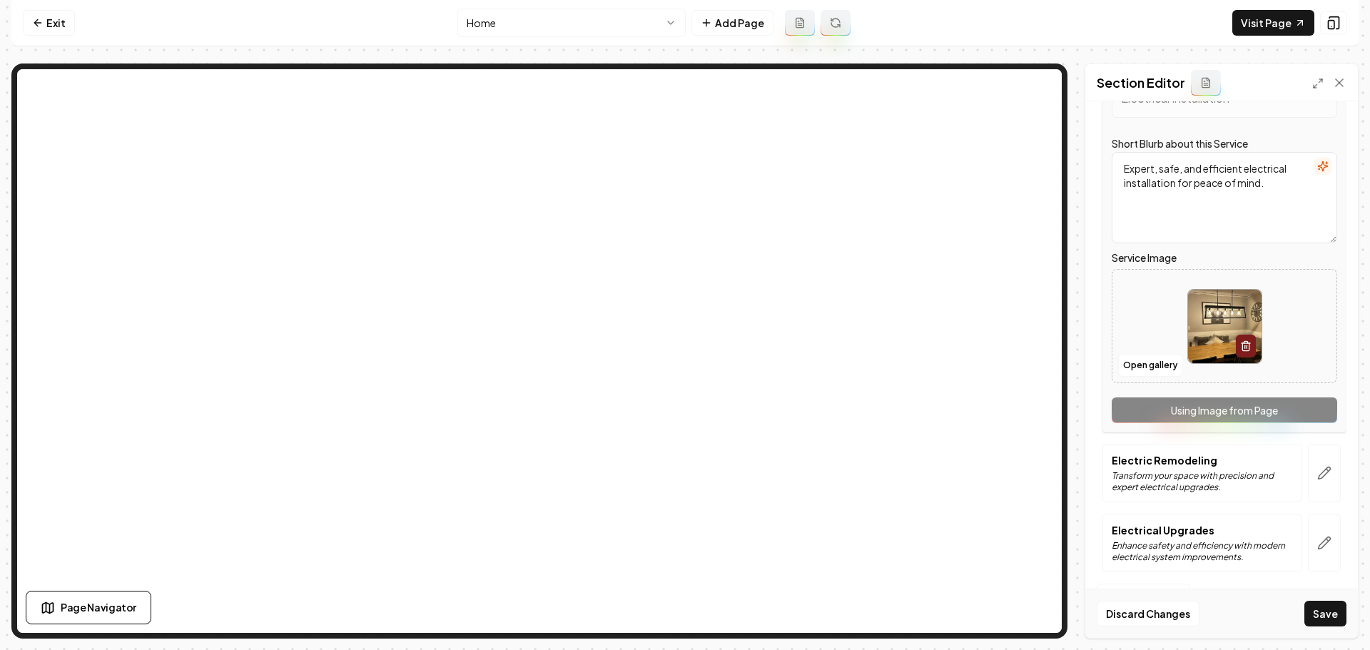
click at [1205, 328] on img at bounding box center [1225, 327] width 74 height 74
type input "**********"
click at [1324, 467] on button "button" at bounding box center [1324, 473] width 33 height 59
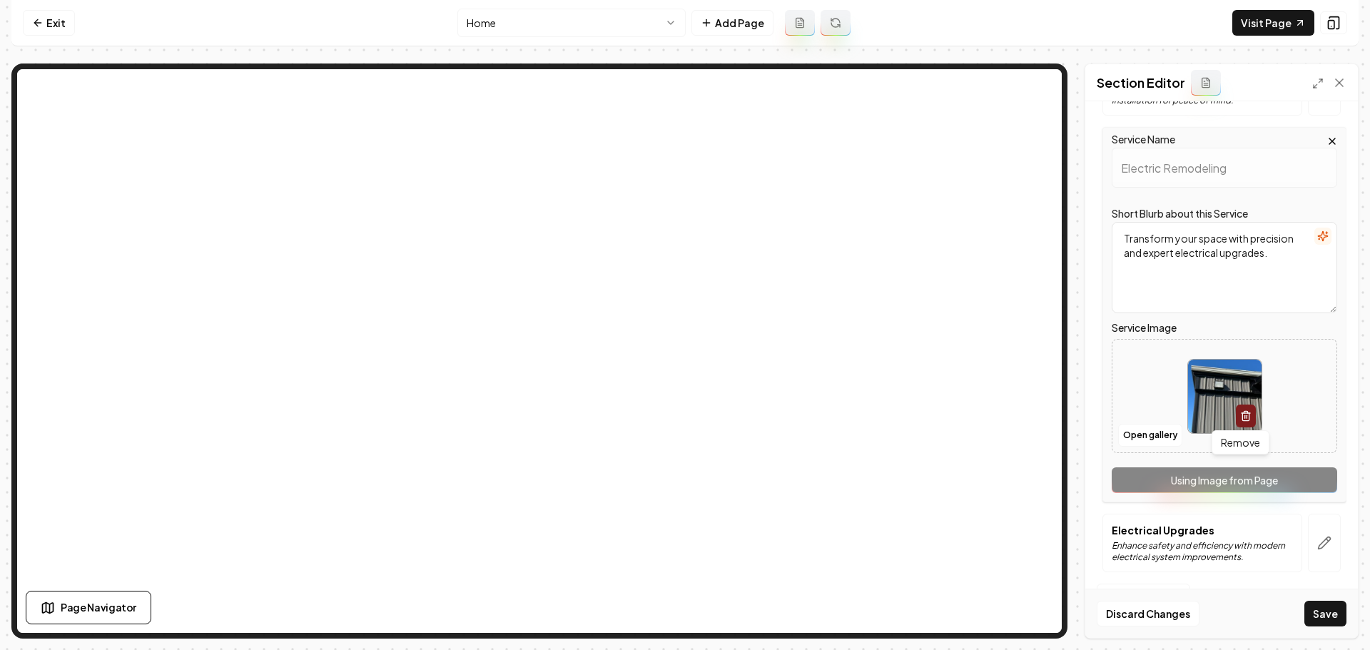
click at [1208, 403] on img at bounding box center [1225, 397] width 74 height 74
type input "**********"
click at [1318, 544] on icon "button" at bounding box center [1324, 543] width 14 height 14
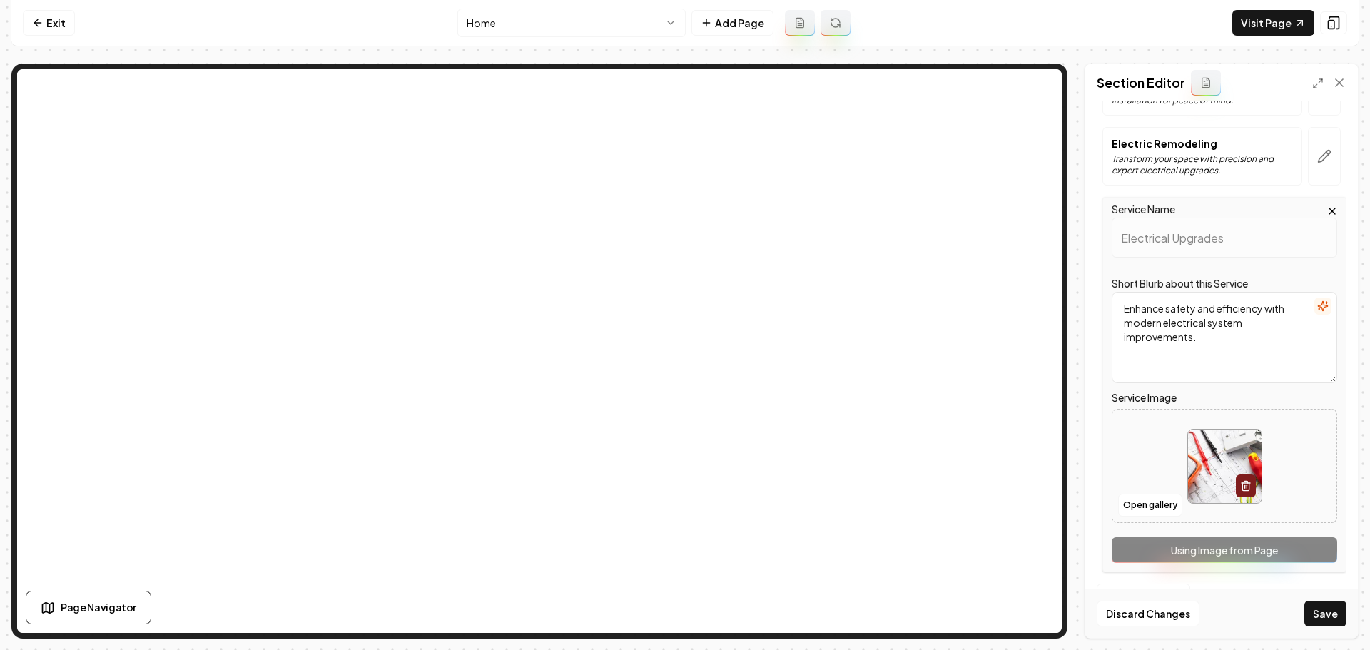
click at [1209, 460] on img at bounding box center [1225, 467] width 74 height 74
type input "**********"
click at [1327, 617] on button "Save" at bounding box center [1326, 614] width 42 height 26
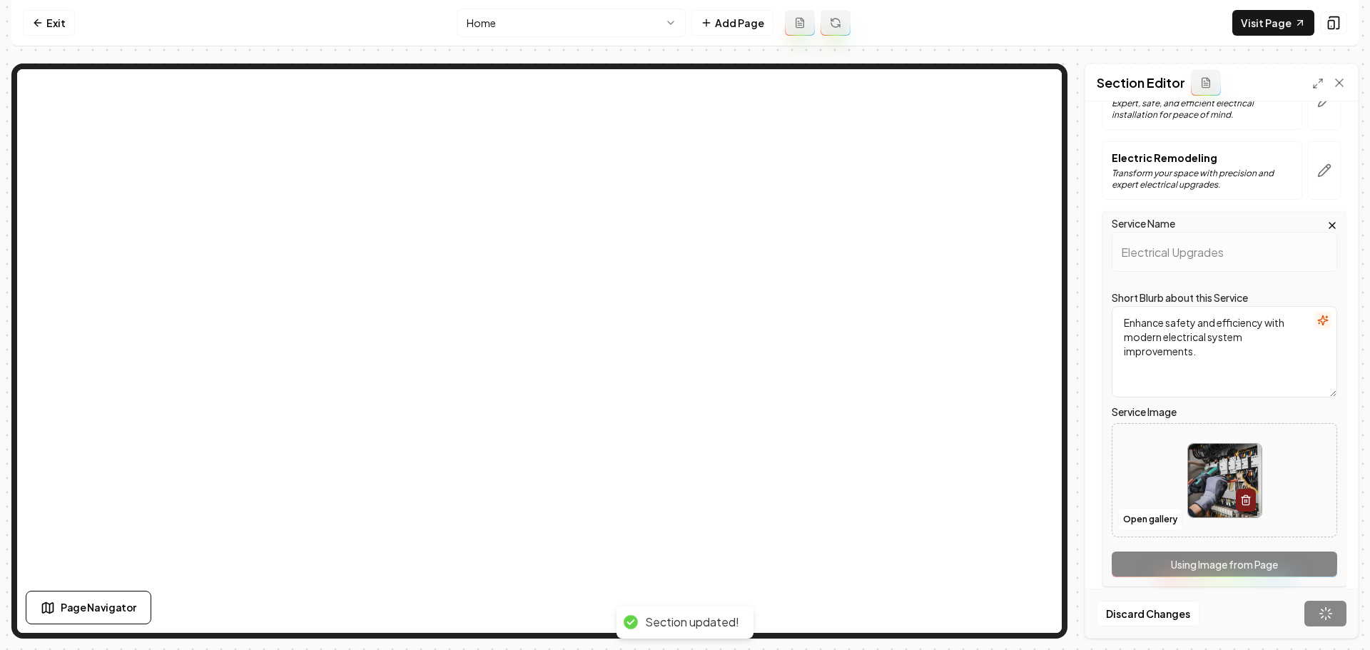
scroll to position [127, 0]
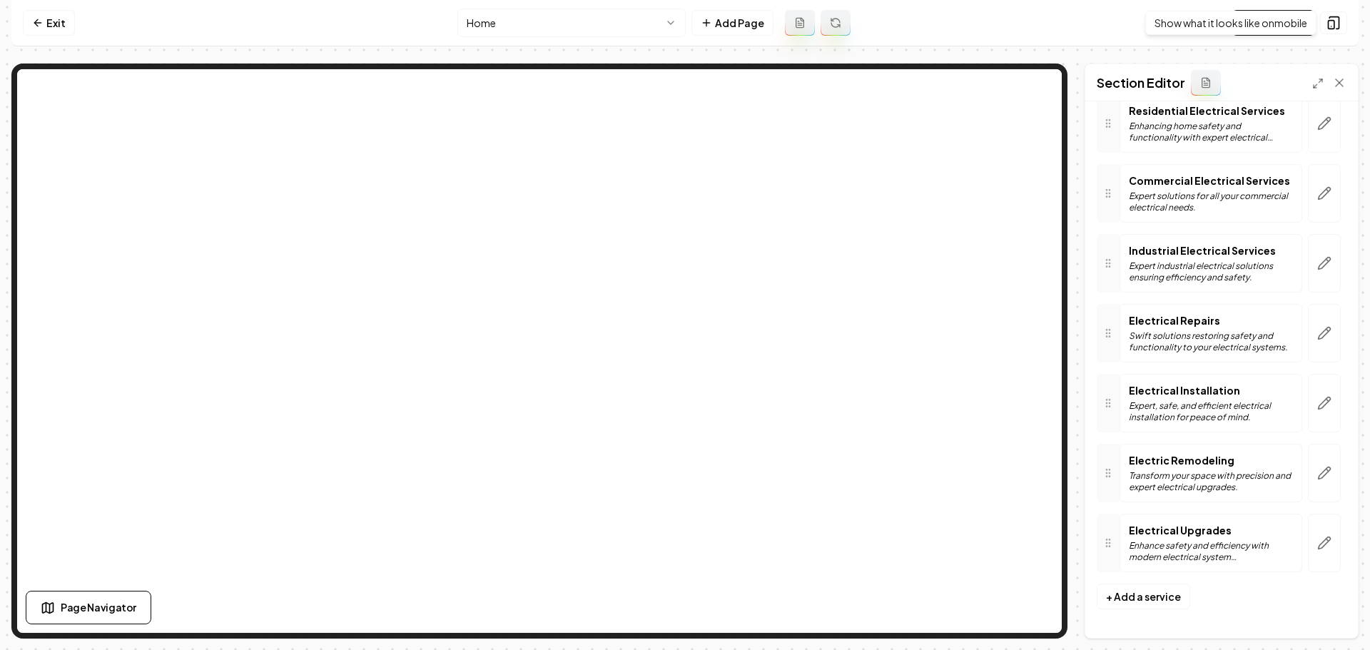
click at [1295, 21] on div "Show what it looks like on mobile Show what it looks like on mobile" at bounding box center [1230, 23] width 171 height 24
click at [1252, 27] on link "Visit Page" at bounding box center [1274, 23] width 82 height 26
click at [41, 16] on link "Exit" at bounding box center [49, 23] width 52 height 26
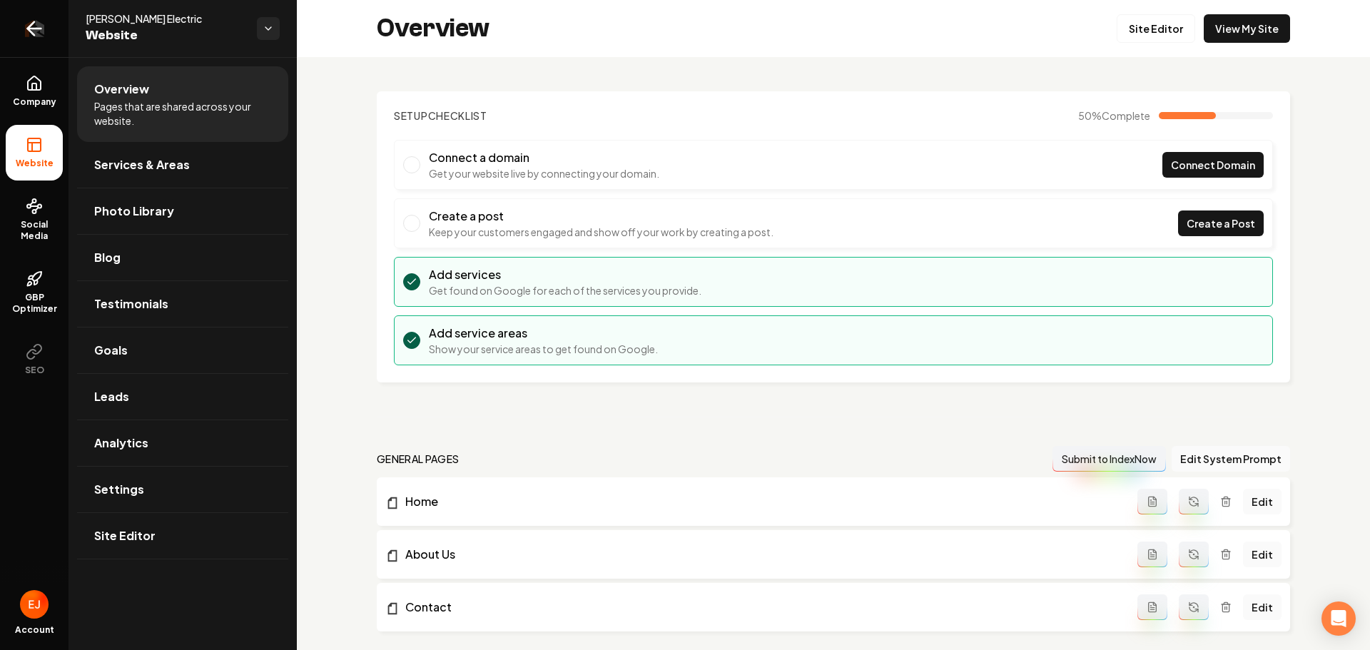
click at [39, 35] on icon "Return to dashboard" at bounding box center [34, 28] width 23 height 23
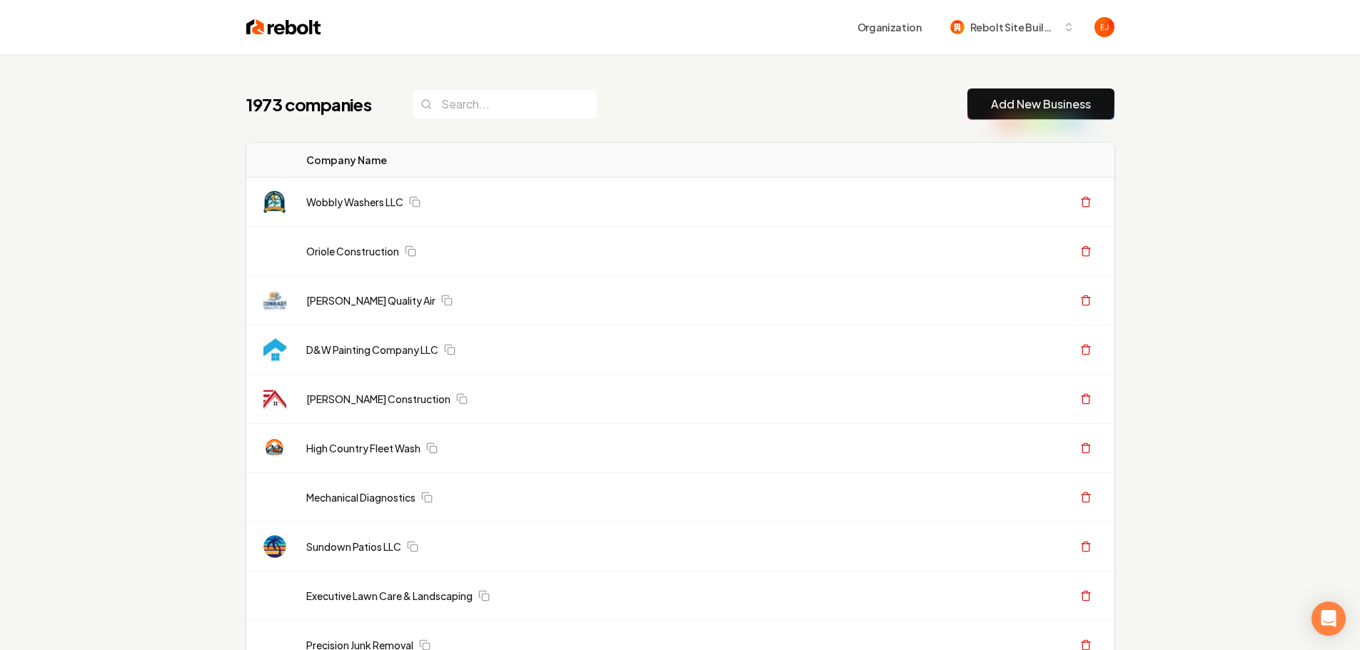
click at [1012, 111] on link "Add New Business" at bounding box center [1041, 104] width 100 height 17
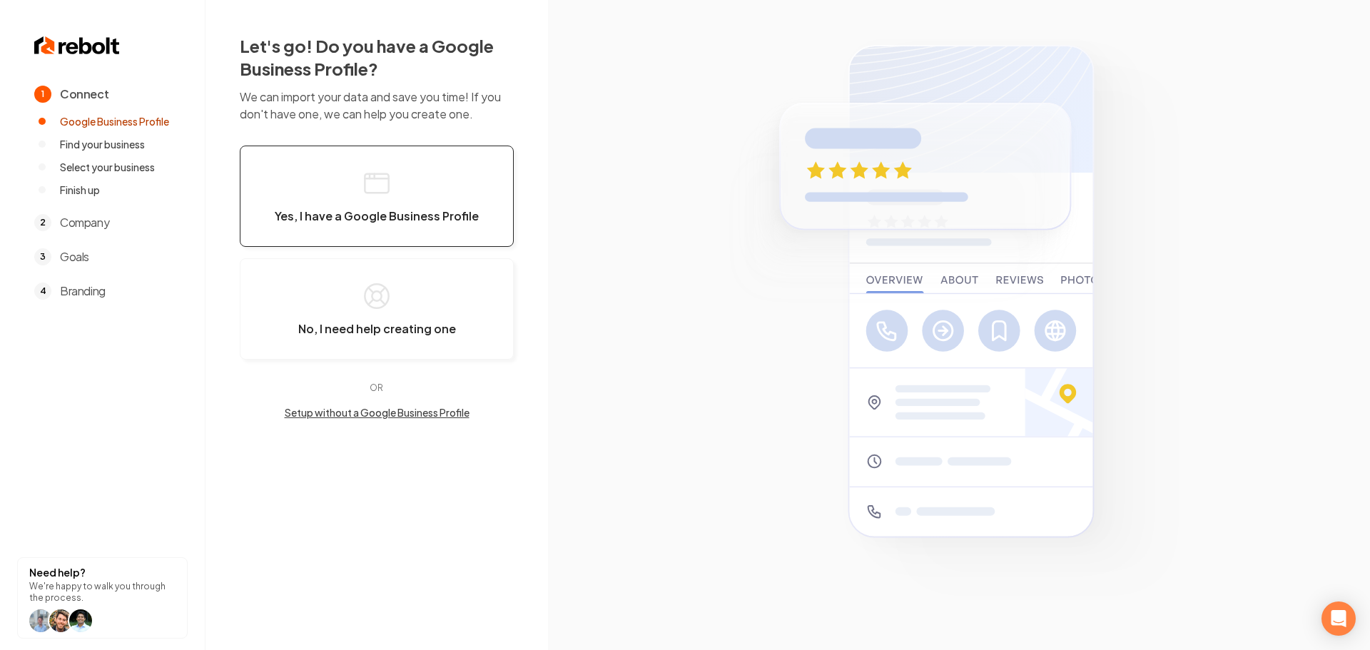
click at [354, 234] on button "Yes, I have a Google Business Profile" at bounding box center [377, 196] width 274 height 101
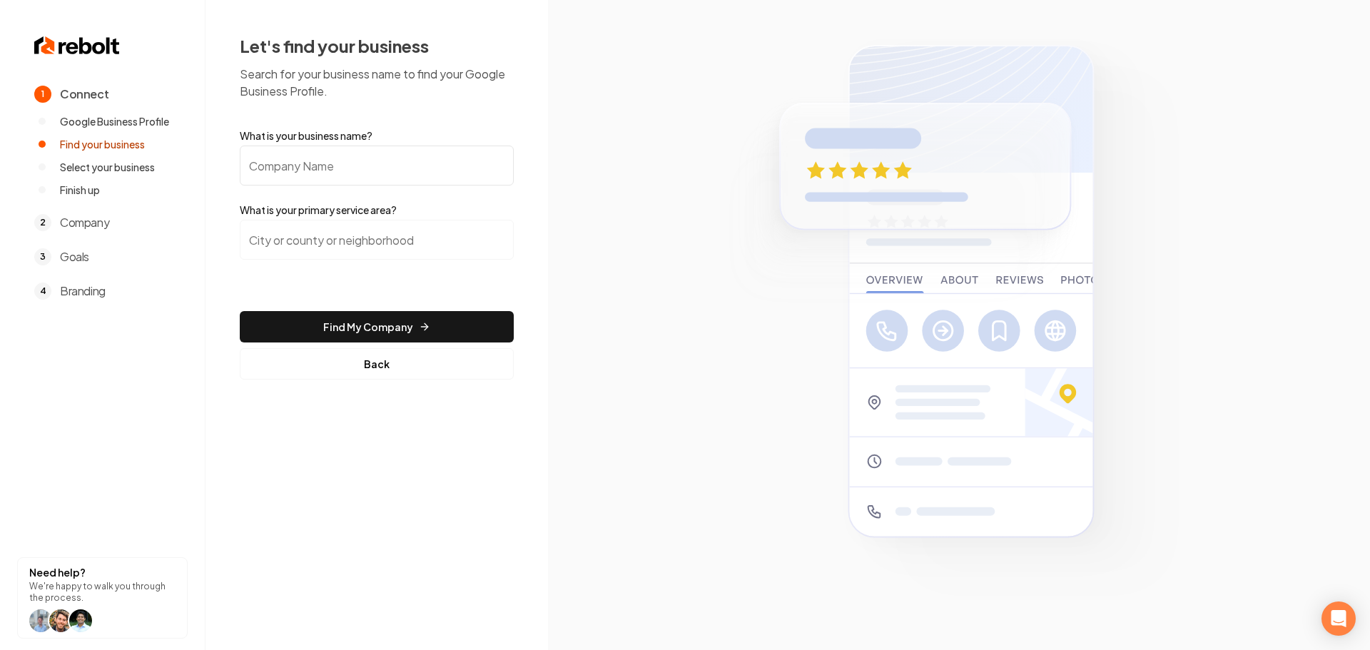
click at [363, 171] on input "What is your business name?" at bounding box center [377, 166] width 274 height 40
paste input "Clean & Green Lawn Care"
type input "Clean & Green Lawn Care"
click at [474, 235] on input "search" at bounding box center [377, 240] width 274 height 40
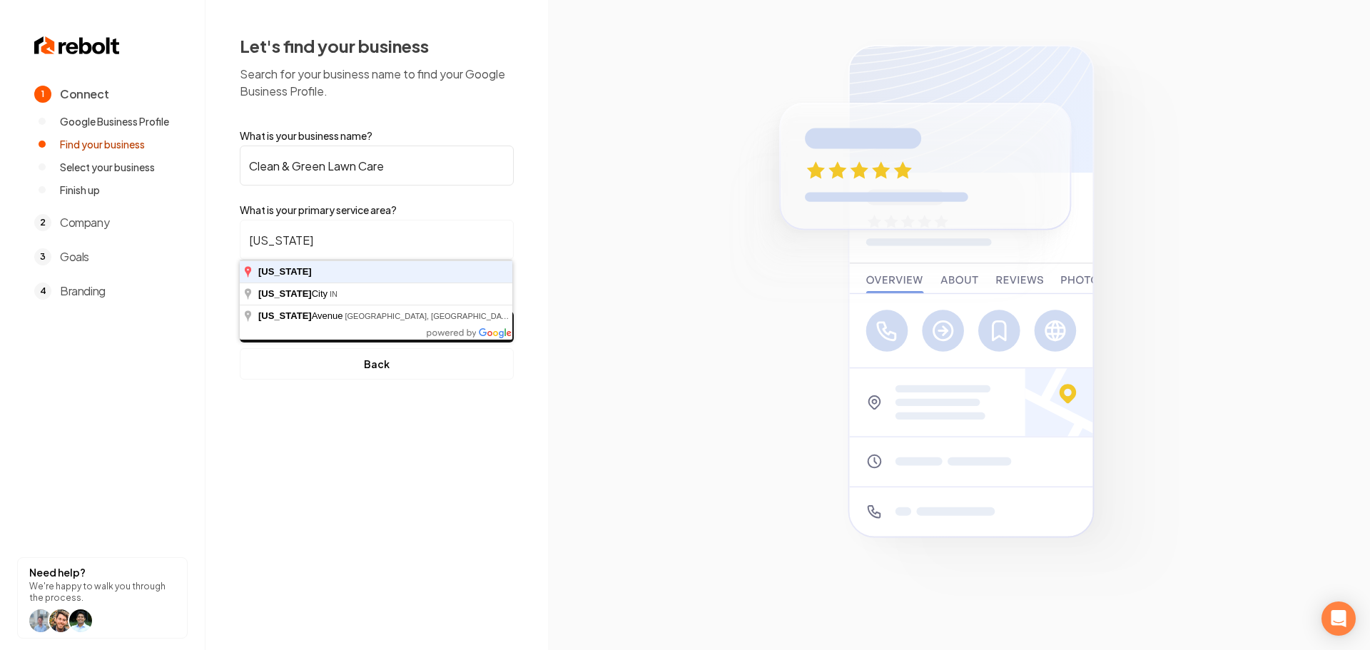
type input "Michigan"
click at [240, 311] on button "Find My Company" at bounding box center [377, 326] width 274 height 31
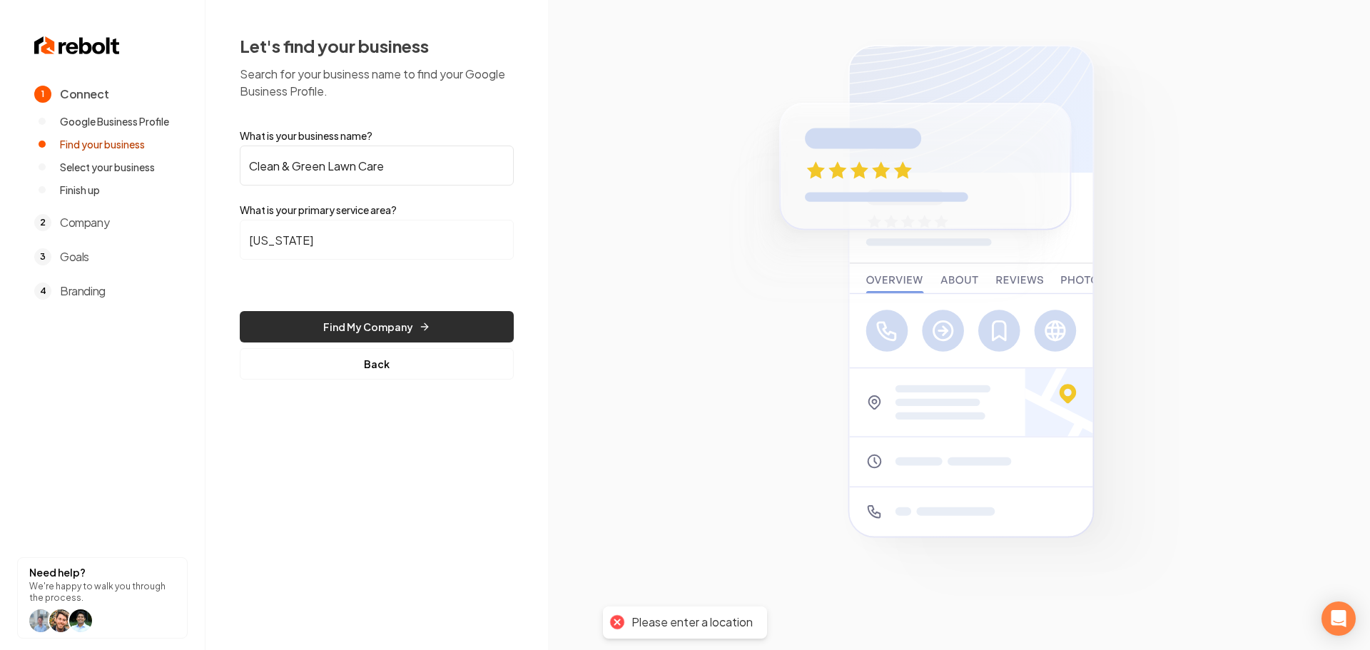
click at [403, 320] on button "Find My Company" at bounding box center [377, 326] width 274 height 31
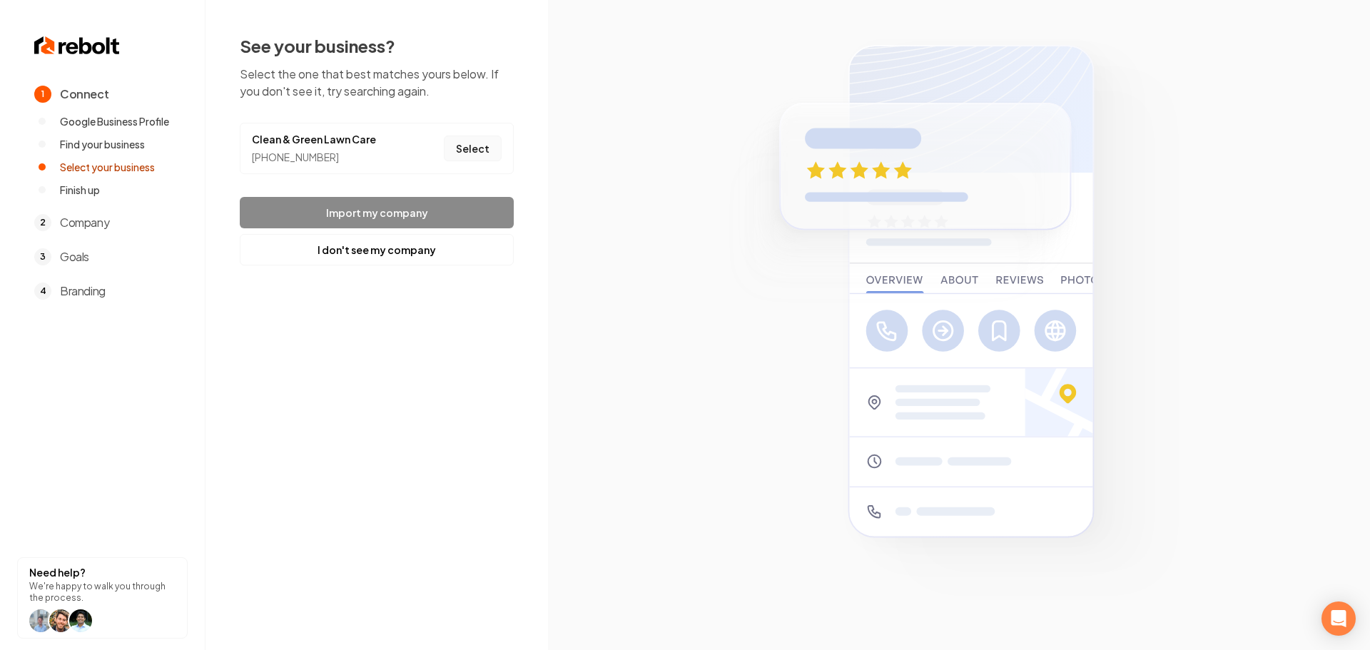
click at [486, 151] on button "Select" at bounding box center [473, 149] width 58 height 26
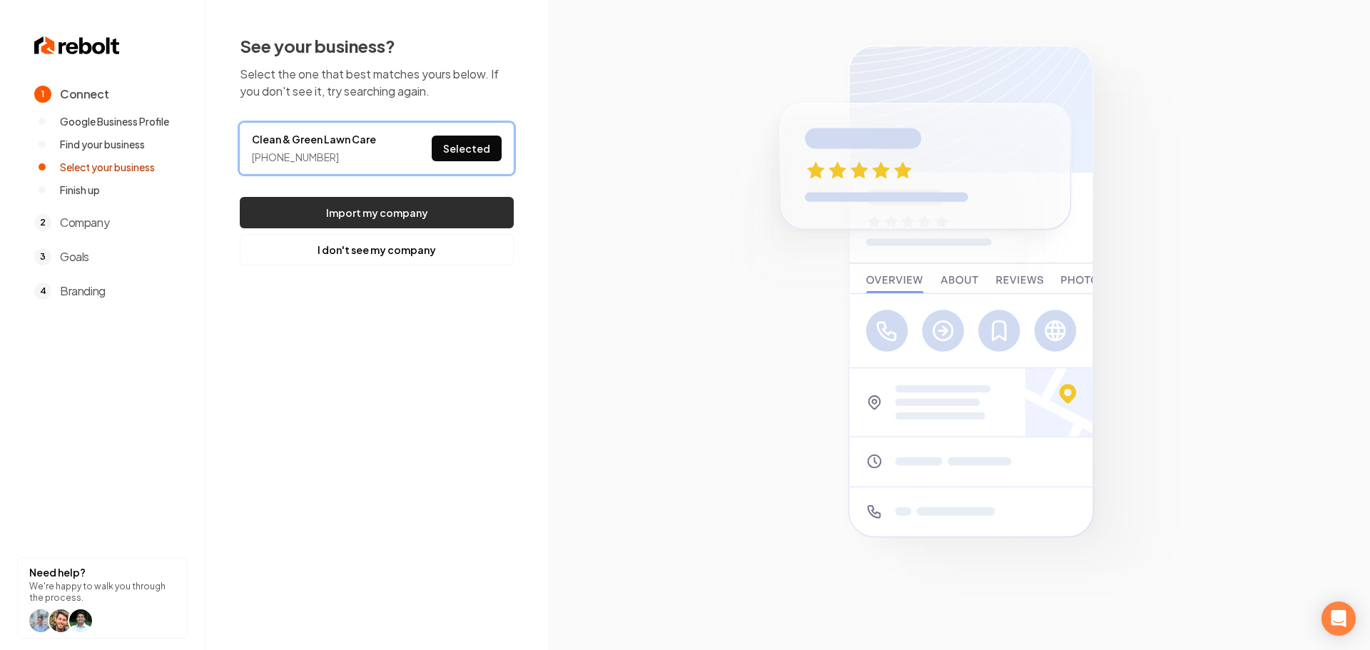
click at [473, 212] on button "Import my company" at bounding box center [377, 212] width 274 height 31
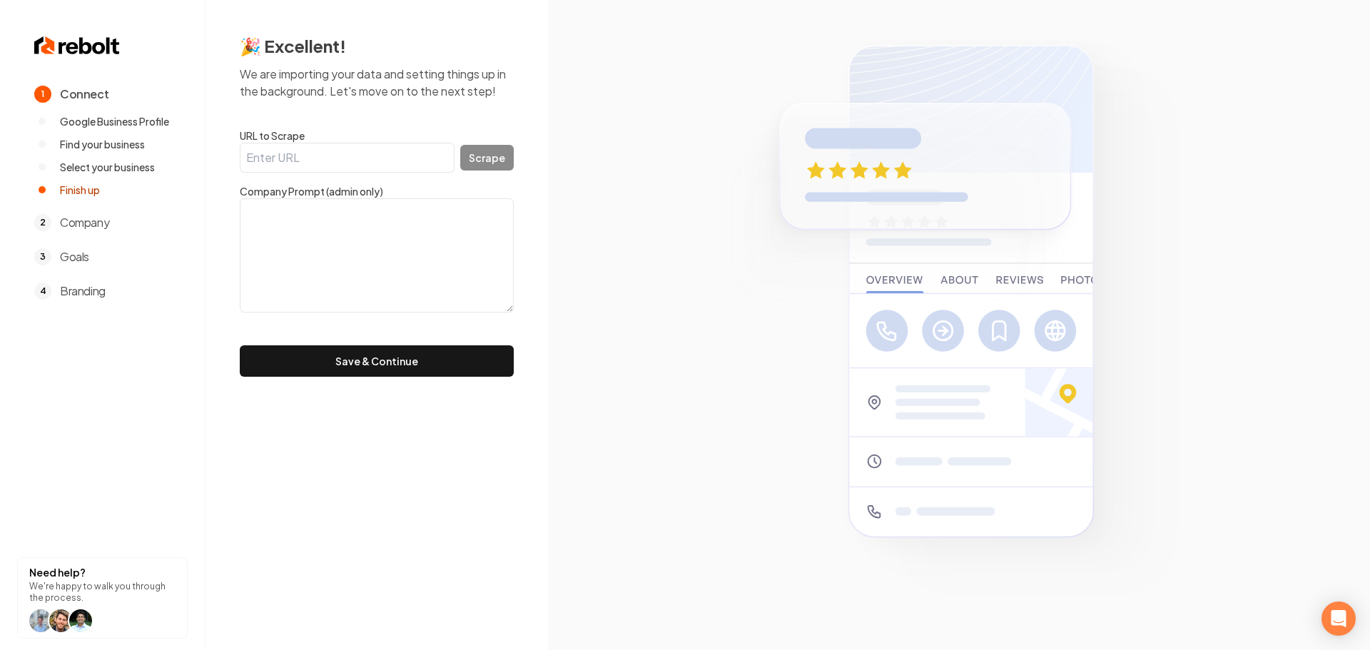
click at [395, 159] on input "URL to Scrape" at bounding box center [347, 158] width 215 height 30
paste input "https://cleanandgreenmi.com/"
type input "https://cleanandgreenmi.com/"
click at [485, 158] on button "Scrape" at bounding box center [487, 158] width 54 height 26
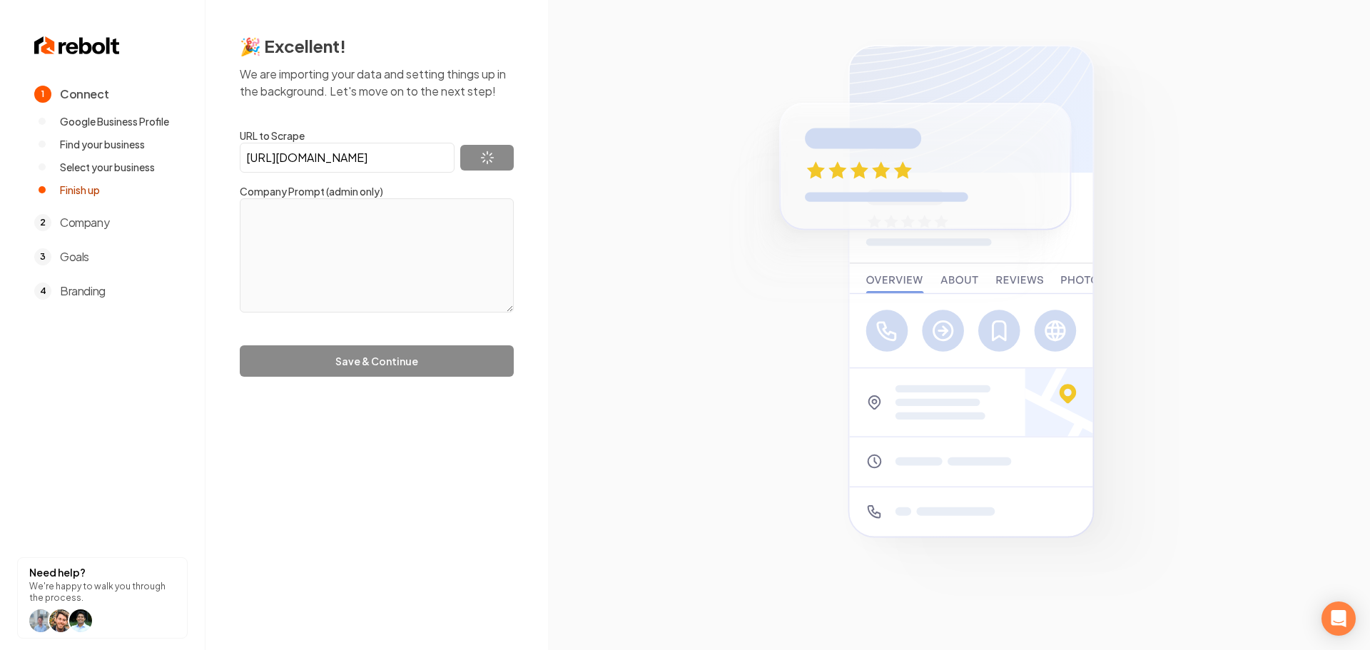
type textarea "Error establishing a database connection"
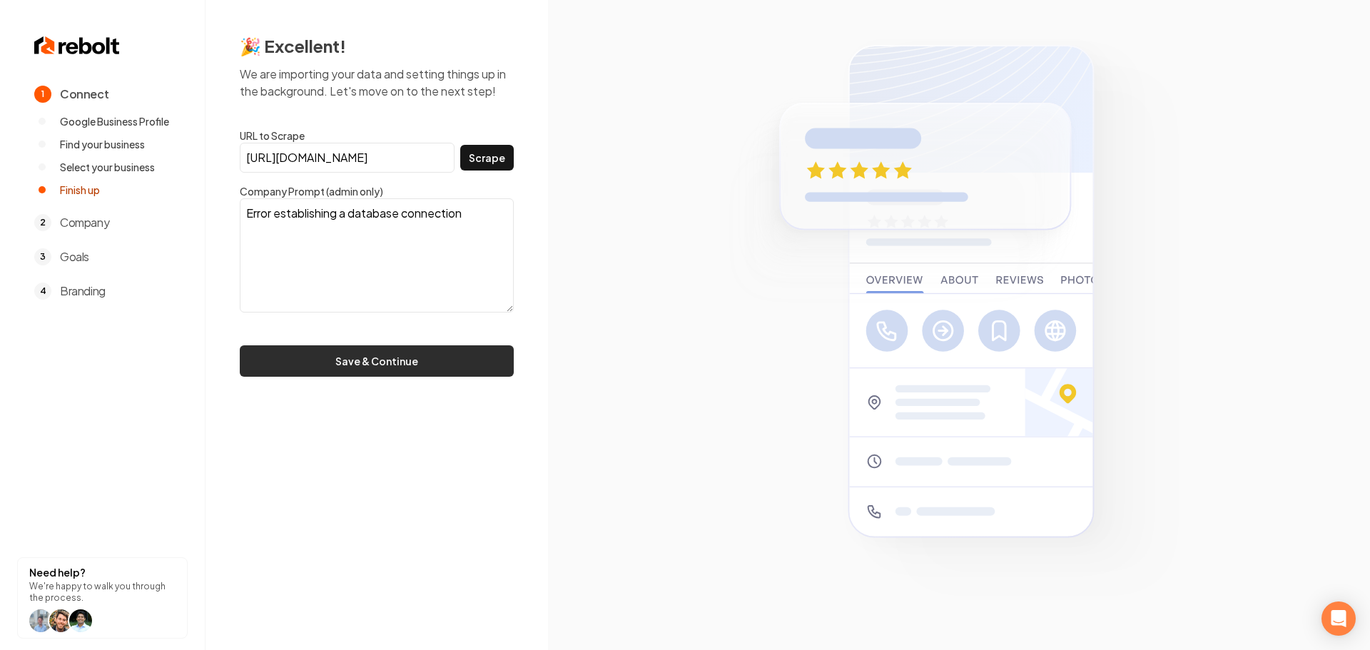
click at [332, 368] on button "Save & Continue" at bounding box center [377, 360] width 274 height 31
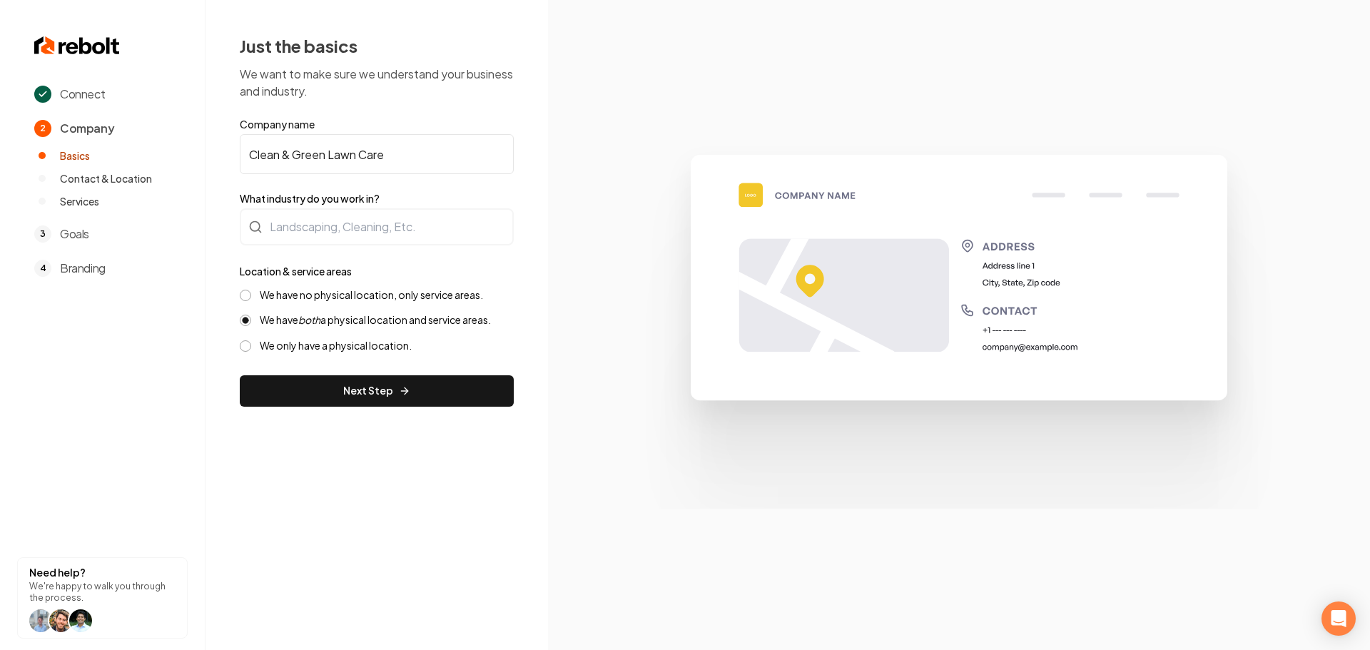
click at [313, 294] on label "We have no physical location, only service areas." at bounding box center [371, 295] width 223 height 14
click at [251, 294] on button "We have no physical location, only service areas." at bounding box center [245, 295] width 11 height 11
click at [368, 227] on div at bounding box center [377, 226] width 274 height 37
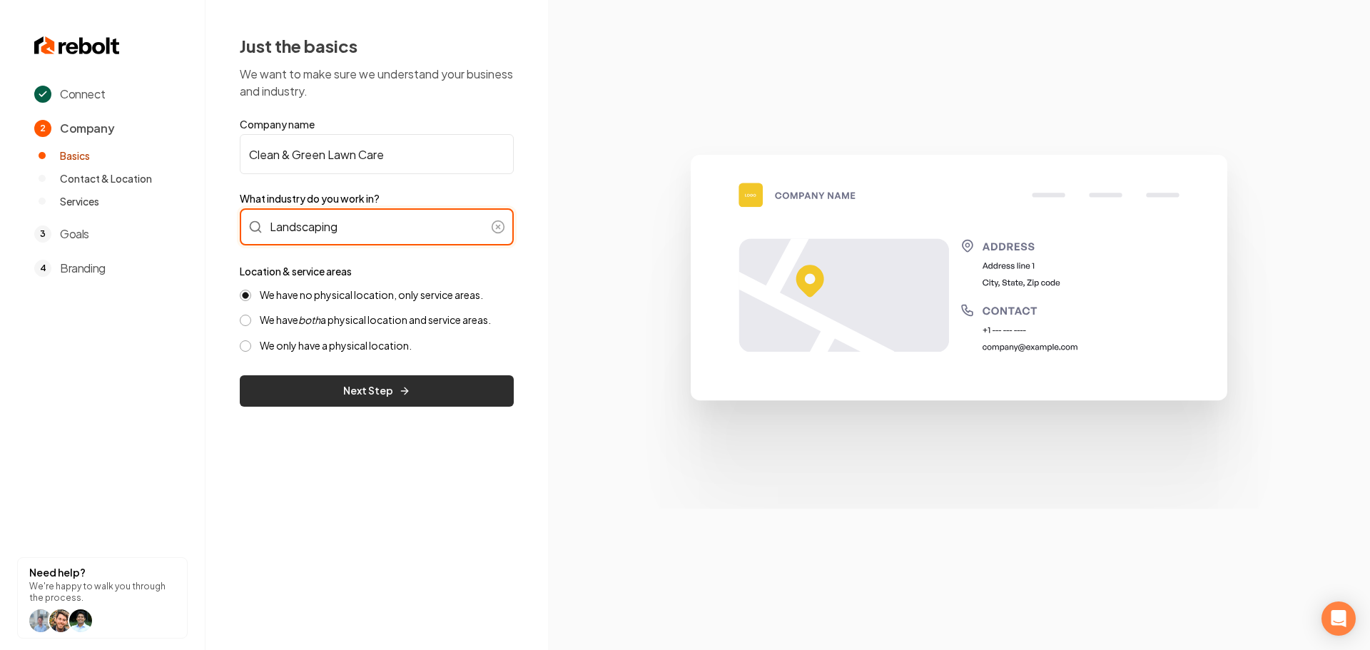
type input "Landscaping"
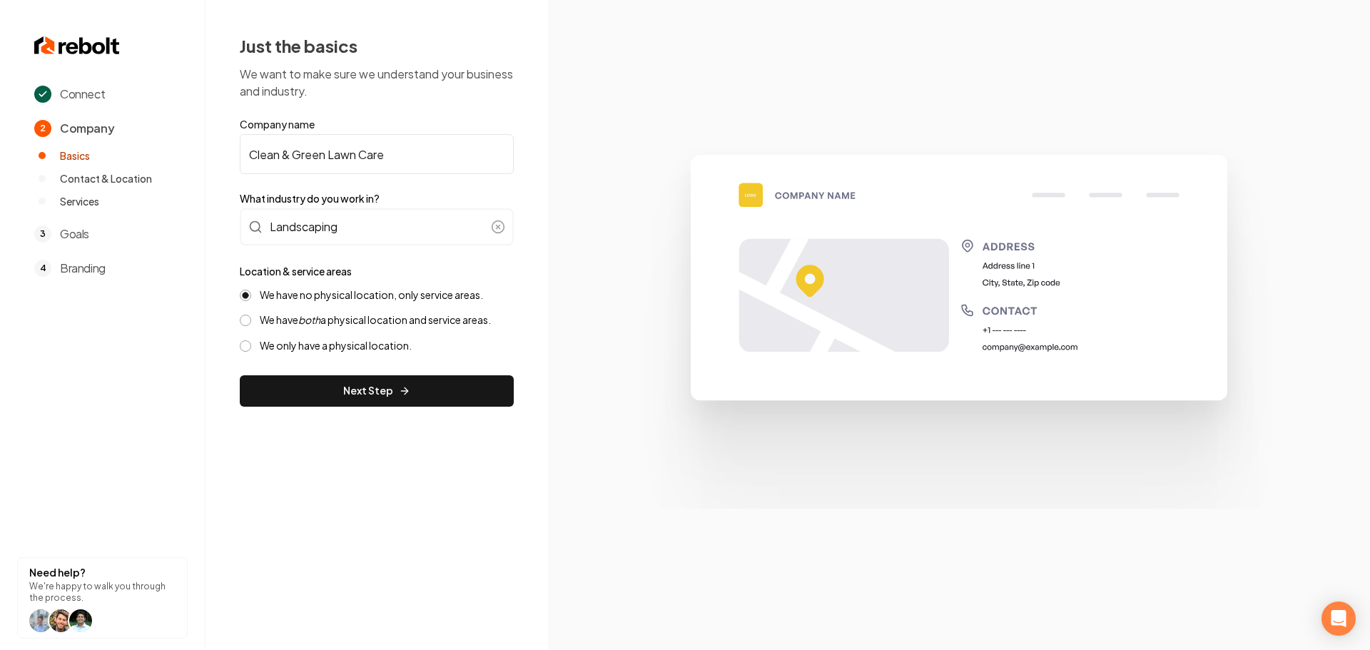
click at [393, 393] on button "Next Step" at bounding box center [377, 390] width 274 height 31
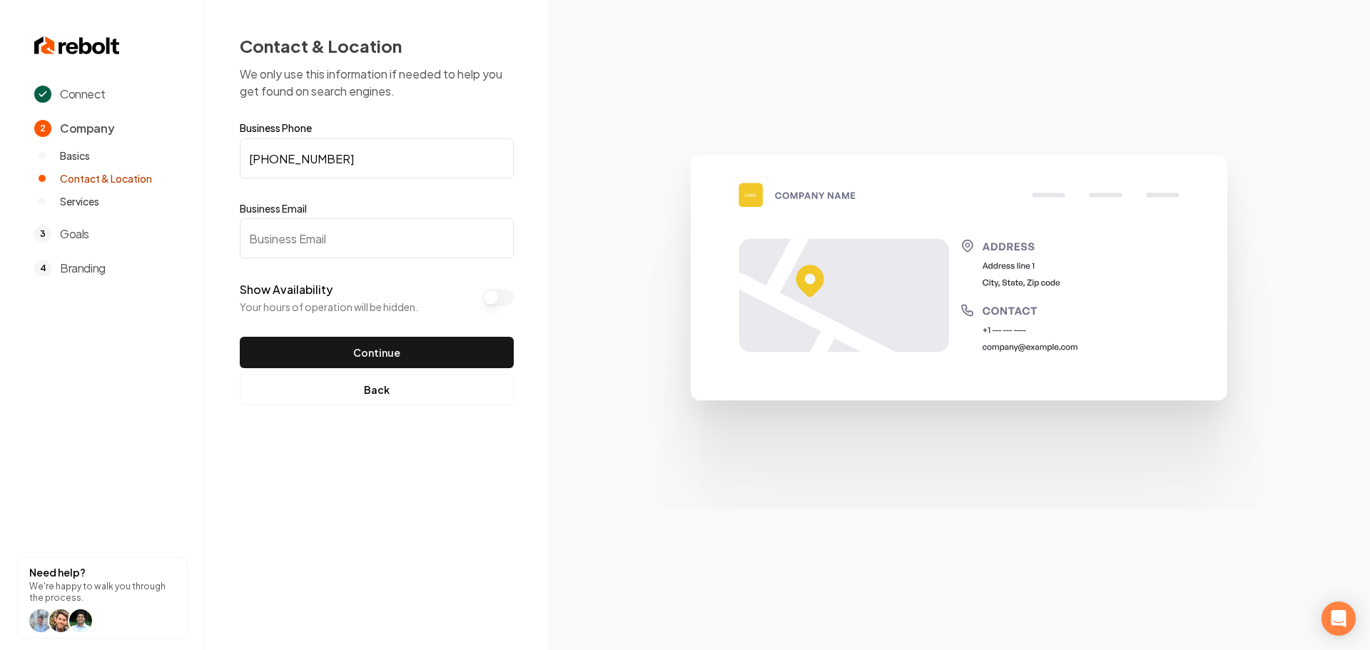
click at [350, 243] on input "Business Email" at bounding box center [377, 238] width 274 height 40
click at [288, 241] on input "Business Email" at bounding box center [377, 238] width 274 height 40
paste input "cleanandgreenlawncare1@gmail.com"
type input "cleanandgreenlawncare1@gmail.com"
click at [360, 355] on button "Continue" at bounding box center [377, 352] width 274 height 31
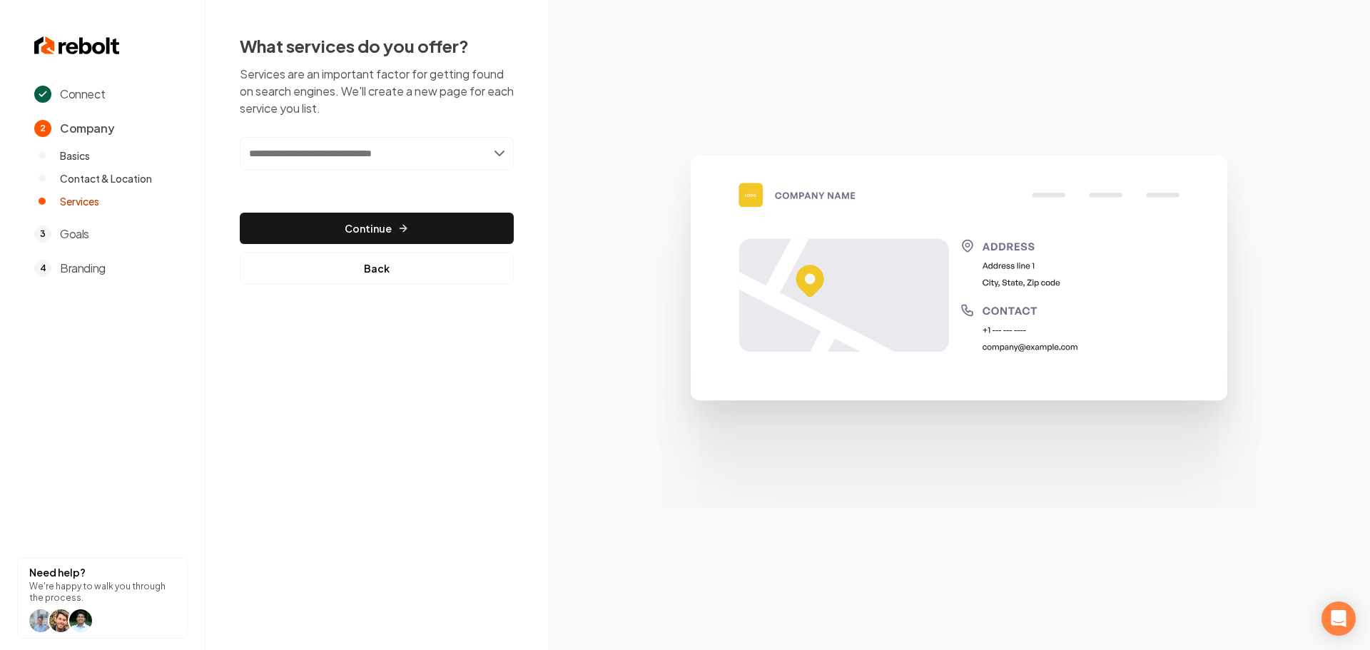
click at [341, 151] on input "text" at bounding box center [377, 153] width 274 height 33
type input "**********"
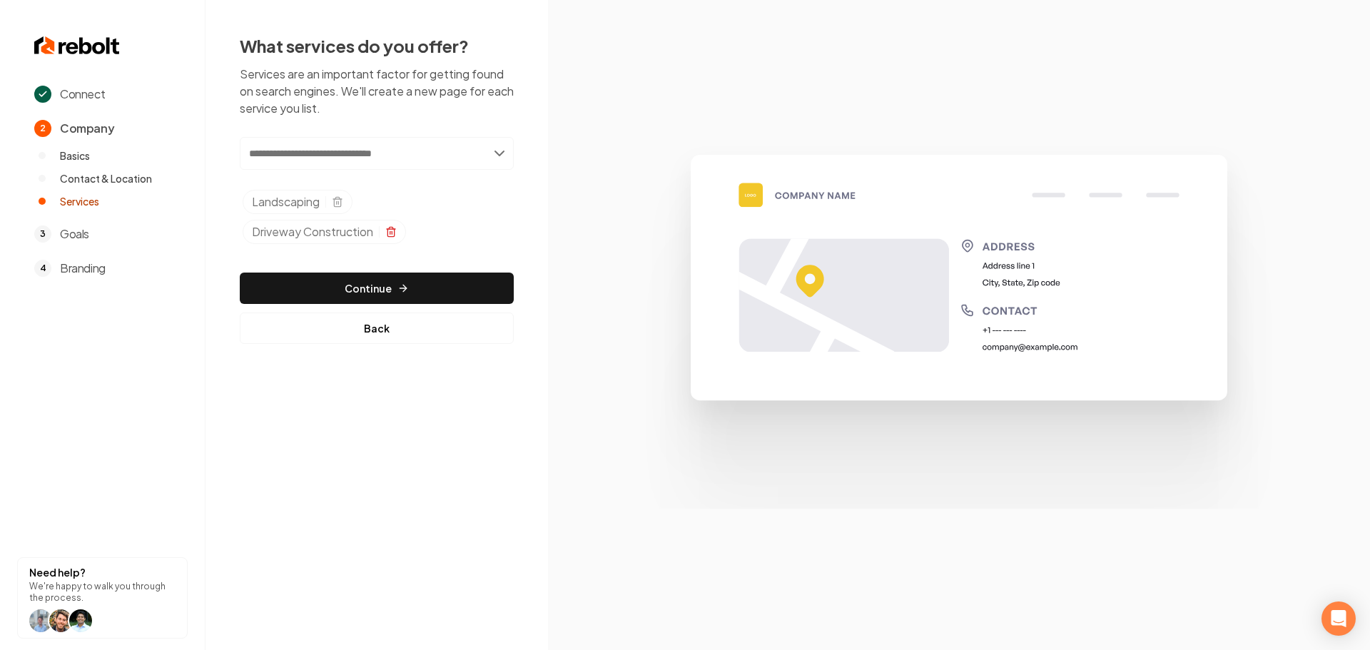
click at [391, 236] on icon "Selected tags" at bounding box center [391, 233] width 6 height 8
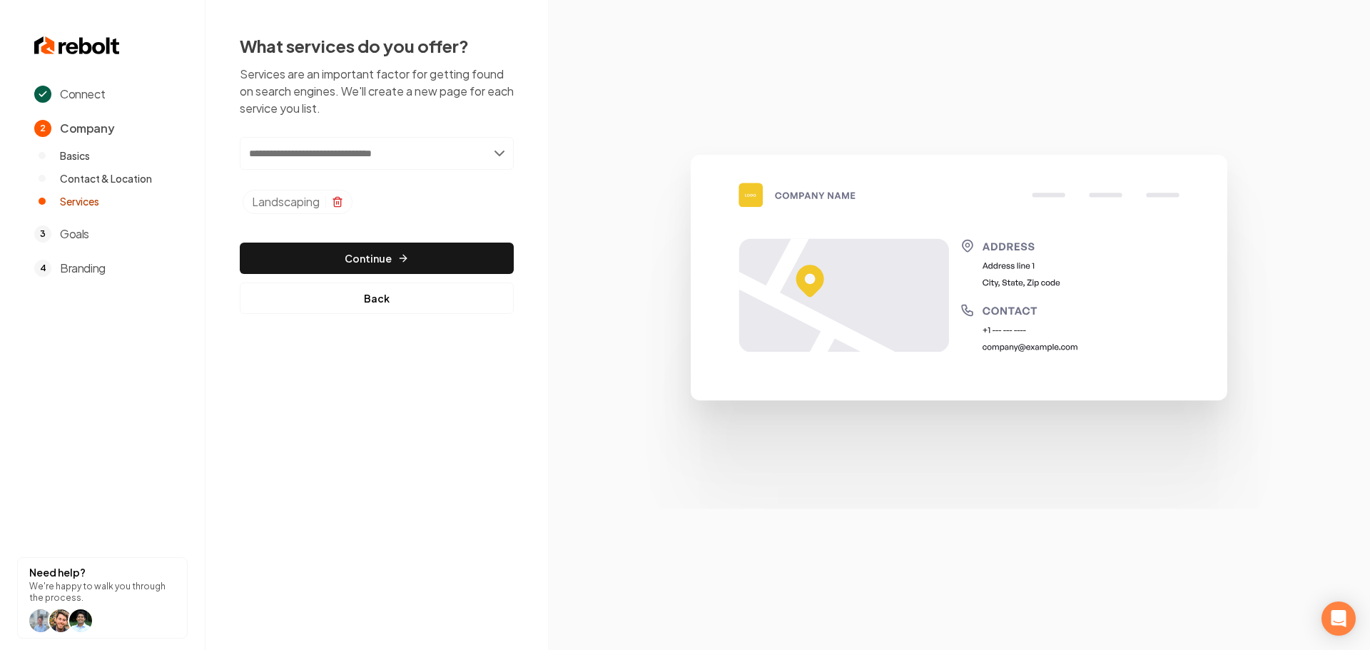
click at [338, 198] on icon "Selected tags" at bounding box center [337, 201] width 11 height 11
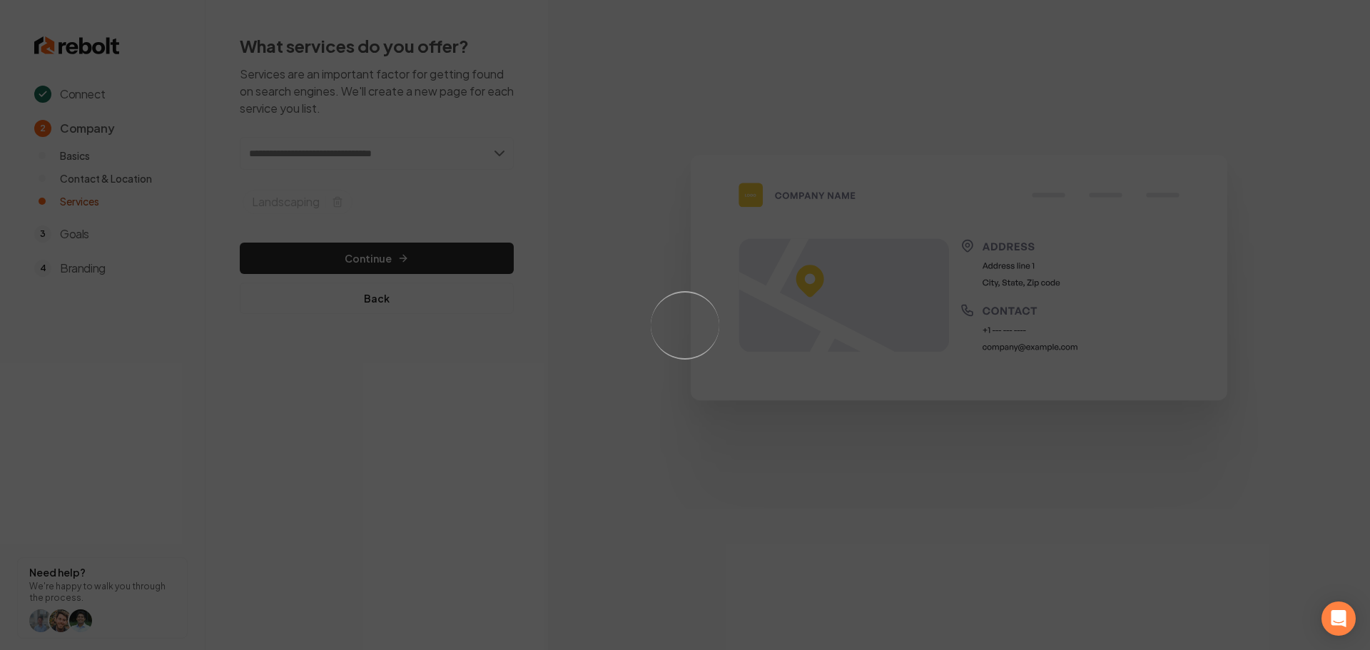
click at [305, 148] on div "Loading..." at bounding box center [685, 325] width 1370 height 650
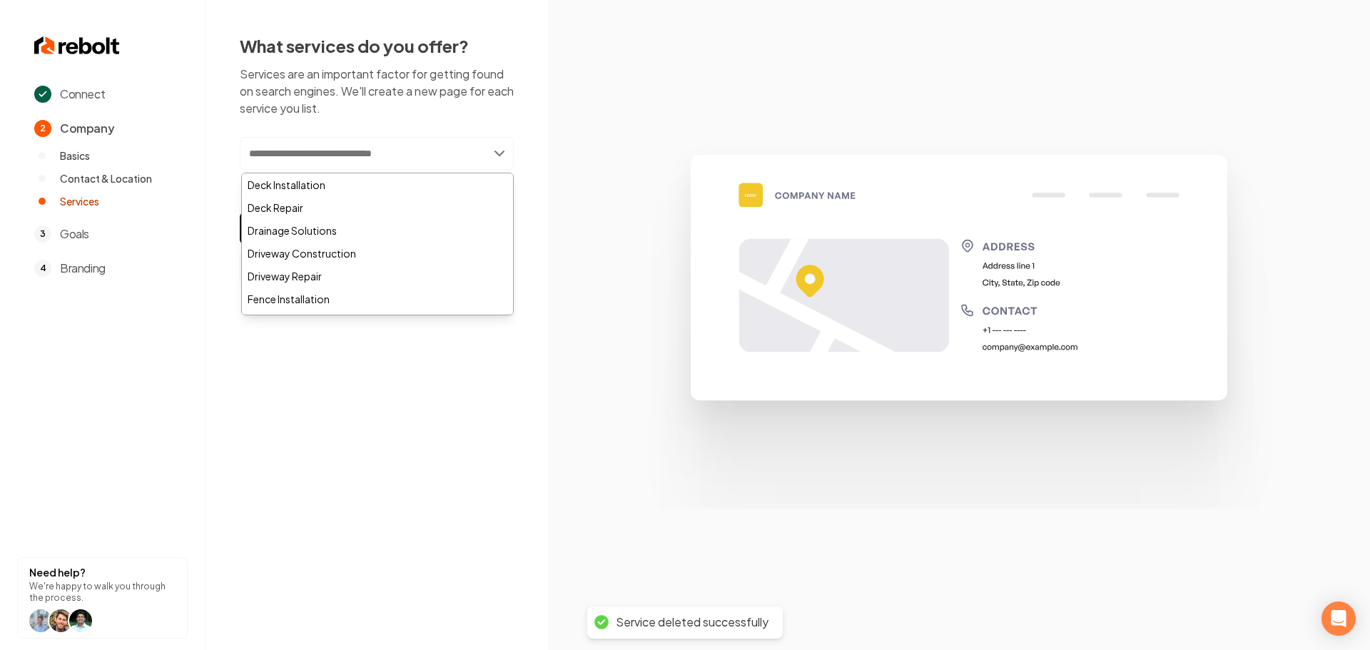
click at [320, 153] on input "text" at bounding box center [377, 153] width 274 height 33
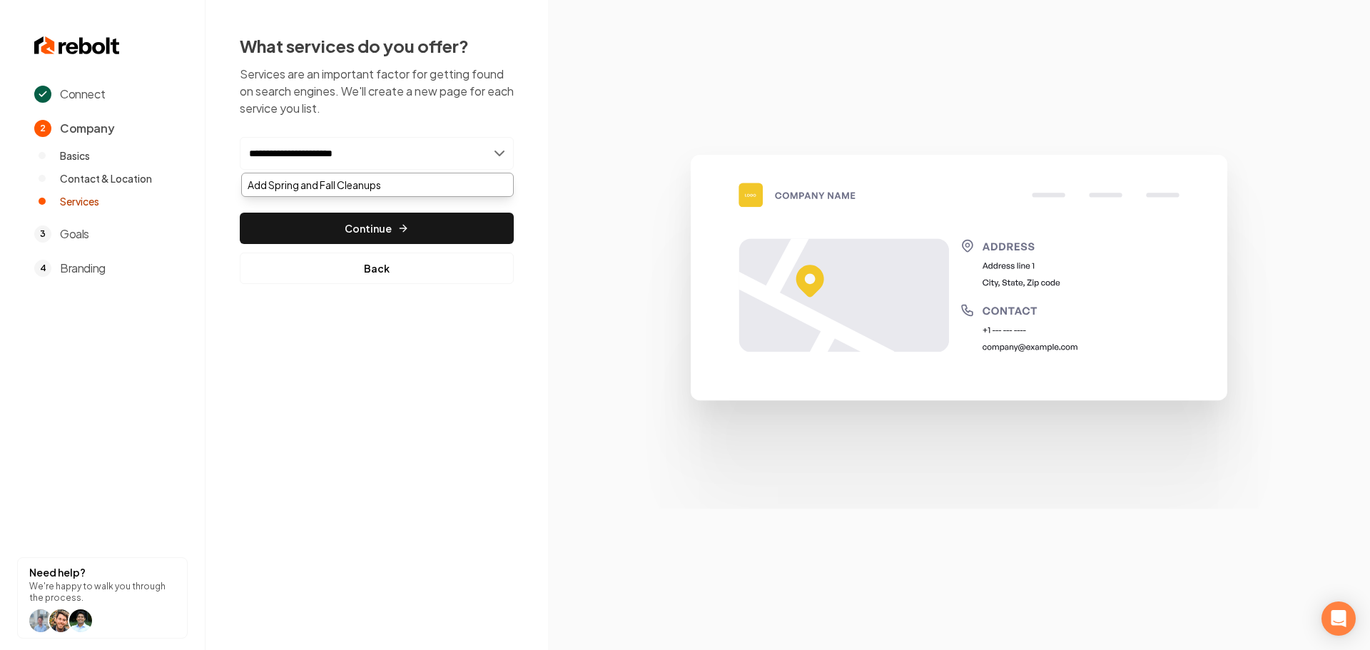
type input "**********"
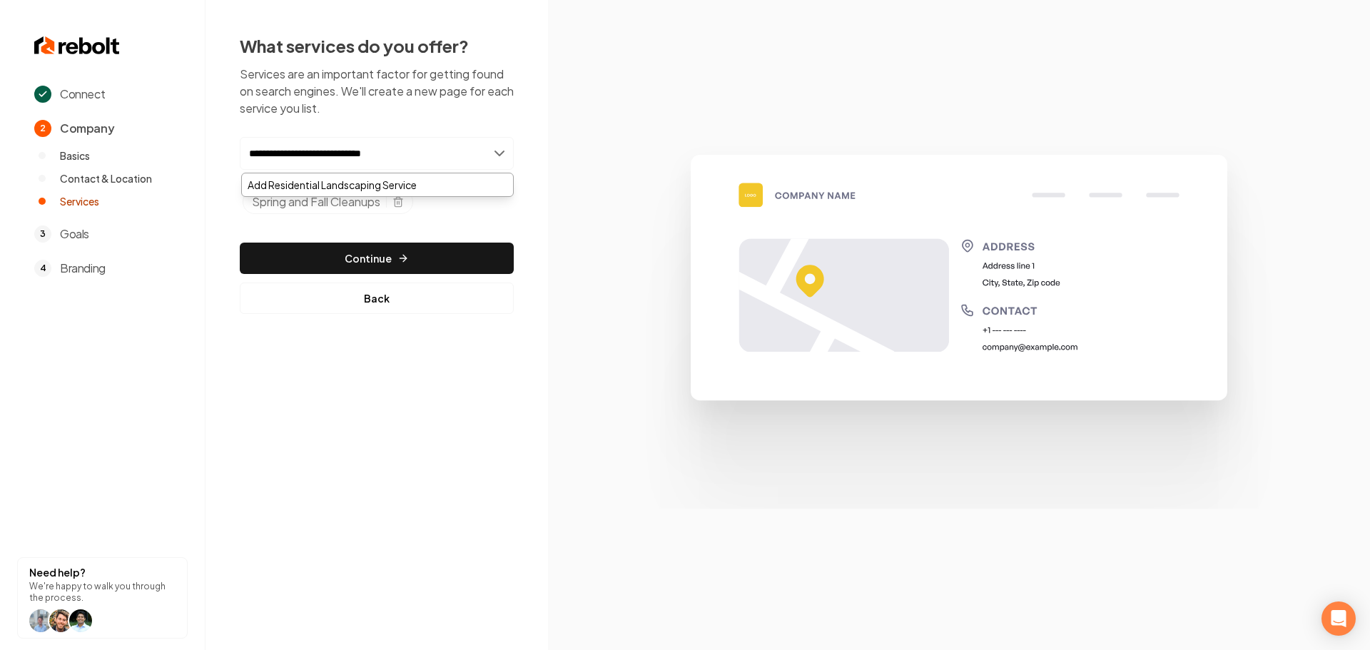
type input "**********"
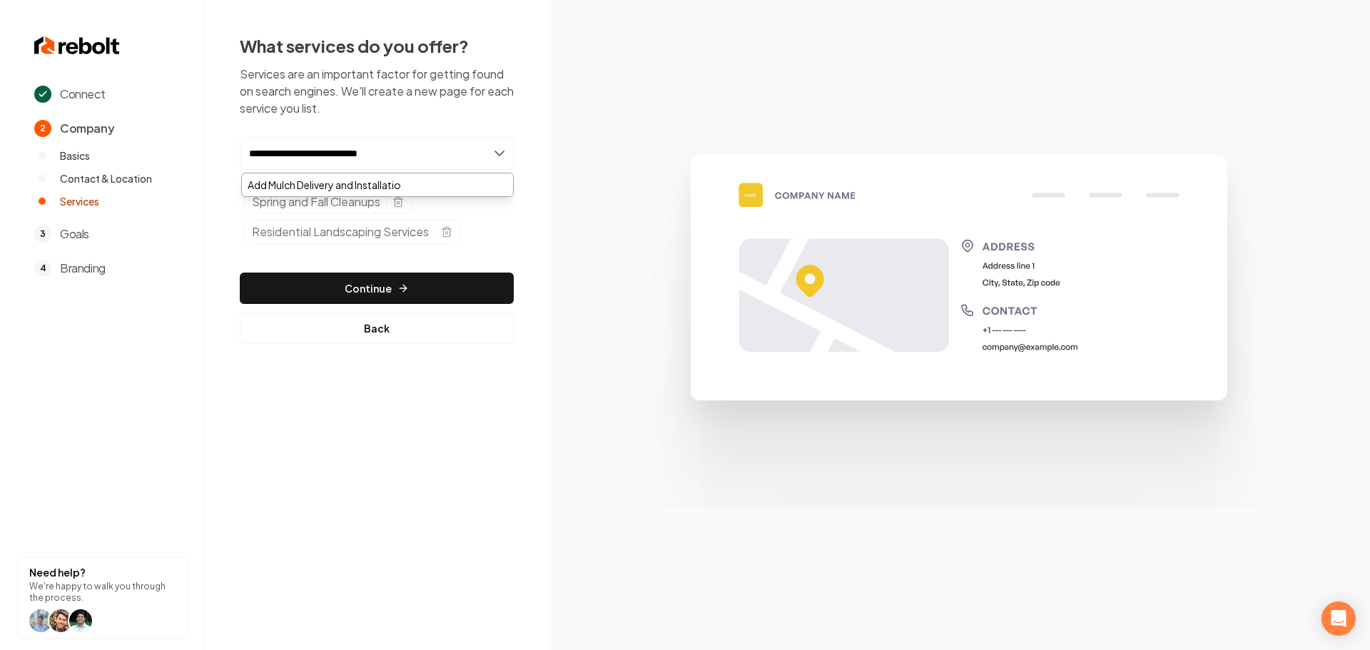
type input "**********"
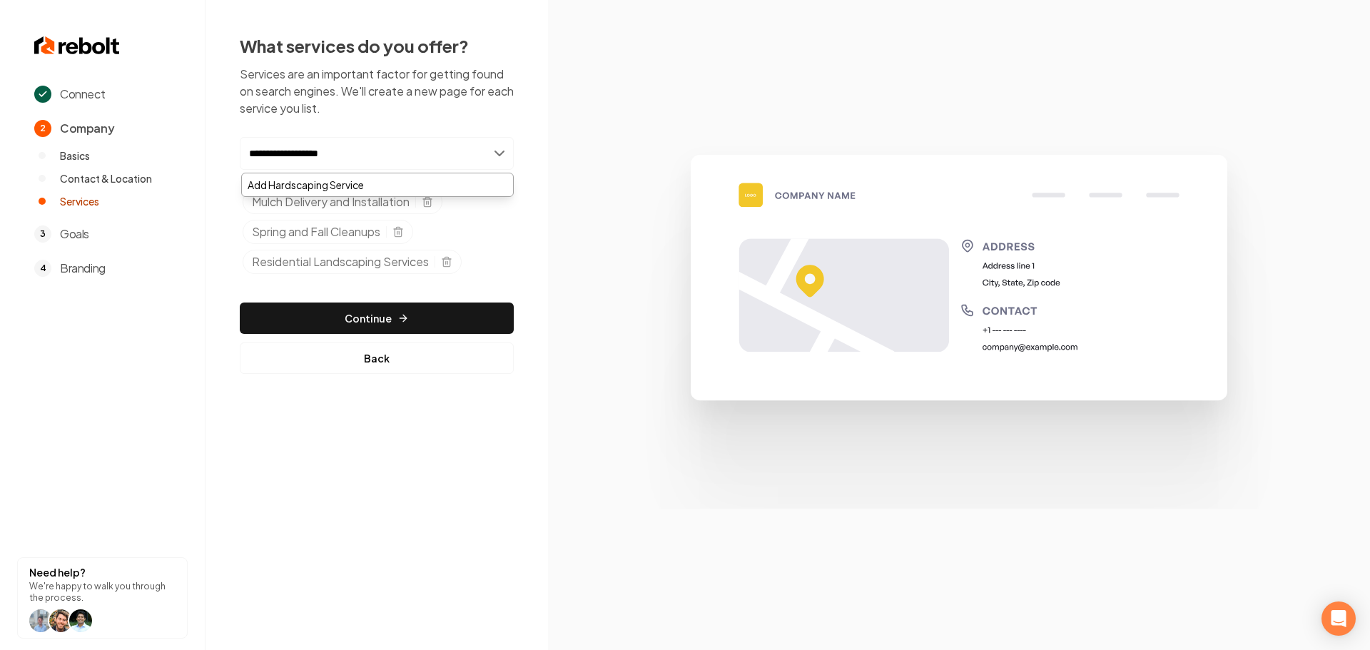
type input "**********"
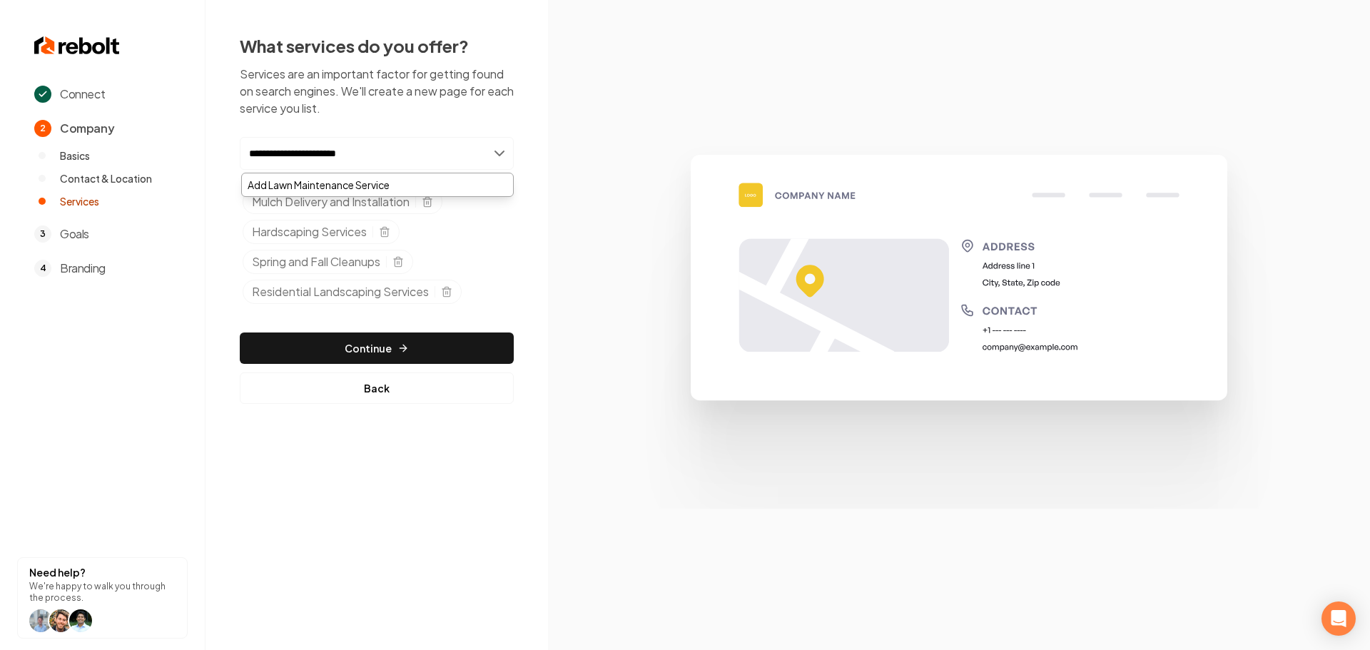
type input "**********"
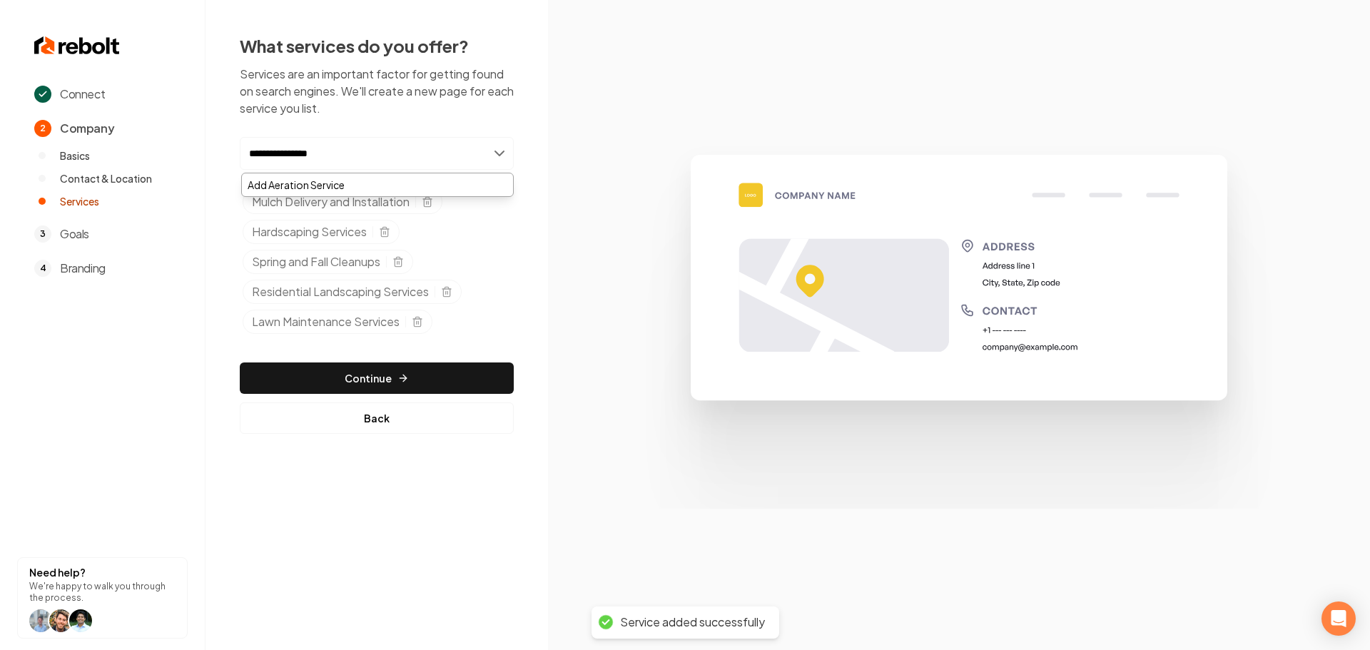
type input "**********"
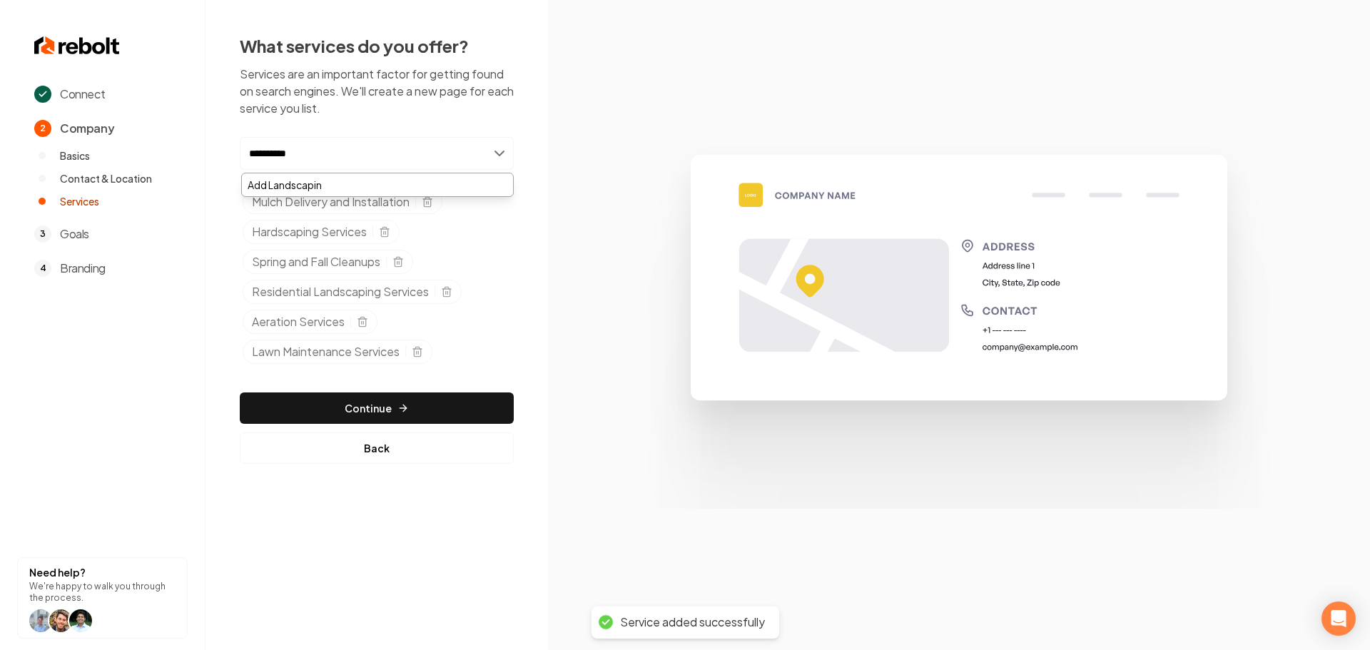
type input "**********"
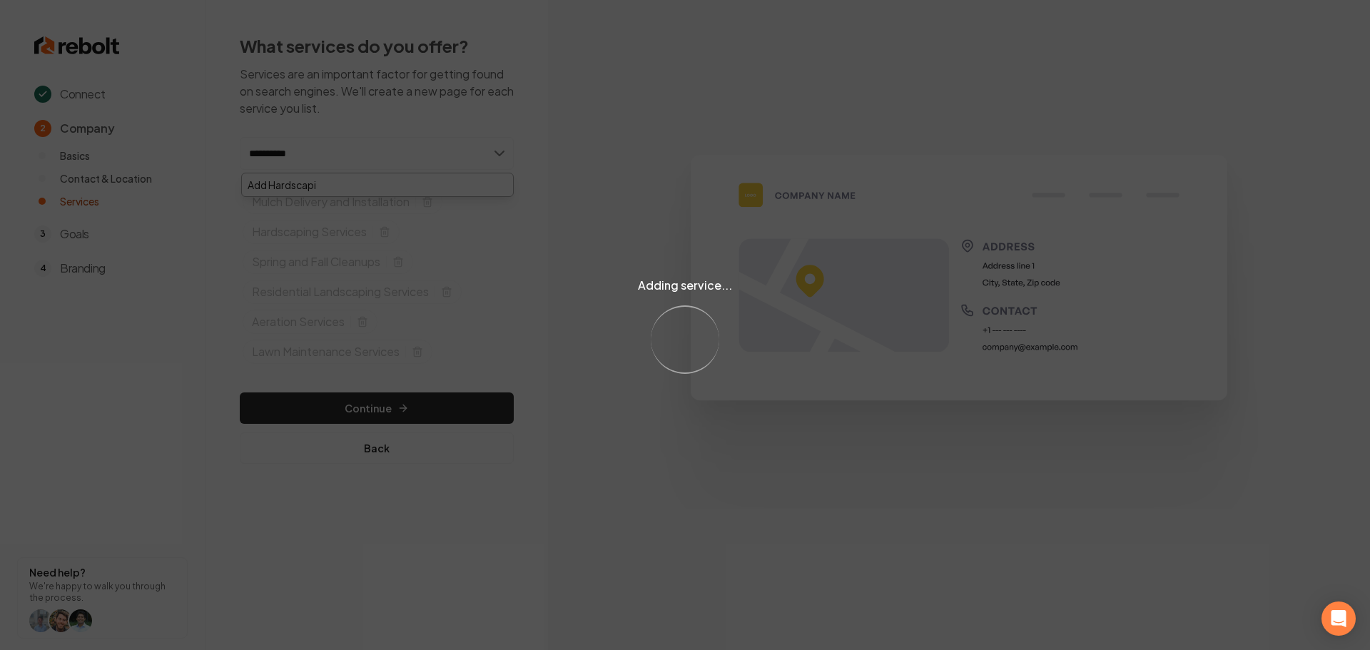
type input "**********"
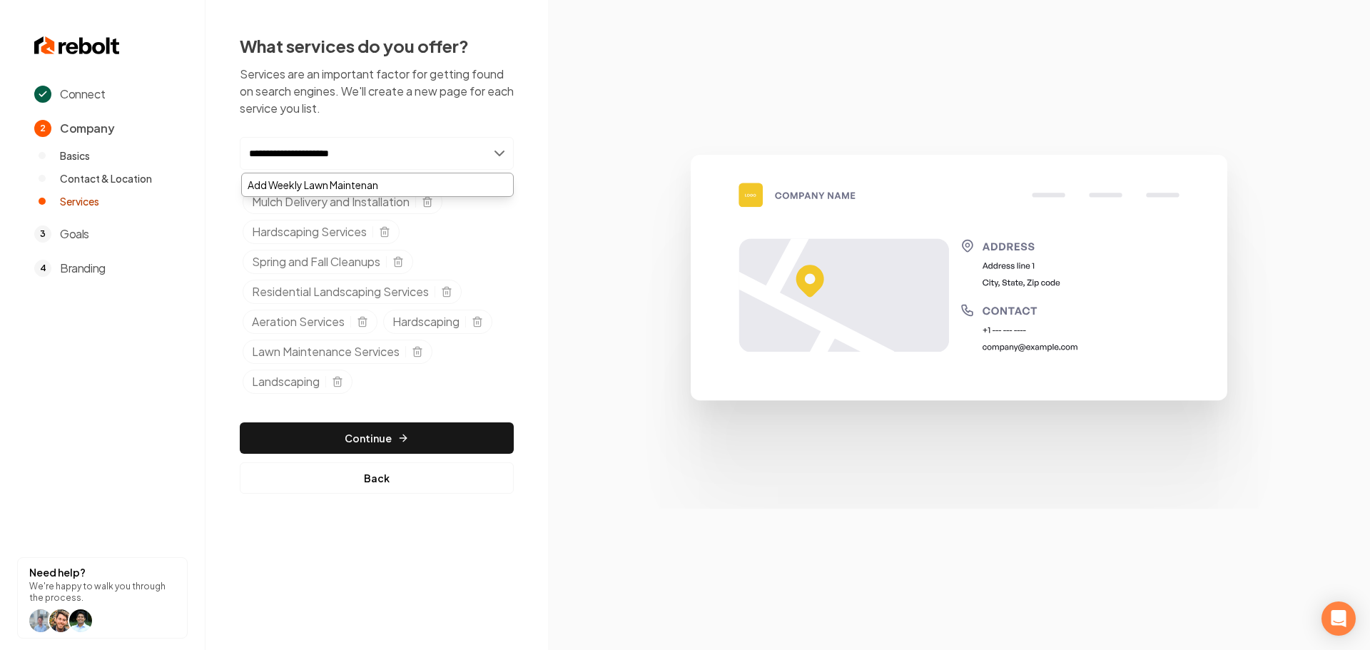
type input "**********"
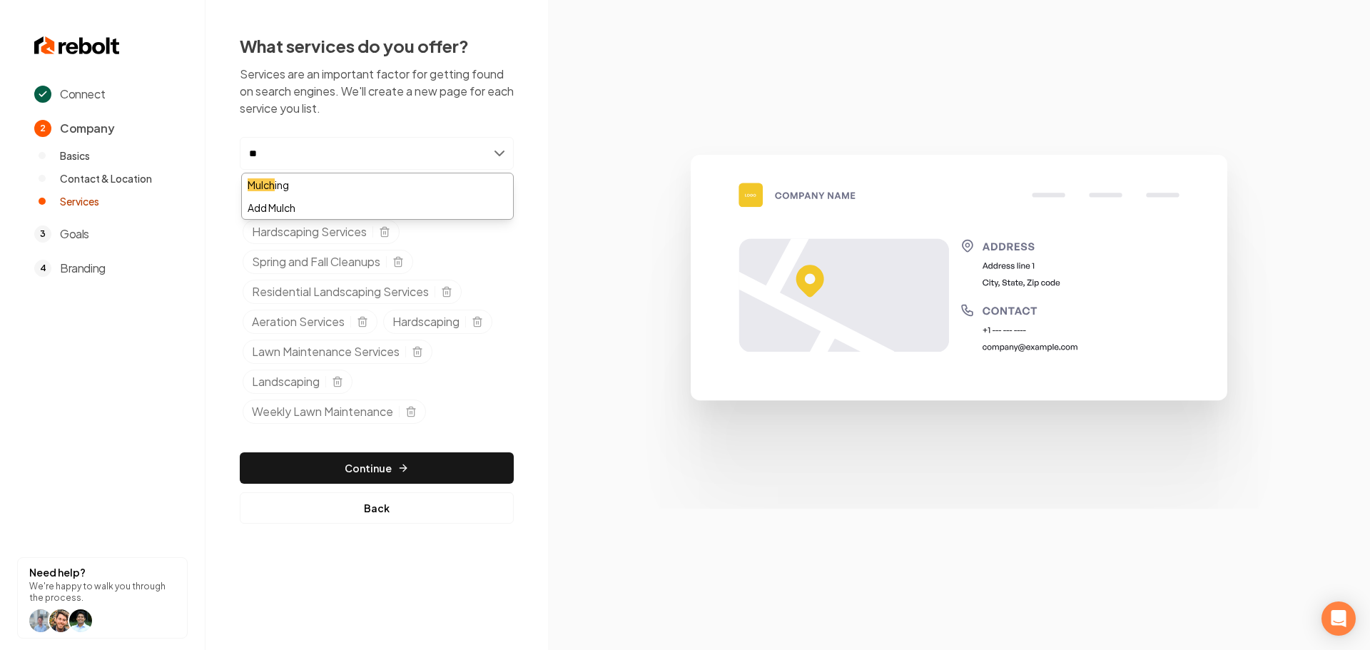
type input "*"
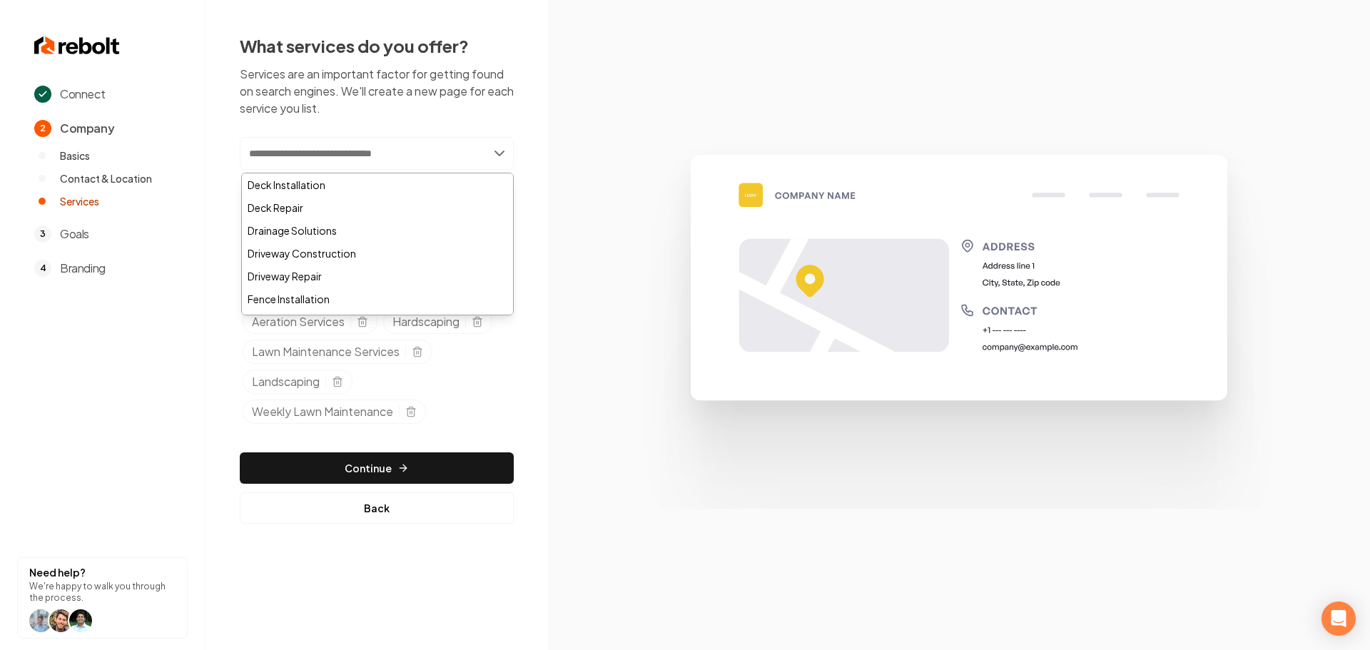
click at [583, 354] on section at bounding box center [959, 325] width 822 height 650
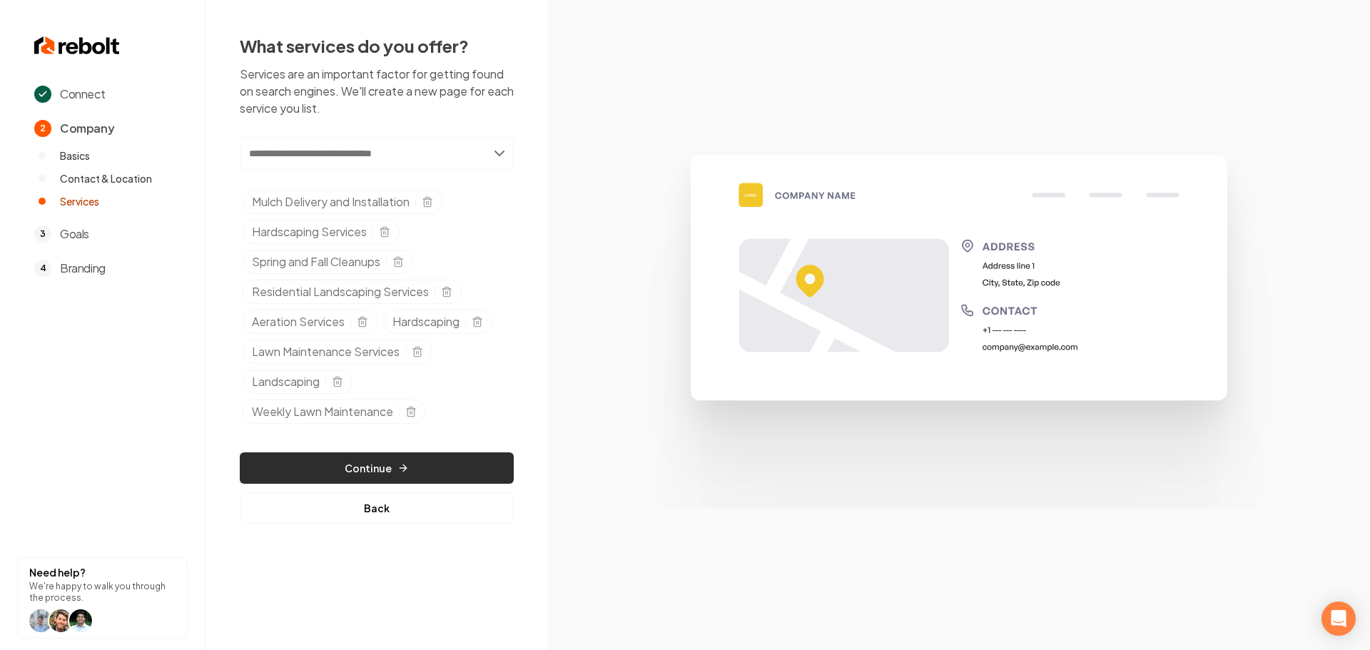
click at [436, 475] on button "Continue" at bounding box center [377, 467] width 274 height 31
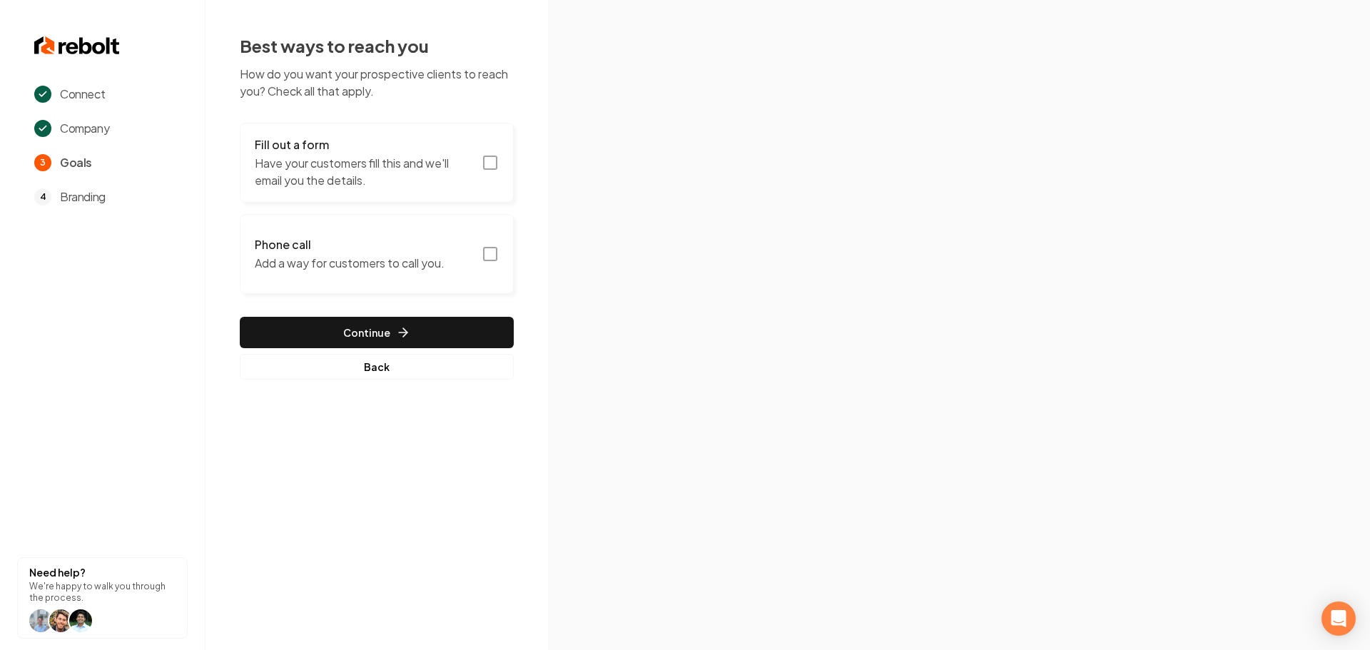
click at [488, 162] on icon "button" at bounding box center [490, 162] width 17 height 17
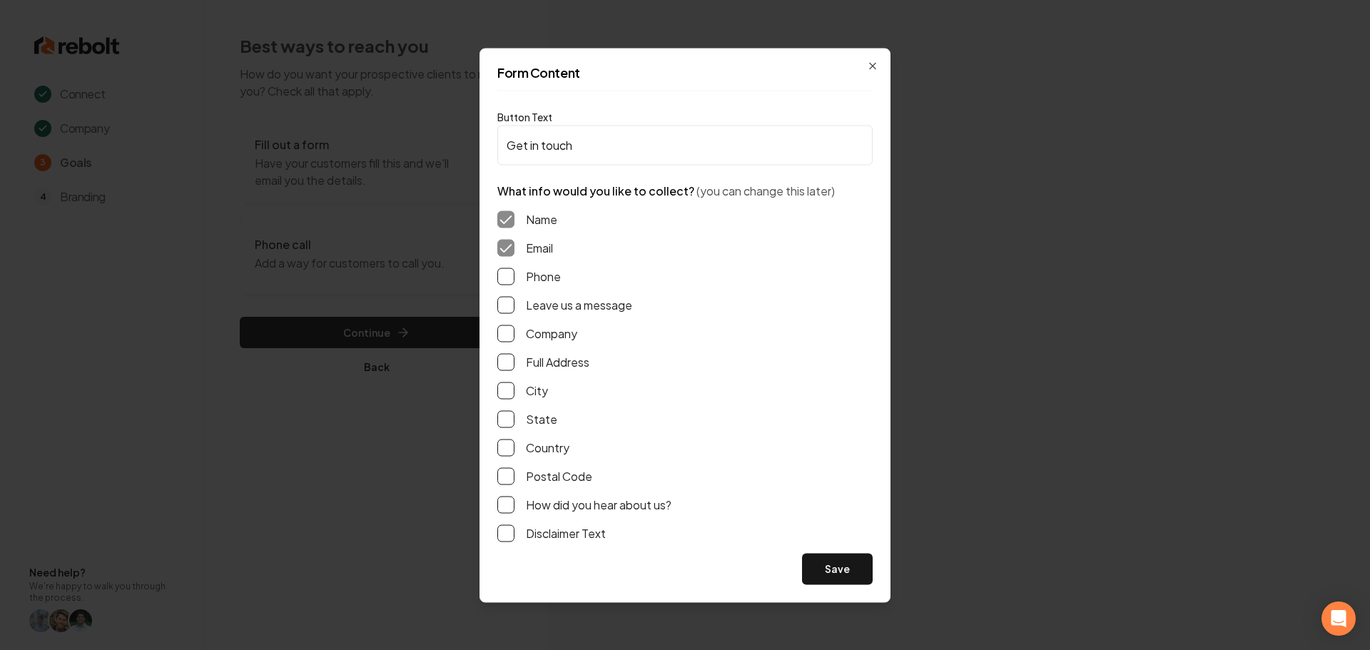
click at [529, 275] on label "Phone" at bounding box center [543, 276] width 35 height 17
click at [515, 275] on button "Phone" at bounding box center [505, 276] width 17 height 17
click at [525, 300] on div "Leave us a message" at bounding box center [684, 304] width 375 height 17
click at [527, 302] on label "Leave us a message" at bounding box center [579, 304] width 106 height 17
click at [515, 302] on button "Leave us a message" at bounding box center [505, 304] width 17 height 17
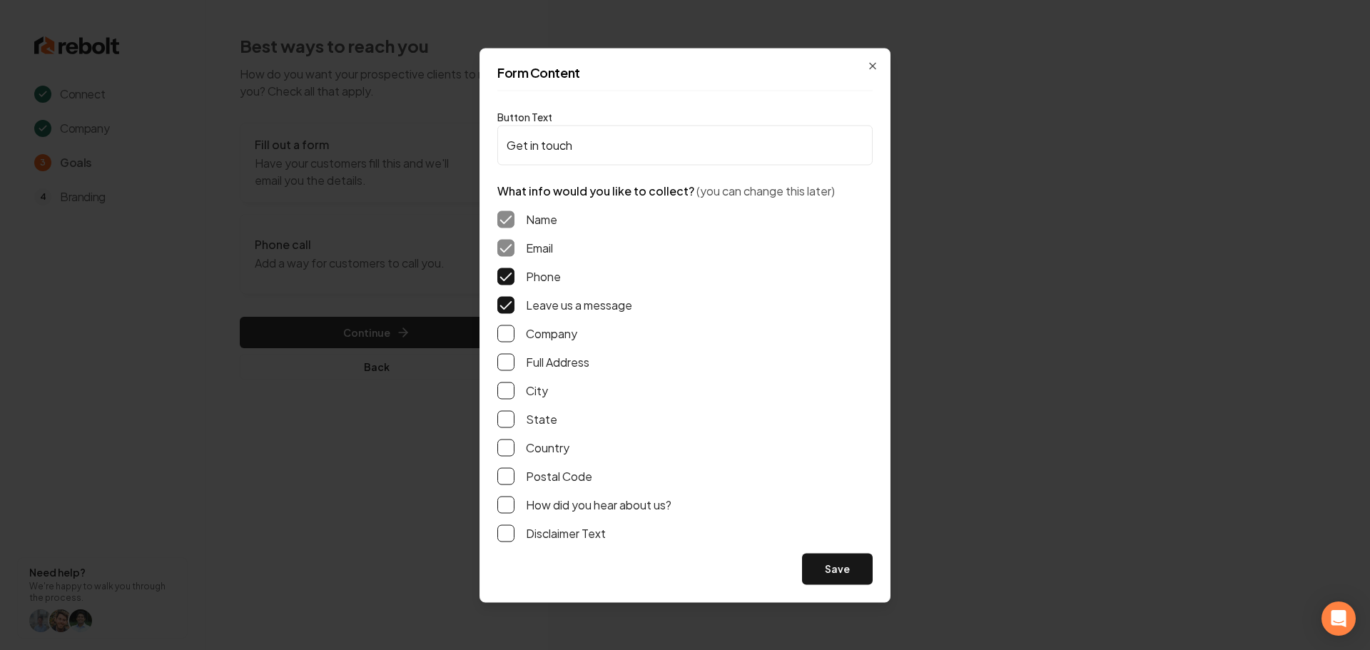
click at [497, 365] on button "Full Address" at bounding box center [505, 361] width 17 height 17
click at [833, 567] on button "Save" at bounding box center [837, 568] width 71 height 31
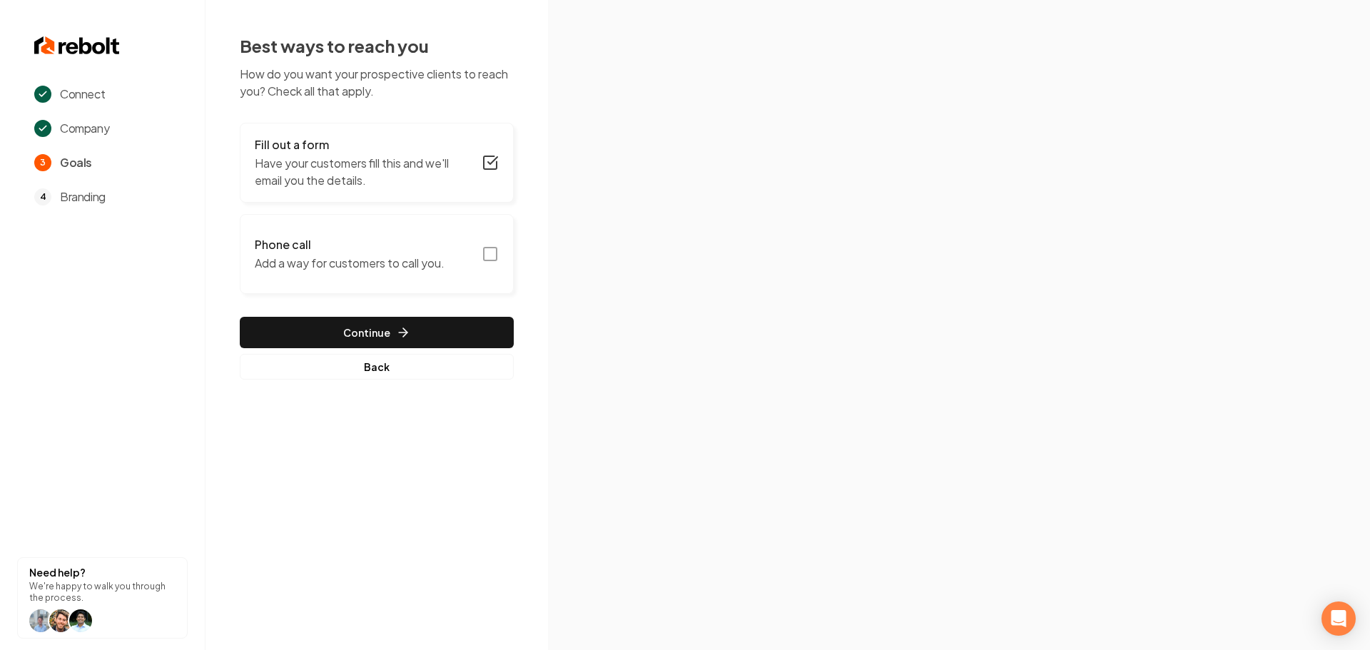
click at [502, 260] on button "Phone call Add a way for customers to call you." at bounding box center [377, 254] width 274 height 80
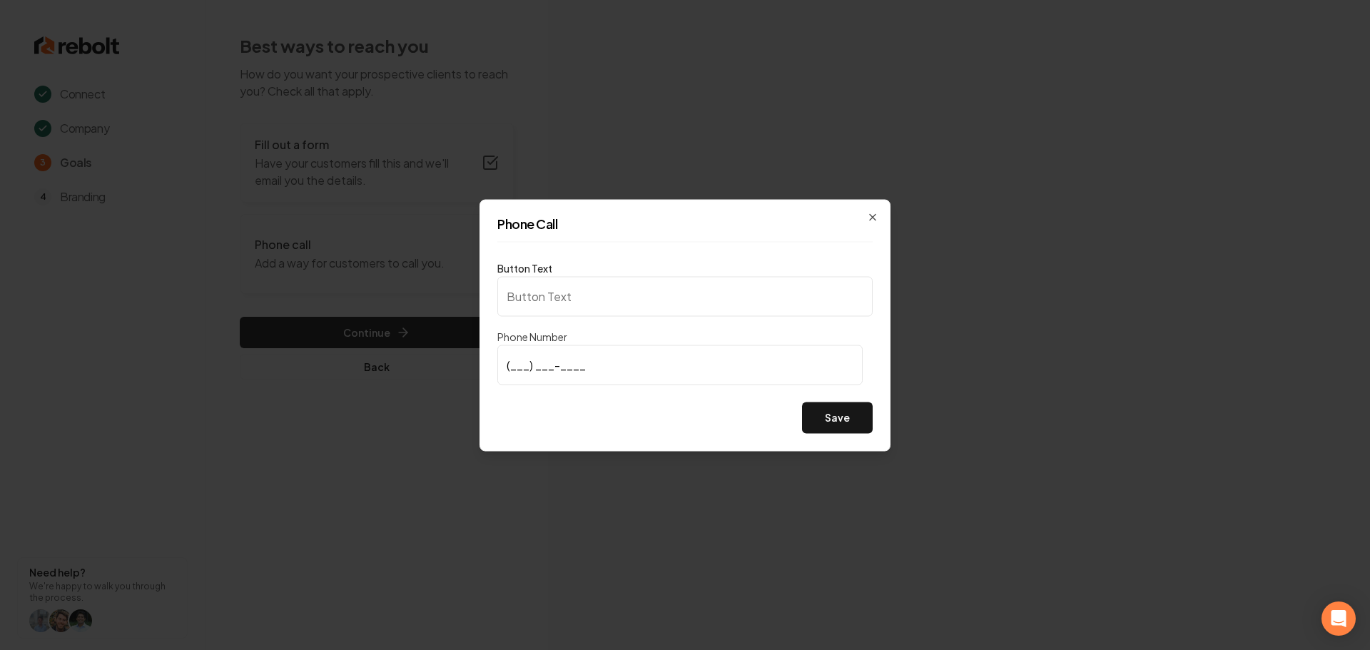
type input "Call us"
type input "(616) 427-0977"
click at [856, 437] on div "Phone Call Button Text Call us Phone Number (616) 427-0977 Save Close" at bounding box center [685, 325] width 411 height 252
click at [856, 429] on button "Save" at bounding box center [837, 417] width 71 height 31
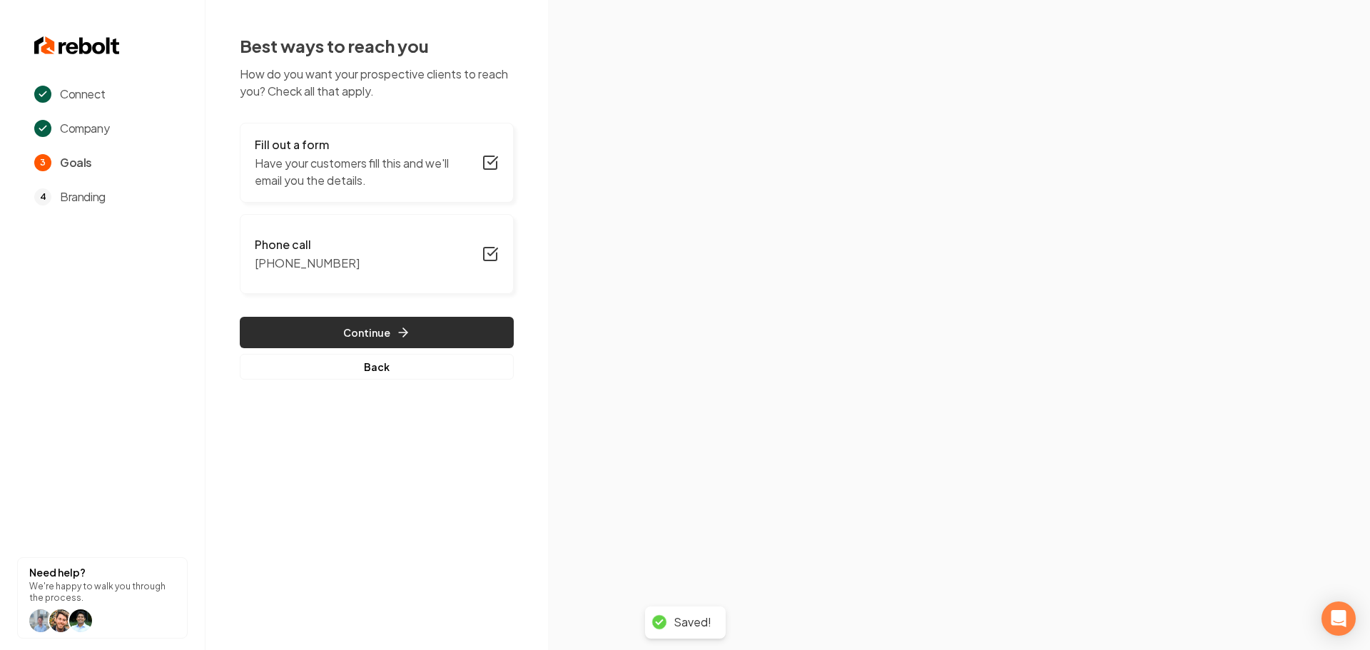
click at [387, 329] on button "Continue" at bounding box center [377, 332] width 274 height 31
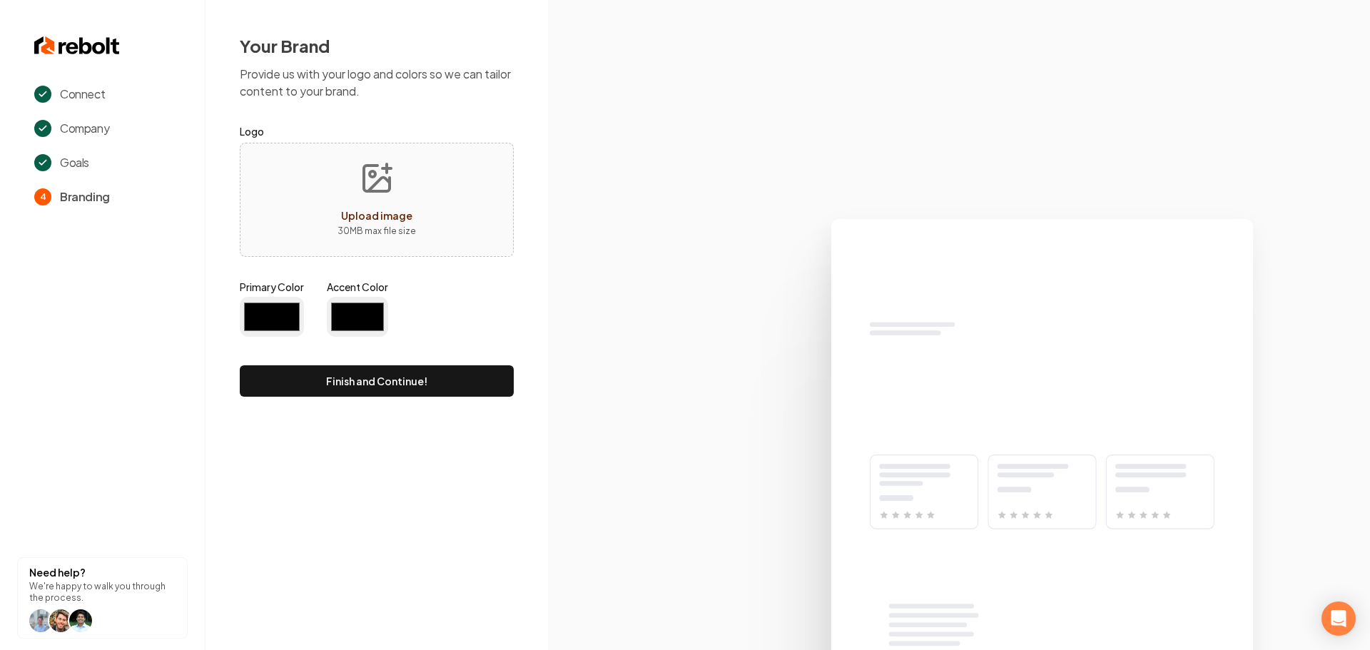
type input "#194d33"
type input "#70be00"
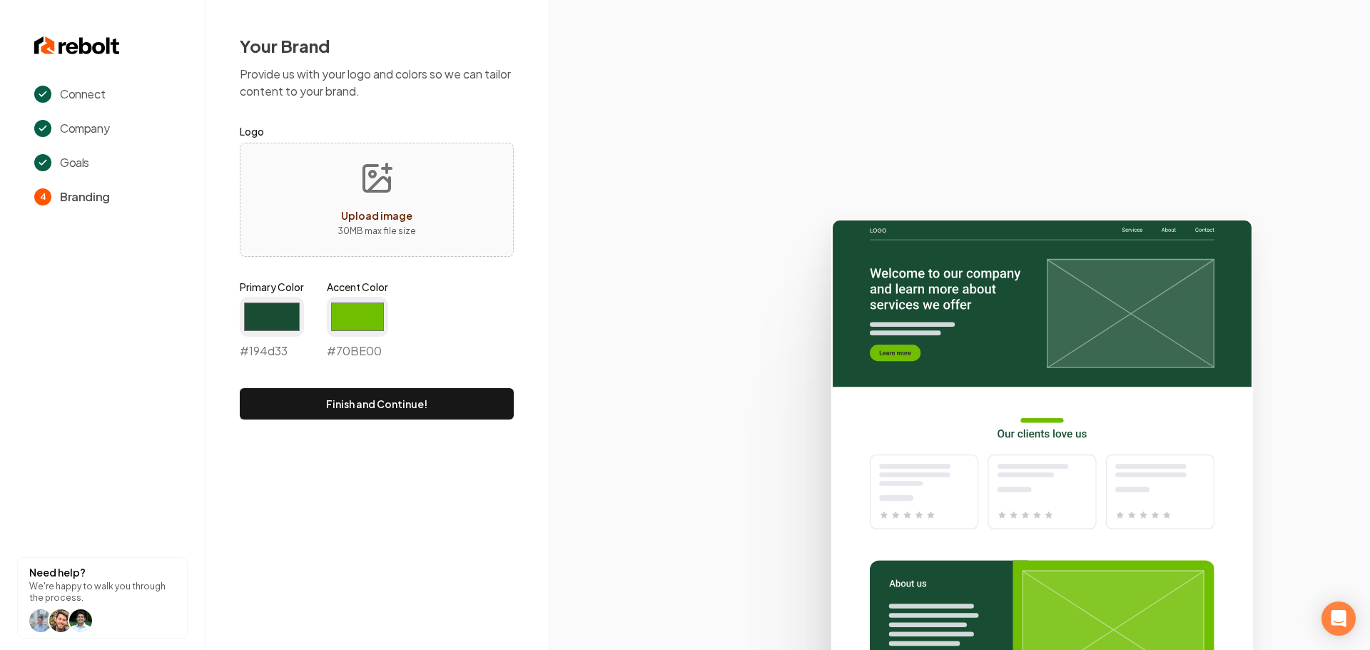
click at [368, 189] on icon "Upload image" at bounding box center [377, 178] width 34 height 34
type input "**********"
click at [288, 324] on input "#194d33" at bounding box center [272, 317] width 64 height 40
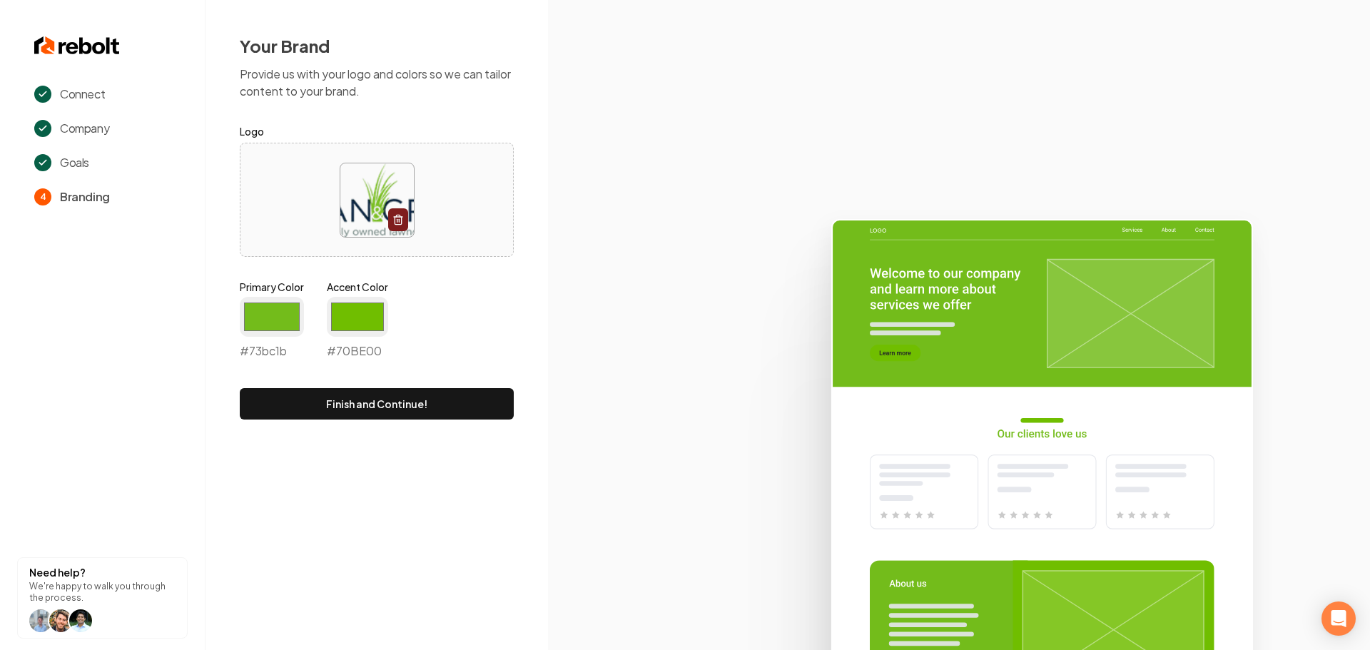
type input "#73bc1b"
drag, startPoint x: 482, startPoint y: 278, endPoint x: 391, endPoint y: 310, distance: 96.8
click at [482, 278] on form "Logo Primary Color #73bc1b #73bc1b Accent Color #70be00 #70BE00 Finish and Cont…" at bounding box center [377, 271] width 274 height 297
click at [368, 316] on input "#70be00" at bounding box center [357, 317] width 61 height 40
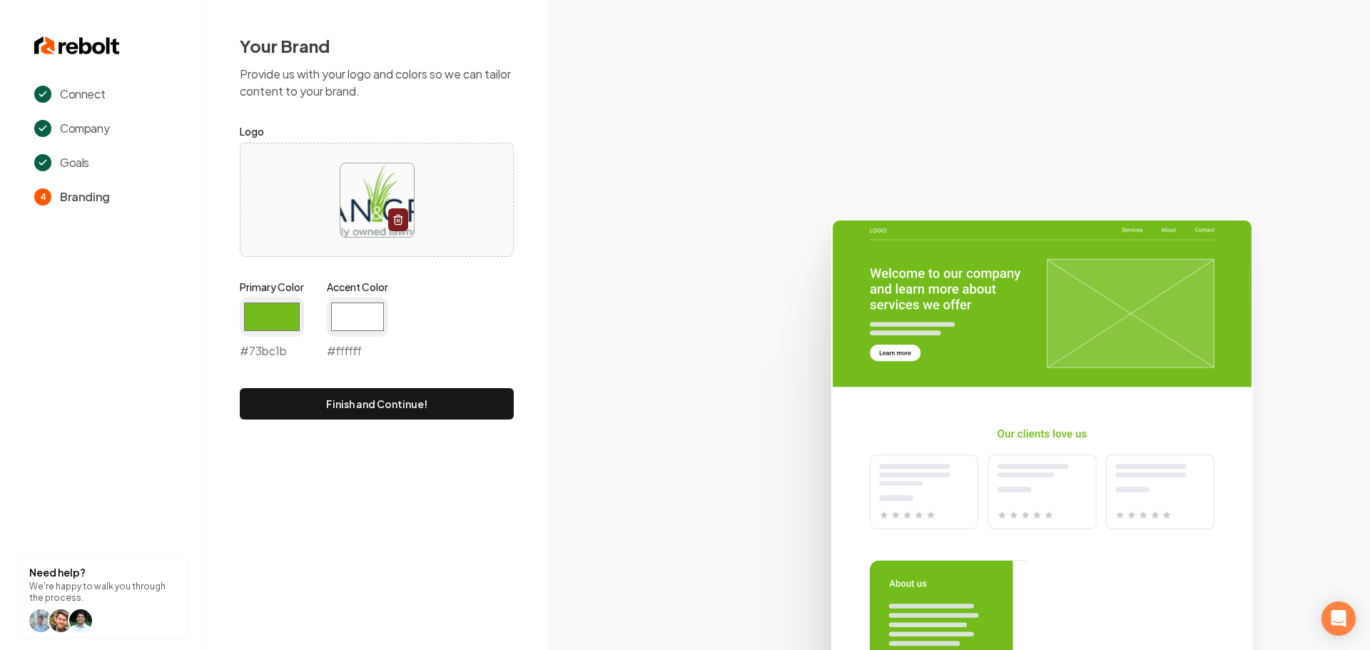
type input "#ffffff"
drag, startPoint x: 132, startPoint y: 458, endPoint x: 220, endPoint y: 462, distance: 87.9
click at [131, 458] on section "Connect Company Goals 4 Branding Need help? We're happy to walk you through the…" at bounding box center [103, 325] width 206 height 650
click at [323, 425] on div "Your Brand Provide us with your logo and colors so we can tailor content to you…" at bounding box center [377, 227] width 343 height 454
click at [365, 407] on button "Finish and Continue!" at bounding box center [377, 403] width 274 height 31
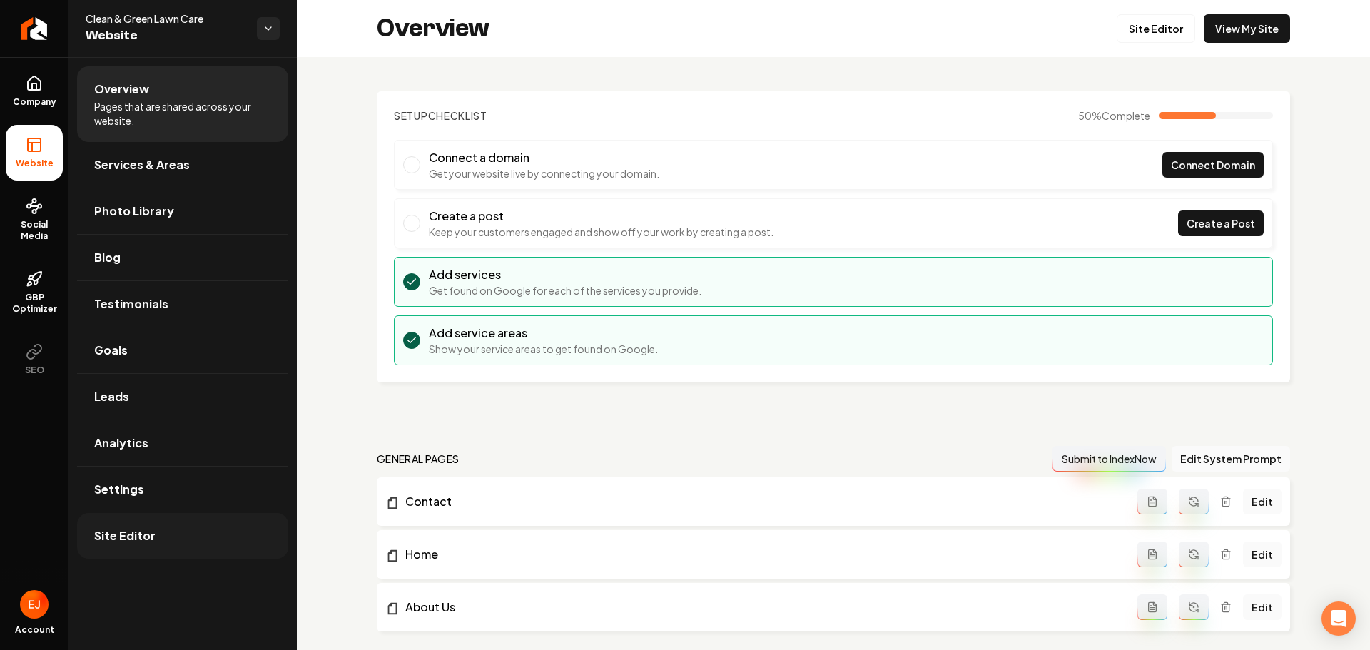
click at [138, 547] on link "Site Editor" at bounding box center [182, 536] width 211 height 46
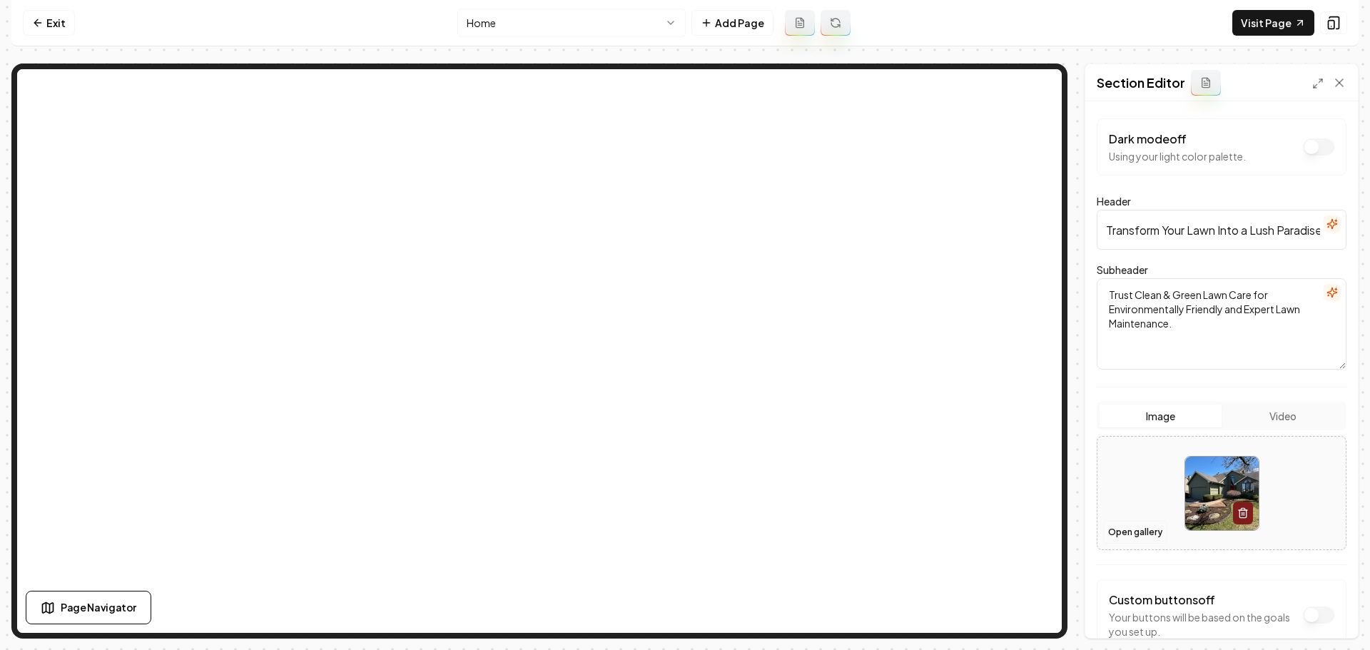
click at [1151, 536] on button "Open gallery" at bounding box center [1135, 532] width 64 height 23
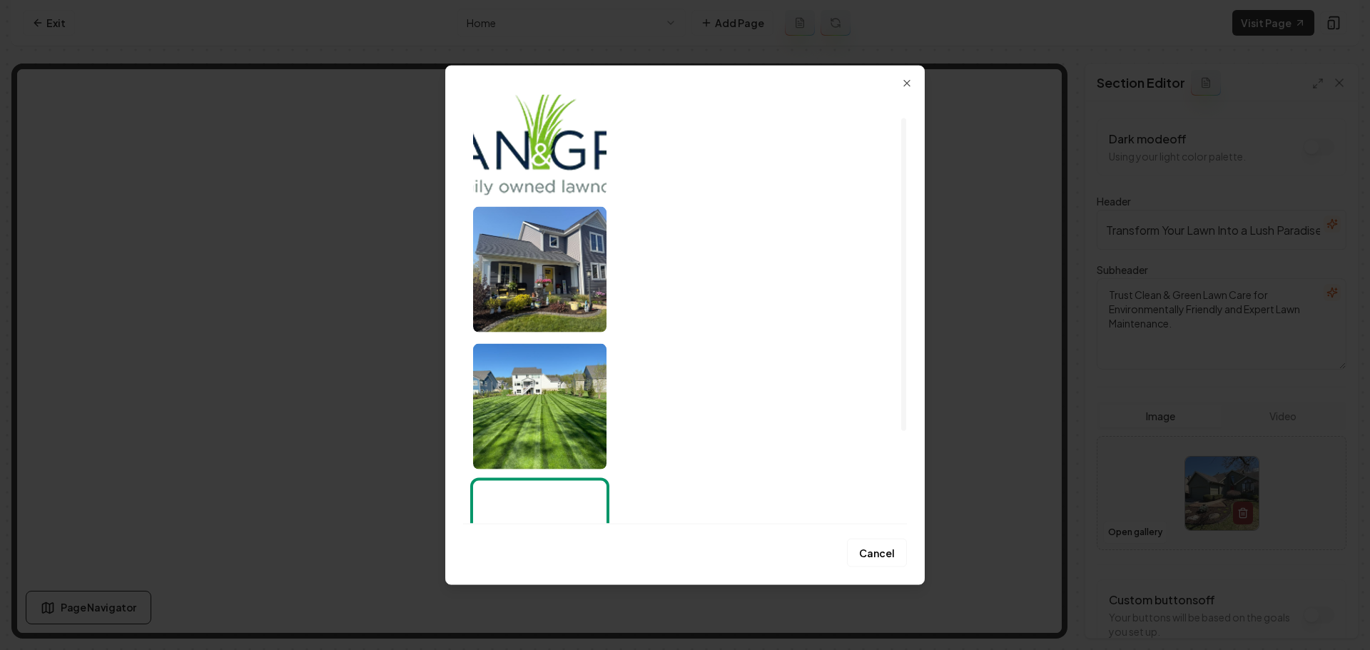
scroll to position [71, 0]
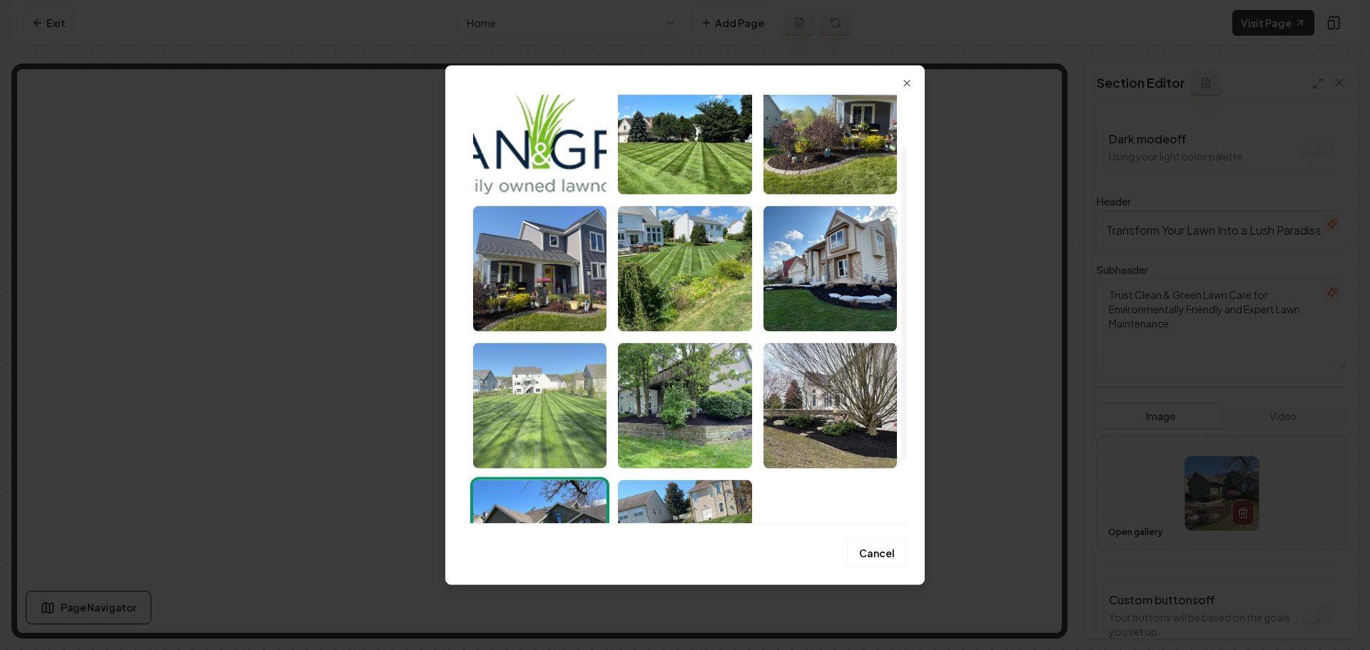
click at [590, 432] on img "Select image image_689cd2905c7cd75eb8dfafef.jpeg" at bounding box center [539, 406] width 133 height 126
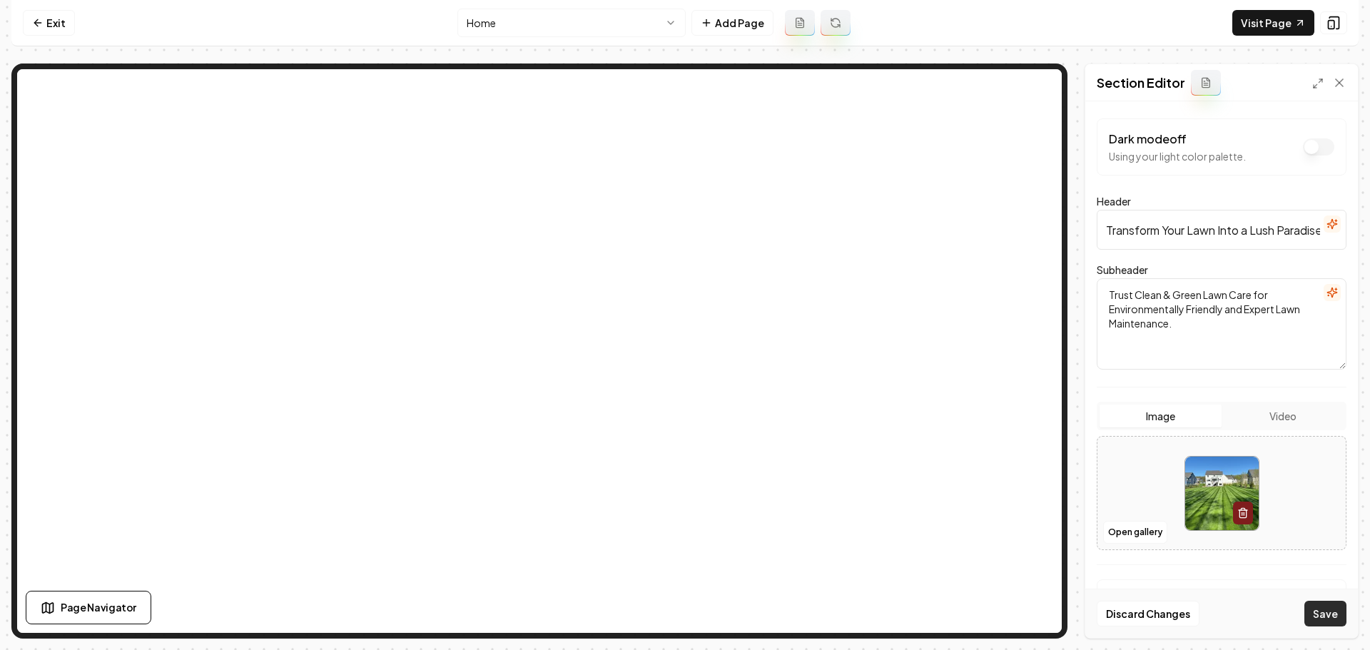
click at [1333, 618] on button "Save" at bounding box center [1326, 614] width 42 height 26
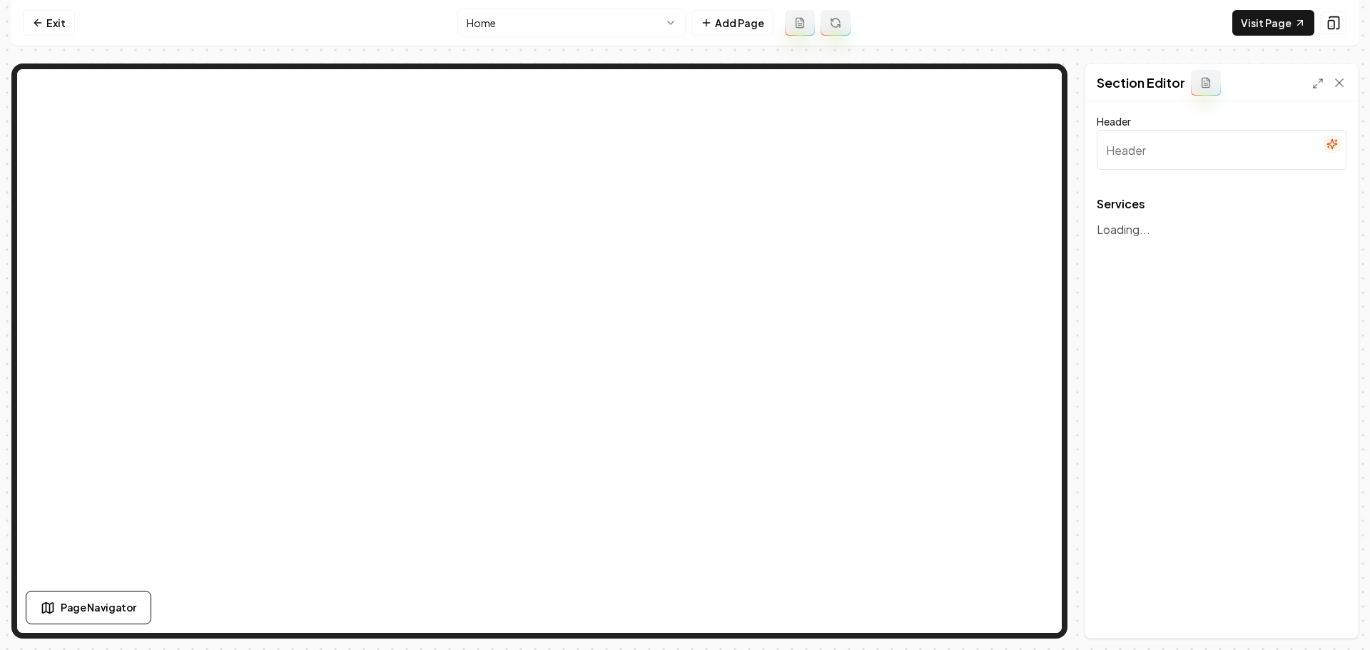
type input "Our Expert Landscaping Services"
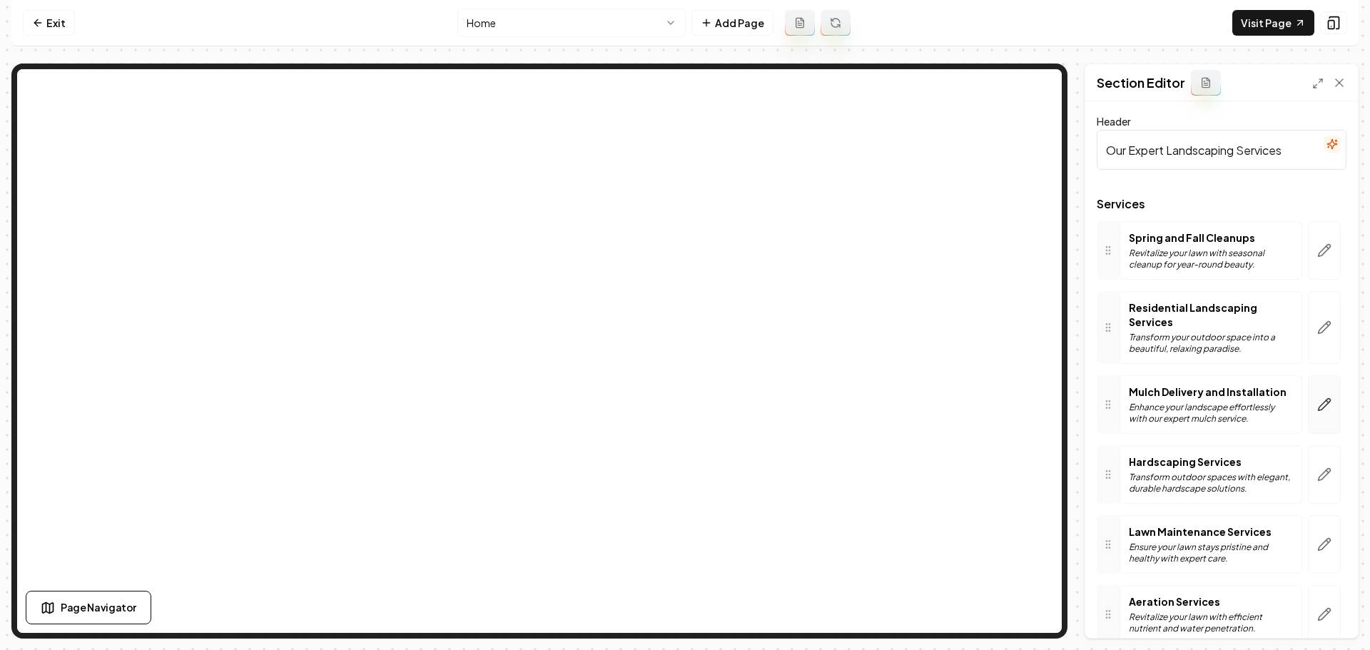
click at [1317, 409] on icon "button" at bounding box center [1324, 405] width 14 height 14
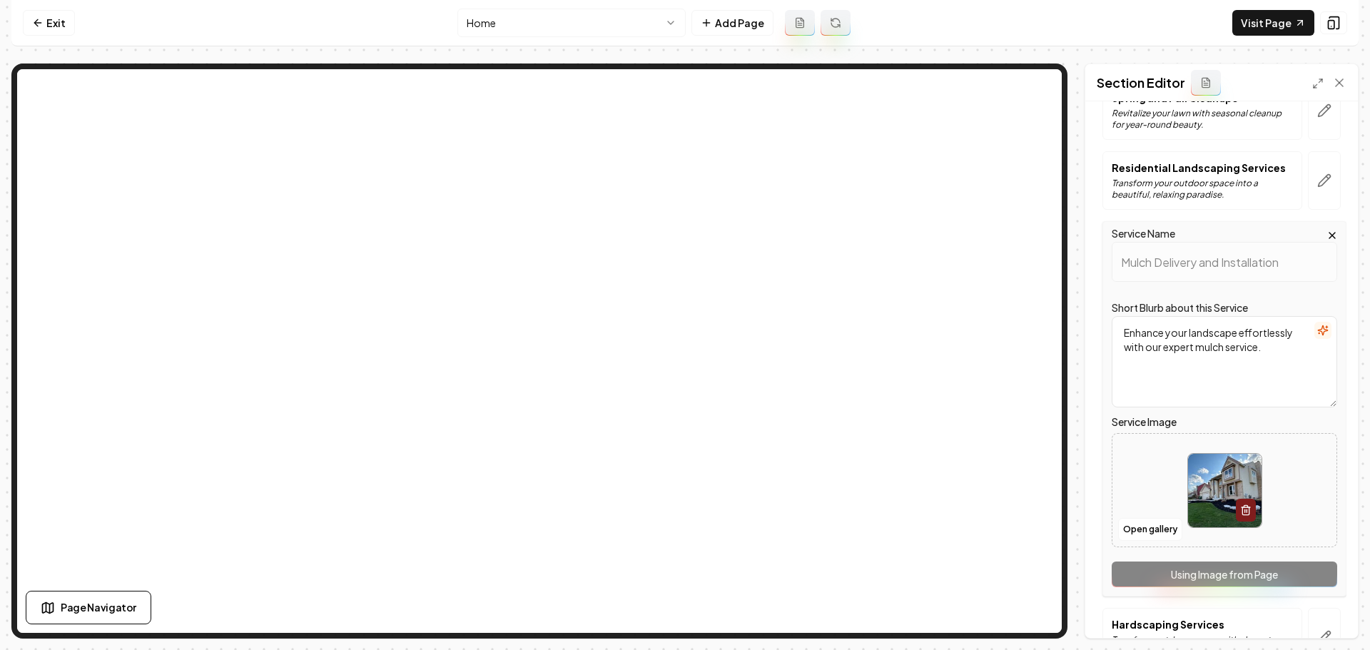
scroll to position [143, 0]
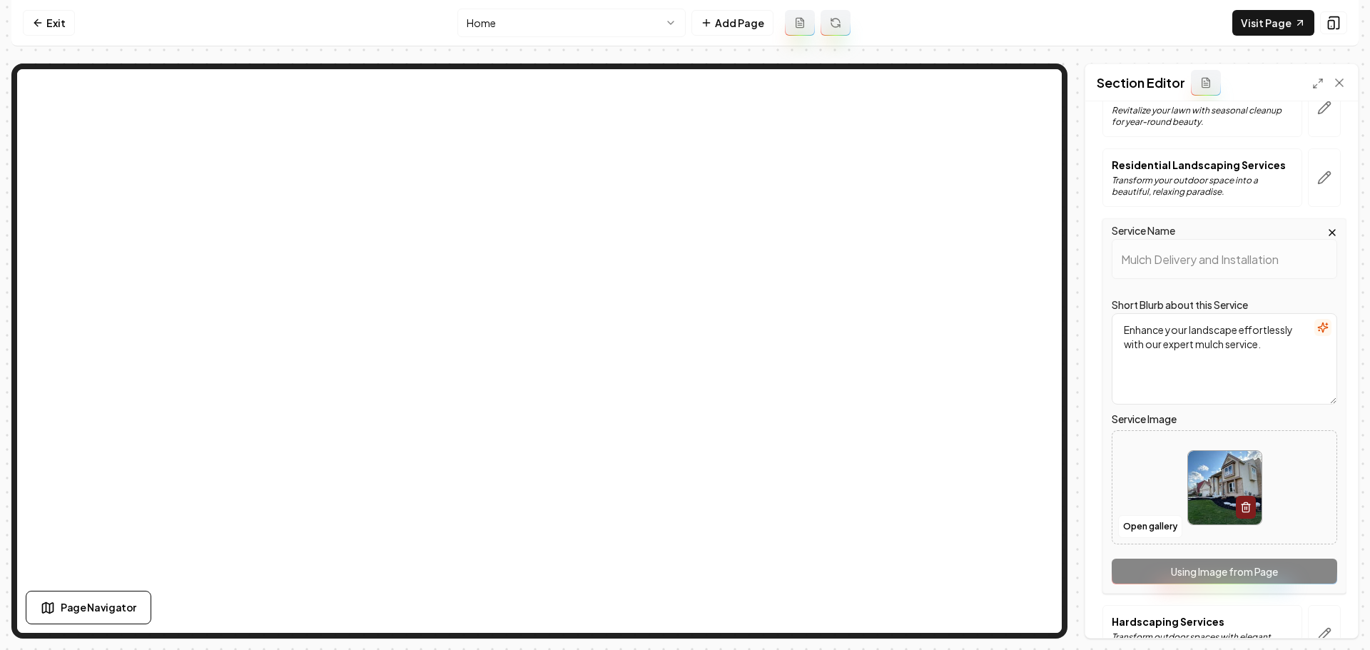
click at [1218, 486] on img at bounding box center [1225, 488] width 74 height 74
type input "**********"
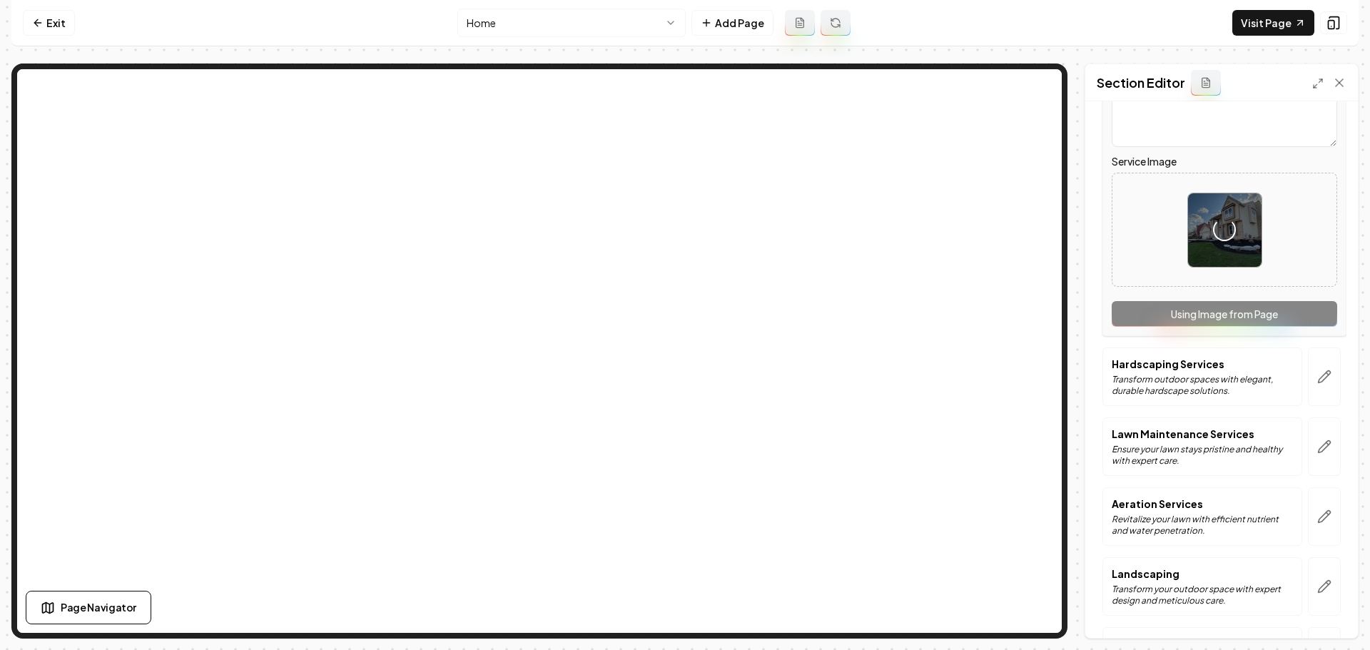
scroll to position [428, 0]
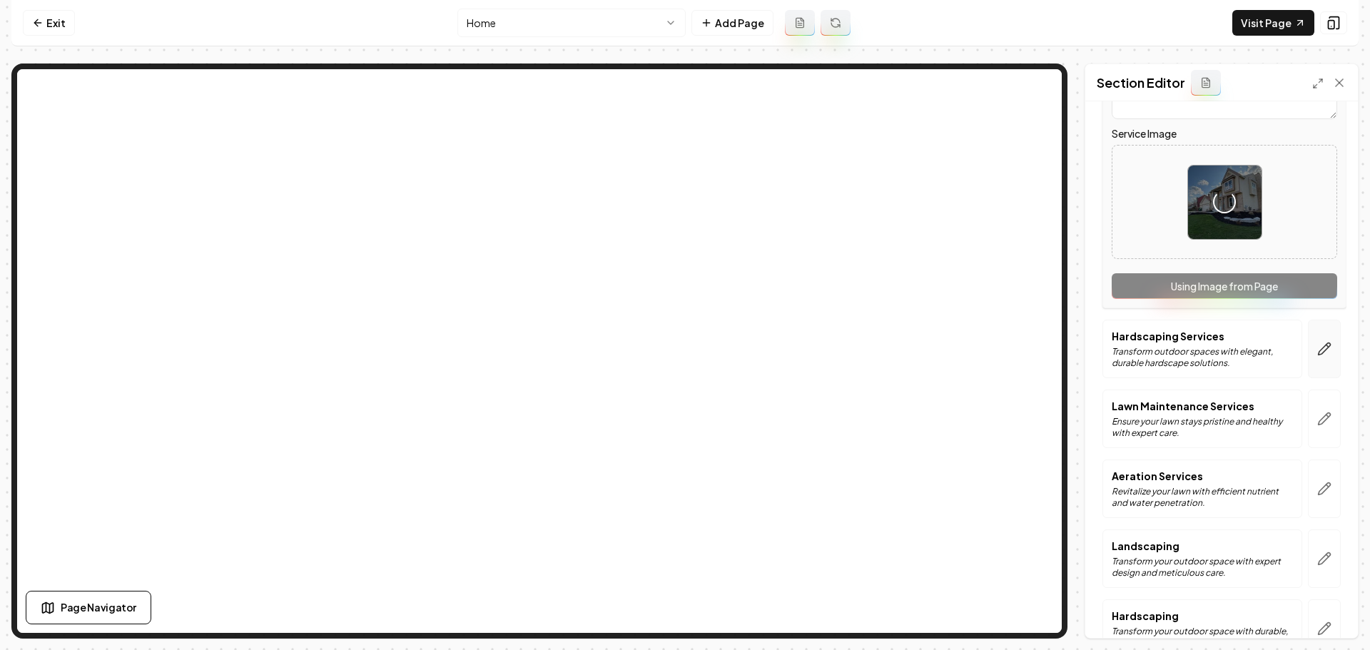
click at [1319, 355] on icon "button" at bounding box center [1324, 349] width 14 height 14
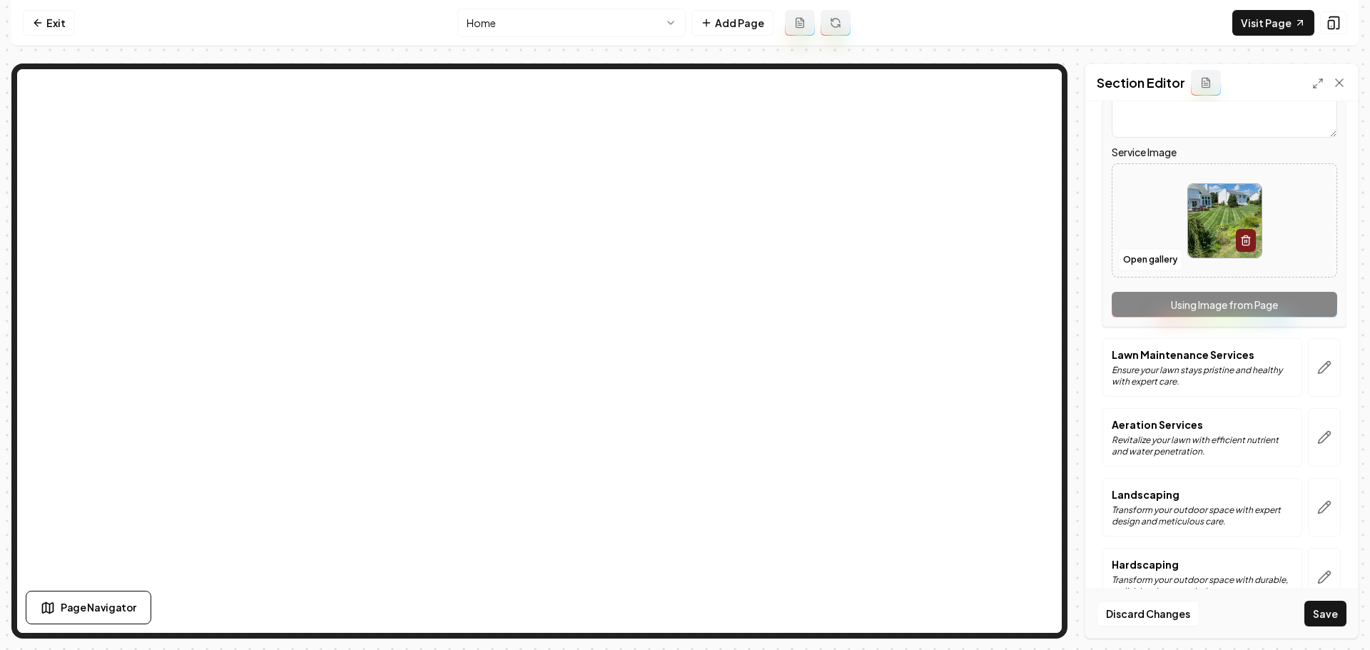
scroll to position [298, 0]
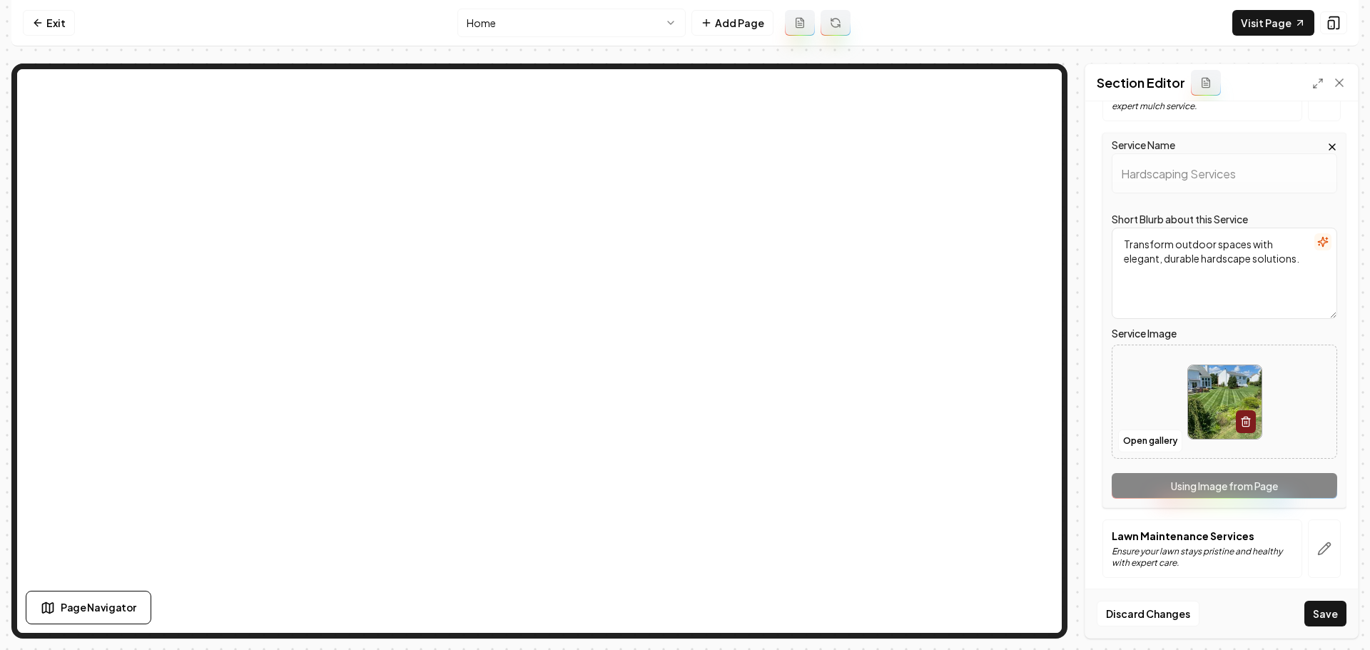
click at [1205, 403] on img at bounding box center [1225, 402] width 74 height 74
type input "**********"
click at [1210, 405] on img at bounding box center [1225, 402] width 74 height 74
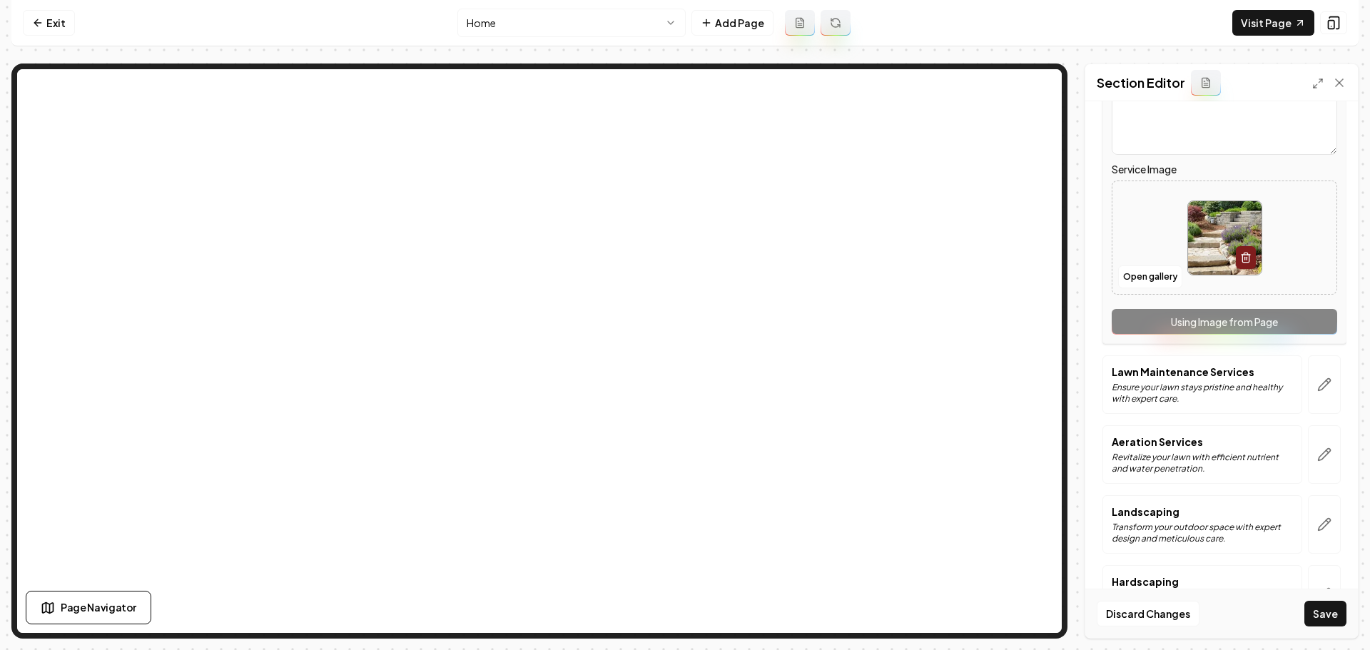
scroll to position [512, 0]
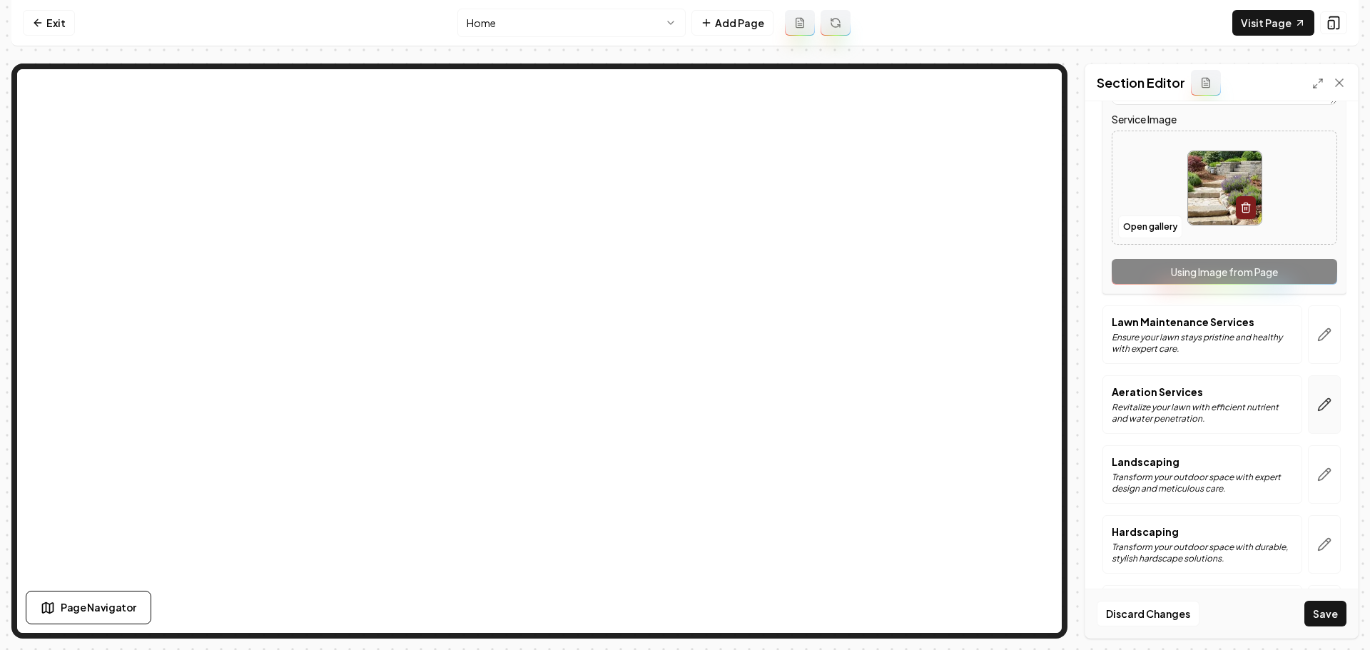
click at [1308, 408] on button "button" at bounding box center [1324, 404] width 33 height 59
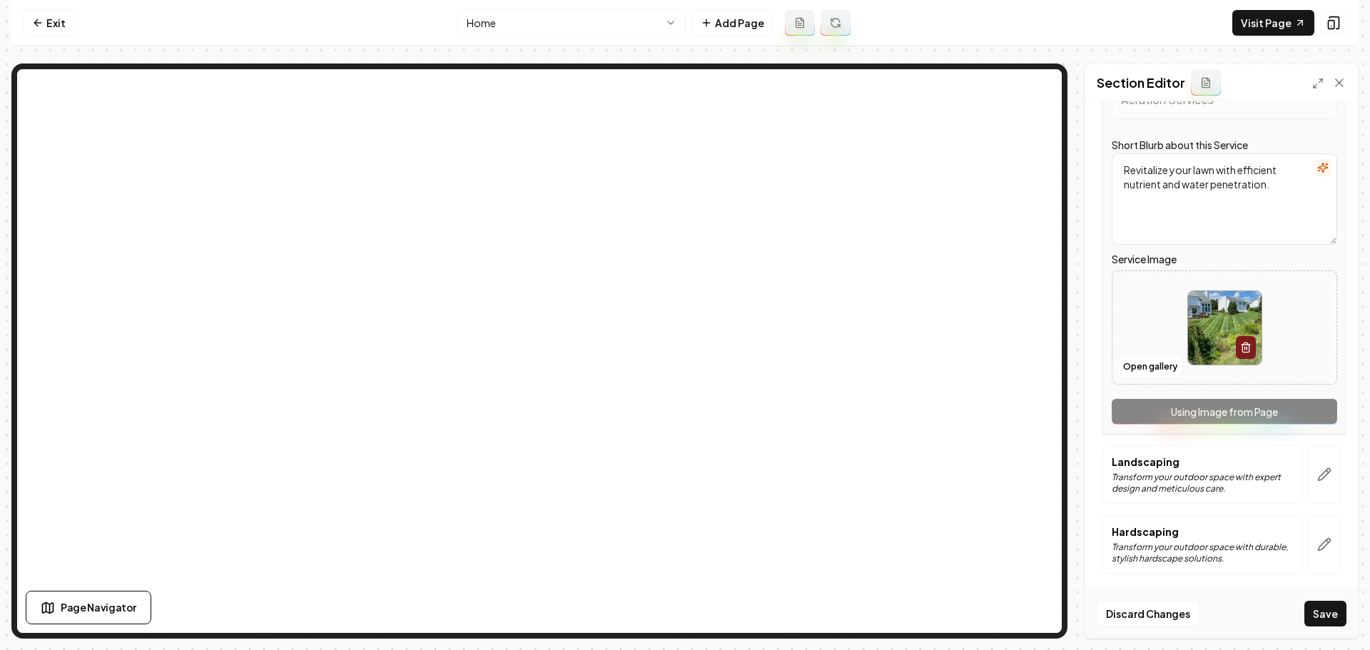
click at [1200, 341] on img at bounding box center [1225, 328] width 74 height 74
type input "**********"
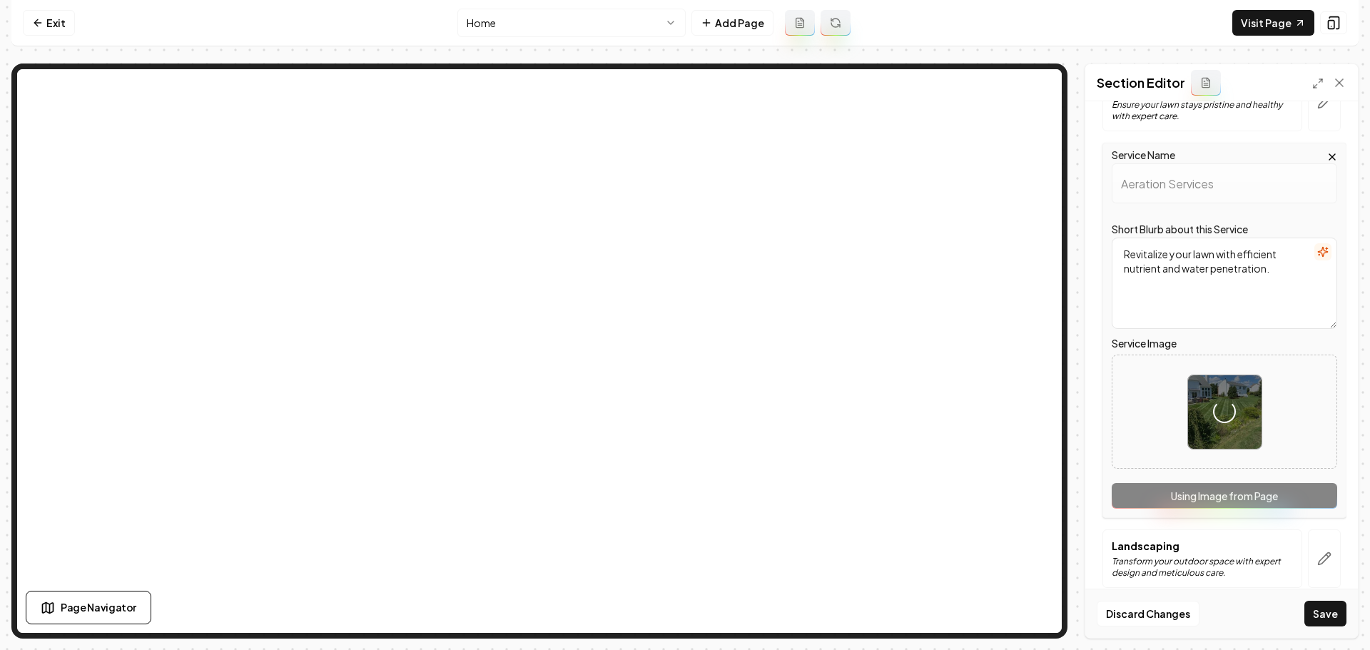
scroll to position [584, 0]
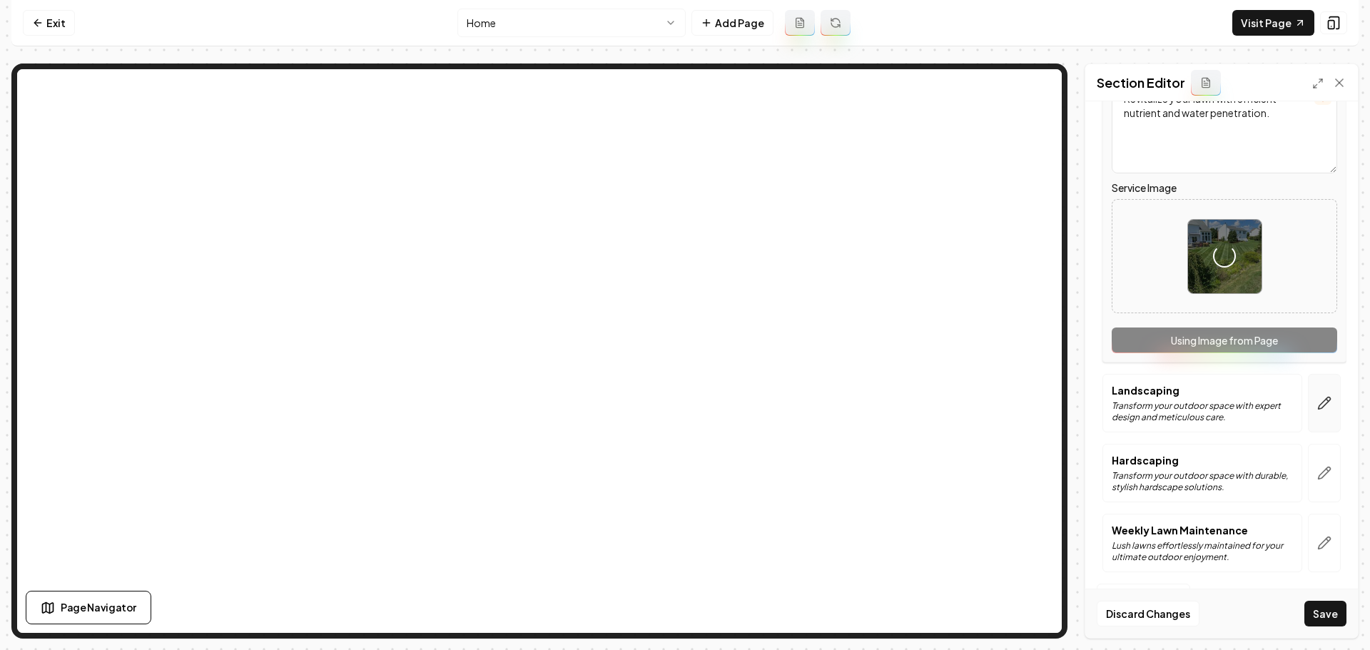
click at [1325, 401] on button "button" at bounding box center [1324, 403] width 33 height 59
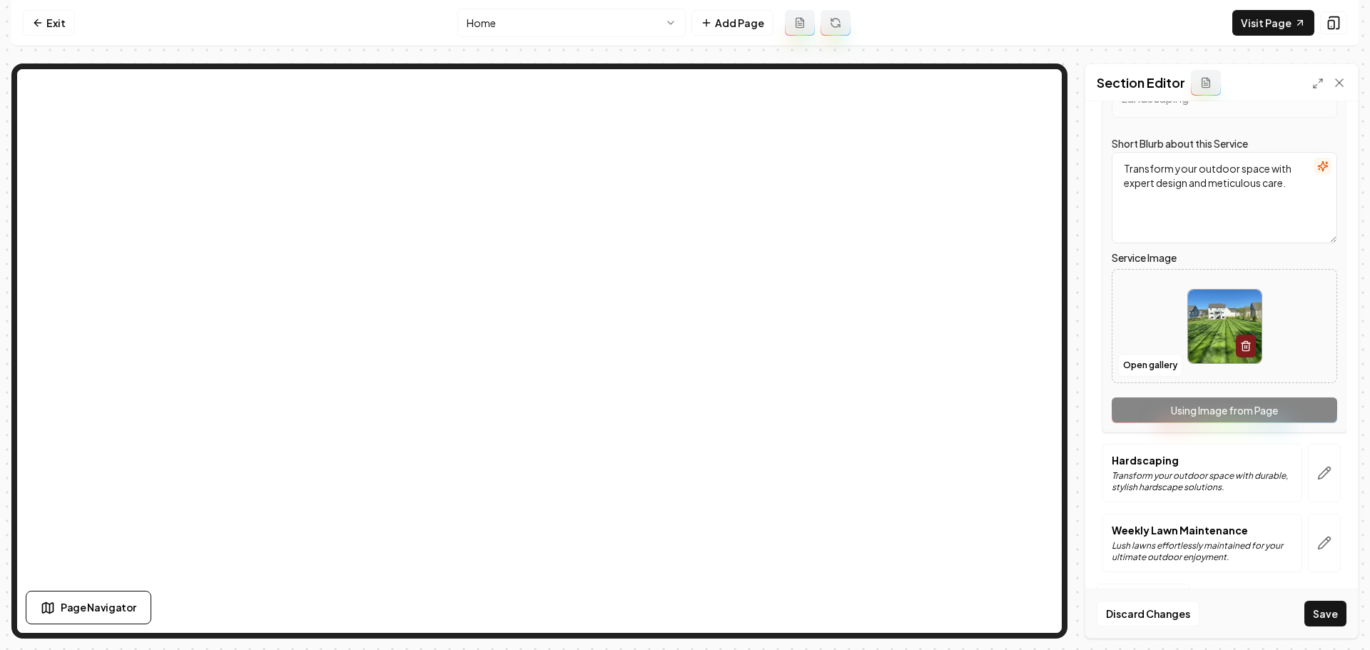
click at [1210, 336] on img at bounding box center [1225, 327] width 74 height 74
type input "**********"
click at [1317, 545] on icon "button" at bounding box center [1324, 543] width 14 height 14
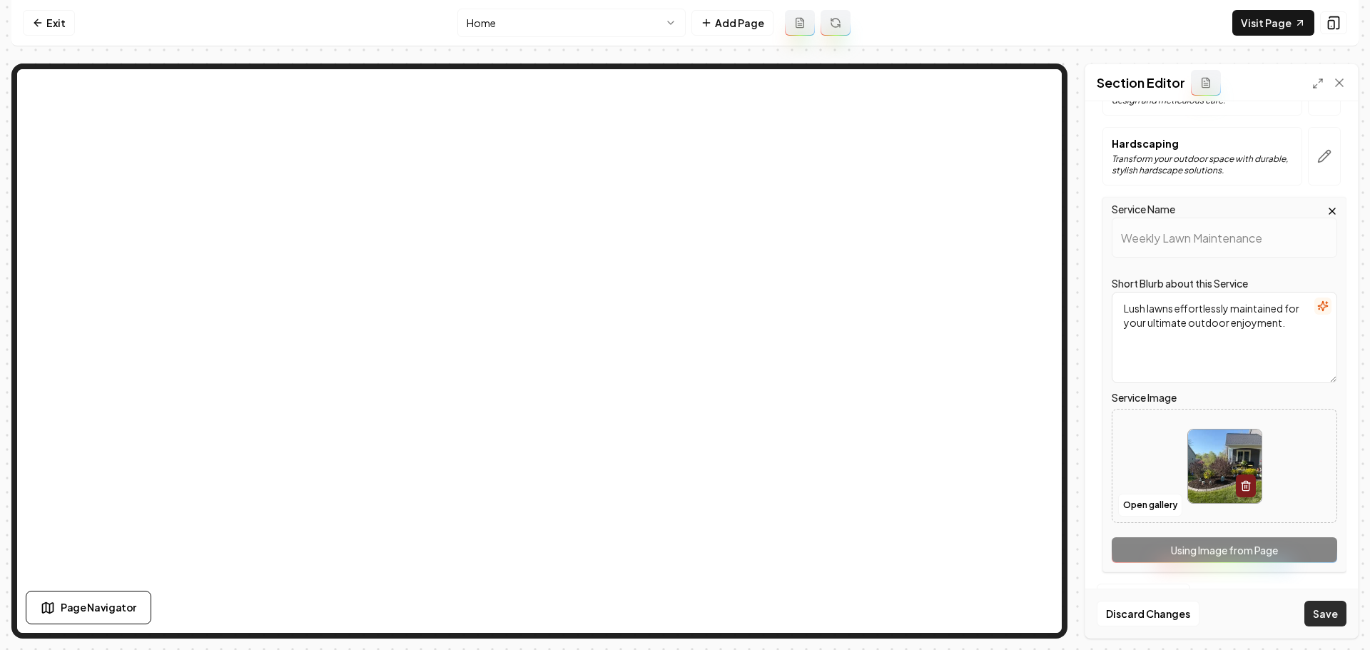
click at [1325, 609] on button "Save" at bounding box center [1326, 614] width 42 height 26
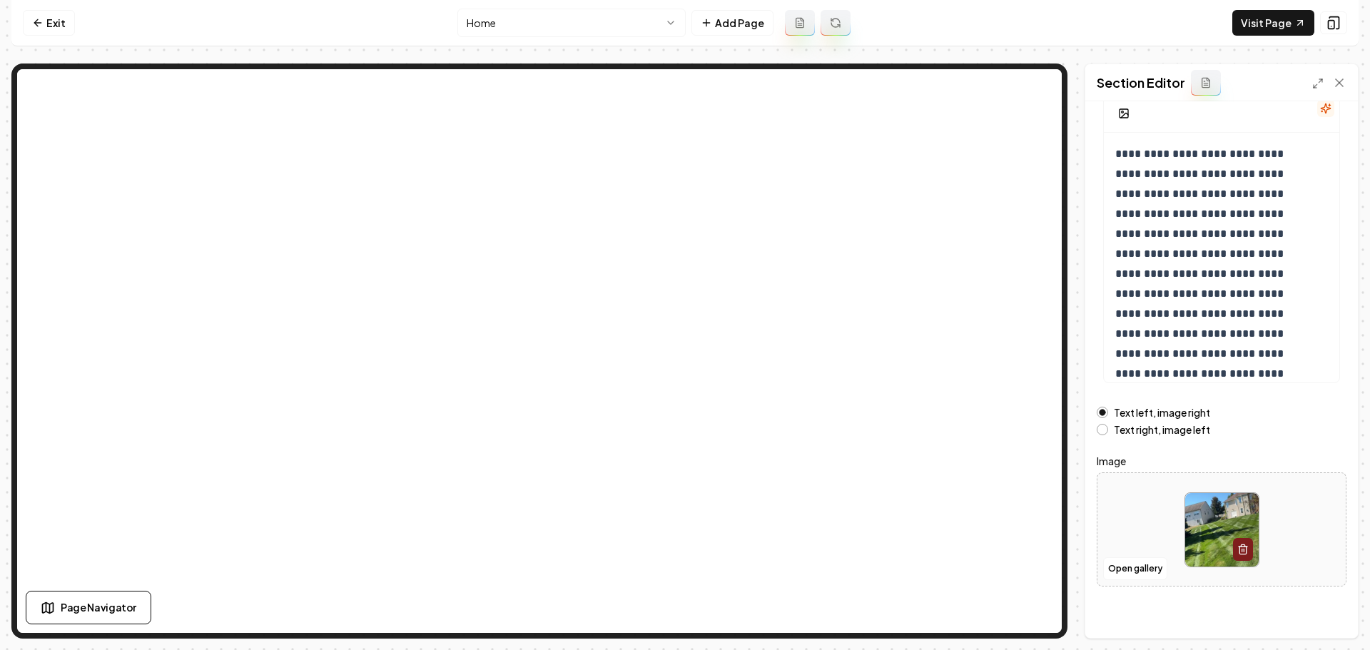
scroll to position [121, 0]
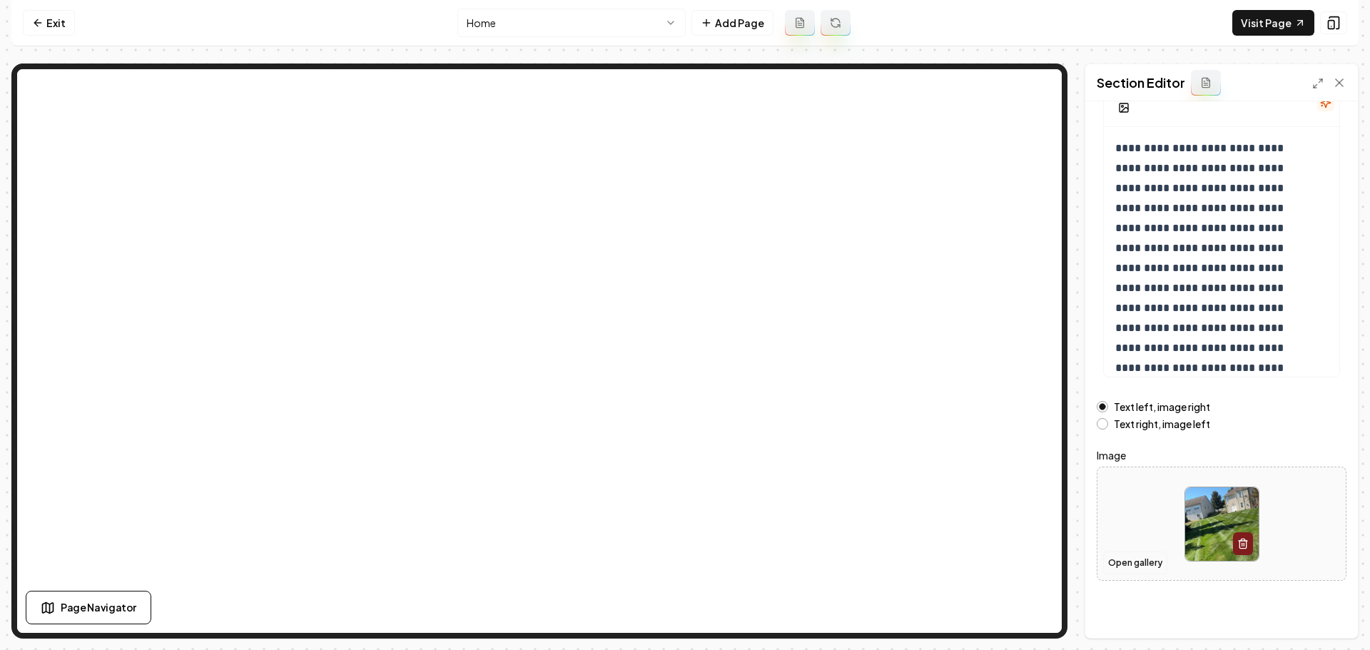
click at [1135, 558] on button "Open gallery" at bounding box center [1135, 563] width 64 height 23
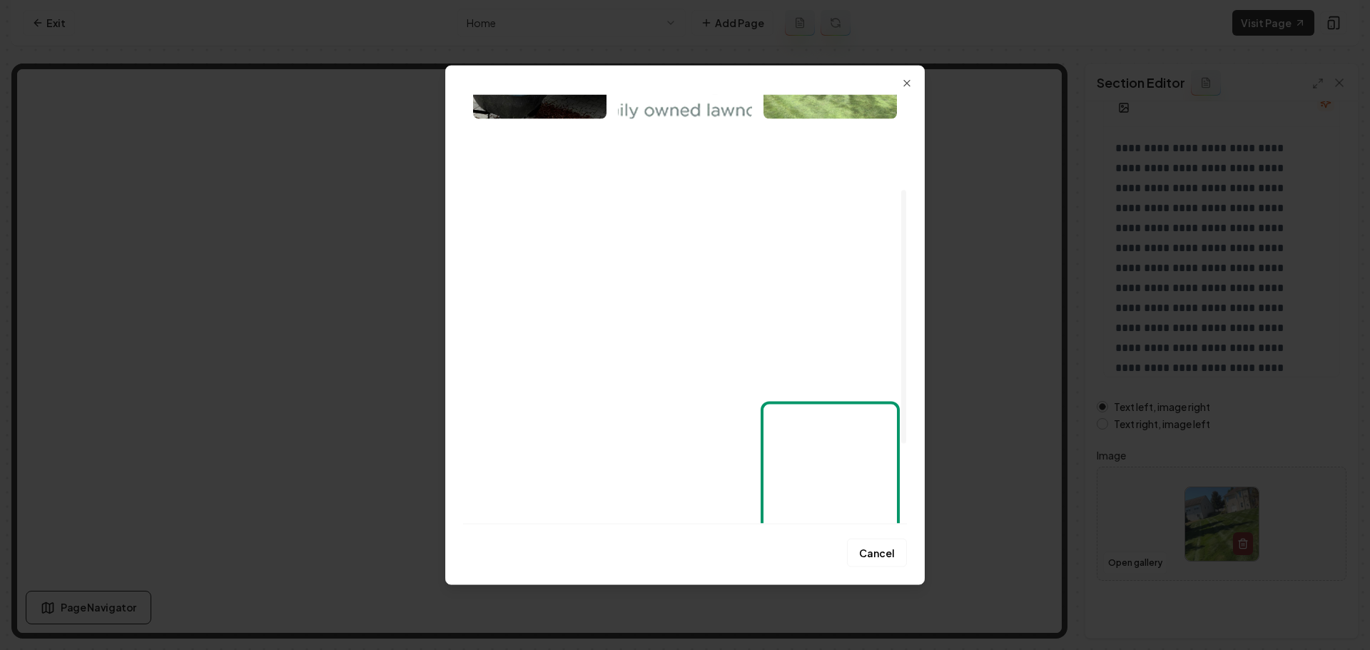
scroll to position [285, 0]
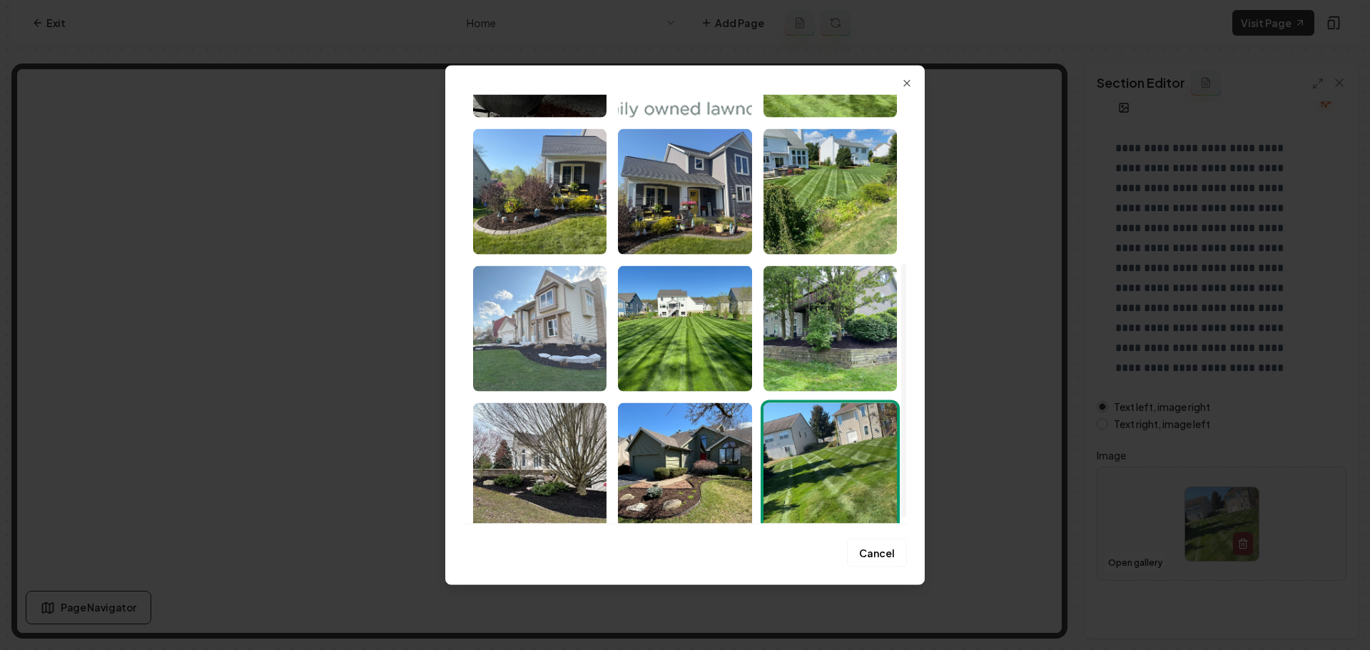
click at [580, 352] on img "Select image image_689cd2915c7cd75eb8dfb405.jpeg" at bounding box center [539, 328] width 133 height 126
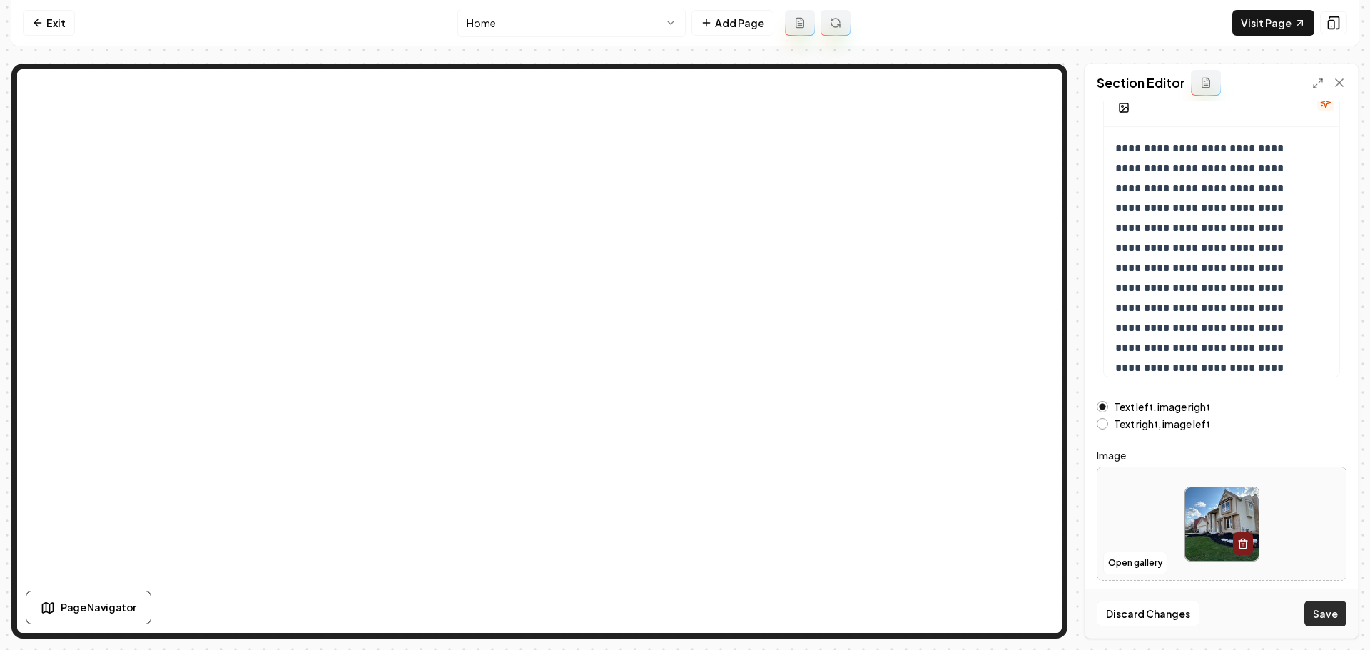
click at [1323, 619] on button "Save" at bounding box center [1326, 614] width 42 height 26
click at [1255, 31] on link "Visit Page" at bounding box center [1274, 23] width 82 height 26
click at [51, 12] on link "Exit" at bounding box center [49, 23] width 52 height 26
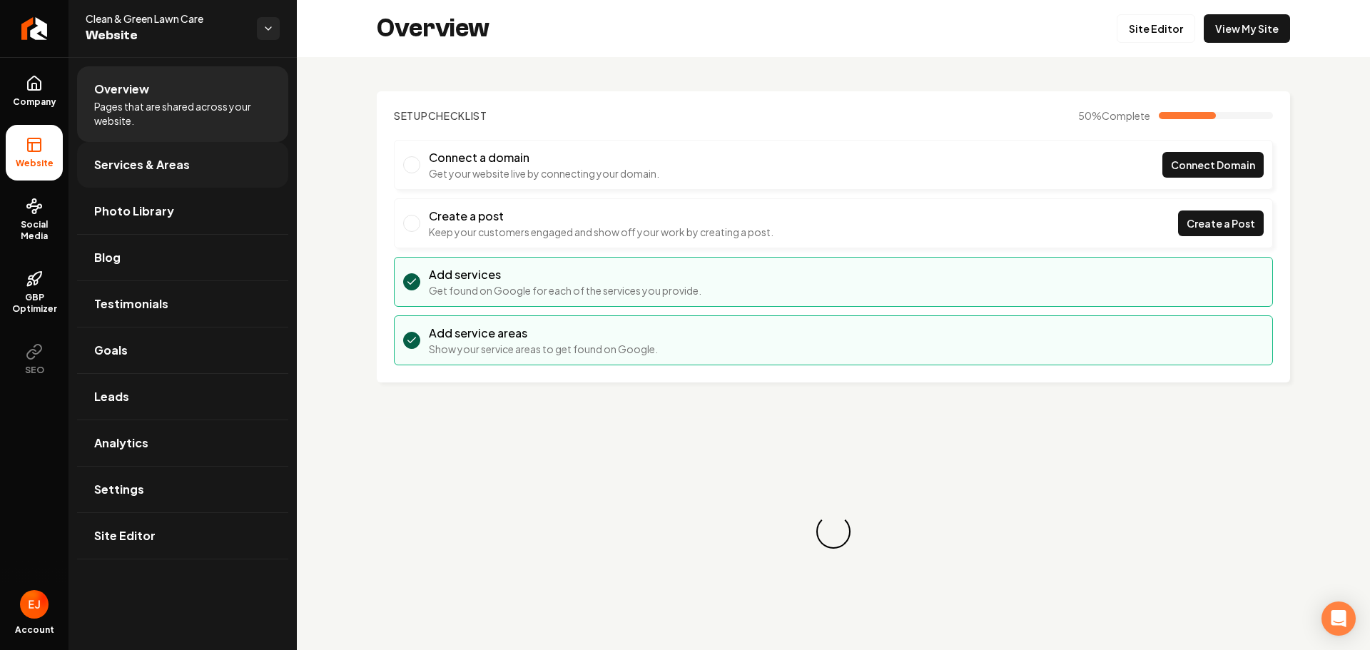
click at [156, 177] on link "Services & Areas" at bounding box center [182, 165] width 211 height 46
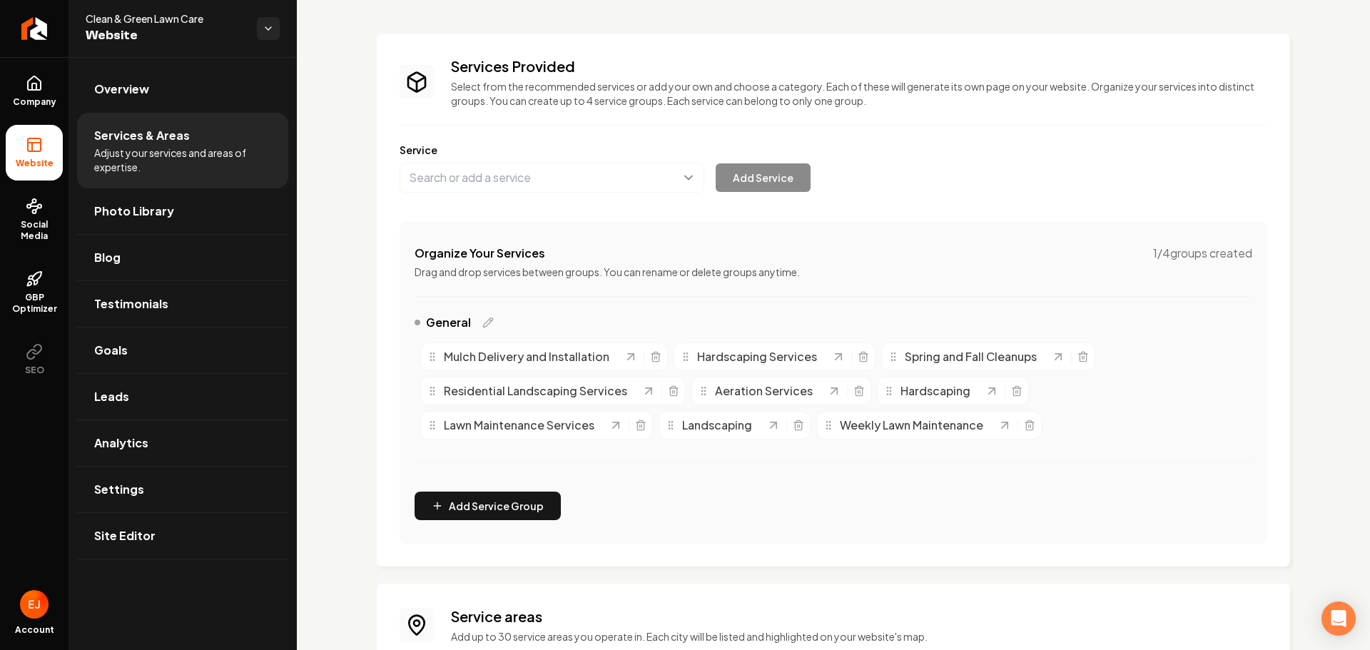
scroll to position [222, 0]
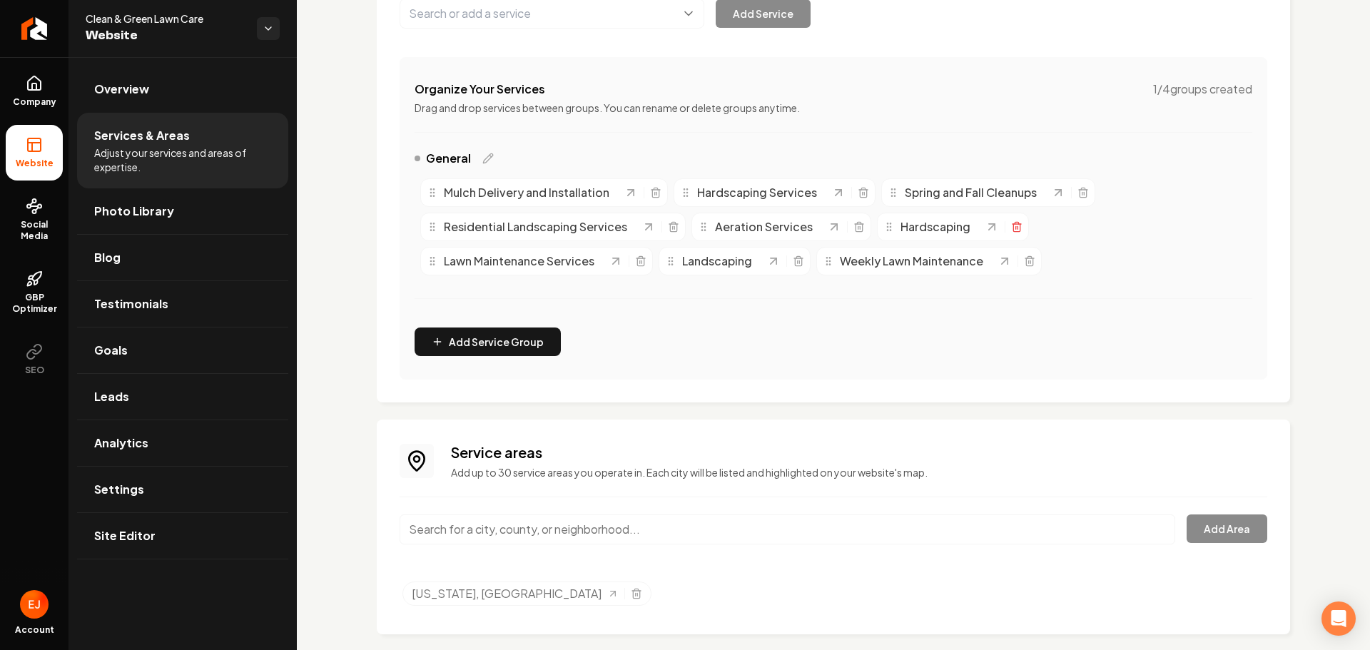
click at [1013, 228] on icon "Main content area" at bounding box center [1016, 226] width 11 height 11
click at [795, 263] on icon "Main content area" at bounding box center [791, 261] width 11 height 11
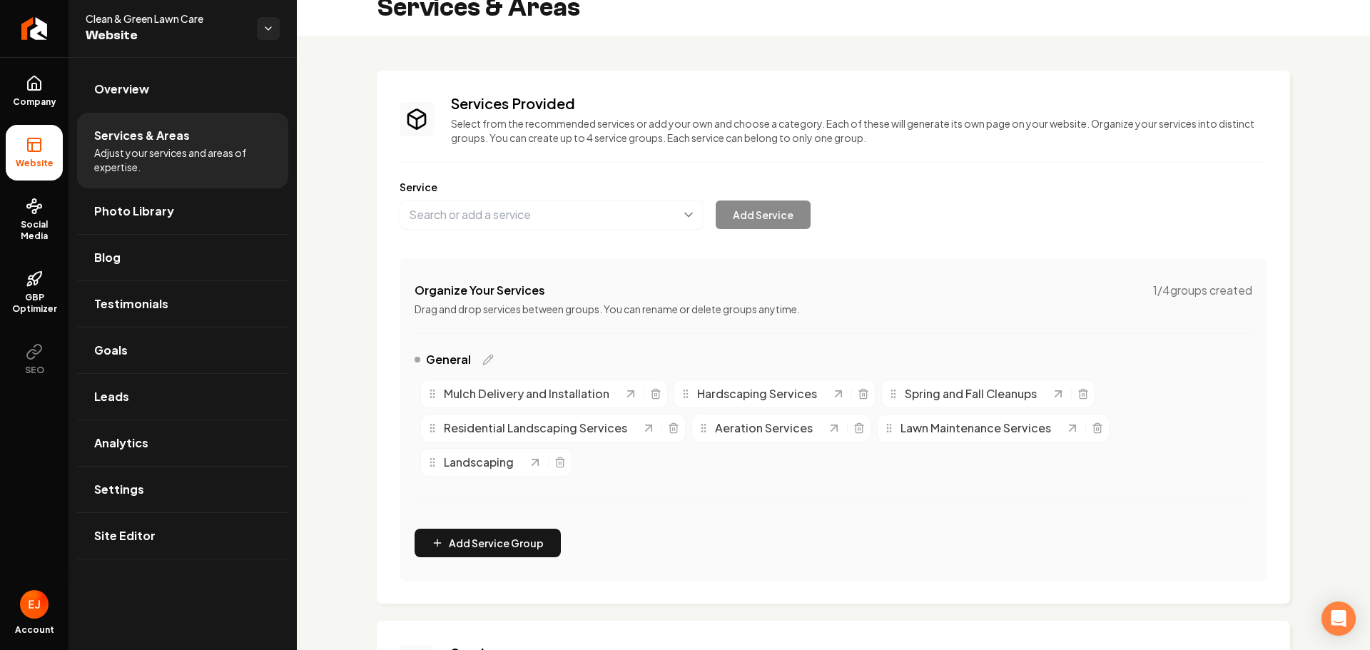
scroll to position [0, 0]
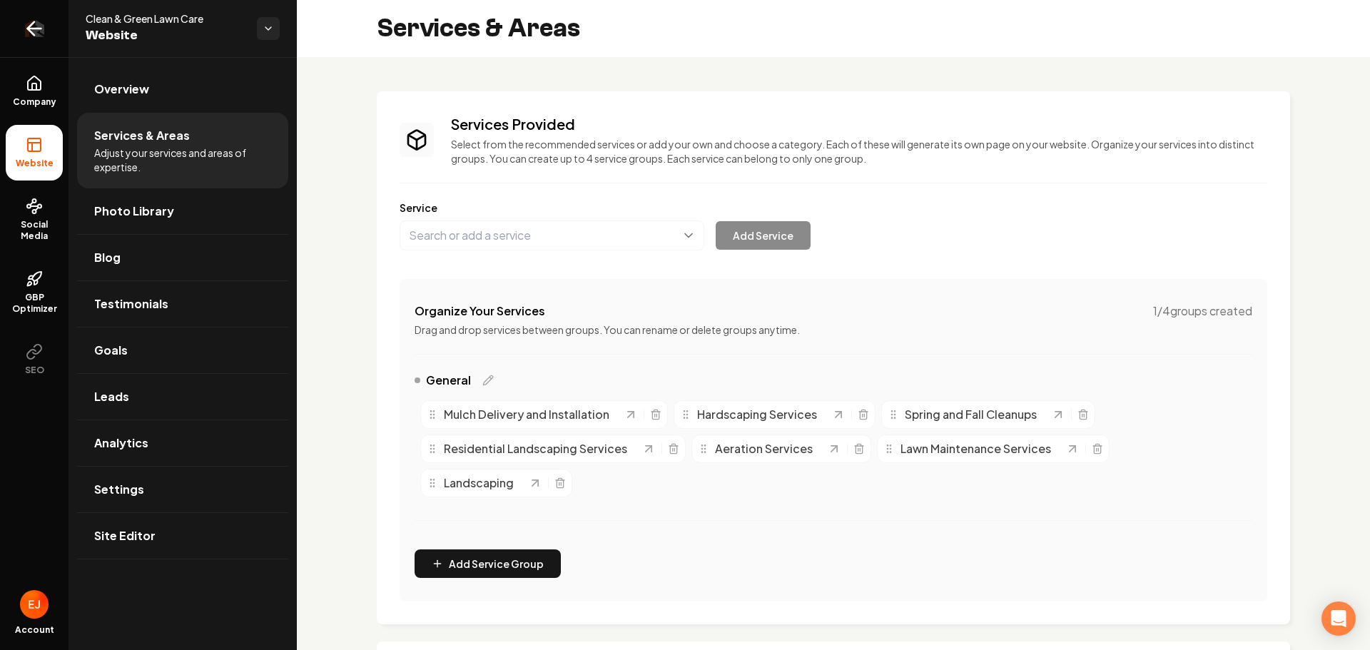
click at [24, 31] on icon "Return to dashboard" at bounding box center [34, 28] width 23 height 23
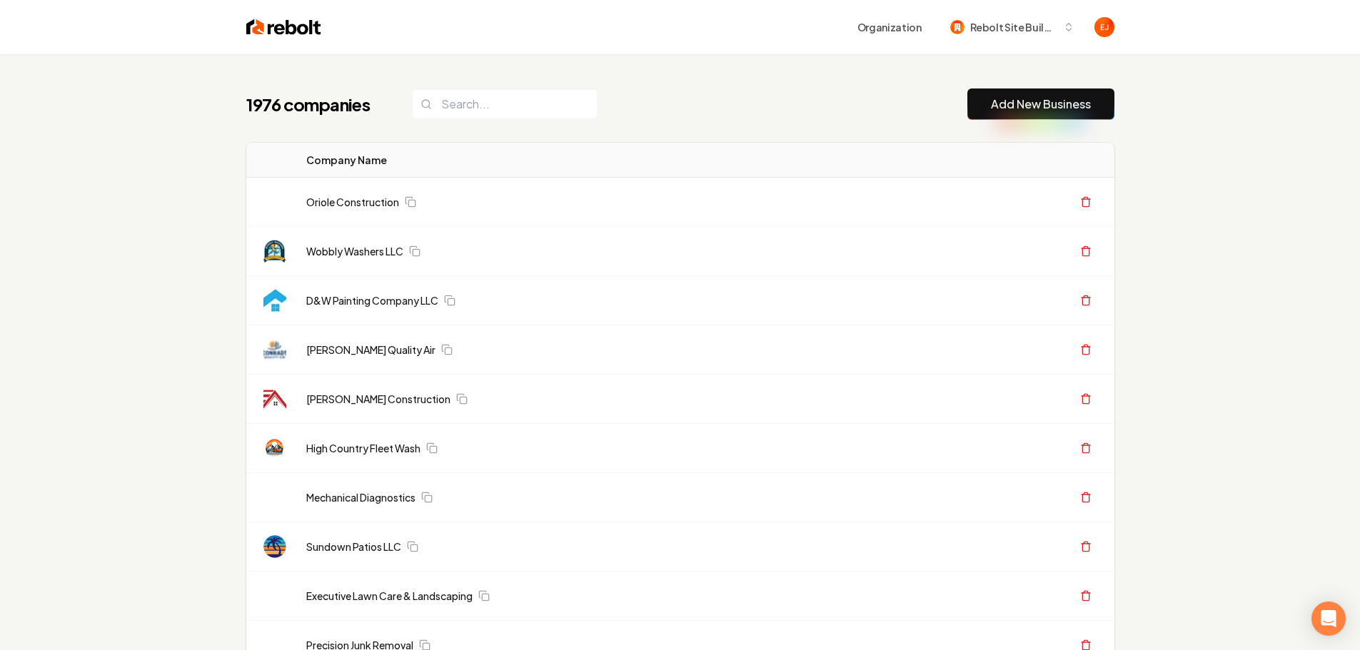
click at [1013, 99] on link "Add New Business" at bounding box center [1041, 104] width 100 height 17
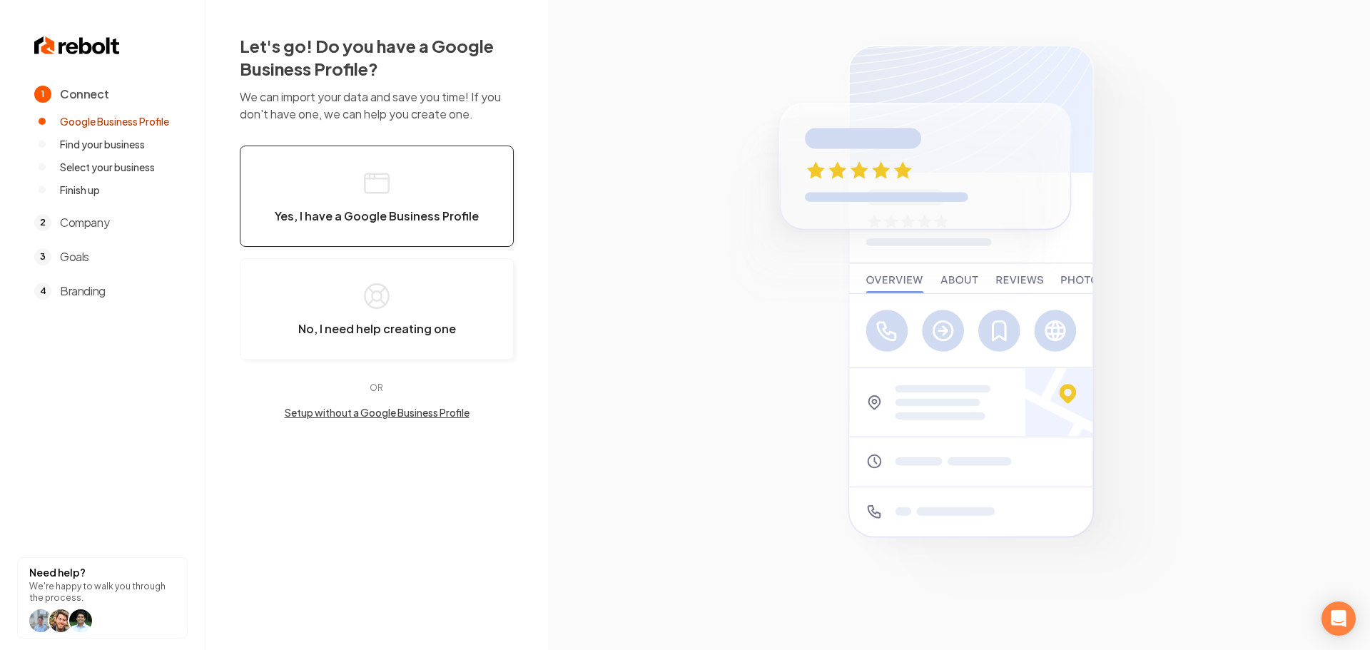
click at [400, 189] on button "Yes, I have a Google Business Profile" at bounding box center [377, 196] width 274 height 101
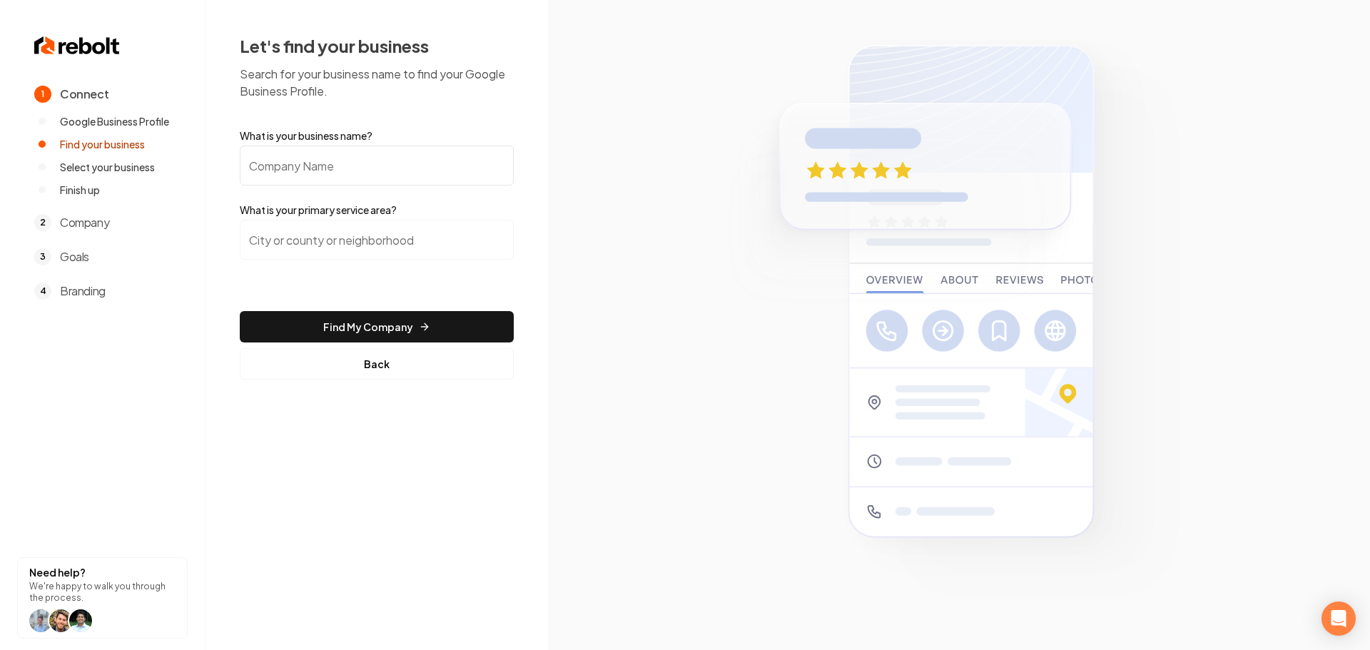
click at [323, 162] on input "What is your business name?" at bounding box center [377, 166] width 274 height 40
paste input "Riviance HVAC"
type input "Riviance HVAC"
click at [346, 242] on input "search" at bounding box center [377, 240] width 274 height 40
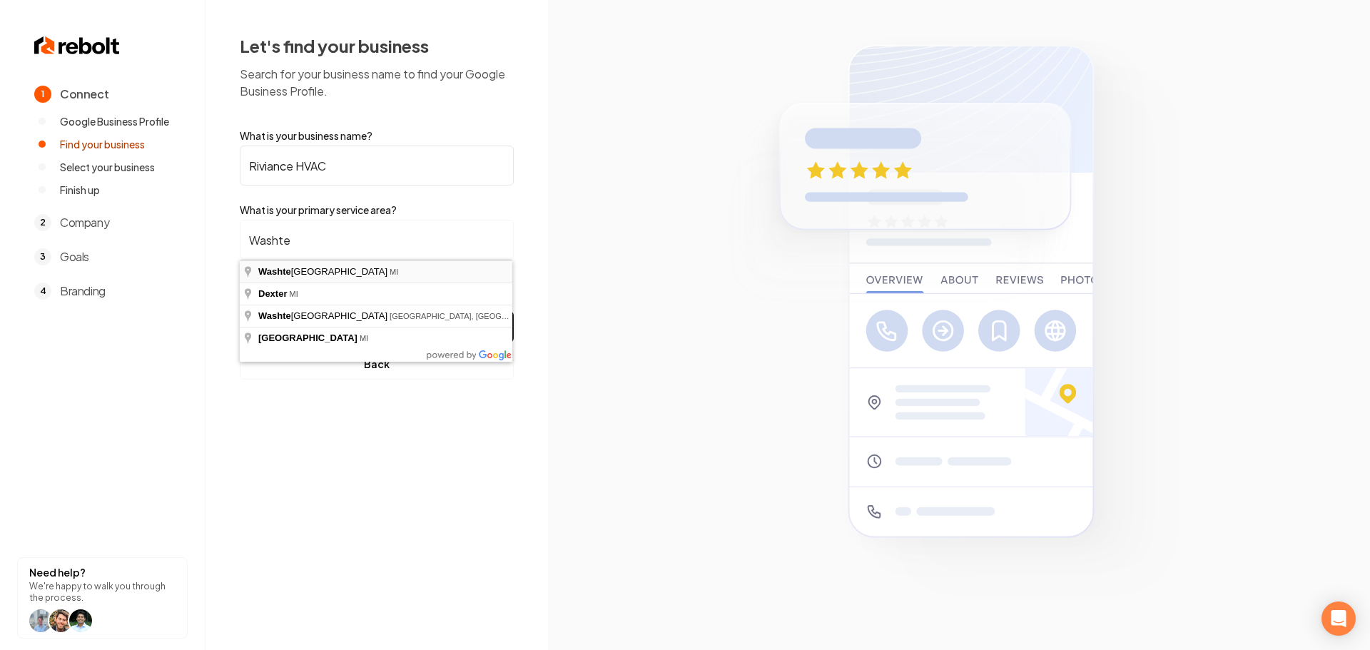
type input "[GEOGRAPHIC_DATA], [GEOGRAPHIC_DATA]"
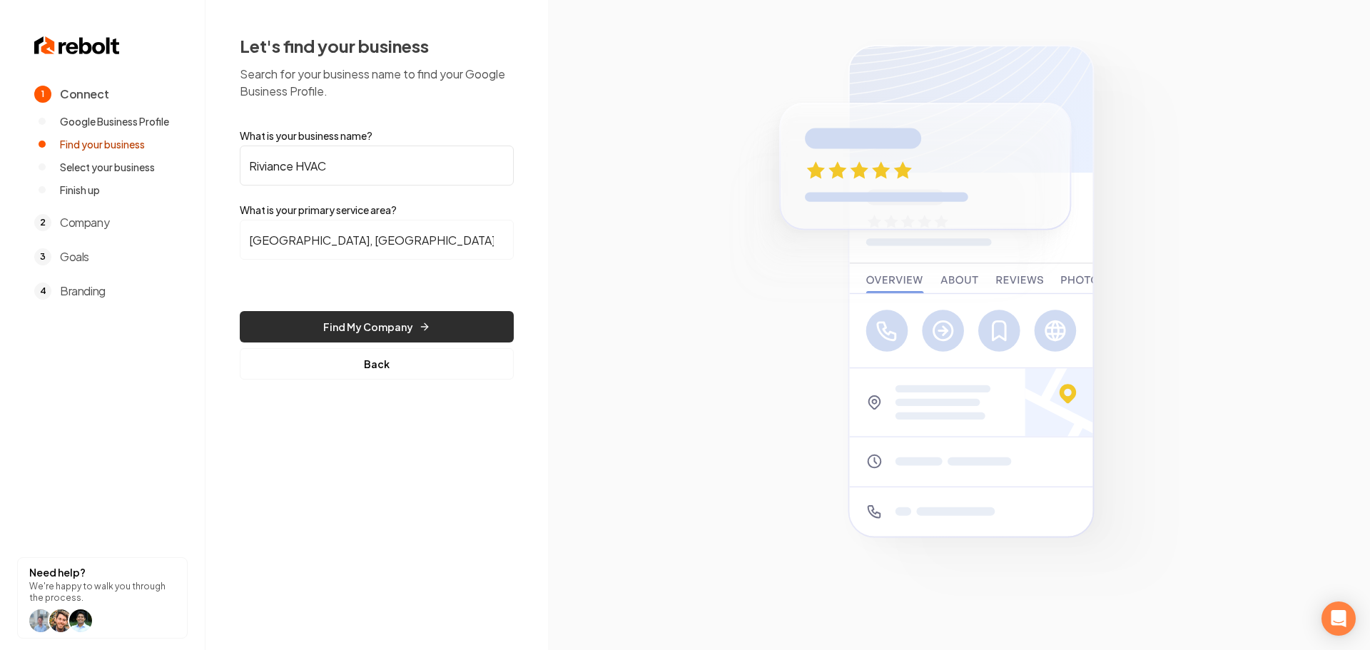
click at [340, 318] on button "Find My Company" at bounding box center [377, 326] width 274 height 31
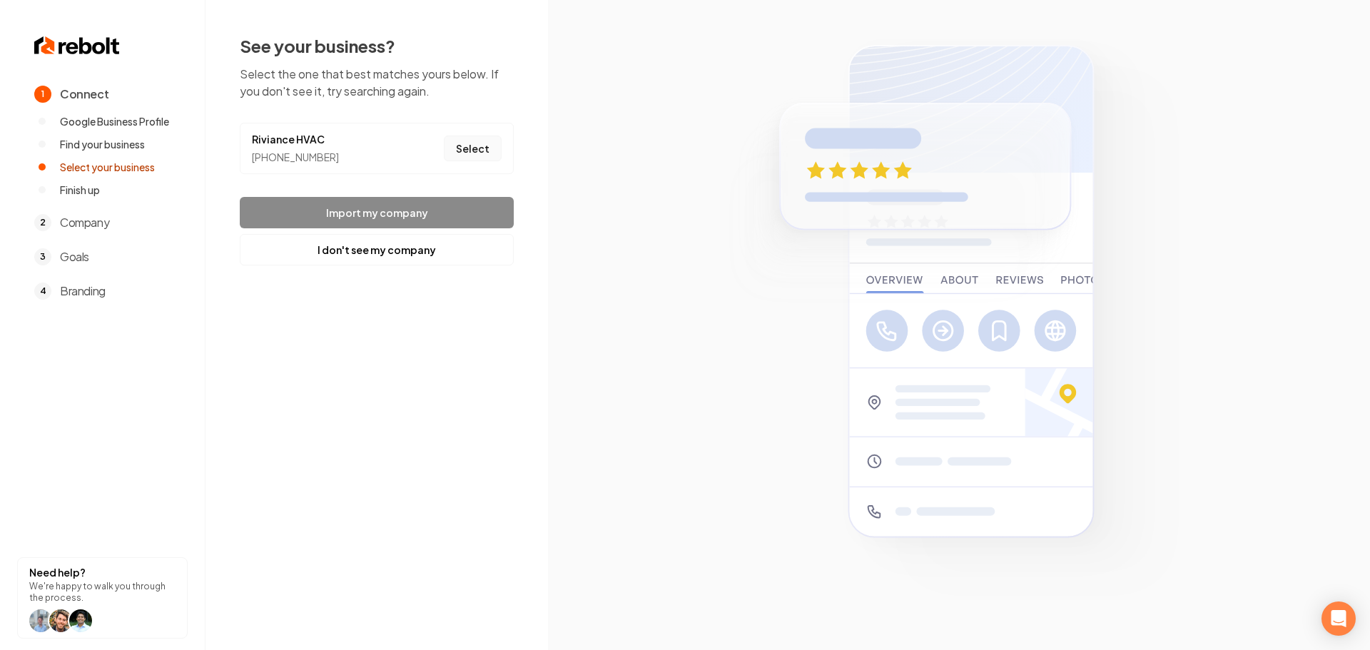
click at [476, 149] on button "Select" at bounding box center [473, 149] width 58 height 26
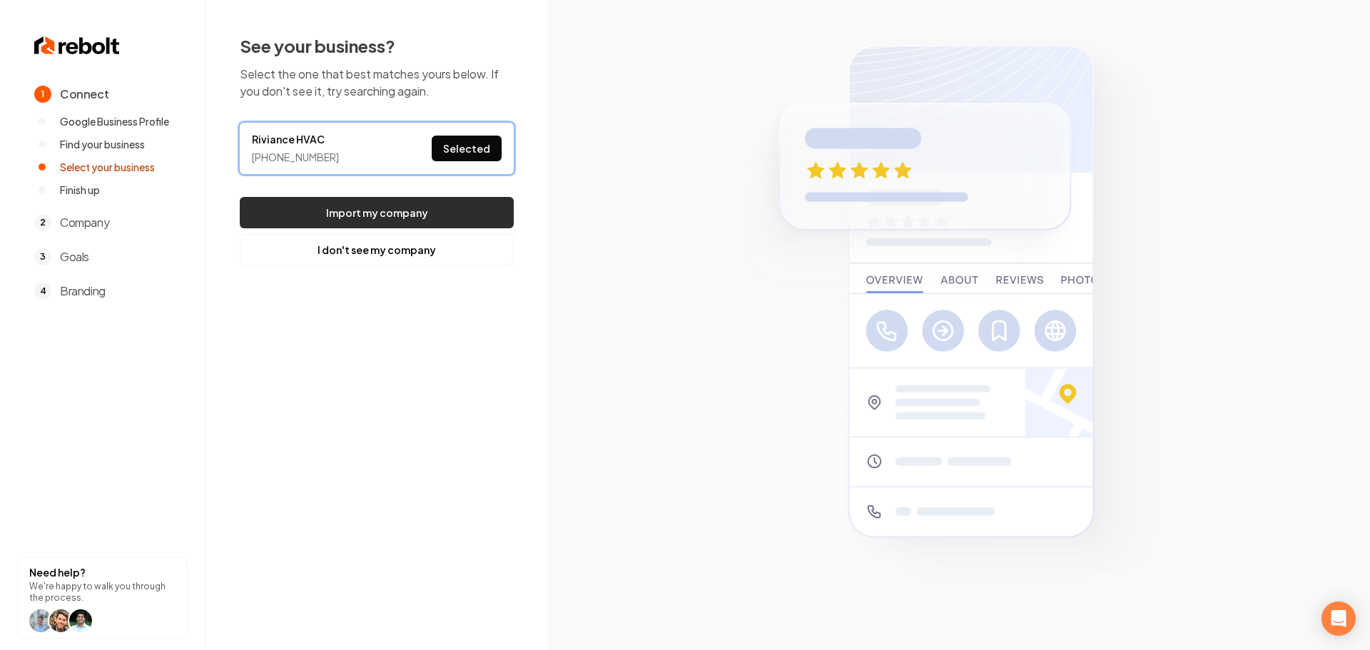
click at [461, 214] on button "Import my company" at bounding box center [377, 212] width 274 height 31
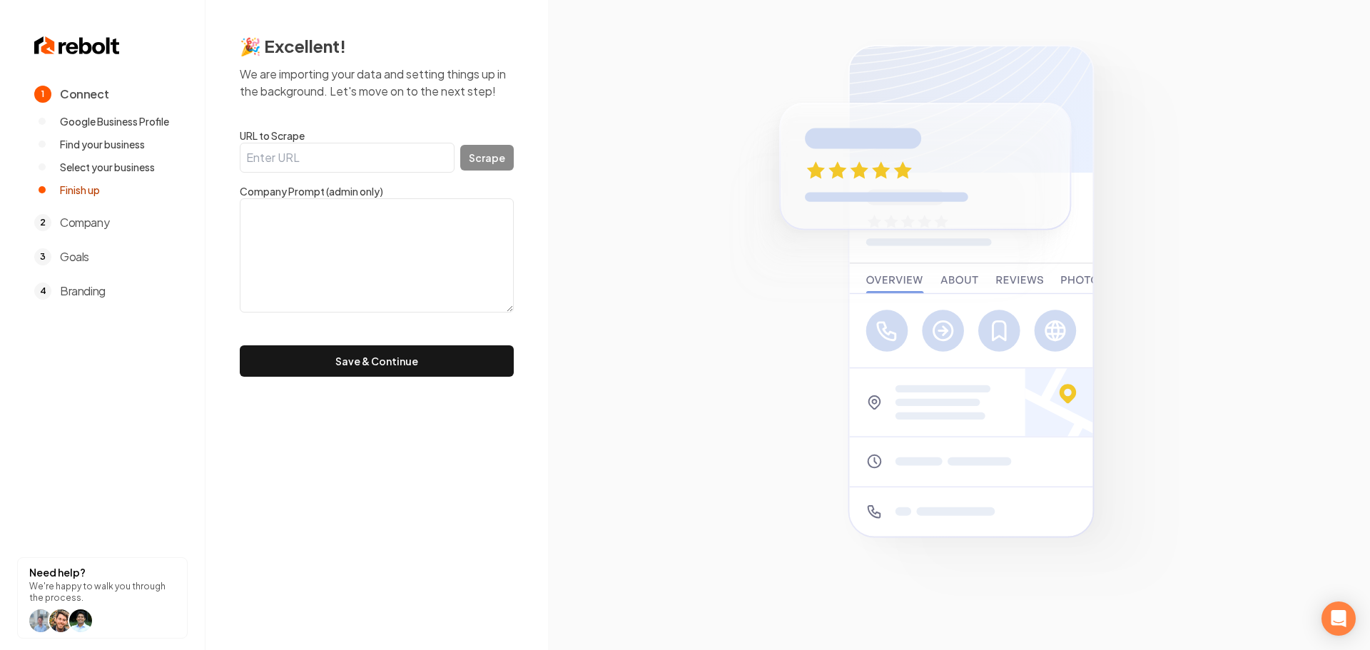
click at [399, 173] on form "URL to Scrape Scrape Company Prompt (admin only) Save & Continue" at bounding box center [377, 252] width 274 height 248
click at [397, 166] on input "URL to Scrape" at bounding box center [347, 158] width 215 height 30
paste input "[URL][DOMAIN_NAME]"
type input "[URL][DOMAIN_NAME]"
click at [497, 160] on button "Scrape" at bounding box center [487, 158] width 54 height 26
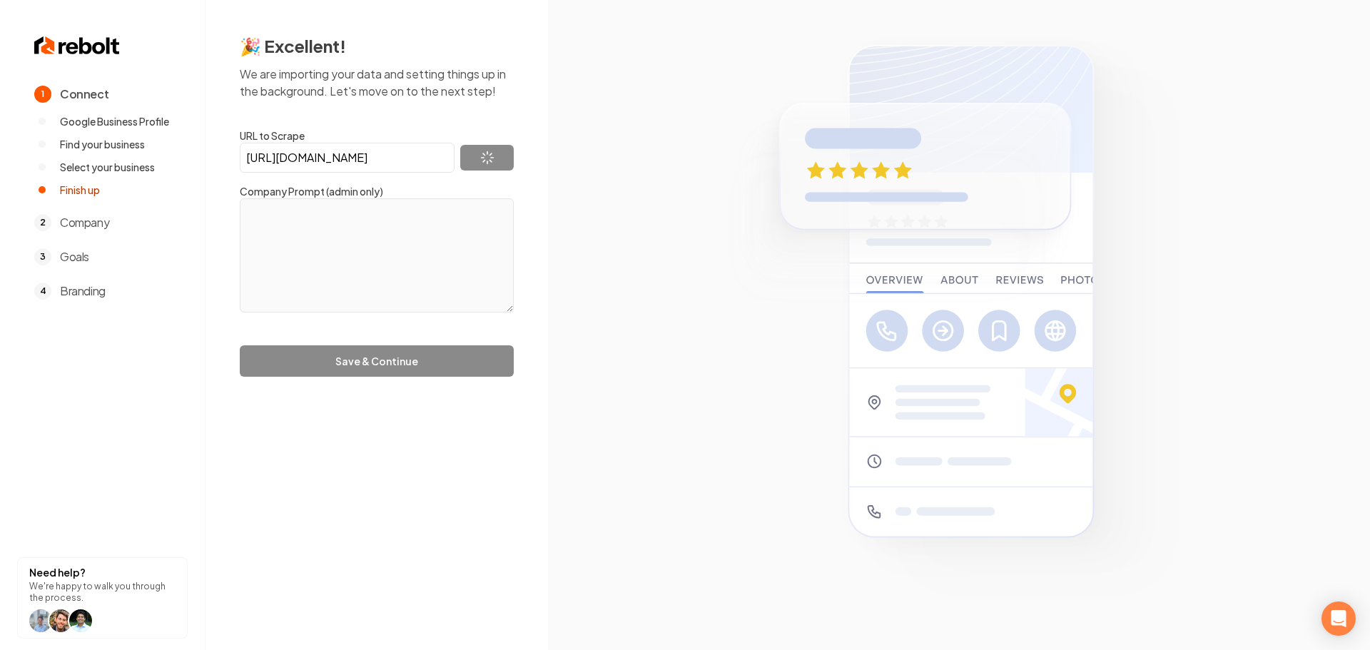
type textarea "5-Star Rated Local HVAC Experts offering same-day HVAC repair and installation …"
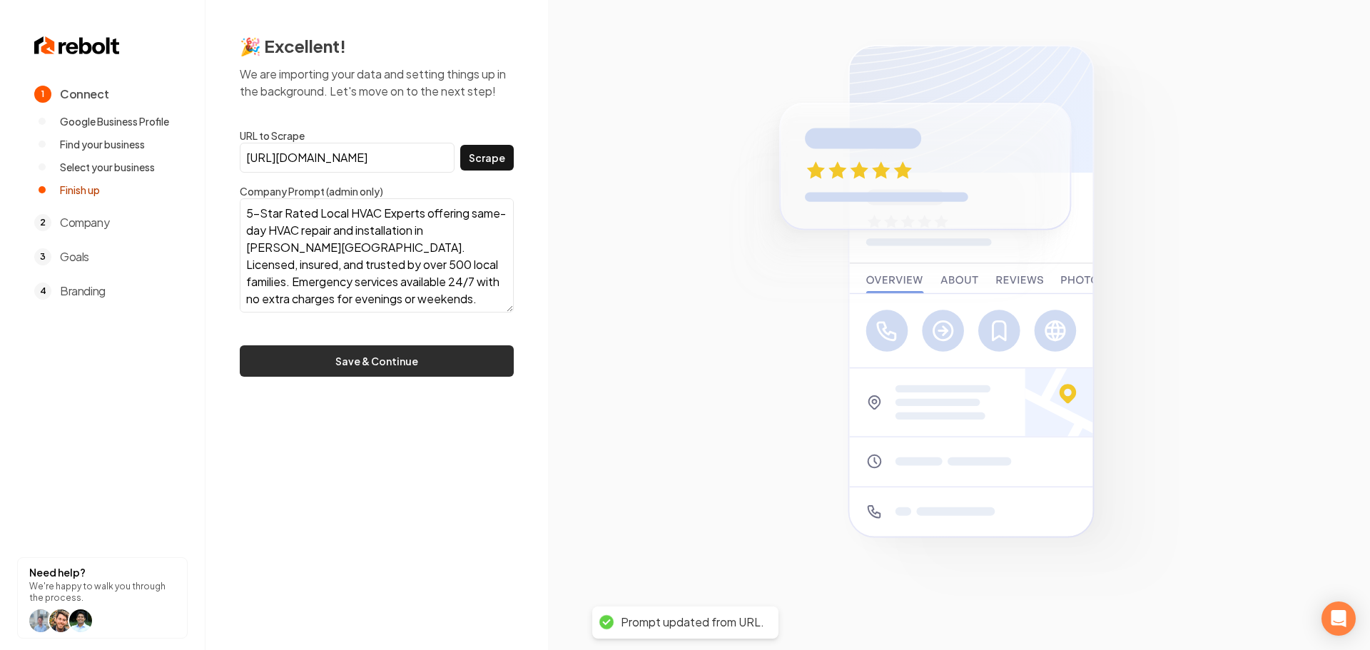
click at [369, 364] on button "Save & Continue" at bounding box center [377, 360] width 274 height 31
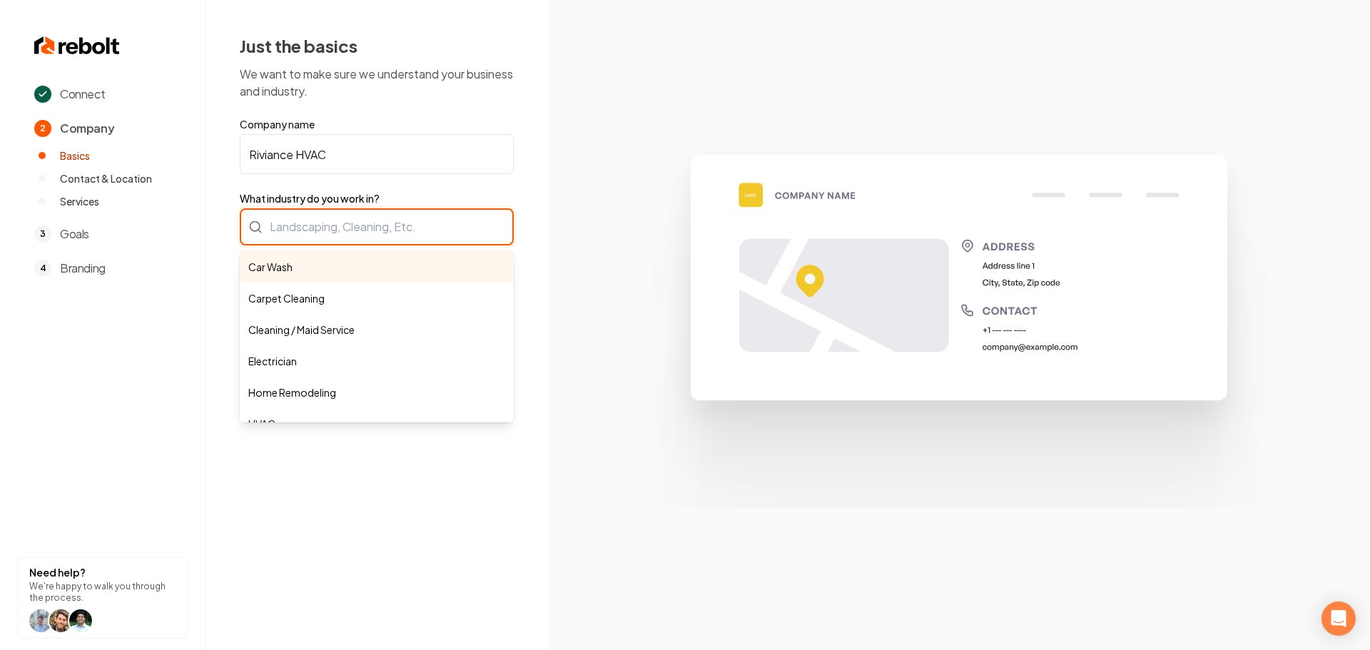
click at [366, 231] on div "Car Wash Carpet Cleaning Cleaning / Maid Service Electrician Home Remodeling HV…" at bounding box center [377, 226] width 274 height 37
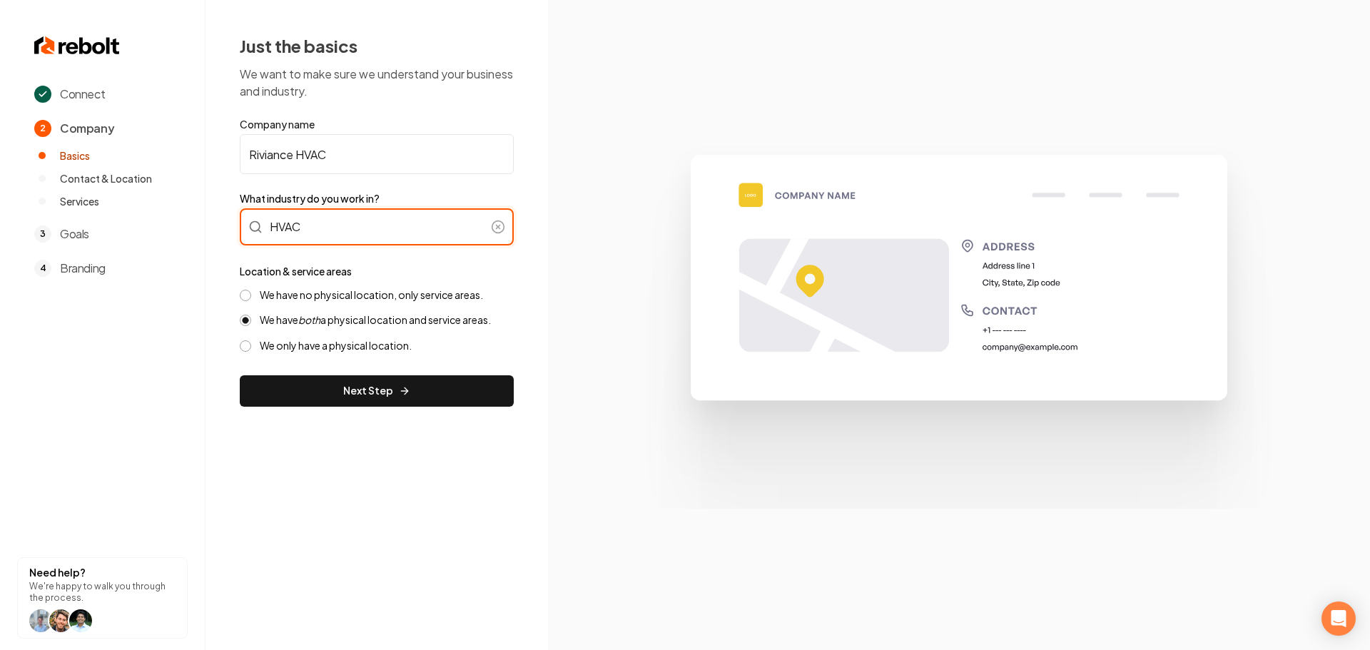
type input "HVAC"
click at [310, 294] on label "We have no physical location, only service areas." at bounding box center [371, 295] width 223 height 14
click at [251, 294] on button "We have no physical location, only service areas." at bounding box center [245, 295] width 11 height 11
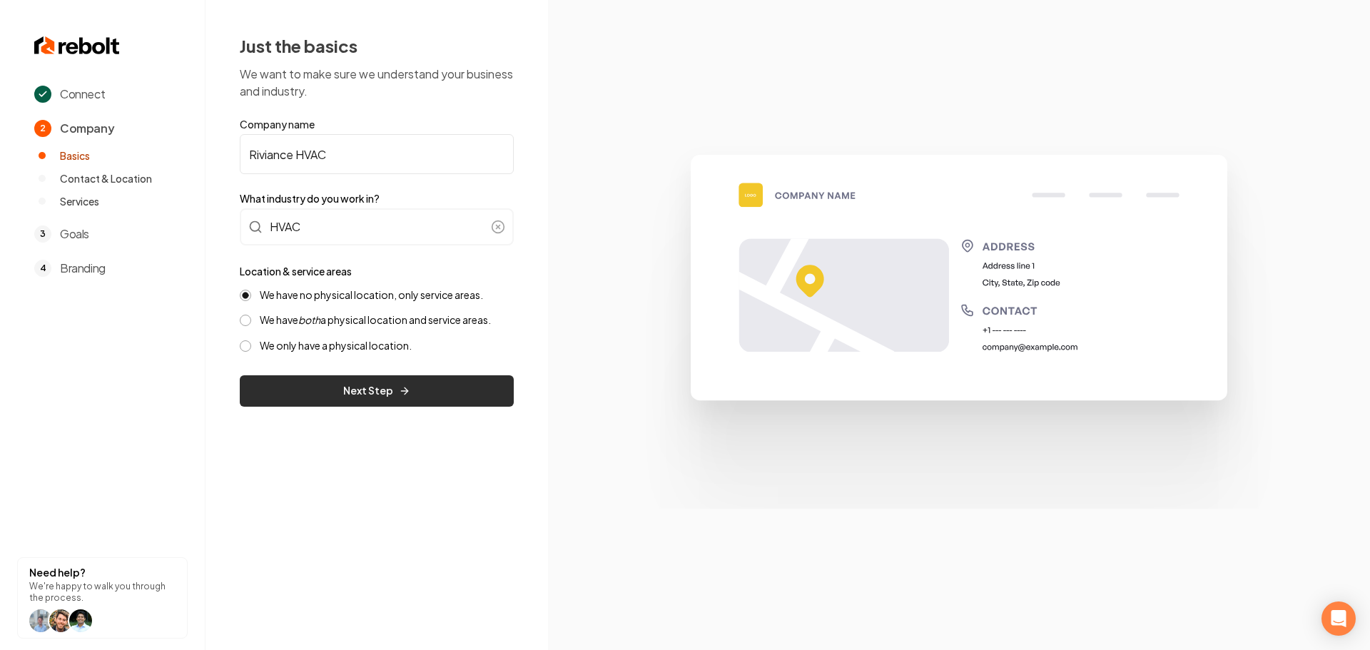
click at [307, 397] on button "Next Step" at bounding box center [377, 390] width 274 height 31
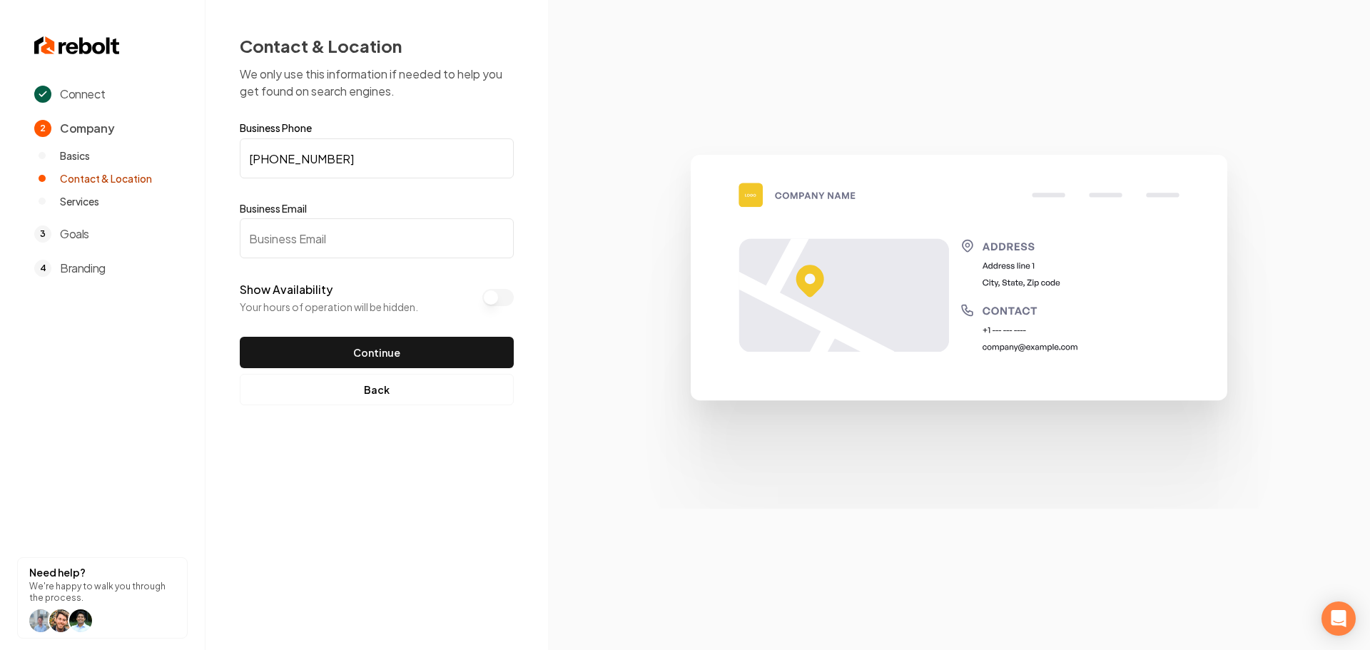
click at [285, 234] on input "Business Email" at bounding box center [377, 238] width 274 height 40
paste input "[EMAIL_ADDRESS][DOMAIN_NAME]"
type input "[EMAIL_ADDRESS][DOMAIN_NAME]"
click at [358, 348] on button "Continue" at bounding box center [377, 352] width 274 height 31
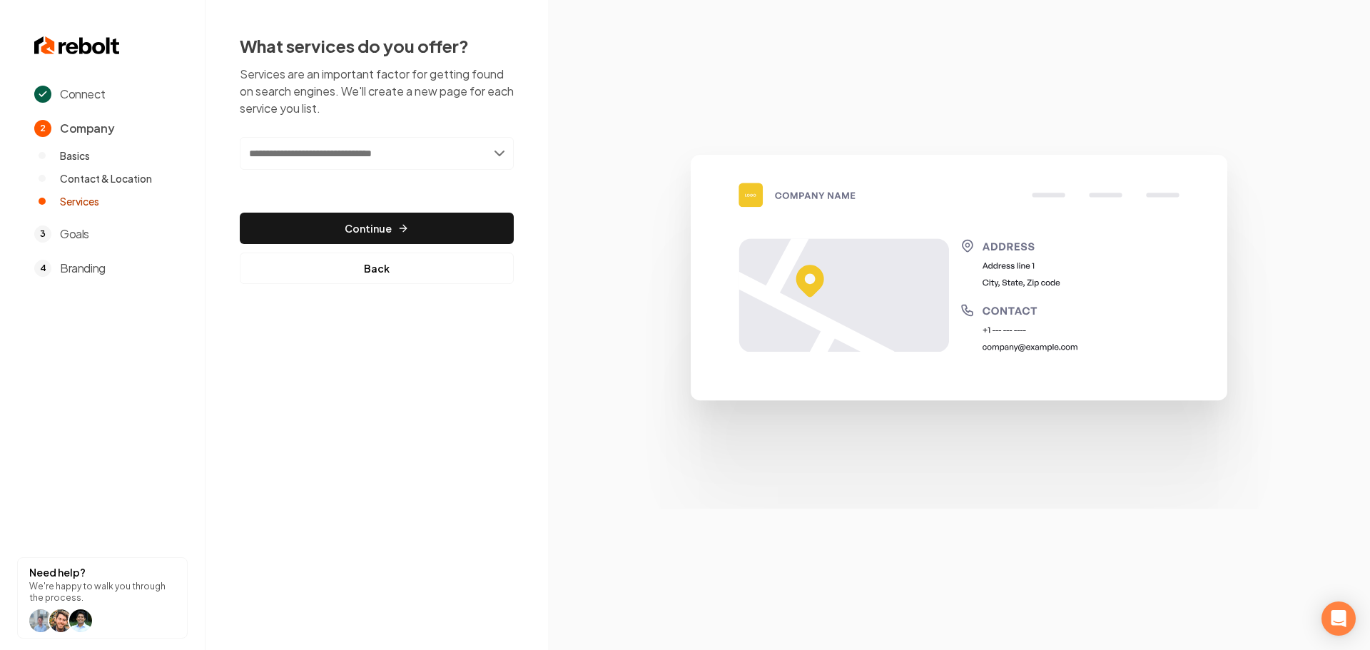
click at [431, 159] on input "text" at bounding box center [377, 153] width 274 height 33
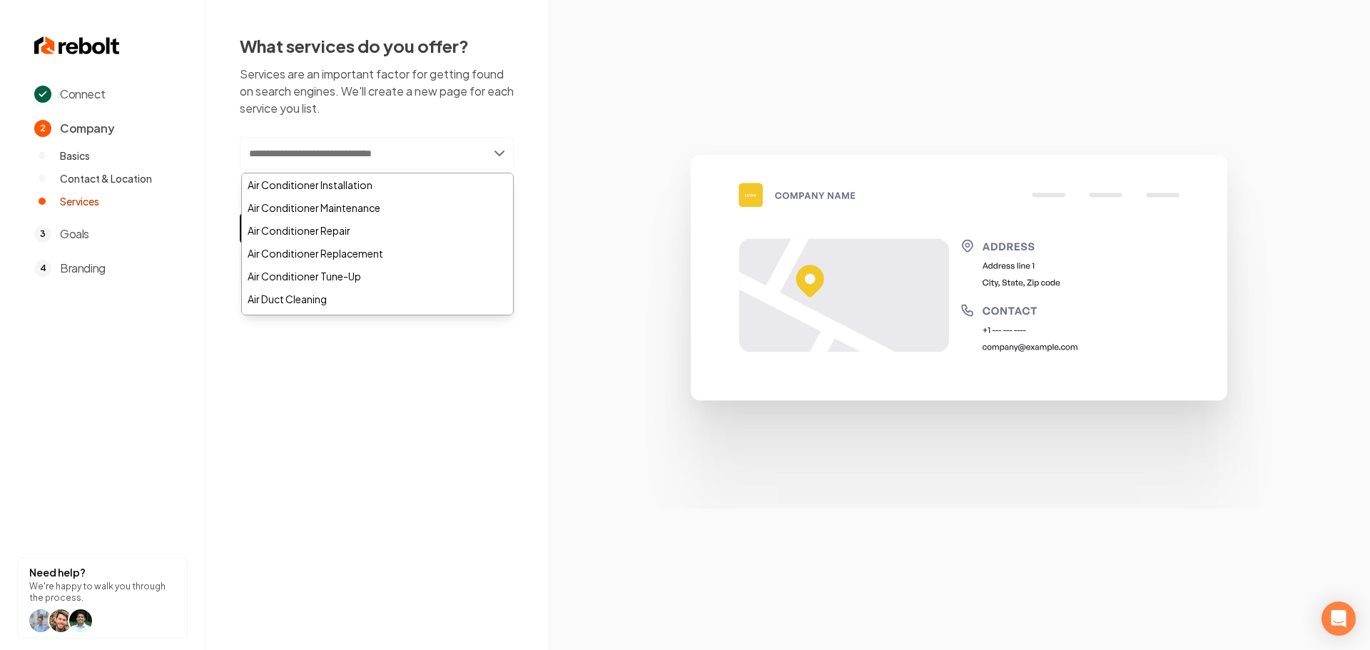
click at [415, 410] on div "Connect 2 Company Basics Contact & Location Services 3 Goals 4 Branding Need he…" at bounding box center [685, 325] width 1370 height 650
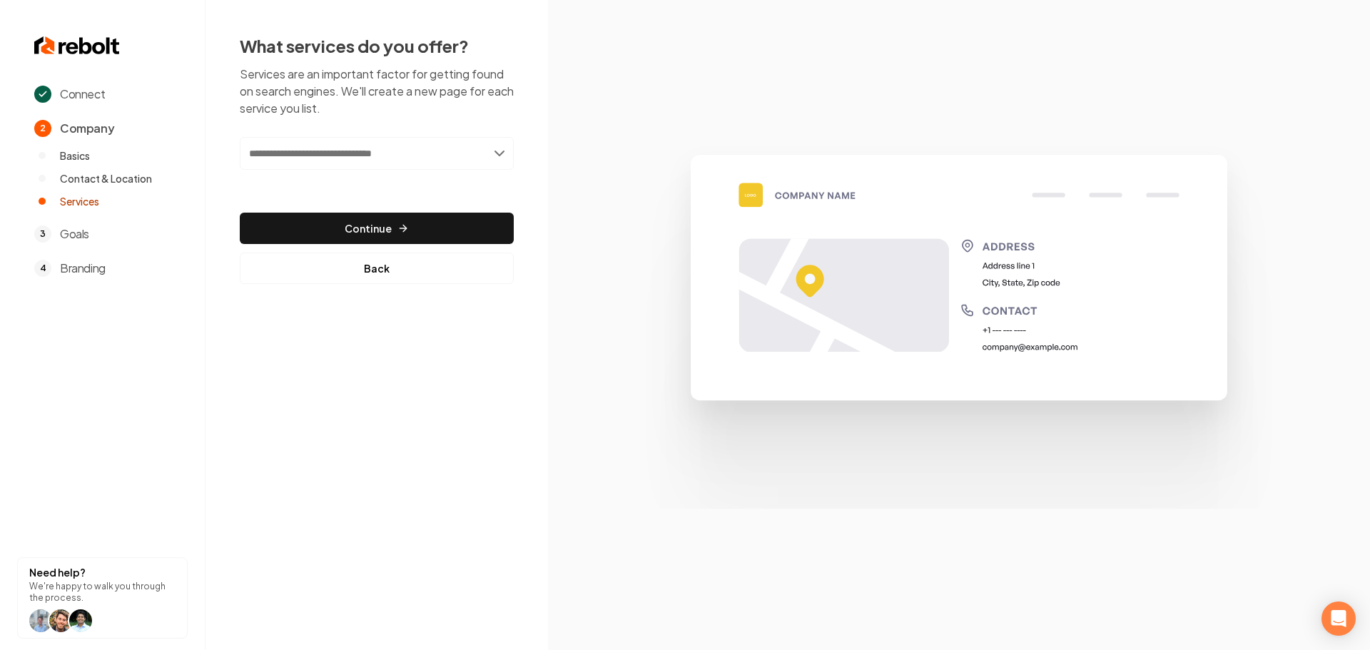
click at [330, 143] on input "text" at bounding box center [377, 153] width 274 height 33
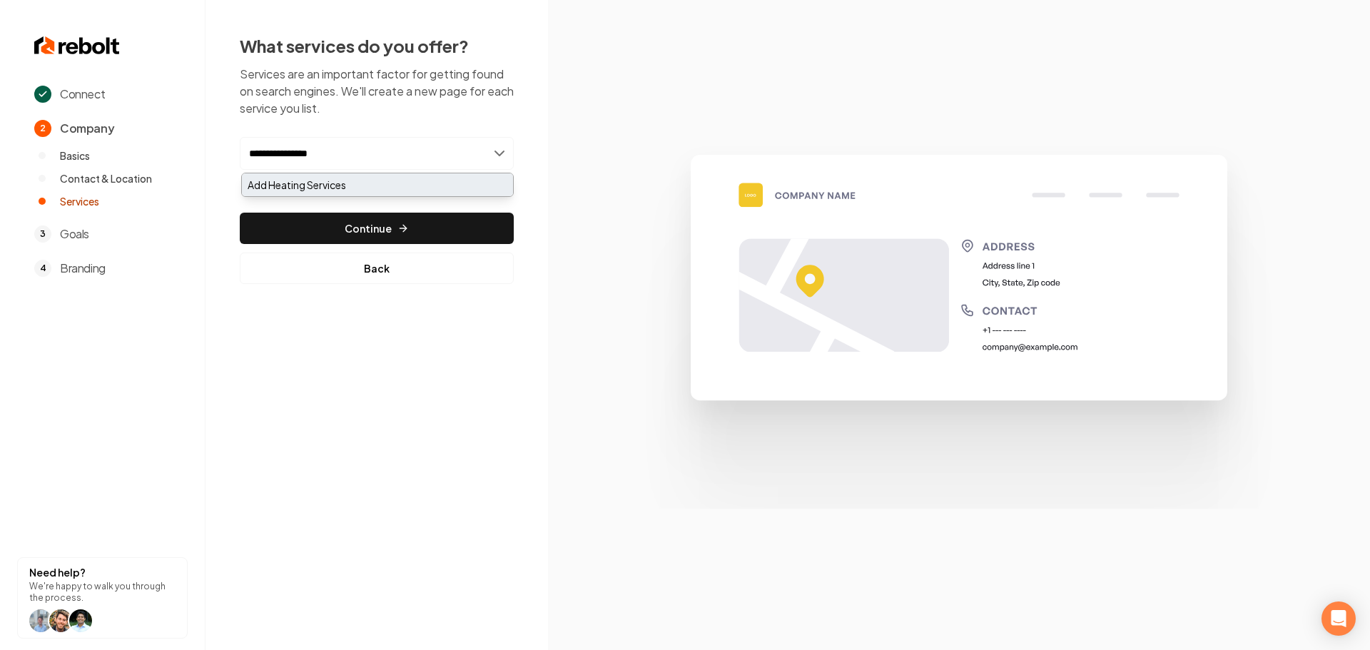
type input "**********"
click at [340, 180] on div "Add Heating Services" at bounding box center [377, 184] width 271 height 23
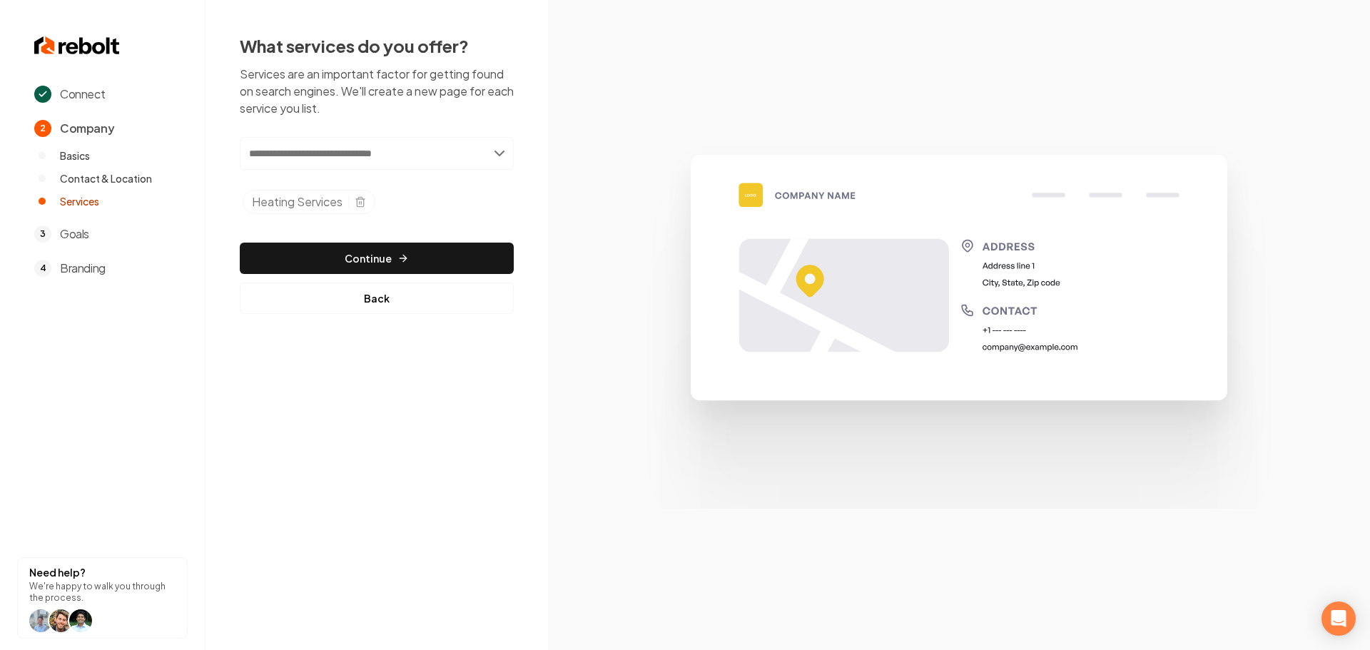
click at [350, 275] on div "Add new or select from suggestions Select a service Heating Services Added tag …" at bounding box center [377, 225] width 274 height 177
click at [360, 264] on button "Continue" at bounding box center [377, 258] width 274 height 31
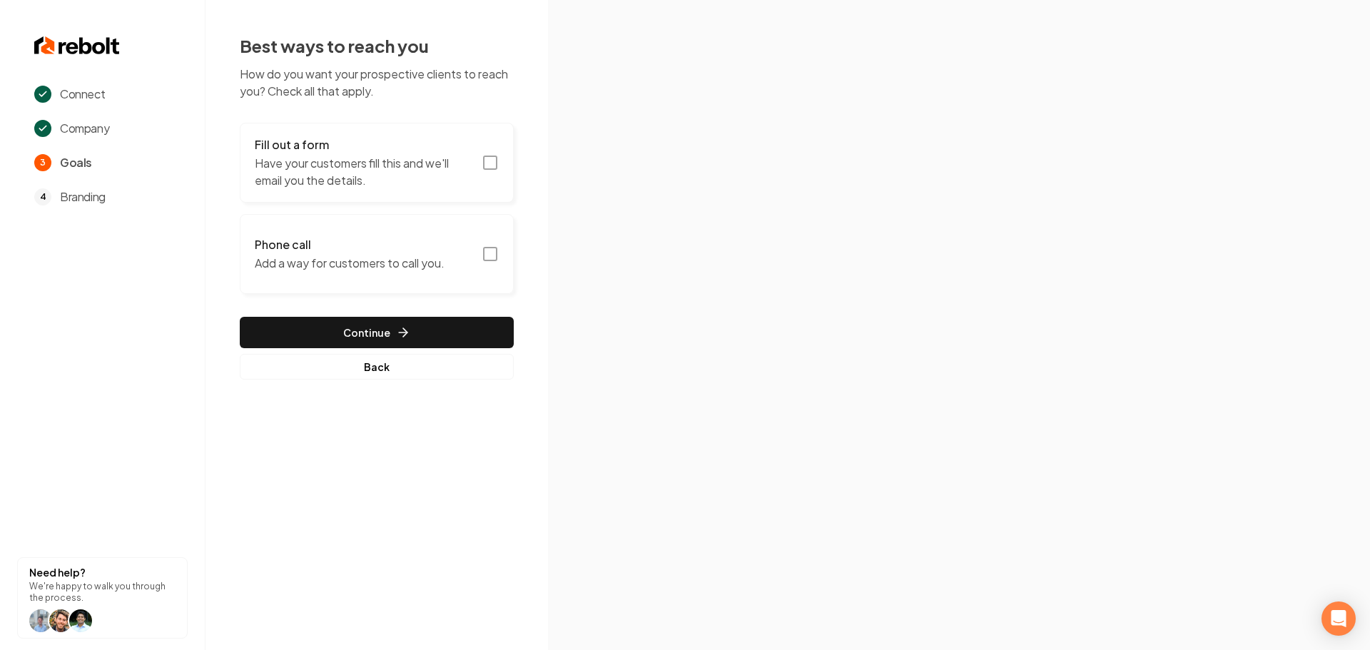
click at [492, 163] on icon "button" at bounding box center [490, 162] width 17 height 17
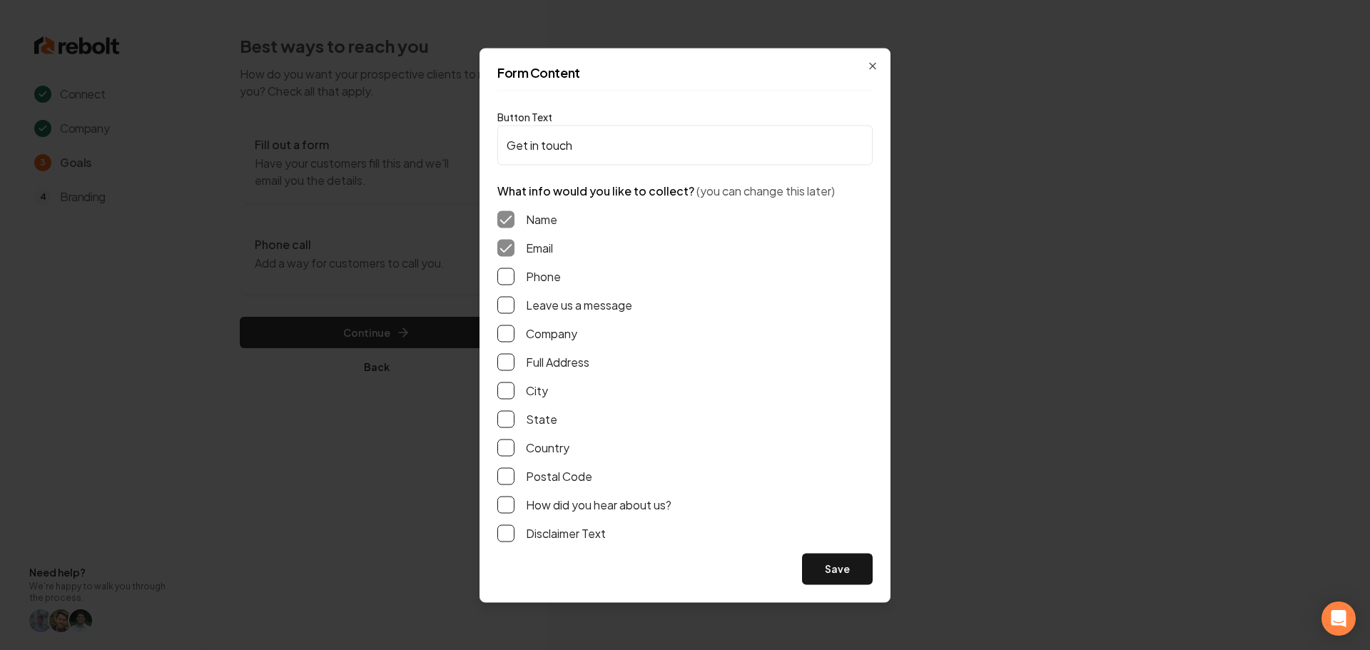
click at [528, 266] on div "Name Email Phone Leave us a message Company Full Address City State Country Pos…" at bounding box center [684, 376] width 375 height 354
click at [511, 279] on button "Phone" at bounding box center [505, 276] width 17 height 17
click at [508, 305] on button "Leave us a message" at bounding box center [505, 304] width 17 height 17
click at [509, 360] on button "Full Address" at bounding box center [505, 361] width 17 height 17
click at [831, 577] on button "Save" at bounding box center [837, 568] width 71 height 31
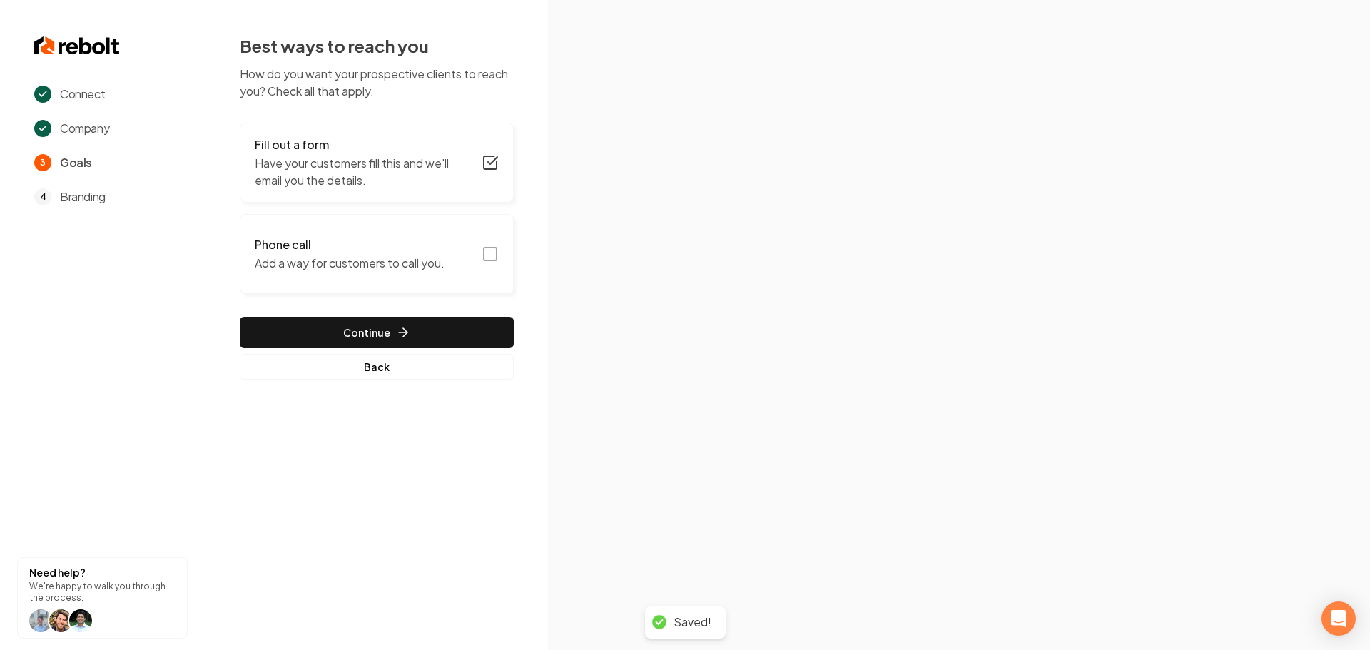
click at [487, 260] on rect "button" at bounding box center [490, 254] width 13 height 13
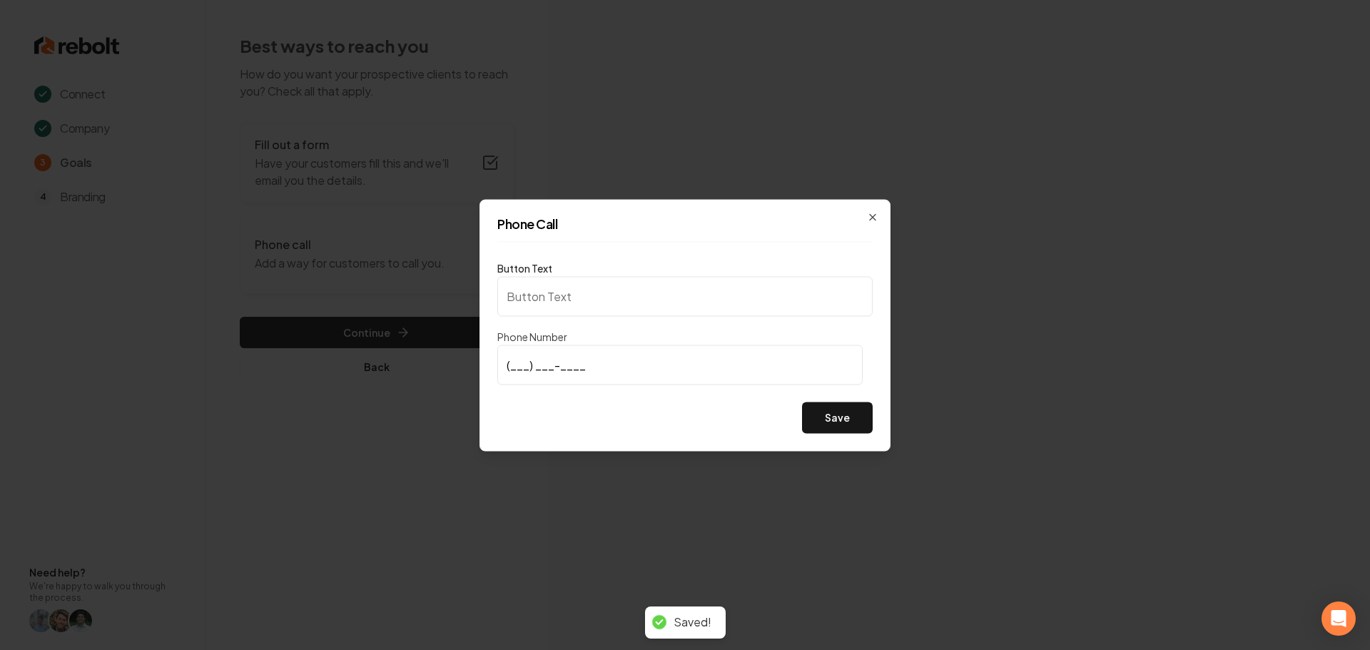
type input "Call us"
type input "[PHONE_NUMBER]"
click at [835, 420] on button "Save" at bounding box center [837, 417] width 71 height 31
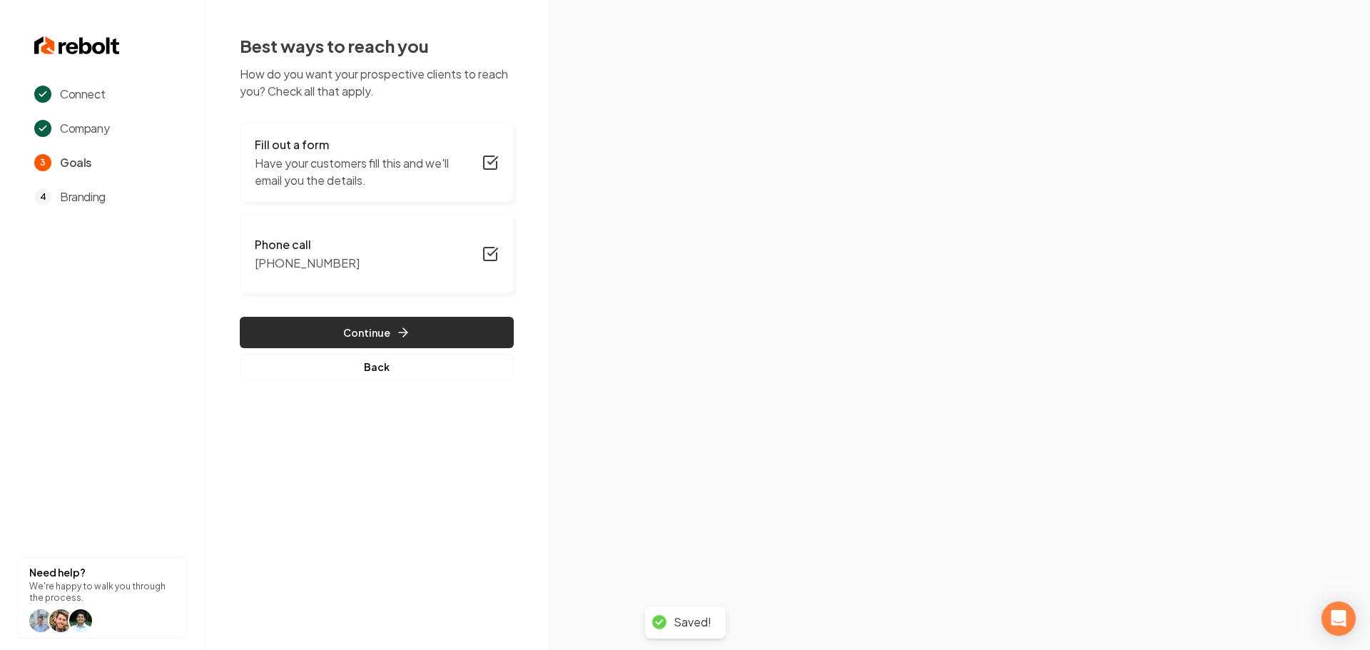
click at [460, 340] on button "Continue" at bounding box center [377, 332] width 274 height 31
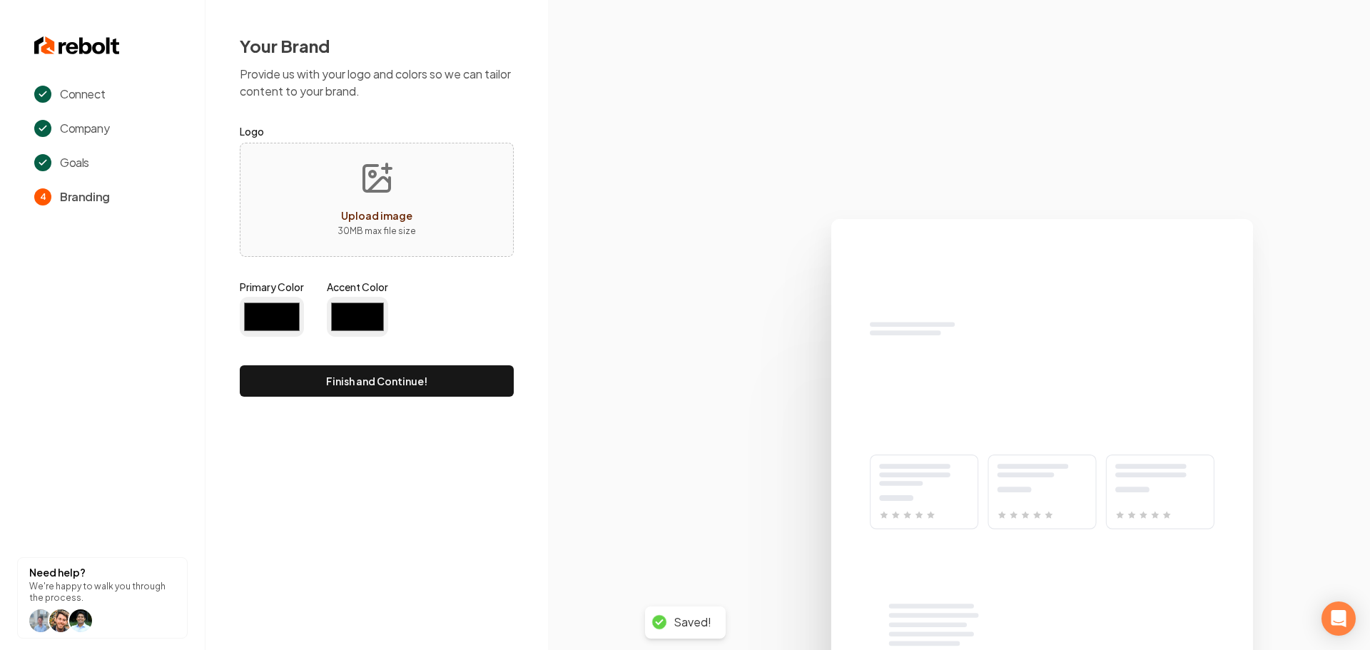
type input "#194d33"
type input "#70be00"
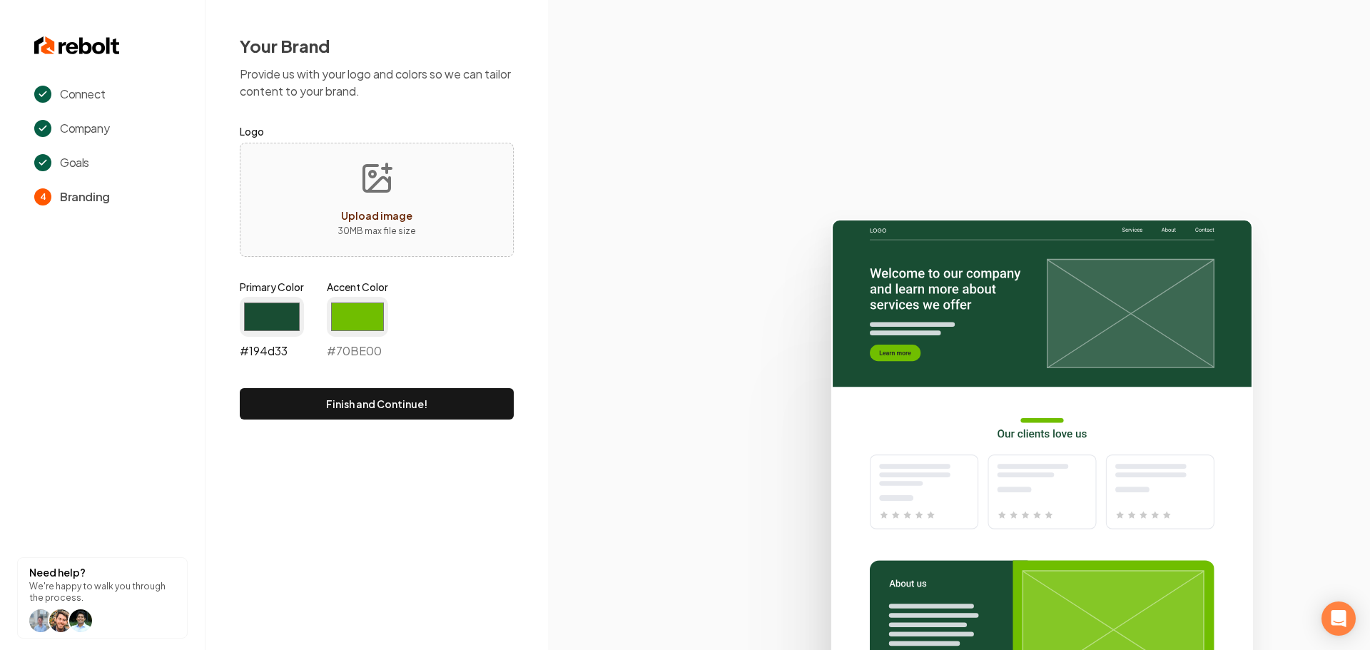
click at [276, 315] on input "#194d33" at bounding box center [272, 317] width 64 height 40
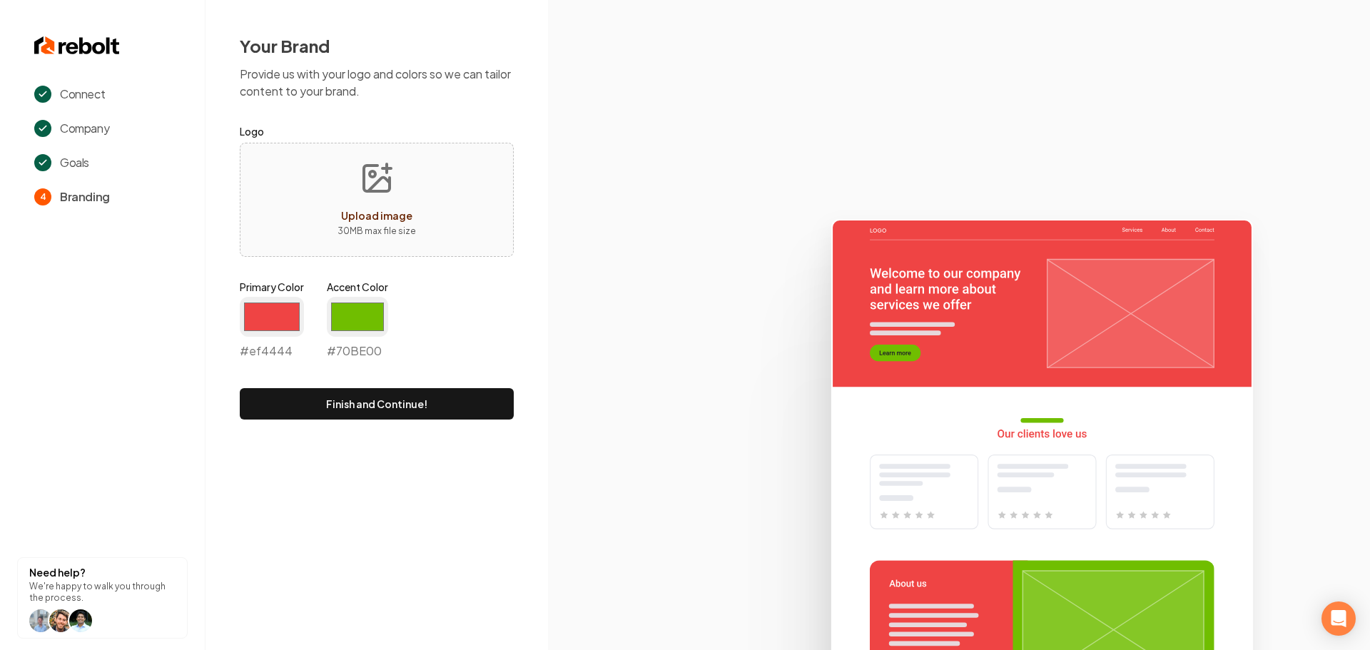
type input "#ef4444"
click at [658, 293] on icon at bounding box center [959, 428] width 822 height 443
click at [348, 314] on input "#70be00" at bounding box center [357, 317] width 61 height 40
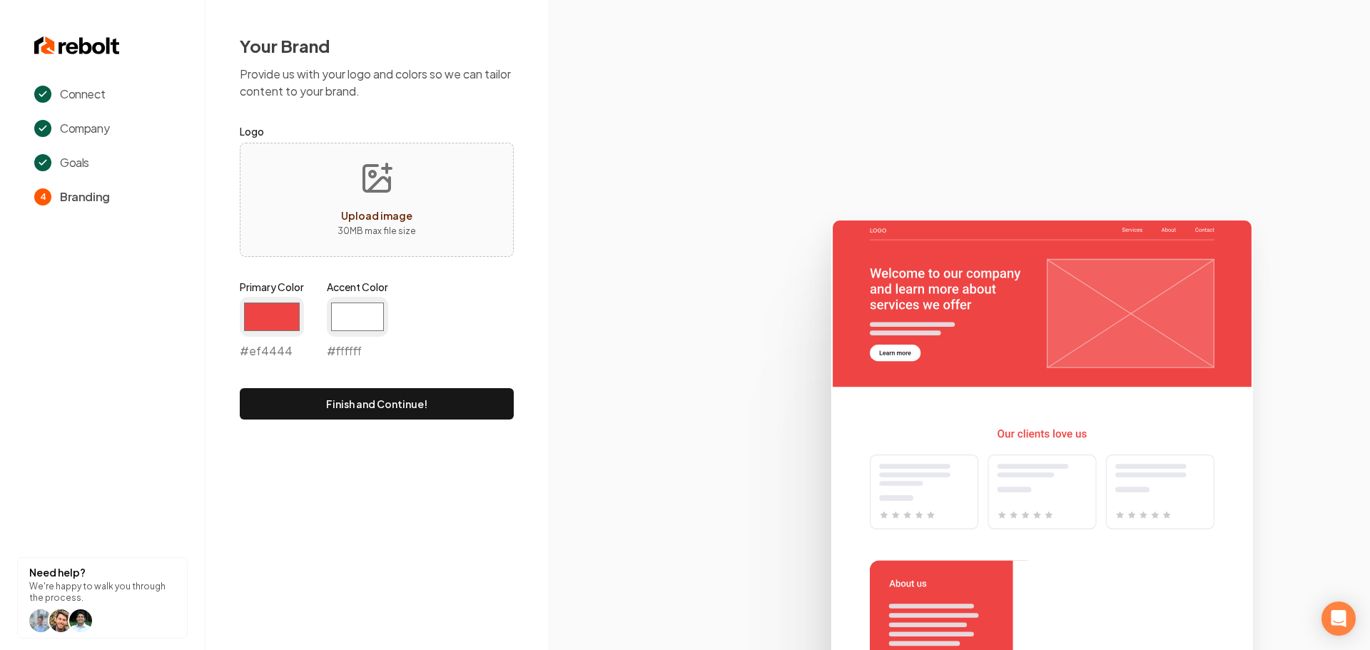
type input "#ffffff"
drag, startPoint x: 176, startPoint y: 531, endPoint x: 198, endPoint y: 508, distance: 31.8
click at [176, 531] on section "Connect Company Goals 4 Branding Need help? We're happy to walk you through the…" at bounding box center [103, 325] width 206 height 650
click at [395, 223] on div "Upload image" at bounding box center [376, 215] width 71 height 17
type input "**********"
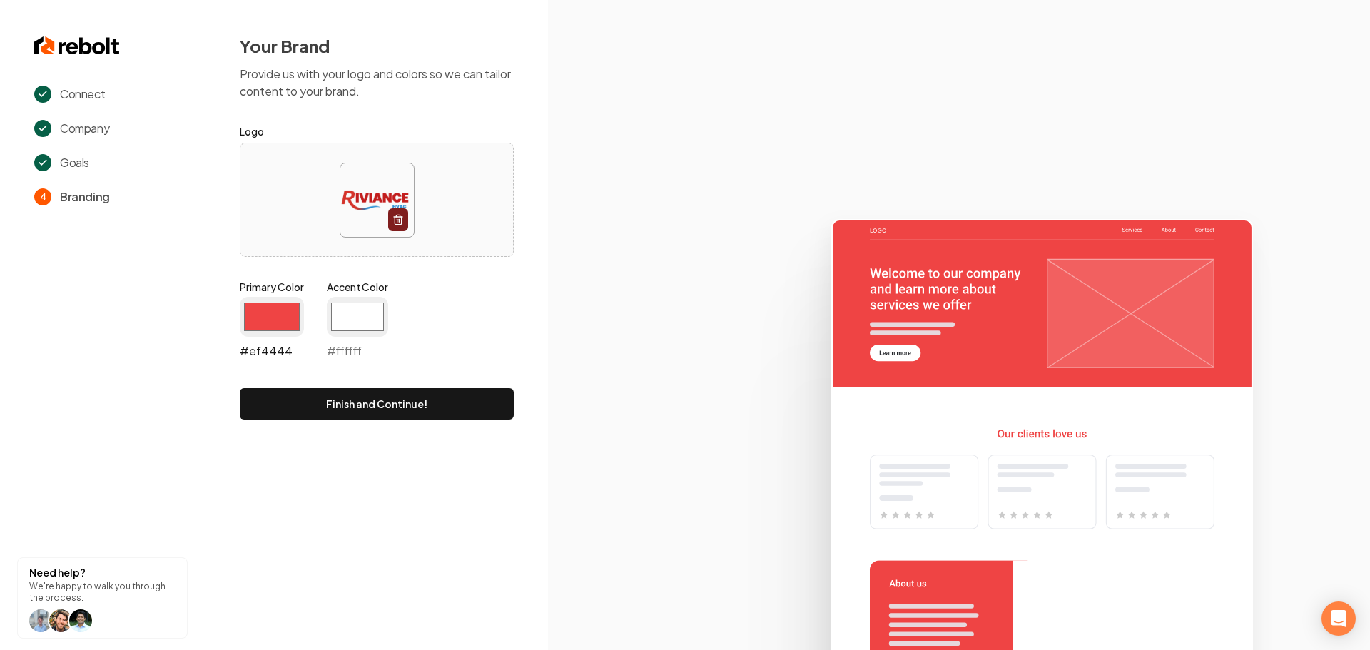
click at [278, 317] on input "#ef4444" at bounding box center [272, 317] width 64 height 40
click at [372, 311] on input "#ffffff" at bounding box center [357, 317] width 61 height 40
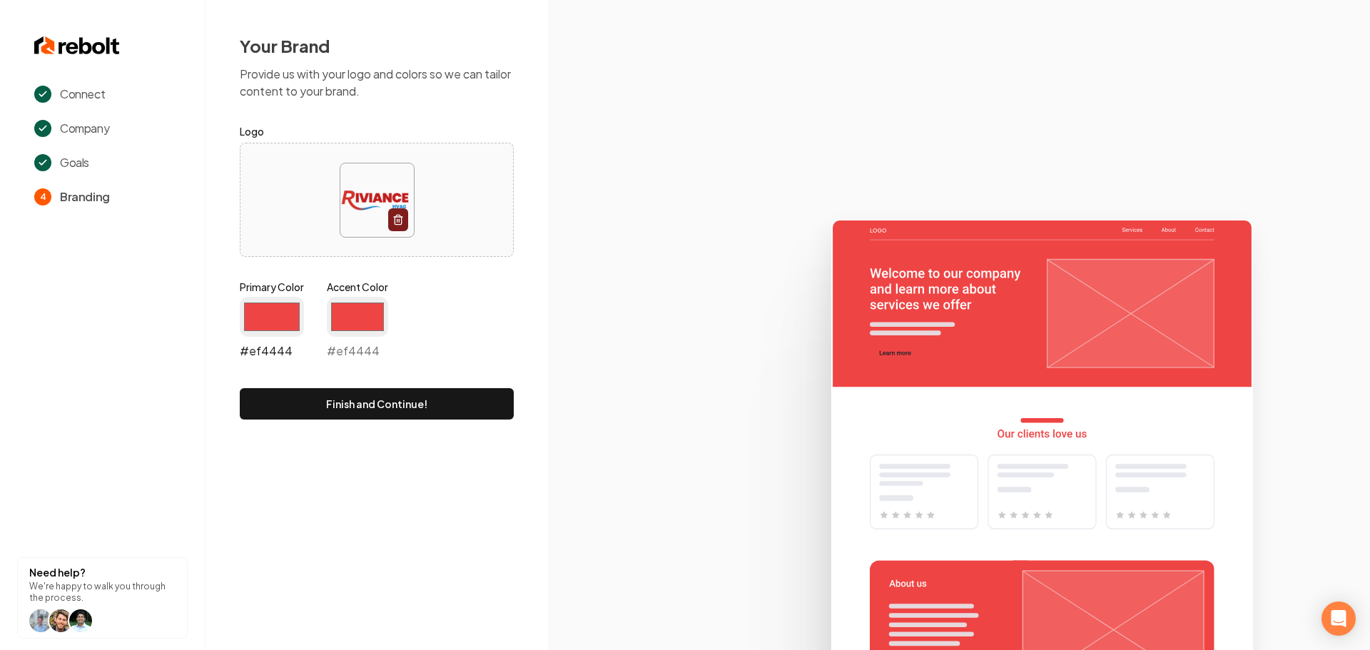
type input "#ef4444"
click at [271, 316] on input "#ef4444" at bounding box center [272, 317] width 64 height 40
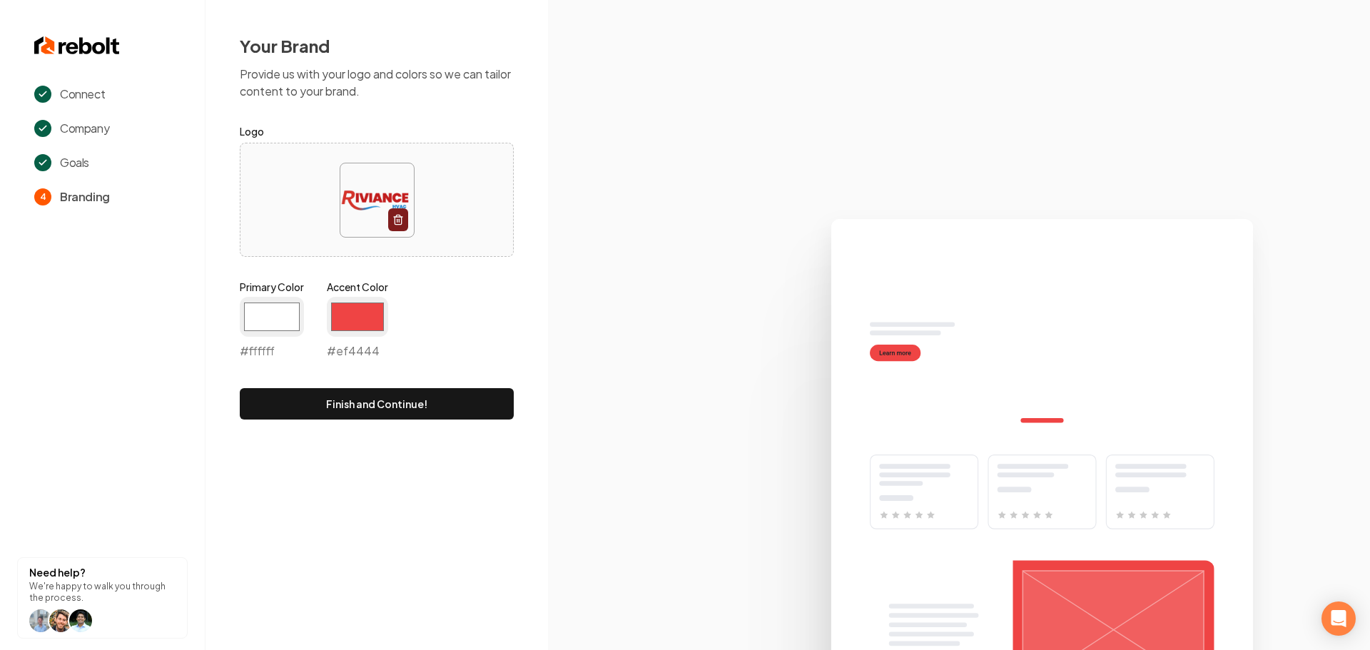
type input "#ffffff"
drag, startPoint x: 148, startPoint y: 328, endPoint x: 172, endPoint y: 359, distance: 38.7
click at [148, 329] on section "Connect Company Goals 4 Branding Need help? We're happy to walk you through the…" at bounding box center [103, 325] width 206 height 650
click at [384, 407] on button "Finish and Continue!" at bounding box center [377, 403] width 274 height 31
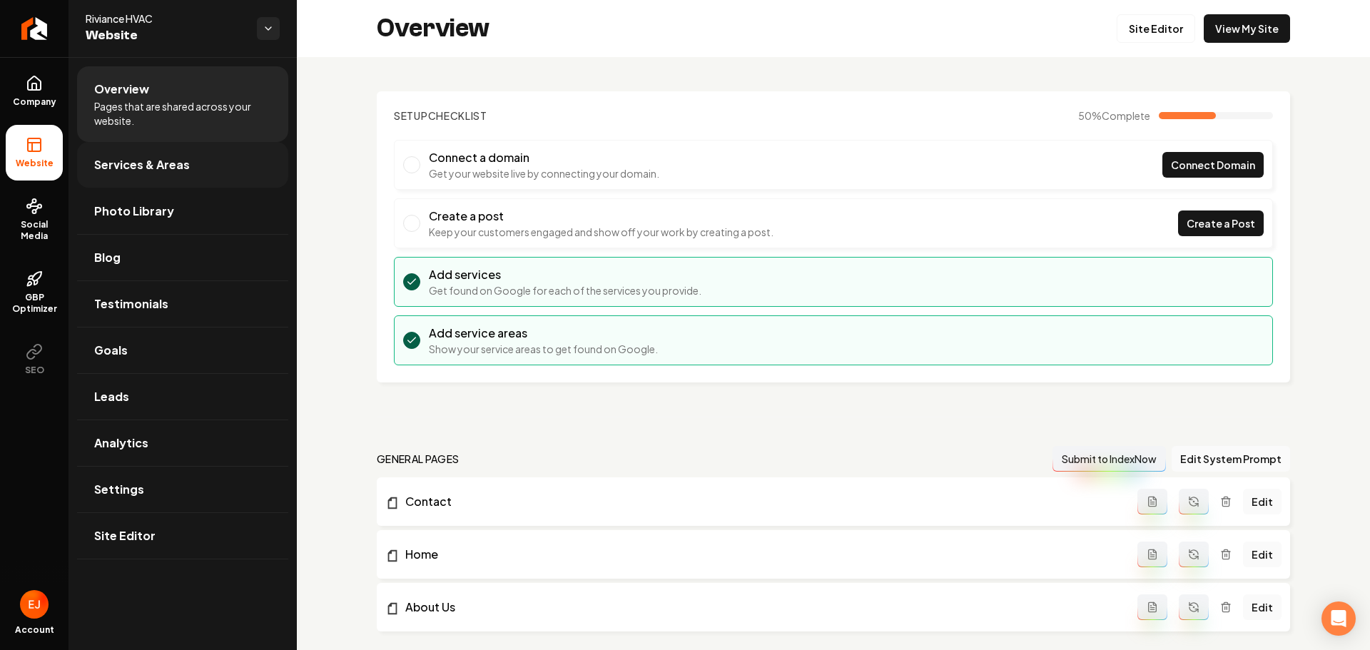
click at [144, 156] on link "Services & Areas" at bounding box center [182, 165] width 211 height 46
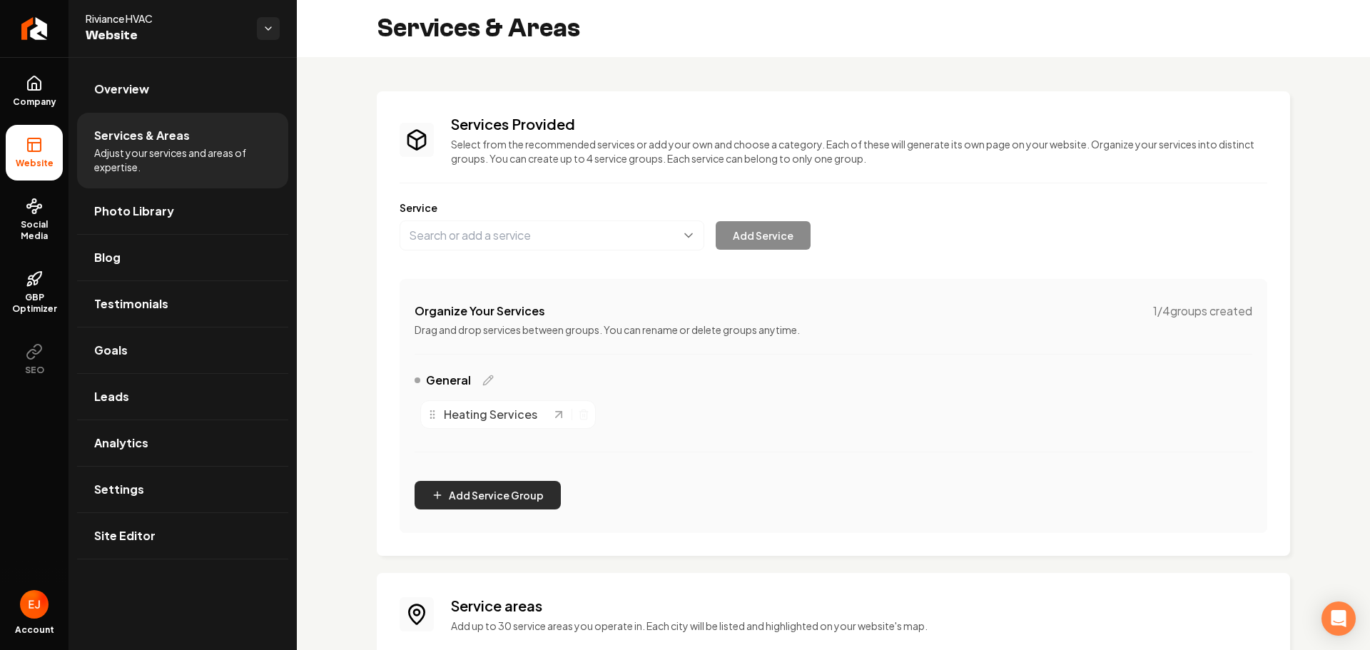
click at [503, 497] on button "Add Service Group" at bounding box center [488, 495] width 146 height 29
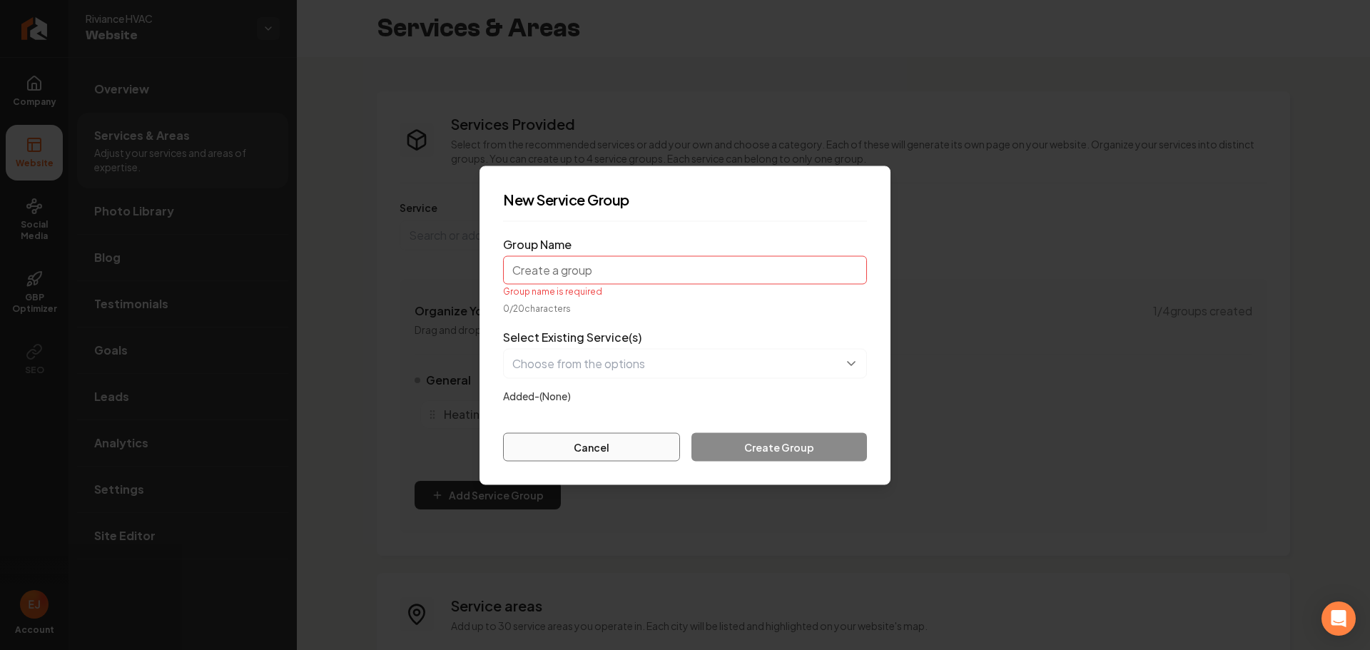
click at [653, 435] on button "Cancel" at bounding box center [591, 447] width 177 height 29
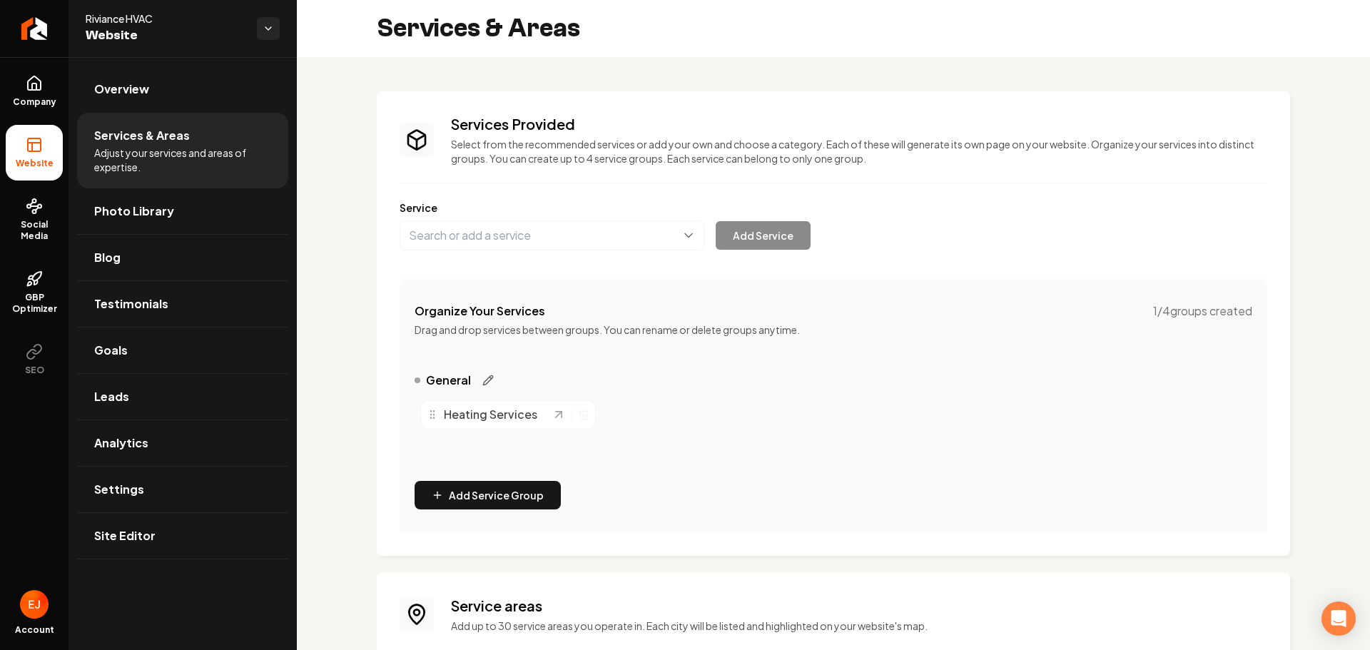
click at [487, 380] on icon "Main content area" at bounding box center [487, 380] width 11 height 11
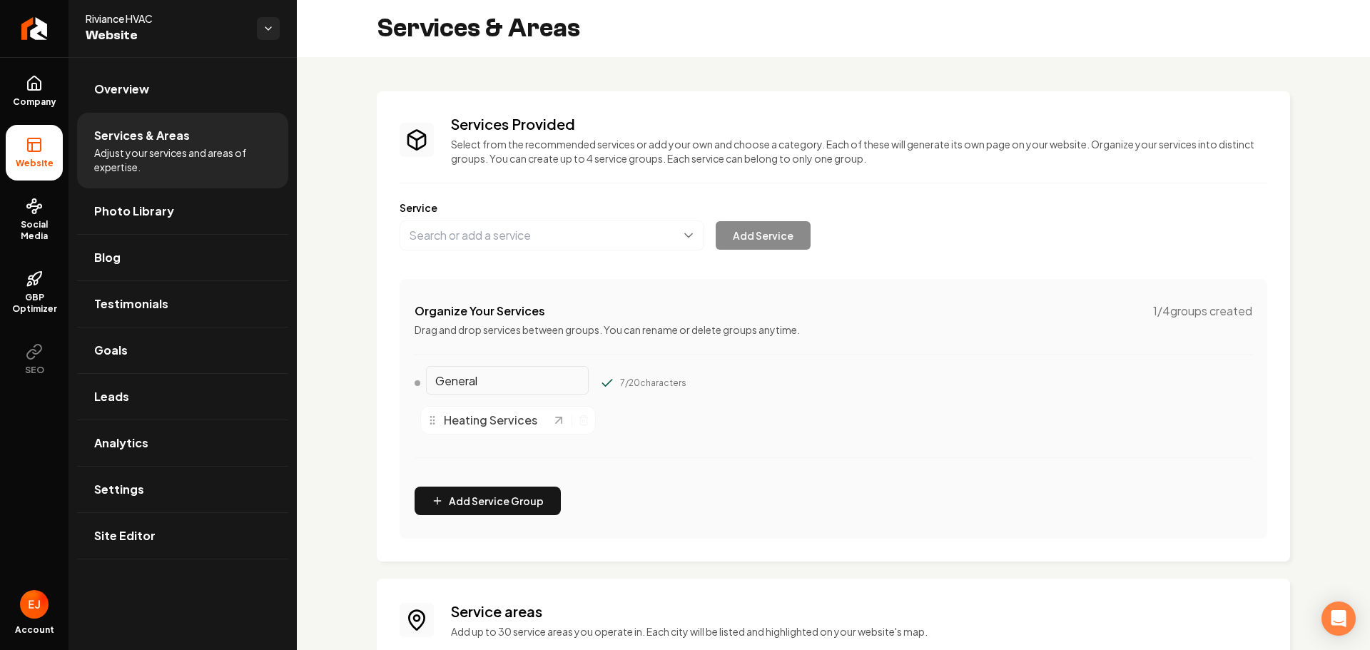
drag, startPoint x: 498, startPoint y: 378, endPoint x: 400, endPoint y: 381, distance: 97.8
click at [400, 381] on div "Organize Your Services 1 / 4 groups created Drag and drop services between grou…" at bounding box center [834, 409] width 868 height 260
type input "Residential"
click at [600, 376] on button "Main content area" at bounding box center [607, 383] width 14 height 14
click at [484, 508] on button "Add Service Group" at bounding box center [488, 501] width 146 height 29
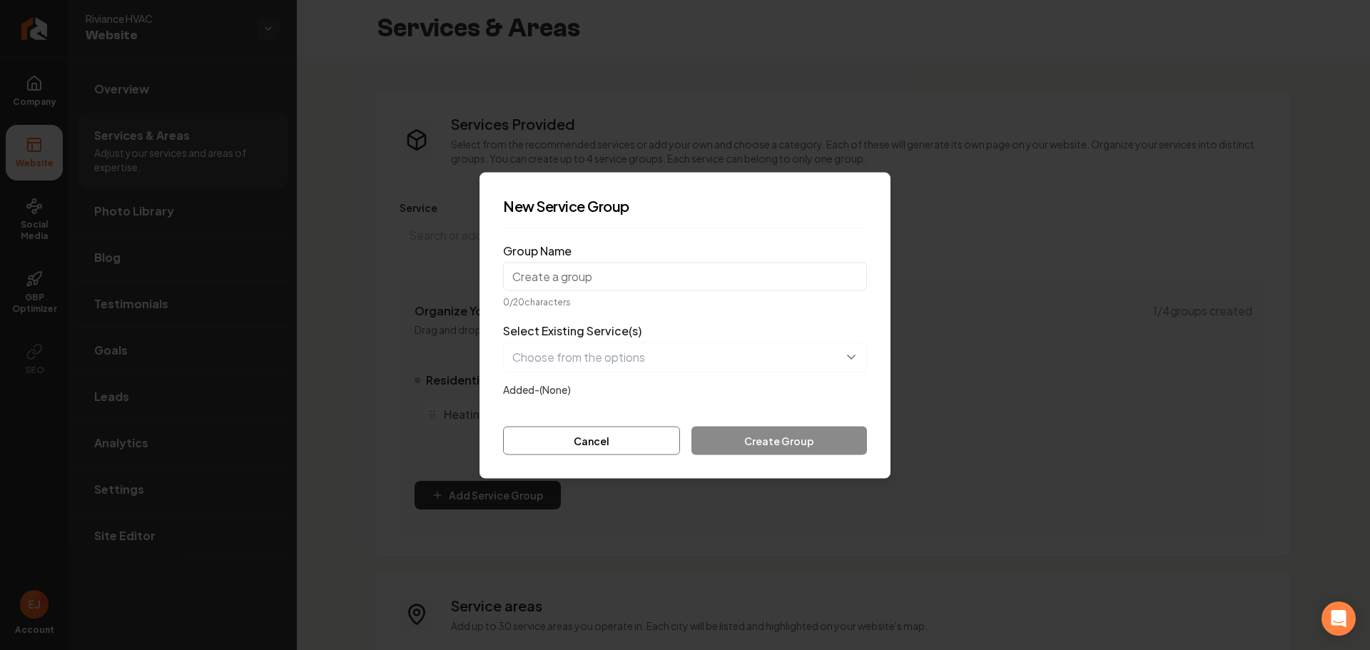
click at [649, 282] on input "Group Name" at bounding box center [685, 276] width 364 height 29
type input "Commercial"
click at [642, 358] on button "button" at bounding box center [685, 357] width 364 height 30
type input "Commerc"
click at [594, 423] on form "Group Name Commercial 10 / 20 characters Select Existing Service(s) Added- (Non…" at bounding box center [685, 347] width 364 height 216
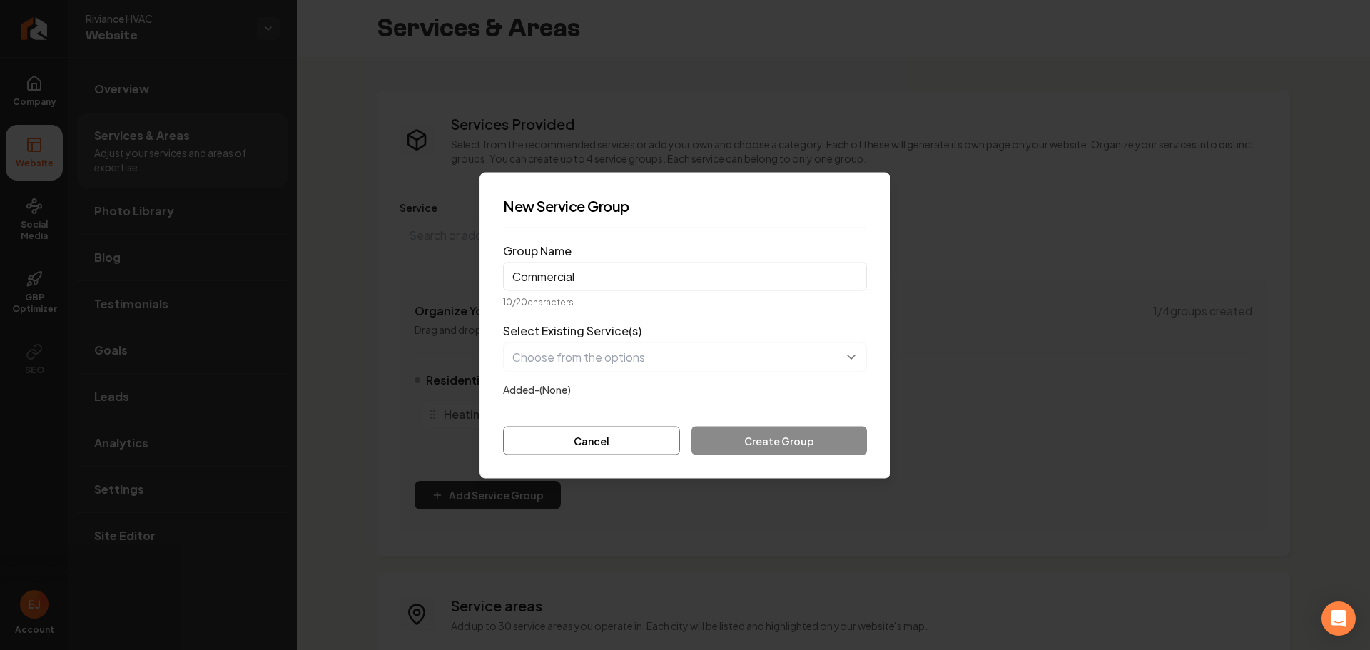
drag, startPoint x: 540, startPoint y: 393, endPoint x: 551, endPoint y: 390, distance: 11.8
click at [539, 393] on label "Added- (None)" at bounding box center [537, 389] width 68 height 13
click at [559, 388] on label "Added- (None)" at bounding box center [537, 389] width 68 height 13
click at [810, 442] on div "Cancel Create Group" at bounding box center [685, 440] width 364 height 29
click at [804, 442] on div "Cancel Create Group" at bounding box center [685, 440] width 364 height 29
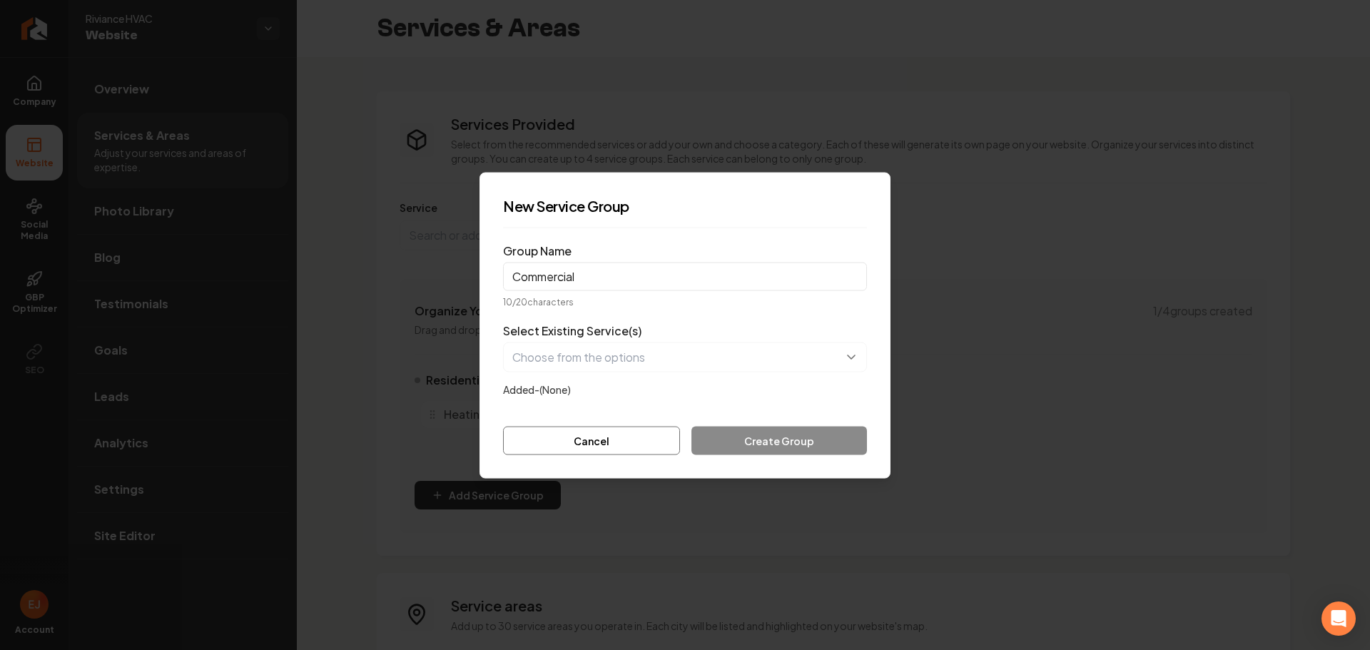
click at [791, 444] on div "Cancel Create Group" at bounding box center [685, 440] width 364 height 29
click at [788, 444] on div "Cancel Create Group" at bounding box center [685, 440] width 364 height 29
click at [645, 442] on button "Cancel" at bounding box center [591, 440] width 177 height 29
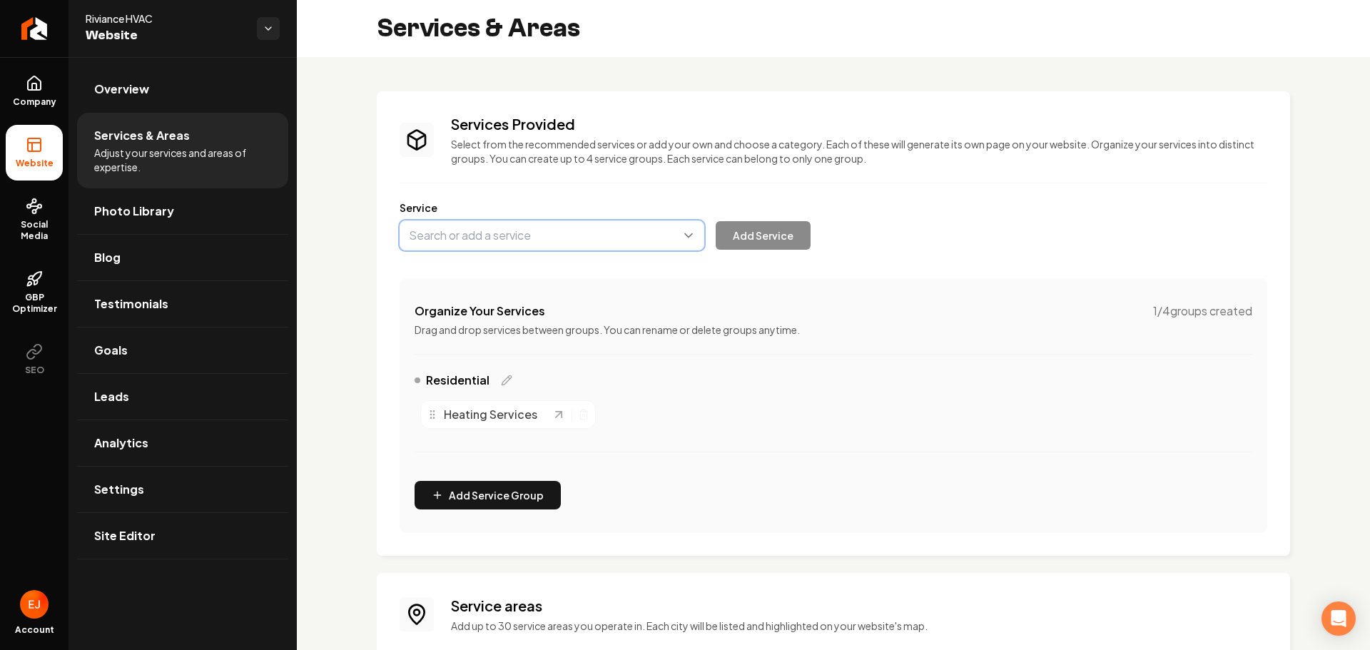
click at [547, 230] on button "Main content area" at bounding box center [552, 236] width 305 height 30
type input "AC Installation & Repairs"
click at [745, 235] on button "Add Service" at bounding box center [763, 235] width 95 height 29
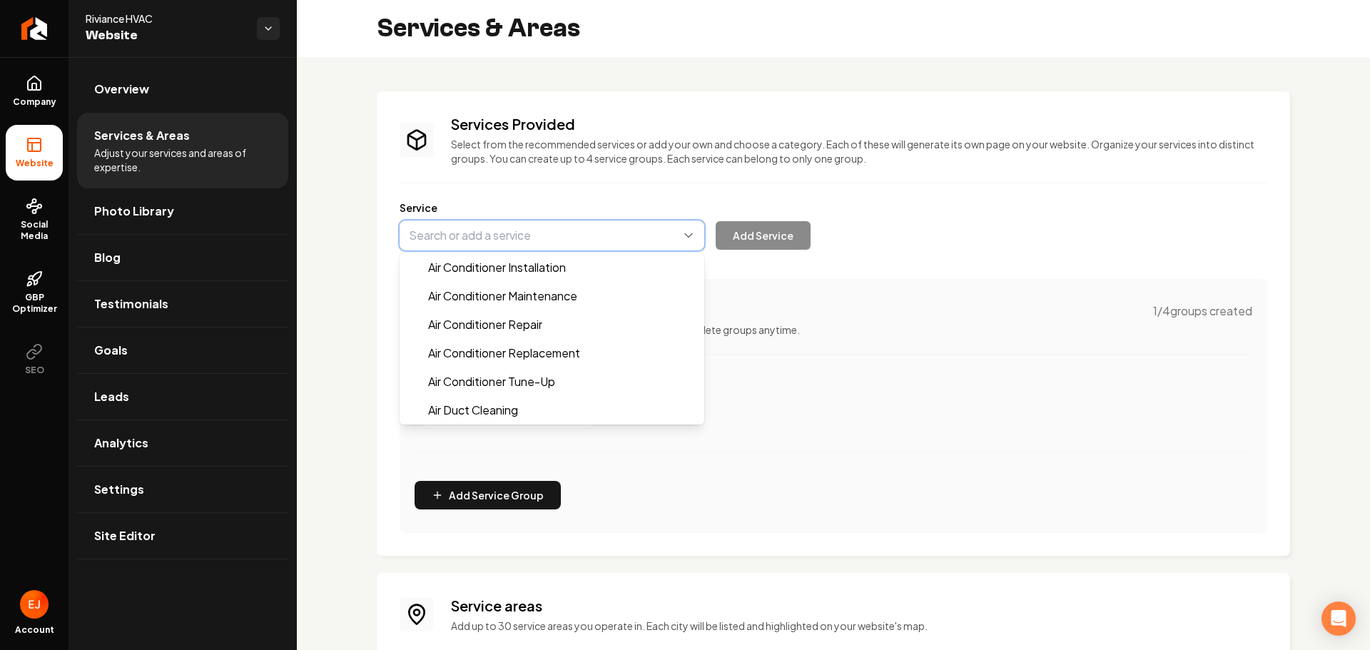
click at [497, 236] on button "Main content area" at bounding box center [552, 236] width 305 height 30
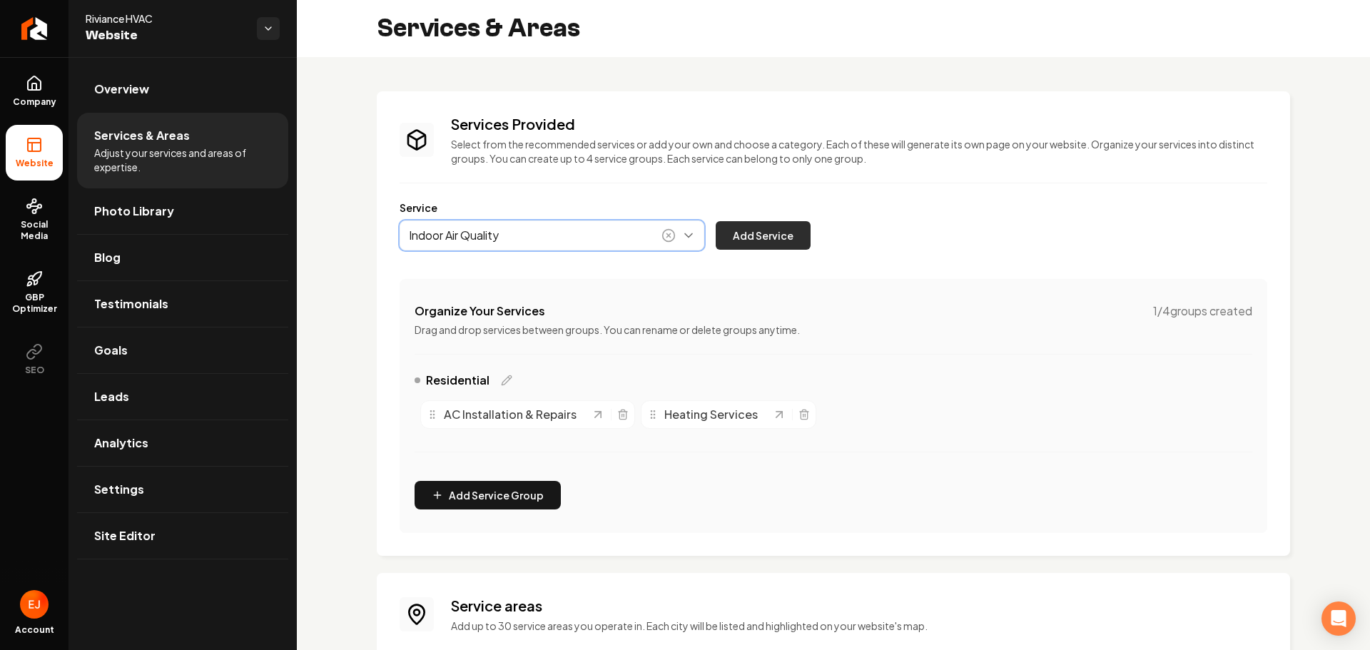
type input "Indoor Air Quality"
click at [809, 234] on button "Add Service" at bounding box center [763, 235] width 95 height 29
click at [564, 242] on button "Main content area" at bounding box center [552, 236] width 305 height 30
type input "Mini-Split Services"
click at [768, 238] on button "Add Service" at bounding box center [763, 235] width 95 height 29
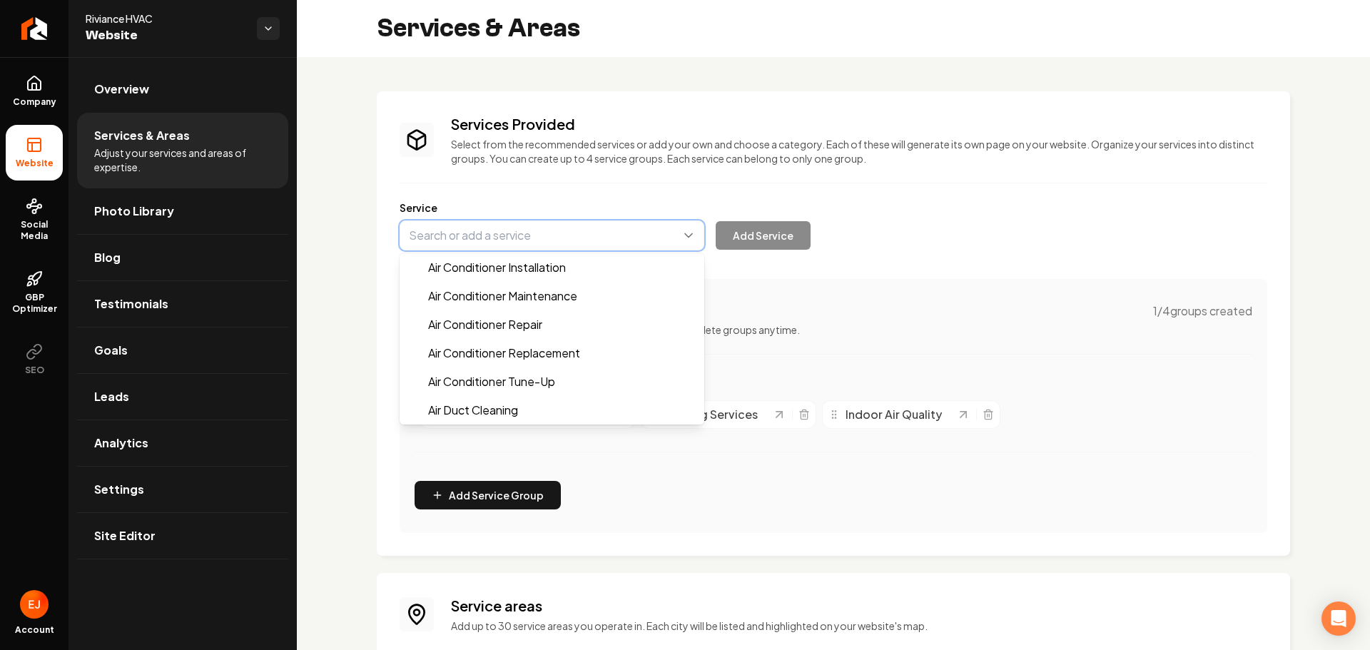
click at [532, 241] on button "Main content area" at bounding box center [552, 236] width 305 height 30
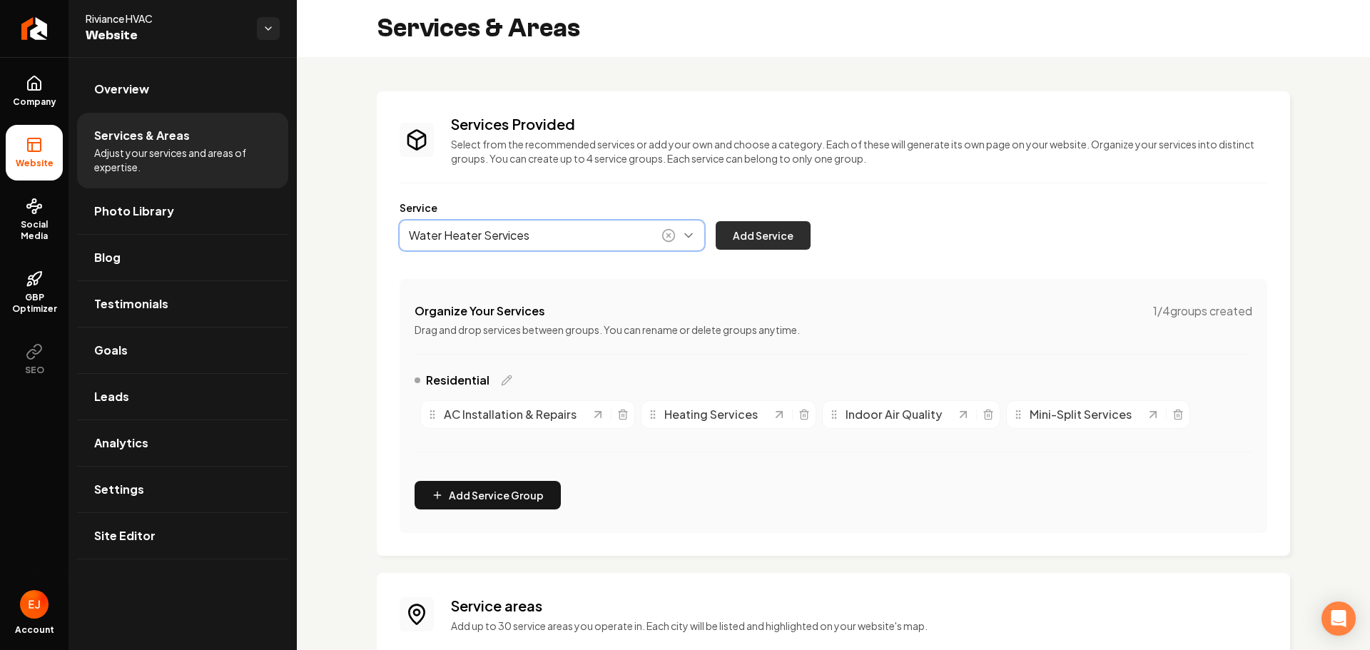
type input "Water Heater Services"
click at [743, 240] on button "Add Service" at bounding box center [763, 235] width 95 height 29
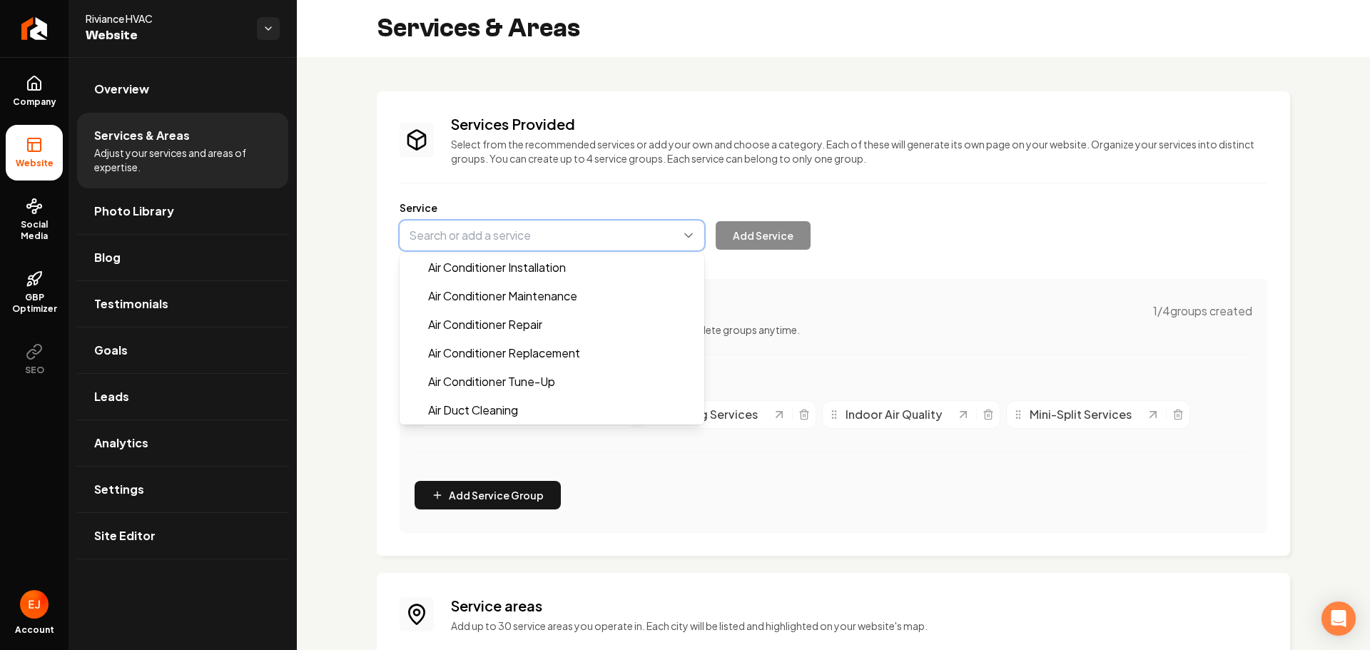
click at [535, 233] on button "Main content area" at bounding box center [552, 236] width 305 height 30
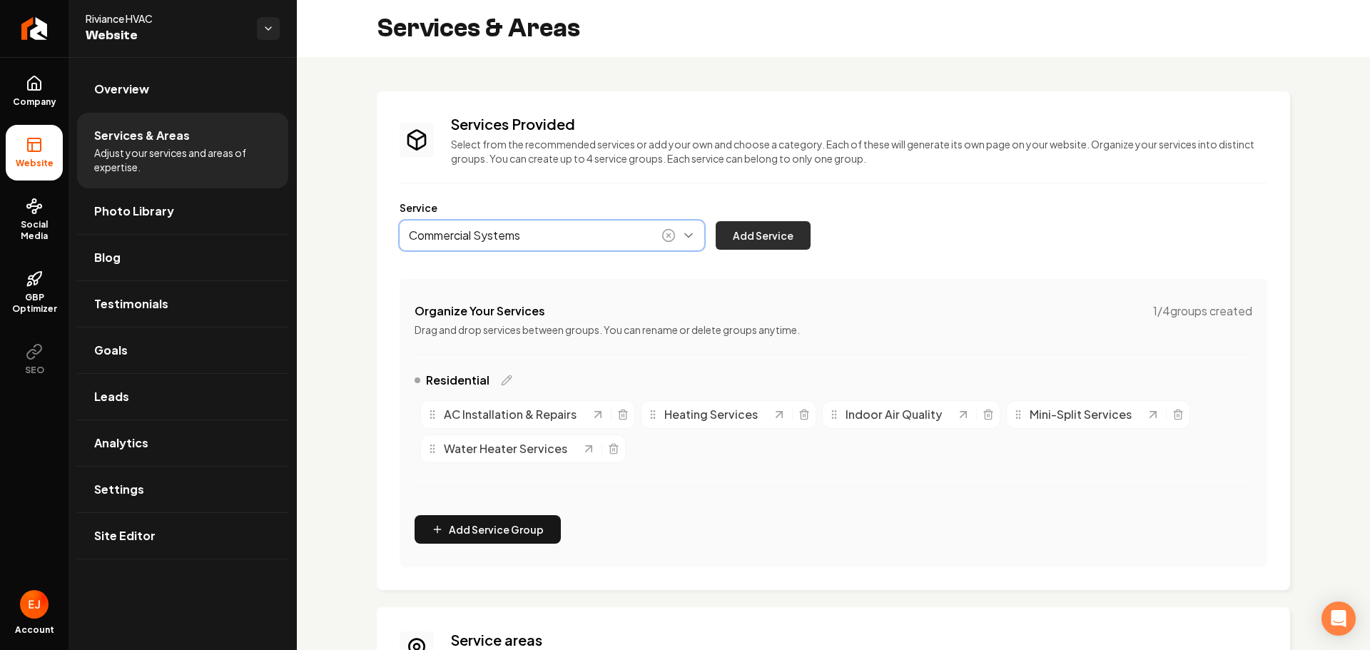
type input "Commercial Systems"
click at [764, 241] on button "Add Service" at bounding box center [763, 235] width 95 height 29
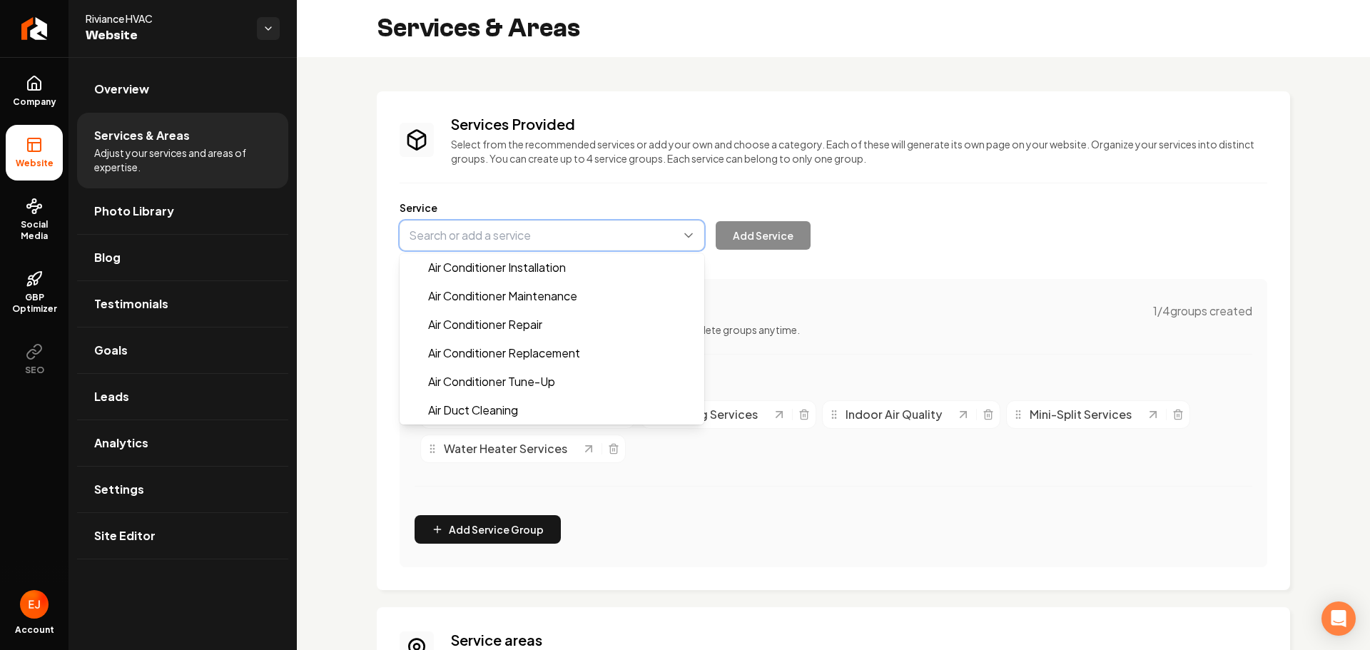
click at [575, 246] on button "Main content area" at bounding box center [552, 236] width 305 height 30
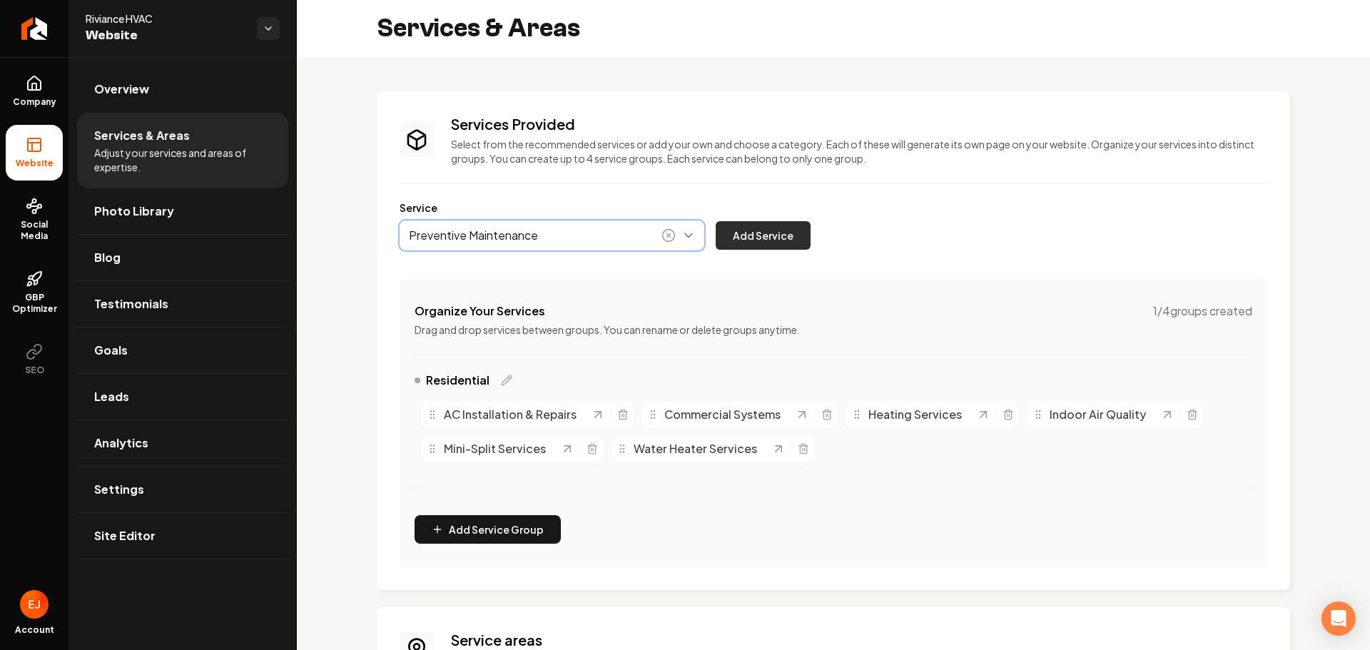
type input "Preventive Maintenance"
click at [749, 238] on button "Add Service" at bounding box center [763, 235] width 95 height 29
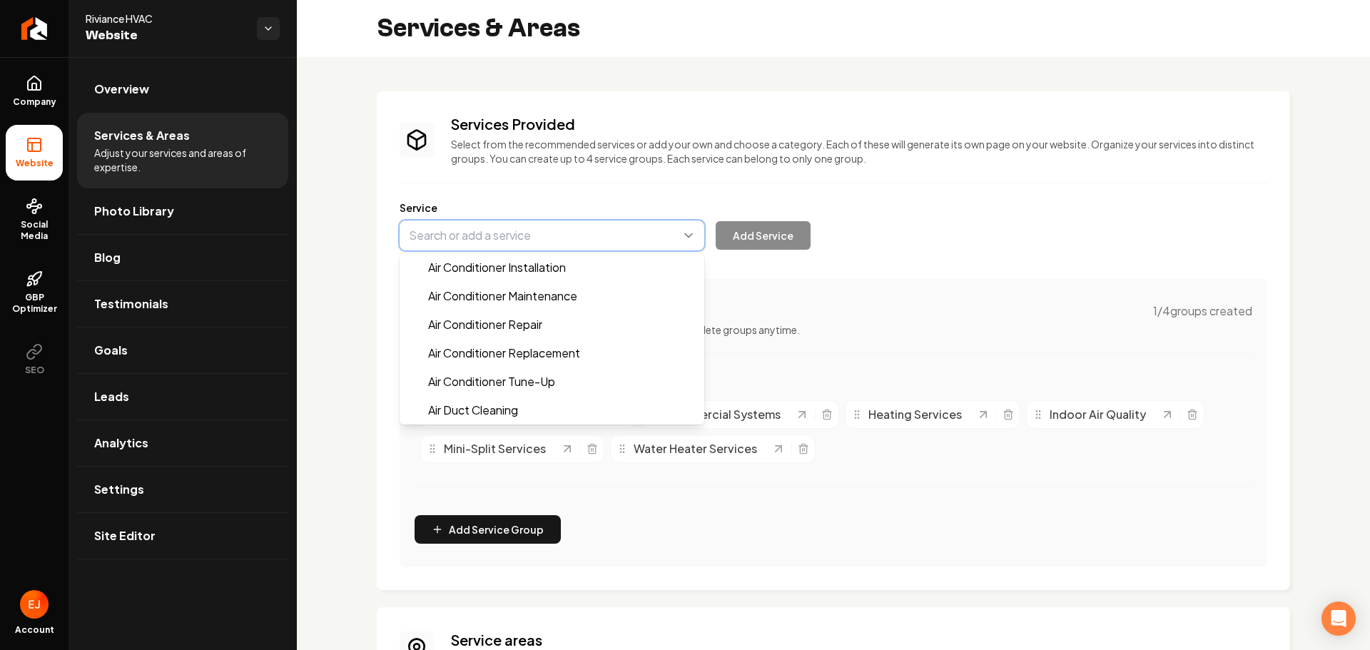
click at [499, 228] on button "Main content area" at bounding box center [552, 236] width 305 height 30
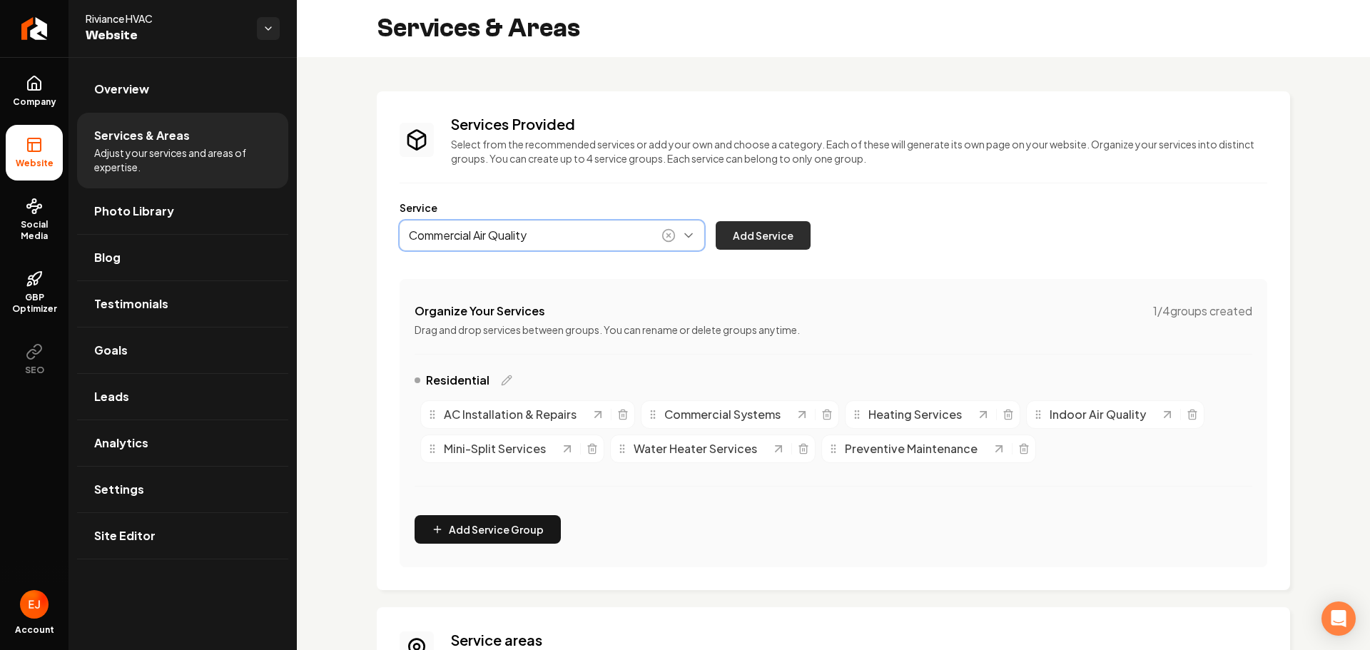
type input "Commercial Air Quality"
click at [751, 226] on button "Add Service" at bounding box center [763, 235] width 95 height 29
click at [575, 237] on button "Main content area" at bounding box center [552, 236] width 305 height 30
type input "Commercial Water Heaters"
click at [747, 233] on button "Add Service" at bounding box center [763, 235] width 95 height 29
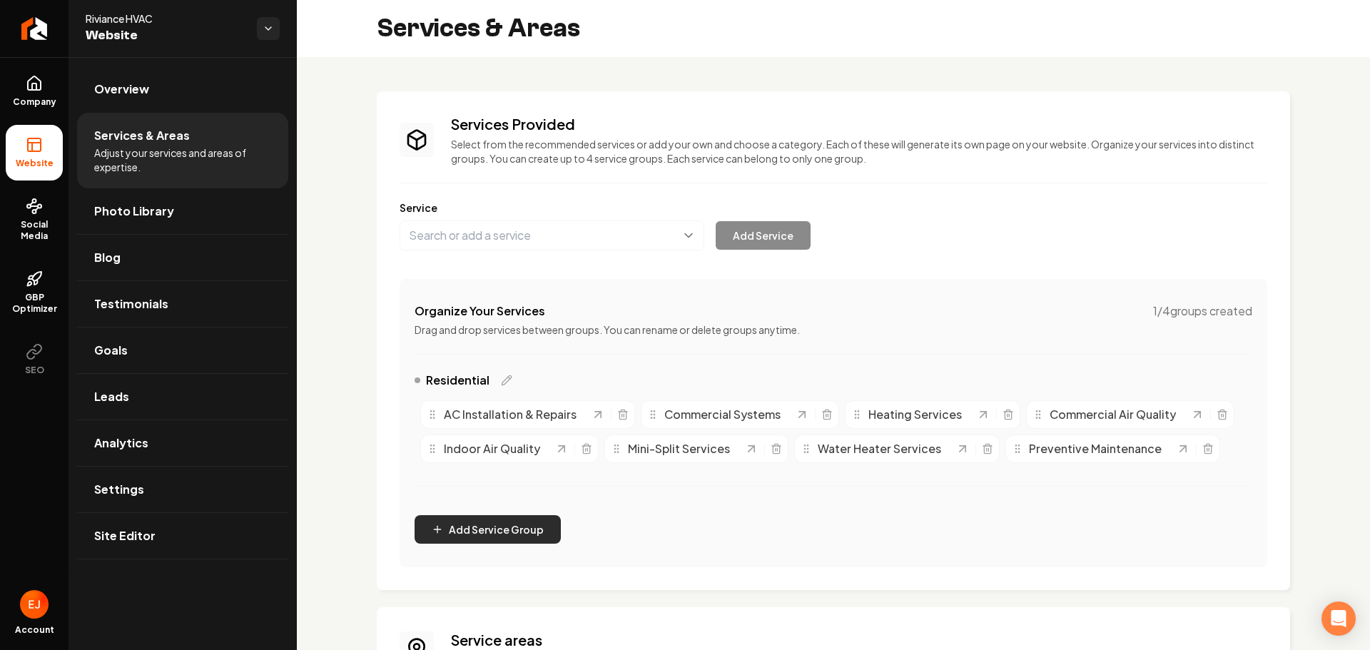
click at [522, 535] on button "Add Service Group" at bounding box center [488, 529] width 146 height 29
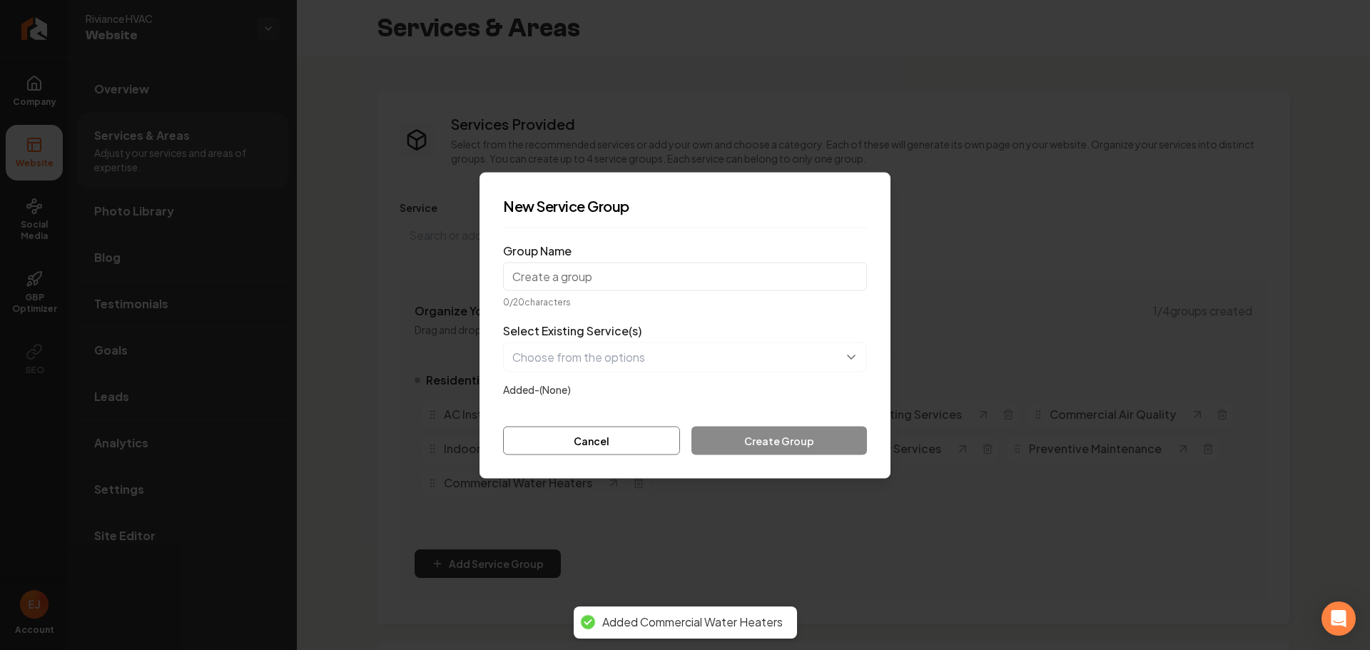
click at [601, 282] on input "Group Name" at bounding box center [685, 276] width 364 height 29
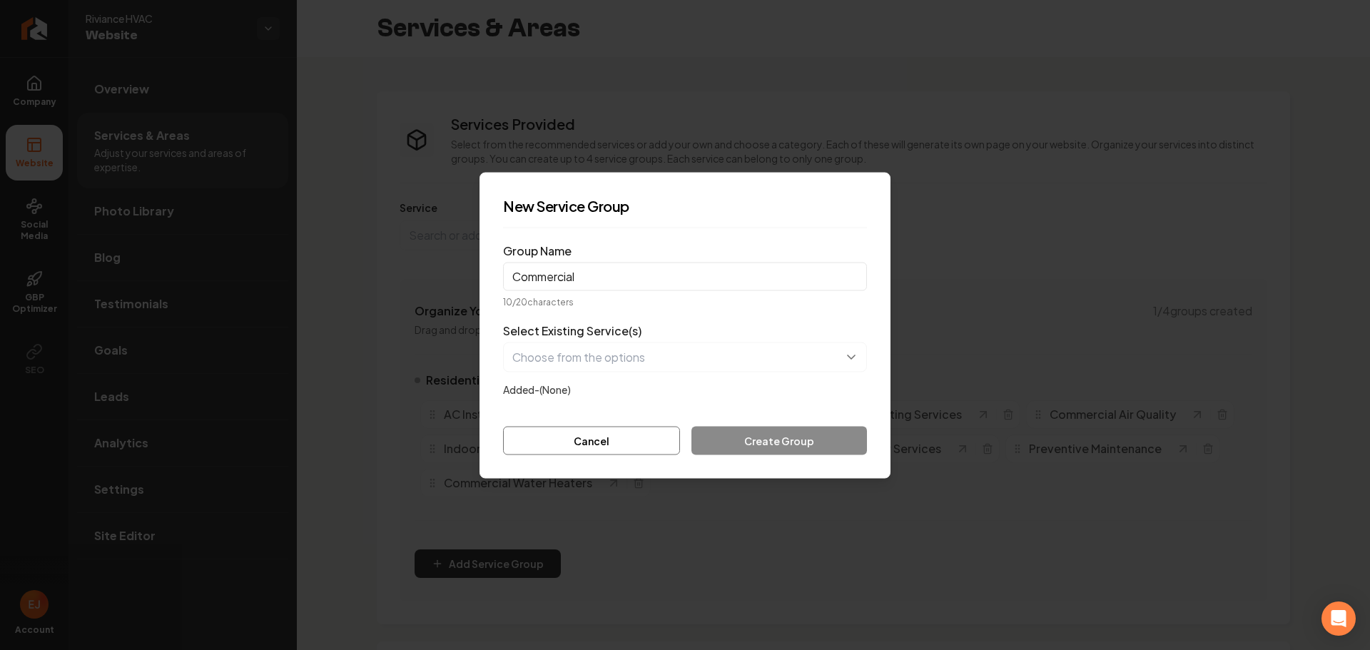
type input "Commercial"
click at [589, 360] on button "button" at bounding box center [685, 357] width 364 height 30
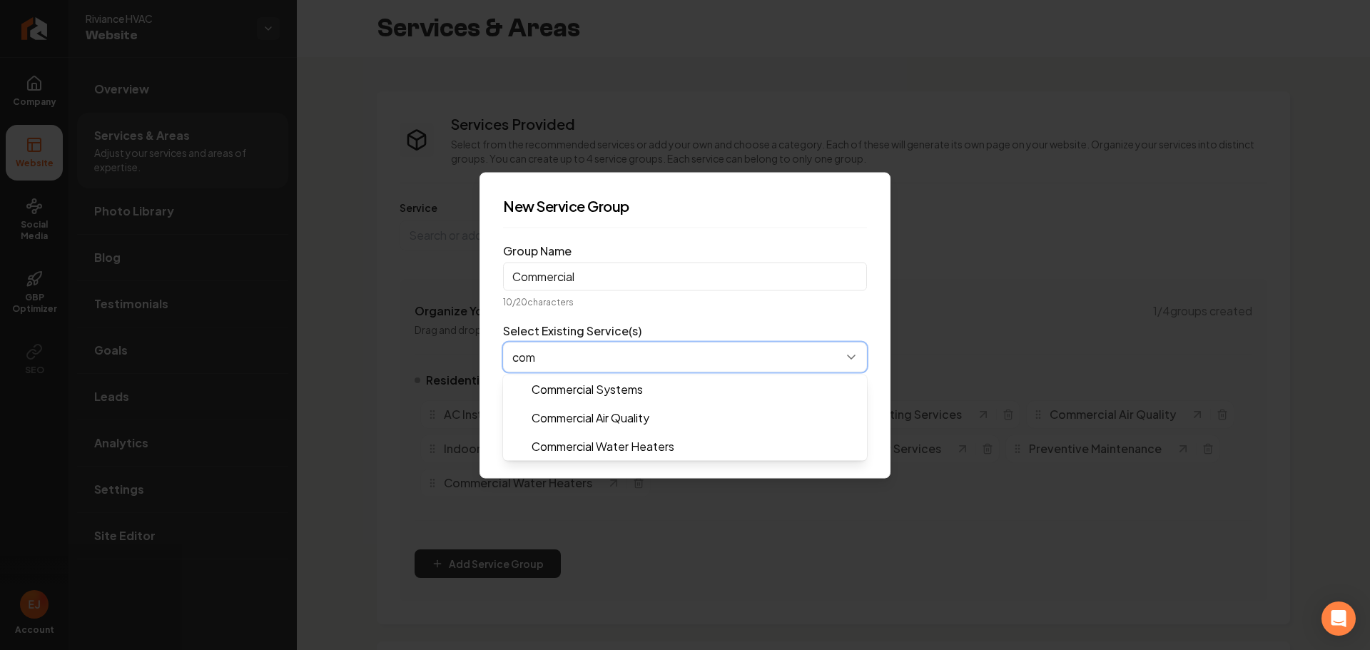
type input "comm"
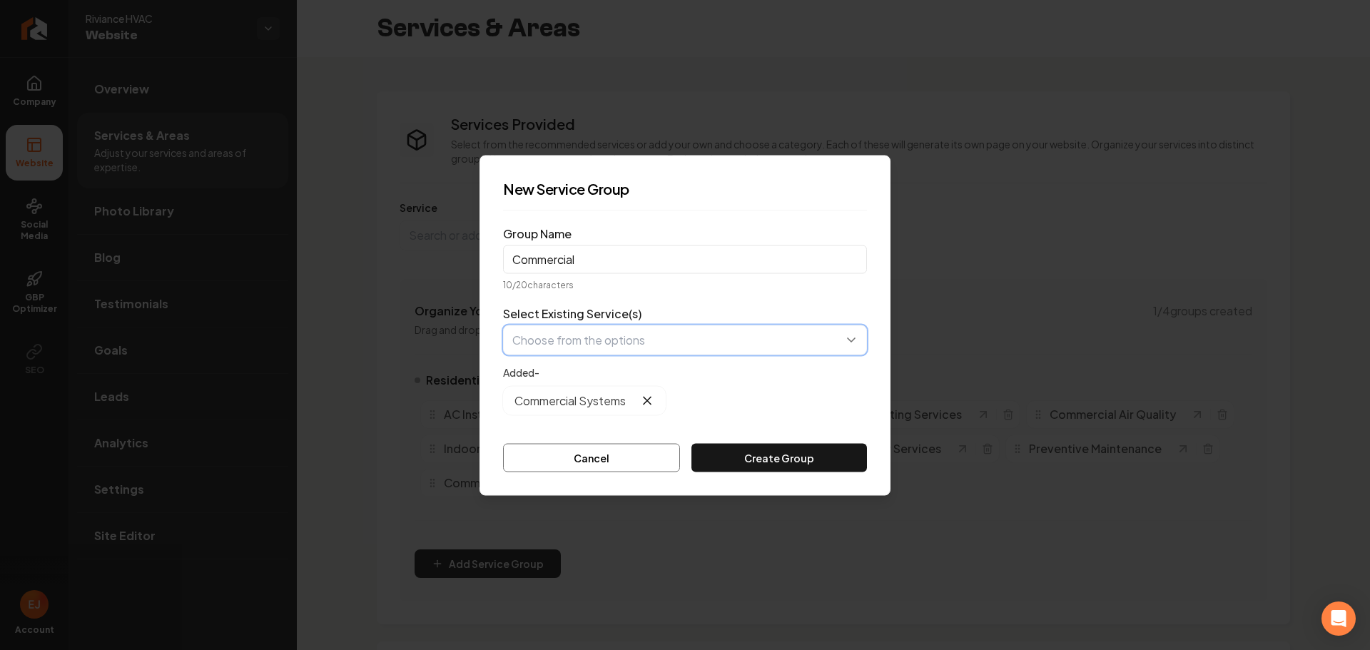
click at [634, 340] on button "button" at bounding box center [685, 340] width 364 height 30
type input "preve"
click at [591, 346] on button "button" at bounding box center [685, 340] width 364 height 30
type input "comm"
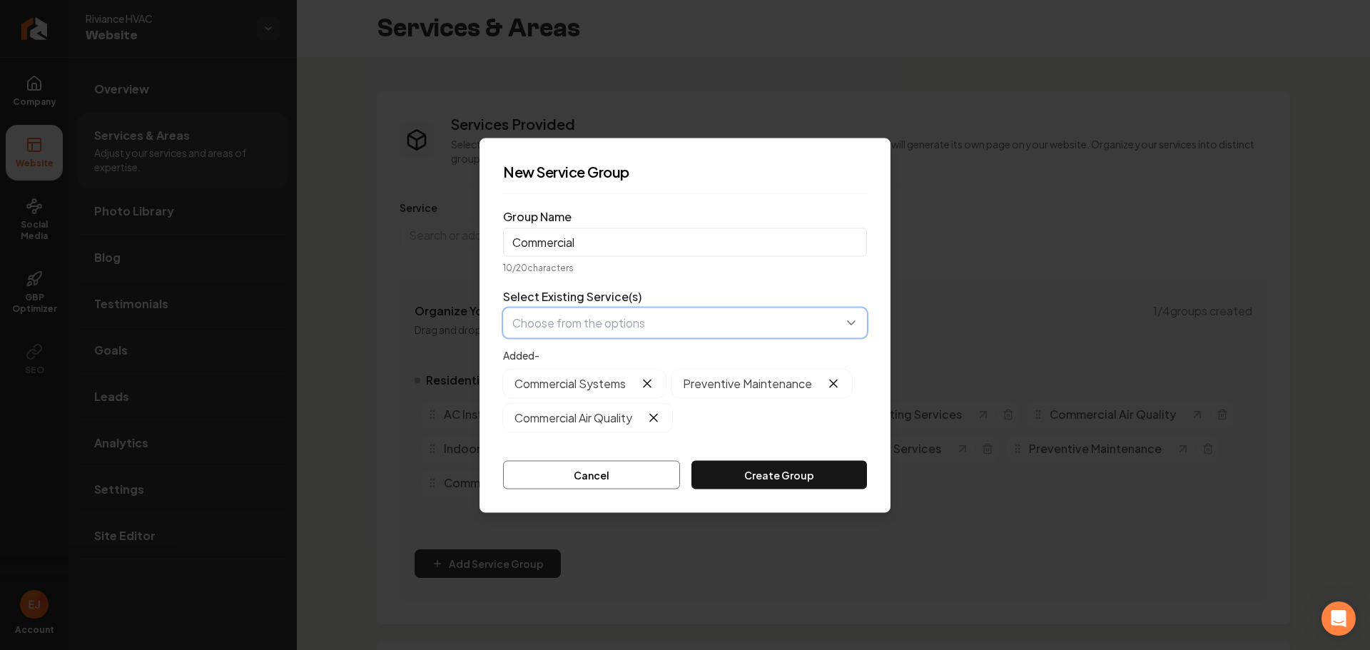
click at [605, 327] on button "button" at bounding box center [685, 323] width 364 height 30
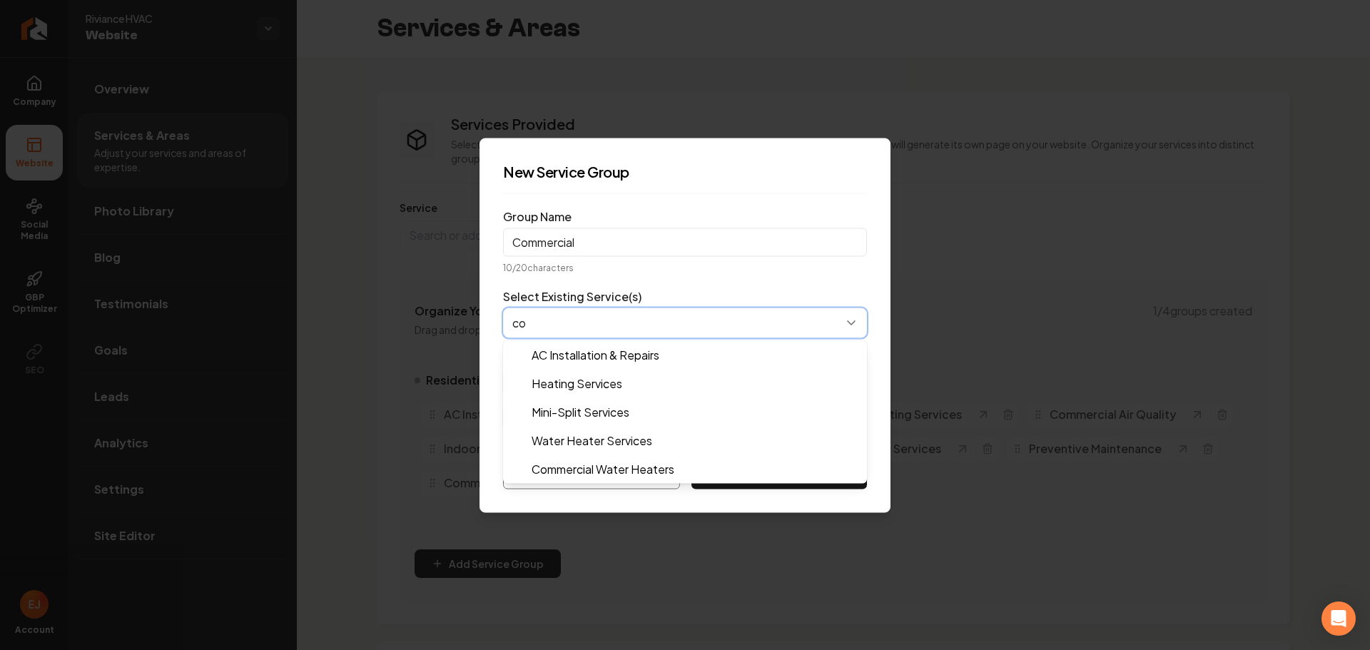
type input "com"
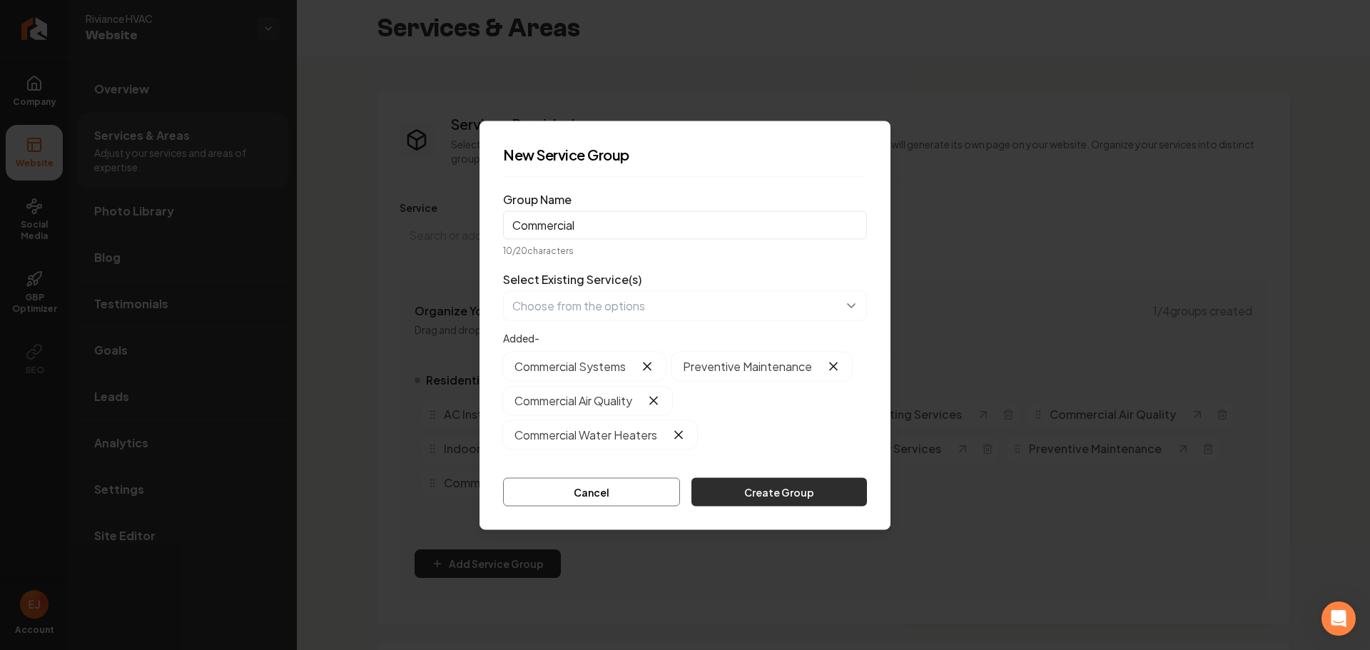
click at [743, 491] on button "Create Group" at bounding box center [780, 491] width 176 height 29
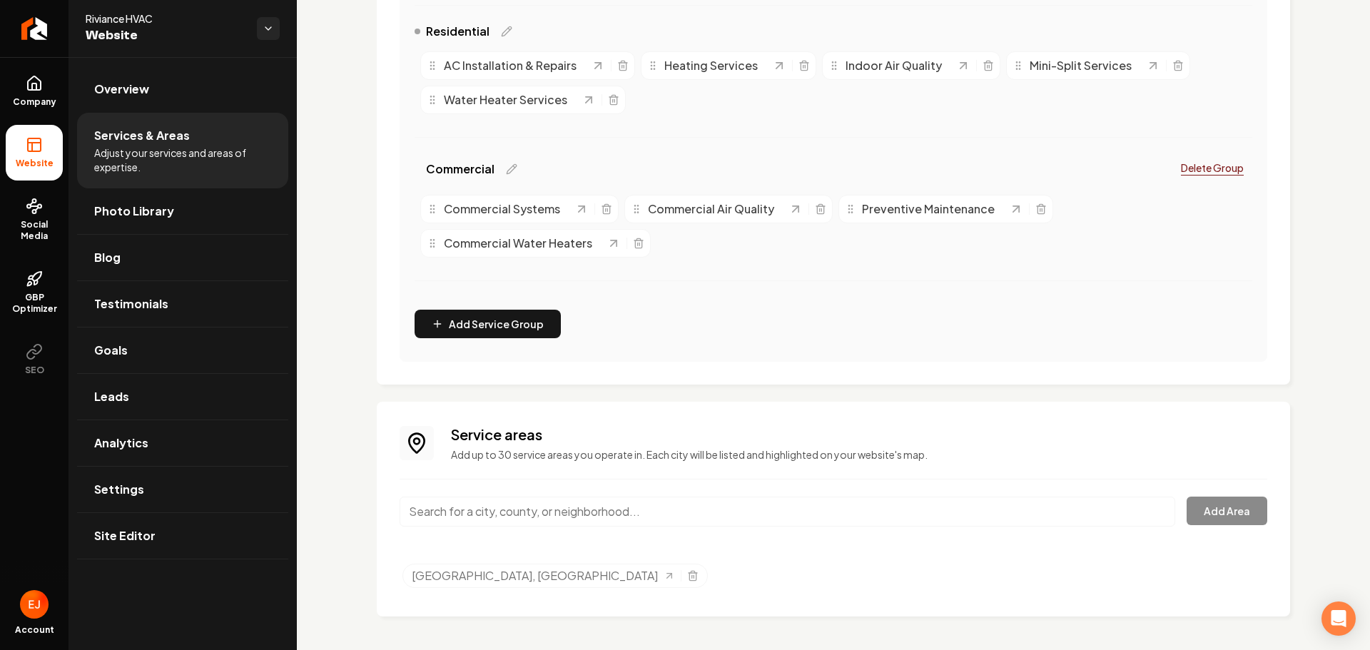
scroll to position [350, 0]
click at [135, 545] on link "Site Editor" at bounding box center [182, 536] width 211 height 46
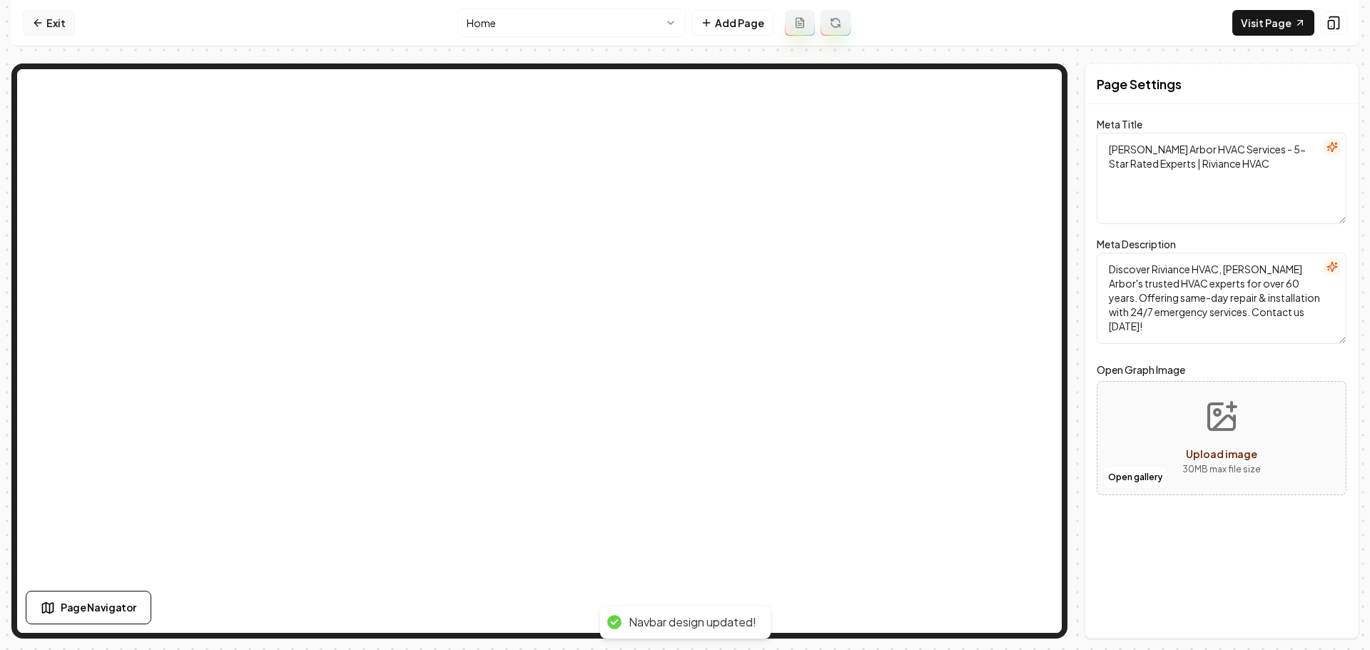
click at [50, 20] on link "Exit" at bounding box center [49, 23] width 52 height 26
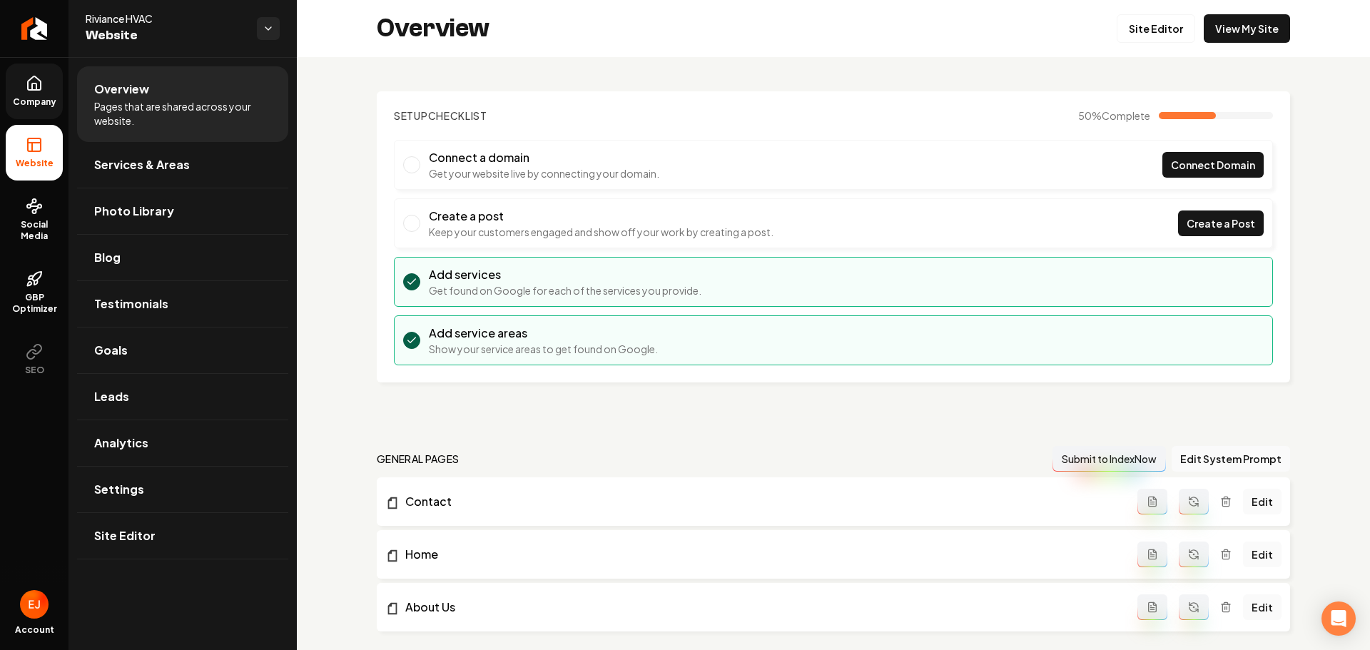
click at [30, 90] on icon at bounding box center [34, 83] width 13 height 14
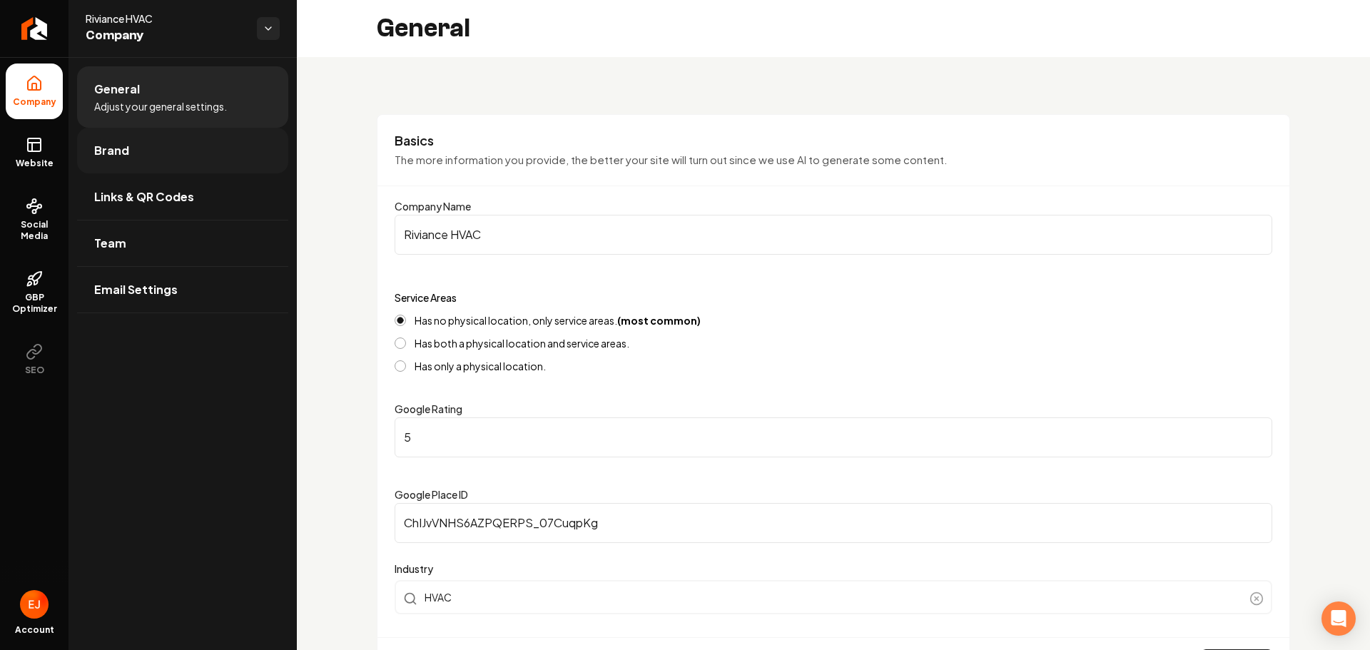
click at [133, 146] on link "Brand" at bounding box center [182, 151] width 211 height 46
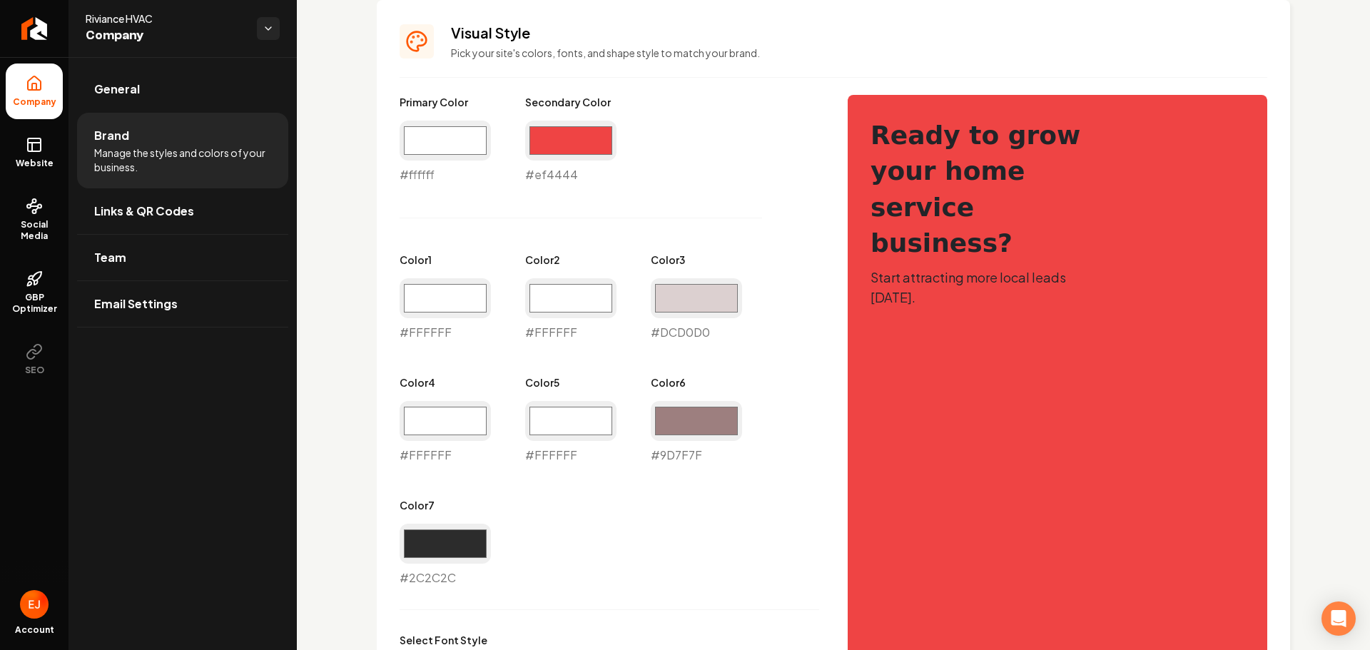
scroll to position [572, 0]
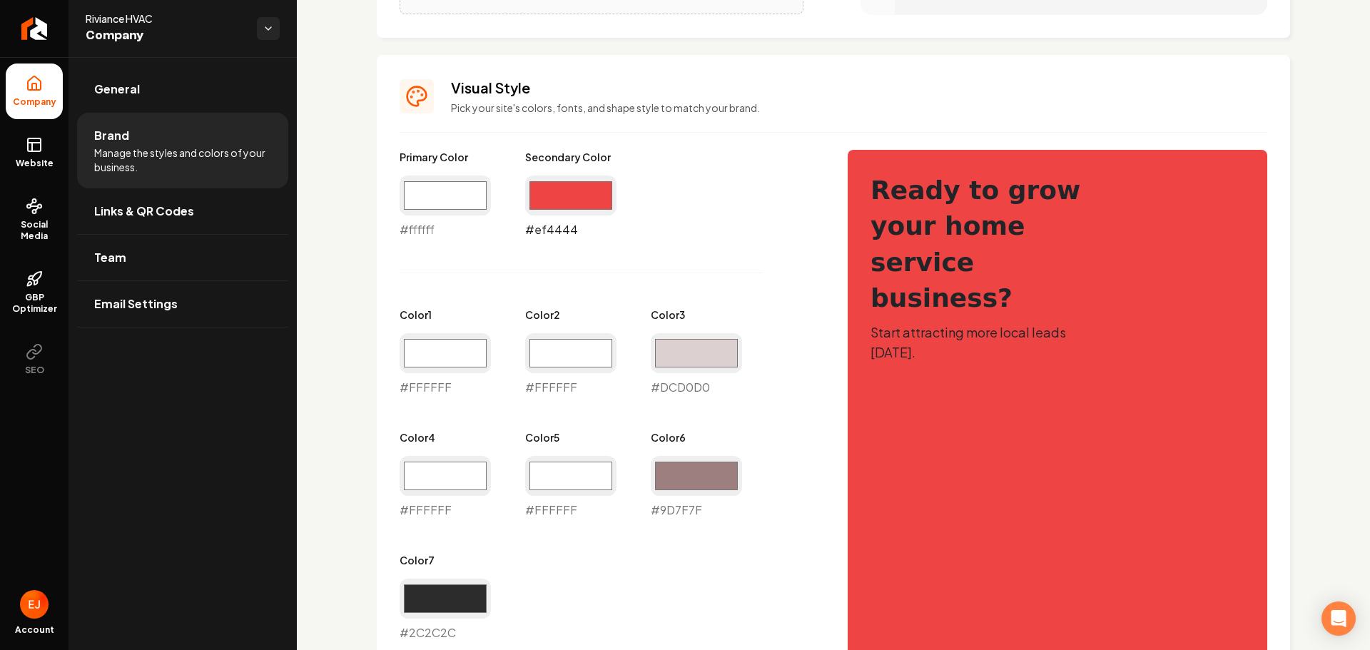
click at [557, 196] on input "#ef4444" at bounding box center [570, 196] width 91 height 40
click at [439, 196] on input "#ffffff" at bounding box center [445, 196] width 91 height 40
type input "#ef4444"
click at [562, 191] on input "#ef4444" at bounding box center [570, 196] width 91 height 40
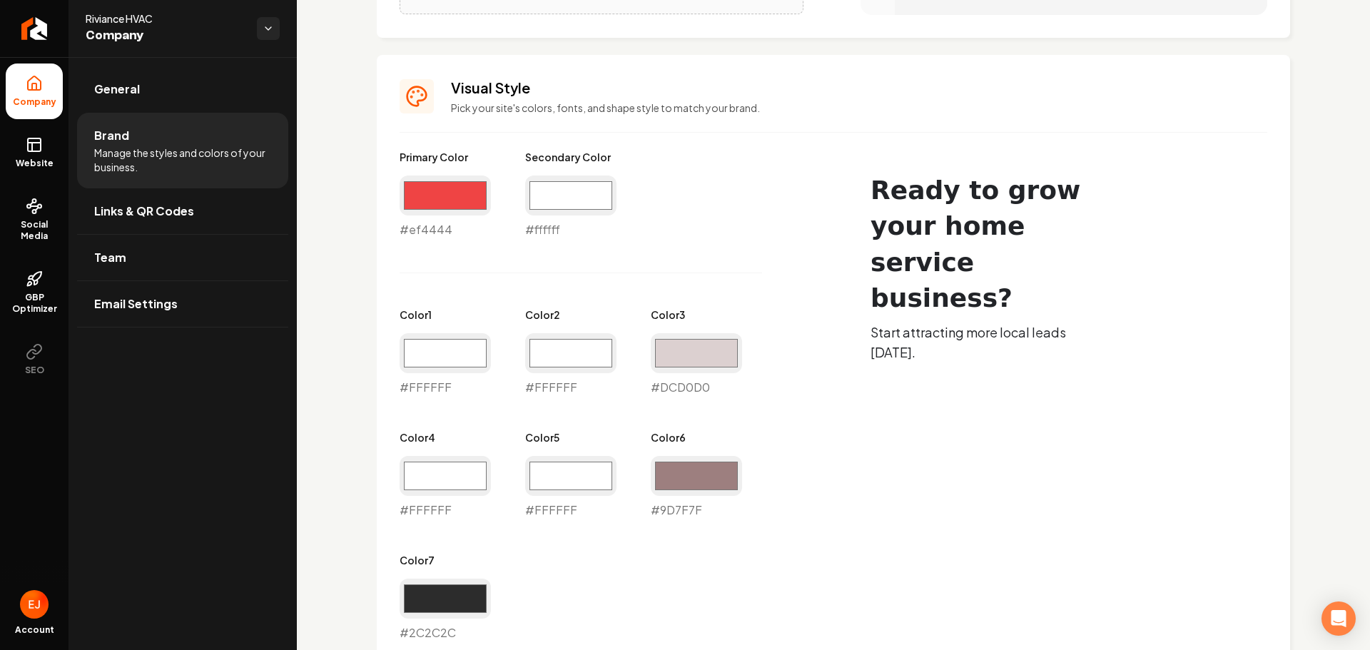
type input "#ffffff"
drag, startPoint x: 315, startPoint y: 434, endPoint x: 422, endPoint y: 495, distance: 123.0
click at [317, 436] on div "Logo & Icon Add your business logo and icon to personalize your website appeara…" at bounding box center [833, 309] width 1073 height 1648
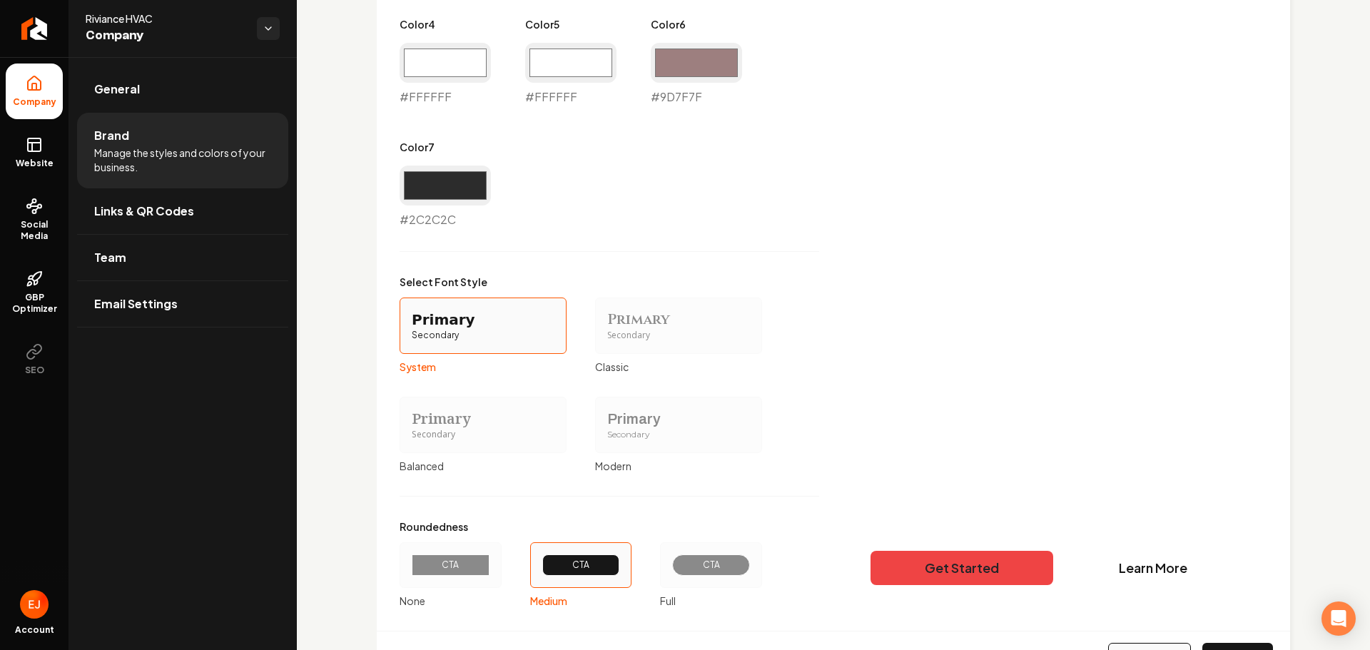
scroll to position [1055, 0]
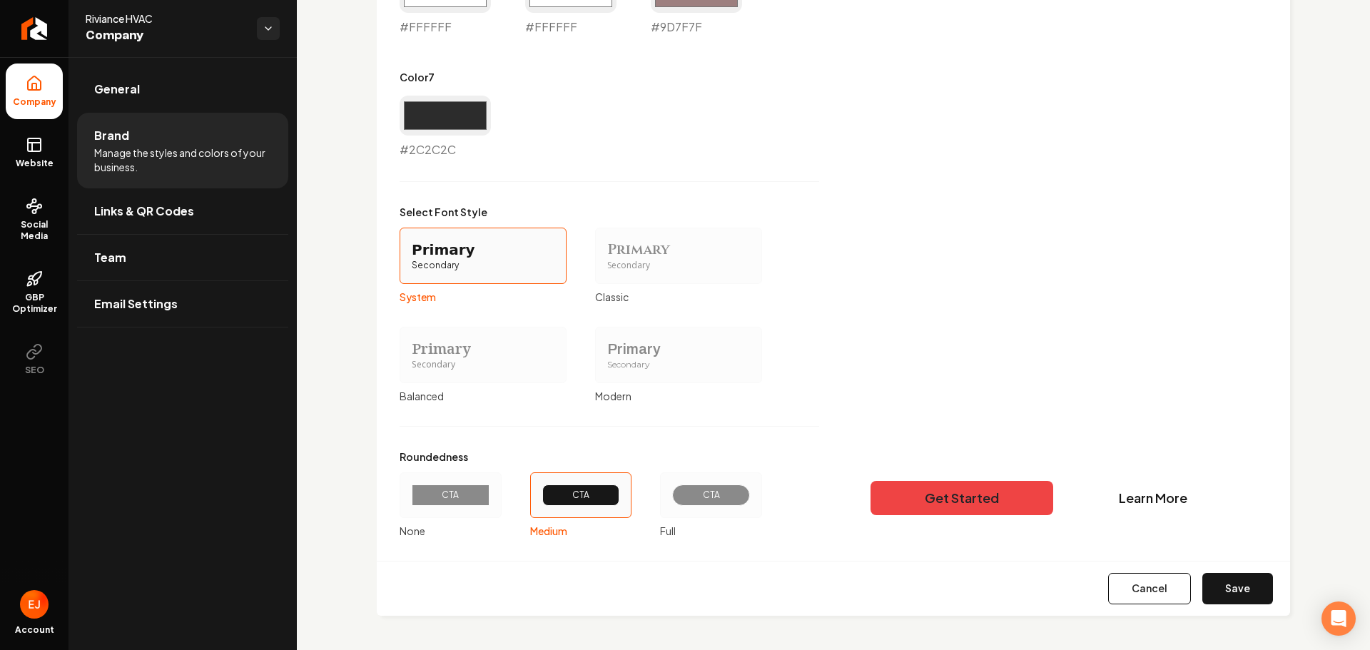
click at [1221, 582] on button "Save" at bounding box center [1238, 588] width 71 height 31
type input "#ffffff"
type input "#dcd0d0"
type input "#ffffff"
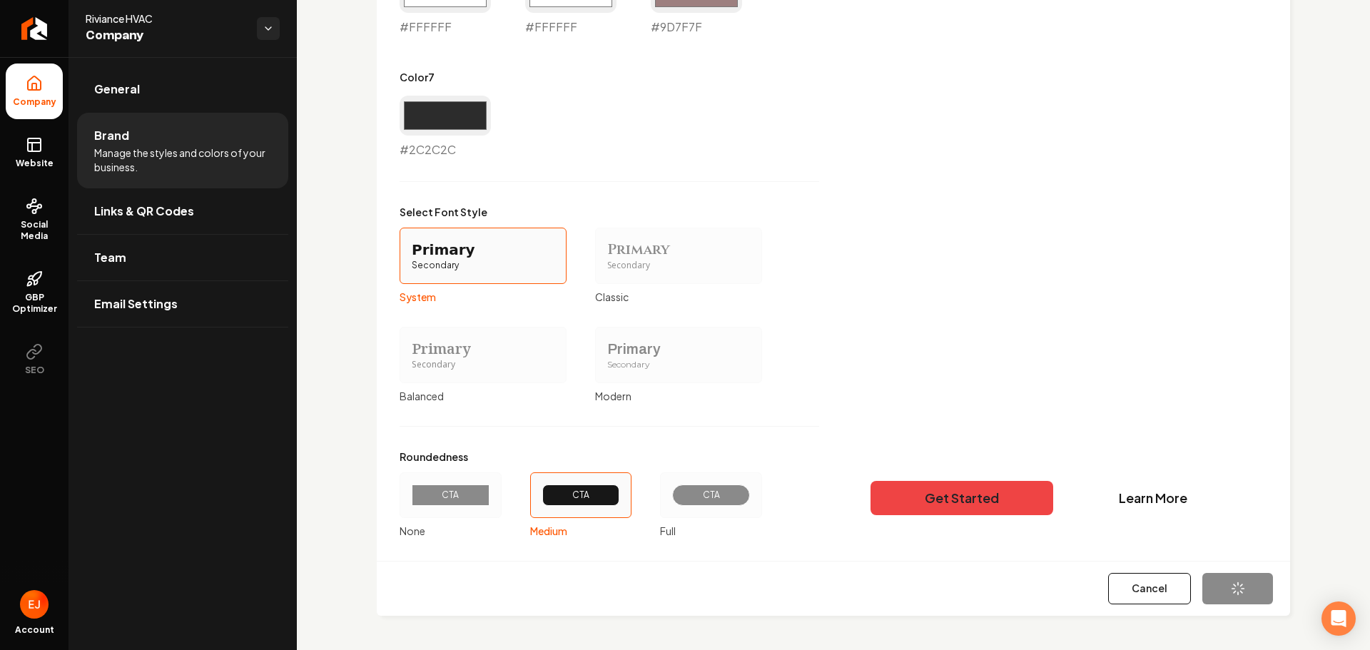
type input "#ffffff"
type input "#9d7f7f"
type input "#2c2c2c"
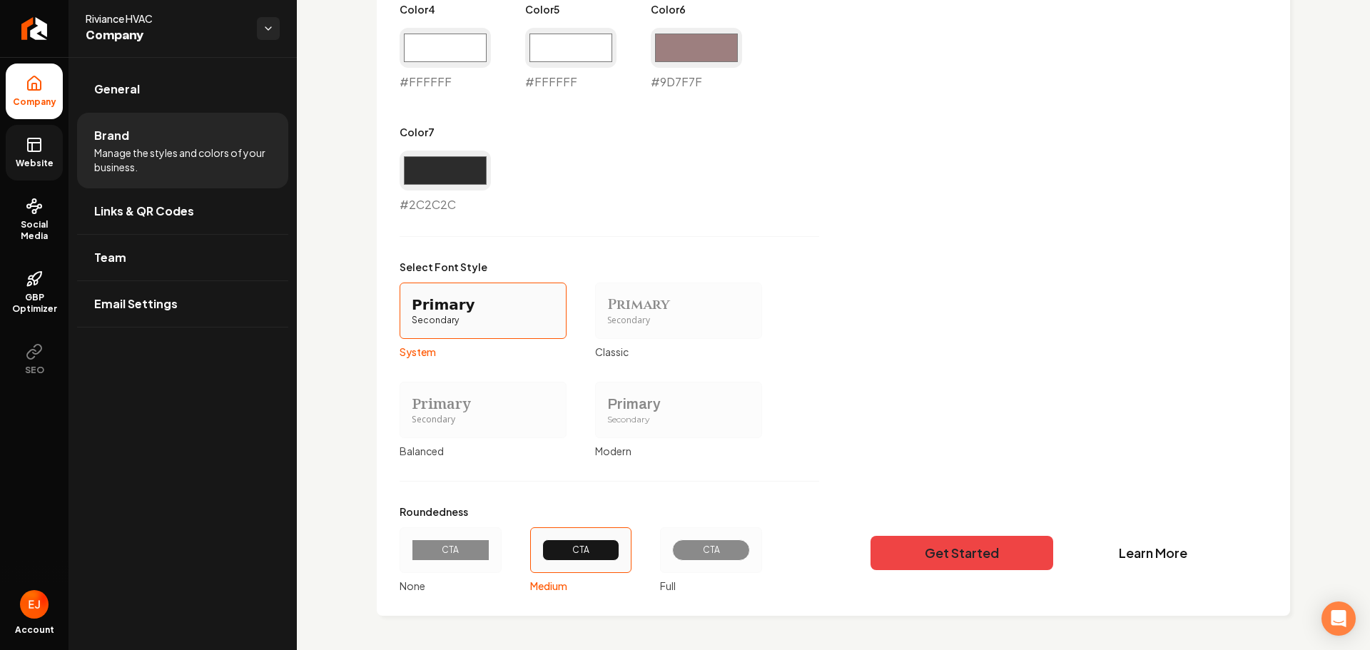
click at [49, 162] on span "Website" at bounding box center [34, 163] width 49 height 11
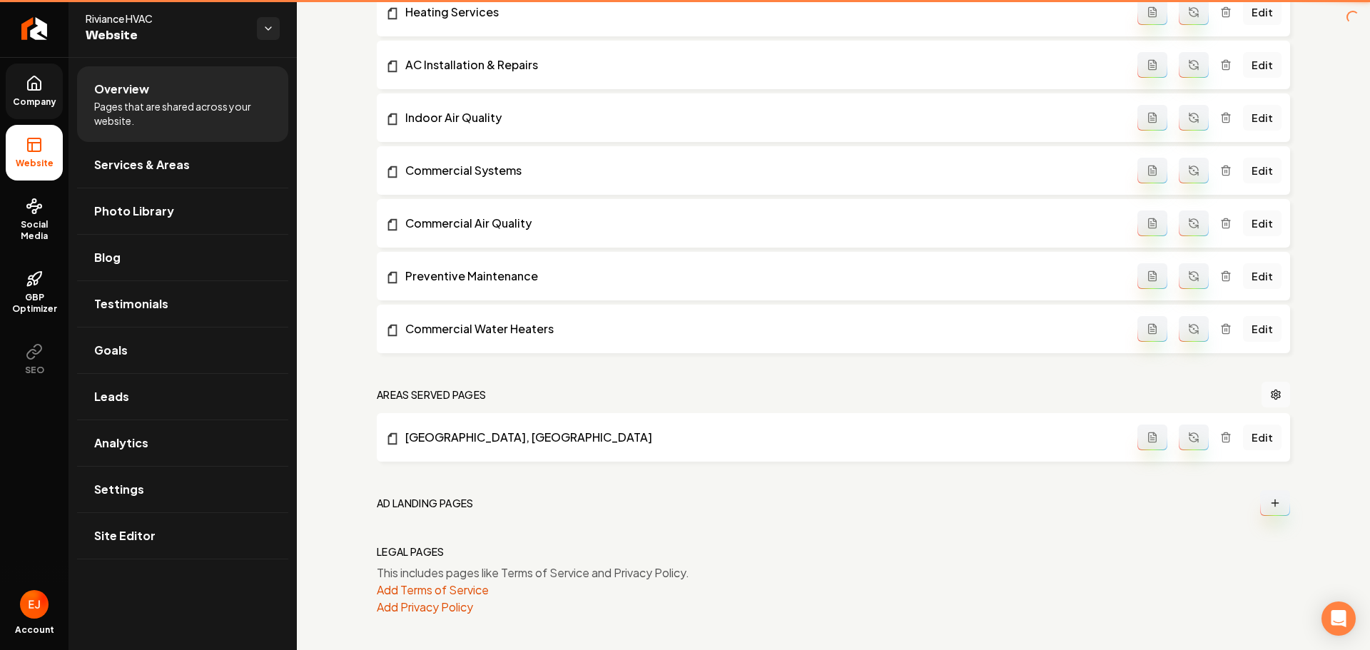
scroll to position [809, 0]
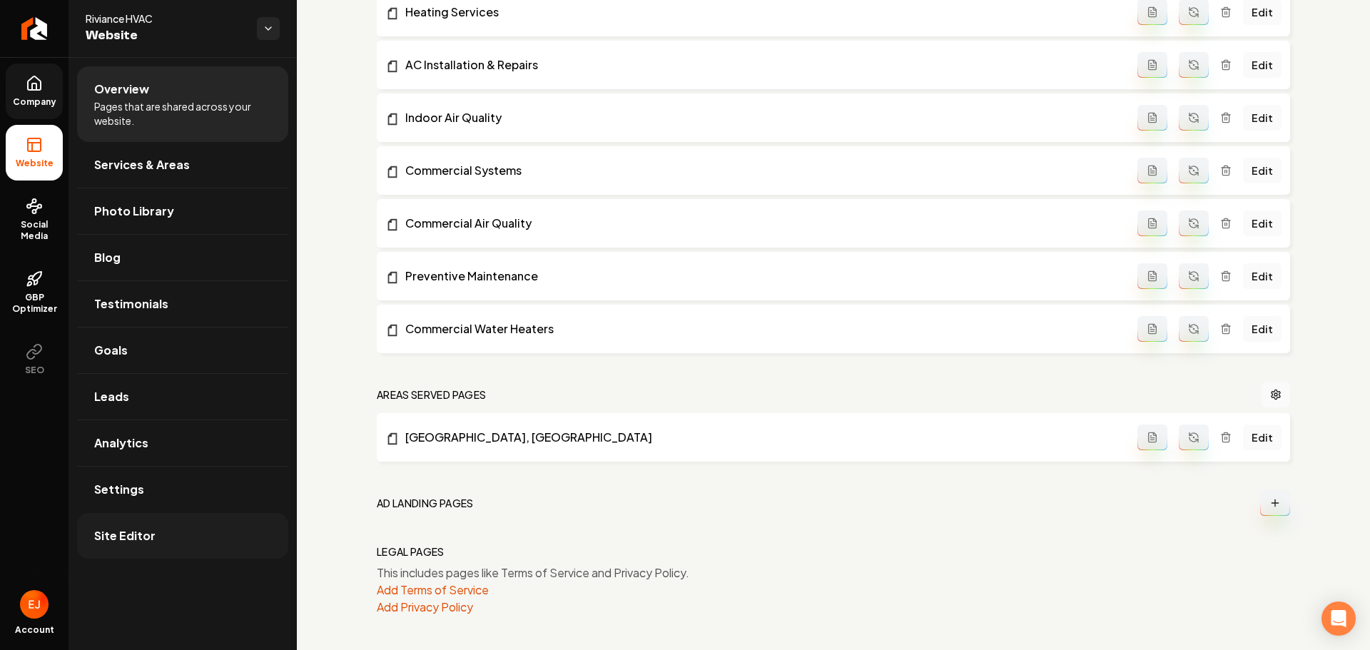
click at [123, 526] on link "Site Editor" at bounding box center [182, 536] width 211 height 46
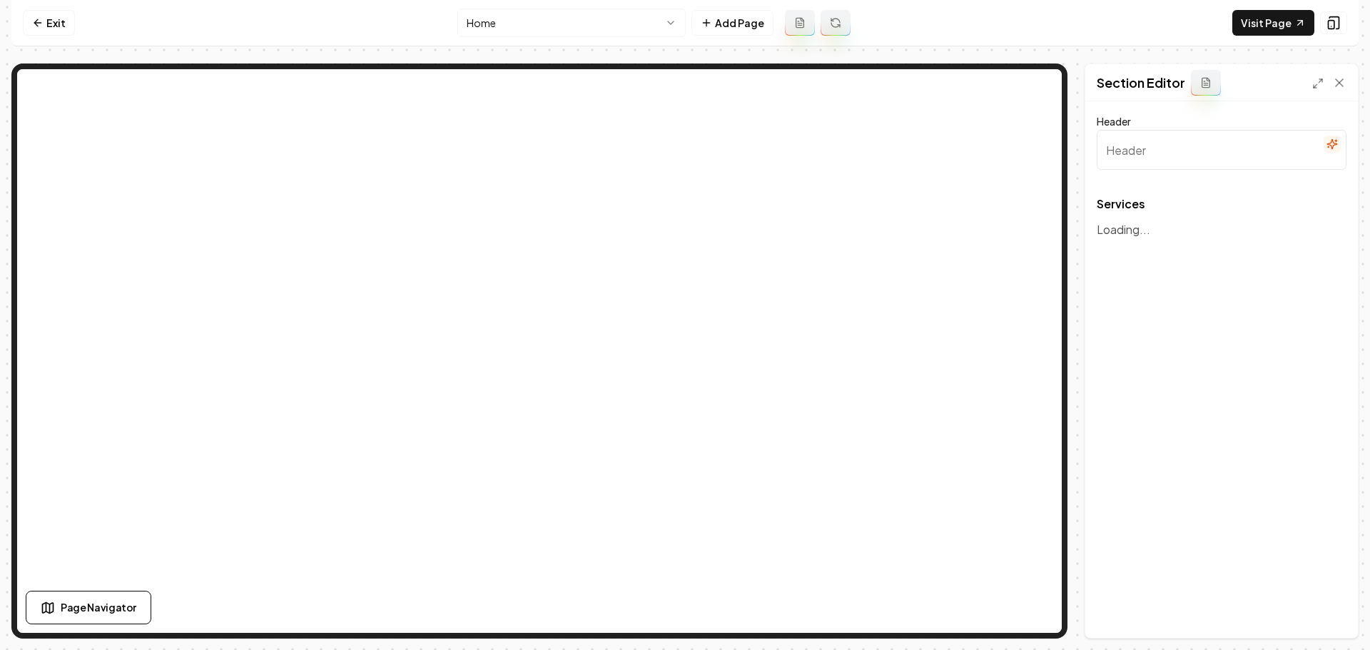
type input "Expert HVAC Solutions"
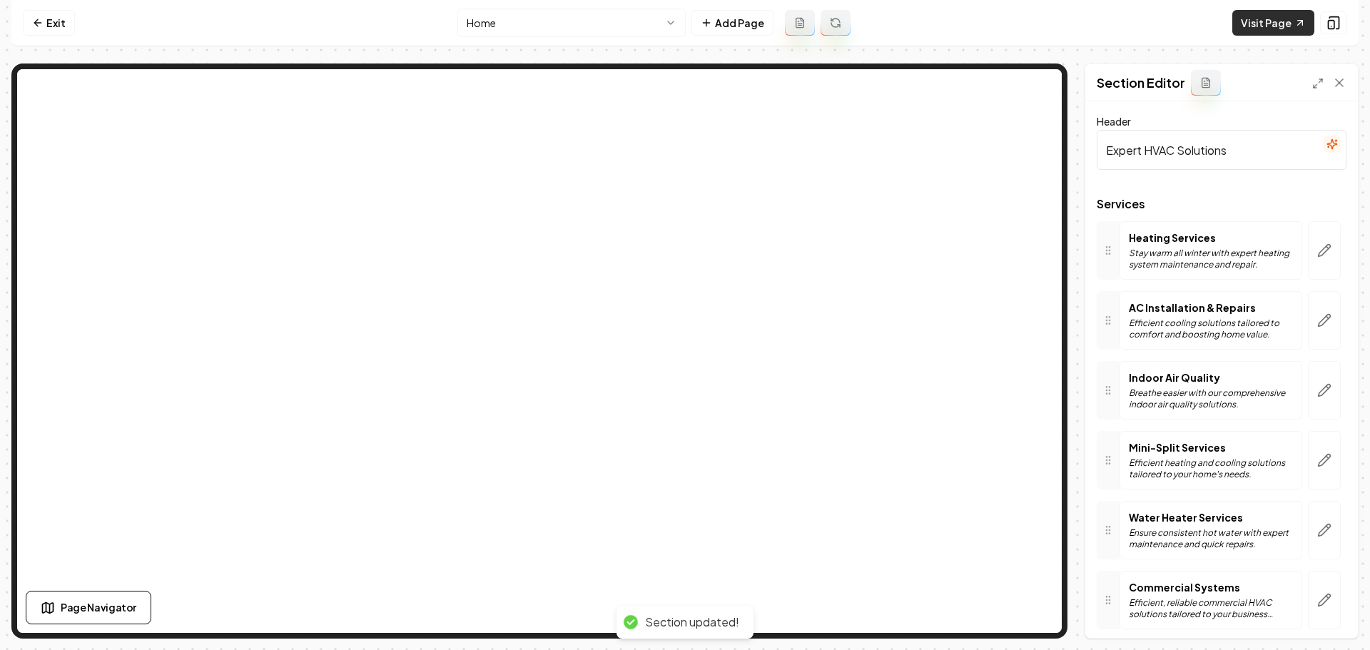
click at [1298, 21] on icon at bounding box center [1300, 22] width 11 height 11
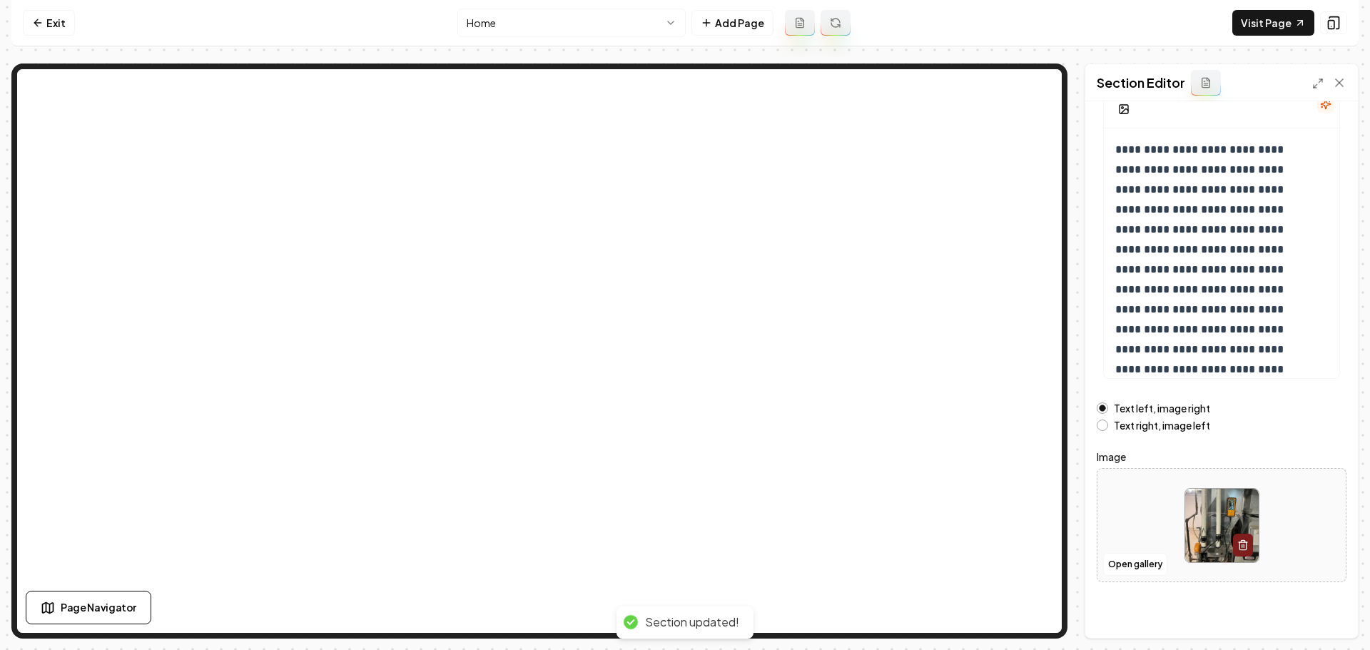
scroll to position [121, 0]
click at [1140, 561] on button "Open gallery" at bounding box center [1135, 563] width 64 height 23
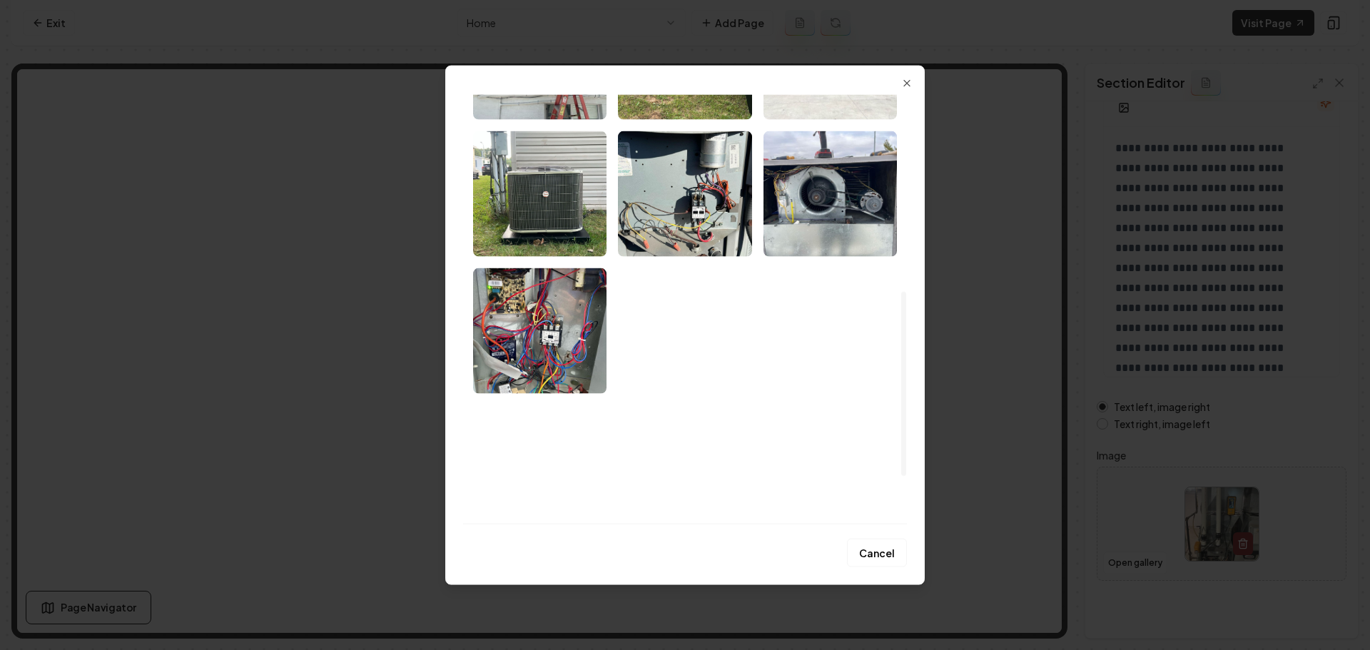
scroll to position [570, 0]
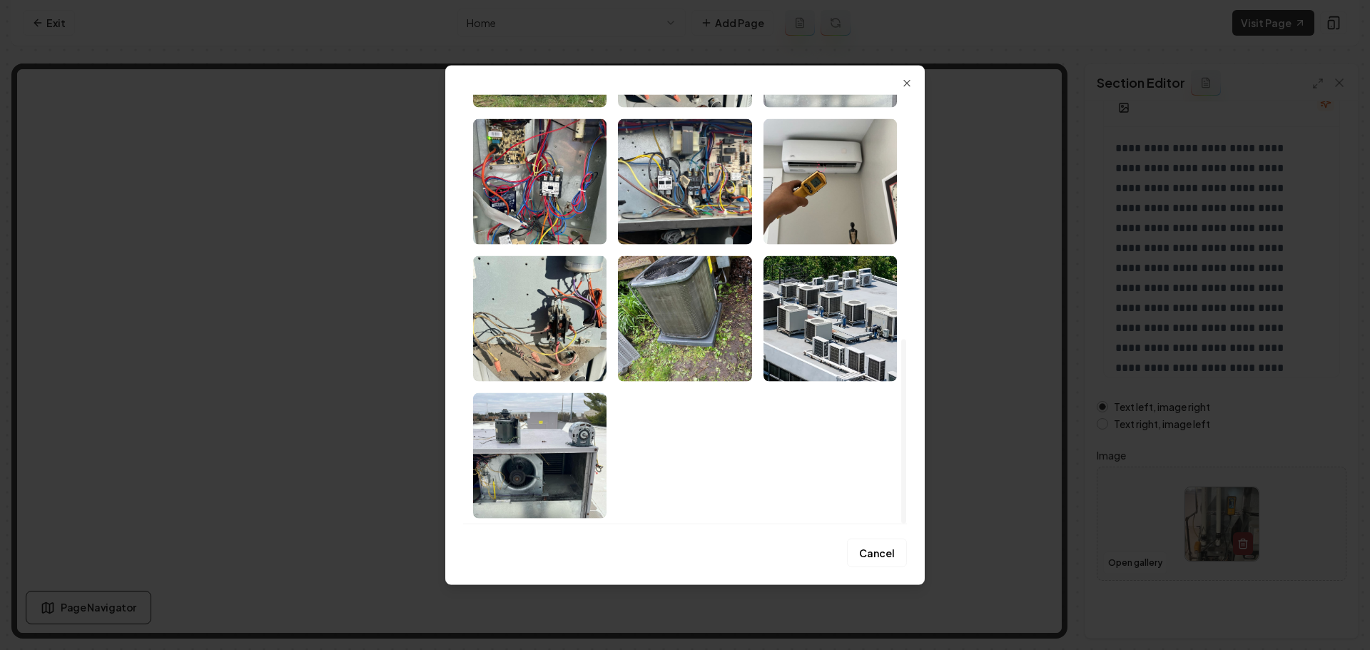
click at [827, 355] on img "Select image image_689ce1da5c7cd75eb83edefe.jpeg" at bounding box center [830, 319] width 133 height 126
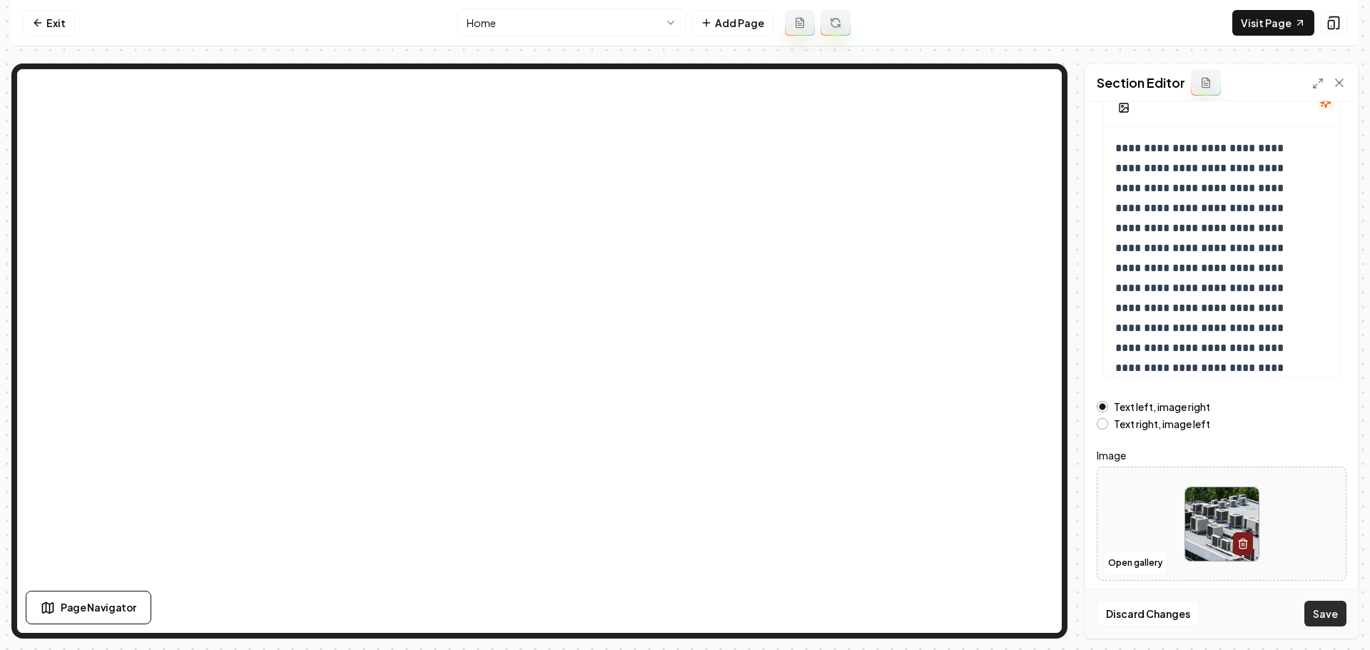
click at [1318, 606] on button "Save" at bounding box center [1326, 614] width 42 height 26
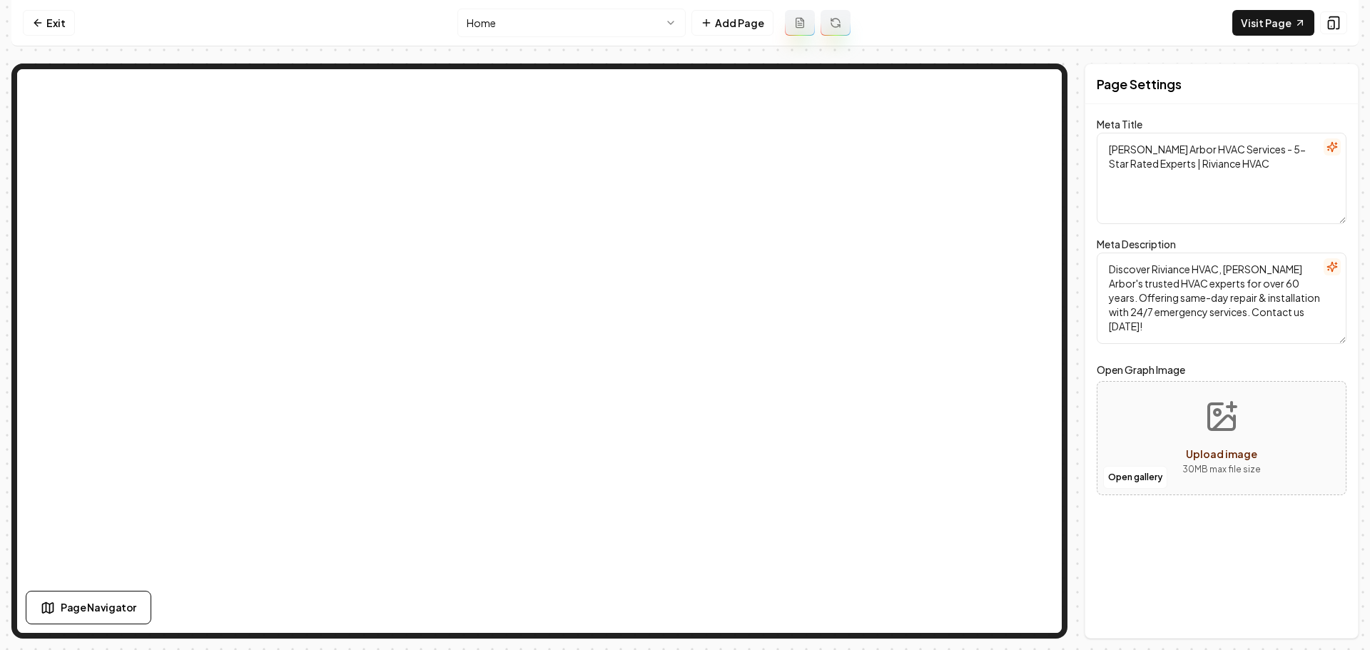
scroll to position [0, 0]
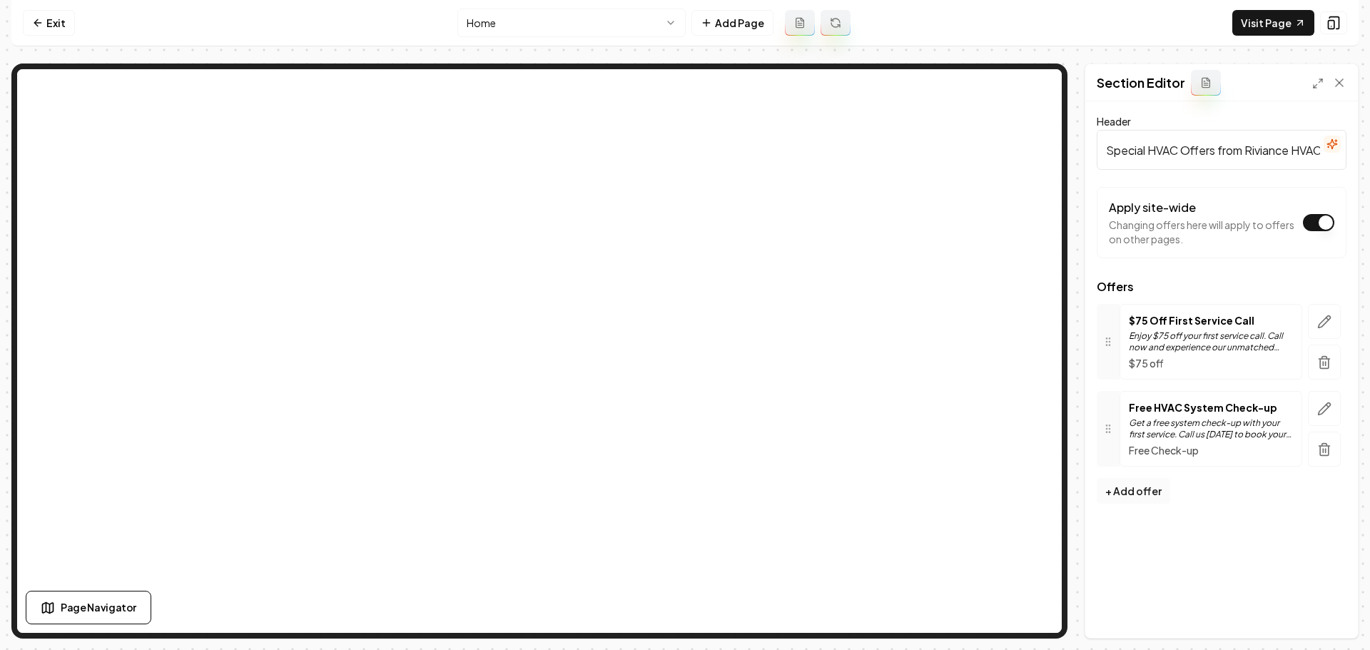
click at [1133, 486] on button "+ Add offer" at bounding box center [1134, 491] width 74 height 26
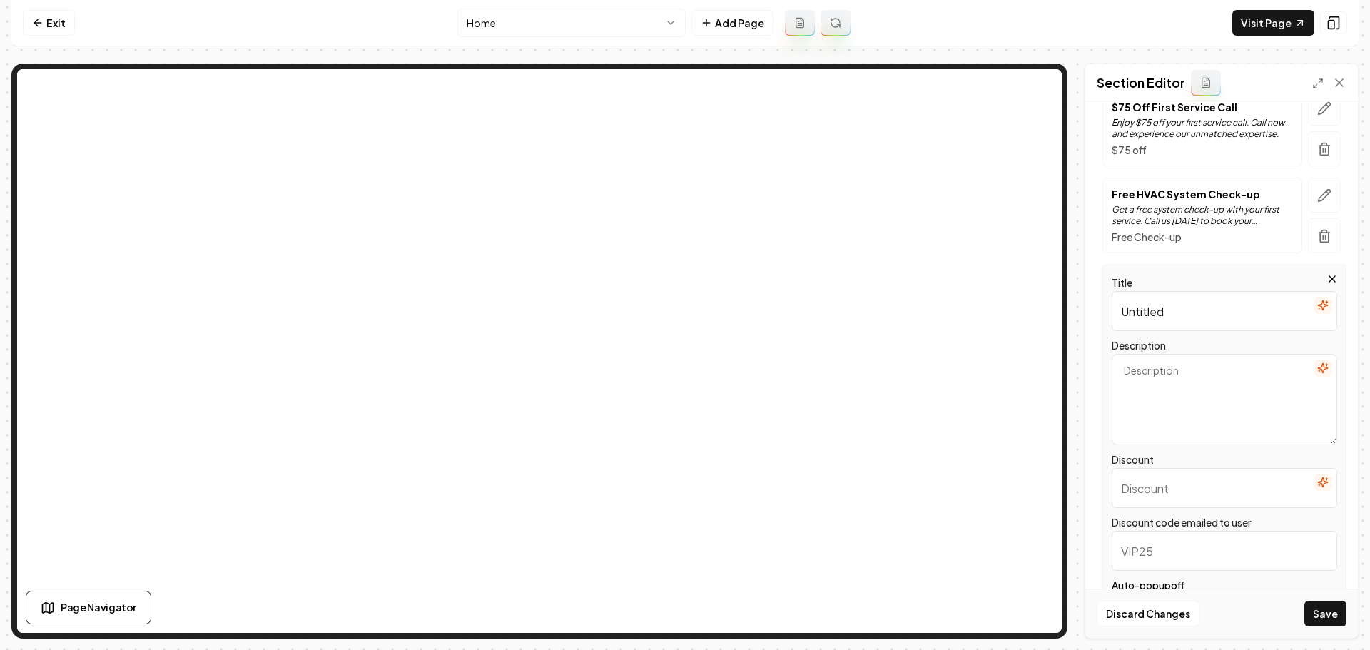
scroll to position [214, 0]
drag, startPoint x: 1197, startPoint y: 309, endPoint x: 1113, endPoint y: 337, distance: 88.7
click at [1109, 312] on div "Title Untitled Description Discount Discount code emailed to user Auto-popup of…" at bounding box center [1225, 448] width 244 height 368
type input "$299 OFF Heat/Water Heater Installs"
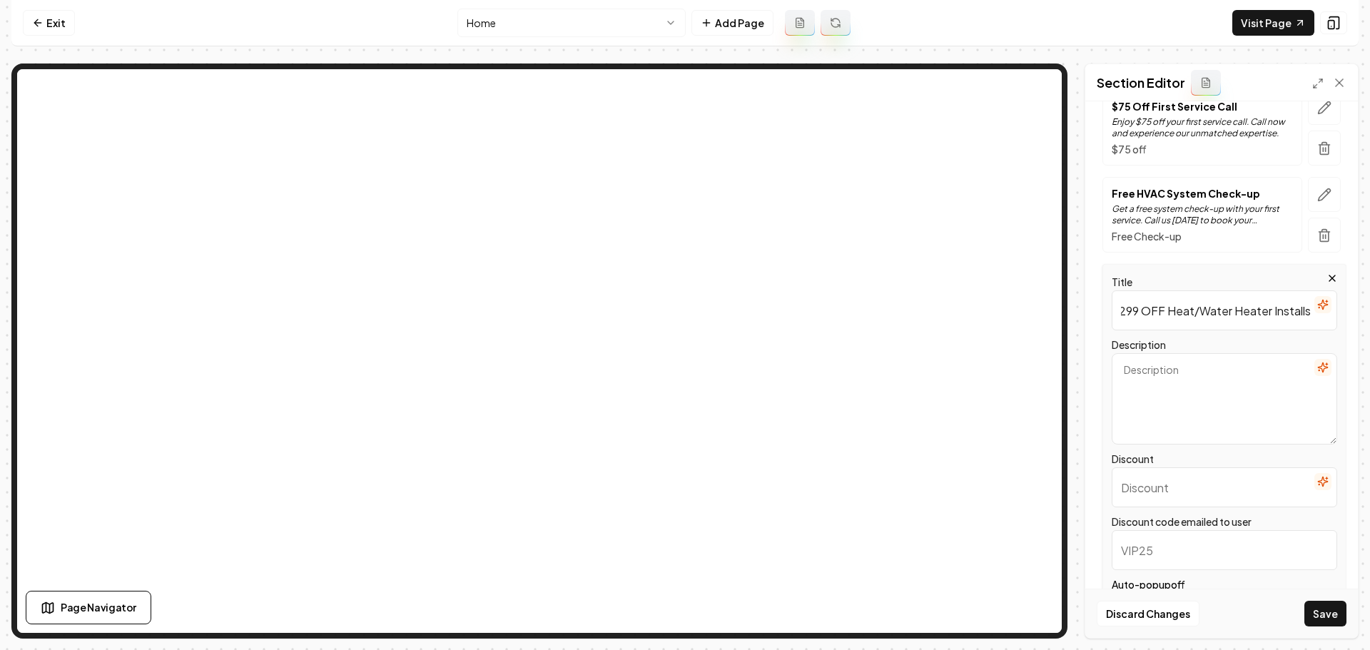
click at [1318, 368] on icon "button" at bounding box center [1322, 367] width 9 height 9
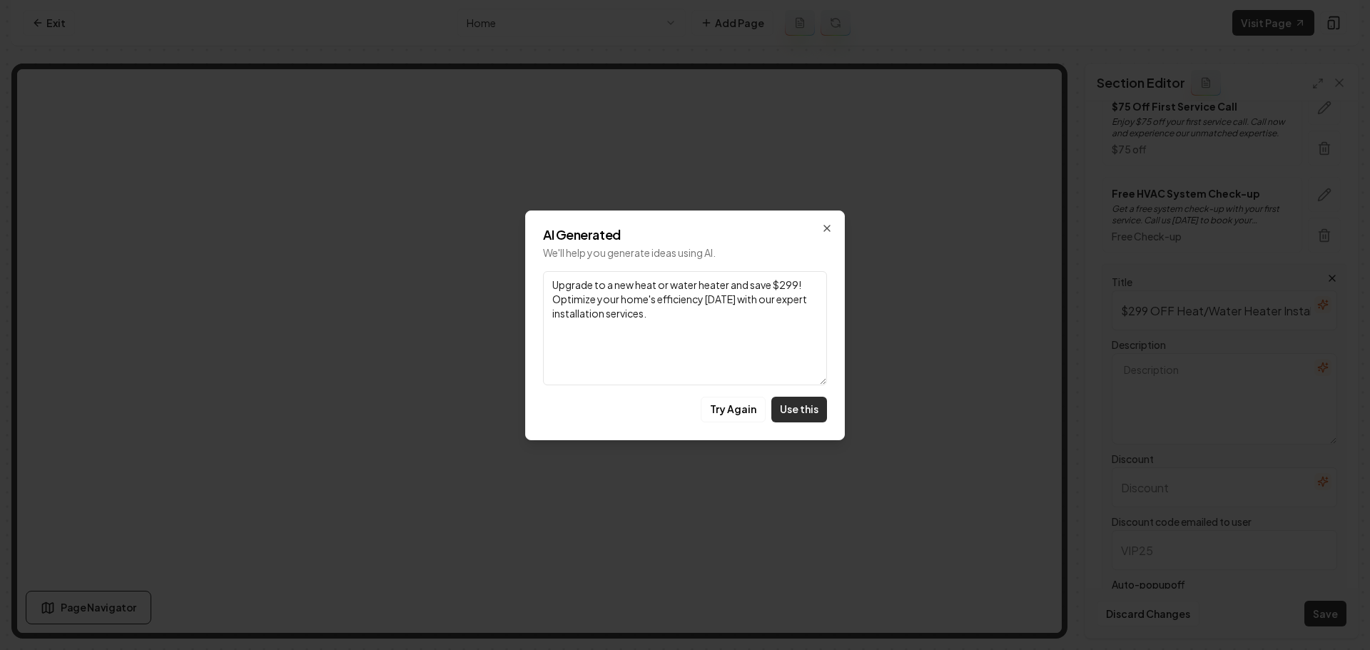
click at [795, 405] on button "Use this" at bounding box center [800, 410] width 56 height 26
type textarea "Upgrade to a new heat or water heater and save $299! Optimize your home's effic…"
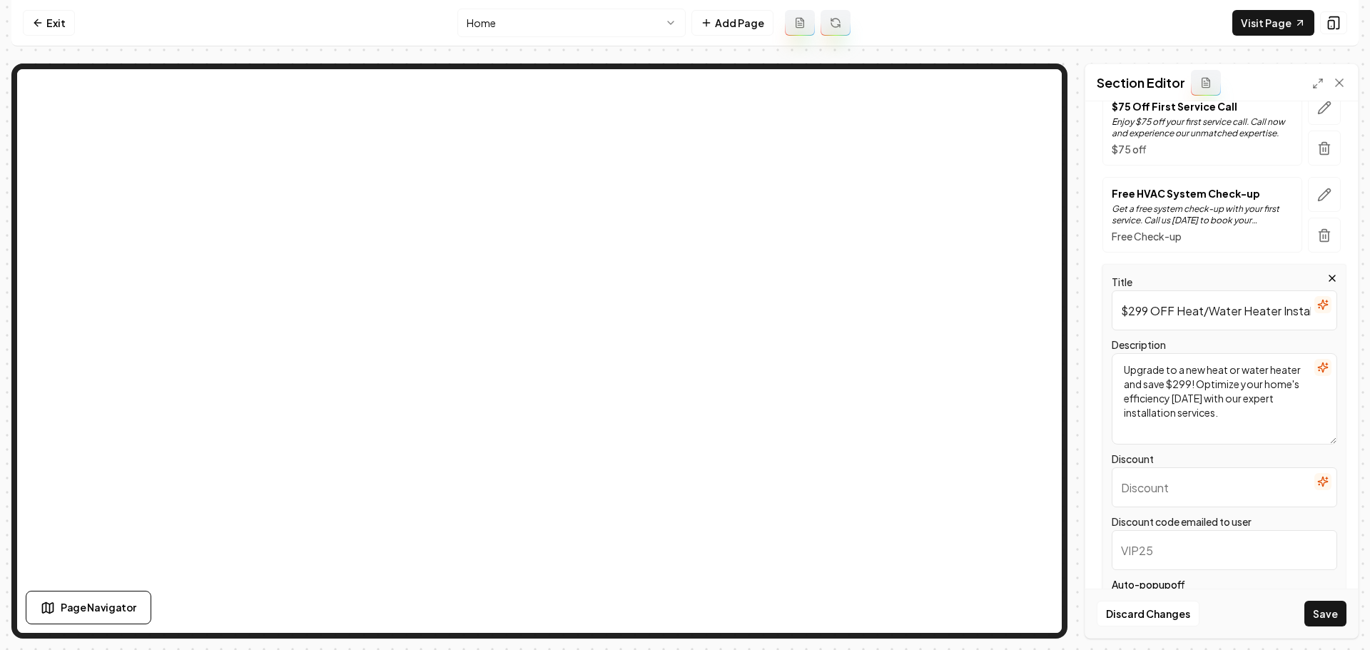
click at [1197, 496] on input "Discount" at bounding box center [1225, 487] width 226 height 40
type input "$299"
click at [1173, 548] on input "Discount code emailed to user" at bounding box center [1225, 550] width 226 height 40
type input "INSTALL299"
click at [1322, 617] on button "Save" at bounding box center [1326, 614] width 42 height 26
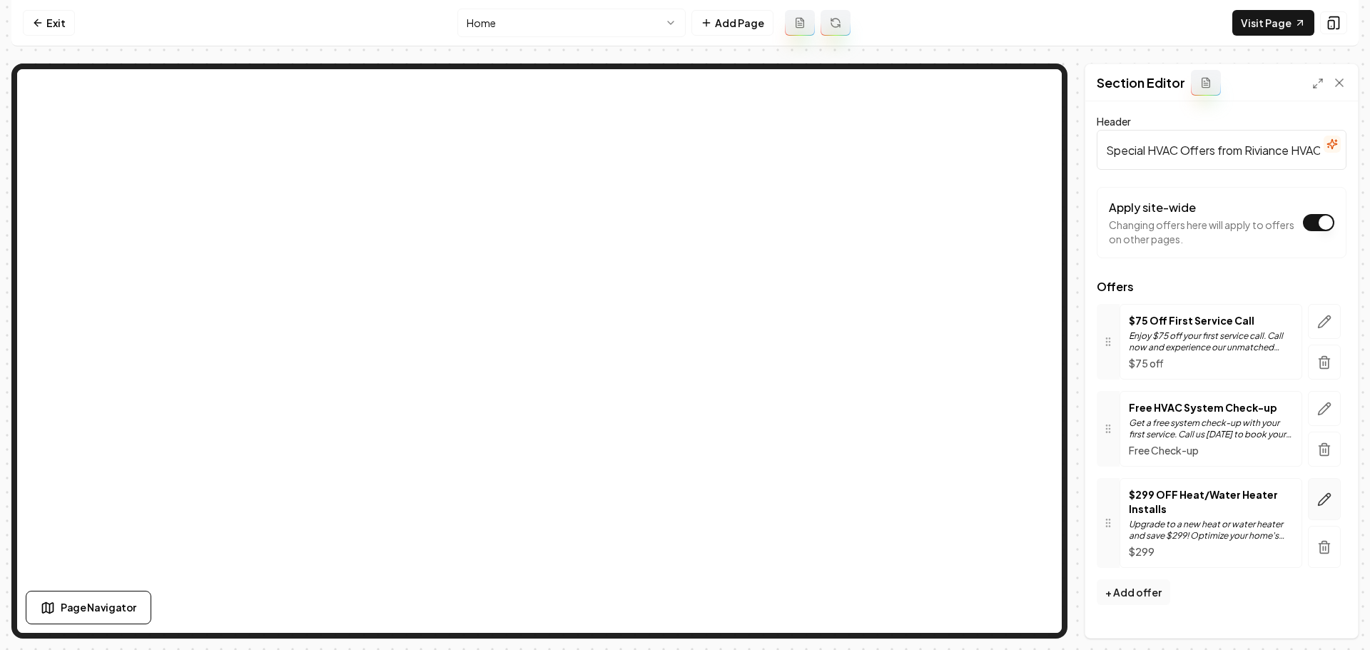
click at [1317, 496] on button "button" at bounding box center [1324, 499] width 33 height 42
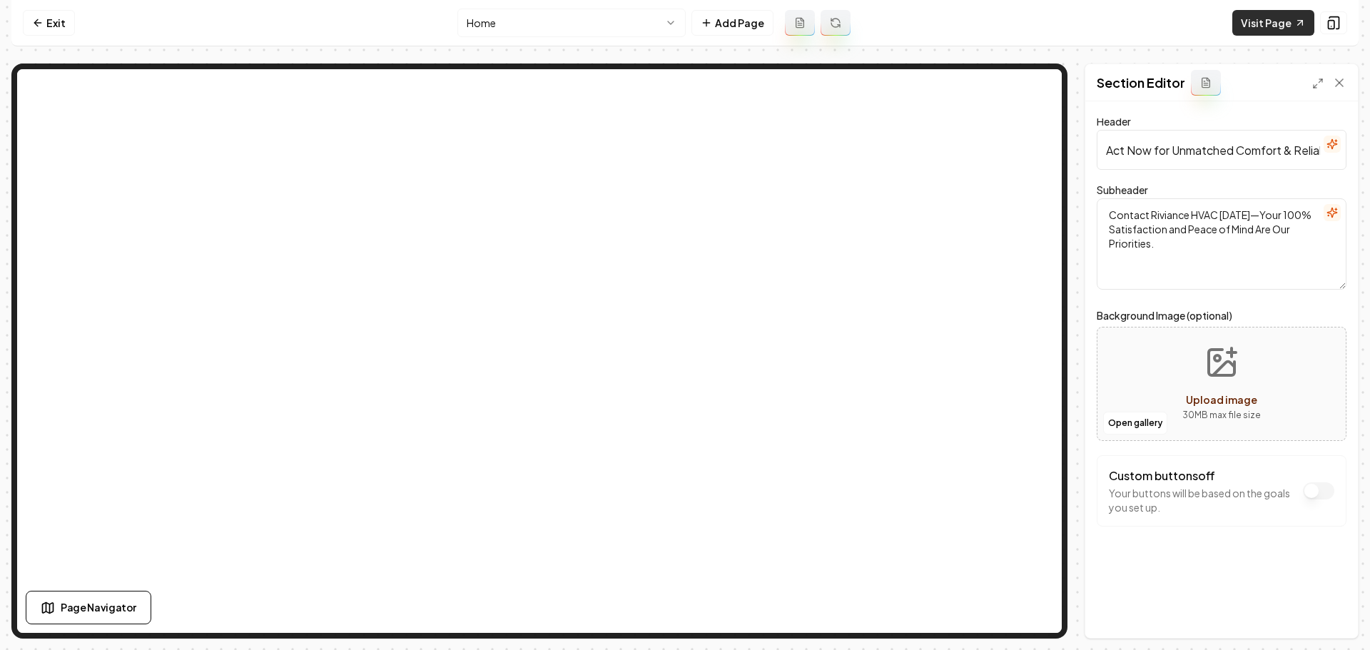
click at [1264, 24] on link "Visit Page" at bounding box center [1274, 23] width 82 height 26
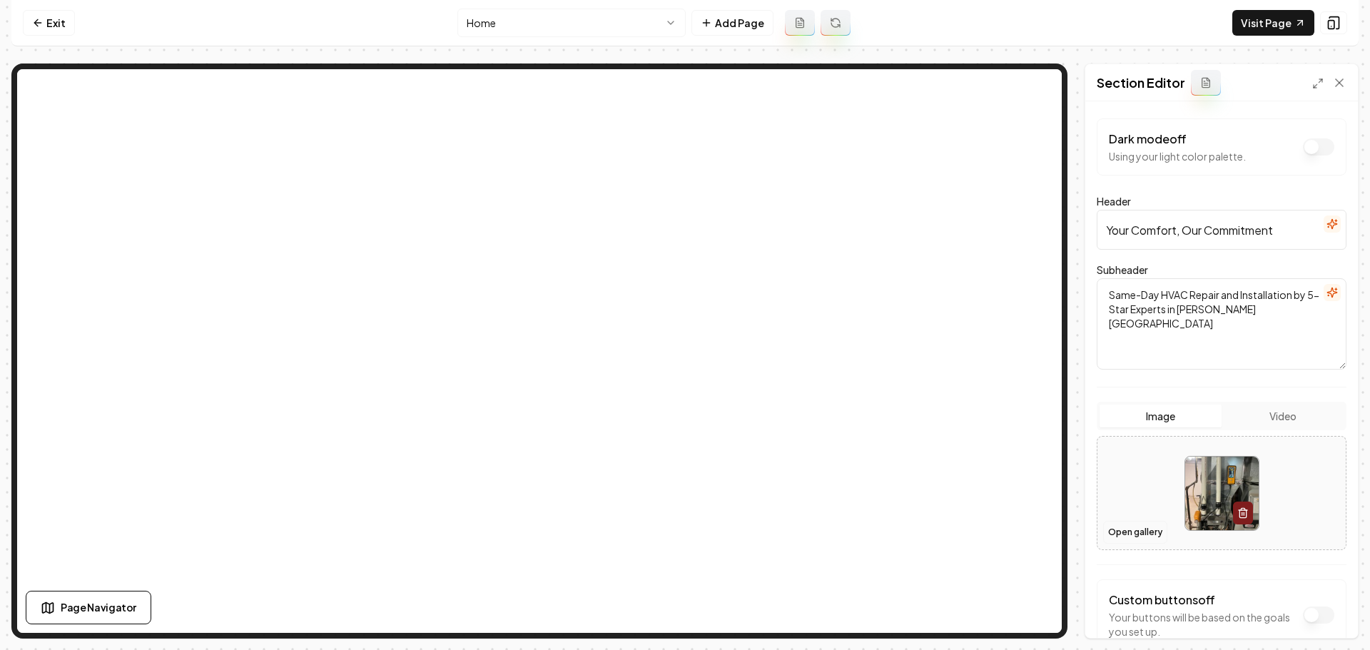
click at [1140, 527] on button "Open gallery" at bounding box center [1135, 532] width 64 height 23
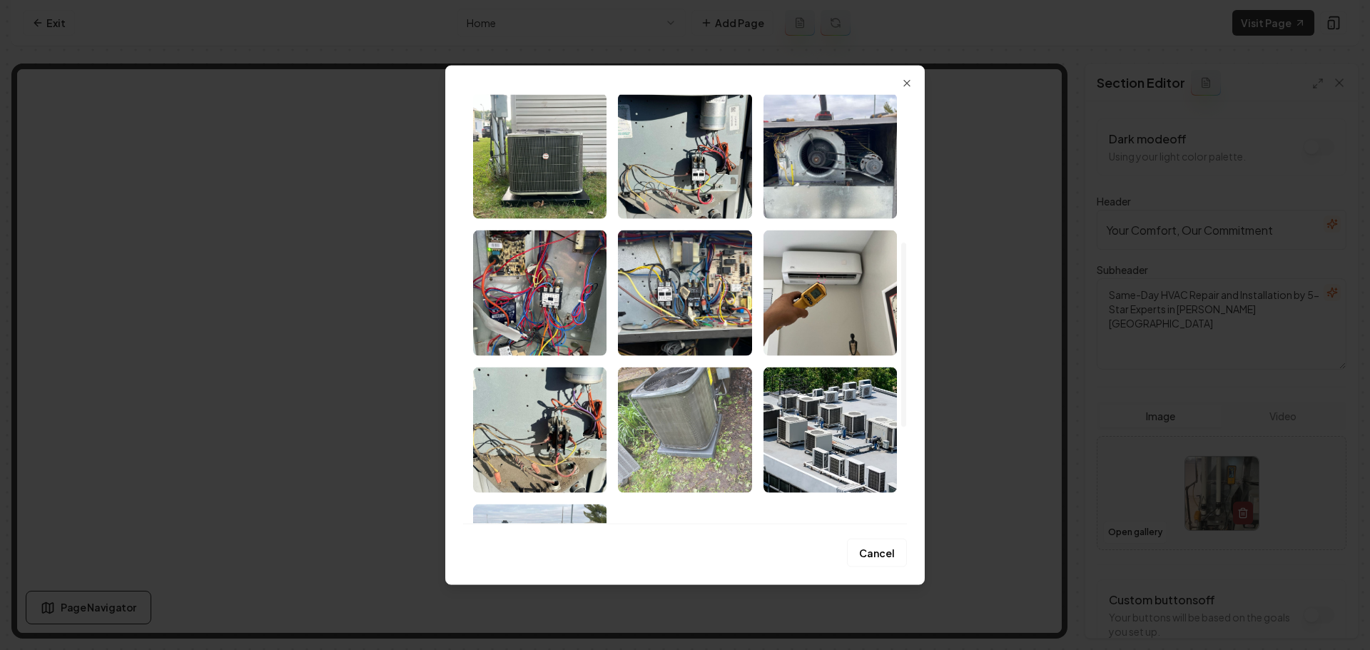
scroll to position [500, 0]
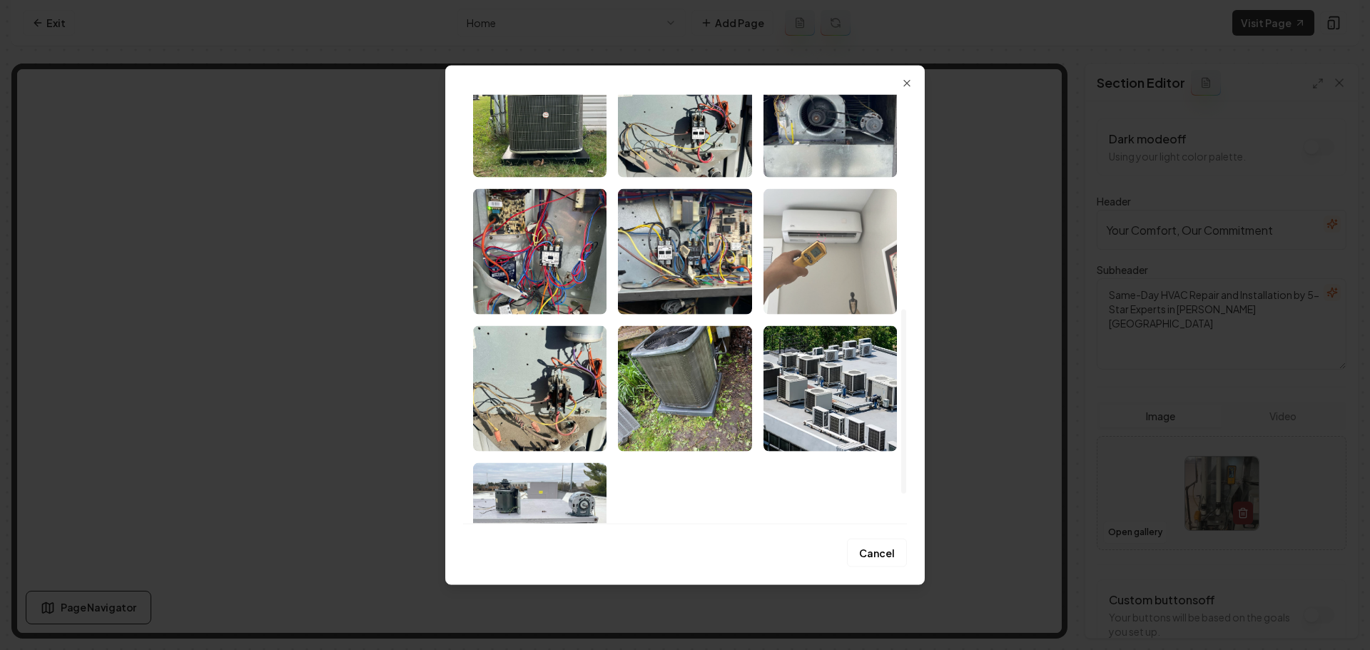
click at [796, 266] on img "Select image image_689ce1da5c7cd75eb83ee1ae.jpeg" at bounding box center [830, 251] width 133 height 126
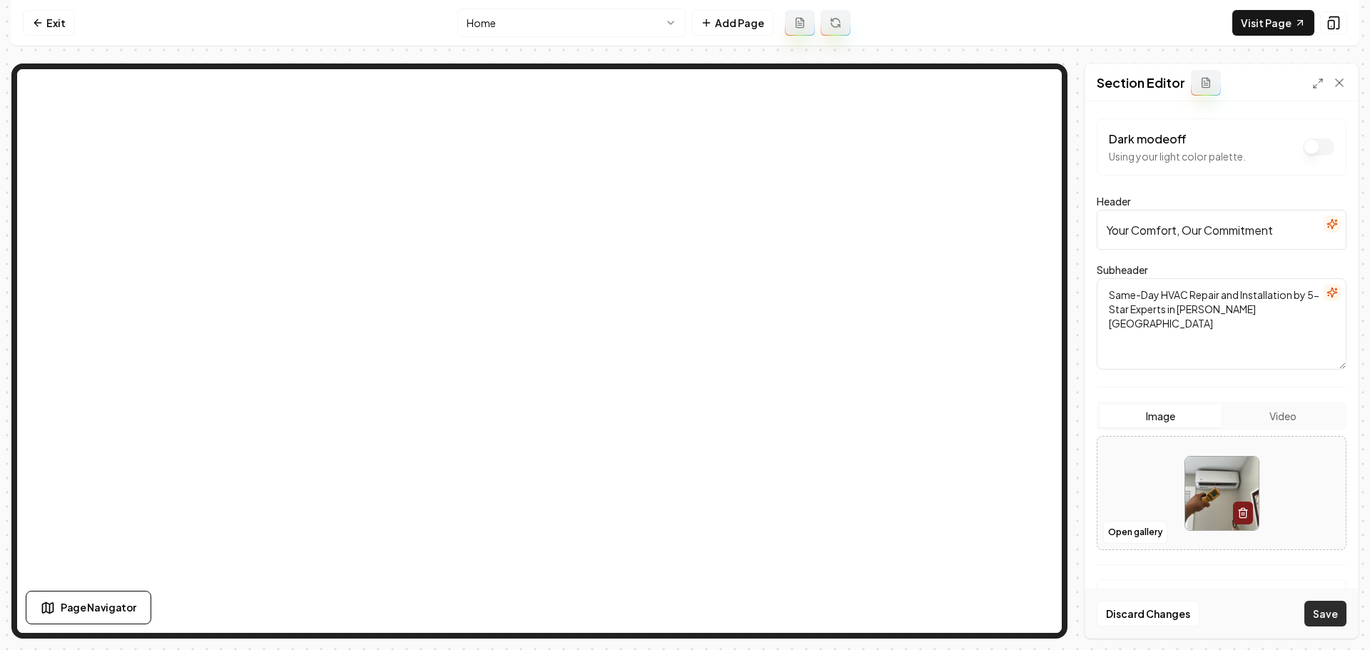
click at [1322, 609] on button "Save" at bounding box center [1326, 614] width 42 height 26
click at [55, 24] on link "Exit" at bounding box center [49, 23] width 52 height 26
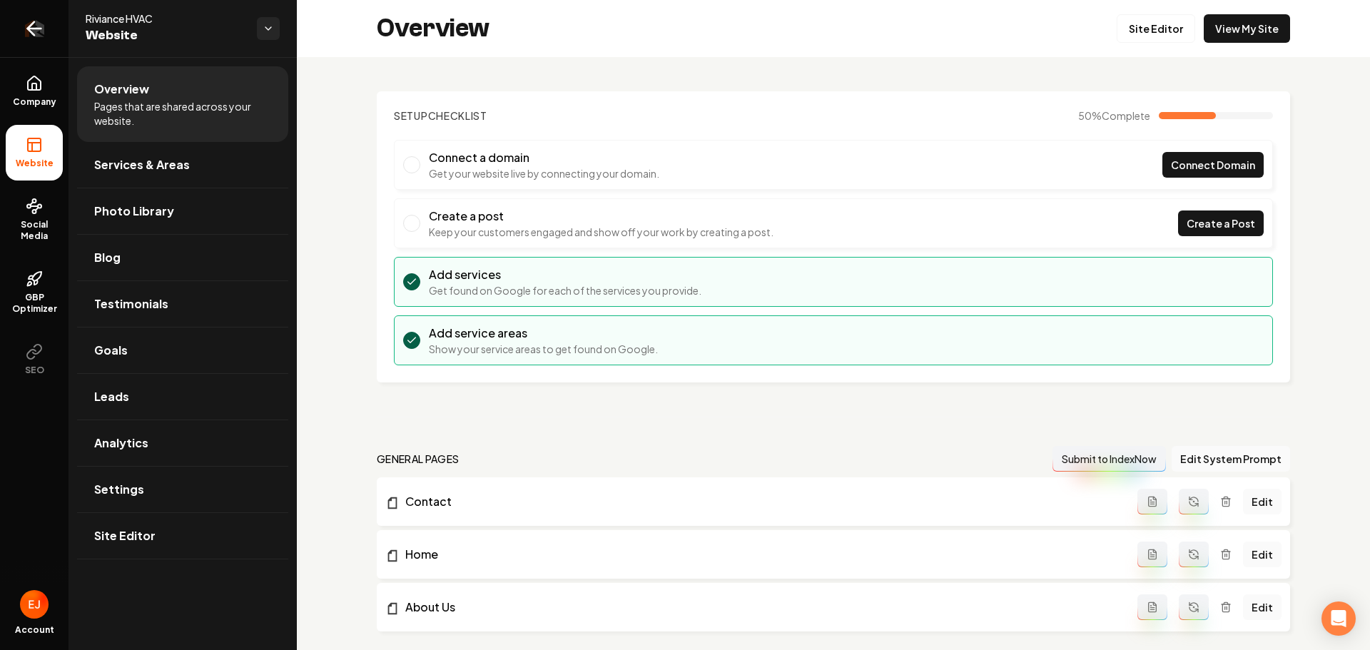
click at [49, 32] on link "Return to dashboard" at bounding box center [34, 28] width 69 height 57
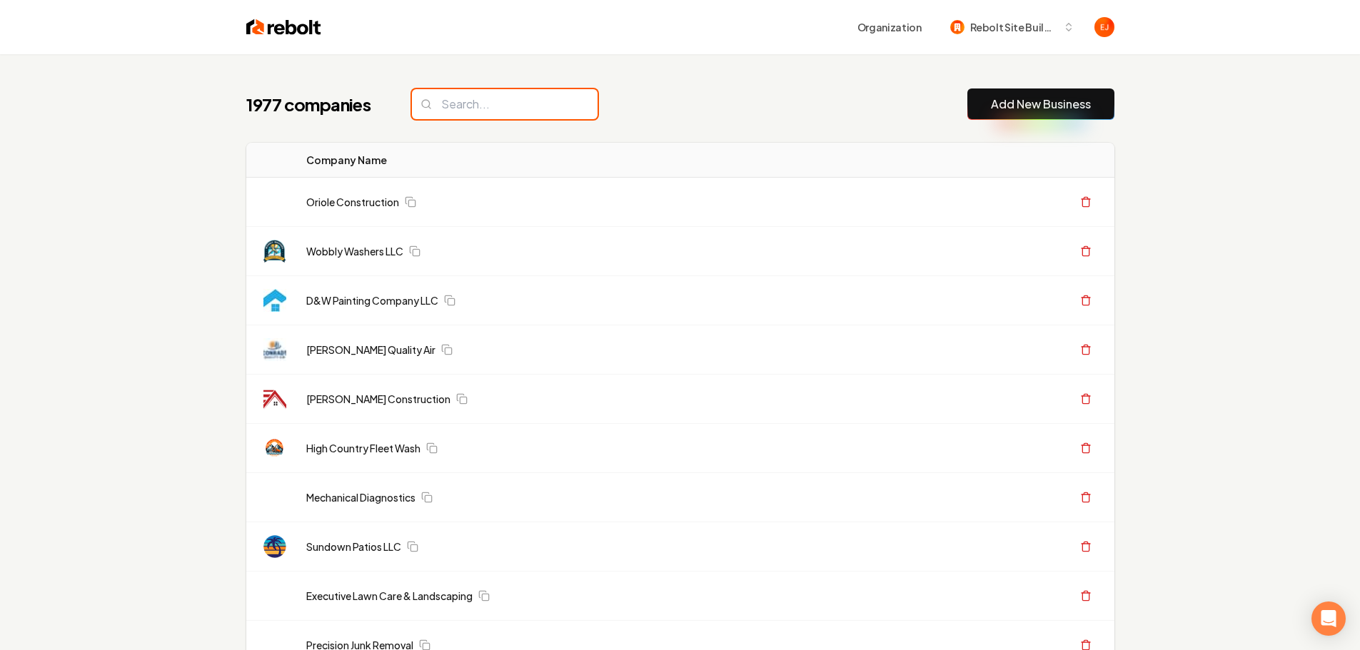
click at [458, 106] on input "search" at bounding box center [505, 104] width 186 height 30
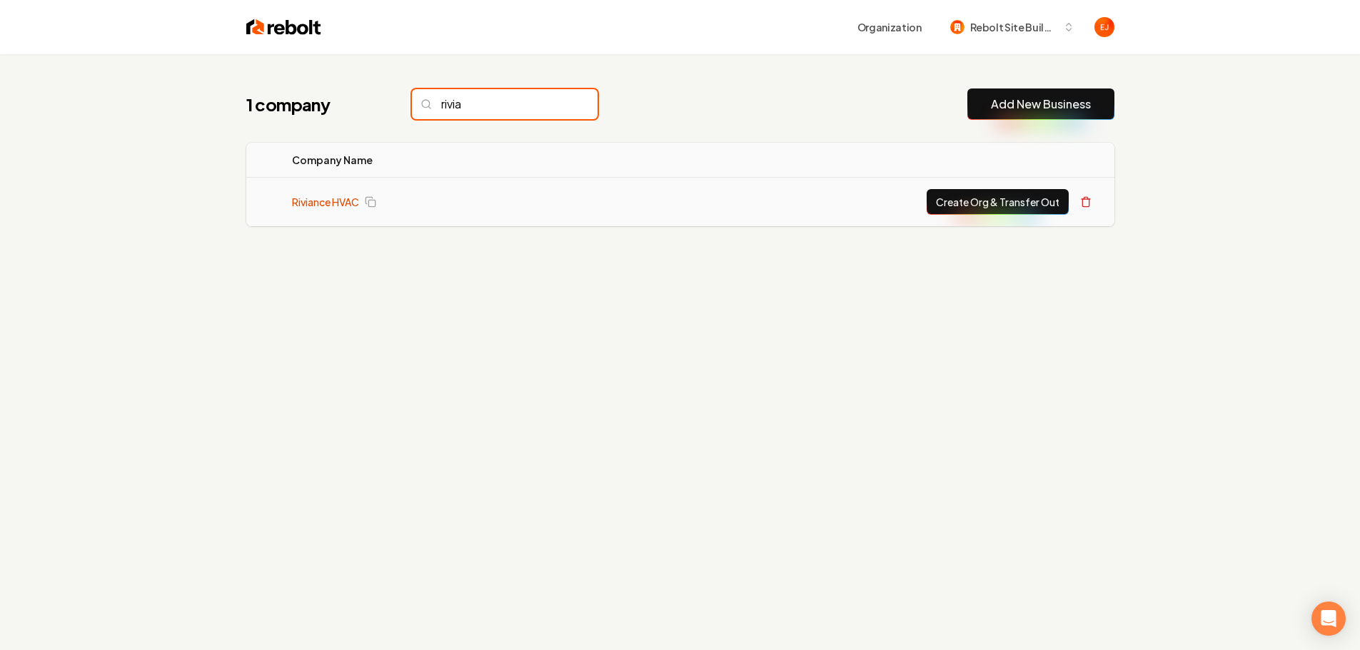
type input "rivia"
click at [313, 205] on link "Riviance HVAC" at bounding box center [325, 202] width 67 height 14
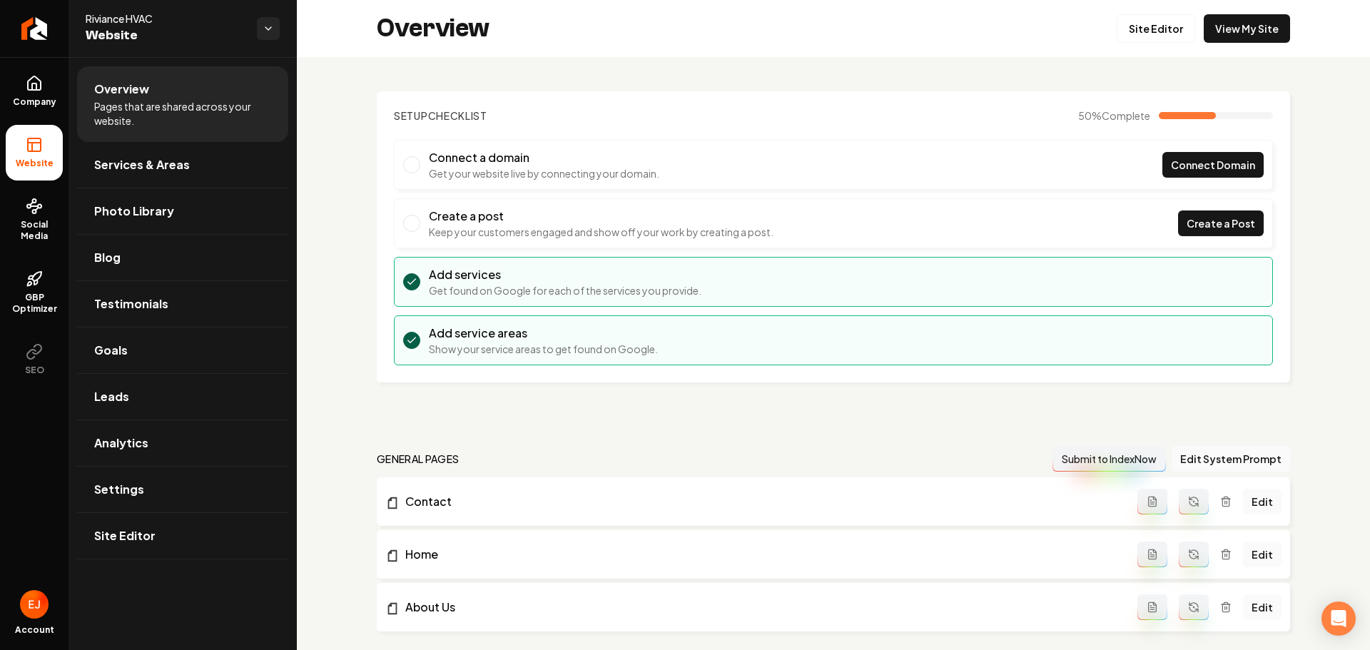
click at [145, 113] on span "Pages that are shared across your website." at bounding box center [182, 113] width 177 height 29
click at [151, 163] on span "Services & Areas" at bounding box center [142, 164] width 96 height 17
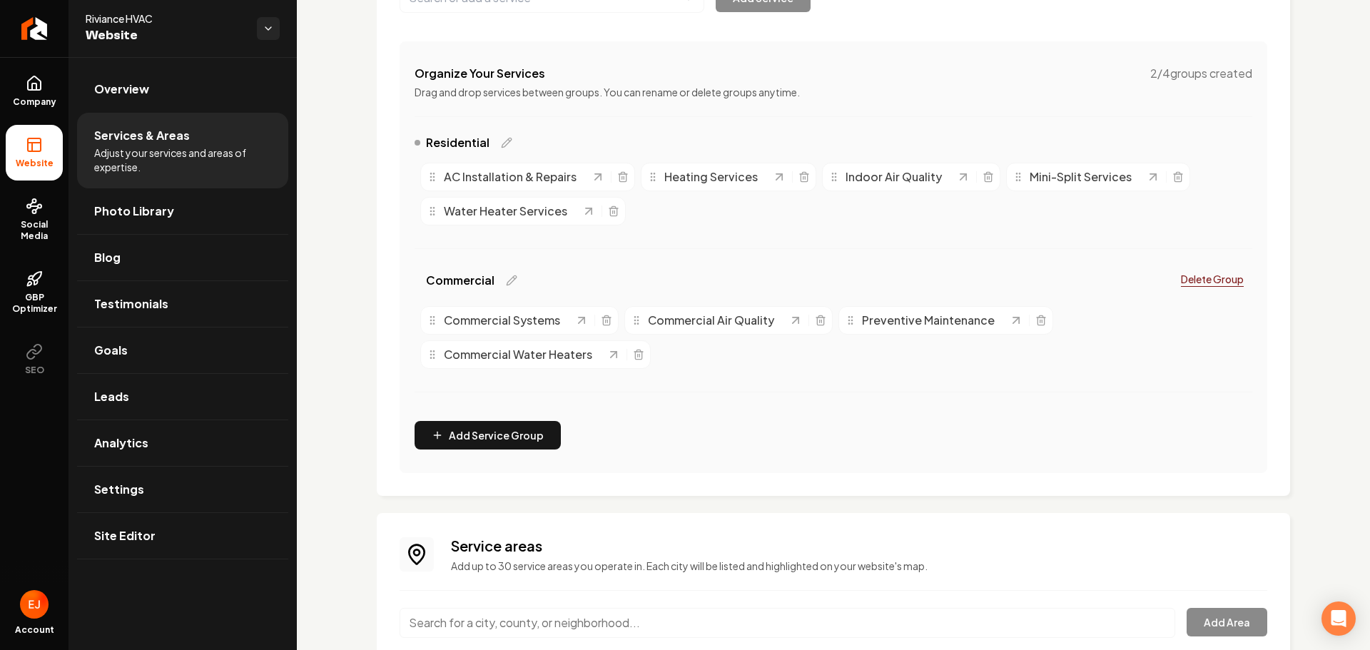
scroll to position [207, 0]
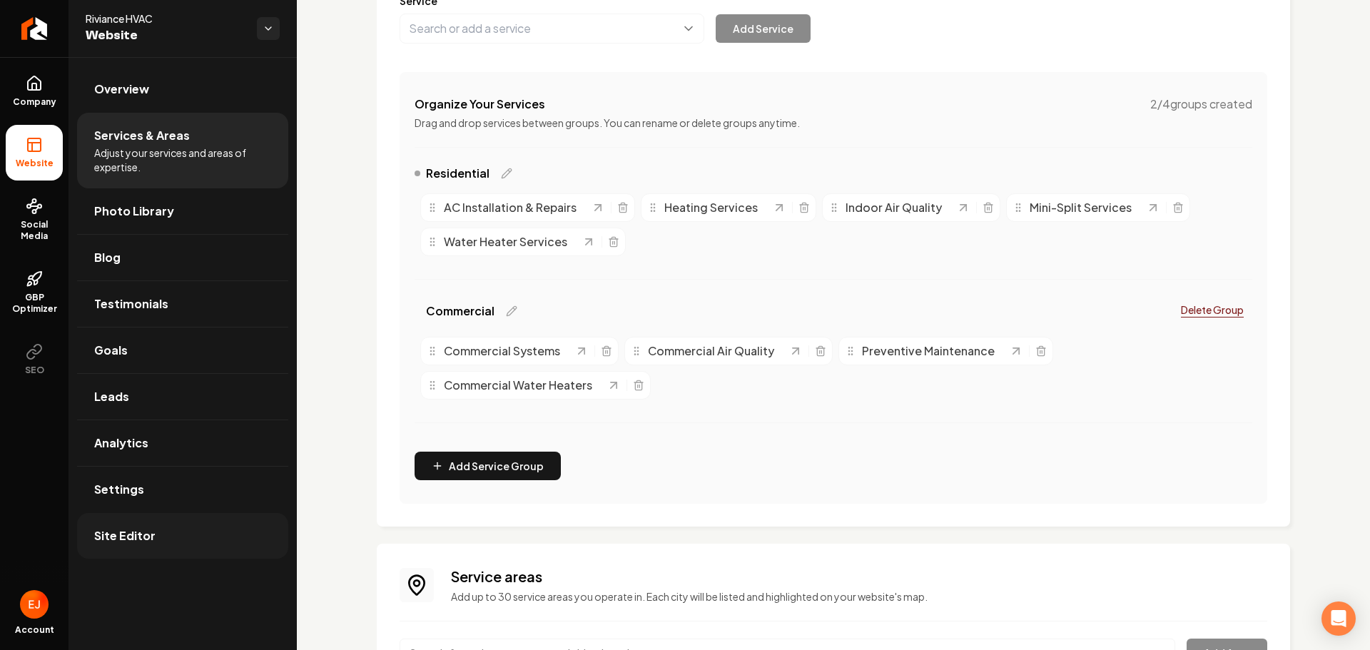
click at [192, 549] on link "Site Editor" at bounding box center [182, 536] width 211 height 46
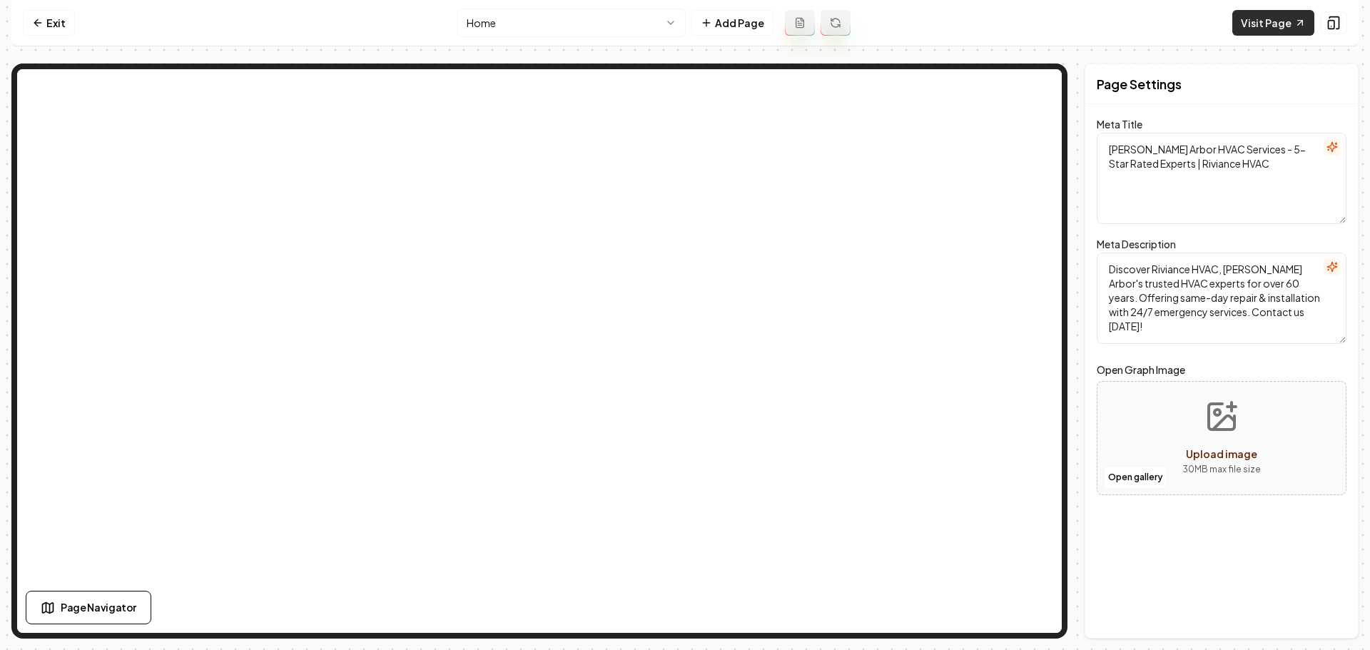
click at [1285, 24] on link "Visit Page" at bounding box center [1274, 23] width 82 height 26
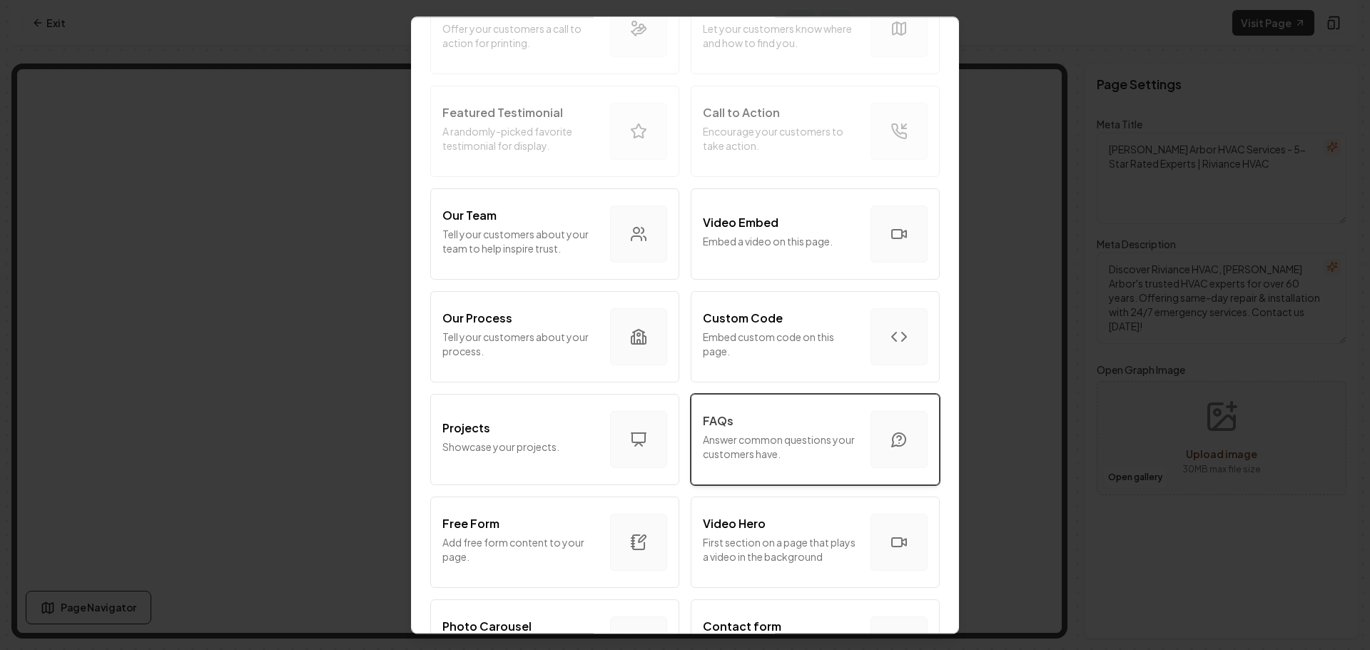
scroll to position [357, 0]
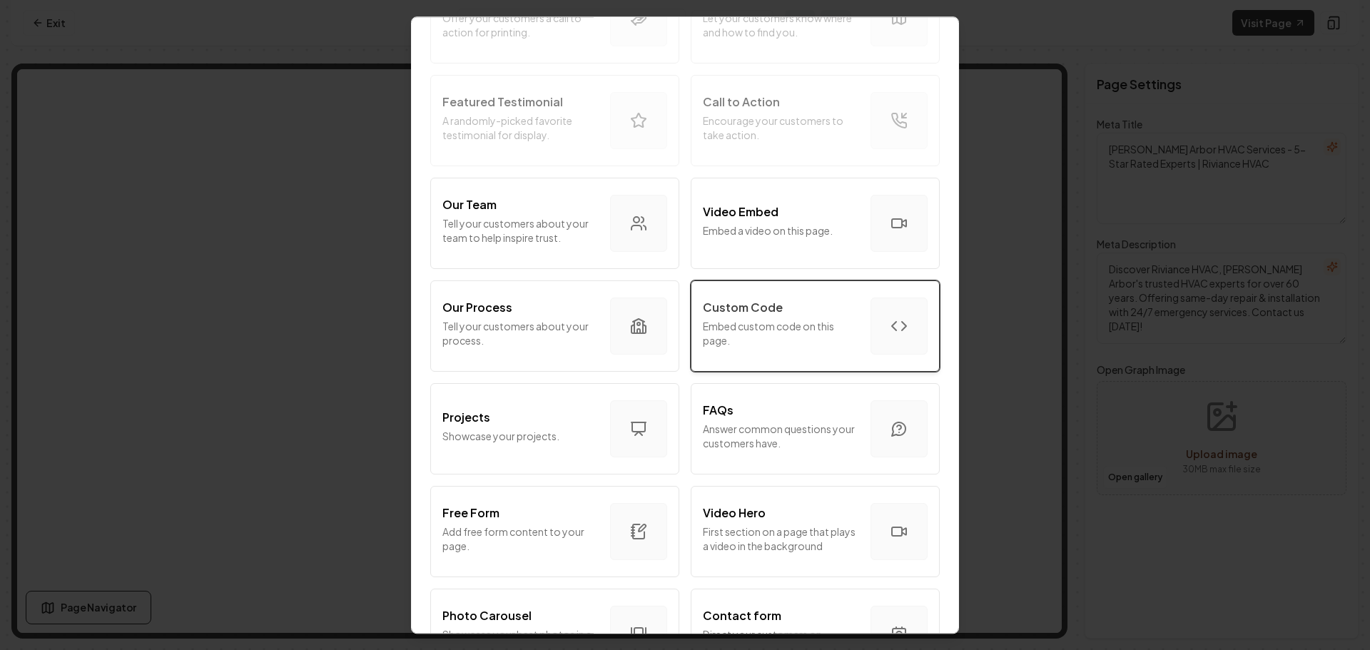
click at [783, 326] on p "Embed custom code on this page." at bounding box center [781, 333] width 156 height 29
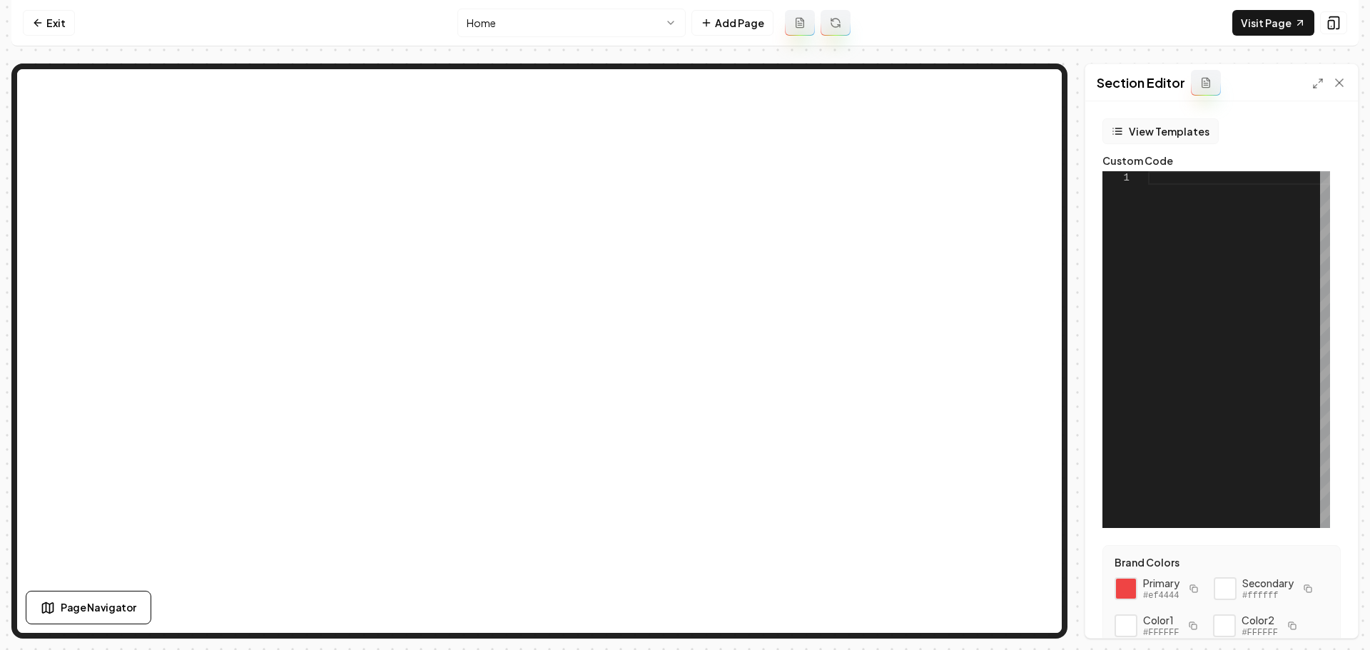
click at [1152, 133] on button "View Templates" at bounding box center [1161, 131] width 116 height 26
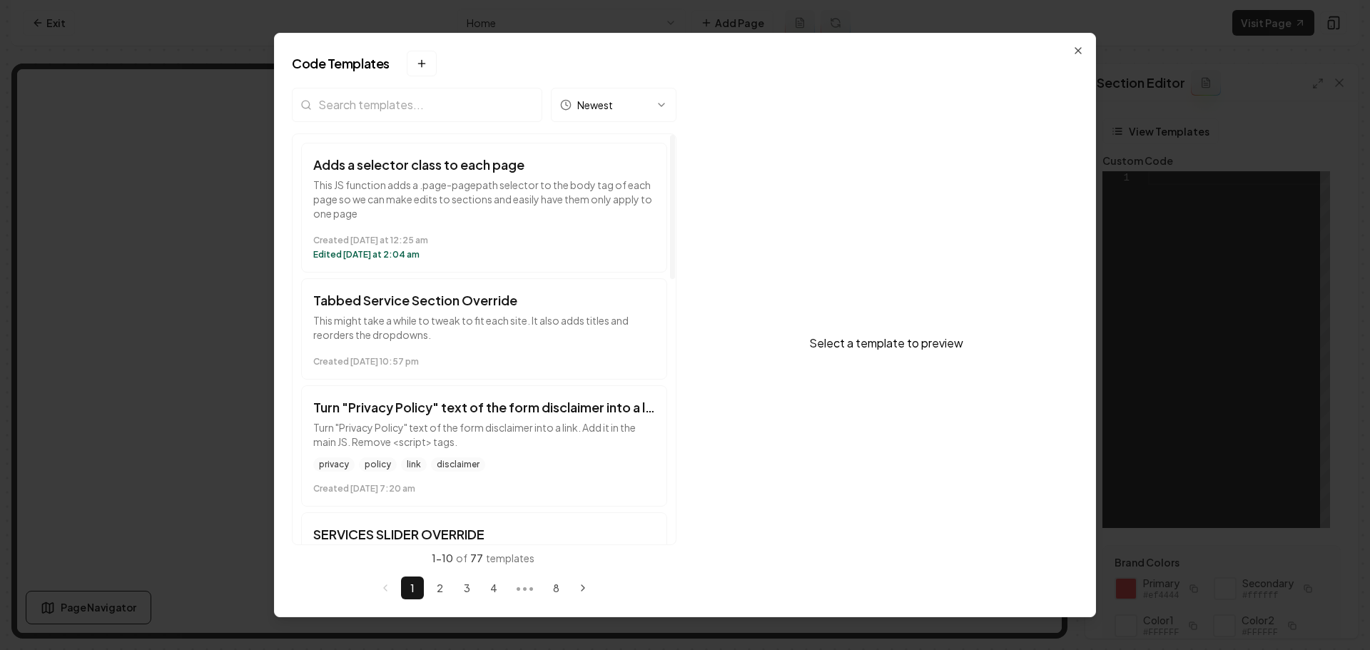
click at [460, 101] on input "search" at bounding box center [417, 105] width 251 height 34
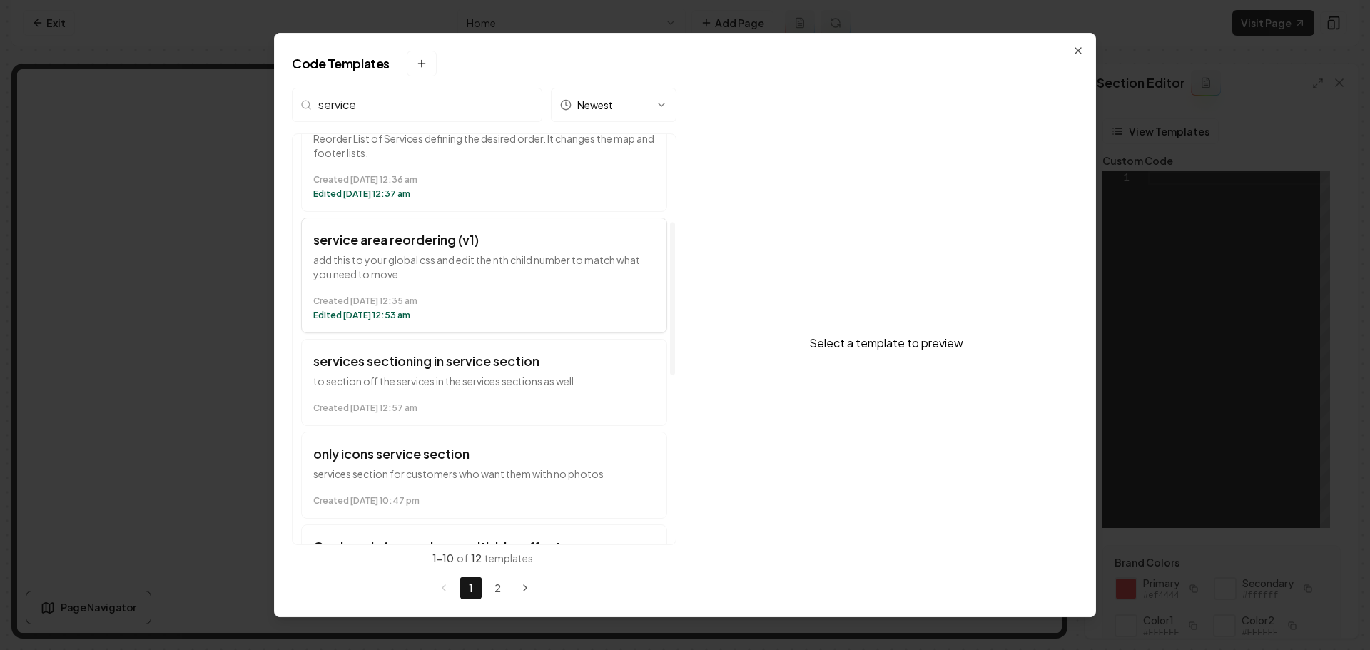
scroll to position [285, 0]
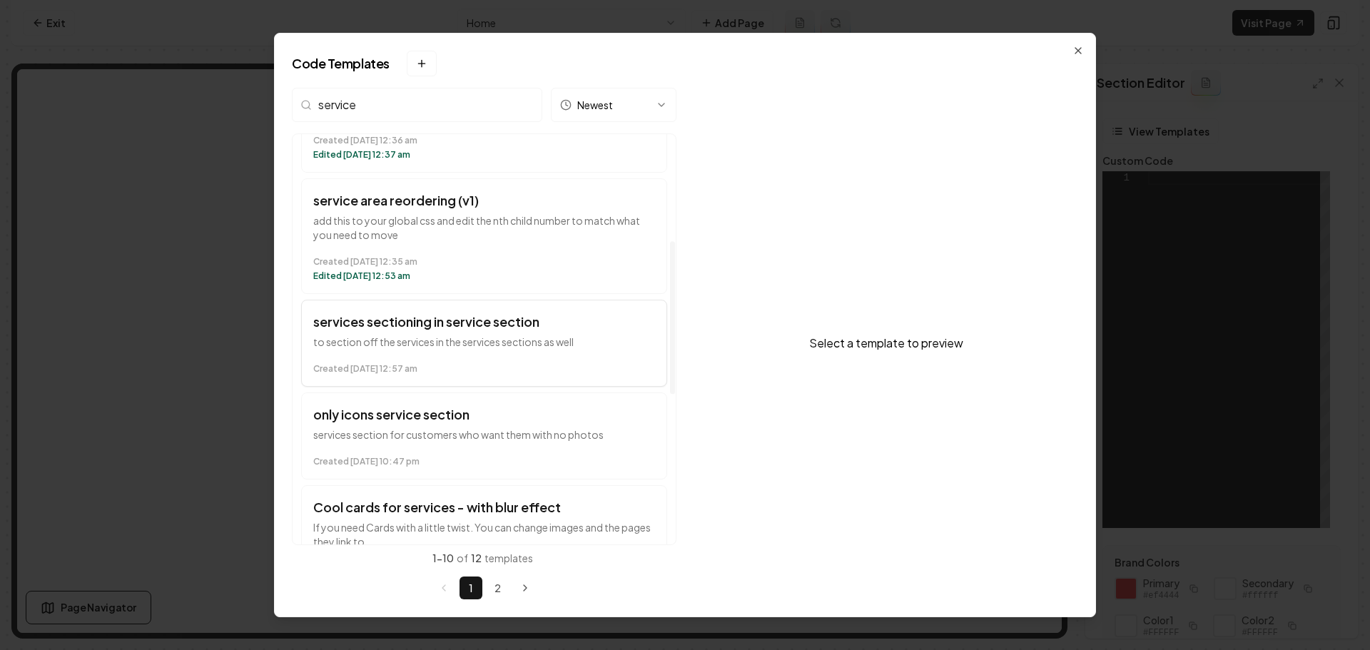
type input "service"
click at [545, 365] on time "Created July 15 at 12:57 am" at bounding box center [484, 368] width 342 height 11
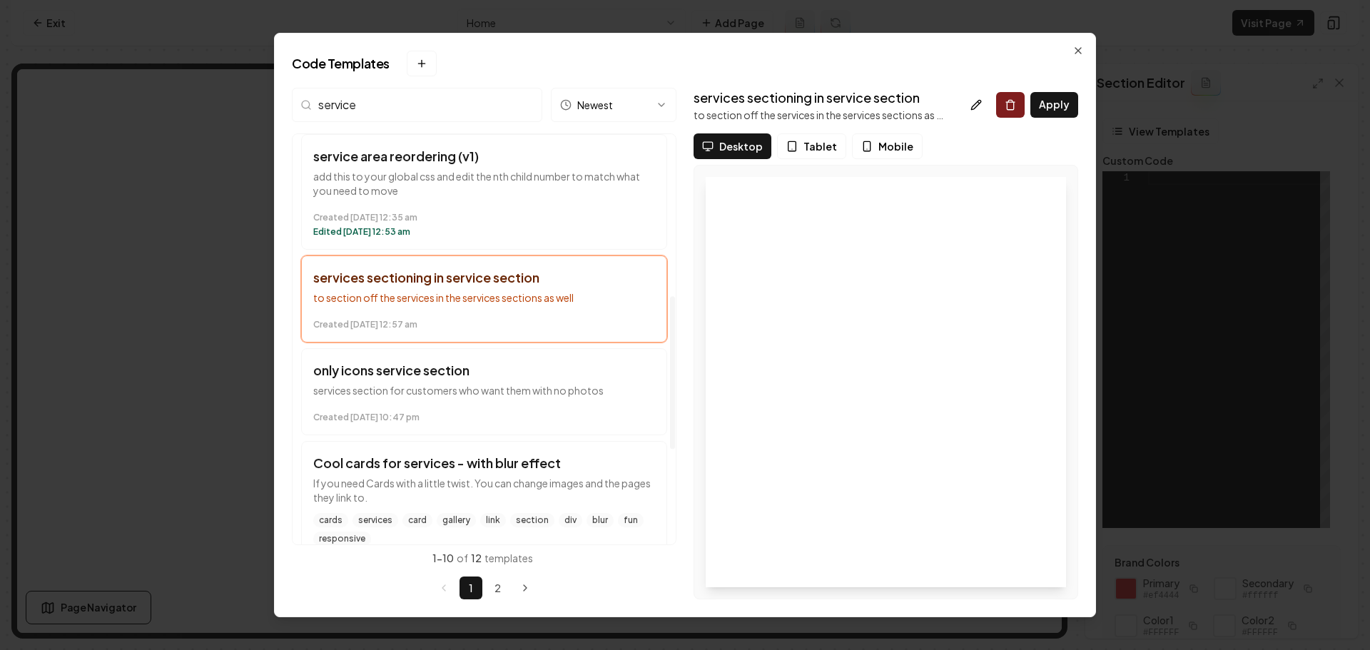
scroll to position [500, 0]
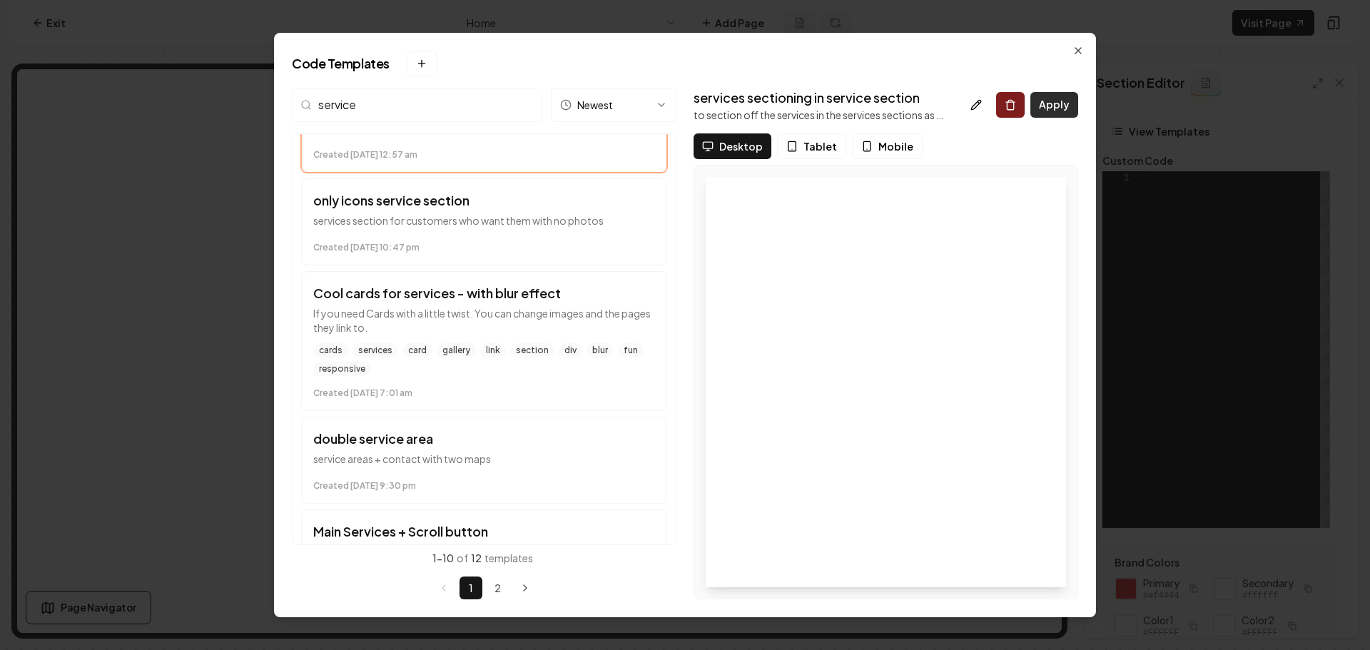
click at [1049, 106] on button "Apply" at bounding box center [1055, 105] width 48 height 26
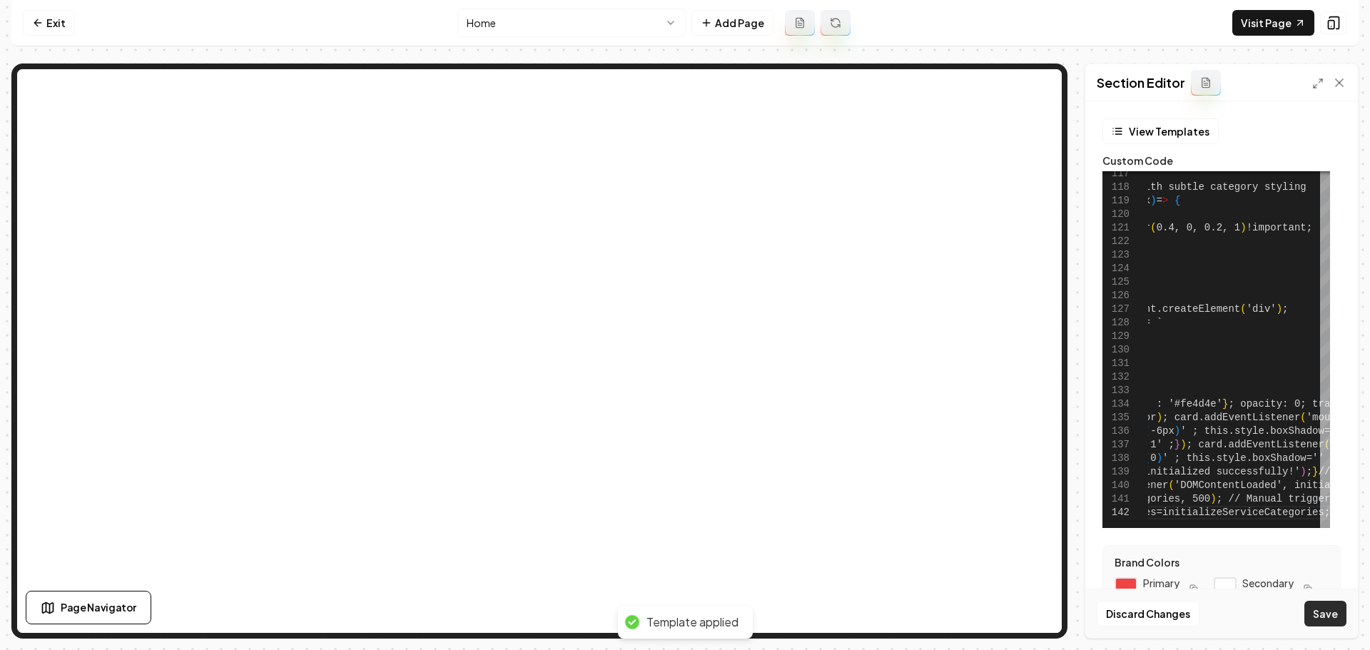
click at [1328, 610] on button "Save" at bounding box center [1326, 614] width 42 height 26
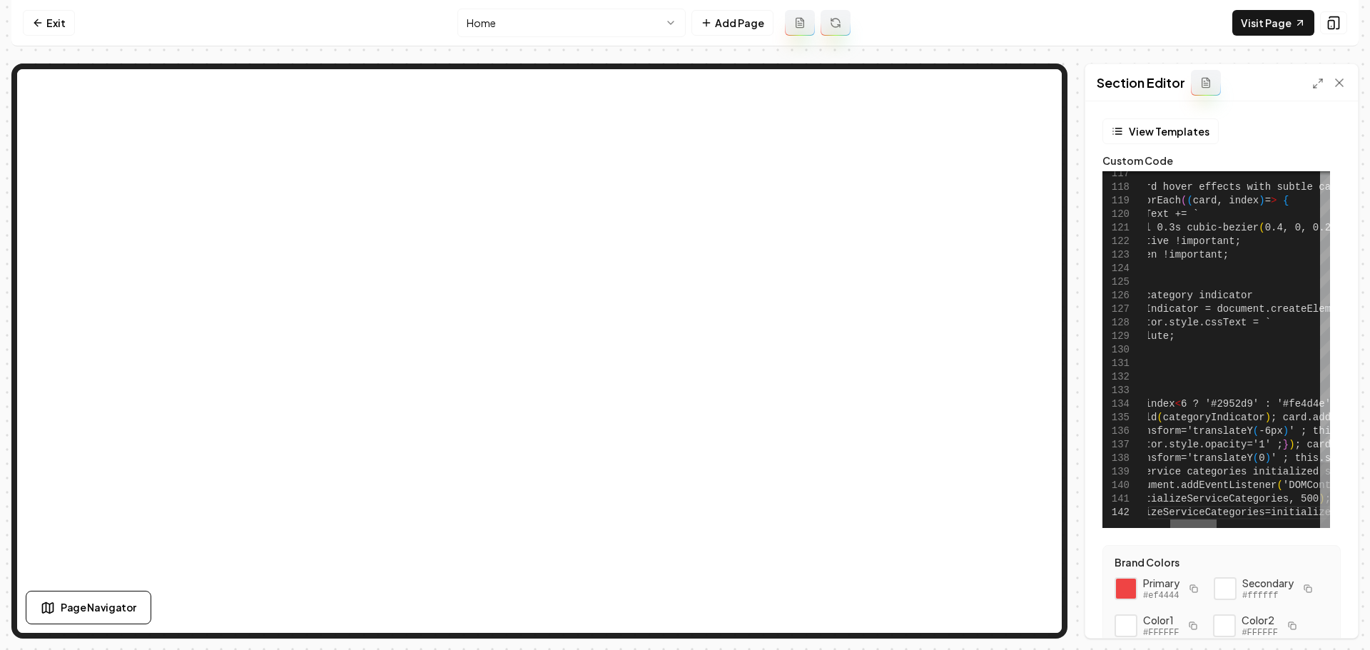
click at [1170, 527] on div at bounding box center [1193, 524] width 46 height 9
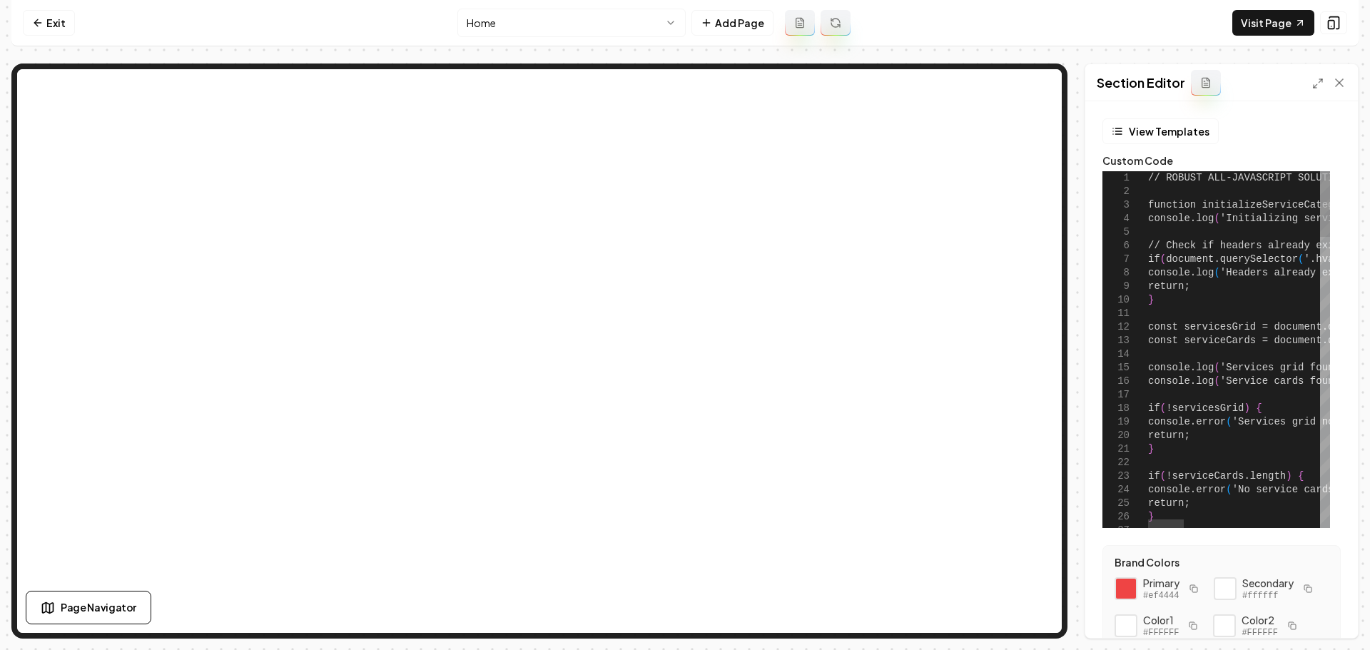
type textarea "**********"
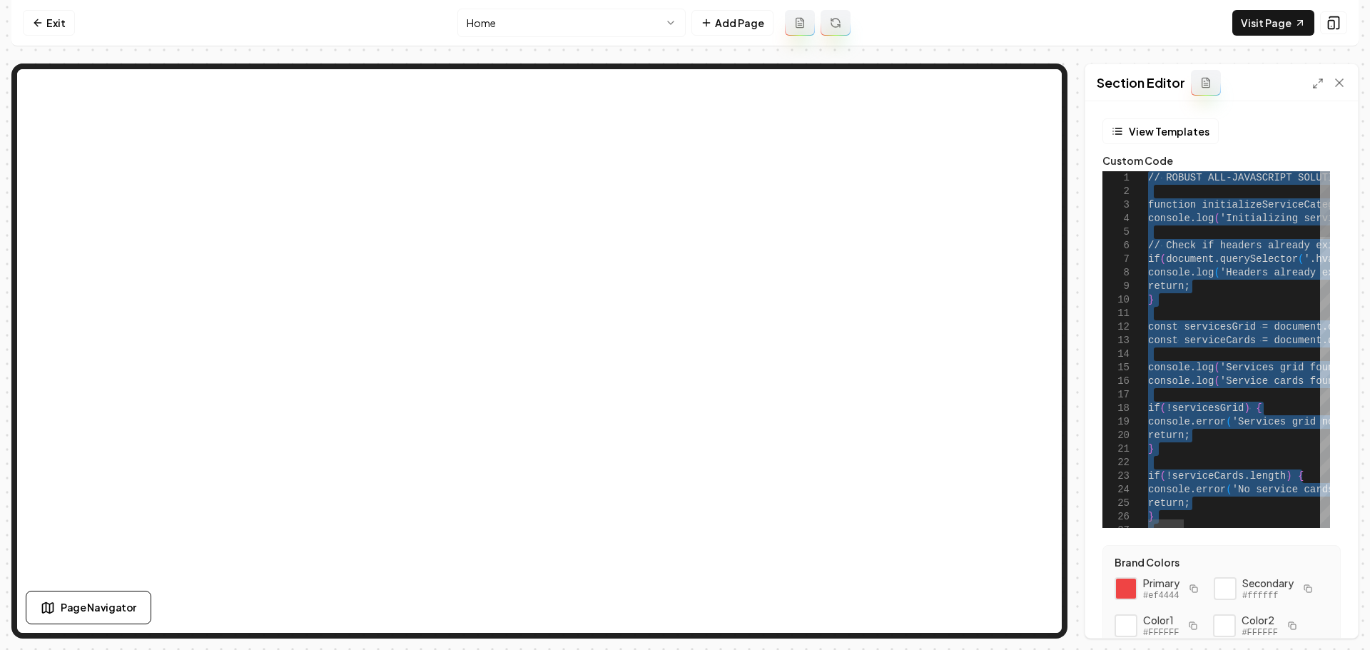
scroll to position [0, 0]
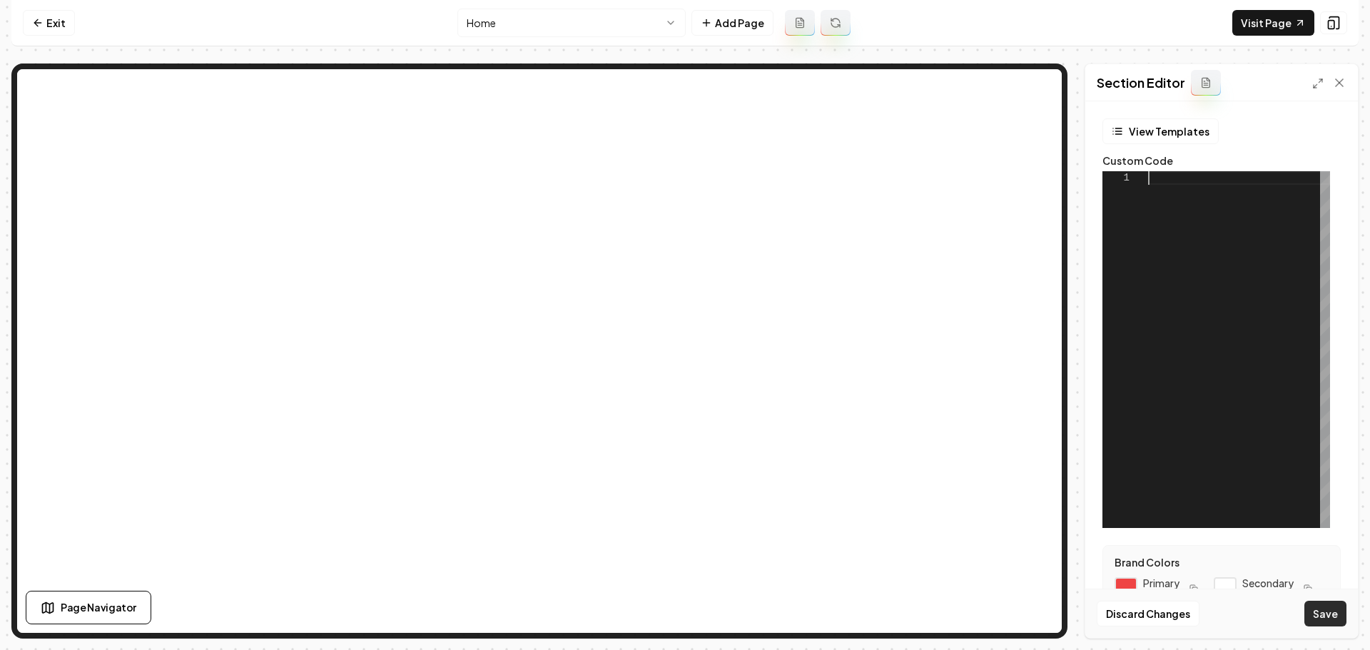
click at [1327, 617] on button "Save" at bounding box center [1326, 614] width 42 height 26
click at [1175, 130] on button "View Templates" at bounding box center [1161, 131] width 116 height 26
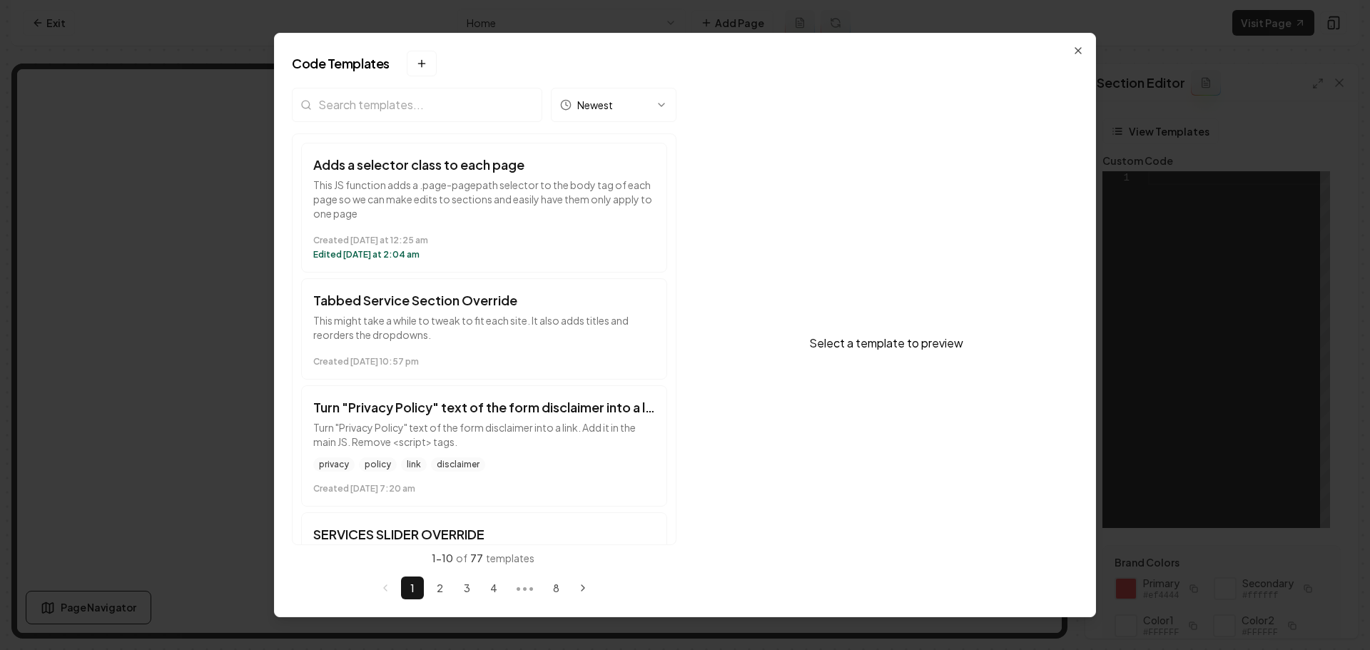
click at [403, 110] on input "search" at bounding box center [417, 105] width 251 height 34
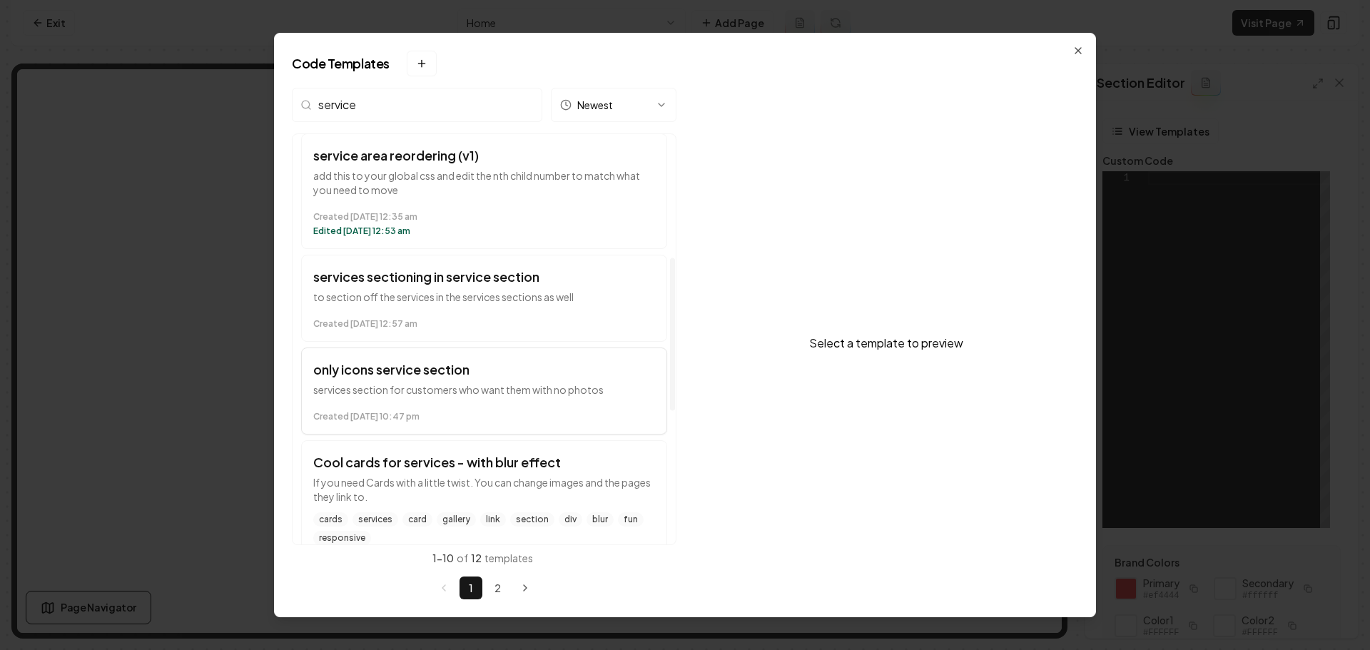
scroll to position [330, 0]
type input "service"
click at [450, 326] on time "Created July 15 at 12:57 am" at bounding box center [484, 324] width 342 height 11
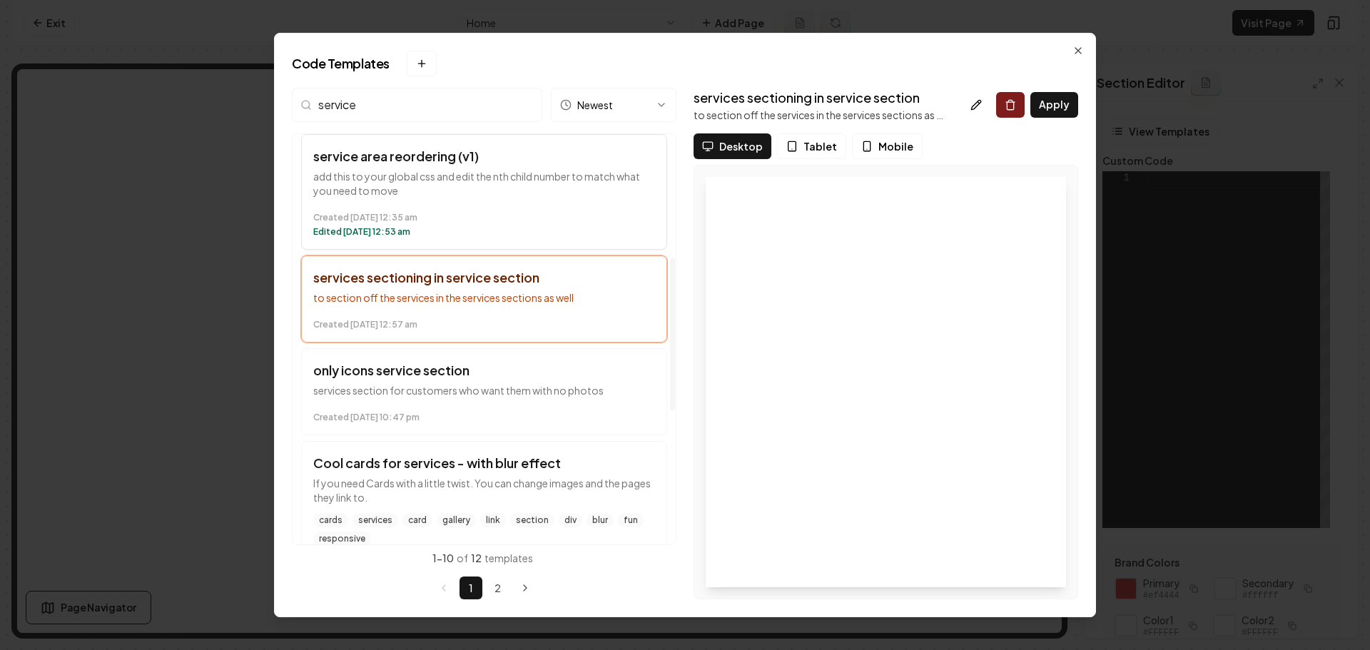
click at [442, 207] on div "Created July 17 at 12:35 am Edited July 23 at 12:53 am" at bounding box center [484, 221] width 342 height 31
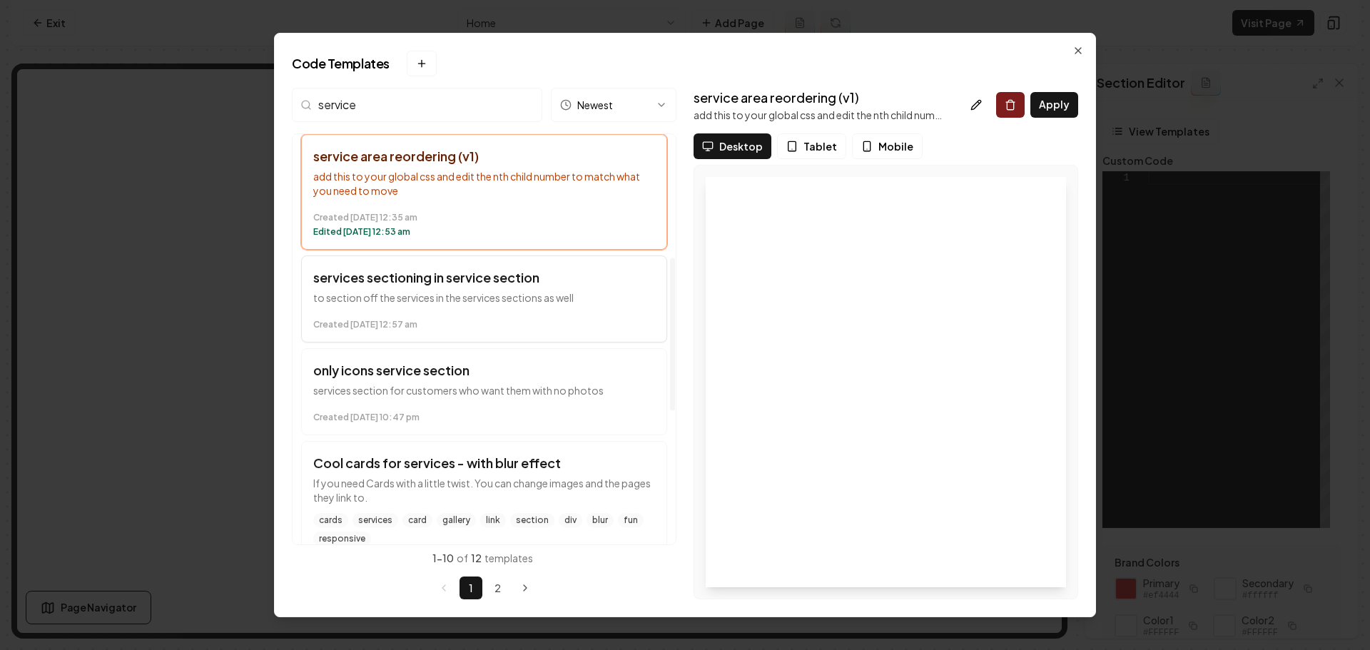
click at [457, 298] on p "to section off the services in the services sections as well" at bounding box center [484, 297] width 342 height 14
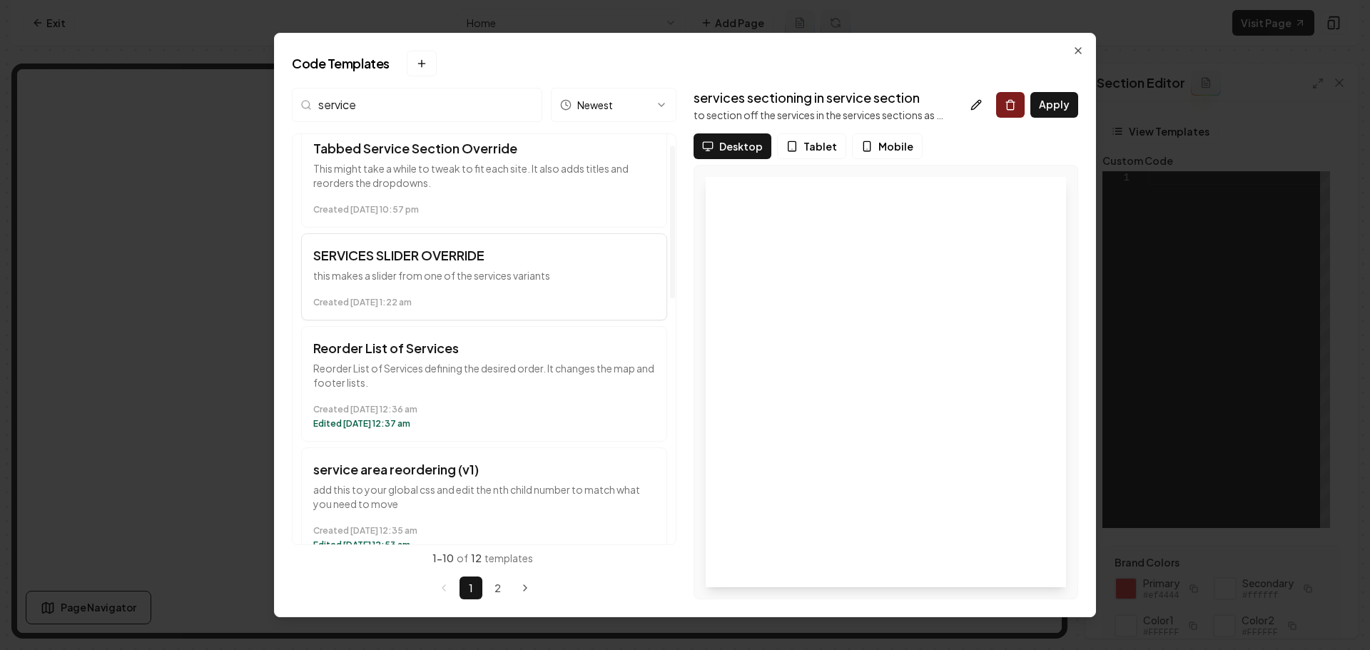
scroll to position [0, 0]
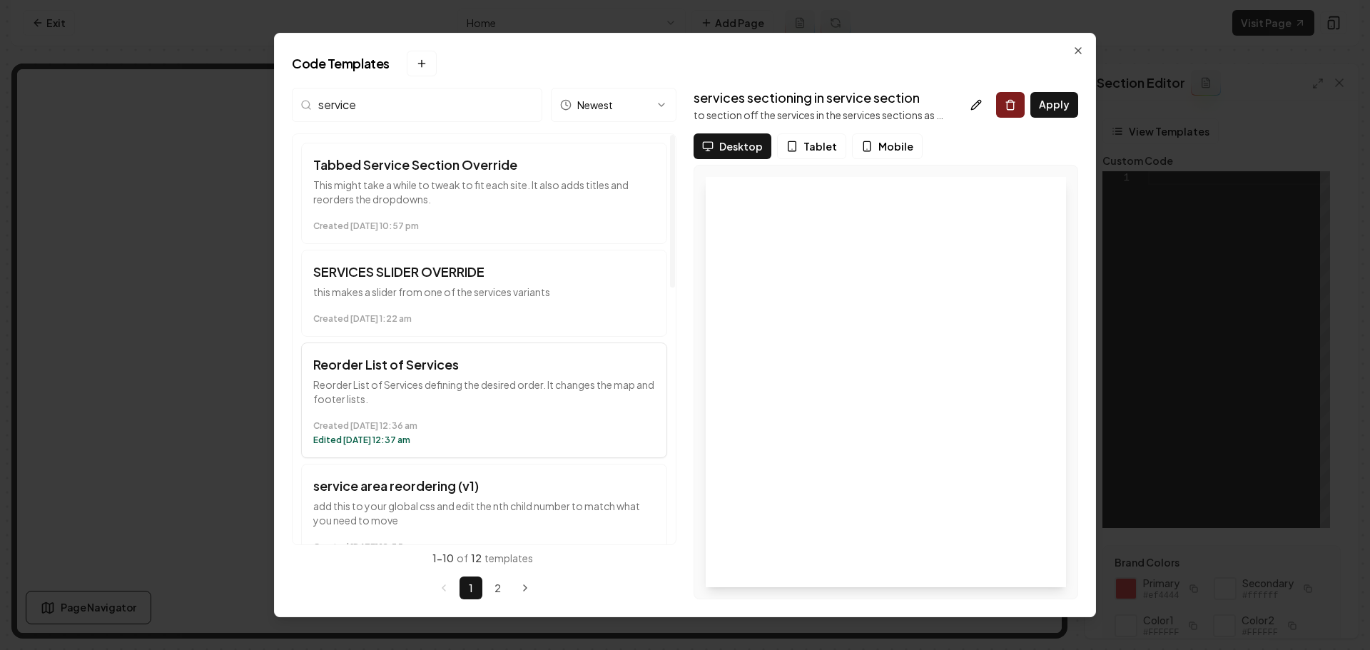
click at [416, 395] on p "Reorder List of Services defining the desired order. It changes the map and foo…" at bounding box center [484, 392] width 342 height 29
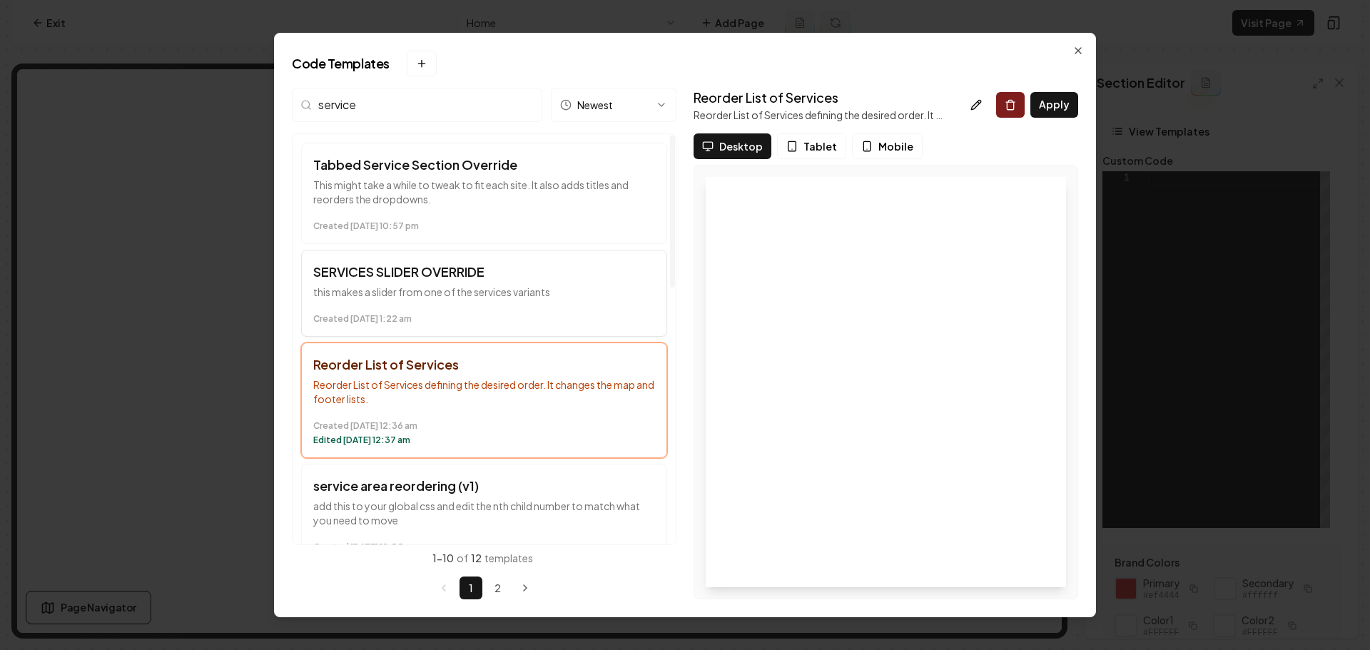
click at [420, 291] on p "this makes a slider from one of the services variants" at bounding box center [484, 292] width 342 height 14
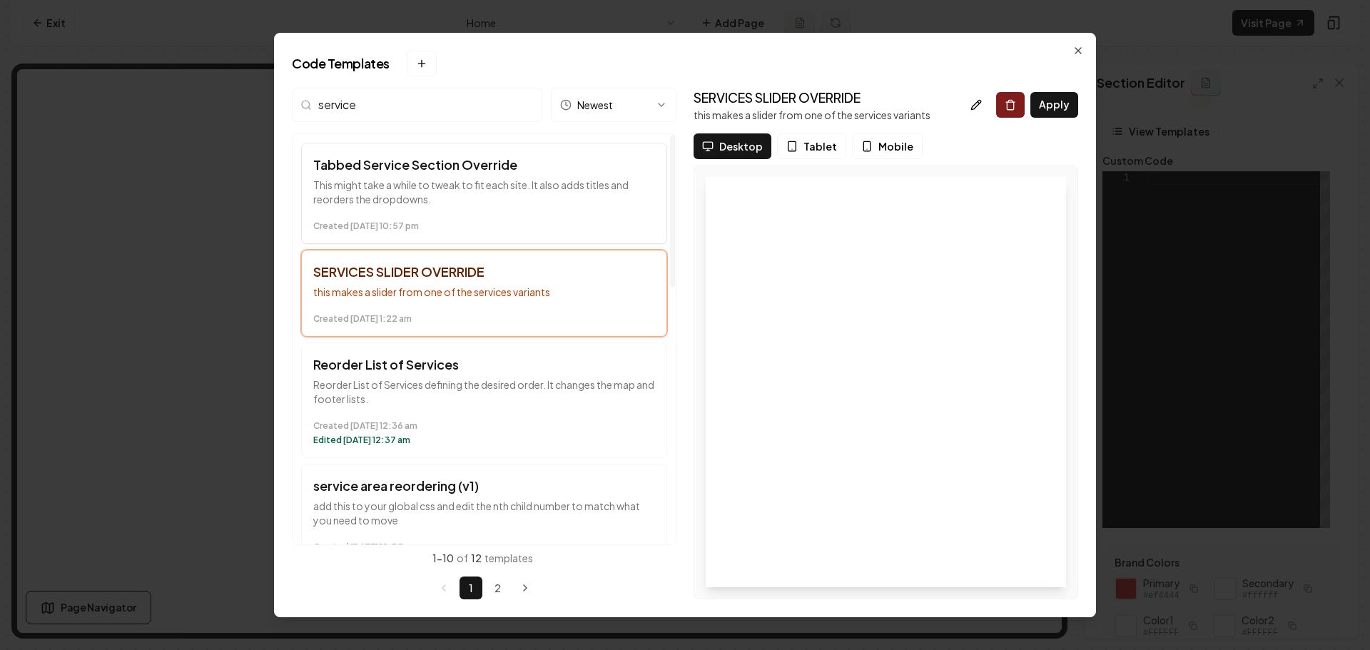
click at [464, 228] on time "Created August 12 at 10:57 pm" at bounding box center [484, 226] width 342 height 11
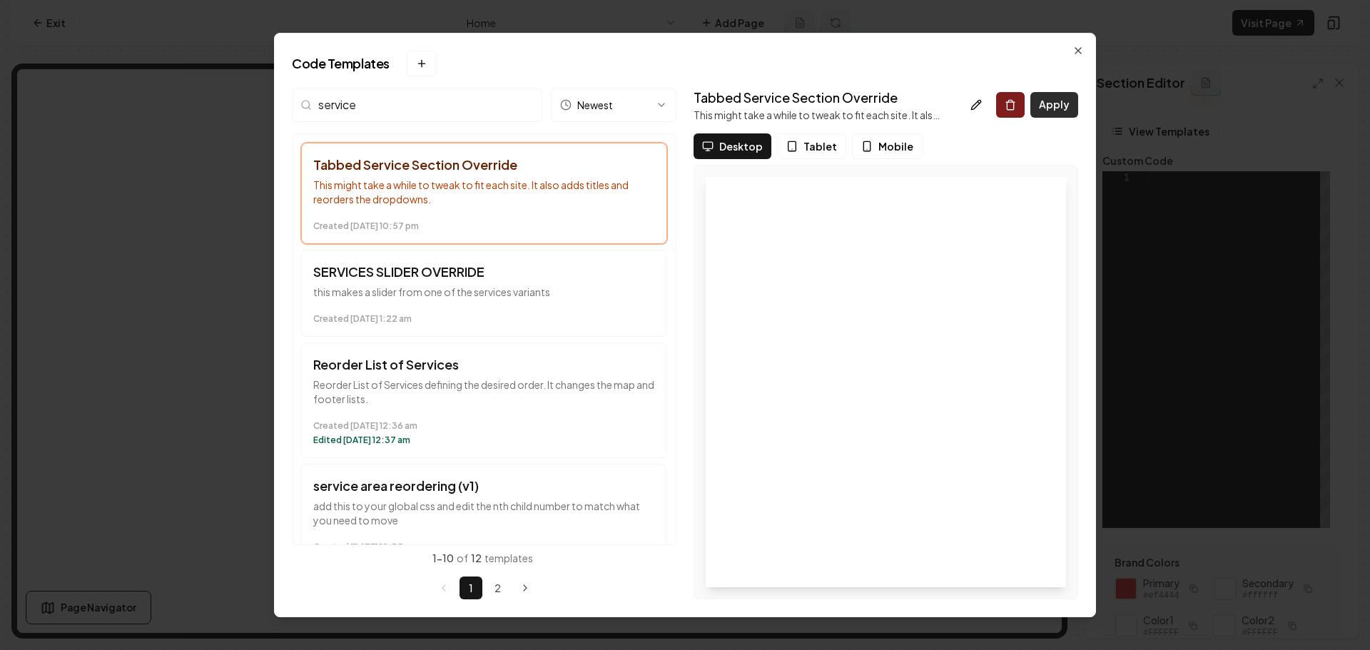
click at [1073, 112] on button "Apply" at bounding box center [1055, 105] width 48 height 26
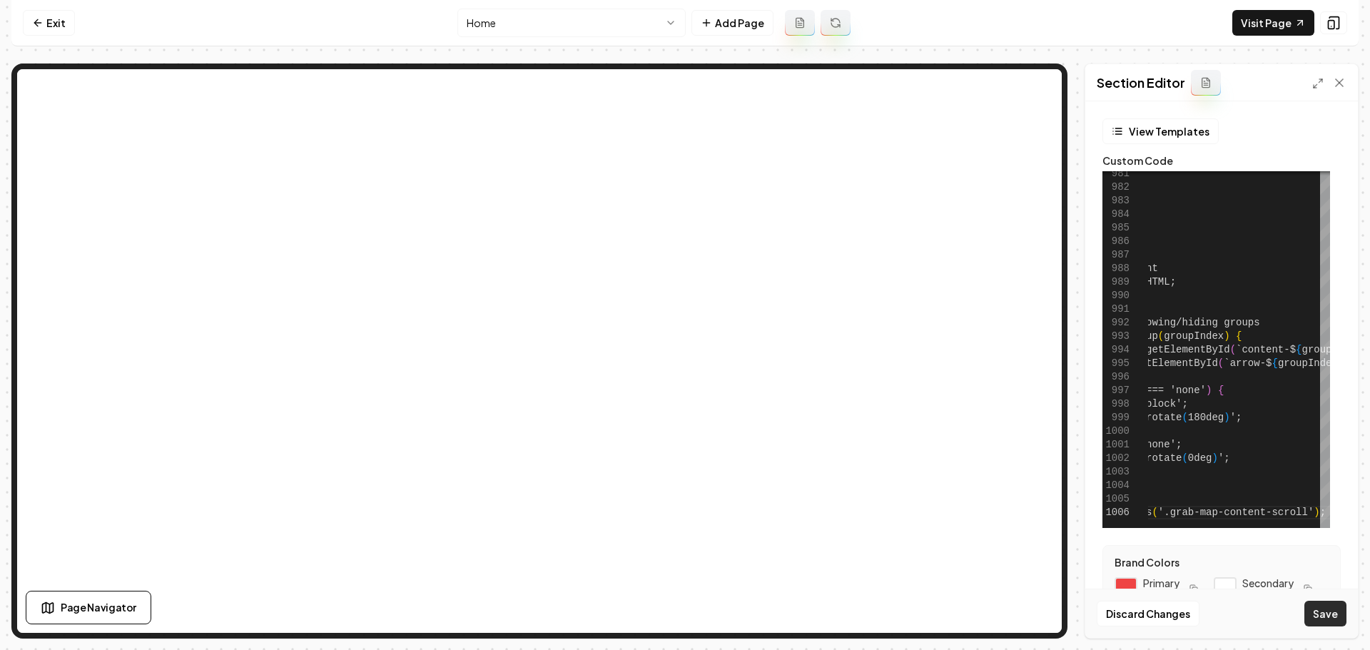
click at [1340, 612] on button "Save" at bounding box center [1326, 614] width 42 height 26
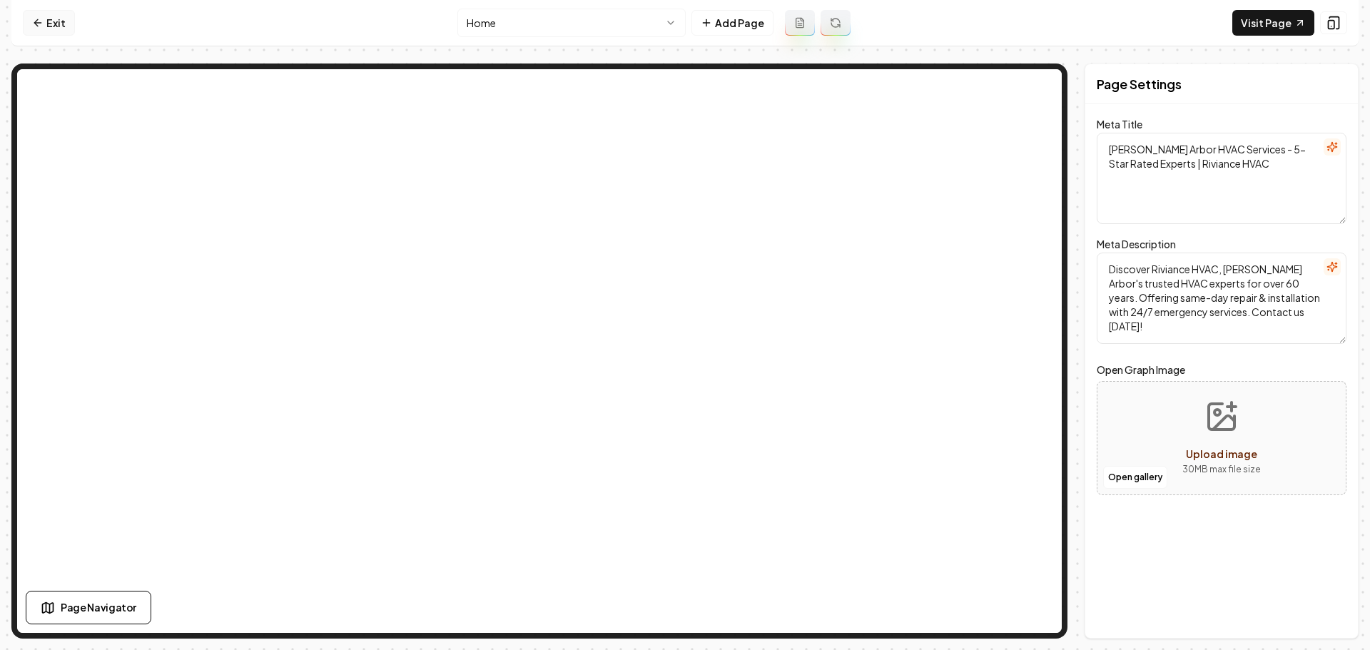
click at [47, 24] on link "Exit" at bounding box center [49, 23] width 52 height 26
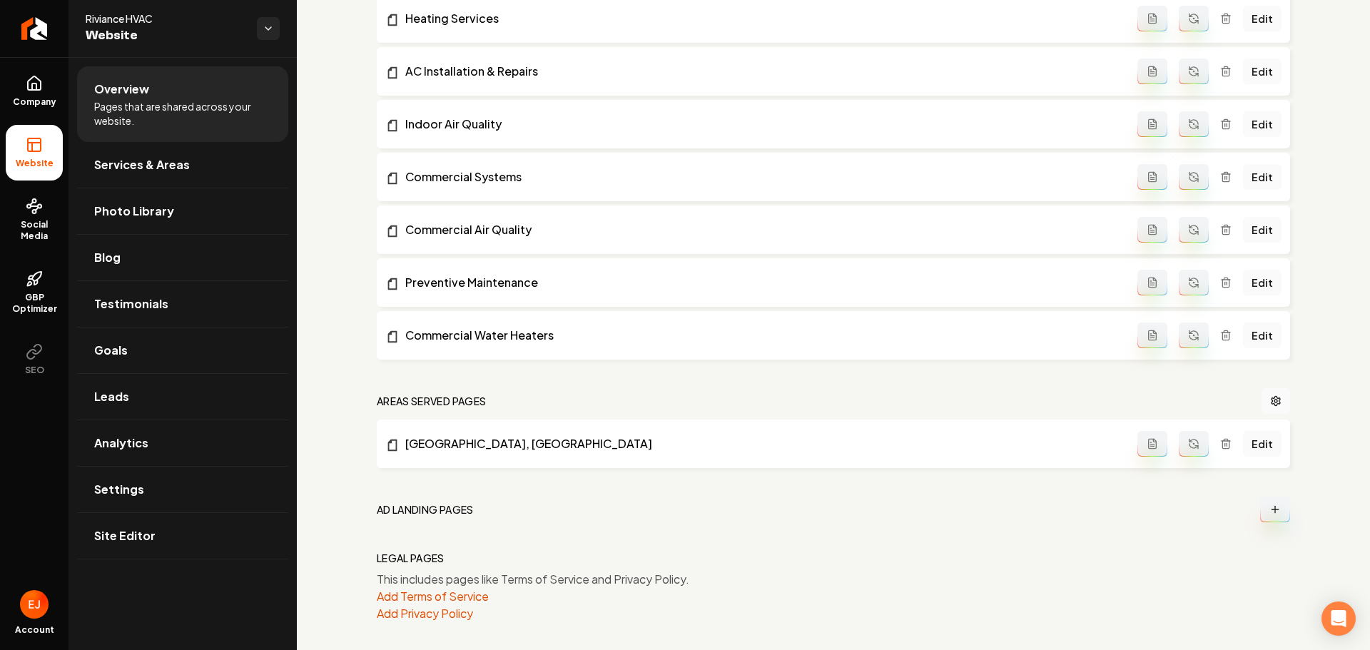
scroll to position [809, 0]
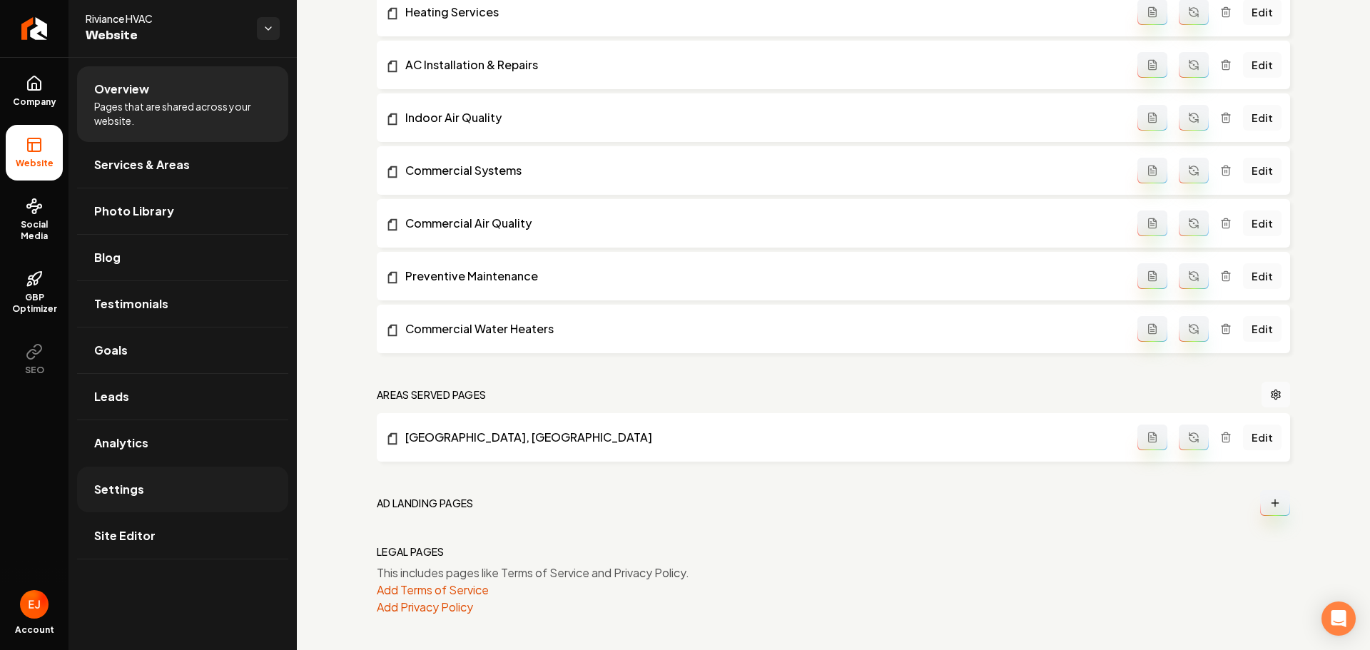
click at [156, 487] on link "Settings" at bounding box center [182, 490] width 211 height 46
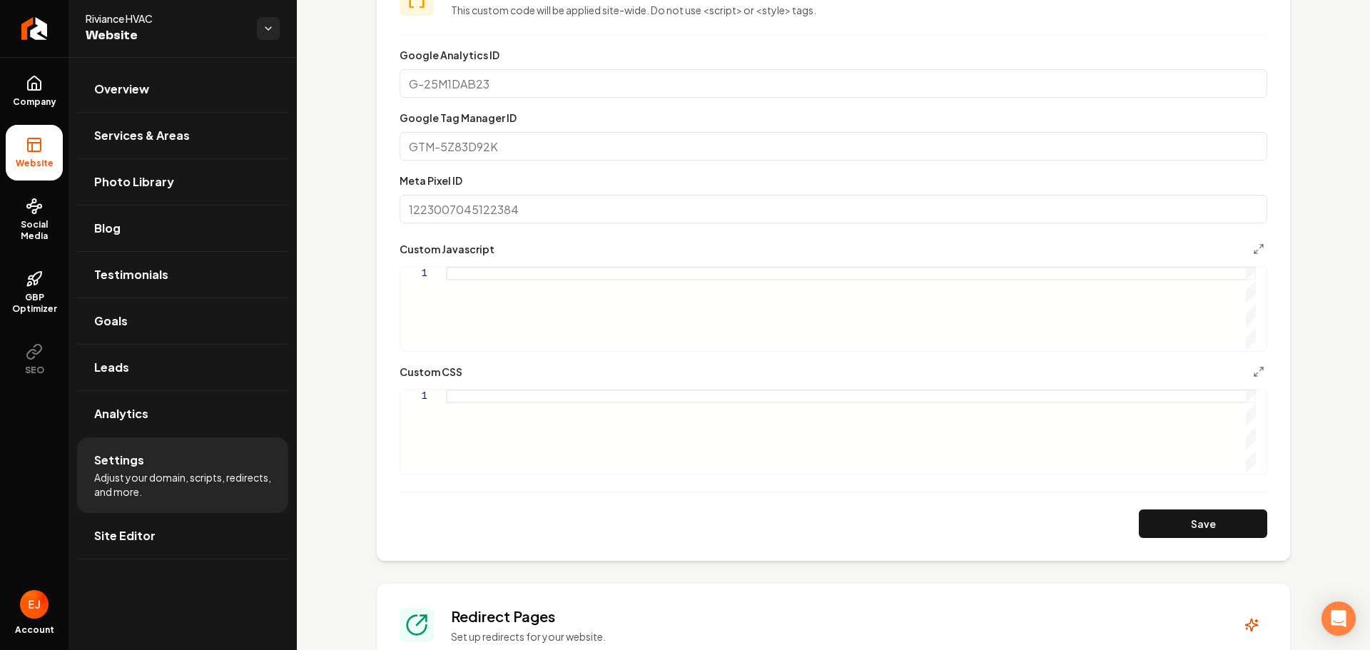
scroll to position [500, 0]
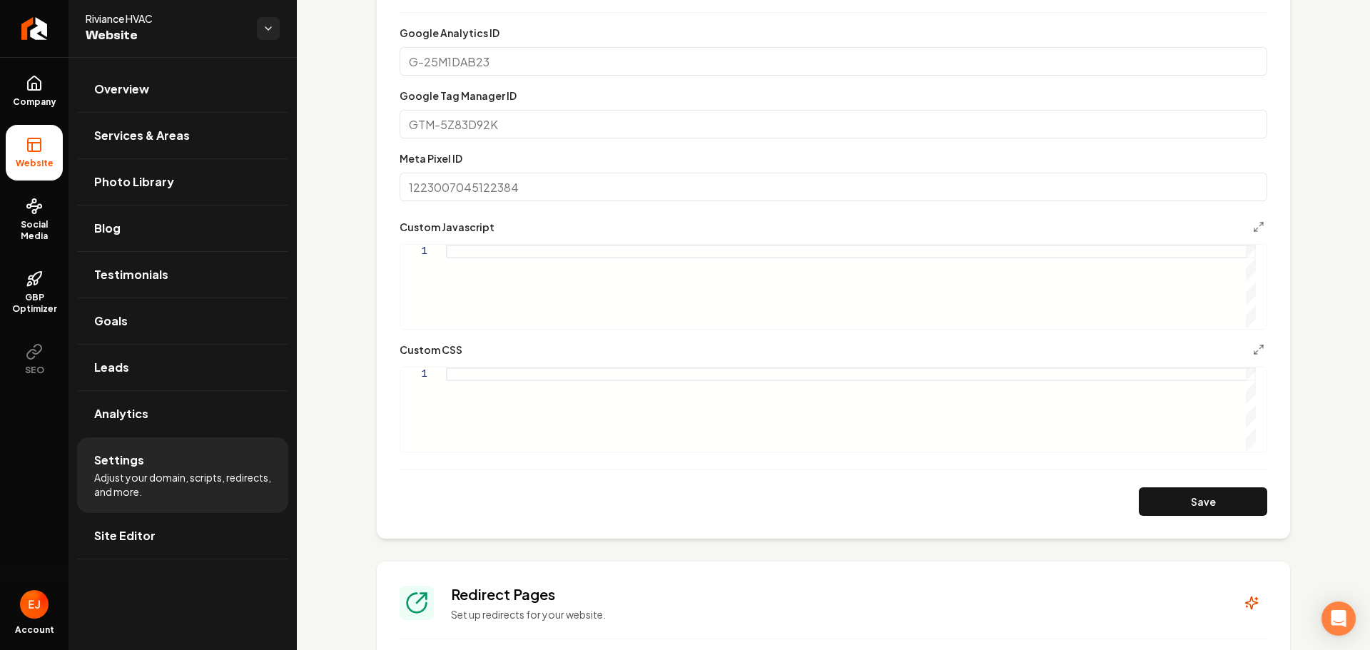
click at [510, 373] on div "Main content area" at bounding box center [851, 410] width 810 height 84
click at [494, 372] on div "Main content area" at bounding box center [851, 410] width 810 height 84
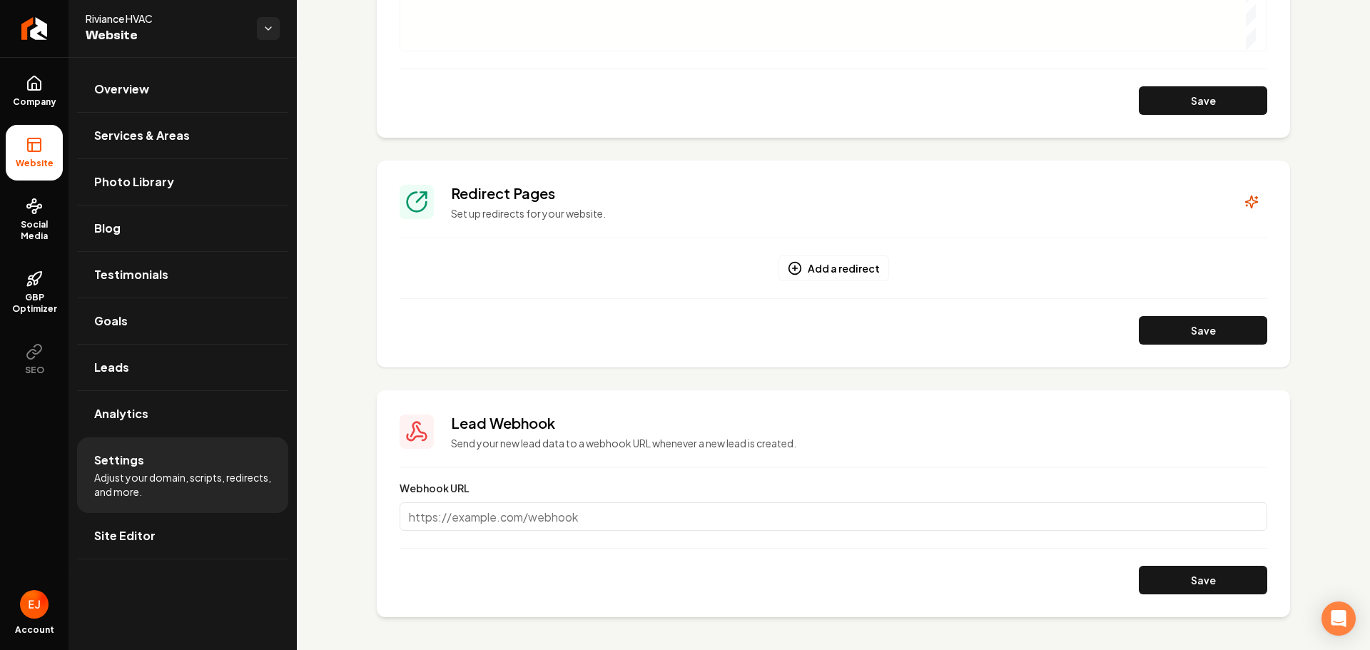
scroll to position [902, 0]
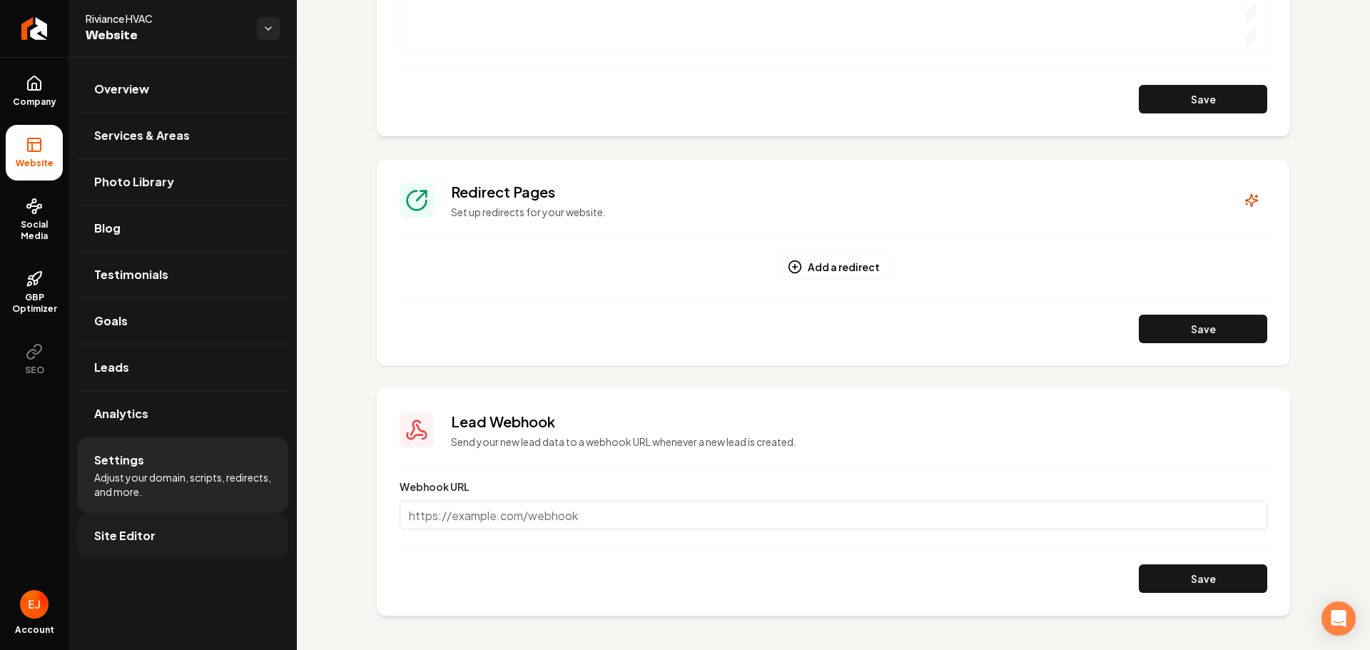
click at [150, 545] on link "Site Editor" at bounding box center [182, 536] width 211 height 46
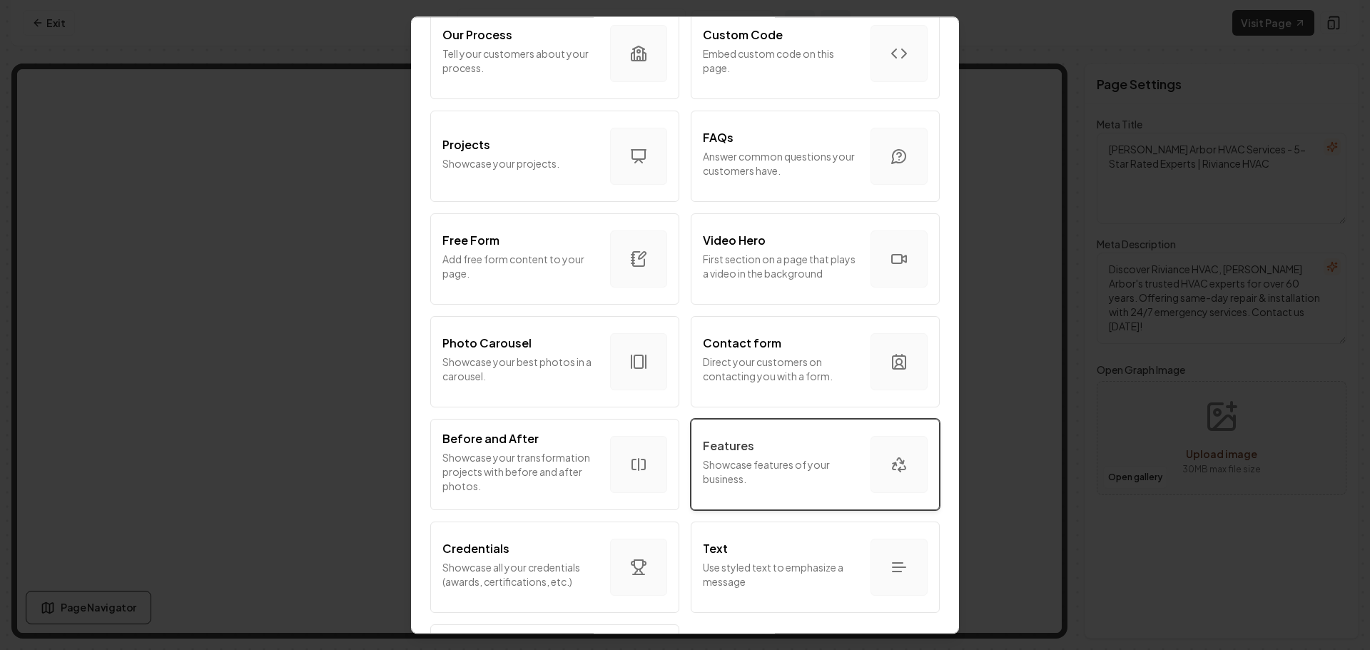
scroll to position [642, 0]
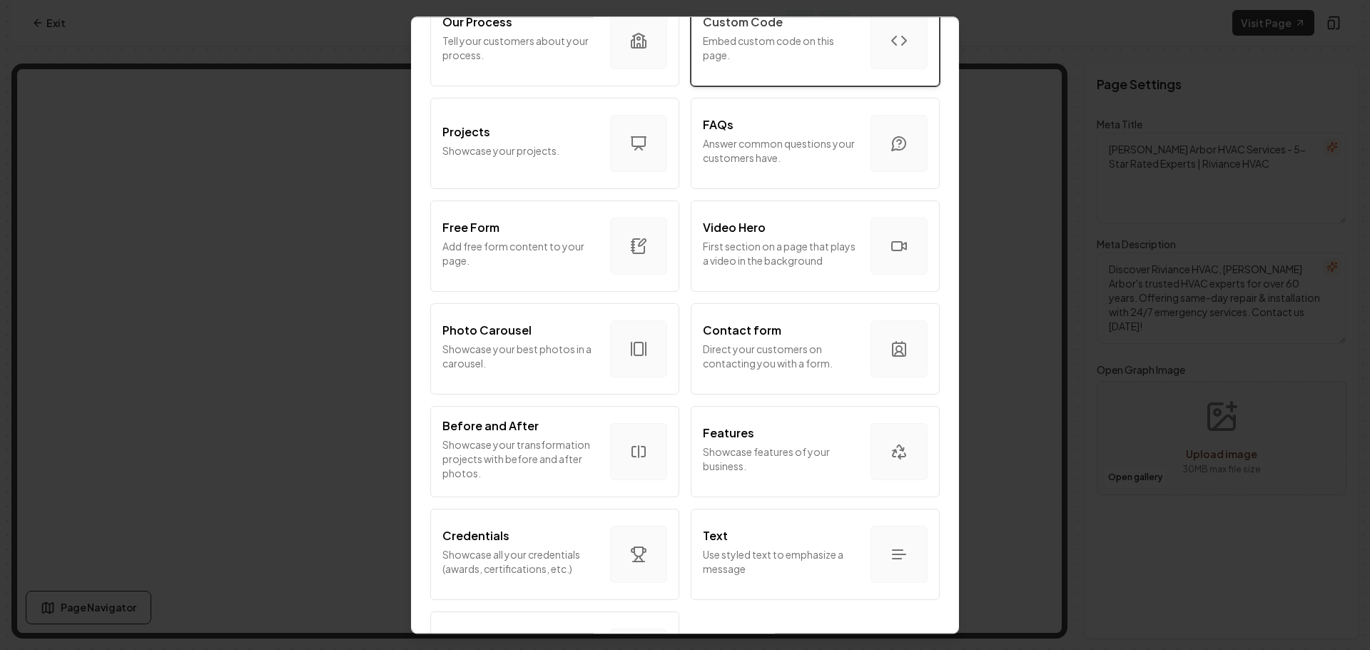
click at [767, 22] on p "Custom Code" at bounding box center [743, 22] width 80 height 17
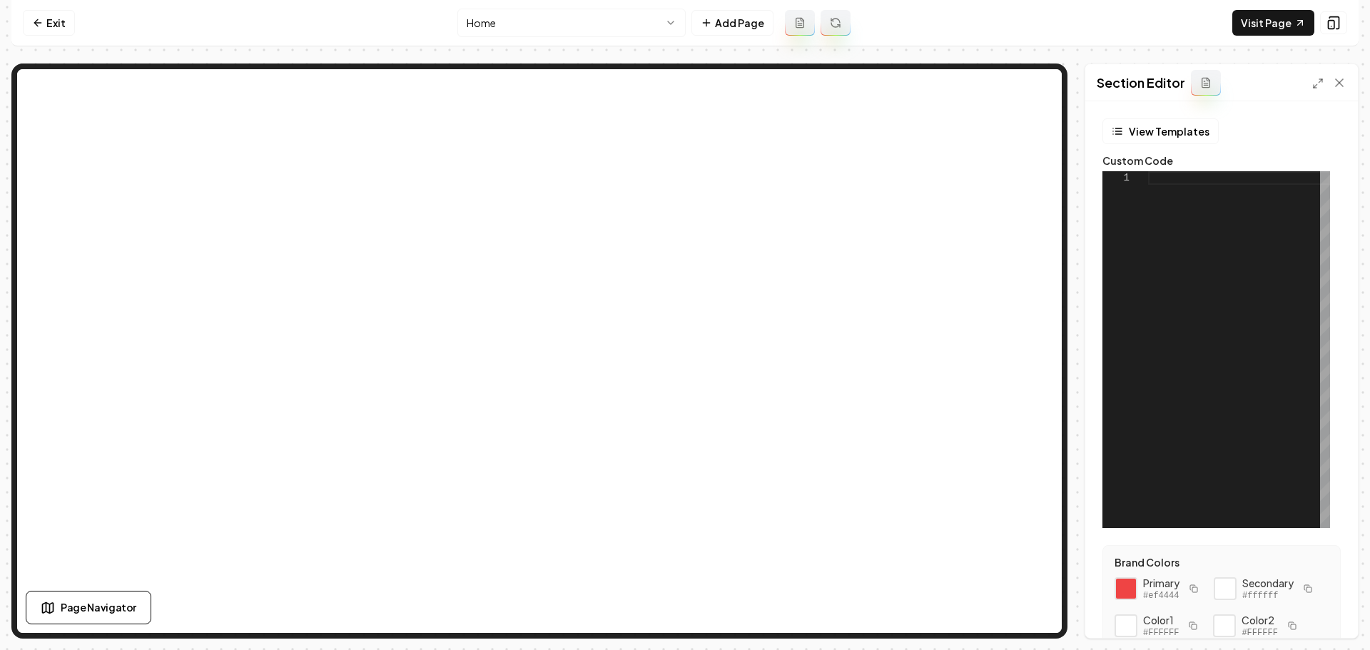
click at [1169, 181] on div at bounding box center [1239, 349] width 182 height 357
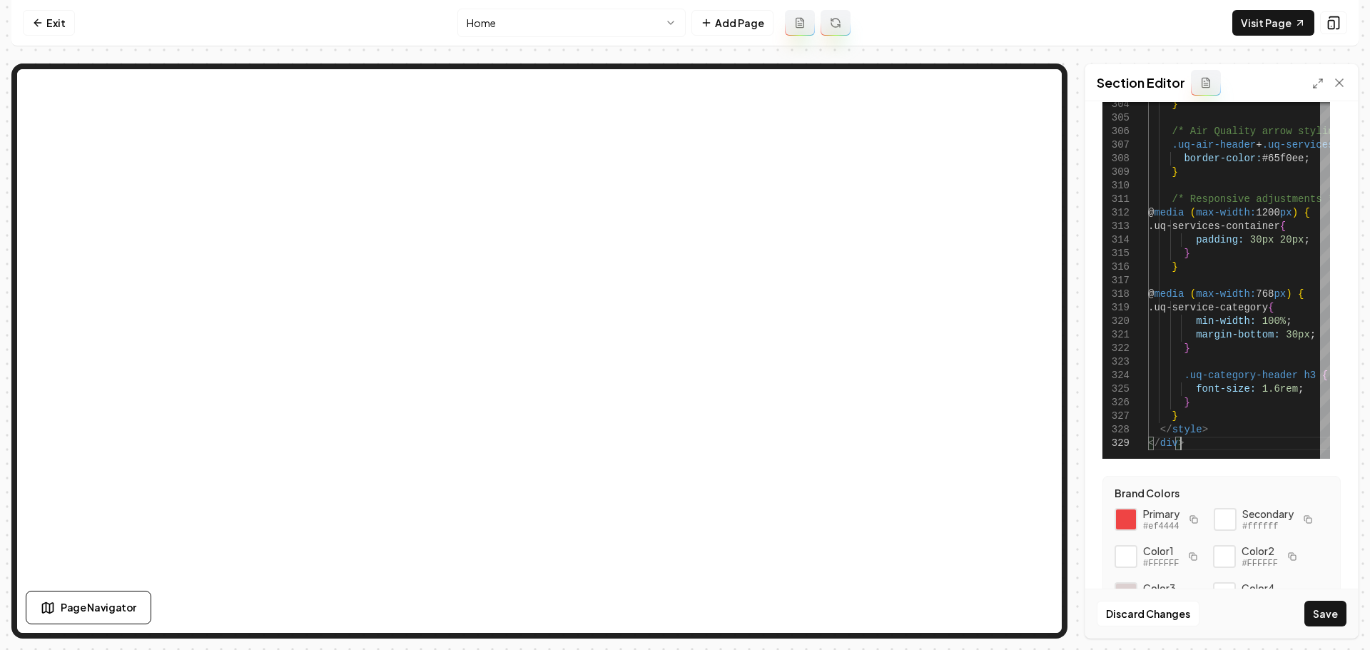
scroll to position [71, 0]
click at [1322, 615] on button "Save" at bounding box center [1326, 614] width 42 height 26
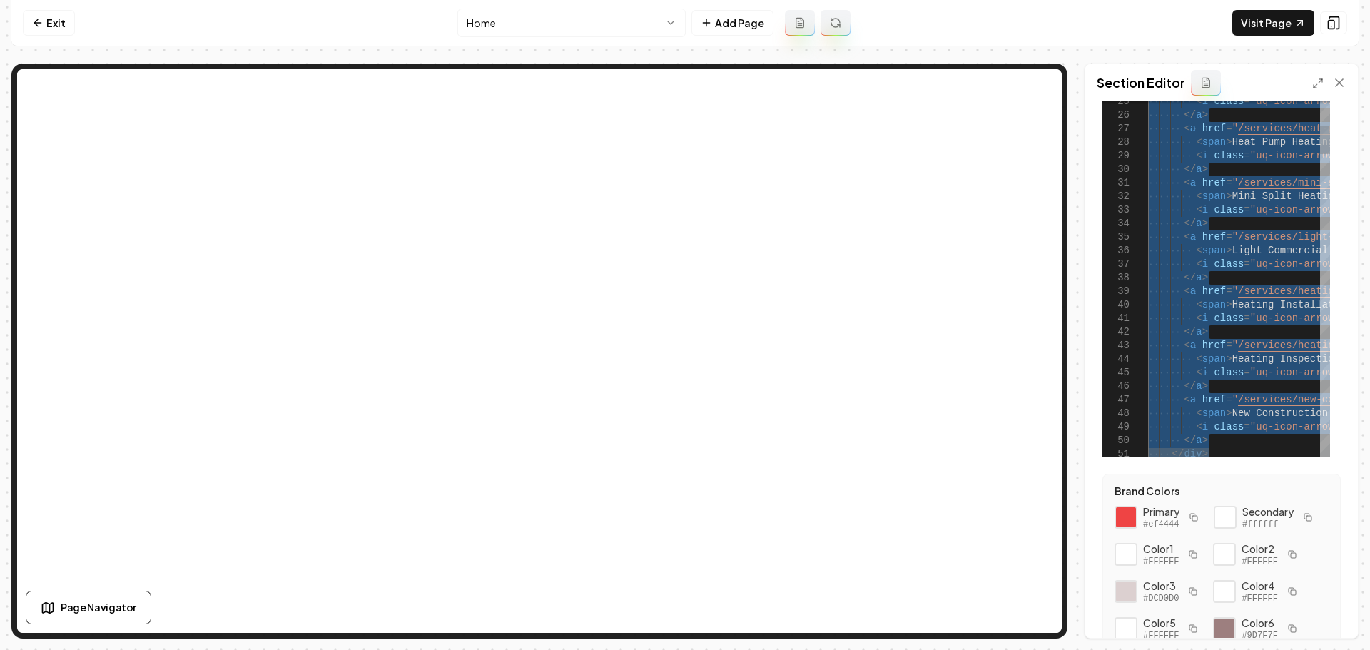
type textarea "**********"
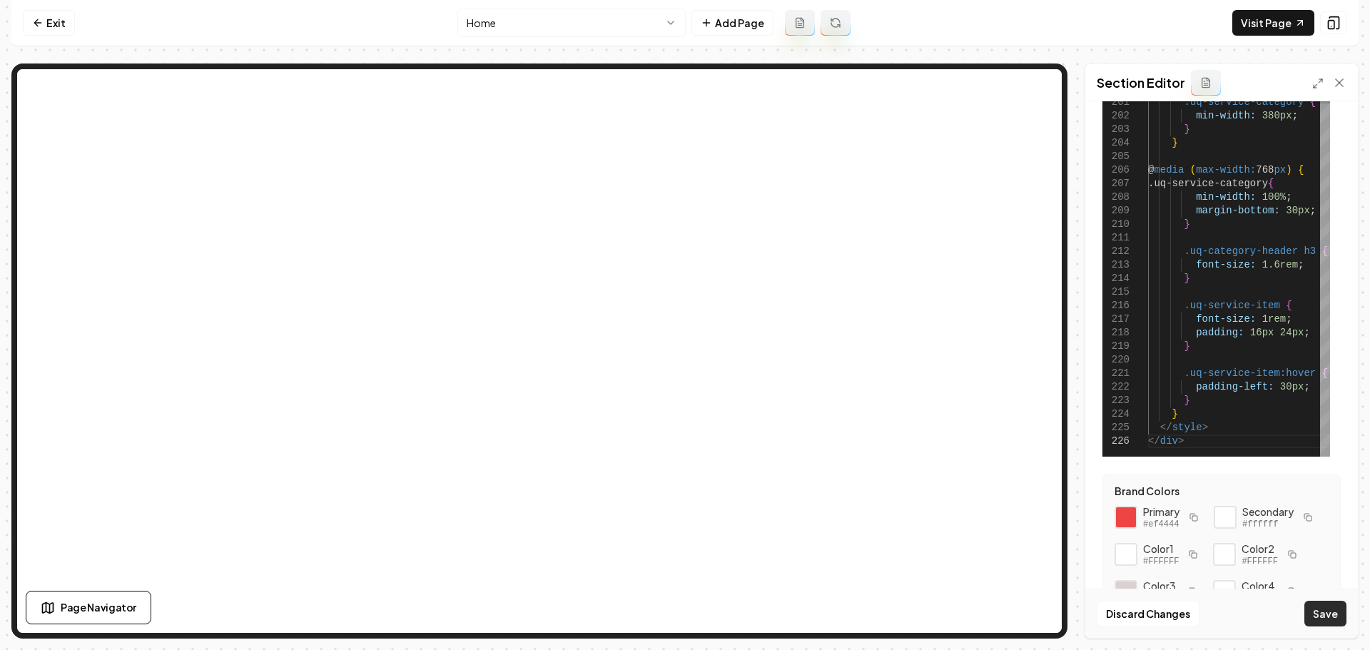
click at [1320, 617] on button "Save" at bounding box center [1326, 614] width 42 height 26
click at [1190, 518] on icon "button" at bounding box center [1194, 517] width 9 height 9
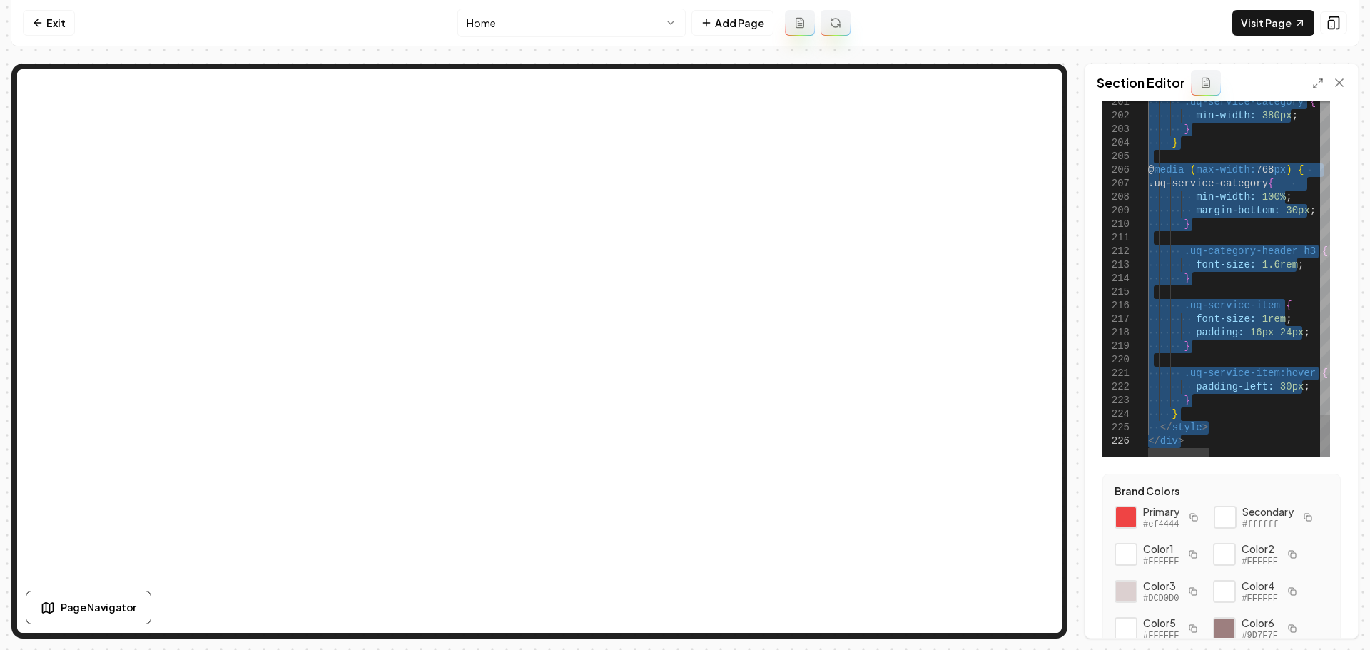
type textarea "******** ******"
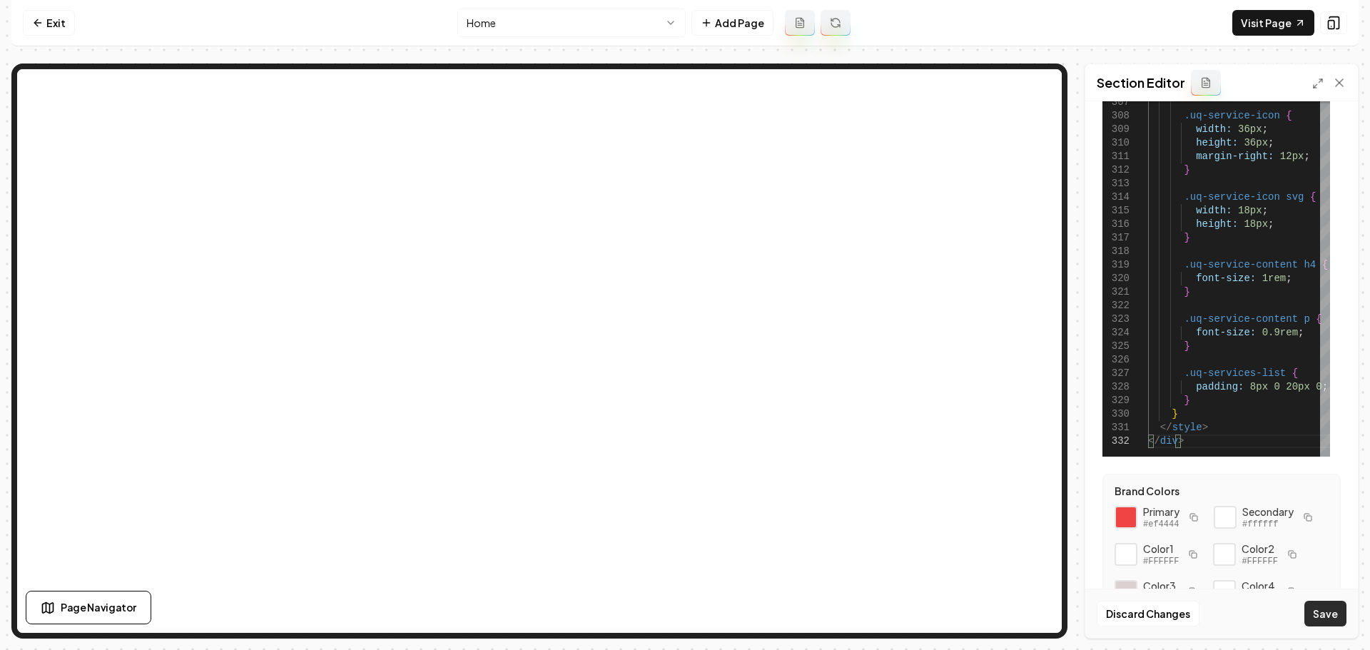
click at [1320, 616] on button "Save" at bounding box center [1326, 614] width 42 height 26
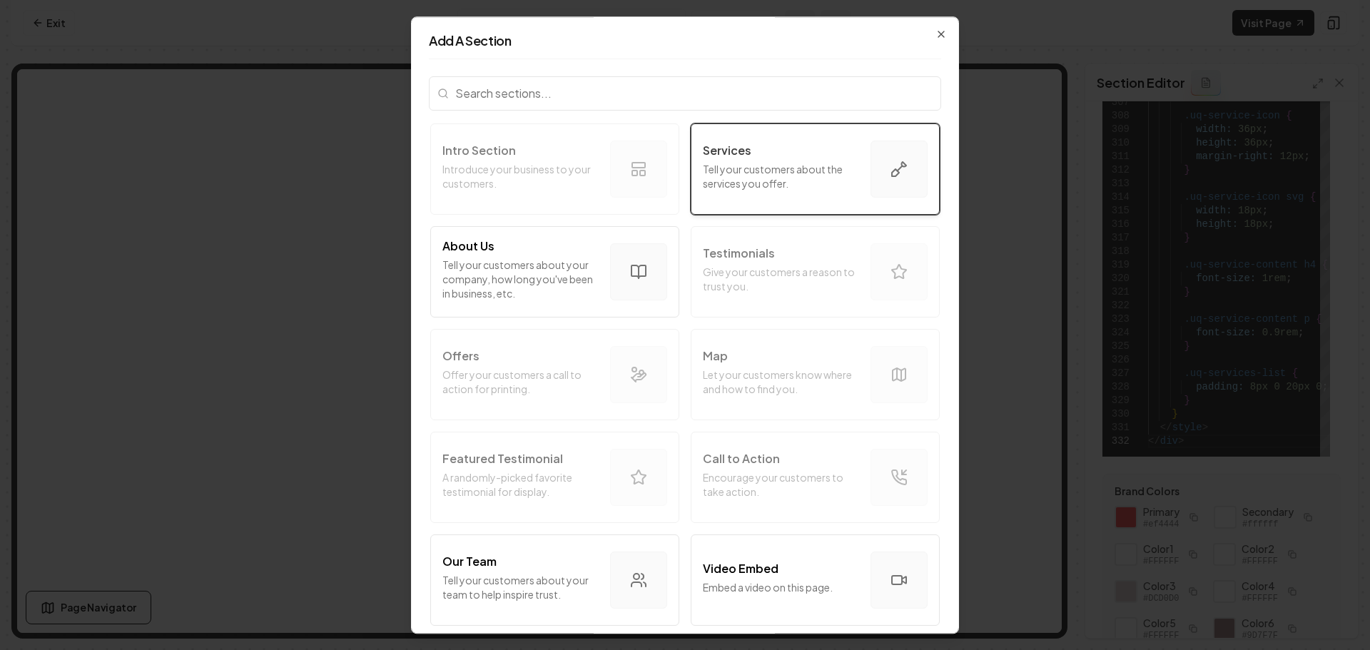
click at [751, 194] on div "Services Tell your customers about the services you offer." at bounding box center [781, 169] width 156 height 54
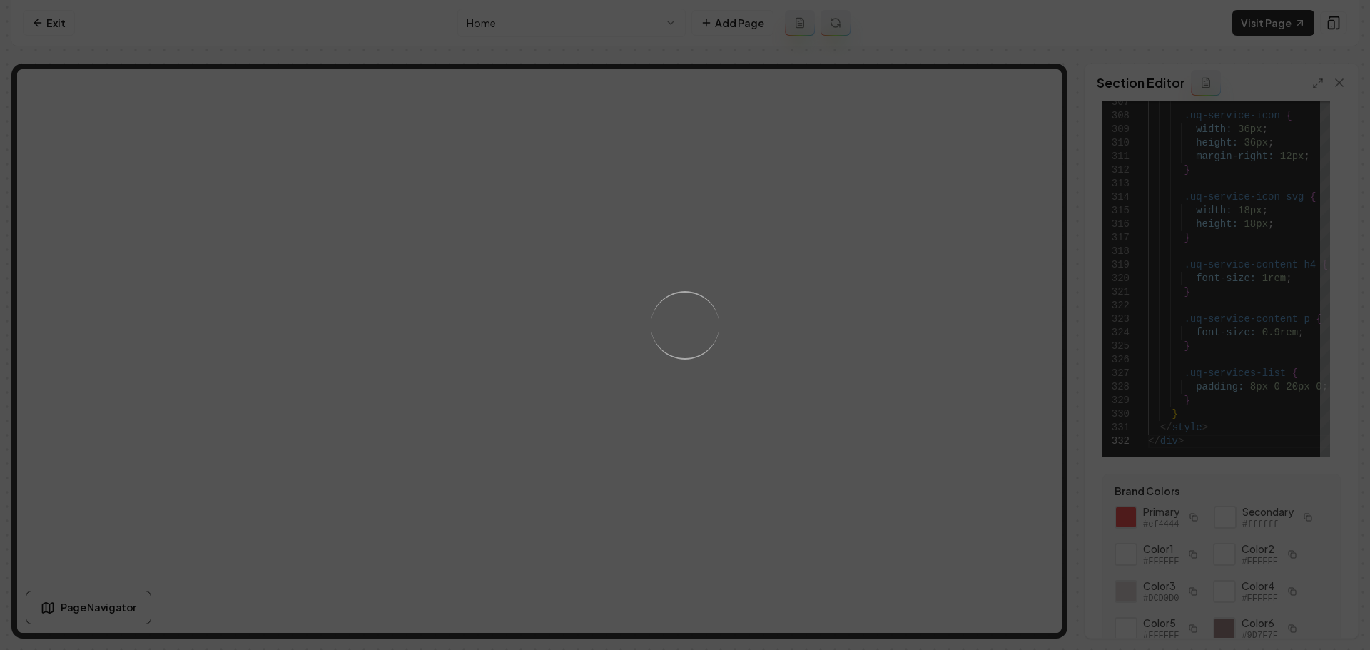
scroll to position [0, 0]
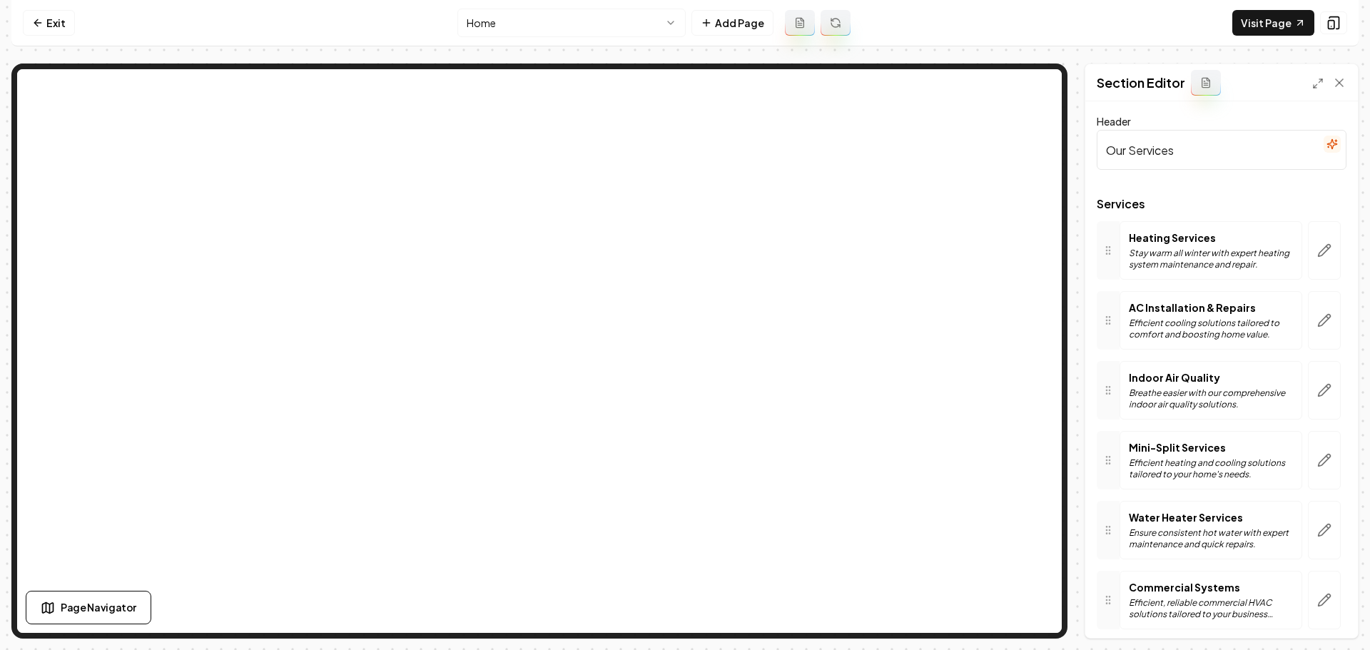
click at [1327, 143] on icon "button" at bounding box center [1331, 144] width 9 height 9
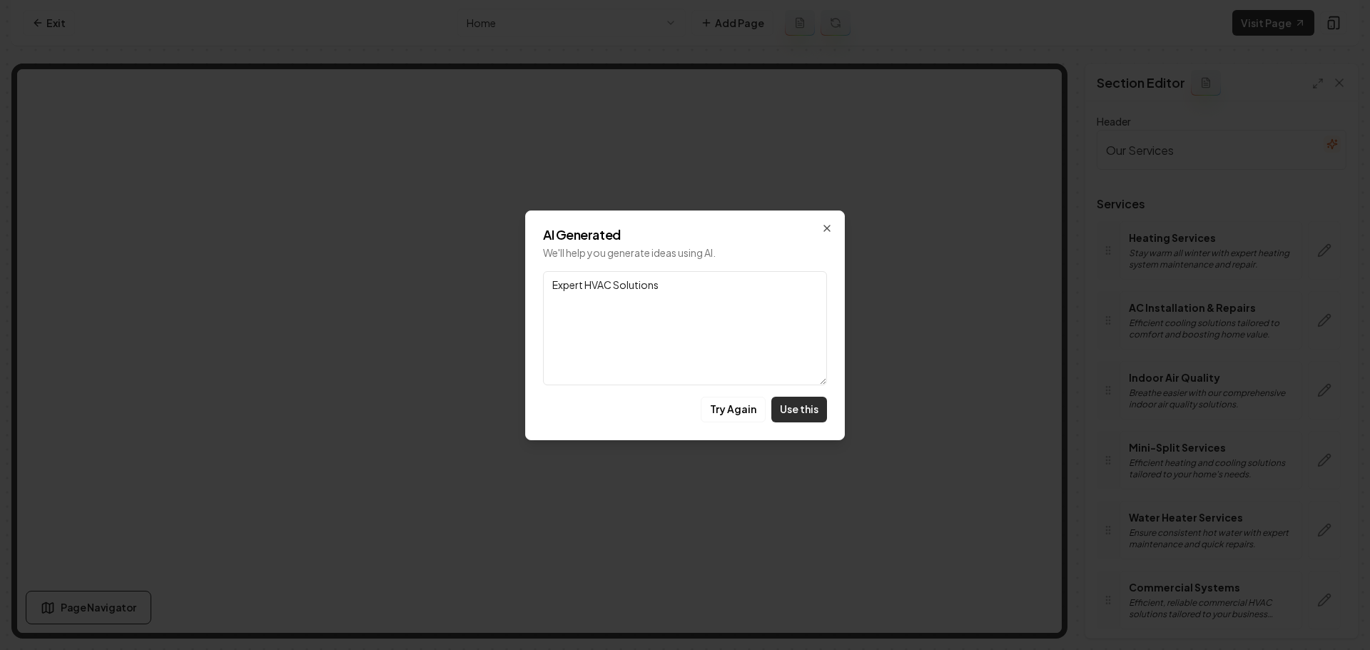
click at [799, 408] on button "Use this" at bounding box center [800, 410] width 56 height 26
type input "Expert HVAC Solutions"
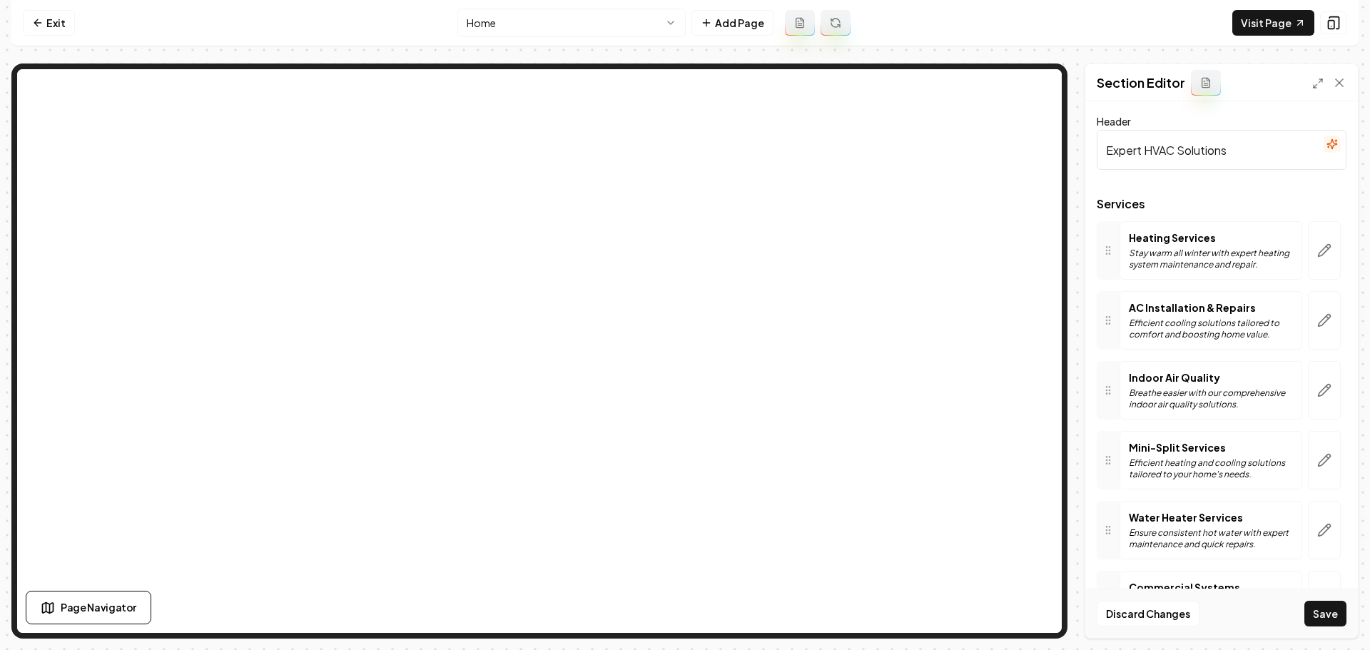
drag, startPoint x: 1242, startPoint y: 158, endPoint x: 1061, endPoint y: 141, distance: 182.2
click at [999, 66] on div "Page Settings Section Editor Header Expert HVAC Solutions Services Heating Serv…" at bounding box center [684, 351] width 1347 height 575
click at [1324, 612] on button "Save" at bounding box center [1326, 614] width 42 height 26
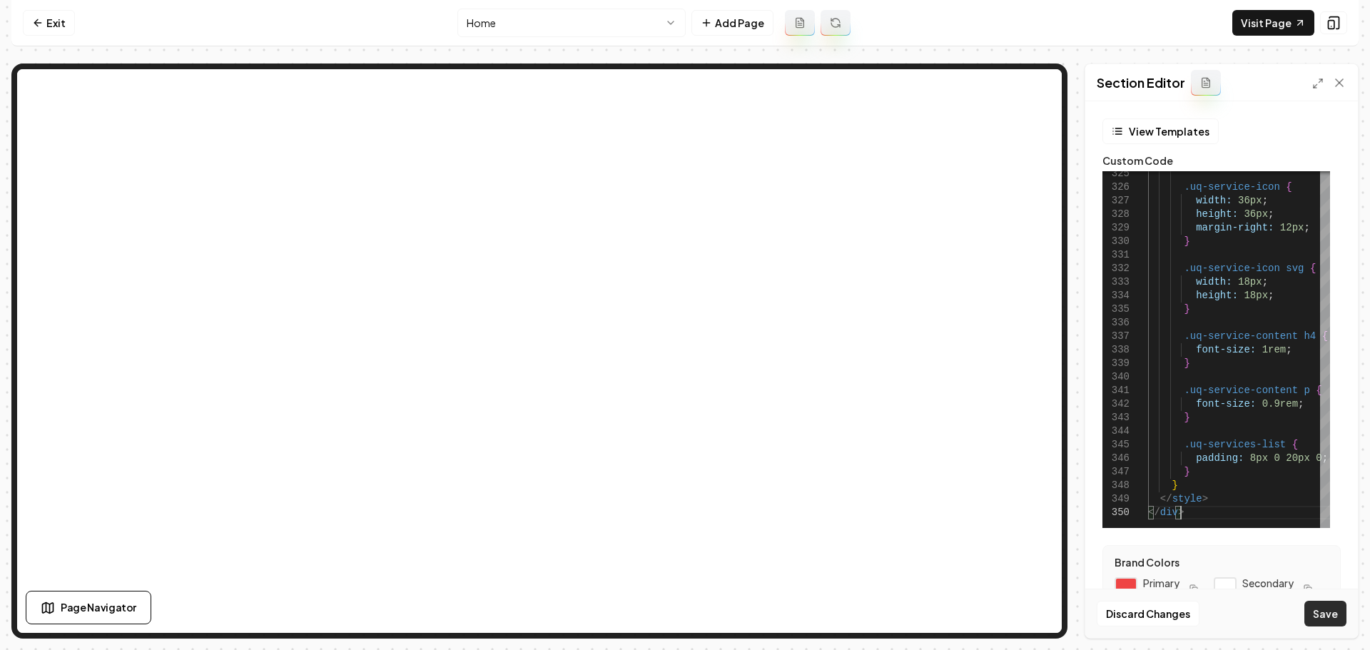
click at [1322, 617] on button "Save" at bounding box center [1326, 614] width 42 height 26
click at [1258, 22] on link "Visit Page" at bounding box center [1274, 23] width 82 height 26
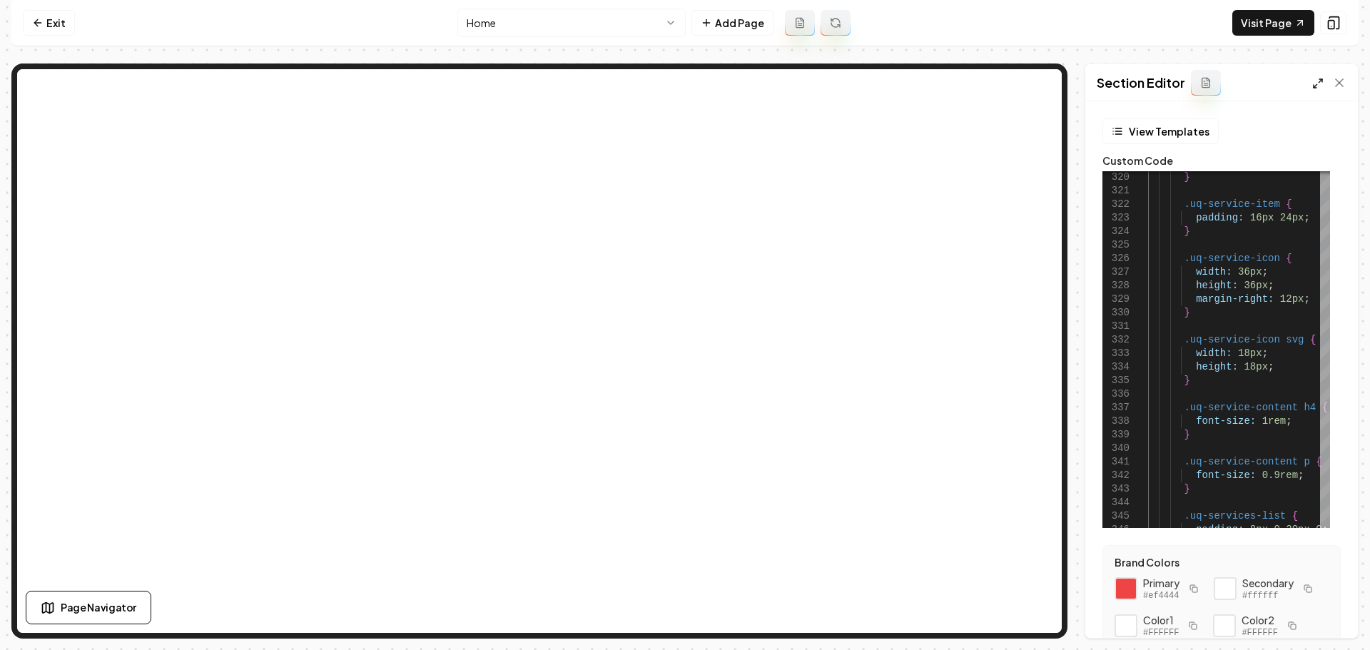
click at [1316, 84] on icon at bounding box center [1317, 83] width 11 height 11
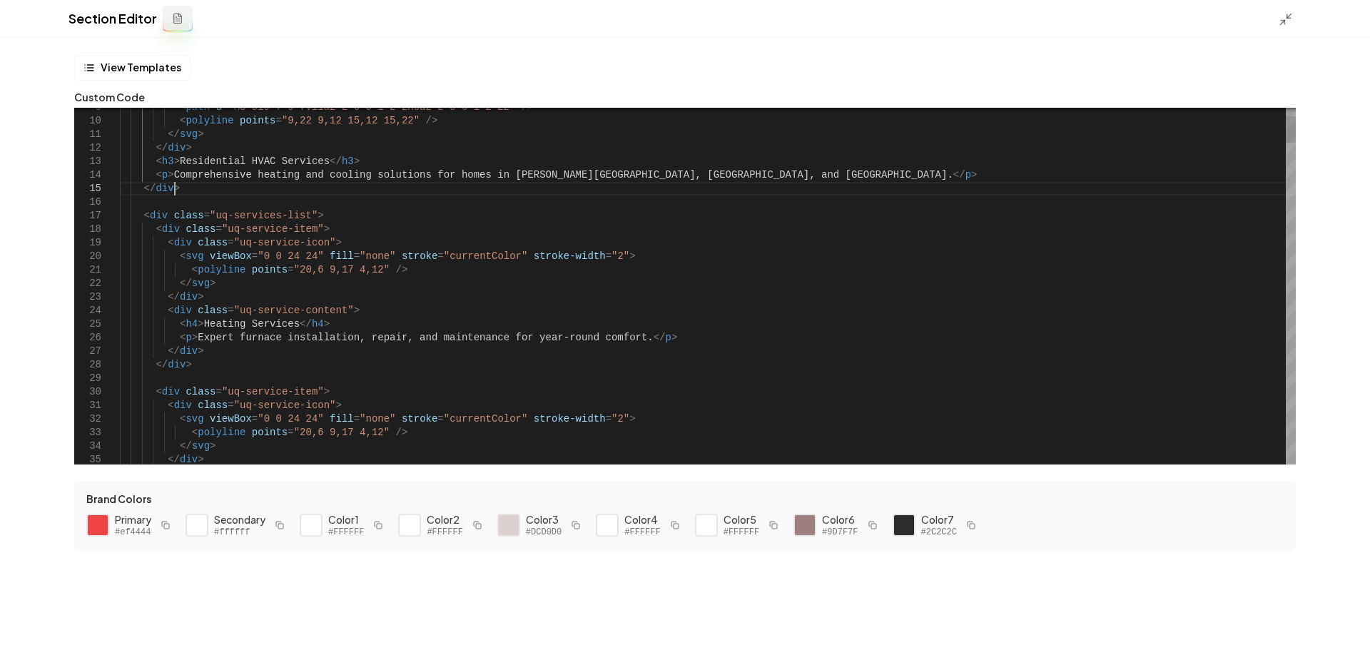
type textarea "**********"
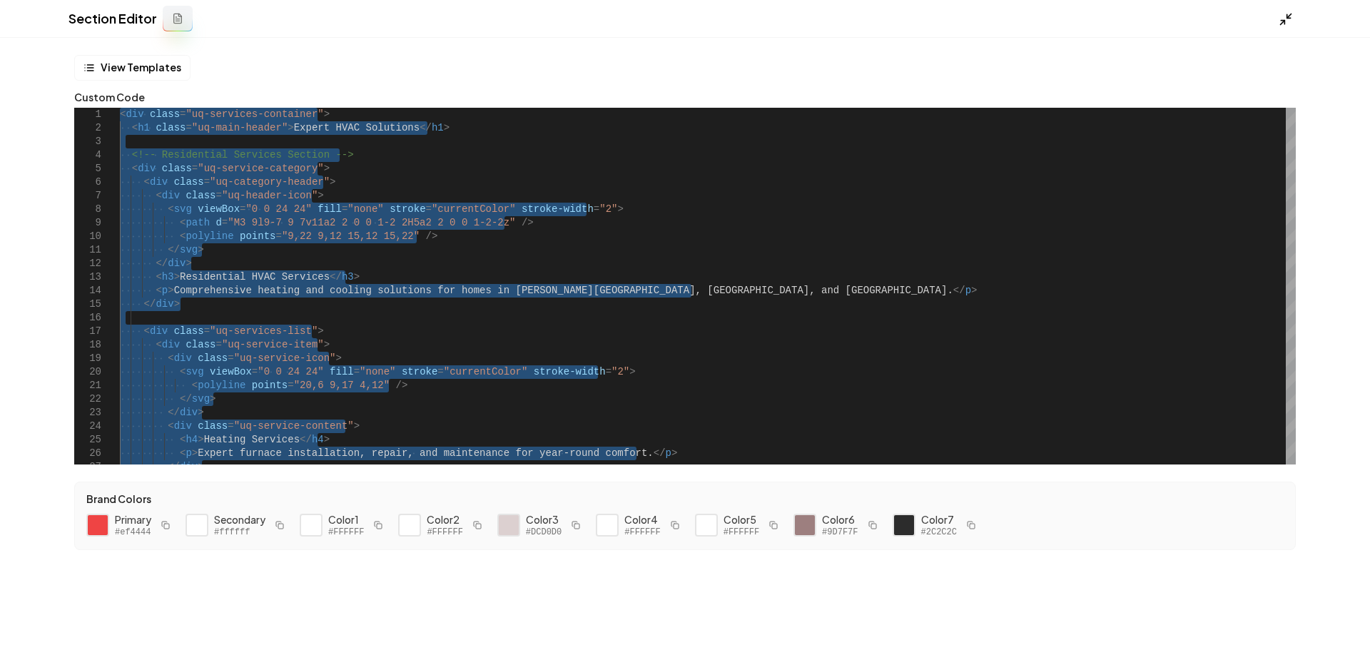
click at [1286, 16] on icon at bounding box center [1286, 19] width 14 height 14
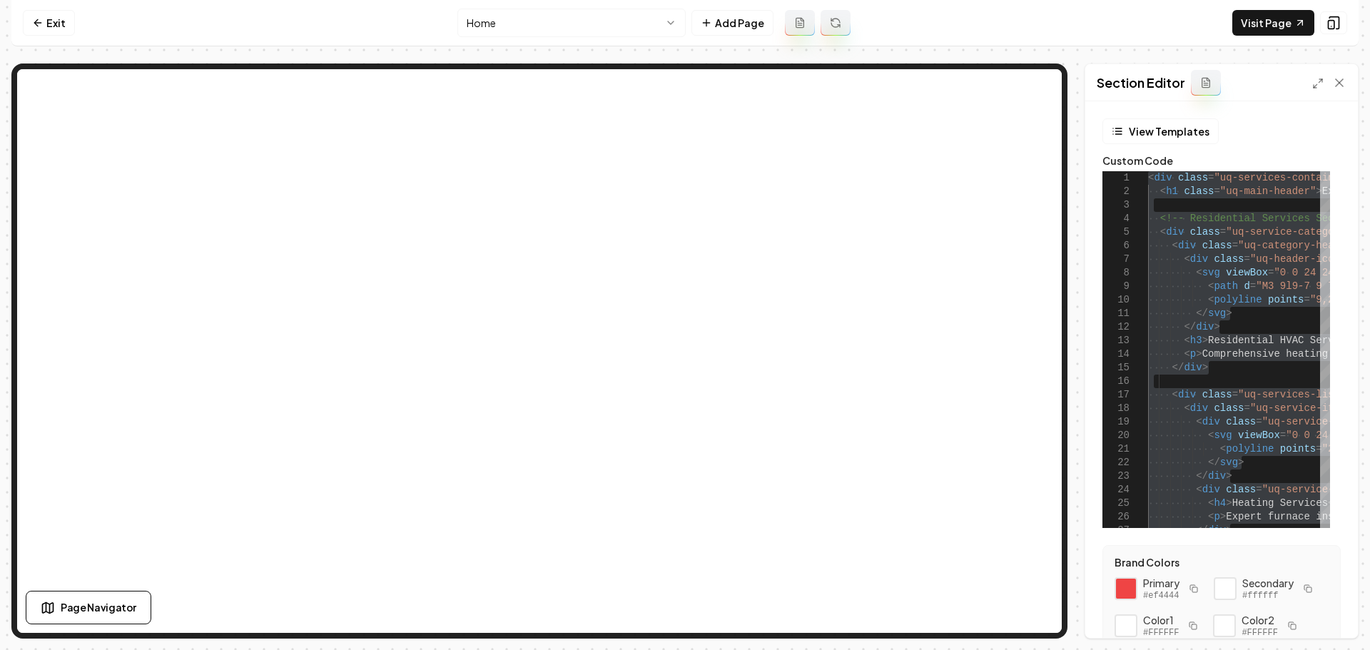
click at [682, 14] on html "Computer Required This feature is only available on a computer. Please switch t…" at bounding box center [685, 325] width 1370 height 650
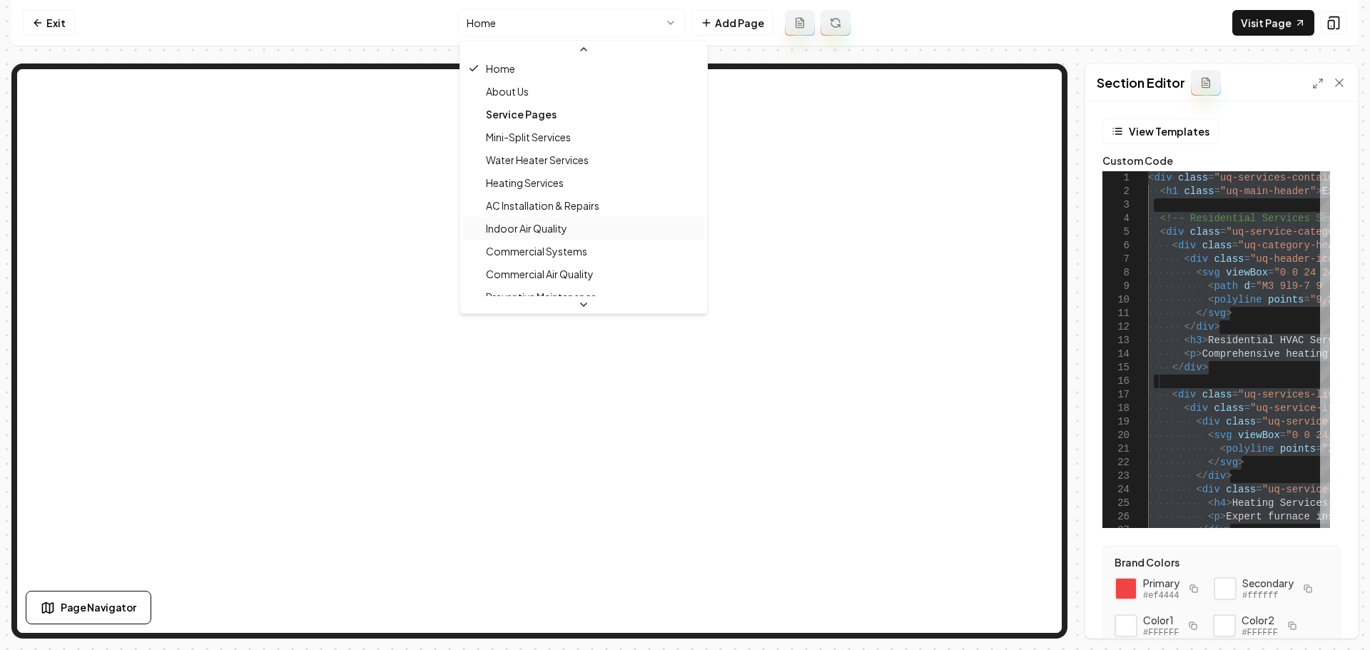
scroll to position [44, 0]
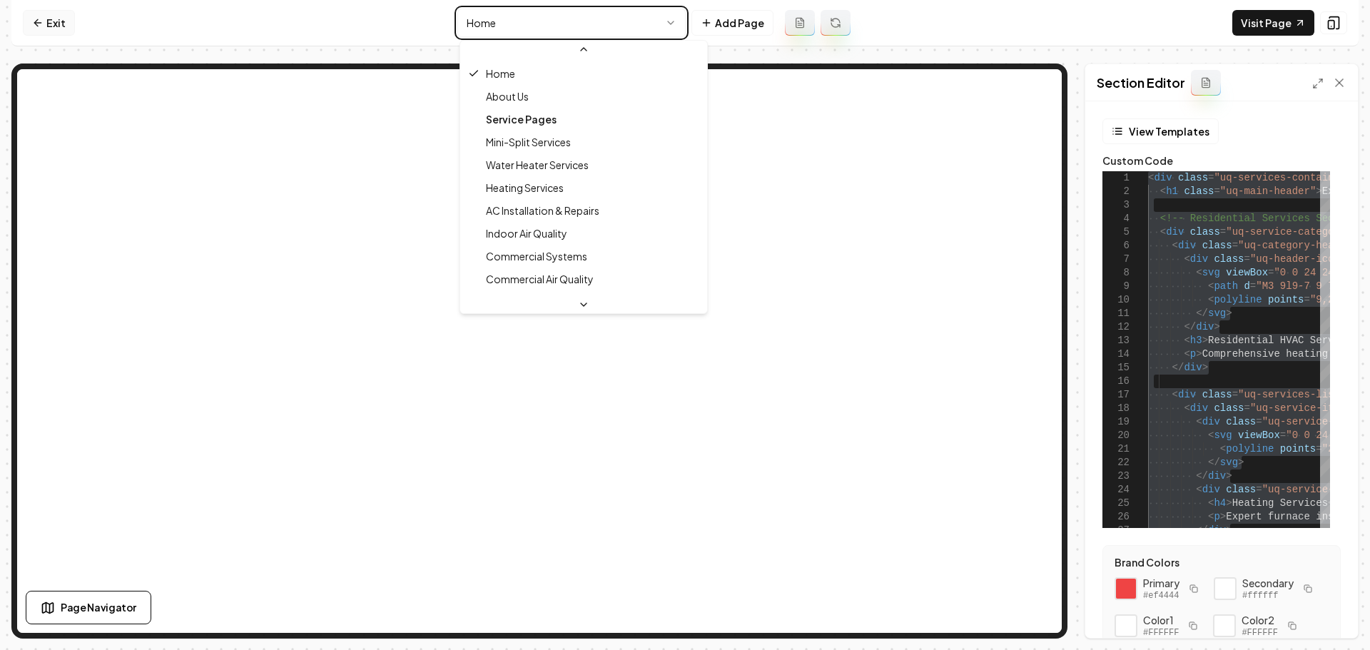
click at [51, 25] on html "Computer Required This feature is only available on a computer. Please switch t…" at bounding box center [685, 325] width 1370 height 650
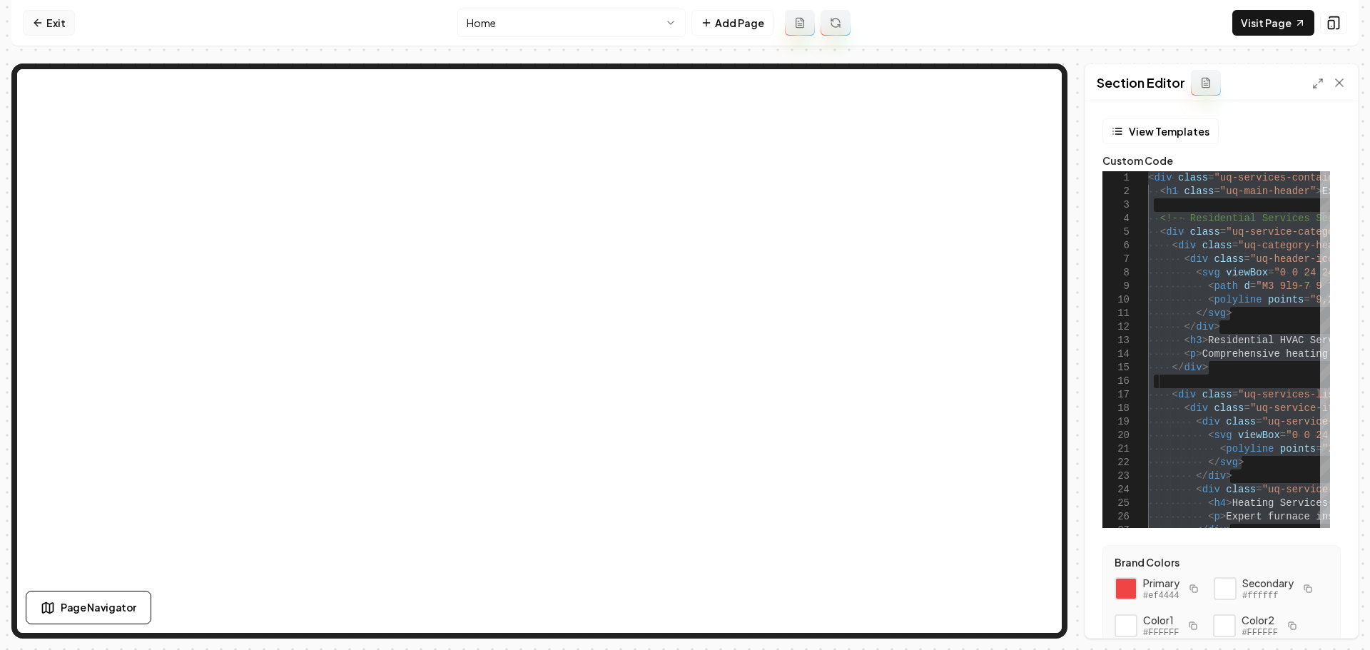
click at [54, 29] on link "Exit" at bounding box center [49, 23] width 52 height 26
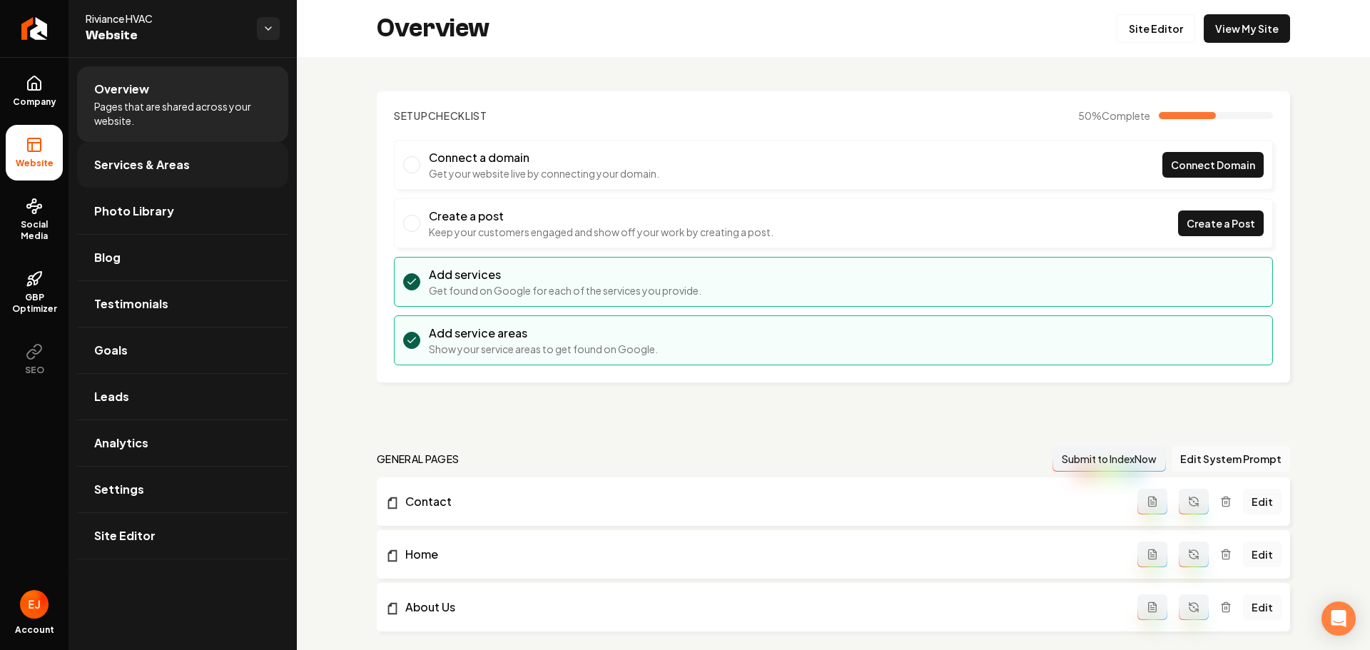
click at [167, 176] on link "Services & Areas" at bounding box center [182, 165] width 211 height 46
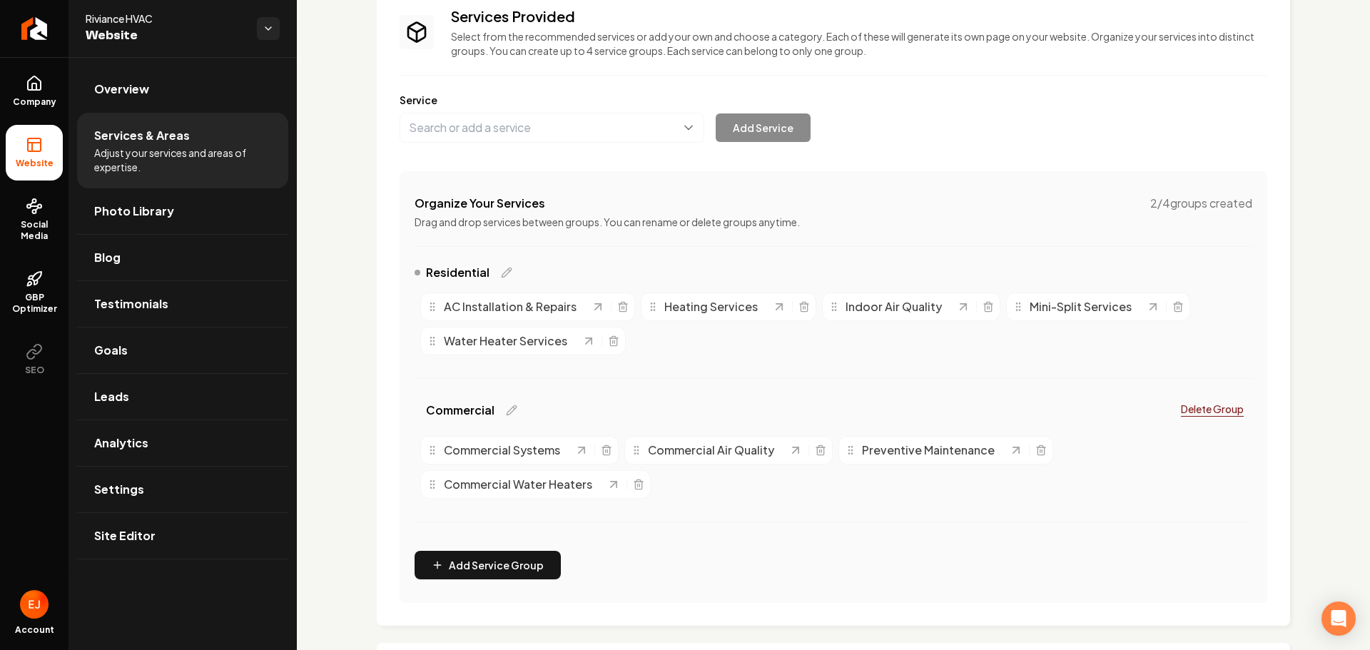
scroll to position [143, 0]
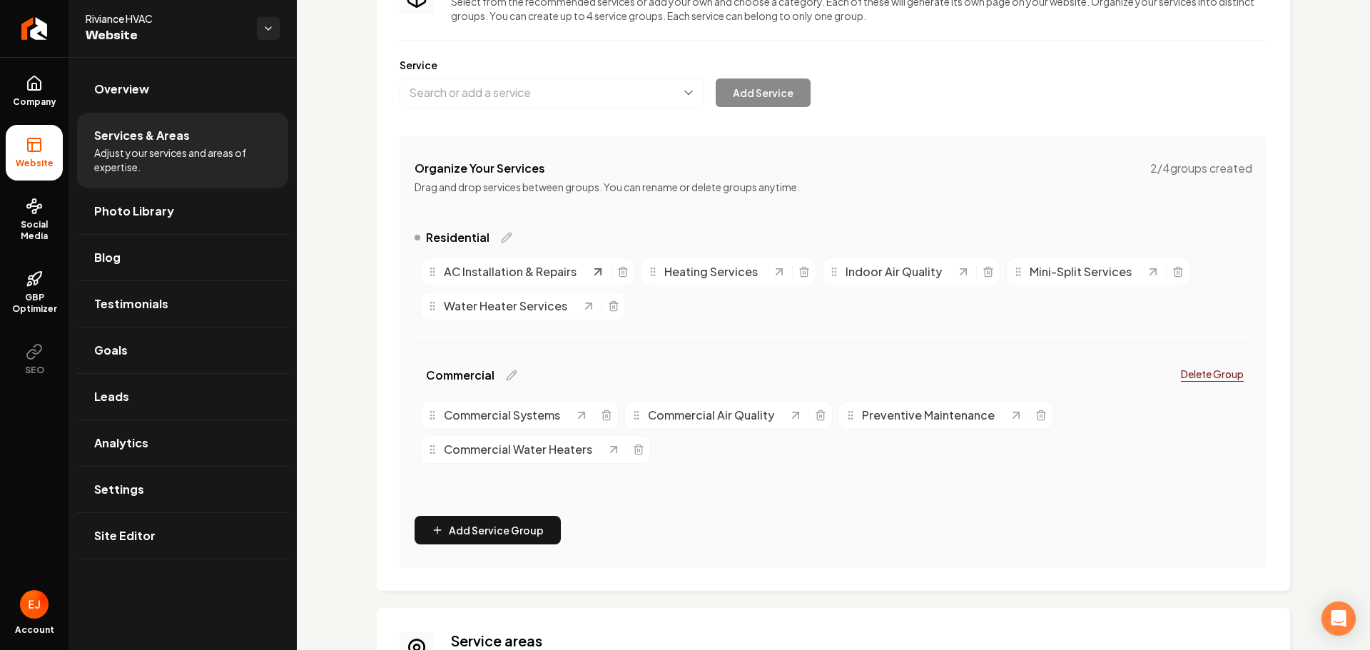
click at [596, 273] on icon "Main content area" at bounding box center [598, 272] width 6 height 6
click at [151, 547] on link "Site Editor" at bounding box center [182, 536] width 211 height 46
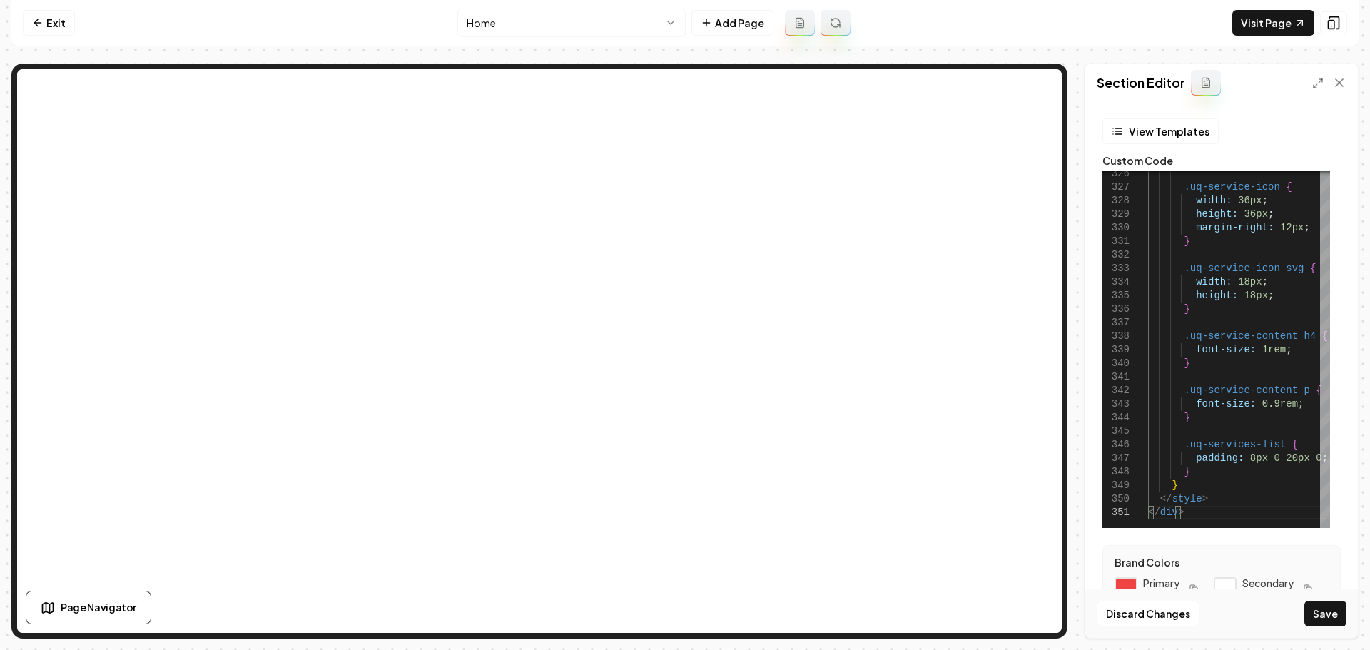
click at [1312, 612] on button "Save" at bounding box center [1326, 614] width 42 height 26
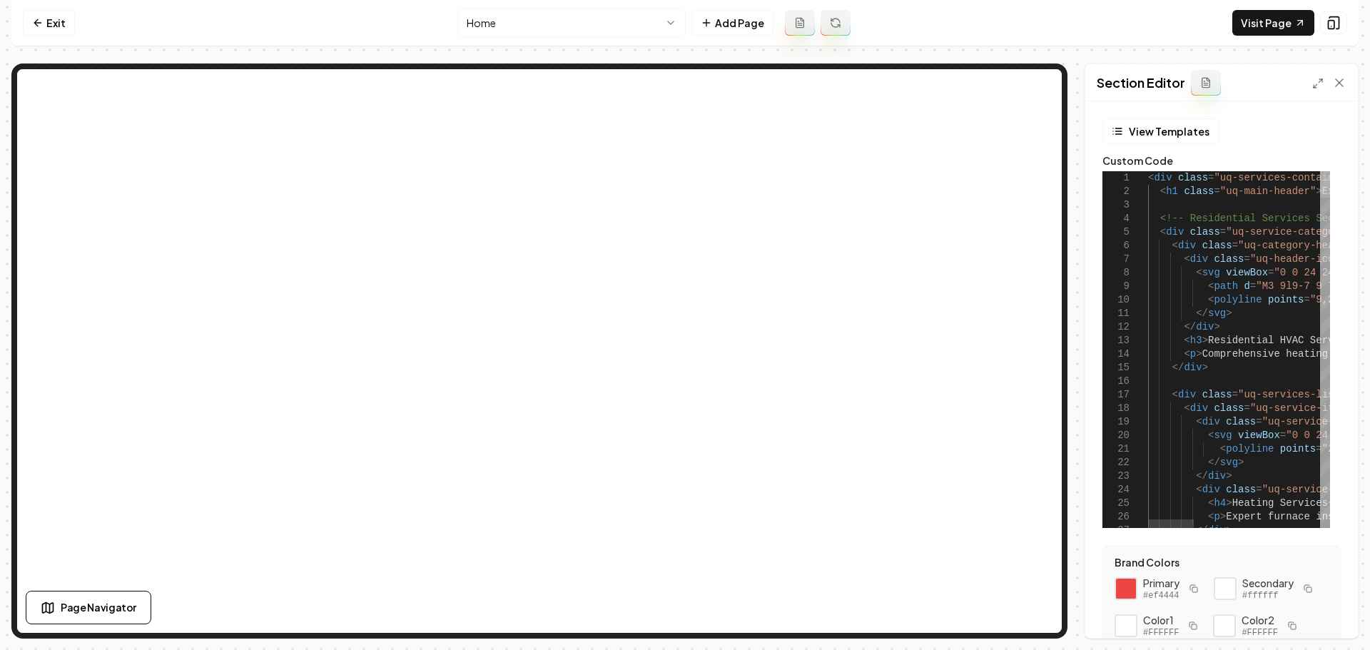
click at [1330, 171] on div at bounding box center [1325, 184] width 10 height 26
click at [1317, 88] on polyline at bounding box center [1315, 86] width 3 height 3
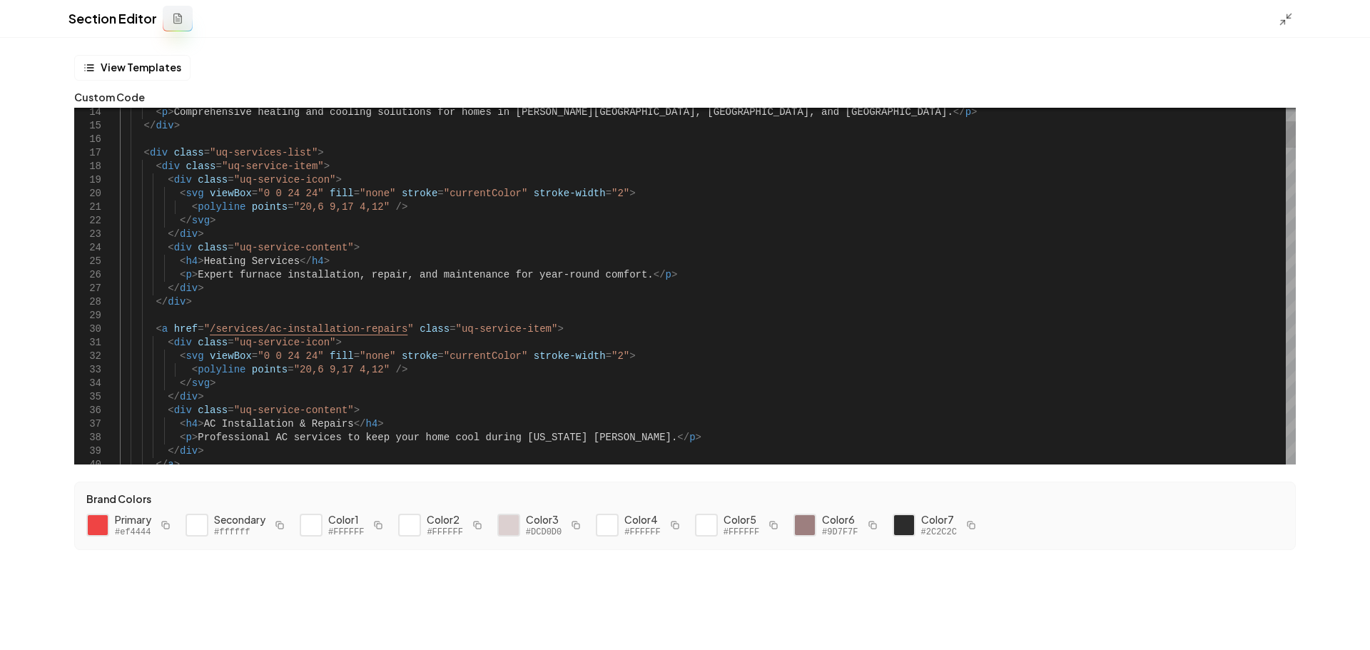
scroll to position [0, 32]
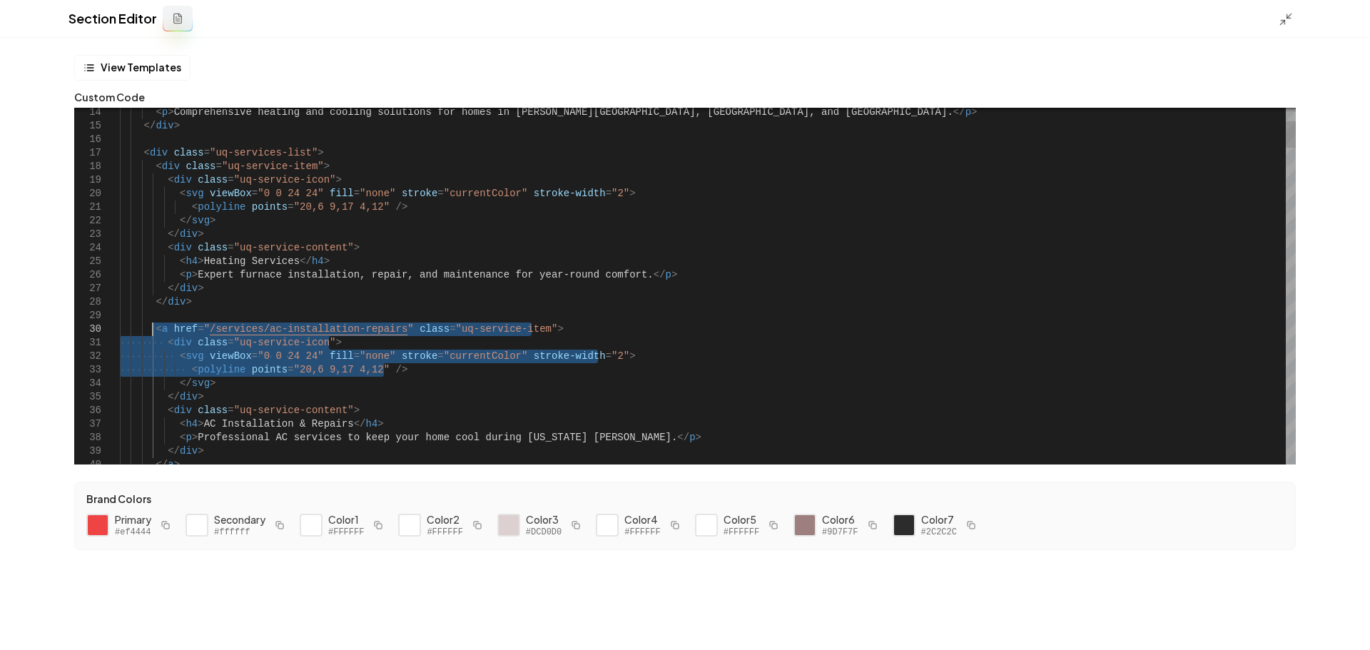
drag, startPoint x: 389, startPoint y: 370, endPoint x: 153, endPoint y: 329, distance: 239.1
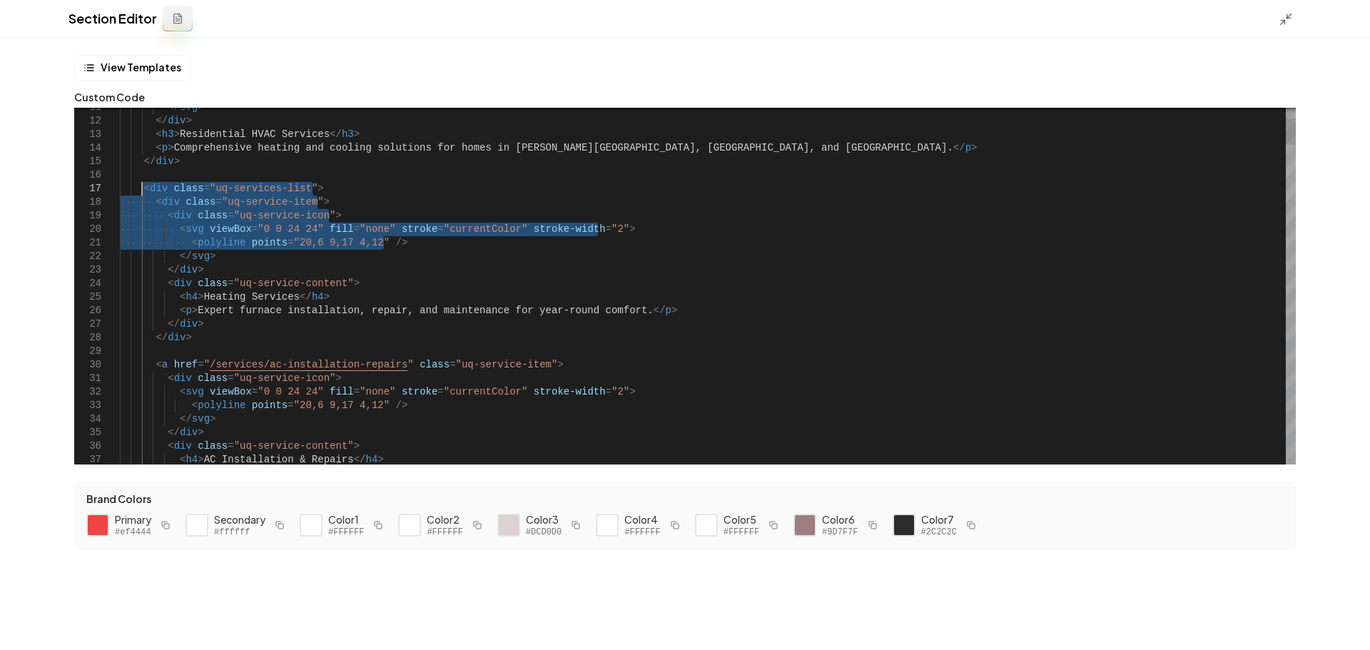
drag, startPoint x: 389, startPoint y: 241, endPoint x: 146, endPoint y: 191, distance: 247.9
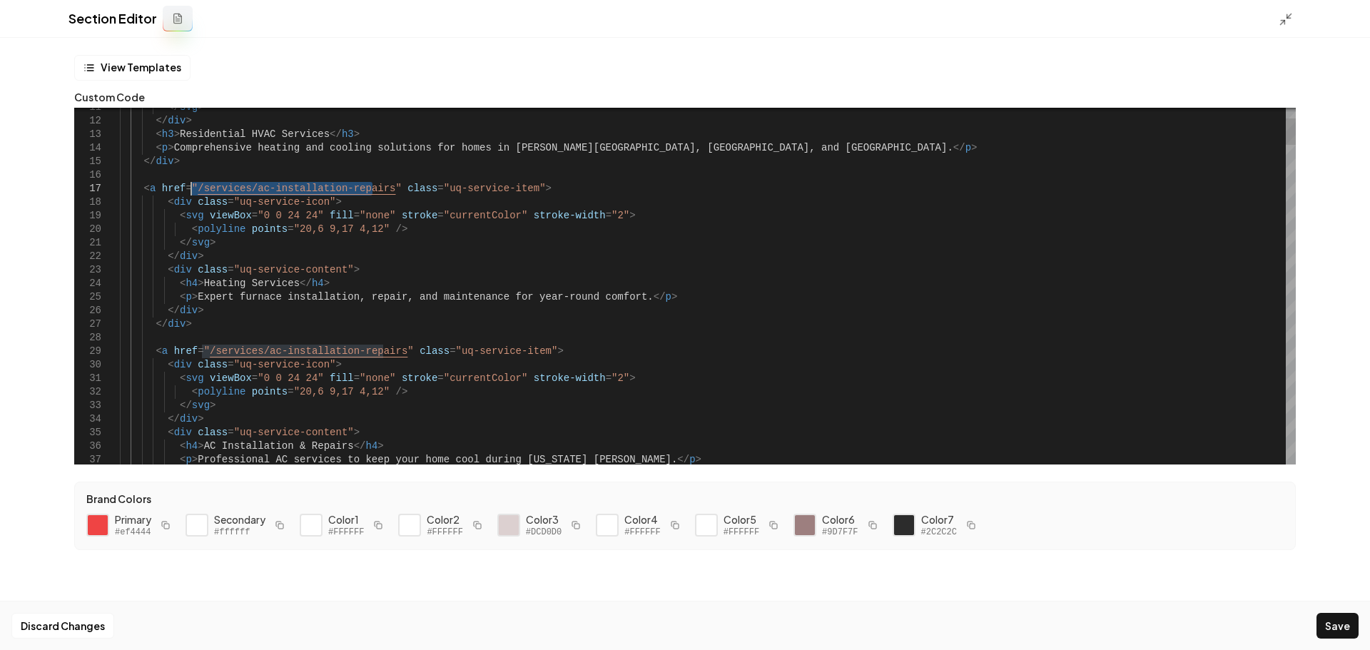
drag, startPoint x: 372, startPoint y: 186, endPoint x: 190, endPoint y: 190, distance: 182.0
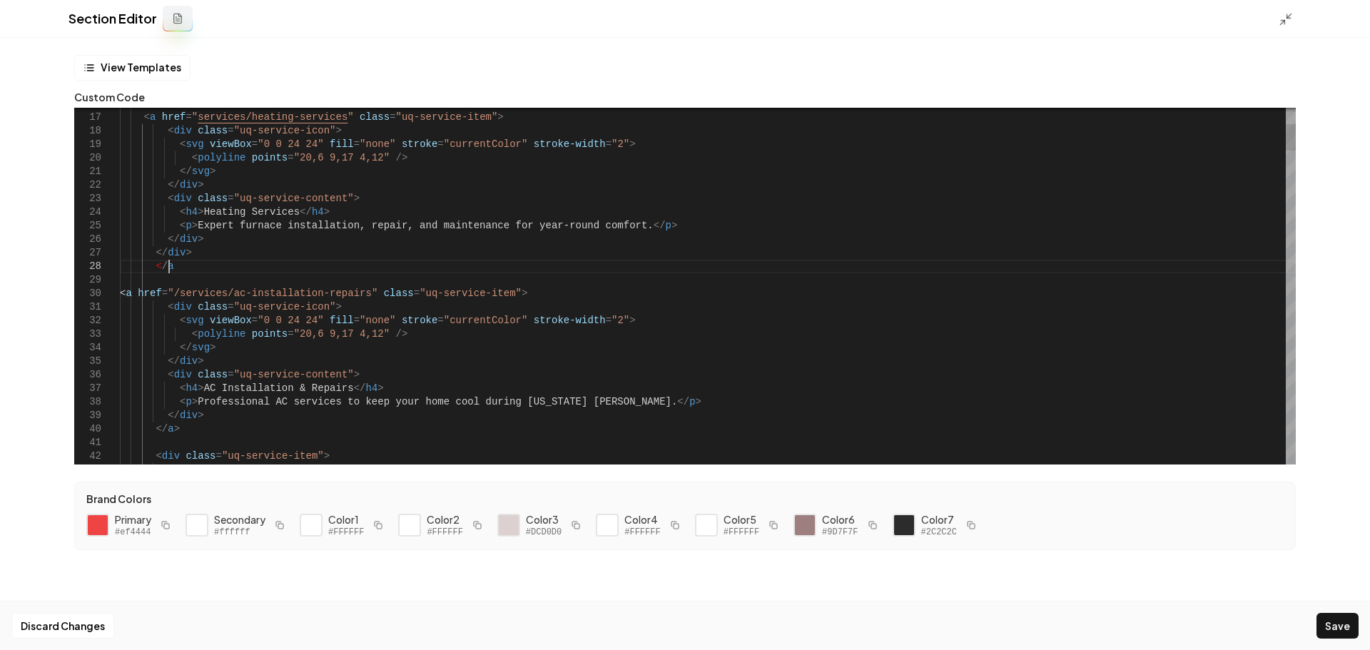
scroll to position [95, 54]
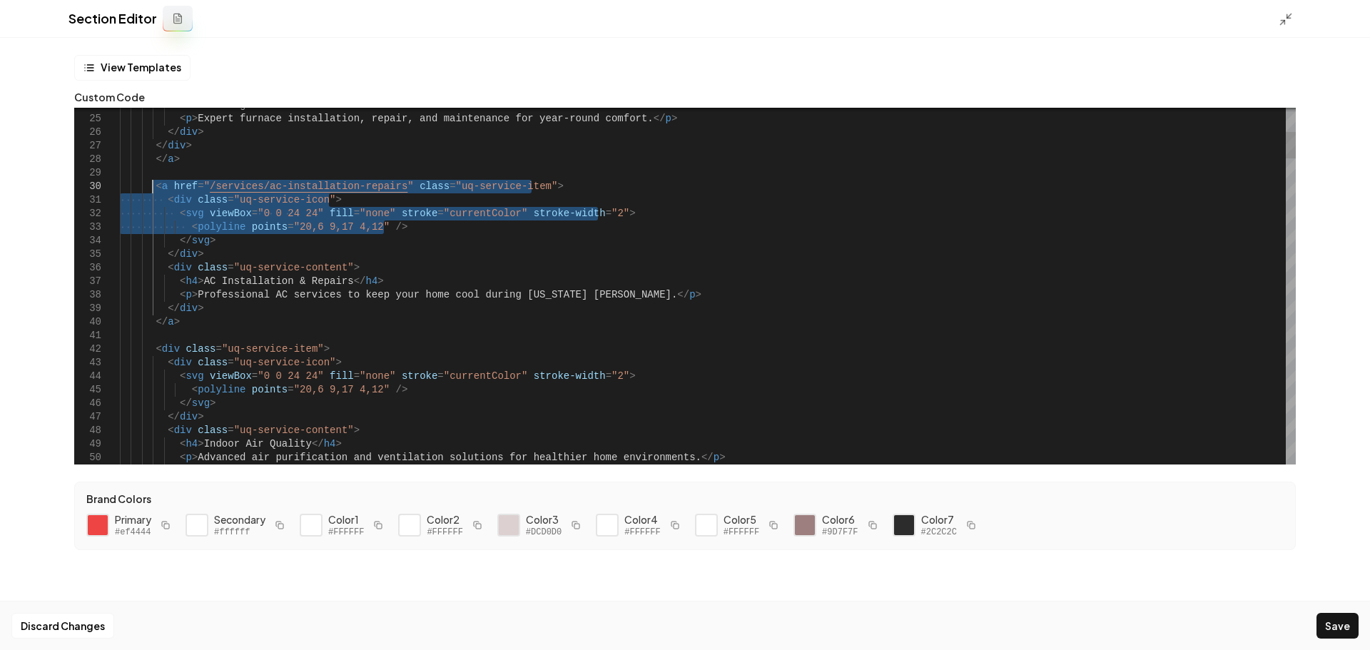
drag, startPoint x: 395, startPoint y: 227, endPoint x: 154, endPoint y: 186, distance: 244.1
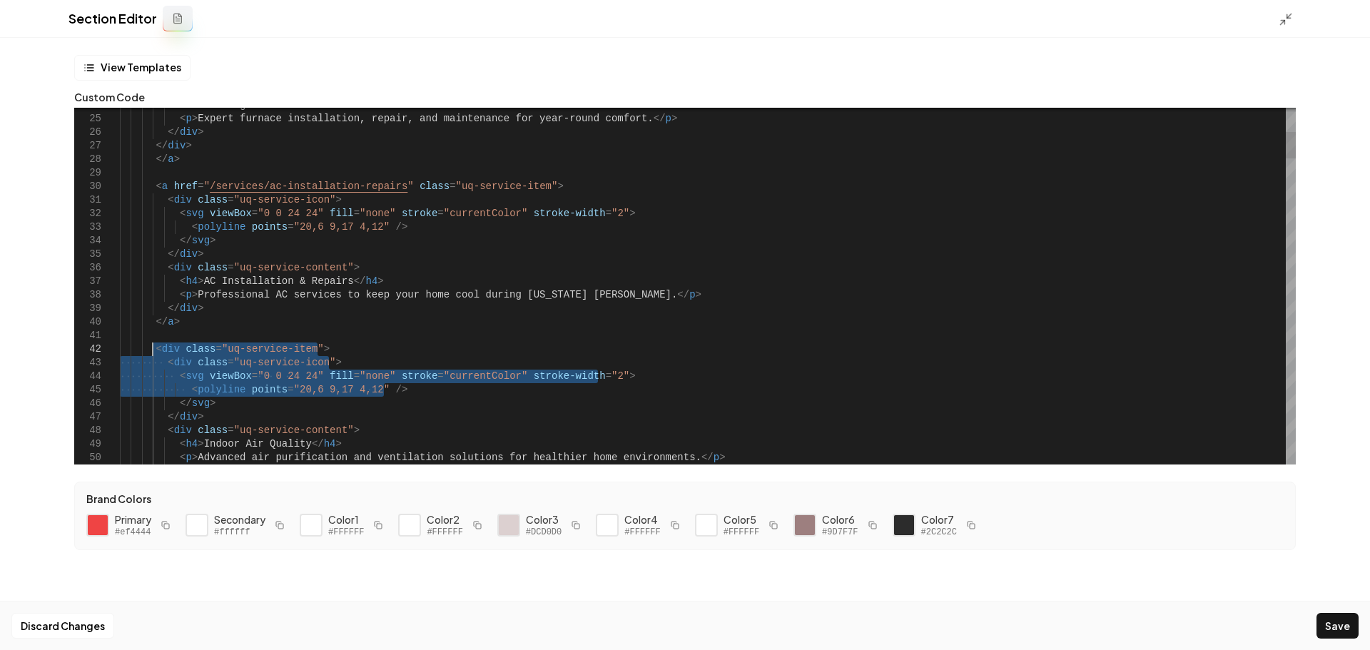
drag, startPoint x: 315, startPoint y: 377, endPoint x: 153, endPoint y: 351, distance: 164.7
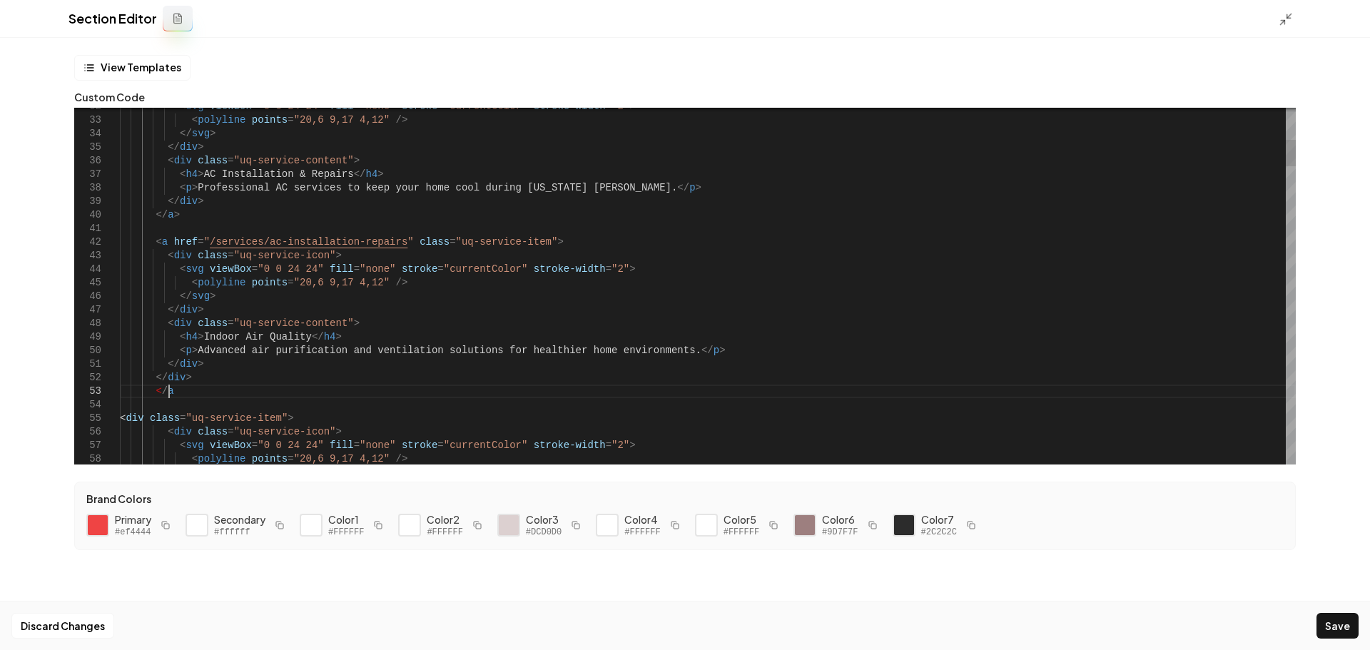
scroll to position [39, 54]
drag, startPoint x: 384, startPoint y: 243, endPoint x: 203, endPoint y: 241, distance: 181.3
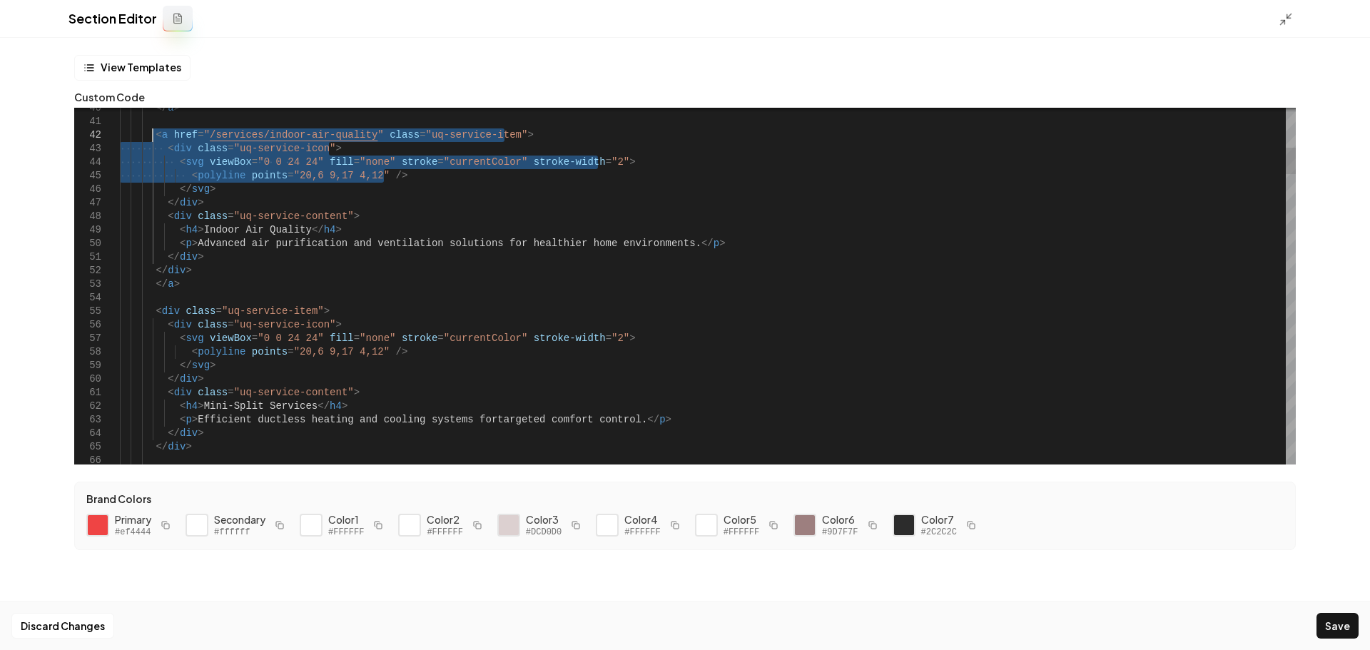
drag, startPoint x: 396, startPoint y: 176, endPoint x: 153, endPoint y: 141, distance: 245.2
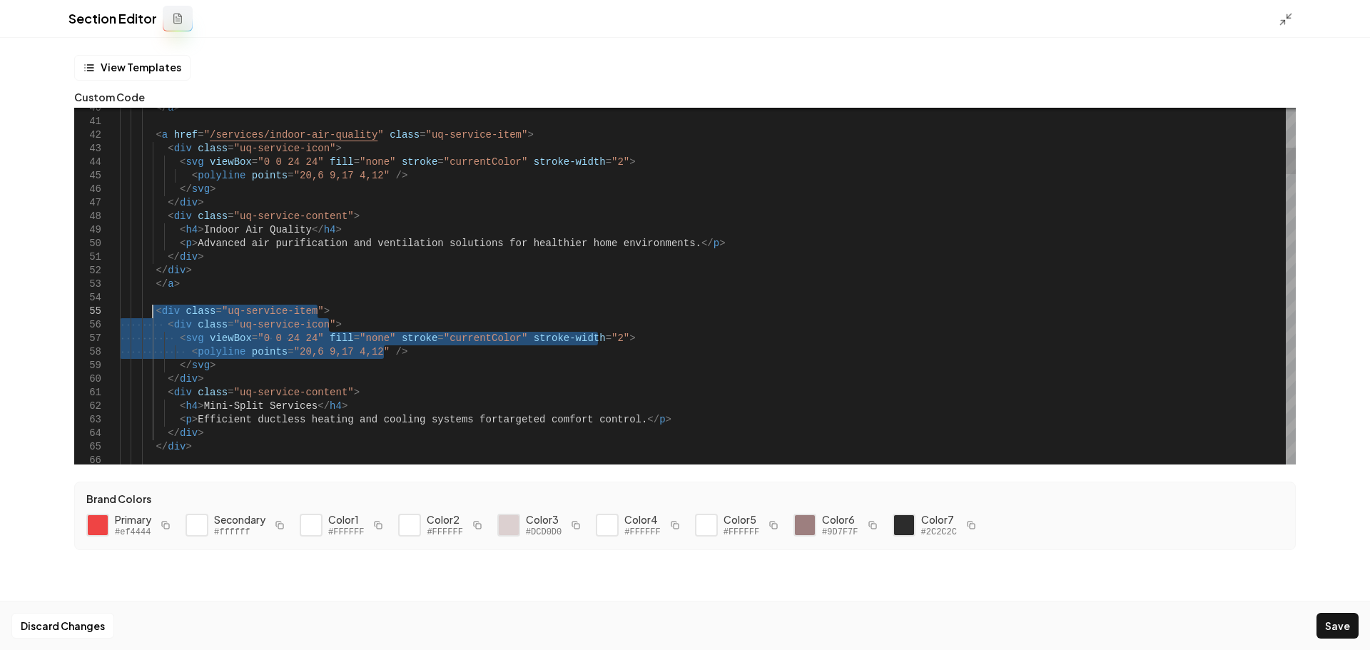
drag, startPoint x: 395, startPoint y: 355, endPoint x: 155, endPoint y: 310, distance: 243.9
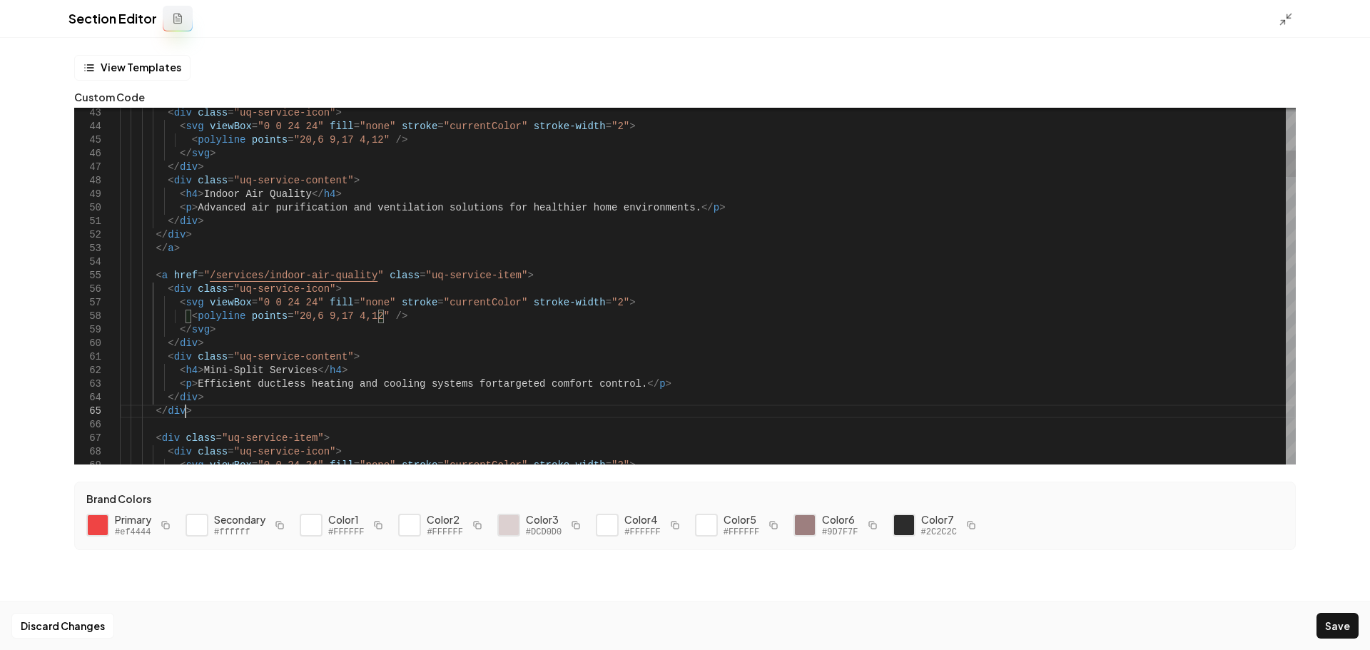
drag, startPoint x: 359, startPoint y: 278, endPoint x: 203, endPoint y: 270, distance: 156.5
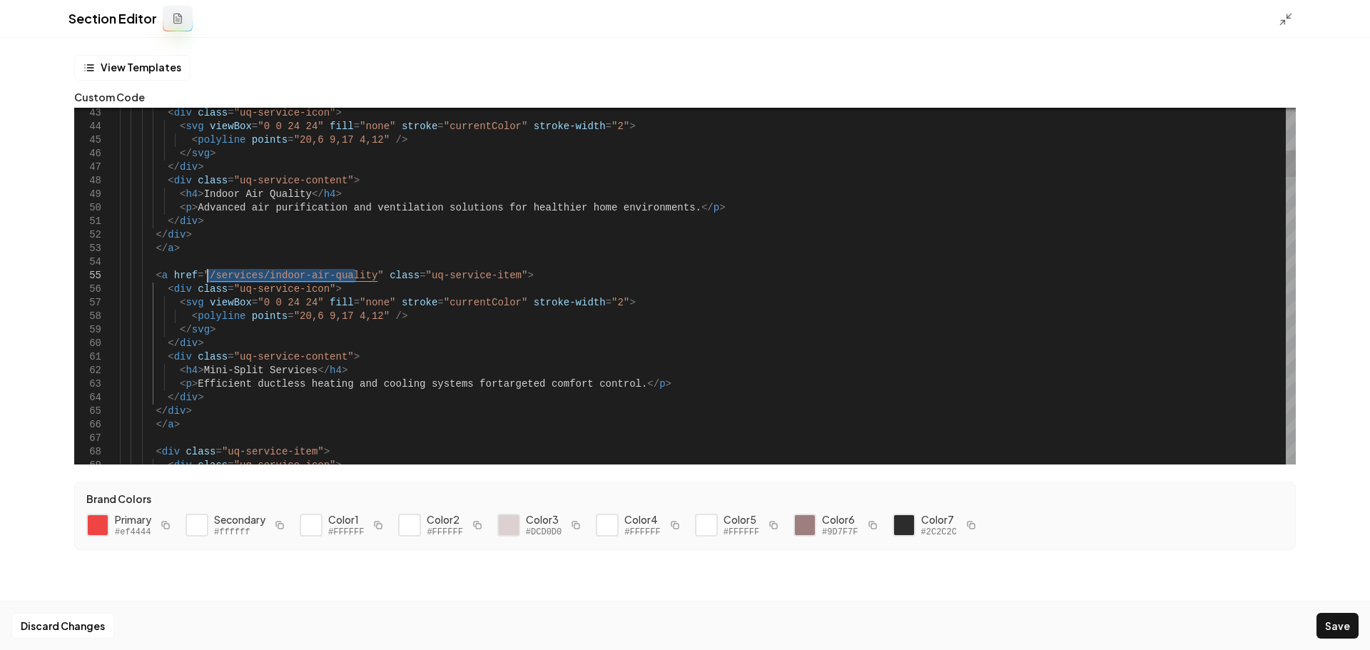
drag, startPoint x: 355, startPoint y: 275, endPoint x: 205, endPoint y: 277, distance: 149.9
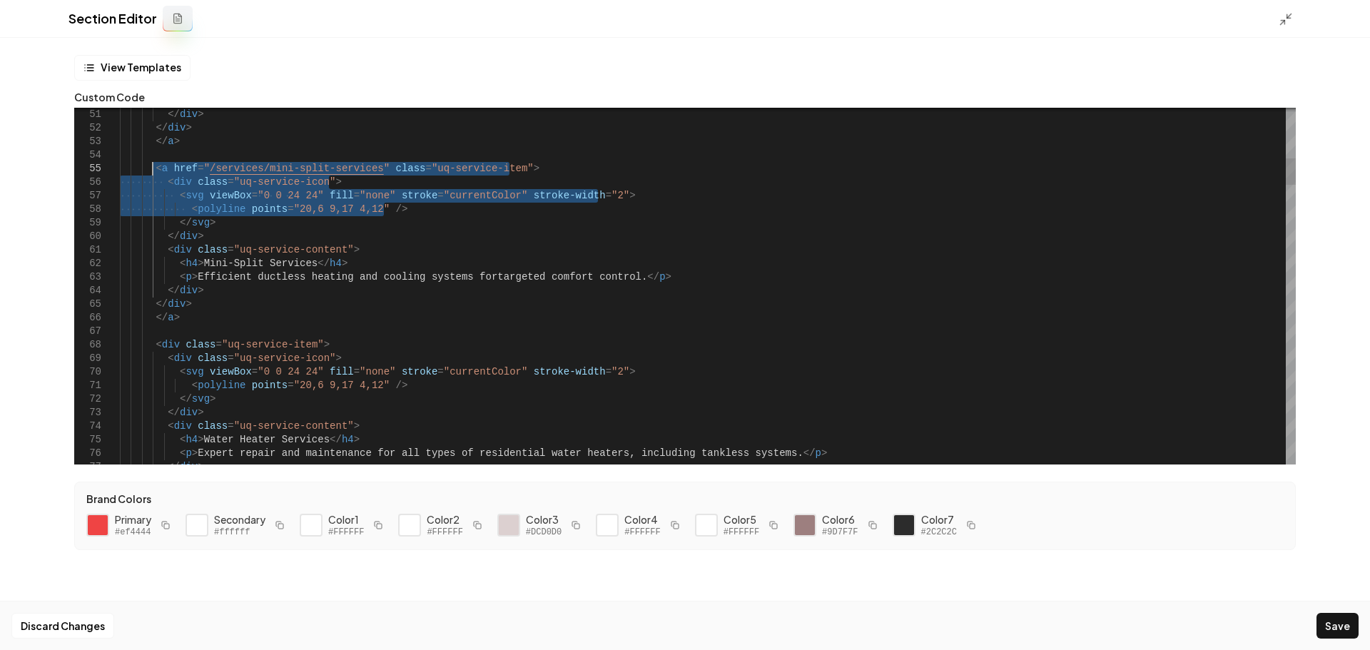
drag, startPoint x: 390, startPoint y: 211, endPoint x: 151, endPoint y: 175, distance: 241.1
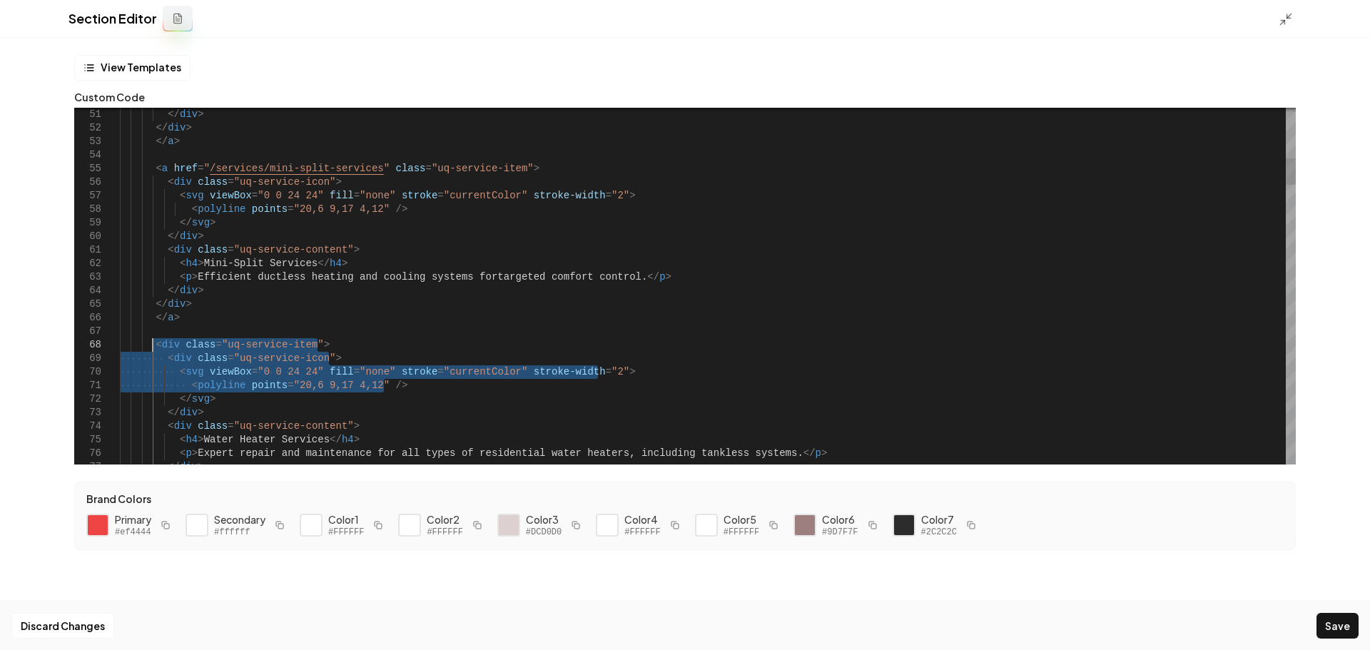
drag, startPoint x: 388, startPoint y: 389, endPoint x: 153, endPoint y: 348, distance: 237.6
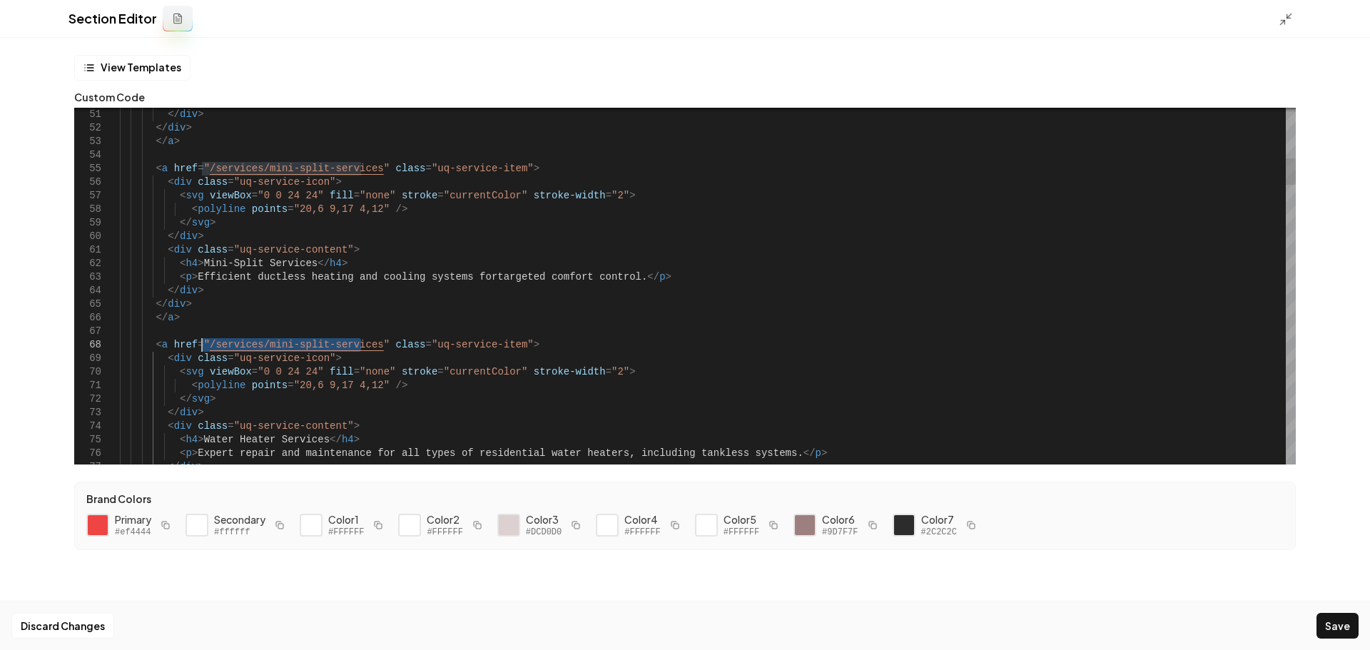
drag, startPoint x: 361, startPoint y: 347, endPoint x: 228, endPoint y: 343, distance: 132.8
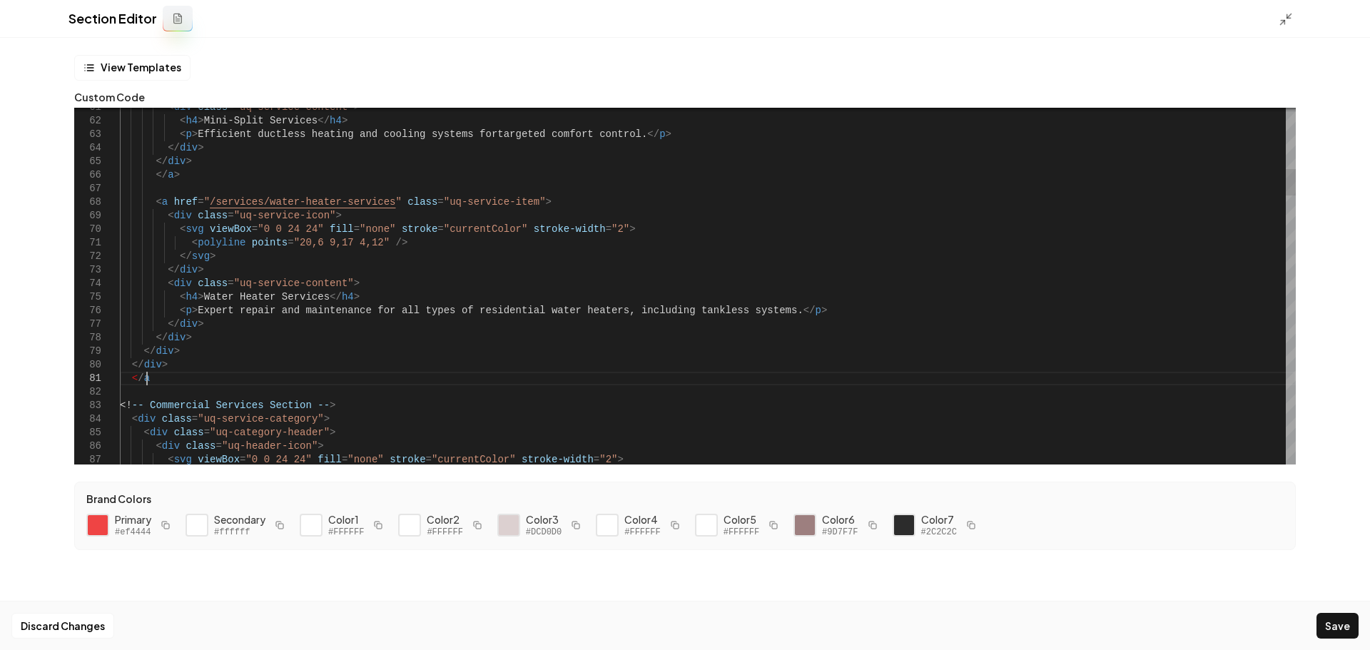
scroll to position [12, 32]
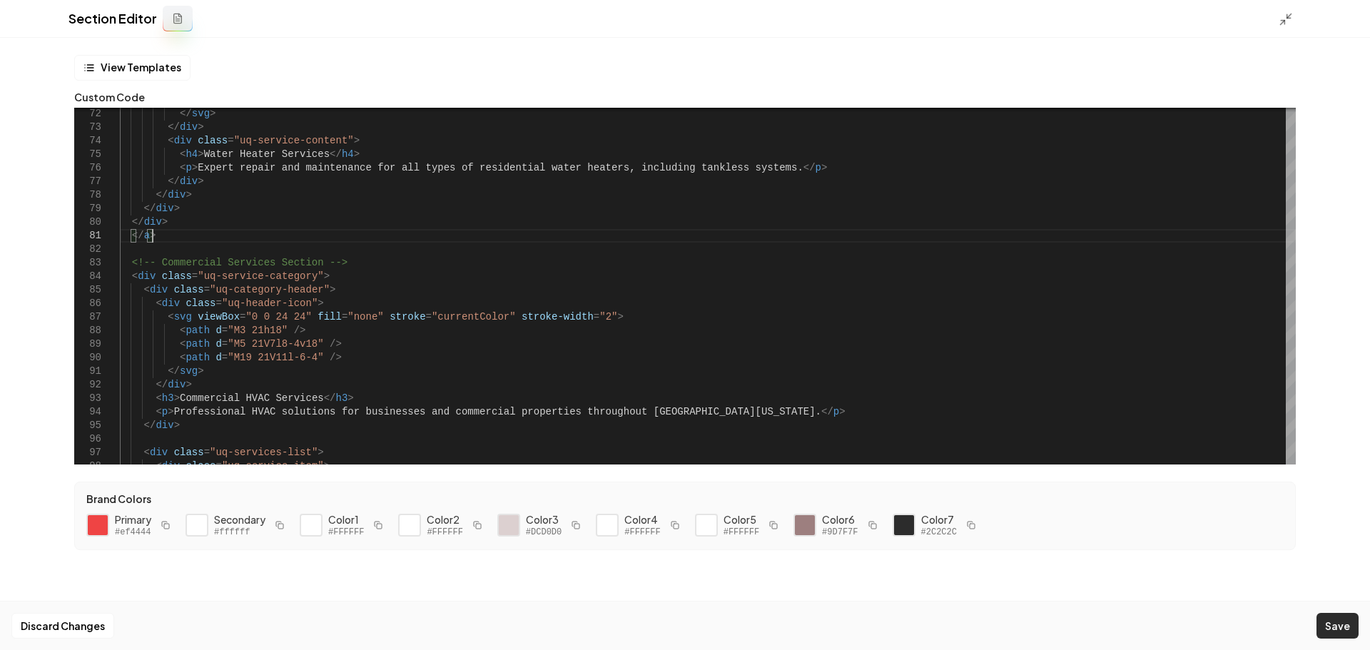
click at [1325, 626] on button "Save" at bounding box center [1338, 626] width 42 height 26
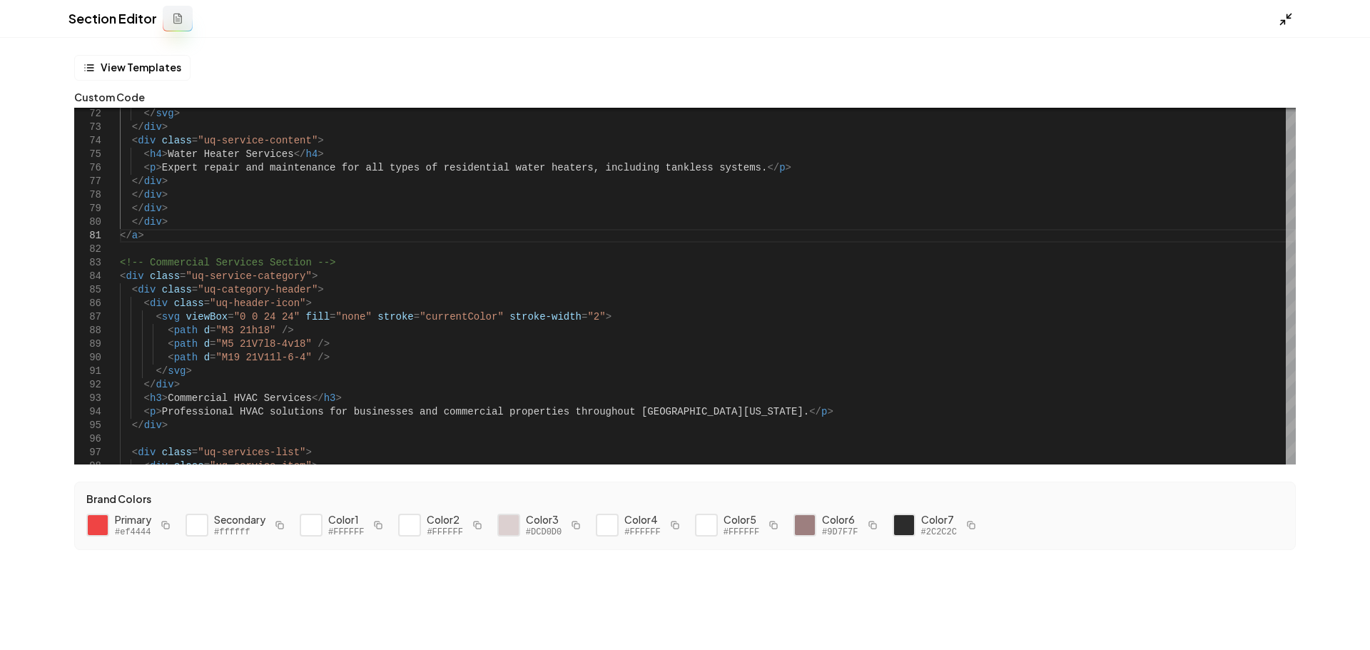
click at [1285, 20] on line at bounding box center [1283, 22] width 4 height 4
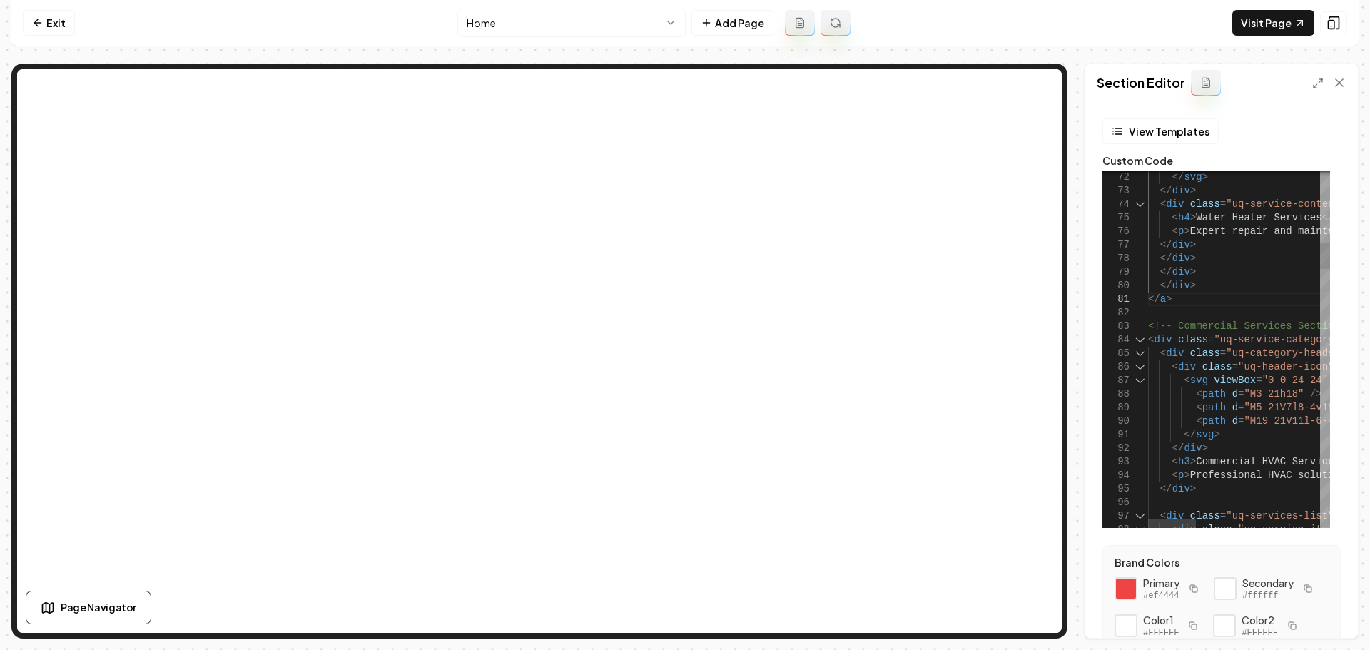
click at [1135, 183] on div "72" at bounding box center [1126, 178] width 46 height 14
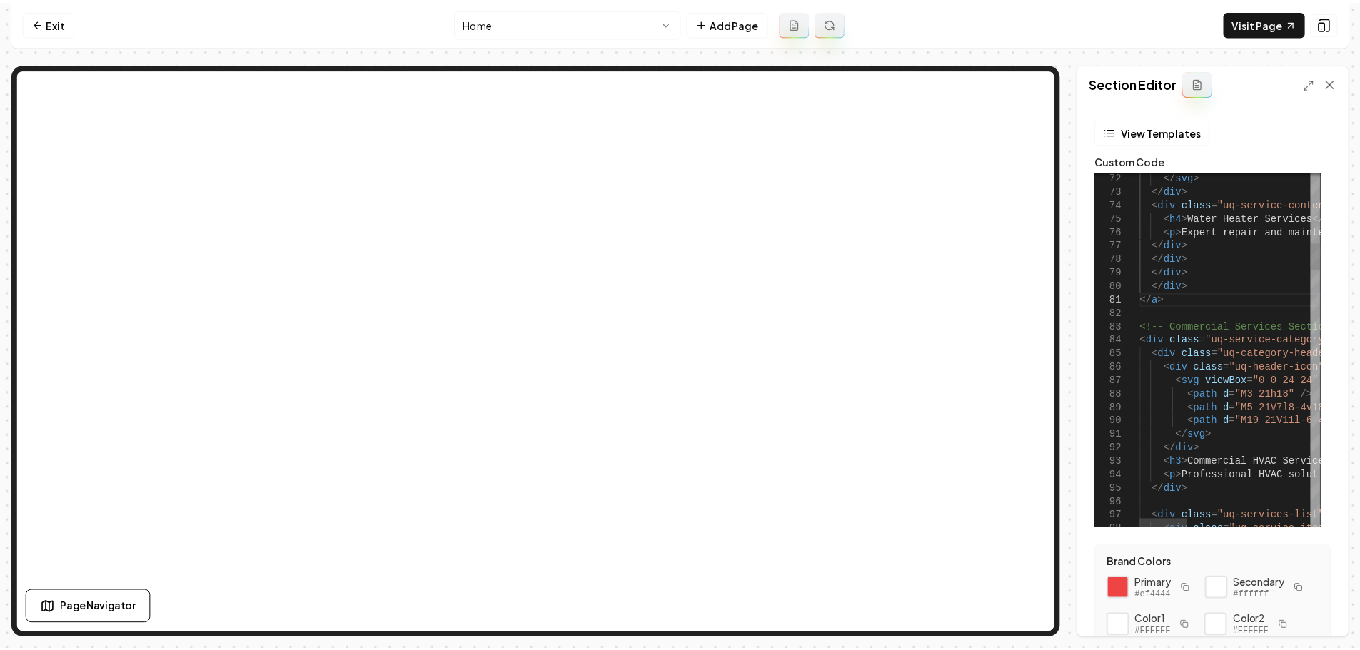
scroll to position [12, 0]
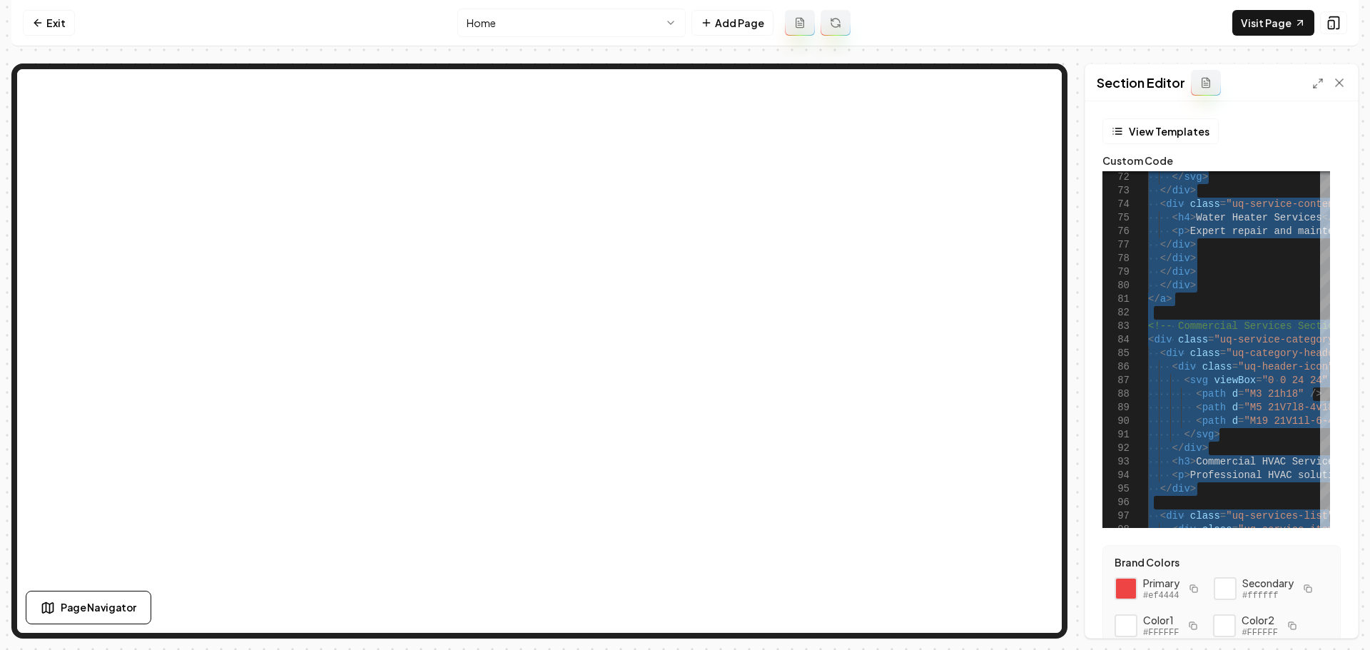
type textarea "**********"
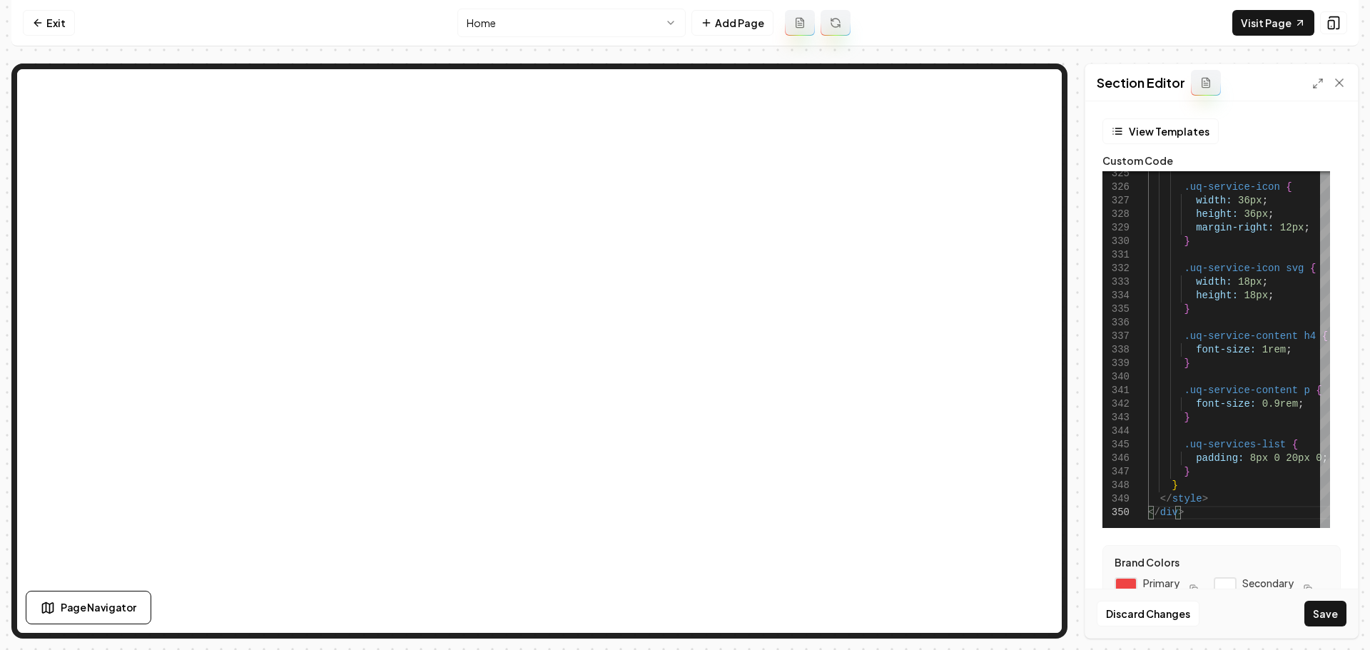
click at [1325, 611] on button "Save" at bounding box center [1326, 614] width 42 height 26
click at [1030, 30] on nav "Exit Home Add Page Visit Page" at bounding box center [684, 23] width 1347 height 46
click at [54, 24] on link "Exit" at bounding box center [49, 23] width 52 height 26
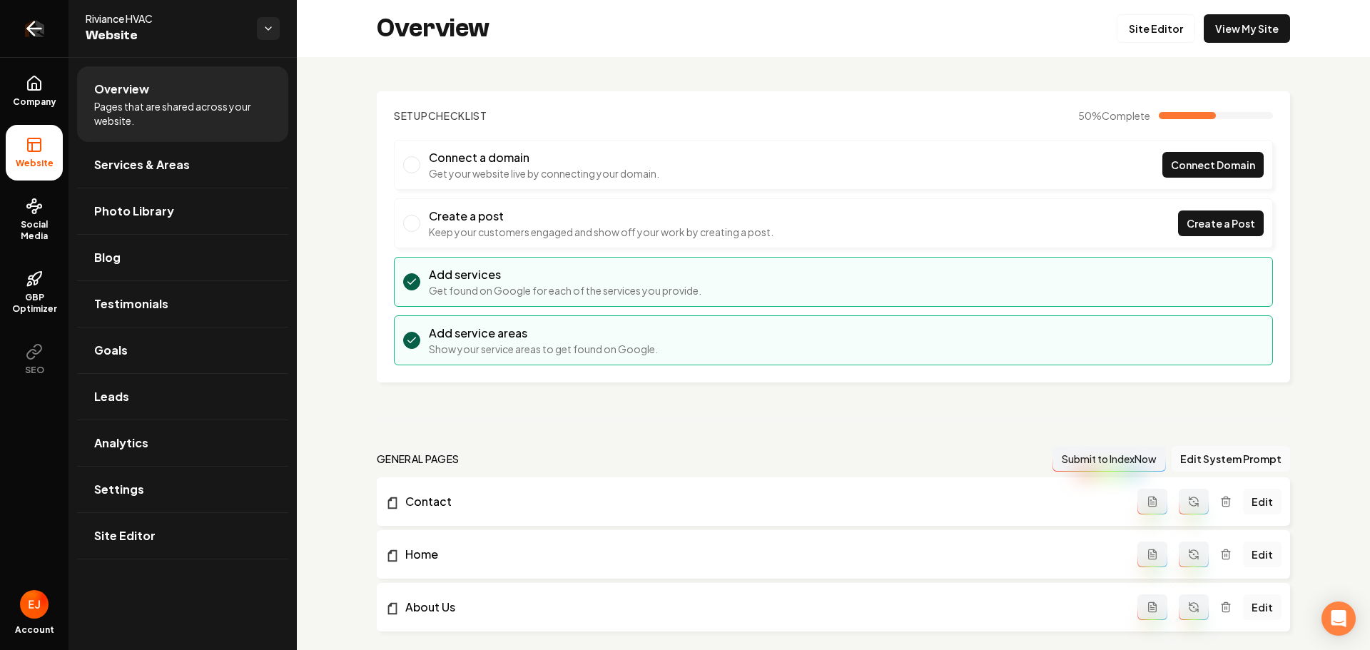
click at [34, 30] on icon "Return to dashboard" at bounding box center [34, 28] width 23 height 23
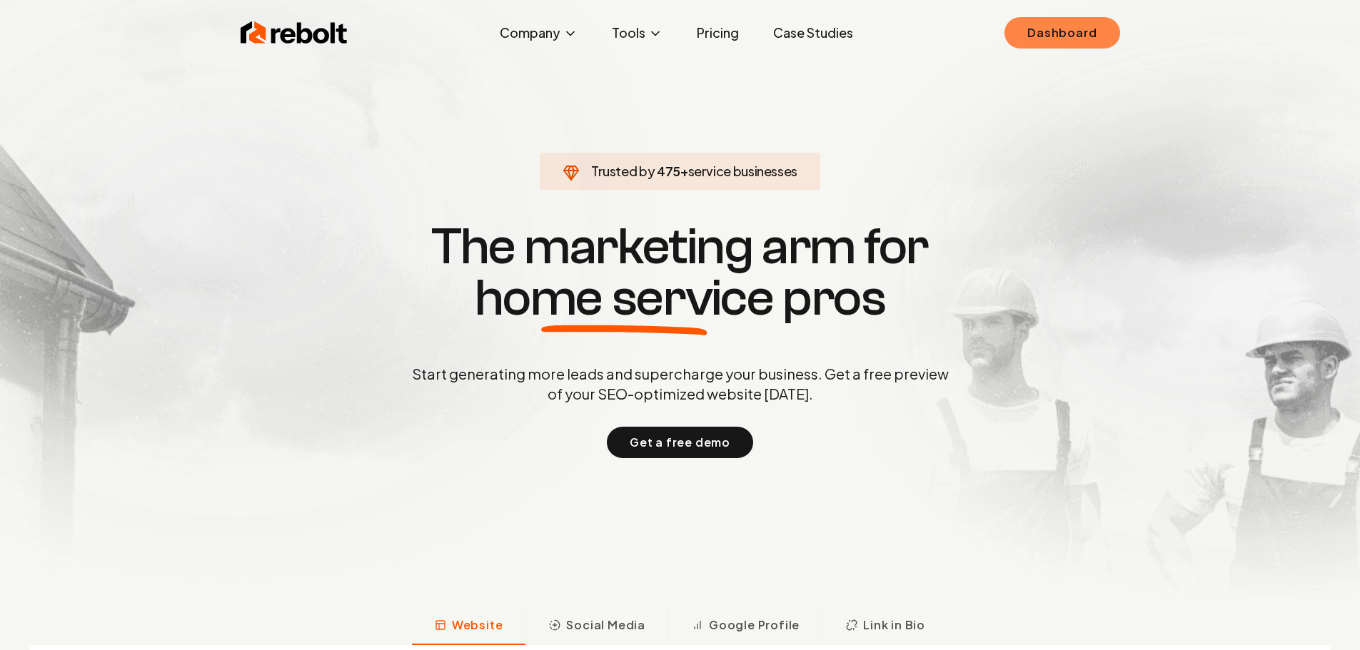
click at [1081, 39] on link "Dashboard" at bounding box center [1061, 32] width 115 height 31
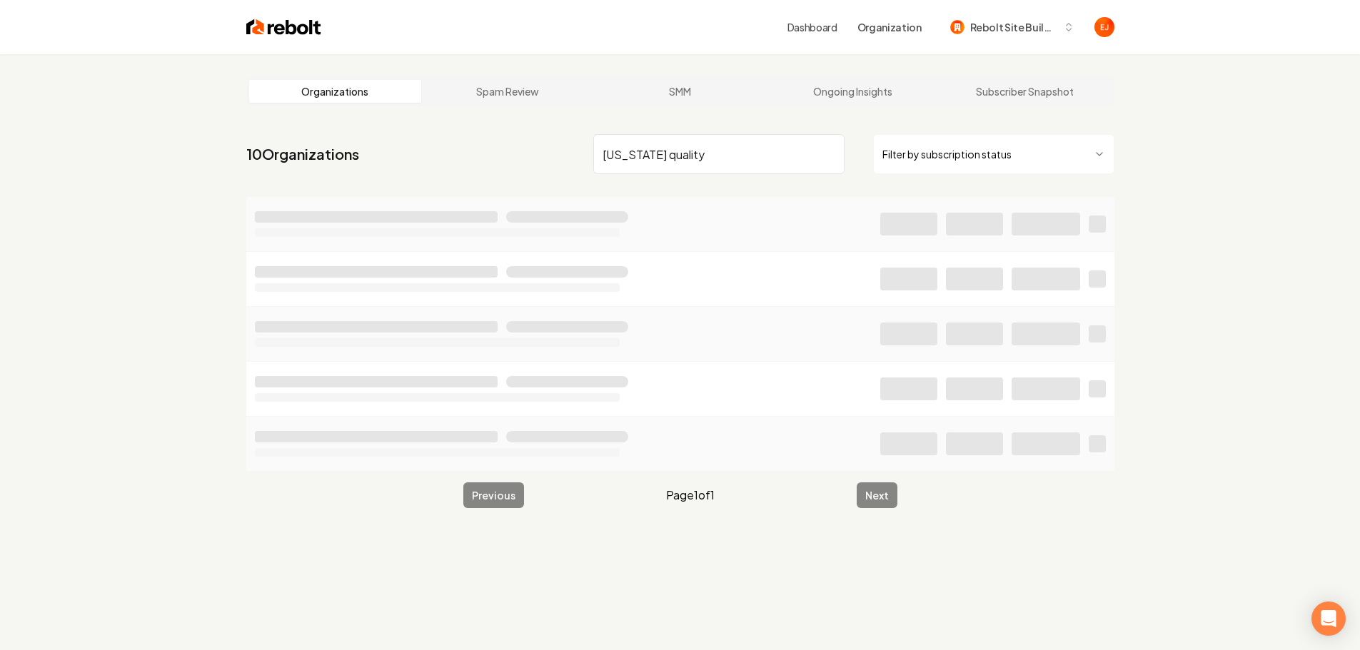
type input "utah quality"
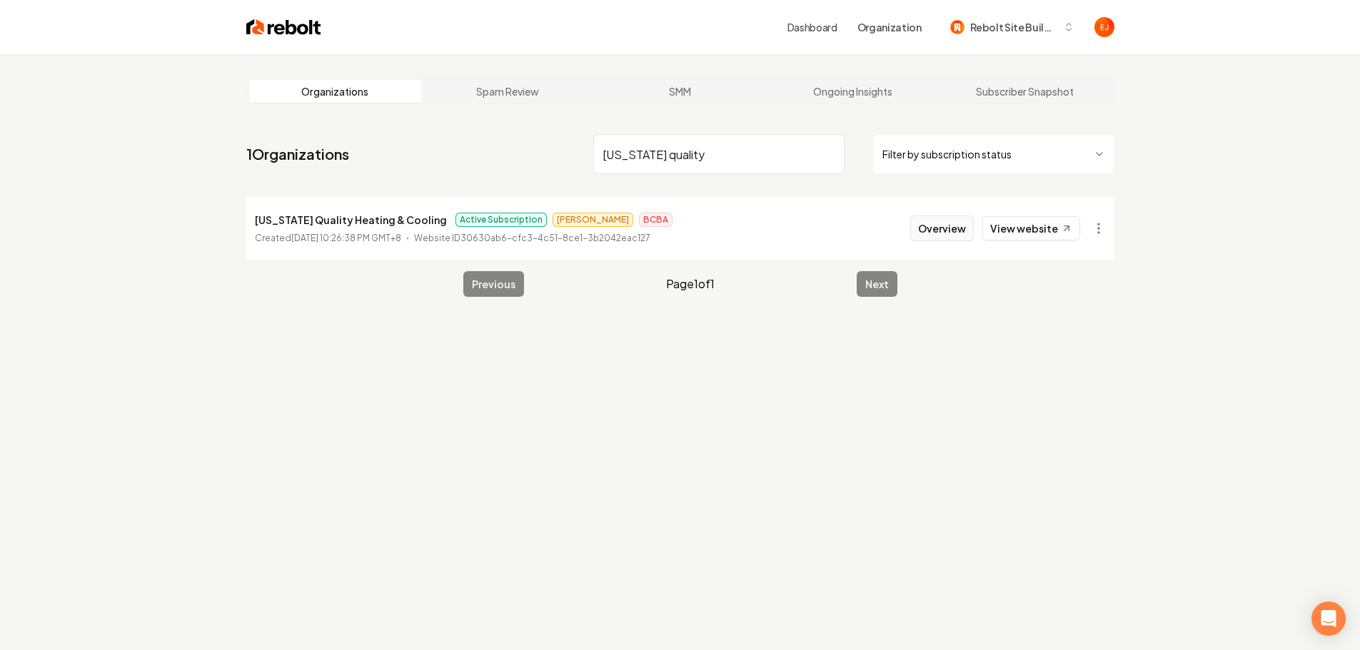
click at [944, 221] on button "Overview" at bounding box center [942, 229] width 64 height 26
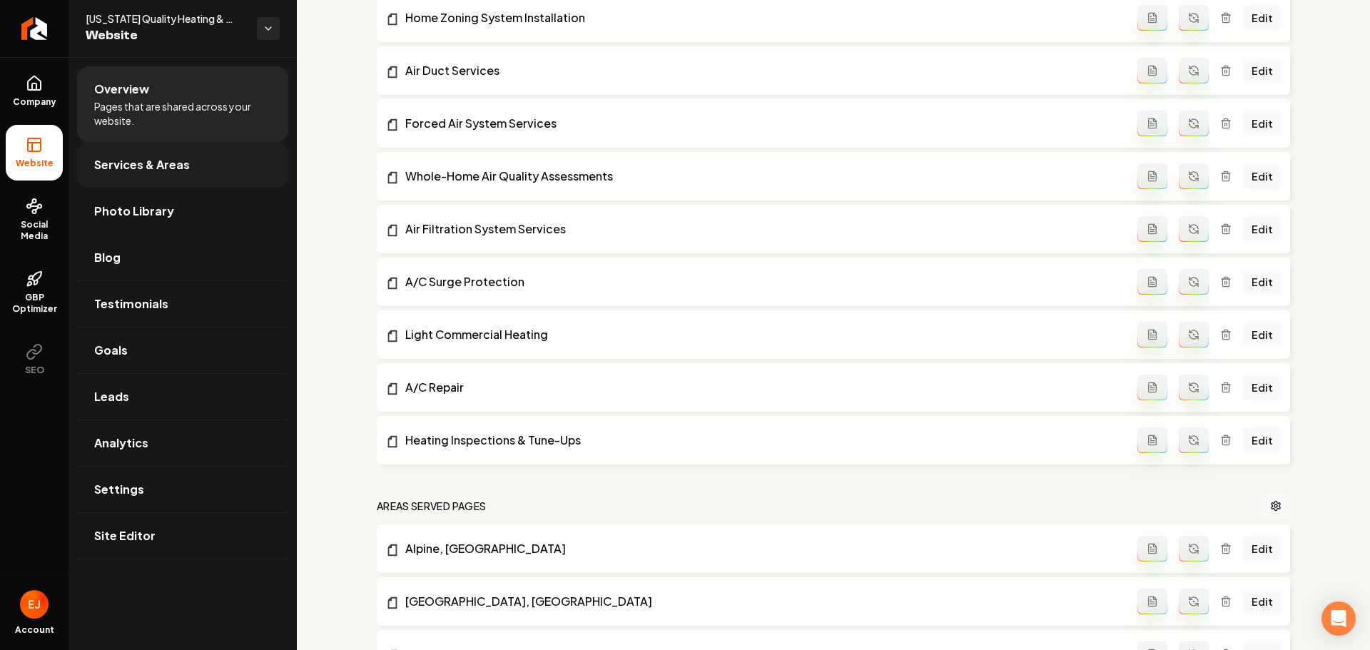
scroll to position [1499, 0]
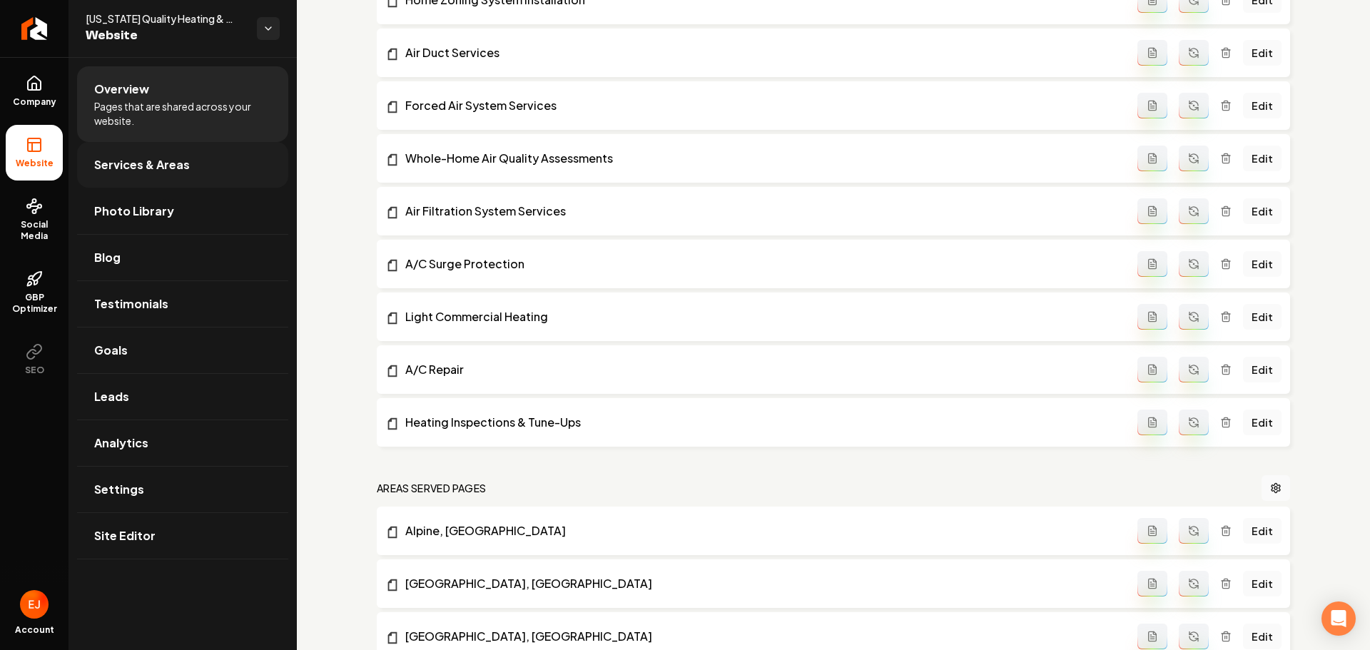
click at [210, 170] on link "Services & Areas" at bounding box center [182, 165] width 211 height 46
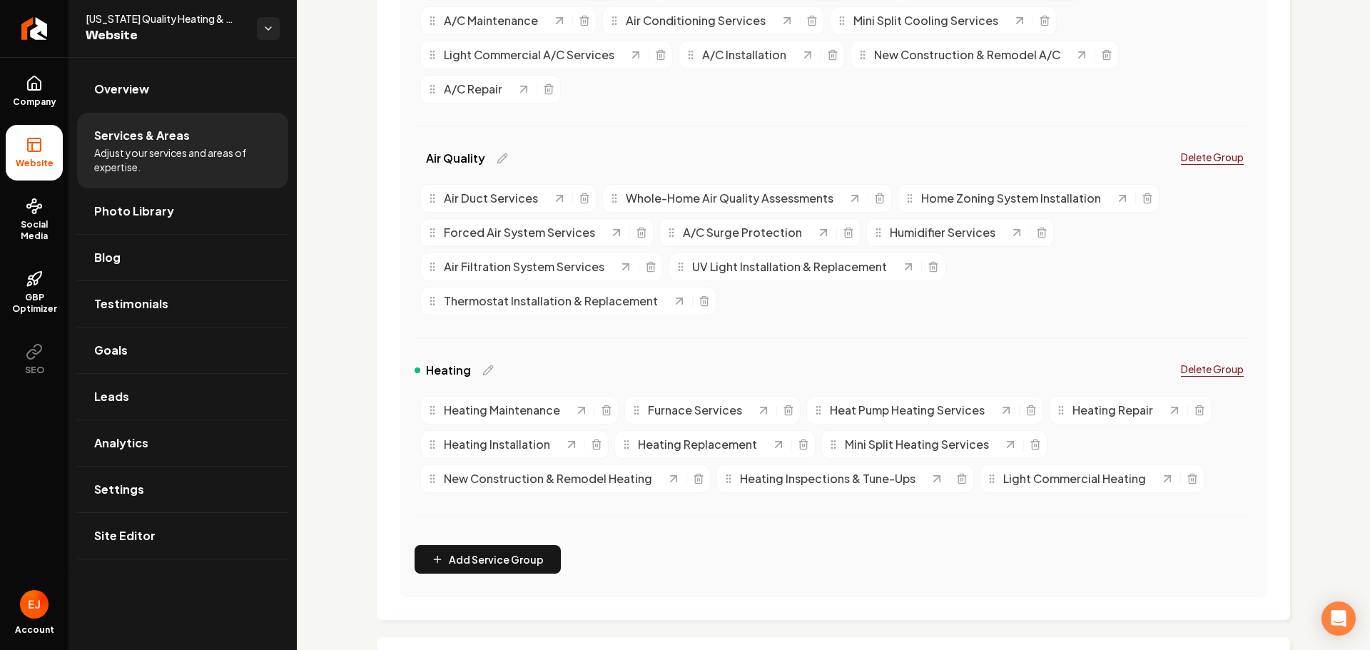
scroll to position [500, 0]
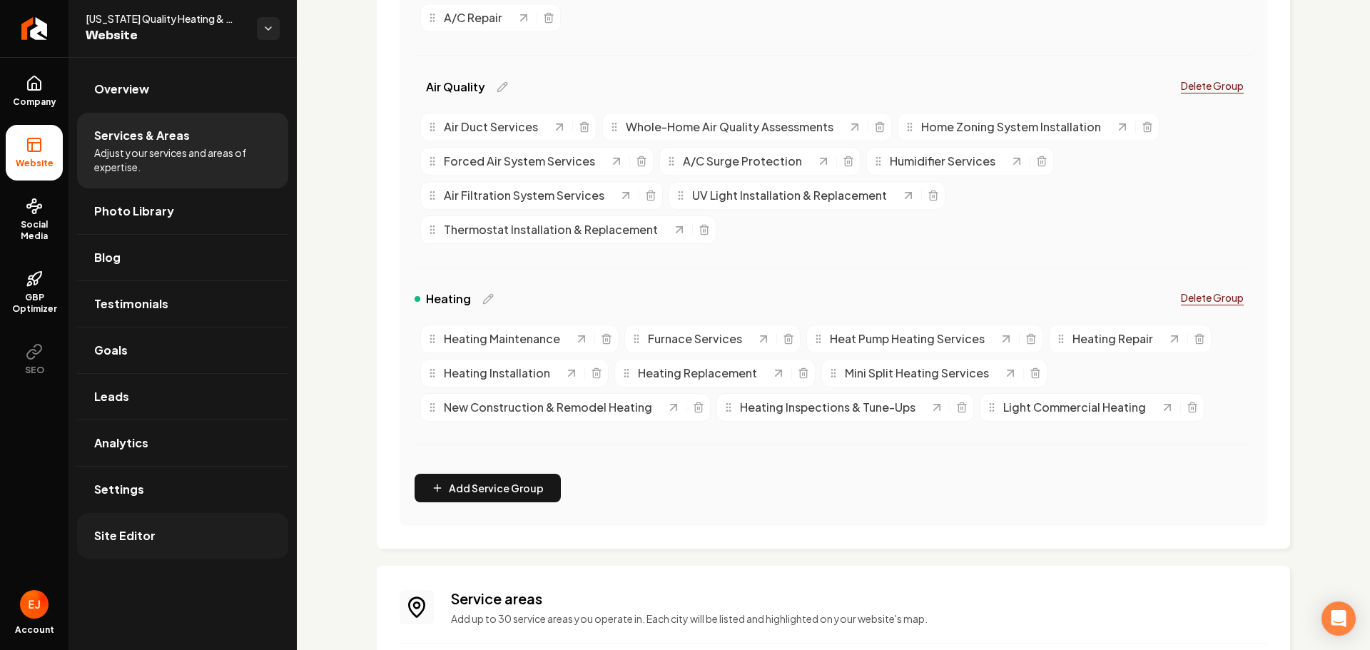
click at [119, 542] on span "Site Editor" at bounding box center [124, 535] width 61 height 17
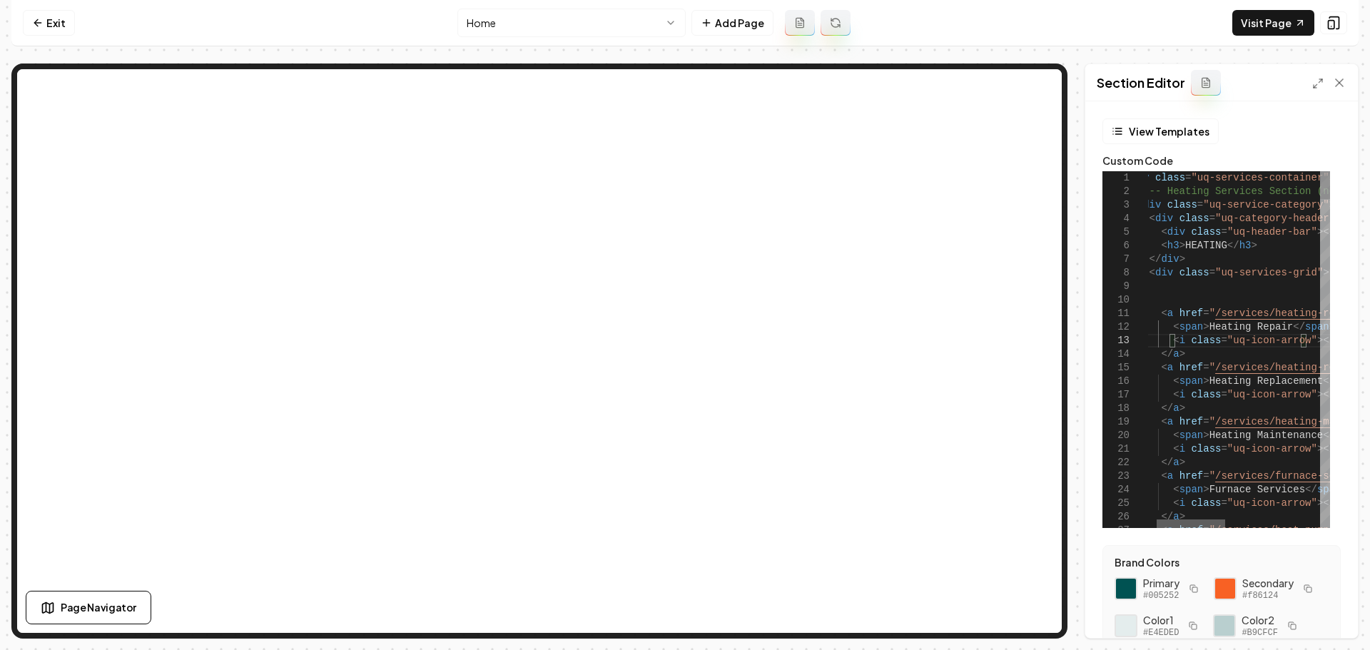
click at [1194, 527] on div at bounding box center [1191, 524] width 69 height 9
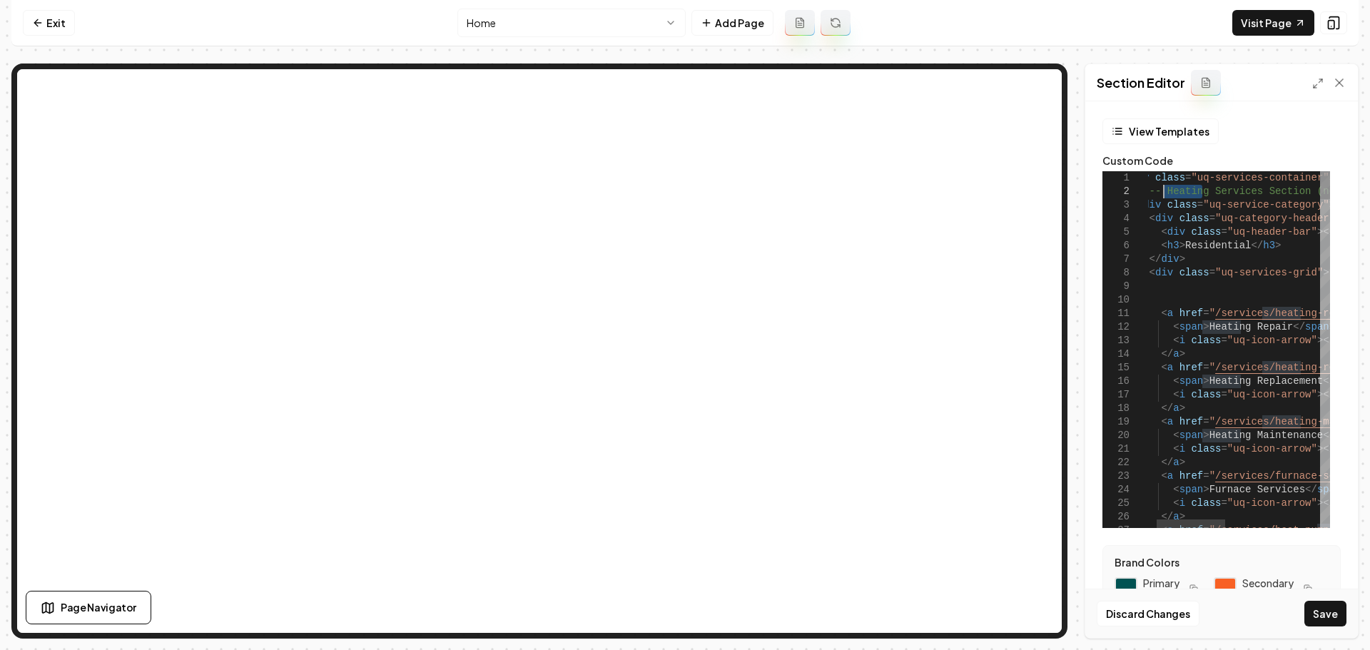
drag, startPoint x: 1204, startPoint y: 191, endPoint x: 1165, endPoint y: 193, distance: 38.6
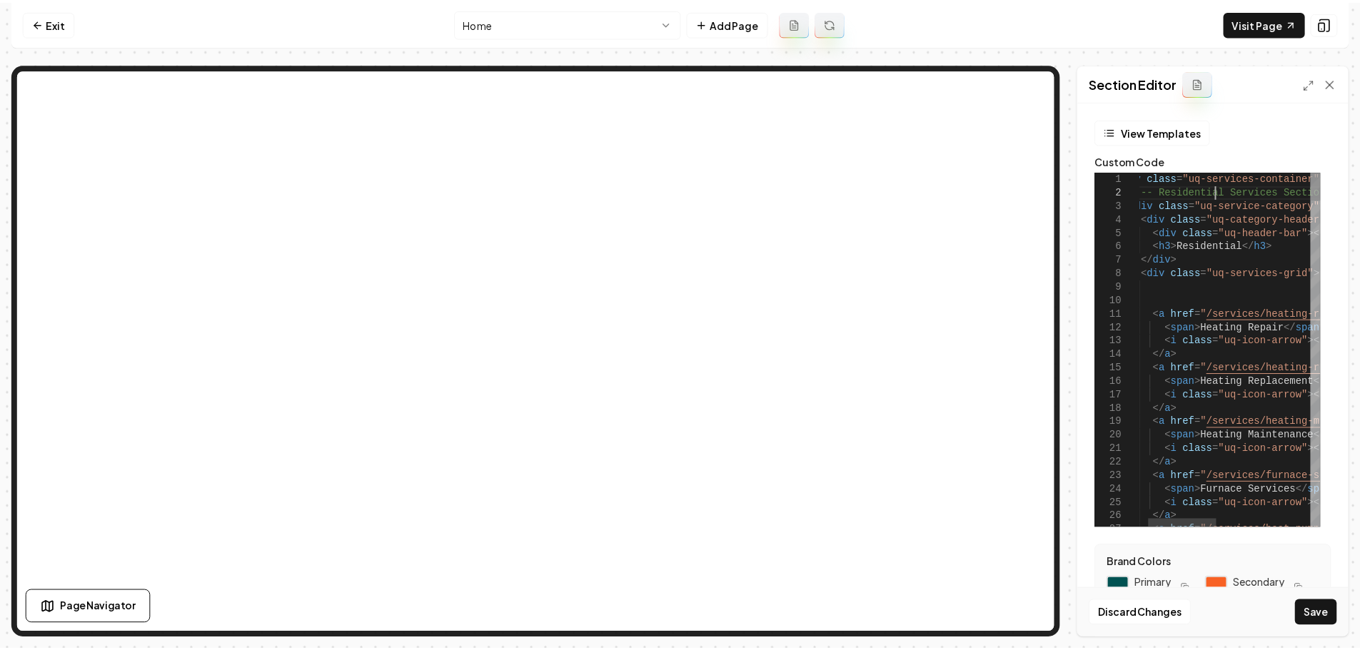
scroll to position [26, 98]
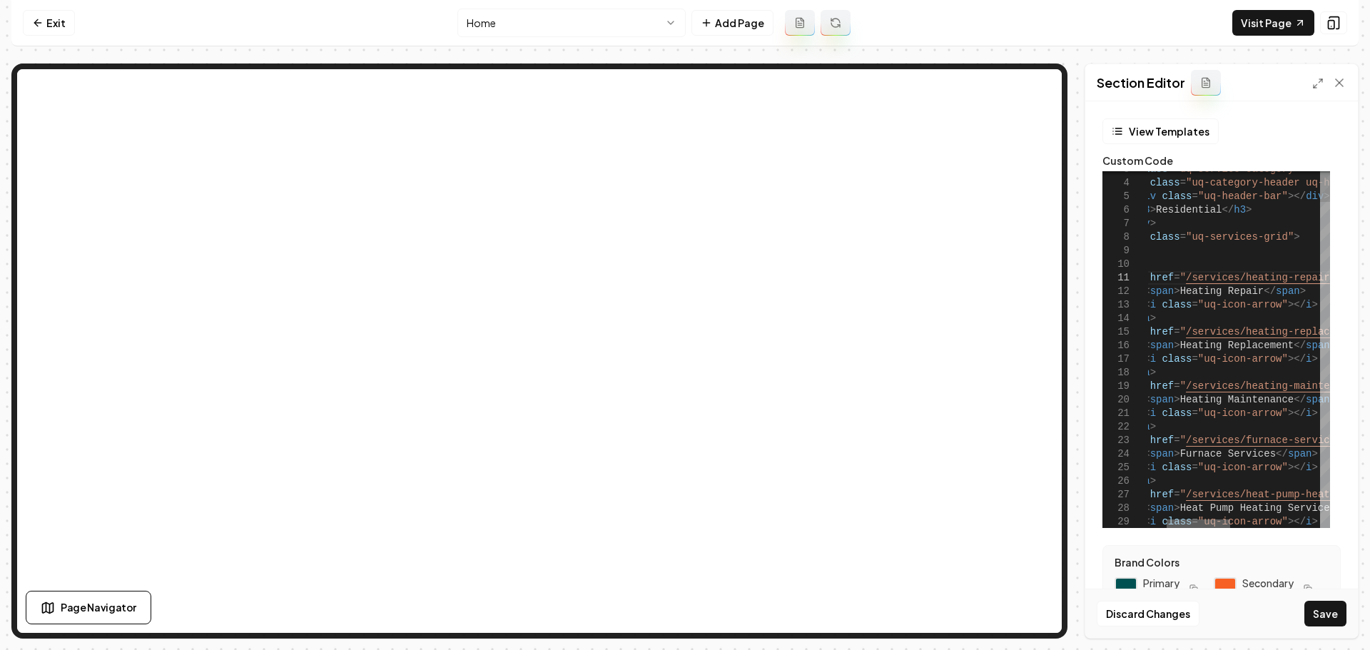
click at [1198, 520] on div at bounding box center [1199, 524] width 64 height 9
click at [1137, 618] on button "Discard Changes" at bounding box center [1148, 614] width 103 height 26
type textarea "**********"
click at [67, 23] on link "Exit" at bounding box center [49, 23] width 52 height 26
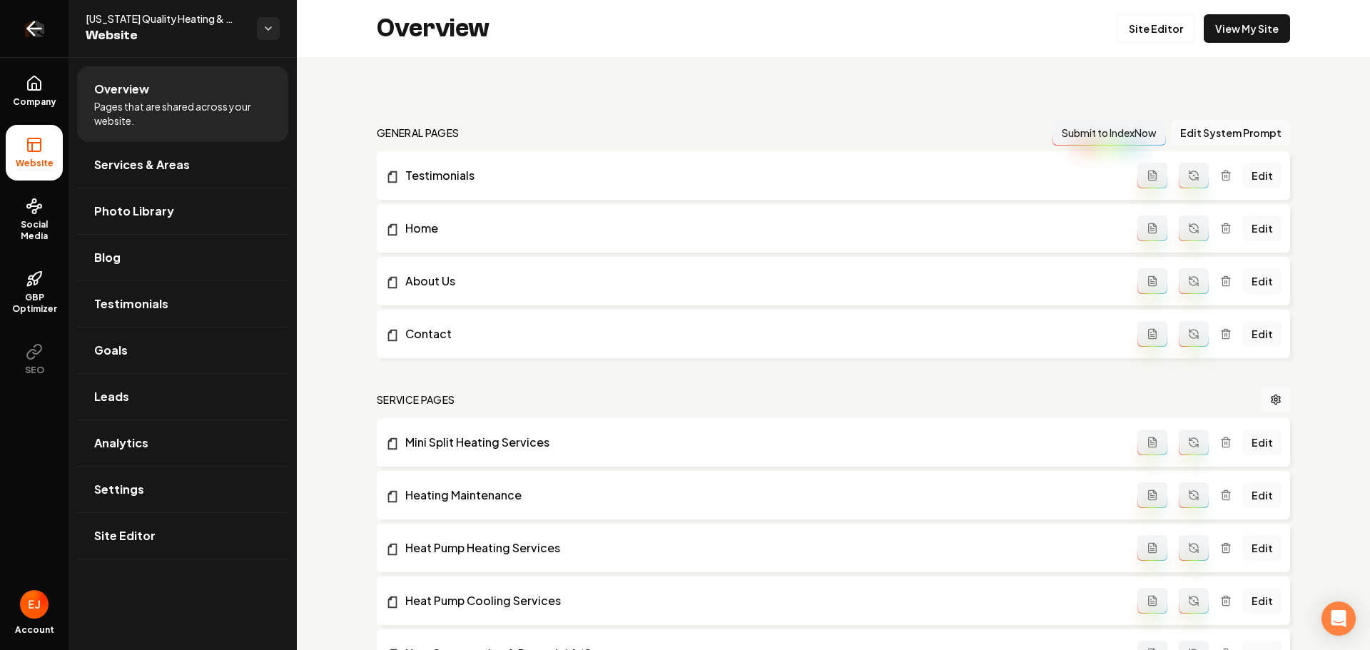
click at [31, 33] on icon "Return to dashboard" at bounding box center [31, 29] width 6 height 14
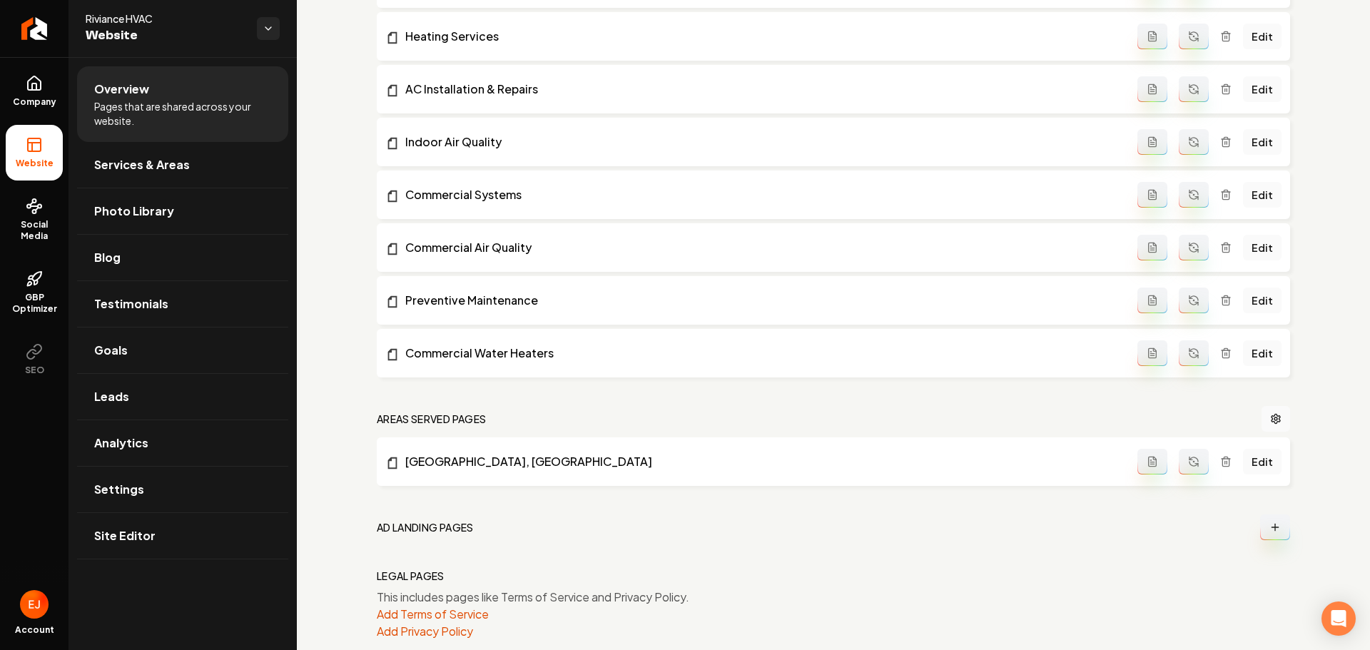
scroll to position [809, 0]
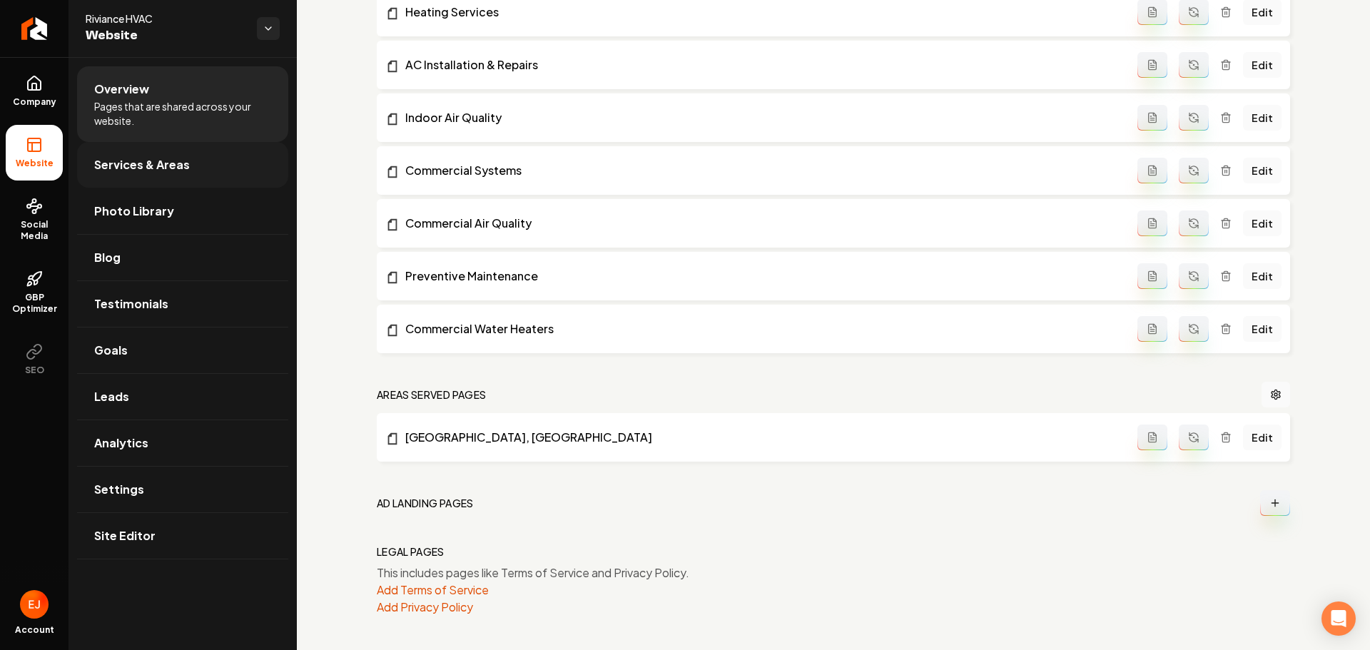
click at [158, 170] on span "Services & Areas" at bounding box center [142, 164] width 96 height 17
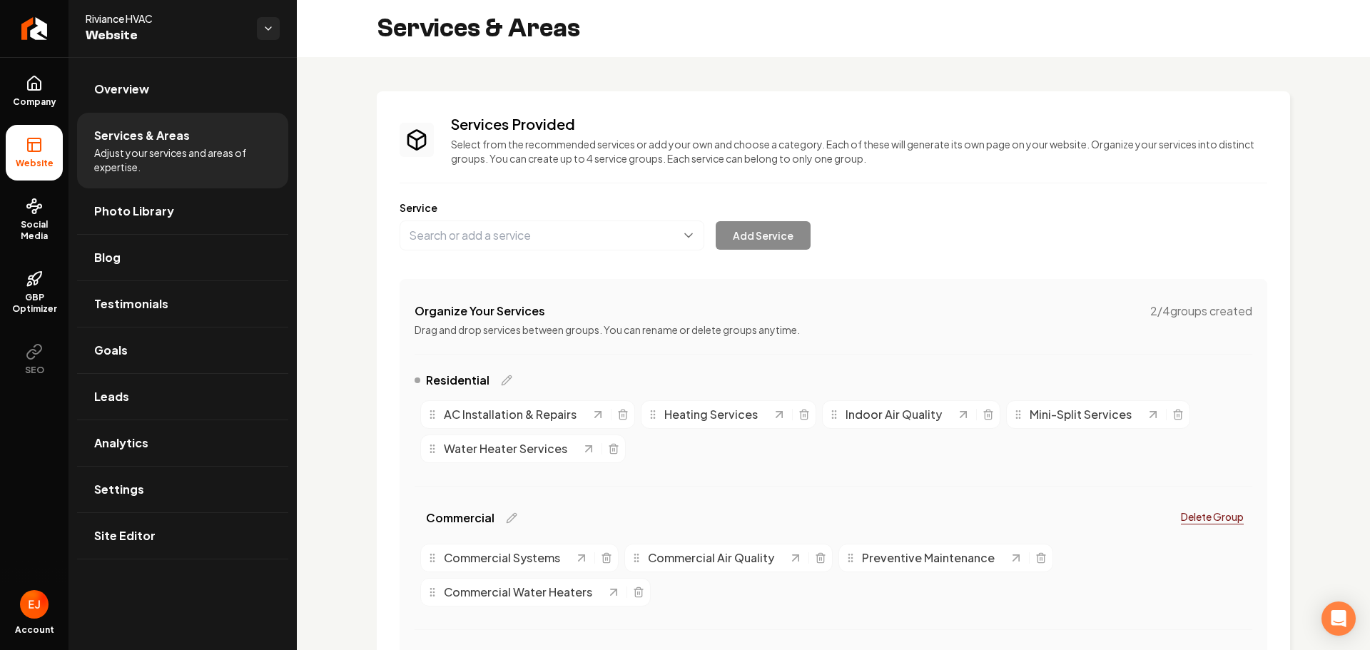
drag, startPoint x: 959, startPoint y: 415, endPoint x: 942, endPoint y: 398, distance: 23.7
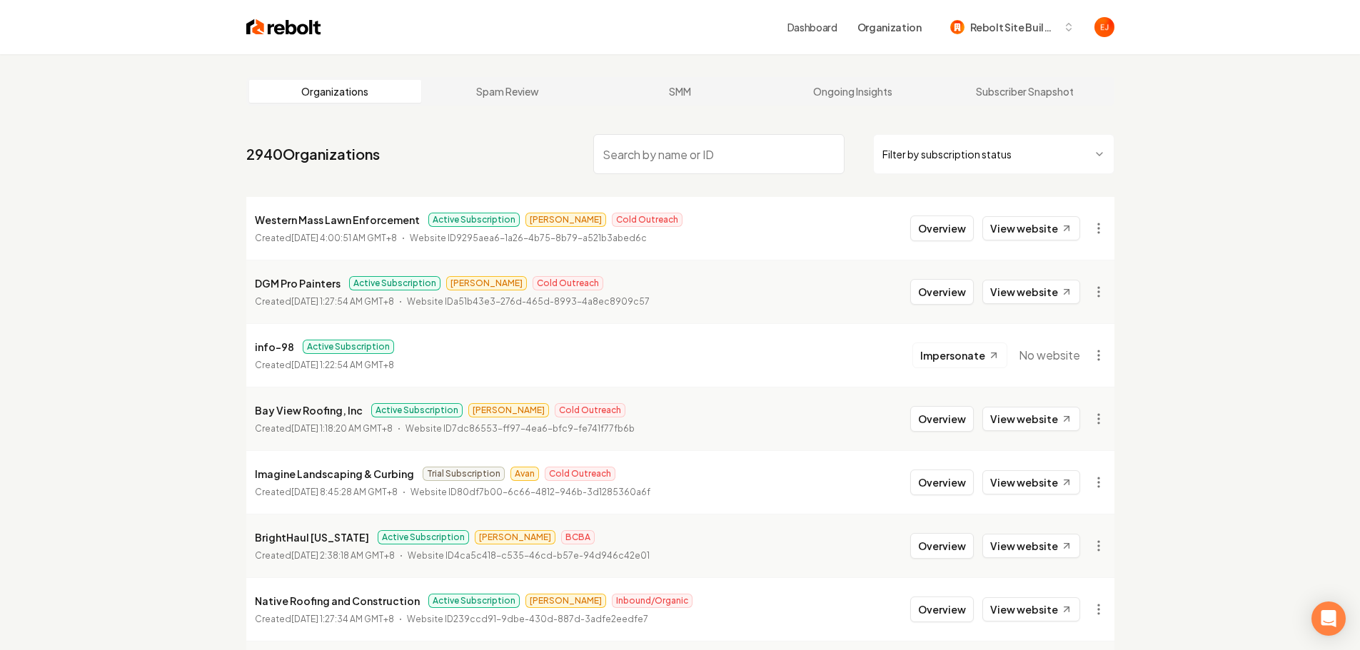
click at [647, 163] on input "search" at bounding box center [718, 154] width 251 height 40
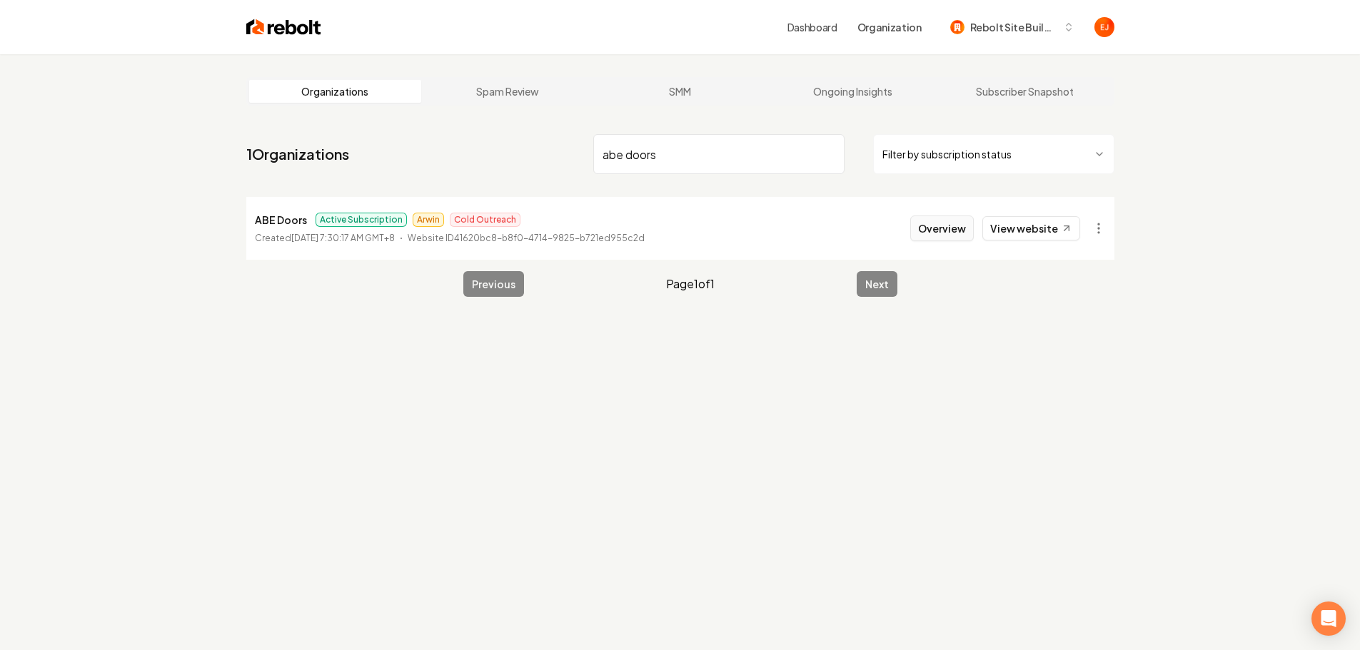
type input "abe doors"
click at [932, 233] on button "Overview" at bounding box center [942, 229] width 64 height 26
